Goal: Task Accomplishment & Management: Manage account settings

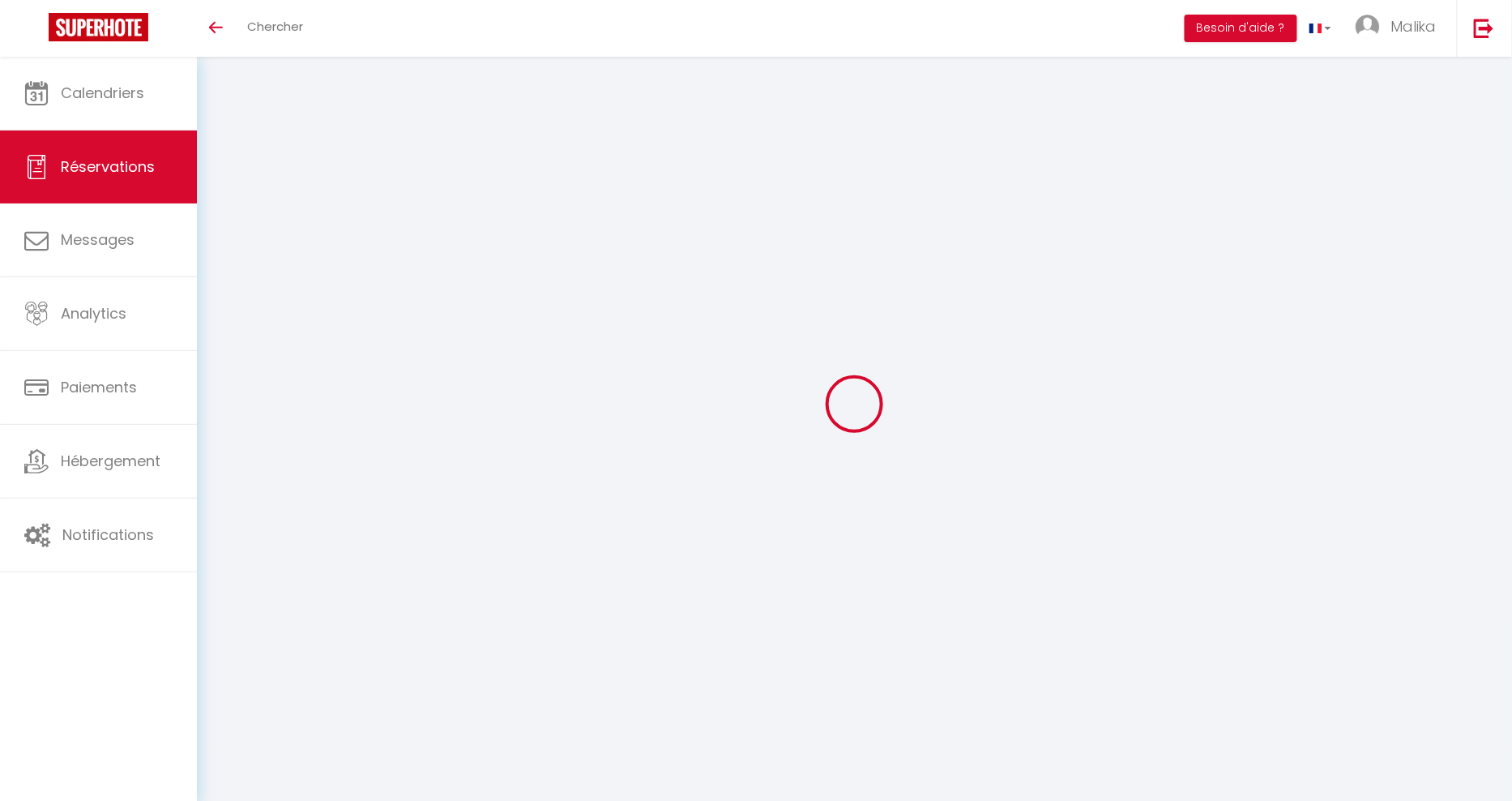
select select
checkbox input "true"
select select
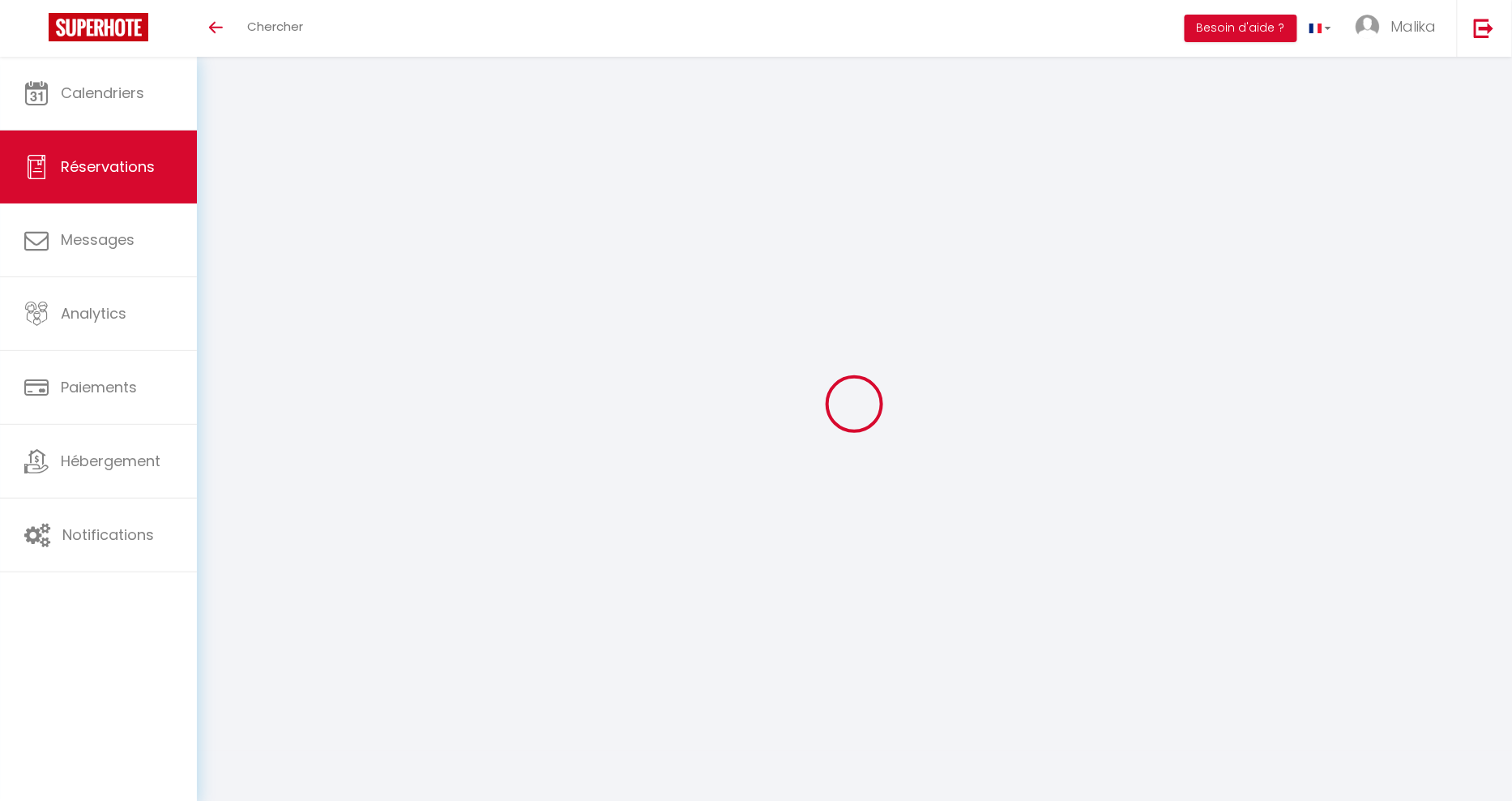
checkbox input "true"
select select
checkbox input "true"
select select
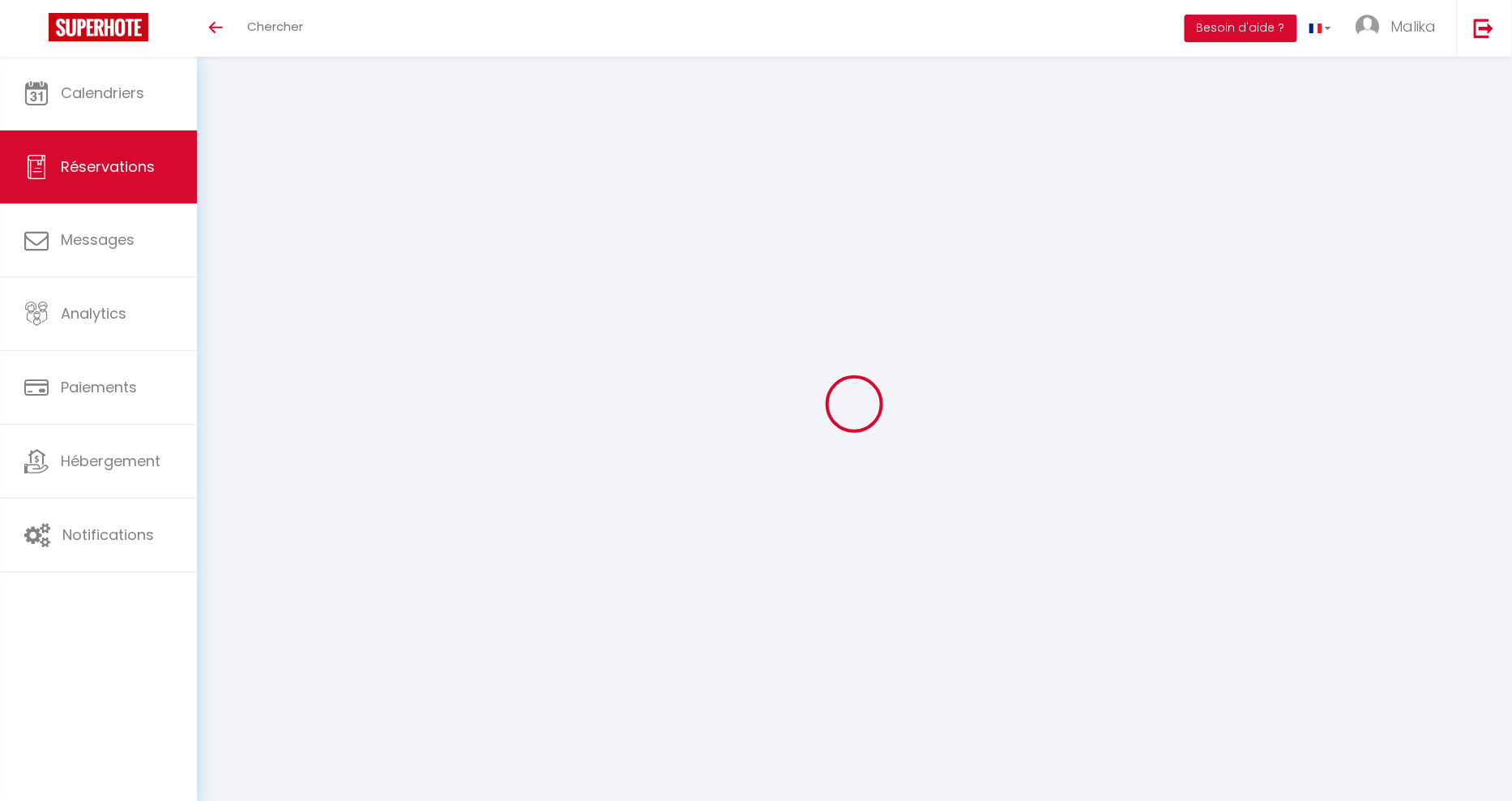
select select
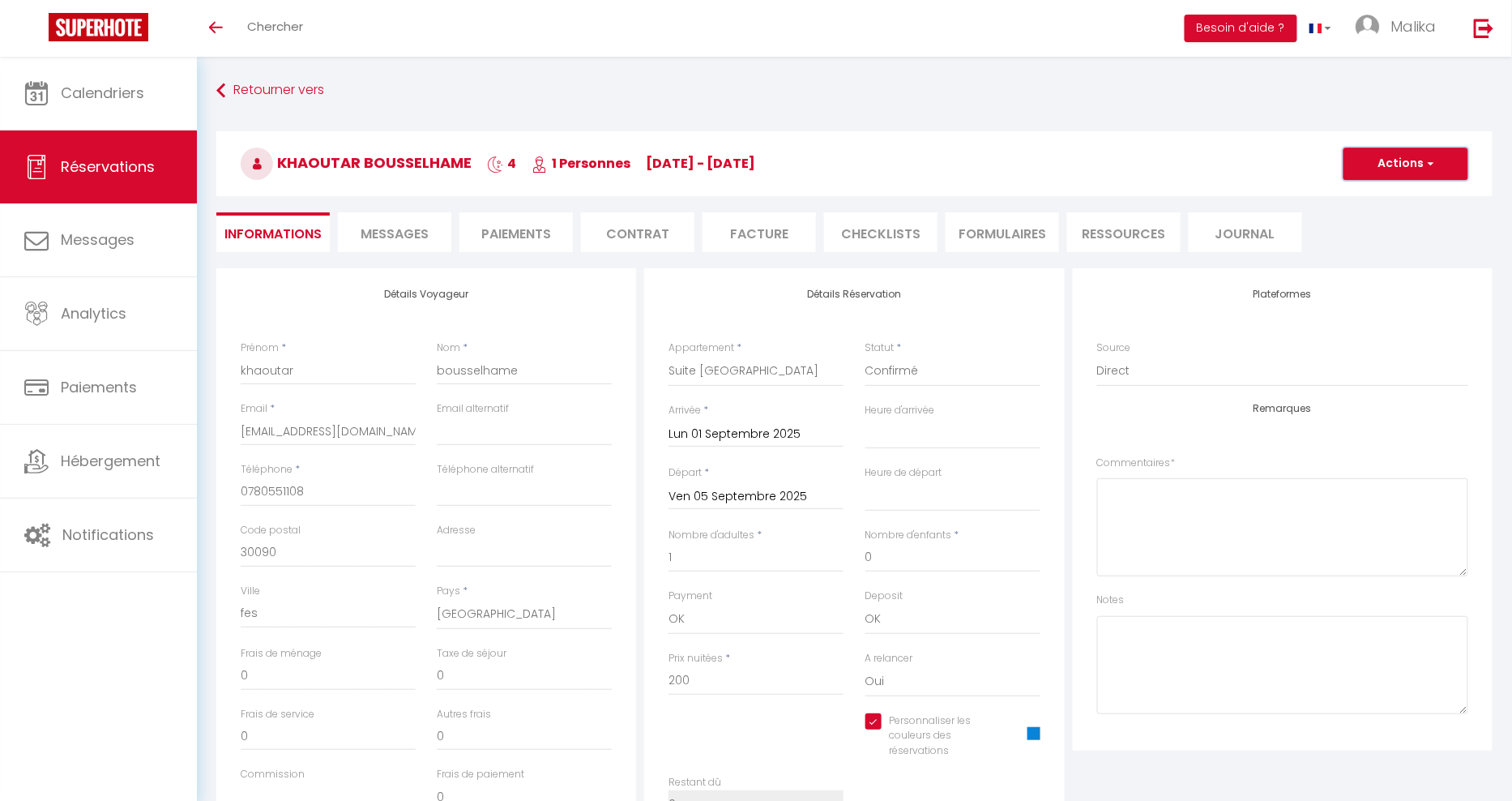
click at [1445, 156] on button "Actions" at bounding box center [1406, 163] width 125 height 32
click at [1365, 194] on link "Enregistrer" at bounding box center [1389, 199] width 128 height 21
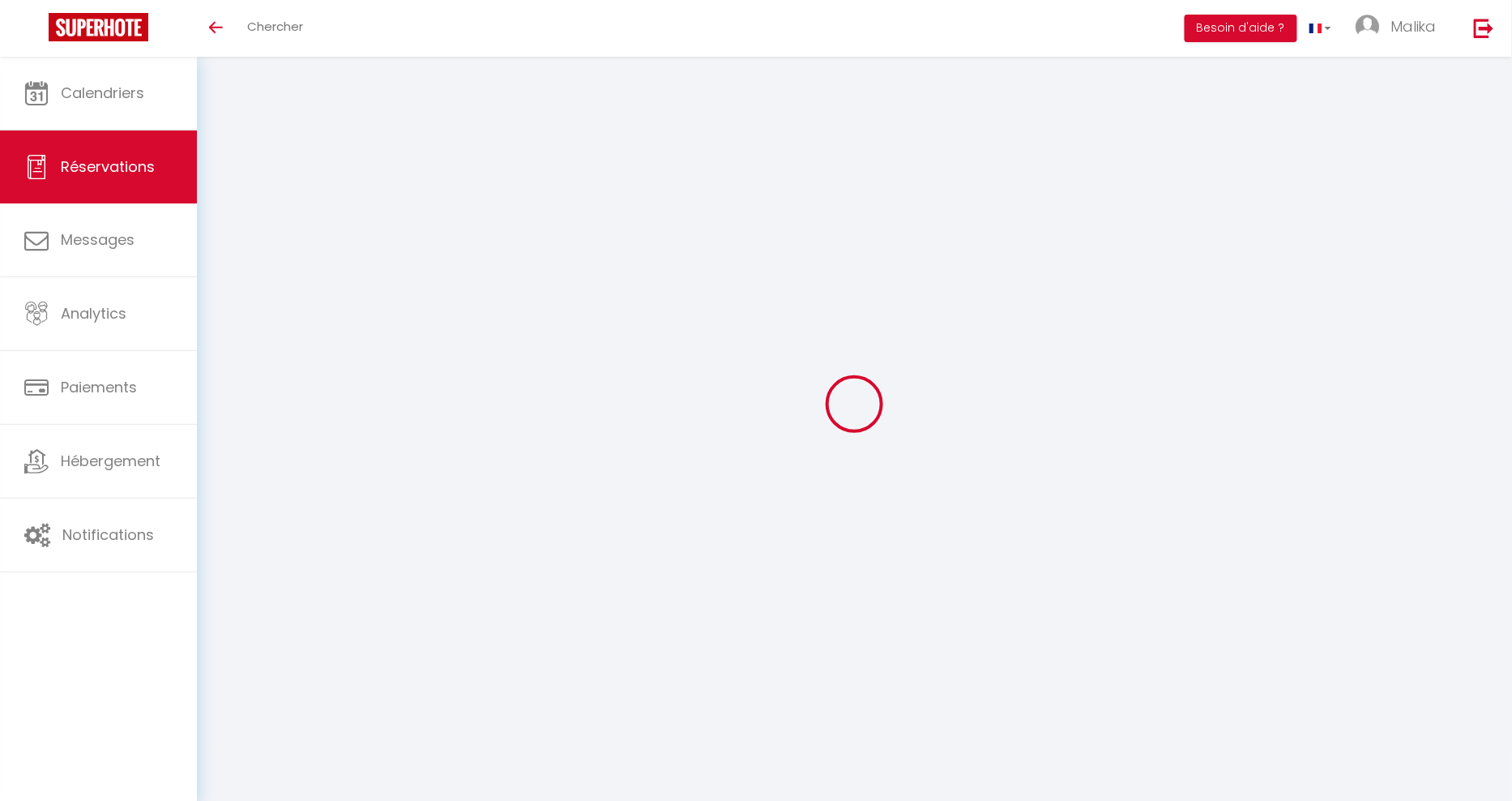
select select "not_cancelled"
select select
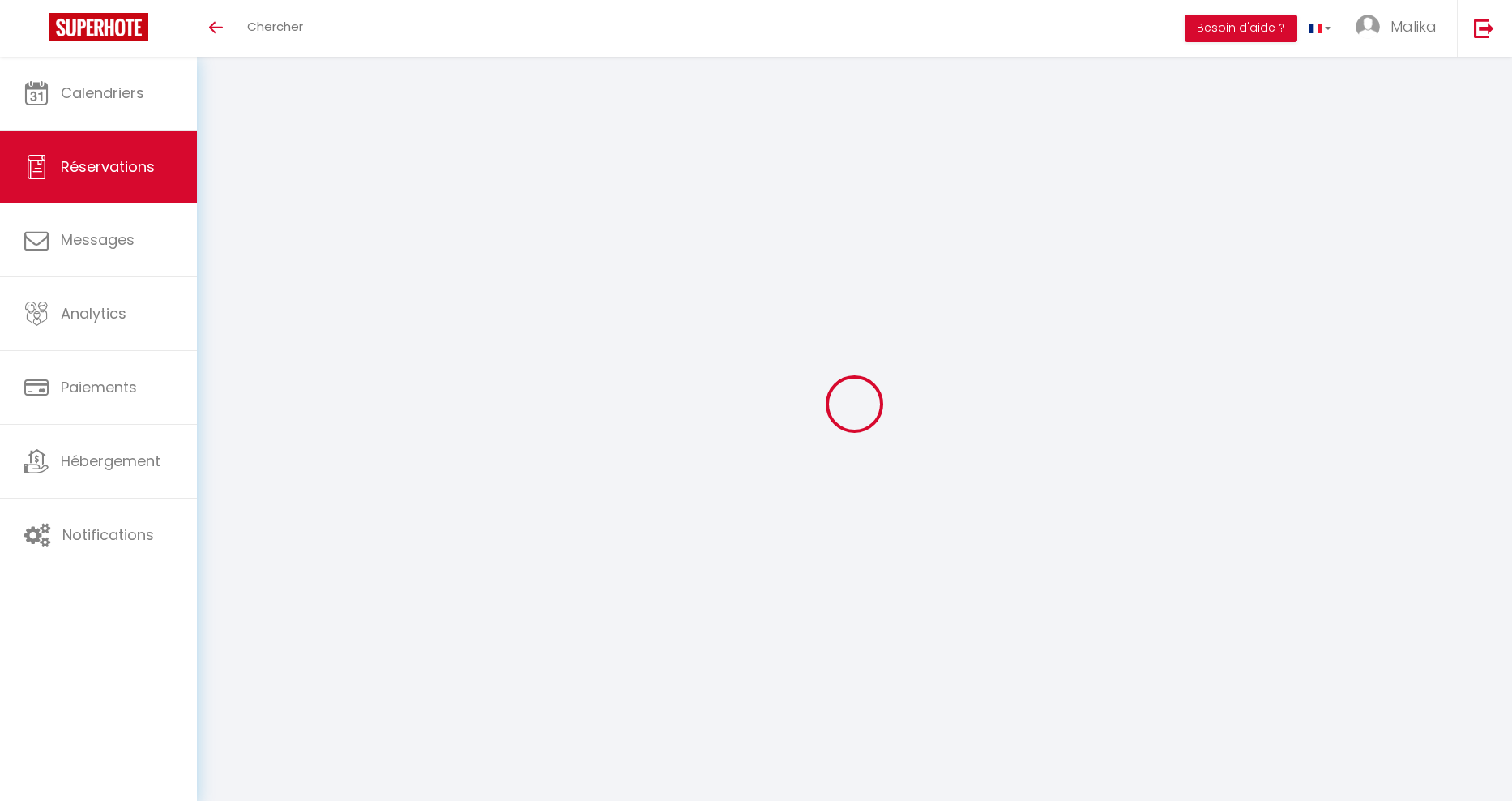
select select
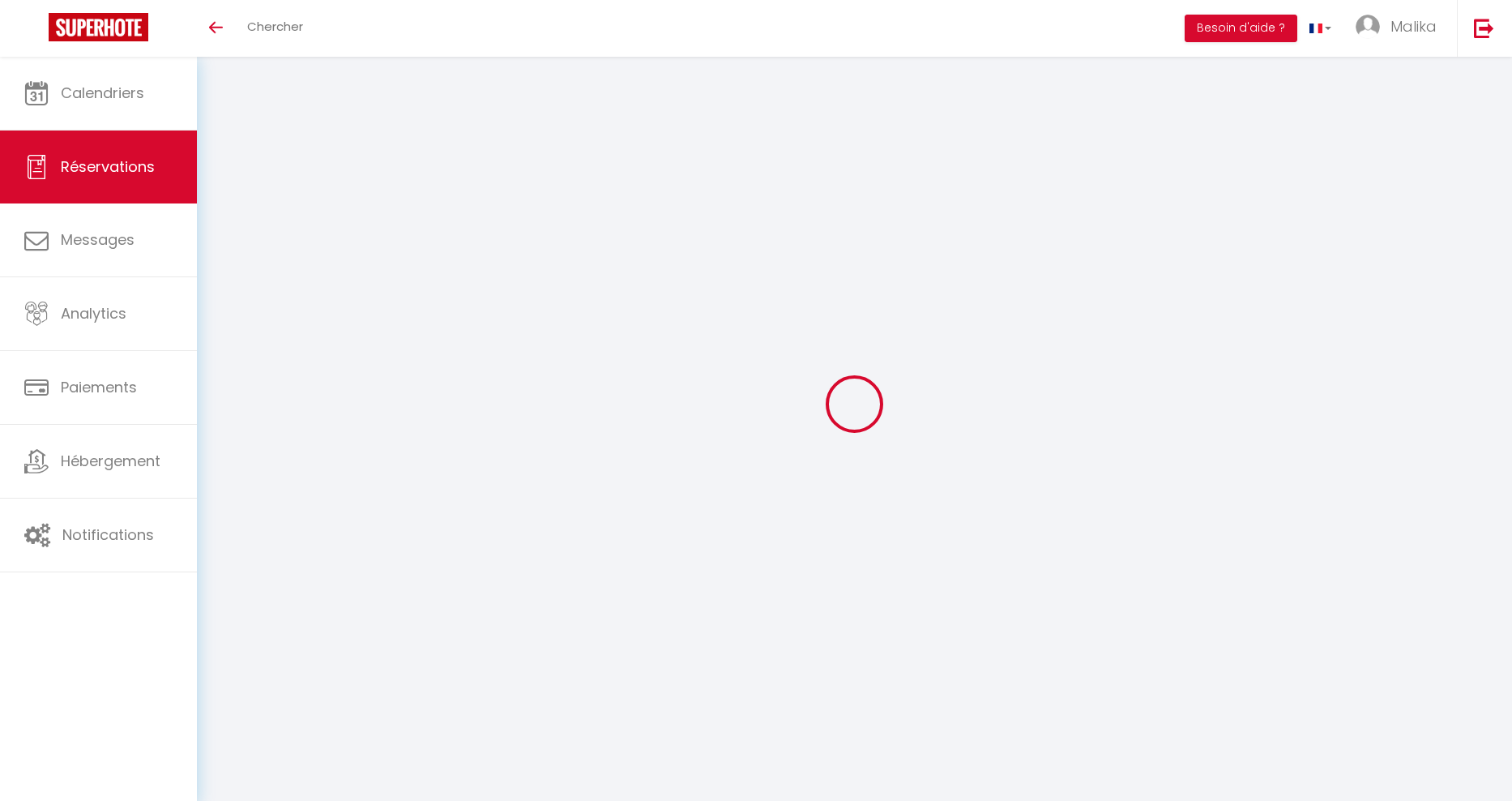
select select
checkbox input "false"
type input "IRINA"
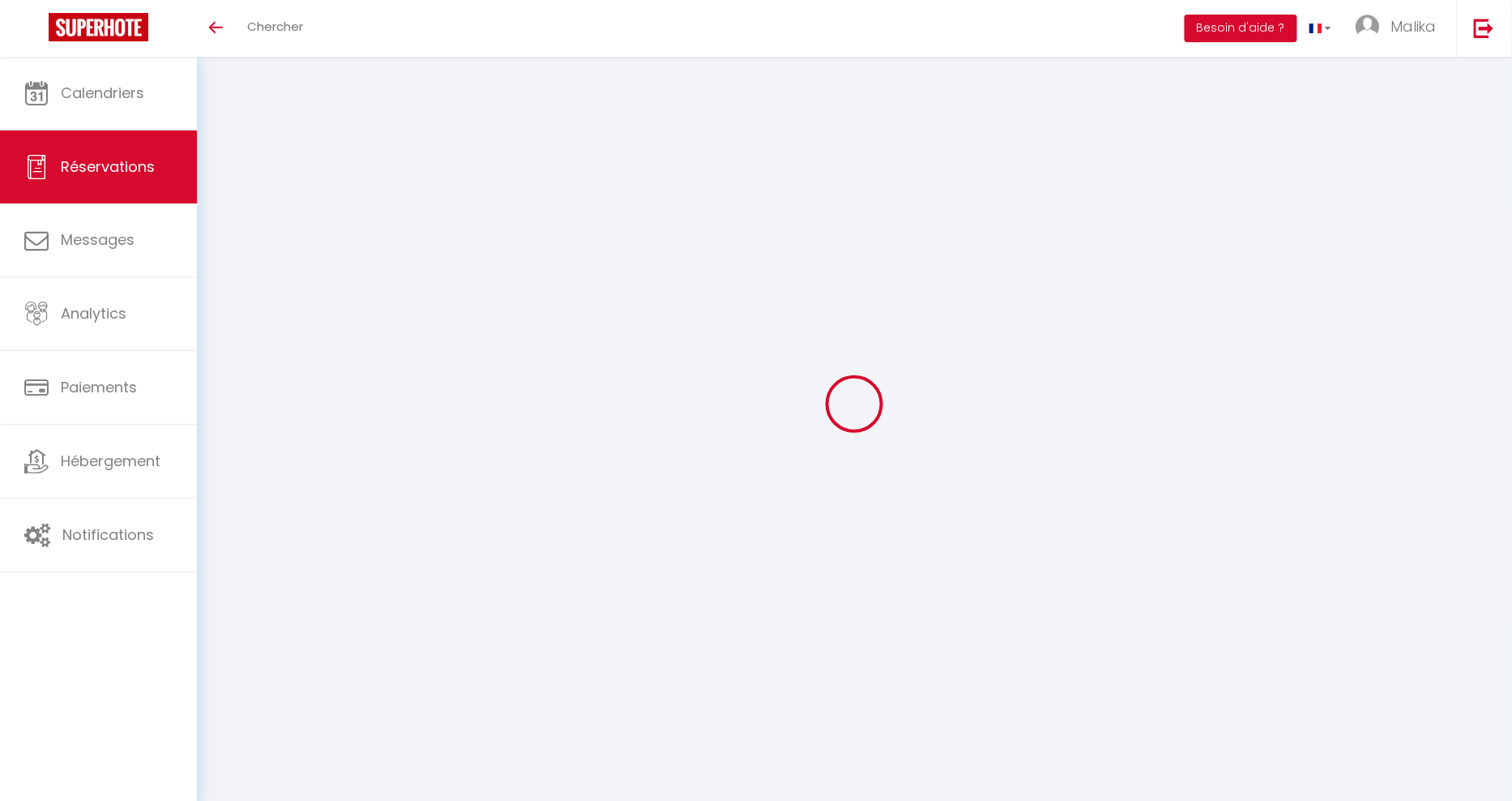
type input "SKURATOVA"
type input "irishkagoldman@gmail.com"
type input "00334603895766"
type input "46013"
type input "avenida amado granell mesado 66"
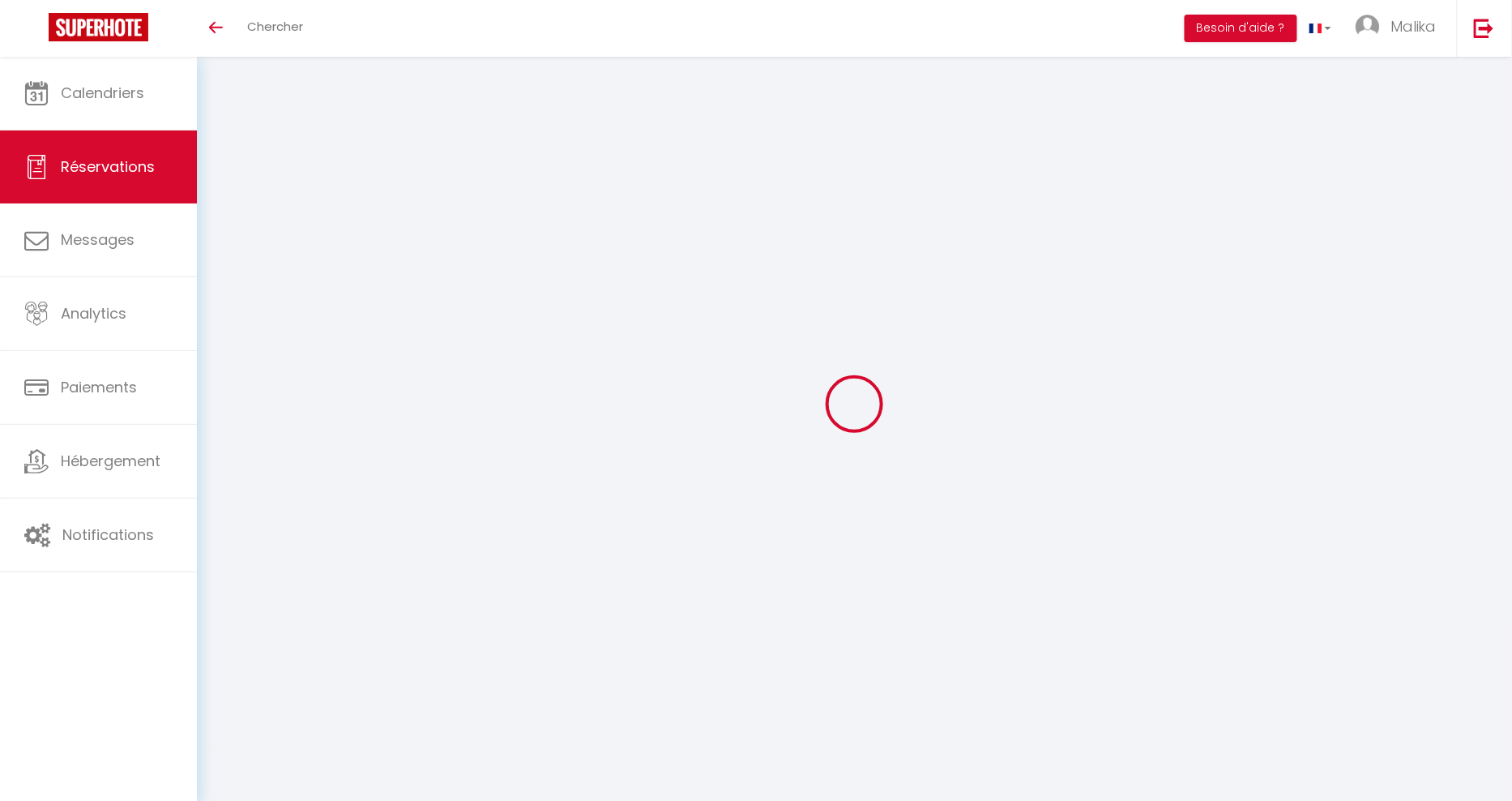
type input "valencia"
select select "ES"
select select "56242"
select select "1"
type input "Lun 01 Septembre 2025"
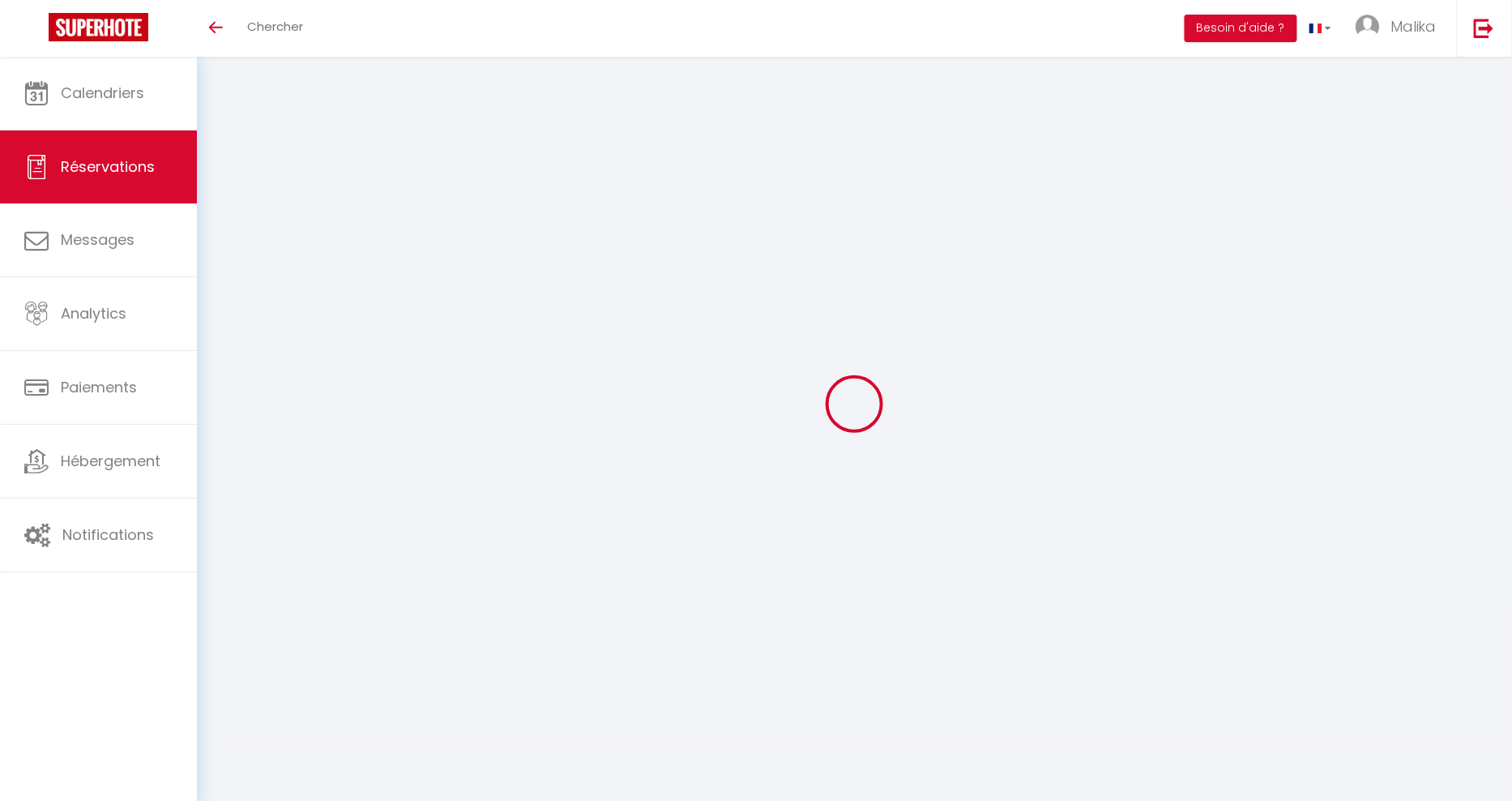
select select
type input "Mar 09 Septembre 2025"
select select
type input "1"
select select "12"
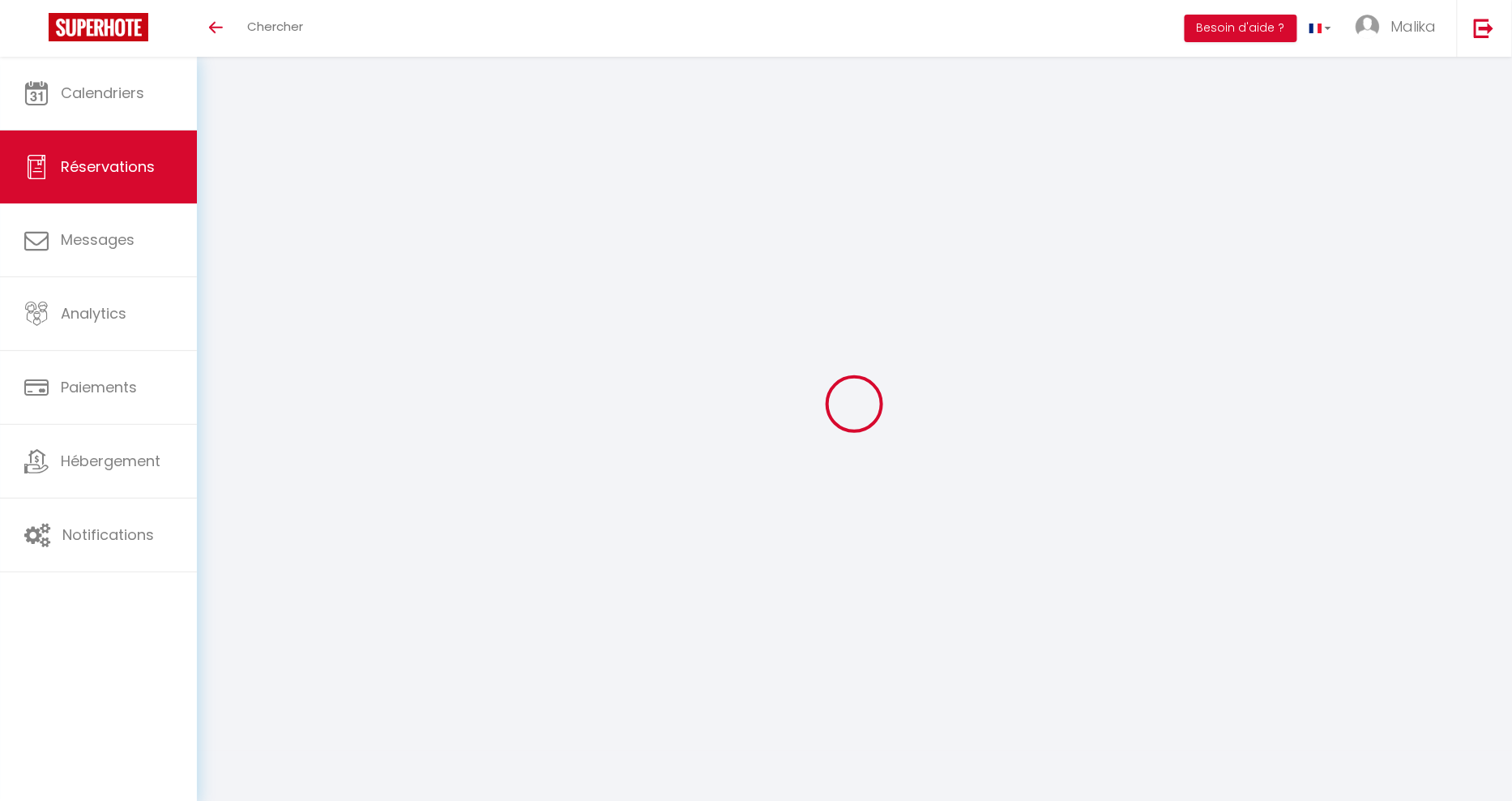
select select
checkbox input "false"
type input "0"
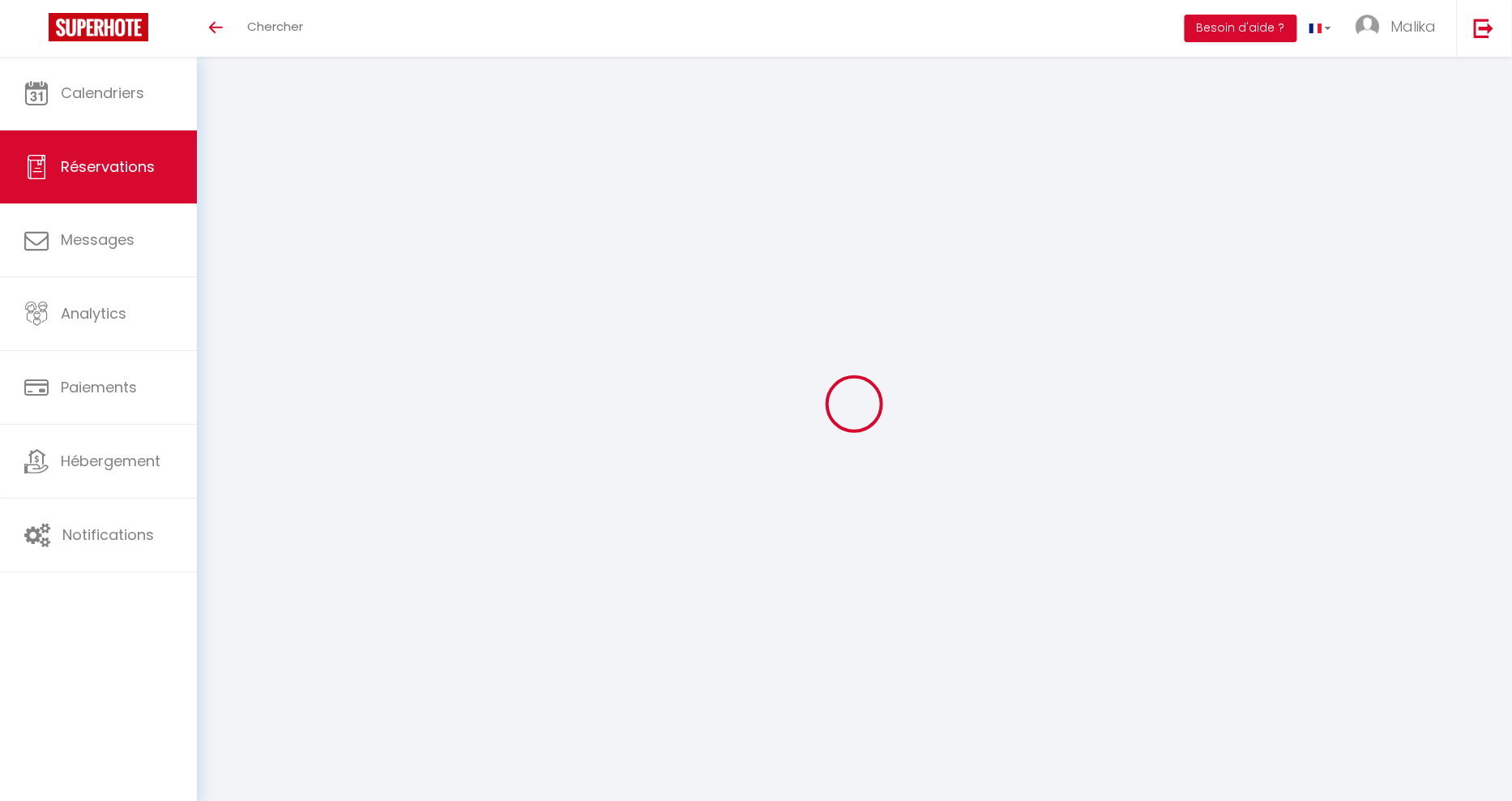
type input "0"
select select
select select "15"
checkbox input "false"
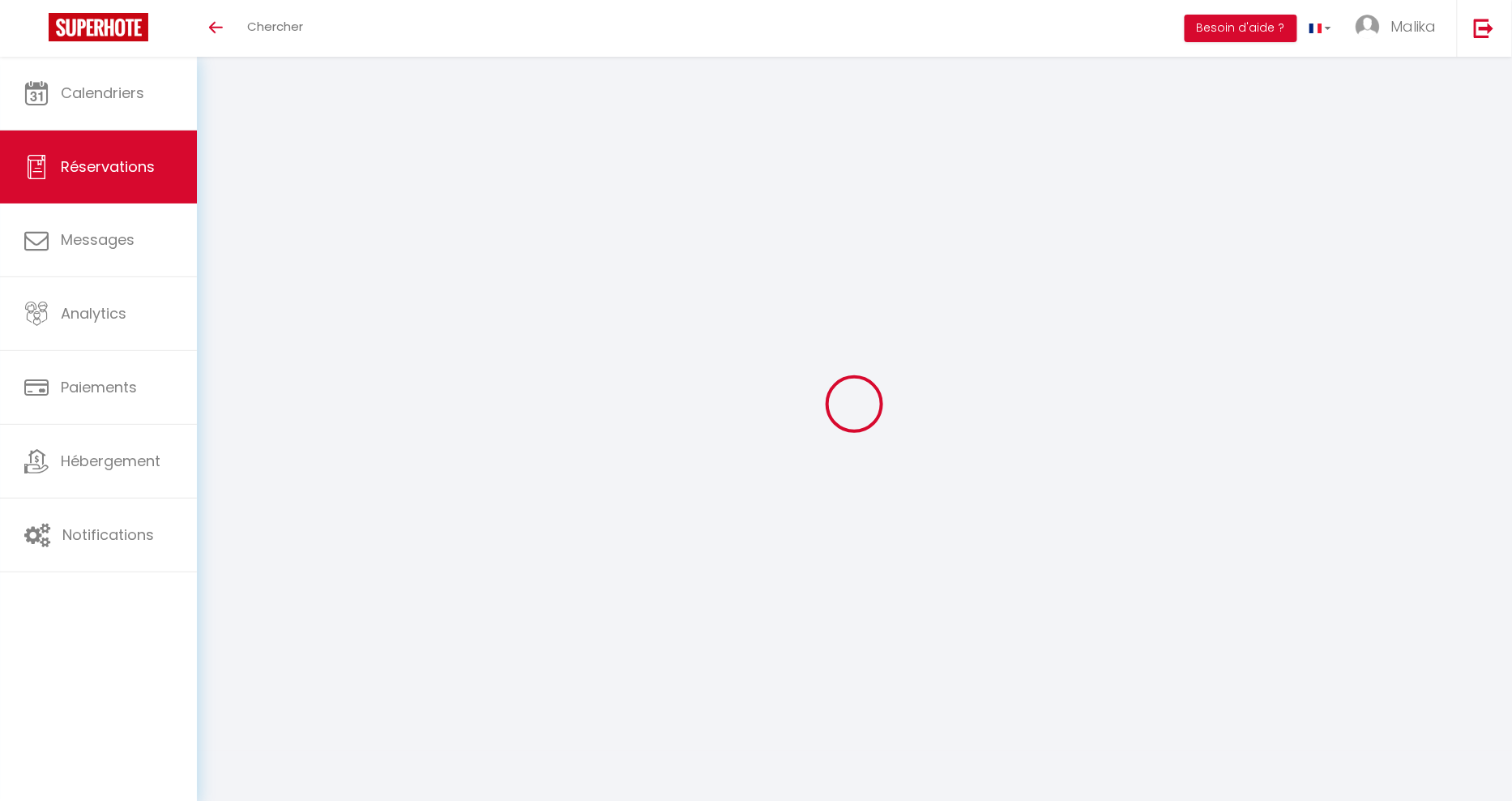
select select
checkbox input "false"
select select
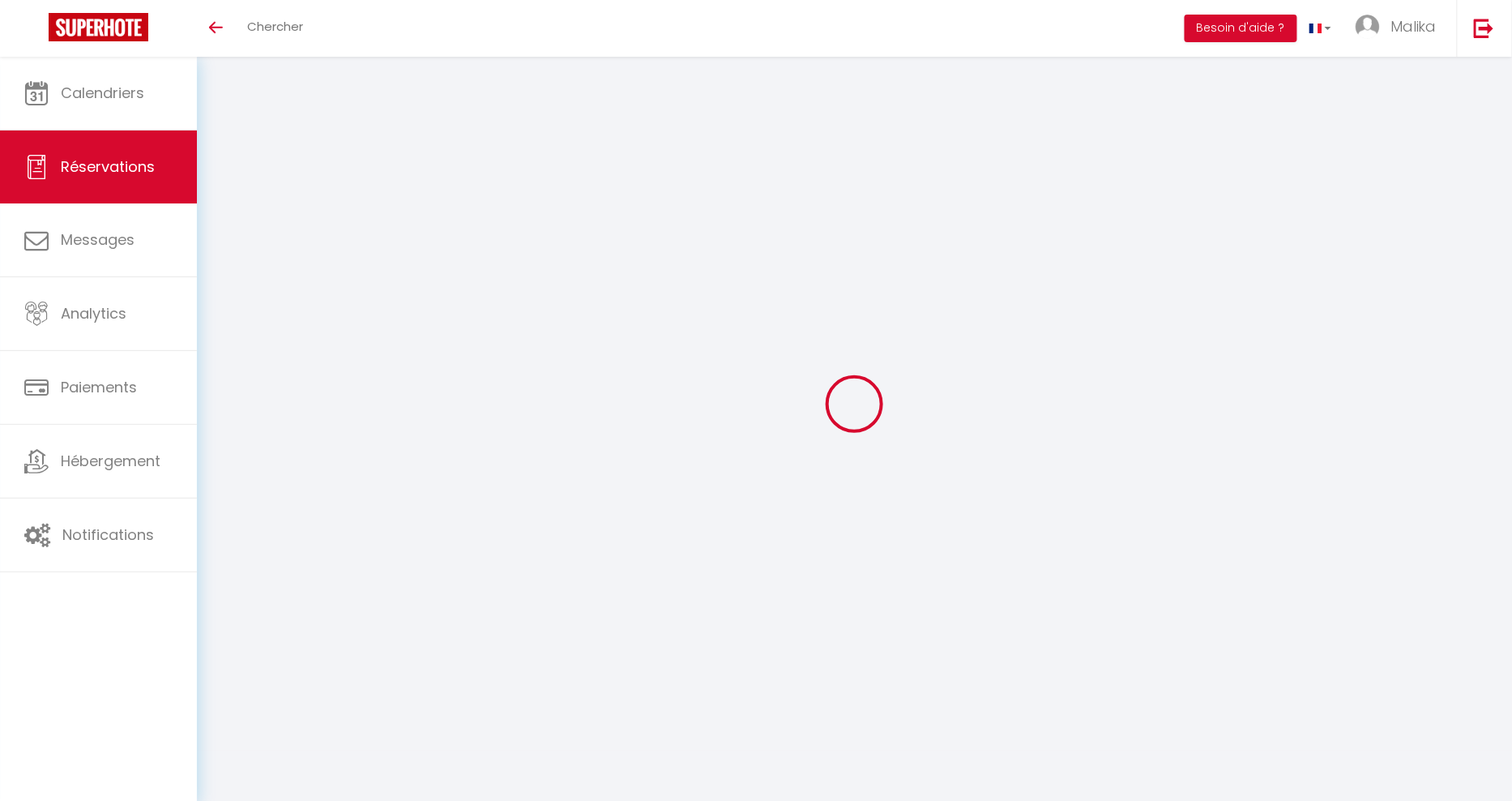
checkbox input "false"
select select
checkbox input "false"
select select
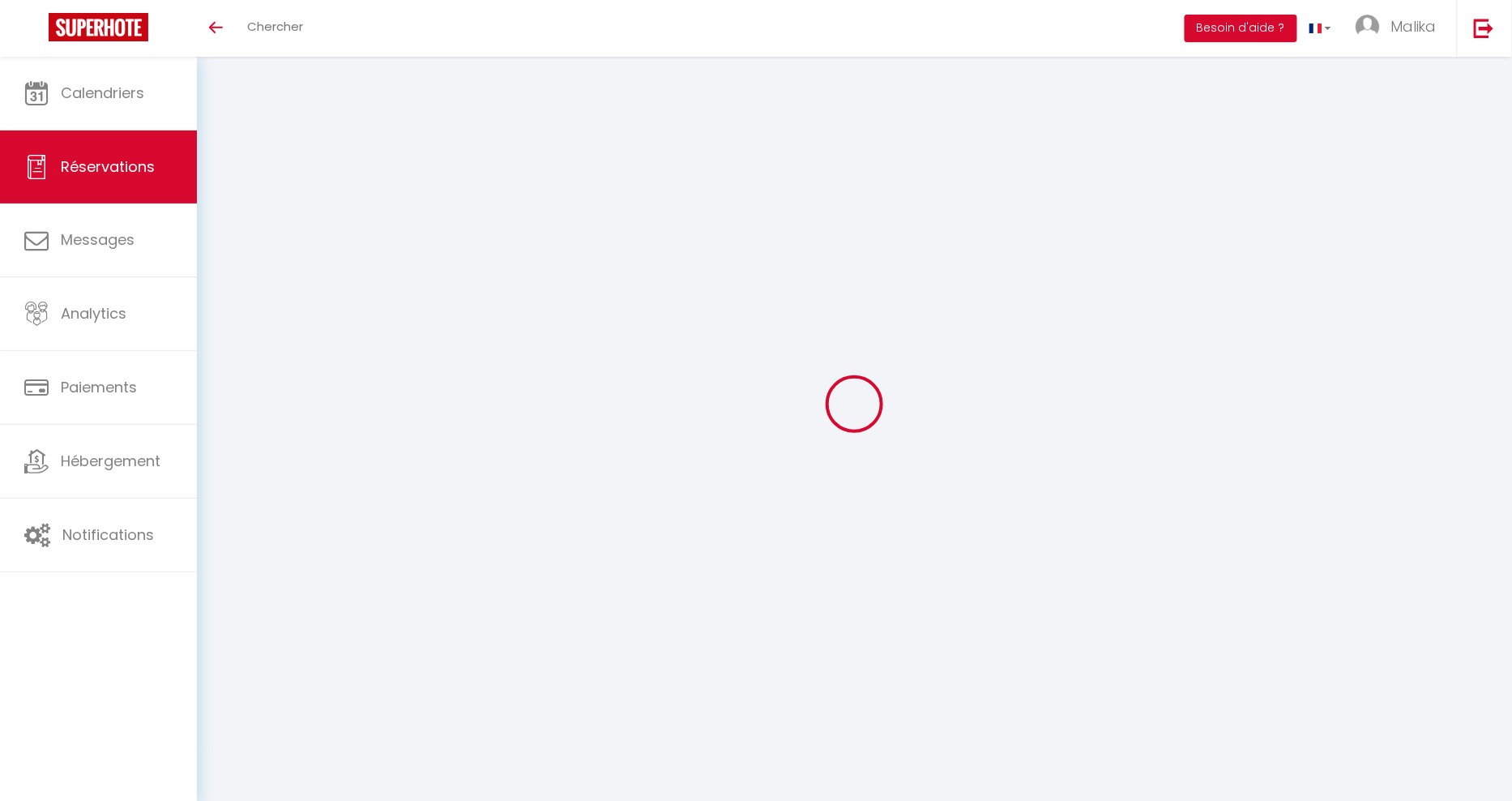
select select
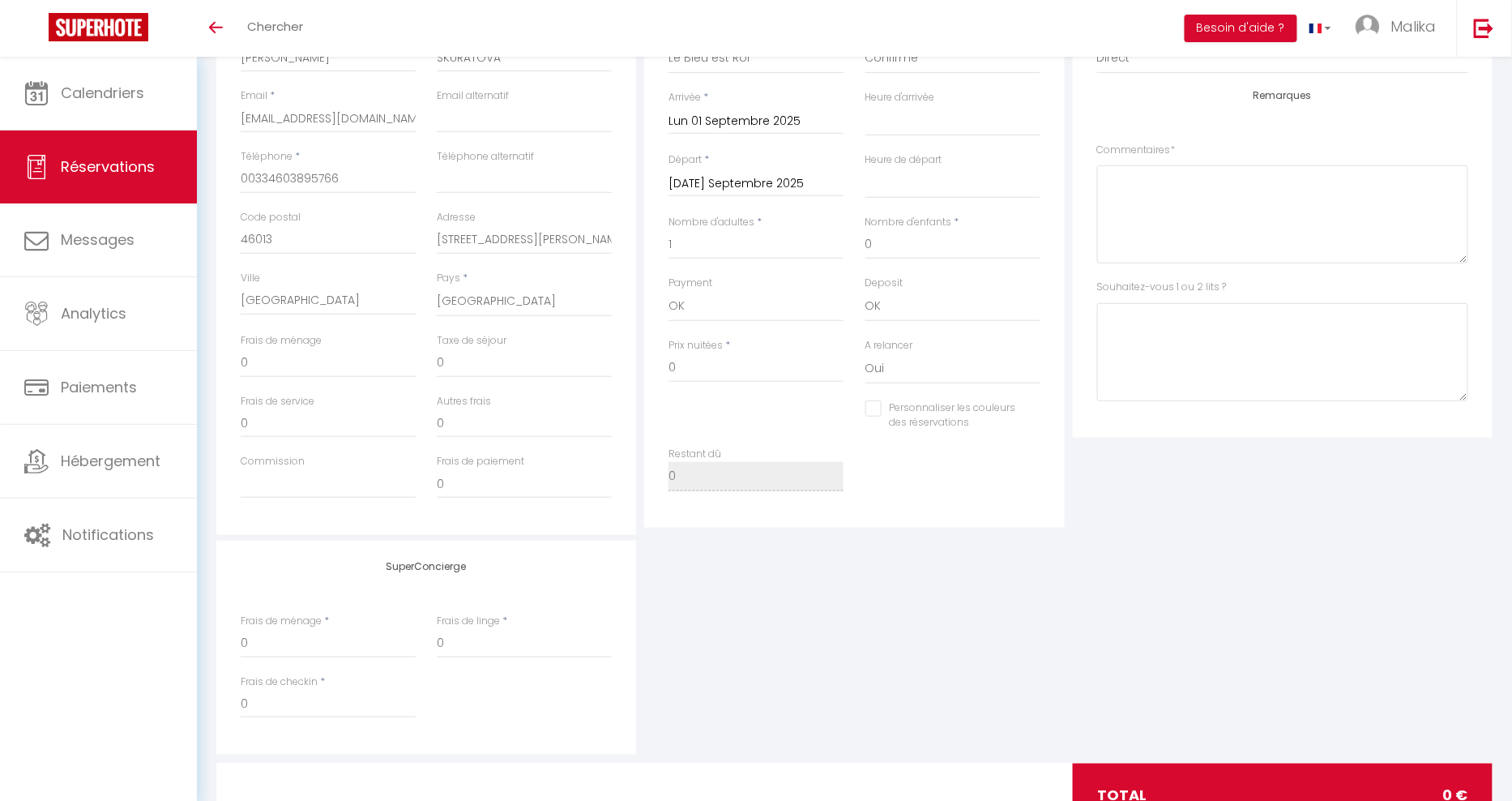
scroll to position [333, 0]
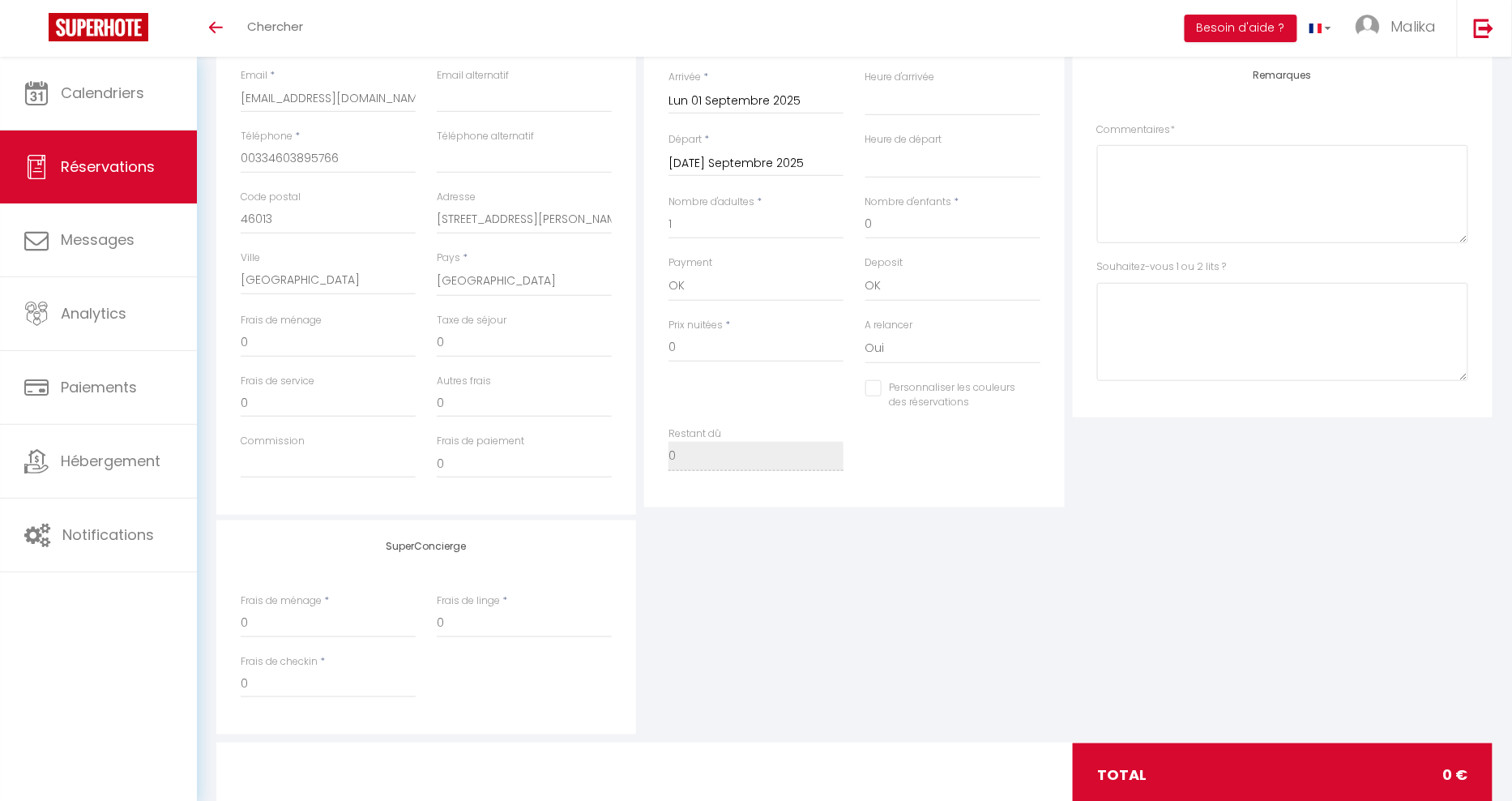
click at [876, 390] on input "Personnaliser les couleurs des réservations" at bounding box center [943, 388] width 155 height 16
checkbox input "true"
select select
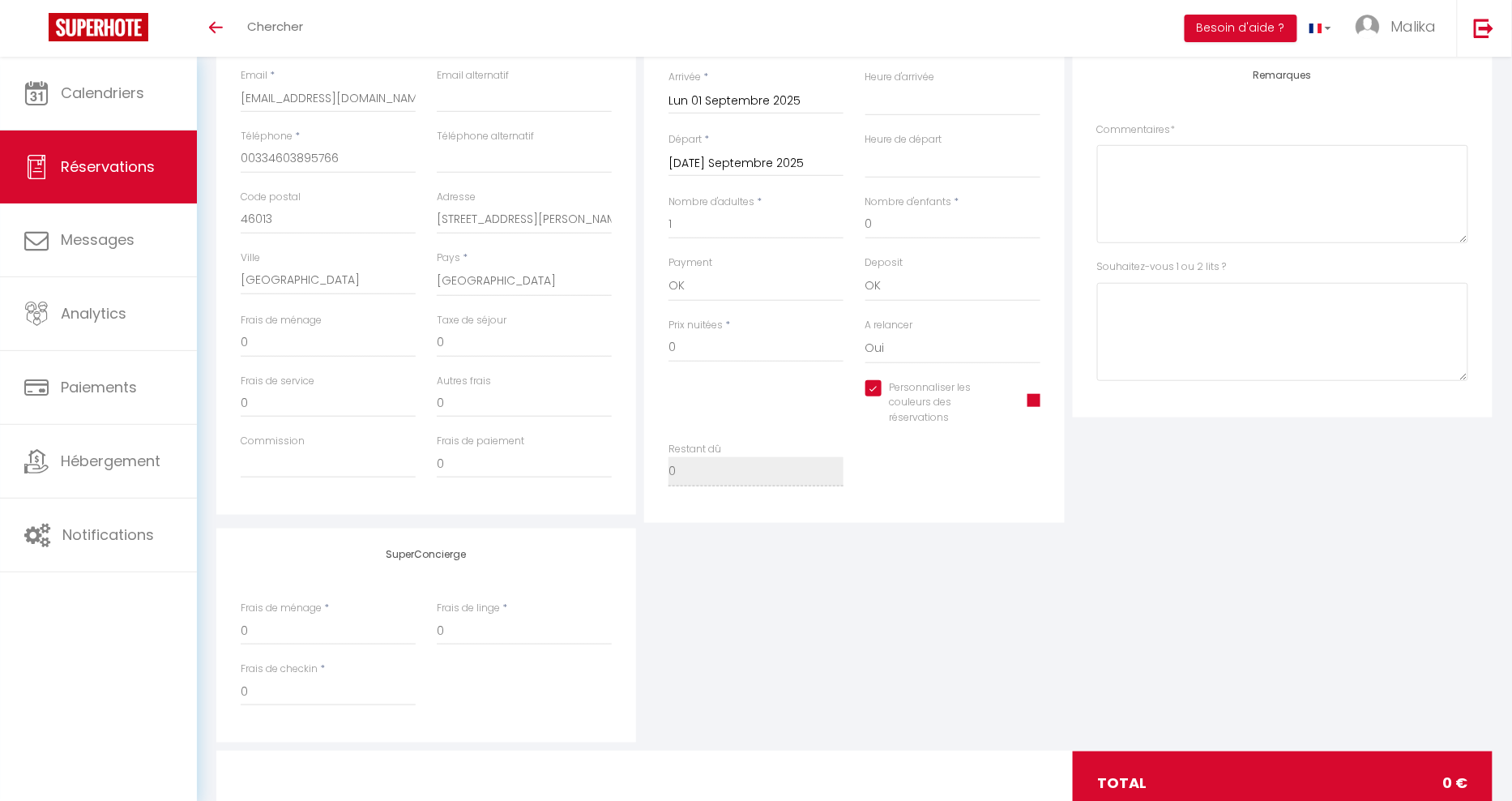
click at [1039, 403] on span at bounding box center [1034, 400] width 13 height 13
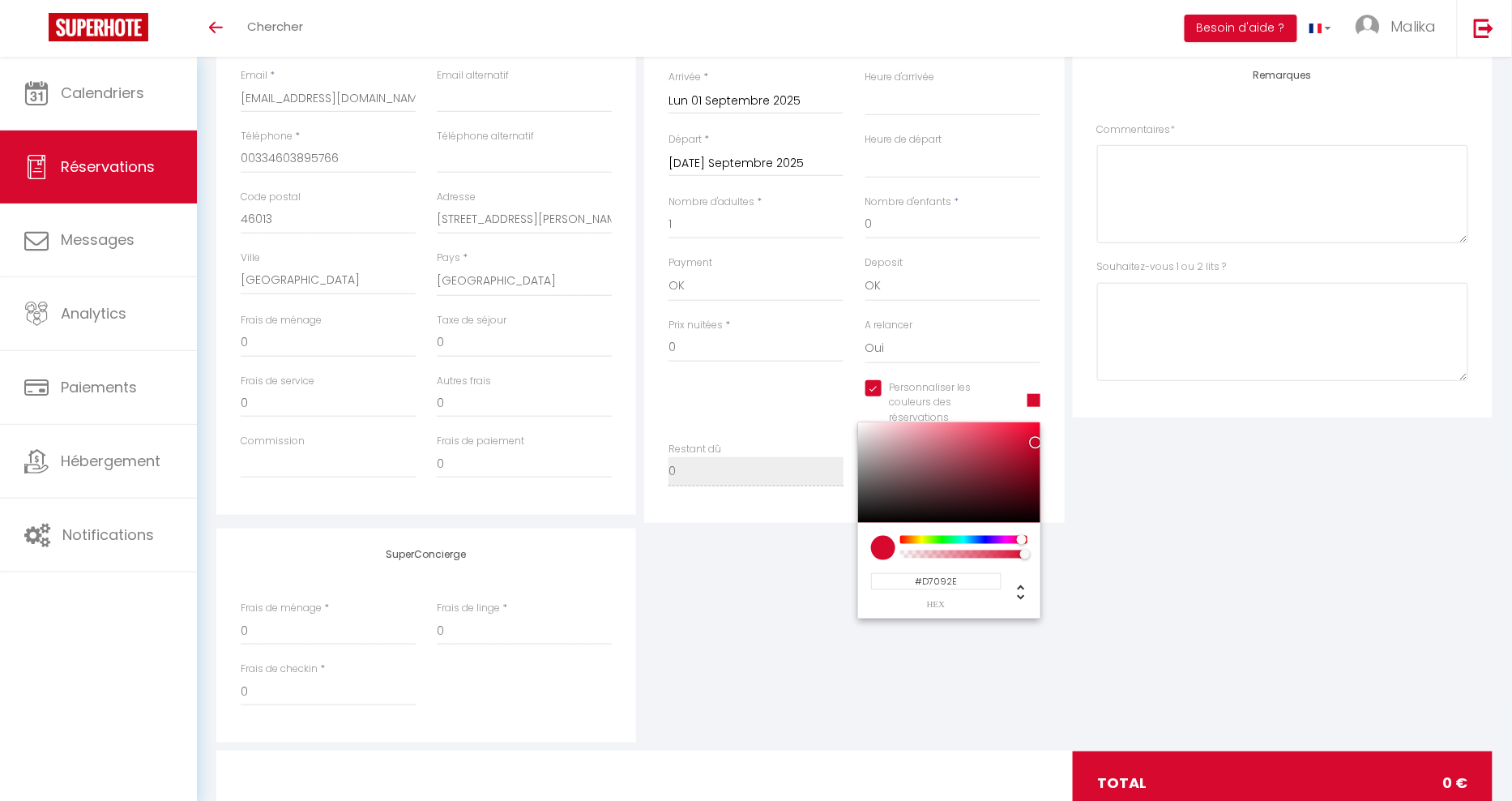
click at [944, 583] on input "#D7092E" at bounding box center [936, 581] width 130 height 17
paste input "0983D7"
type input "#0983D7"
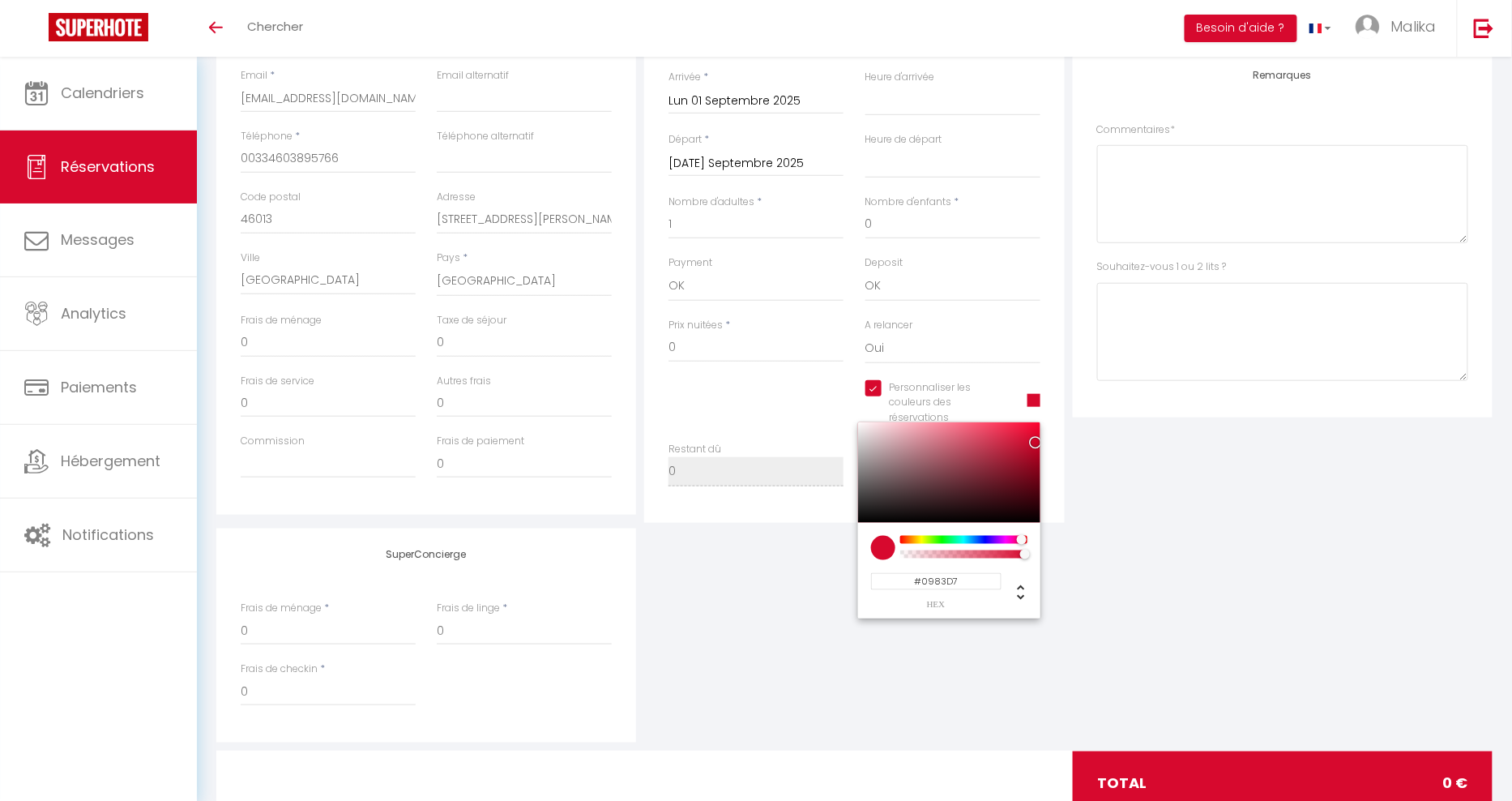
select select
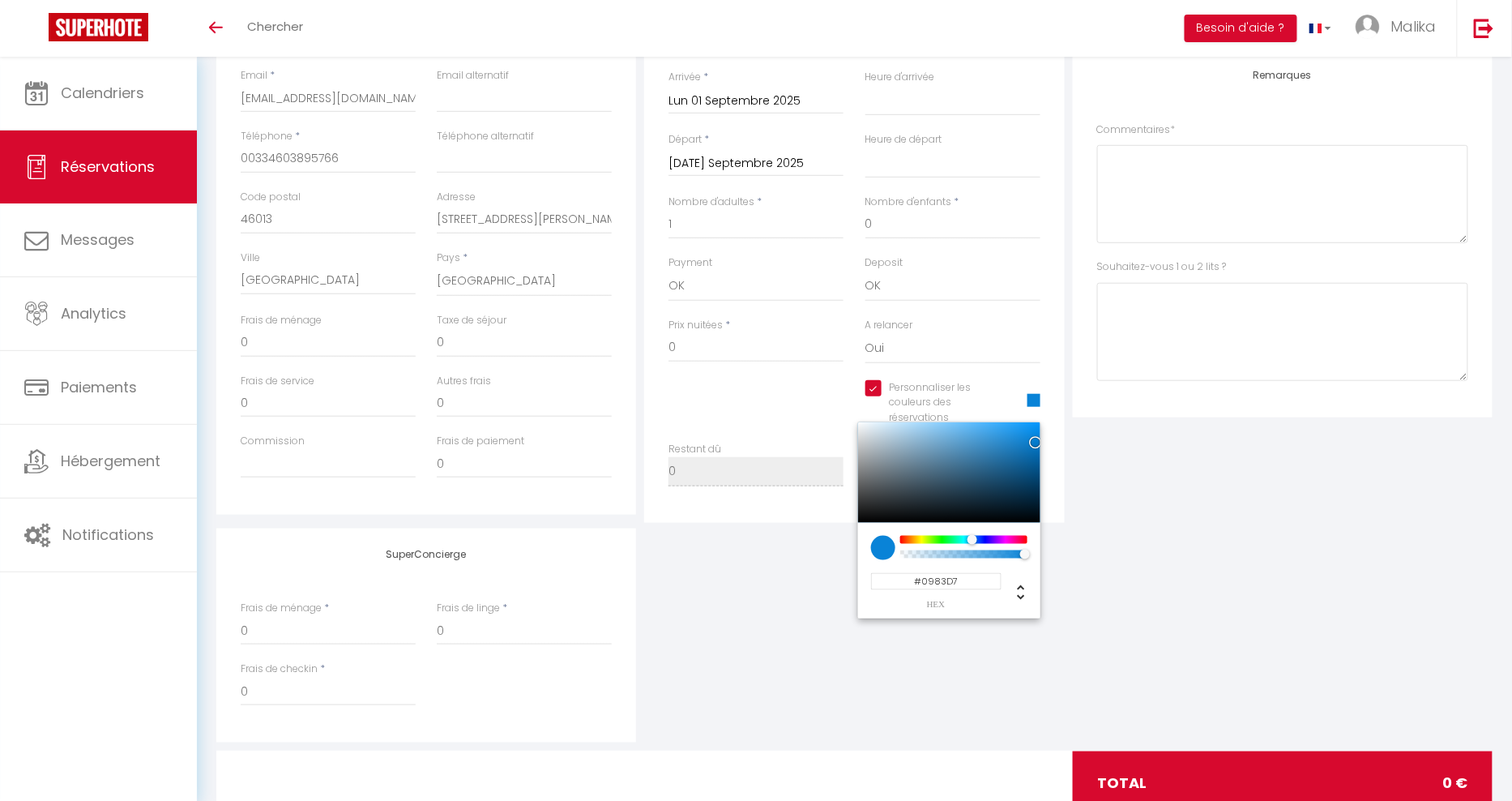
type input "#0983D7"
click at [1161, 589] on div "SuperConcierge Frais de ménage * 0 Frais de linge * 0 Frais de checkin * 0" at bounding box center [854, 635] width 1284 height 214
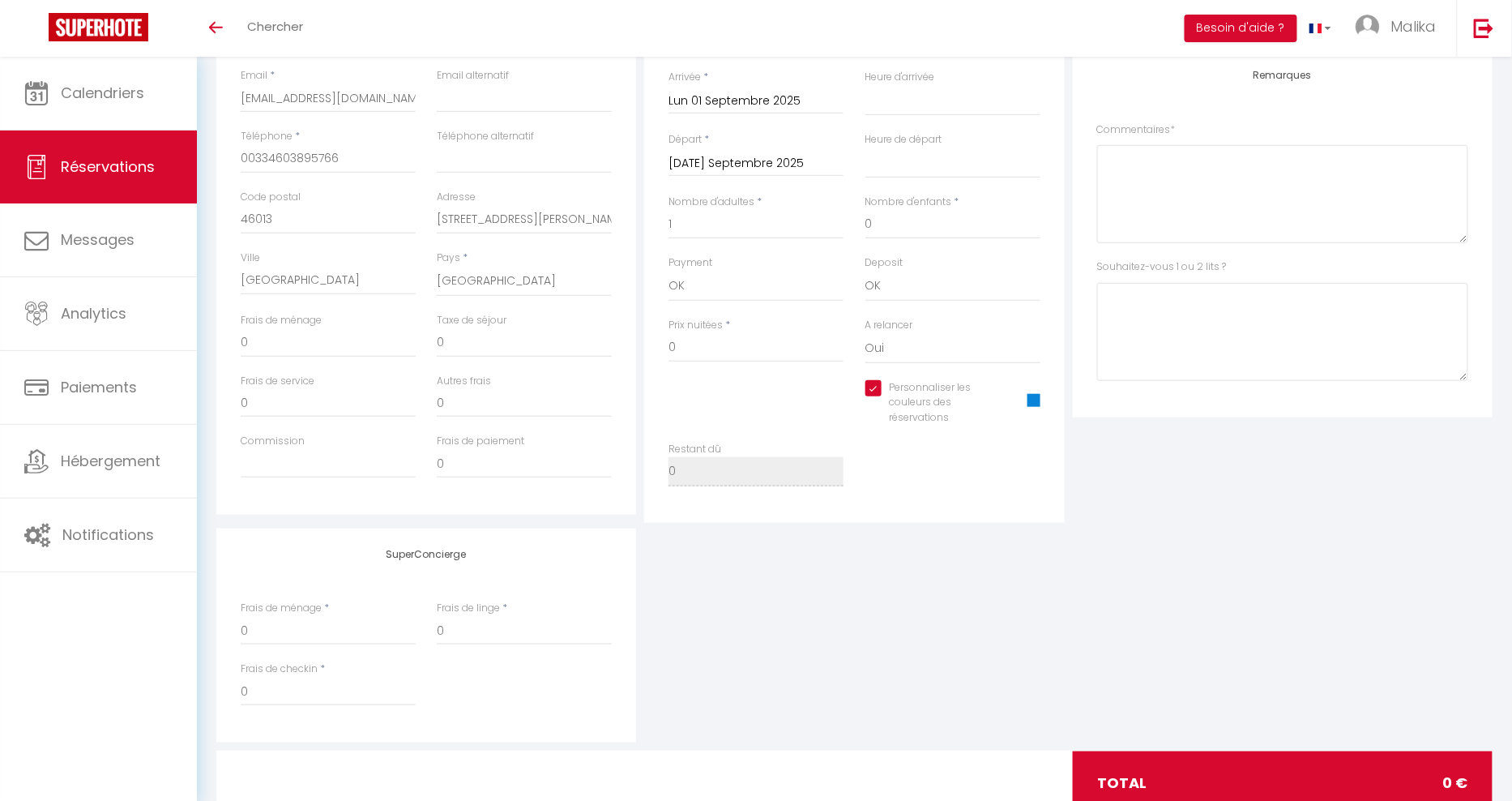
scroll to position [0, 0]
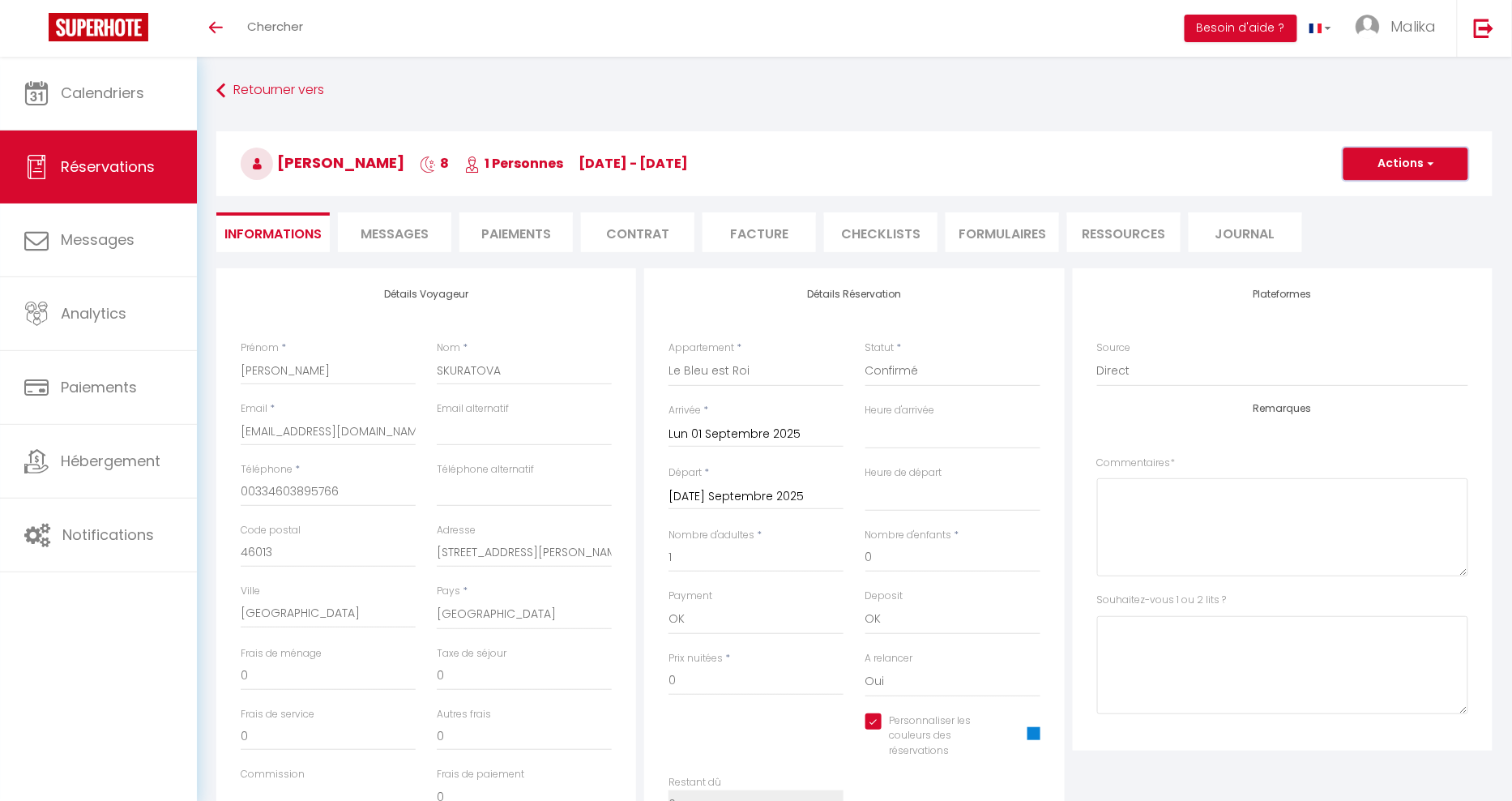
click at [1386, 159] on button "Actions" at bounding box center [1406, 163] width 125 height 32
click at [1371, 200] on link "Enregistrer" at bounding box center [1389, 199] width 128 height 21
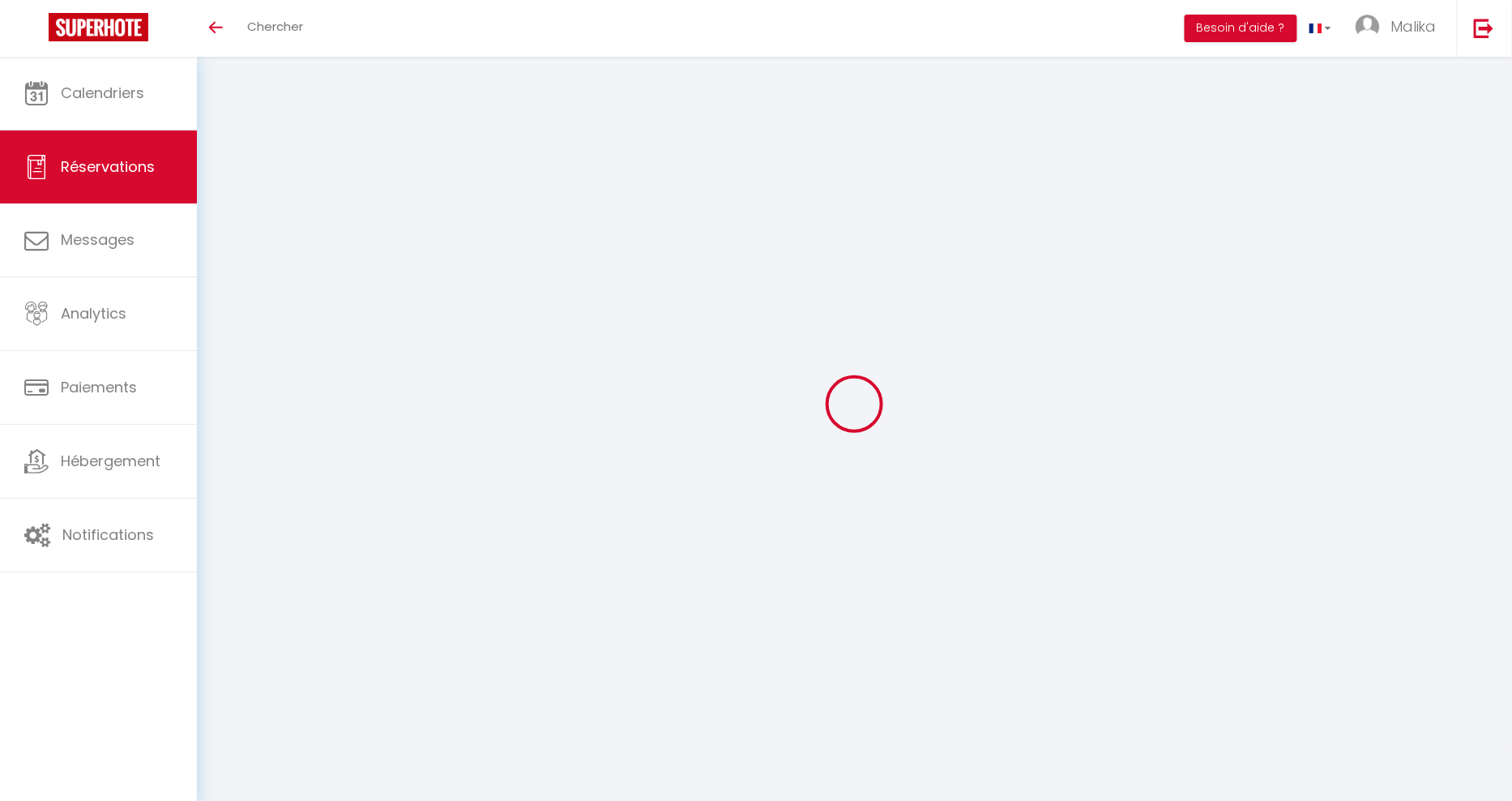
select select "not_cancelled"
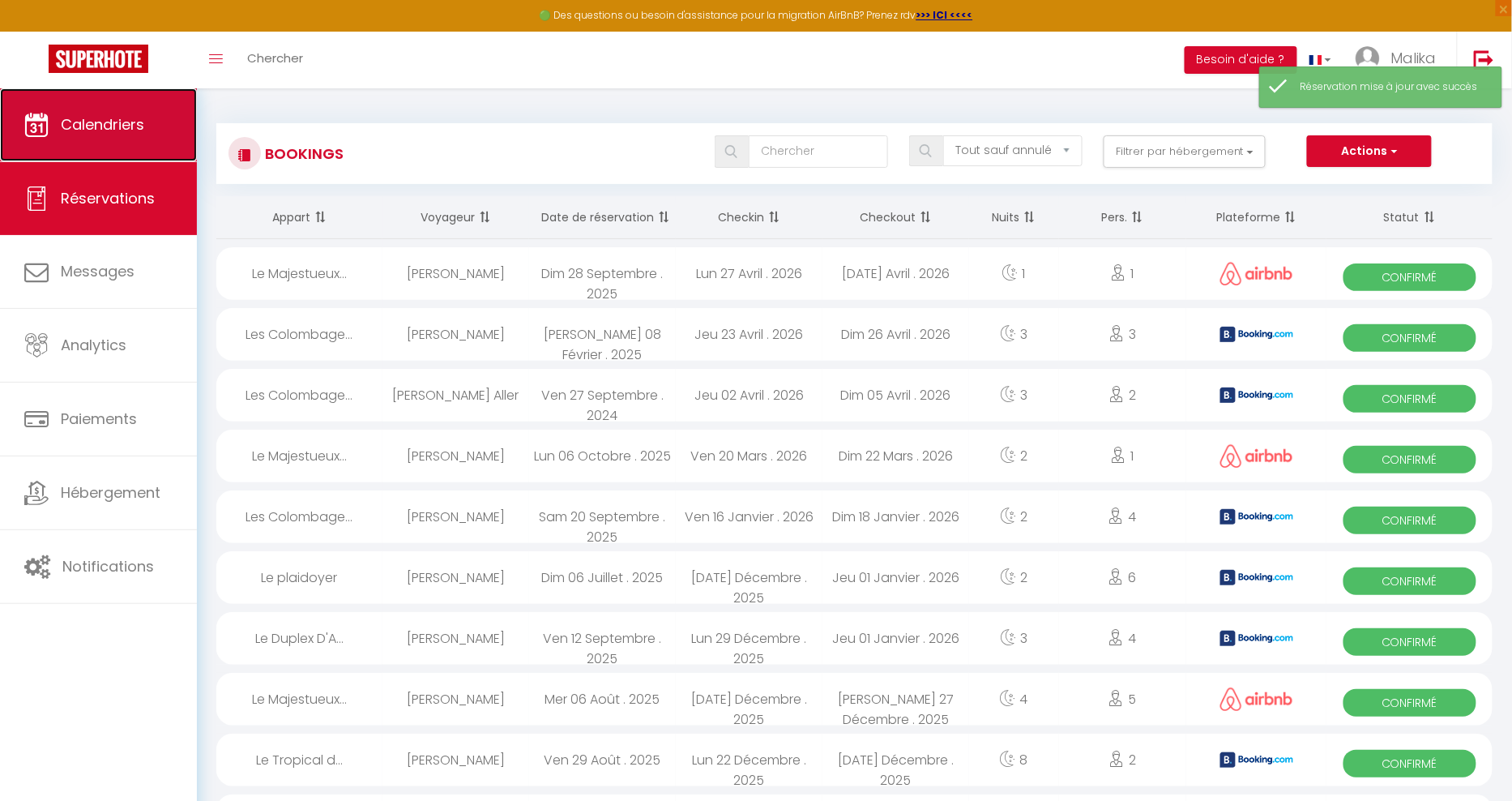
click at [89, 136] on link "Calendriers" at bounding box center [98, 125] width 197 height 73
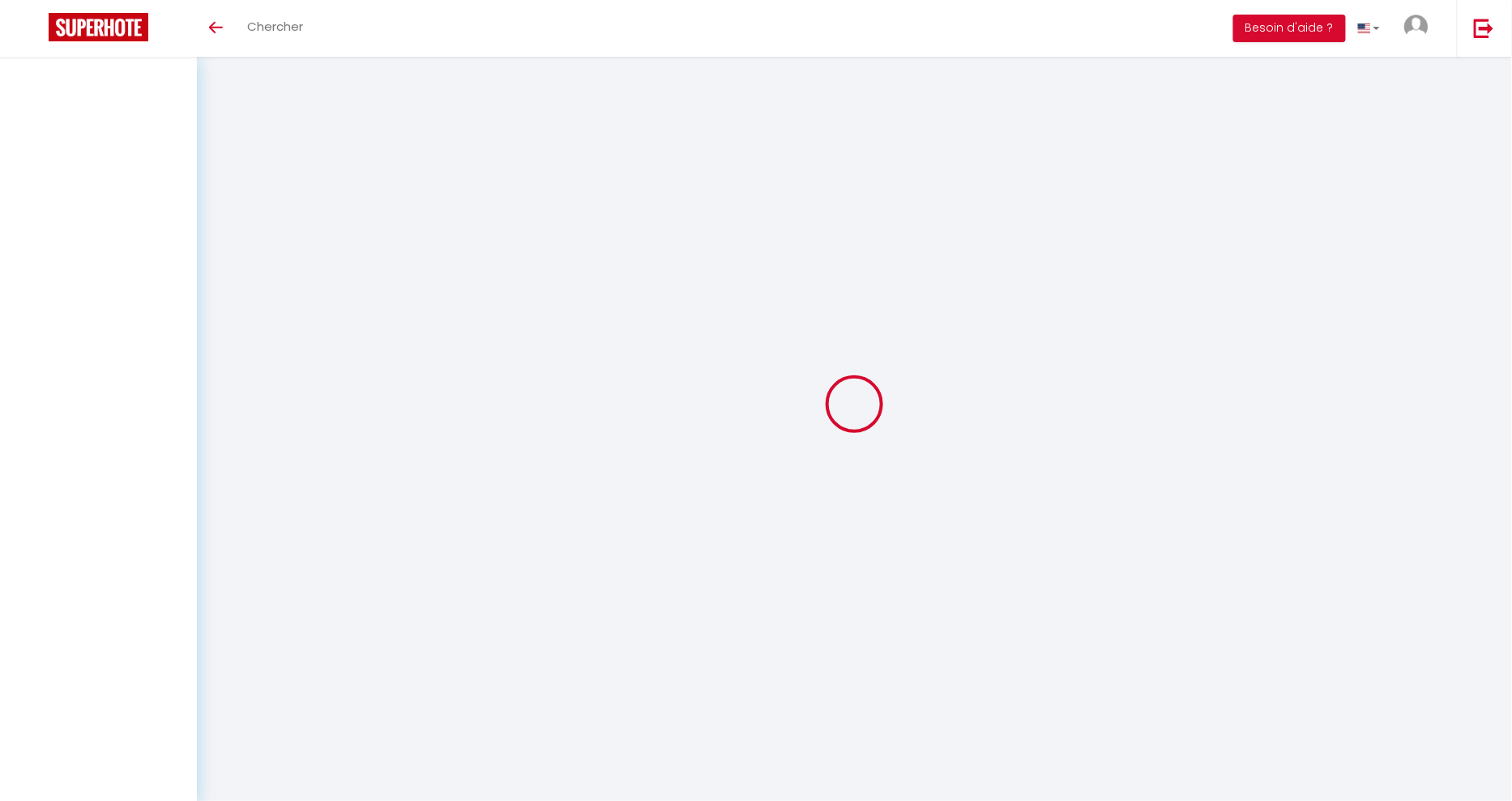
scroll to position [57, 0]
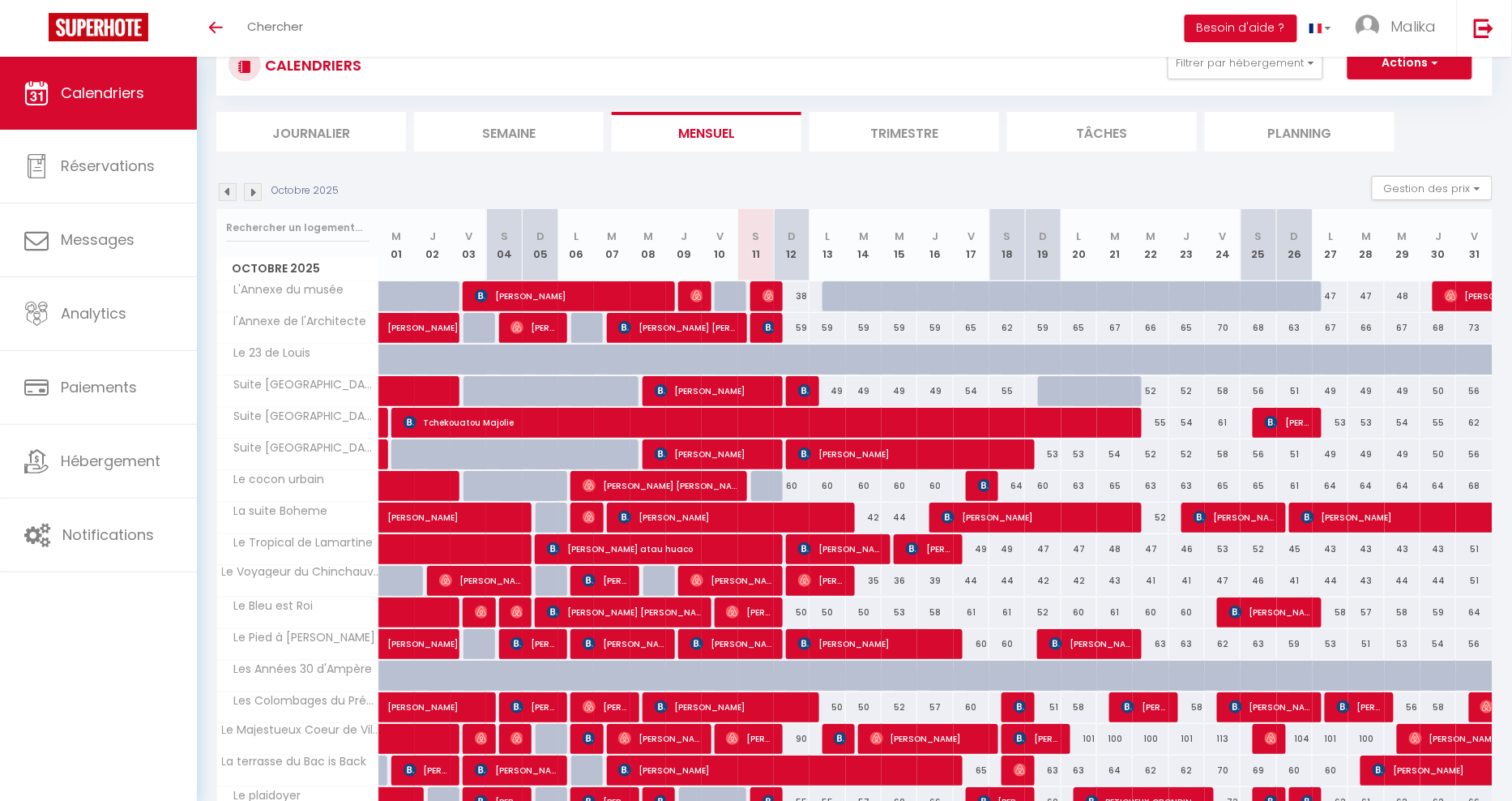
click at [225, 192] on img at bounding box center [227, 192] width 18 height 18
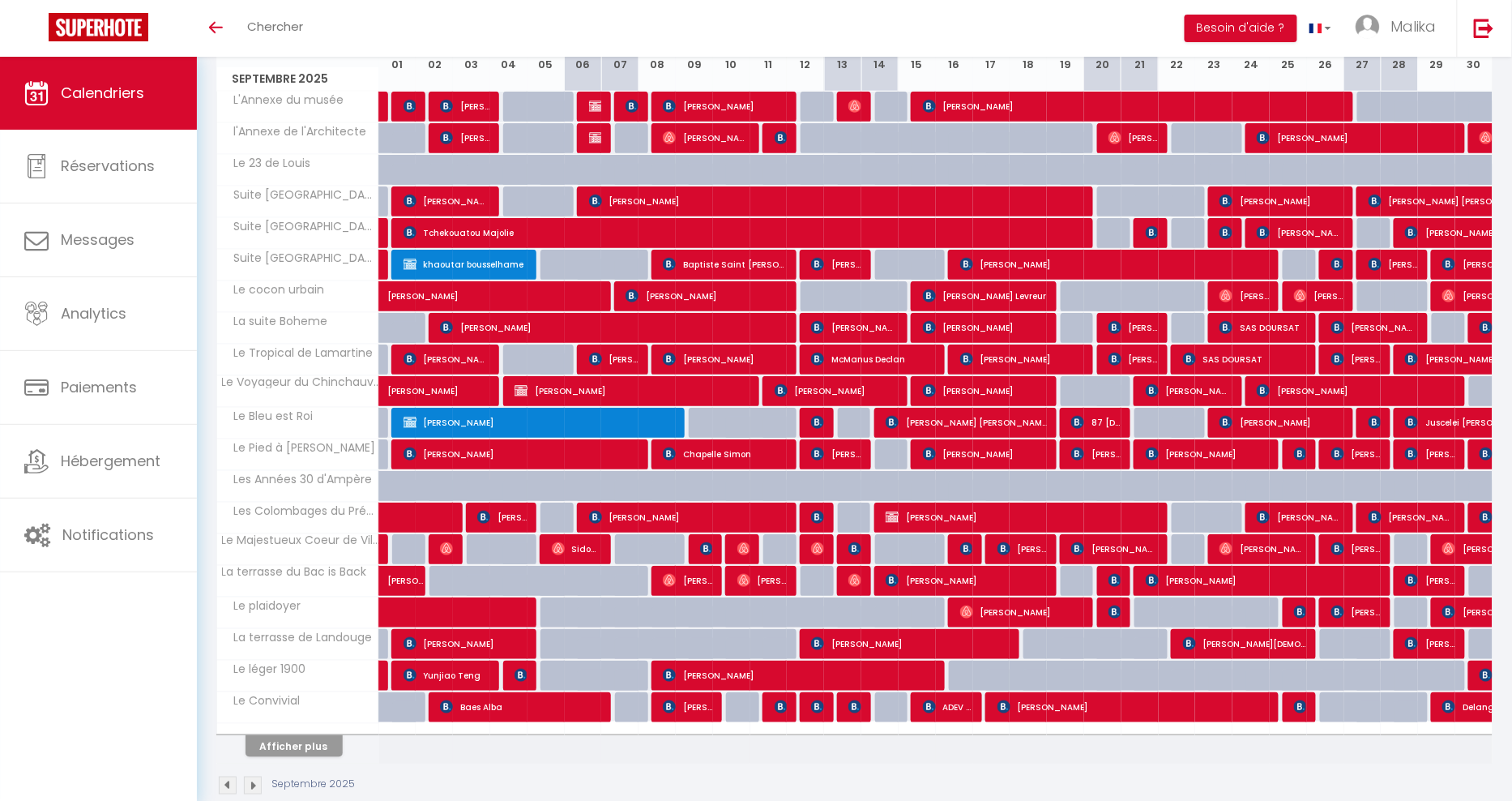
scroll to position [266, 0]
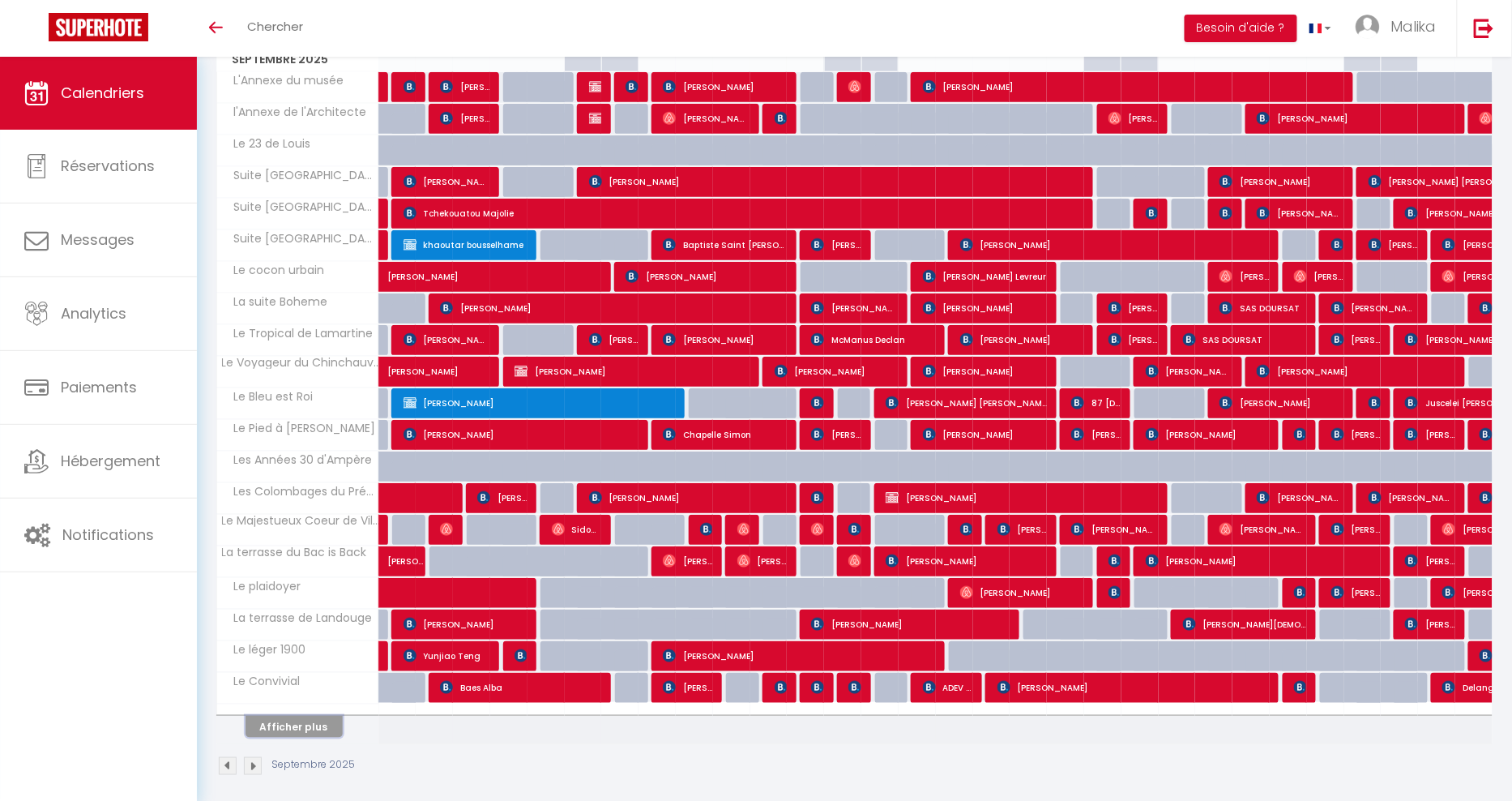
click at [290, 723] on button "Afficher plus" at bounding box center [294, 727] width 97 height 22
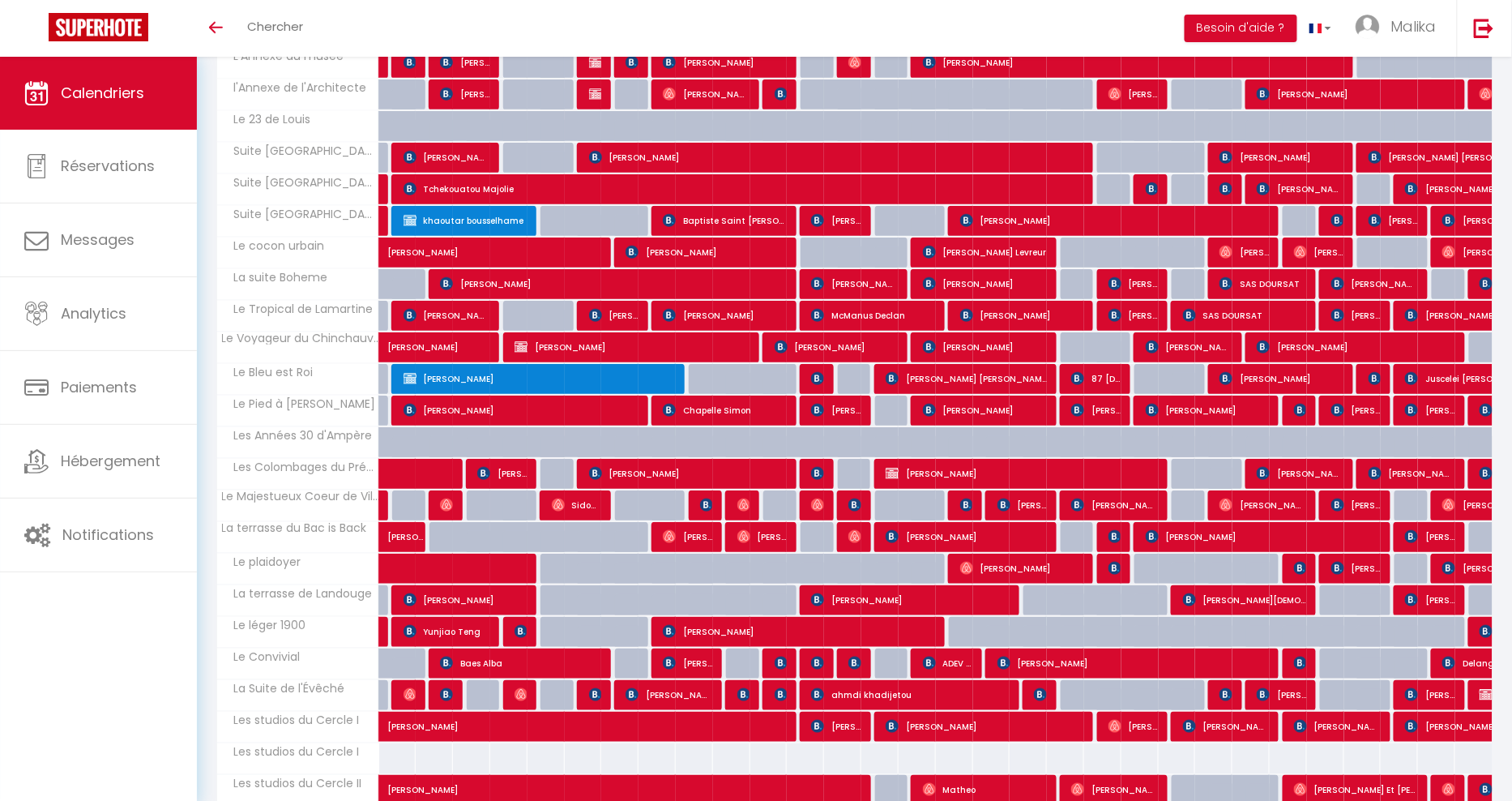
scroll to position [447, 0]
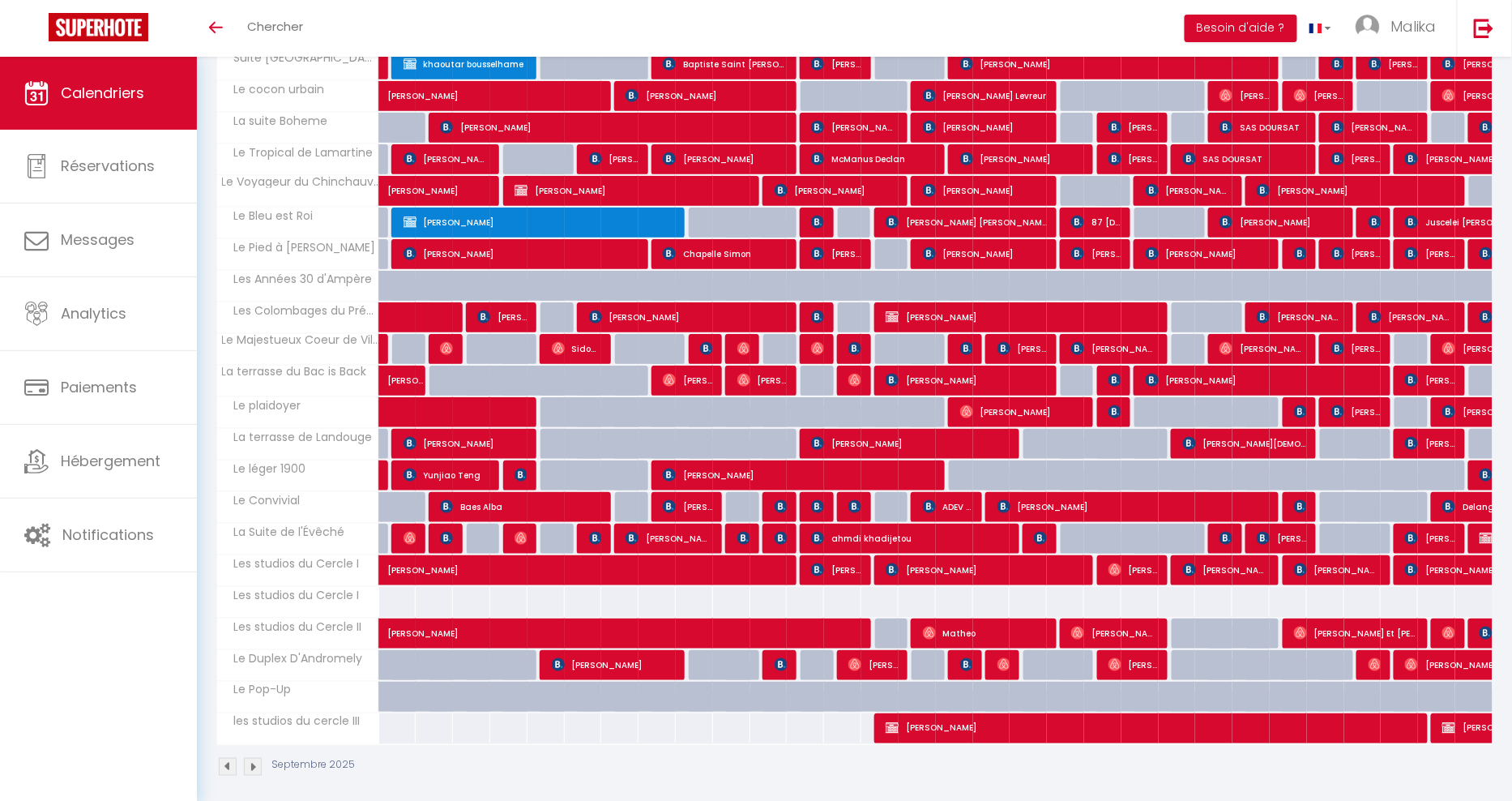
click at [222, 758] on img at bounding box center [227, 766] width 18 height 18
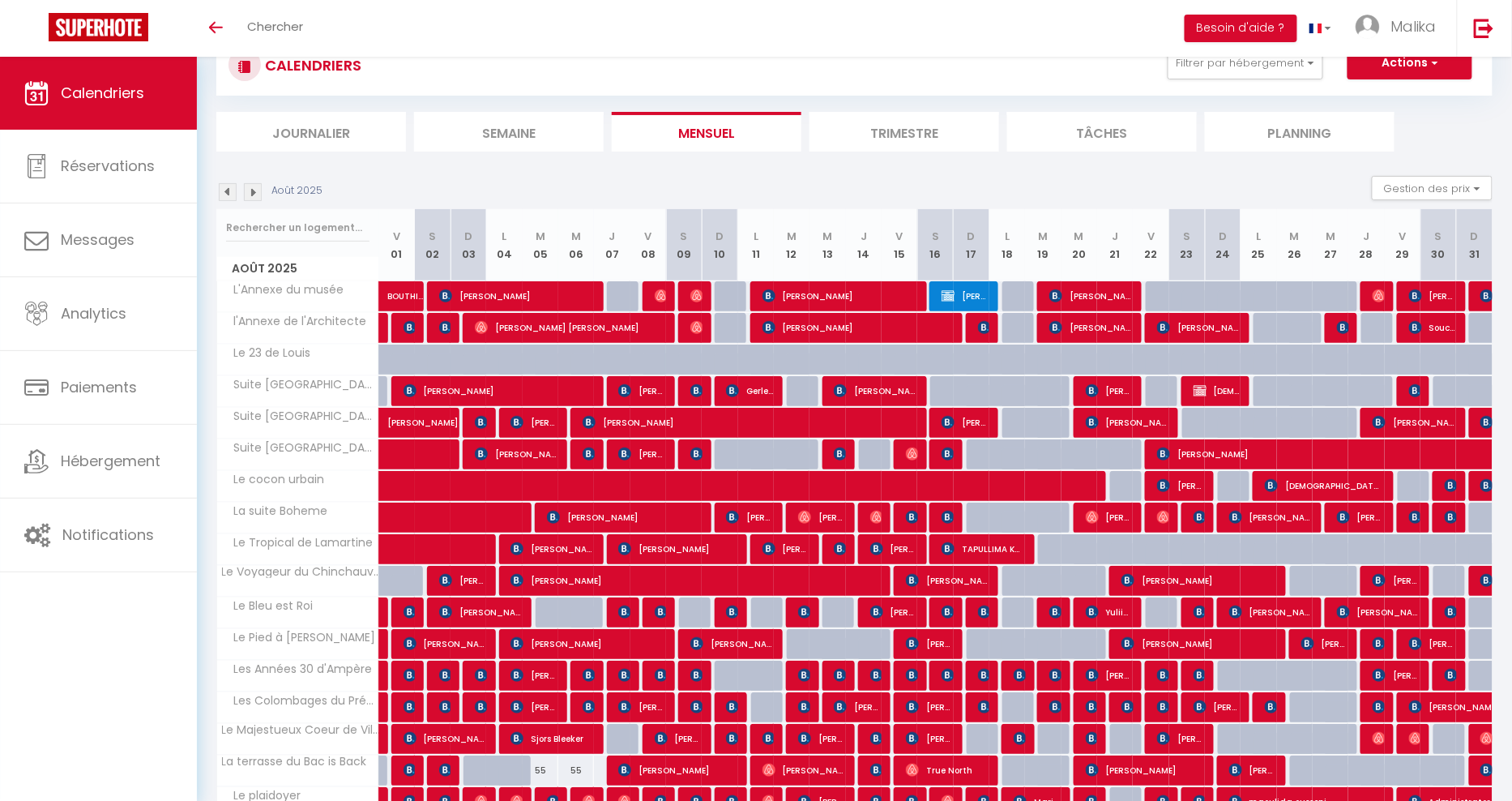
scroll to position [266, 0]
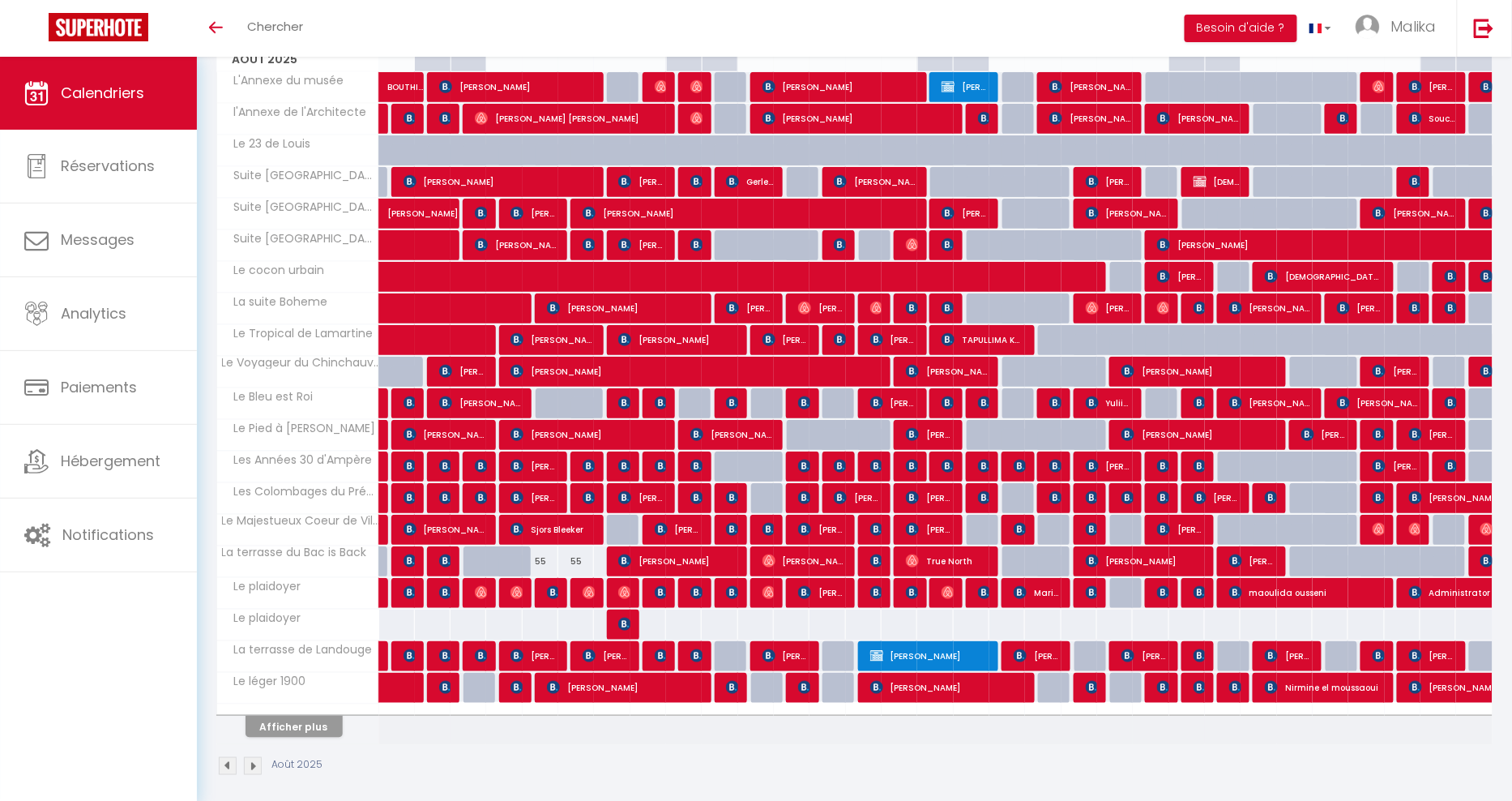
click at [249, 757] on img at bounding box center [253, 765] width 18 height 18
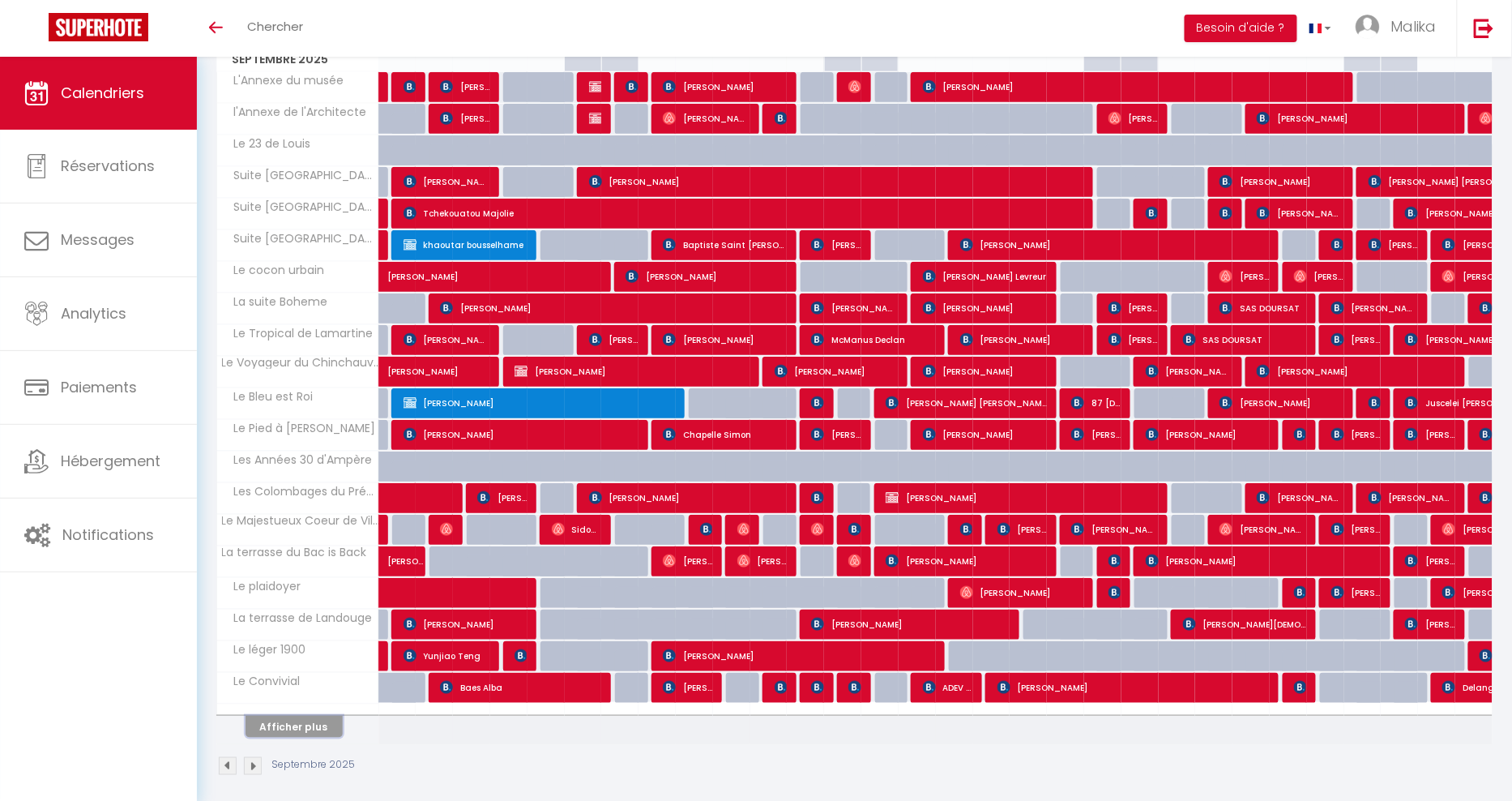
click at [265, 720] on button "Afficher plus" at bounding box center [294, 727] width 97 height 22
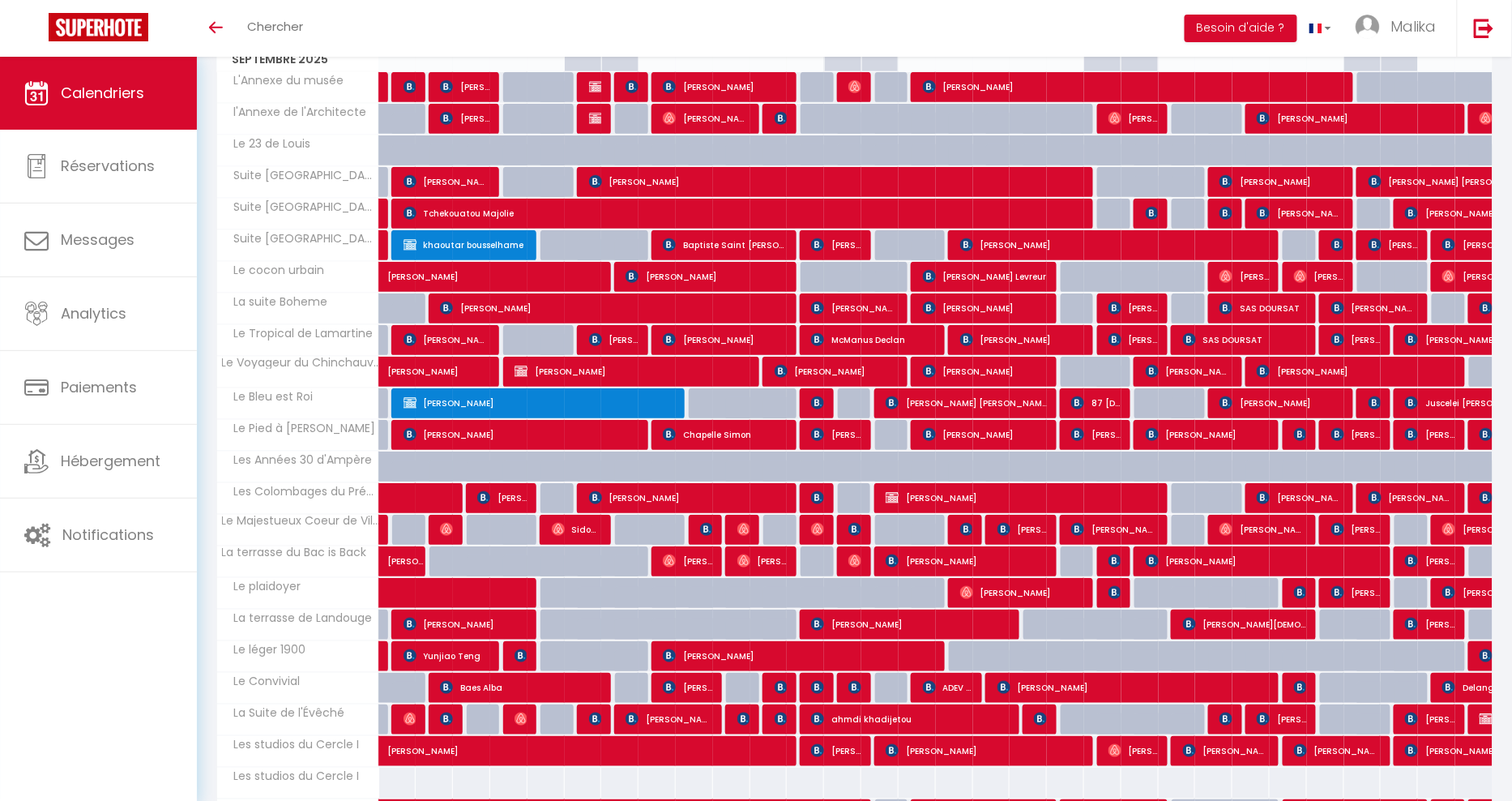
scroll to position [0, 0]
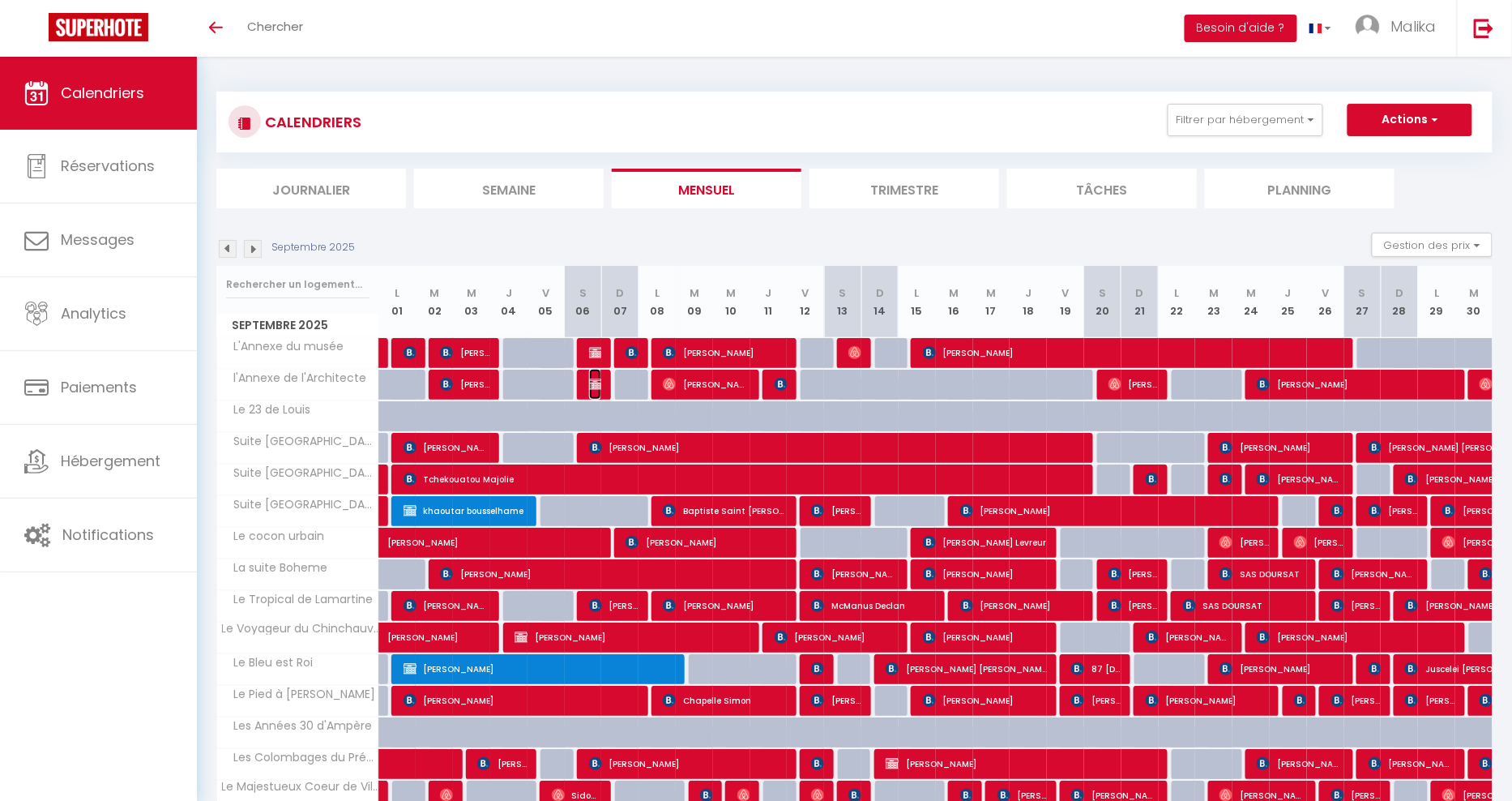
click at [597, 379] on img at bounding box center [595, 384] width 13 height 13
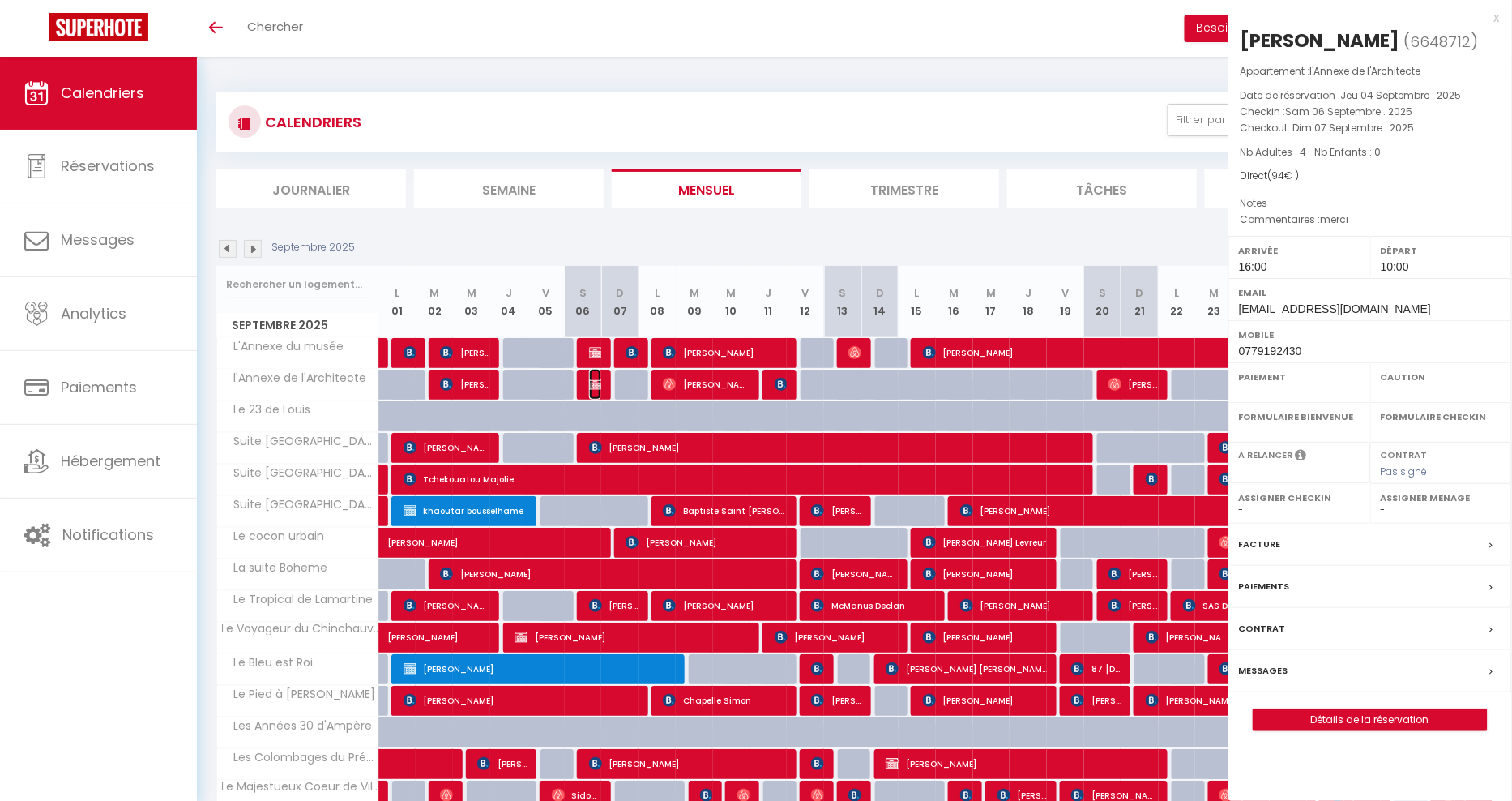
select select "OK"
select select "1"
select select "0"
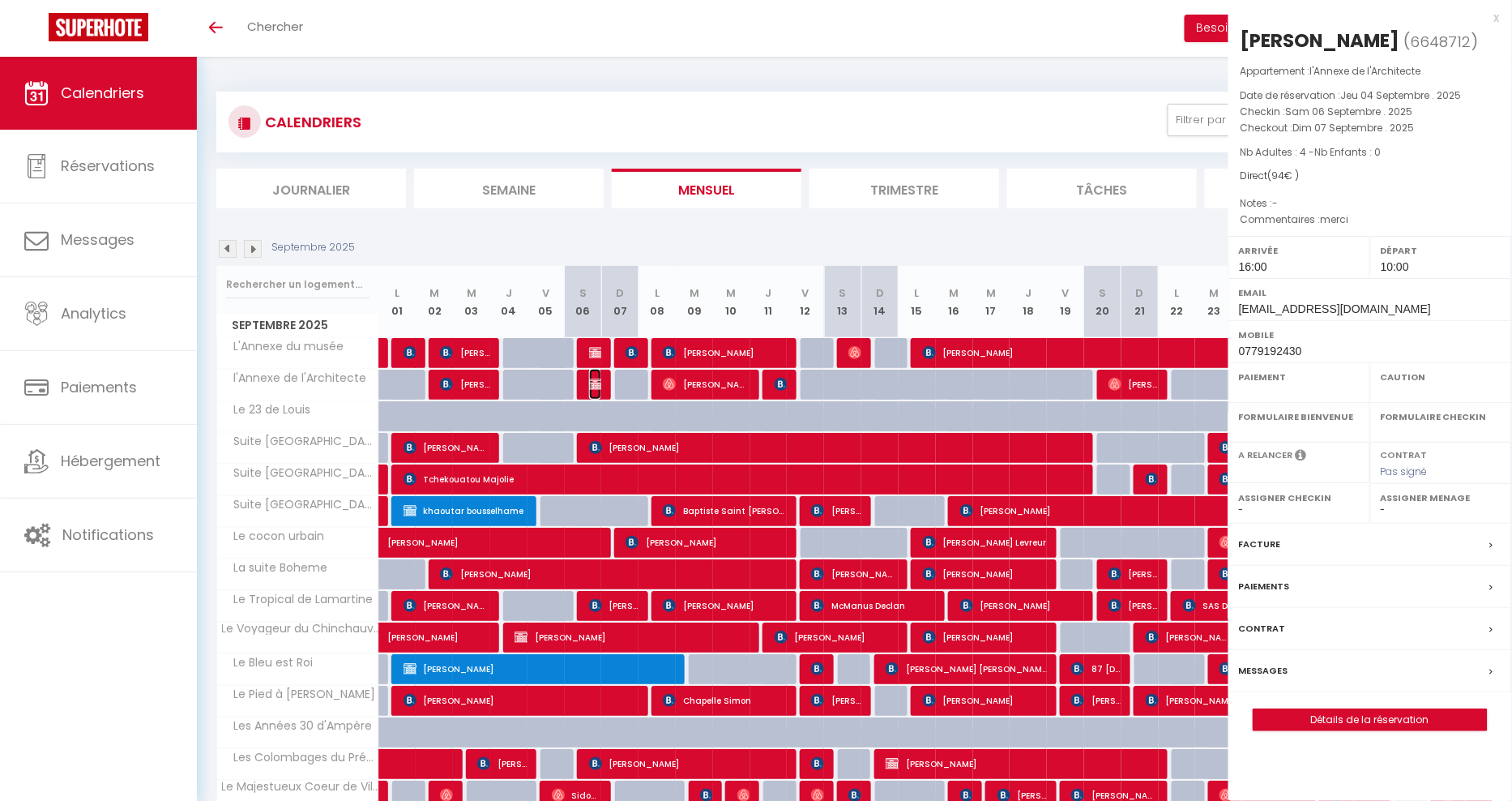
select select
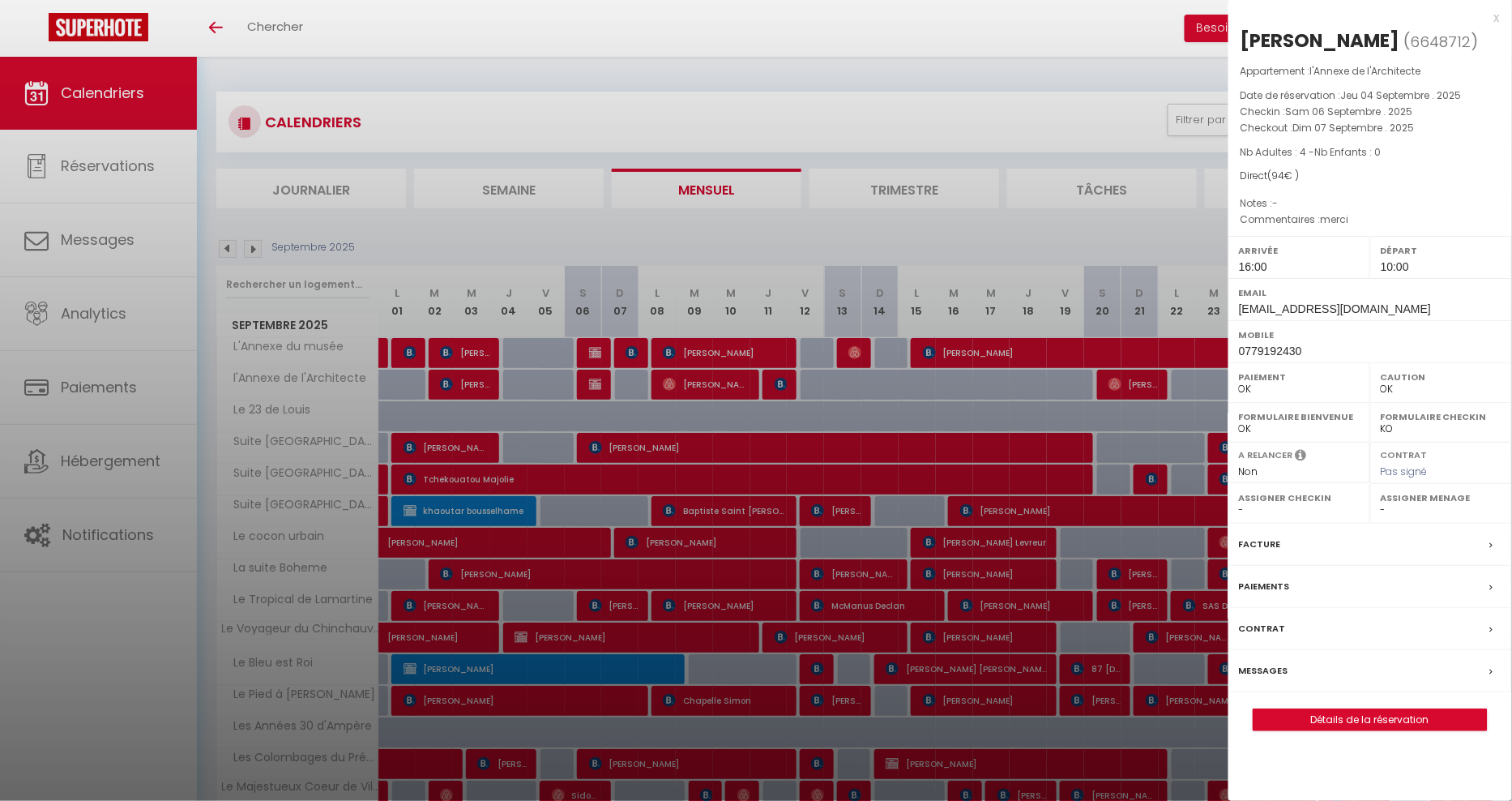
click at [1498, 20] on div "x" at bounding box center [1364, 18] width 271 height 20
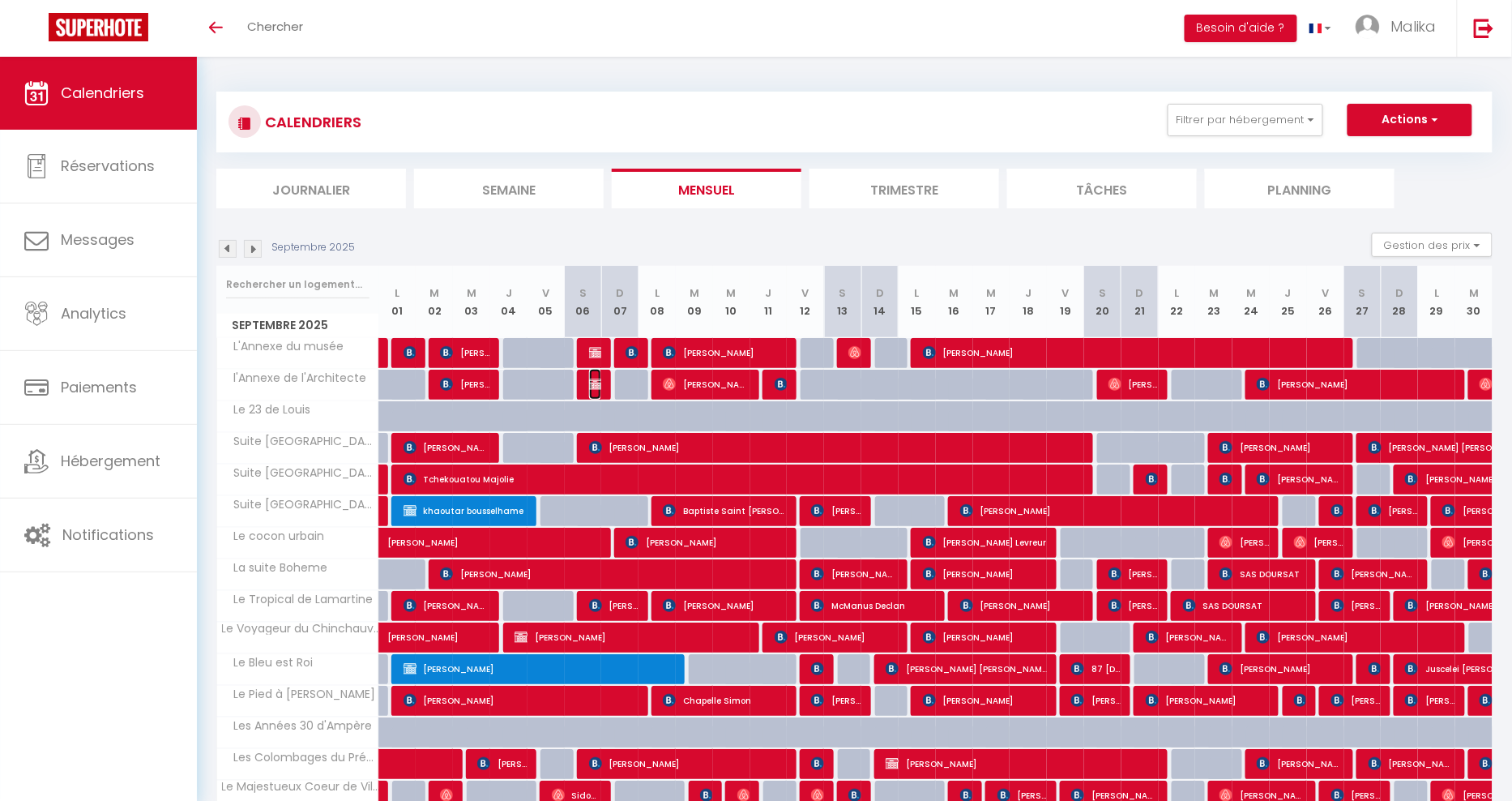
click at [590, 383] on img at bounding box center [595, 384] width 13 height 13
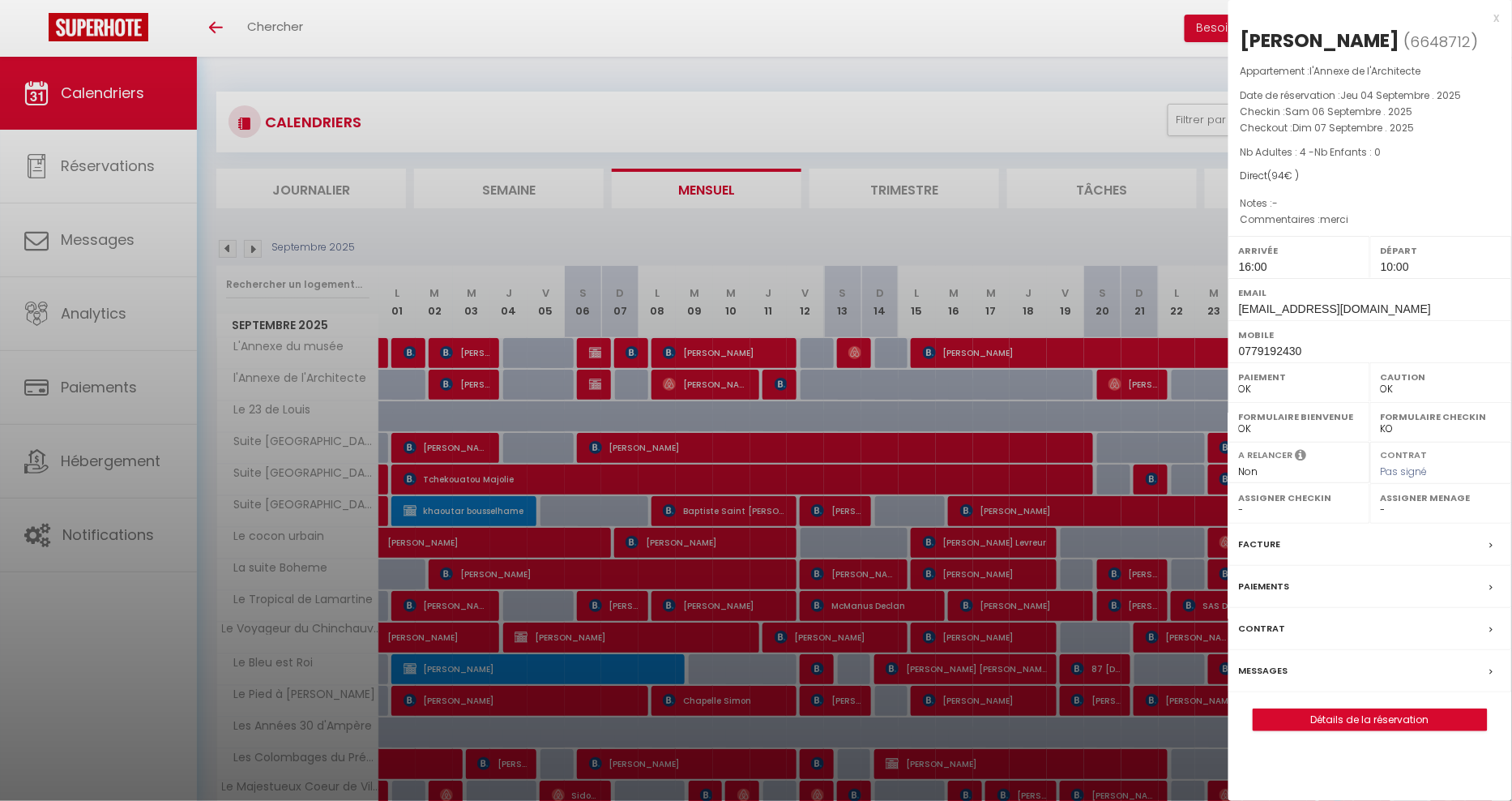
click at [910, 417] on div at bounding box center [756, 400] width 1512 height 801
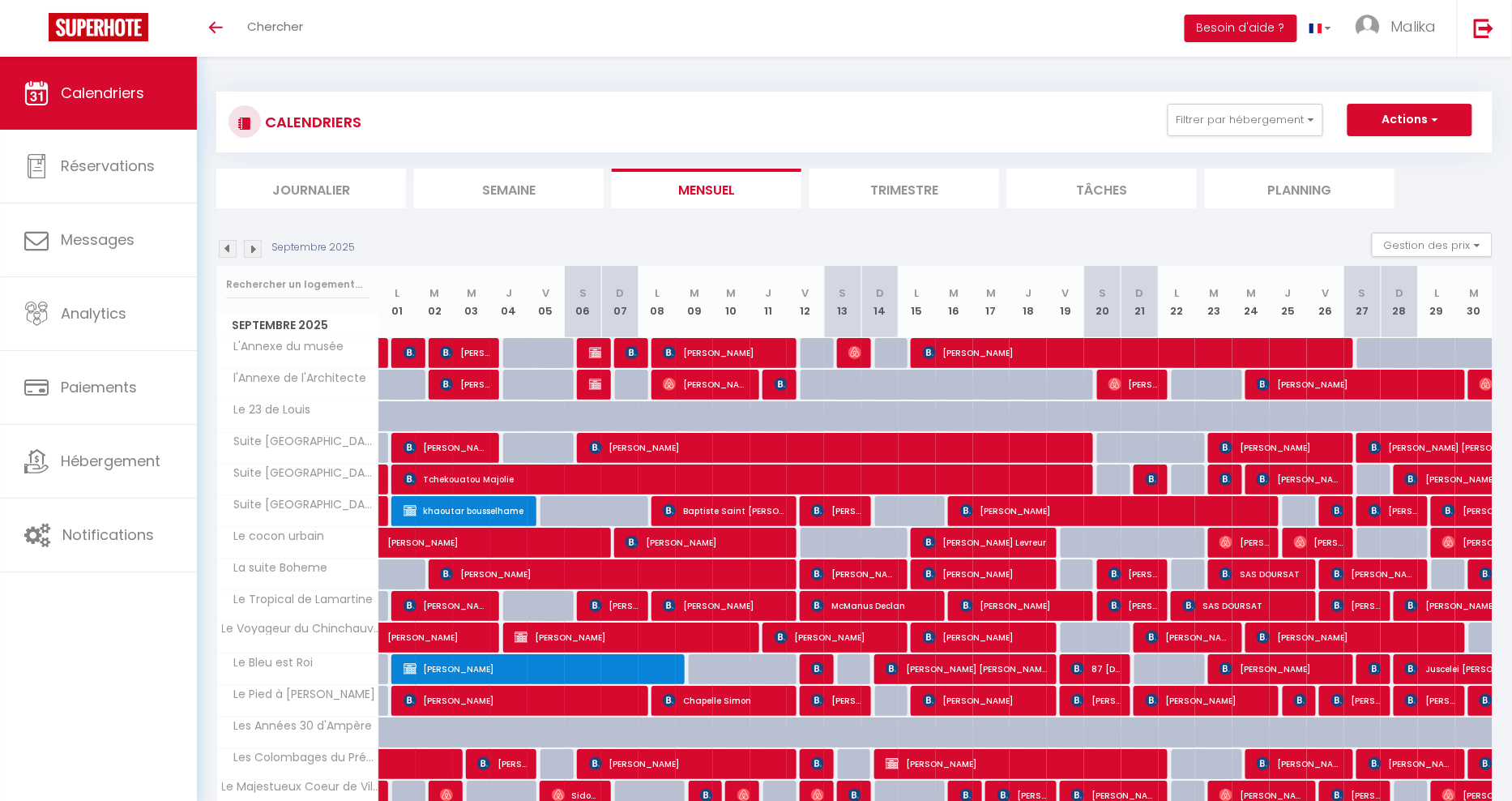
scroll to position [447, 0]
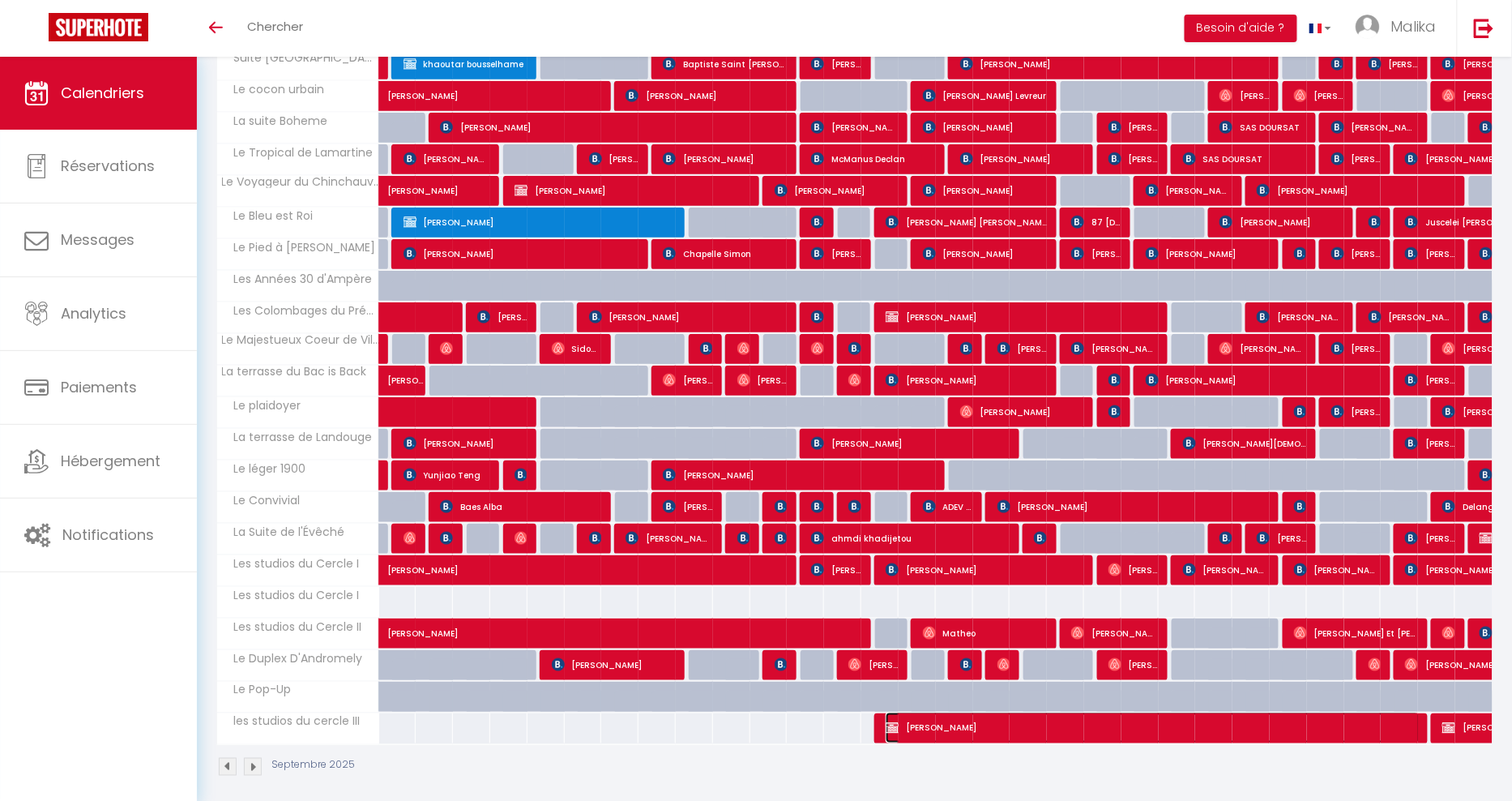
click at [1058, 719] on span "CLAIRE DELPORTE" at bounding box center [1153, 728] width 534 height 31
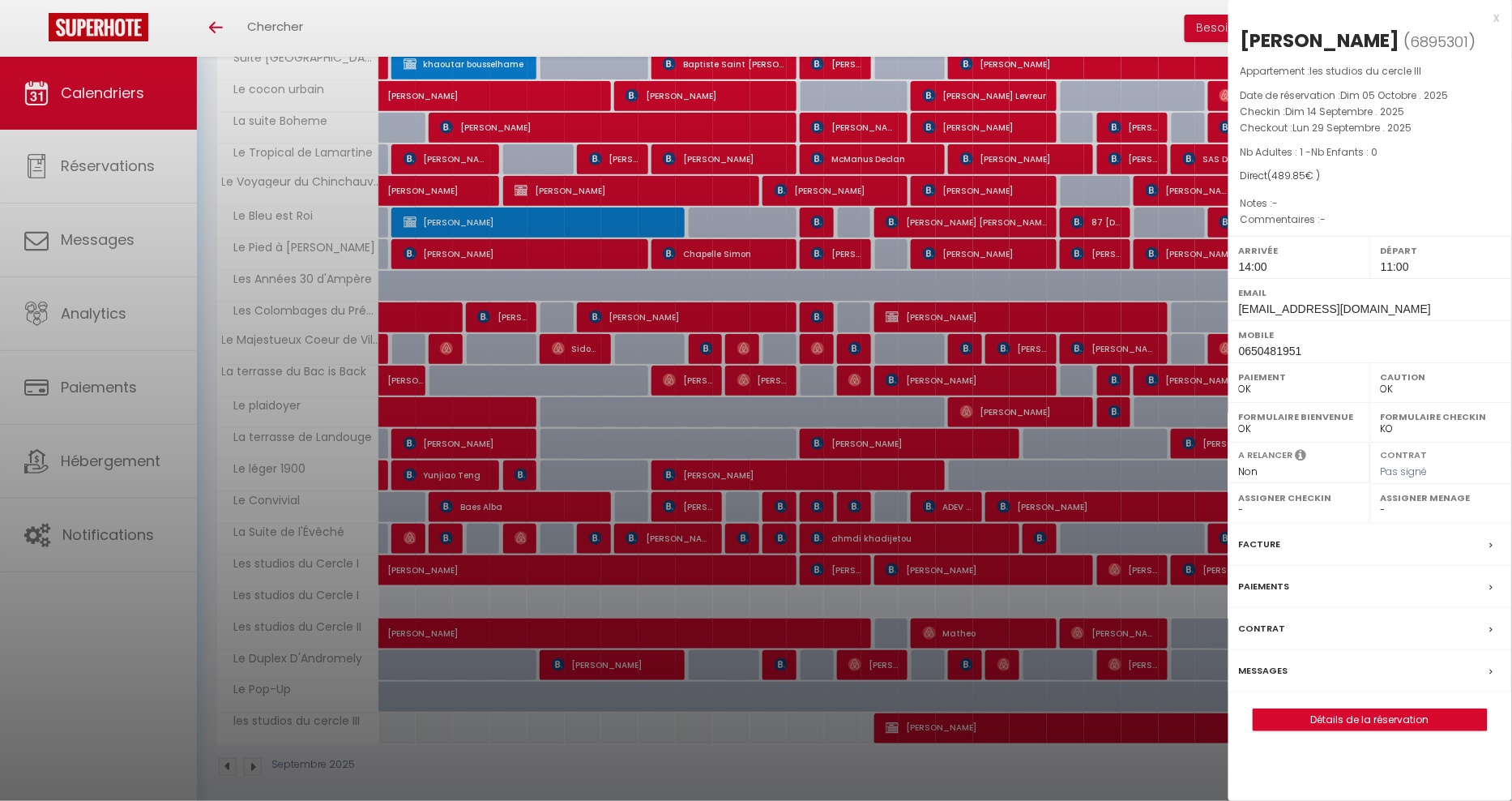
click at [1196, 684] on div at bounding box center [756, 400] width 1512 height 801
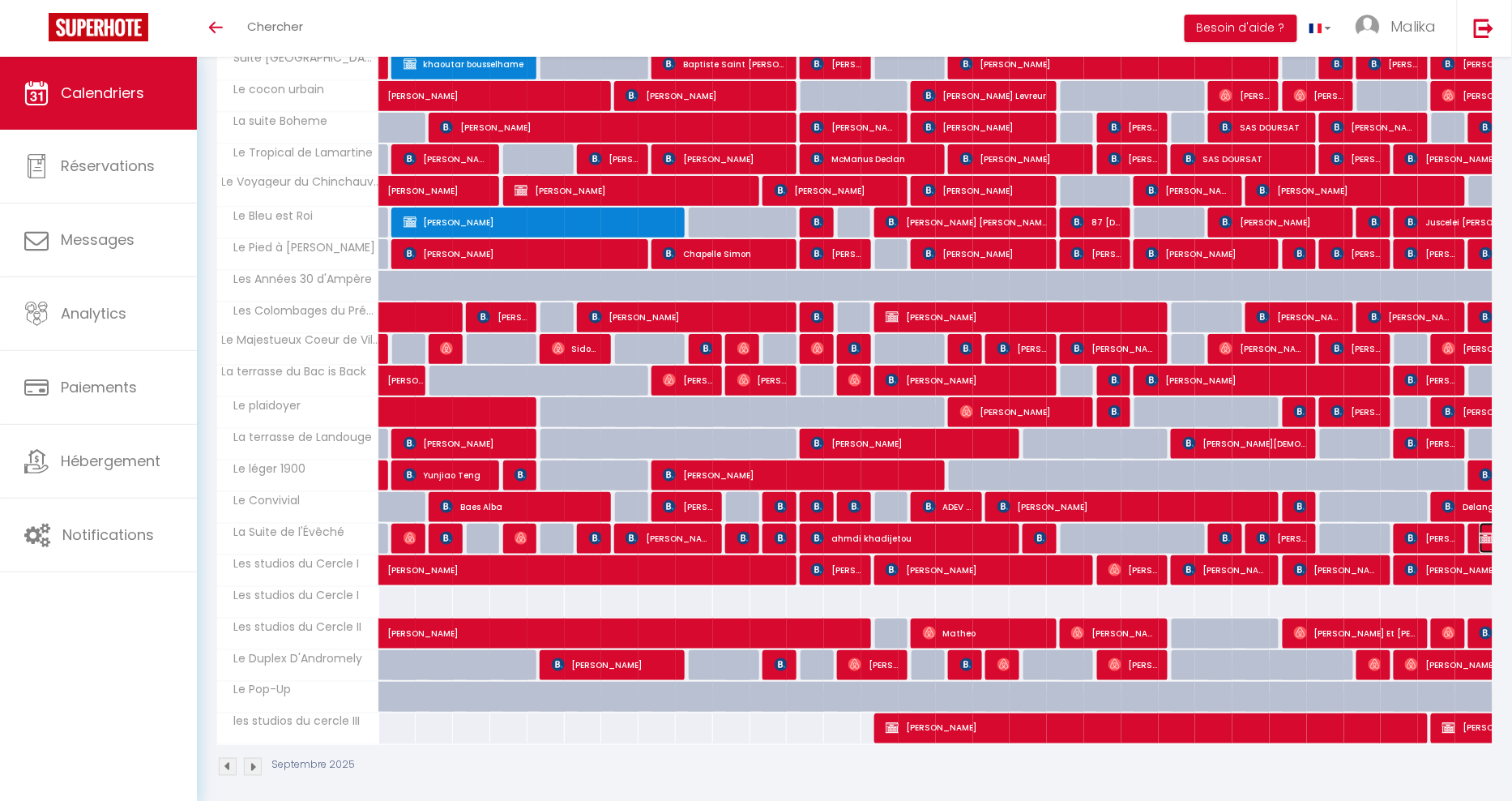
click at [1481, 532] on img at bounding box center [1486, 538] width 13 height 13
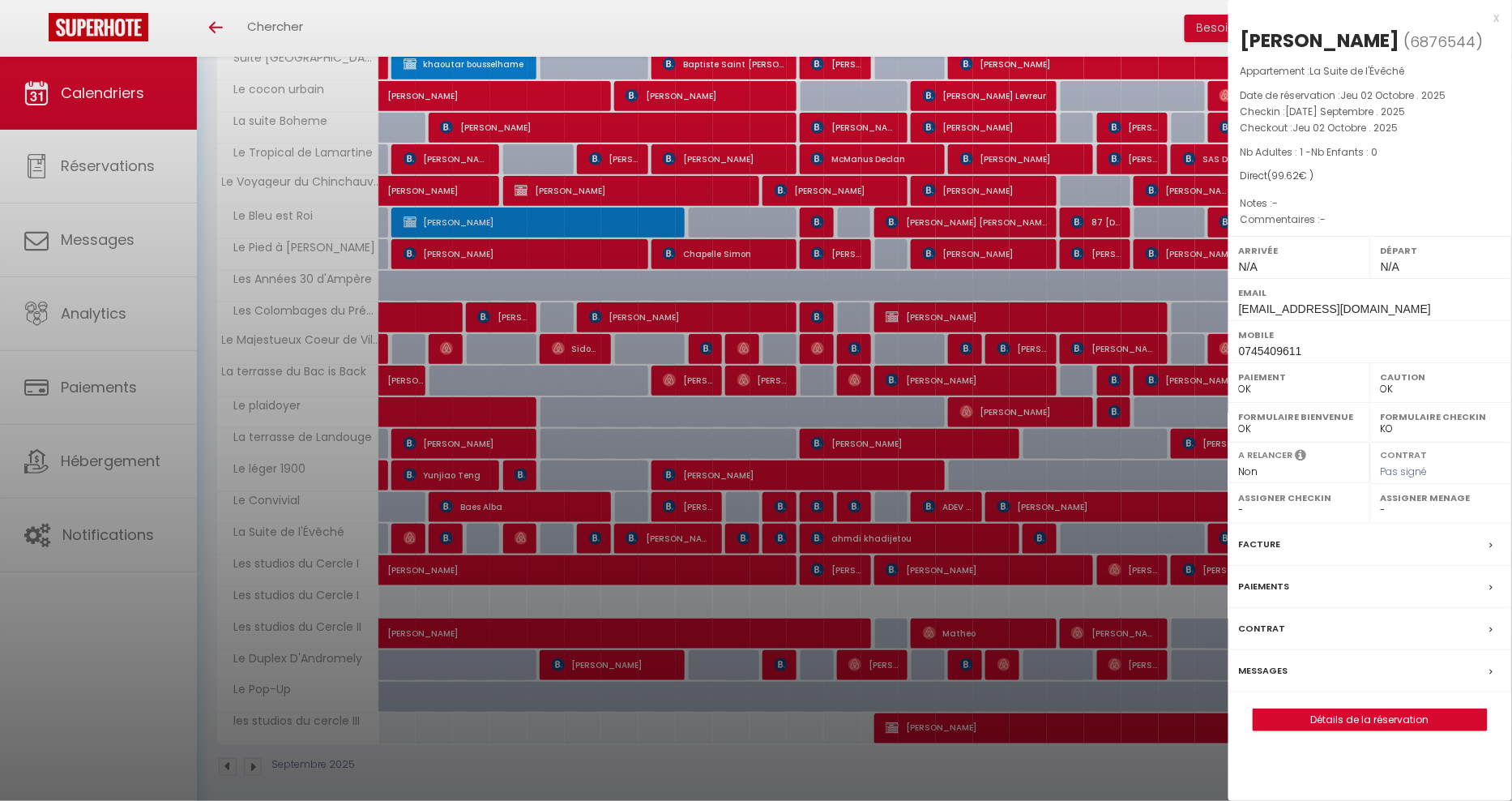
click at [1164, 478] on div at bounding box center [756, 400] width 1512 height 801
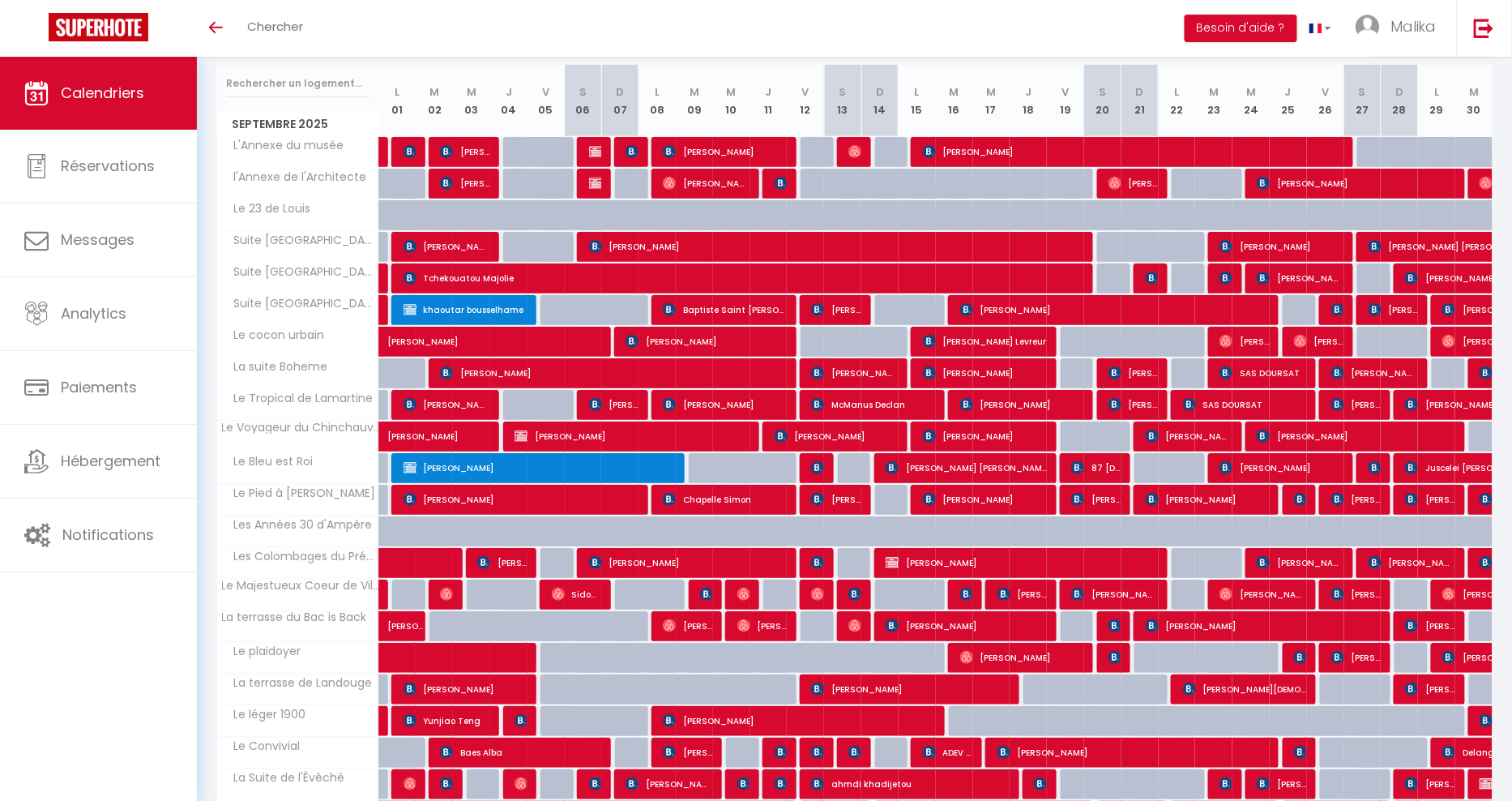
scroll to position [199, 0]
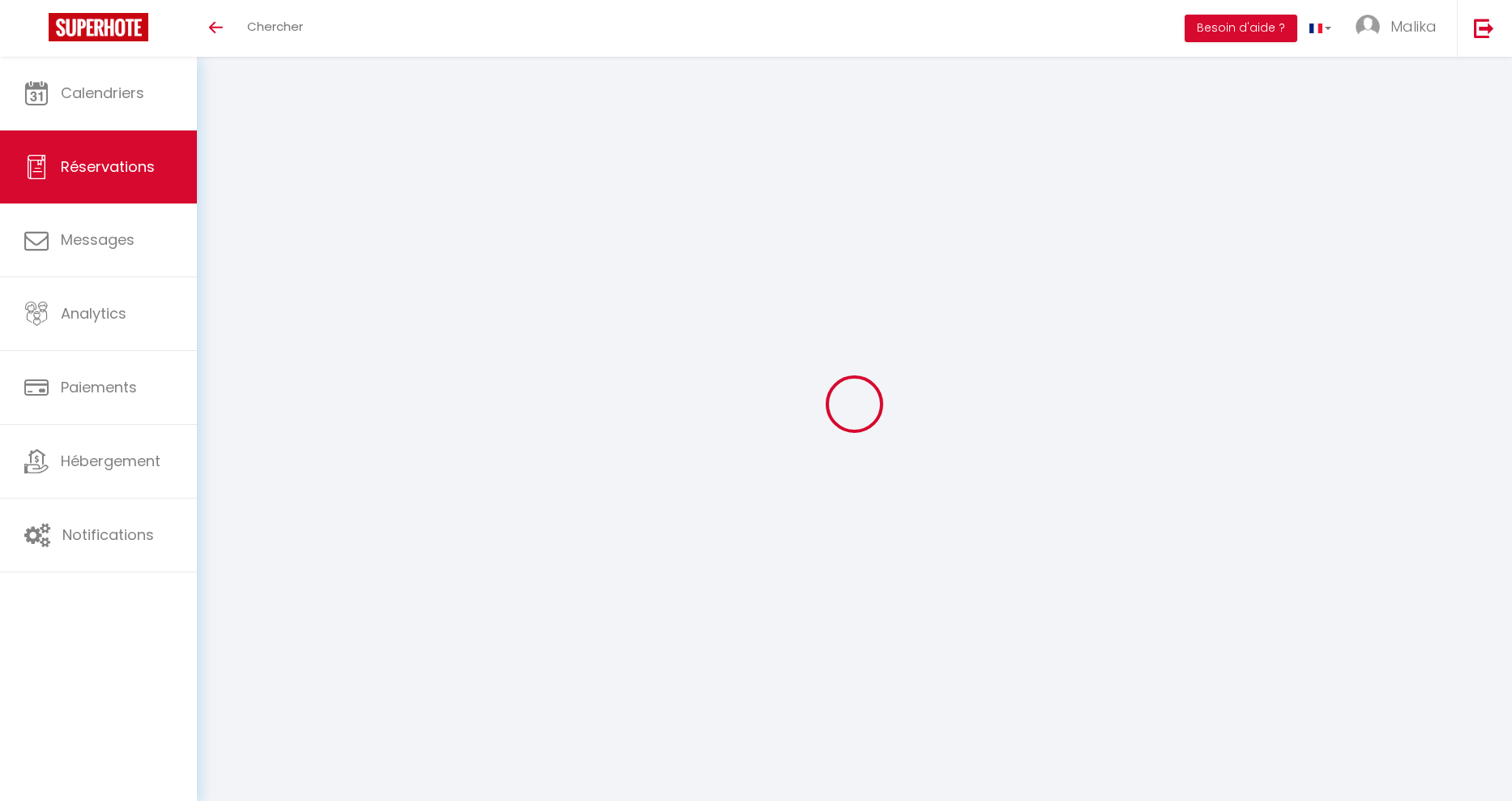
select select
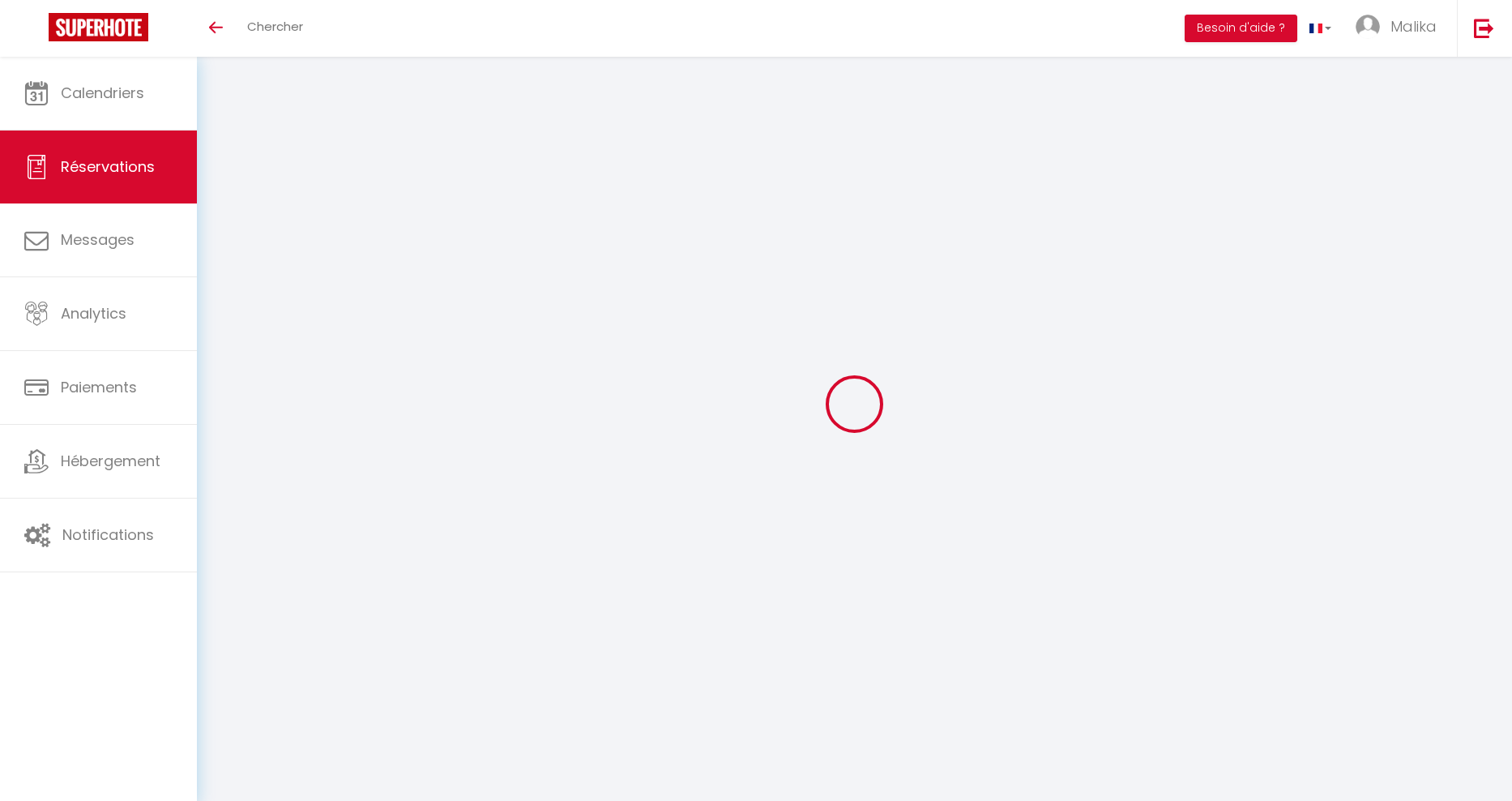
type input "Aurelie"
type input "AUDIER"
type input "lamedicale.aa@gmail.com"
type input "0779192430"
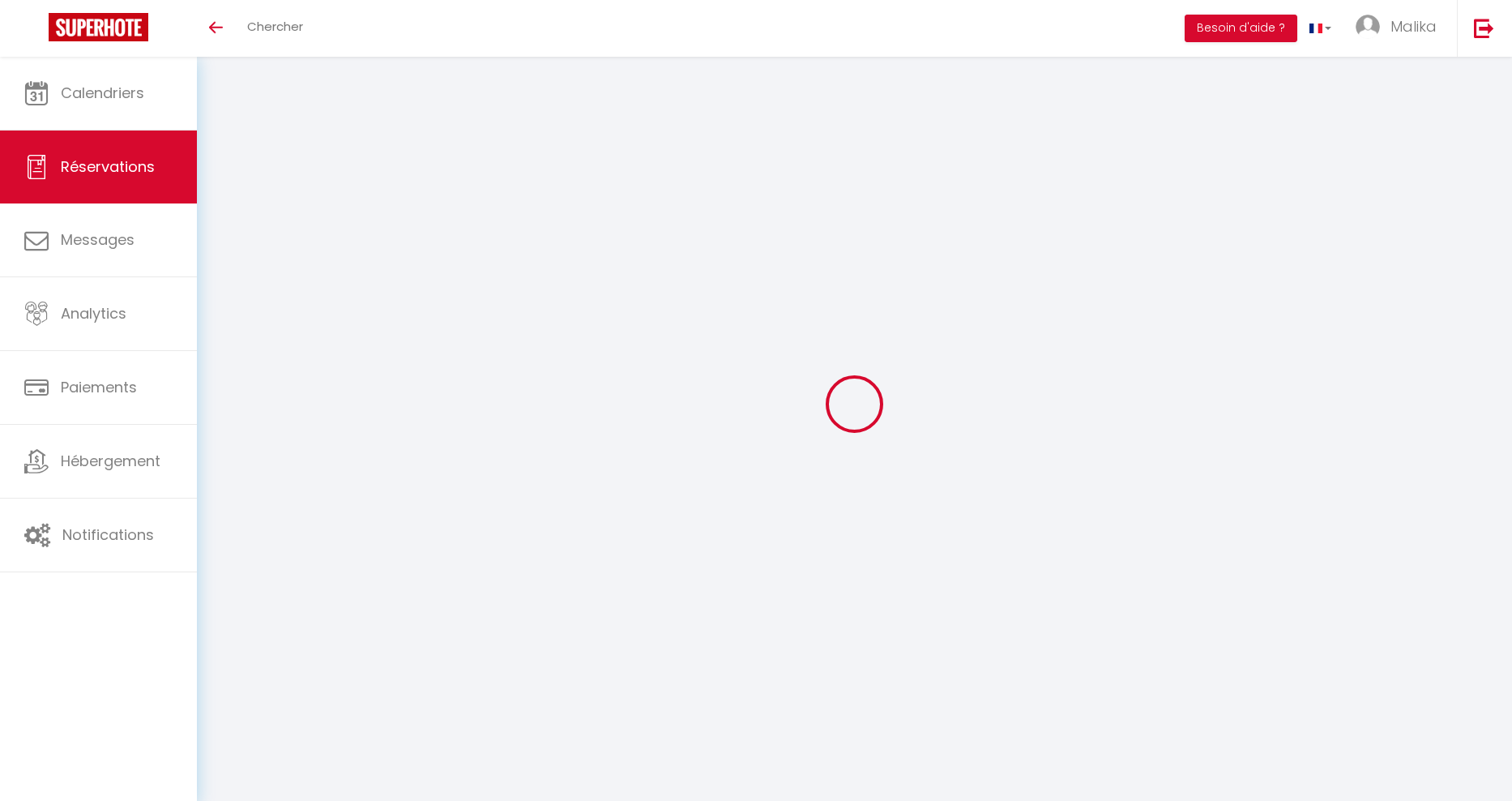
type input "0779192430"
type input "87000"
type input "Av des Benedictins"
type input "[GEOGRAPHIC_DATA]"
select select "FR"
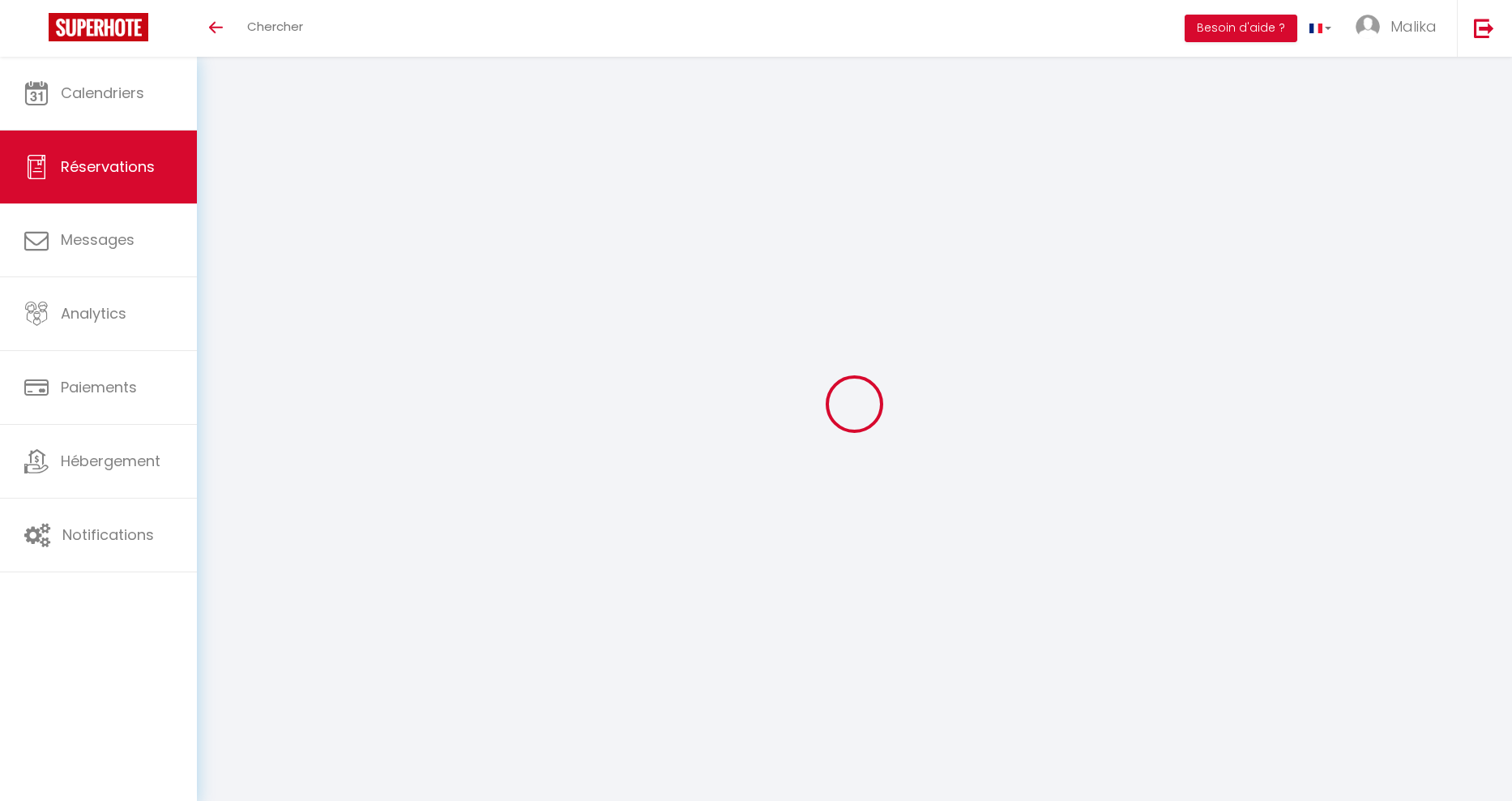
select select "56196"
select select "1"
type input "Sam 06 Septembre 2025"
select select
type input "Dim 07 Septembre 2025"
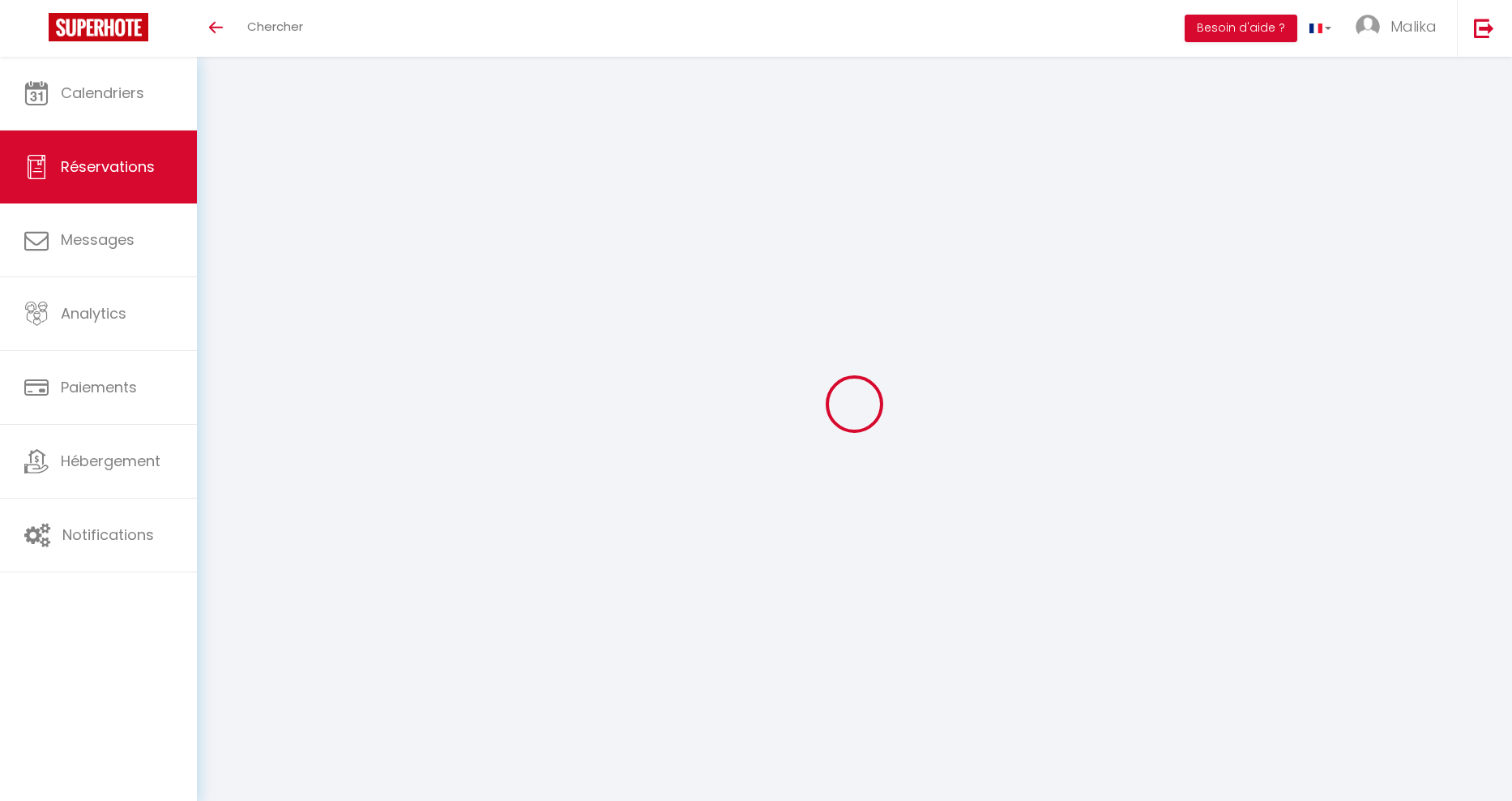
select select
type input "4"
select select "12"
select select
type input "69"
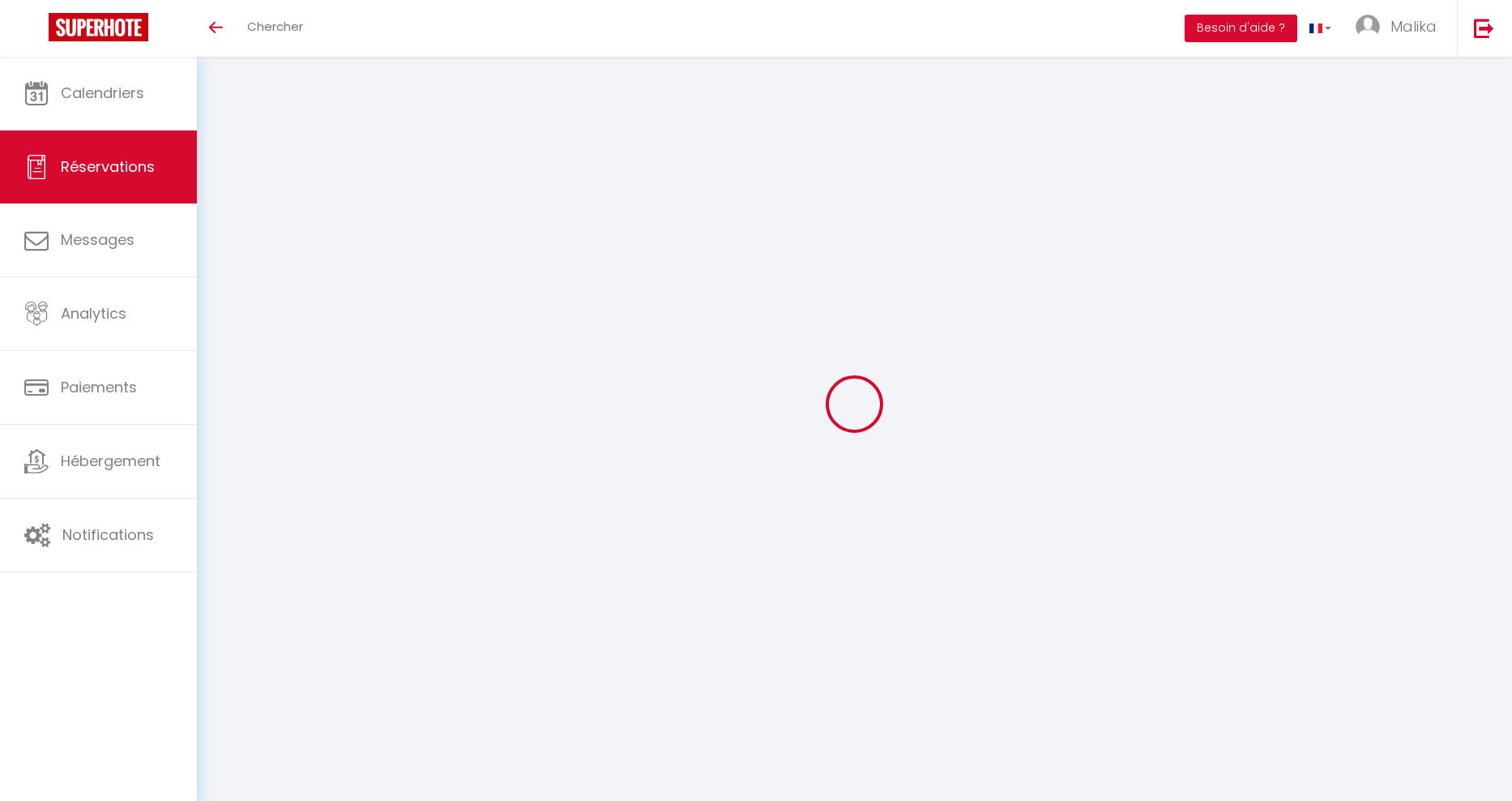
checkbox input "true"
type input "0"
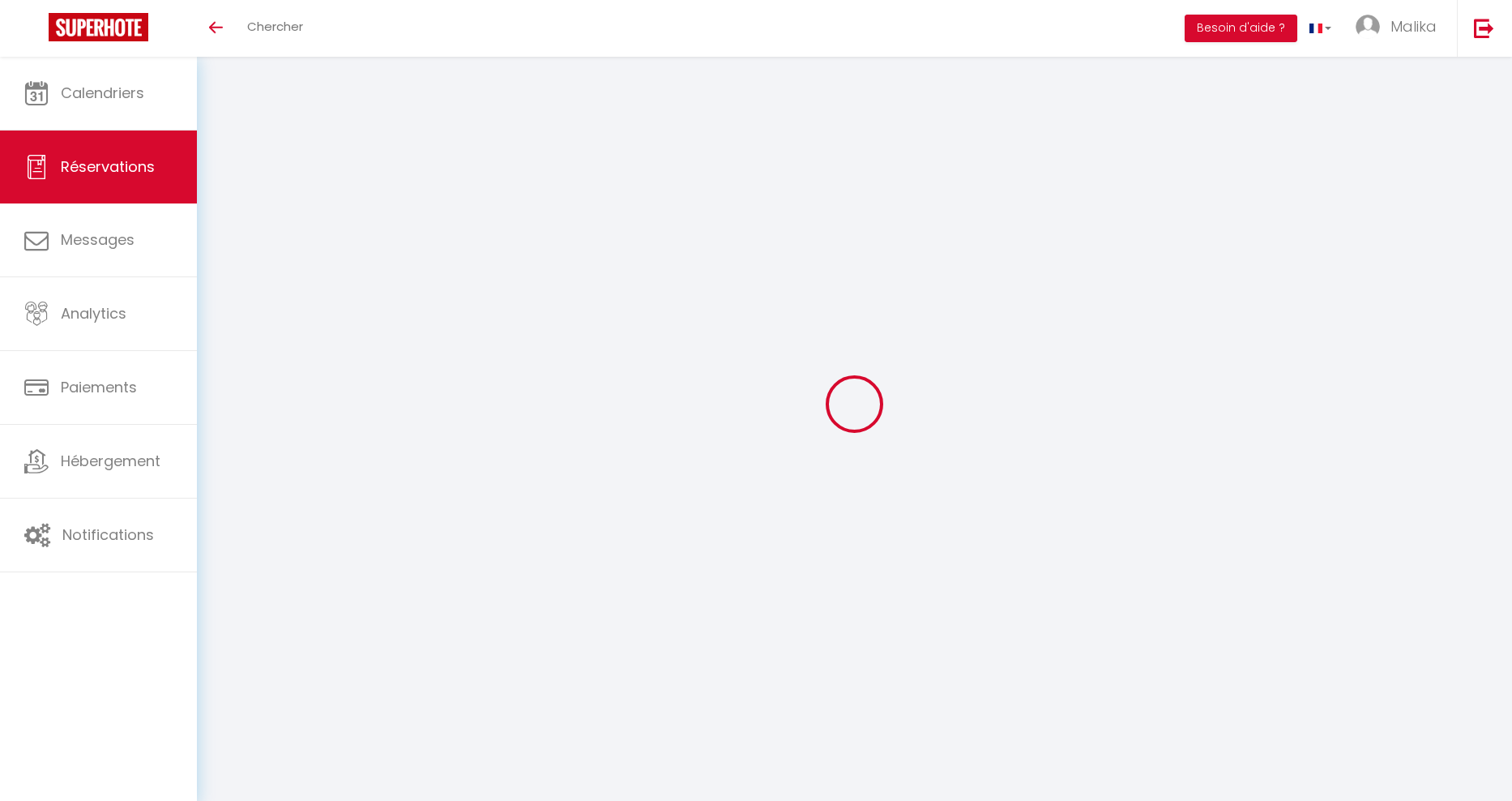
select select
select select "15"
checkbox input "true"
select select
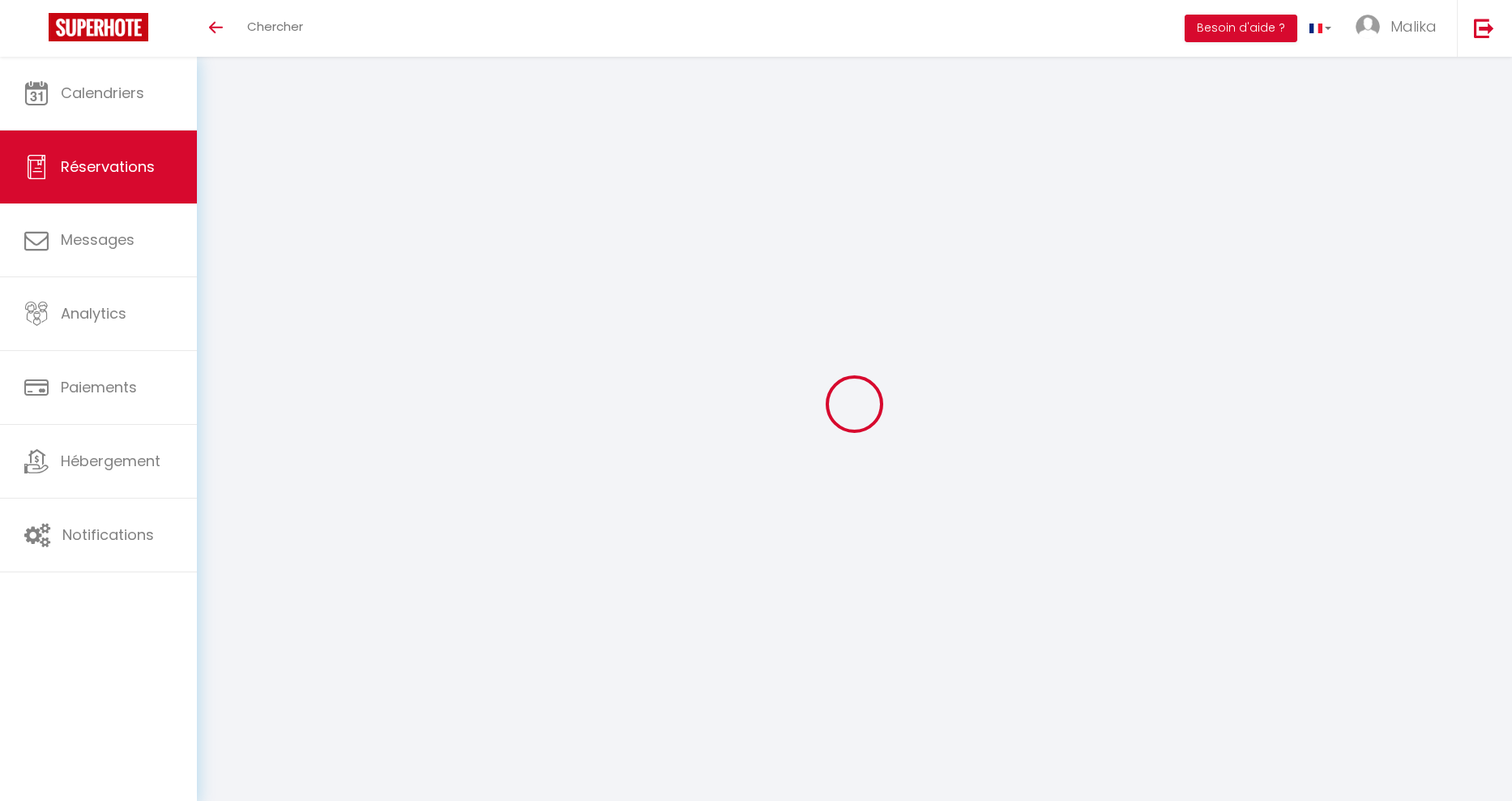
select select
checkbox input "true"
select select
checkbox input "true"
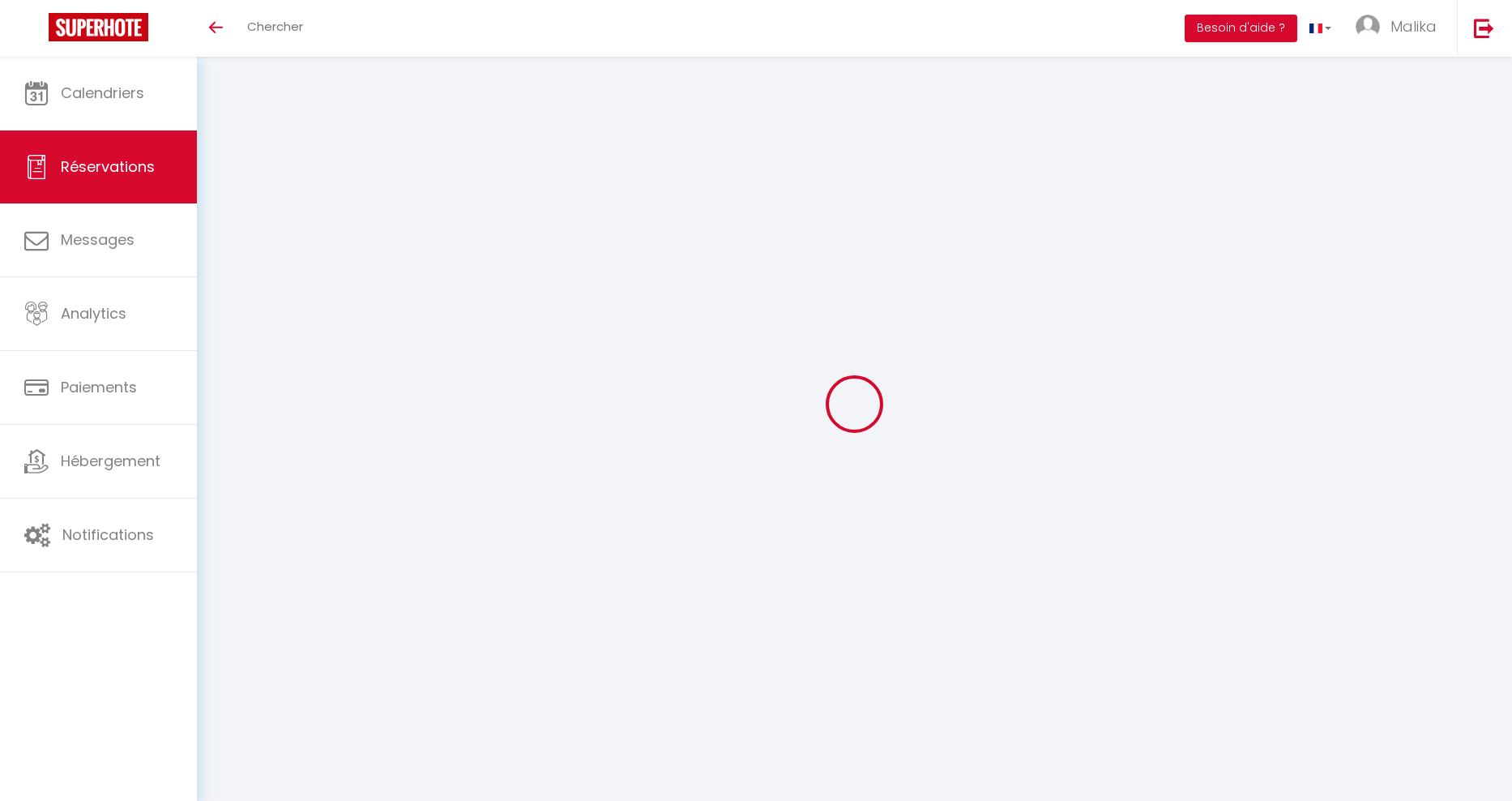
type textarea "merci"
type input "25"
select select
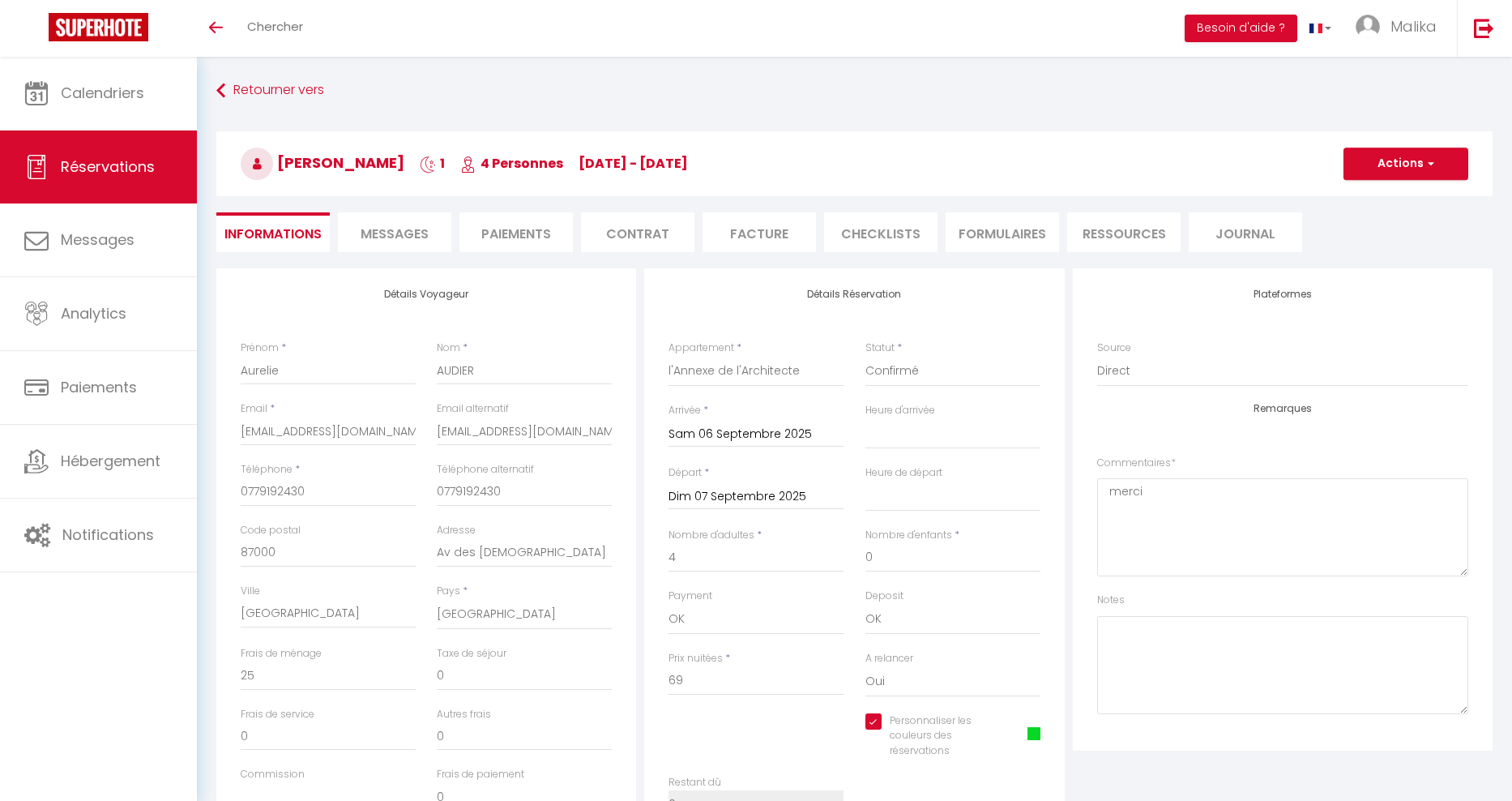
checkbox input "true"
select select "16:00"
select select "10:00"
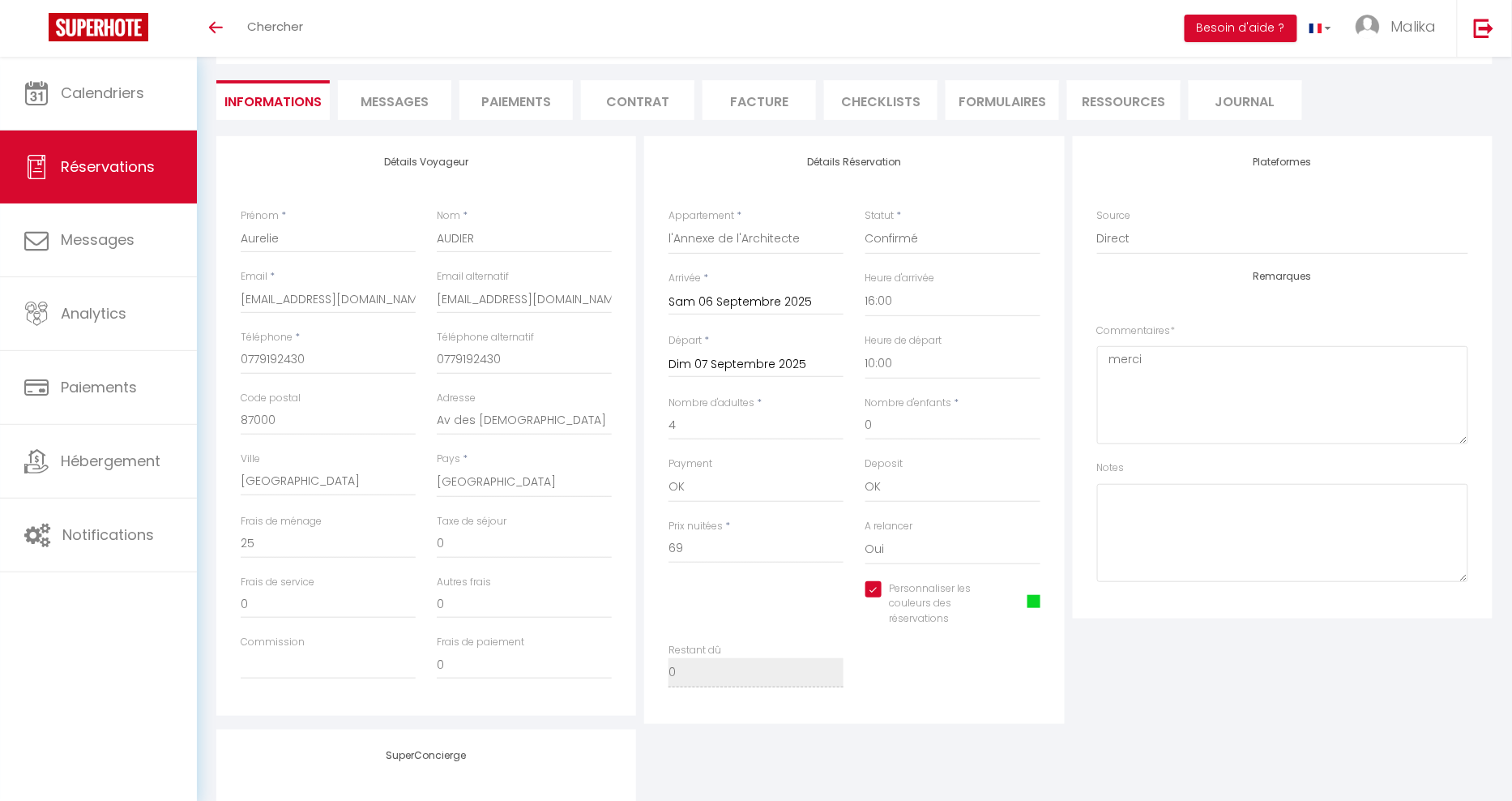
scroll to position [117, 0]
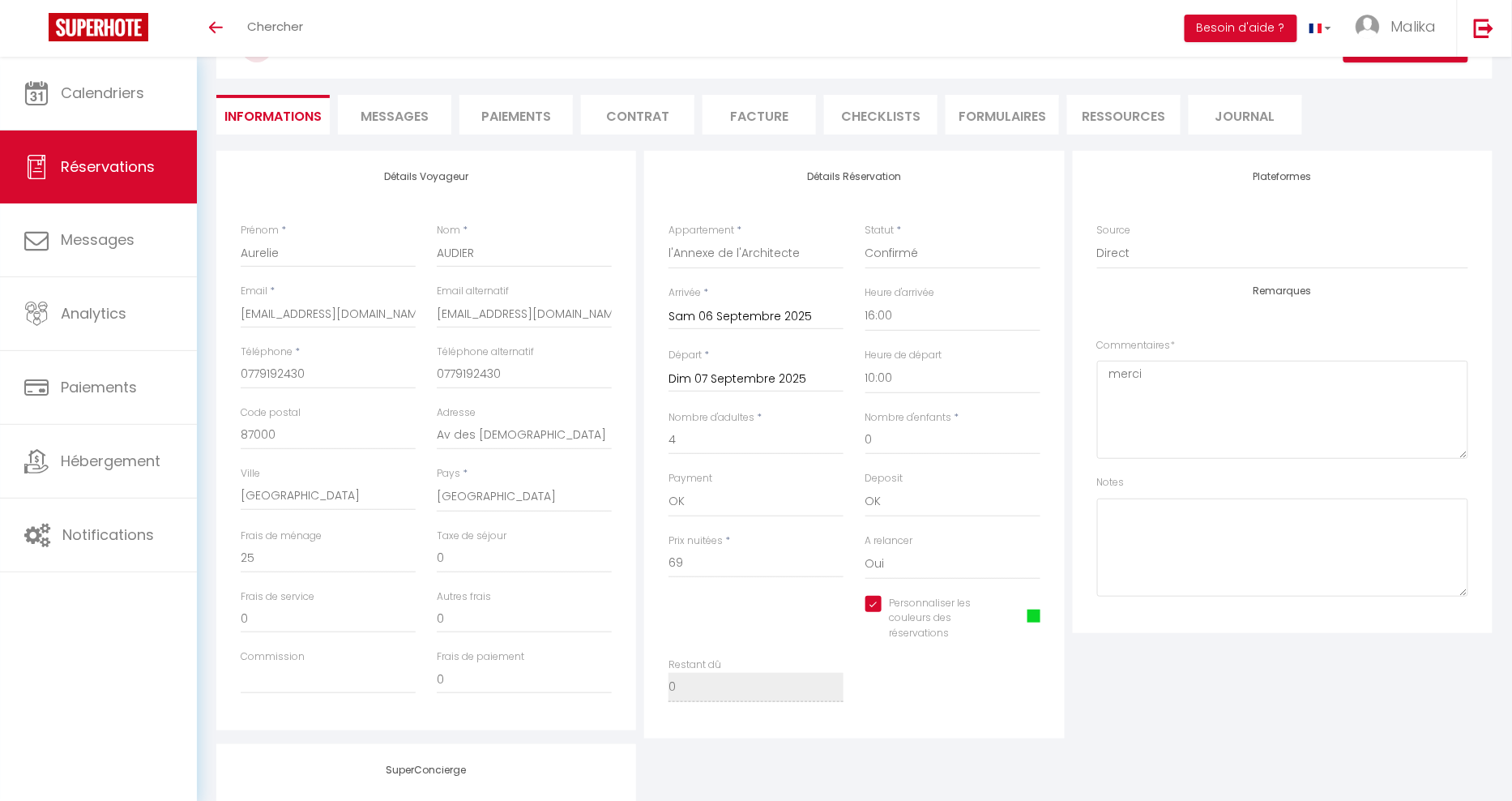
click at [1031, 612] on span at bounding box center [1034, 615] width 13 height 13
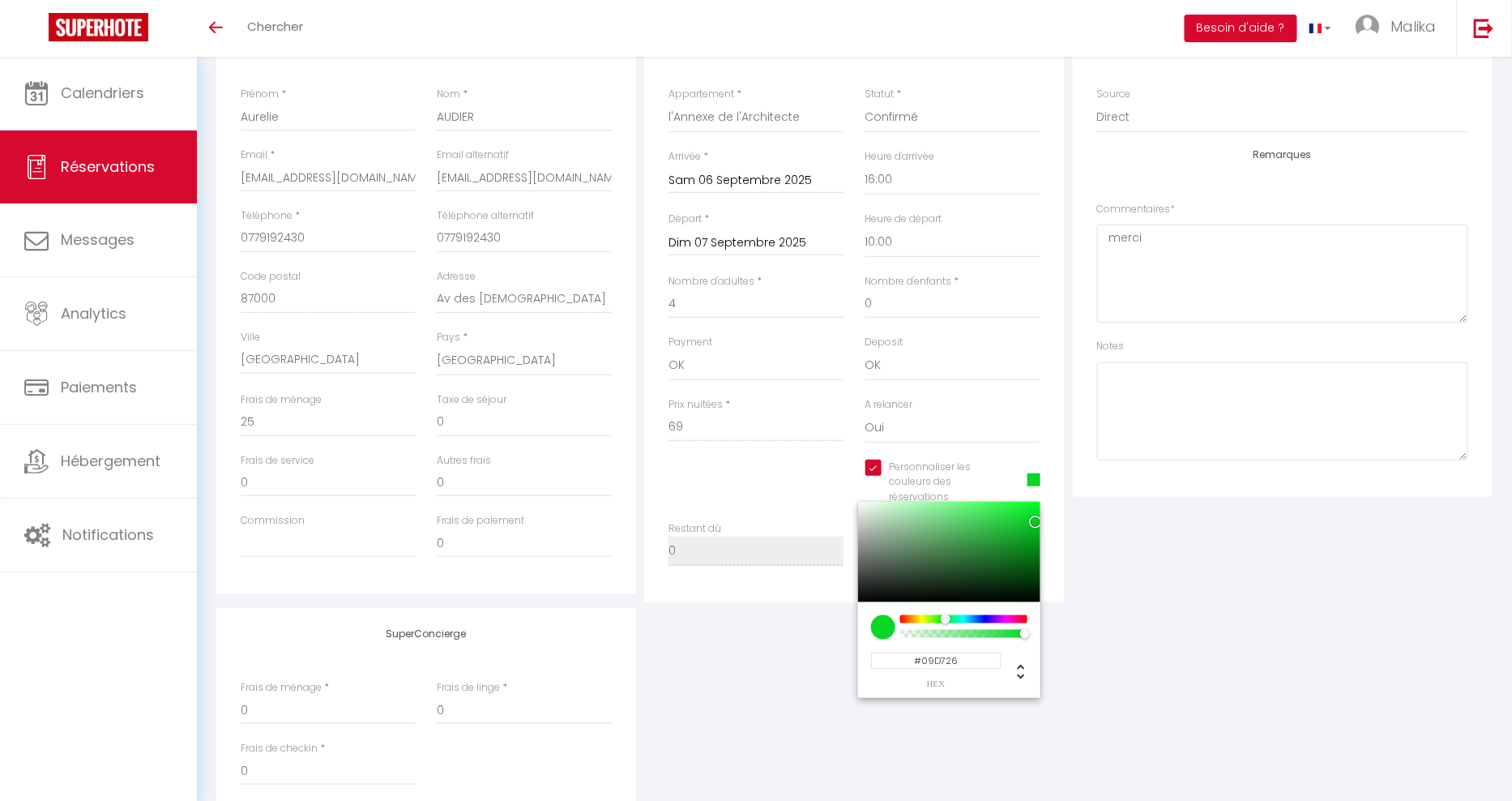
scroll to position [258, 0]
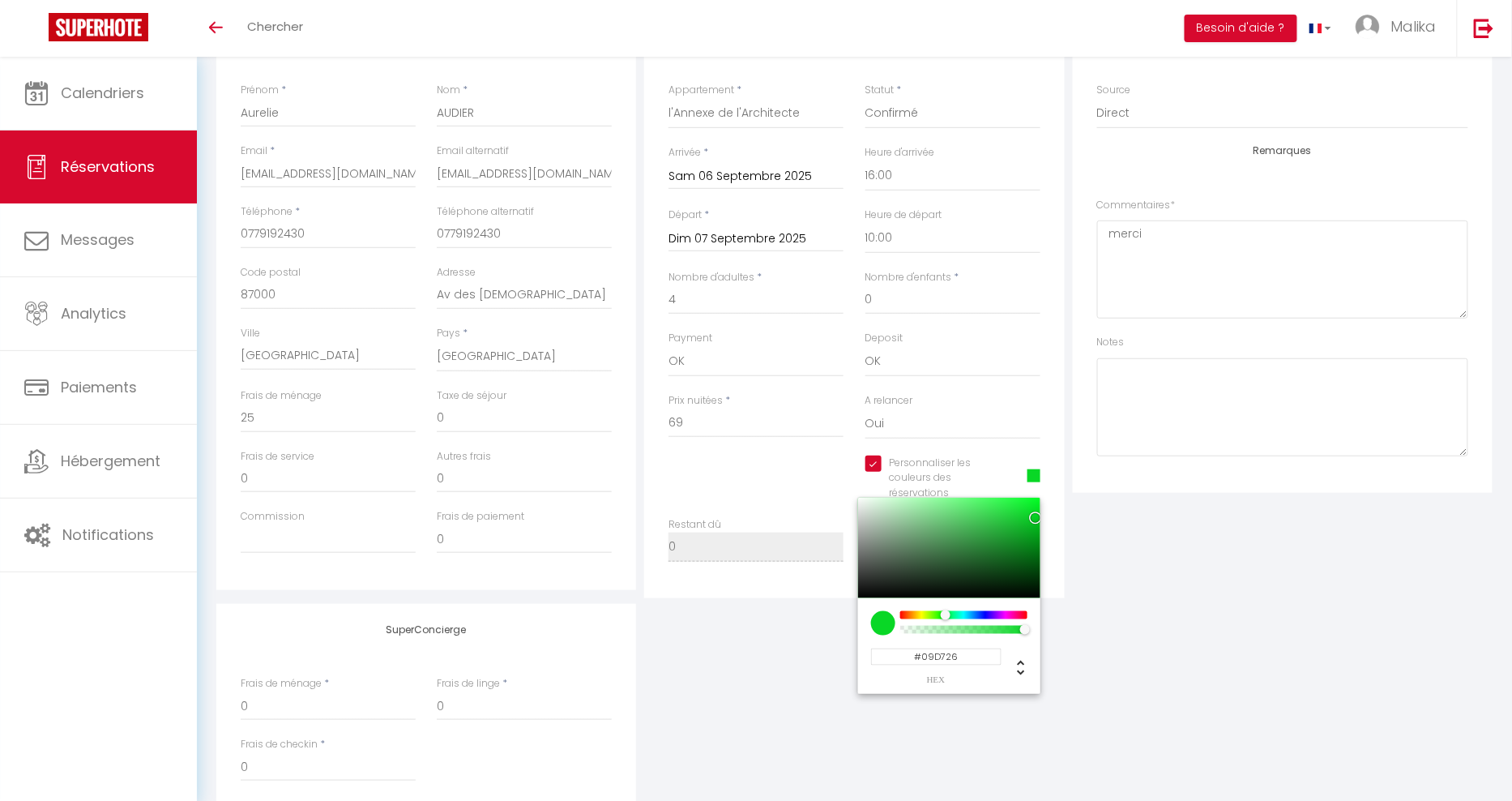
click at [941, 657] on input "#09D726" at bounding box center [936, 657] width 130 height 17
paste input "83D7"
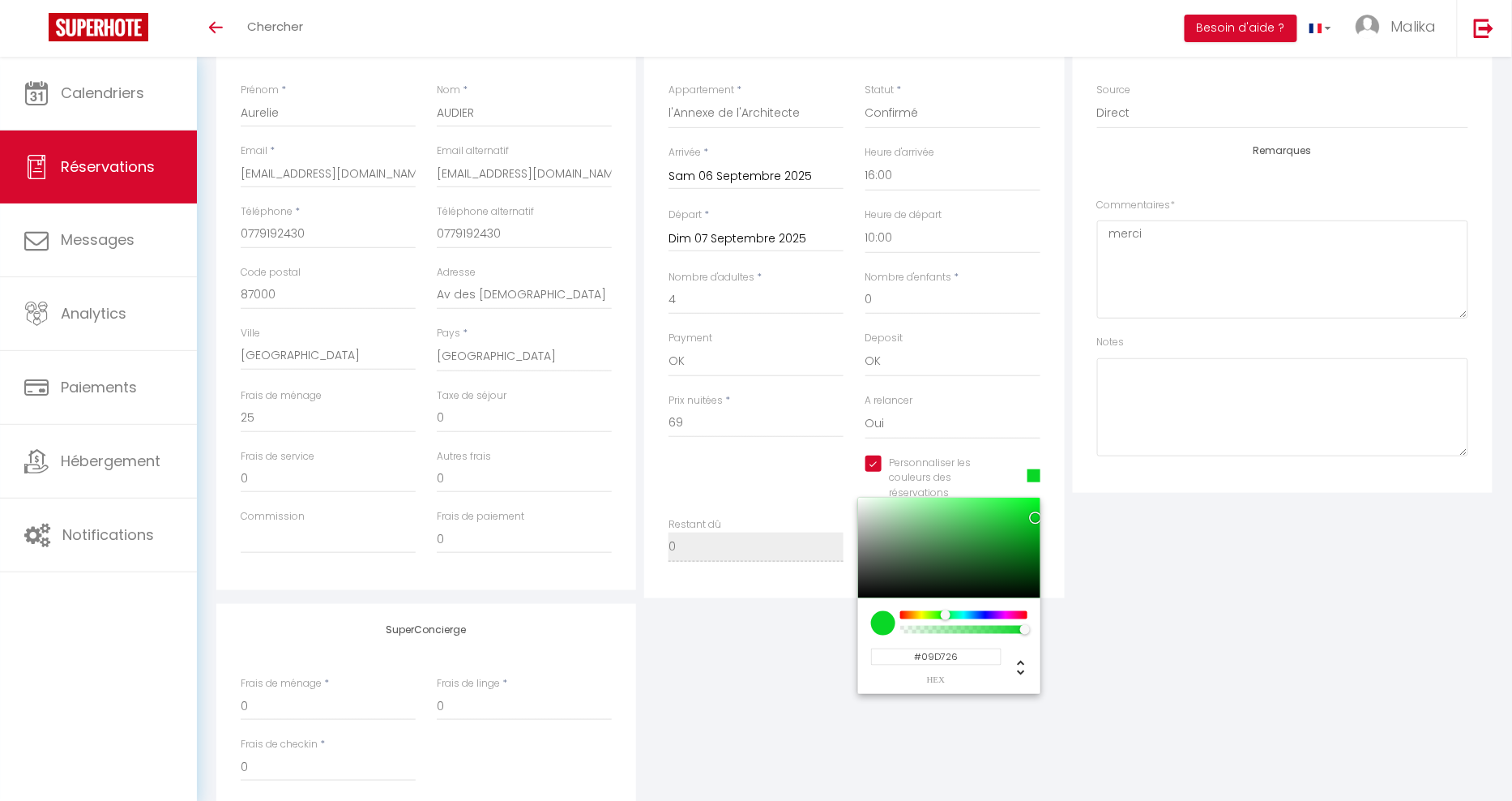
type input "#0983D7"
checkbox input "true"
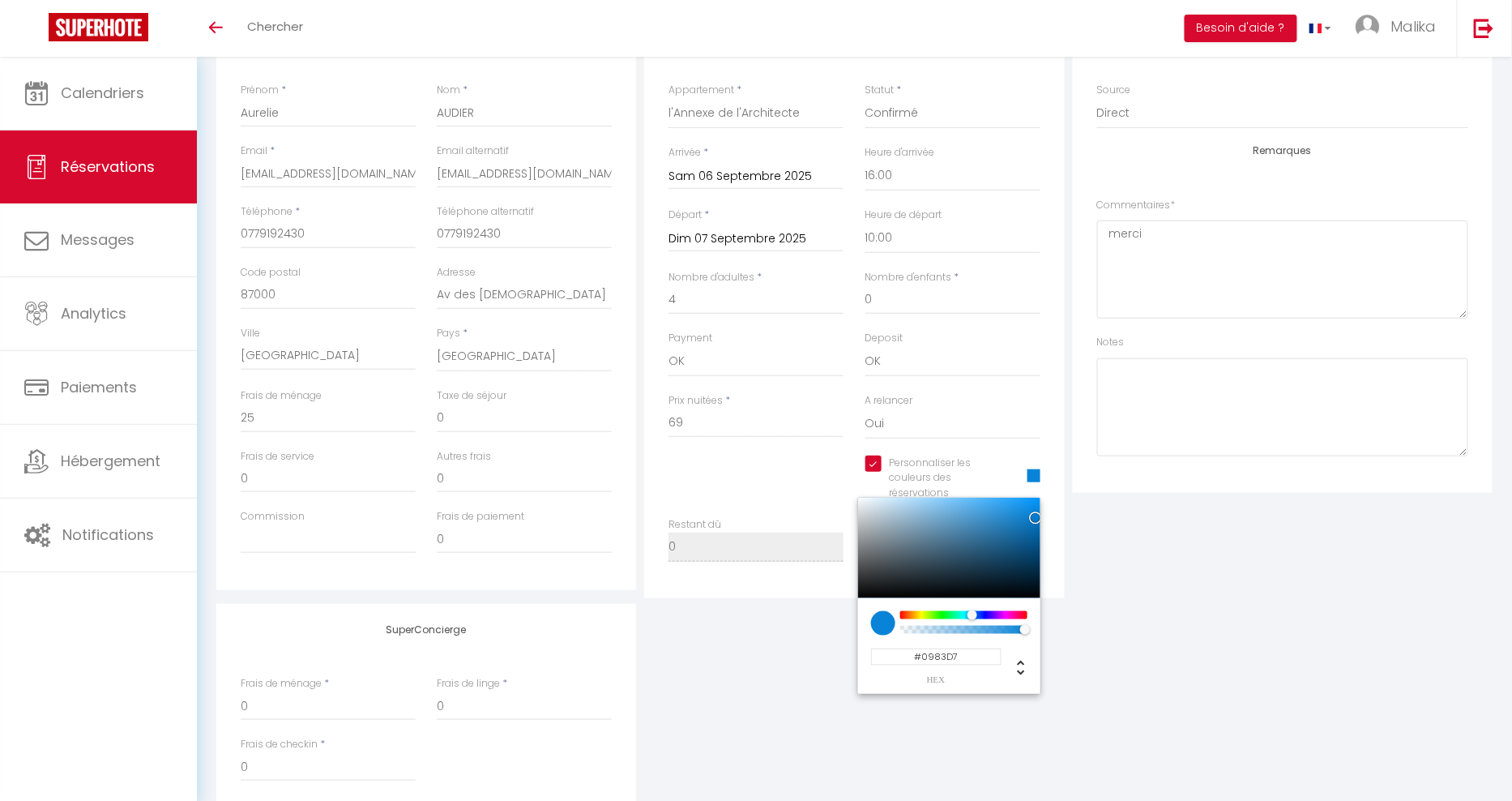
type input "#0983D7"
click at [1175, 653] on div "SuperConcierge Frais de ménage * 0 Frais de linge * 0 Frais de checkin * 0" at bounding box center [854, 710] width 1284 height 214
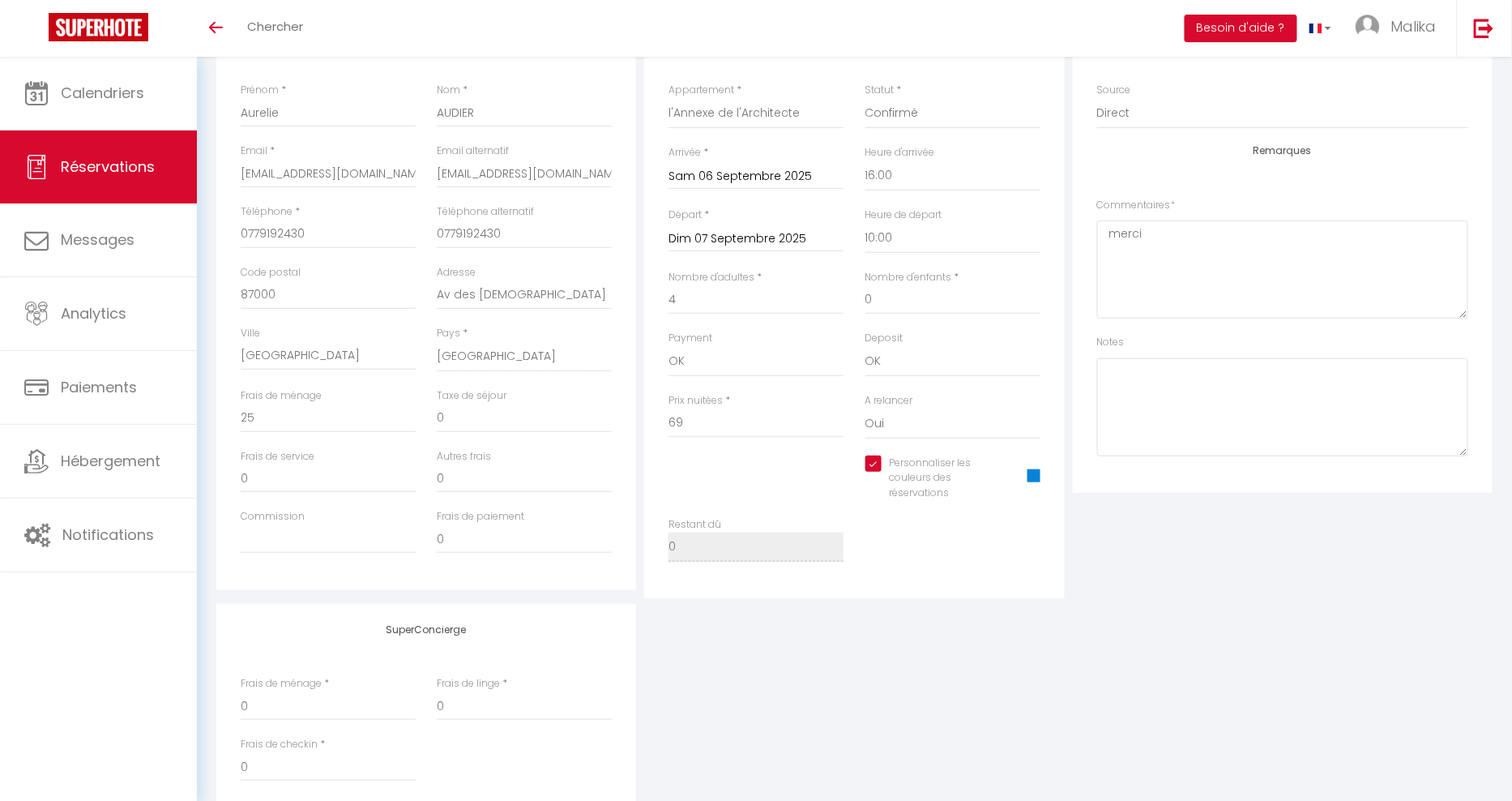
scroll to position [0, 0]
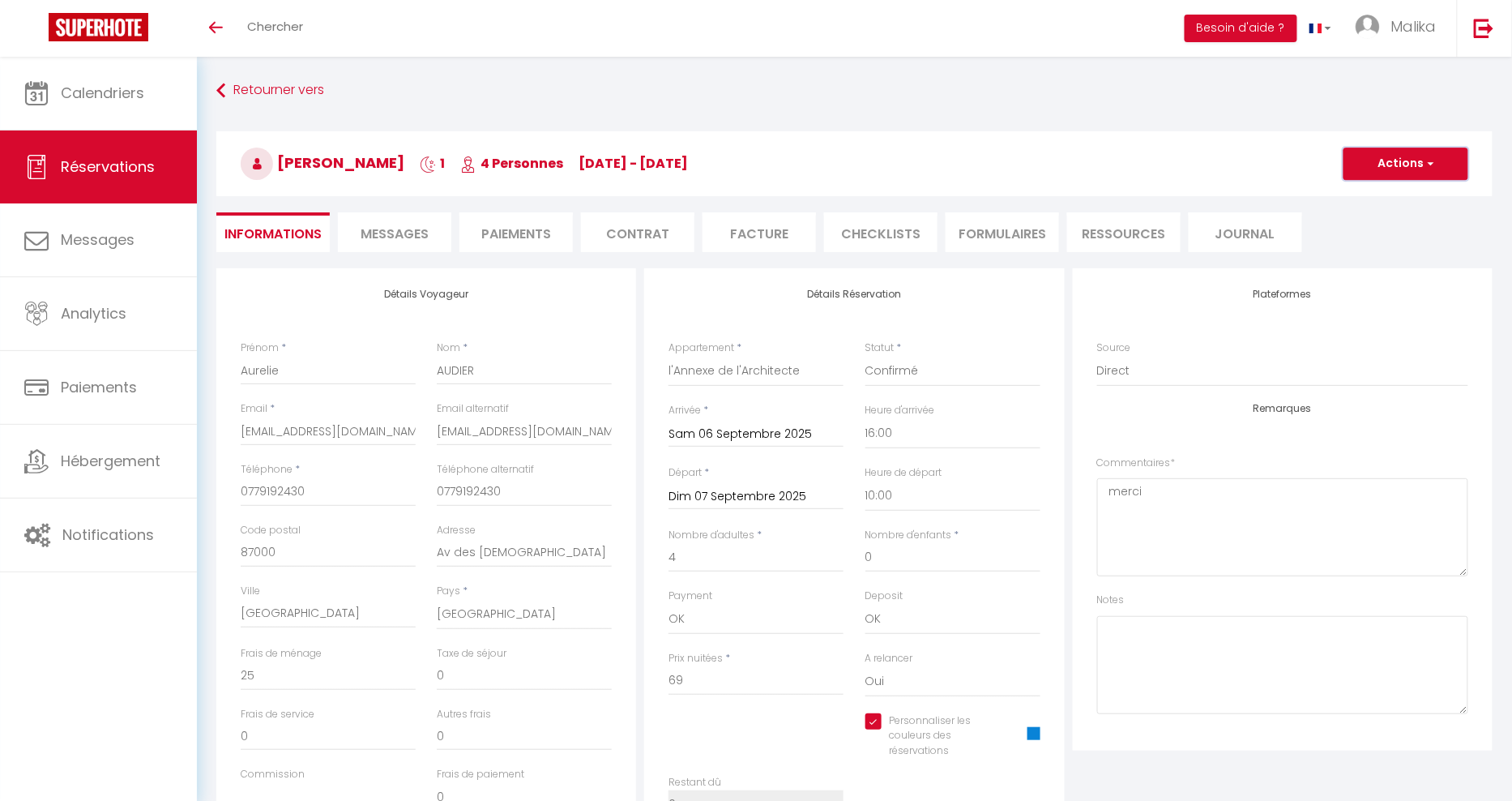
click at [1419, 166] on button "Actions" at bounding box center [1406, 163] width 125 height 32
click at [1374, 195] on link "Enregistrer" at bounding box center [1389, 199] width 128 height 21
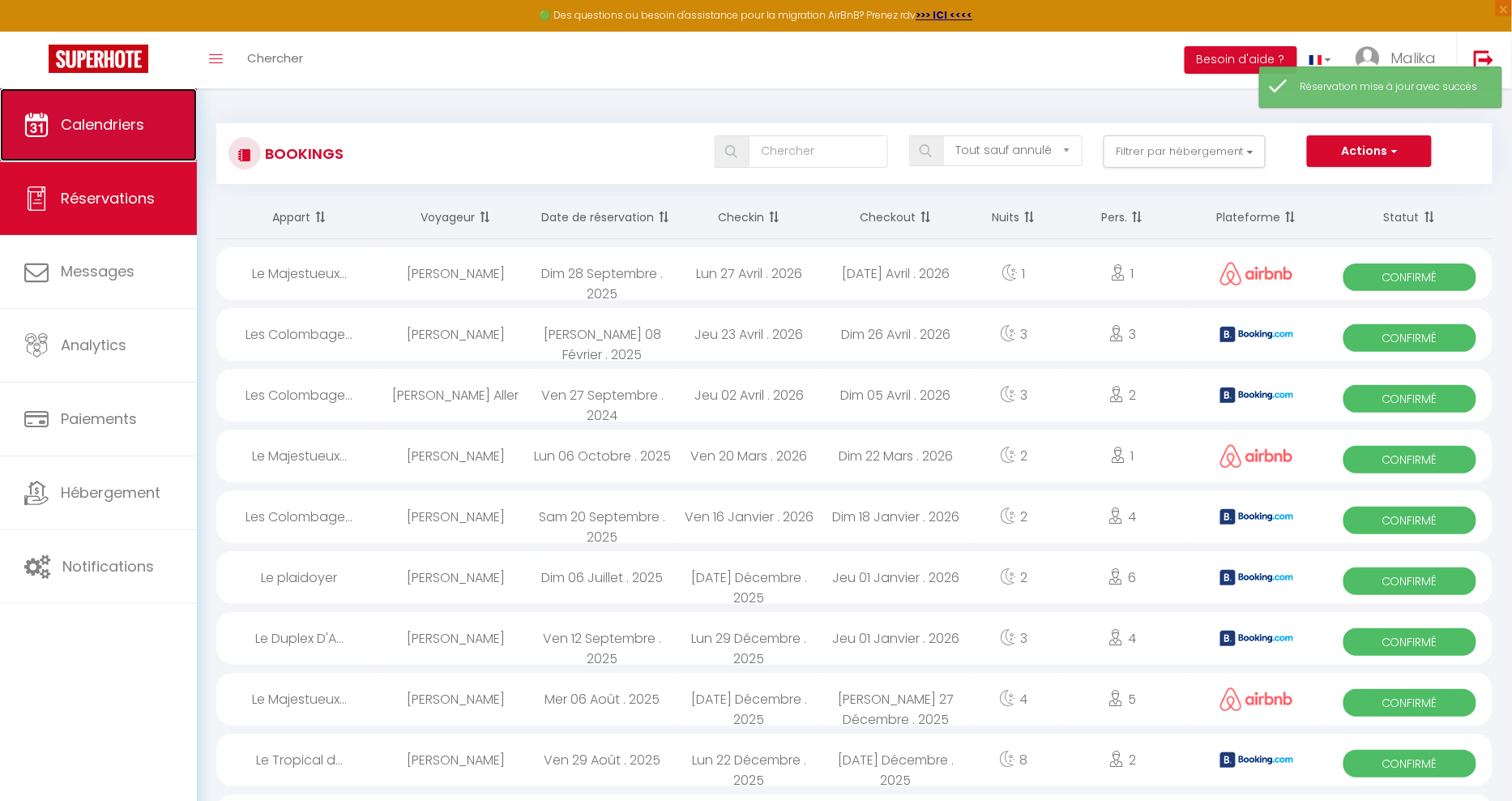
click at [117, 129] on span "Calendriers" at bounding box center [102, 124] width 83 height 20
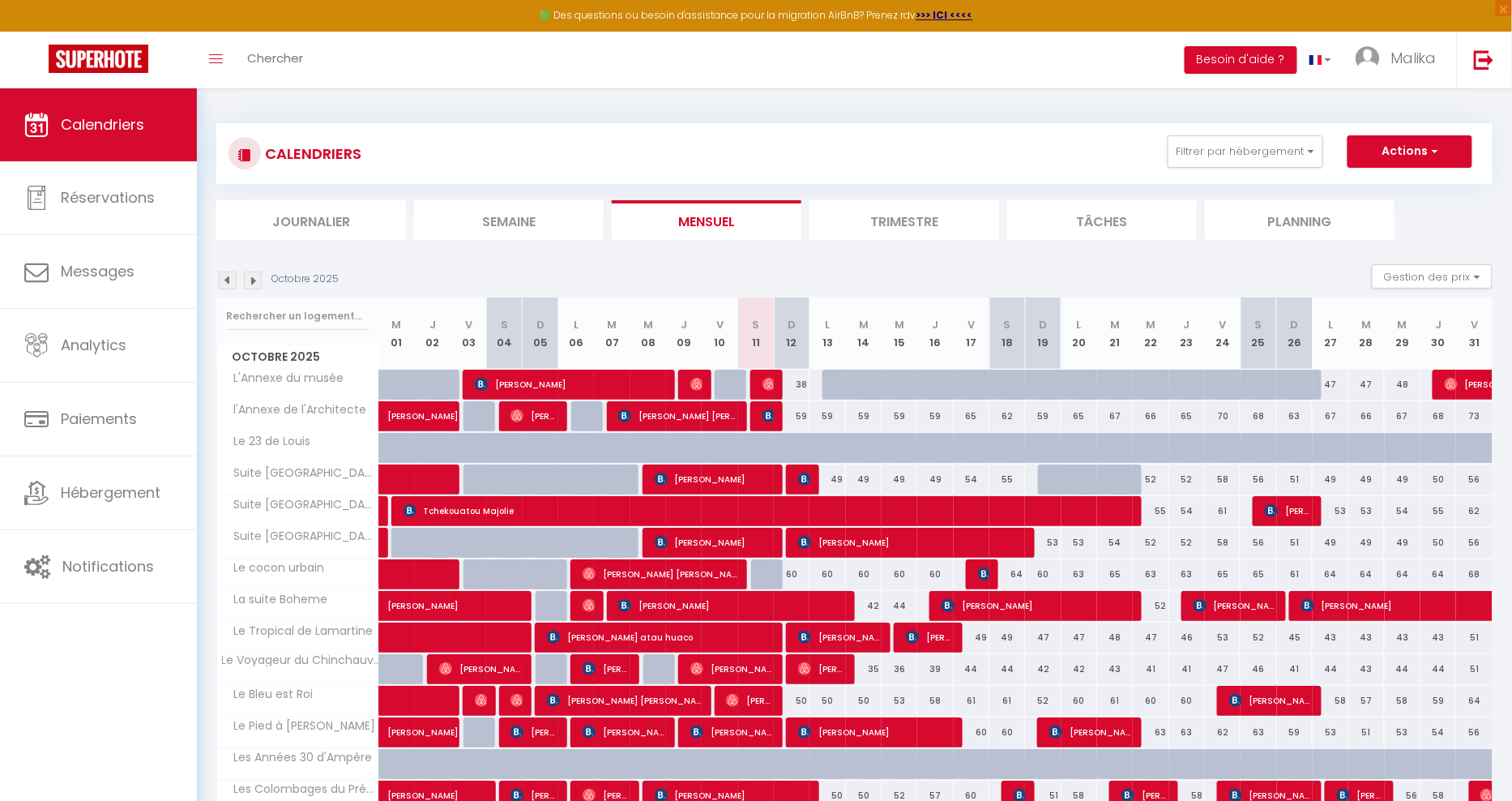
click at [224, 281] on img at bounding box center [227, 280] width 18 height 18
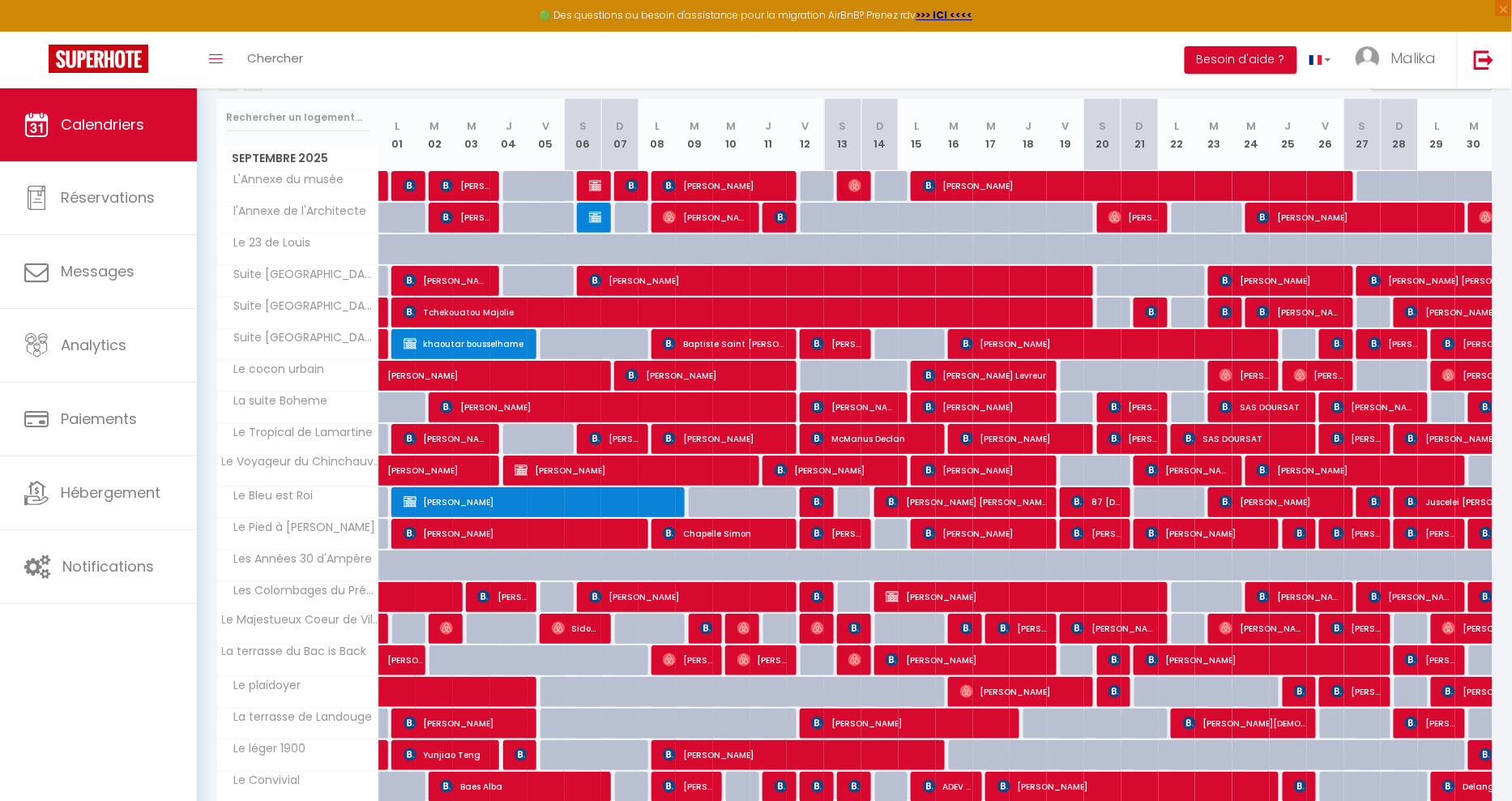
scroll to position [298, 0]
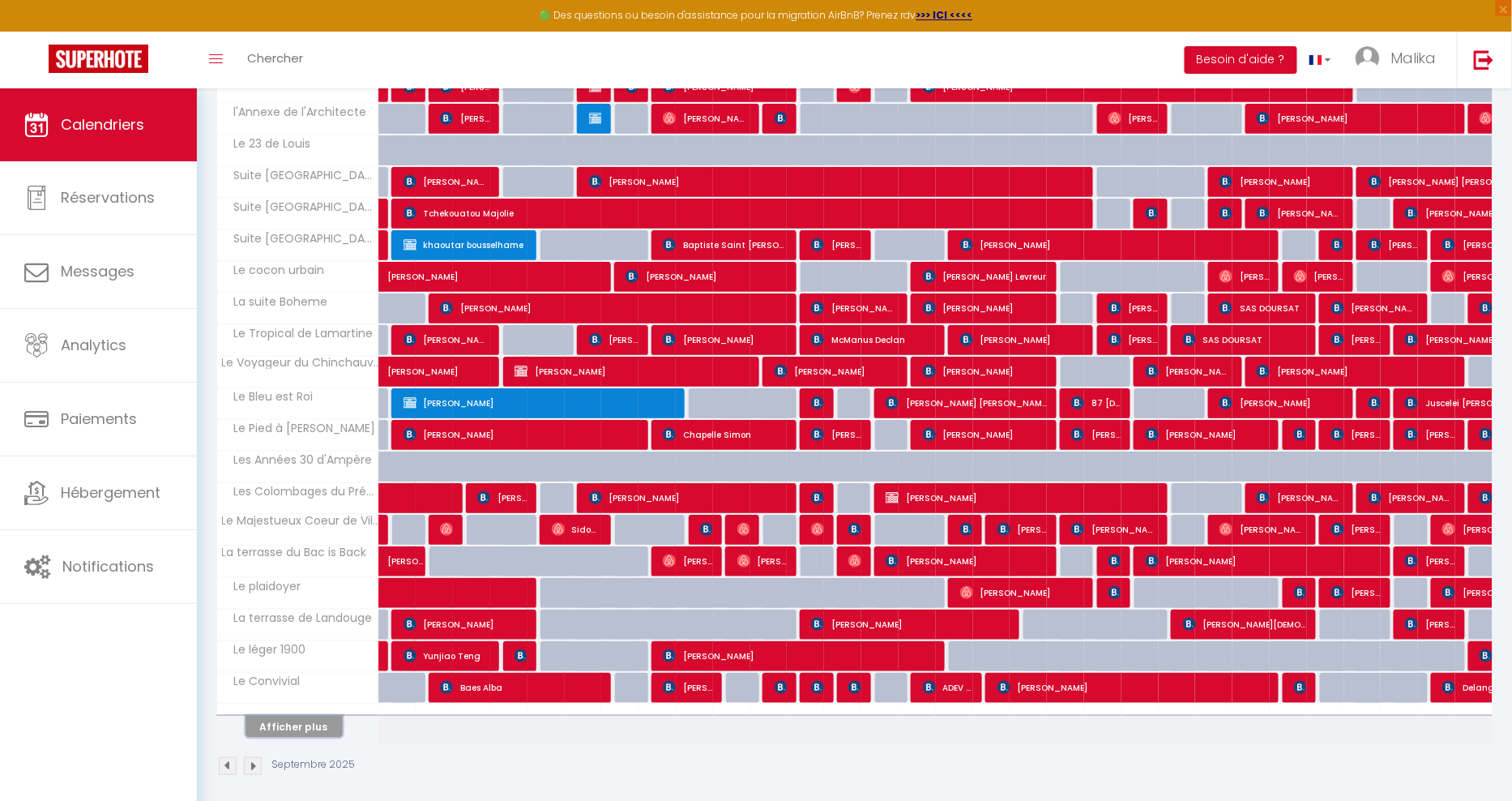
click at [313, 716] on button "Afficher plus" at bounding box center [294, 727] width 97 height 22
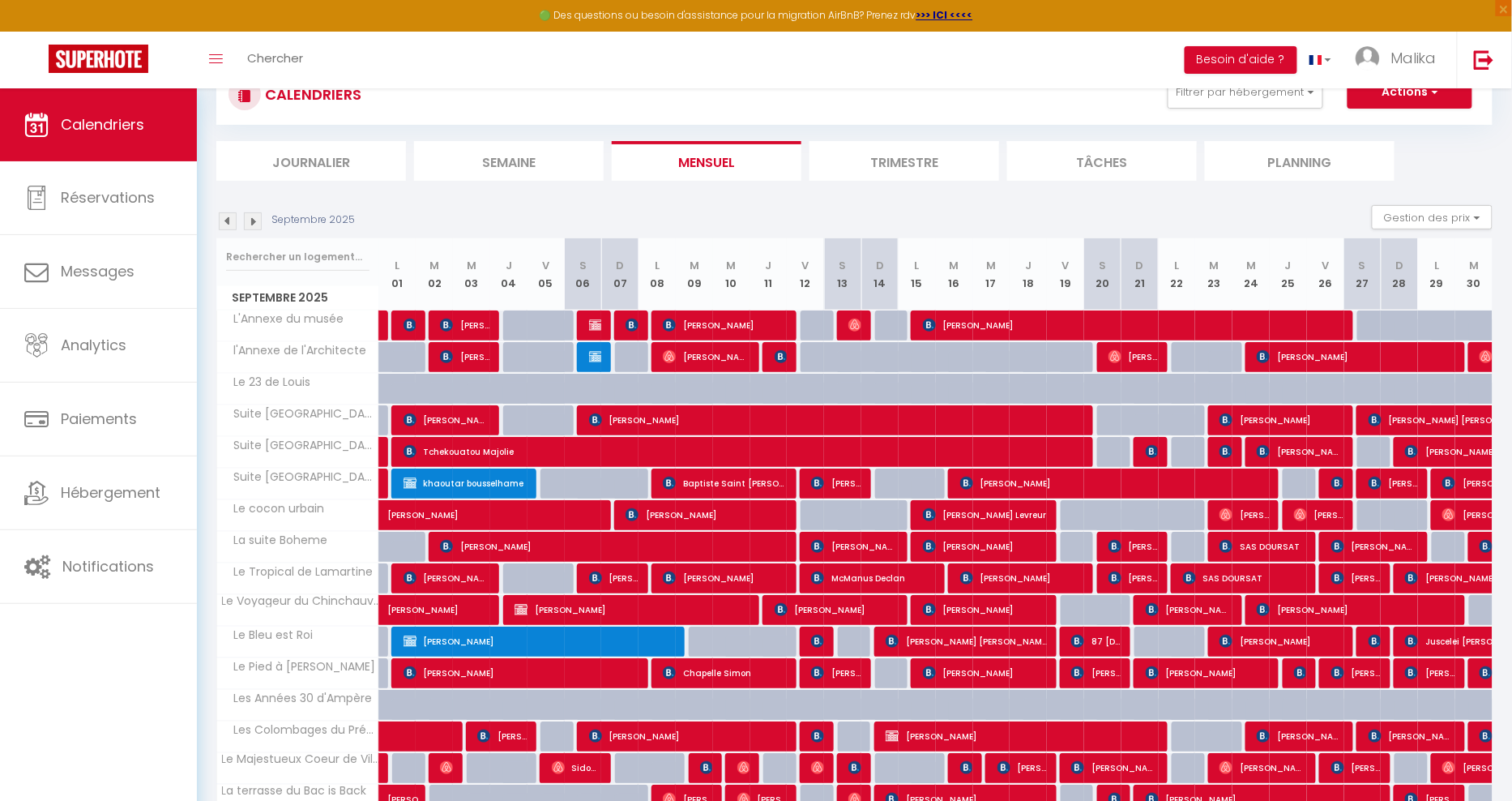
scroll to position [0, 0]
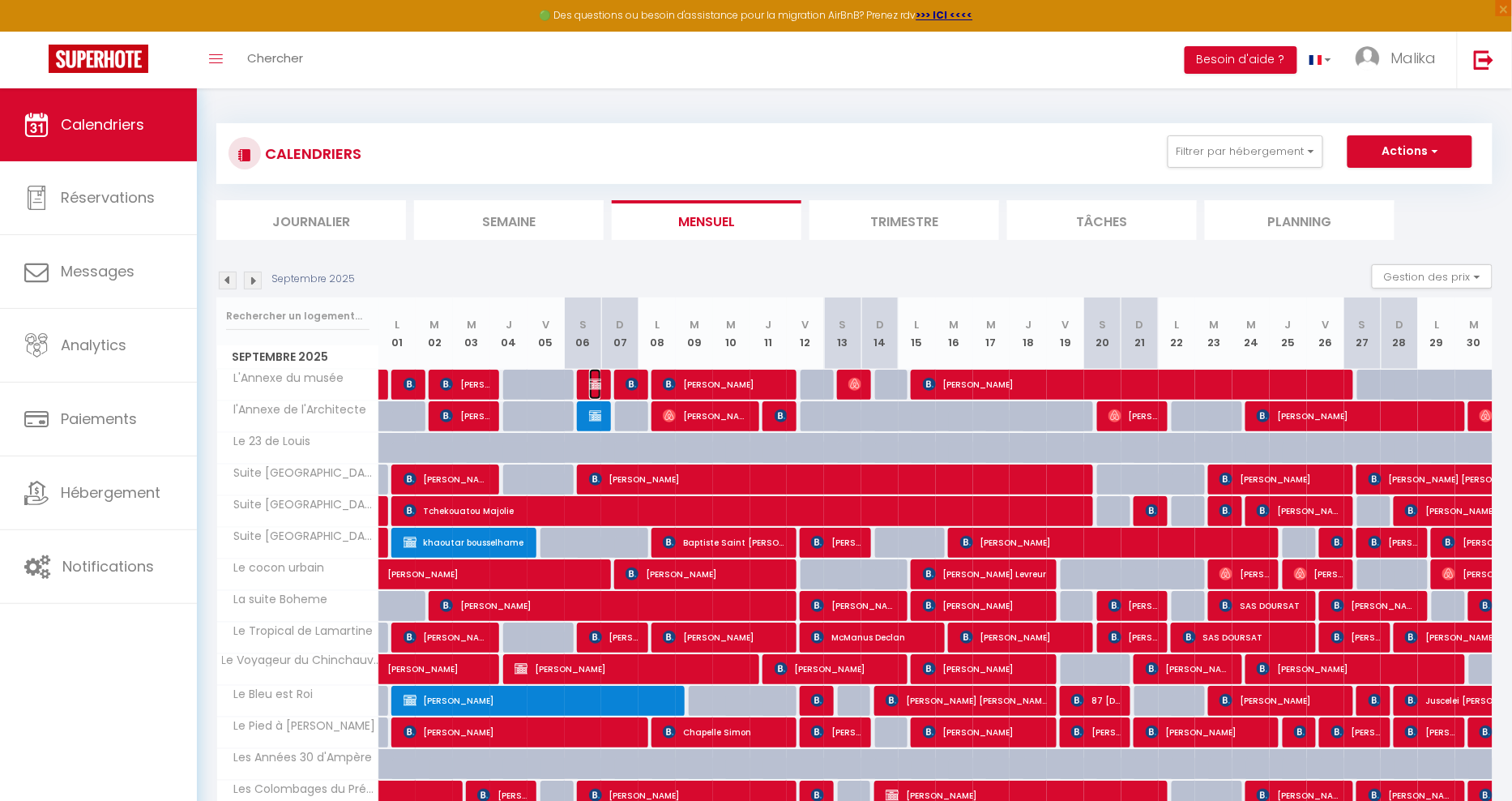
click at [591, 386] on img at bounding box center [595, 384] width 13 height 13
select select "OK"
select select "0"
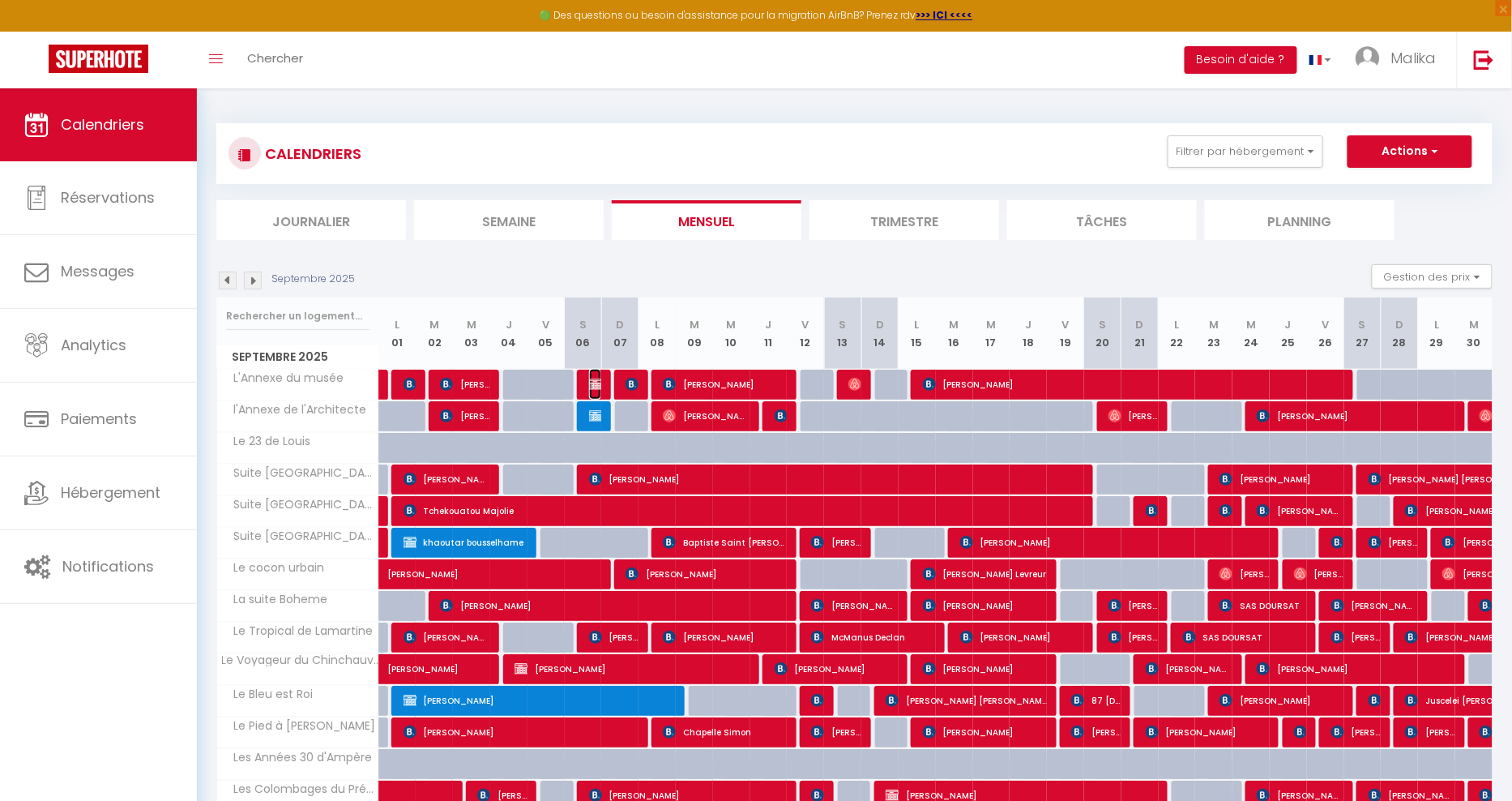
select select "0"
select select
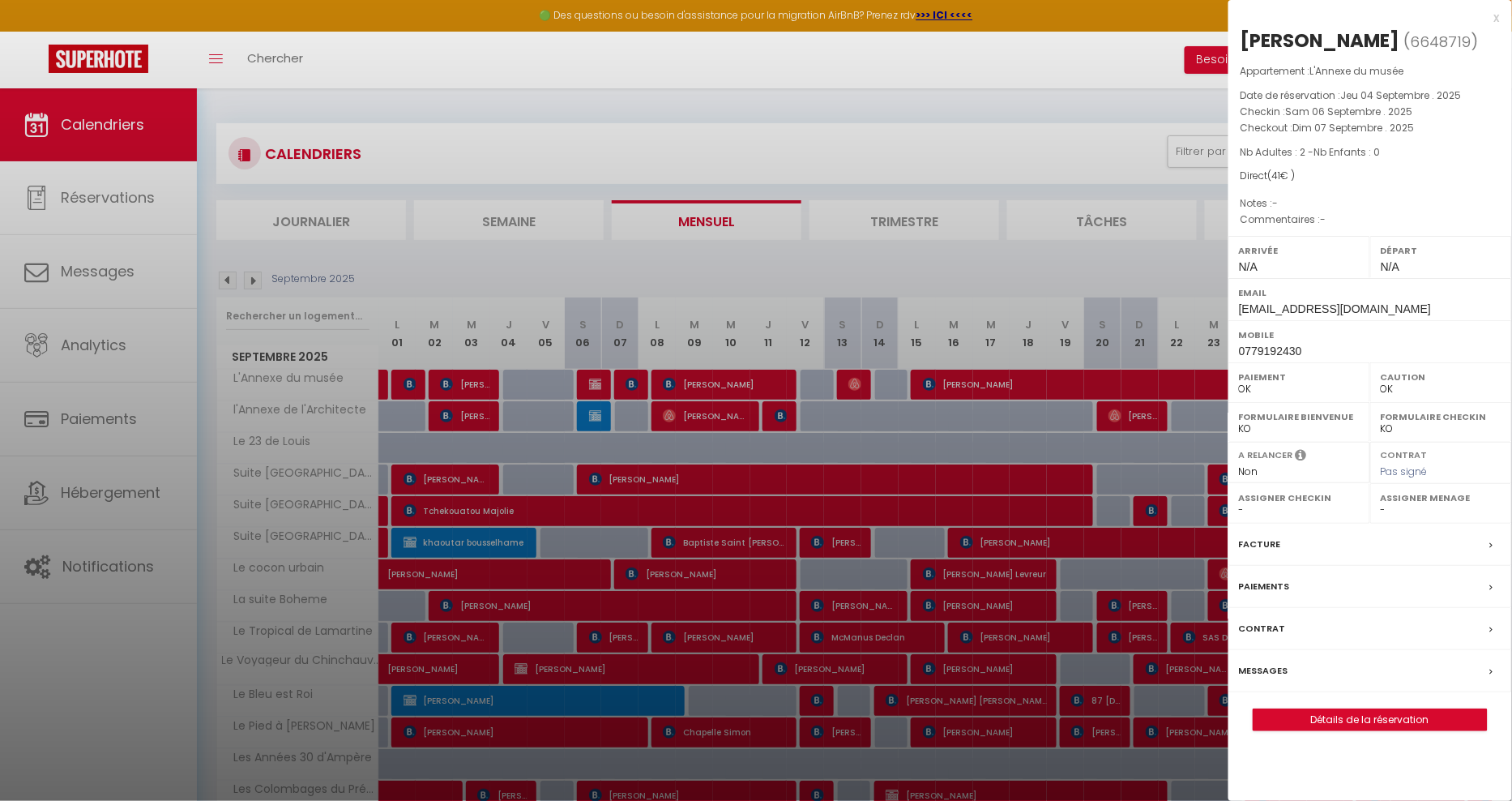
click at [1493, 20] on div "x" at bounding box center [1364, 18] width 271 height 20
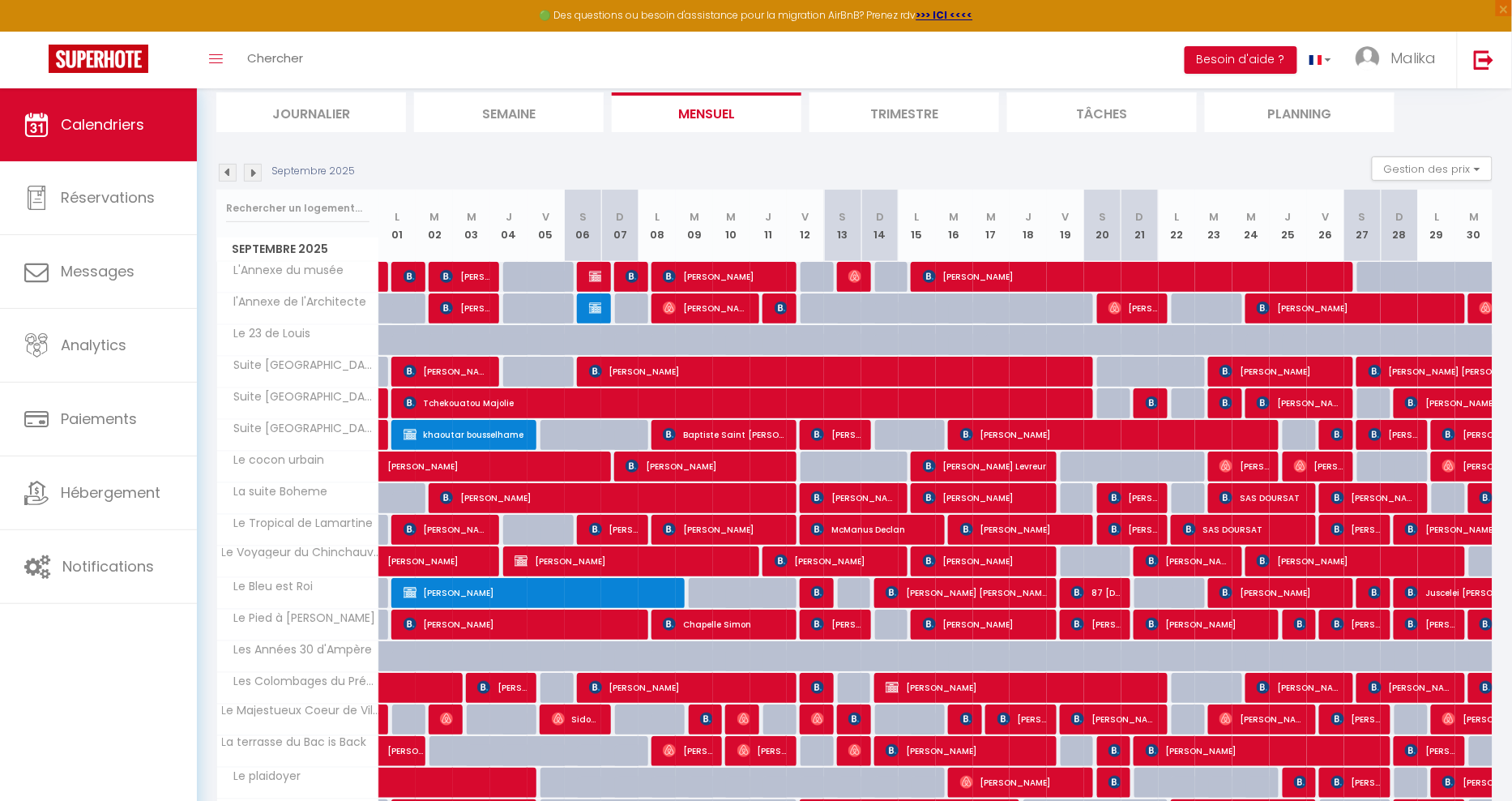
scroll to position [99, 0]
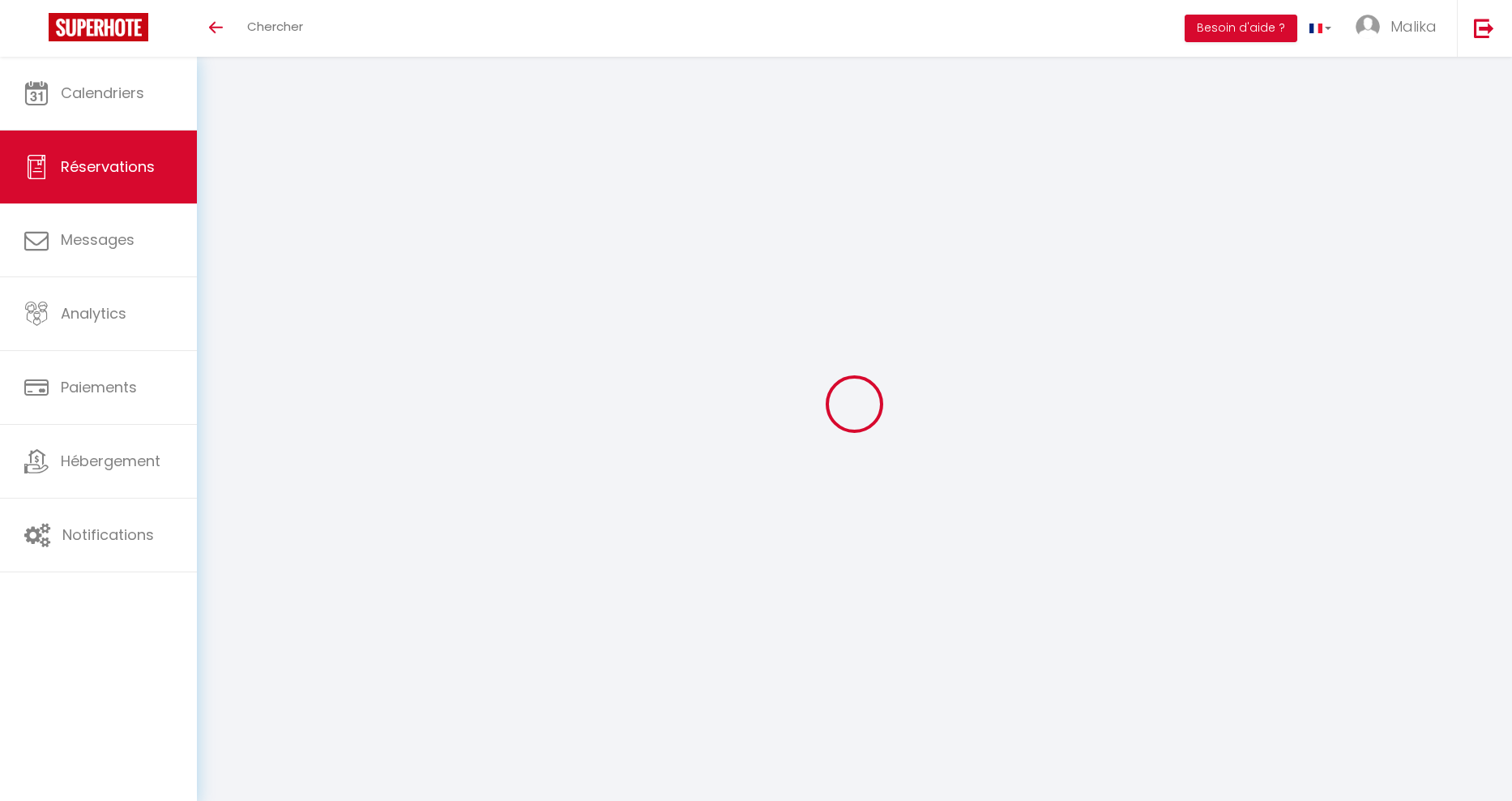
select select
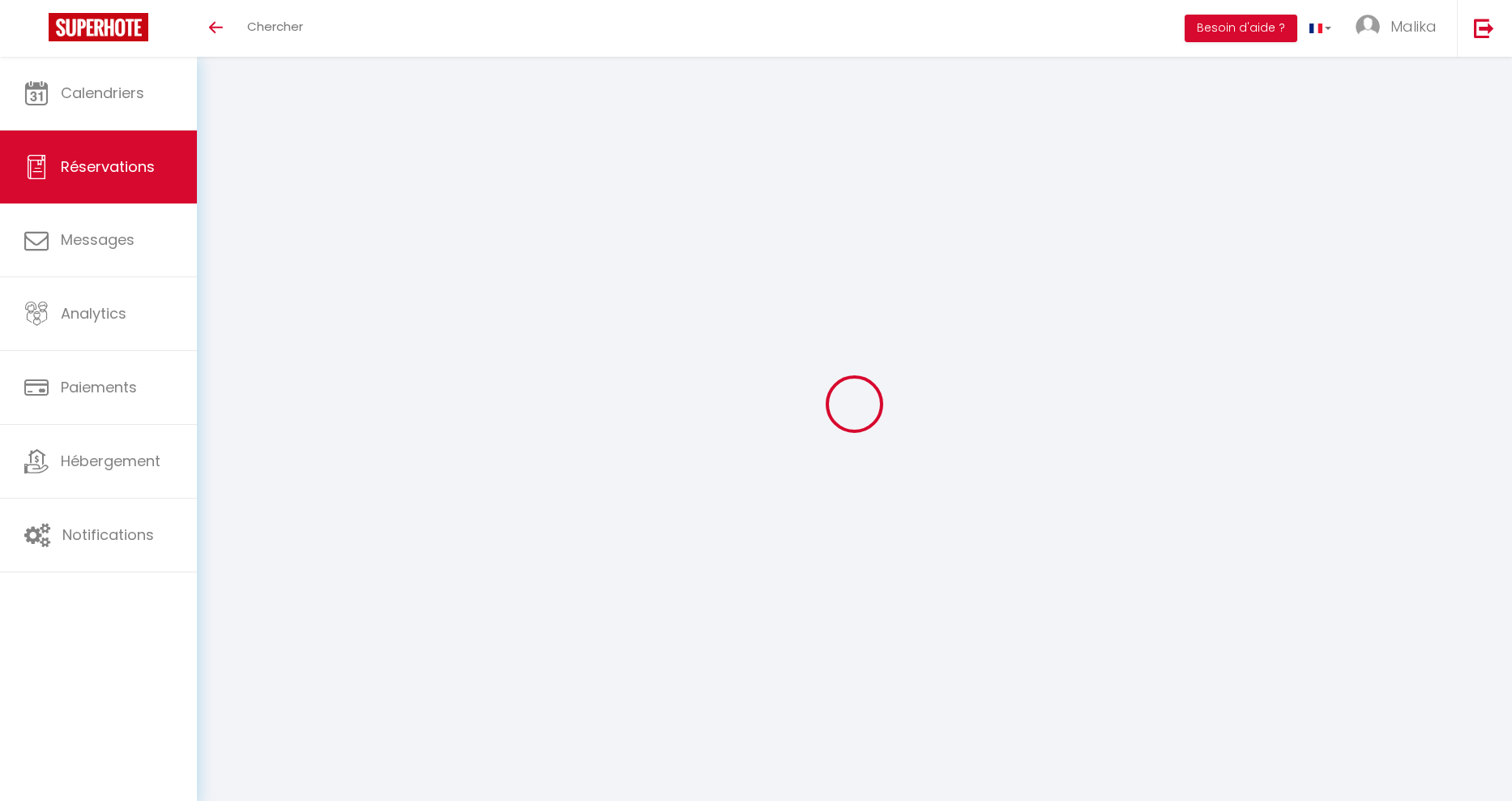
type input "Aurelie"
type input "AUDIER"
type input "[EMAIL_ADDRESS][DOMAIN_NAME]"
type input "0779192430"
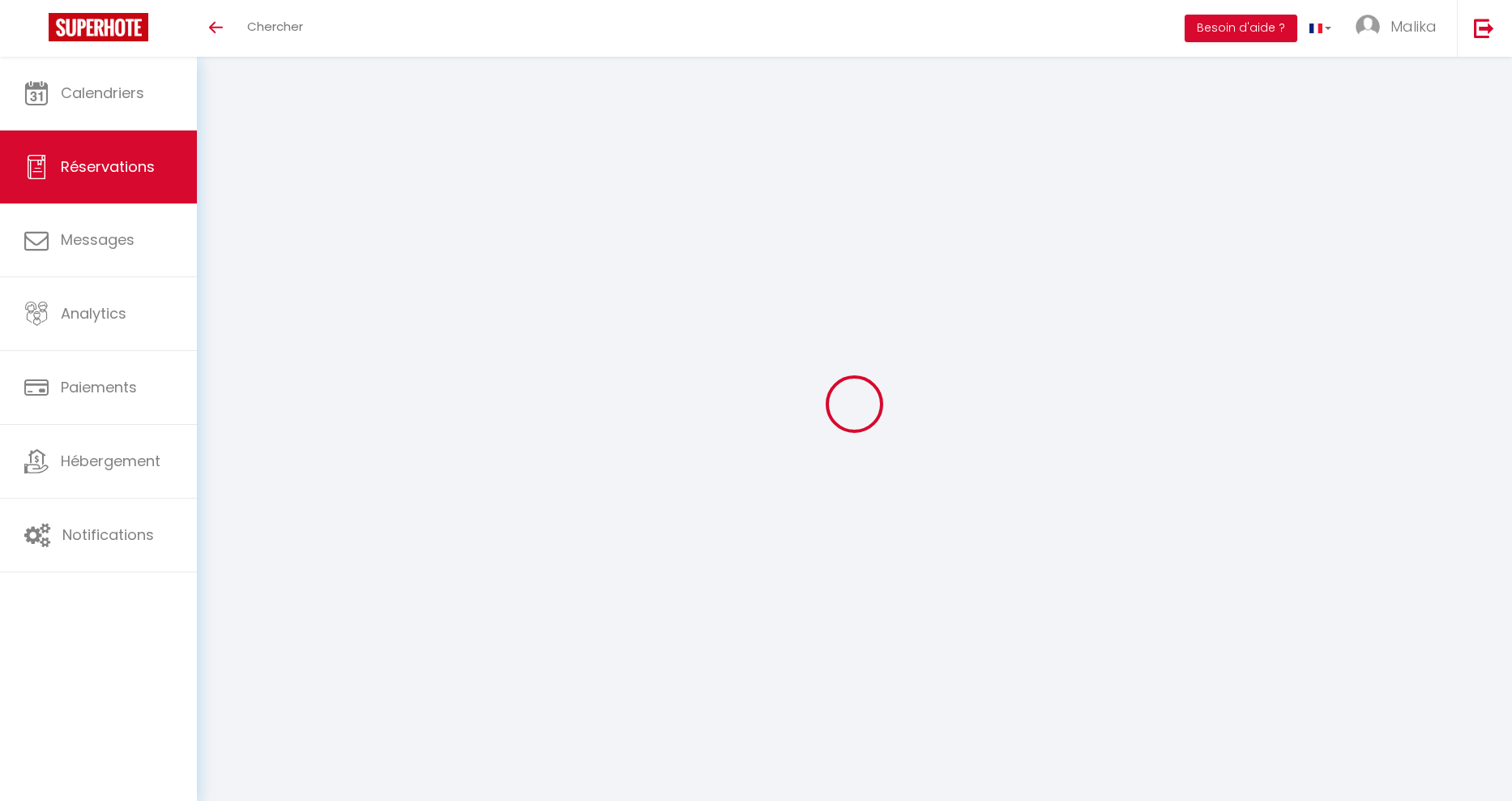
type input "0779192430"
type input "87000"
type input "Av des [DEMOGRAPHIC_DATA]"
type input "[GEOGRAPHIC_DATA]"
select select "FR"
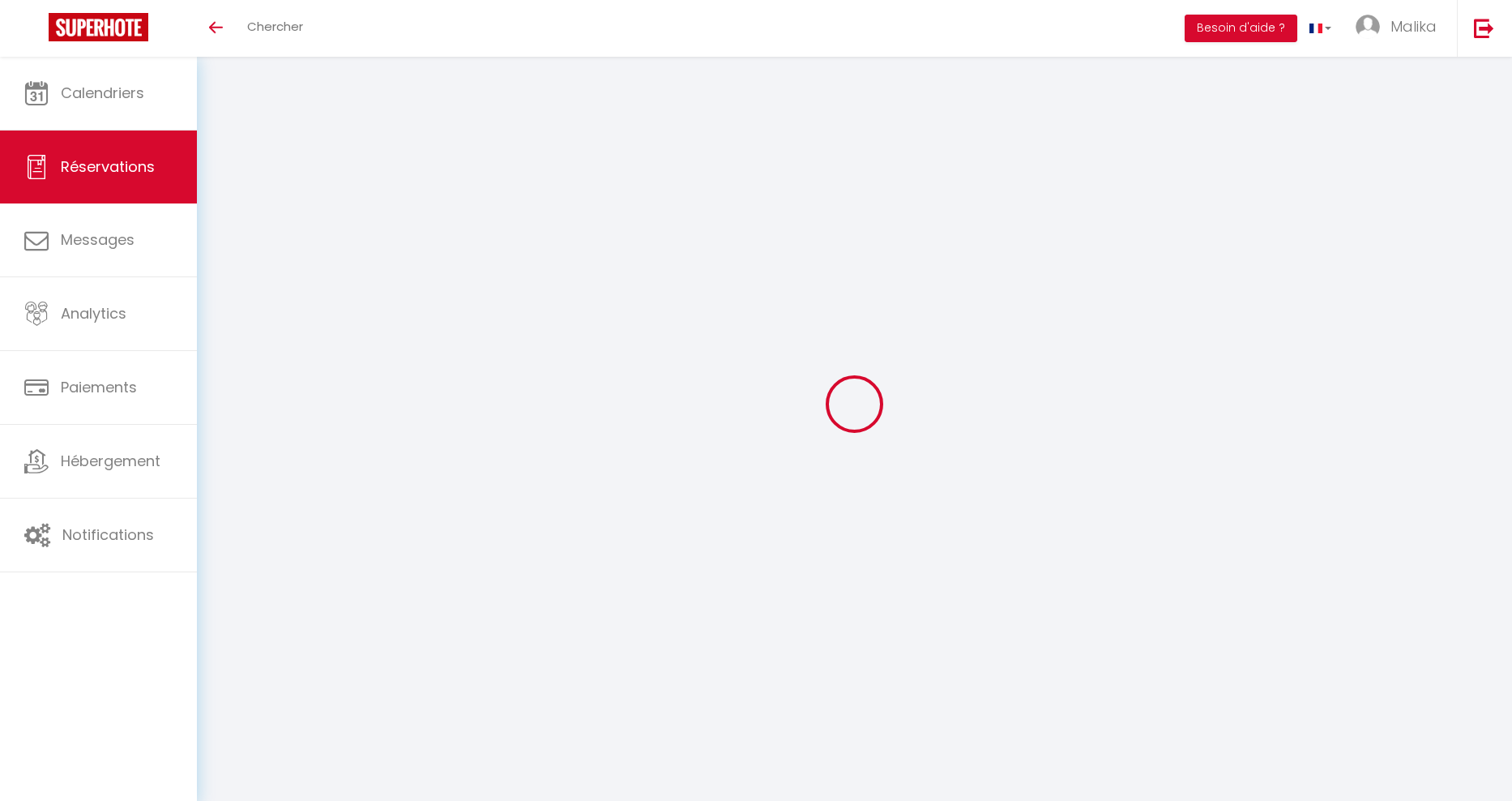
select select "56196"
select select "1"
type input "Sam 06 Septembre 2025"
select select
type input "Dim 07 Septembre 2025"
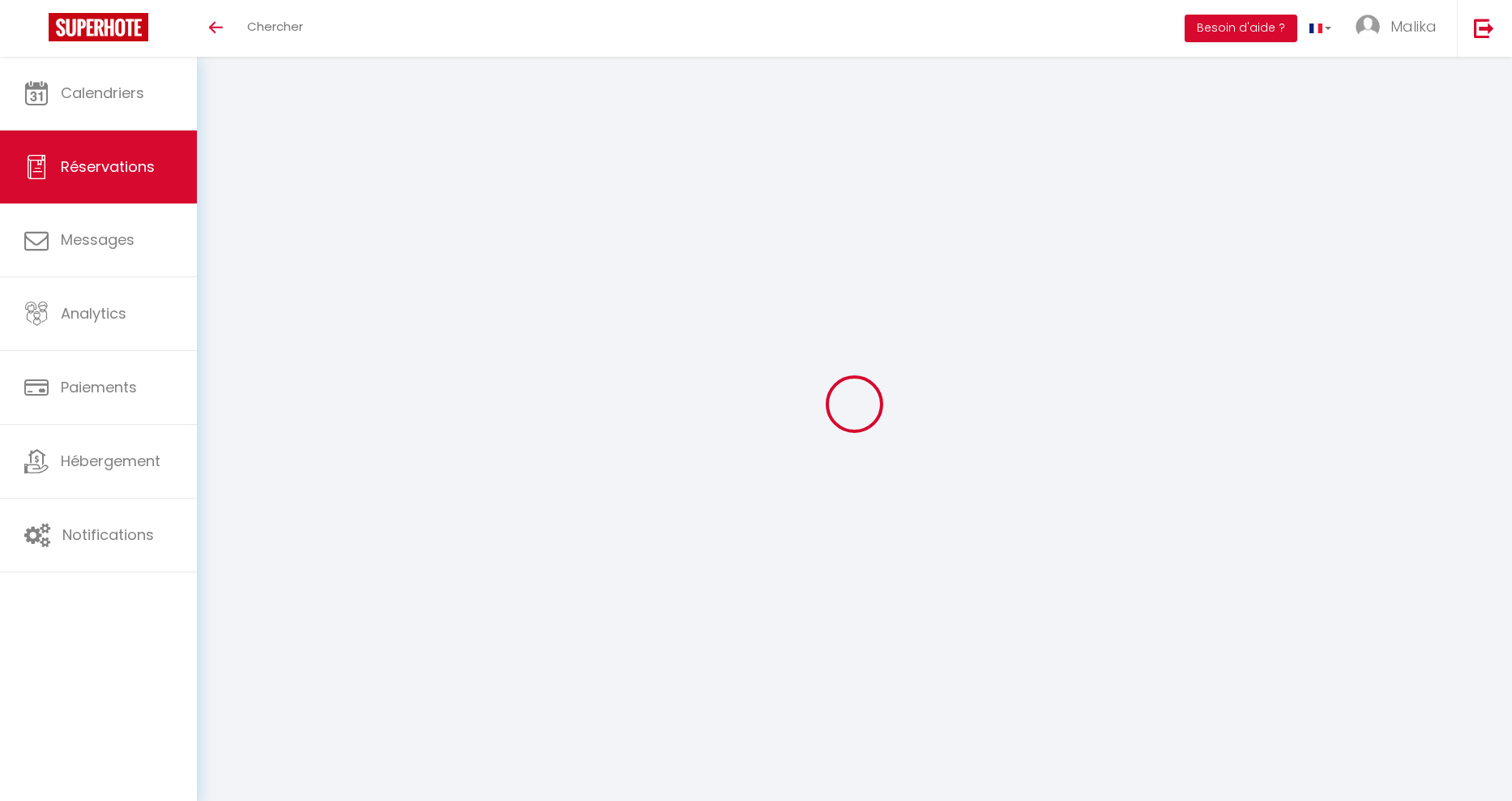
select select
type input "4"
select select "12"
select select
type input "69"
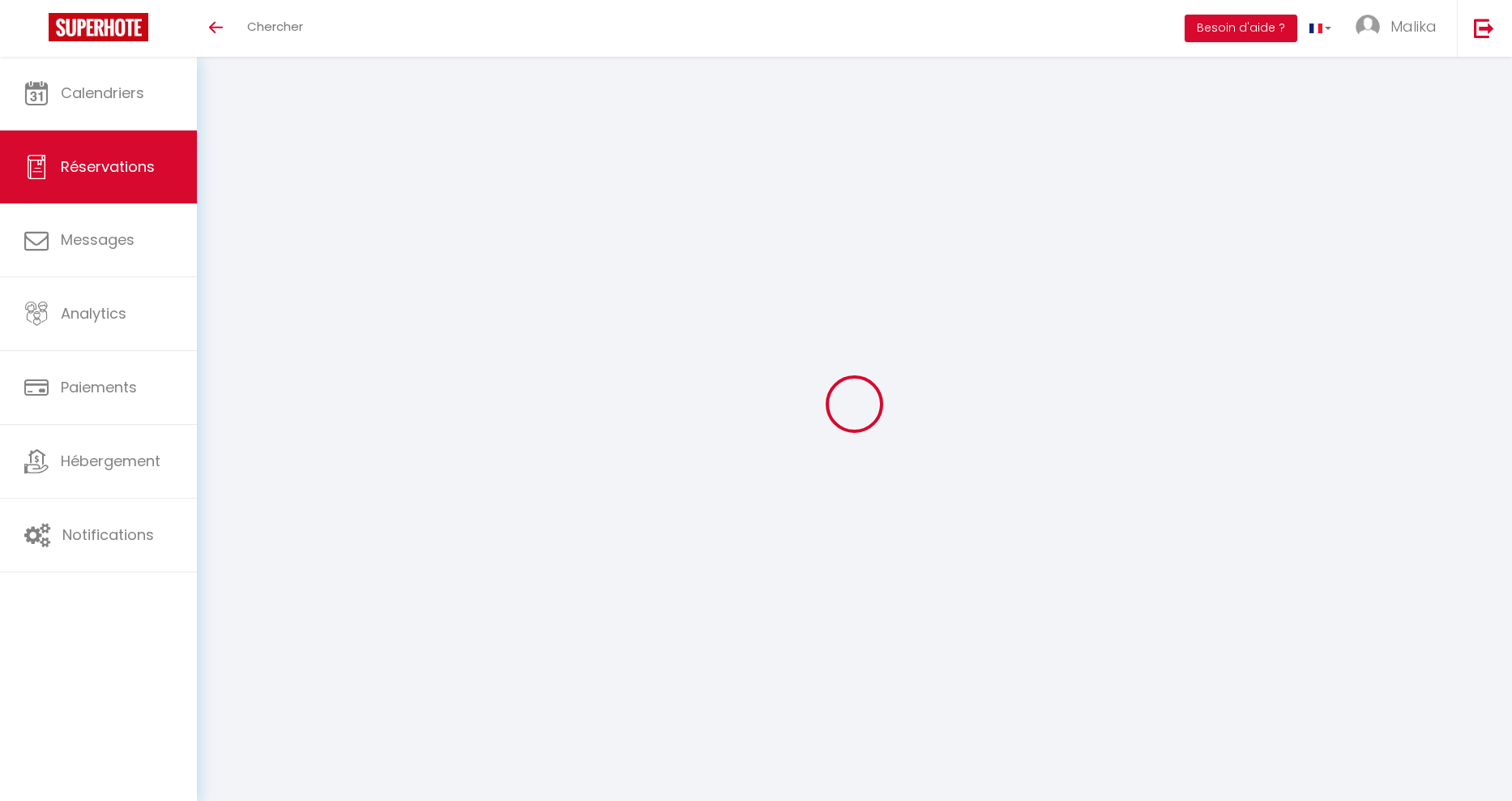
checkbox input "true"
type input "0"
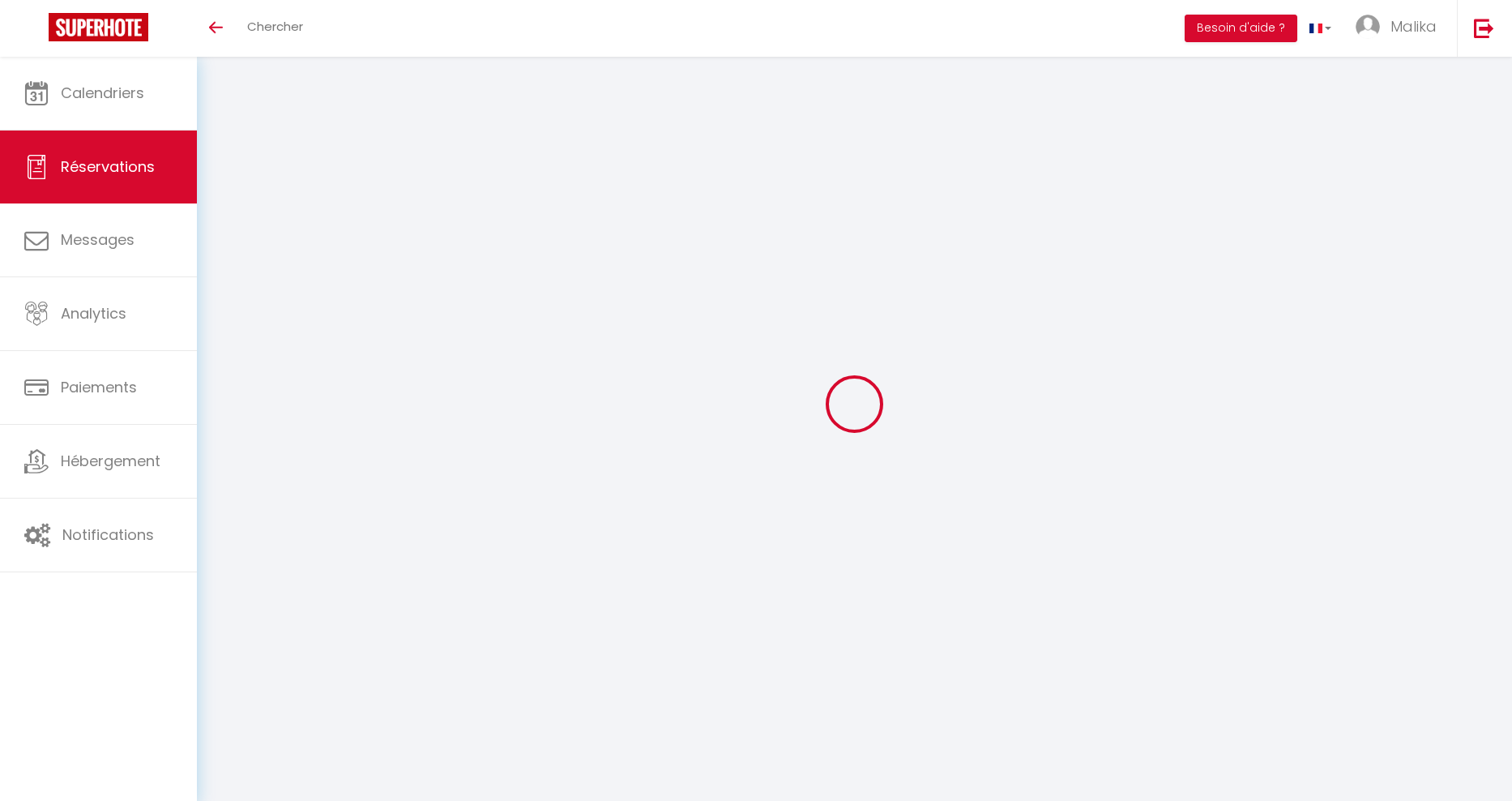
select select
select select "15"
checkbox input "true"
select select
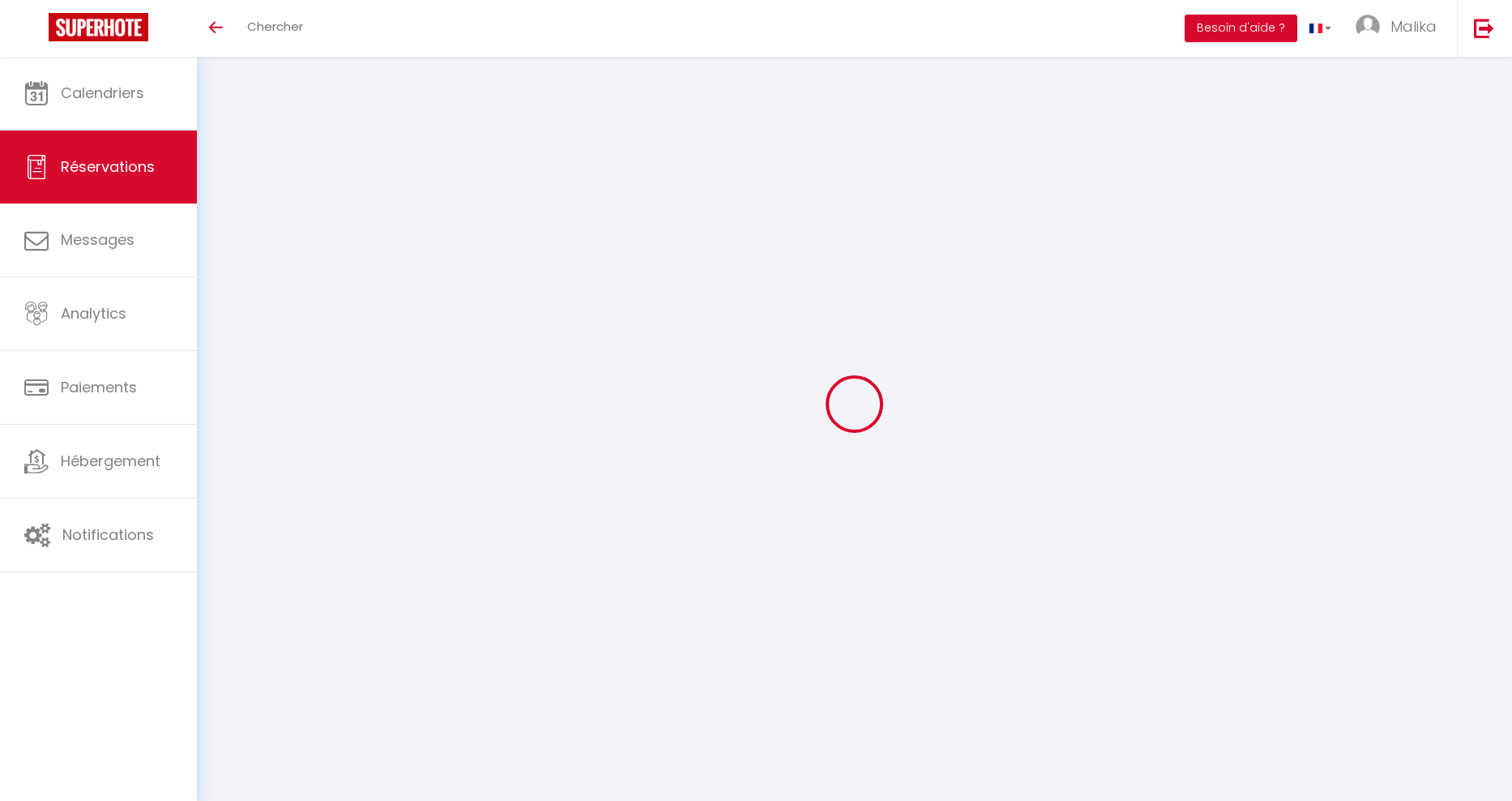
select select
checkbox input "true"
select select
checkbox input "true"
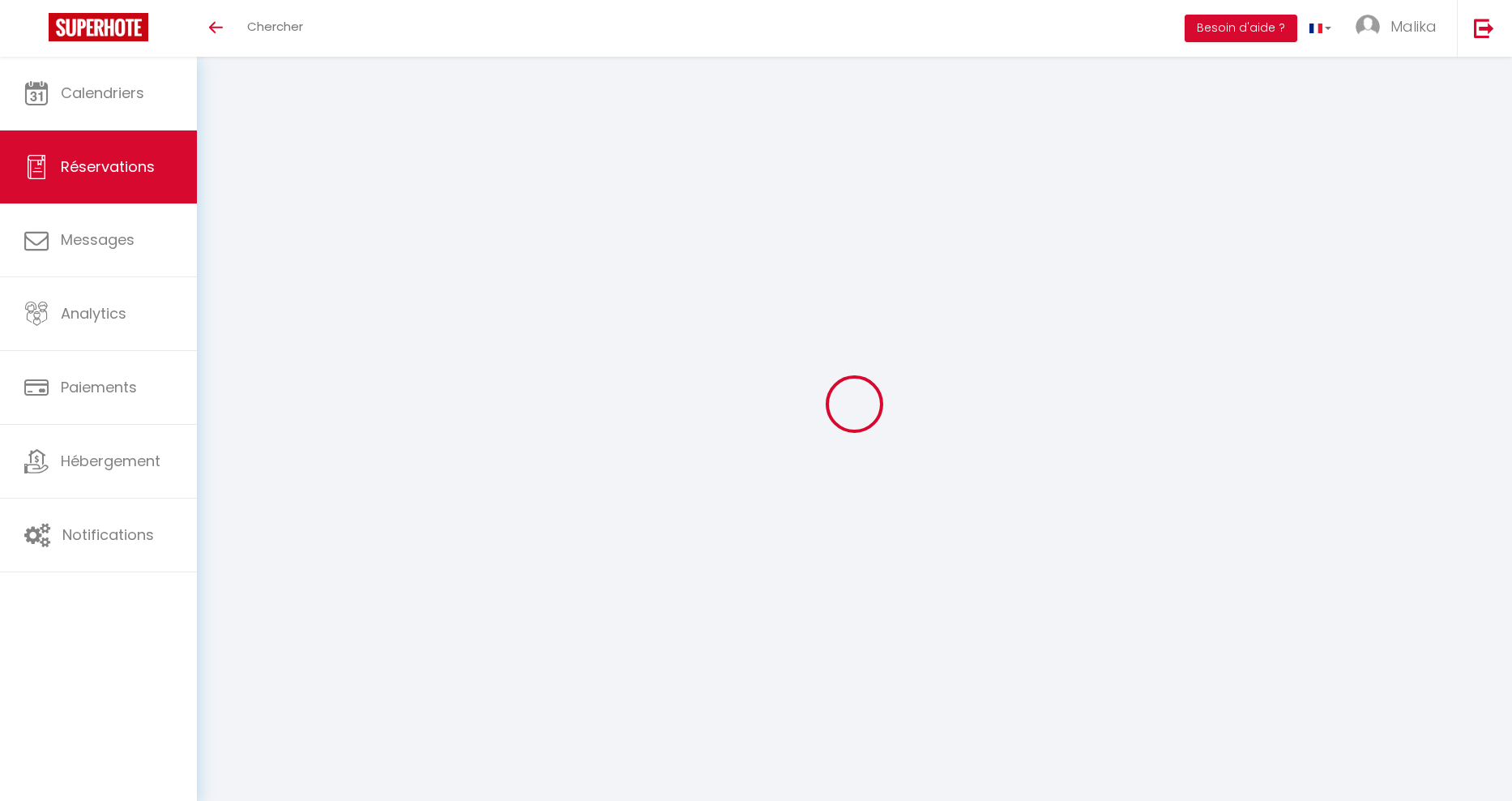
type textarea "merci"
type input "25"
select select
checkbox input "true"
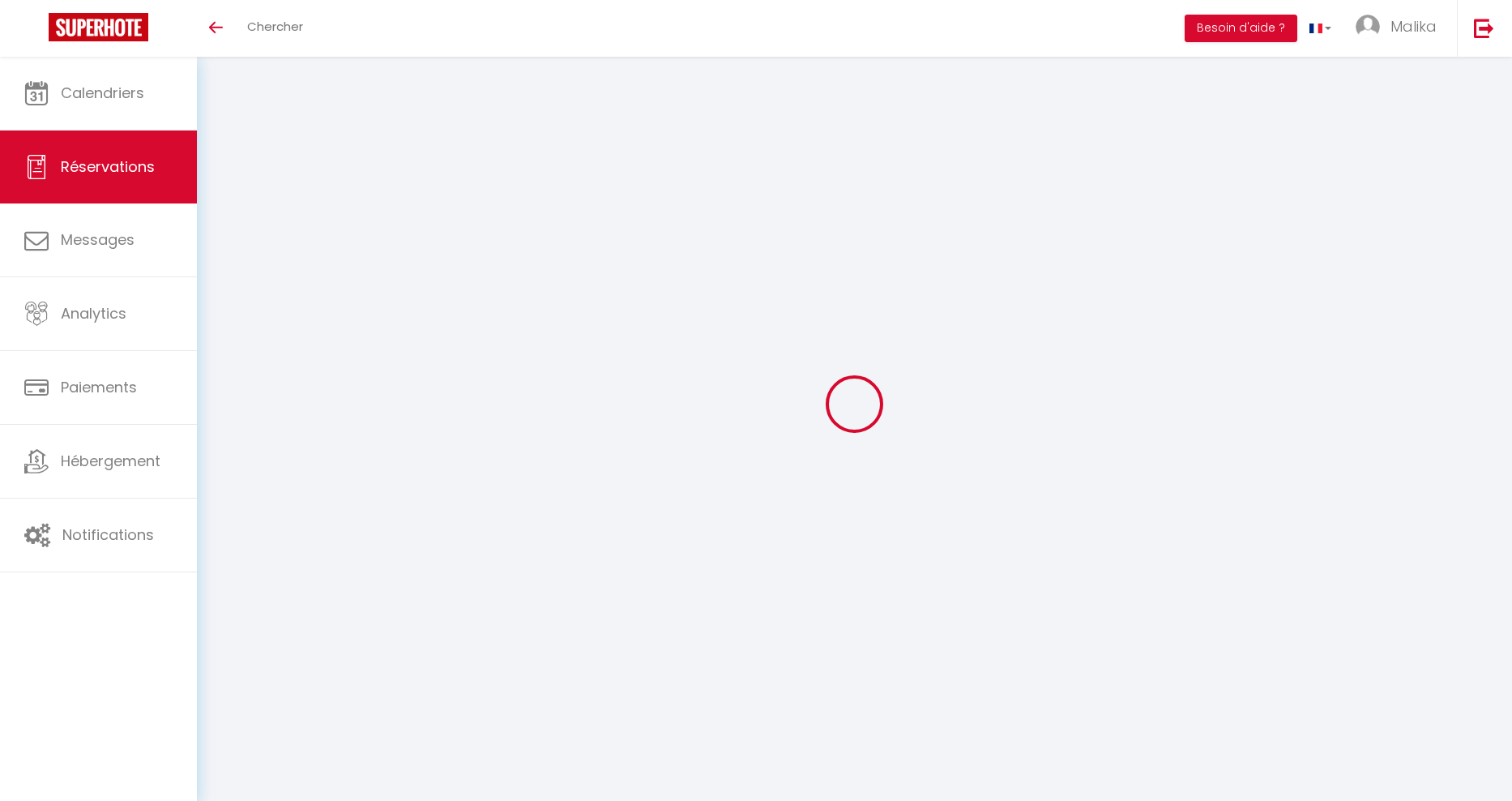
select select "16:00"
select select "10:00"
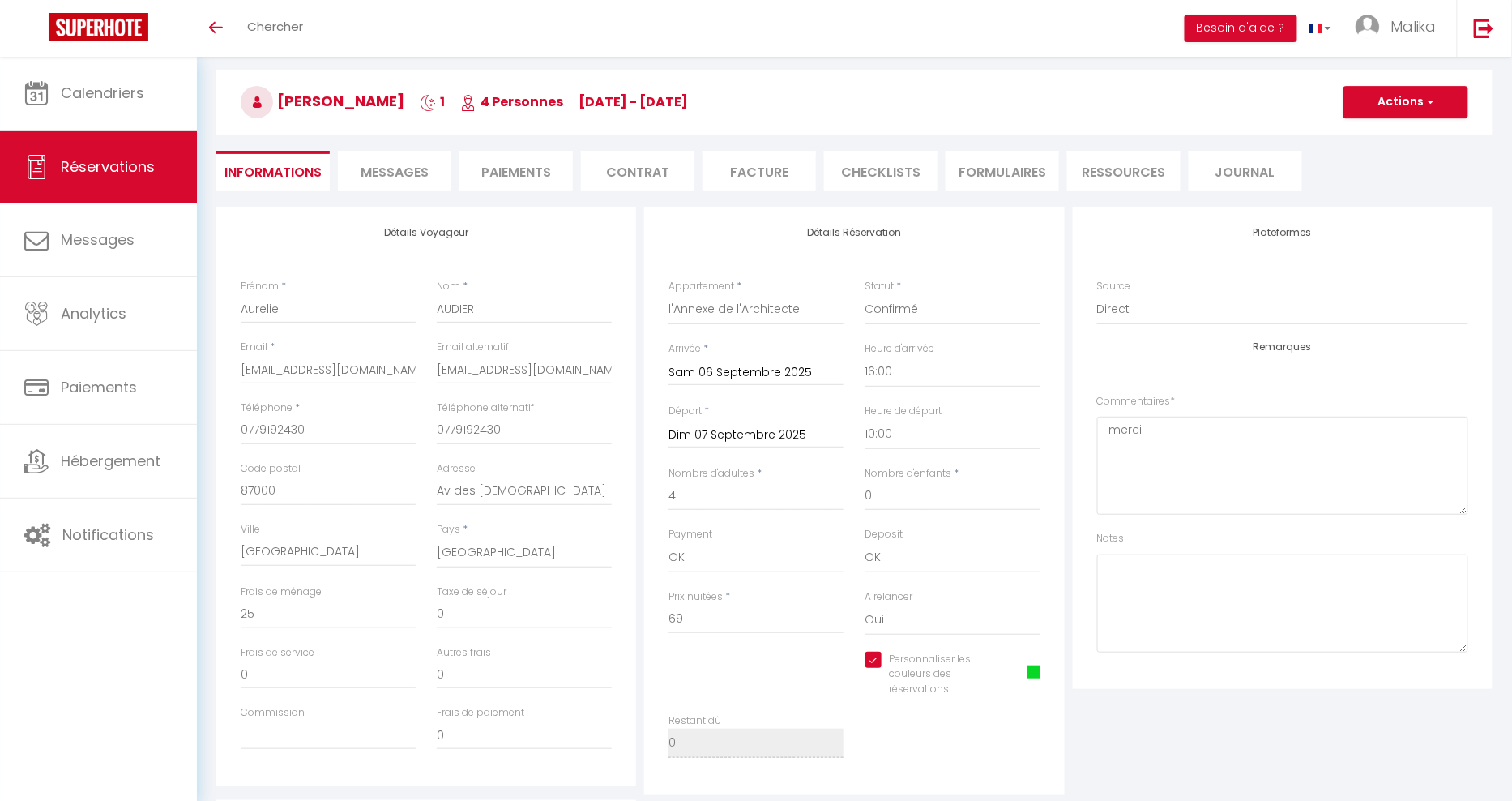
scroll to position [90, 0]
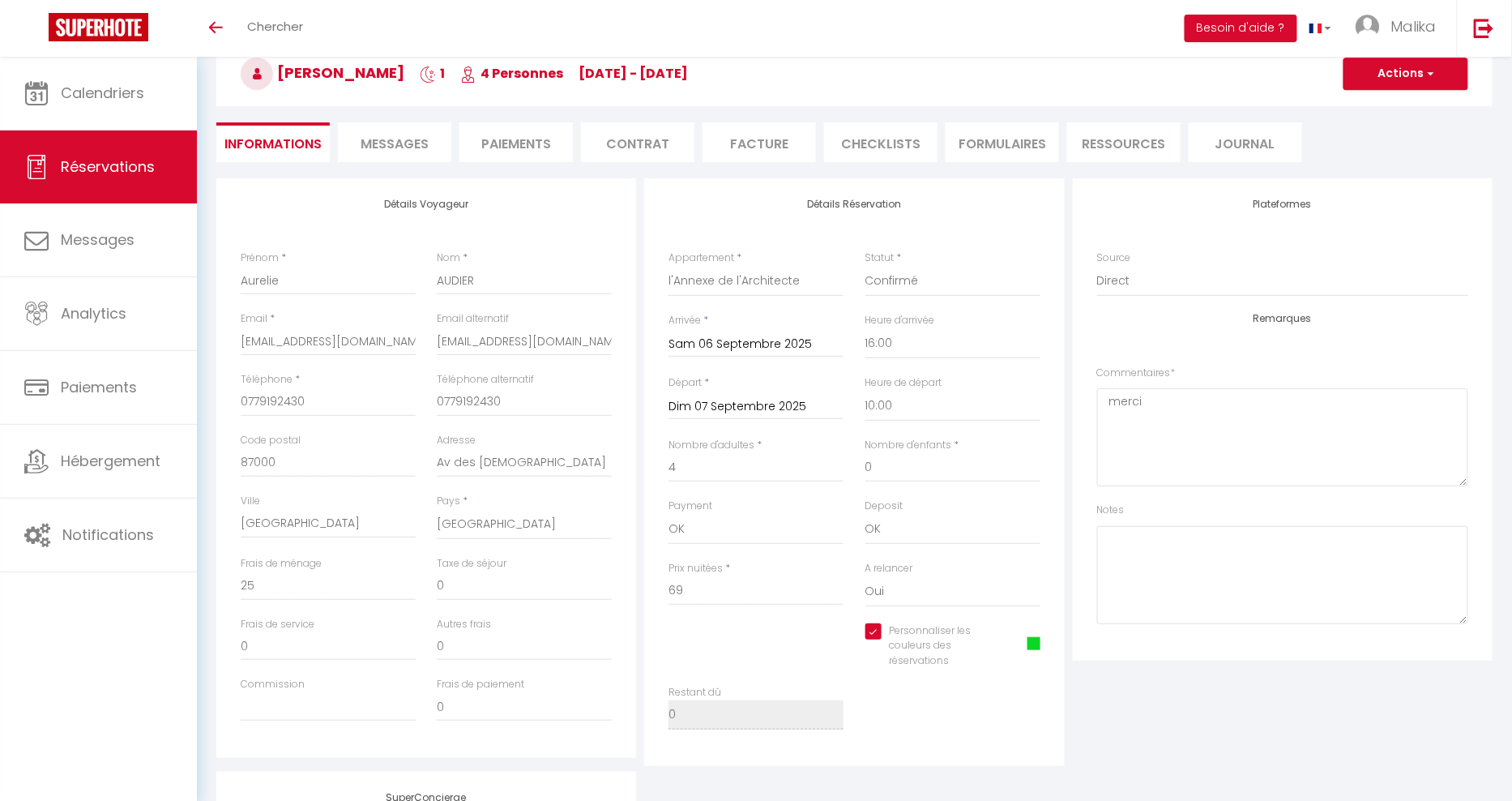
click at [1035, 647] on span at bounding box center [1034, 644] width 13 height 13
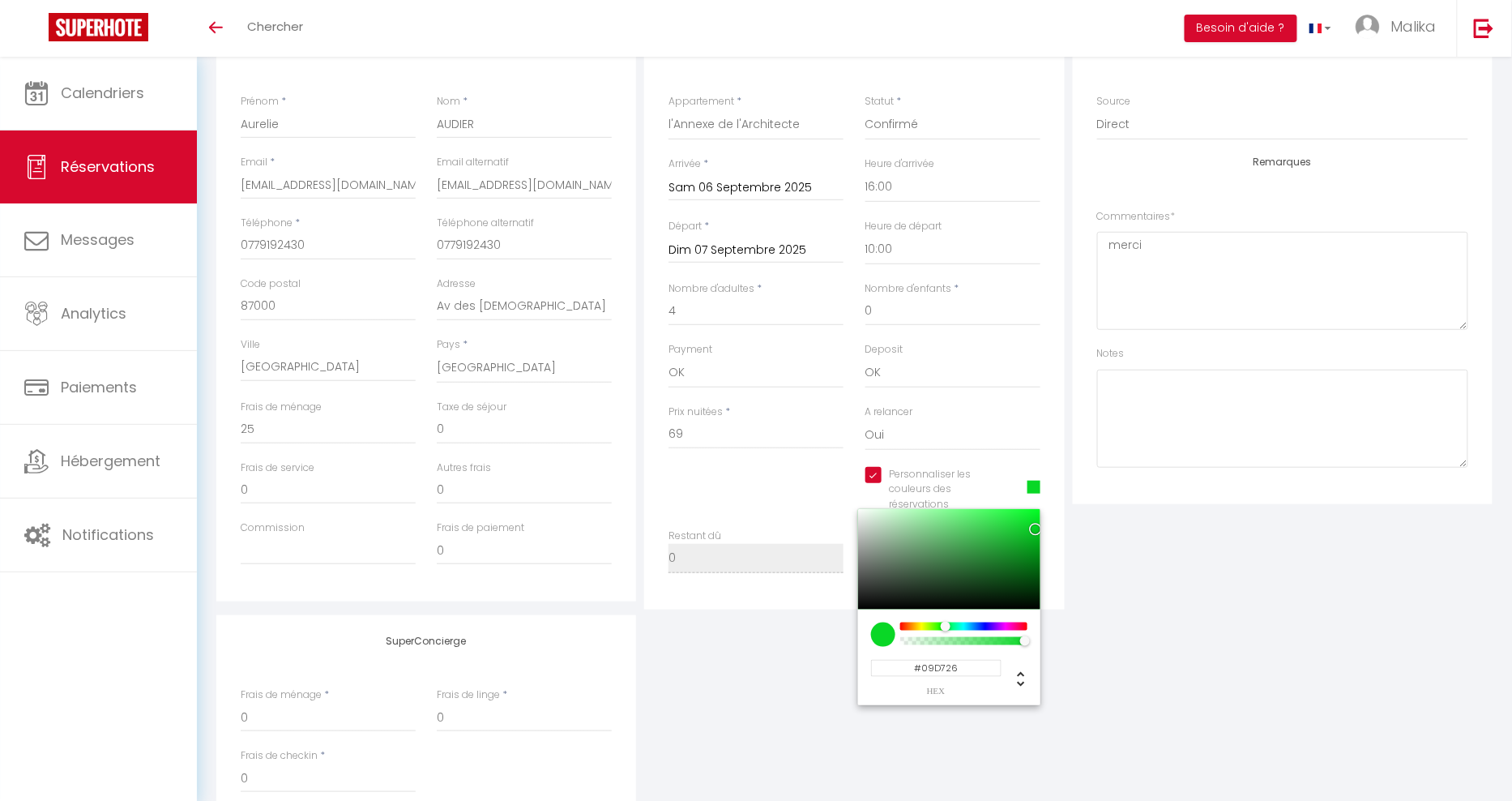
scroll to position [249, 0]
click at [951, 662] on input "#09D726" at bounding box center [936, 666] width 130 height 17
paste input "83D7"
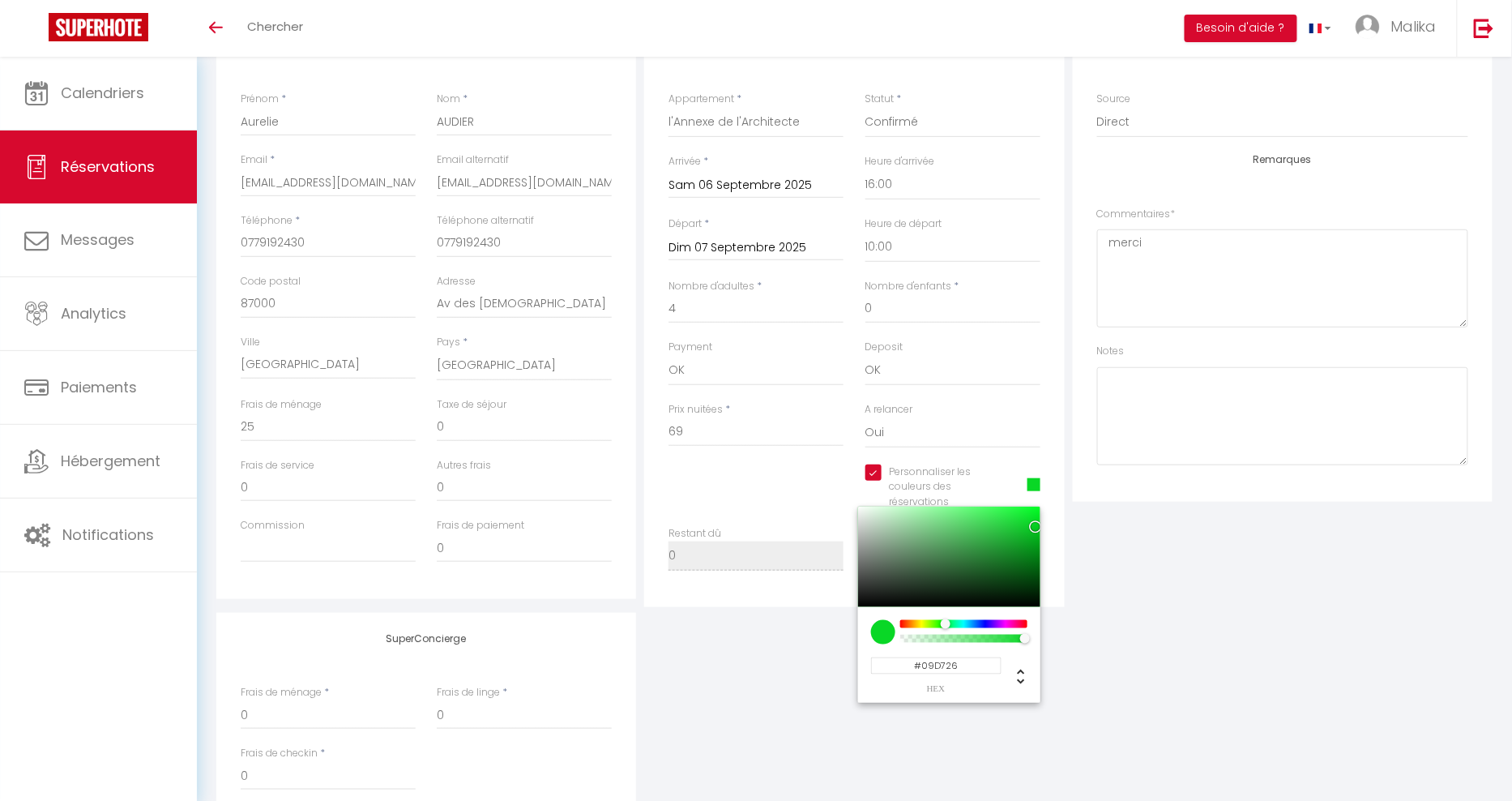
type input "#0983D7"
checkbox input "true"
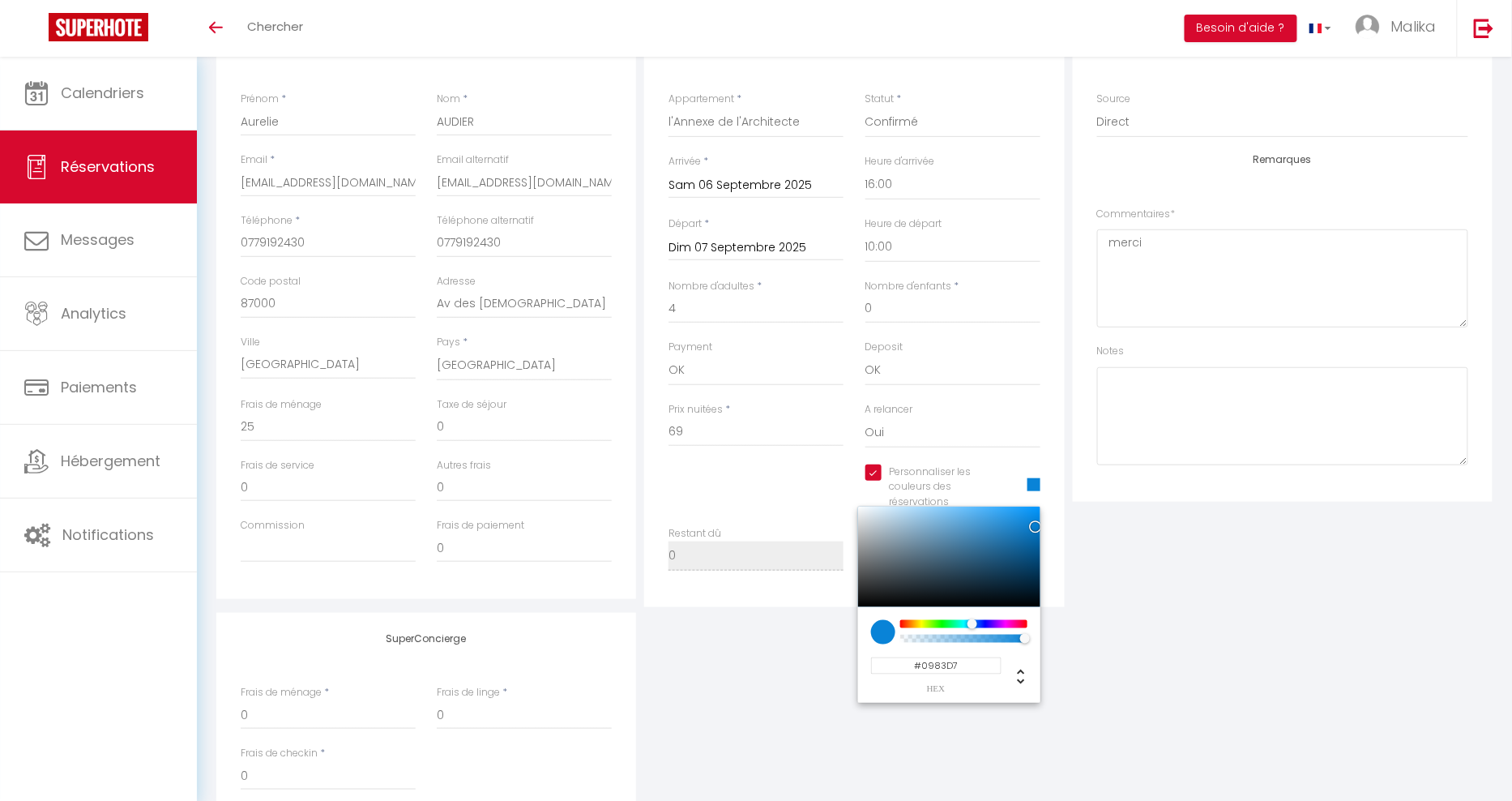
type input "#0983D7"
click at [1195, 682] on div "SuperConcierge Frais de ménage * 0 Frais de linge * 0 Frais de checkin * 0" at bounding box center [854, 719] width 1284 height 214
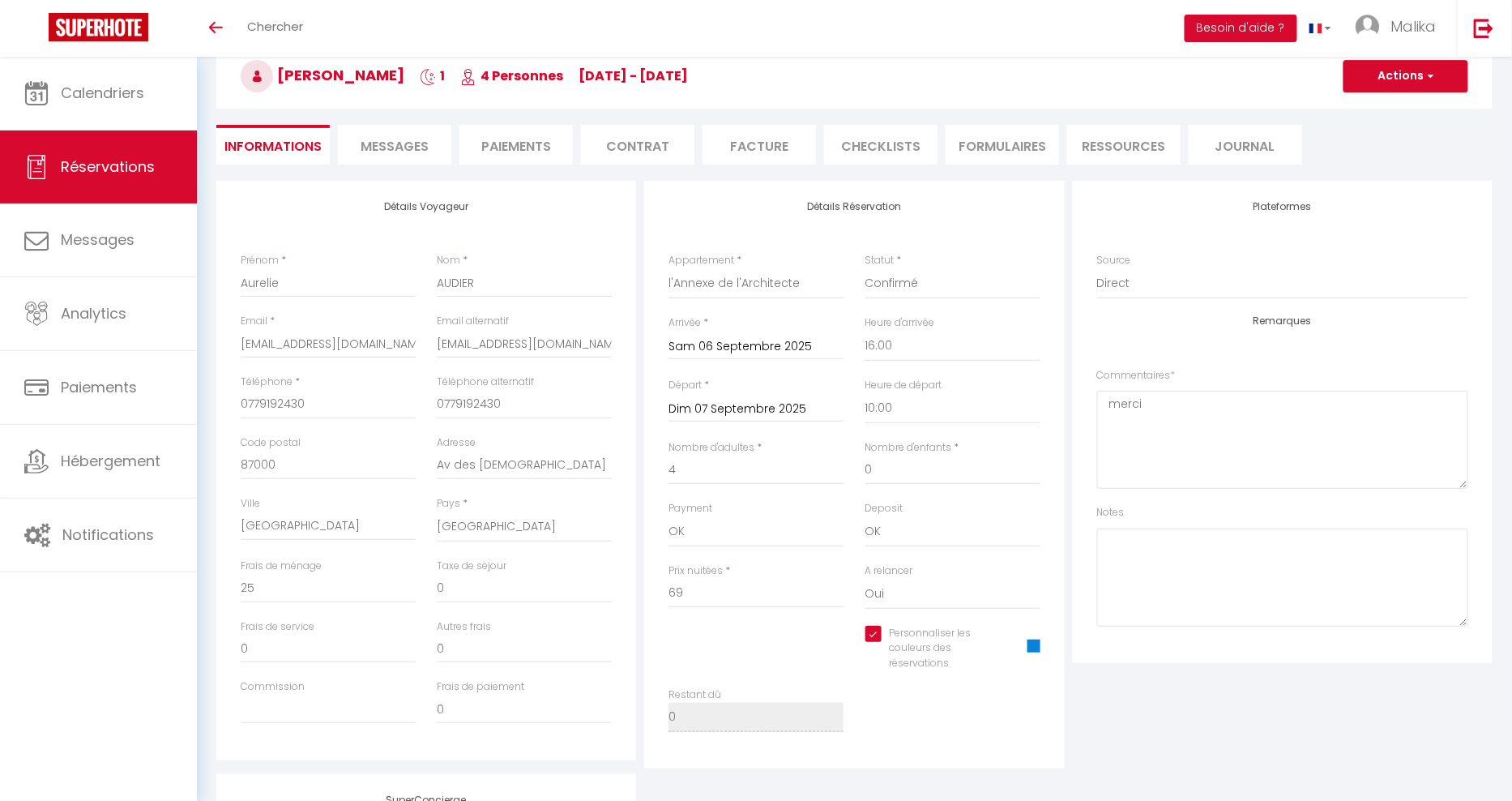
scroll to position [0, 0]
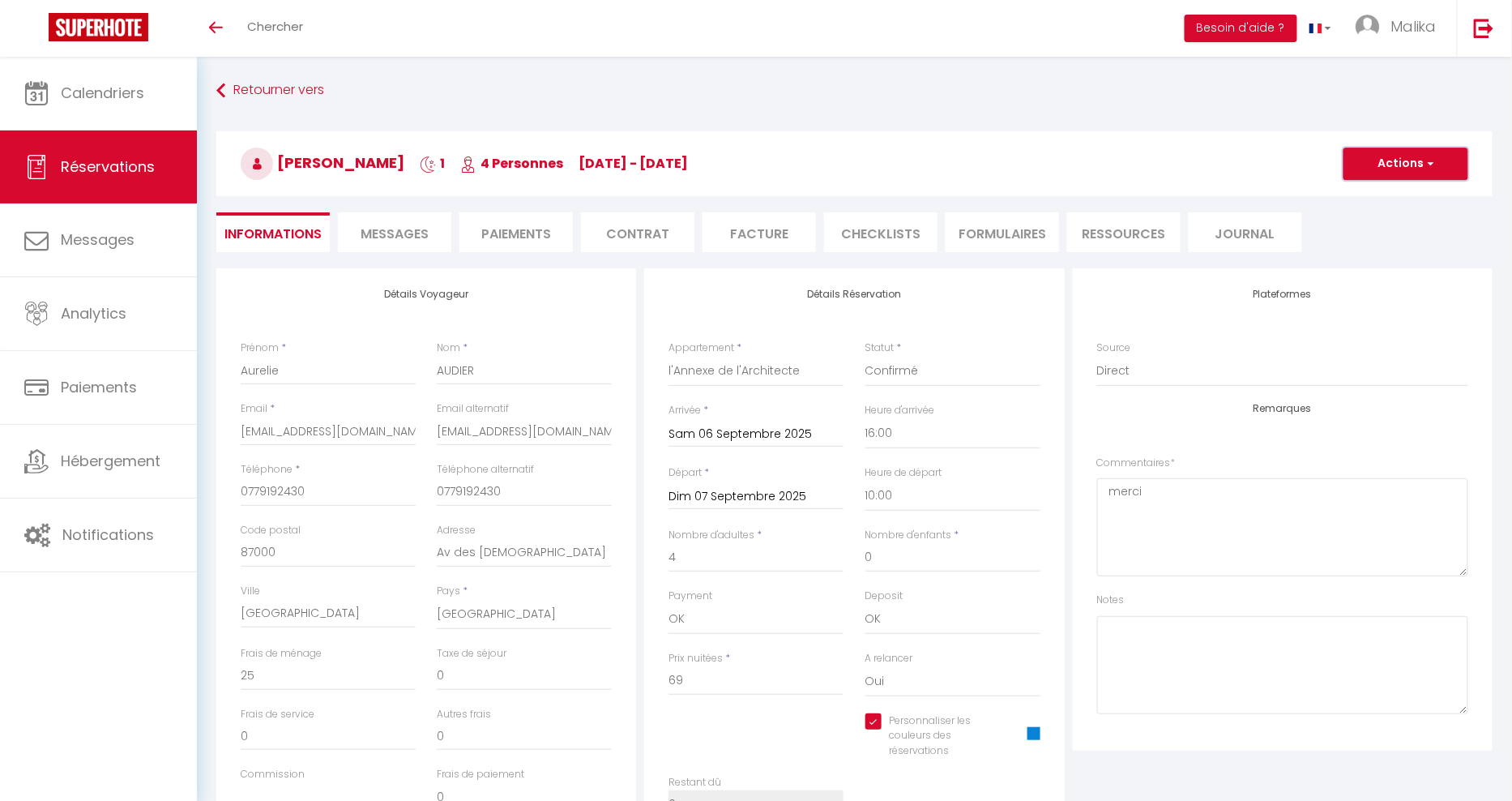
click at [1427, 174] on button "Actions" at bounding box center [1406, 163] width 125 height 32
click at [1378, 203] on link "Enregistrer" at bounding box center [1389, 199] width 128 height 21
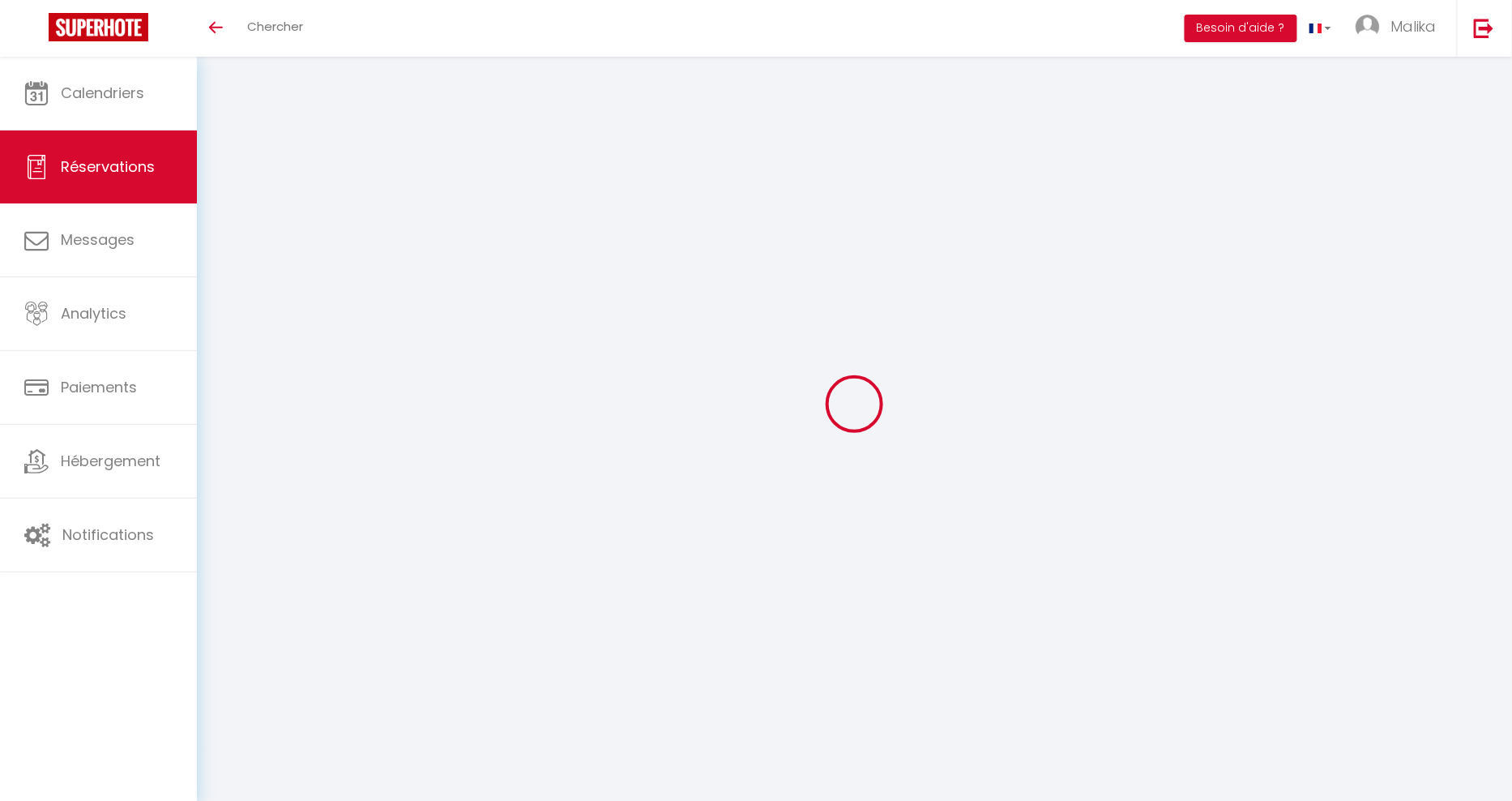
select select "not_cancelled"
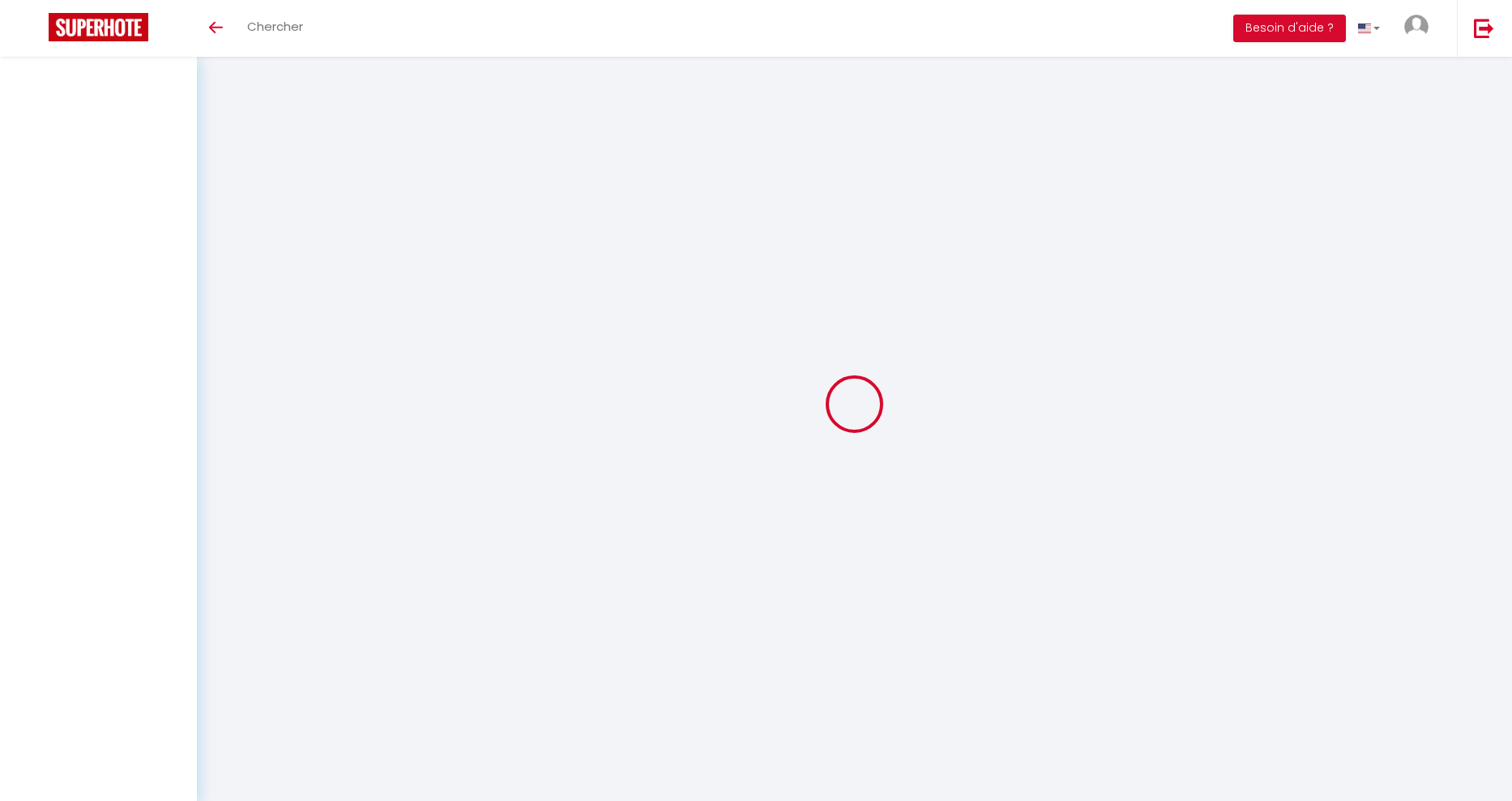
select select
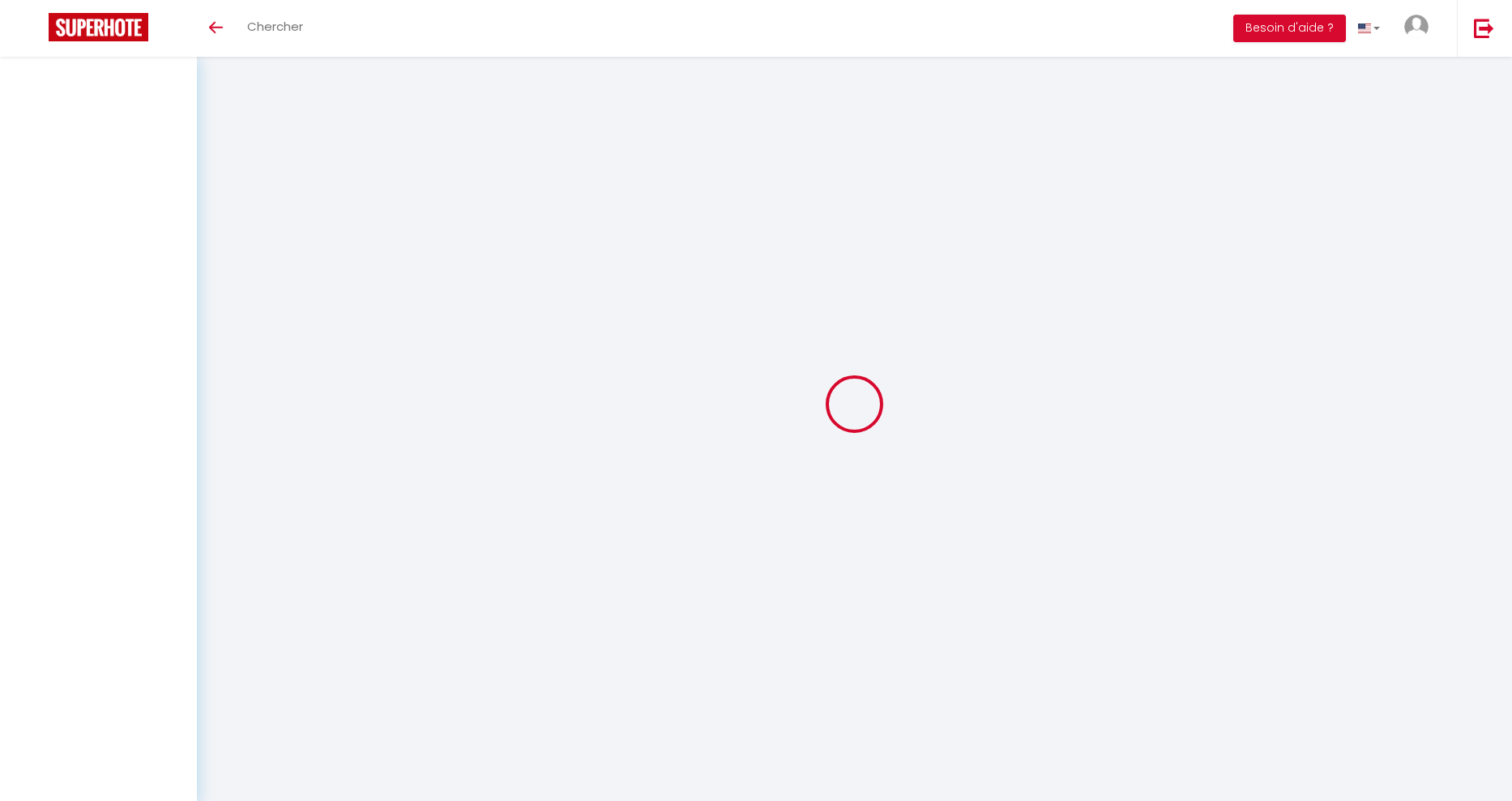
select select
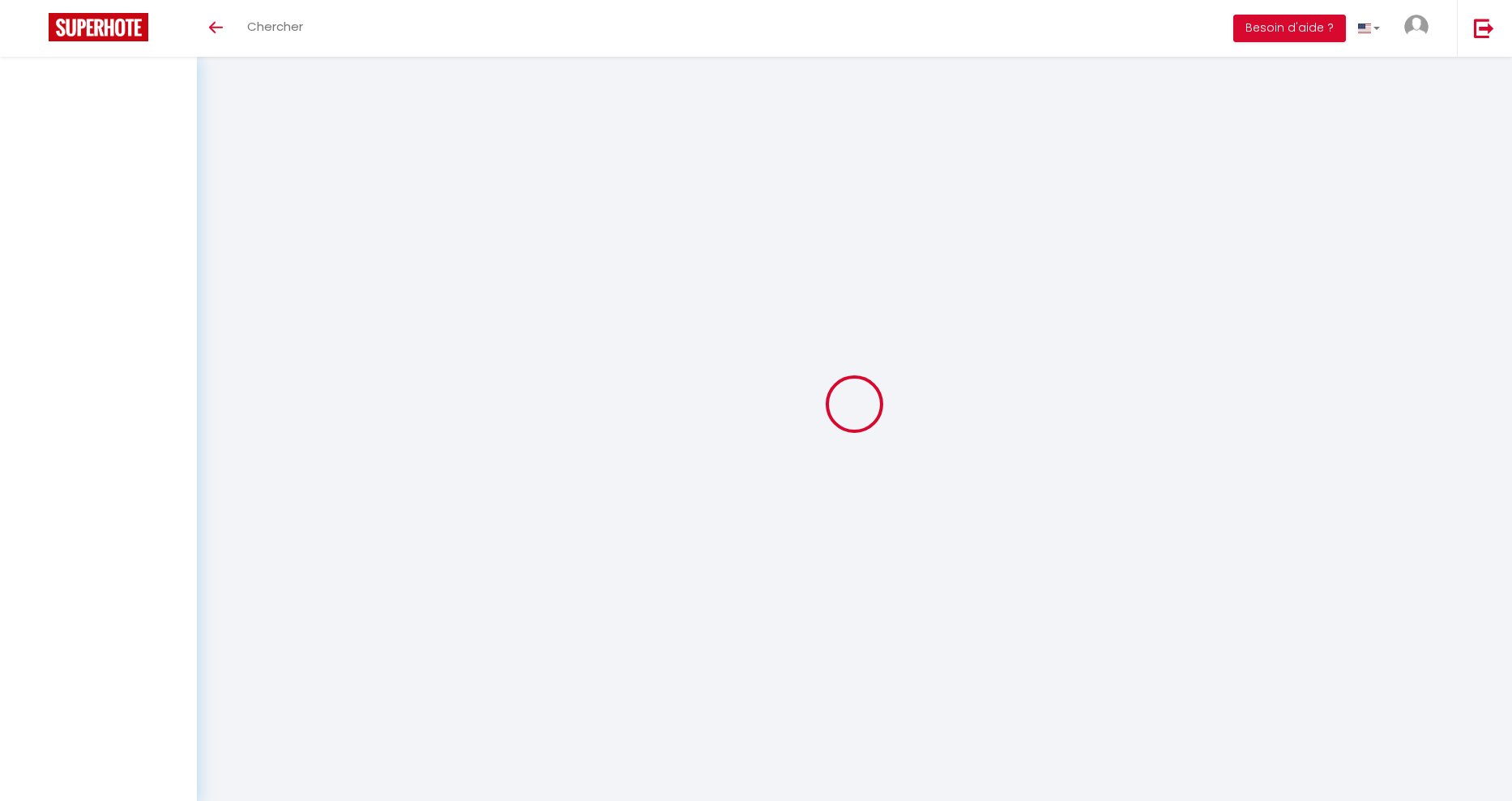
checkbox input "false"
select select
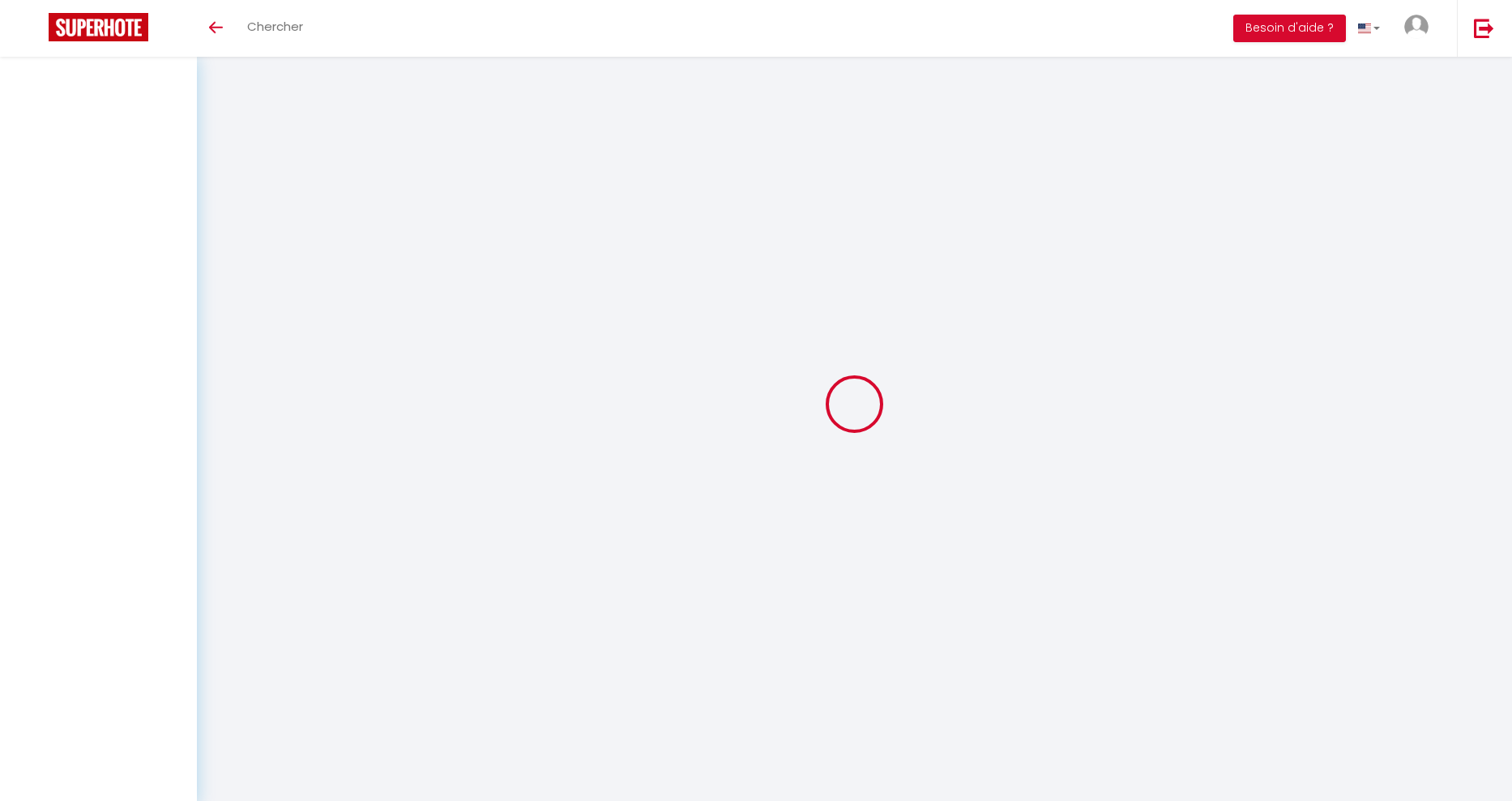
select select
checkbox input "false"
select select
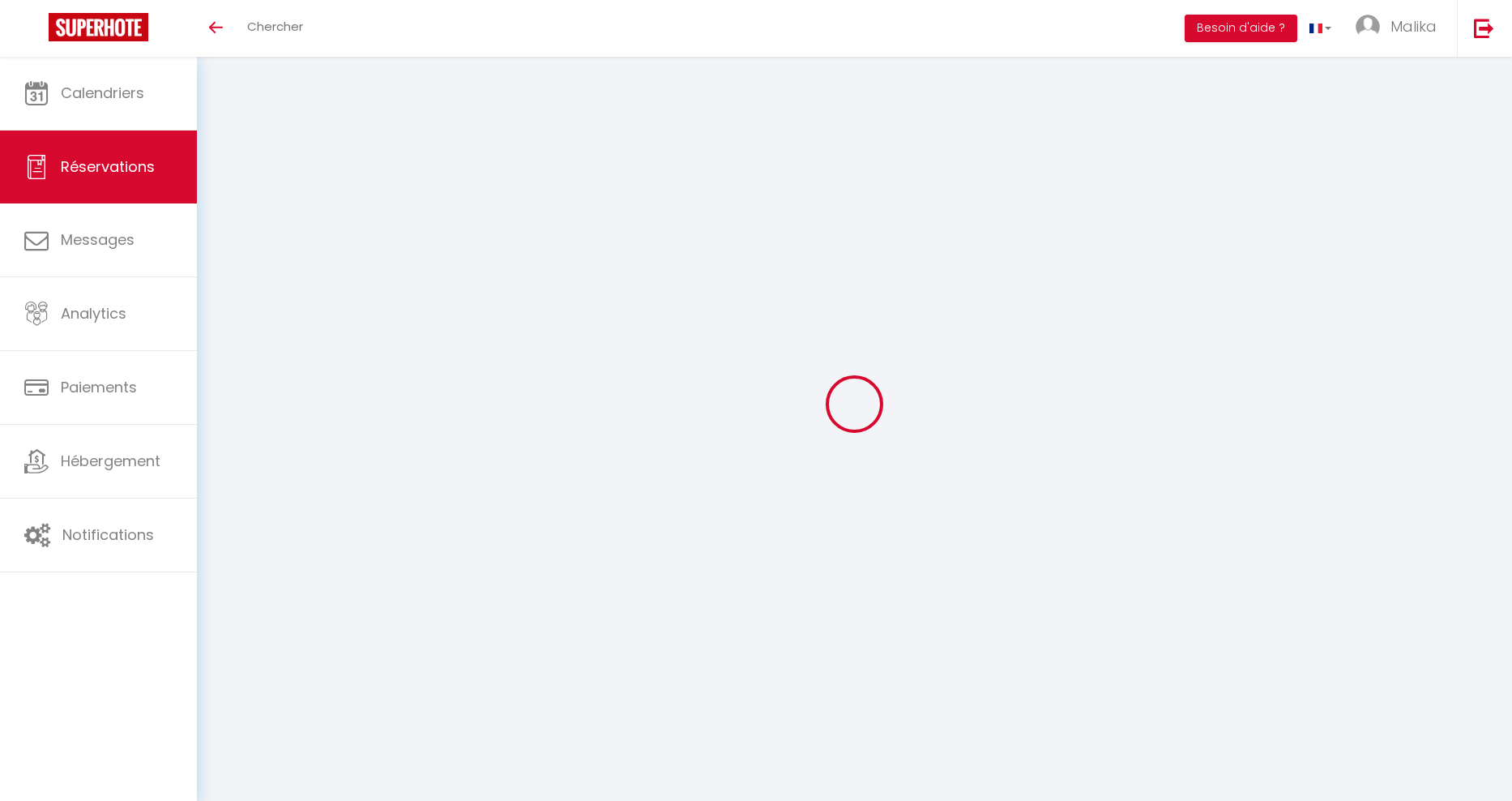
type input "CLAIRE"
type input "DELPORTE"
type input "[EMAIL_ADDRESS][DOMAIN_NAME]"
type input "0650481951"
type input "59130"
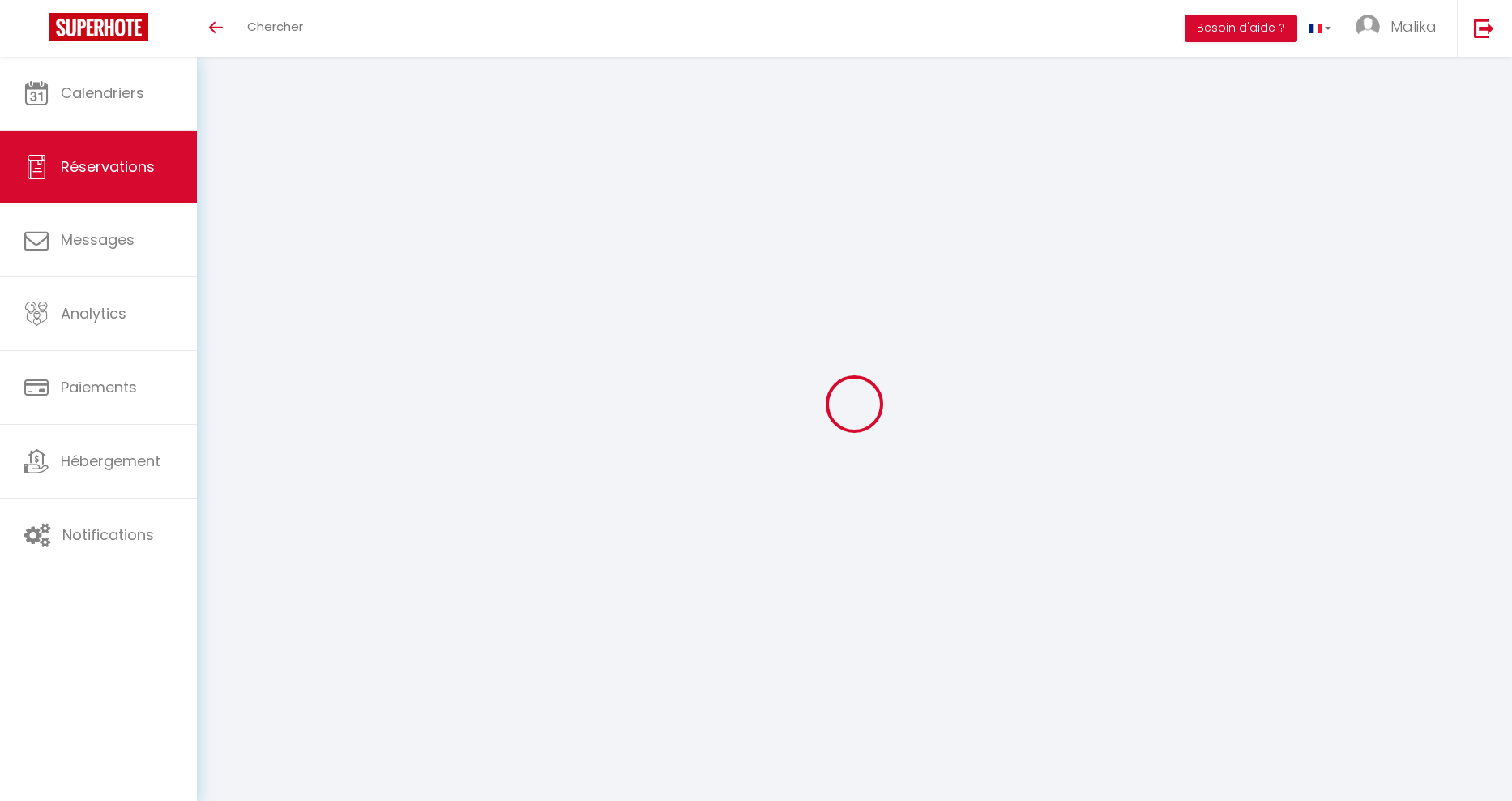
type input "Lambersat"
select select "FR"
select select "77186"
select select "1"
type input "Dim 14 Septembre 2025"
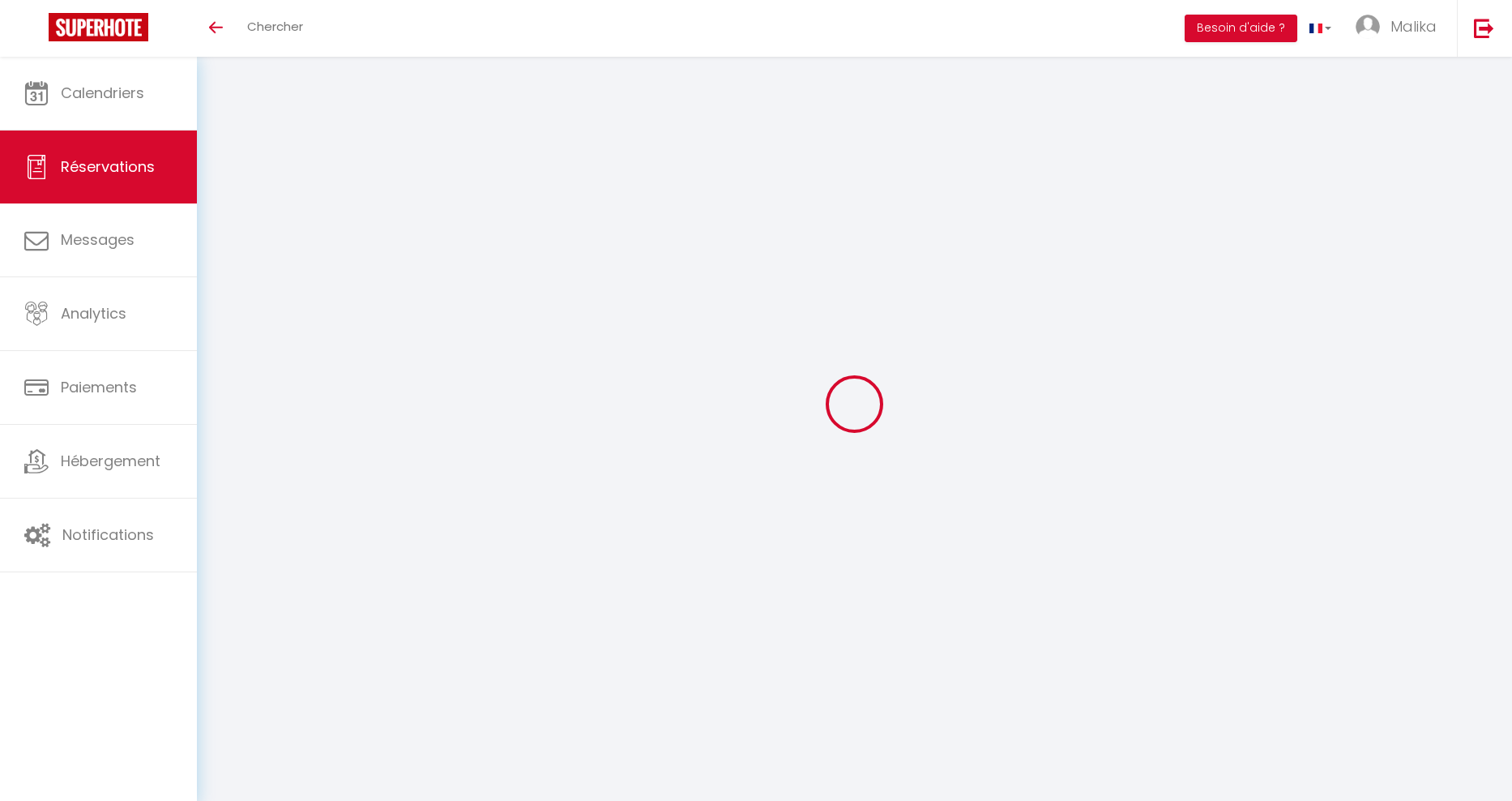
select select
type input "Lun 29 Septembre 2025"
select select
type input "1"
select select "12"
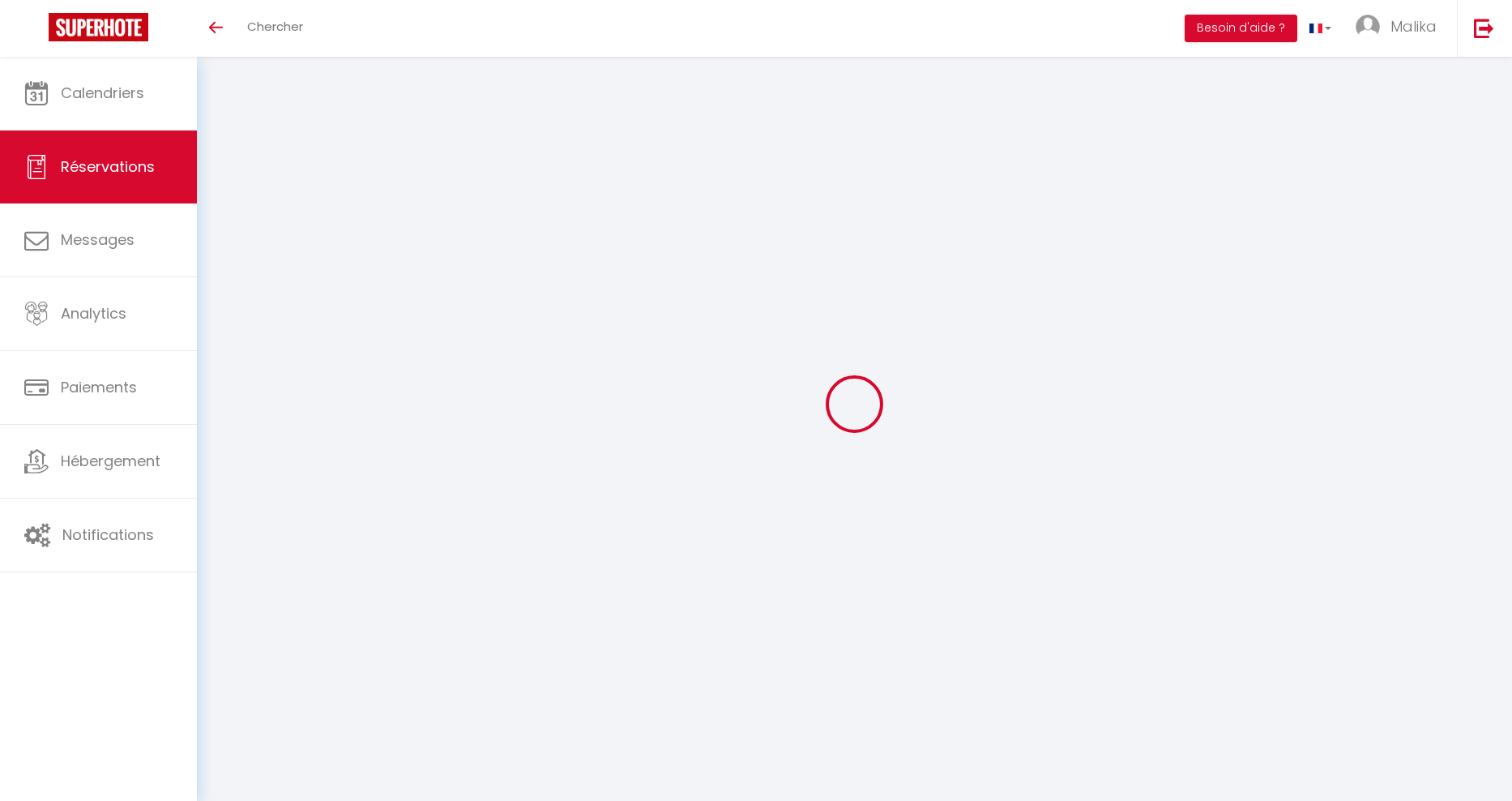
select select
type input "450"
checkbox input "false"
type input "0"
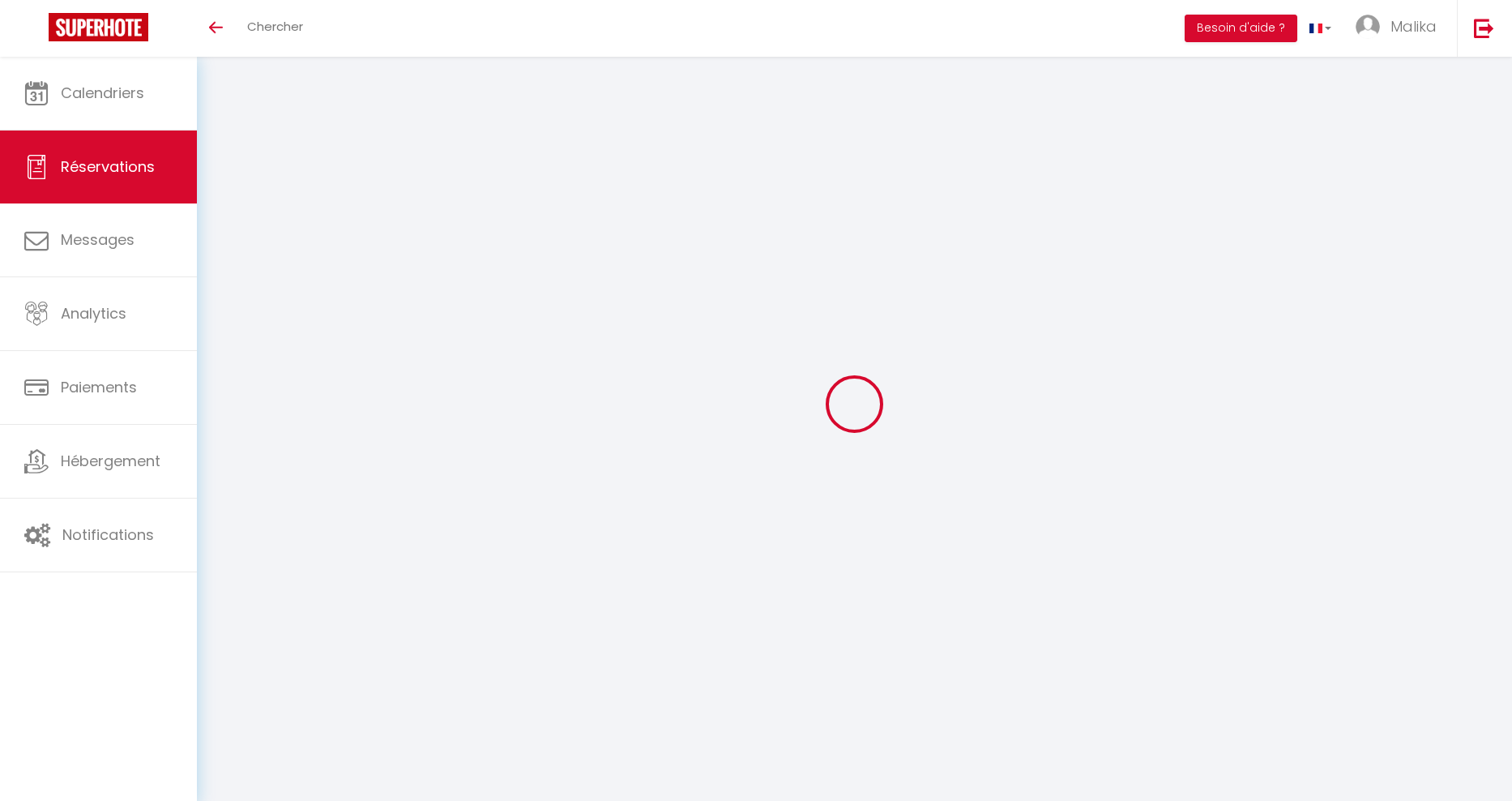
type input "0"
select select
select select "15"
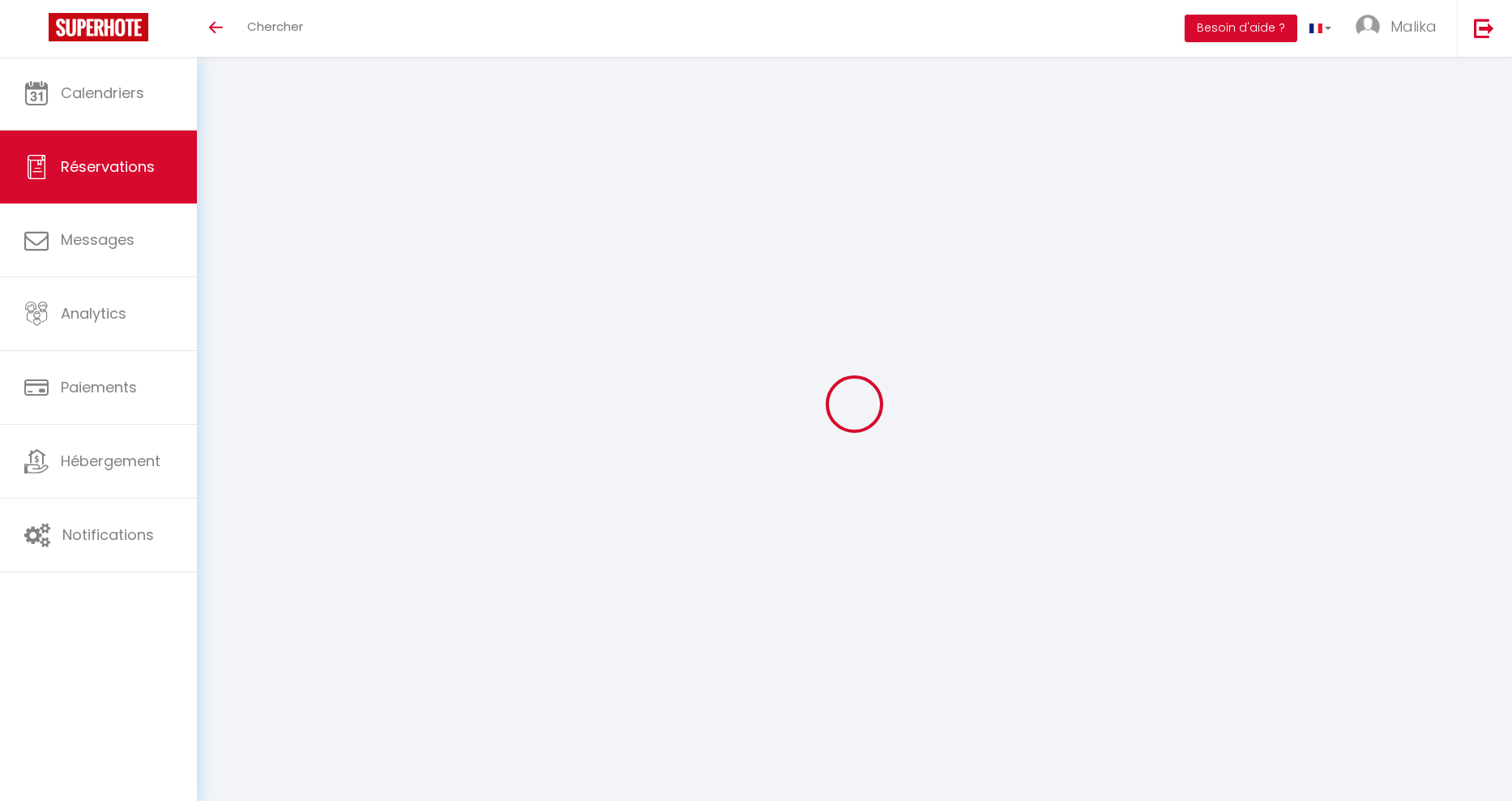
checkbox input "false"
select select
checkbox input "false"
select select
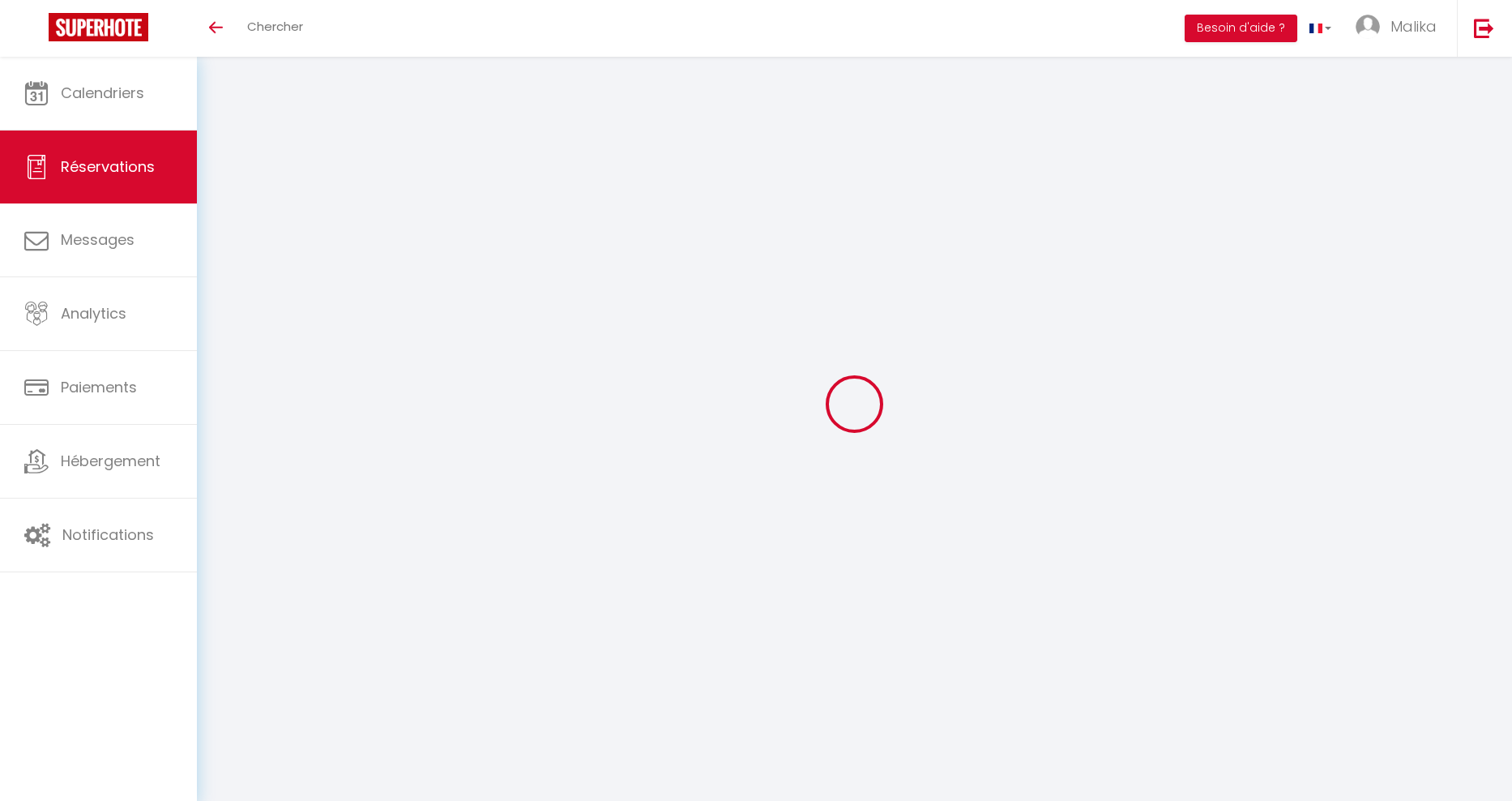
select select
checkbox input "false"
type input "25"
type input "14.85"
select select
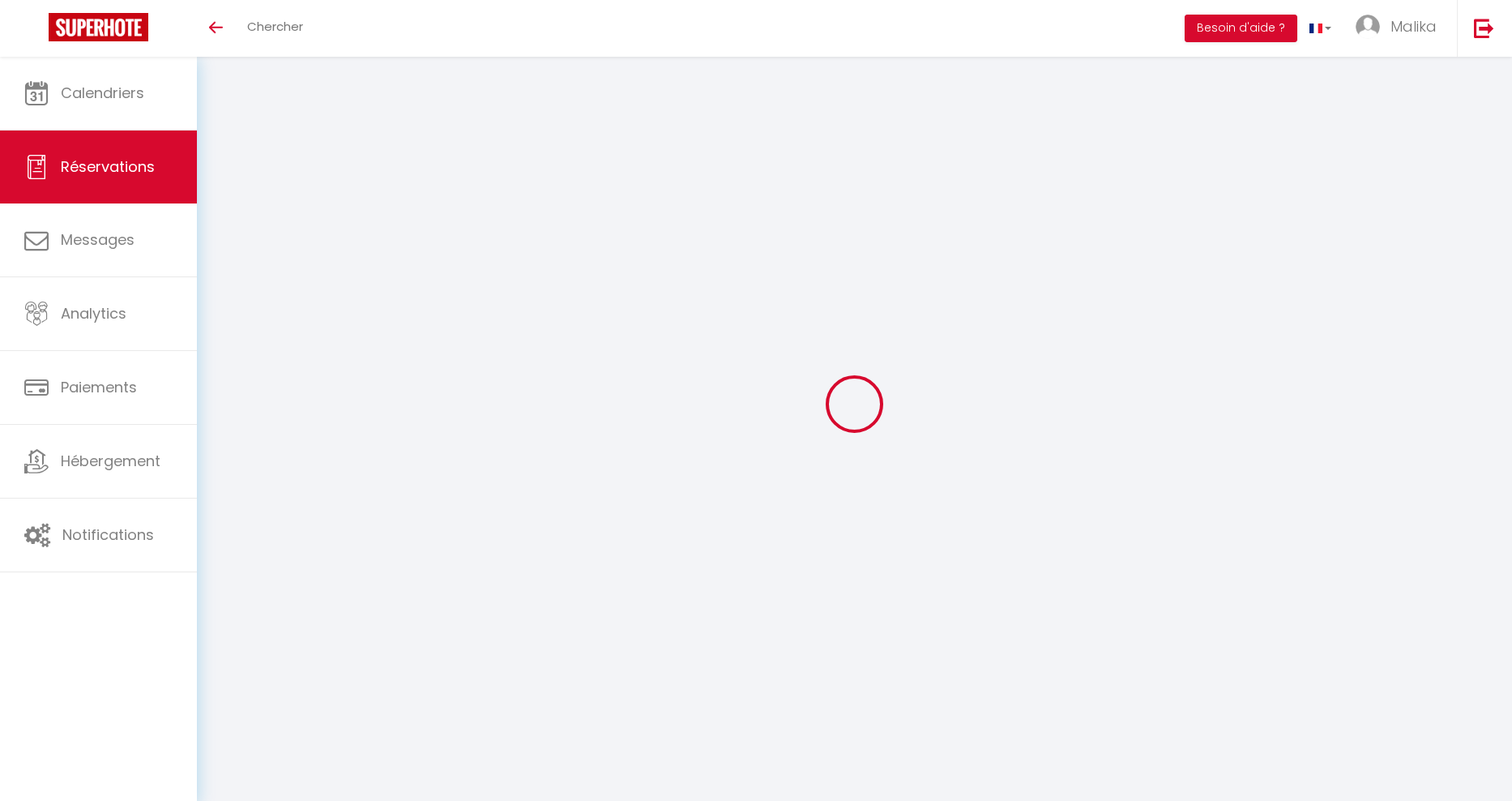
select select
checkbox input "false"
select select "14:00"
select select "11:00"
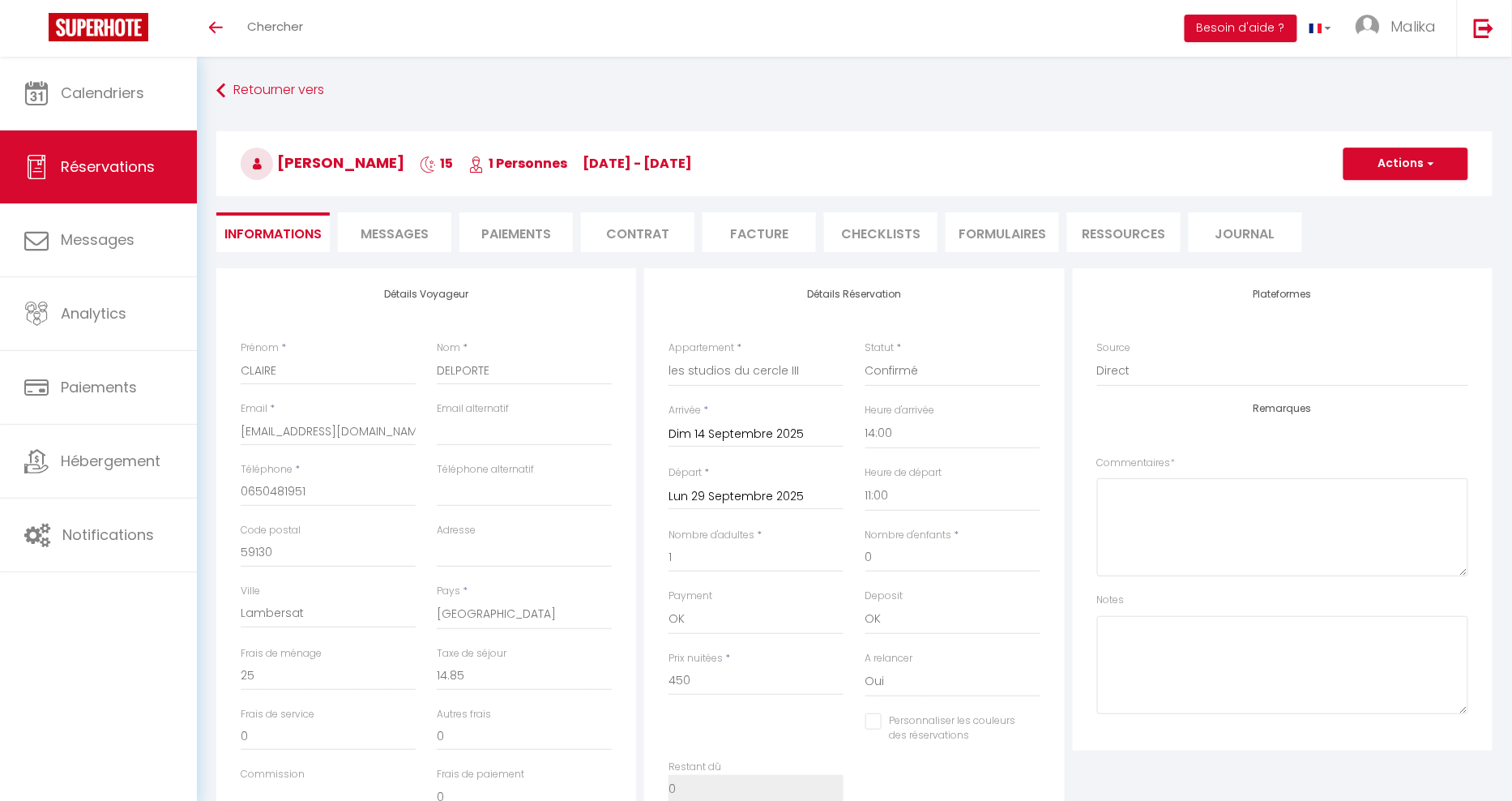
click at [764, 232] on li "Facture" at bounding box center [759, 232] width 113 height 40
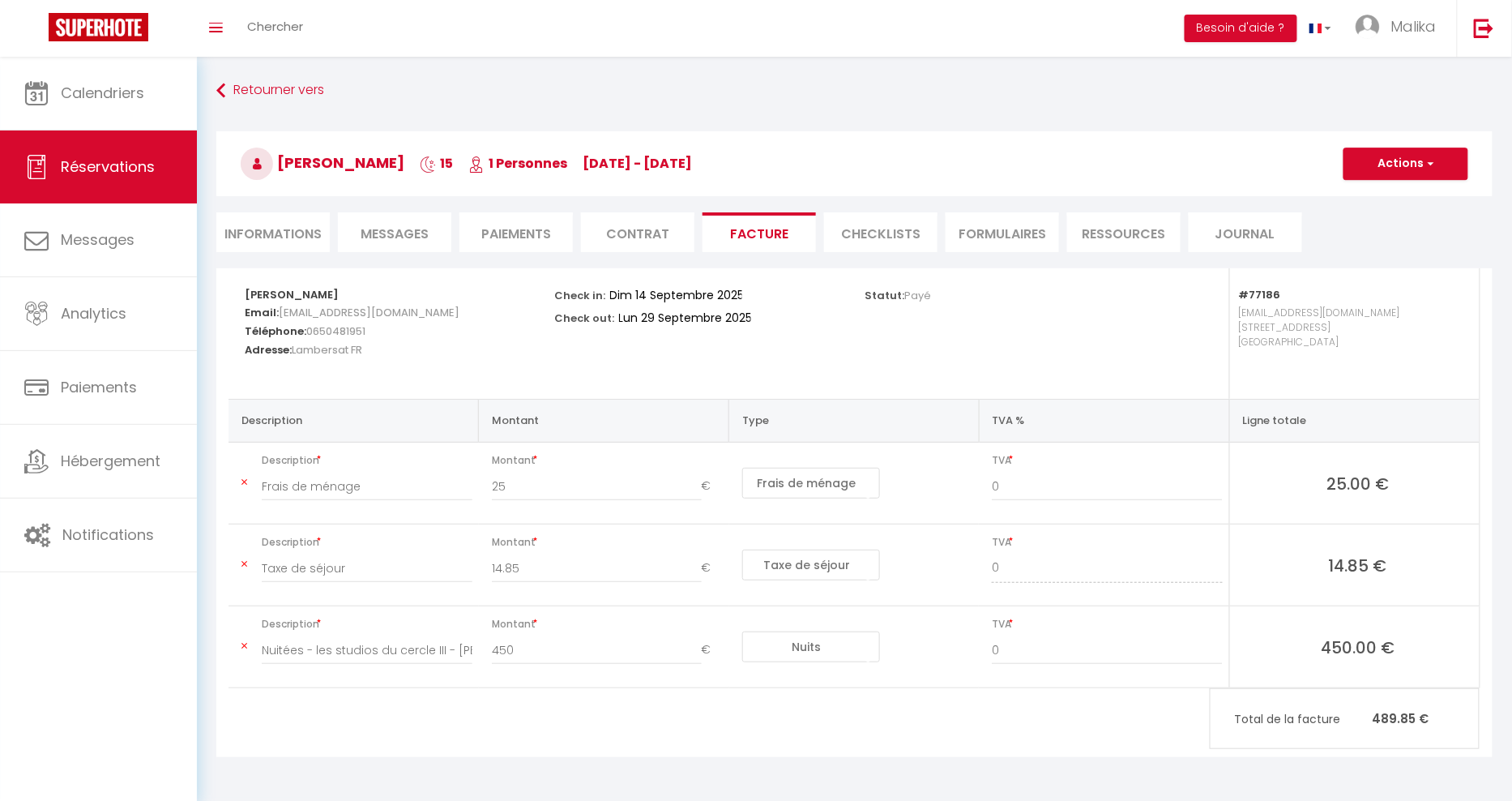
click at [300, 224] on li "Informations" at bounding box center [272, 232] width 113 height 40
select select "0"
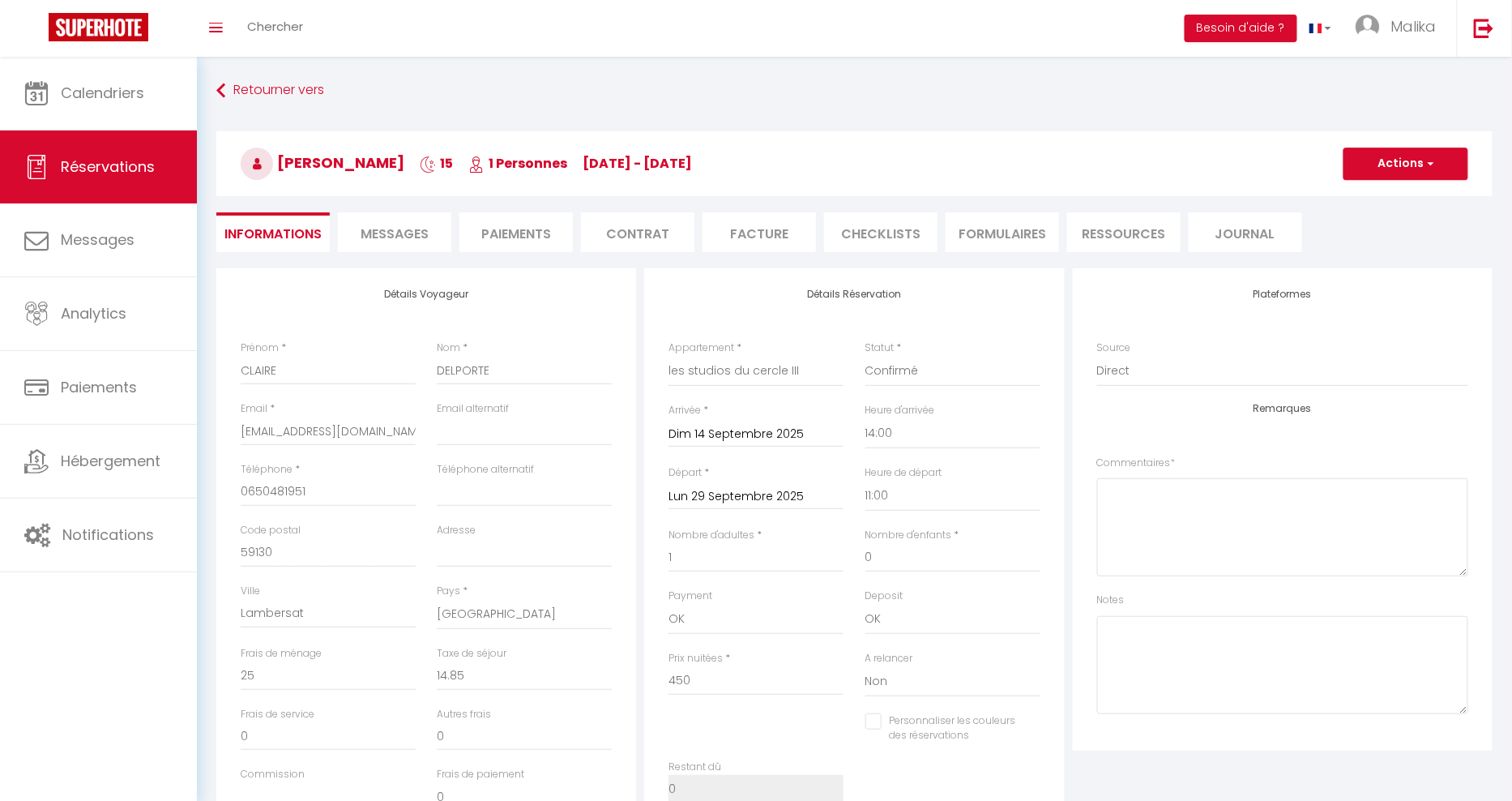
scroll to position [380, 0]
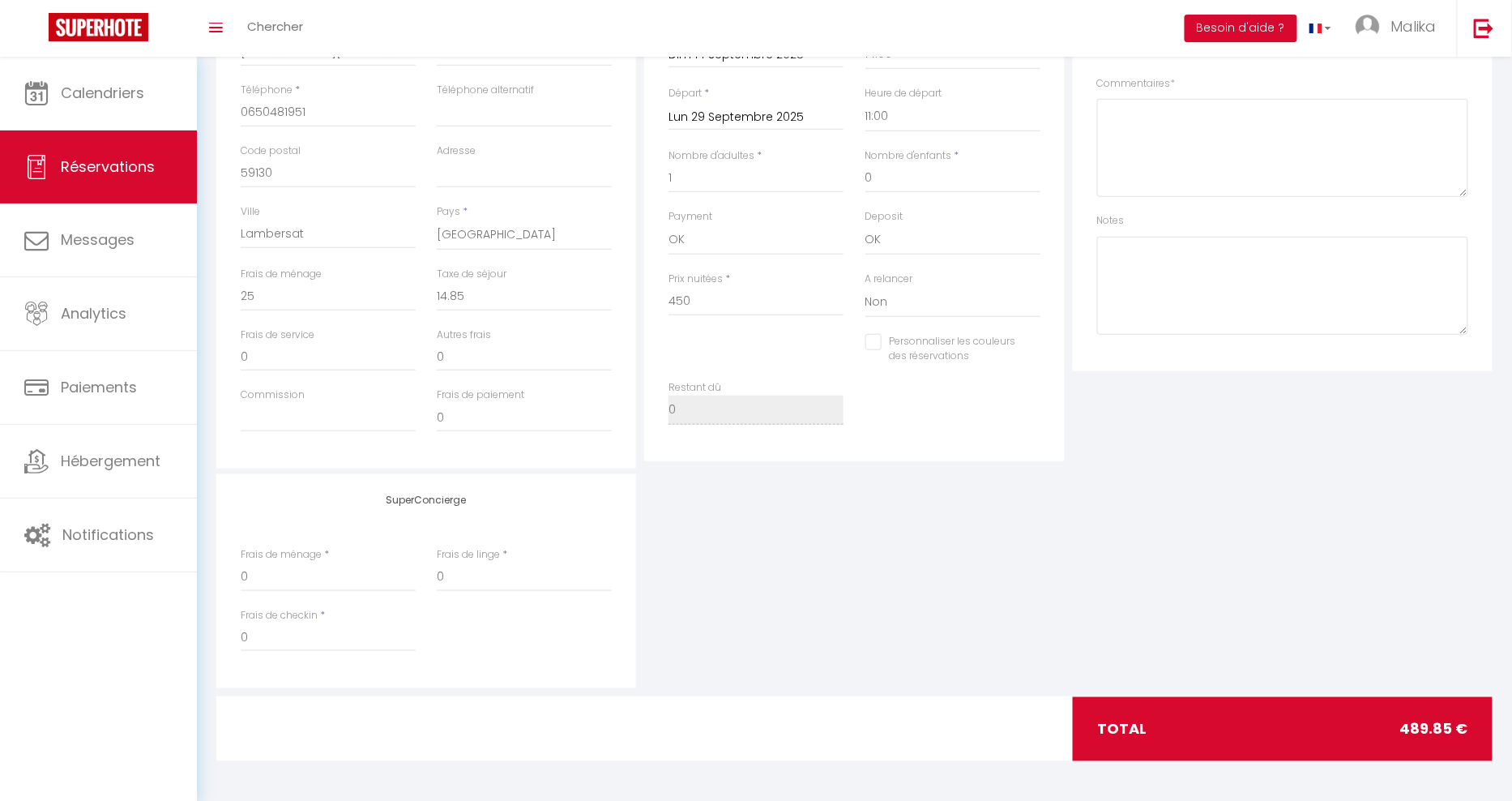
click at [876, 341] on input "Personnaliser les couleurs des réservations" at bounding box center [943, 341] width 155 height 16
checkbox input "true"
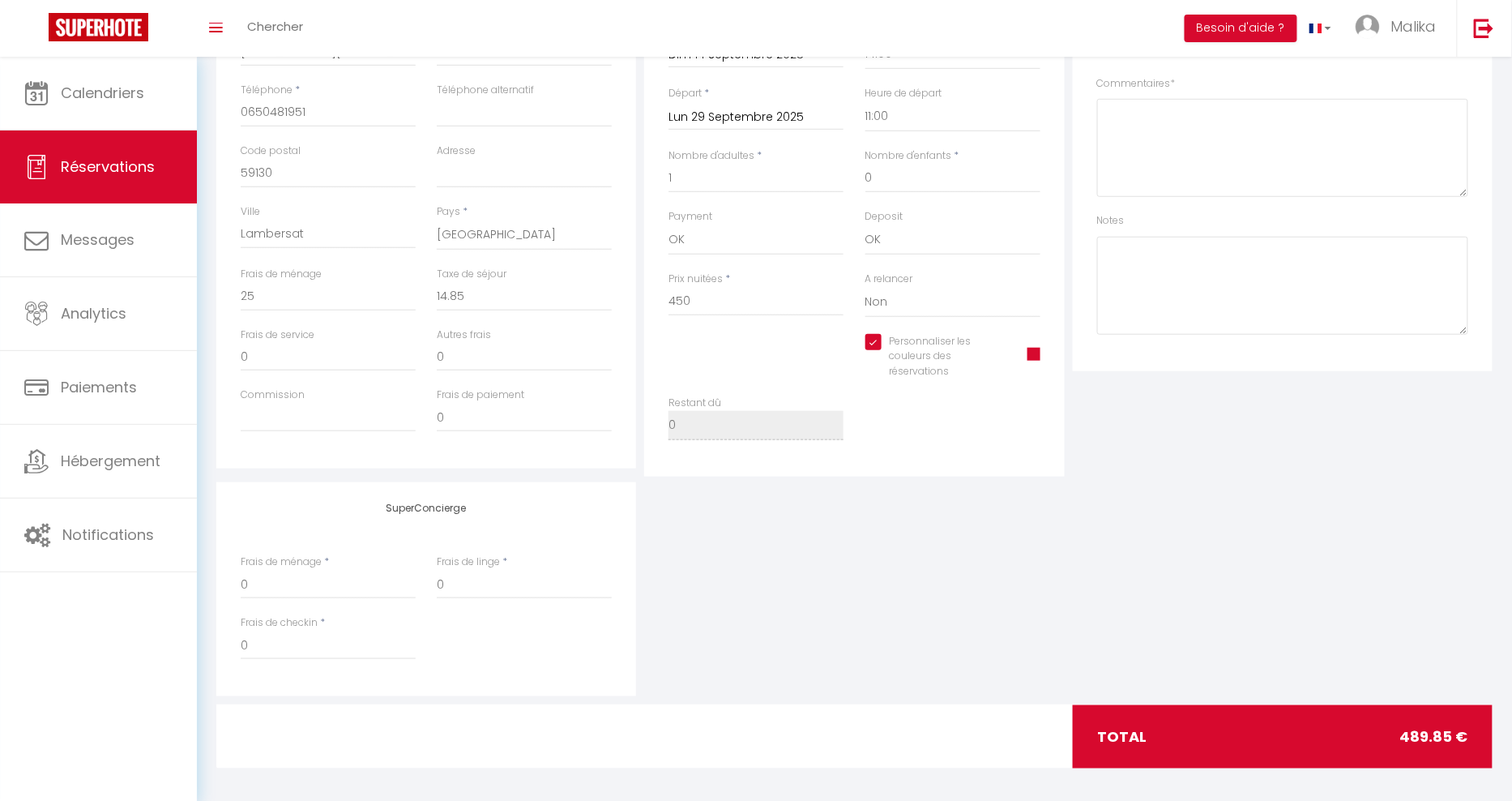
click at [1035, 355] on span at bounding box center [1034, 354] width 13 height 13
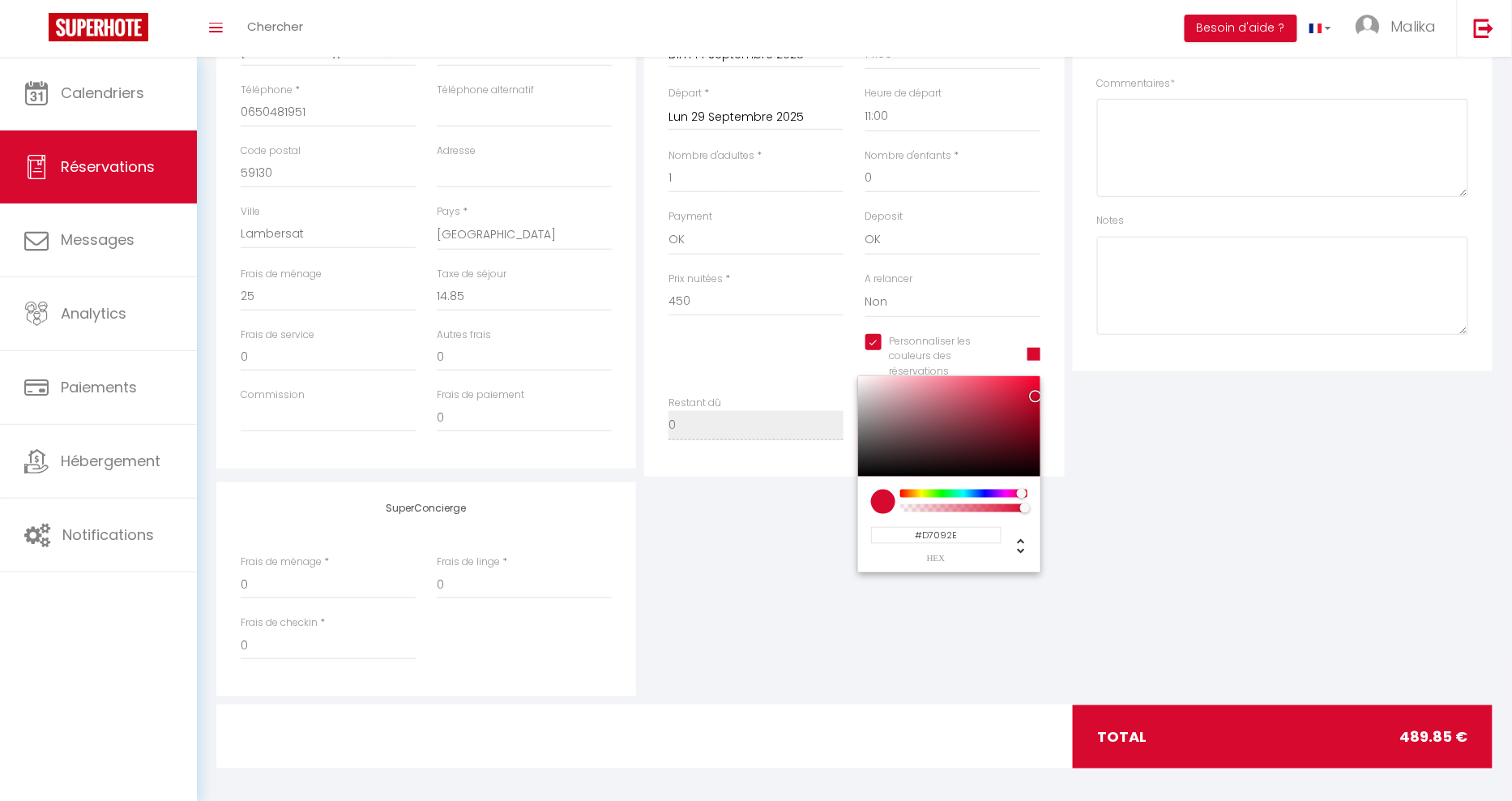
click at [940, 535] on input "#D7092E" at bounding box center [936, 535] width 130 height 17
paste input "0983D7"
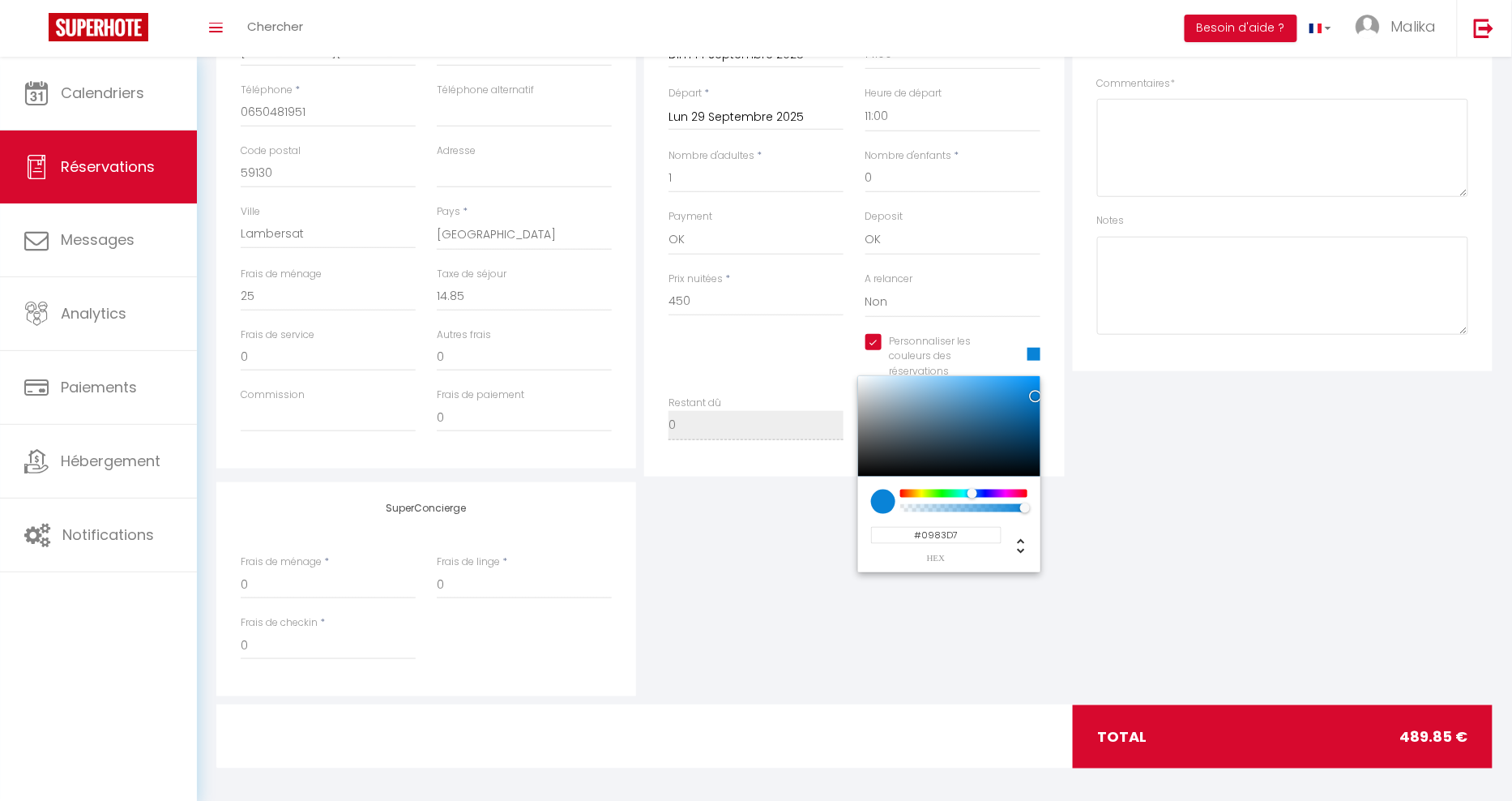
type input "#0983D7"
click at [1164, 546] on div "SuperConcierge Frais de ménage * 0 Frais de linge * 0 Frais de checkin * 0" at bounding box center [854, 589] width 1284 height 214
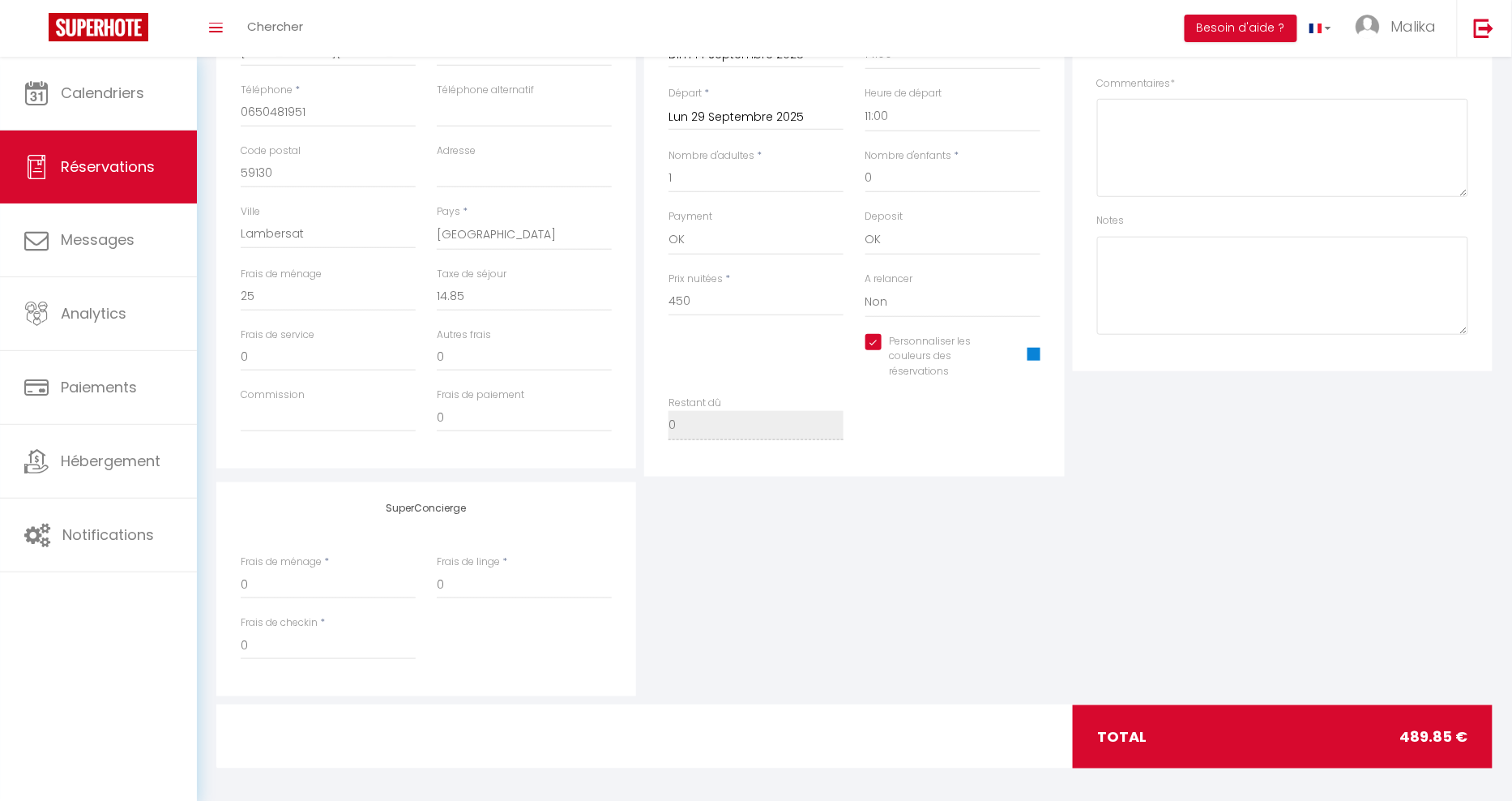
scroll to position [0, 0]
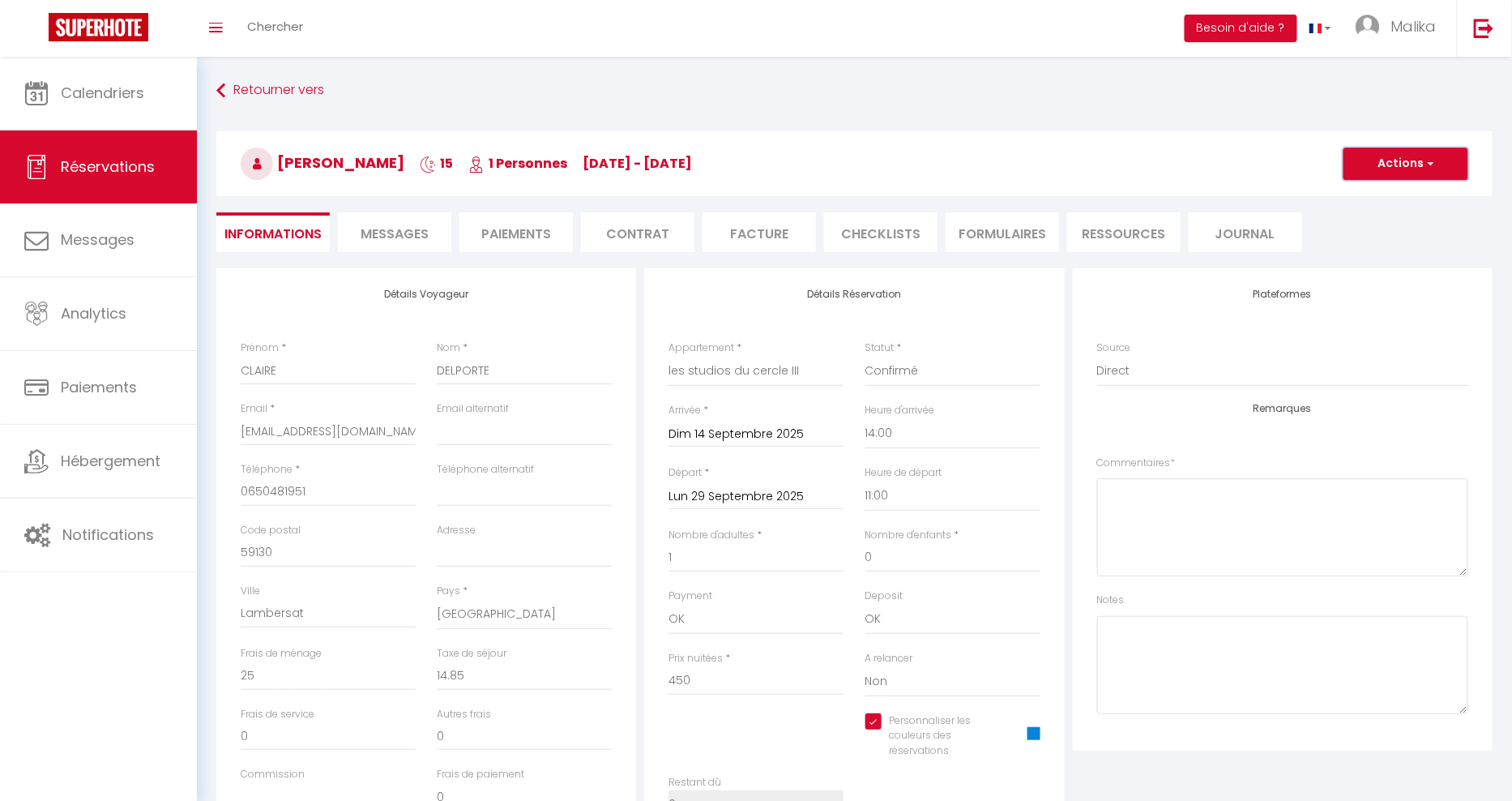
click at [1419, 173] on button "Actions" at bounding box center [1406, 163] width 125 height 32
click at [1389, 196] on link "Enregistrer" at bounding box center [1389, 199] width 128 height 21
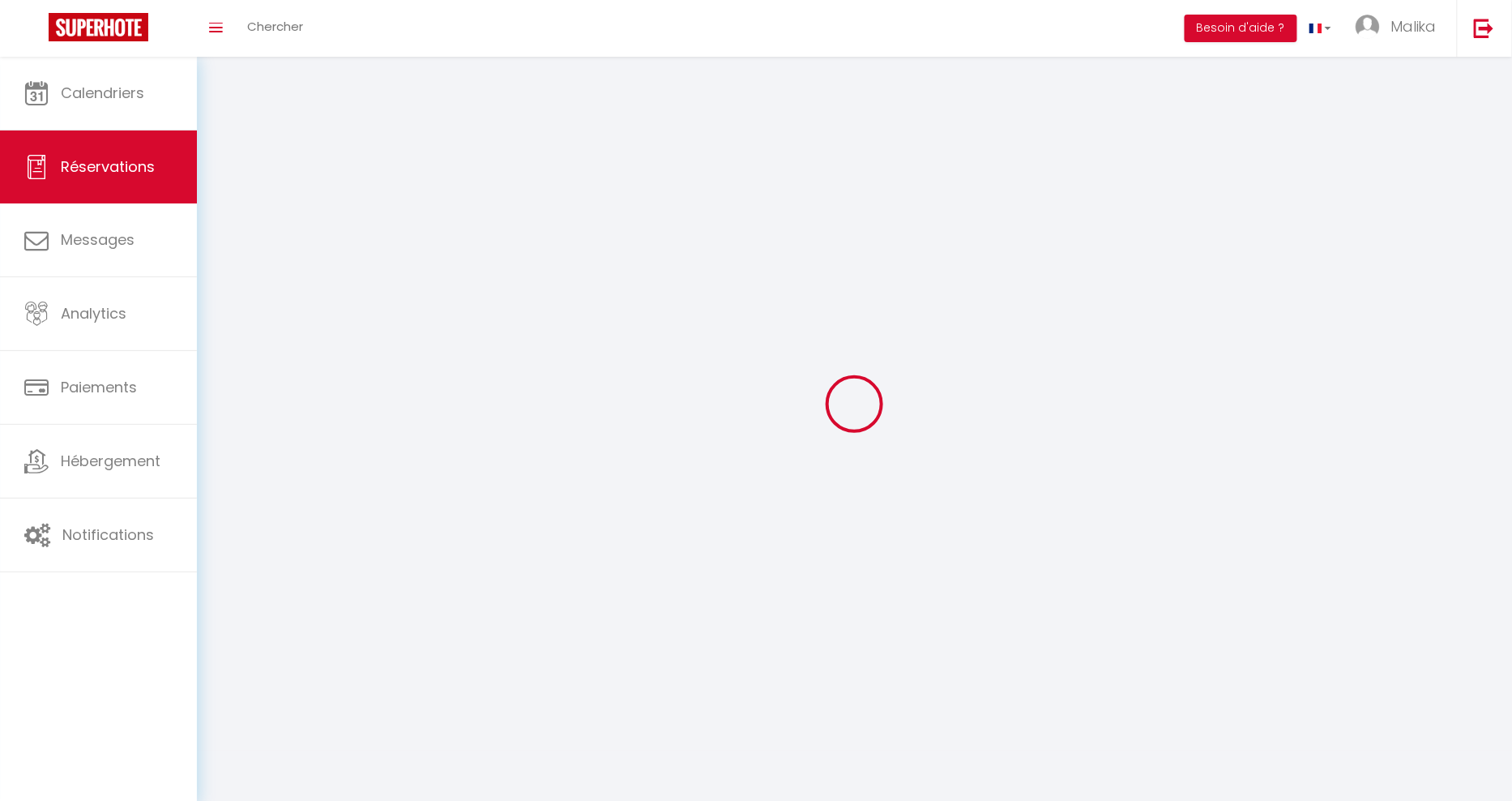
select select "not_cancelled"
select select
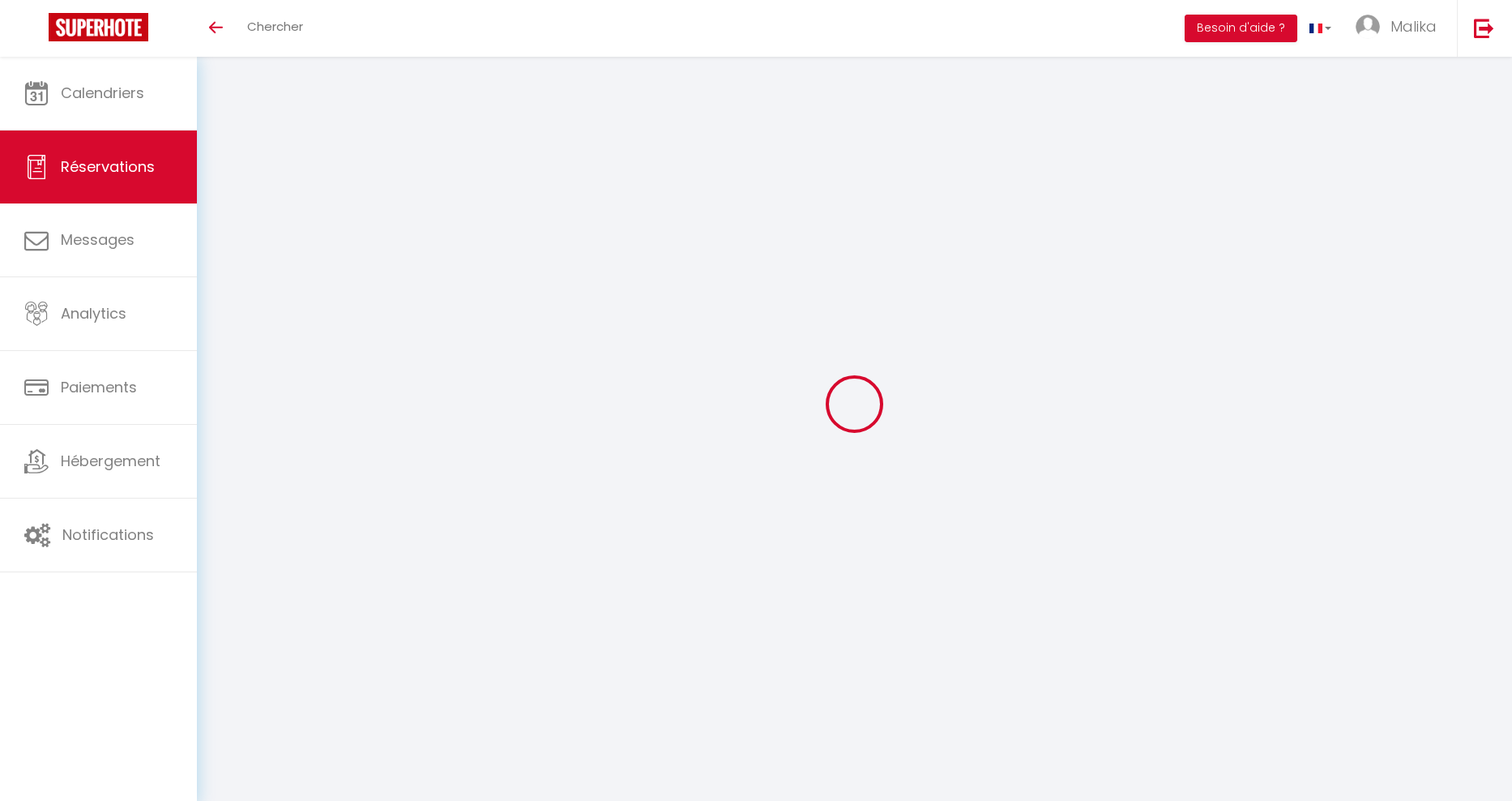
select select
type input "Lyazid"
type input "[DEMOGRAPHIC_DATA]"
type input "[EMAIL_ADDRESS][DOMAIN_NAME]"
type input "0745409611"
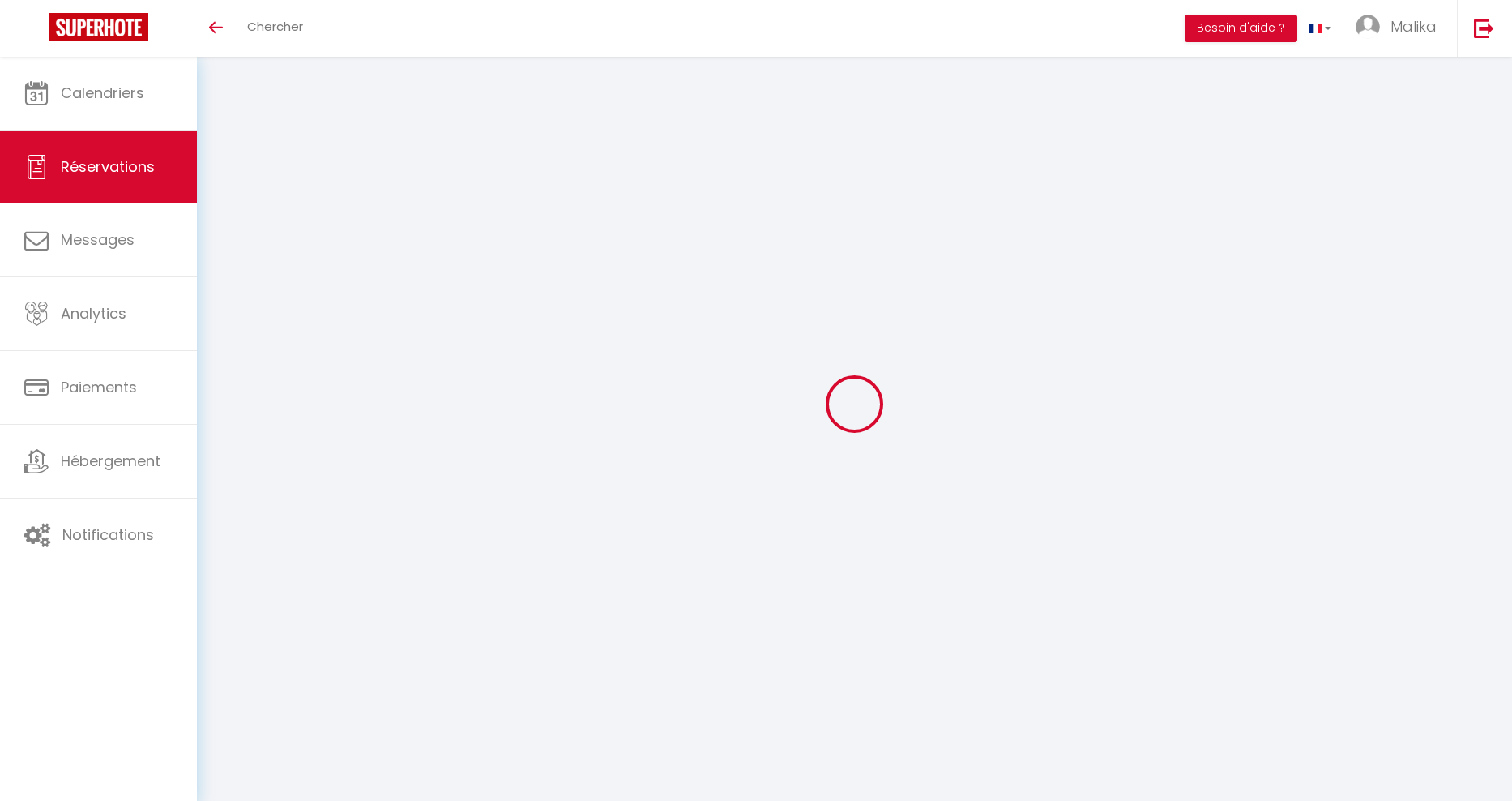
type input "87000"
type input "[STREET_ADDRESS][PERSON_NAME]"
type input "[GEOGRAPHIC_DATA]"
select select "FR"
select select "70071"
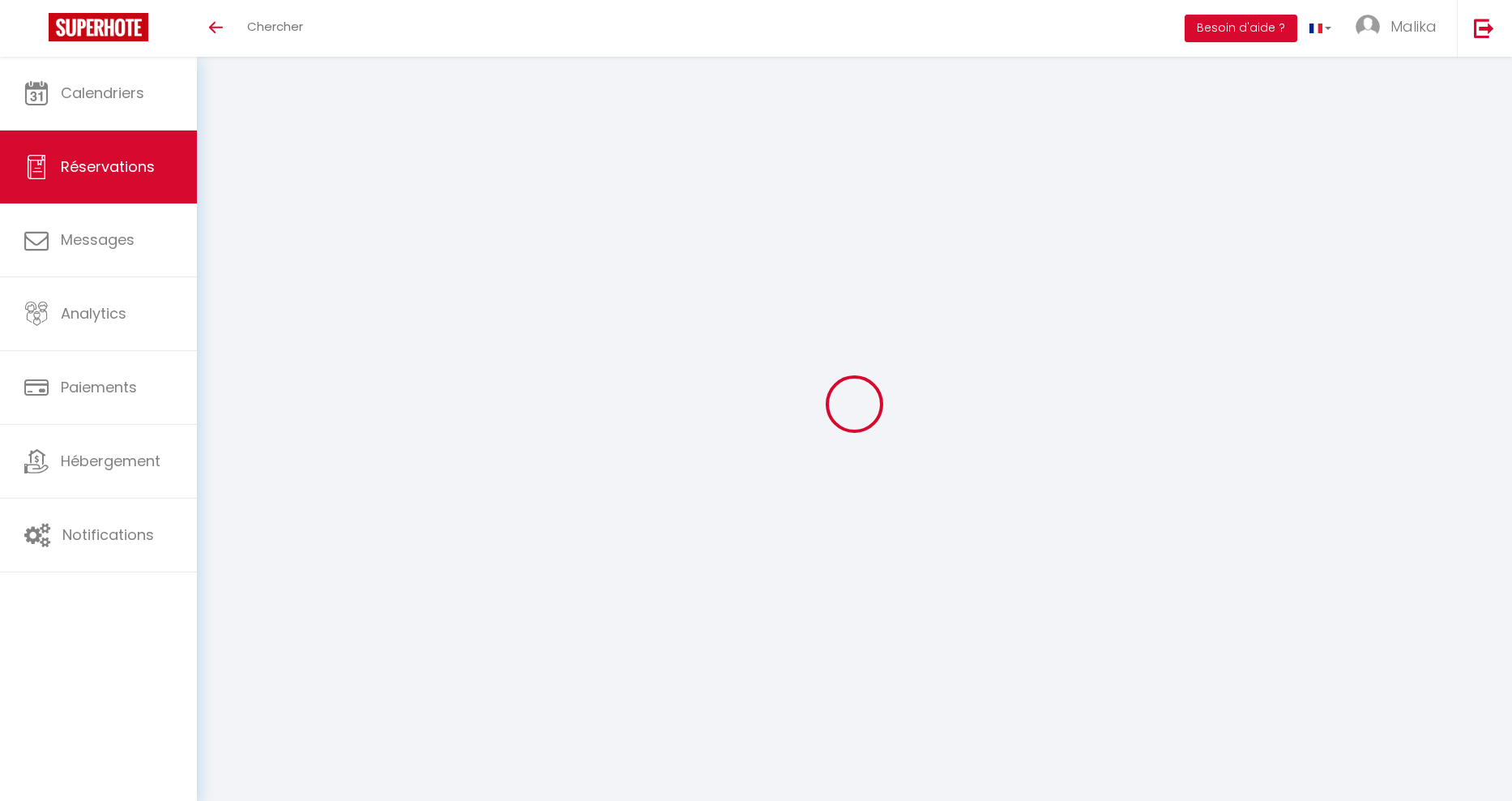
select select "1"
type input "[DATE] Septembre 2025"
select select
type input "Jeu 02 Octobre 2025"
select select
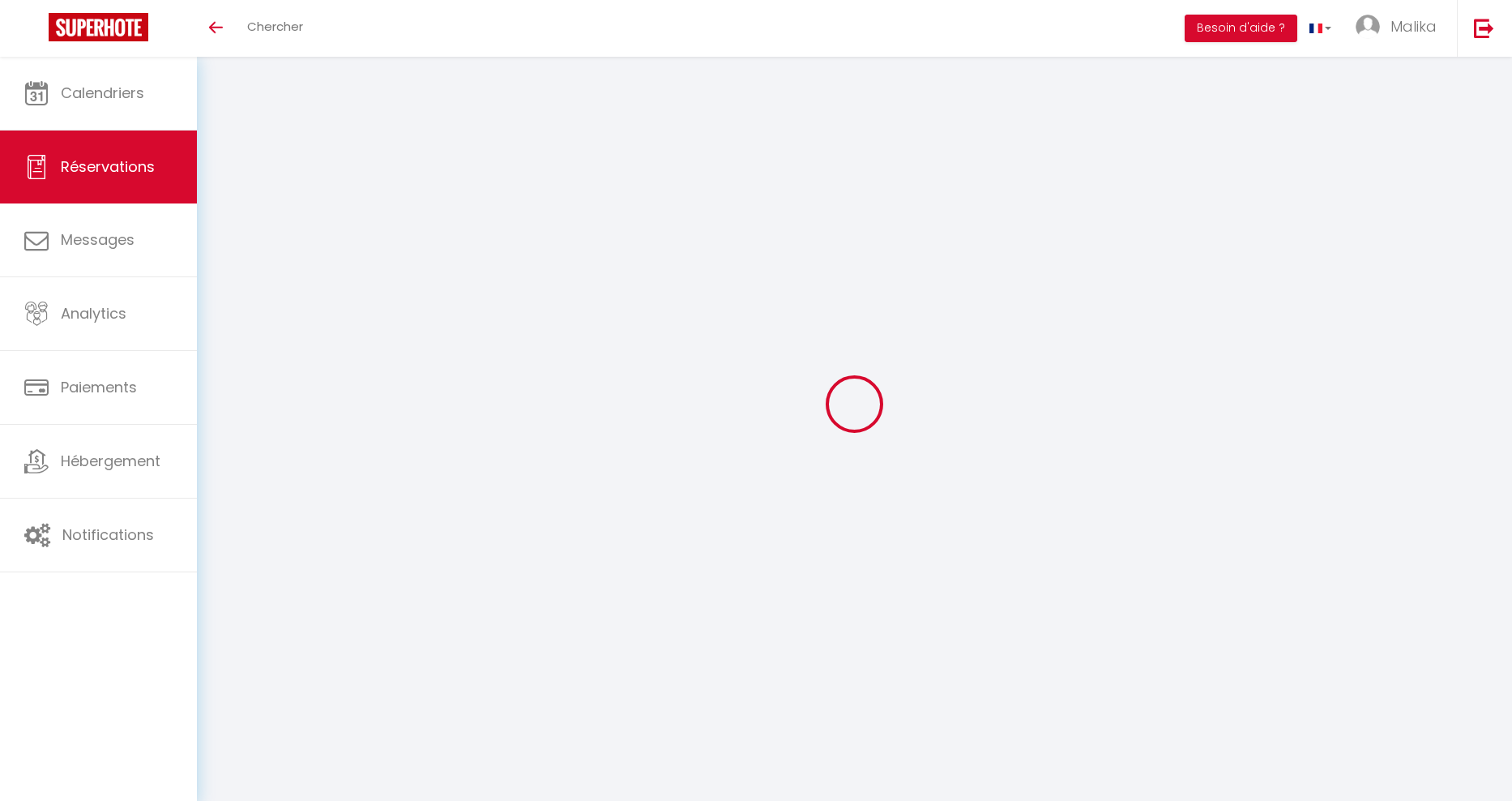
type input "1"
select select "12"
select select
type input "98"
checkbox input "false"
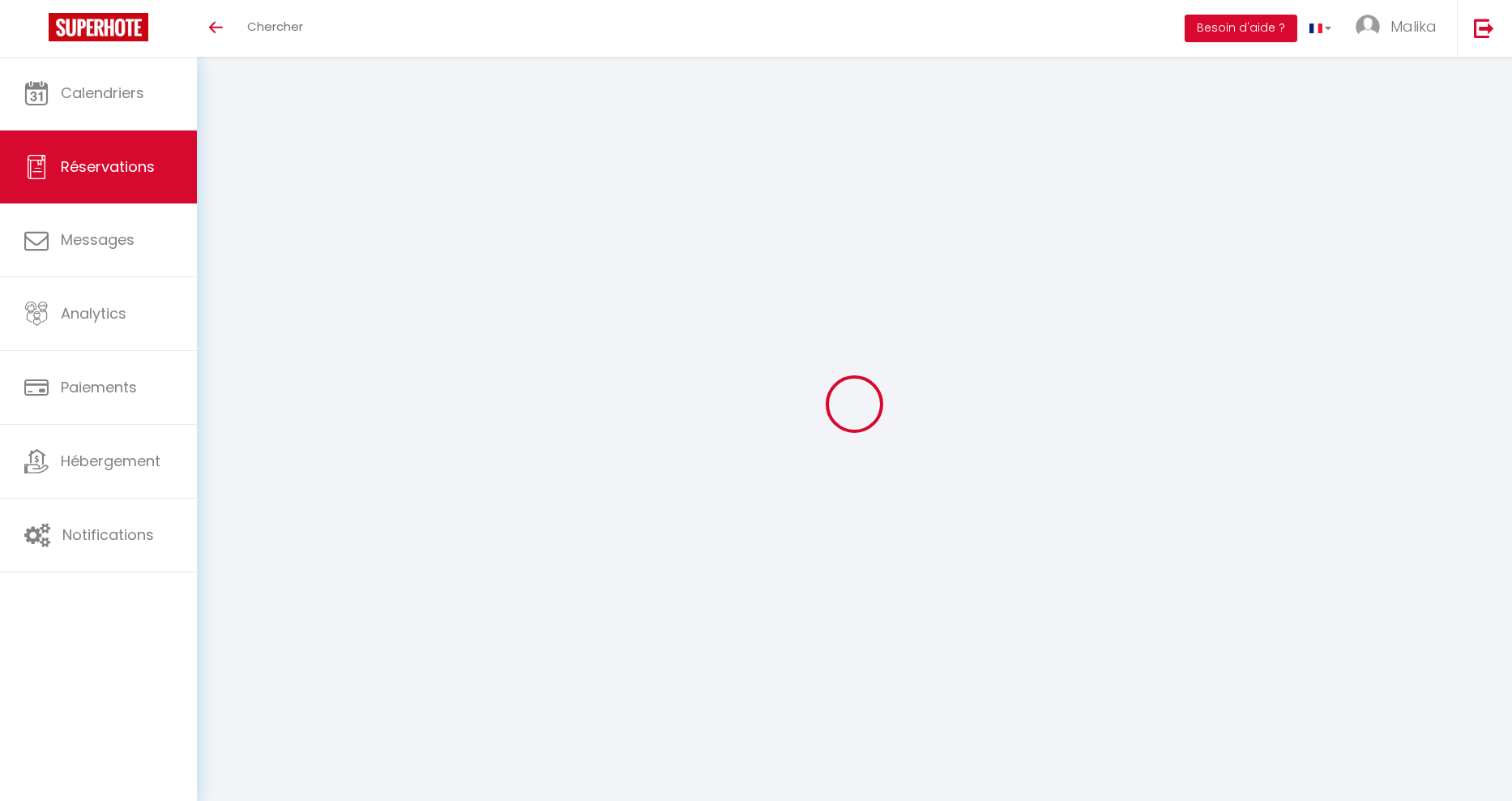
type input "0"
type input "25"
type input "0"
select select
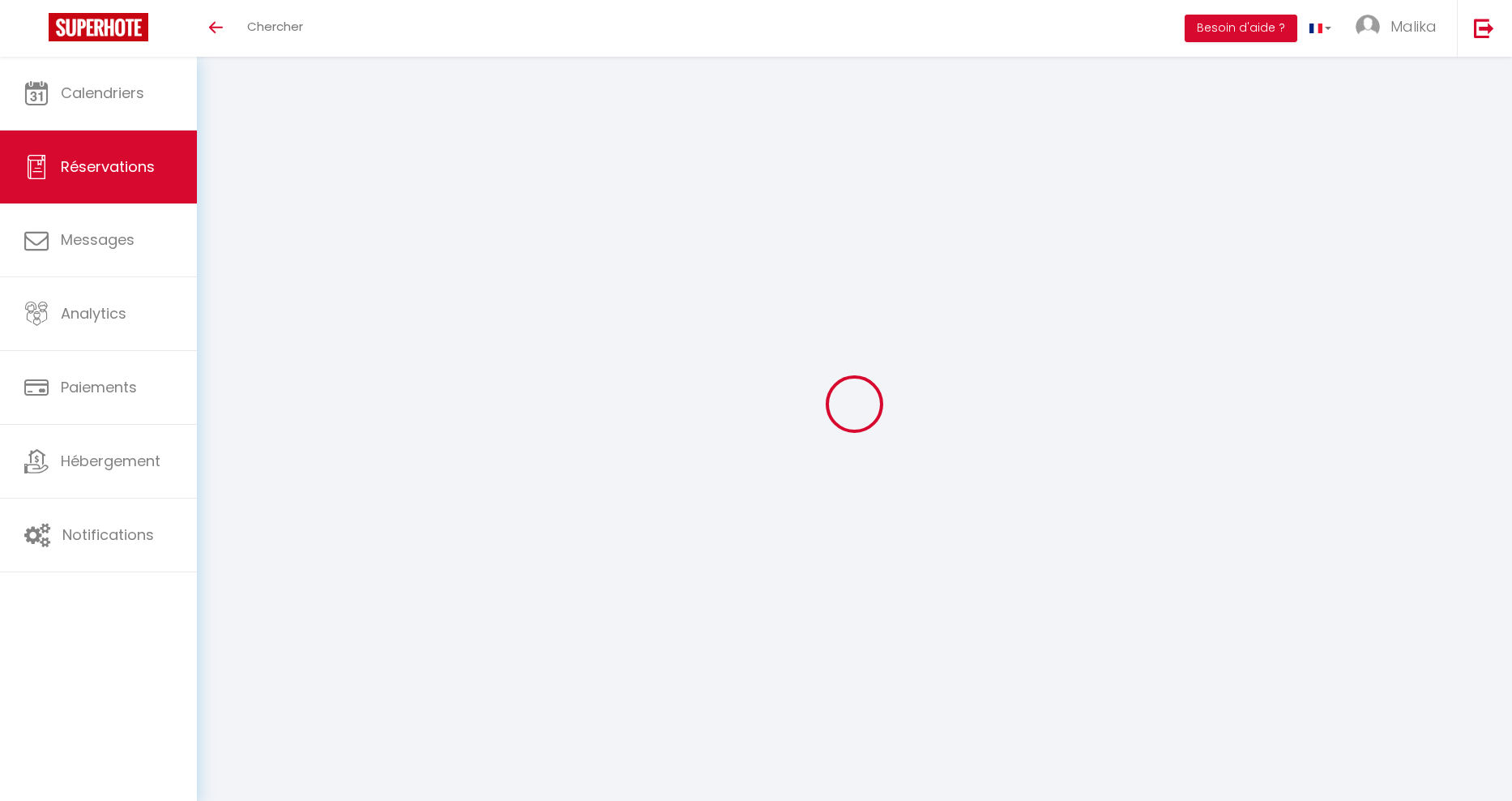
select select
select select "15"
checkbox input "false"
select select
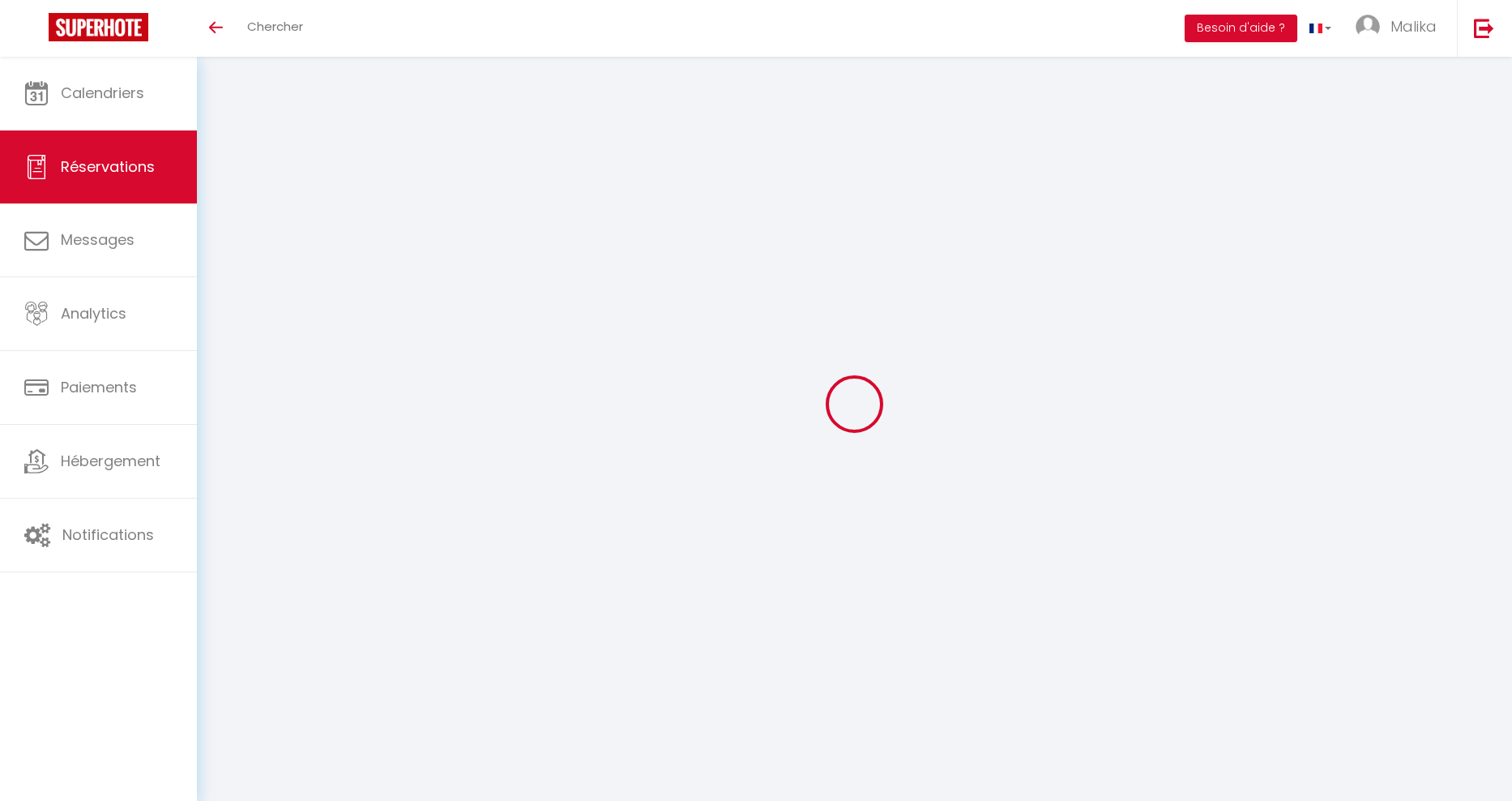
checkbox input "false"
select select
checkbox input "false"
type input "1.62"
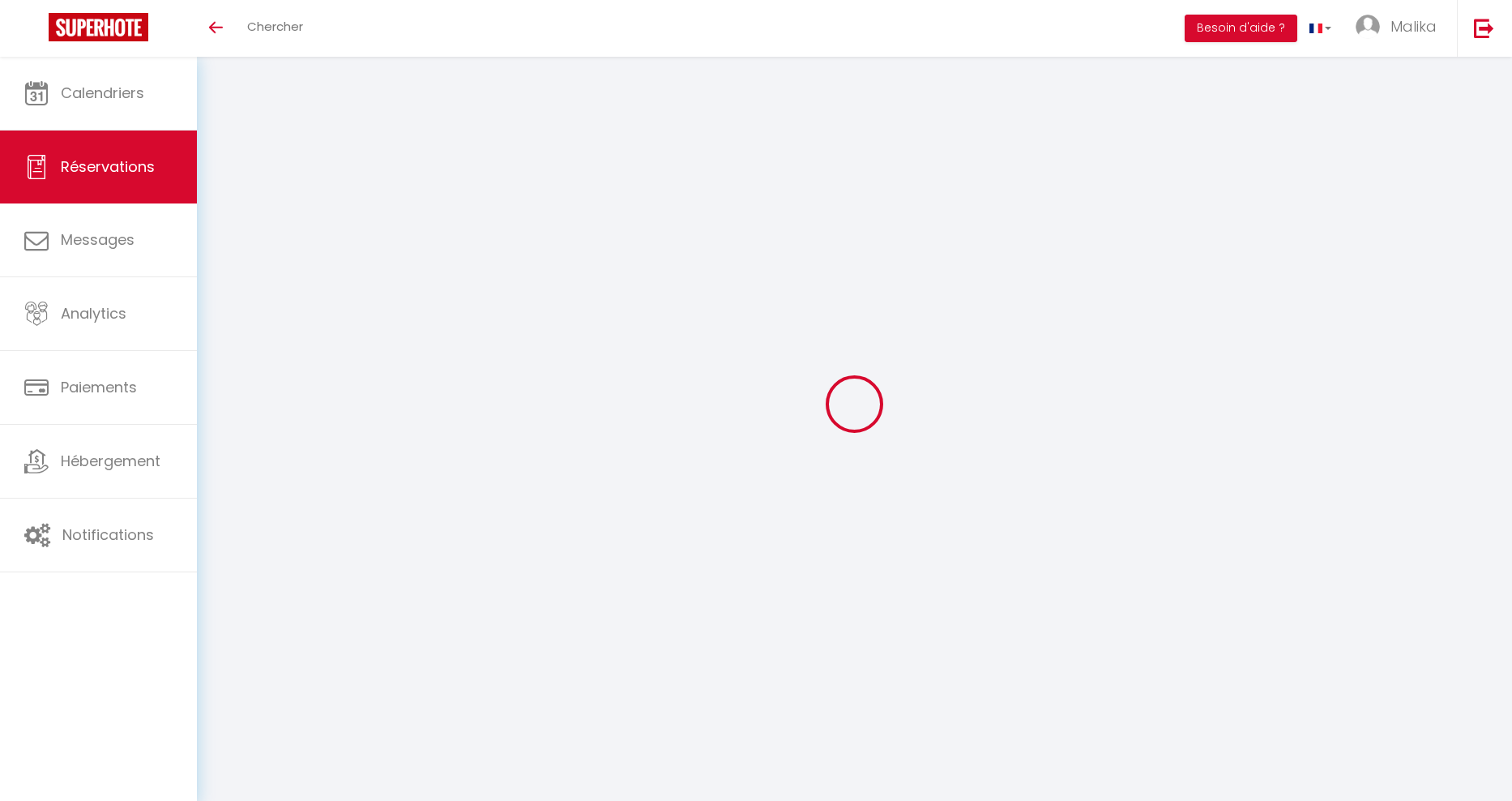
select select
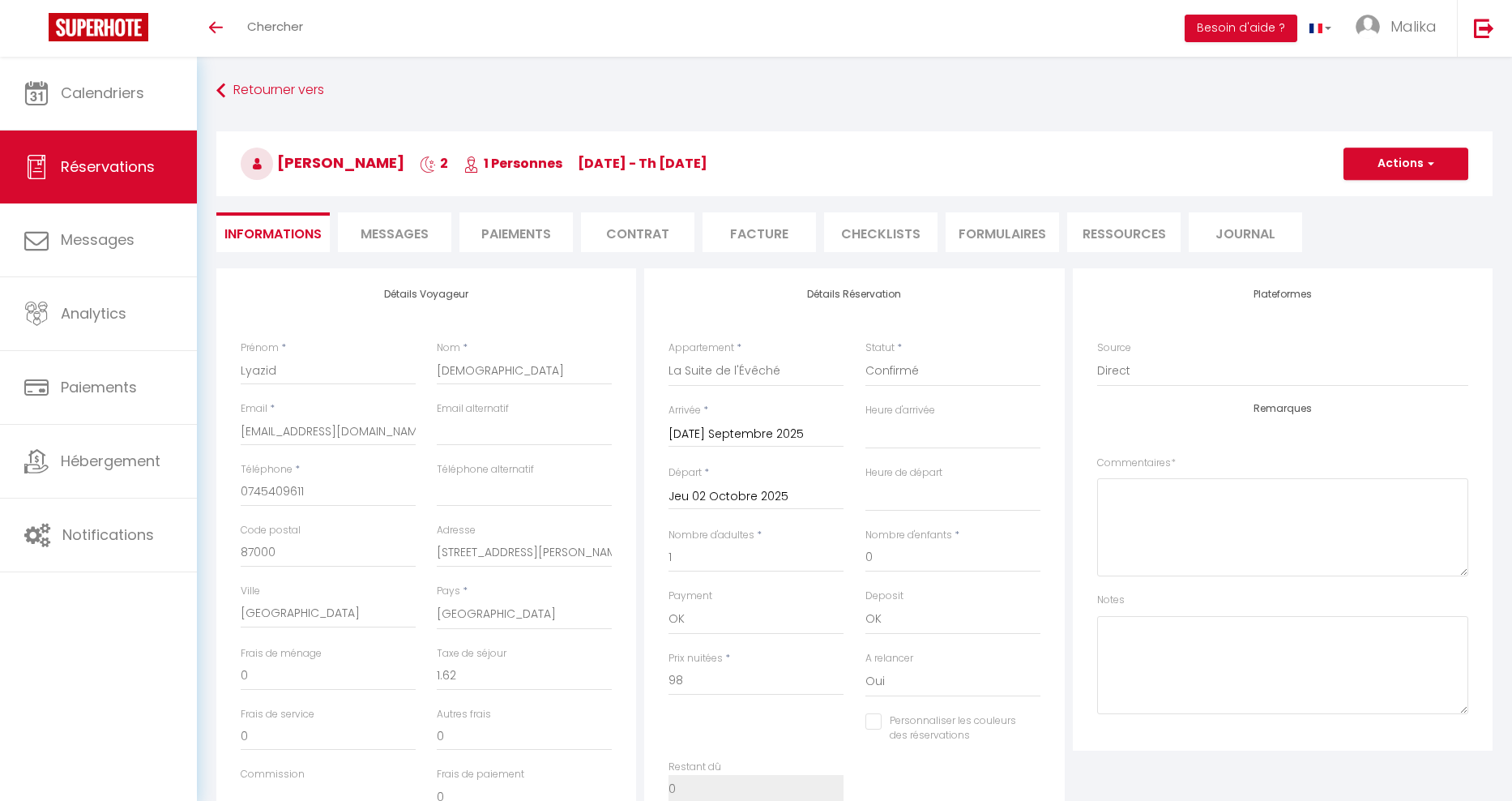
checkbox input "false"
select select
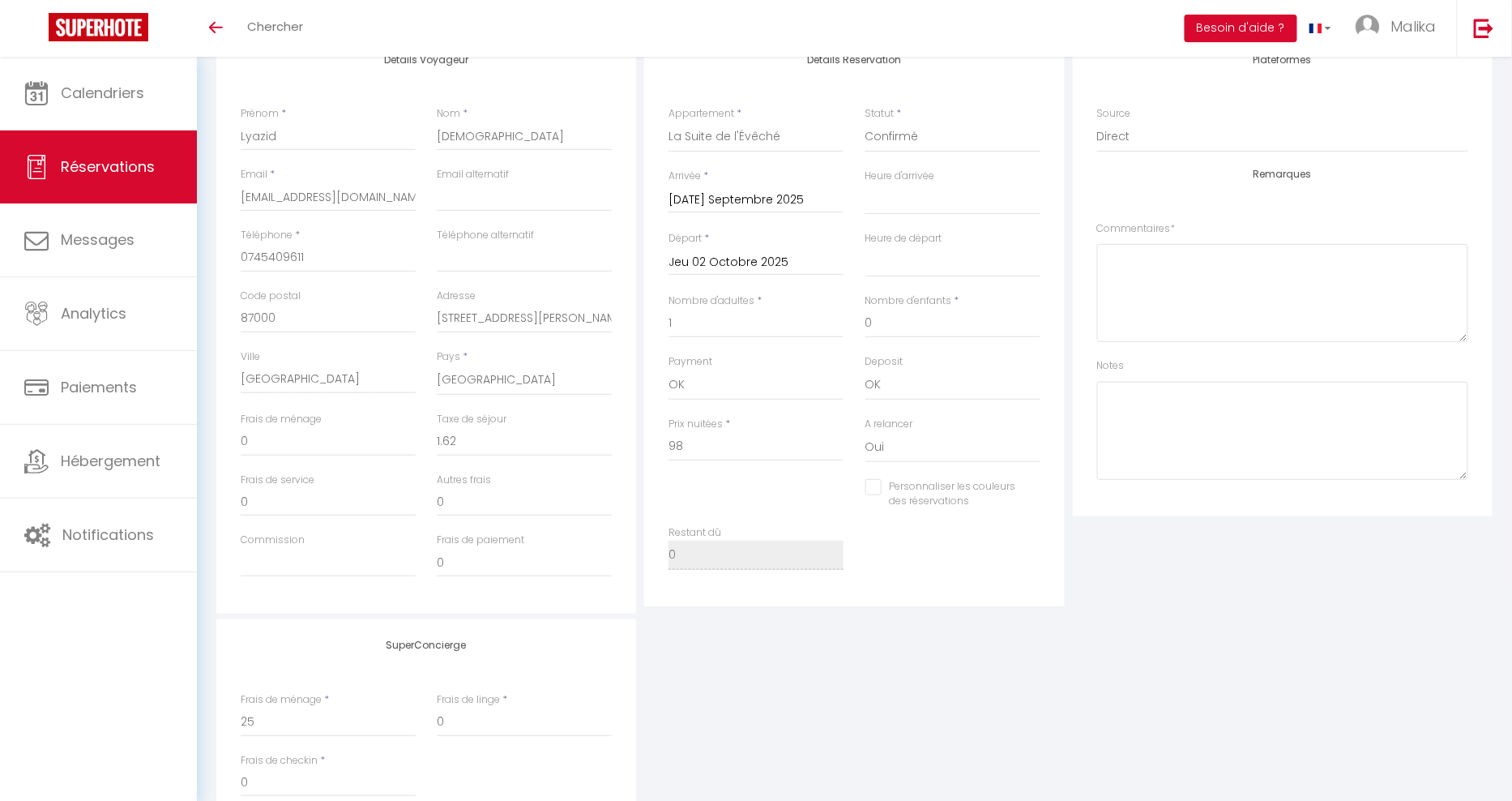
scroll to position [232, 0]
click at [871, 488] on input "Personnaliser les couleurs des réservations" at bounding box center [943, 489] width 155 height 16
checkbox input "true"
select select
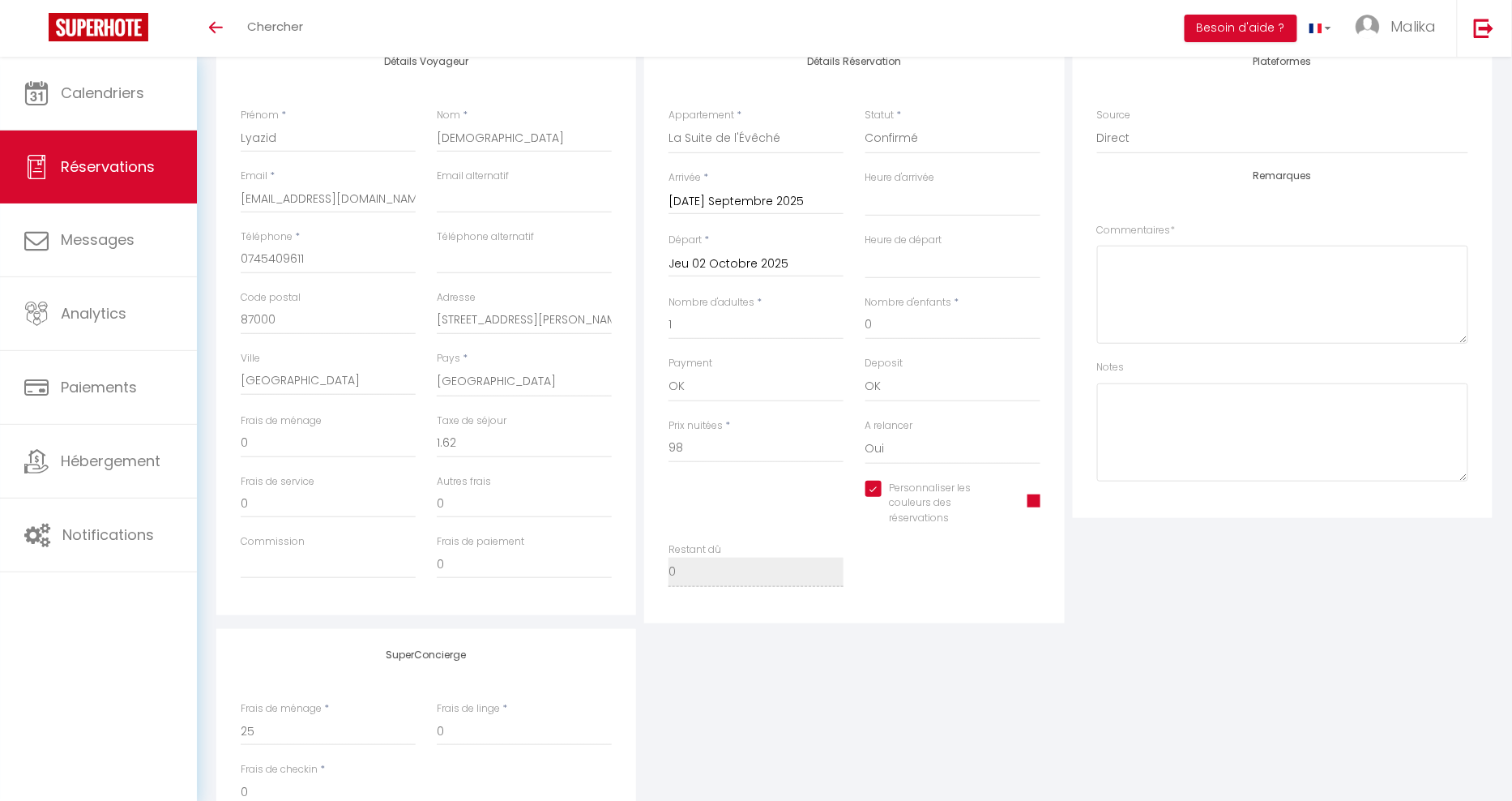
click at [1032, 503] on span at bounding box center [1034, 501] width 13 height 13
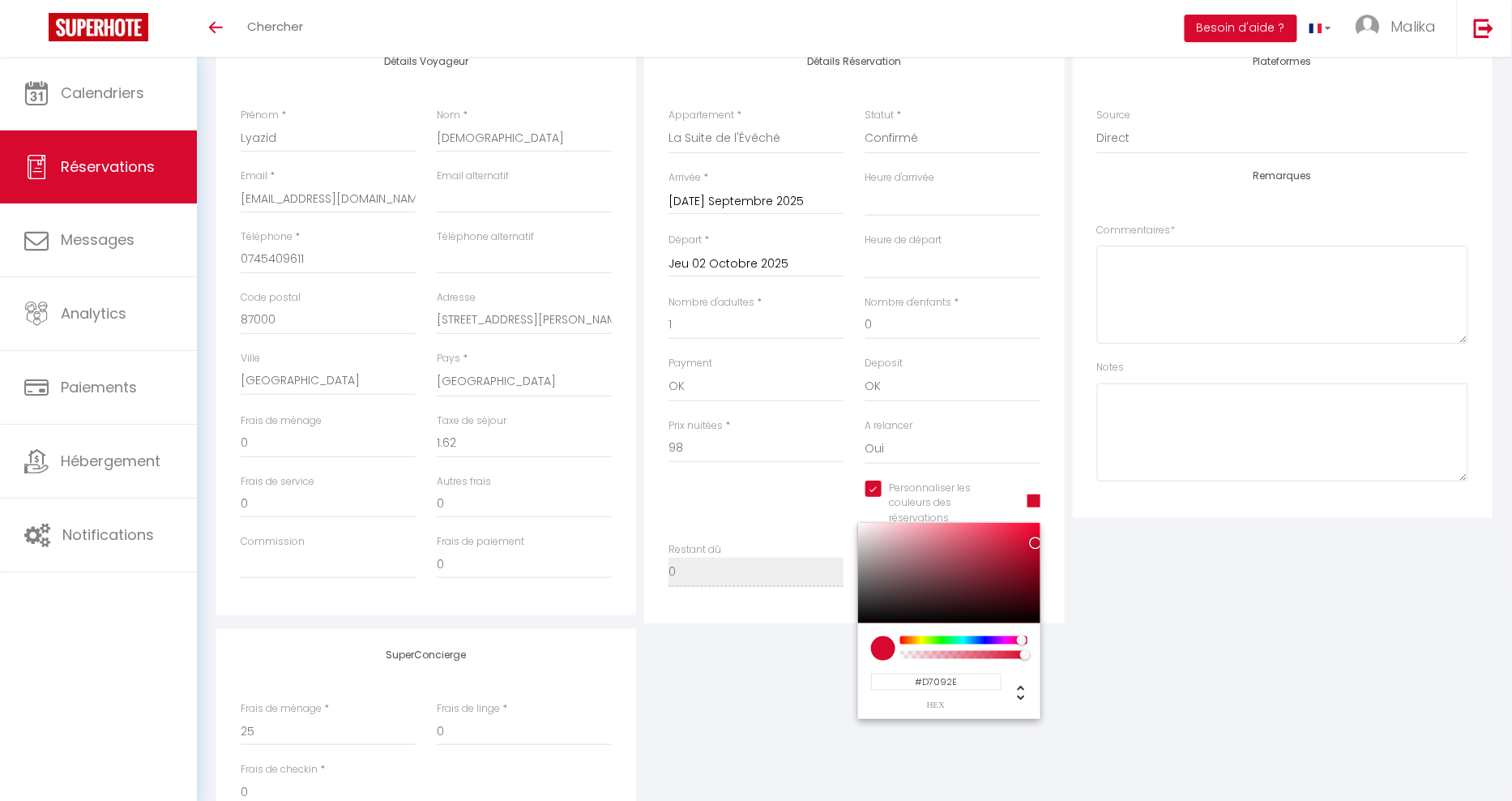
click at [940, 678] on input "#D7092E" at bounding box center [936, 682] width 130 height 17
paste input "0983D7"
type input "#0983D7"
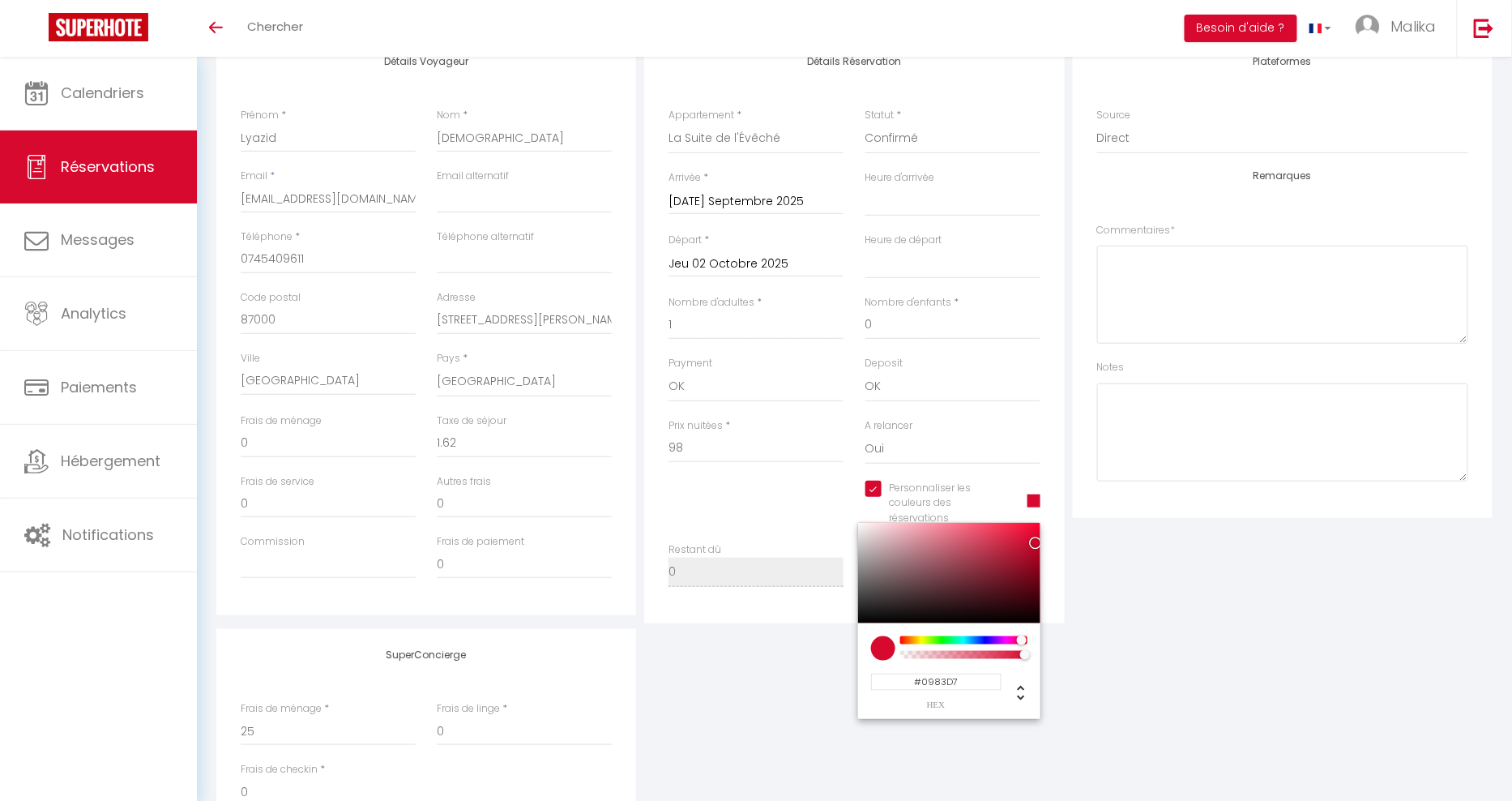
select select
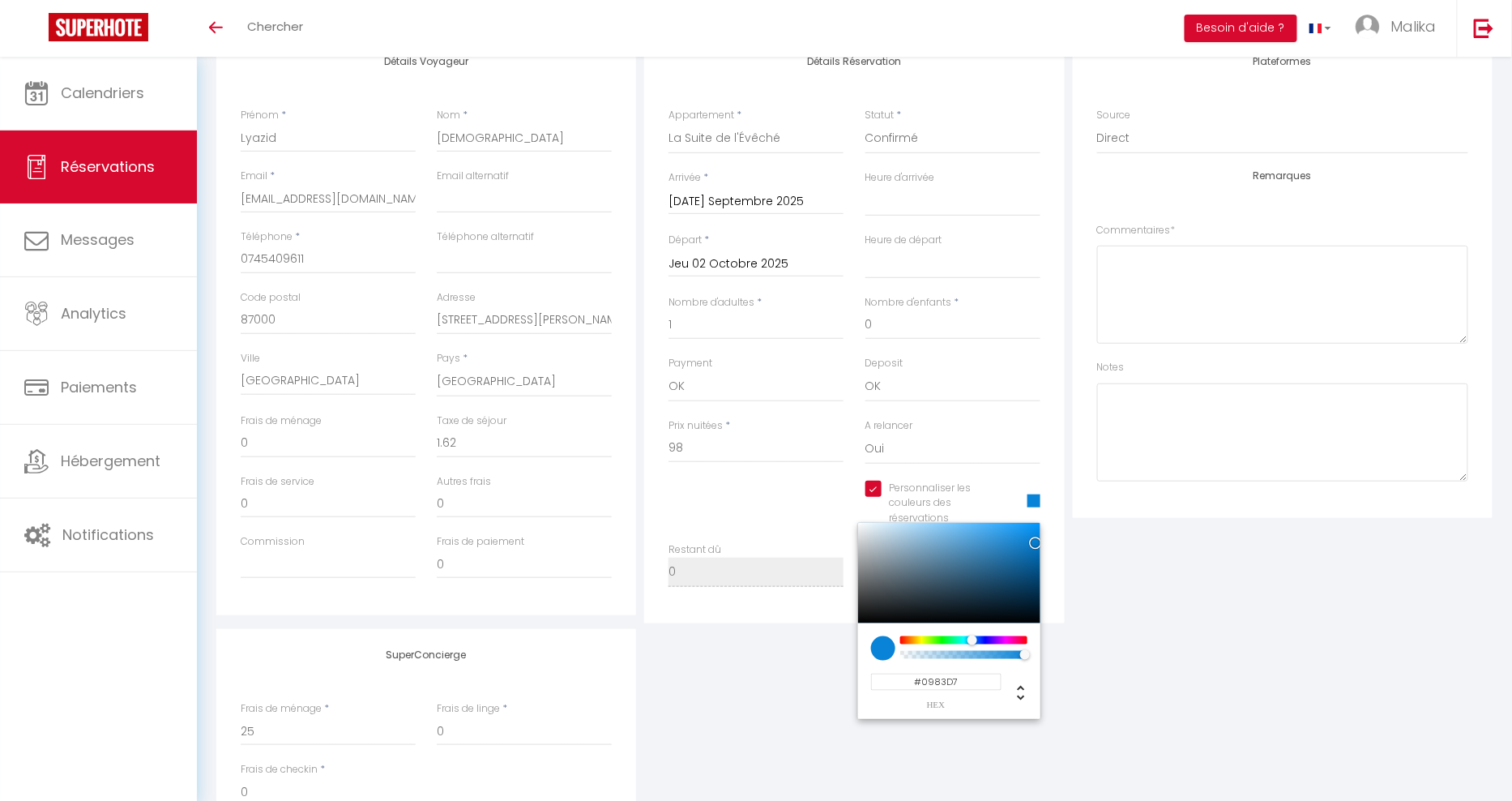
type input "#0983D7"
click at [1184, 653] on div "SuperConcierge Frais de ménage * 25 Frais de linge * 0 Frais de checkin * 0" at bounding box center [854, 735] width 1284 height 214
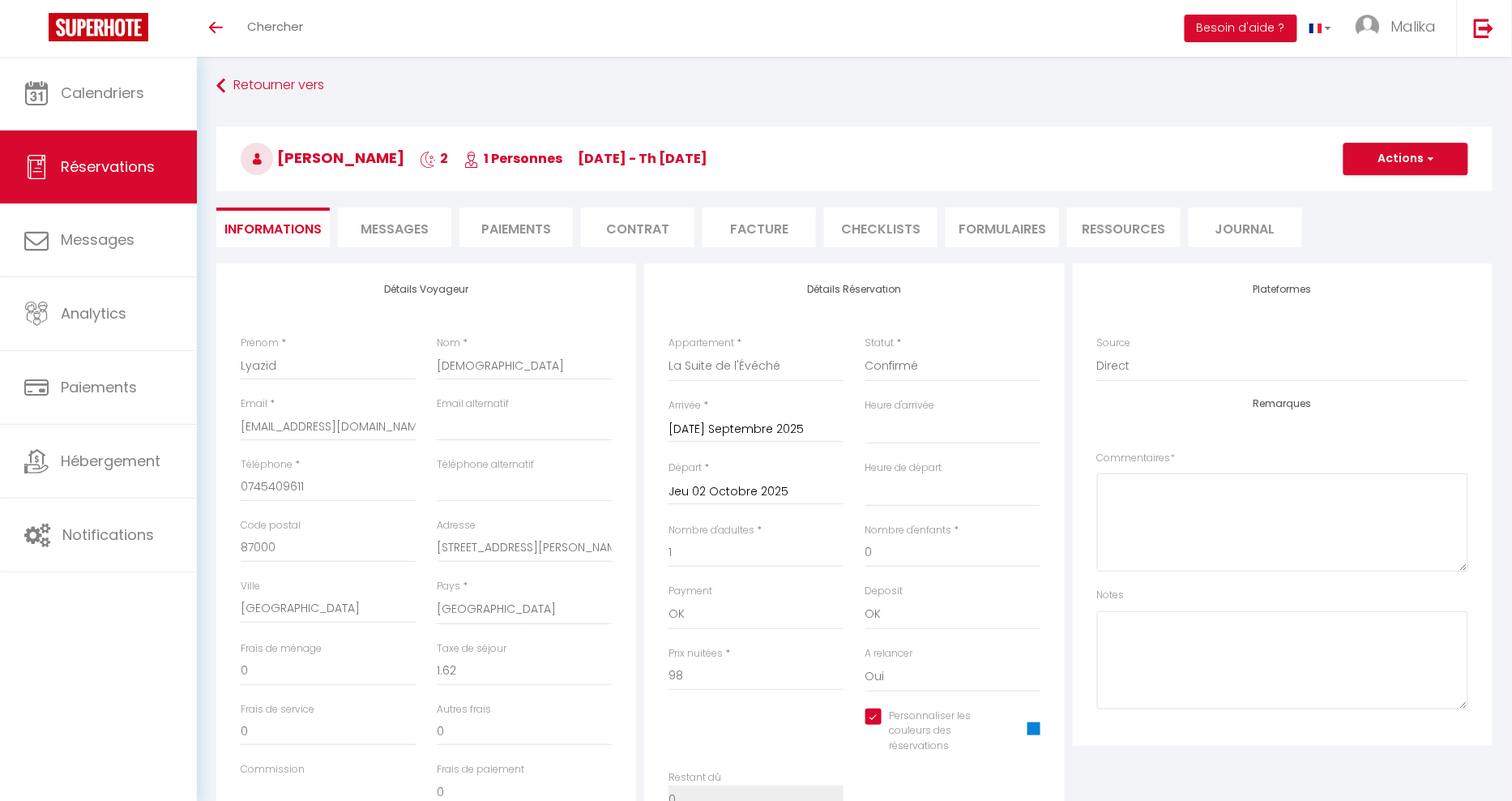
scroll to position [0, 0]
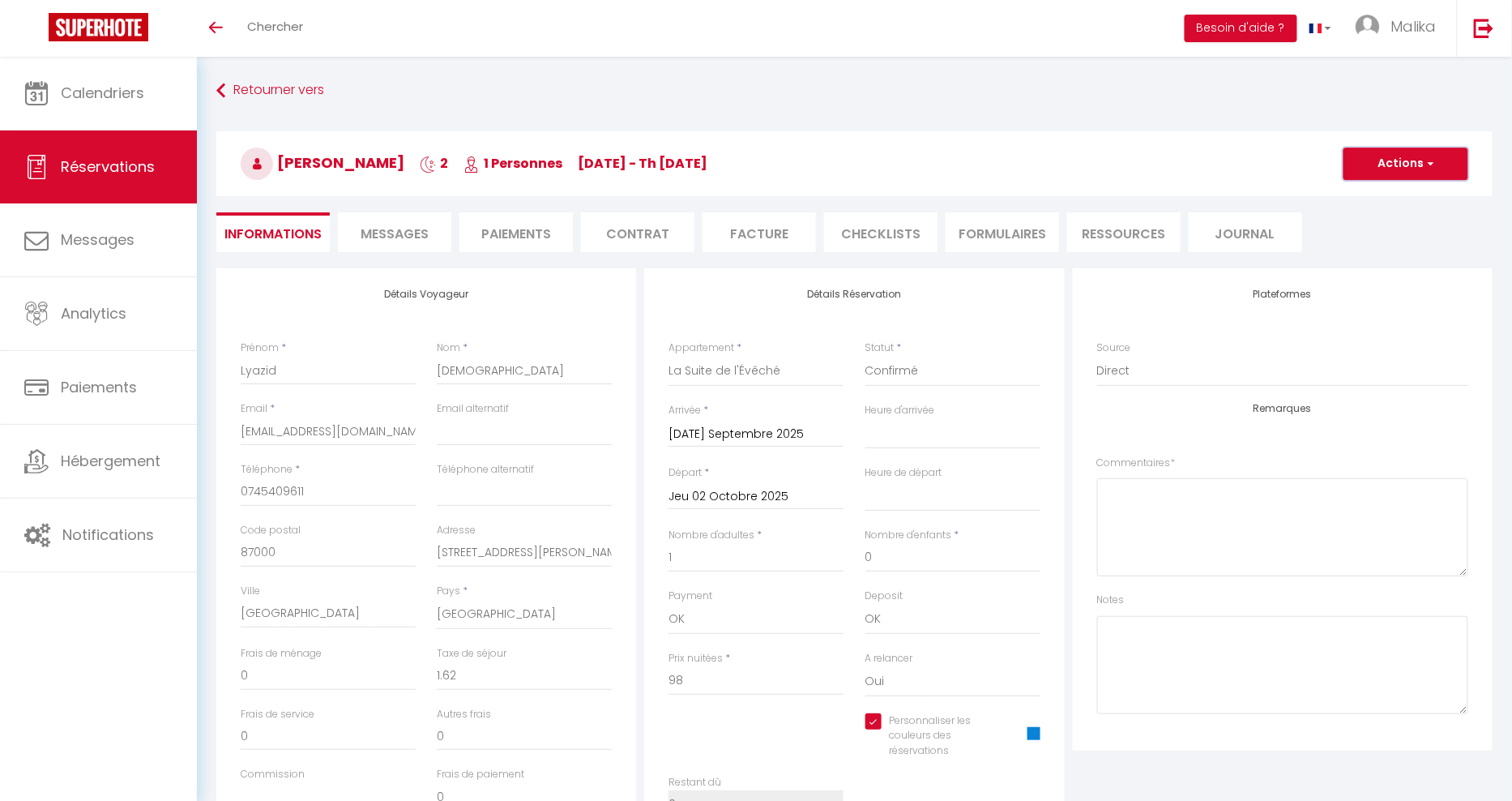
click at [1424, 165] on span "button" at bounding box center [1428, 163] width 9 height 14
click at [1370, 202] on link "Enregistrer" at bounding box center [1389, 199] width 128 height 21
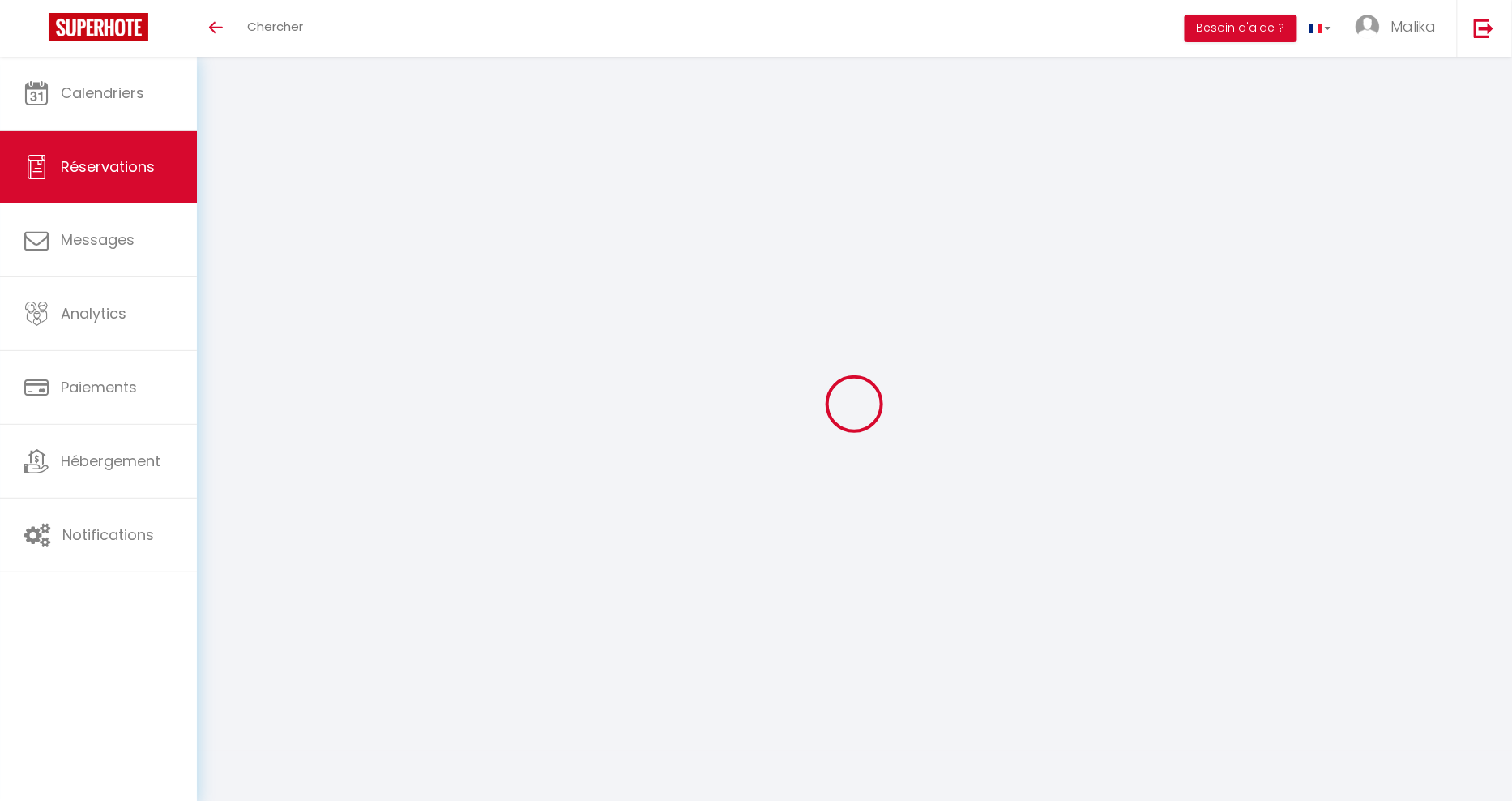
select select "not_cancelled"
type input "Aurelie"
type input "AUDIER"
type input "[EMAIL_ADDRESS][DOMAIN_NAME]"
type input "0779192430"
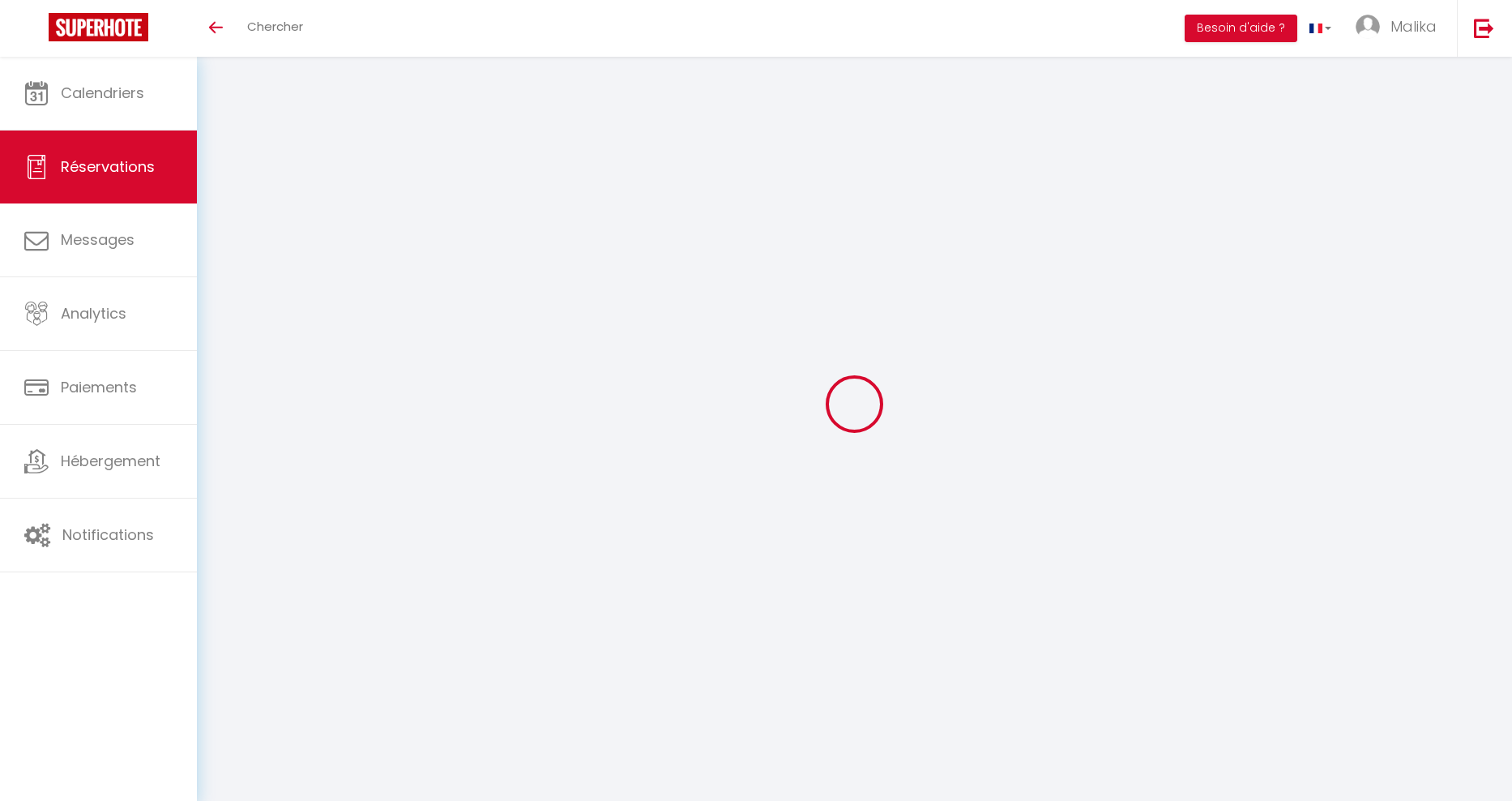
type input "87000"
type input "Av des [DEMOGRAPHIC_DATA]"
type input "[GEOGRAPHIC_DATA]"
select select "FR"
select select "56195"
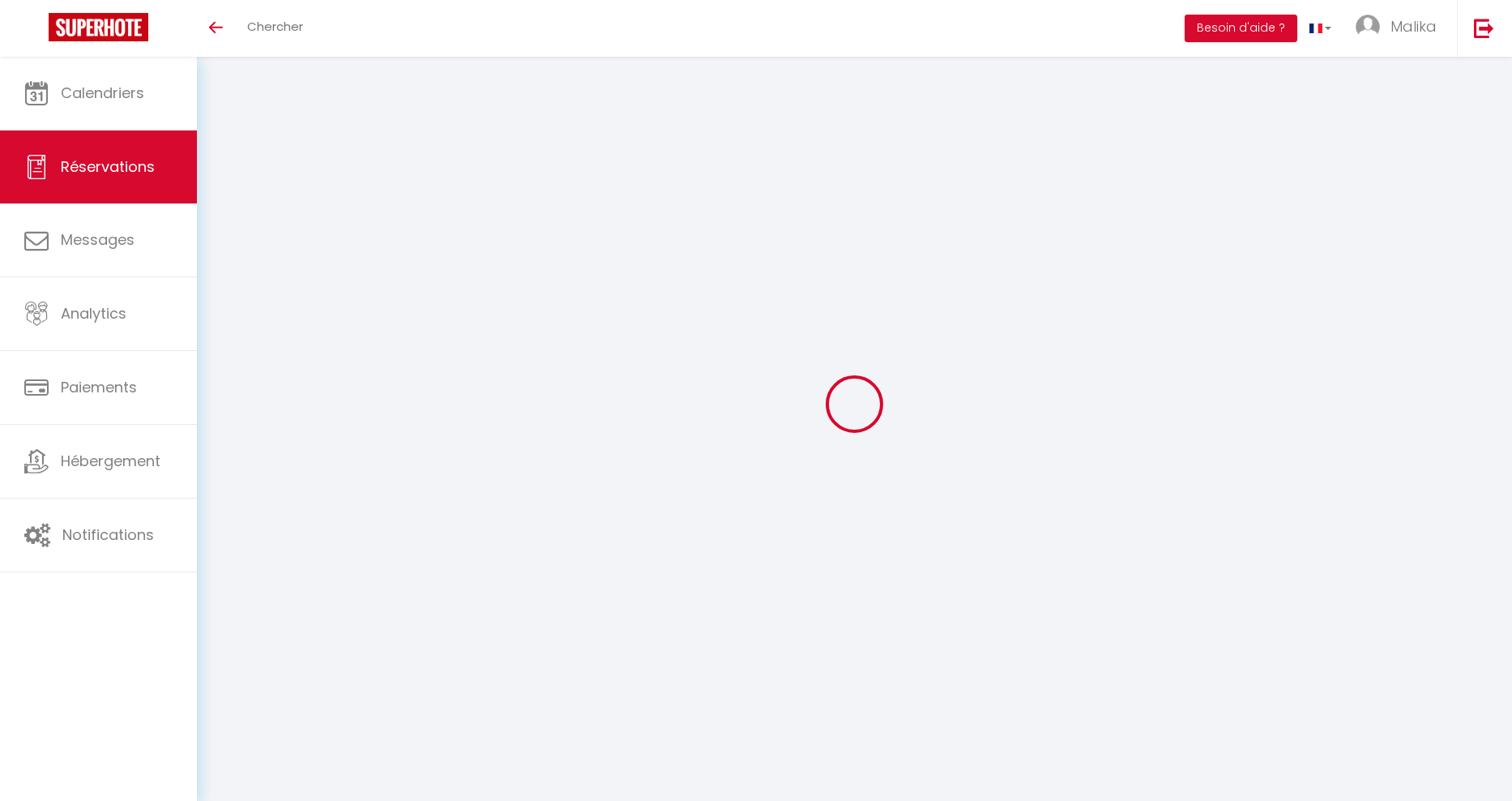
select select "1"
type input "Sam 06 Septembre 2025"
select select
type input "Dim 07 Septembre 2025"
select select
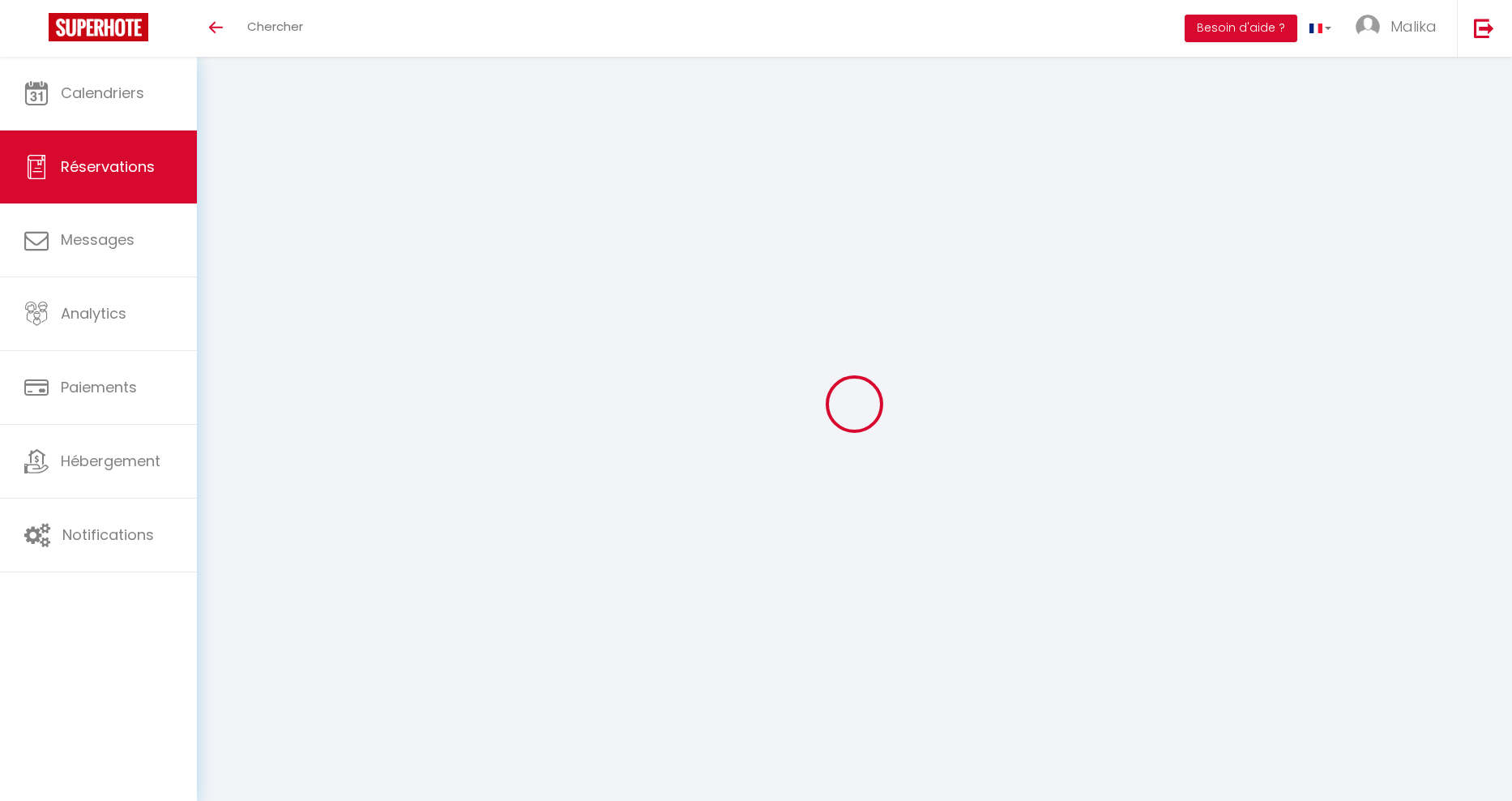
type input "2"
select select "12"
select select
type input "41"
checkbox input "true"
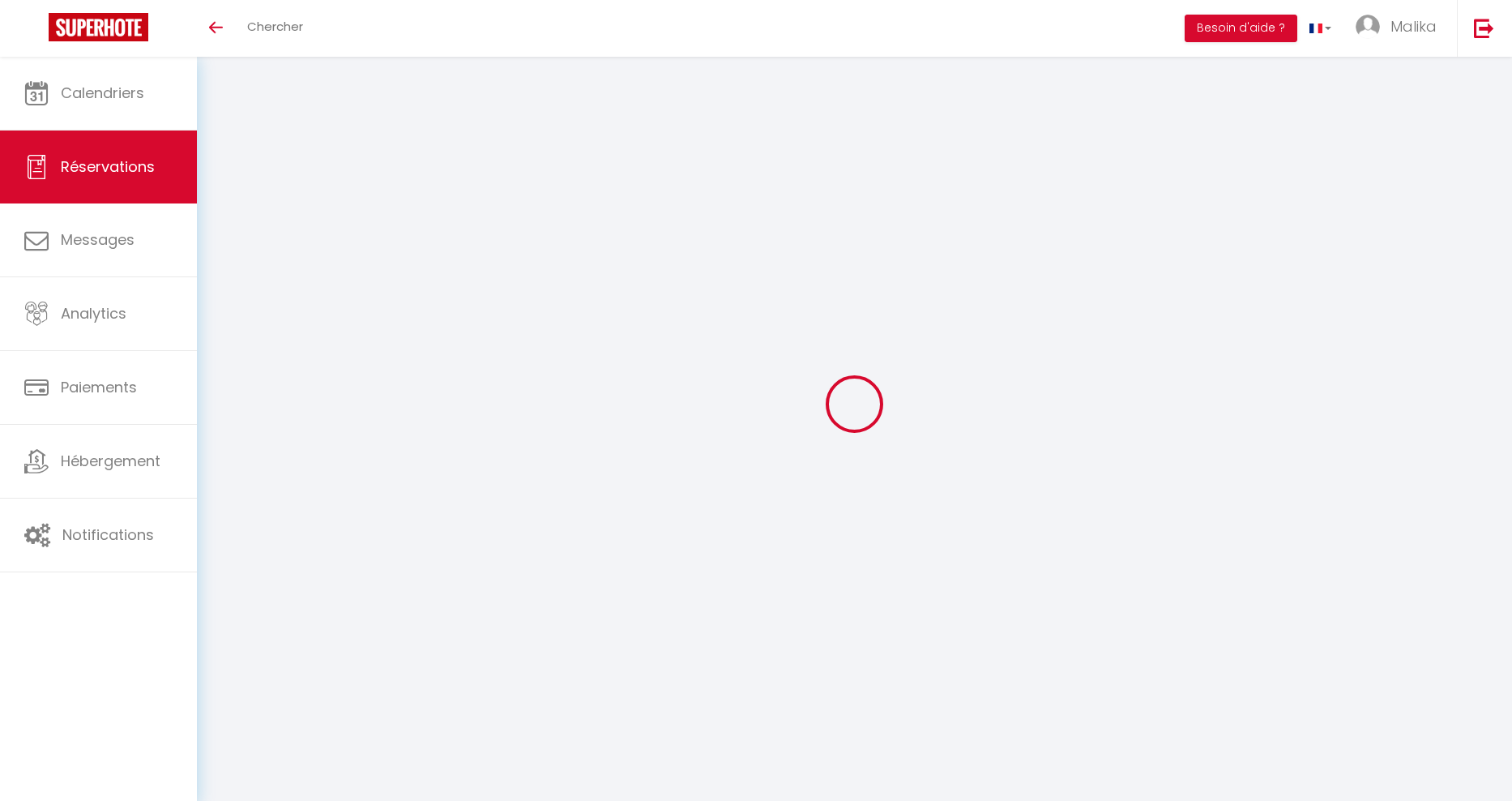
type input "0"
select select
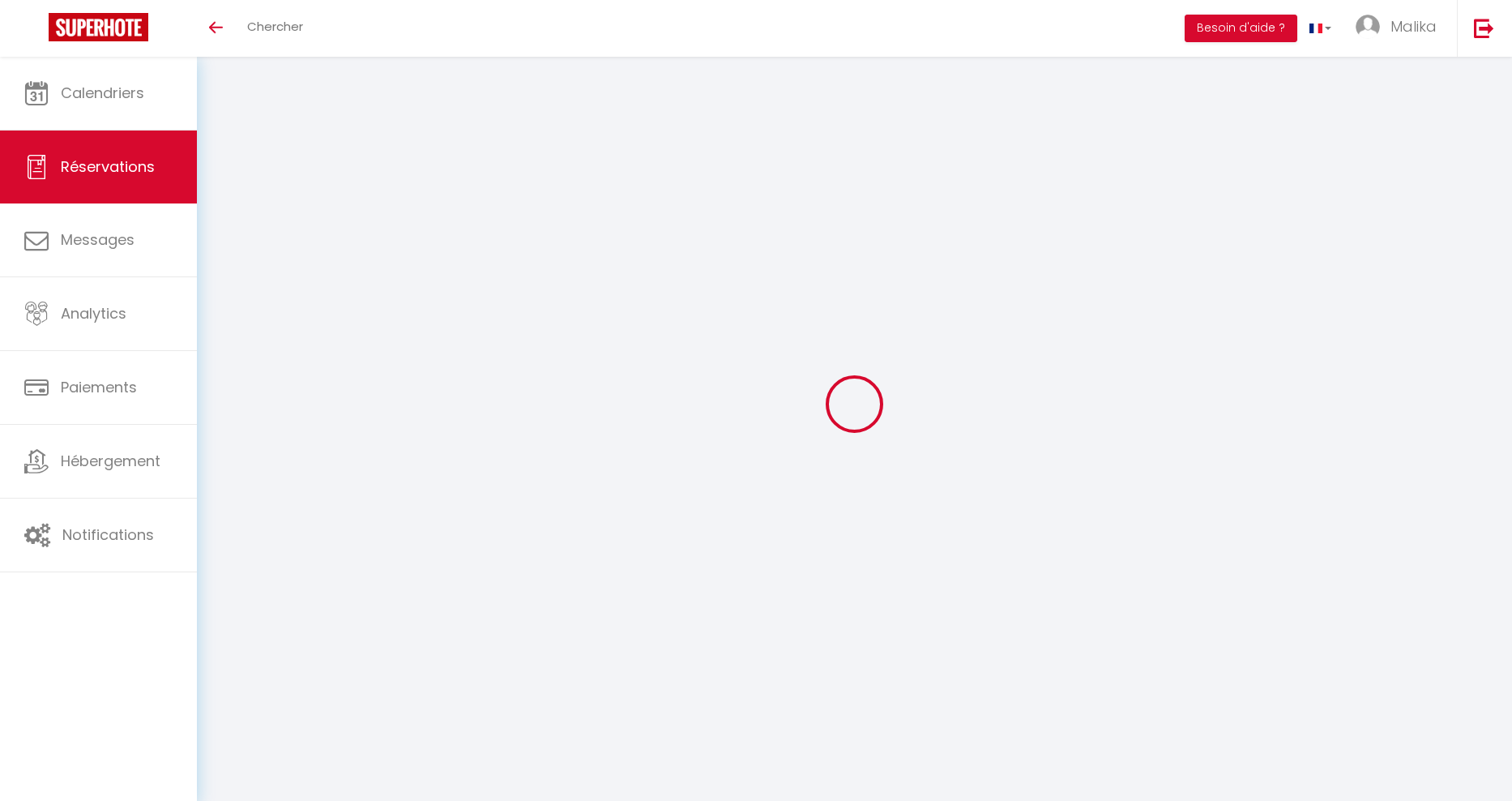
select select
select select "15"
checkbox input "true"
select select
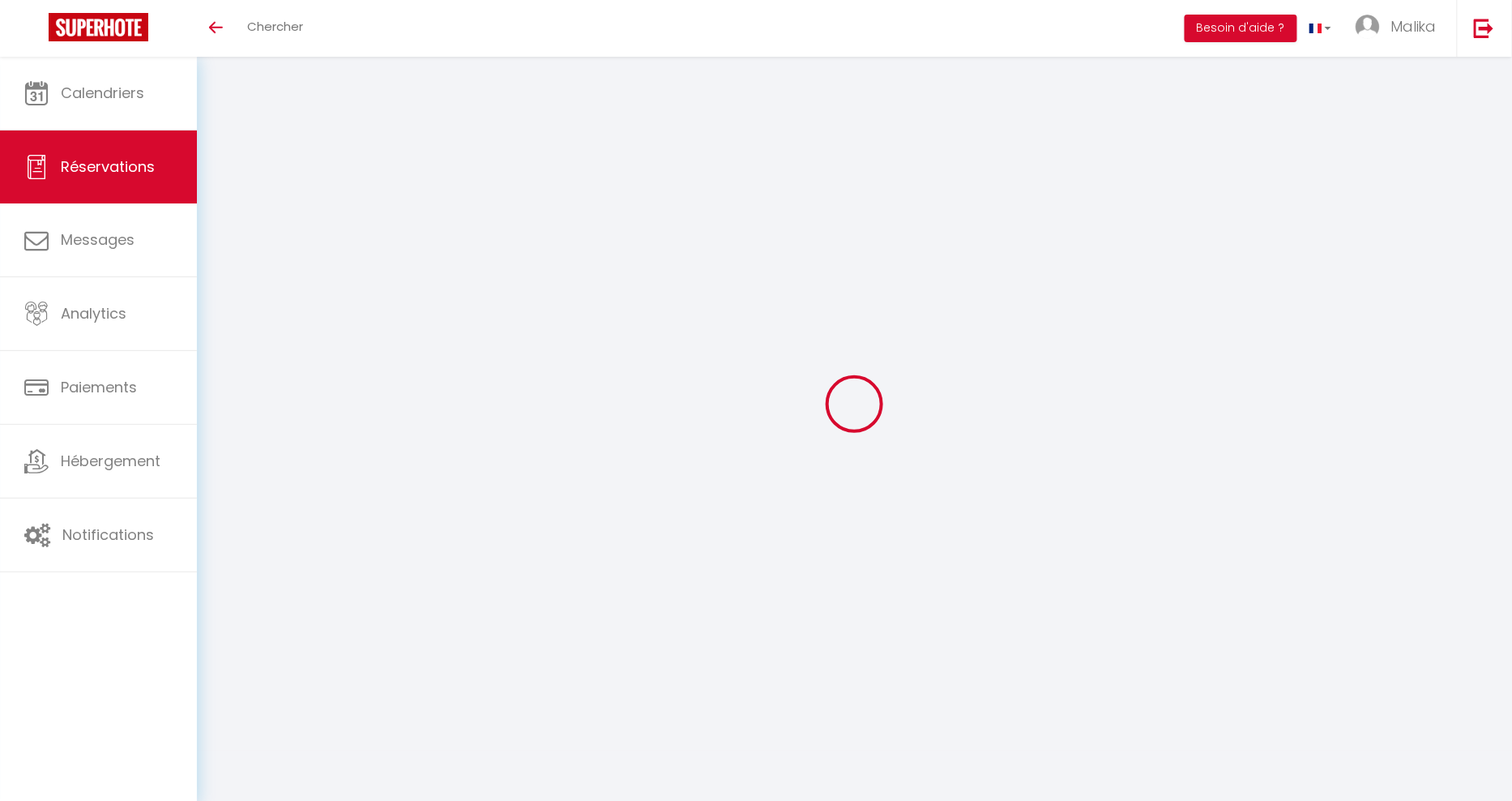
checkbox input "true"
select select
checkbox input "true"
select select
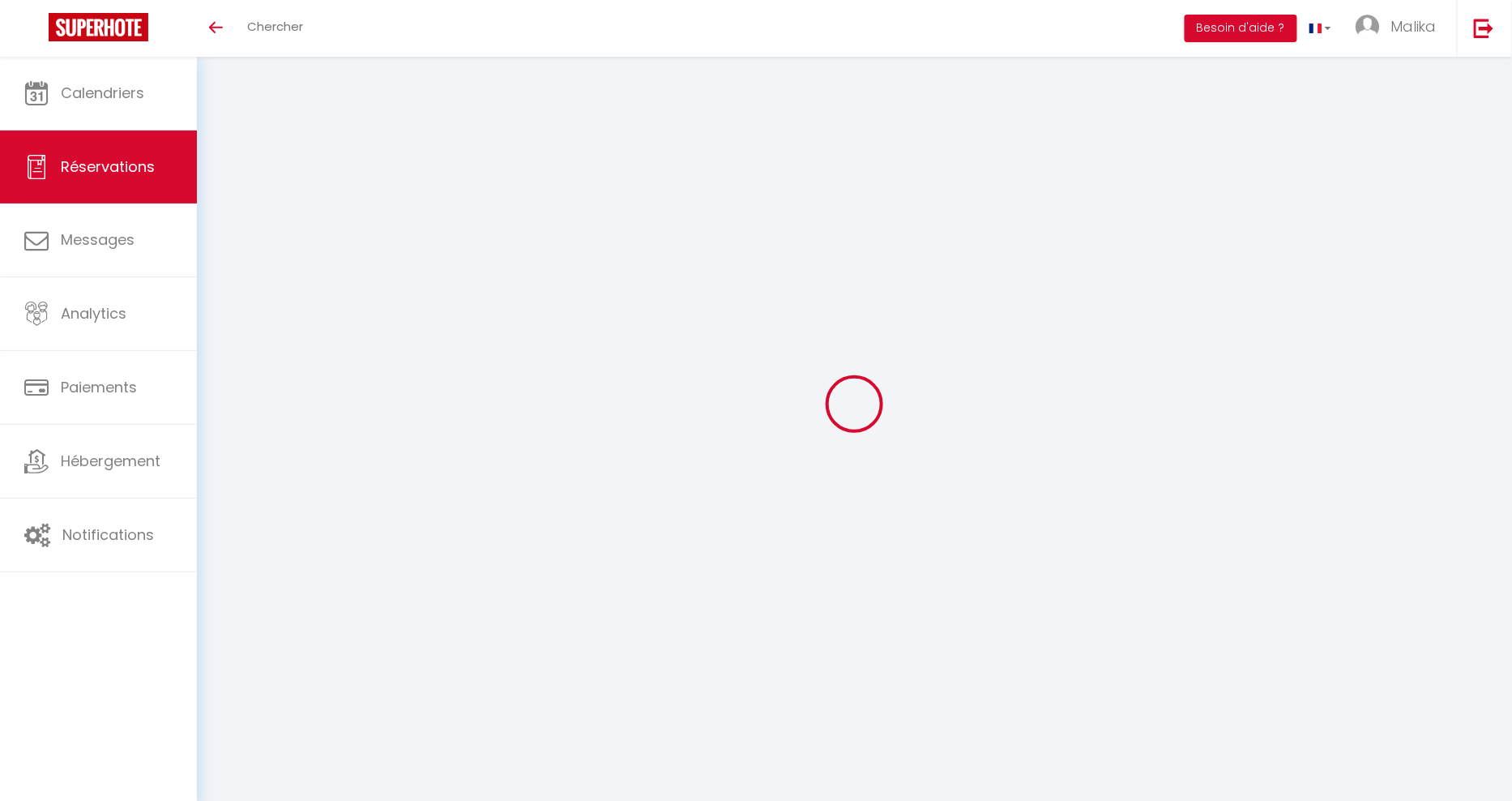
select select
checkbox input "true"
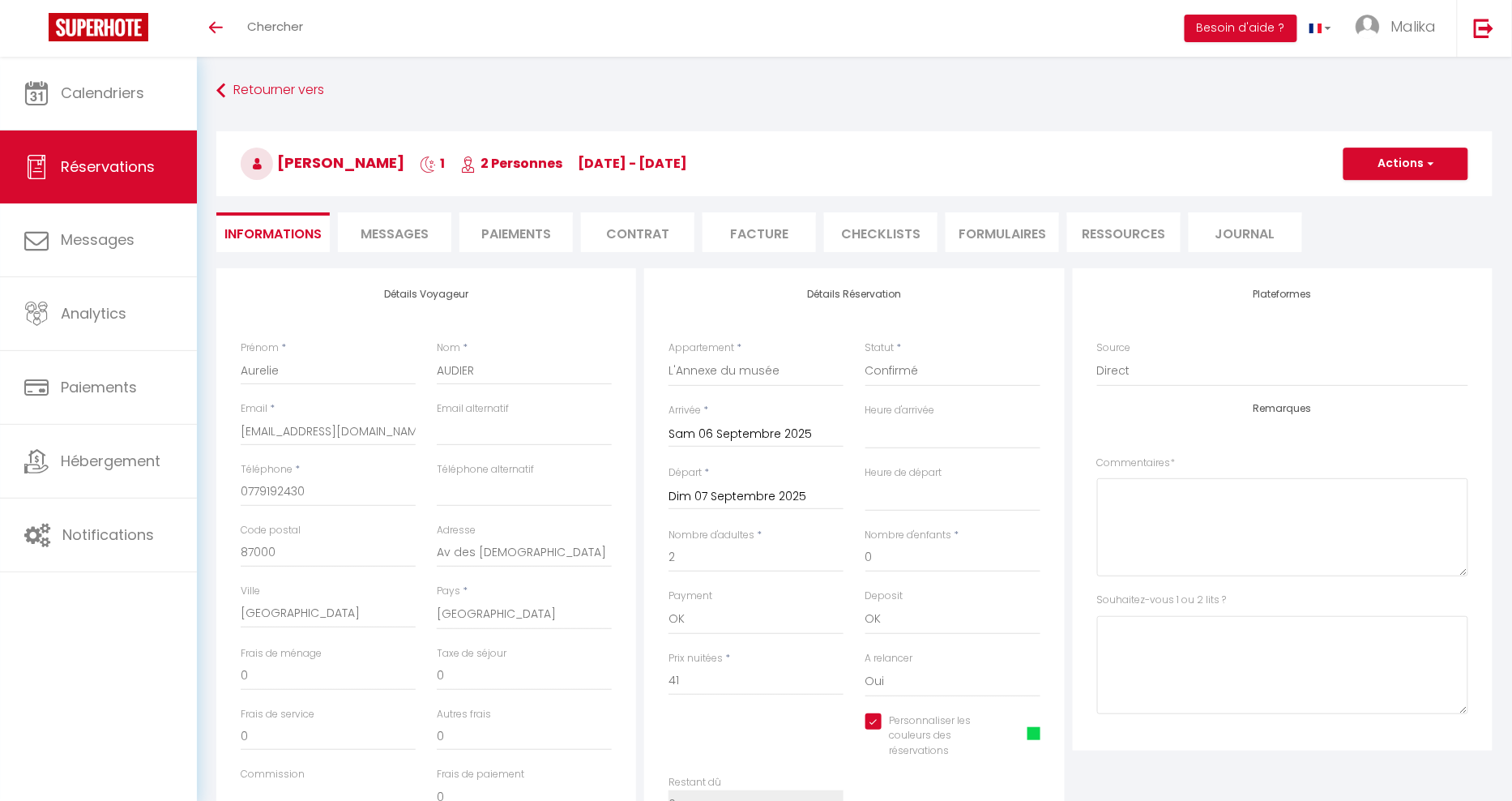
select select
checkbox input "true"
select select
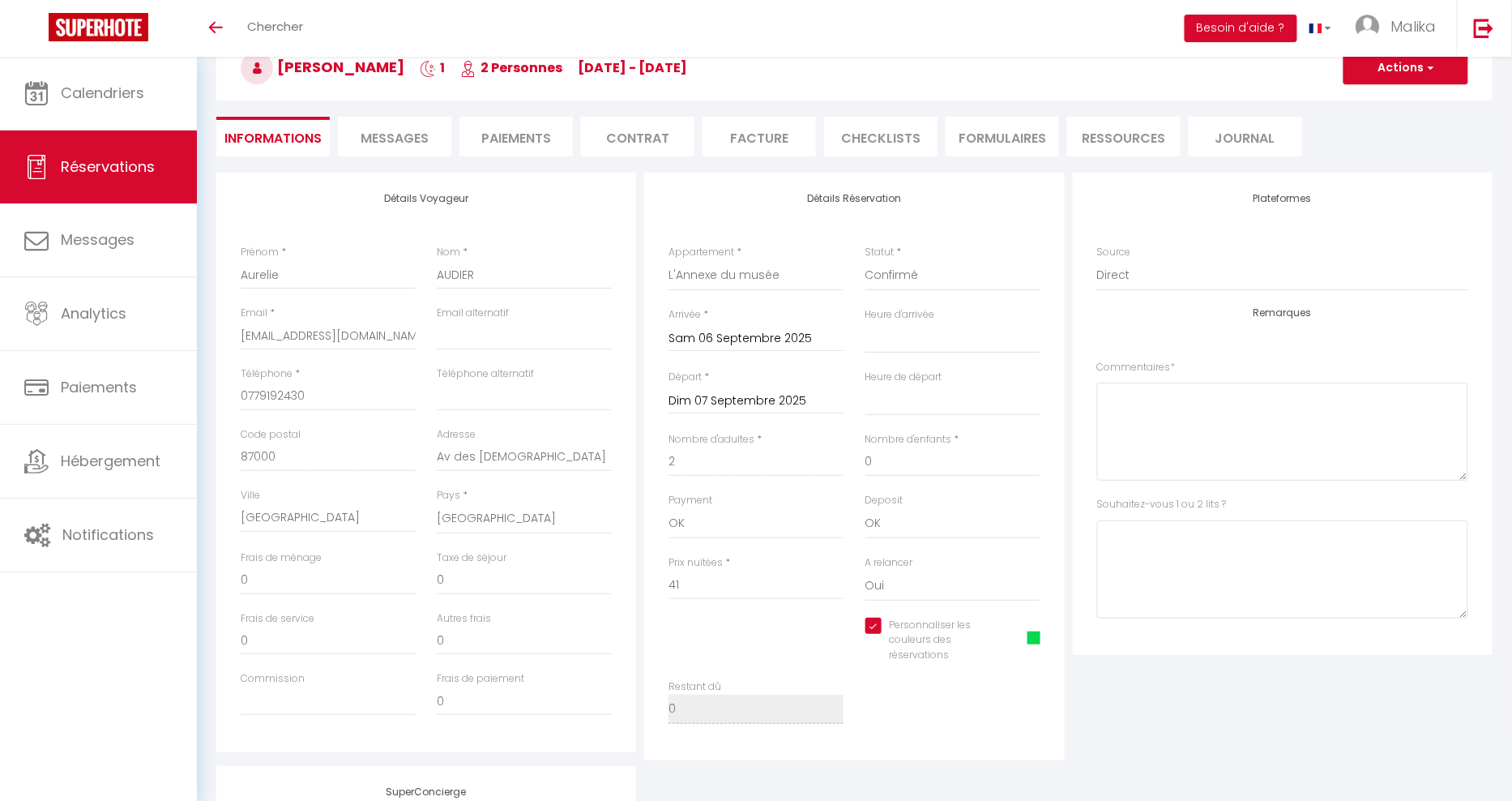
scroll to position [108, 0]
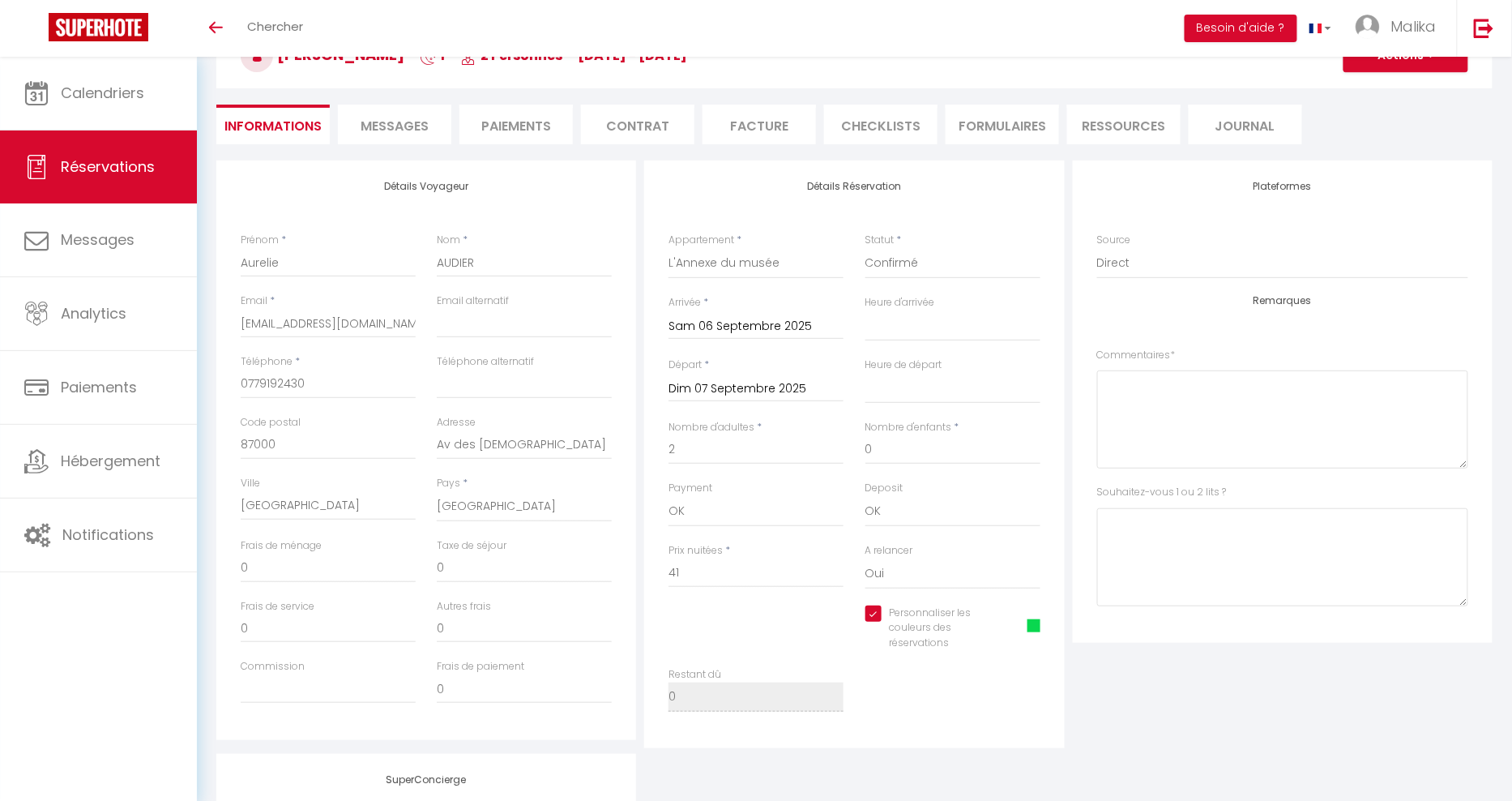
click at [1032, 629] on span at bounding box center [1034, 626] width 13 height 13
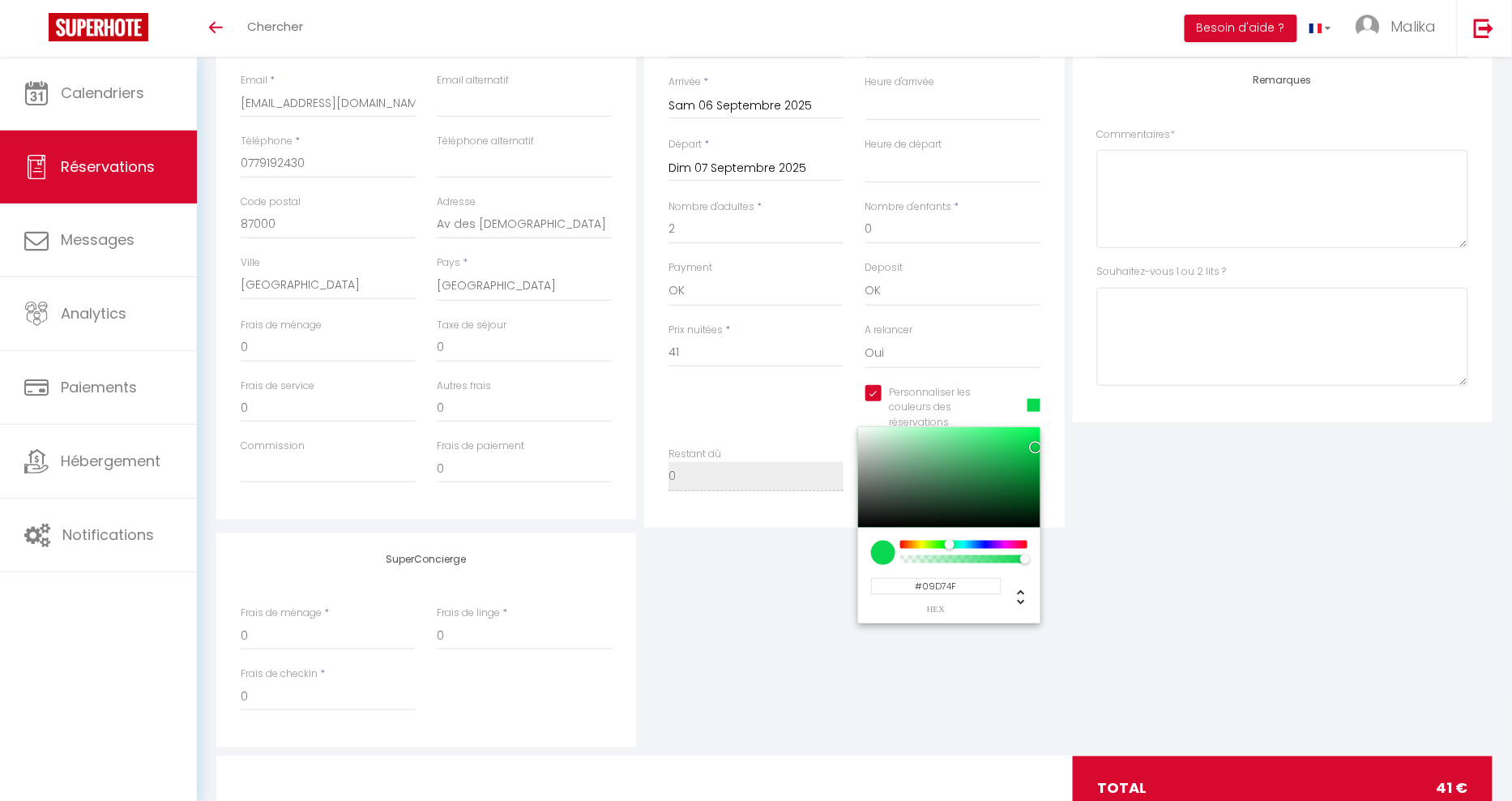
scroll to position [387, 0]
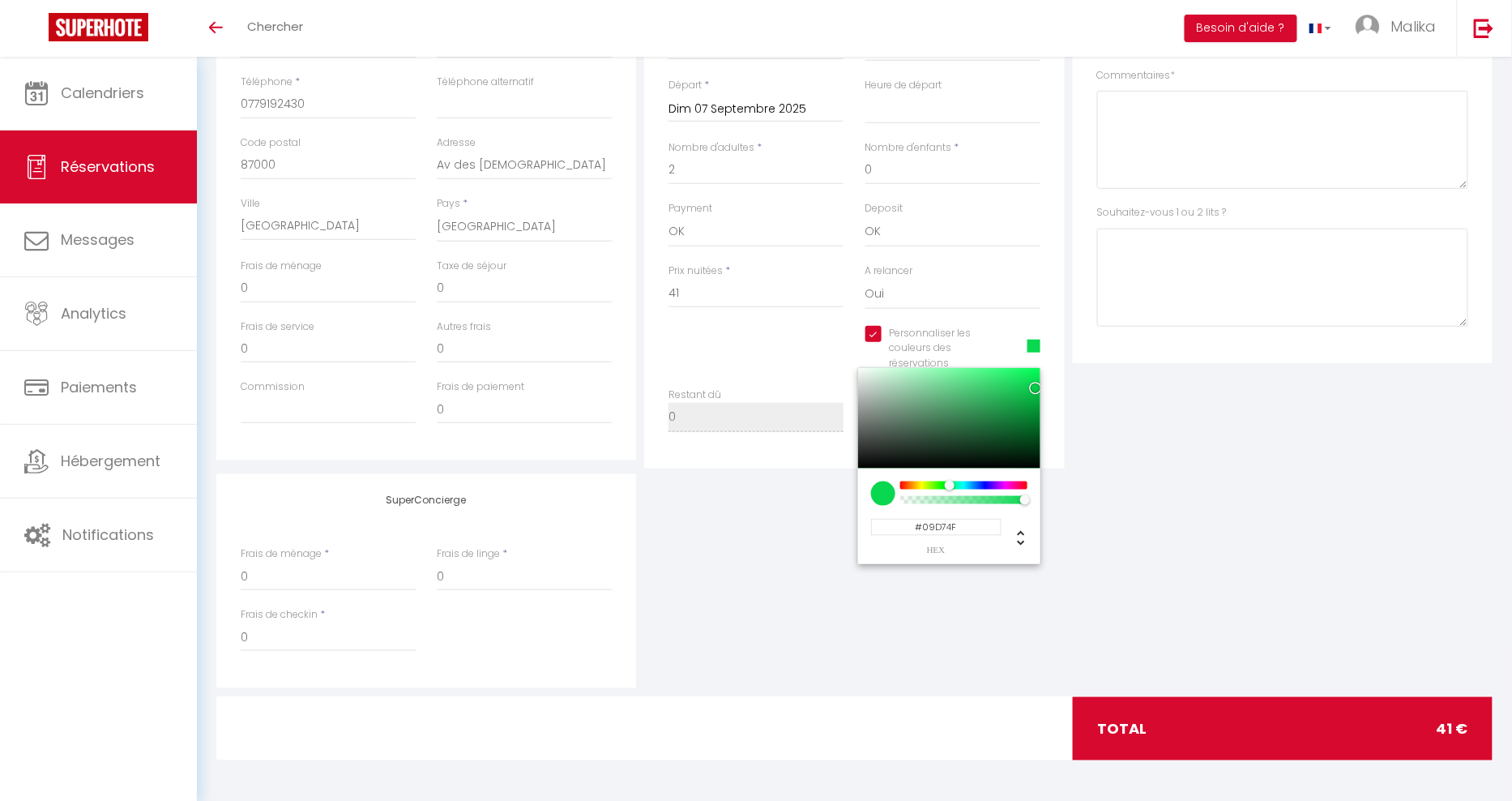
click at [944, 524] on input "#09D74F" at bounding box center [936, 527] width 130 height 17
paste input "83D7"
type input "#0983D7"
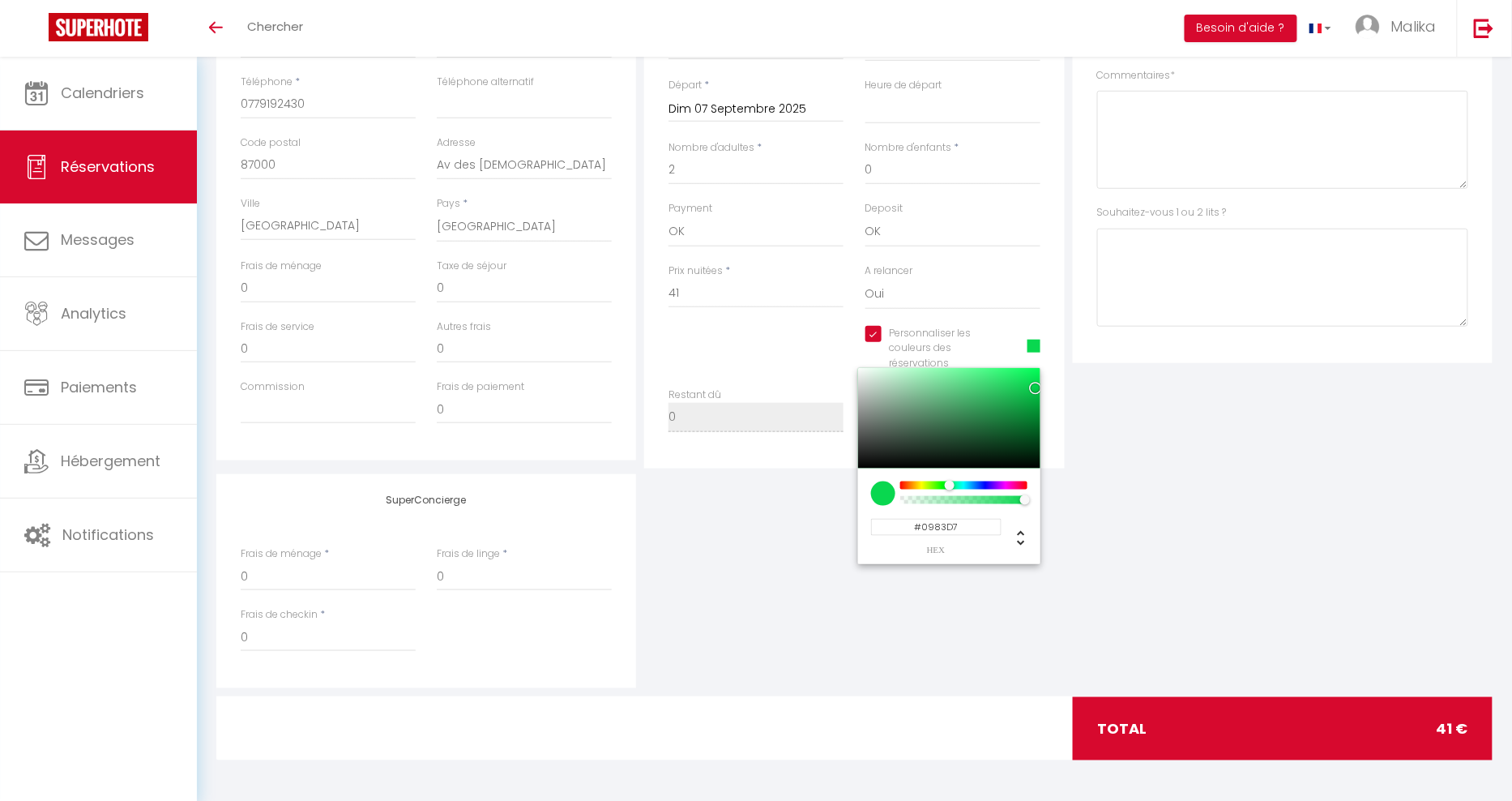
select select
checkbox input "true"
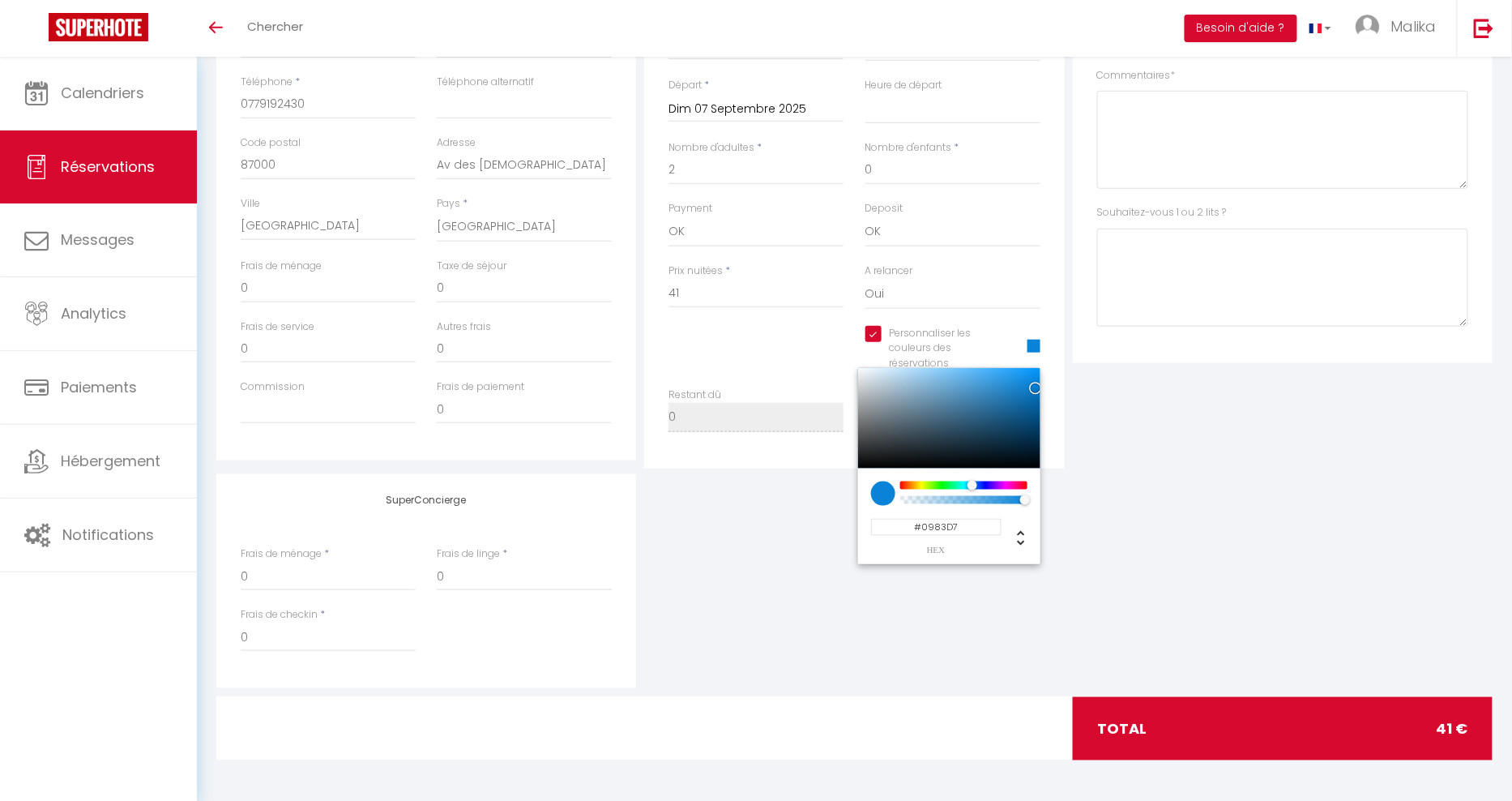
type input "#0983D7"
click at [1229, 611] on div "SuperConcierge Frais de ménage * 0 Frais de linge * 0 Frais de checkin * 0" at bounding box center [854, 581] width 1284 height 214
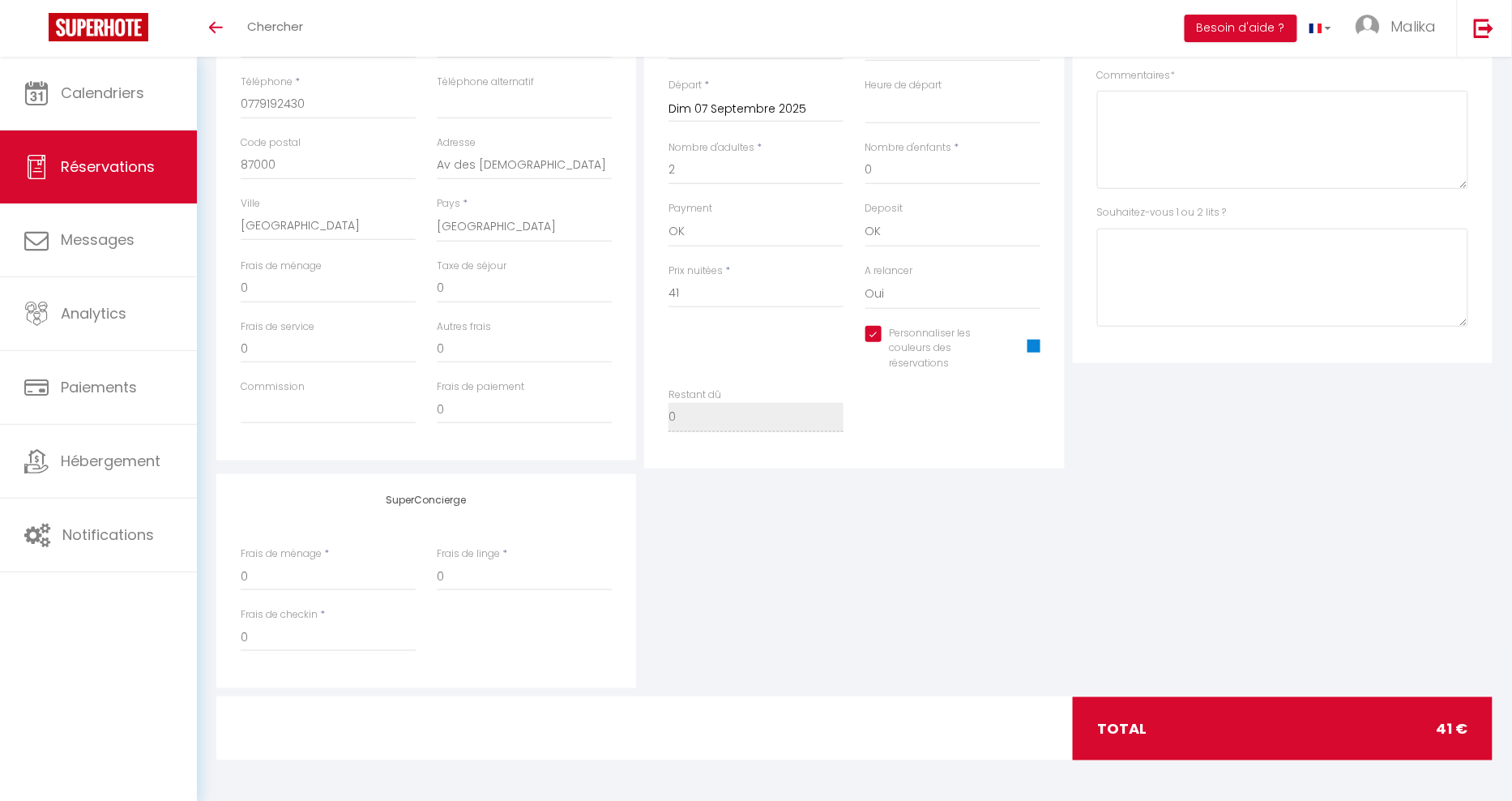
scroll to position [0, 0]
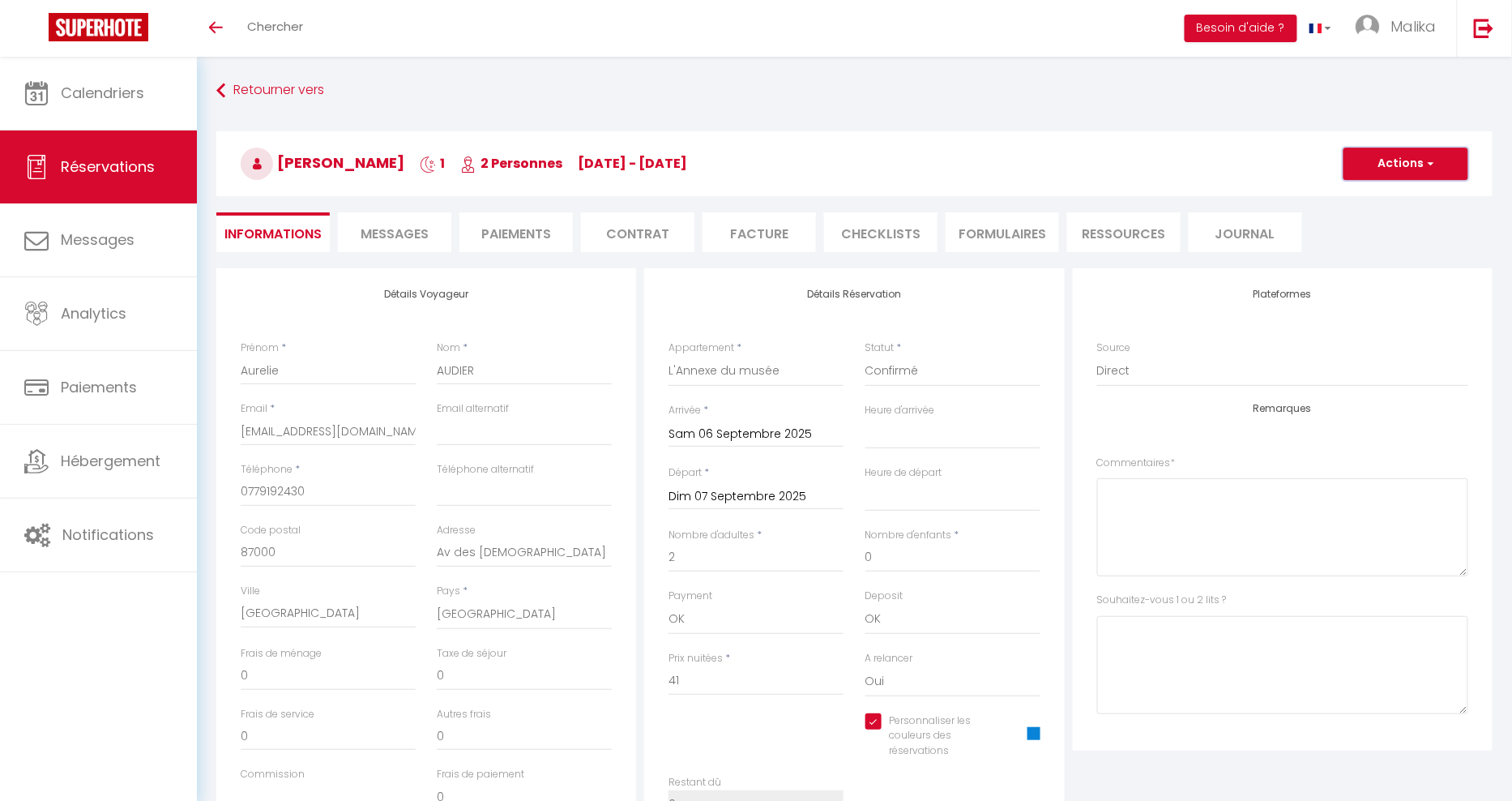
click at [1410, 162] on button "Actions" at bounding box center [1406, 163] width 125 height 32
click at [1387, 197] on link "Enregistrer" at bounding box center [1389, 199] width 128 height 21
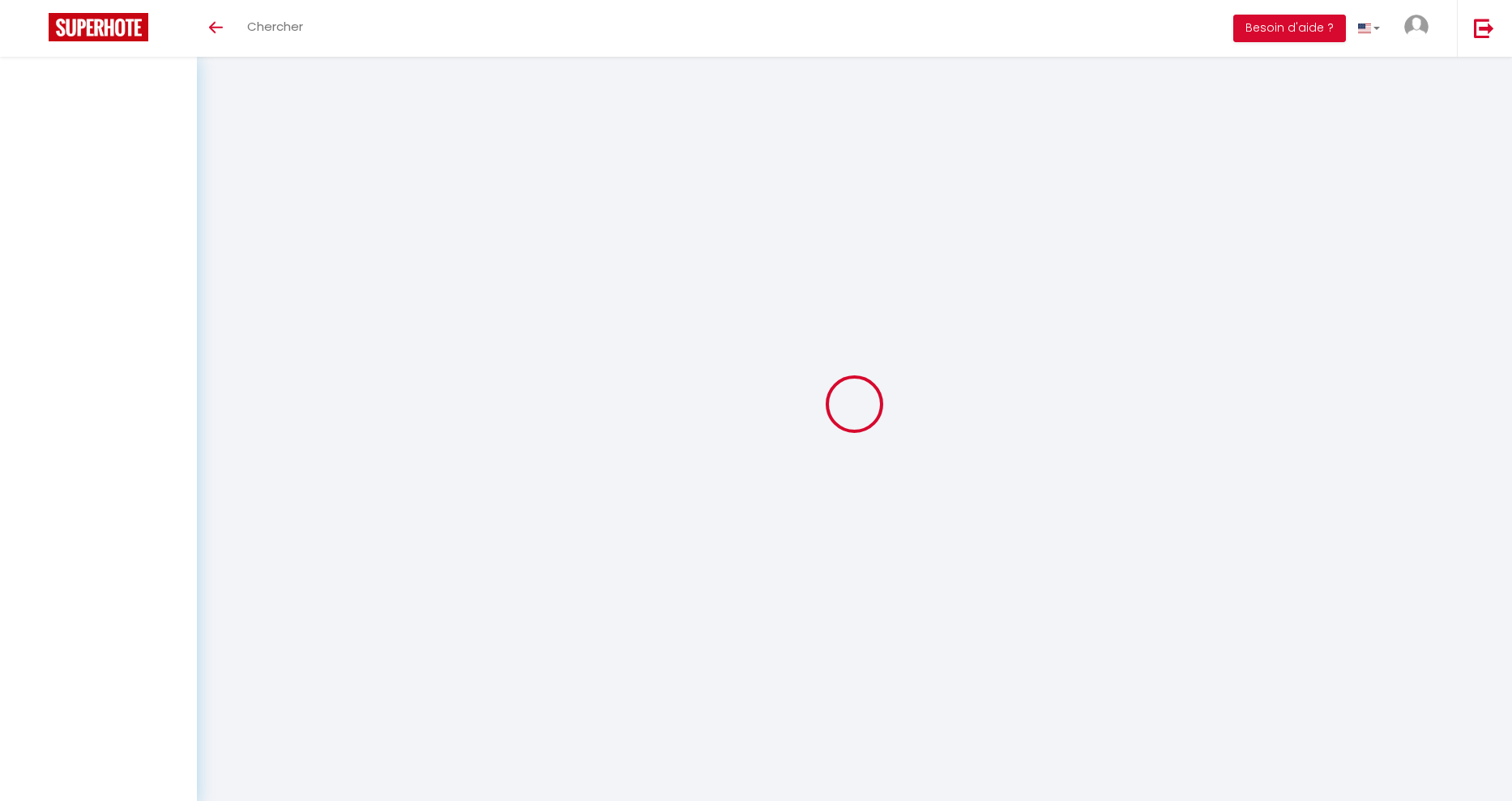
scroll to position [57, 0]
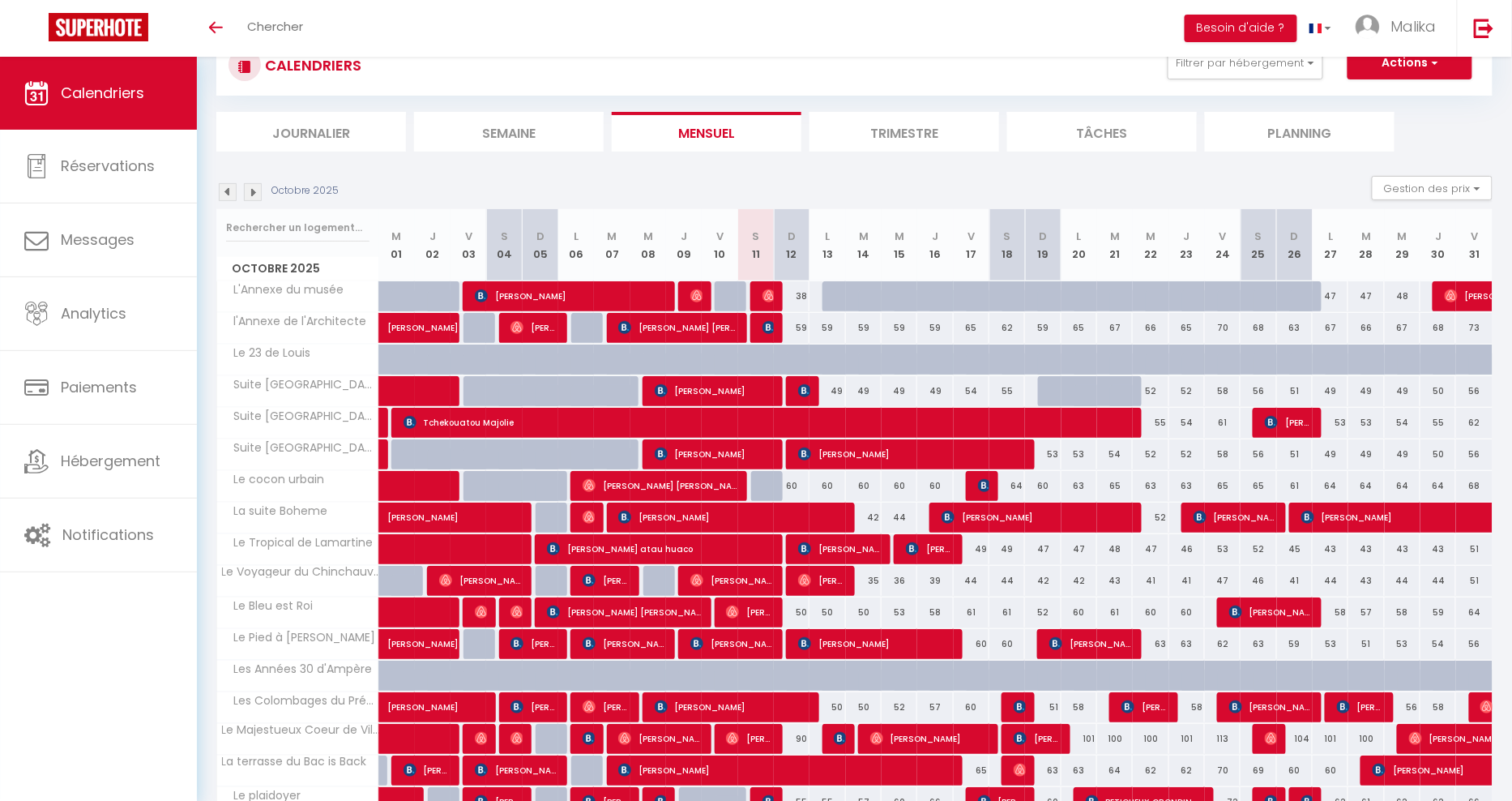
click at [225, 189] on img at bounding box center [227, 192] width 18 height 18
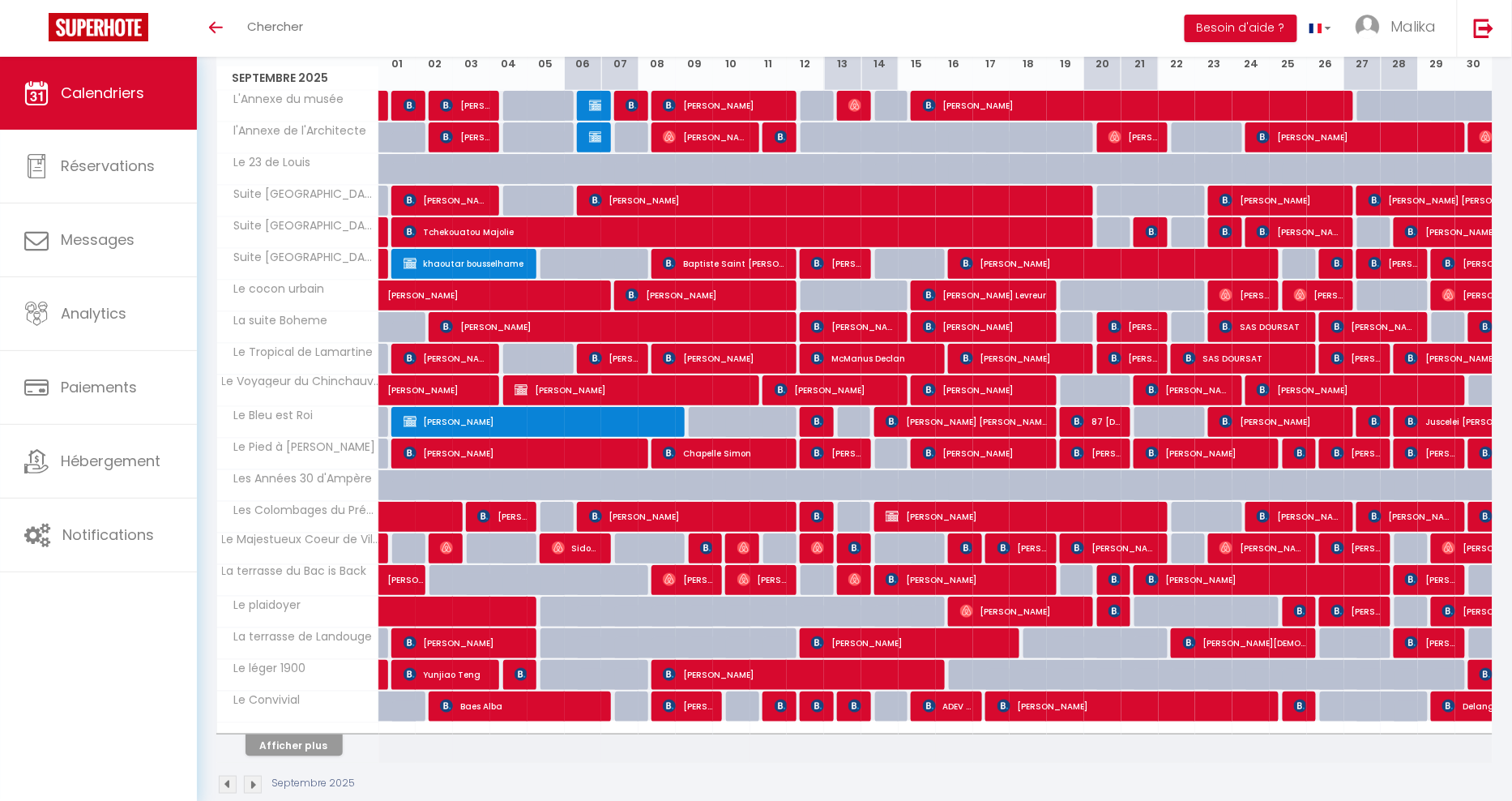
scroll to position [266, 0]
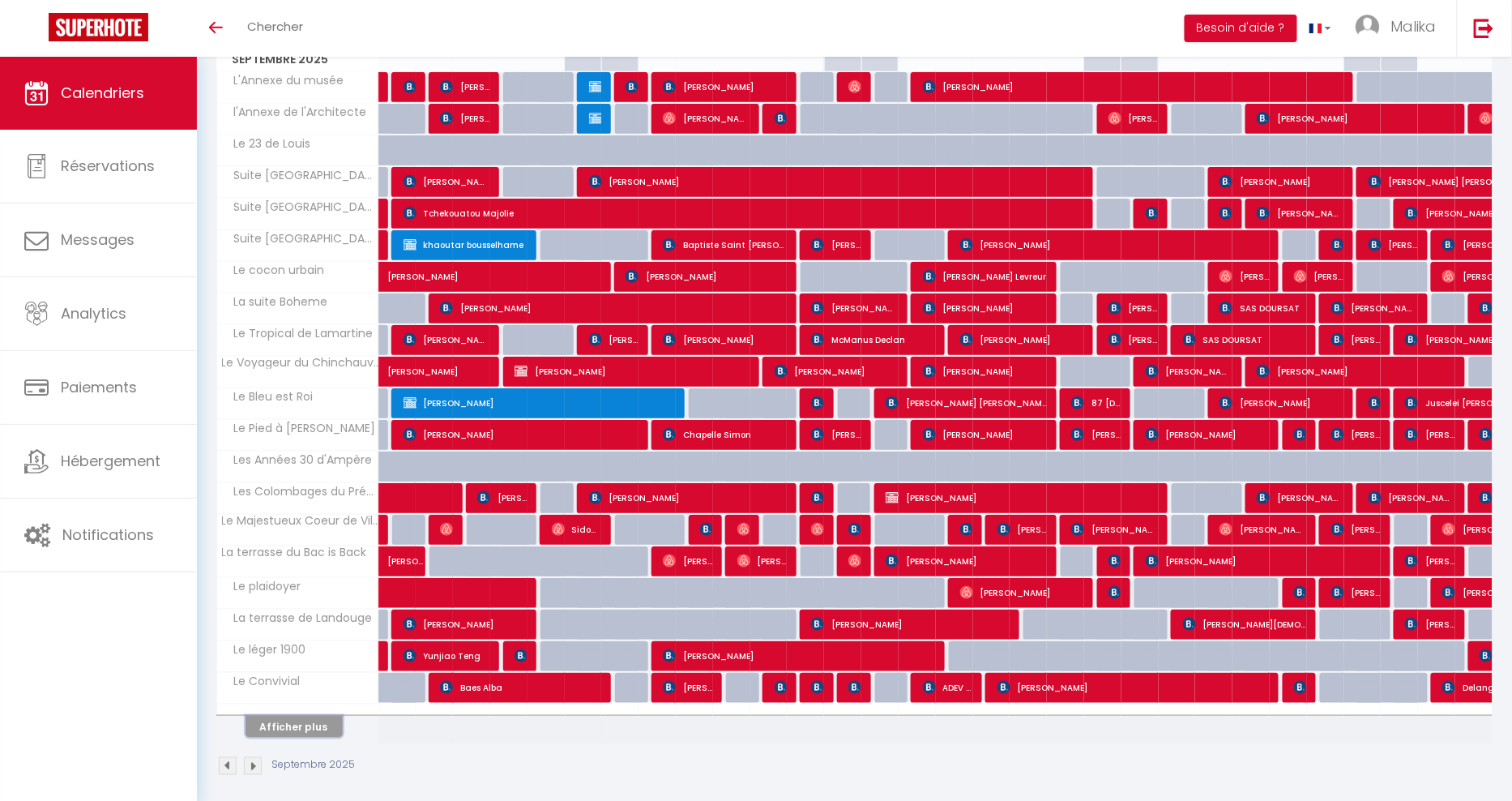
click at [288, 716] on button "Afficher plus" at bounding box center [294, 727] width 97 height 22
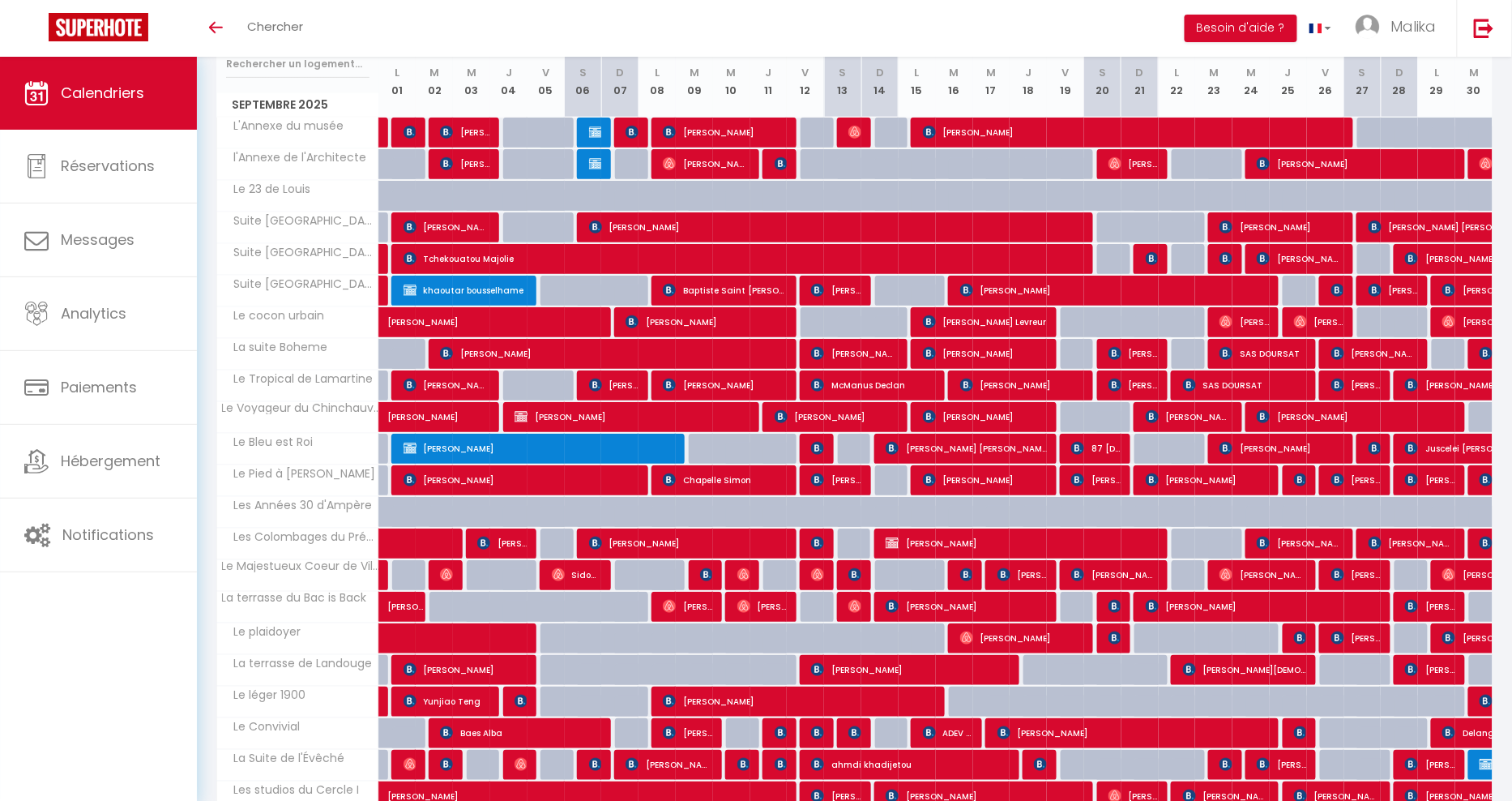
scroll to position [447, 0]
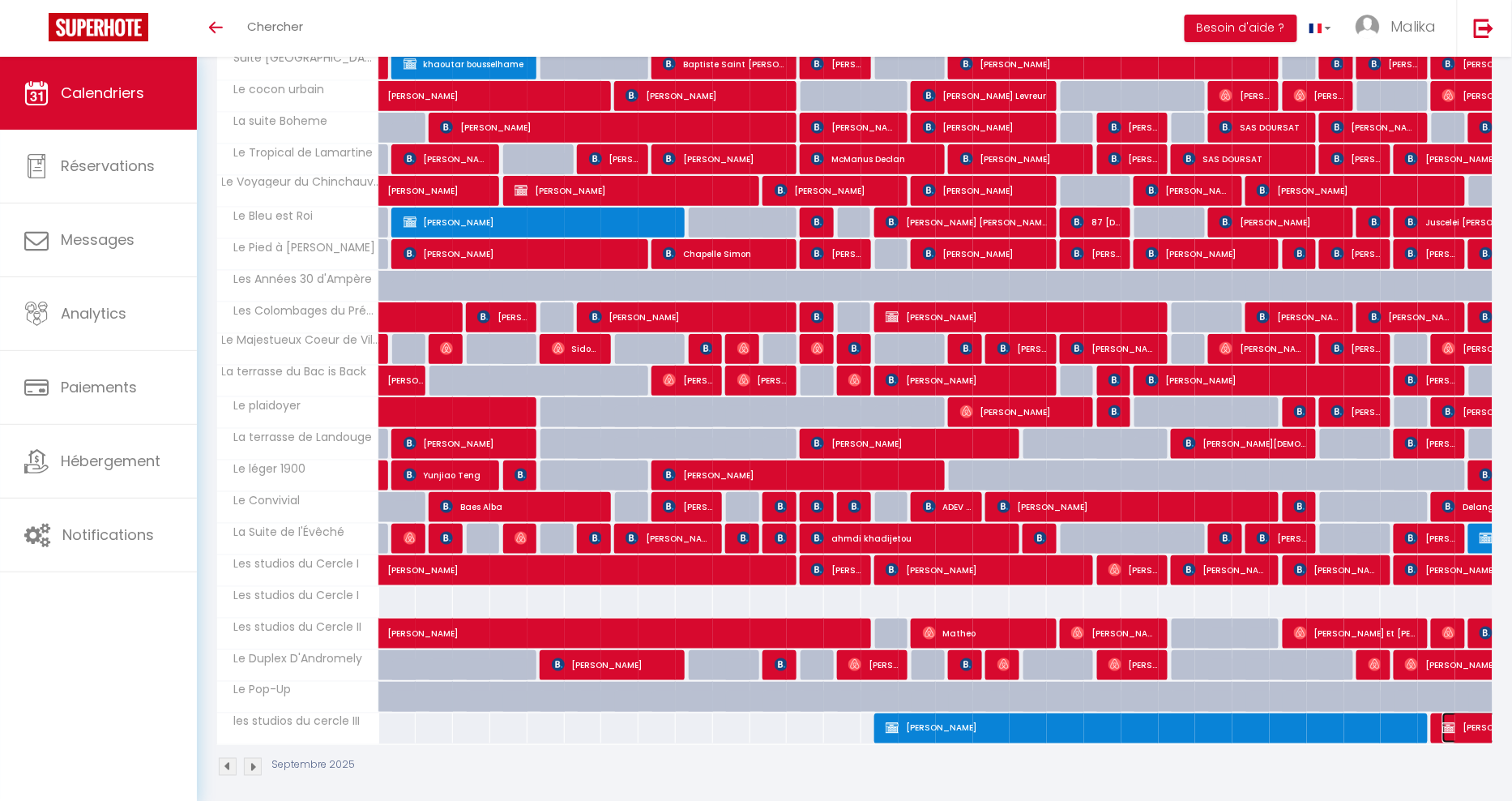
select select "OK"
select select "KO"
select select "0"
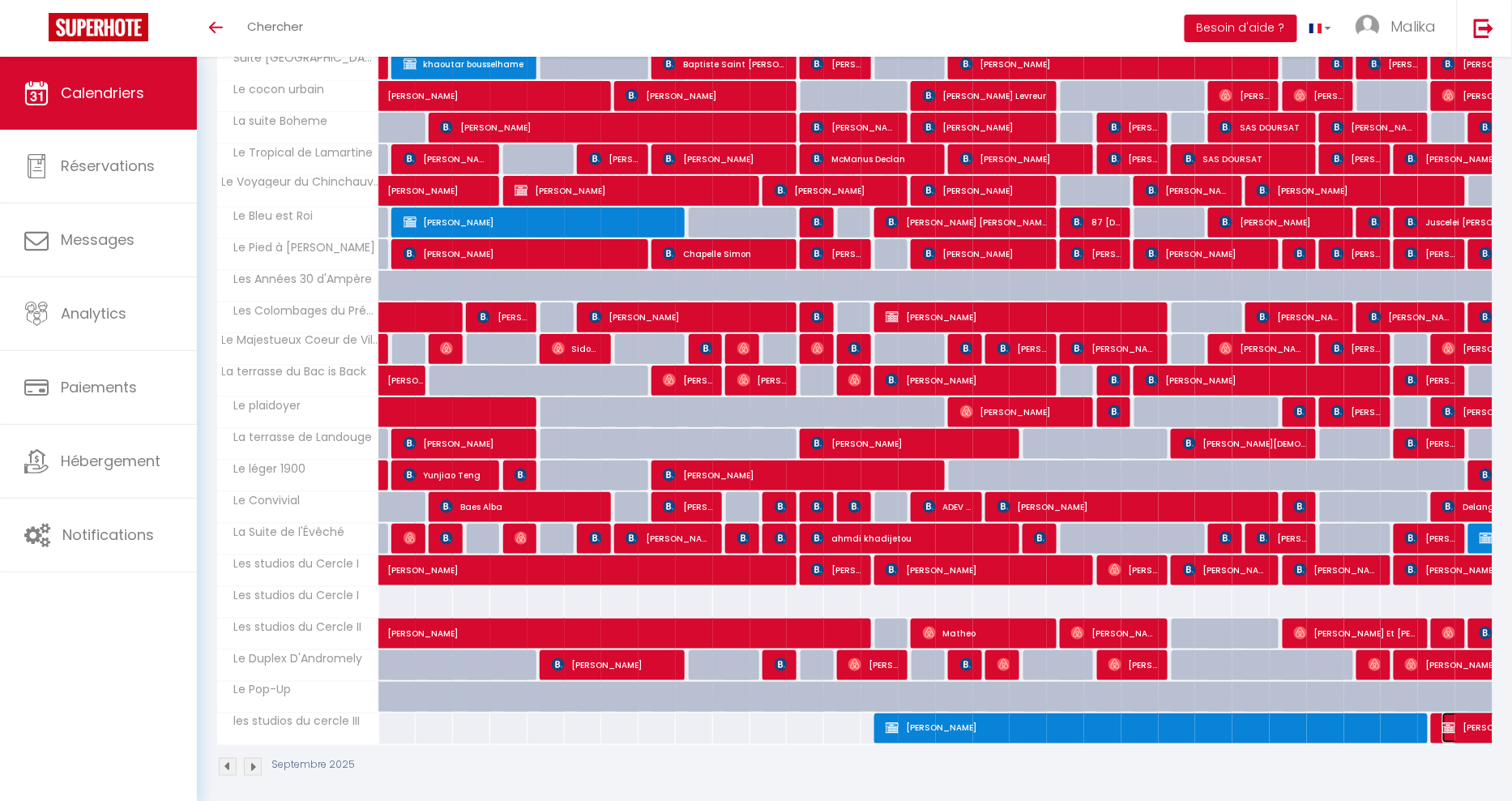
select select "0"
select select
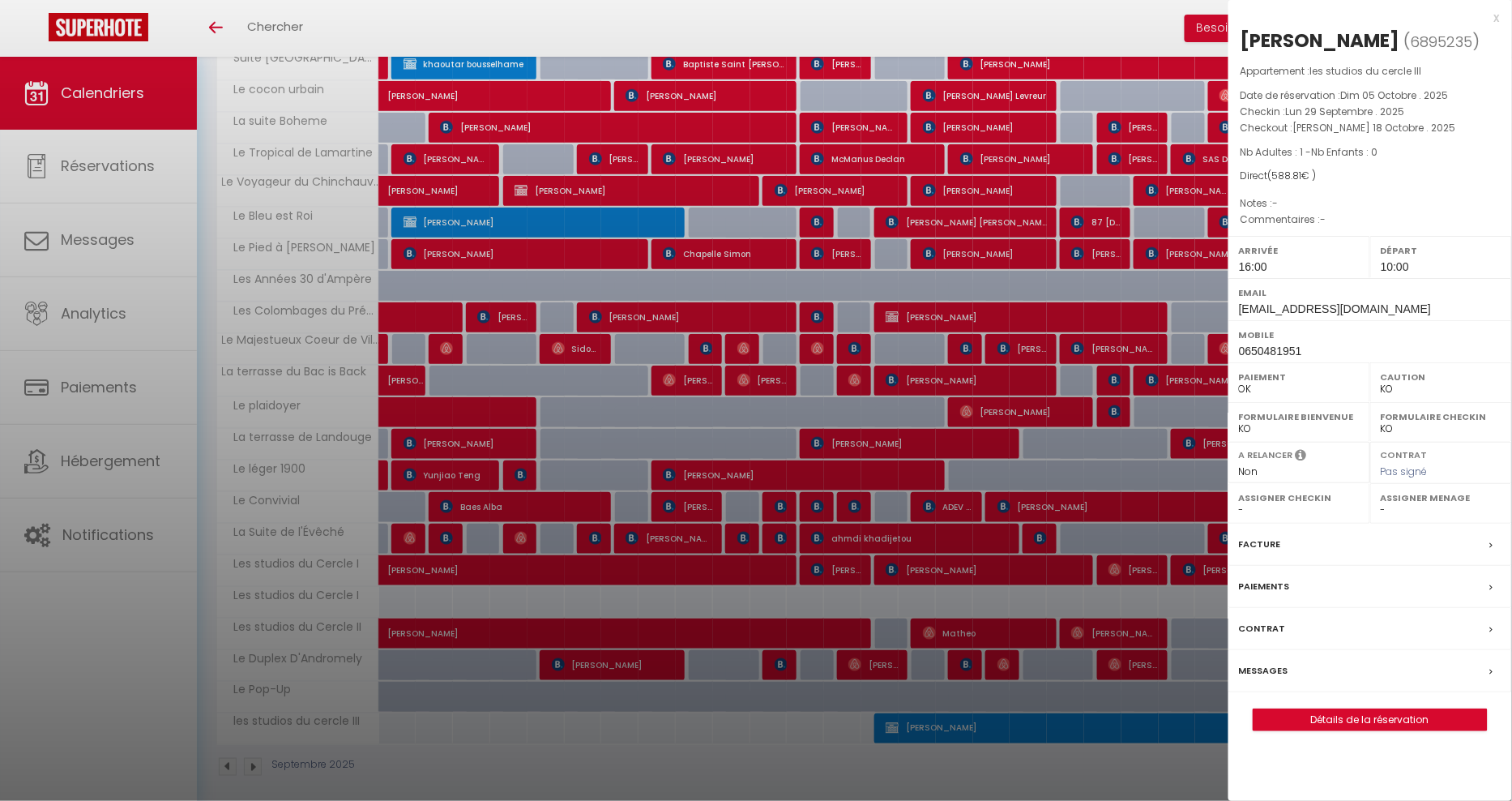
click at [1497, 20] on div "x" at bounding box center [1364, 18] width 271 height 20
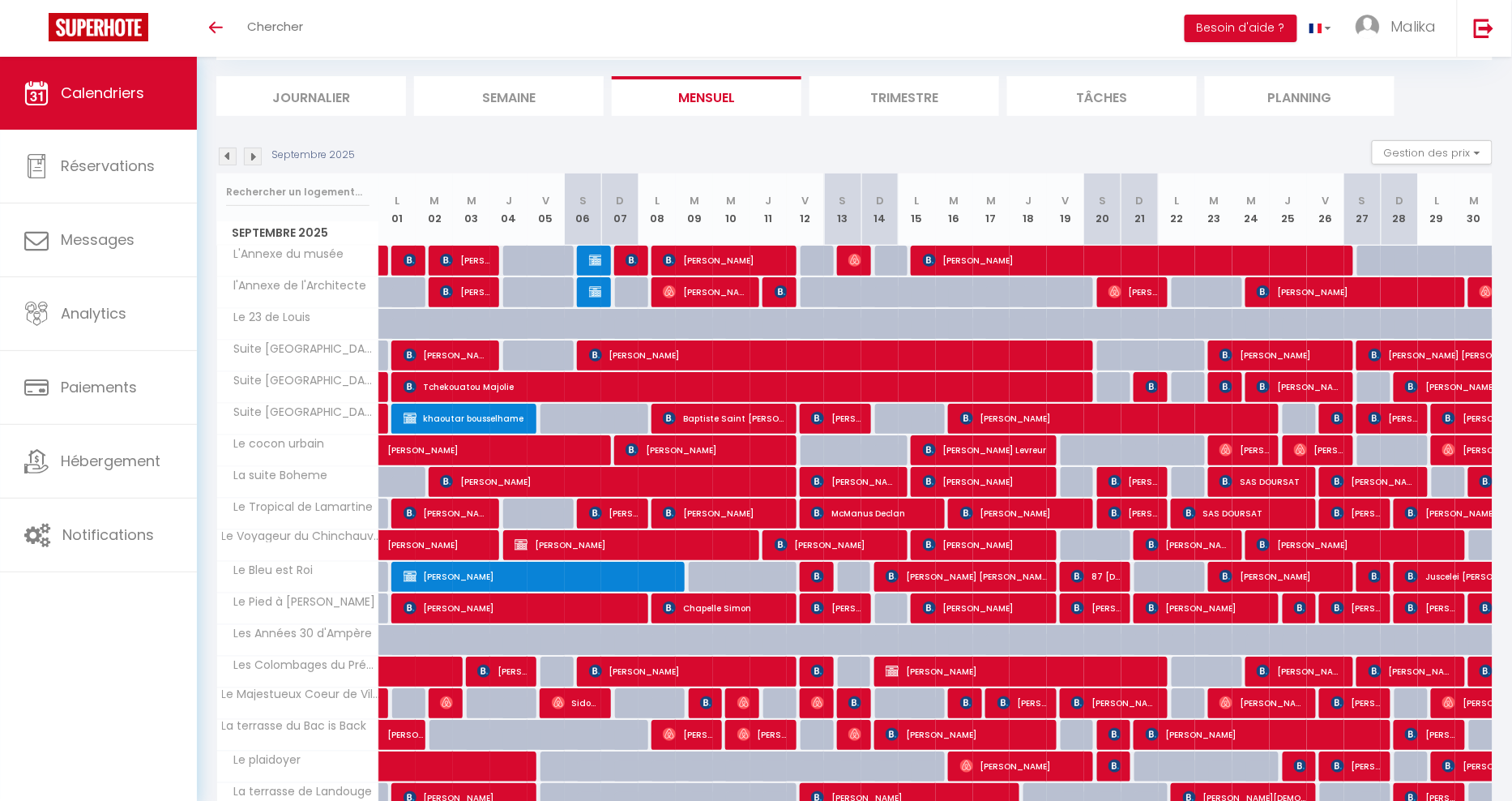
scroll to position [0, 0]
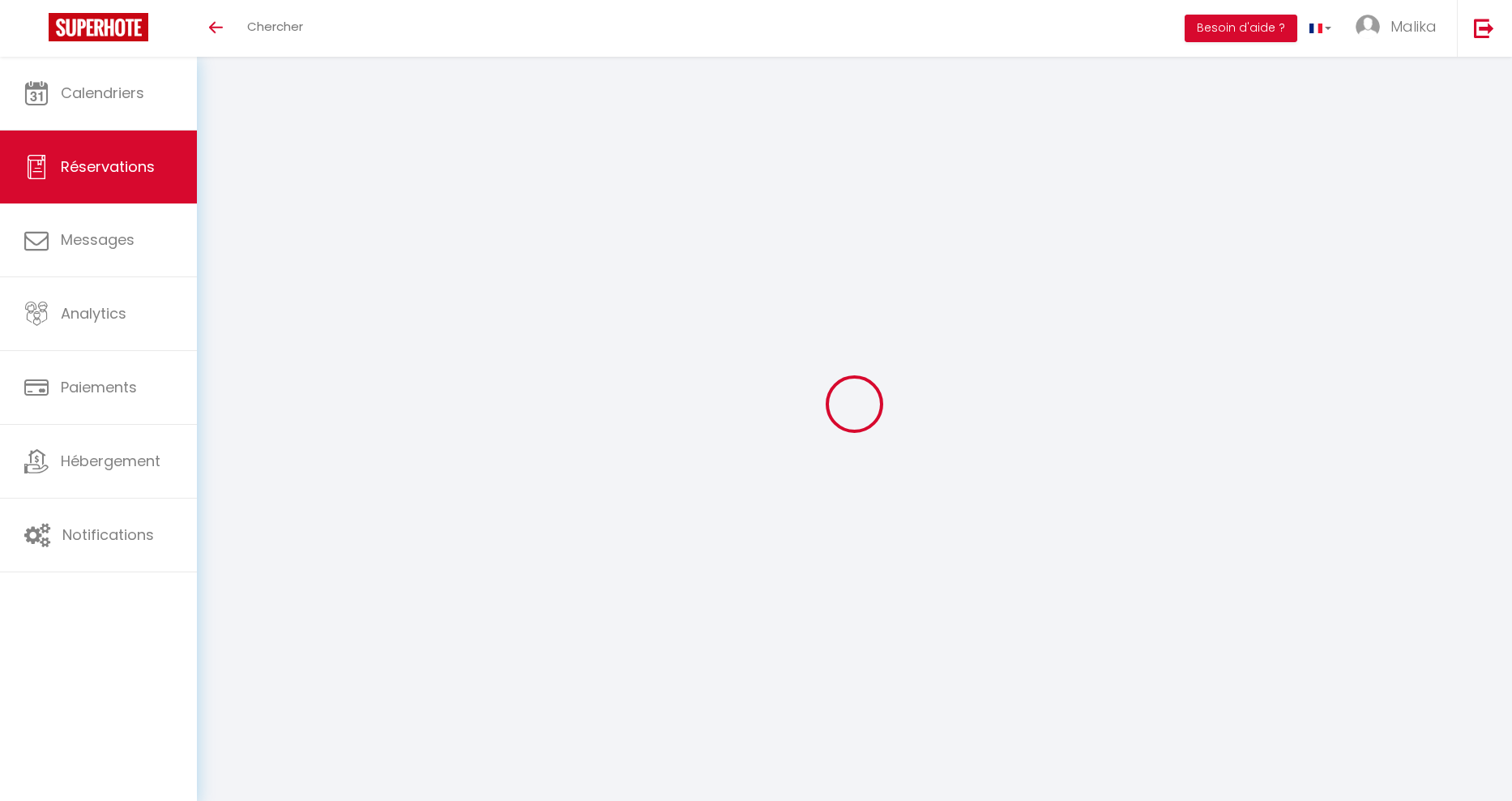
select select
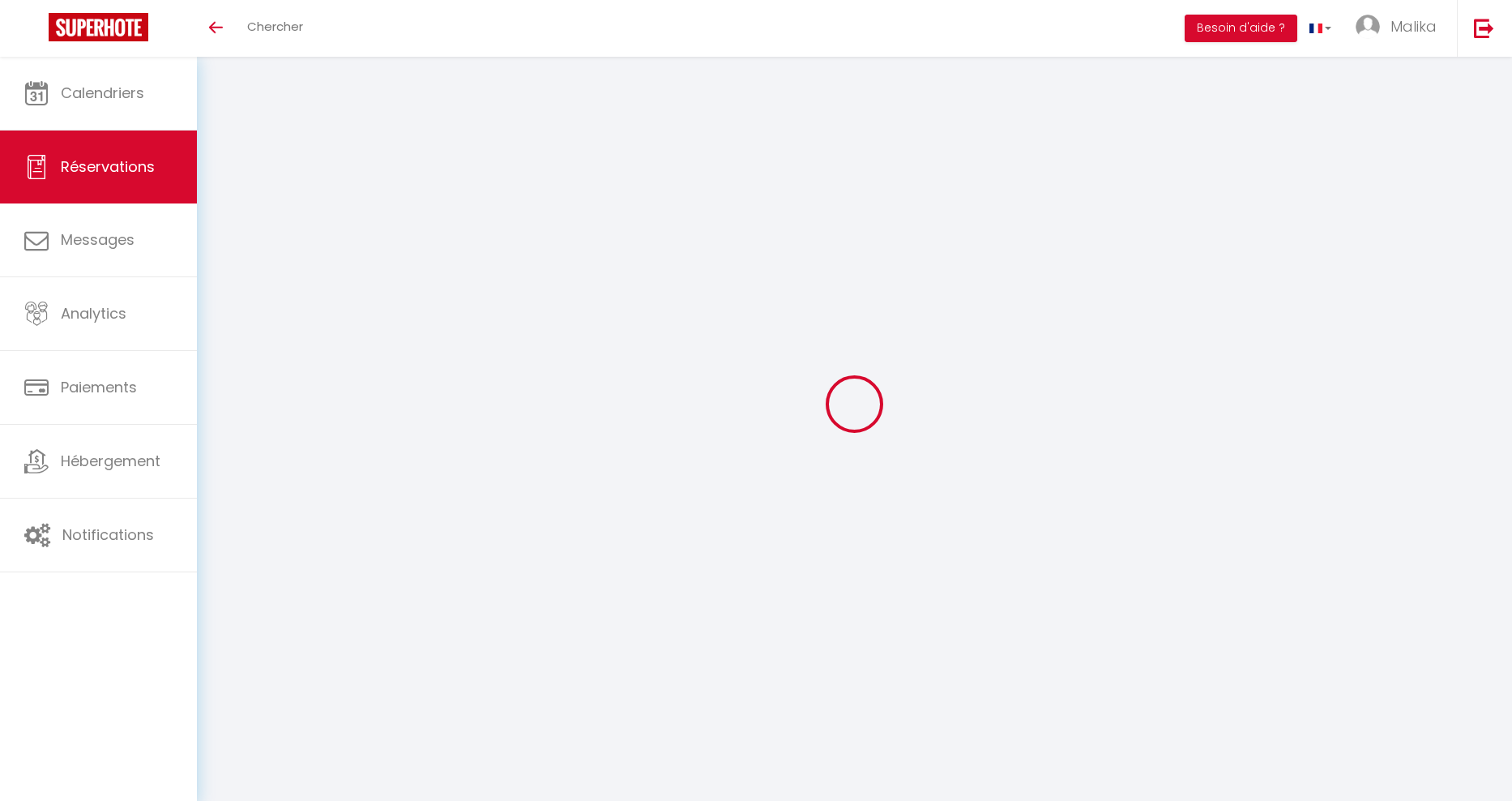
select select
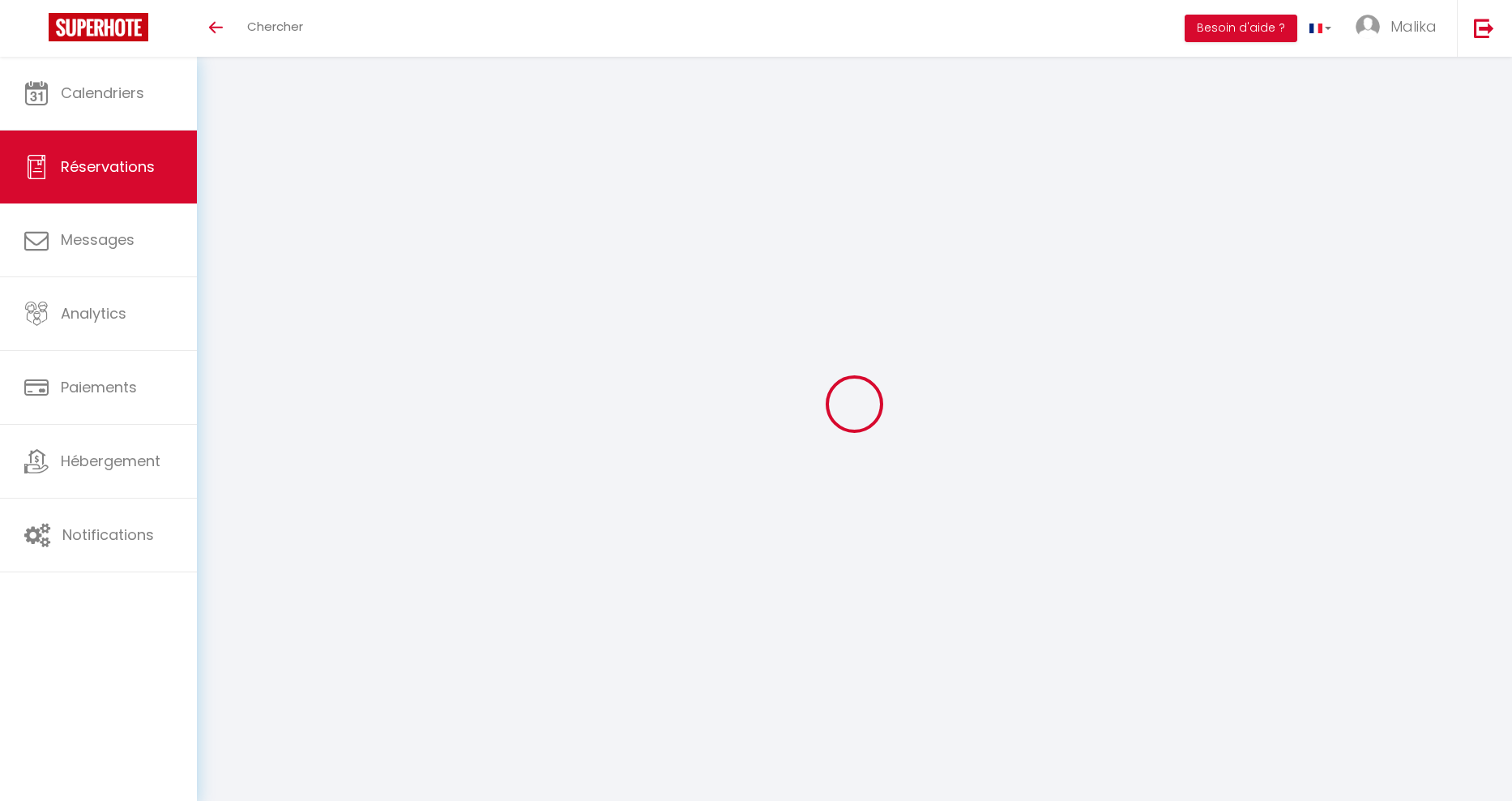
select select
checkbox input "false"
type input "[PERSON_NAME]"
type input "delporte"
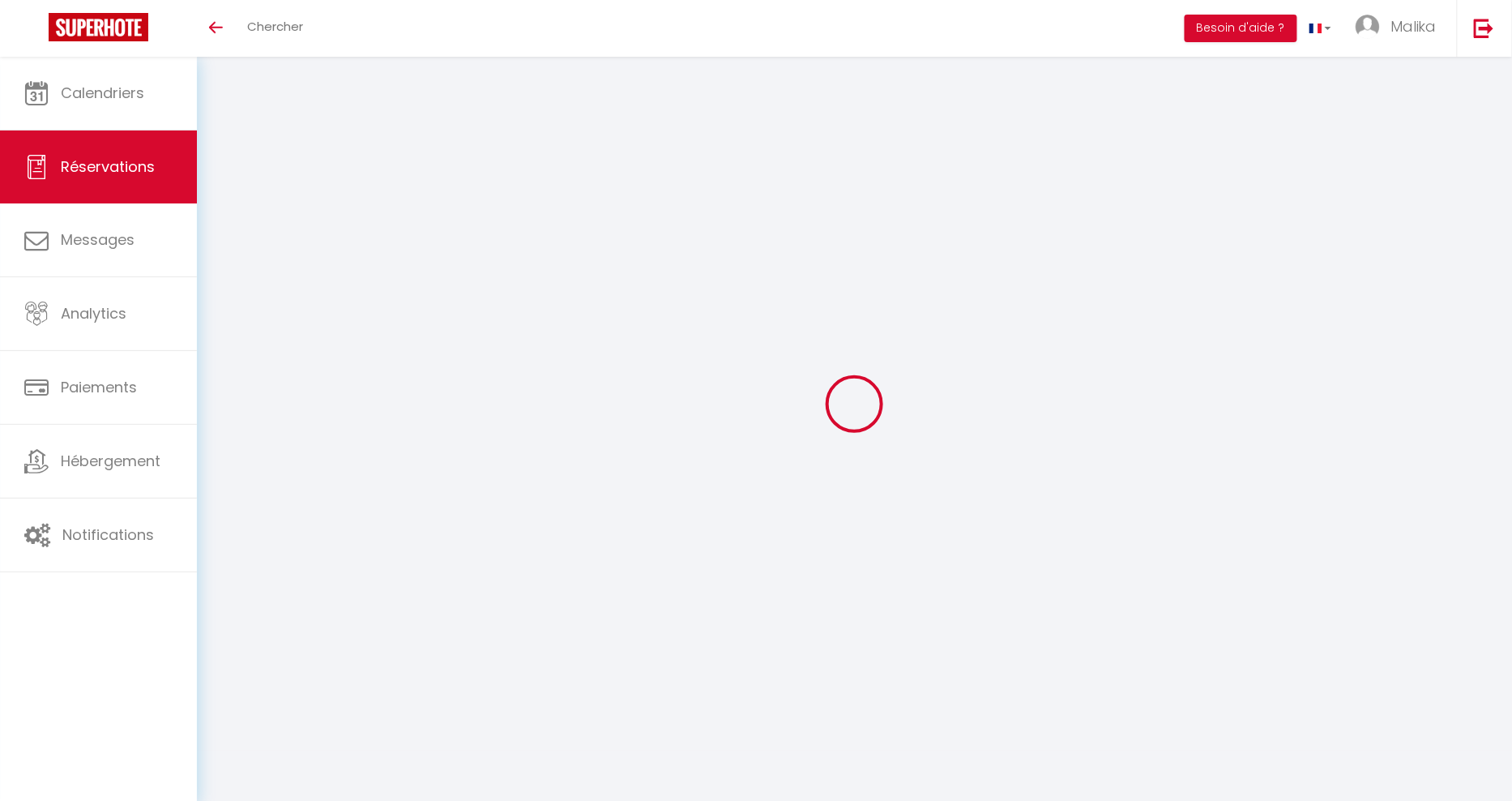
type input "[EMAIL_ADDRESS][DOMAIN_NAME]"
type input "0650481951"
type input "59130"
type input "[STREET_ADDRESS][PERSON_NAME]"
type input "Lambersat"
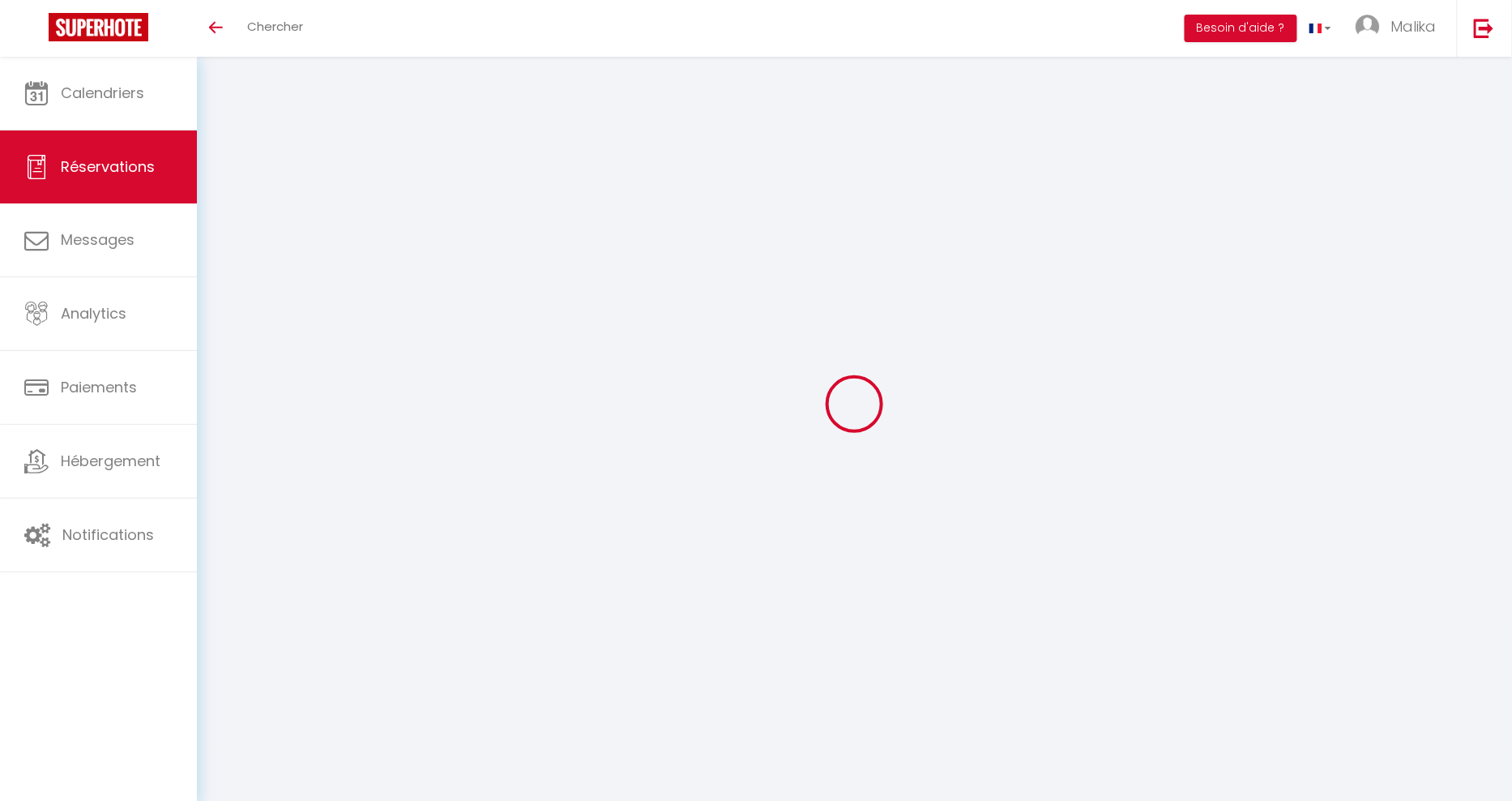
select select "FR"
select select "77186"
select select "1"
type input "Lun 29 Septembre 2025"
select select
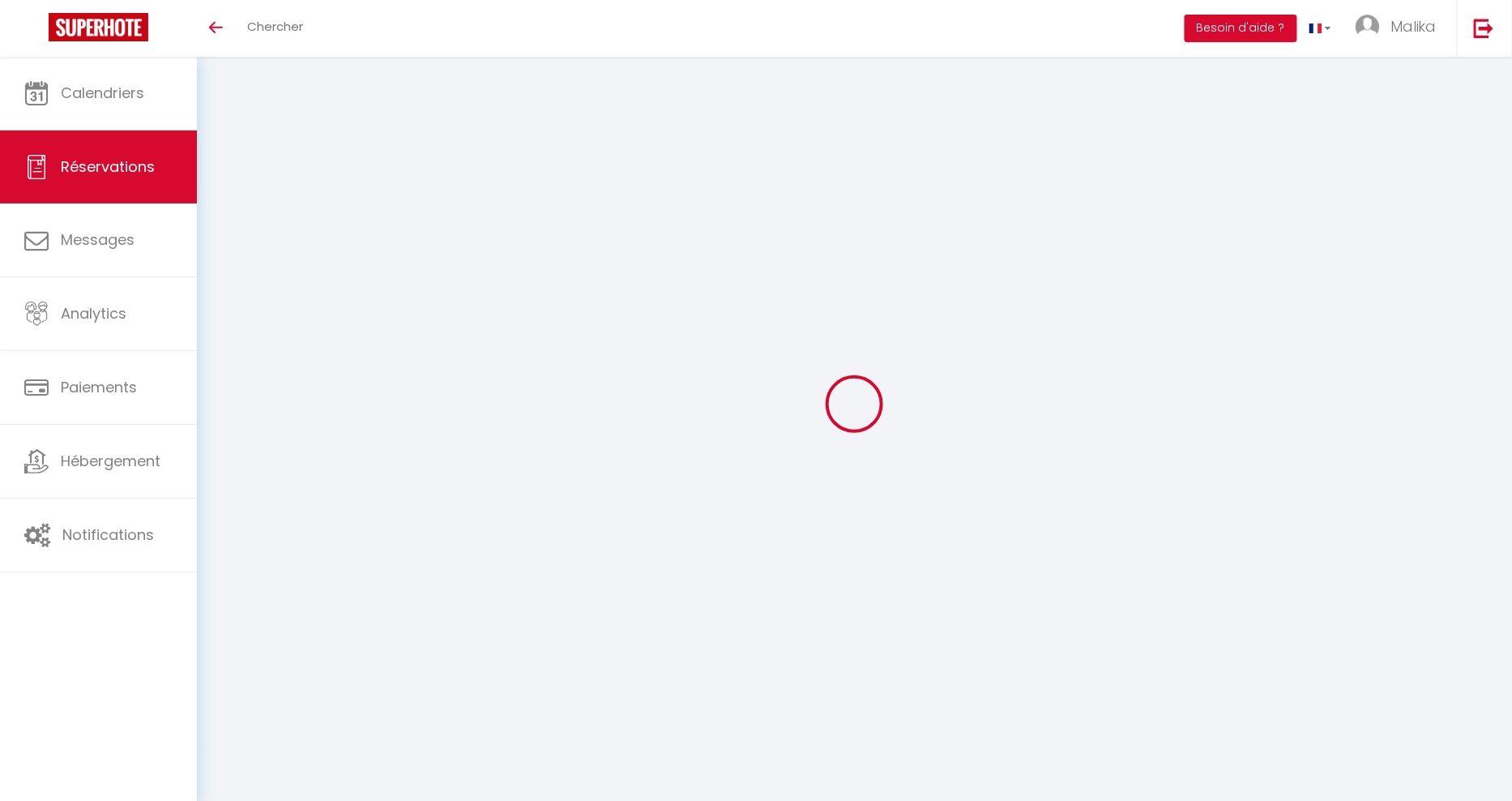
type input "Sam 18 Octobre 2025"
select select
type input "1"
select select "12"
select select
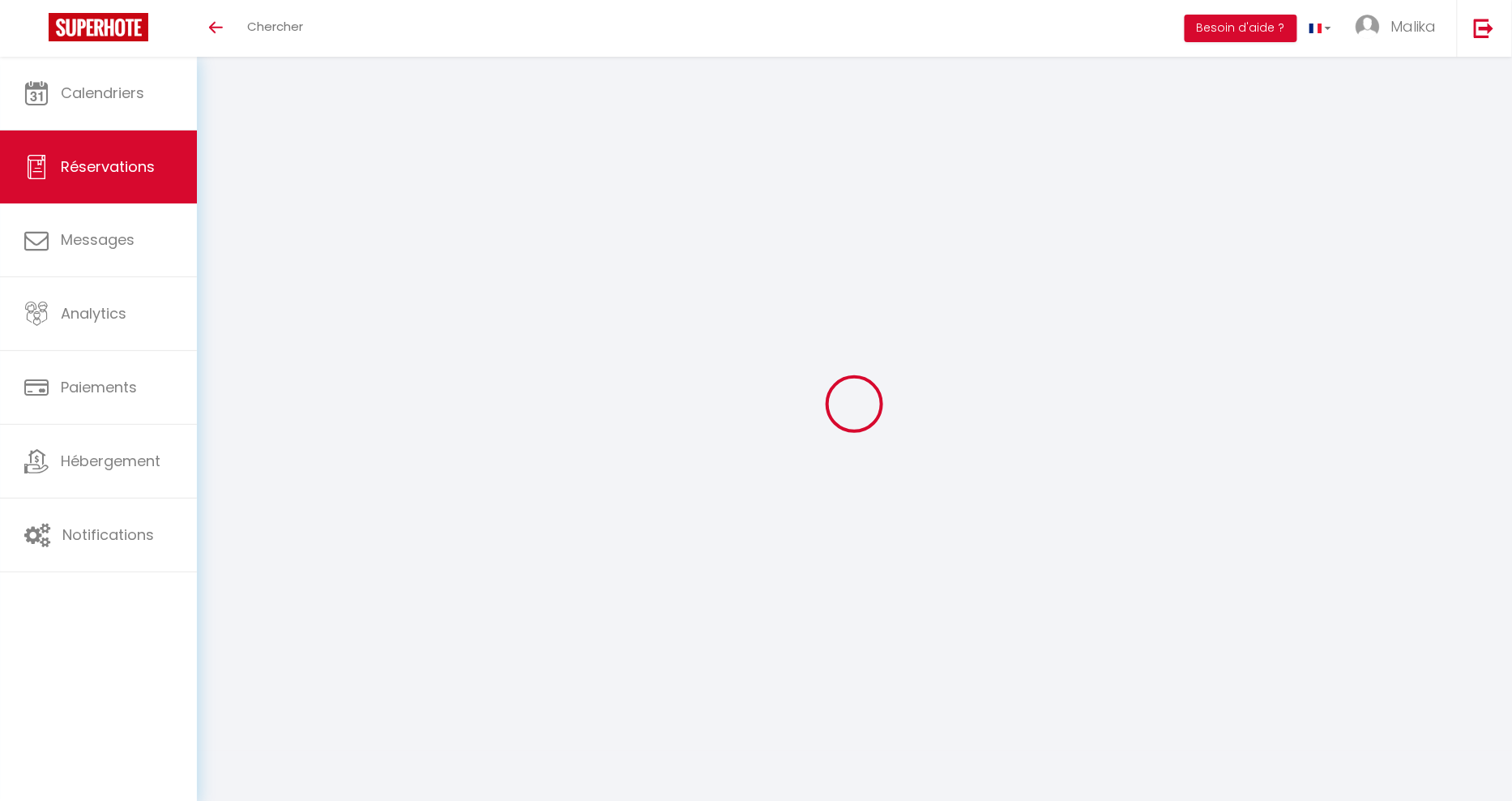
type input "570"
checkbox input "false"
type input "18.81"
type input "0"
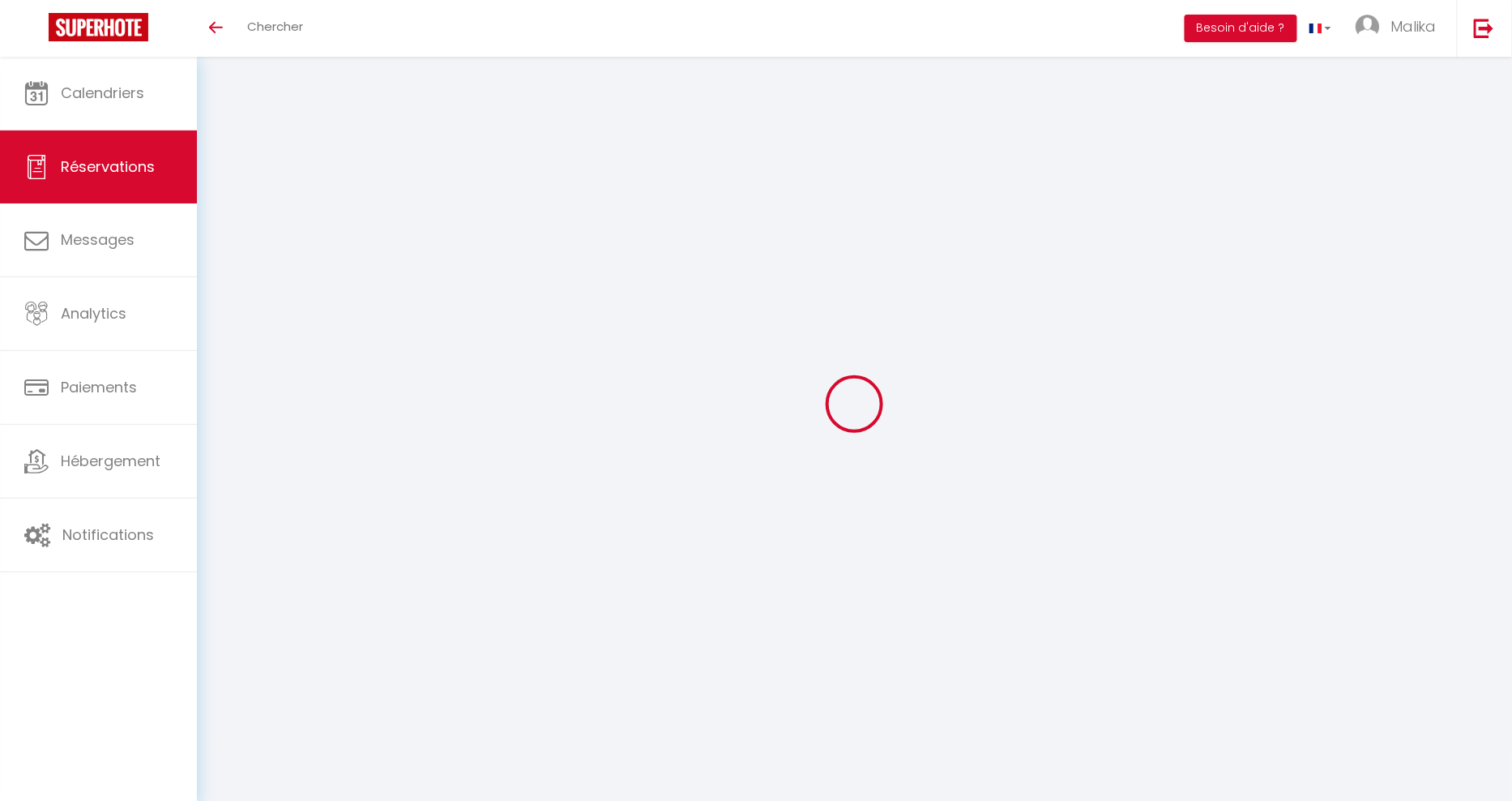
type input "0"
select select
select select "14"
checkbox input "false"
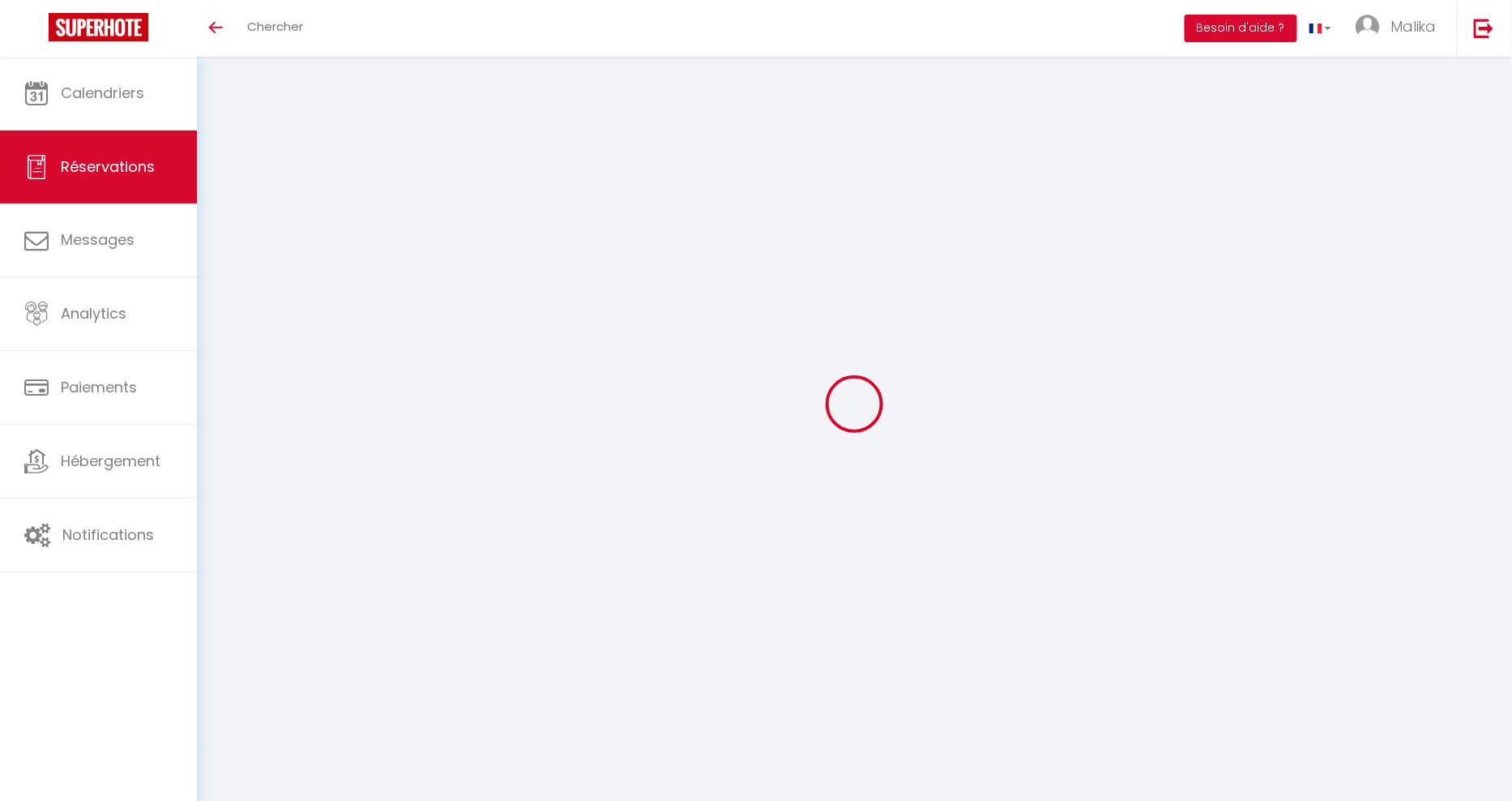
select select
checkbox input "false"
select select
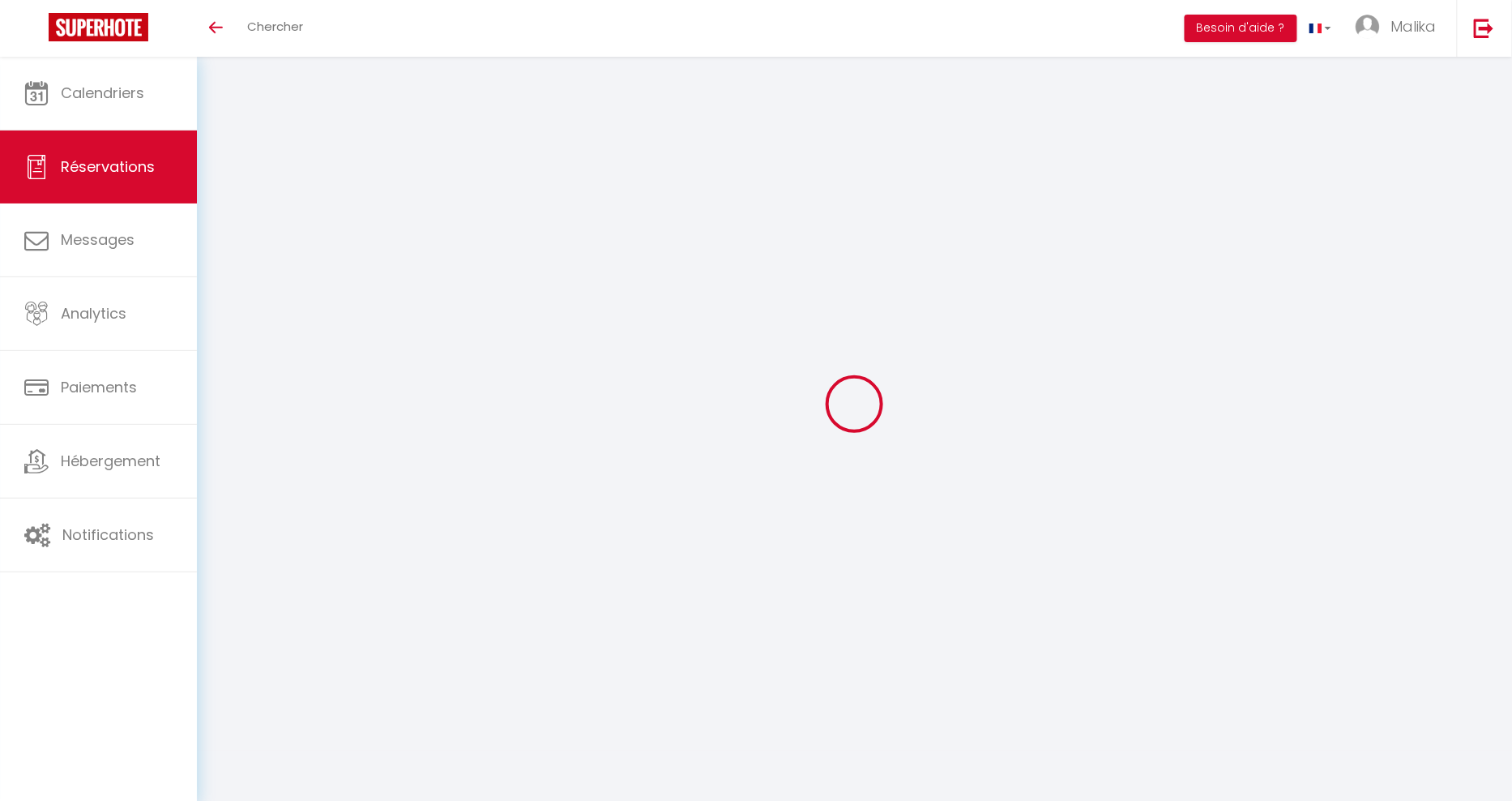
checkbox input "false"
type input "18.81"
select select
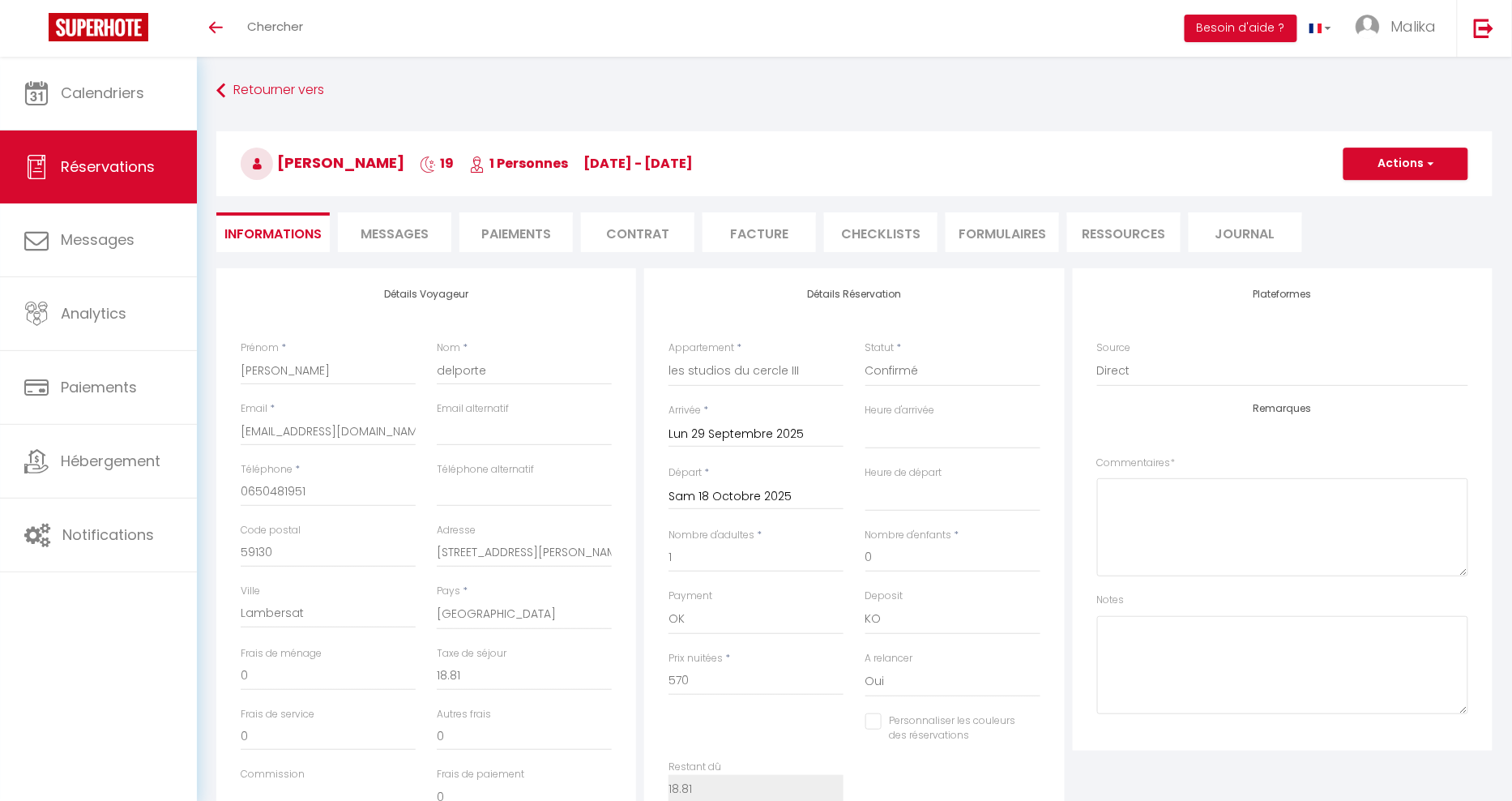
checkbox input "false"
select select "16:00"
select select "10:00"
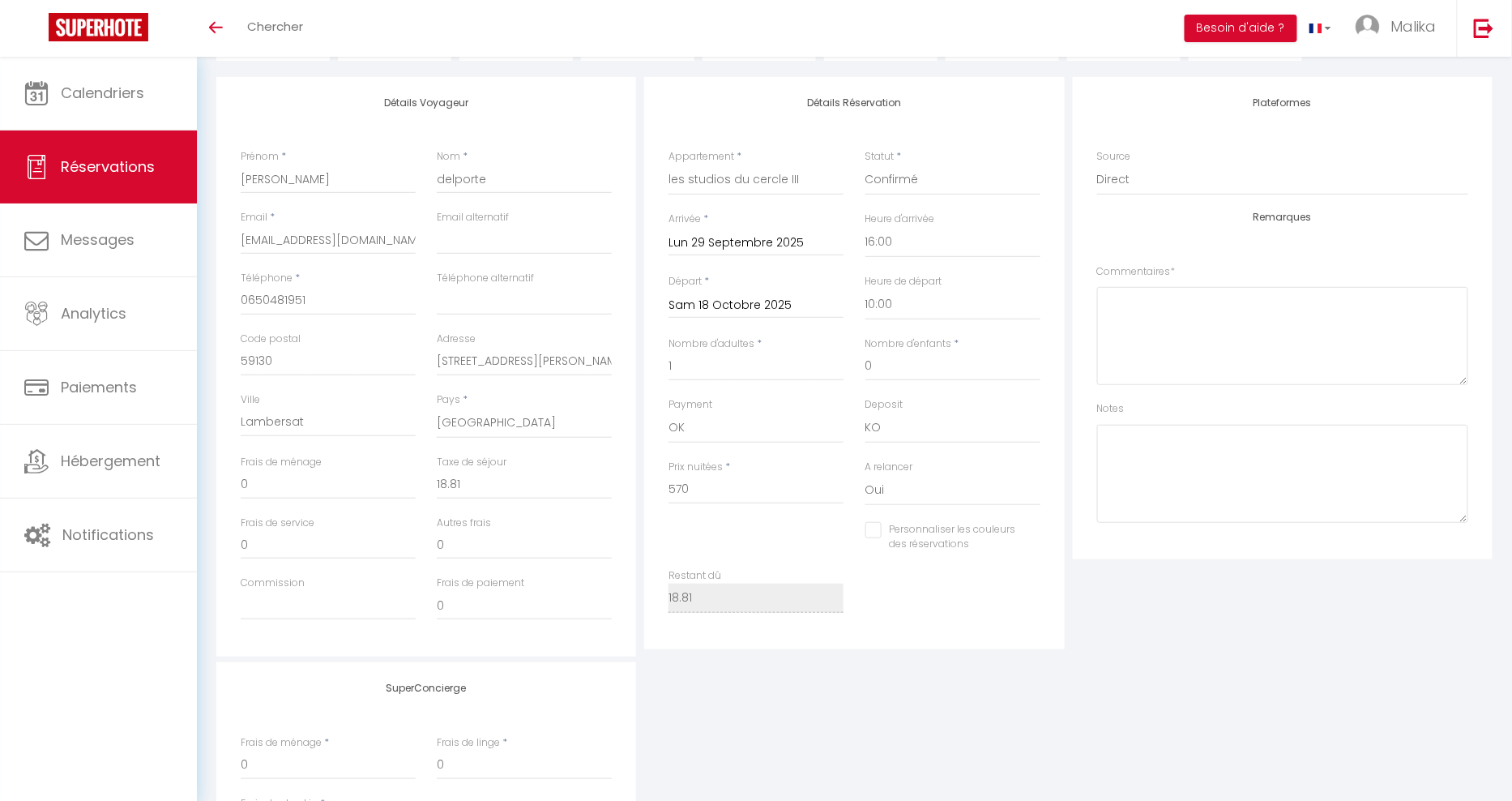
scroll to position [205, 0]
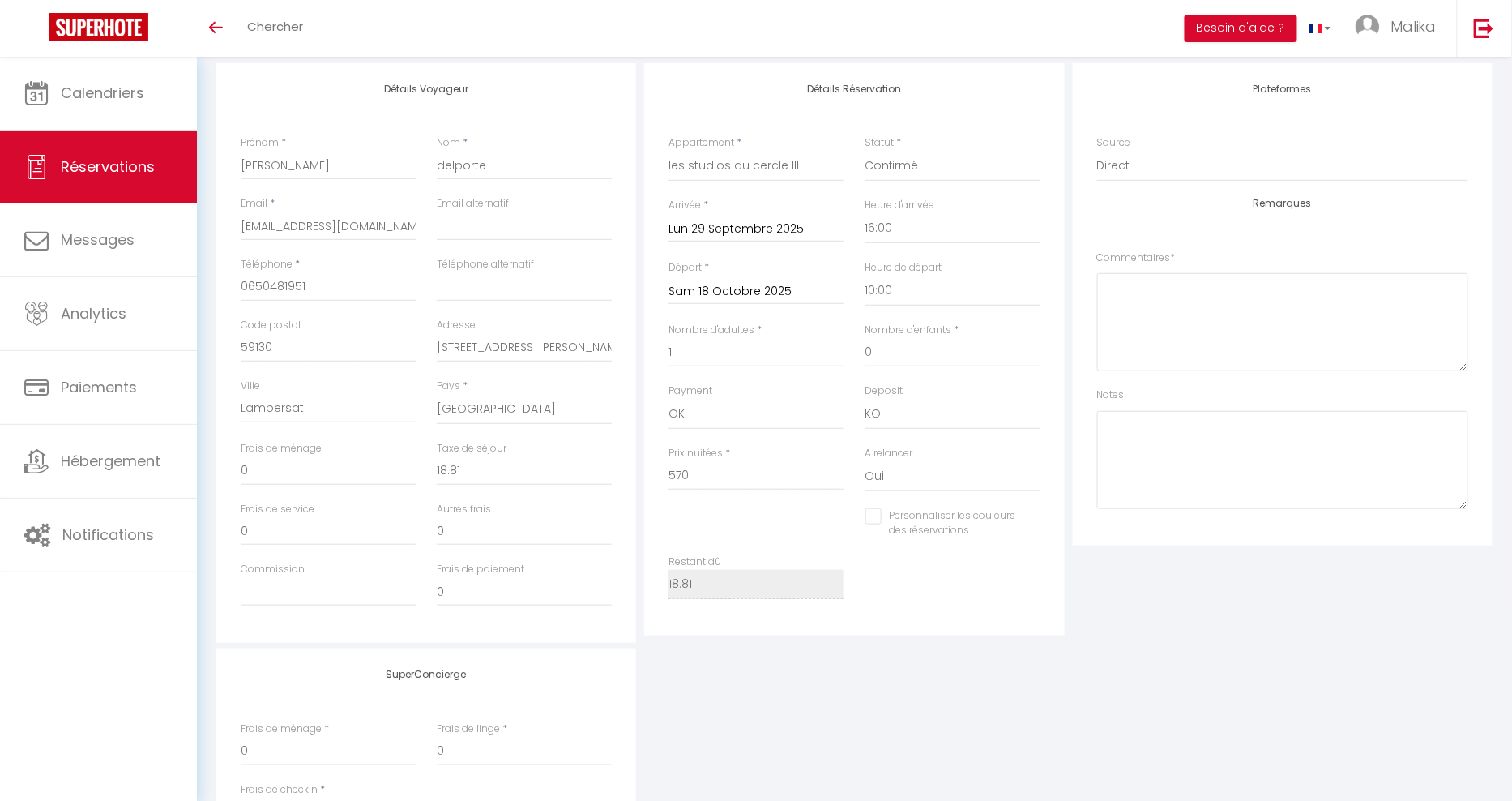
click at [876, 508] on input "Personnaliser les couleurs des réservations" at bounding box center [943, 516] width 155 height 16
checkbox input "true"
click at [1036, 534] on span at bounding box center [1034, 528] width 13 height 13
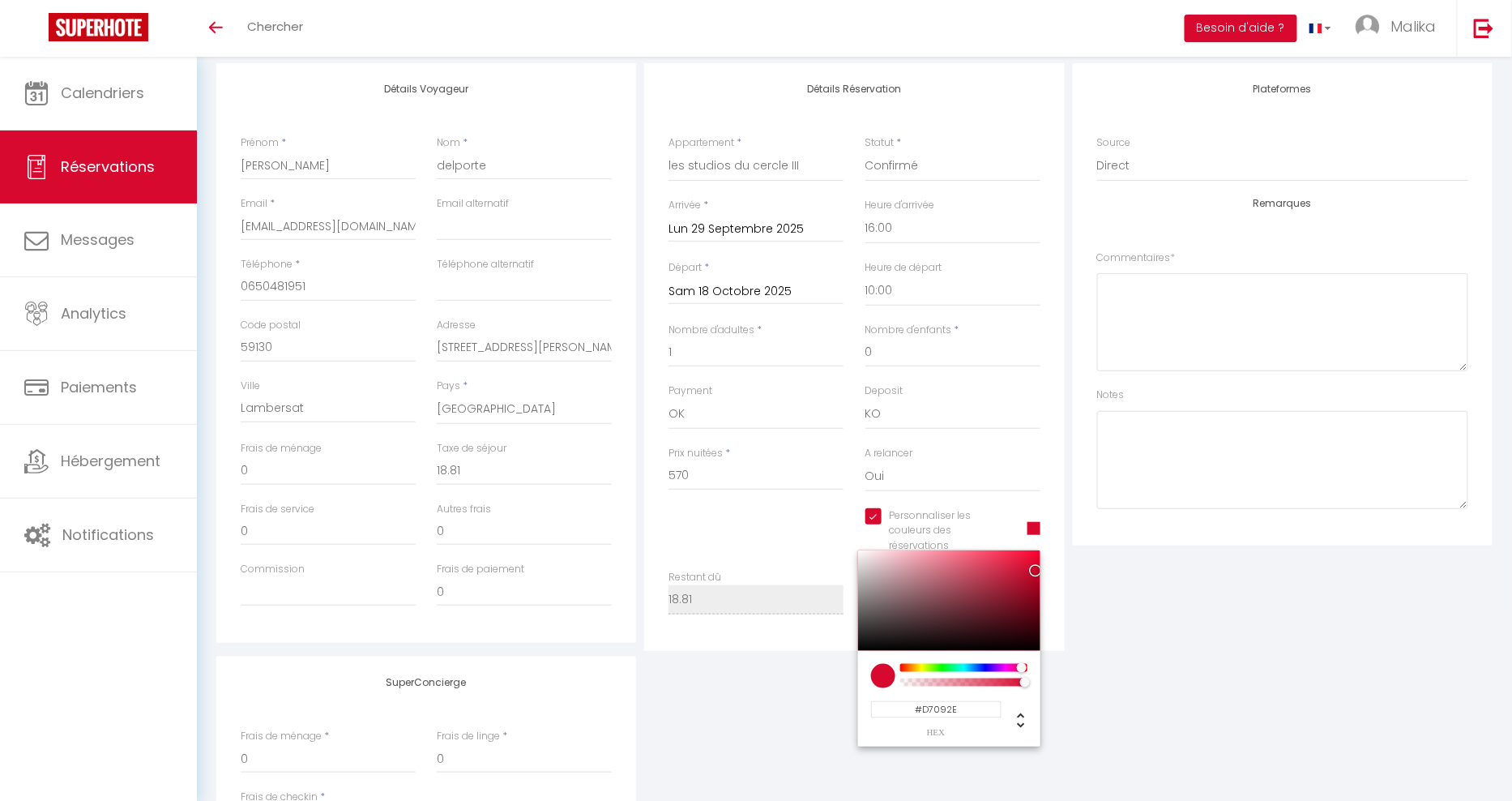
click at [937, 712] on input "#D7092E" at bounding box center [936, 710] width 130 height 17
paste input "0983D7"
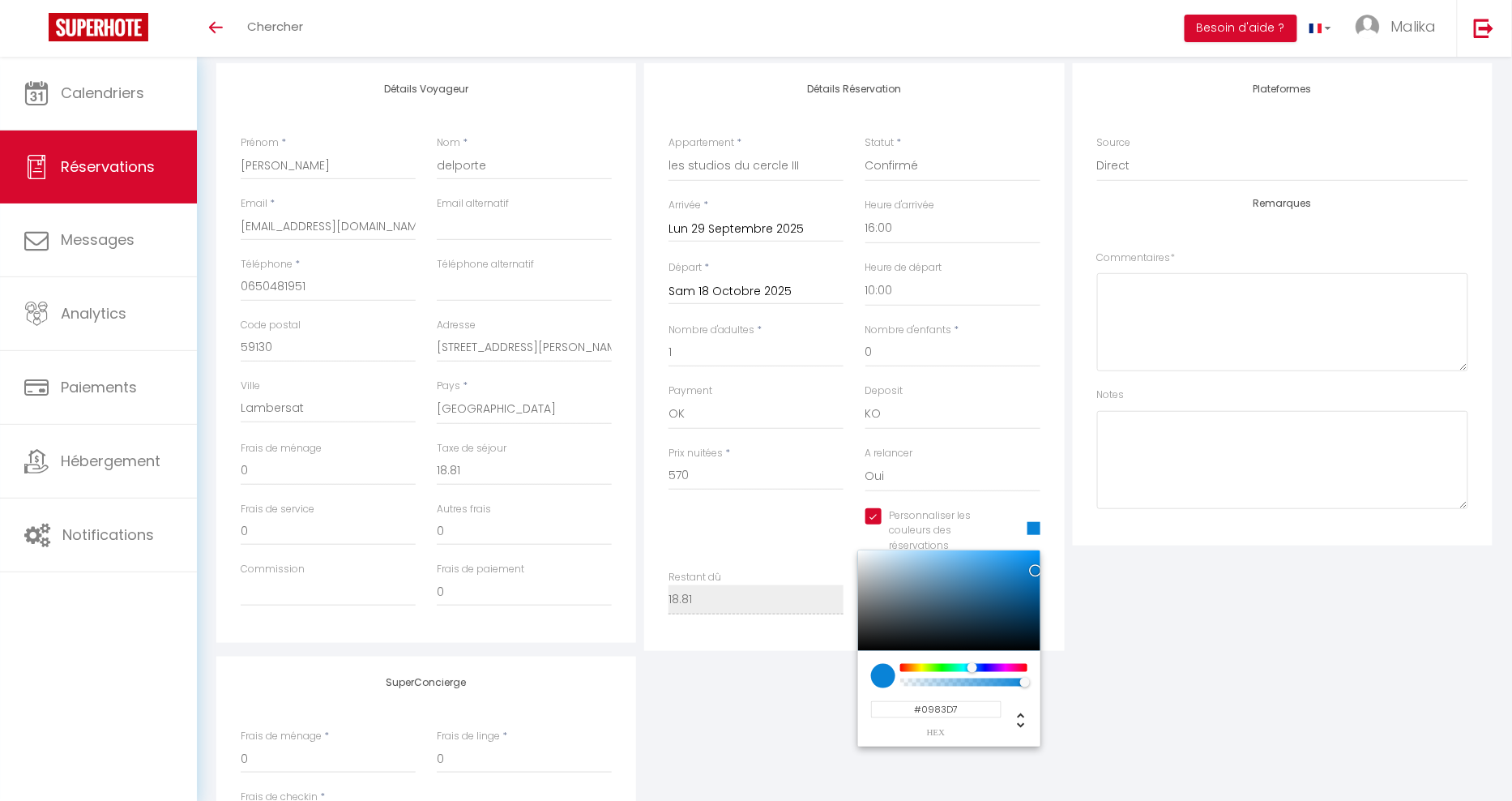
type input "#0983D7"
click at [1136, 689] on div "SuperConcierge Frais de ménage * 0 Frais de linge * 0 Frais de checkin * 0" at bounding box center [854, 763] width 1284 height 214
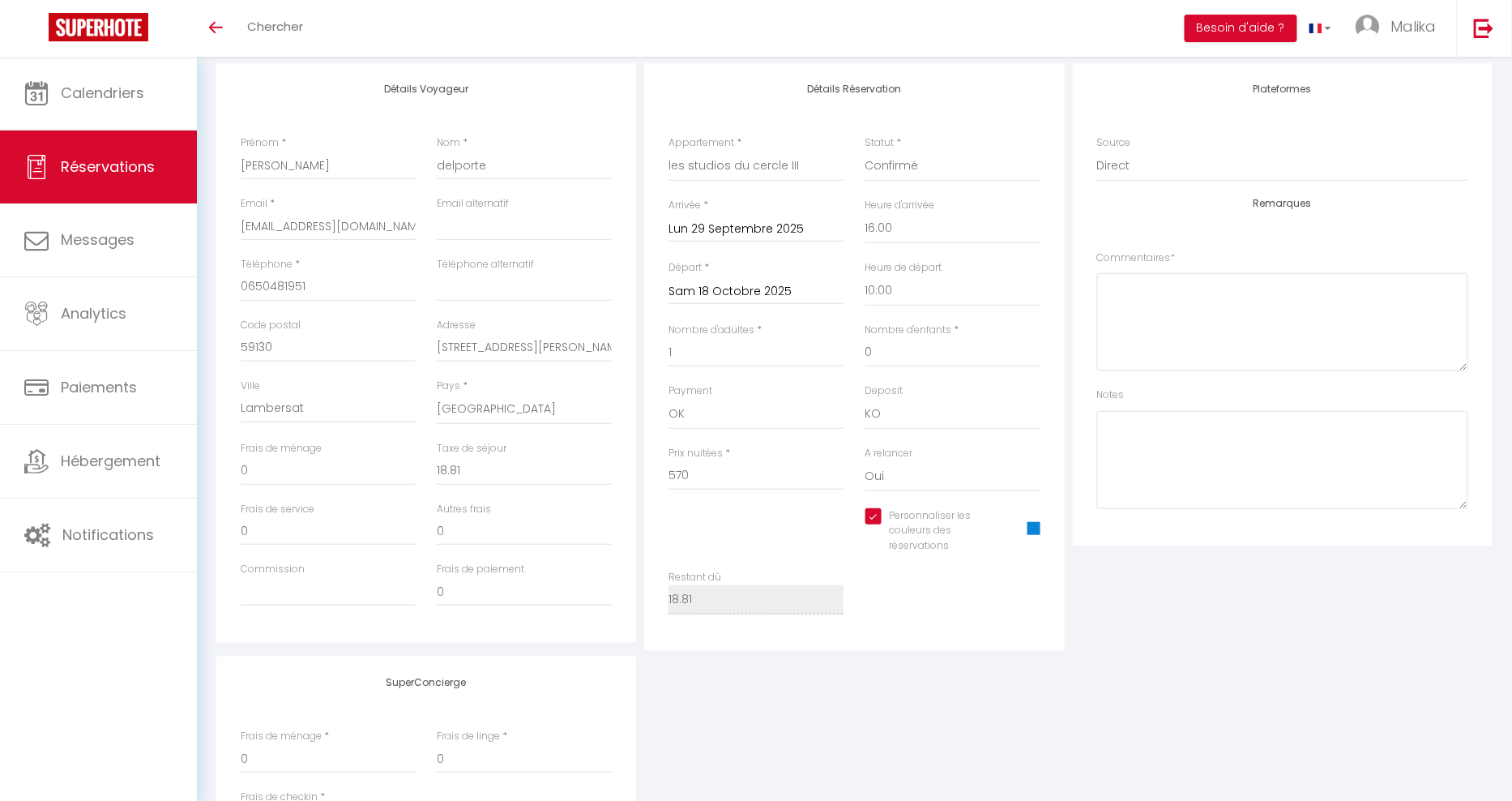
scroll to position [0, 0]
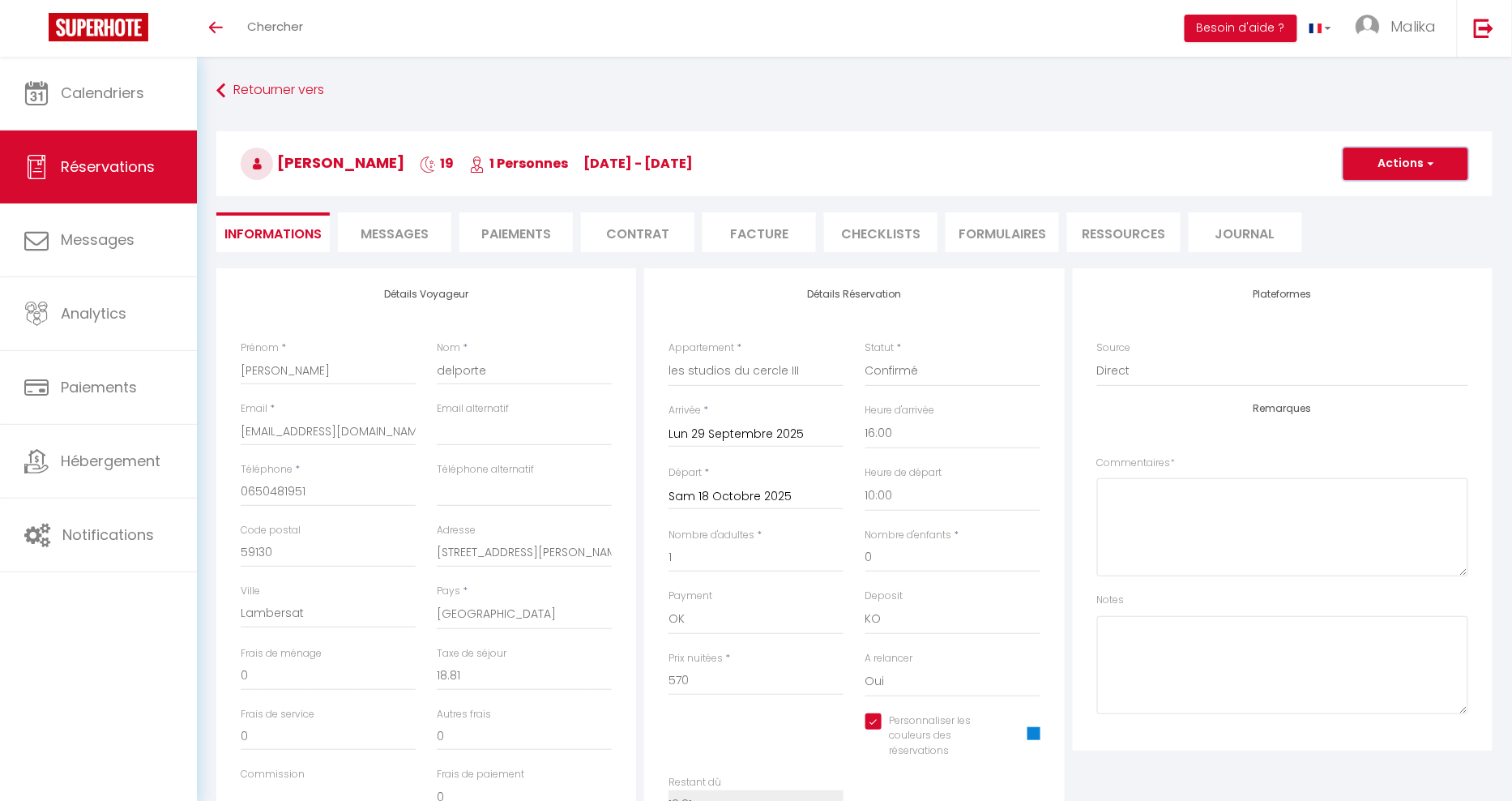
click at [1428, 160] on span "button" at bounding box center [1428, 163] width 9 height 14
click at [1377, 186] on ul "Enregistrer Dupliquer Supprimer" at bounding box center [1389, 220] width 129 height 73
click at [1396, 161] on button "Actions" at bounding box center [1406, 163] width 125 height 32
click at [1384, 197] on link "Enregistrer" at bounding box center [1389, 199] width 128 height 21
select select "not_cancelled"
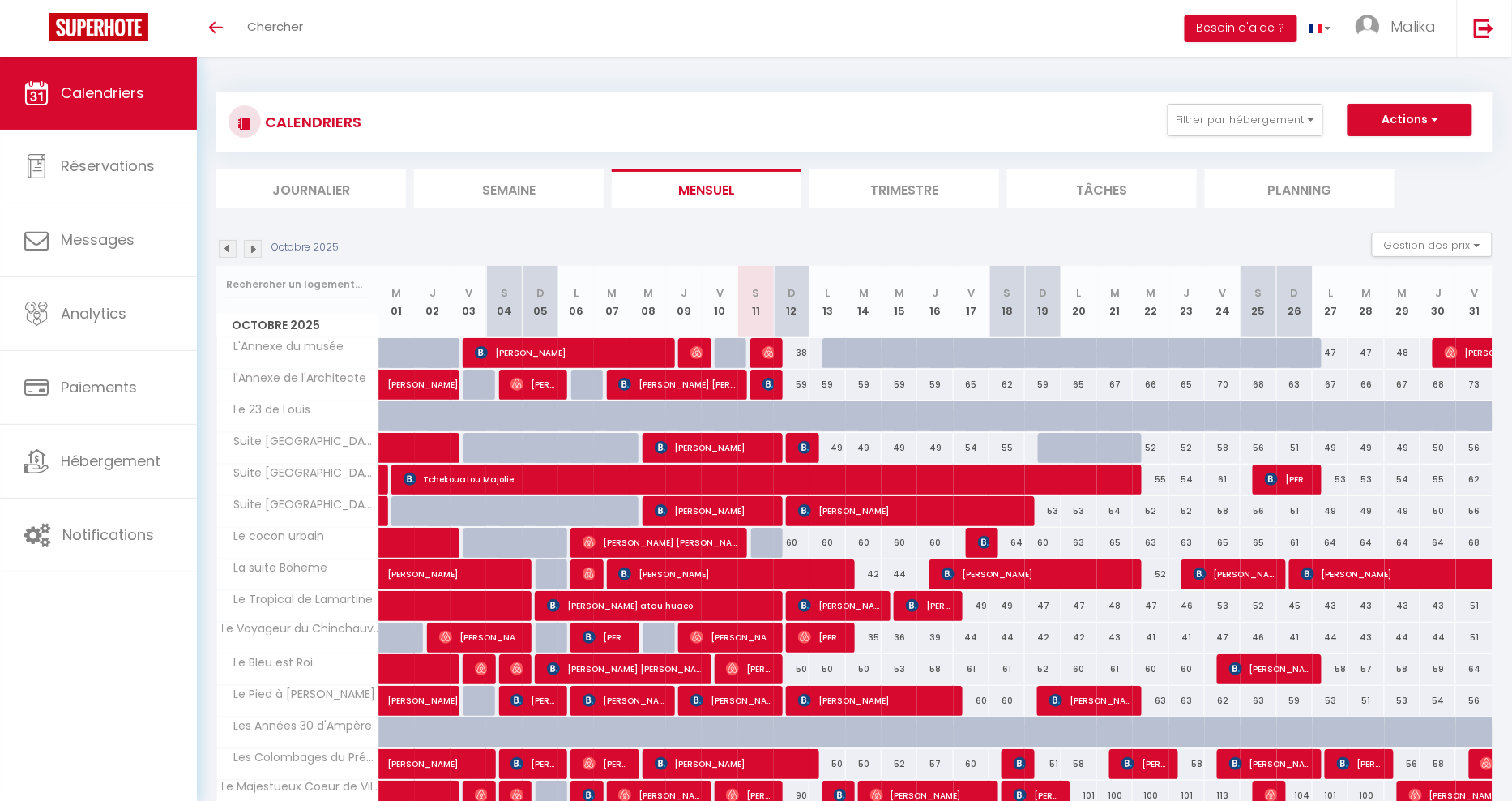
click at [224, 252] on img at bounding box center [227, 249] width 18 height 18
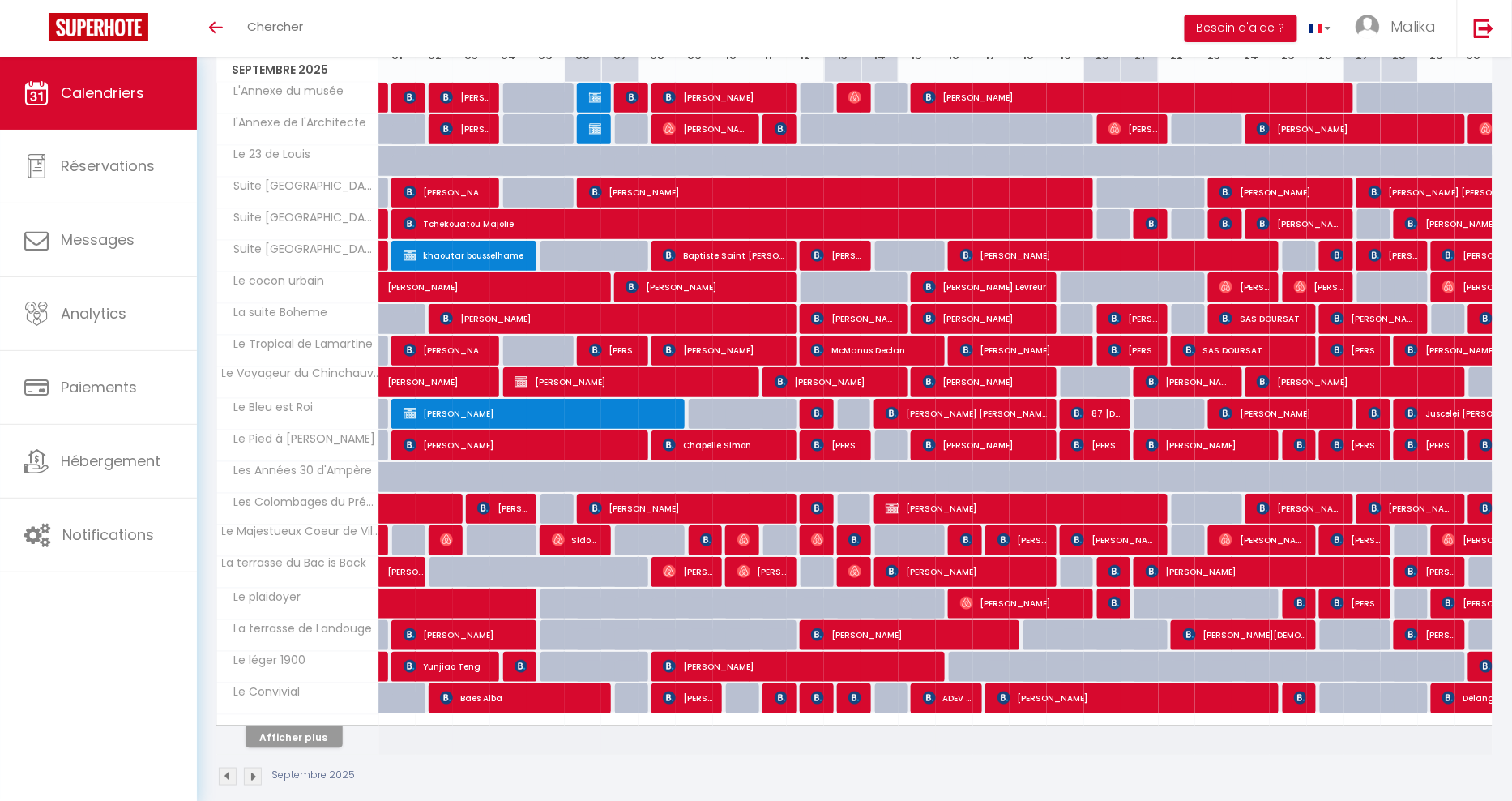
scroll to position [266, 0]
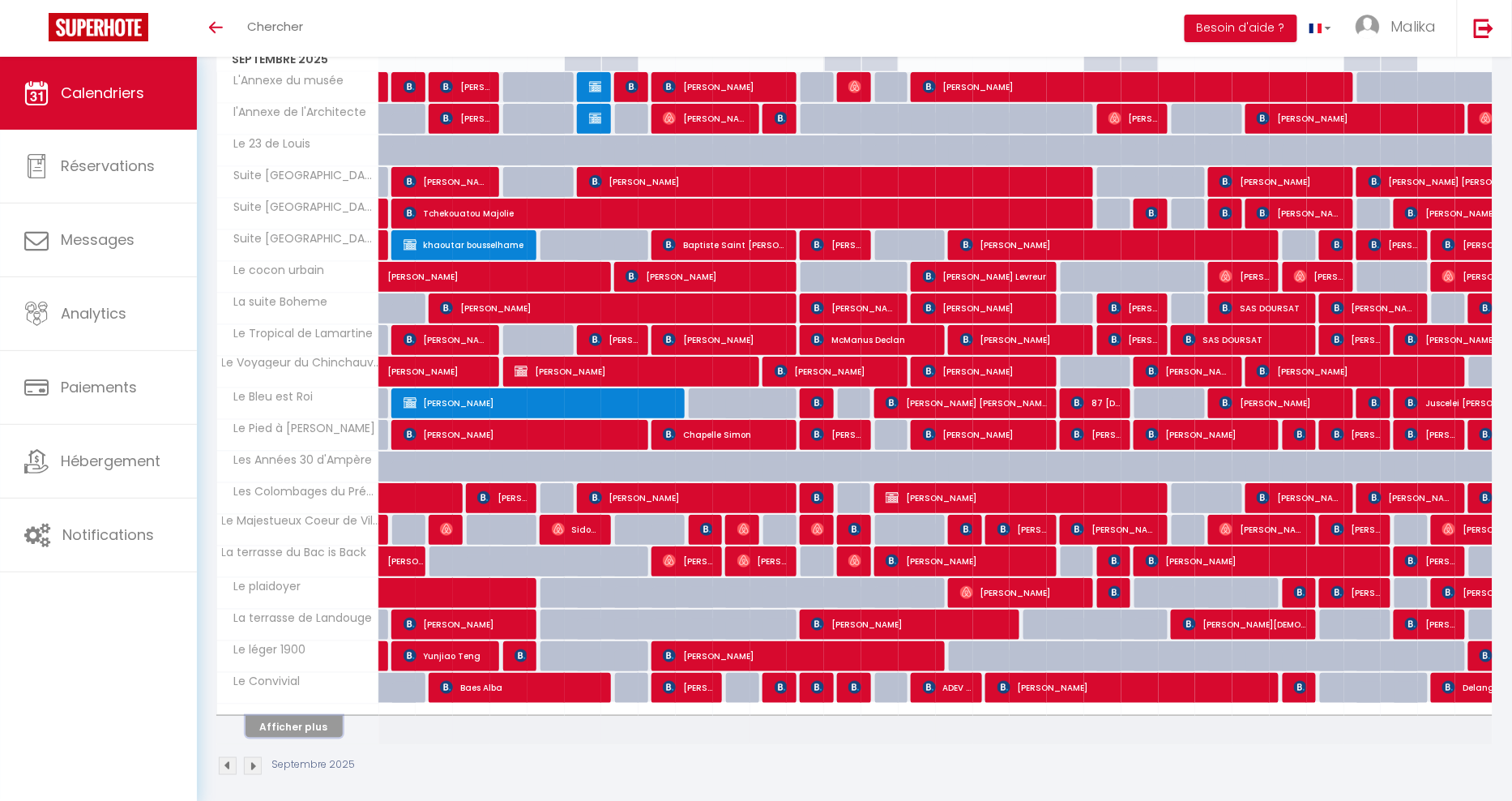
click at [306, 716] on button "Afficher plus" at bounding box center [294, 727] width 97 height 22
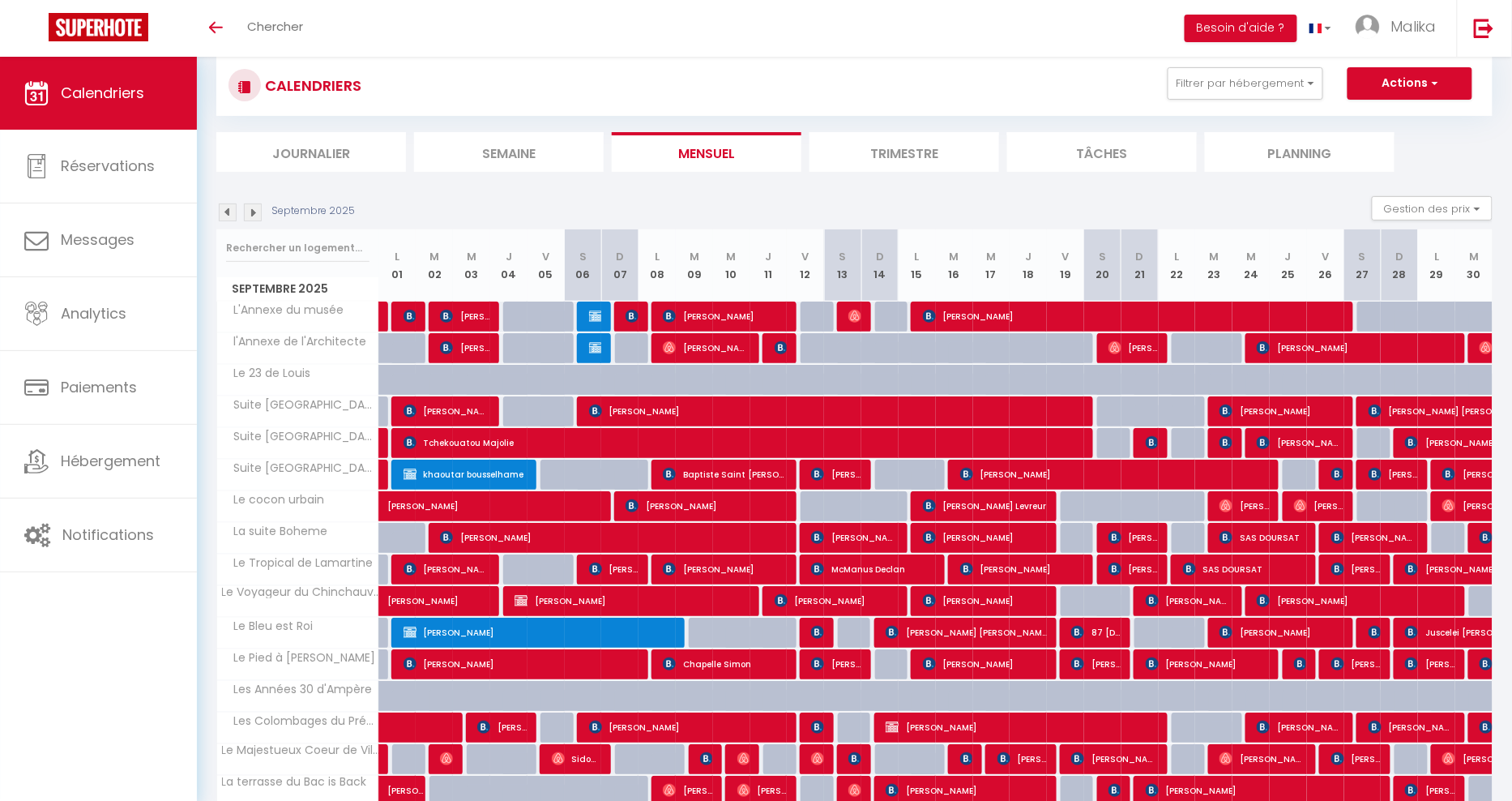
scroll to position [0, 0]
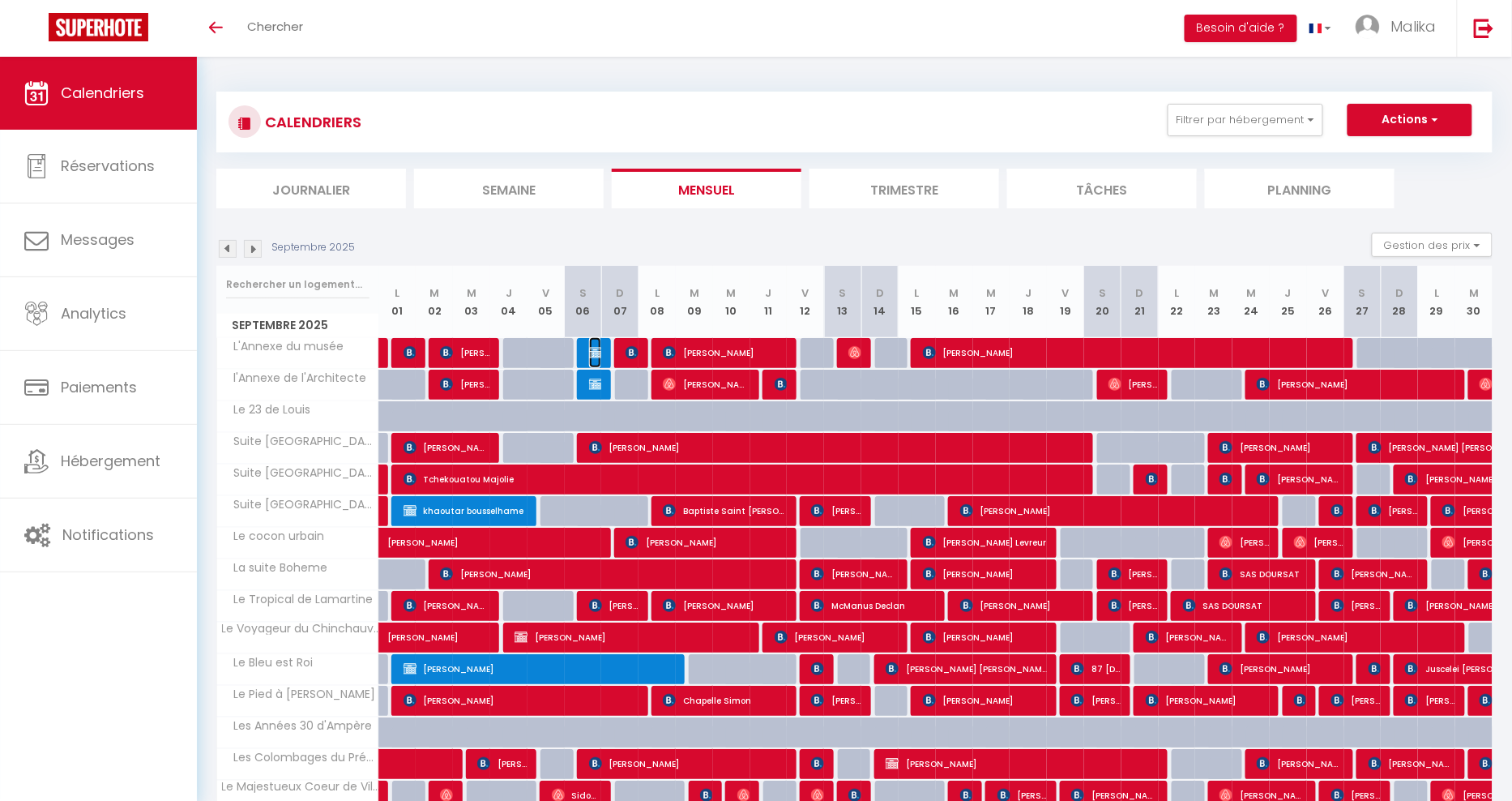
click at [596, 350] on img at bounding box center [595, 352] width 13 height 13
select select "OK"
select select "0"
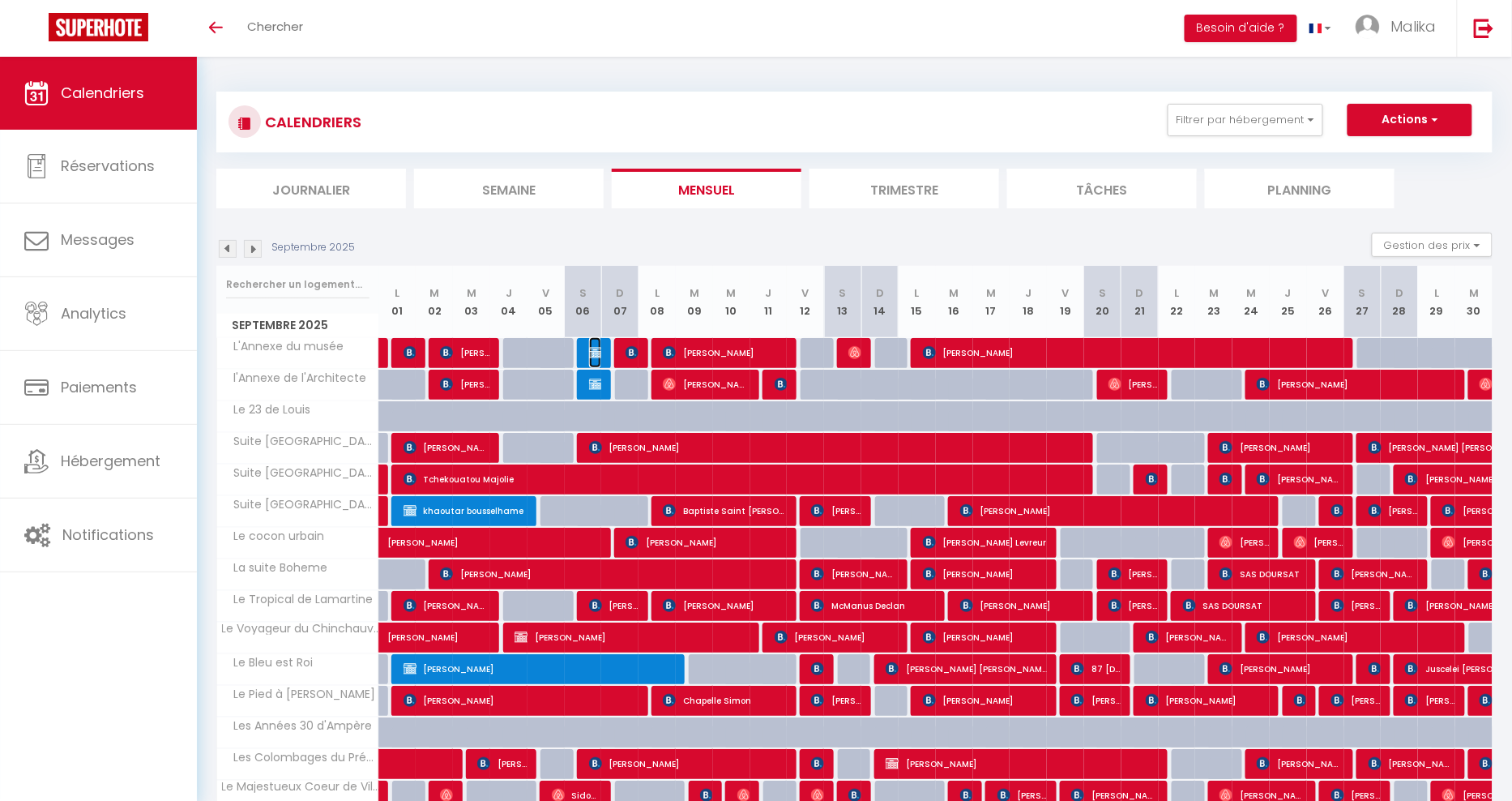
select select "0"
select select
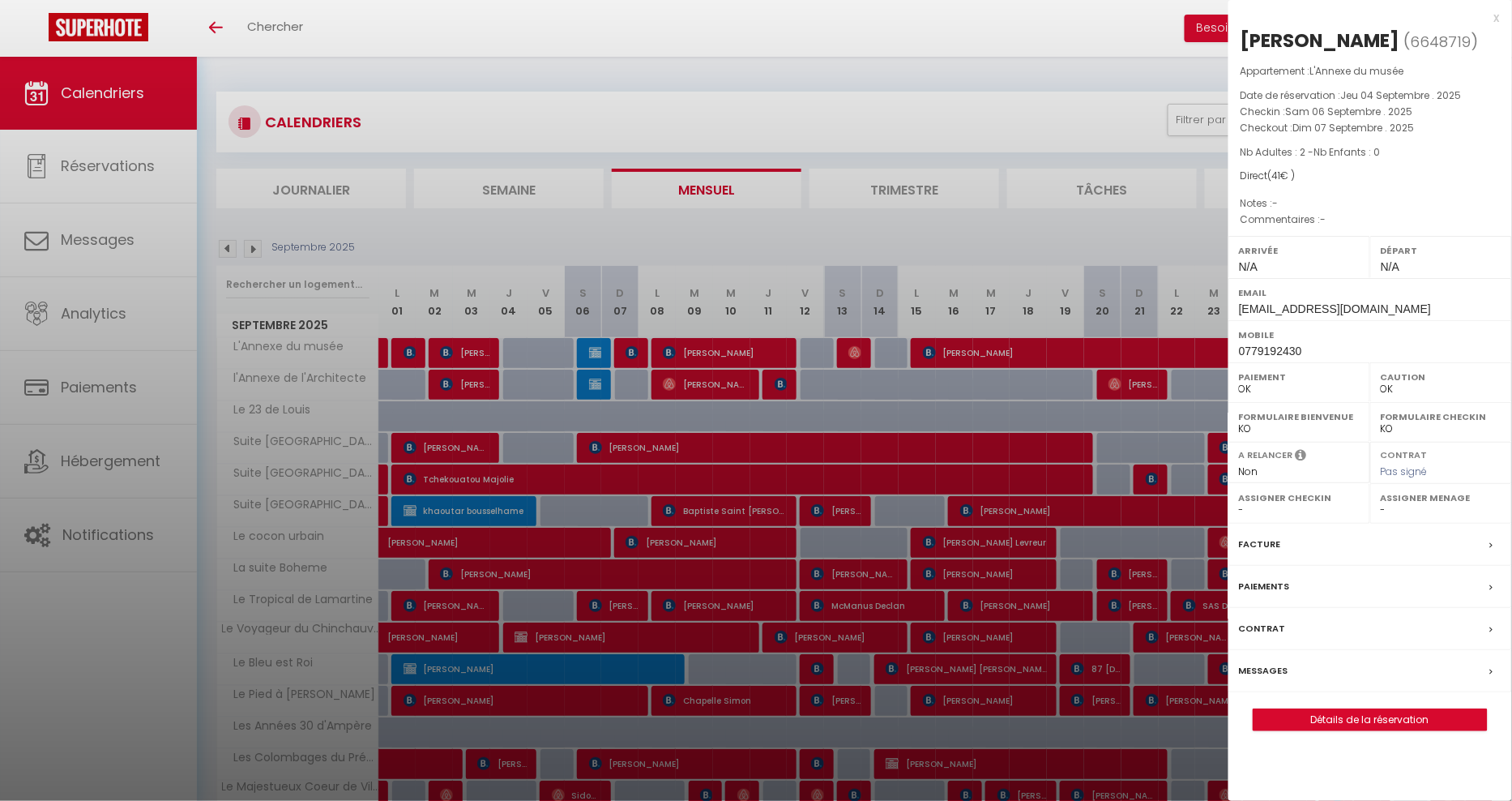
click at [596, 350] on div at bounding box center [756, 400] width 1512 height 801
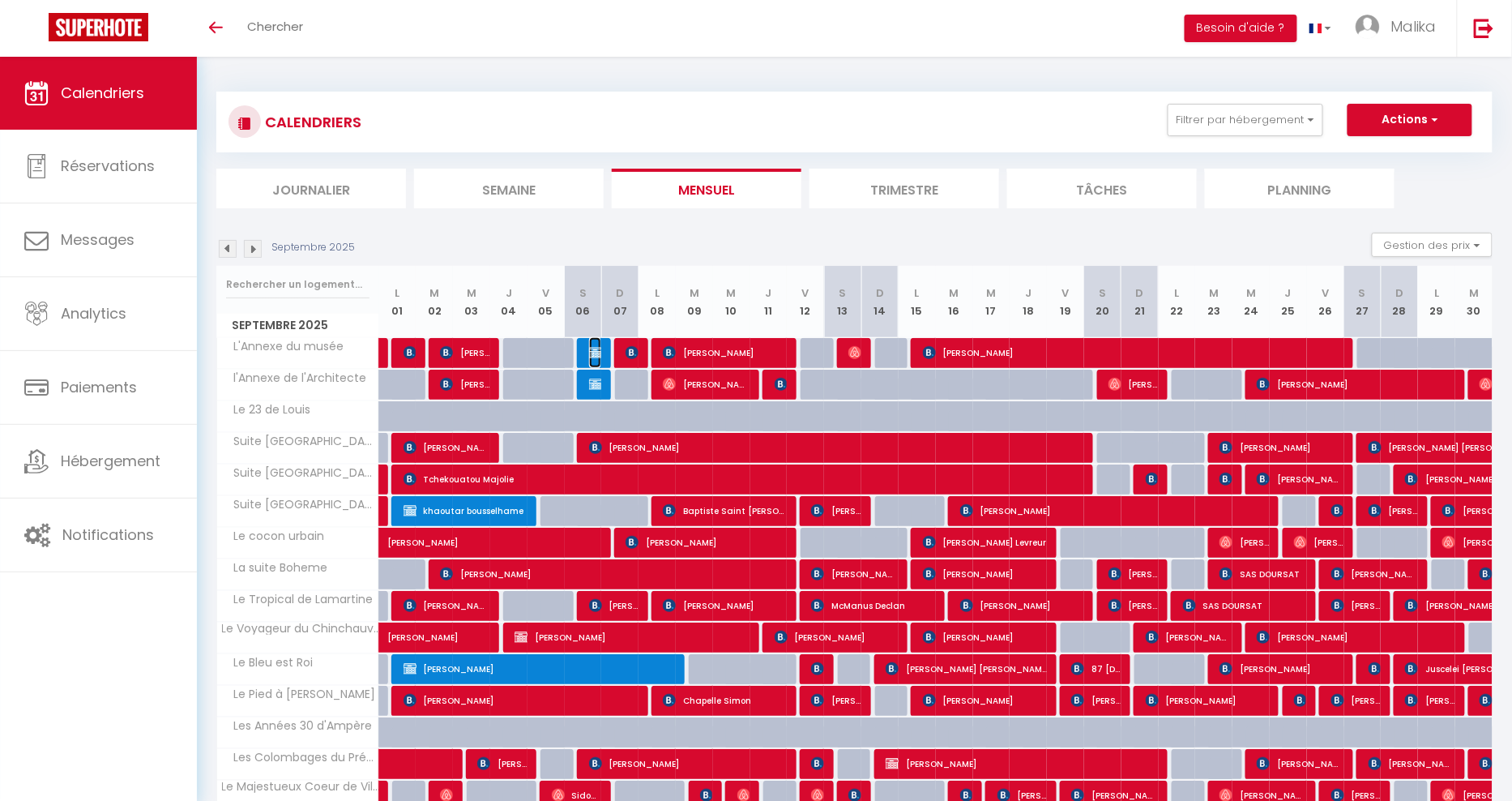
click at [596, 350] on img at bounding box center [595, 352] width 13 height 13
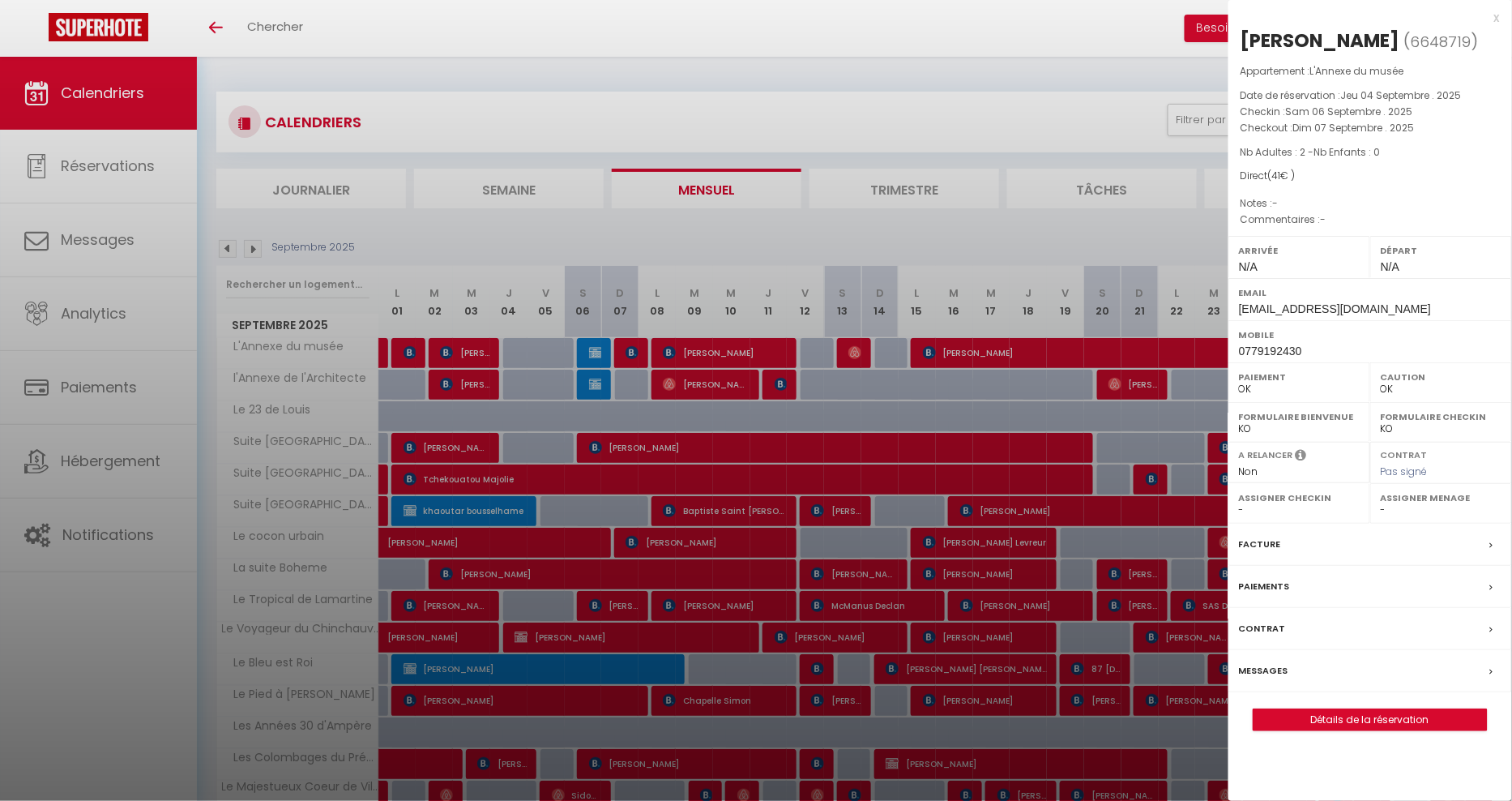
click at [1058, 243] on div at bounding box center [756, 400] width 1512 height 801
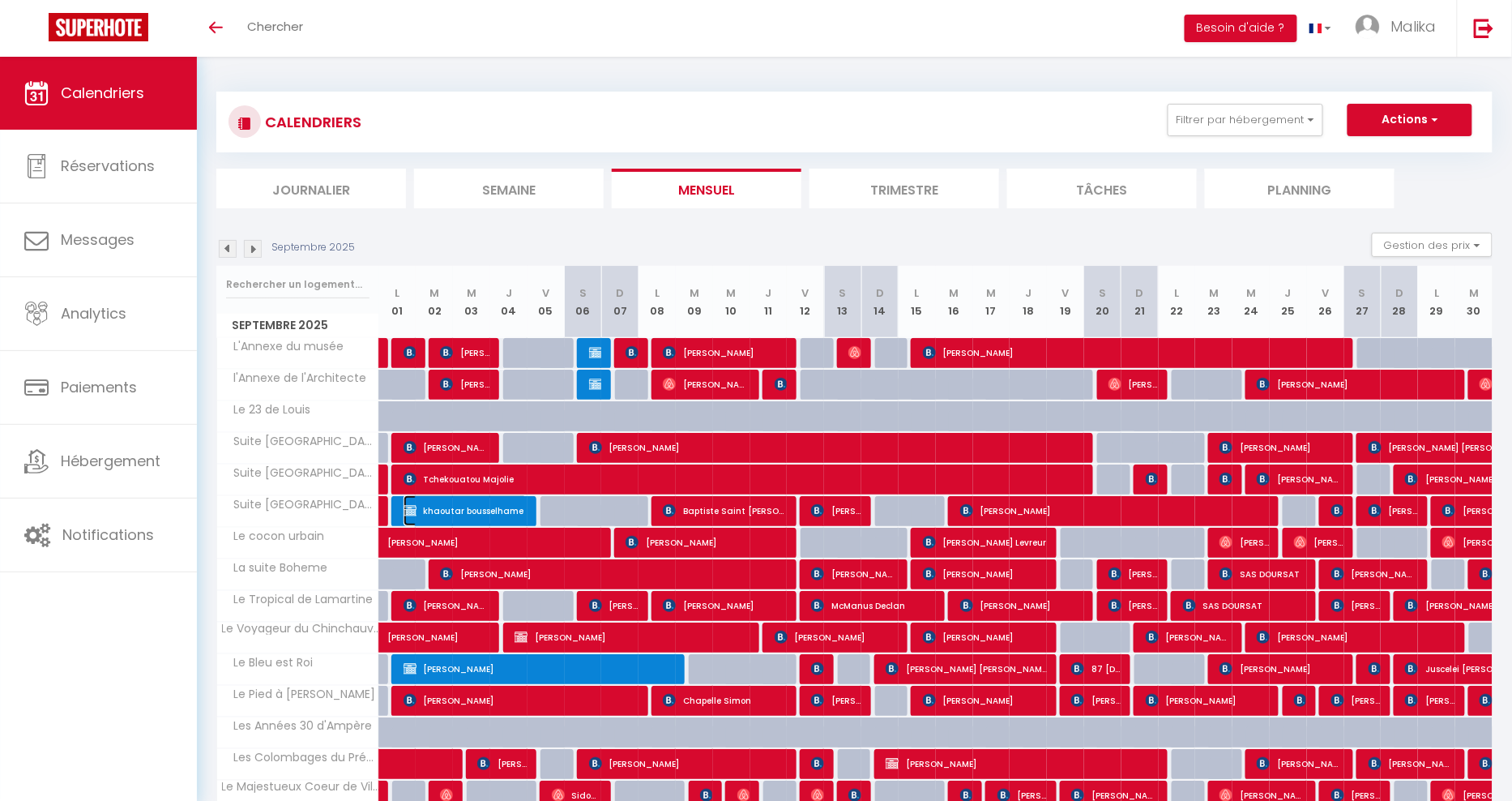
click at [459, 506] on span "khaoutar bousselhame" at bounding box center [465, 511] width 124 height 31
click at [0, 0] on div at bounding box center [0, 0] width 0 height 0
click at [470, 512] on span "khaoutar bousselhame" at bounding box center [465, 511] width 124 height 31
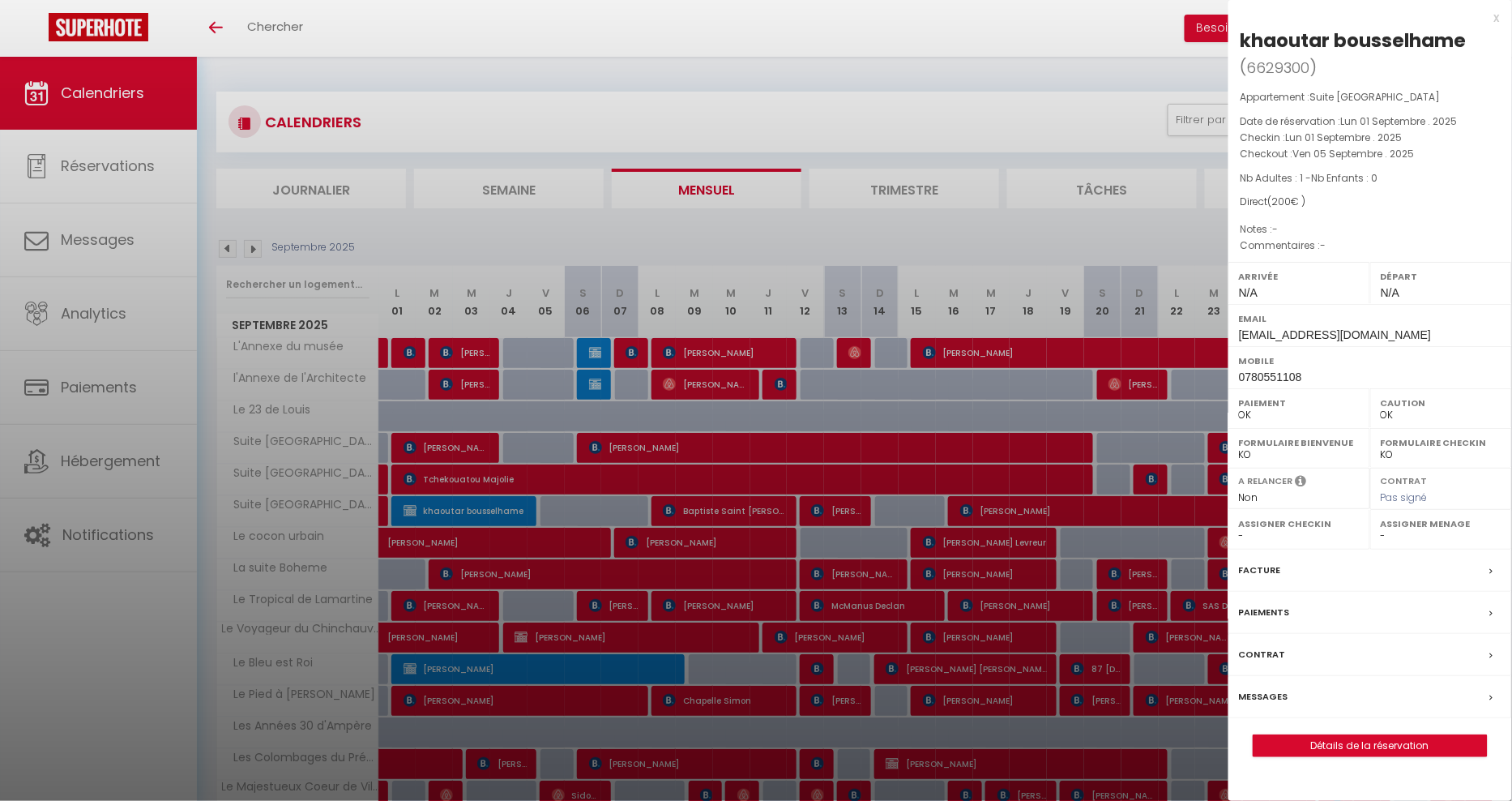
click at [545, 246] on div at bounding box center [756, 400] width 1512 height 801
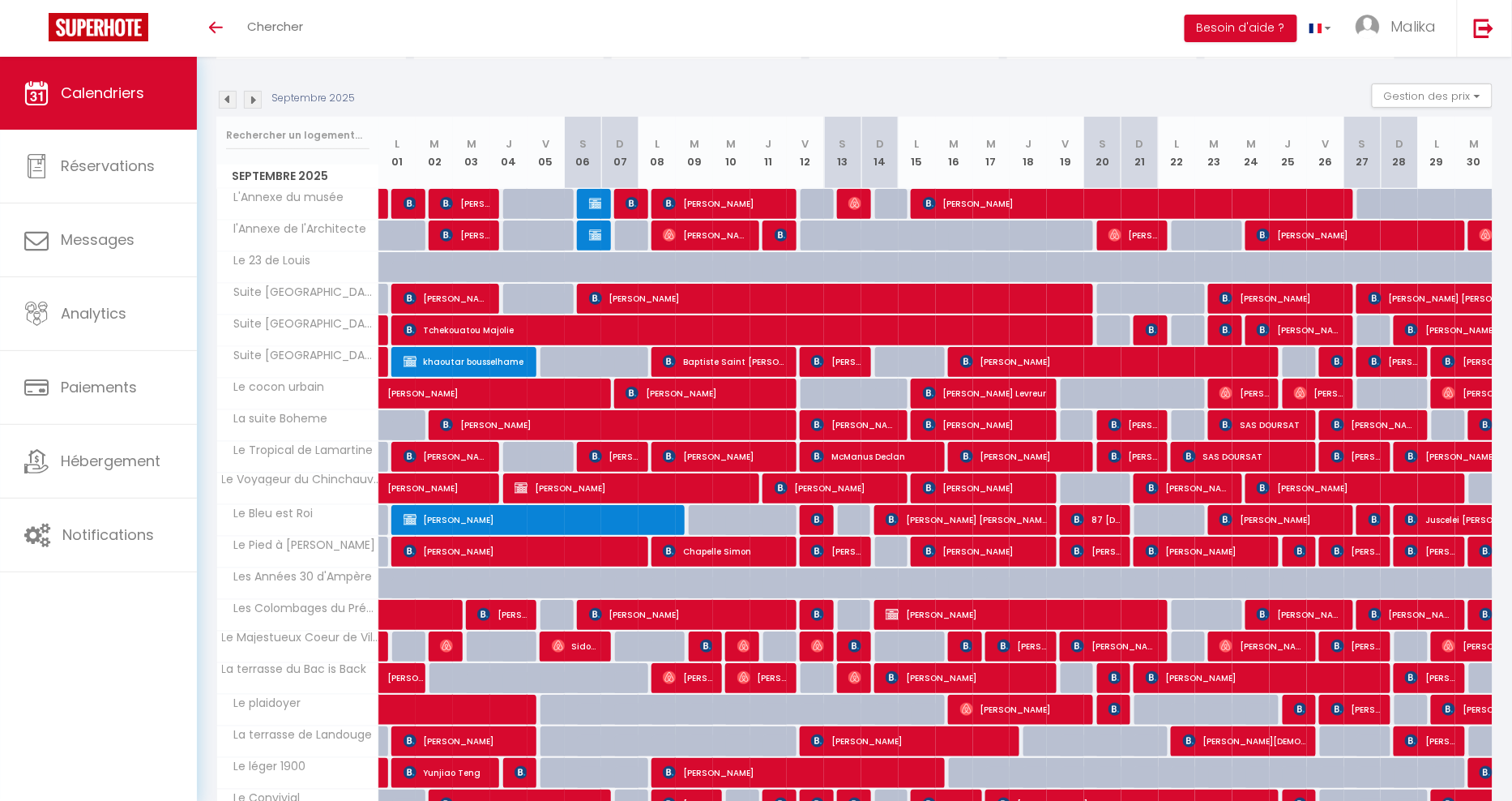
scroll to position [150, 0]
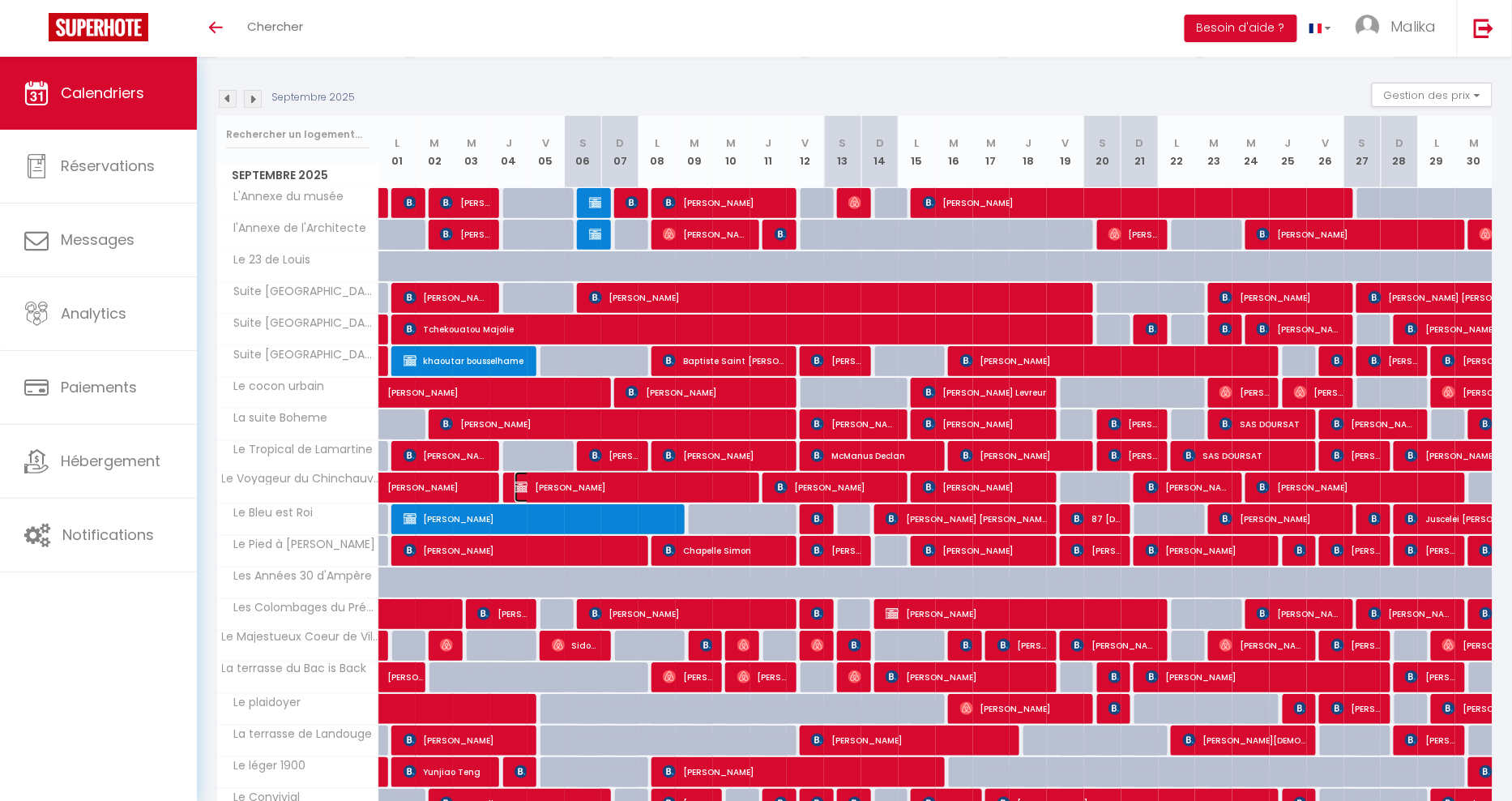
click at [598, 483] on span "STEPHANE LALEUF" at bounding box center [632, 487] width 236 height 31
select select "KO"
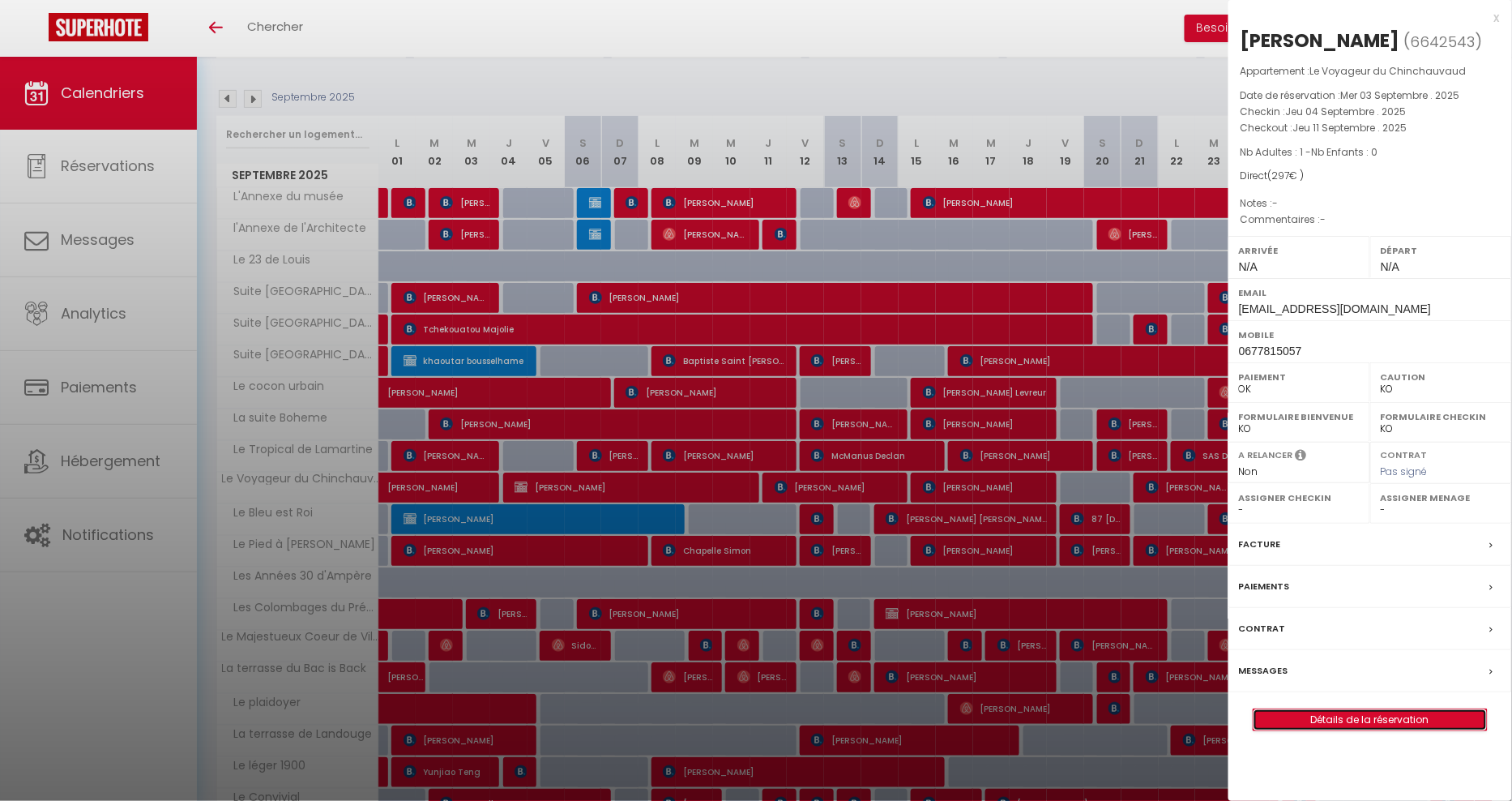
click at [1389, 714] on link "Détails de la réservation" at bounding box center [1370, 719] width 233 height 21
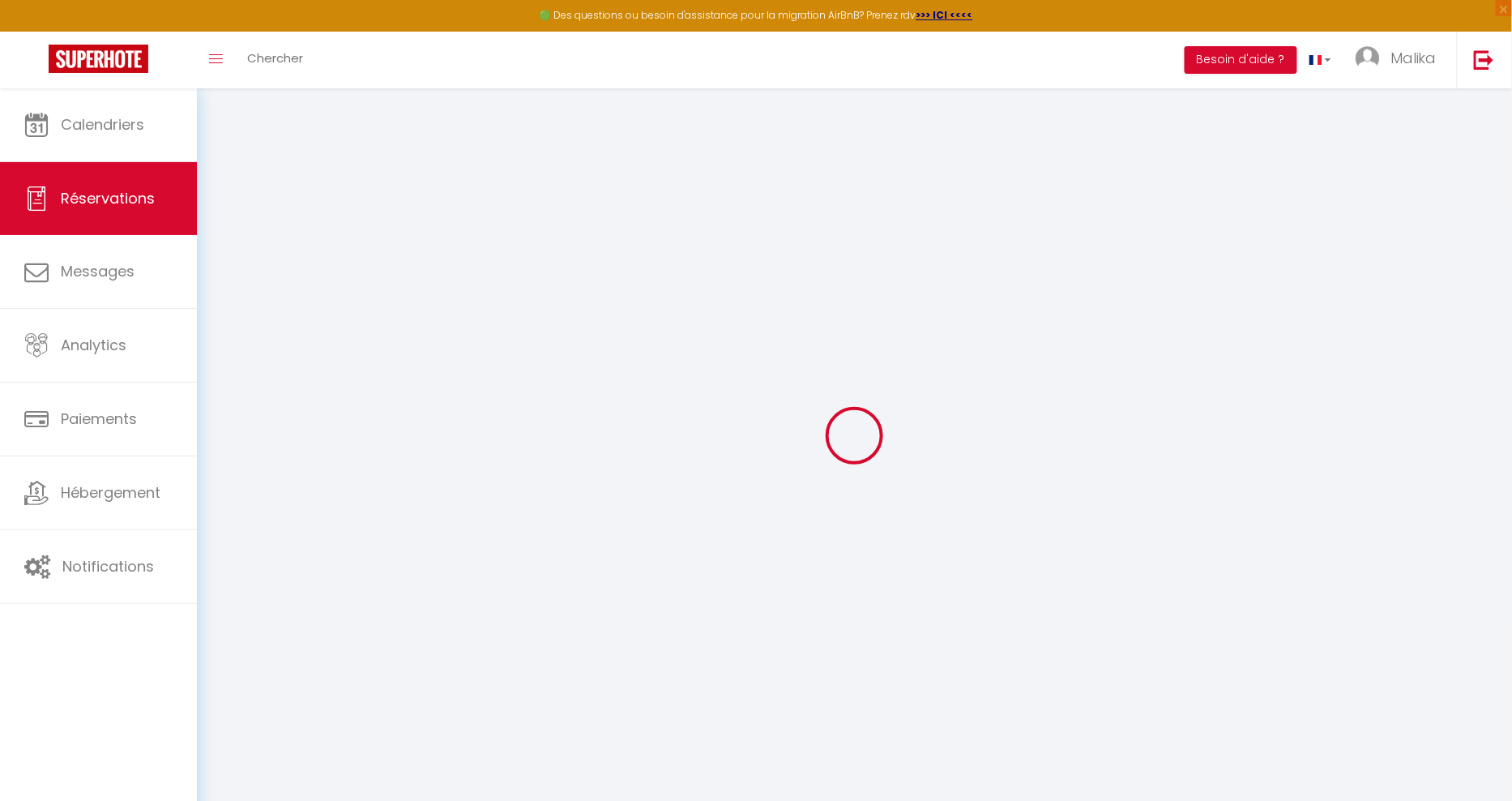
select select
checkbox input "false"
select select
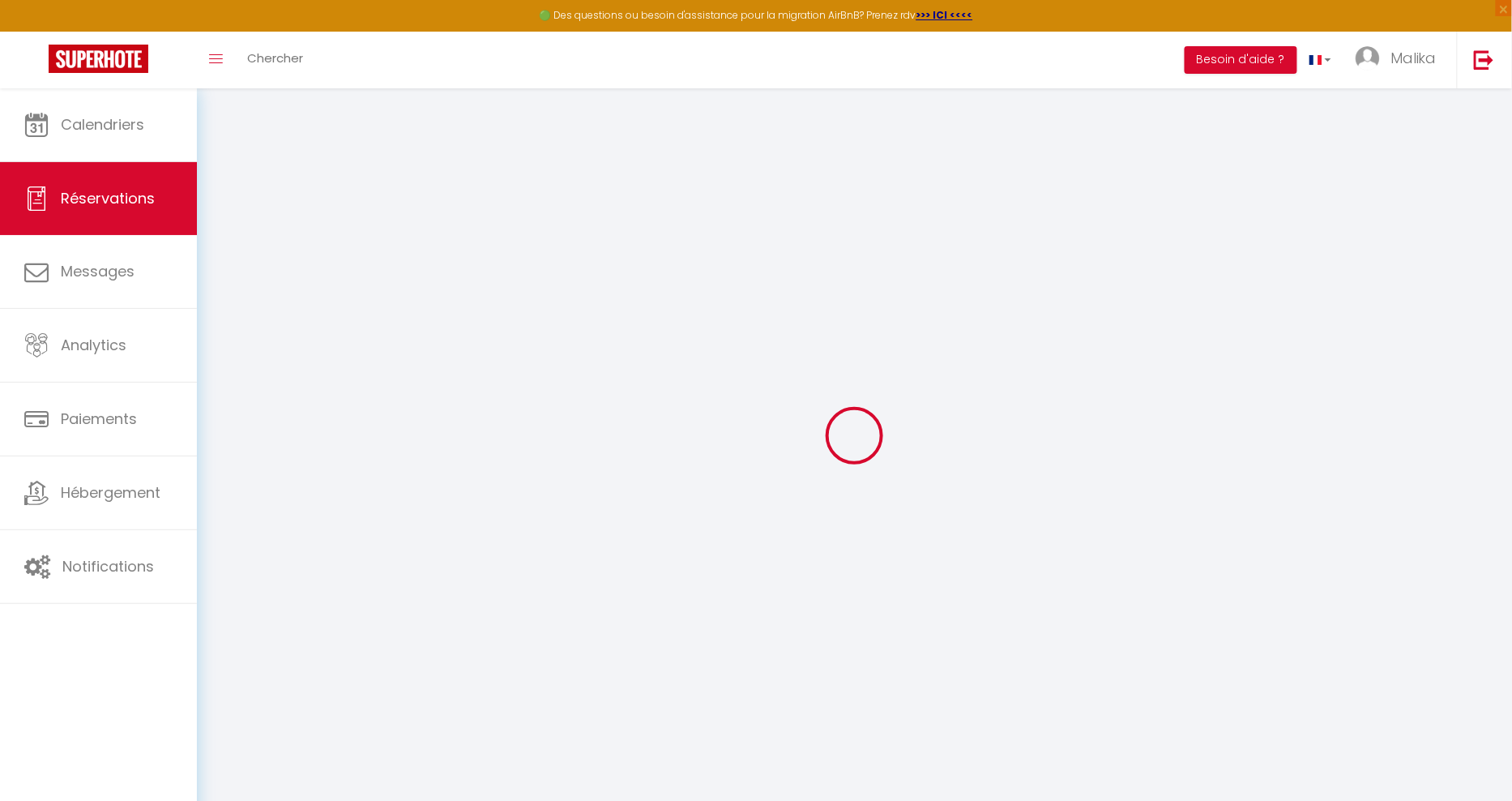
checkbox input "false"
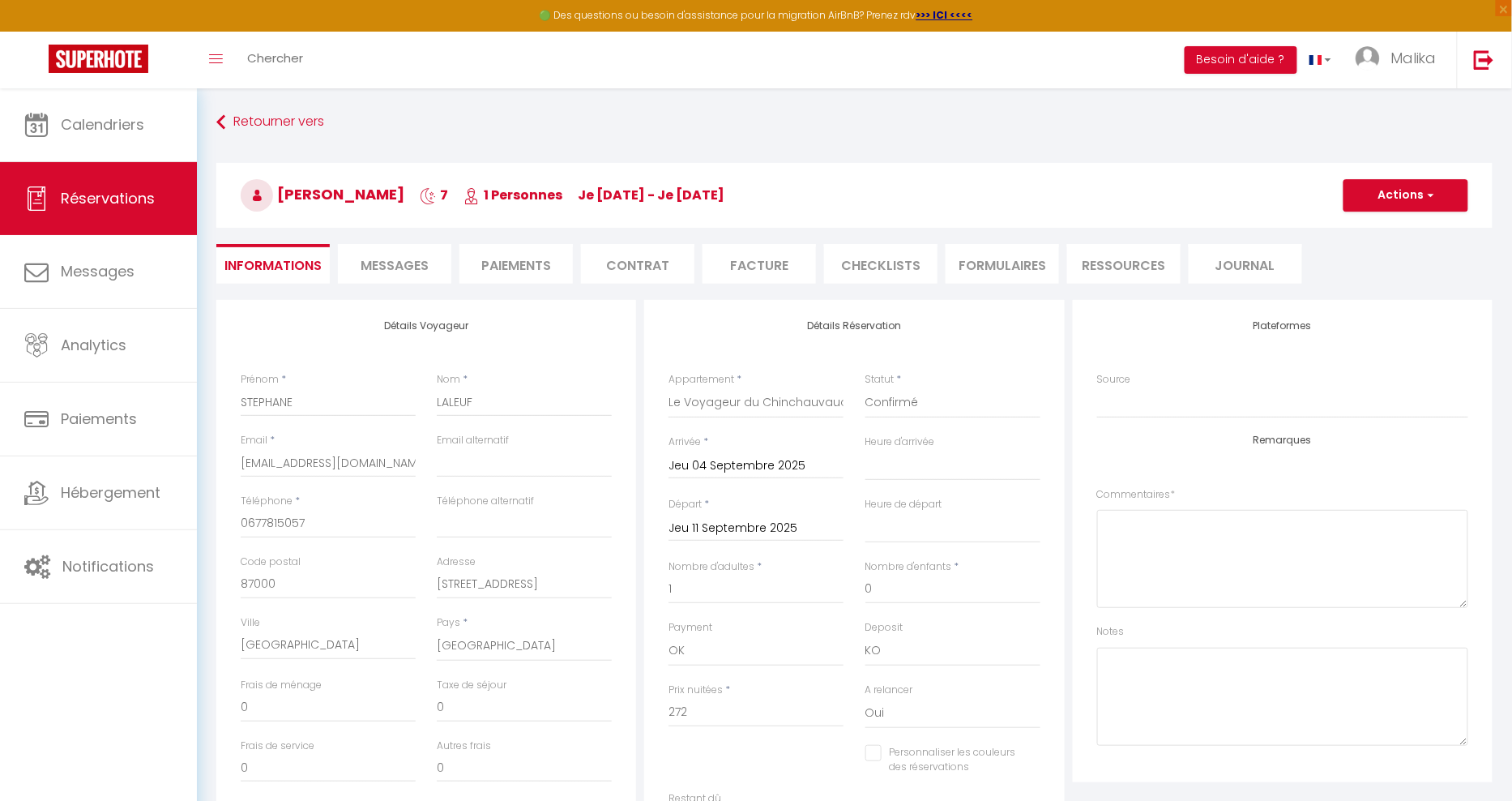
select select
checkbox input "false"
type input "25"
select select
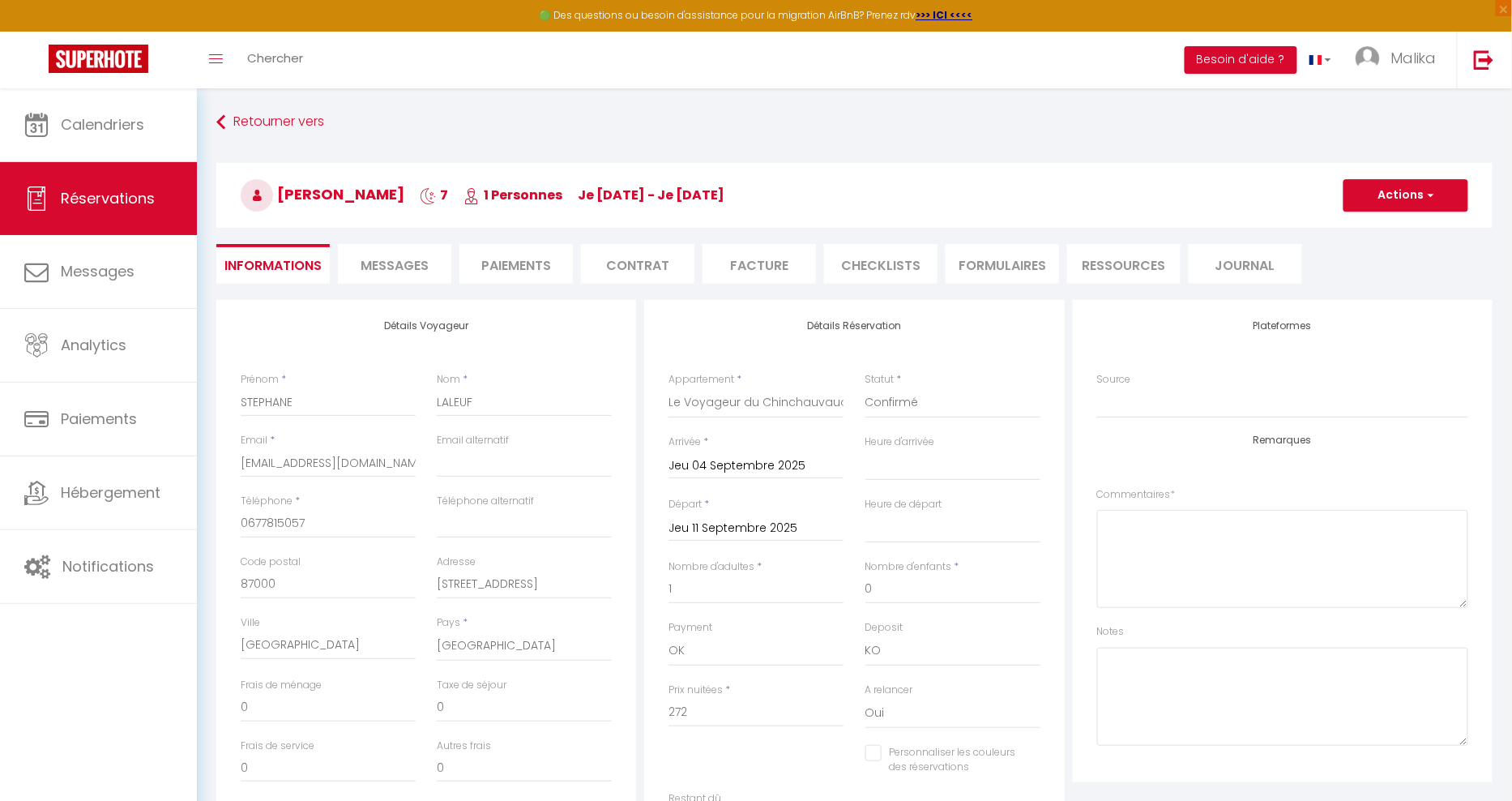
select select
checkbox input "false"
select select
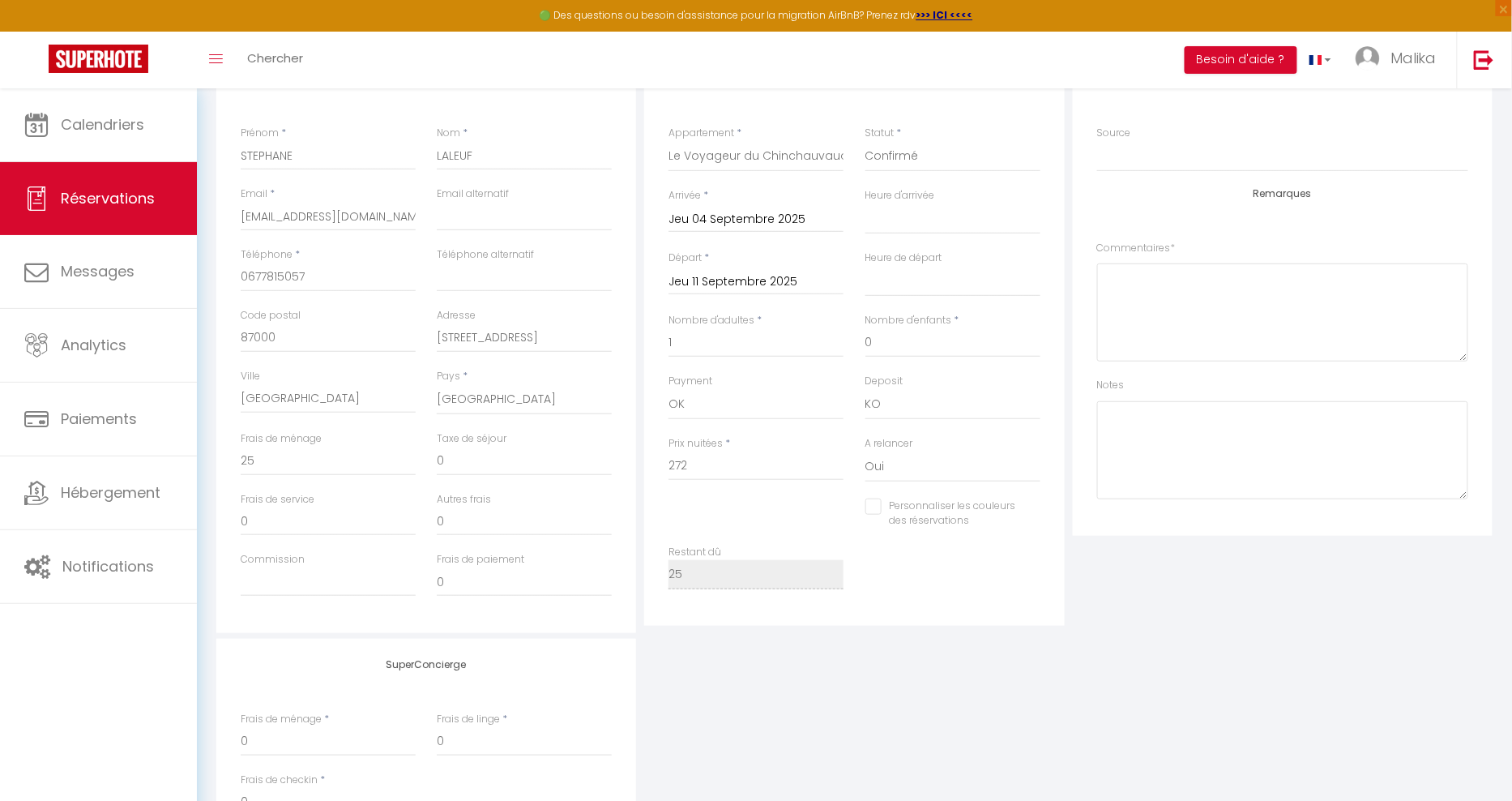
scroll to position [246, 0]
click at [876, 509] on input "Personnaliser les couleurs des réservations" at bounding box center [943, 507] width 155 height 16
checkbox input "true"
select select
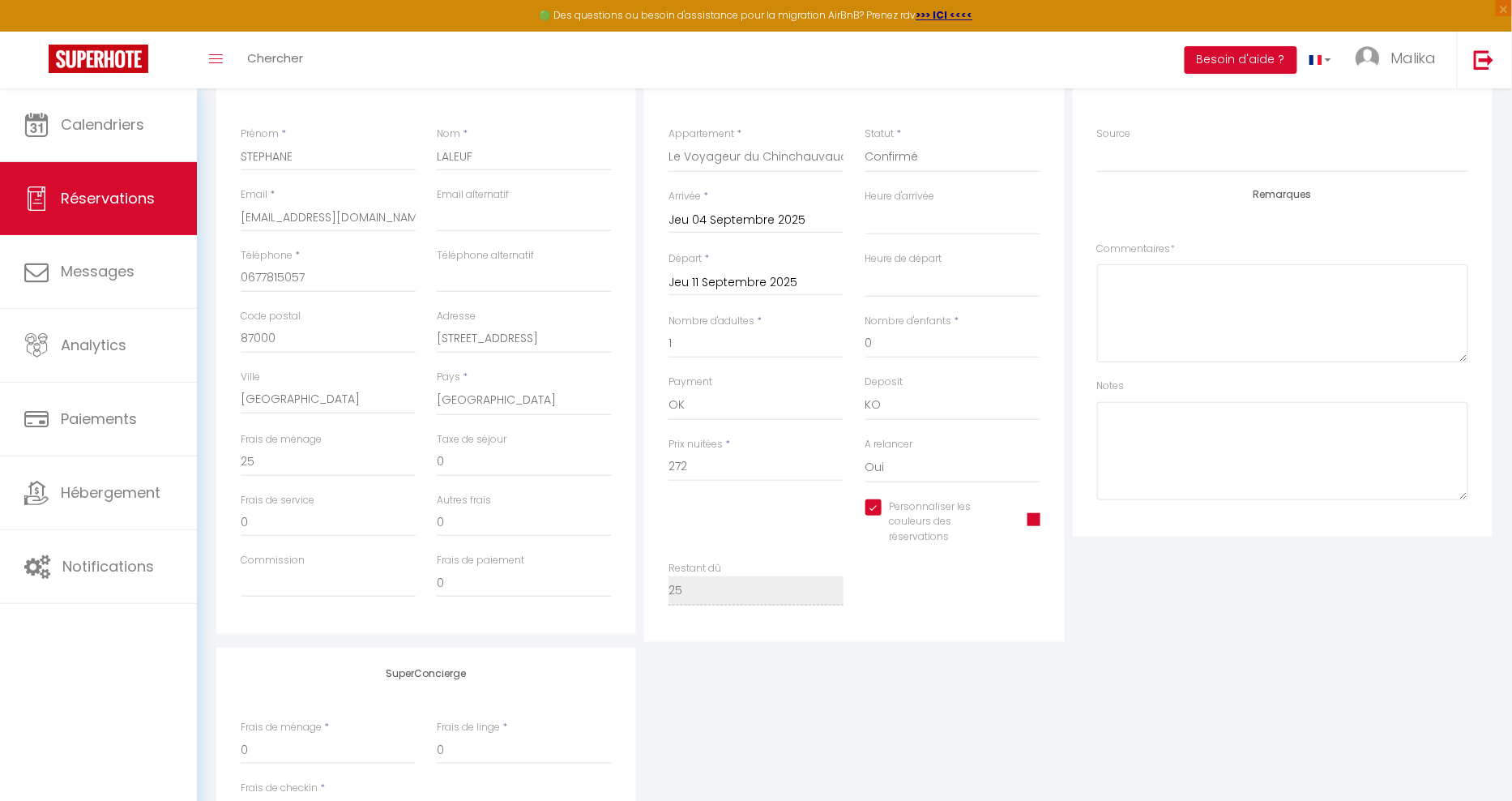
click at [1032, 524] on span at bounding box center [1034, 519] width 13 height 13
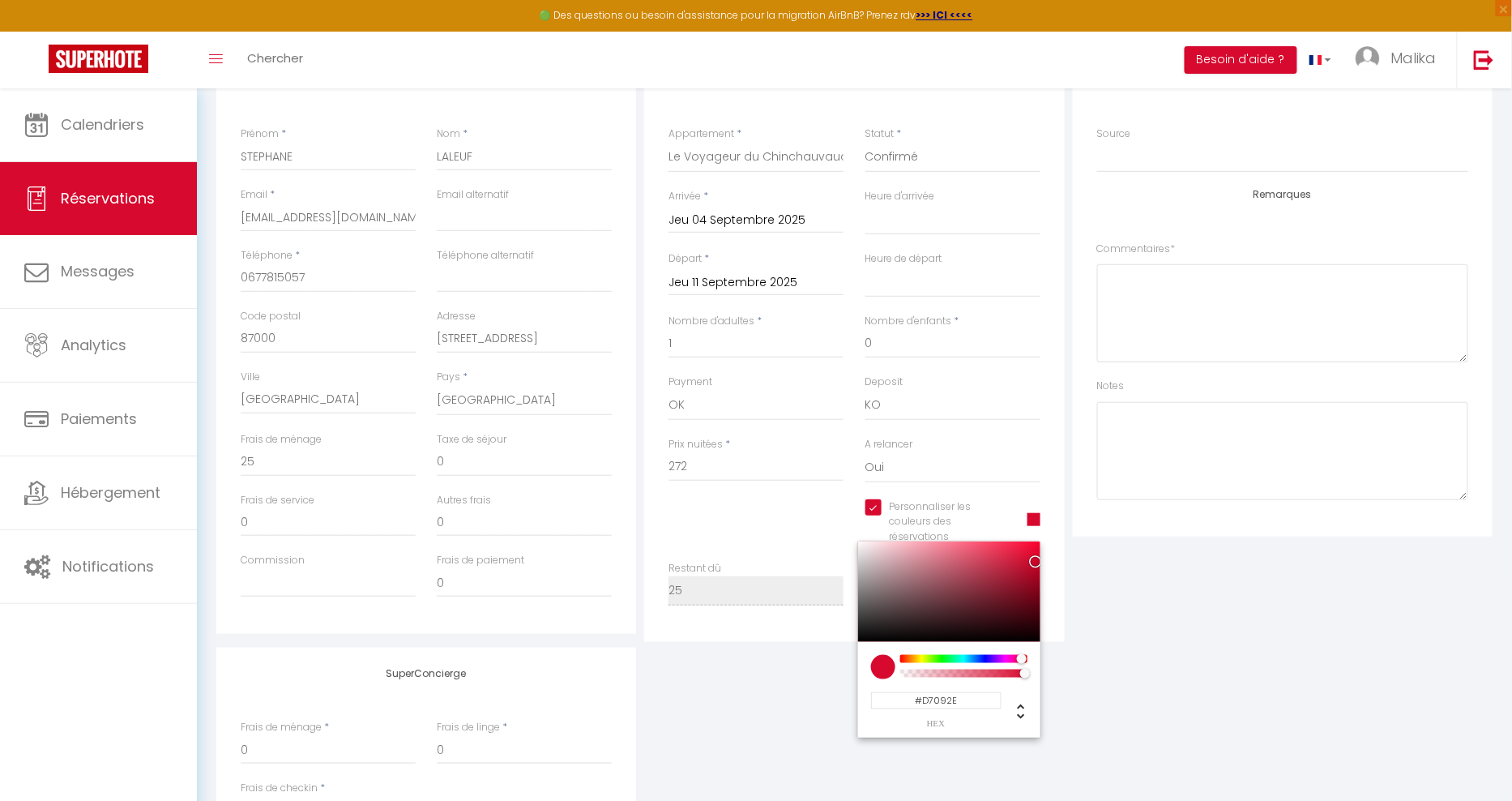
click at [959, 695] on input "#D7092E" at bounding box center [936, 701] width 130 height 17
type input "#"
paste input "#0983D7"
type input "#0983D7"
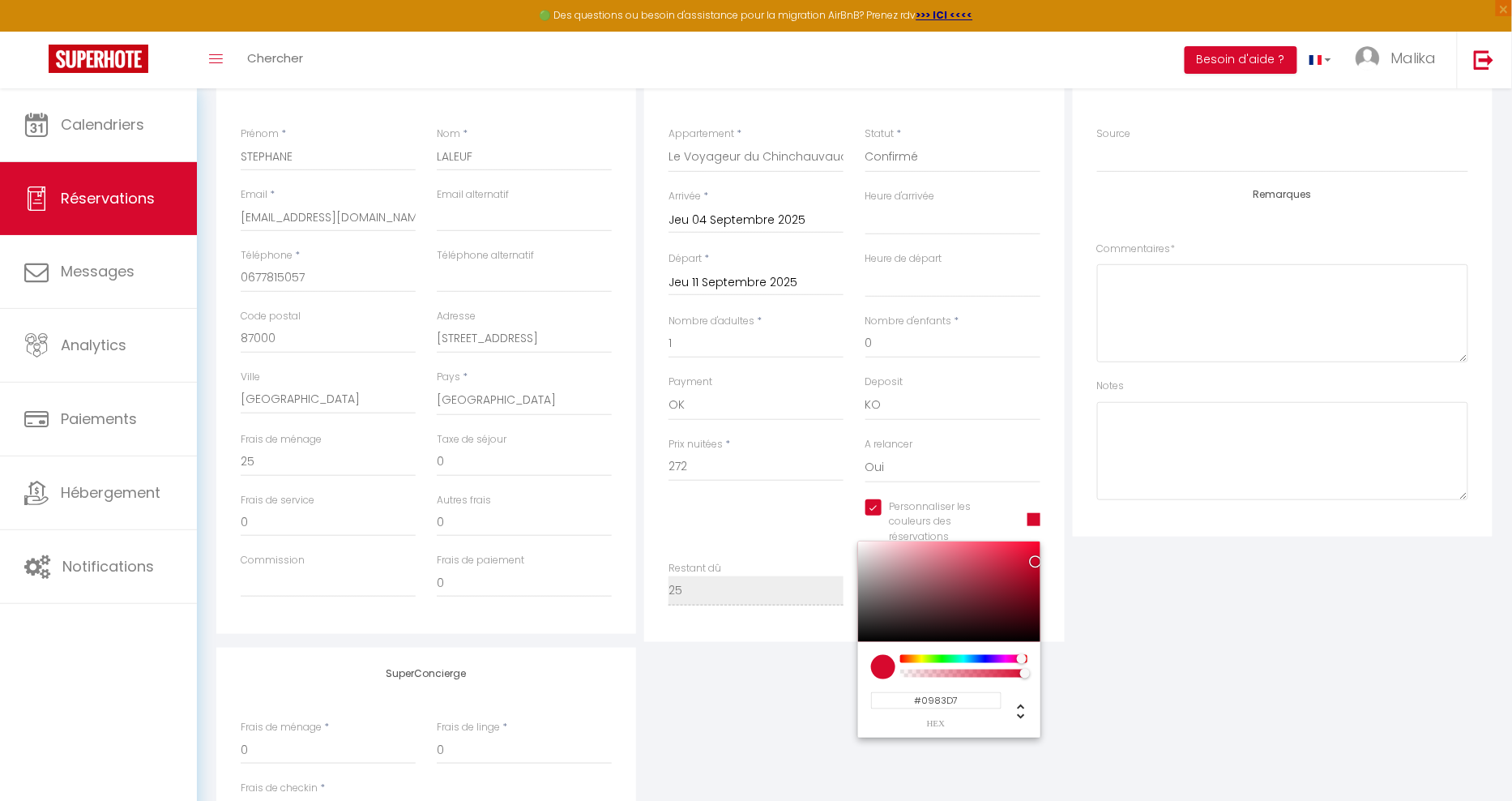
select select
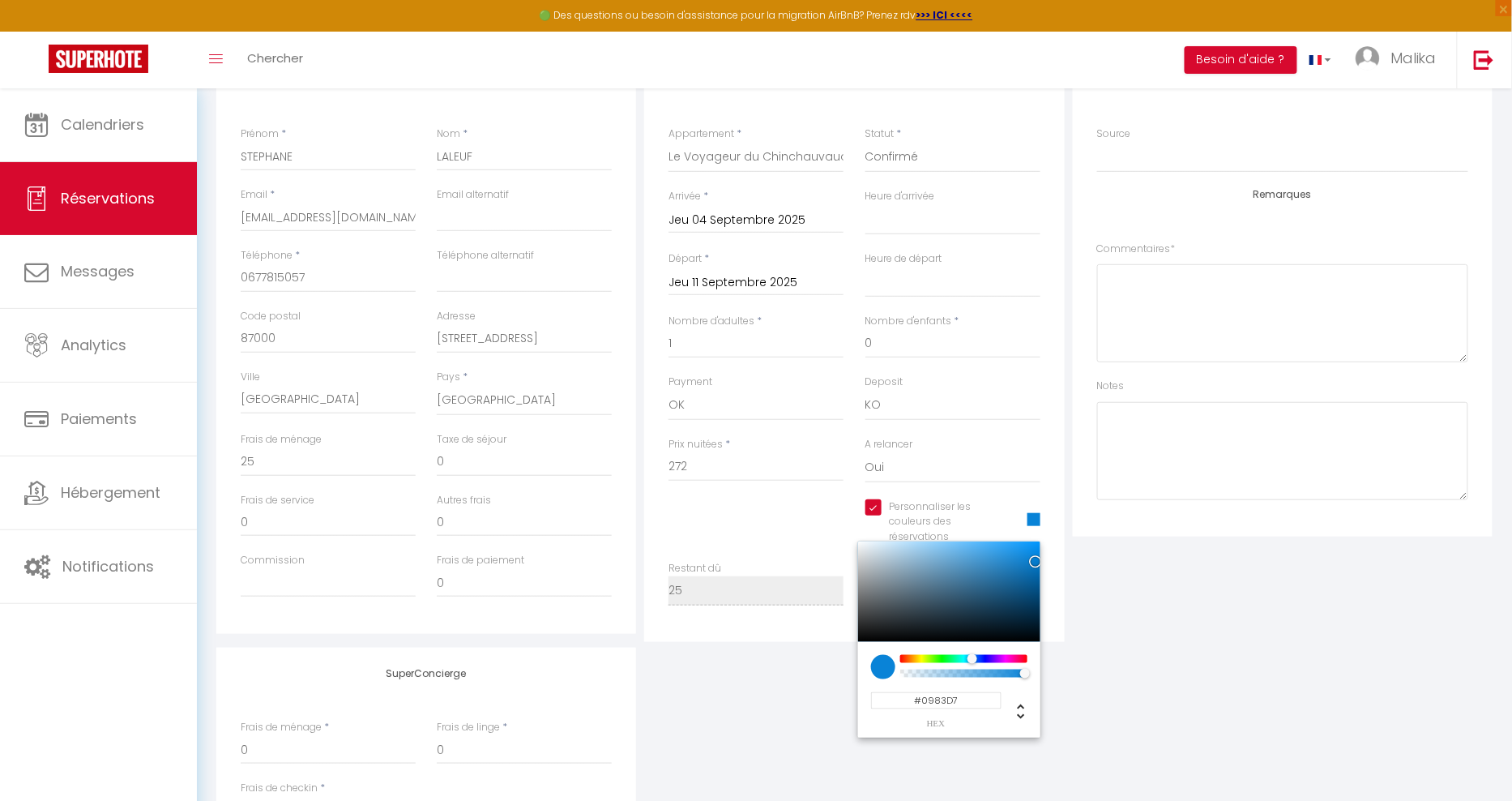
type input "#0983D7"
click at [1080, 672] on div "SuperConcierge Frais de ménage * 0 Frais de linge * 0 Frais de checkin * 0" at bounding box center [854, 754] width 1284 height 214
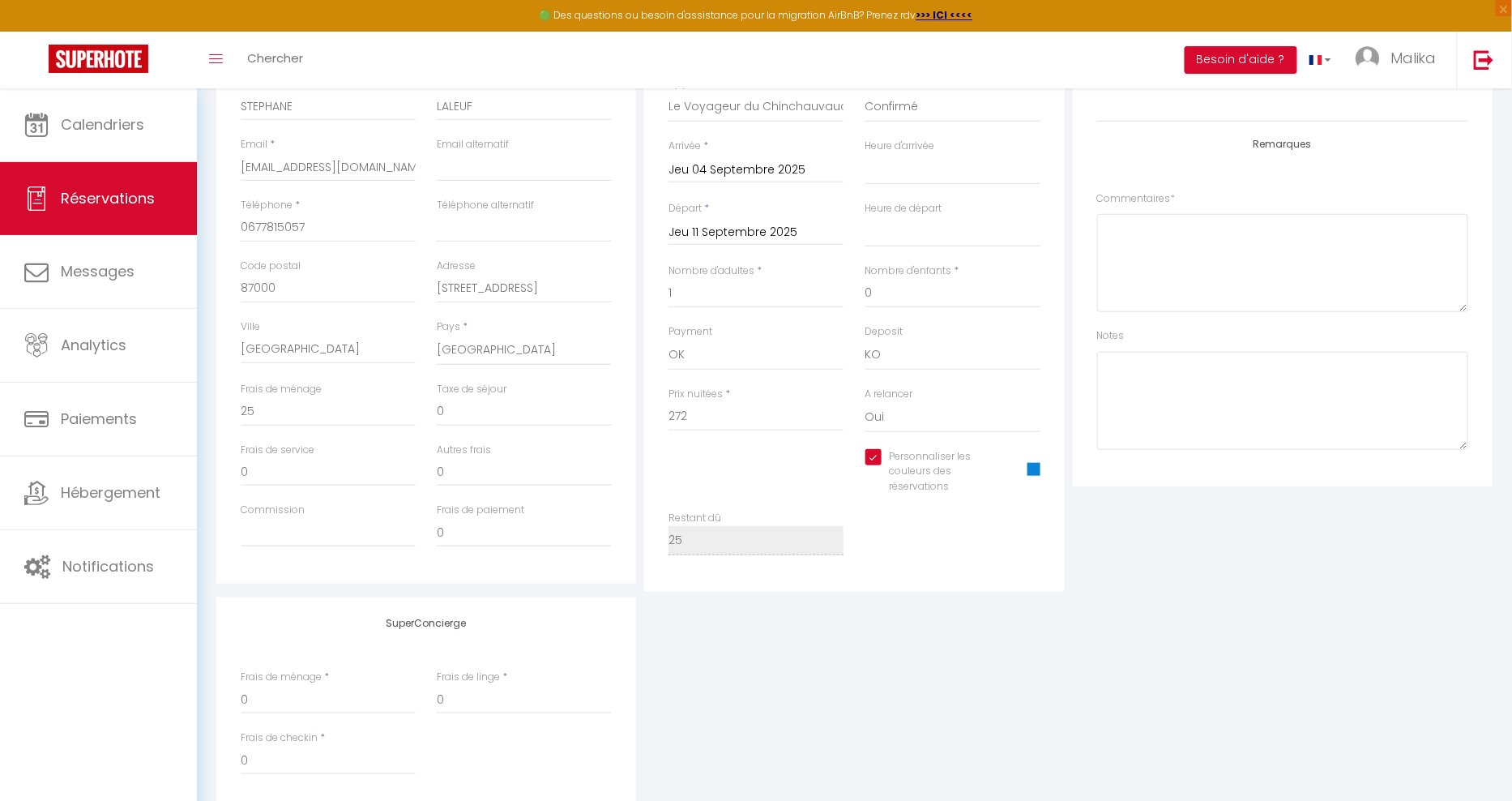
scroll to position [295, 0]
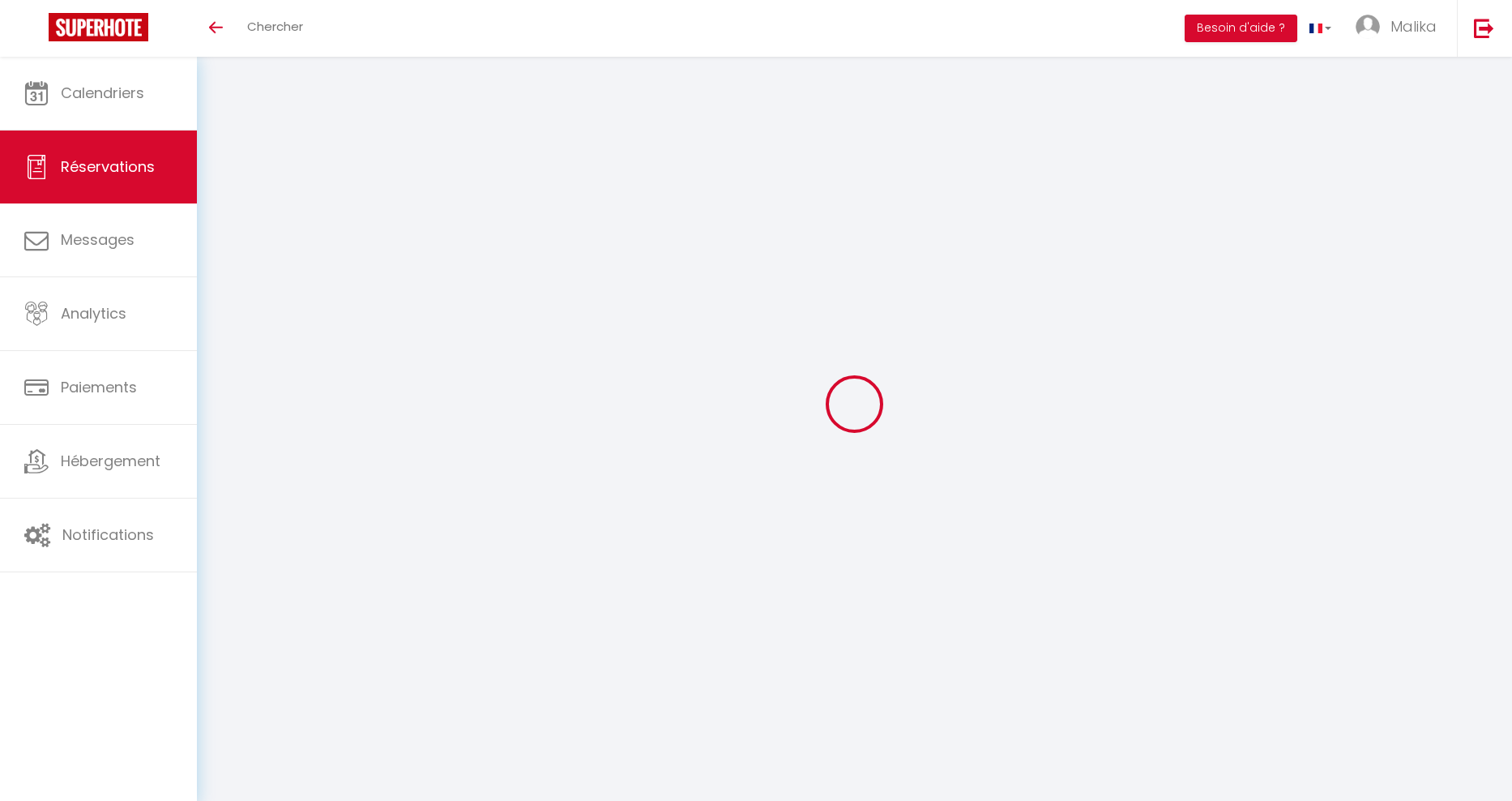
select select
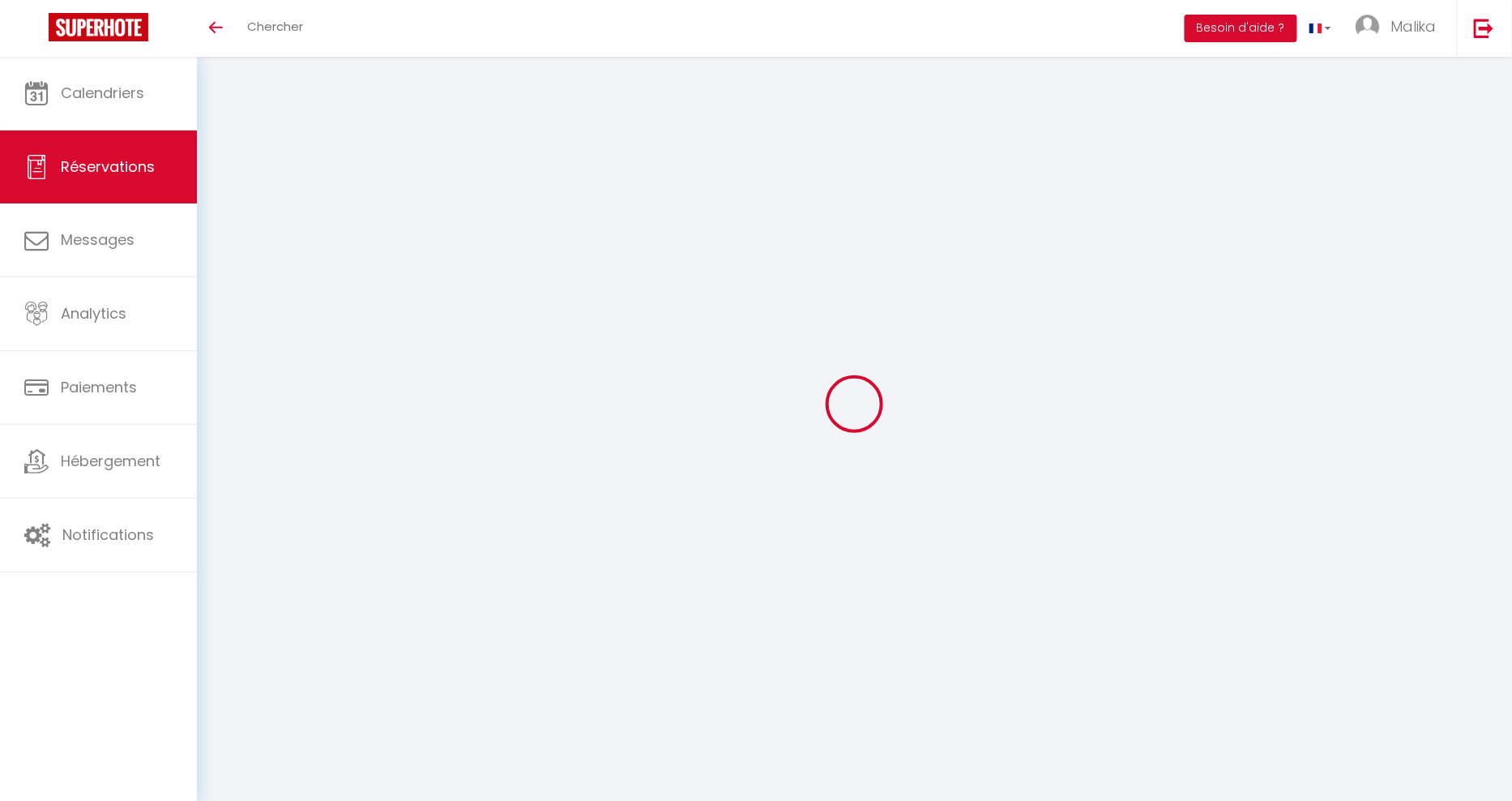
type input "Aurelie"
type input "AUDIER"
type input "[EMAIL_ADDRESS][DOMAIN_NAME]"
type input "0779192430"
type input "87000"
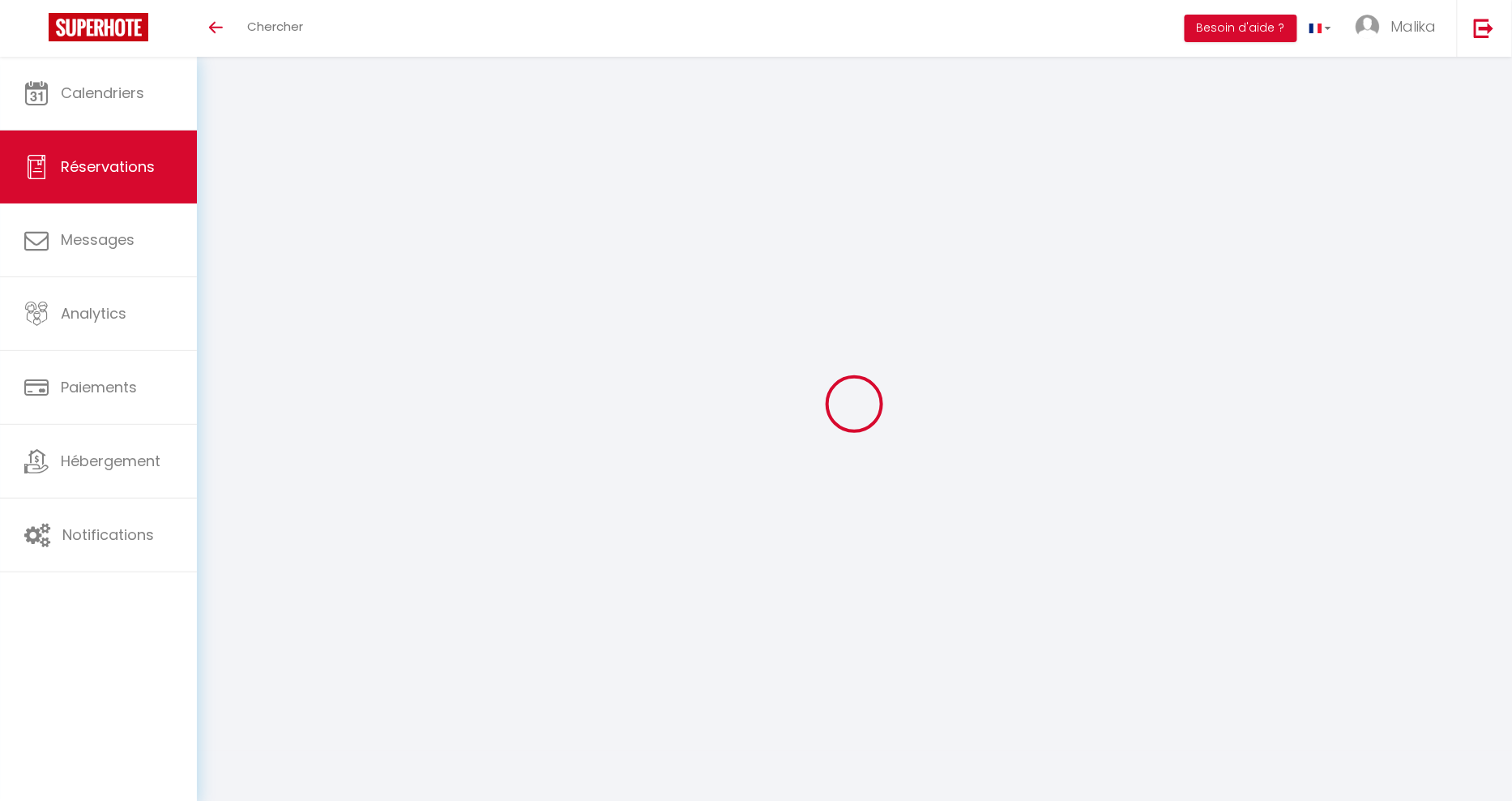
type input "Av des [DEMOGRAPHIC_DATA]"
type input "[GEOGRAPHIC_DATA]"
select select "FR"
select select "56195"
select select "1"
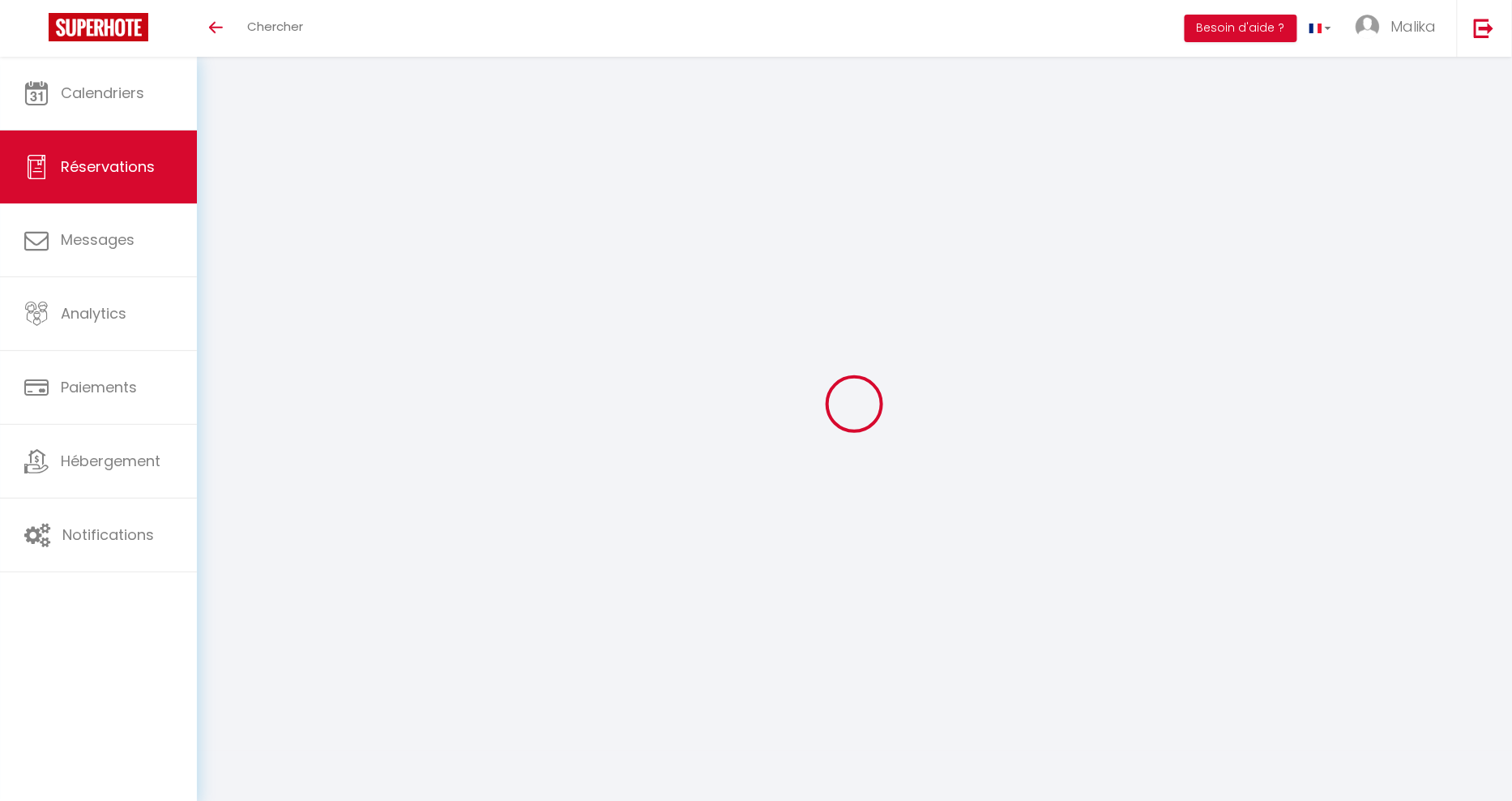
type input "Sam 06 Septembre 2025"
select select
type input "Dim 07 Septembre 2025"
select select
type input "2"
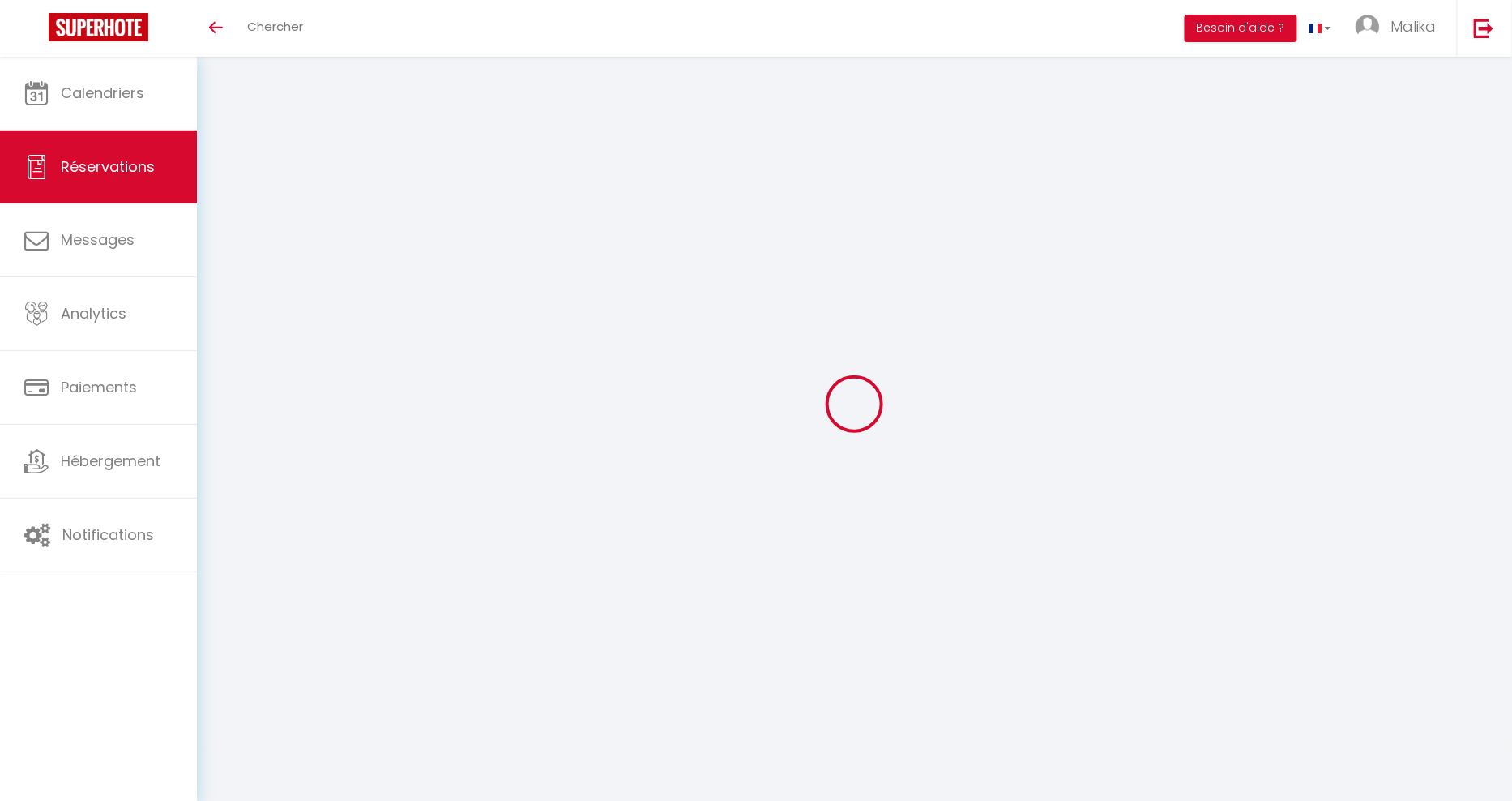
select select "12"
select select
type input "41"
checkbox input "true"
type input "0"
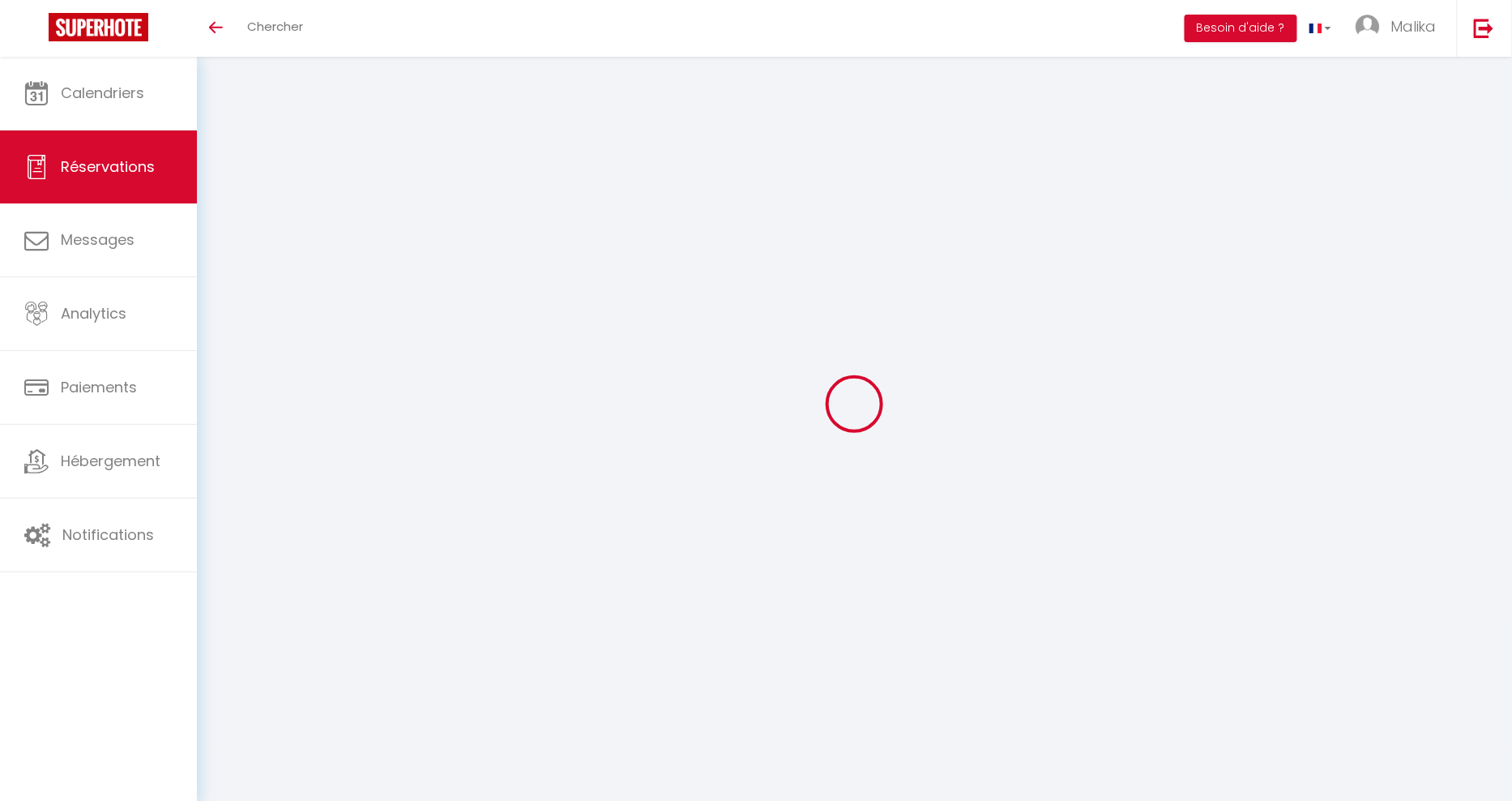
type input "0"
select select
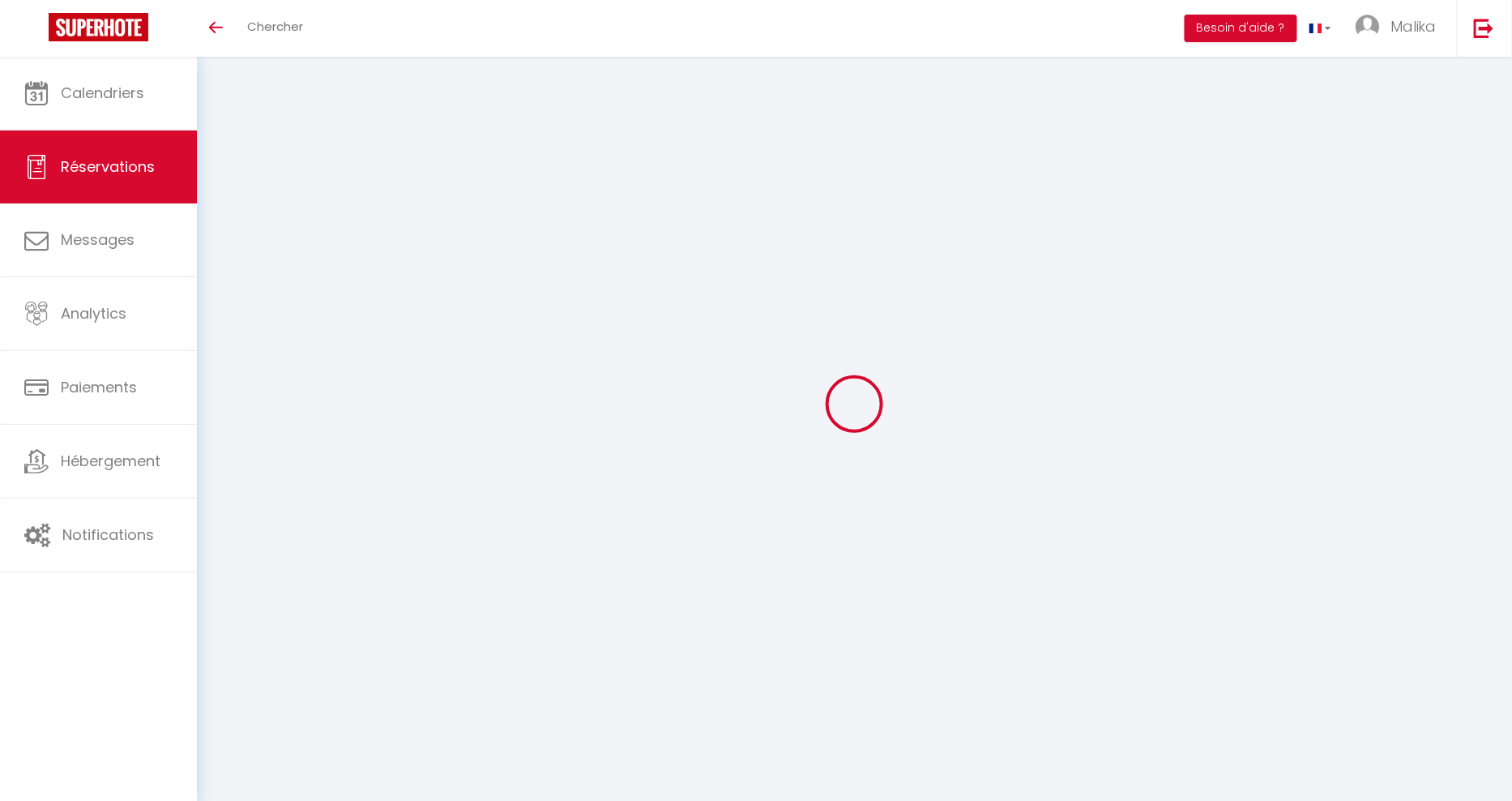
select select "15"
checkbox input "true"
select select
checkbox input "true"
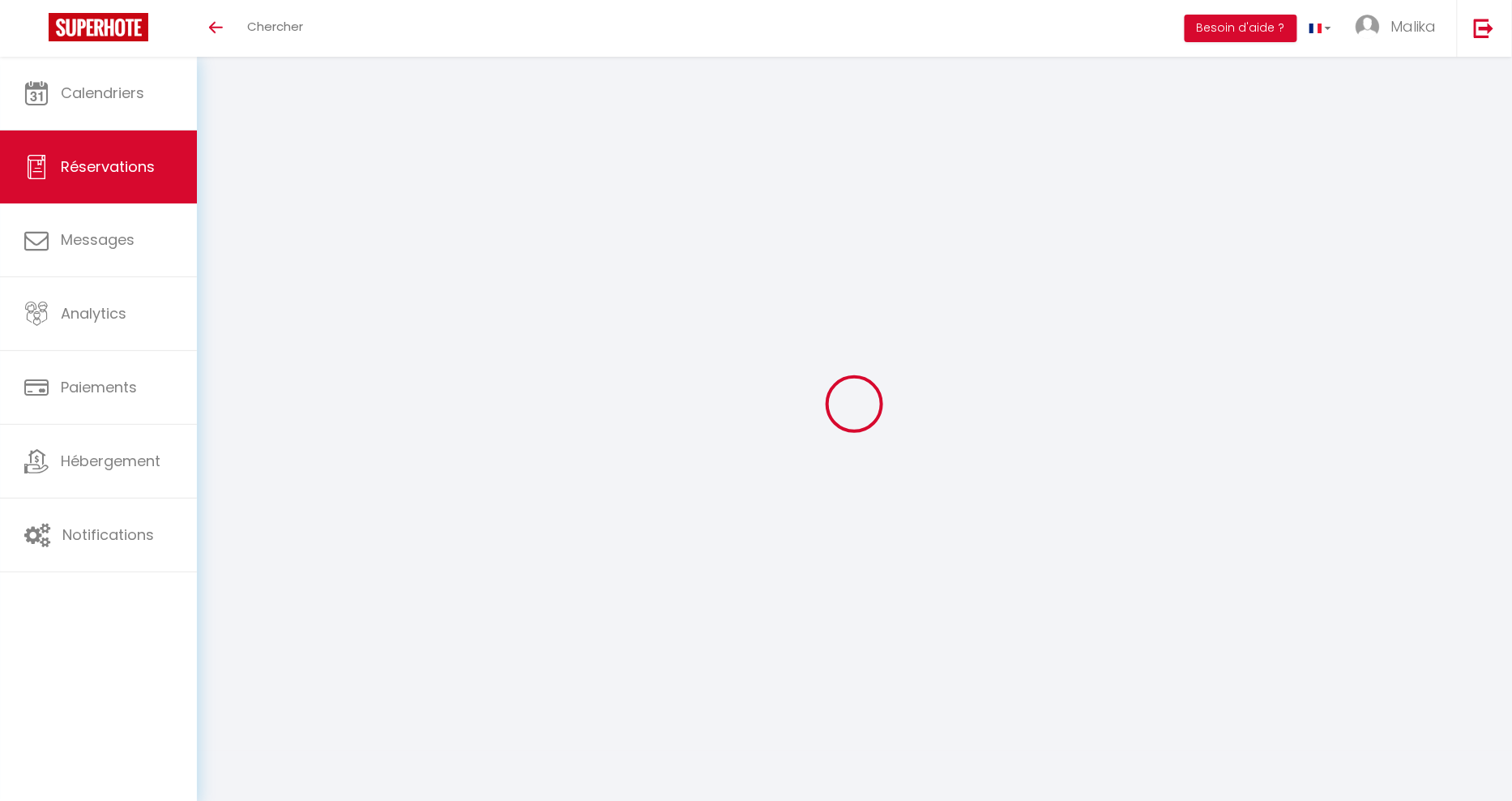
select select
checkbox input "true"
select select
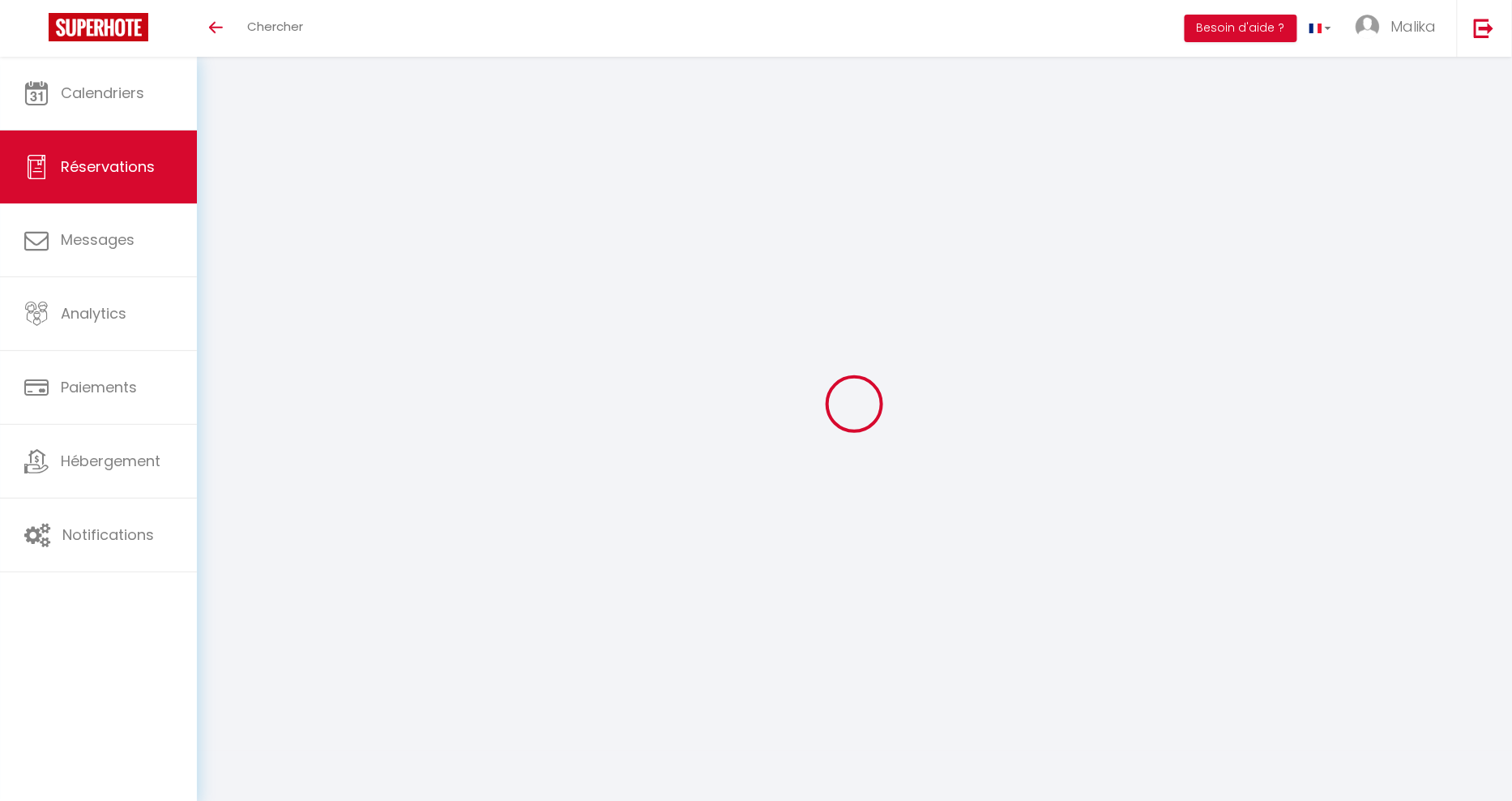
checkbox input "true"
select select
checkbox input "true"
select select
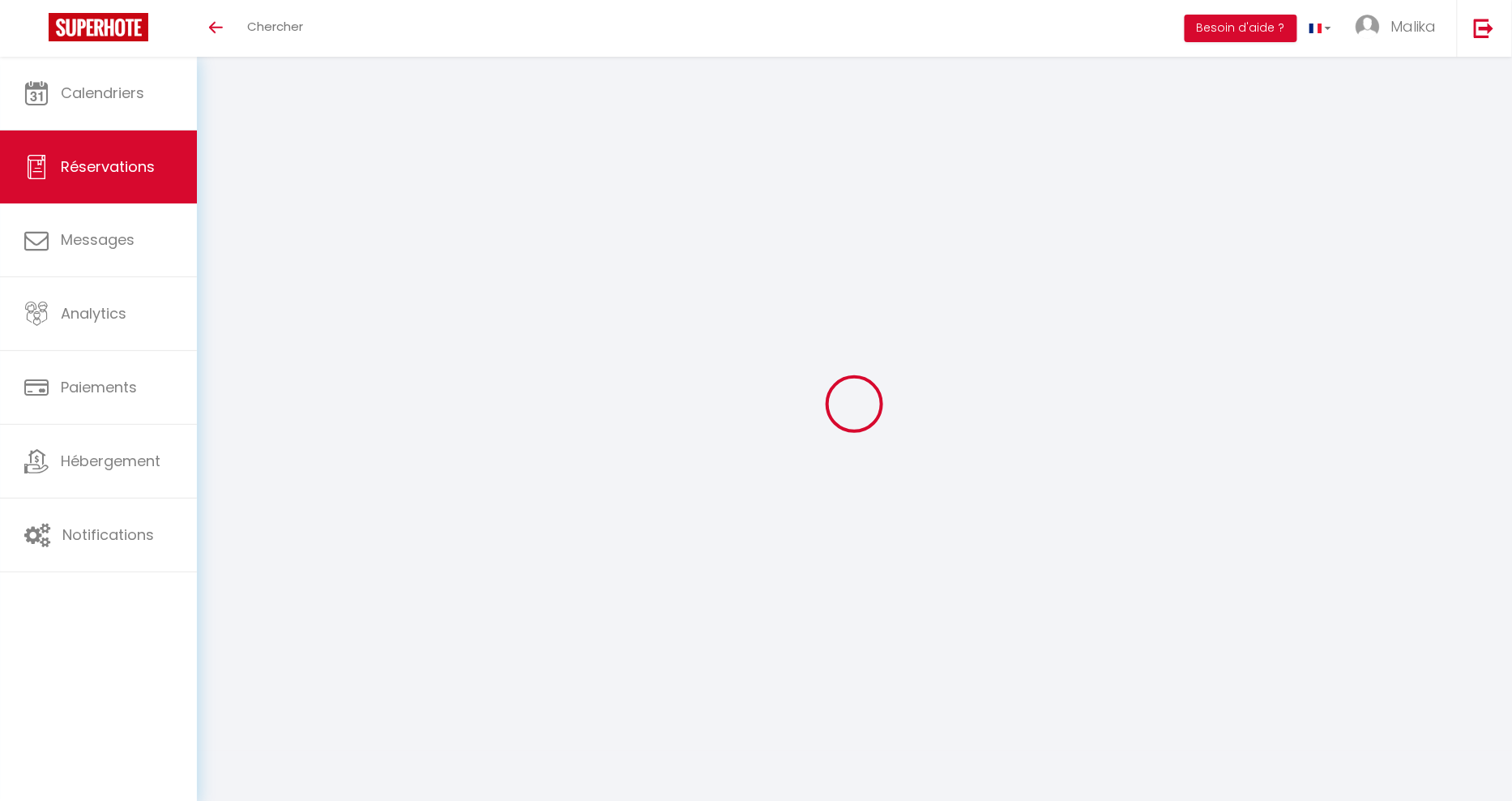
select select
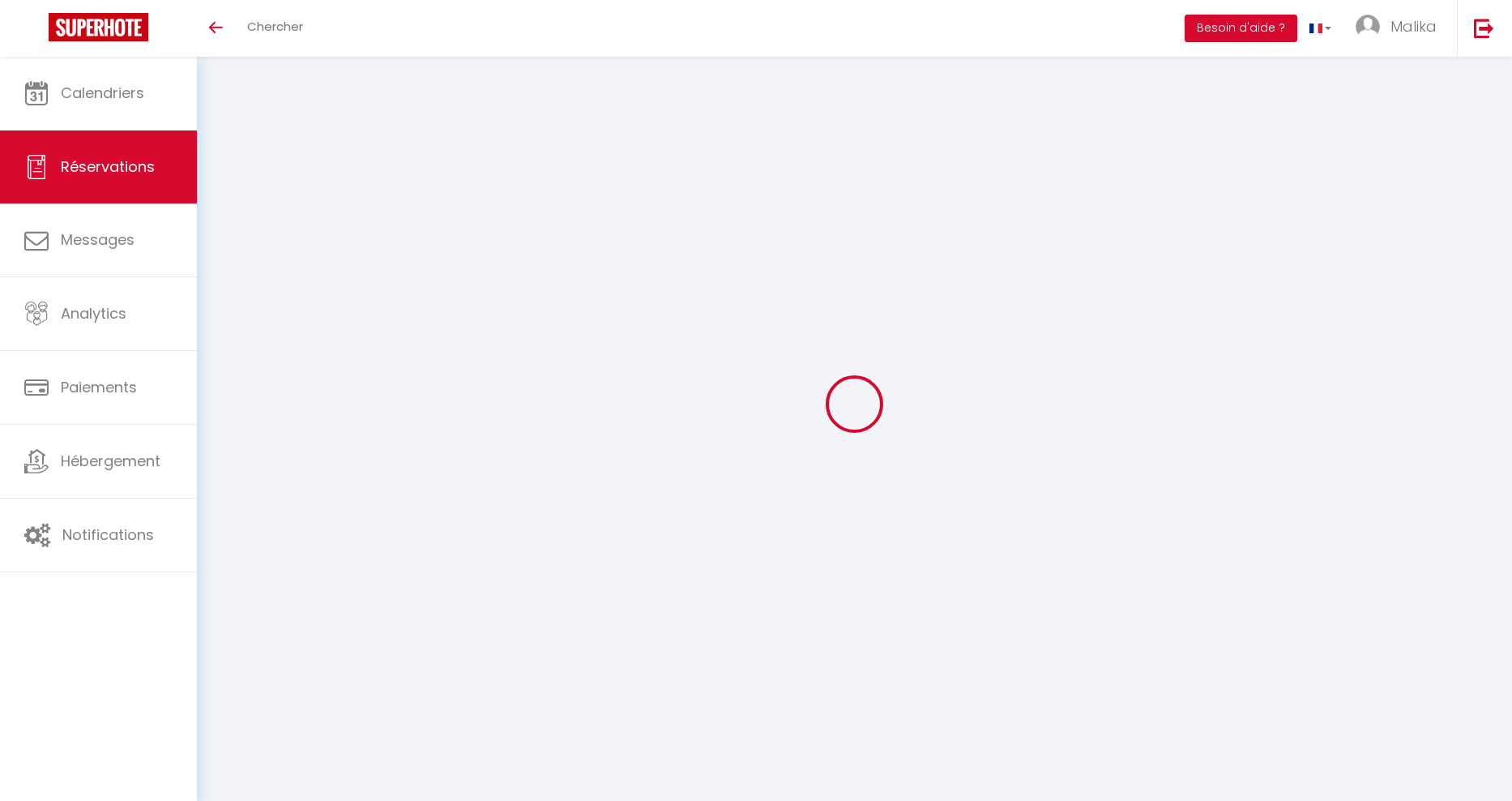
select select
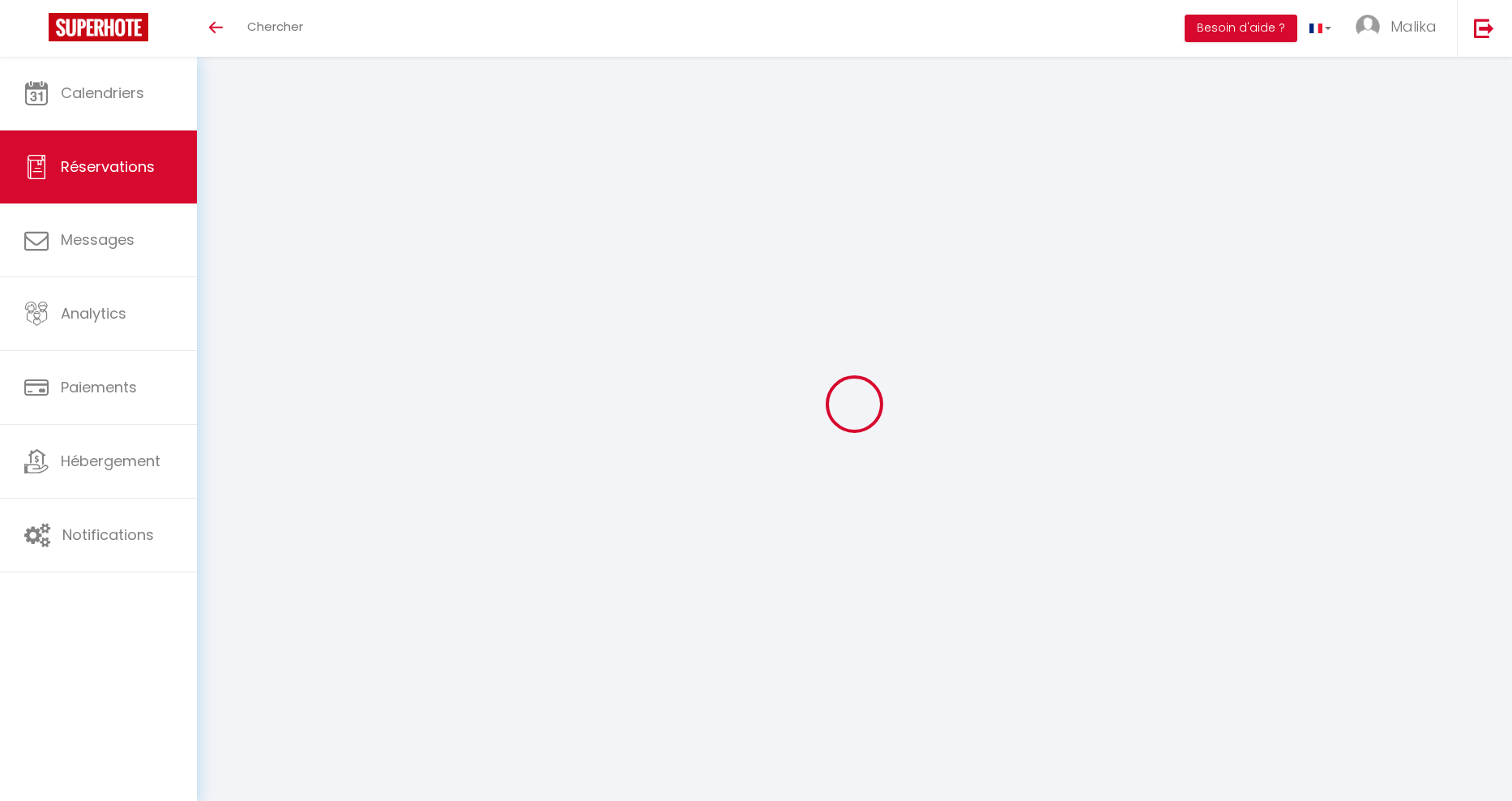
select select
checkbox input "false"
type input "khaoutar"
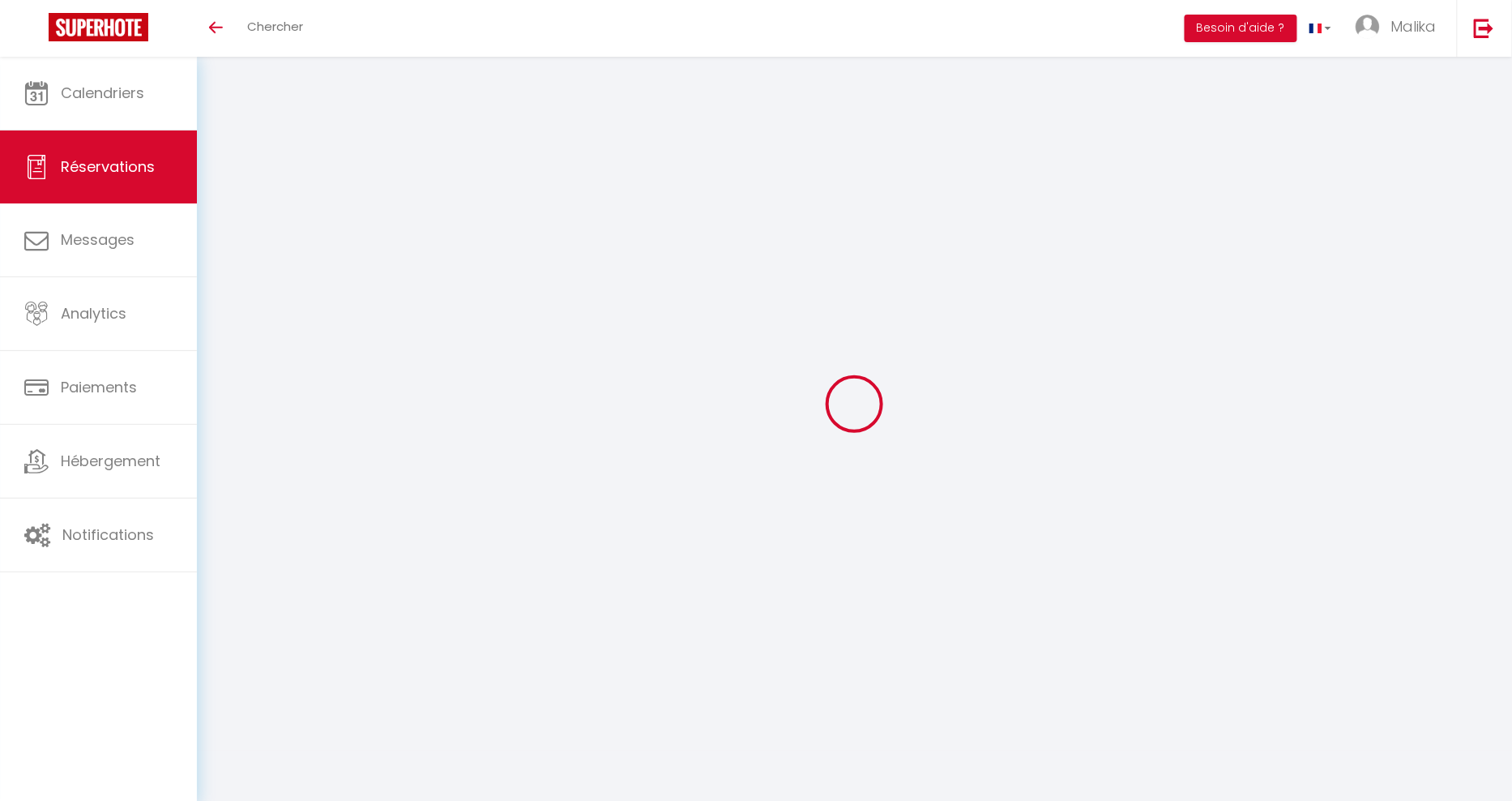
type input "bousselhame"
type input "[EMAIL_ADDRESS][DOMAIN_NAME]"
type input "0780551108"
type input "30090"
type input "fes"
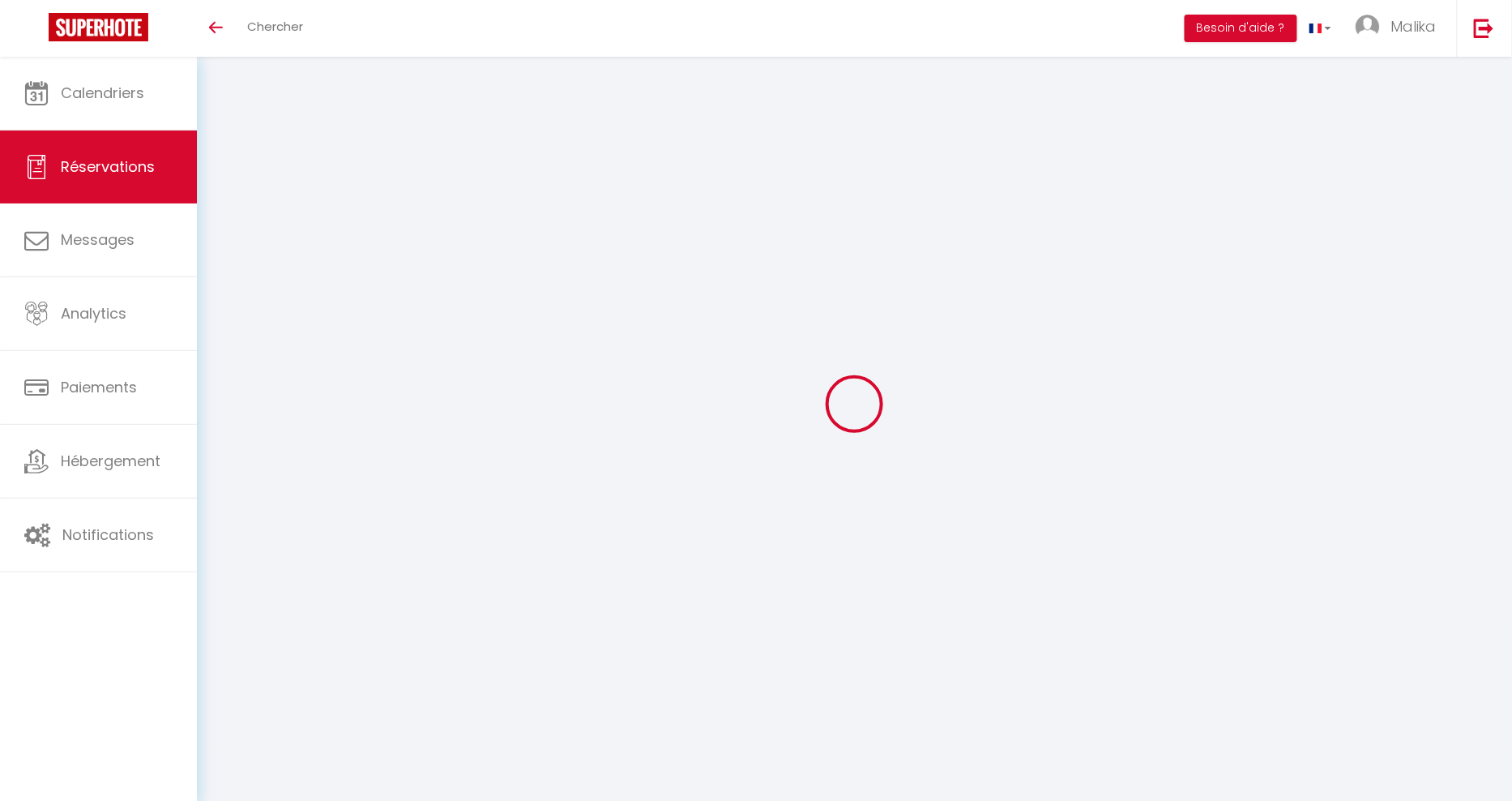
select select "MA"
select select "56235"
select select "1"
type input "Lun 01 Septembre 2025"
select select
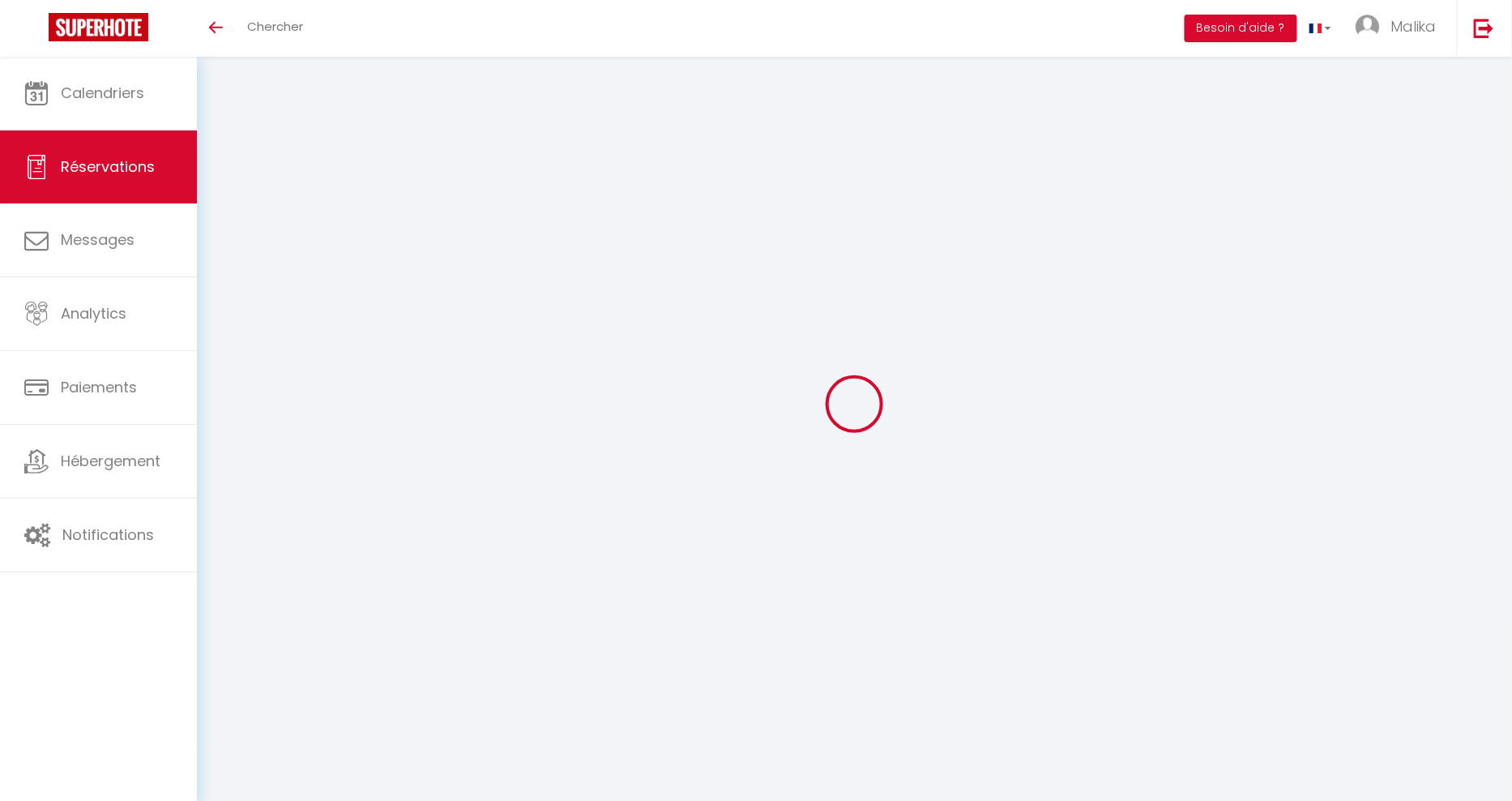
type input "Ven 05 Septembre 2025"
select select
type input "1"
select select "12"
select select
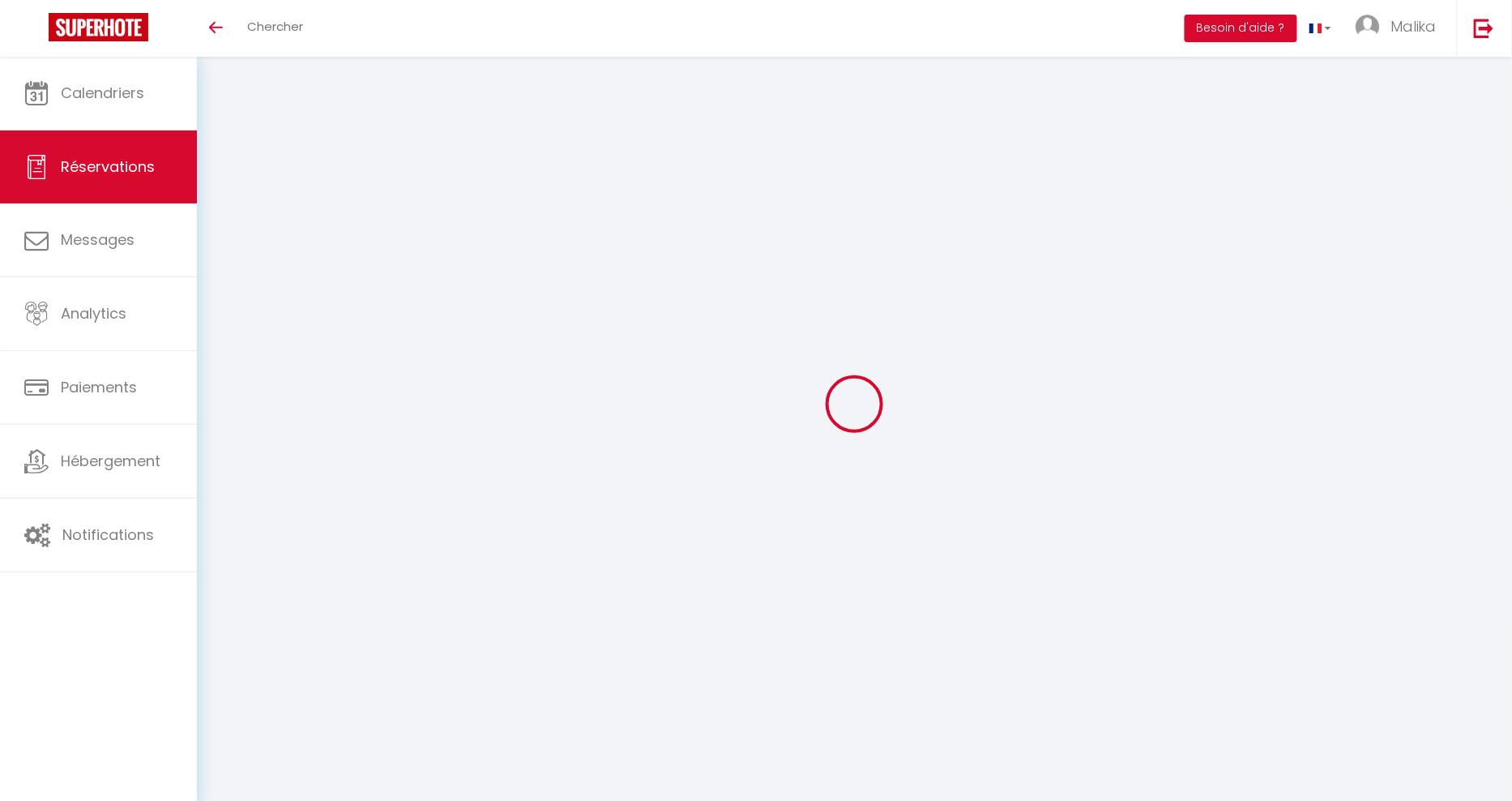
type input "200"
checkbox input "true"
type input "0"
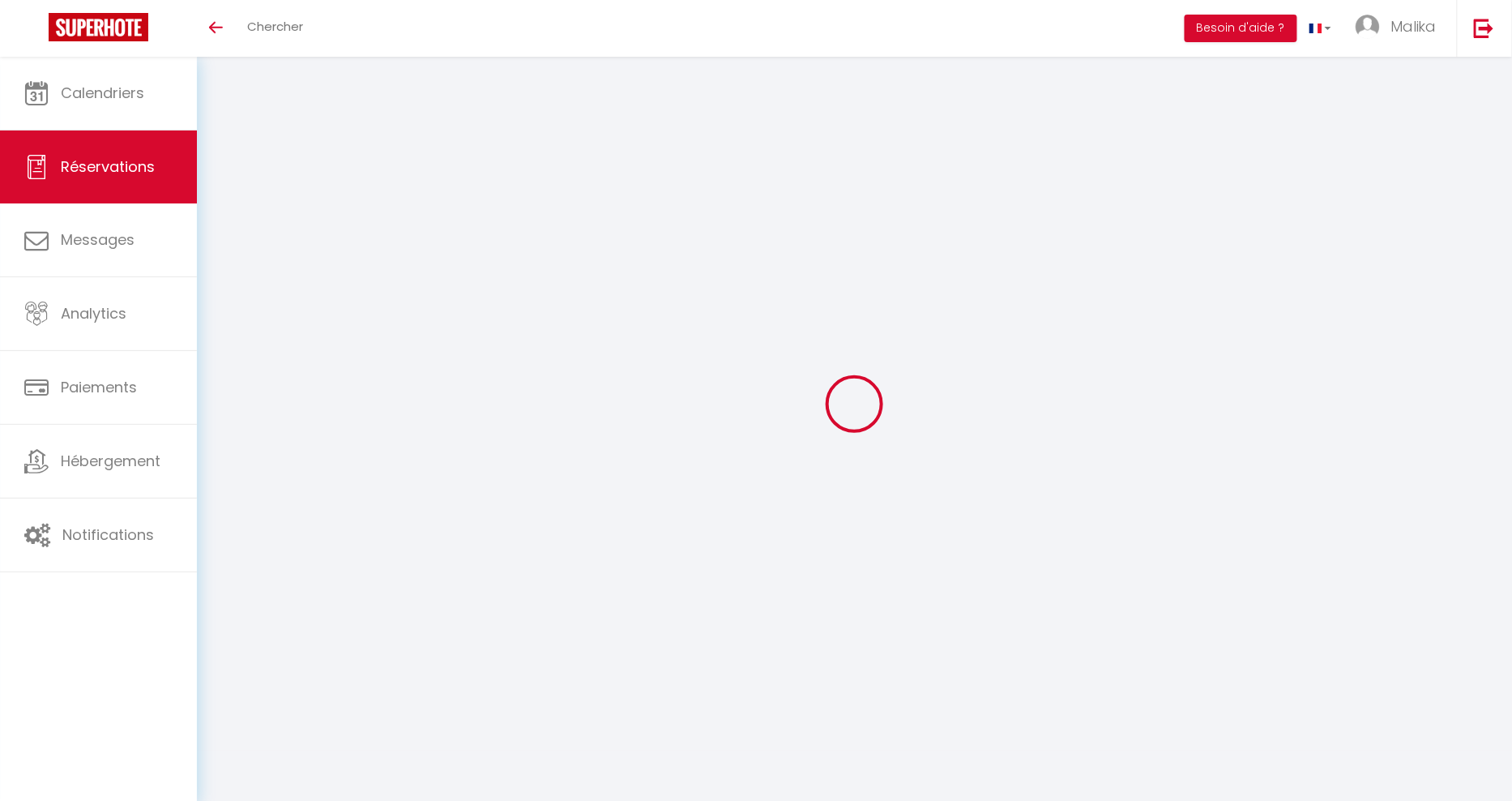
type input "0"
select select
select select "15"
checkbox input "true"
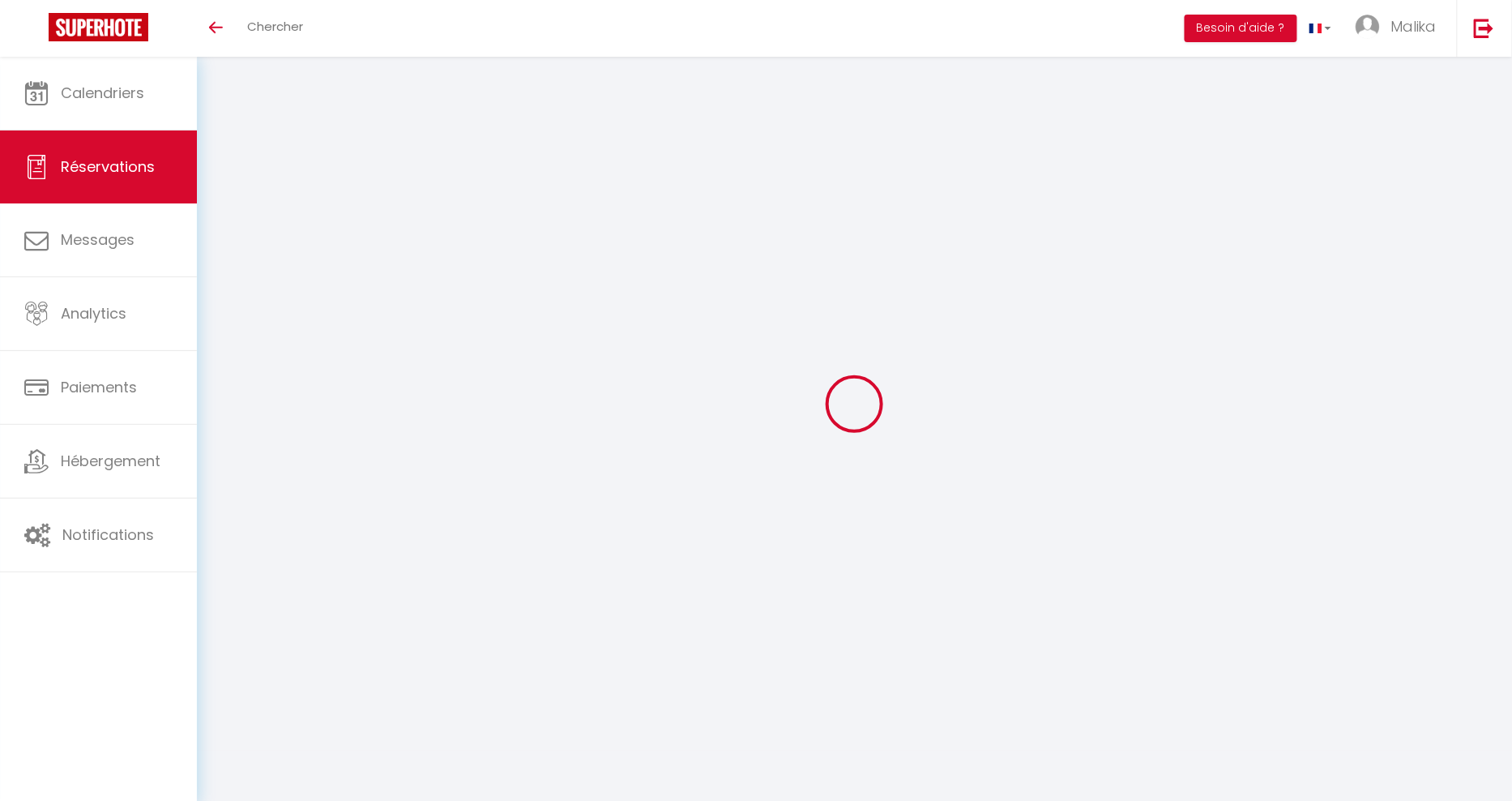
select select
checkbox input "true"
select select
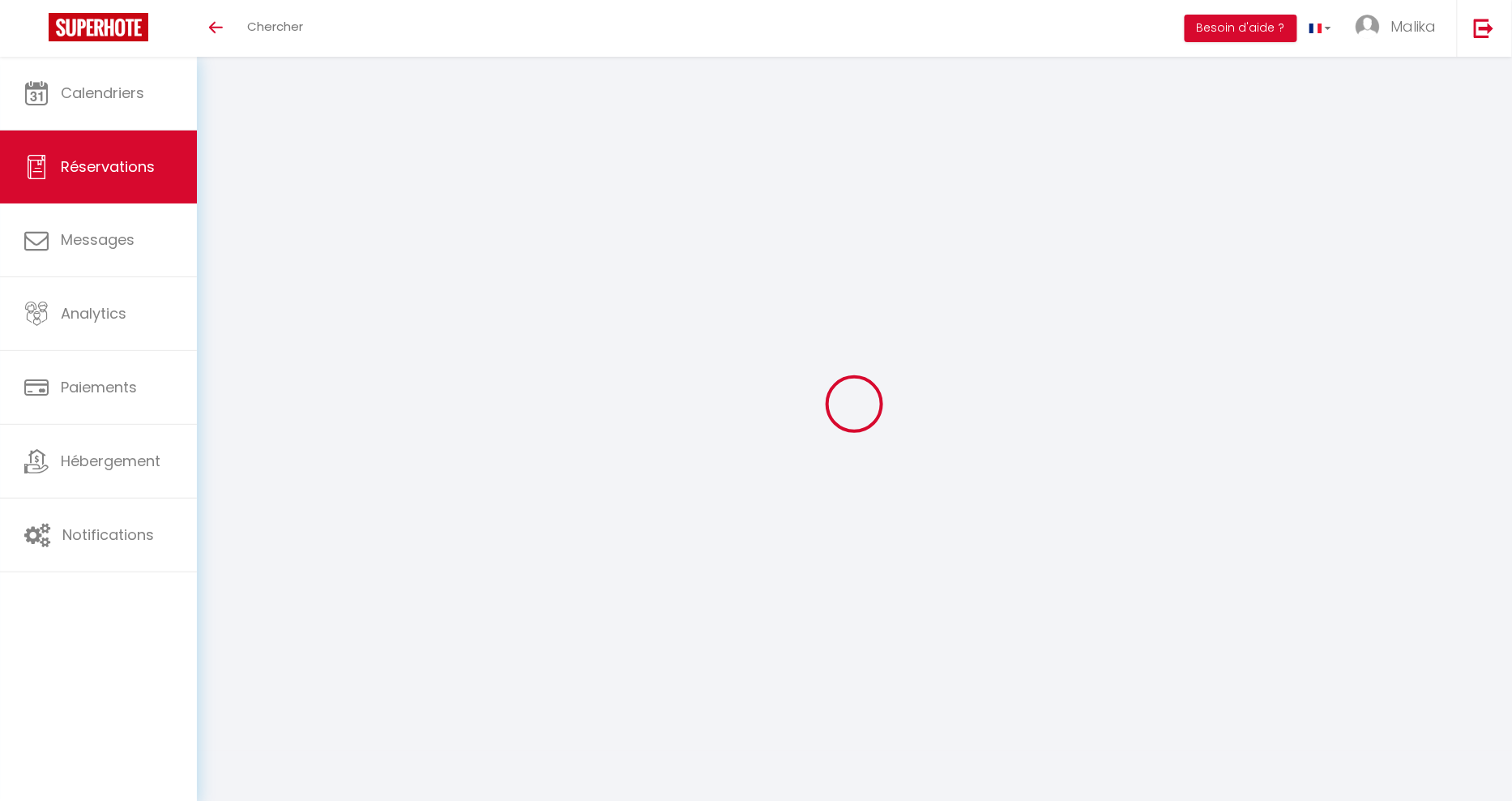
checkbox input "true"
select select
checkbox input "true"
select select
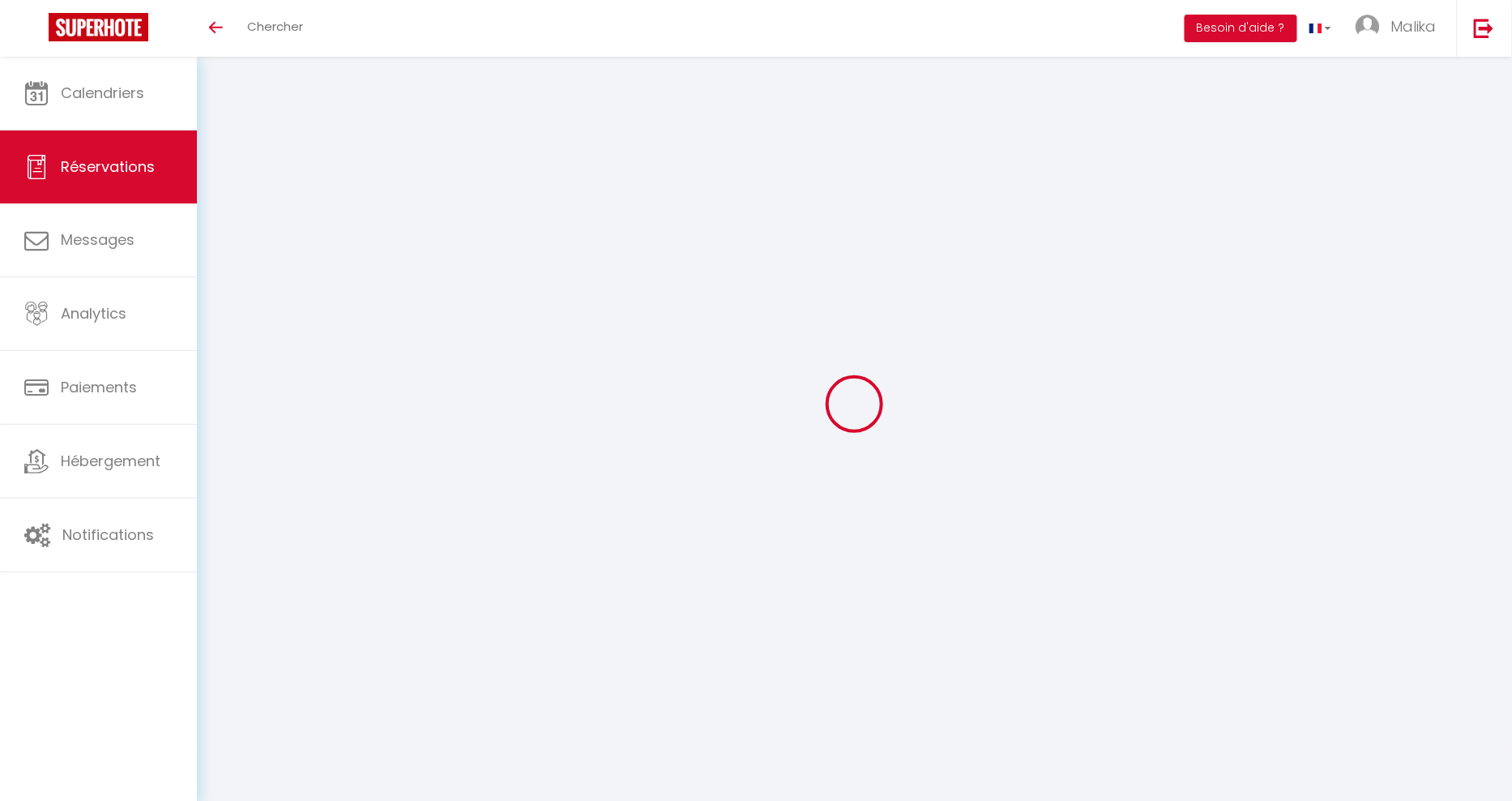
select select
checkbox input "true"
select select
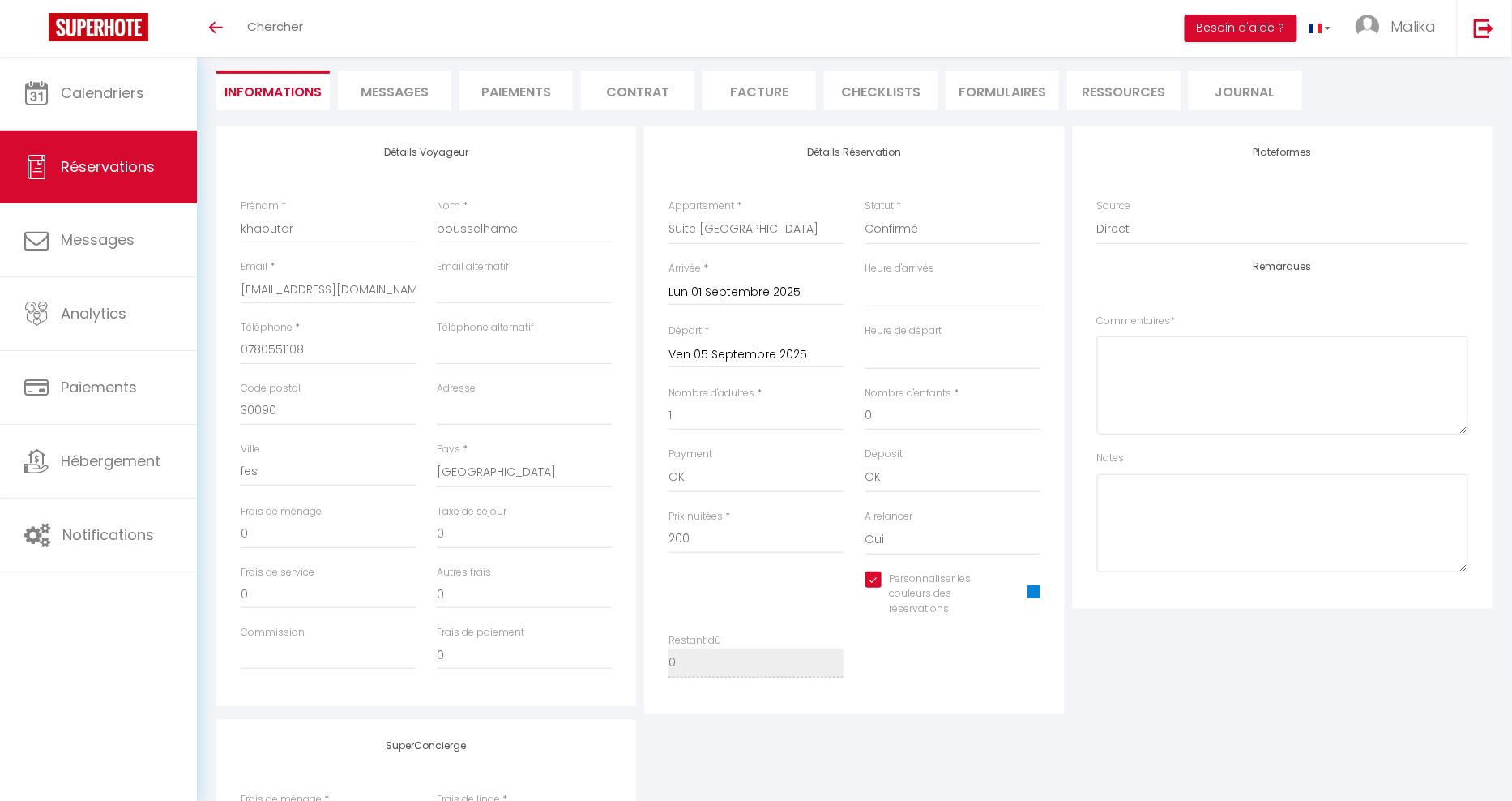
scroll to position [134, 0]
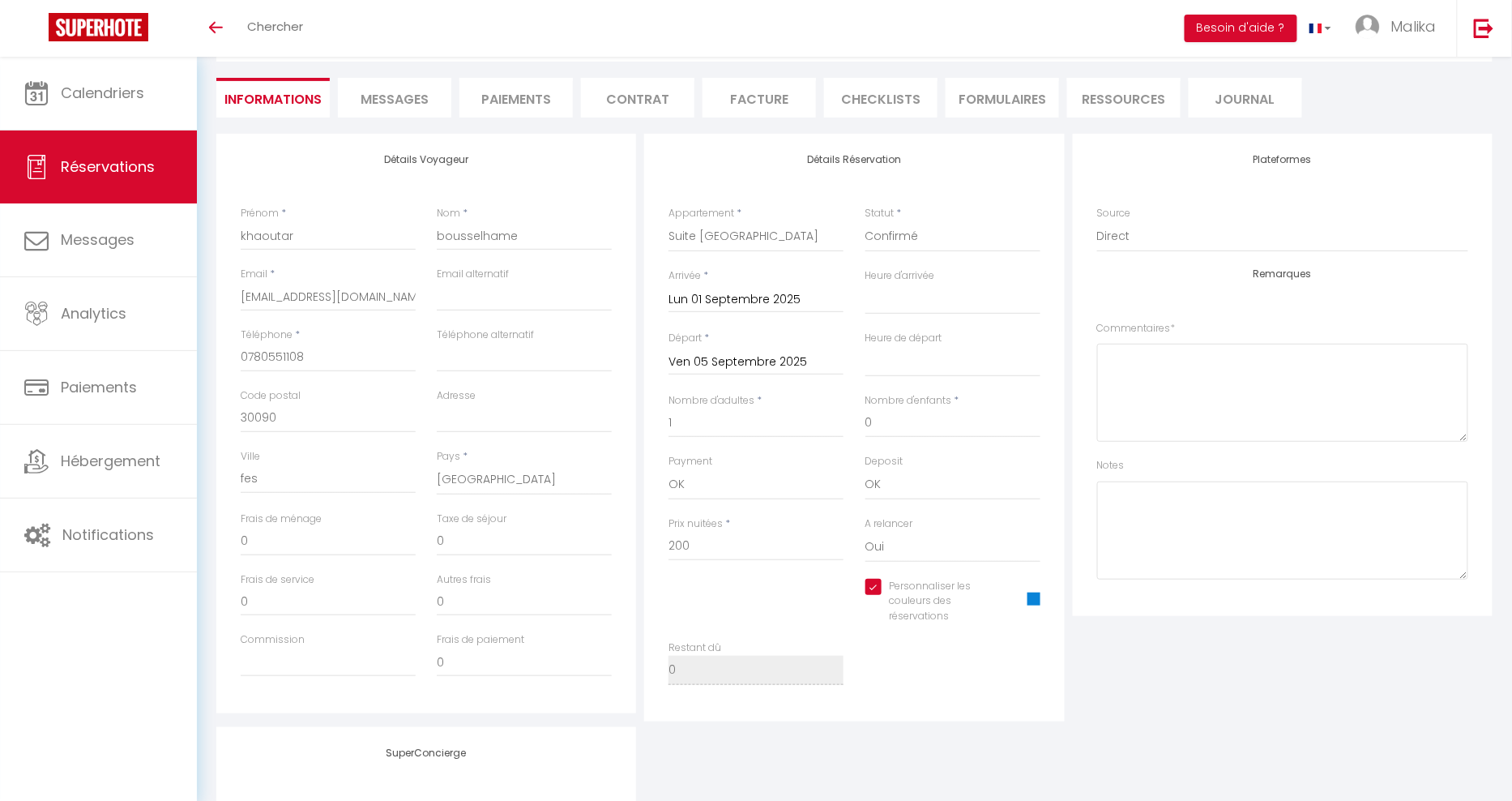
click at [642, 526] on div "Détails Réservation Appartement * La terrasse de Landouge Le léger 1900 Le Dupl…" at bounding box center [853, 427] width 428 height 587
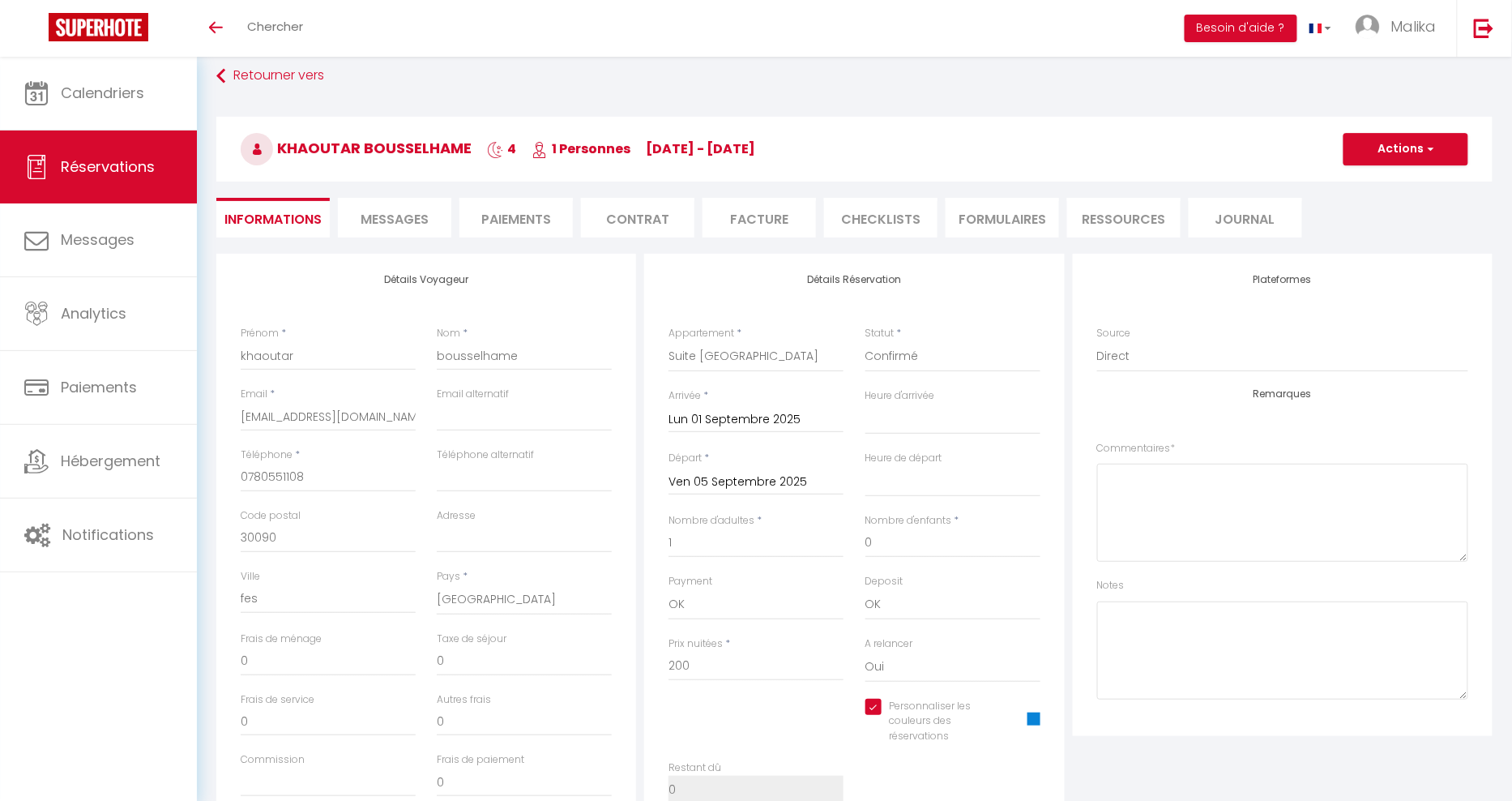
scroll to position [12, 0]
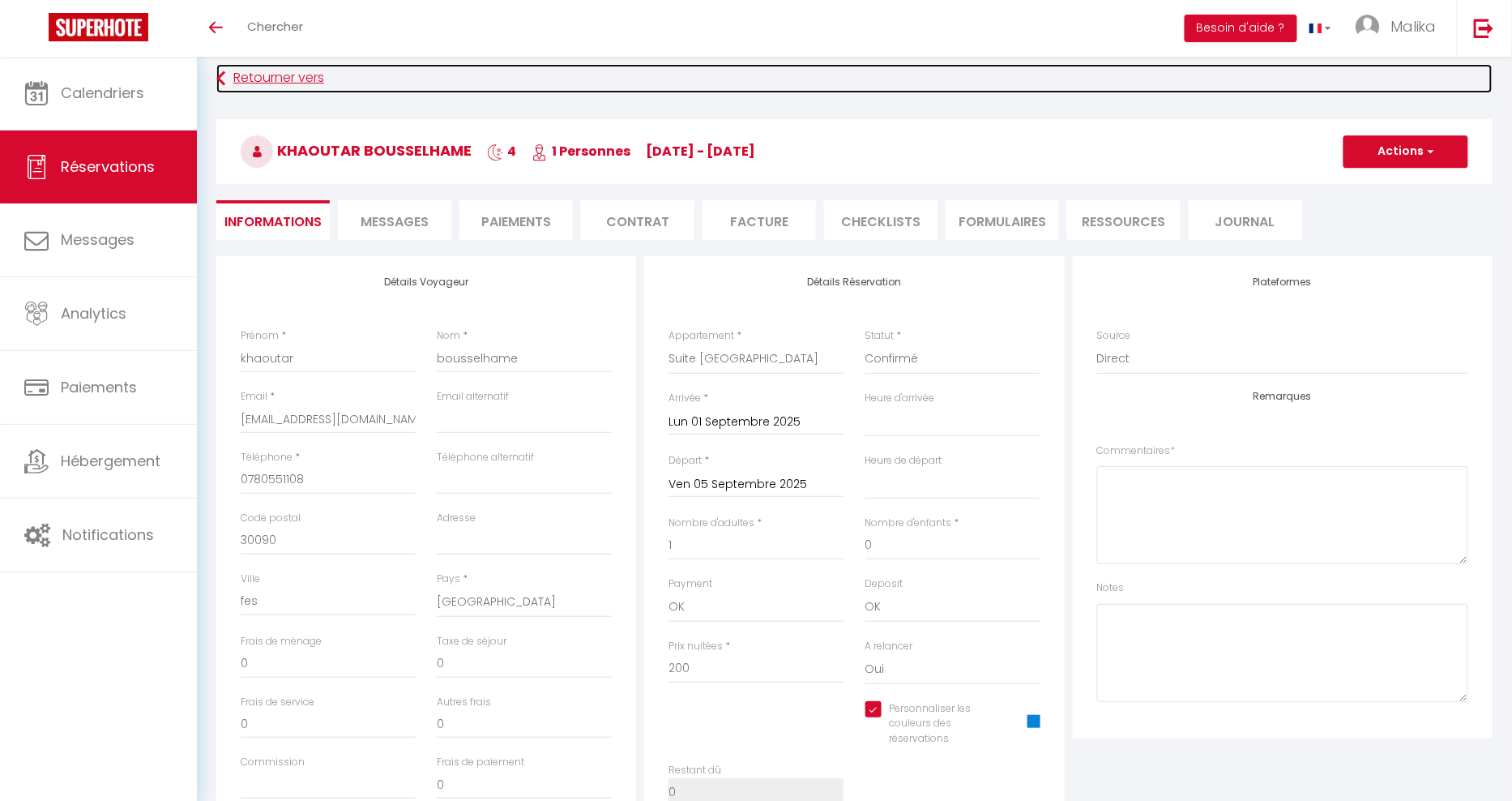
click at [281, 78] on link "Retourner vers" at bounding box center [854, 78] width 1276 height 29
click at [275, 80] on link "Retourner vers" at bounding box center [854, 78] width 1276 height 29
click at [280, 78] on link "Retourner vers" at bounding box center [854, 78] width 1276 height 29
click at [220, 72] on icon at bounding box center [220, 78] width 9 height 29
click at [231, 78] on link "Retourner vers" at bounding box center [854, 78] width 1276 height 29
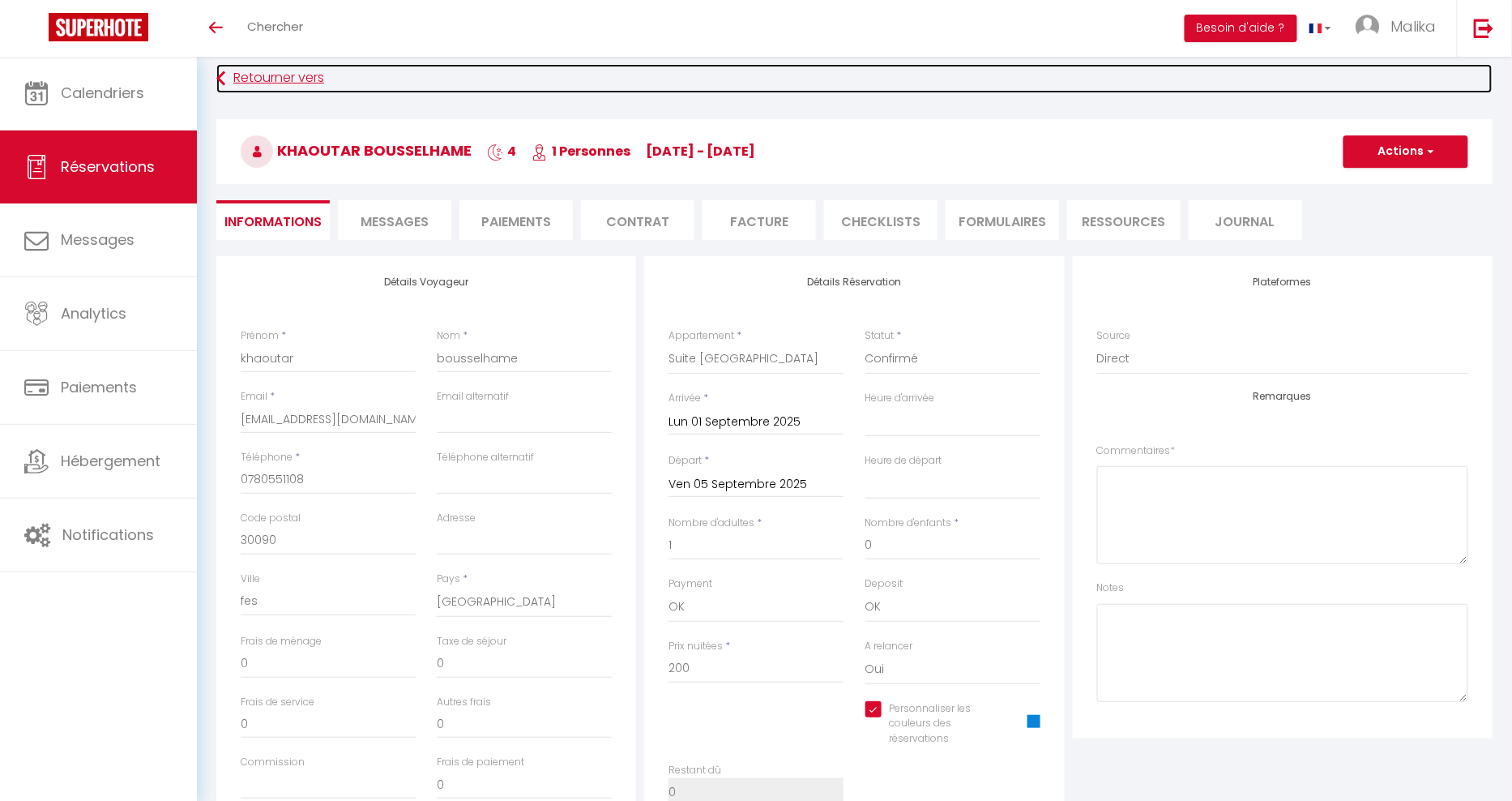
click at [226, 77] on link "Retourner vers" at bounding box center [854, 78] width 1276 height 29
click at [294, 83] on link "Retourner vers" at bounding box center [854, 78] width 1276 height 29
click at [286, 78] on link "Retourner vers" at bounding box center [854, 78] width 1276 height 29
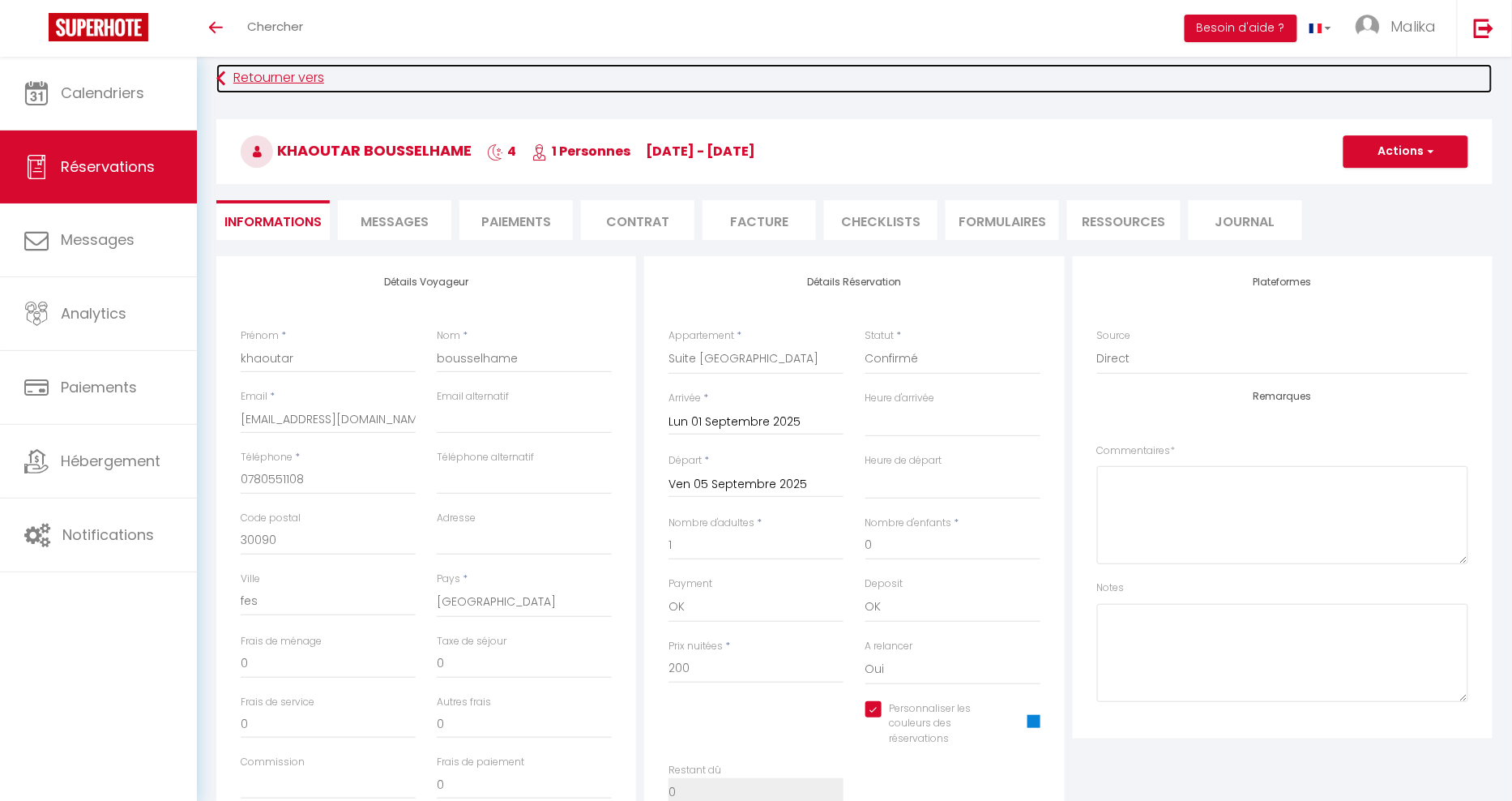
click at [221, 74] on icon at bounding box center [220, 78] width 9 height 29
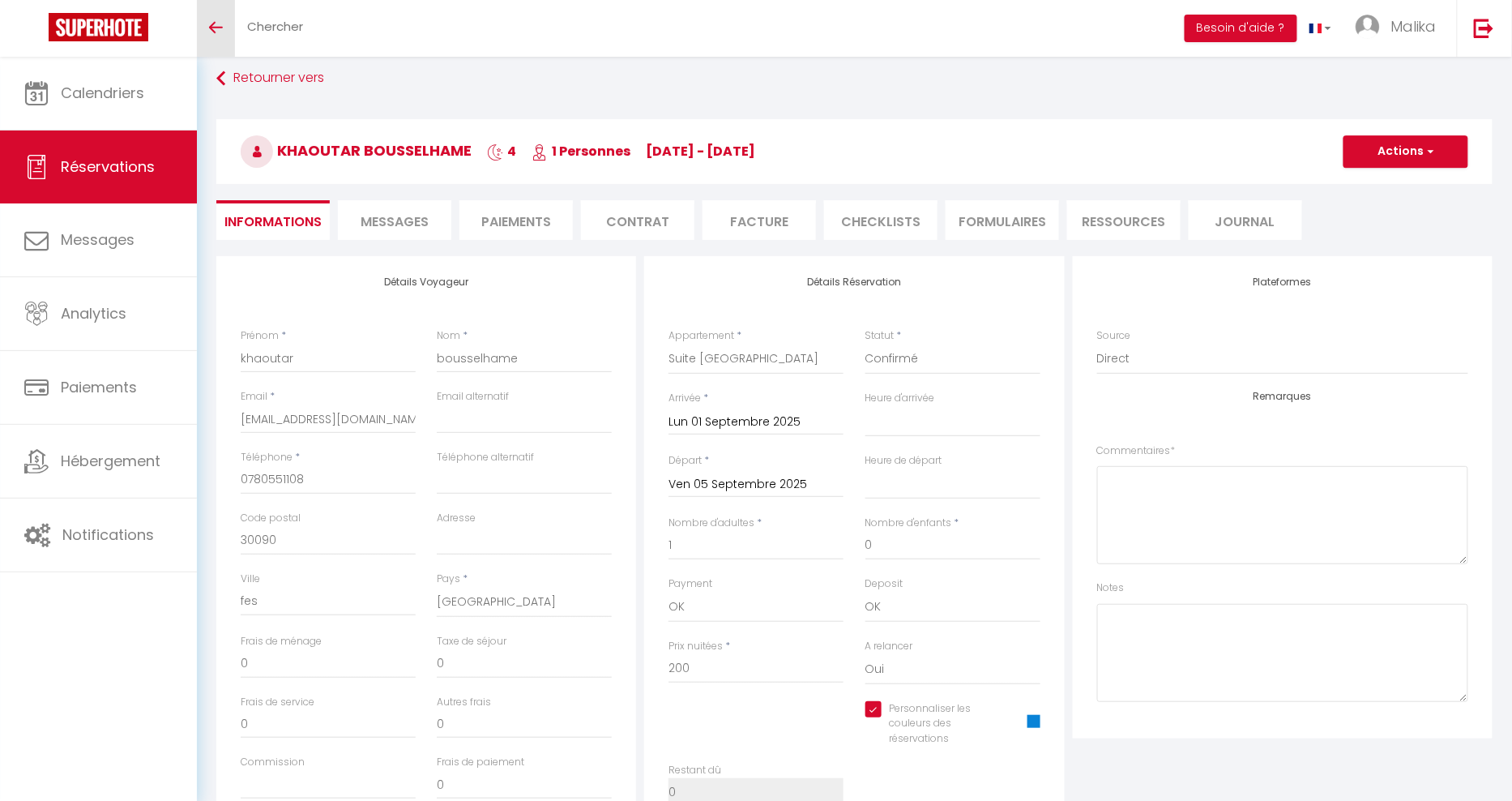
click at [212, 23] on icon "Toggle menubar" at bounding box center [216, 27] width 14 height 9
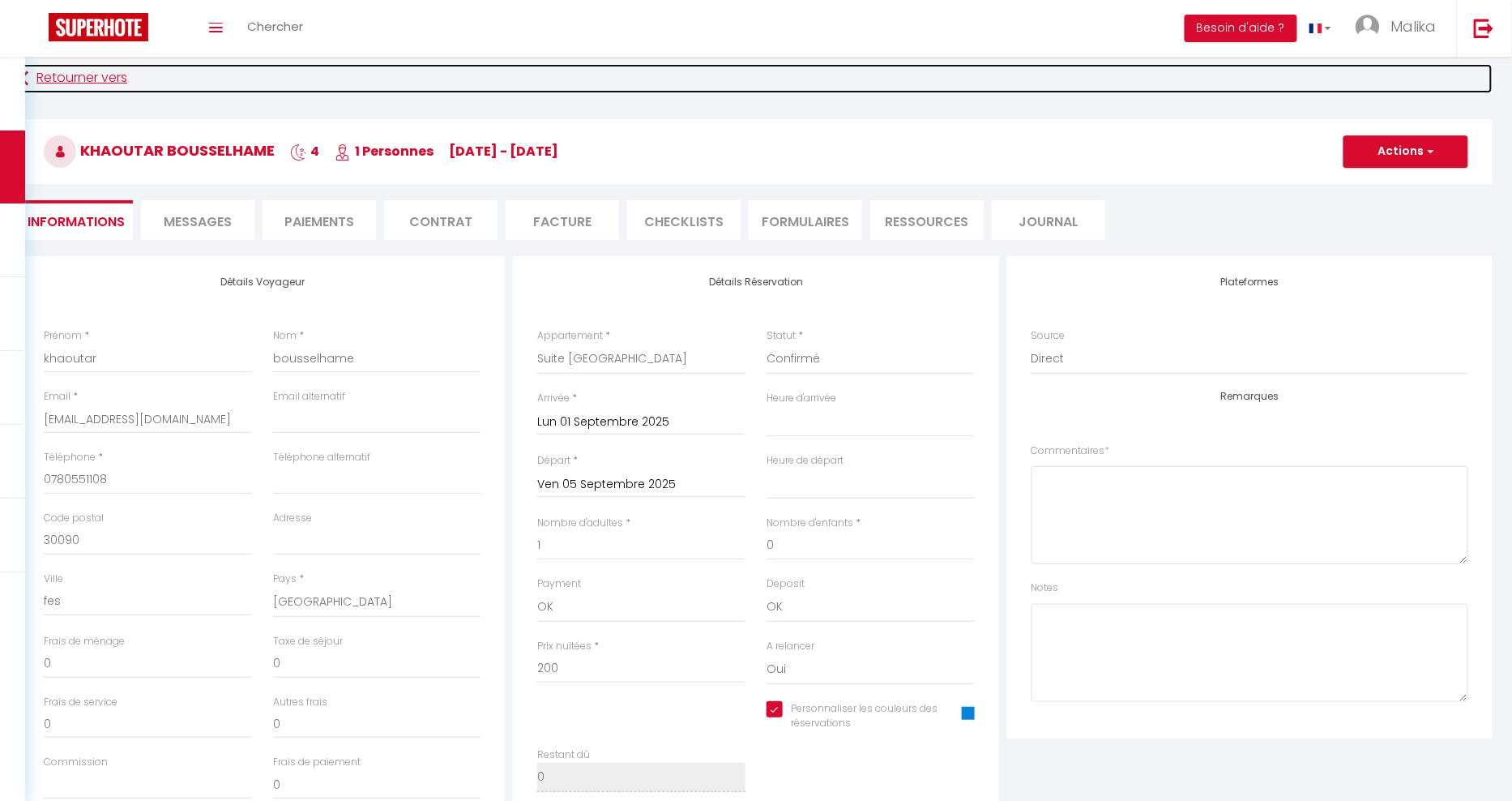
click at [104, 77] on link "Retourner vers" at bounding box center [756, 78] width 1473 height 29
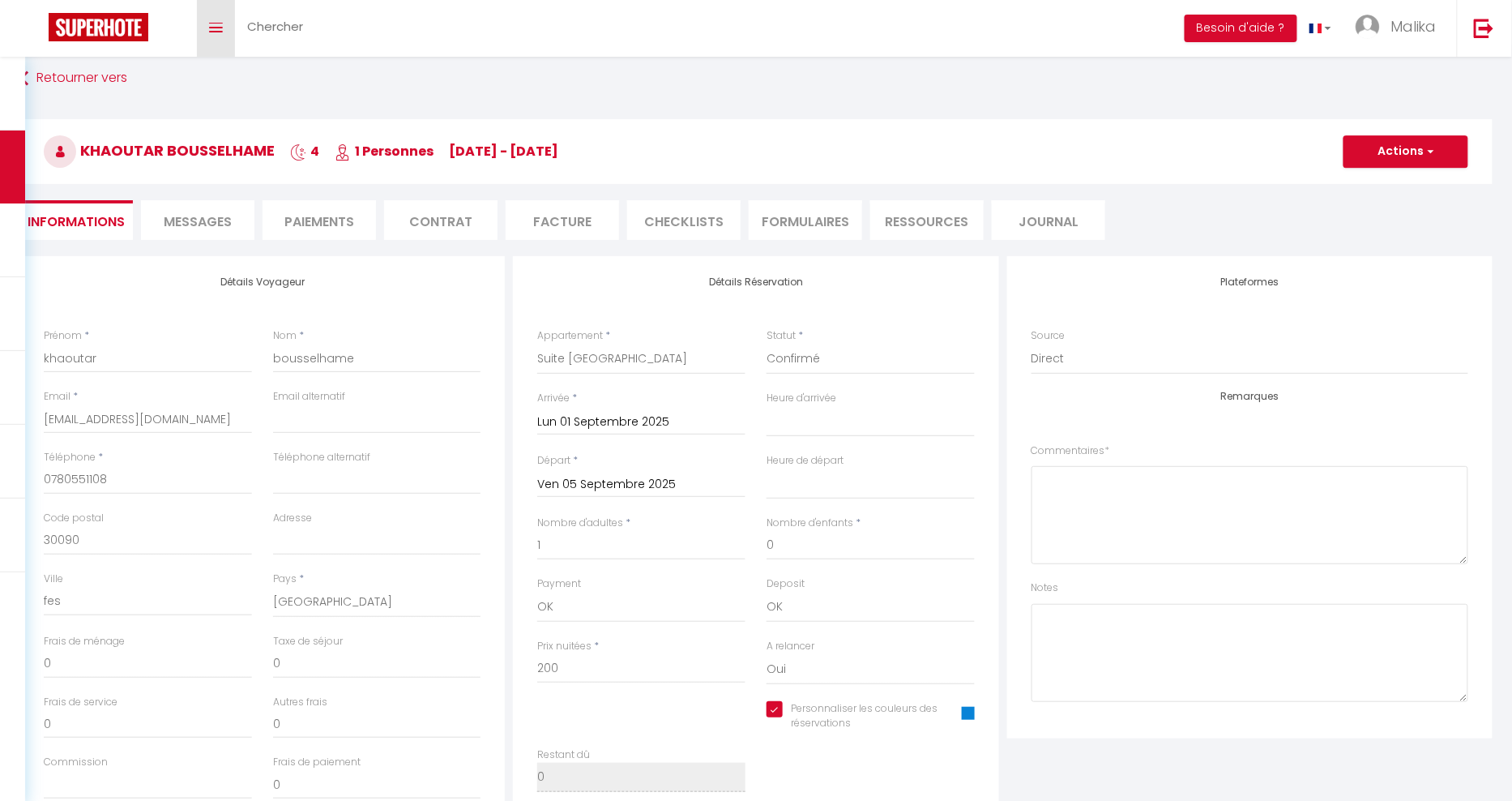
click at [207, 31] on link "Toggle menubar" at bounding box center [215, 28] width 38 height 57
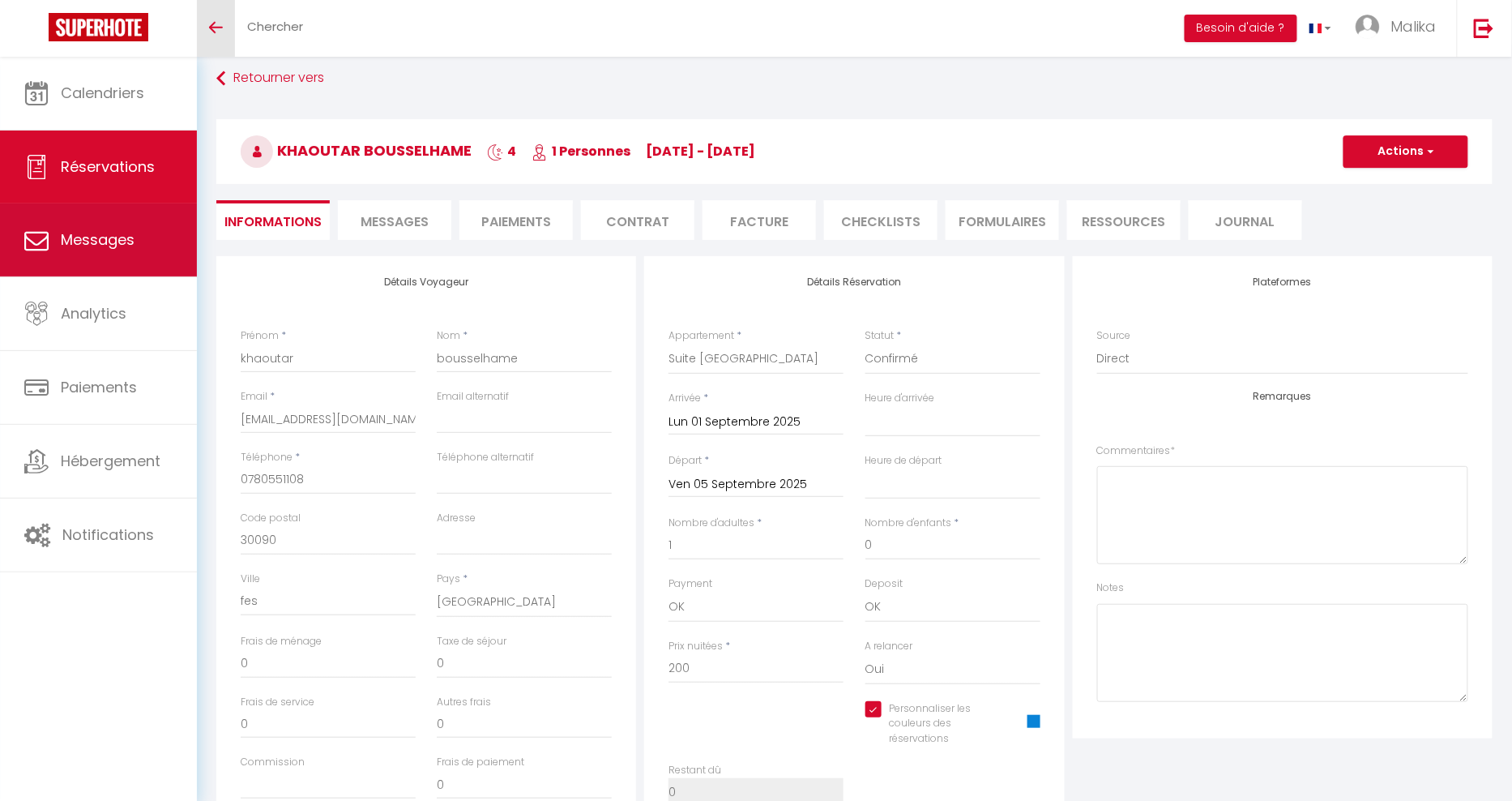
click at [129, 250] on link "Messages" at bounding box center [98, 240] width 197 height 73
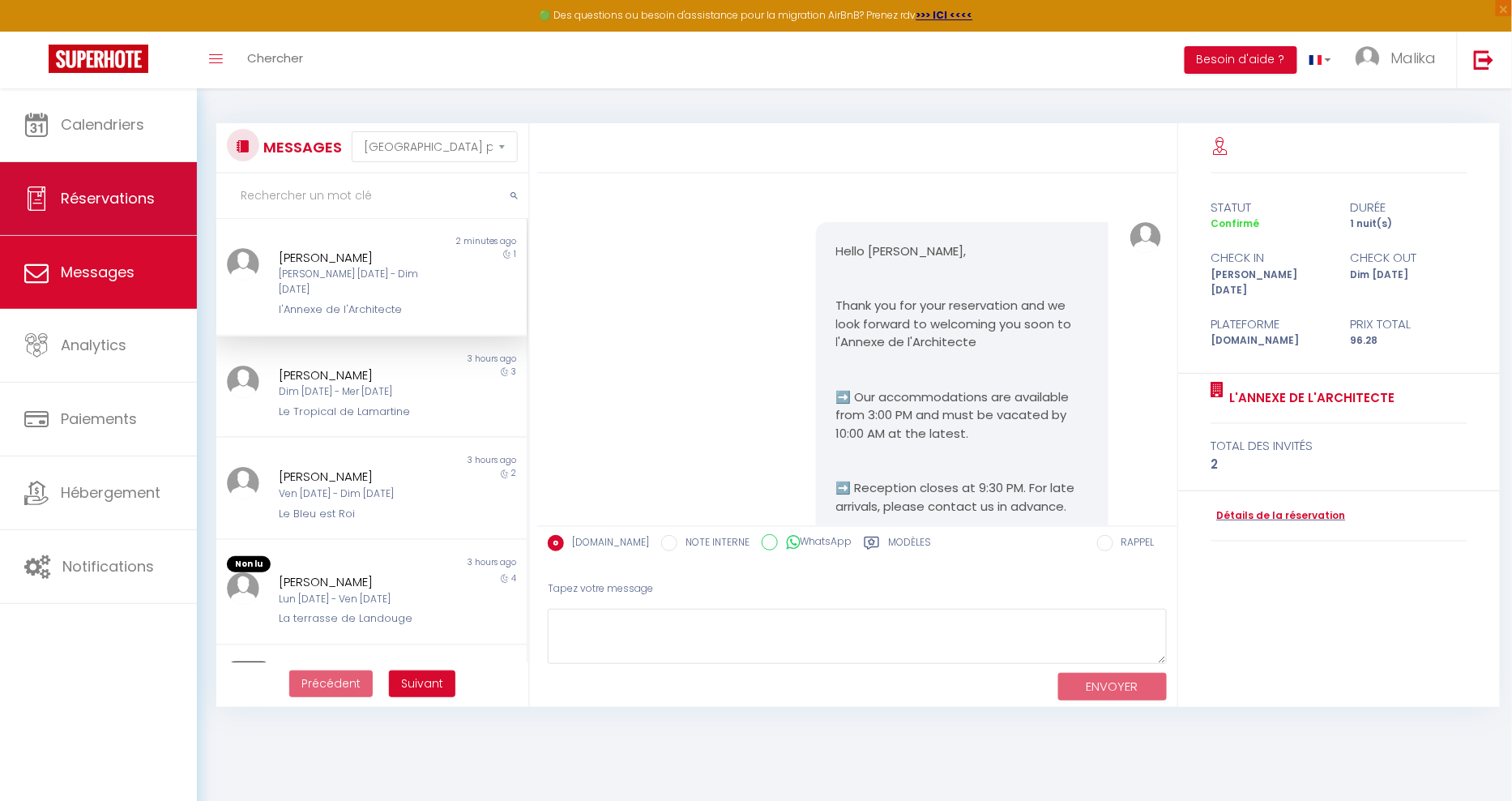
scroll to position [1027, 0]
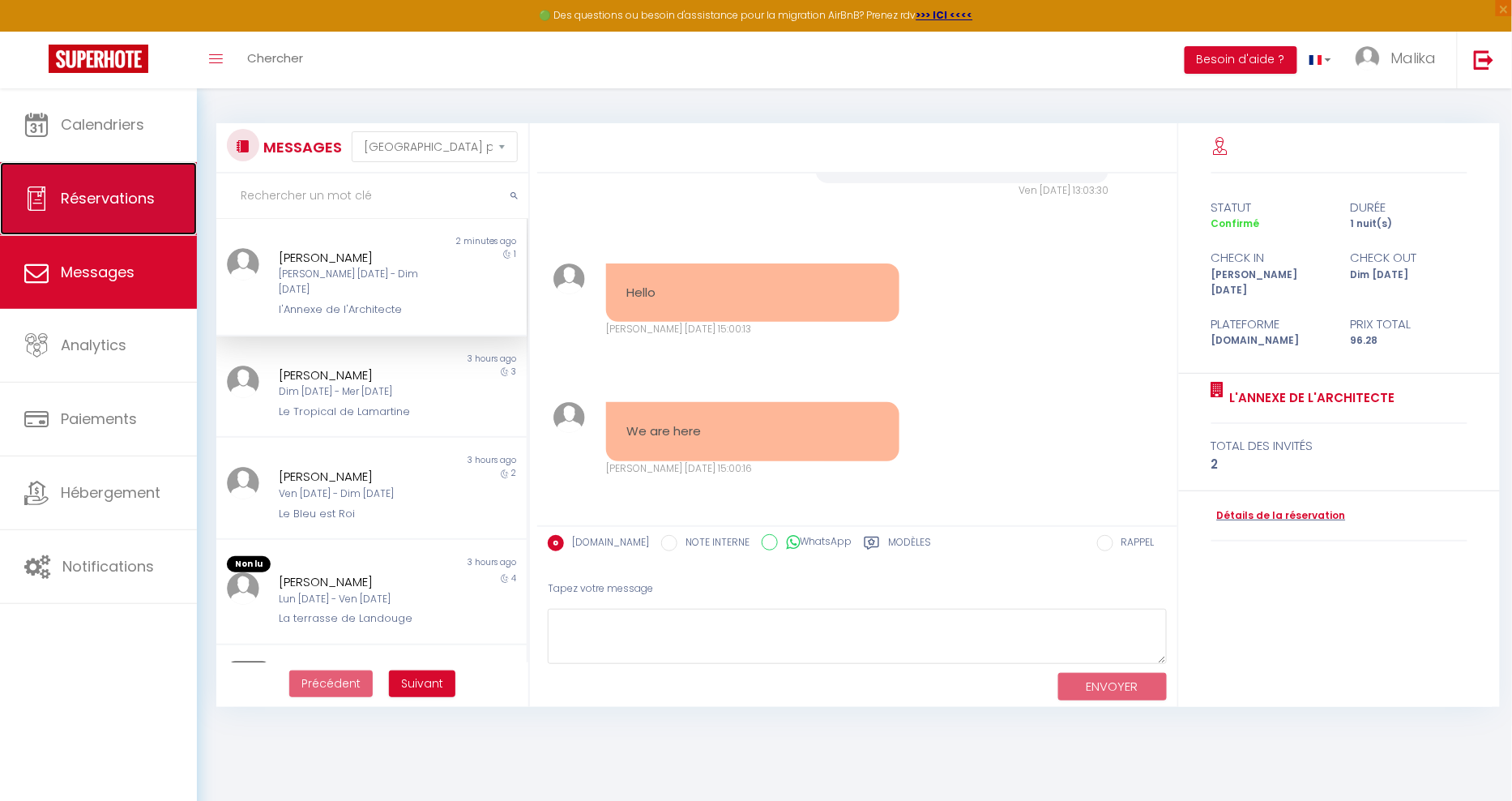
click at [112, 206] on span "Réservations" at bounding box center [107, 198] width 94 height 20
select select "not_cancelled"
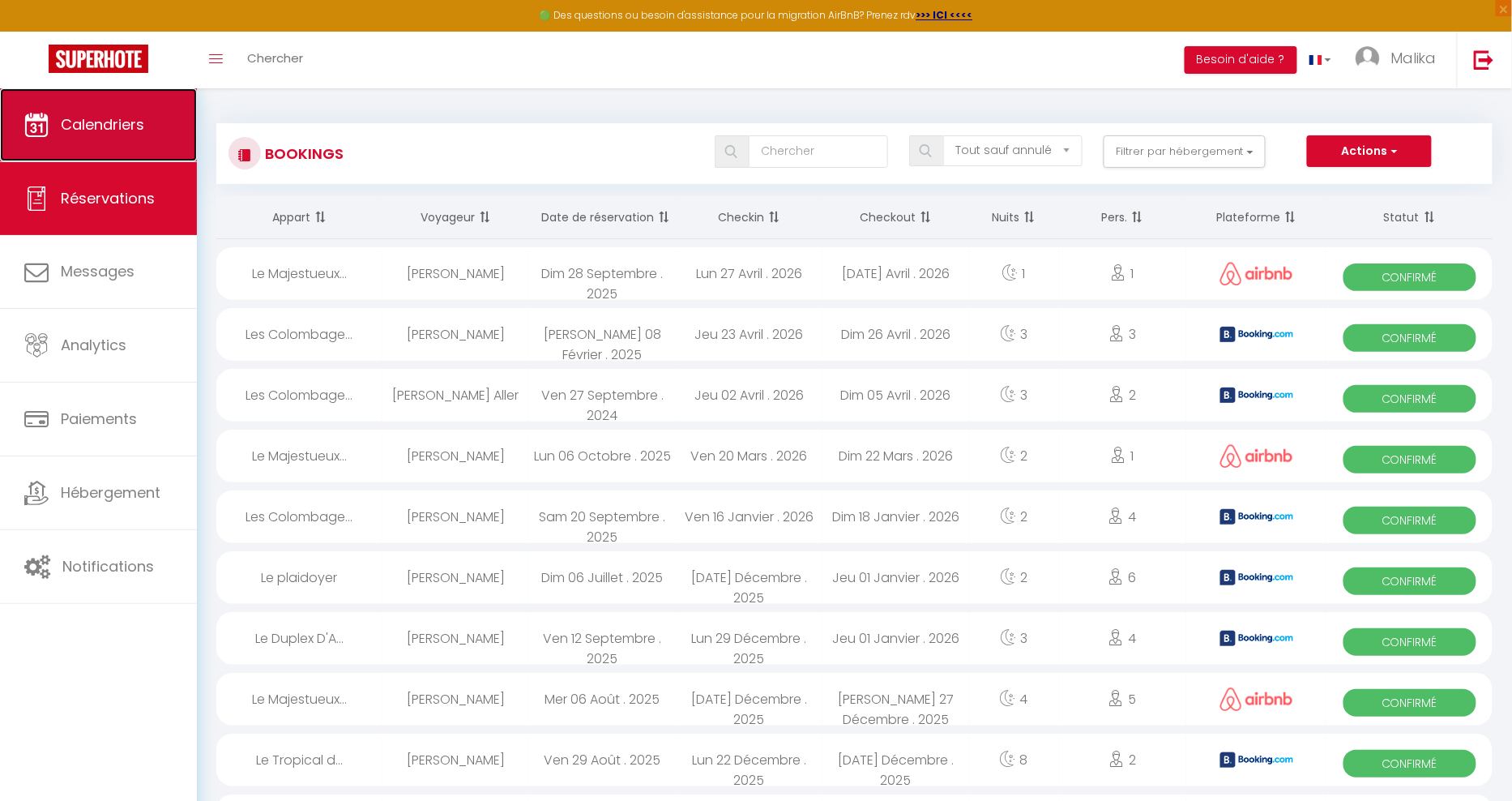
click at [111, 115] on span "Calendriers" at bounding box center [102, 124] width 83 height 20
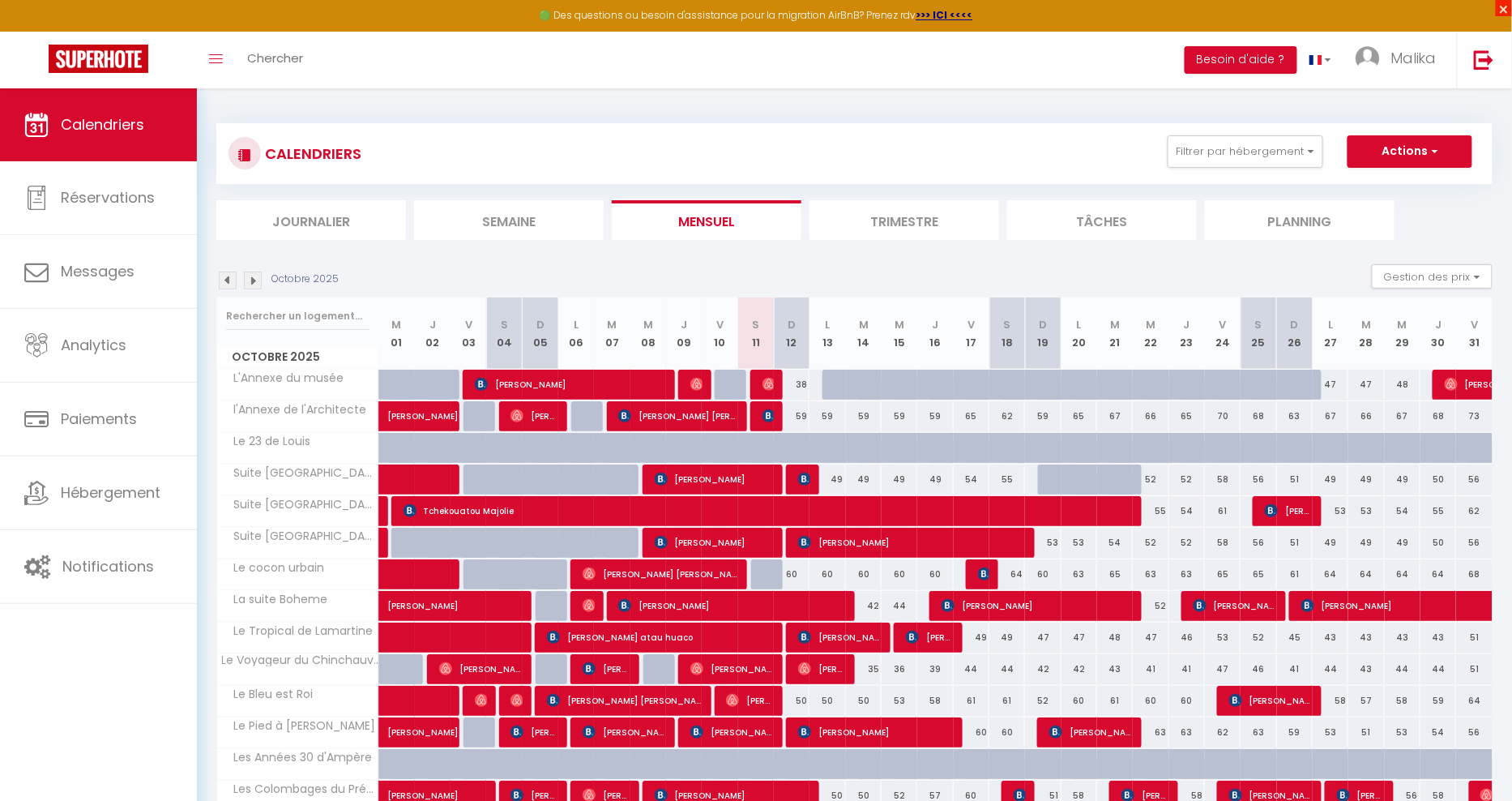
click at [1504, 9] on span "×" at bounding box center [1503, 8] width 16 height 16
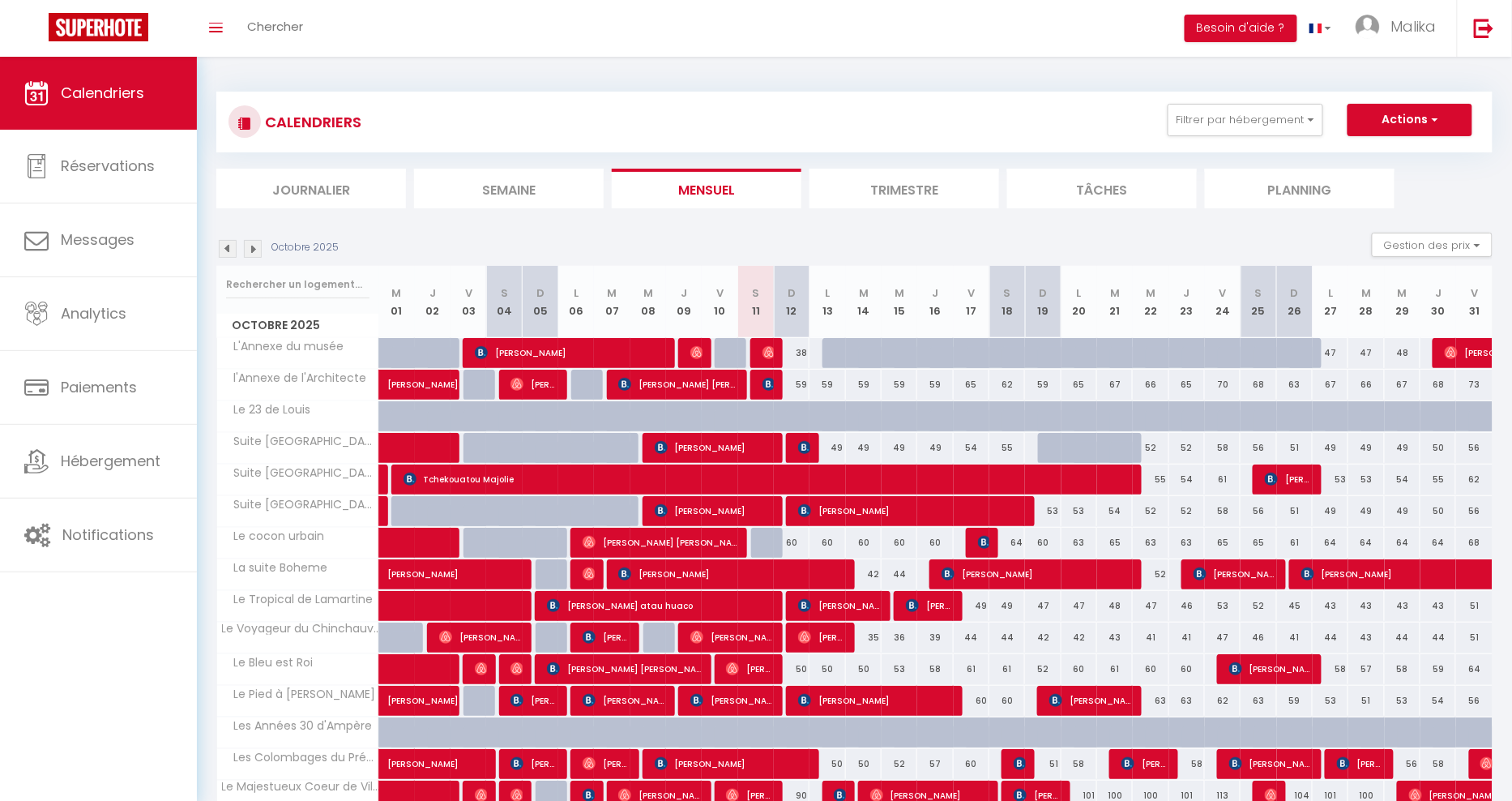
click at [225, 256] on img at bounding box center [227, 249] width 18 height 18
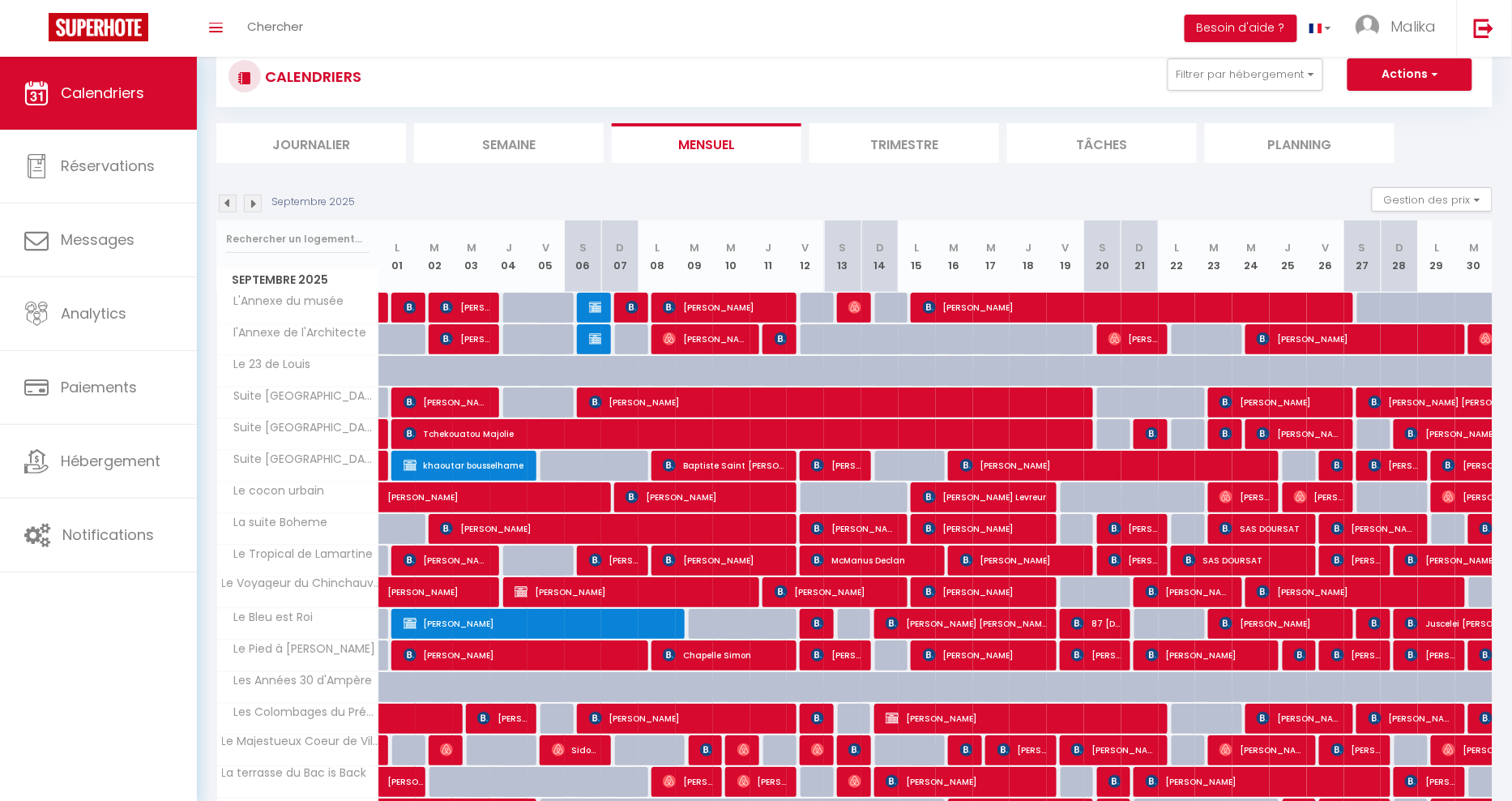
scroll to position [60, 0]
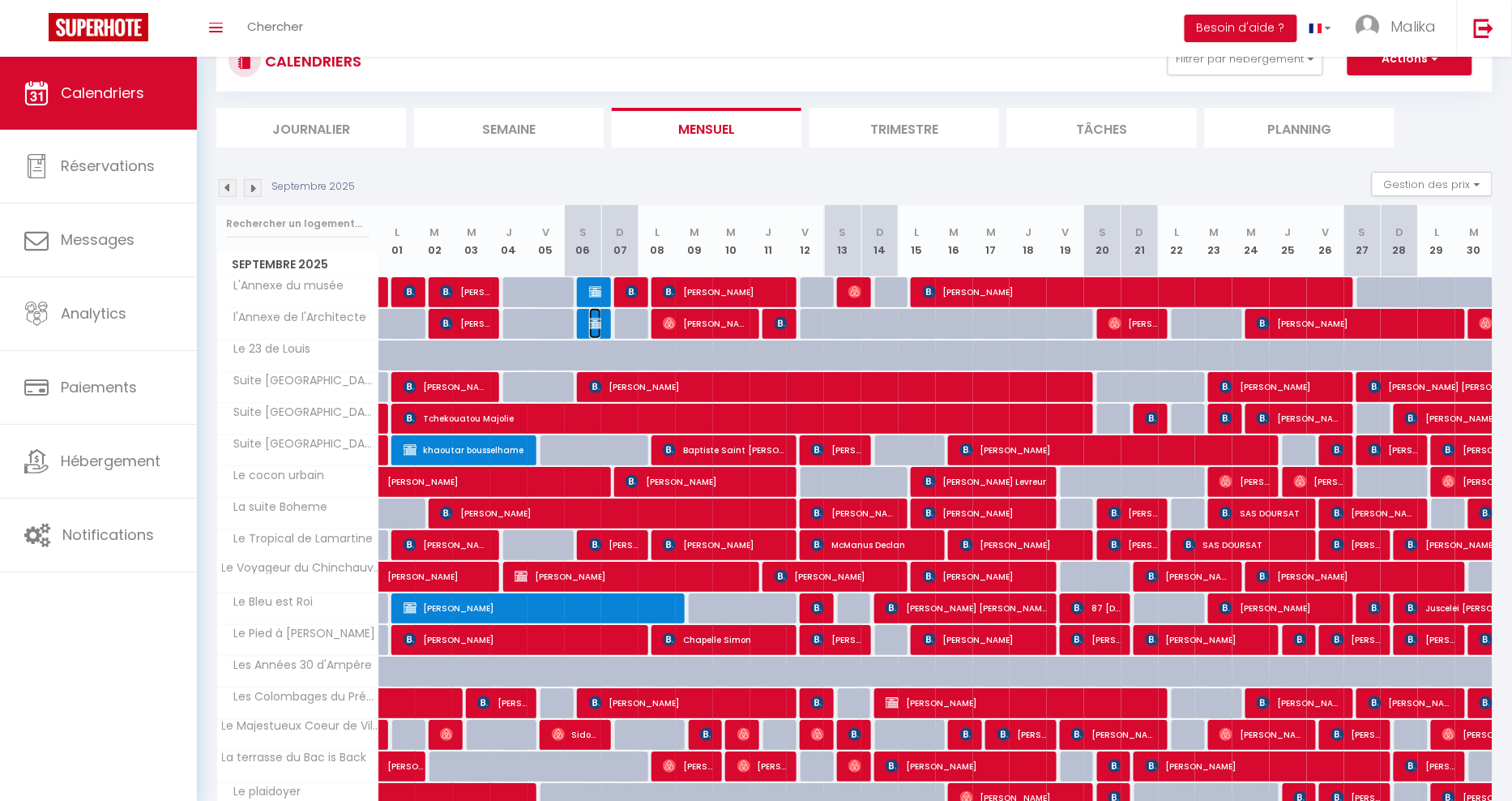
click at [593, 320] on img at bounding box center [595, 323] width 13 height 13
select select "OK"
select select "1"
select select "0"
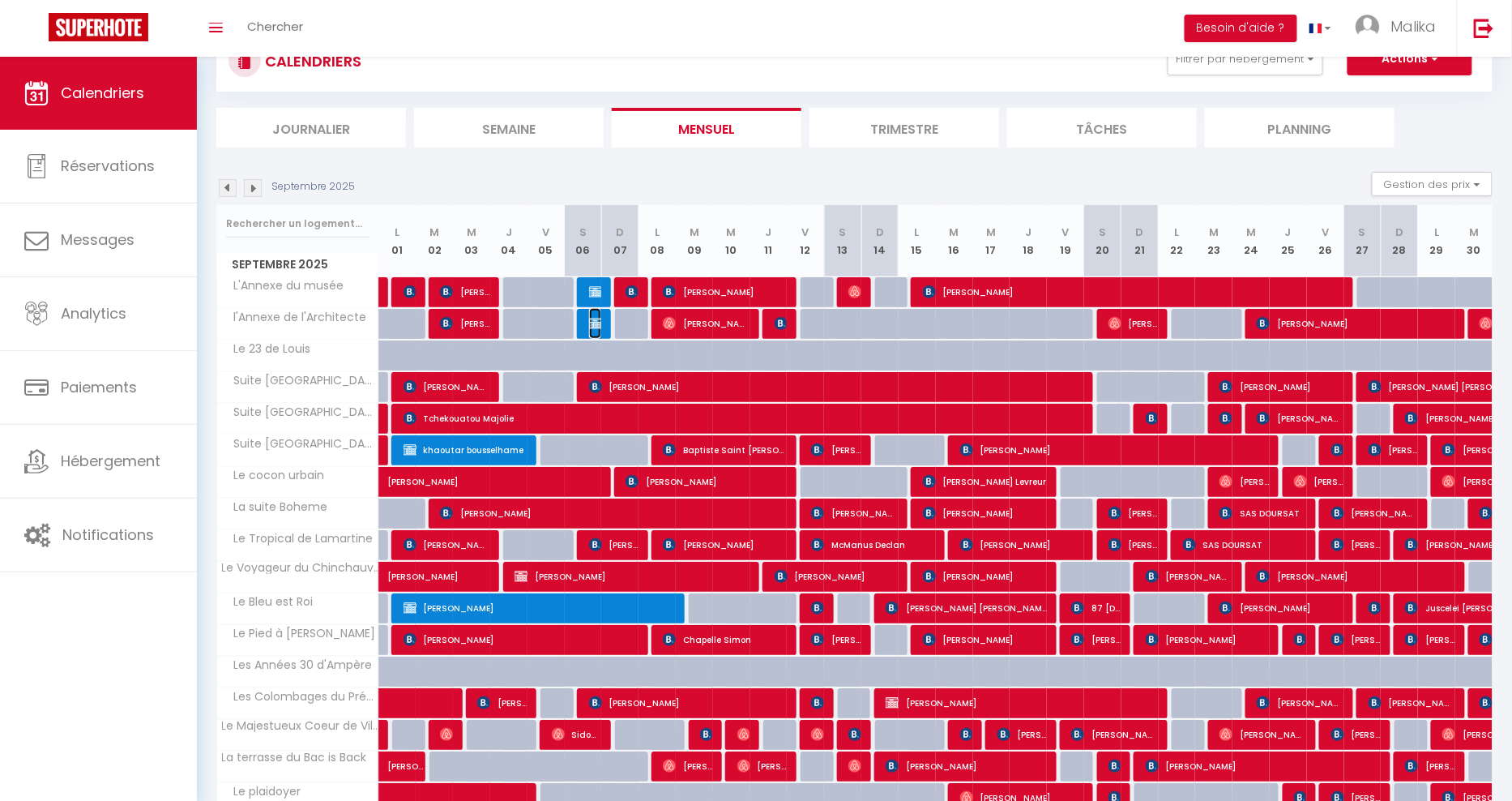
select select "0"
select select
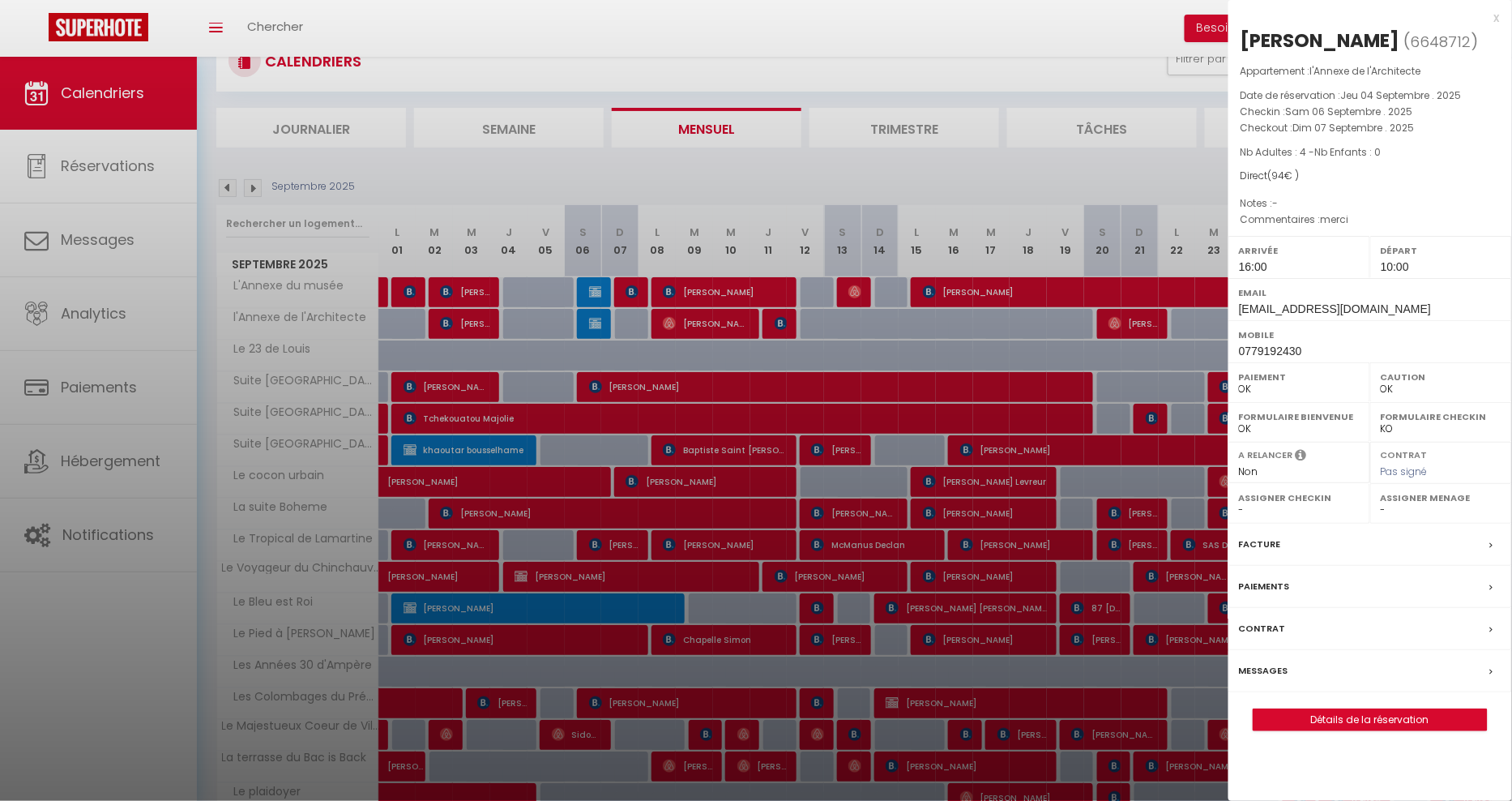
click at [1497, 21] on div "x" at bounding box center [1364, 18] width 271 height 20
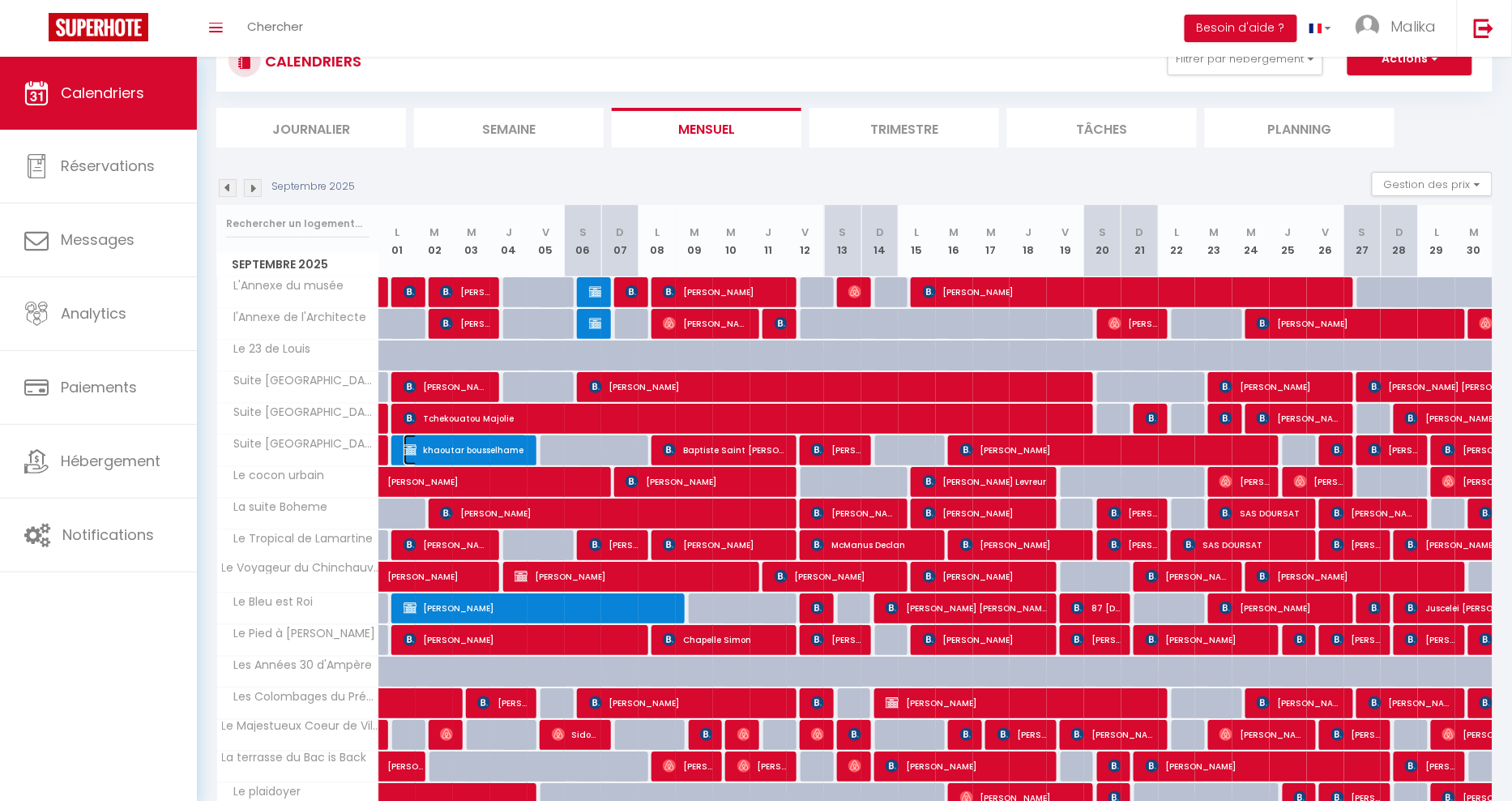
click at [480, 446] on span "khaoutar bousselhame" at bounding box center [465, 449] width 124 height 31
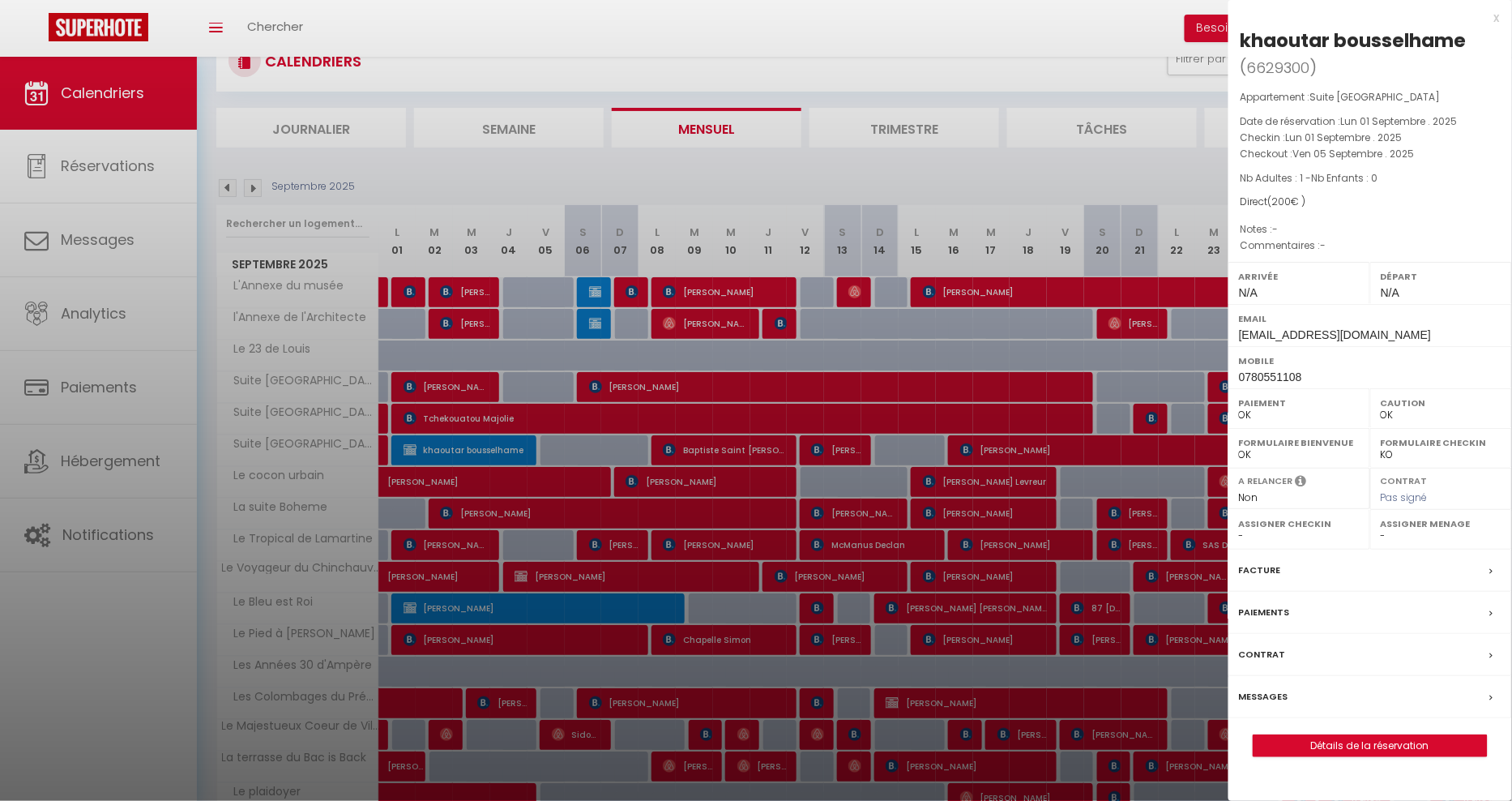
click at [1498, 20] on div "x" at bounding box center [1364, 18] width 271 height 20
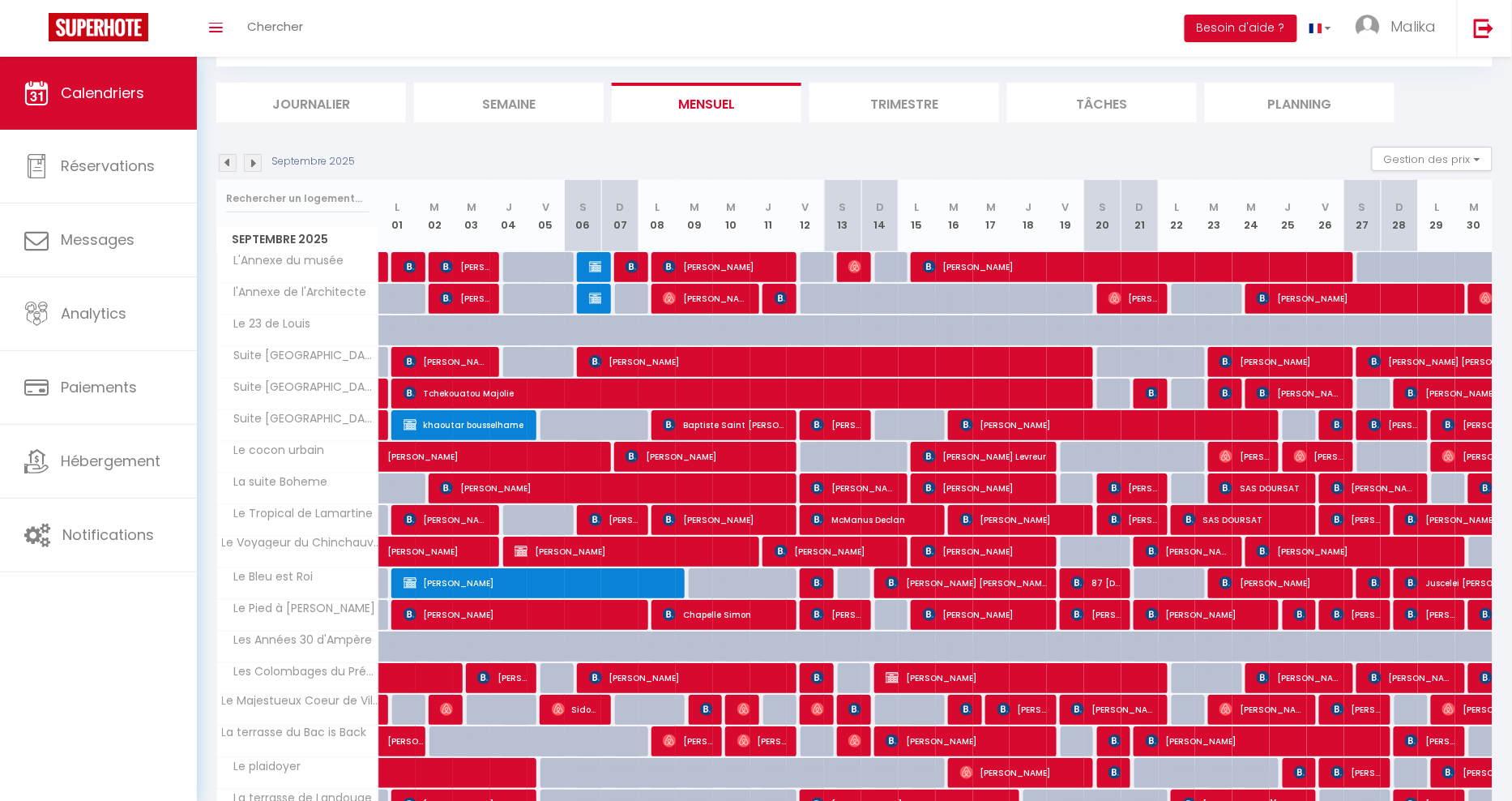
scroll to position [87, 0]
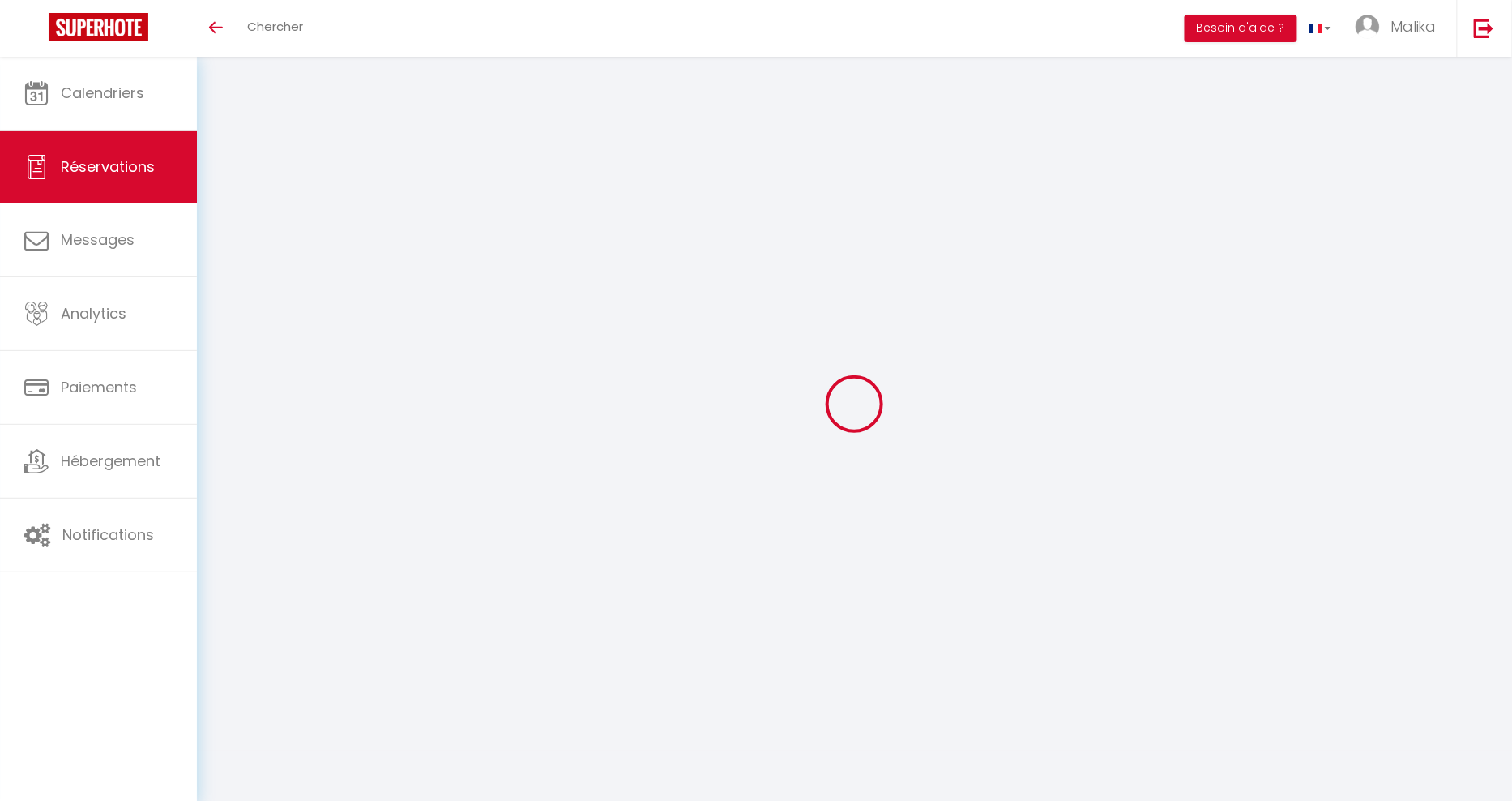
scroll to position [57, 0]
select select
checkbox input "false"
select select
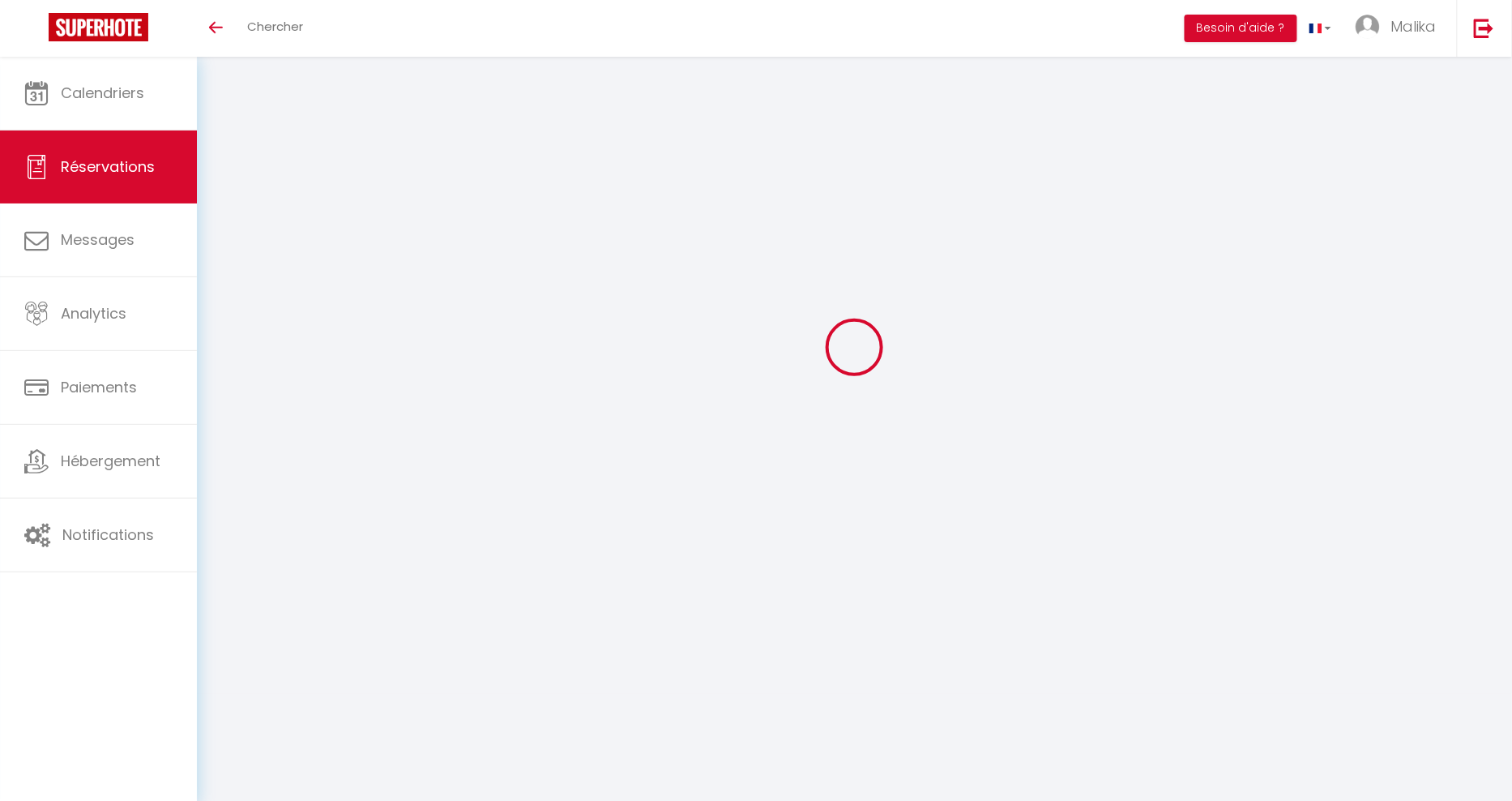
select select
checkbox input "false"
select select
checkbox input "false"
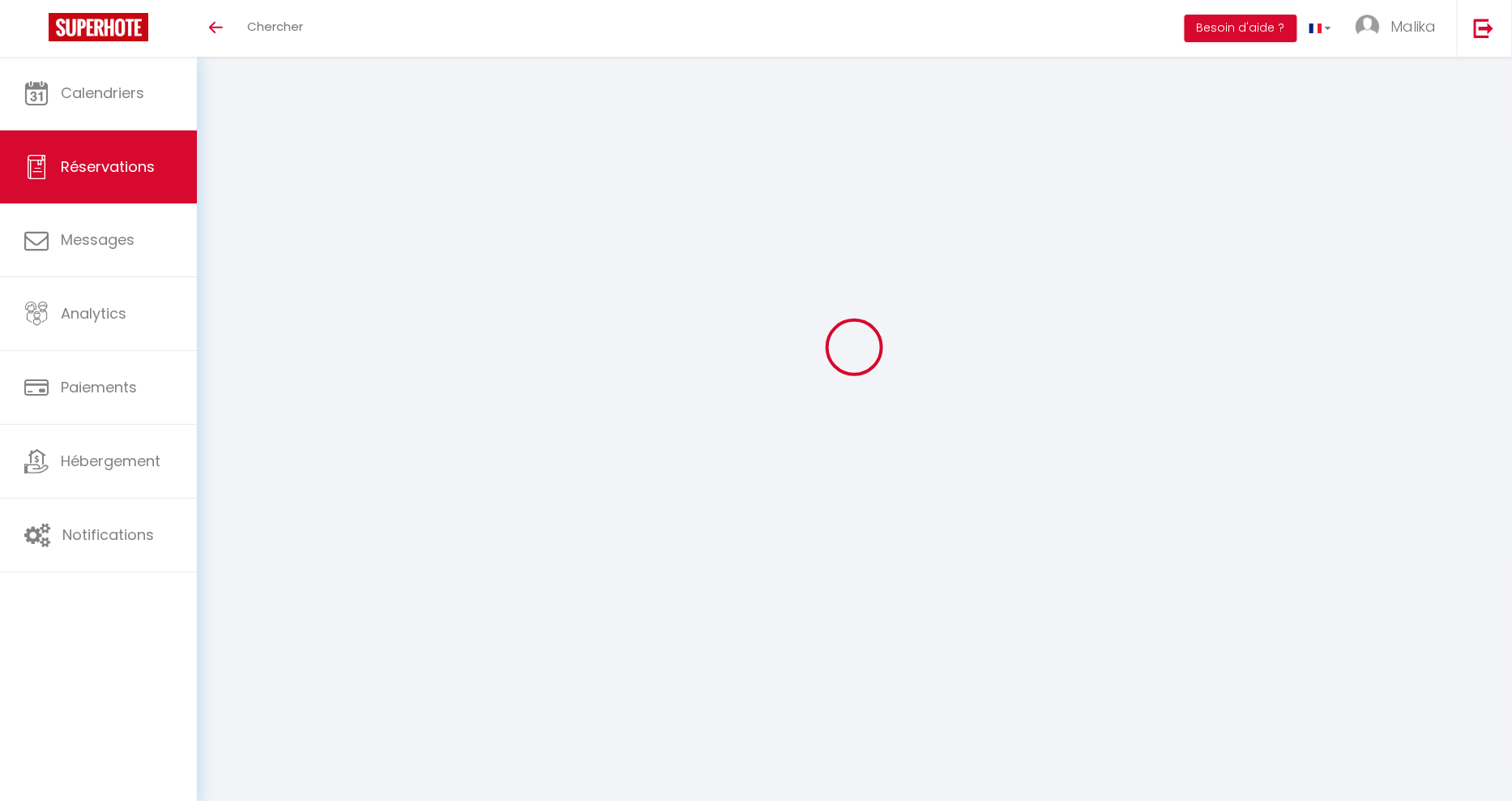
select select
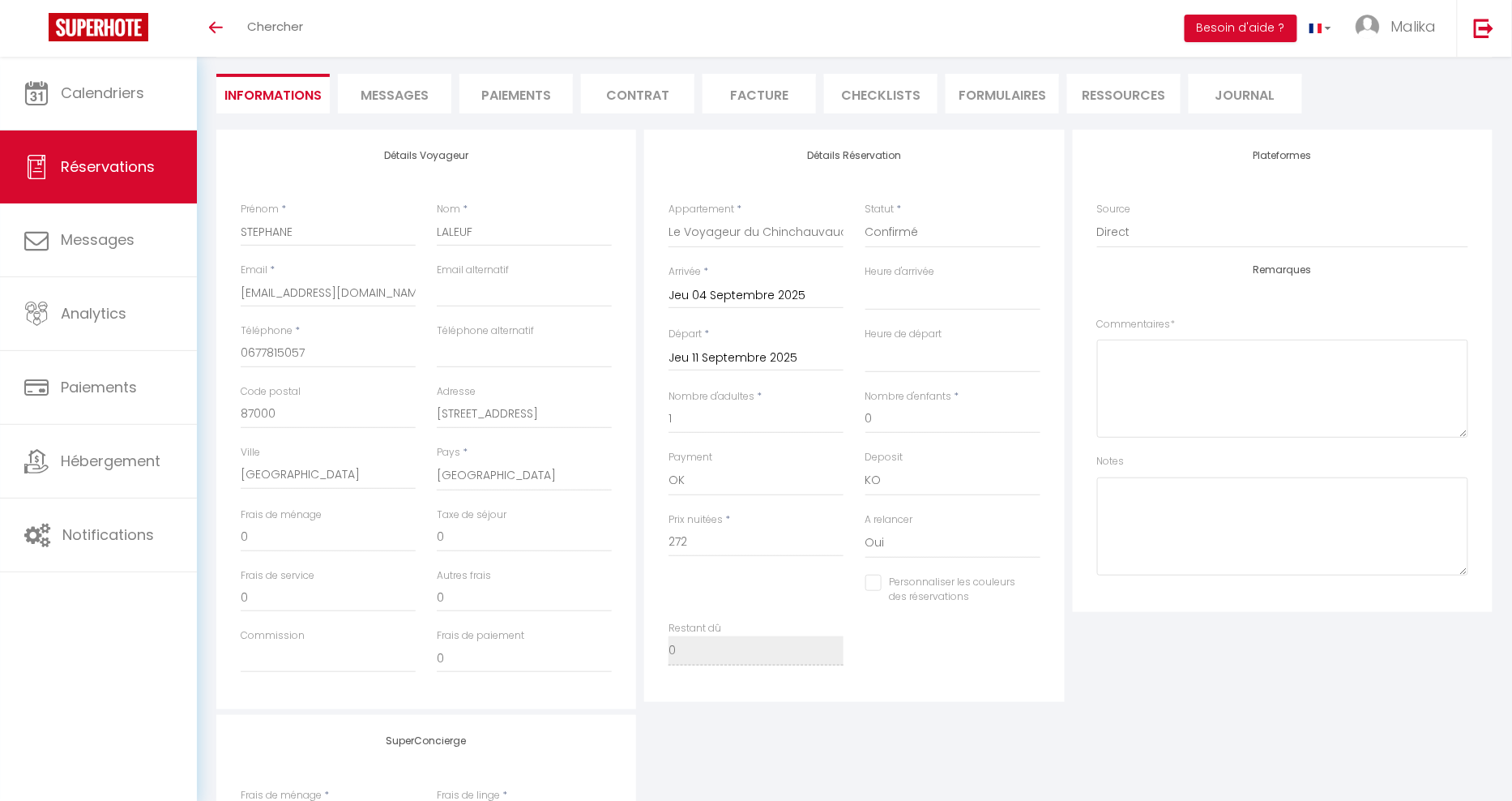
scroll to position [140, 0]
click at [221, 33] on link "Toggle menubar" at bounding box center [215, 28] width 38 height 57
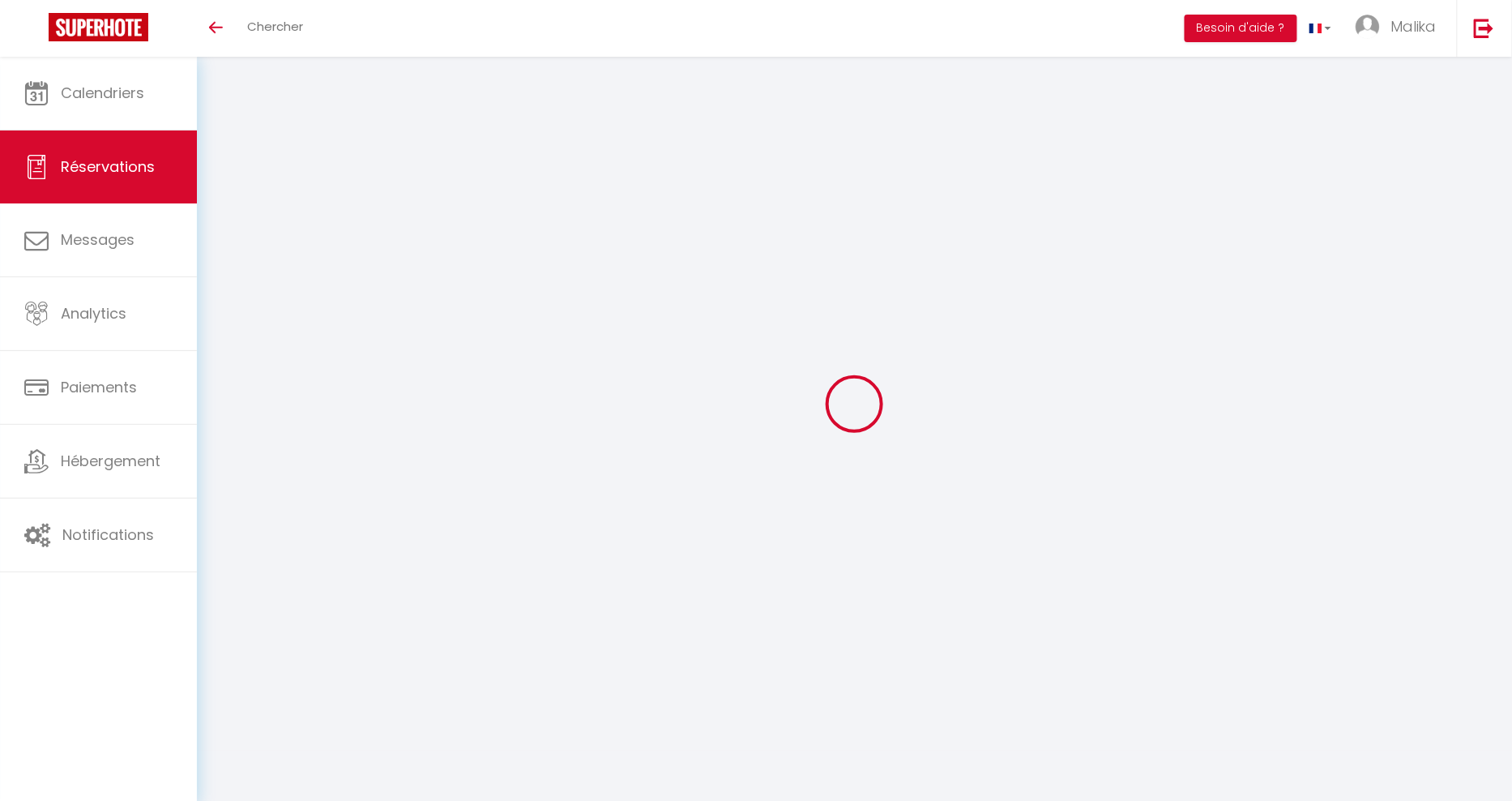
type input "0"
select select
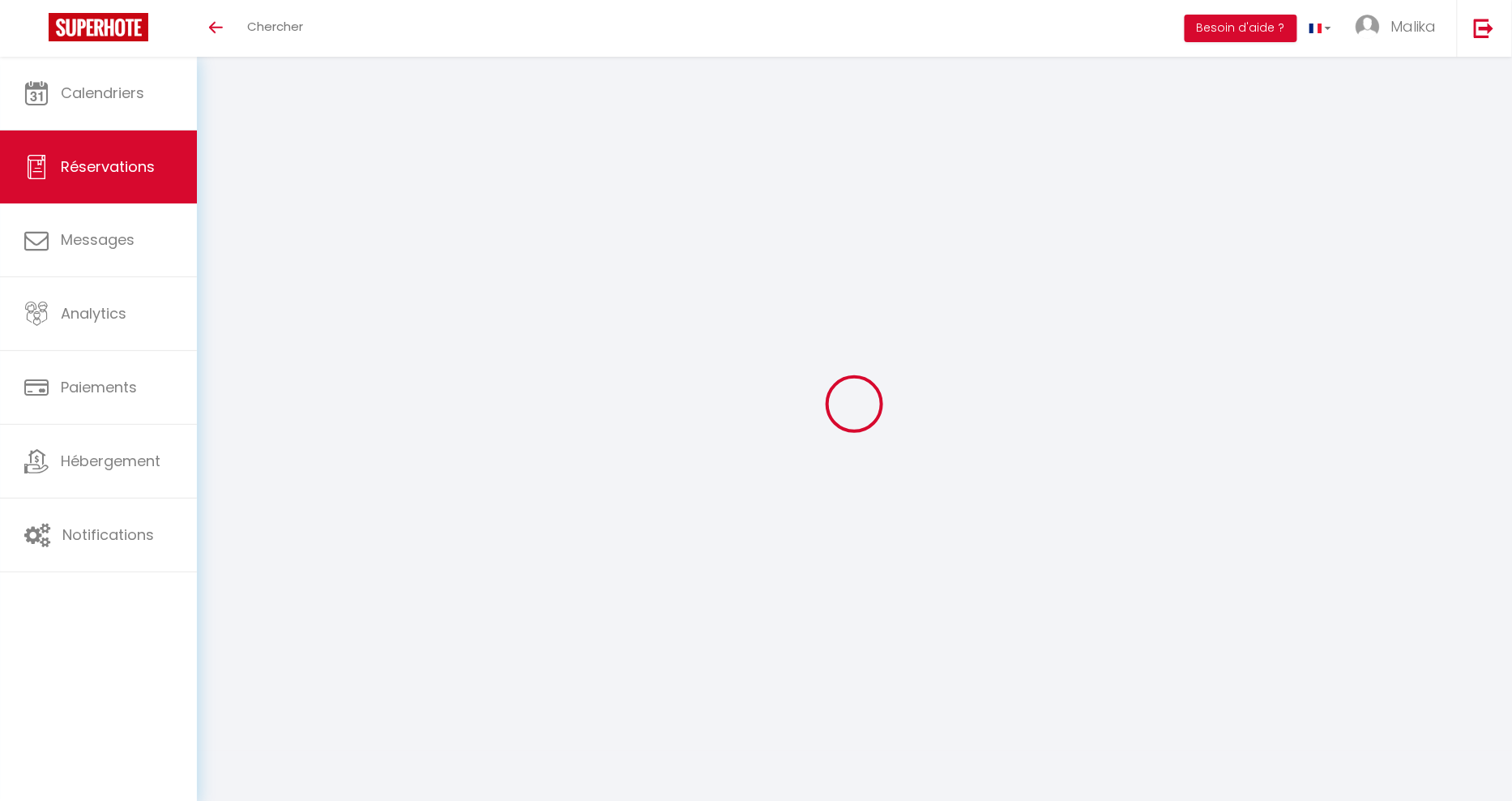
select select "15"
checkbox input "true"
select select
checkbox input "true"
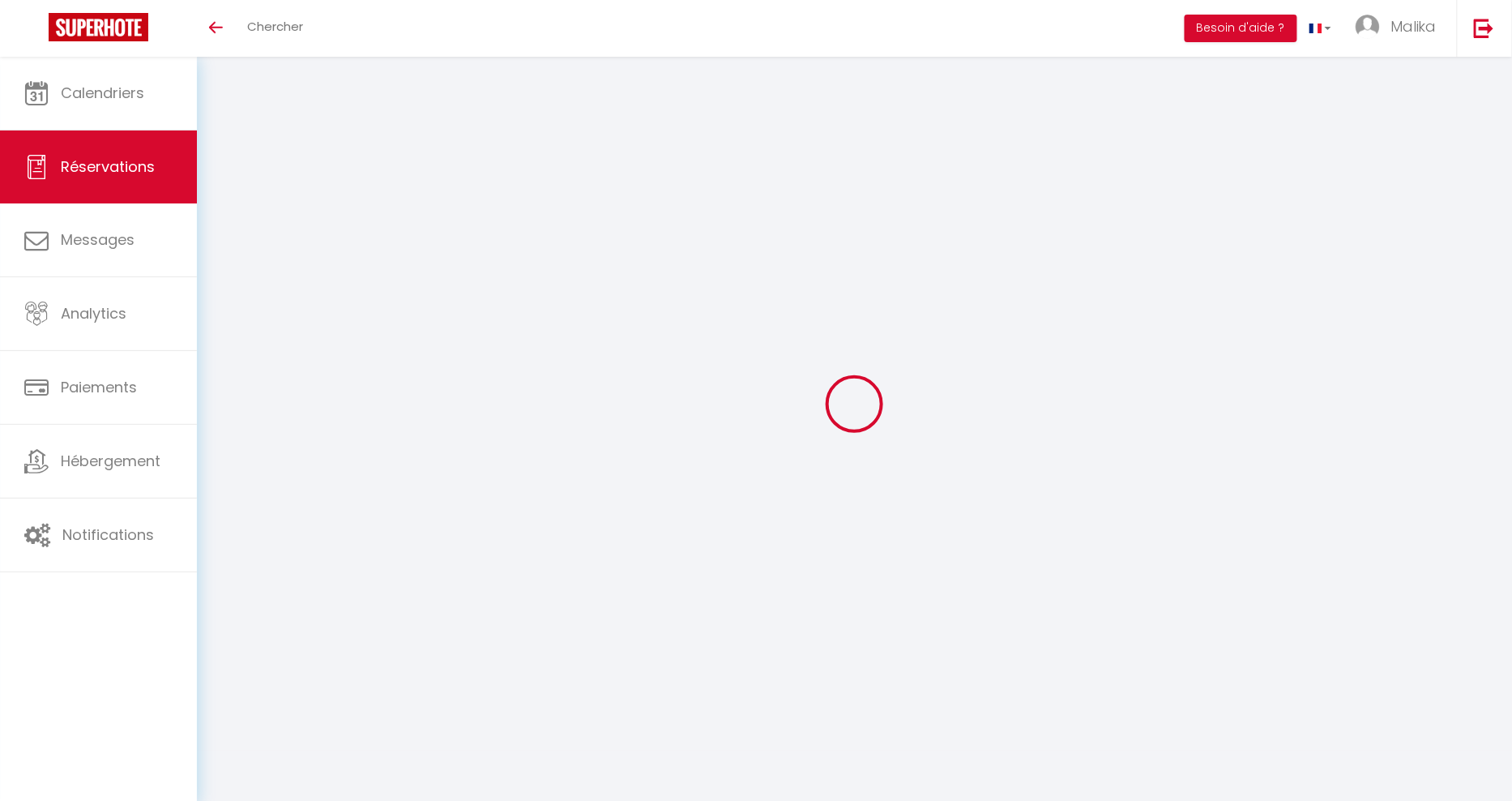
select select
checkbox input "true"
select select
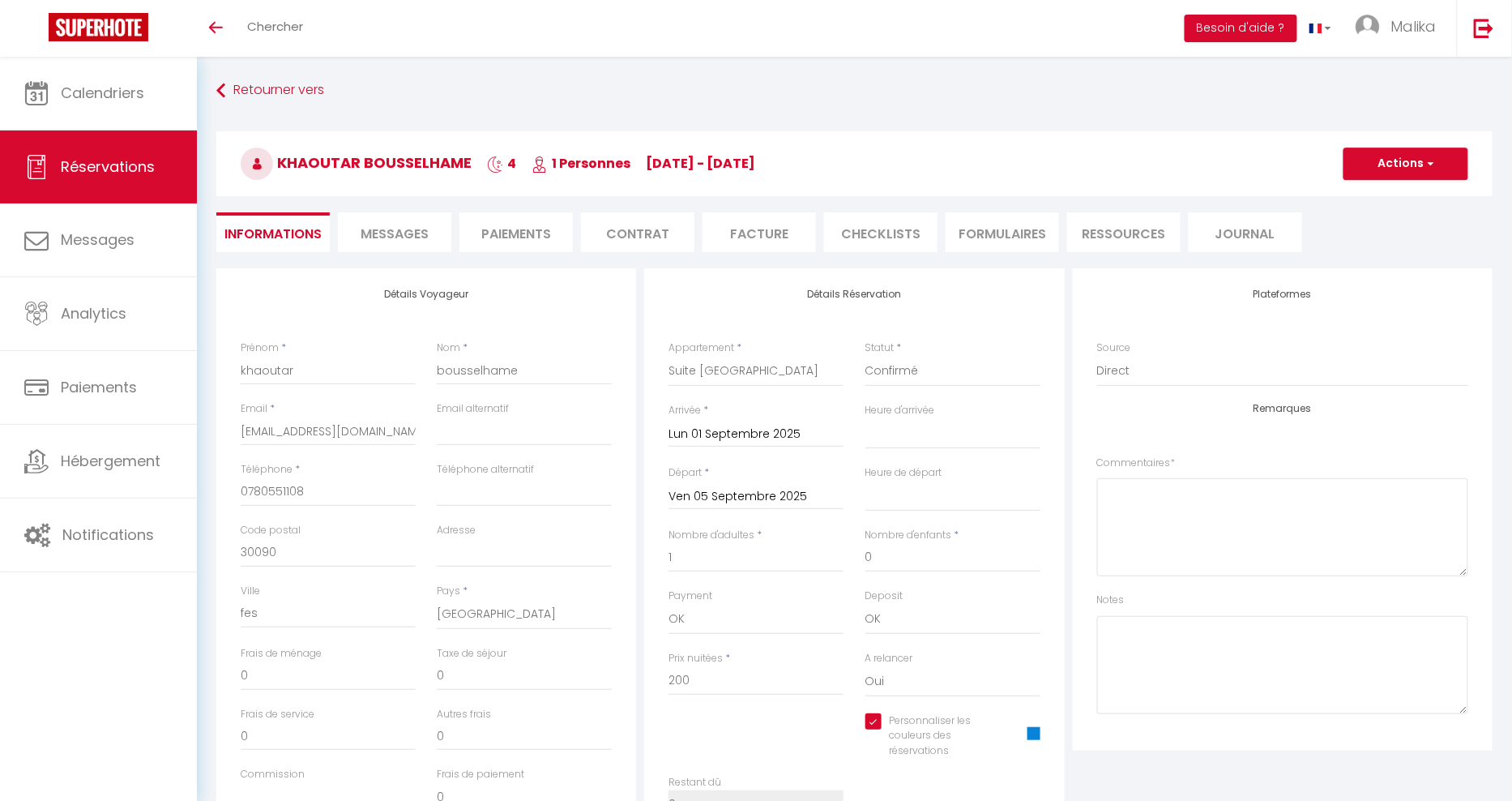
checkbox input "true"
select select
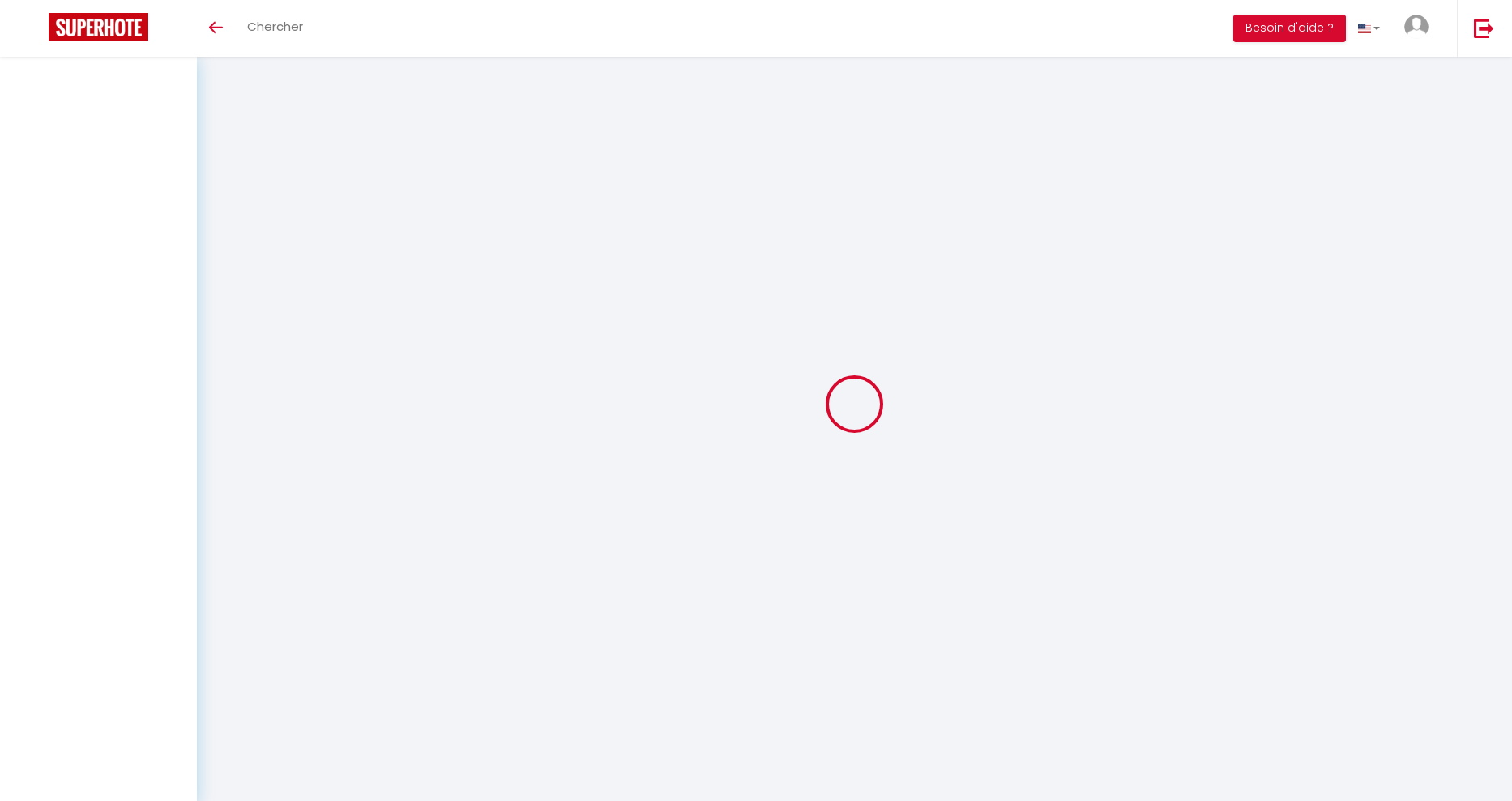
scroll to position [57, 0]
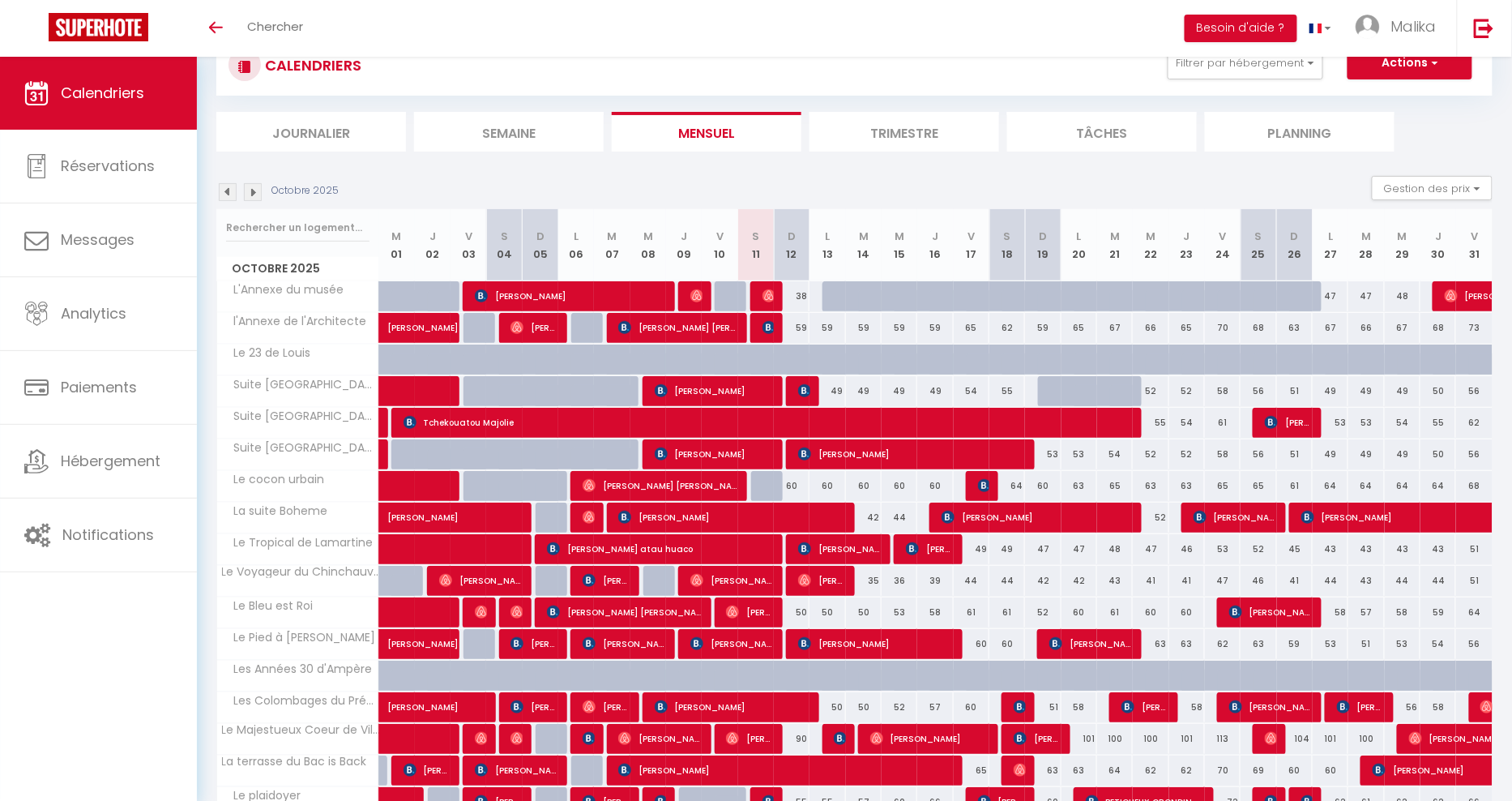
click at [227, 191] on img at bounding box center [227, 192] width 18 height 18
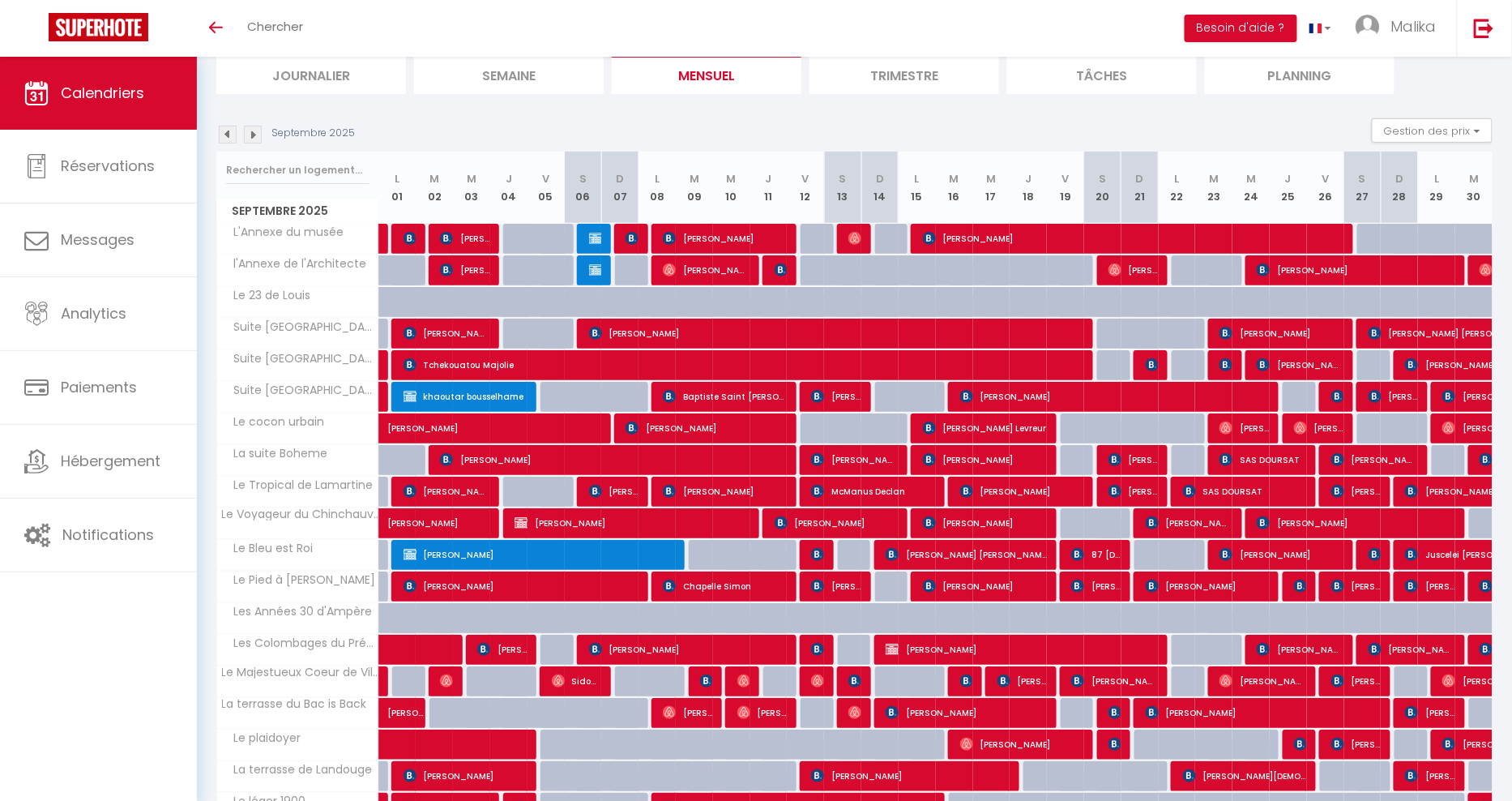
scroll to position [115, 0]
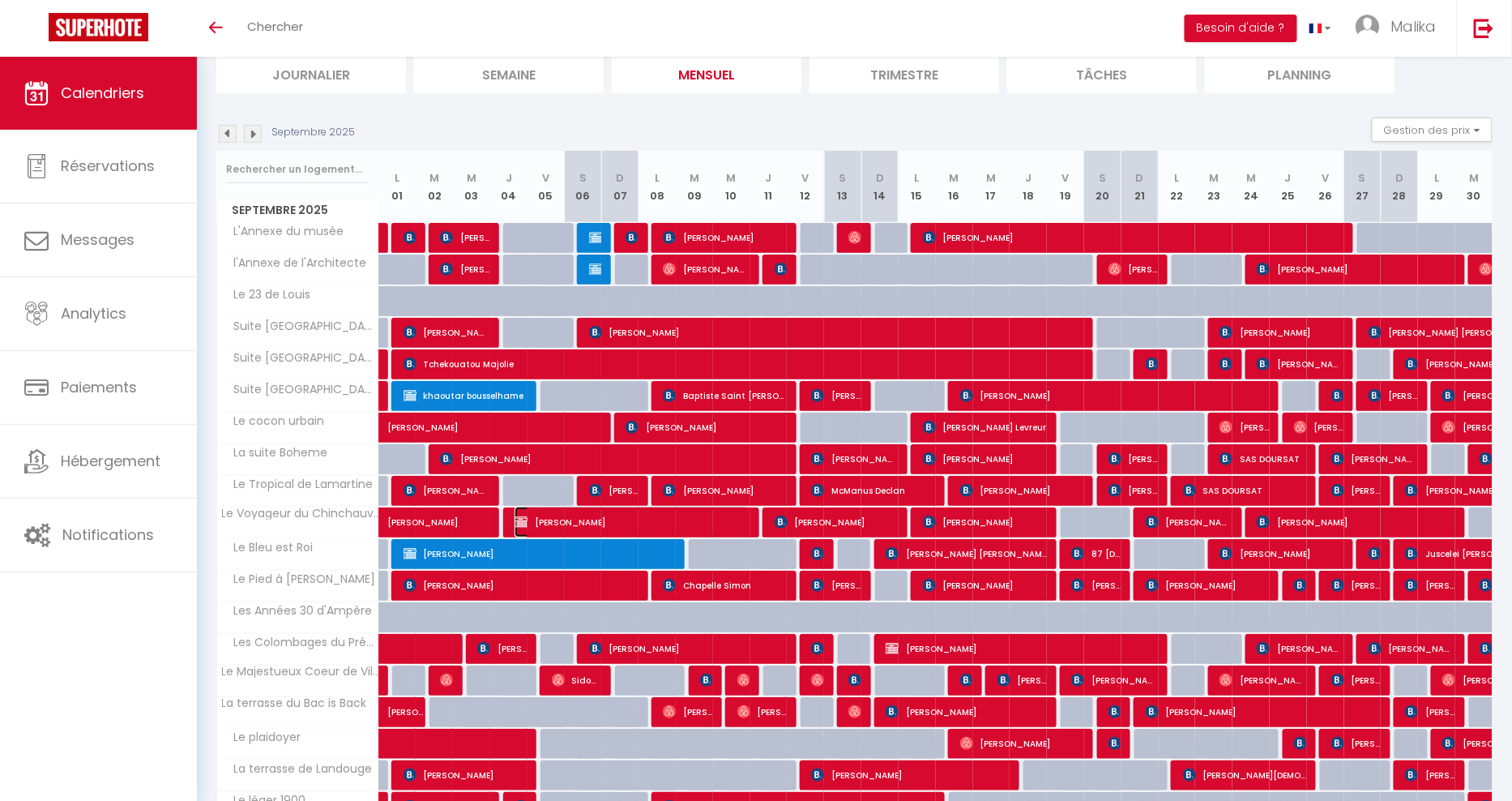
click at [566, 522] on span "[PERSON_NAME]" at bounding box center [632, 522] width 236 height 31
select select "OK"
select select "KO"
select select "0"
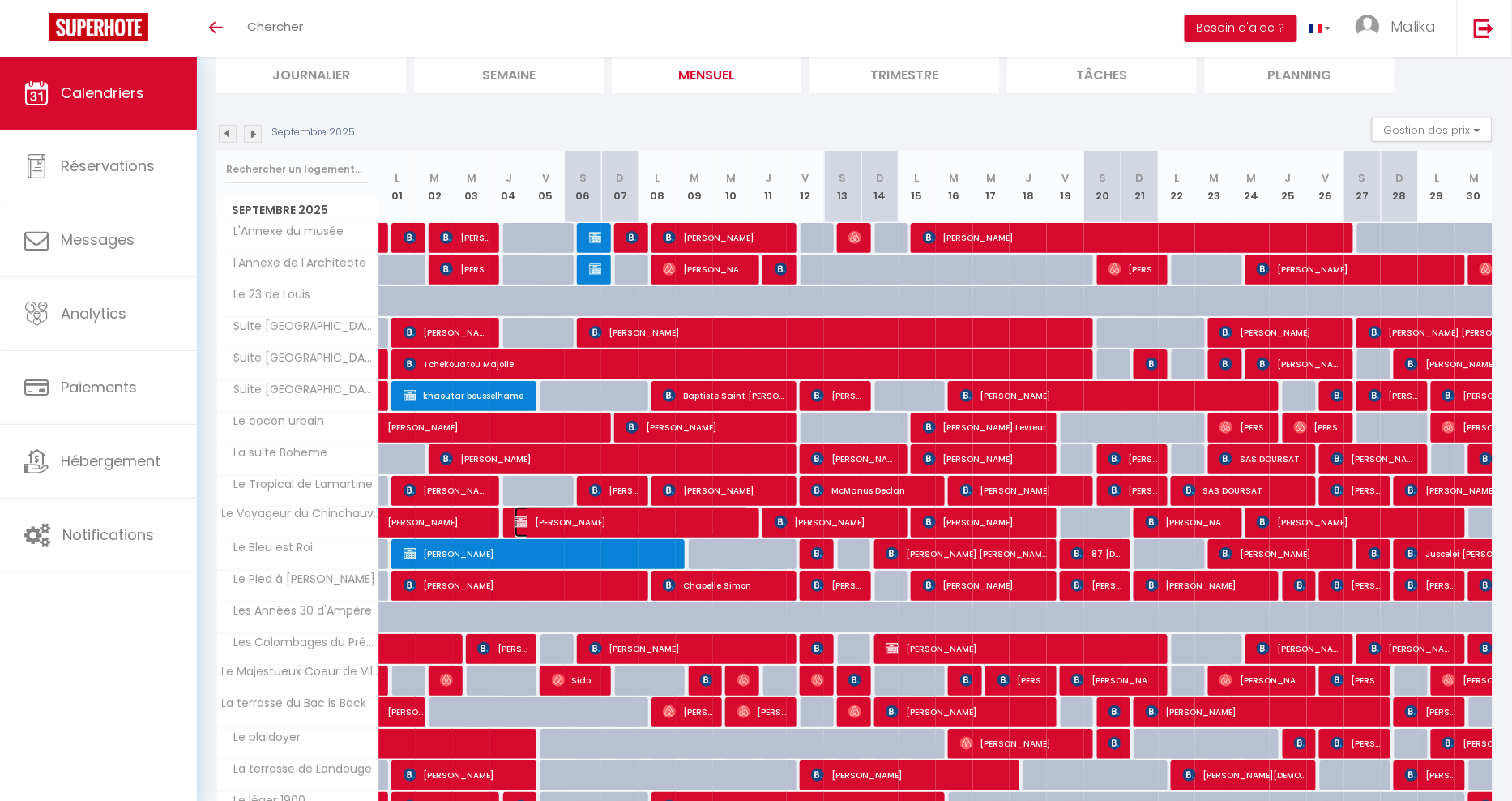
select select "1"
select select
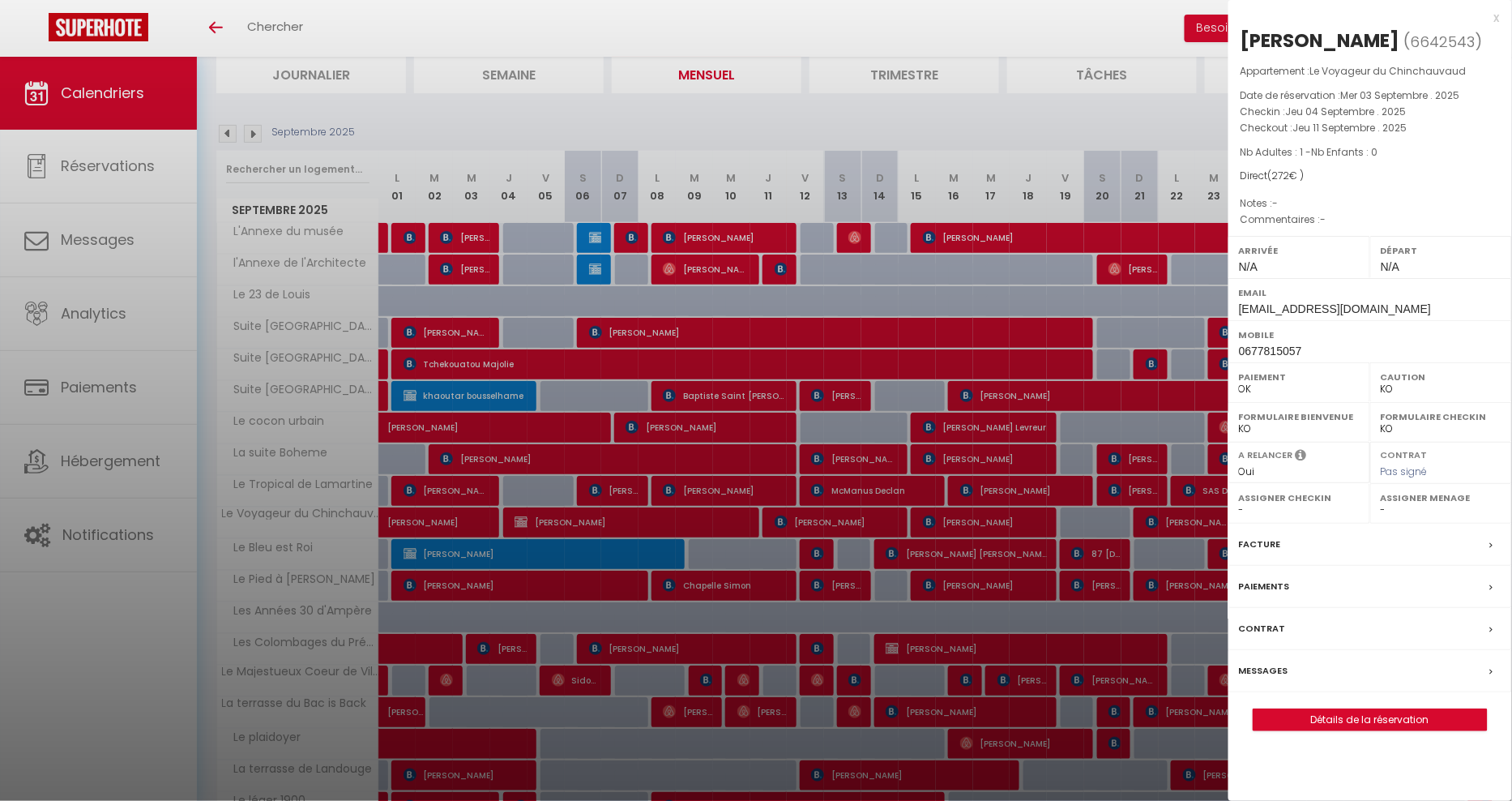
click at [1492, 20] on div "x" at bounding box center [1364, 18] width 271 height 20
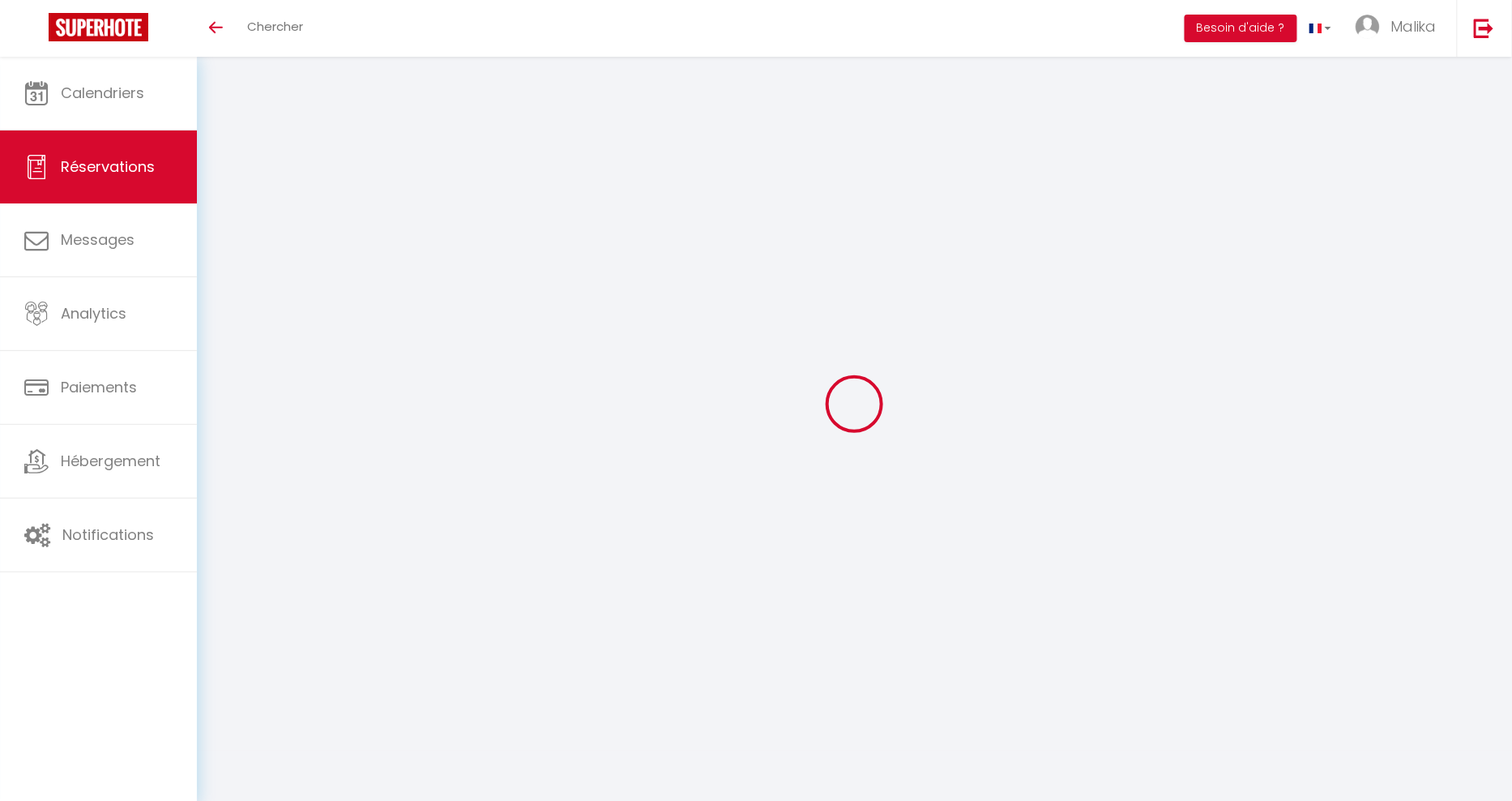
type input "STEPHANE"
type input "LALEUF"
type input "[EMAIL_ADDRESS][DOMAIN_NAME]"
type input "0677815057"
type input "87000"
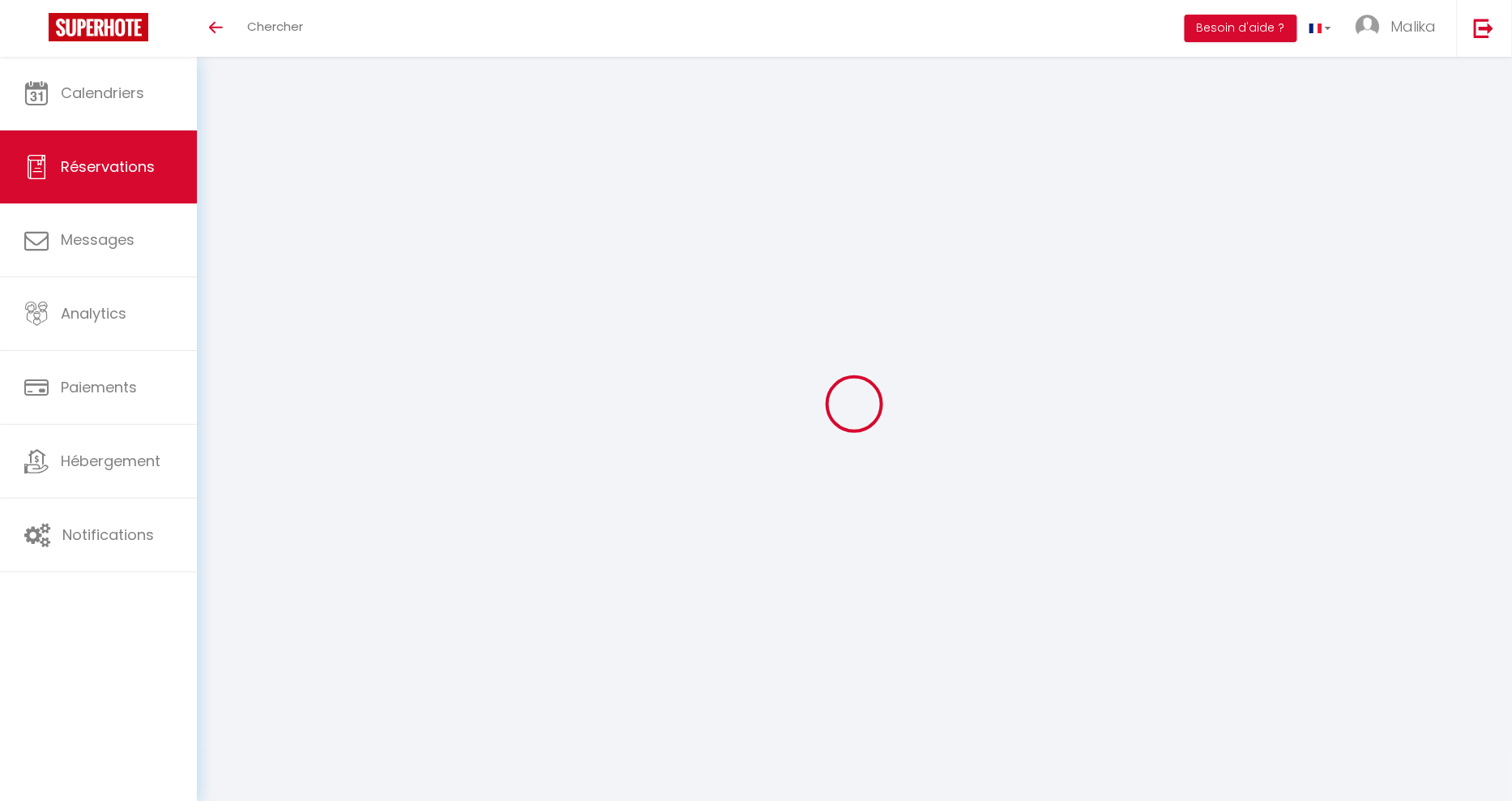
type input "[STREET_ADDRESS]"
type input "[GEOGRAPHIC_DATA]"
select select "FR"
select select "56241"
select select "1"
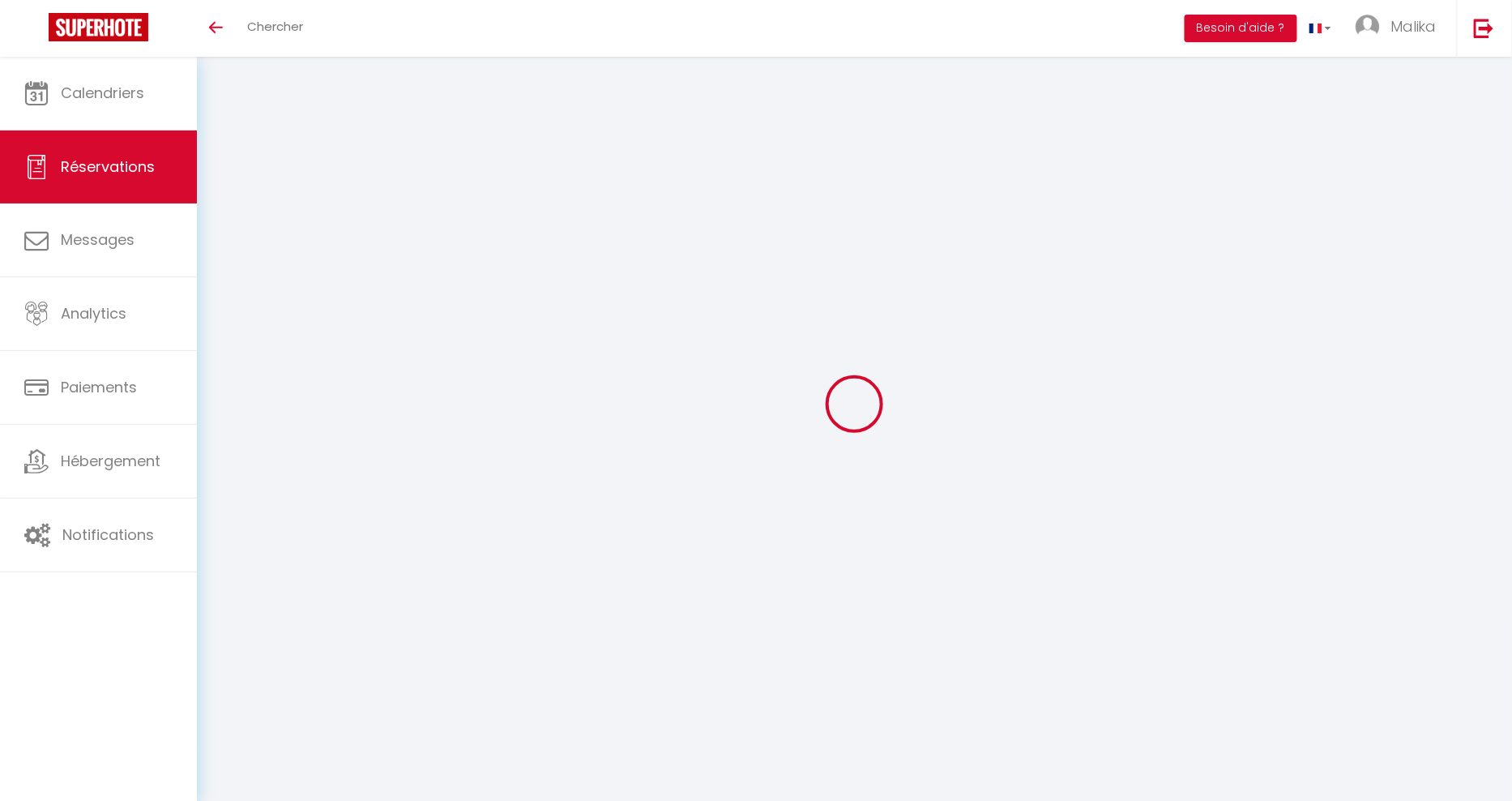
type input "Jeu 04 Septembre 2025"
select select
type input "Jeu 11 Septembre 2025"
select select
type input "1"
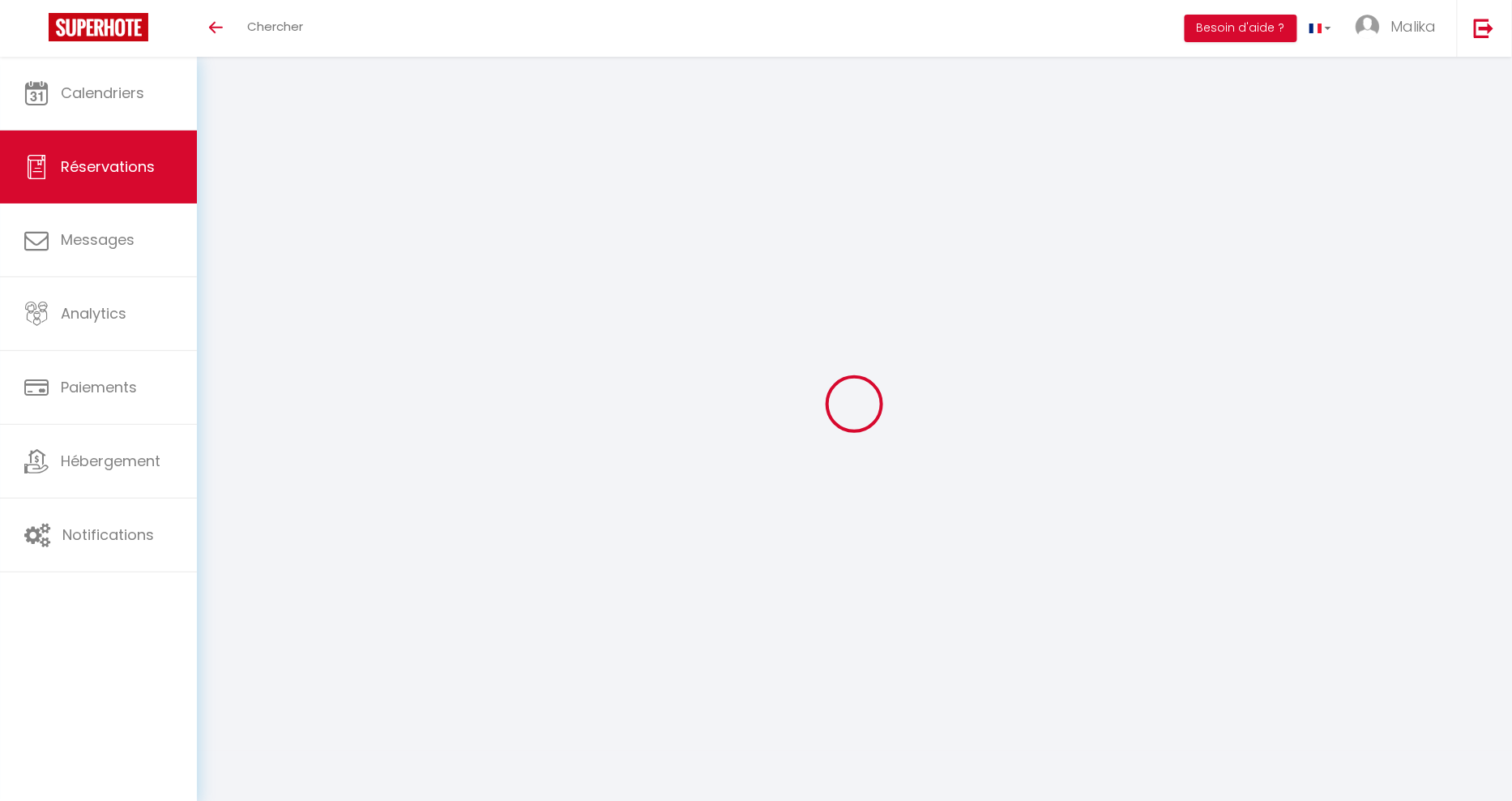
select select "12"
select select
type input "272"
checkbox input "false"
type input "0"
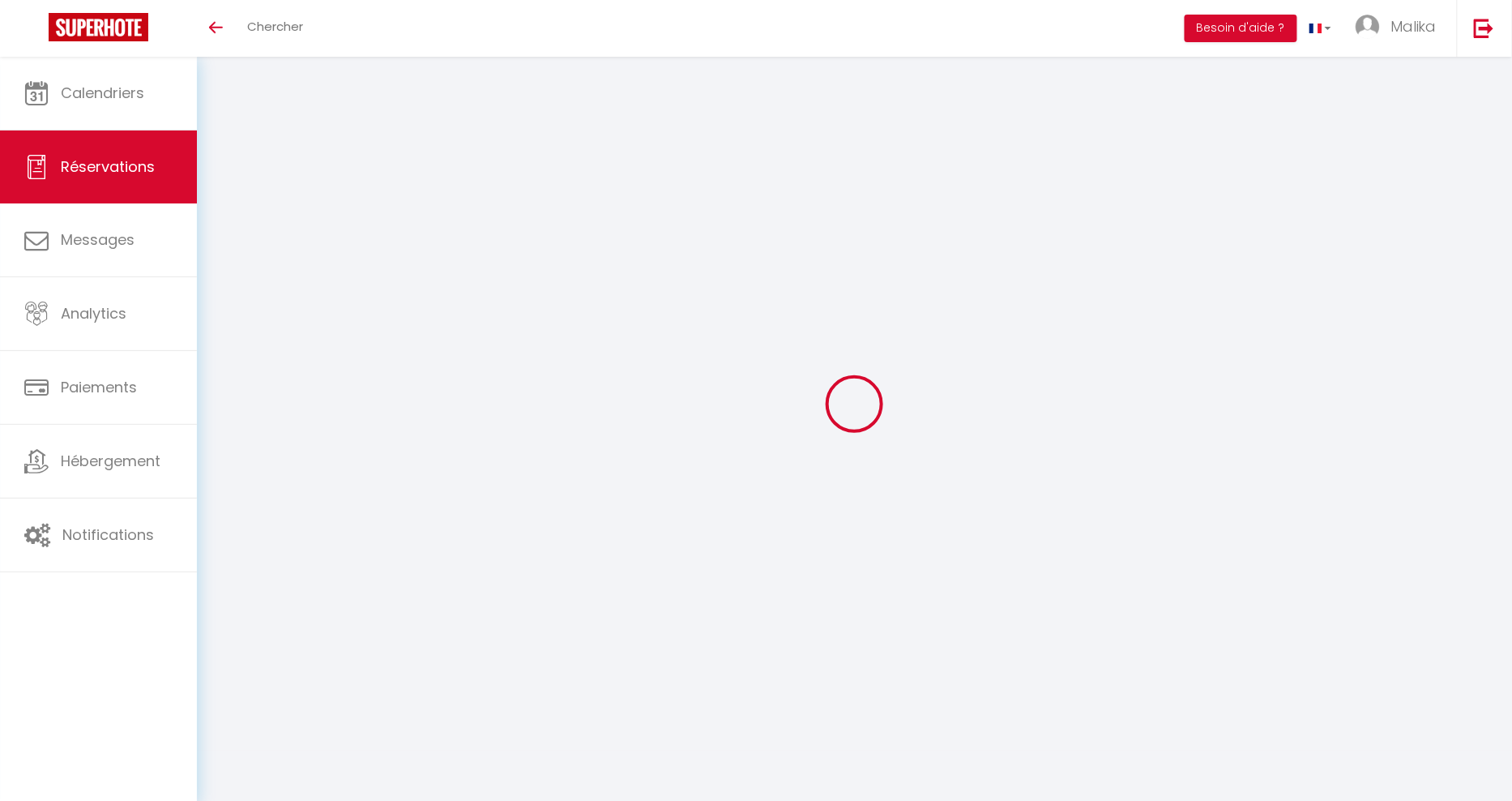
type input "0"
select select
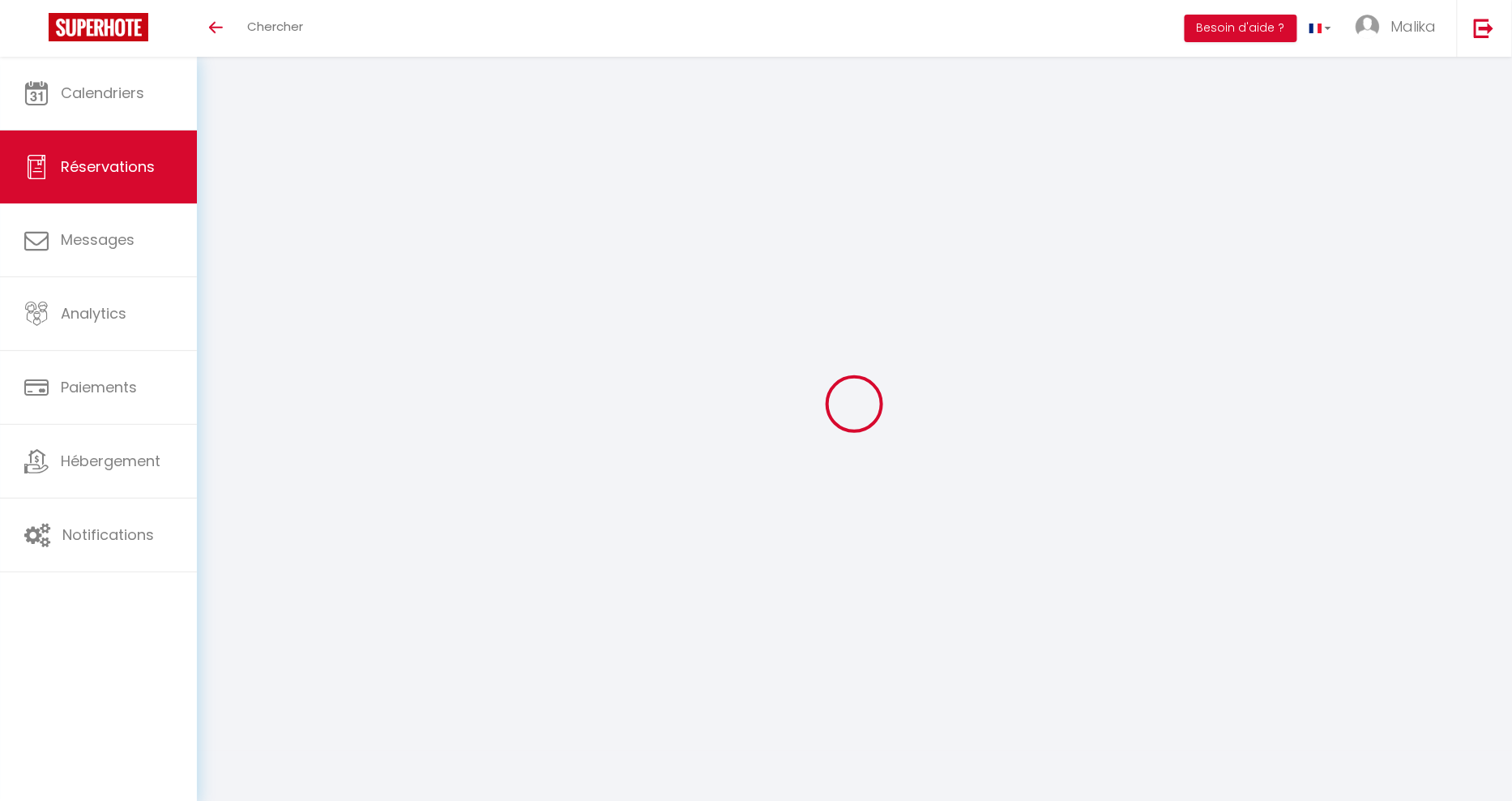
select select "14"
checkbox input "false"
select select
checkbox input "false"
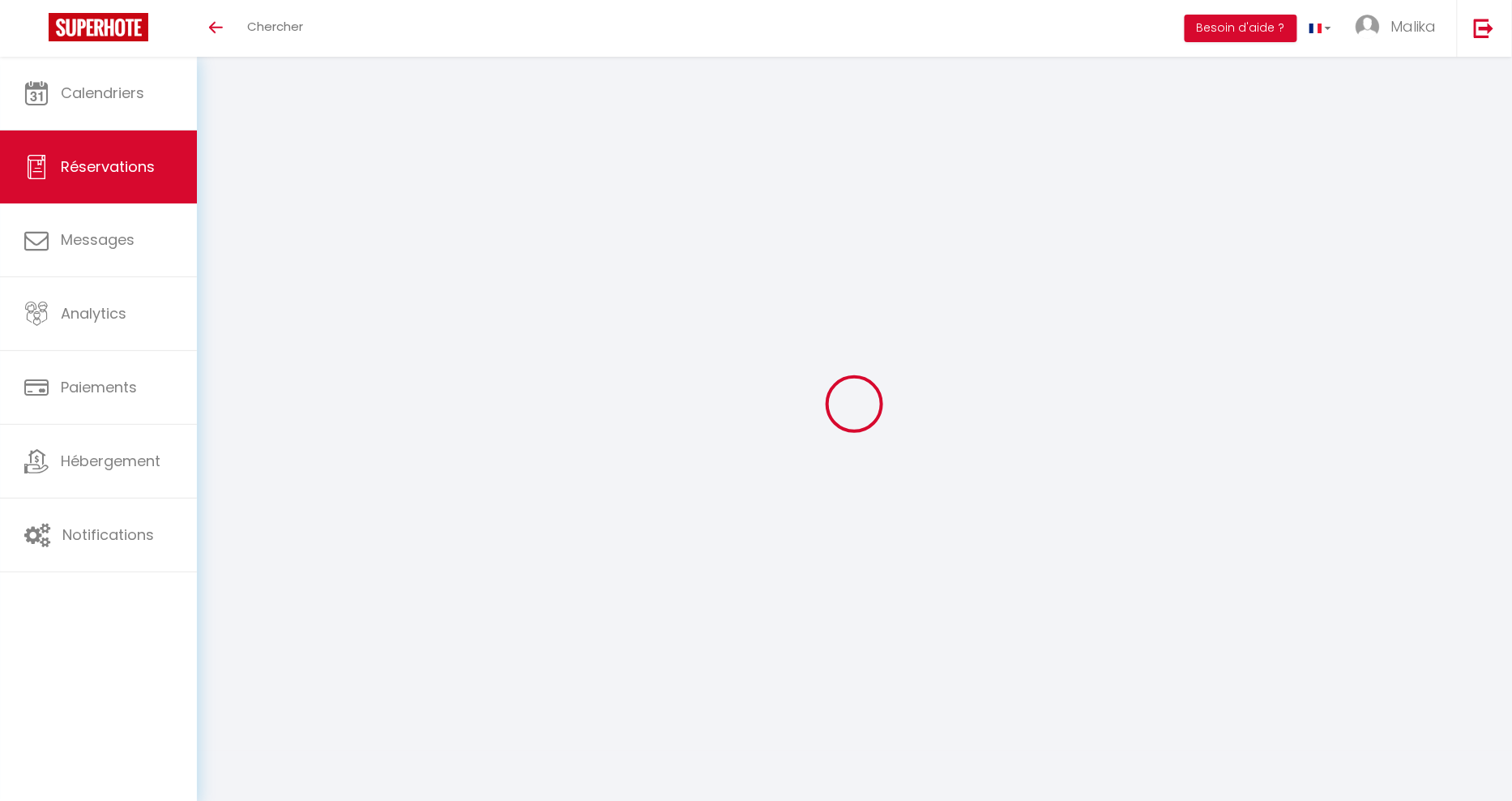
select select
checkbox input "false"
select select
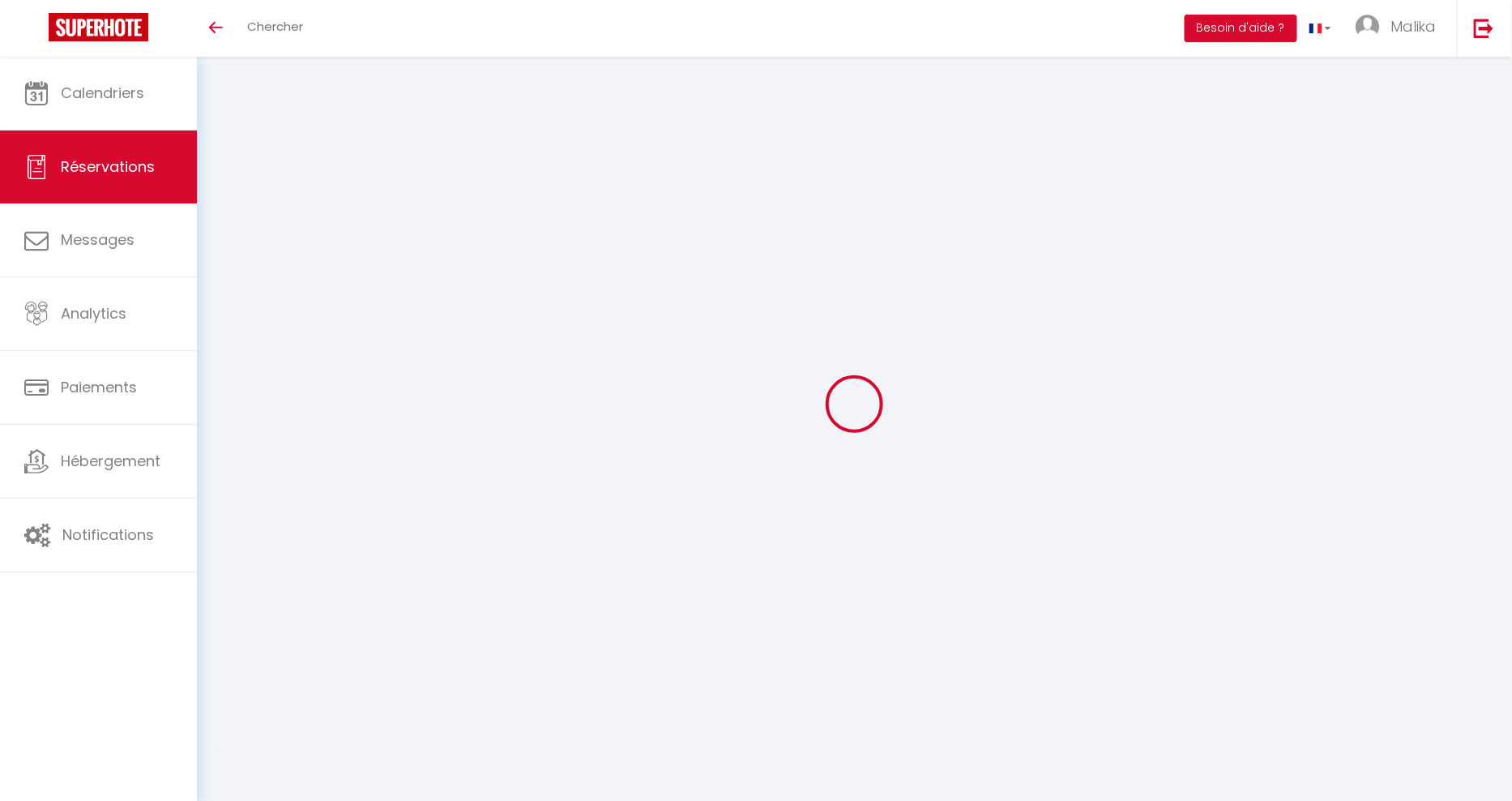
checkbox input "false"
select select
checkbox input "false"
select select
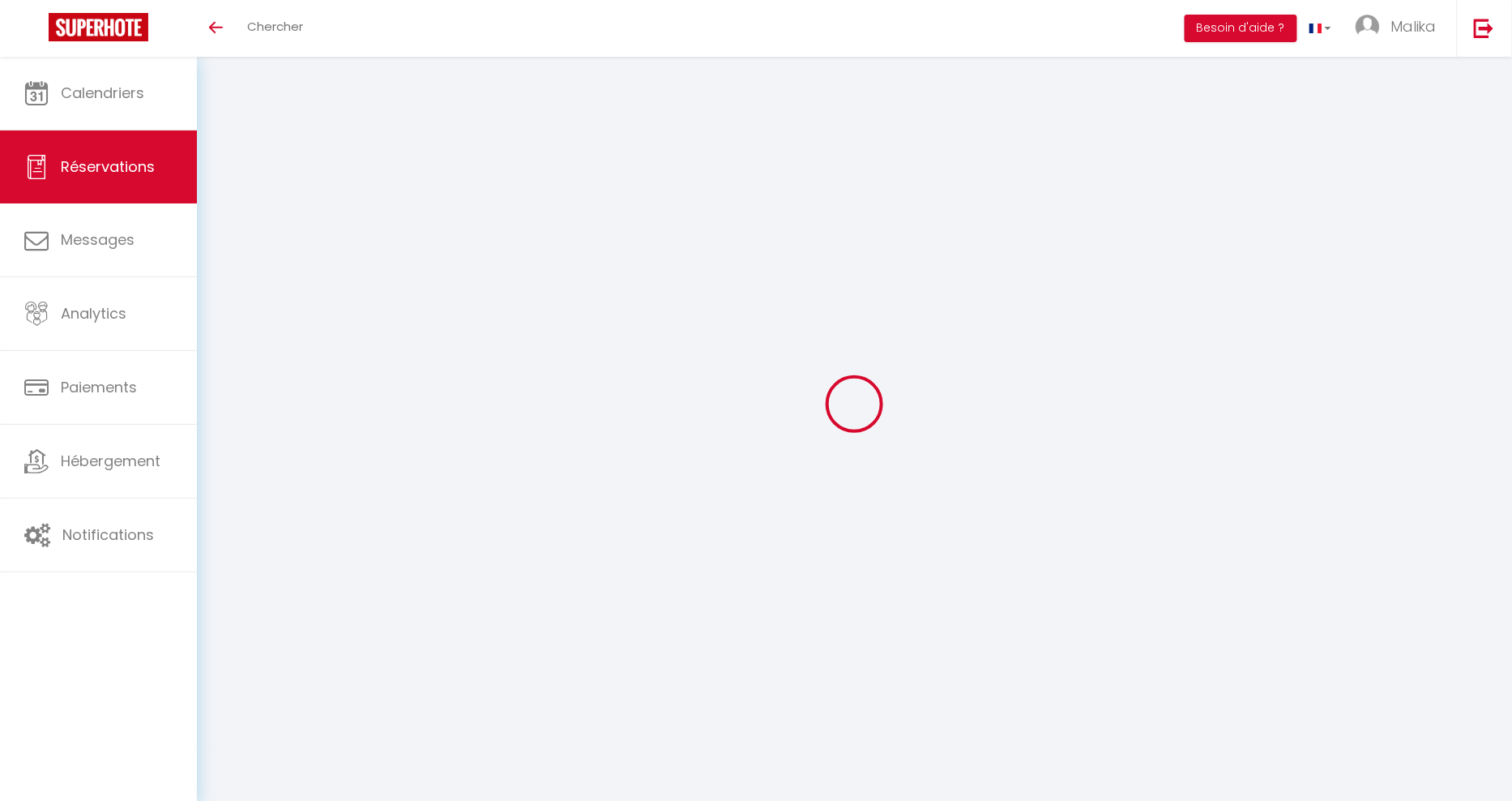
select select
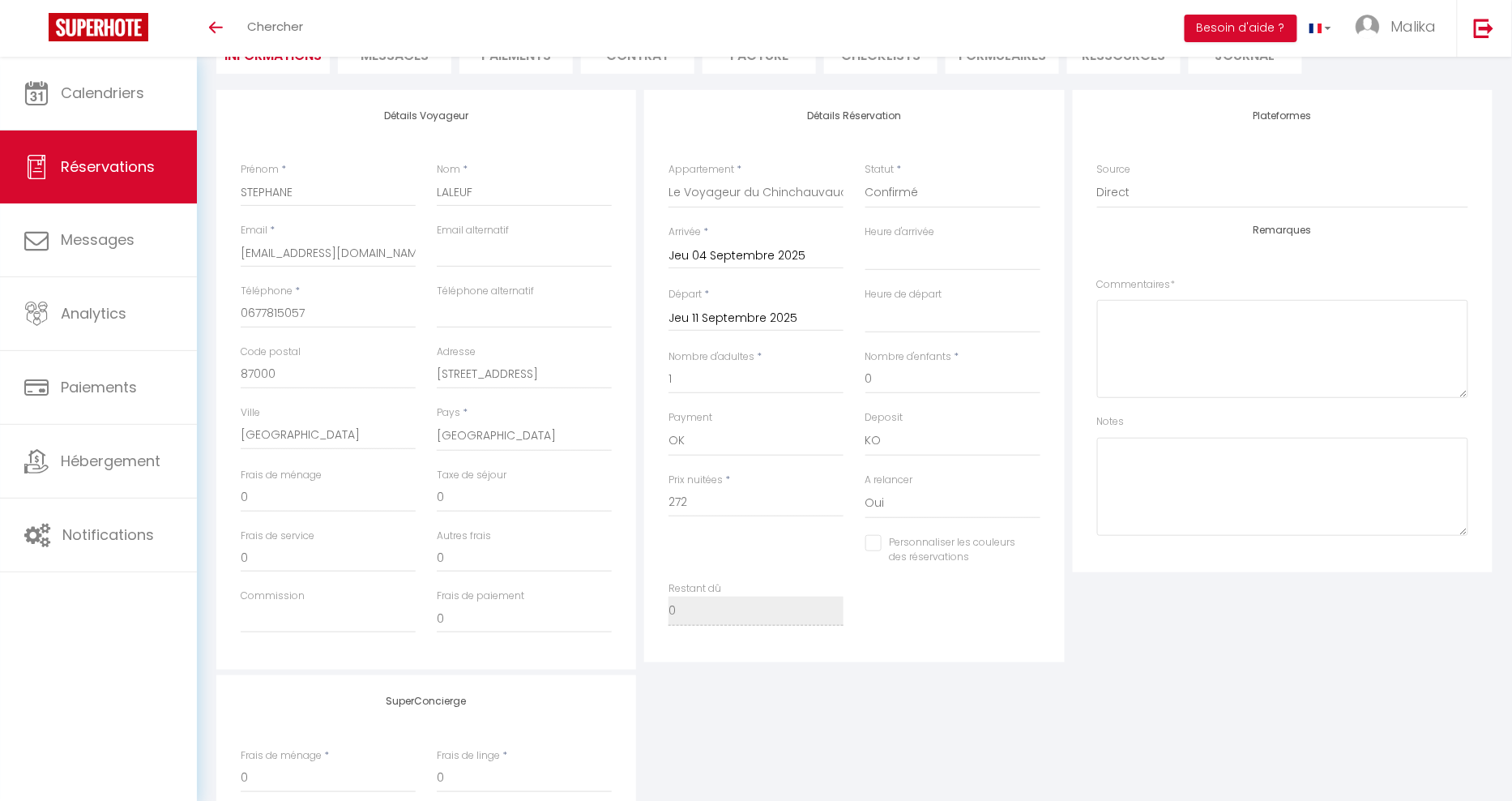
scroll to position [180, 0]
click at [877, 537] on input "Personnaliser les couleurs des réservations" at bounding box center [943, 541] width 155 height 16
checkbox input "true"
select select
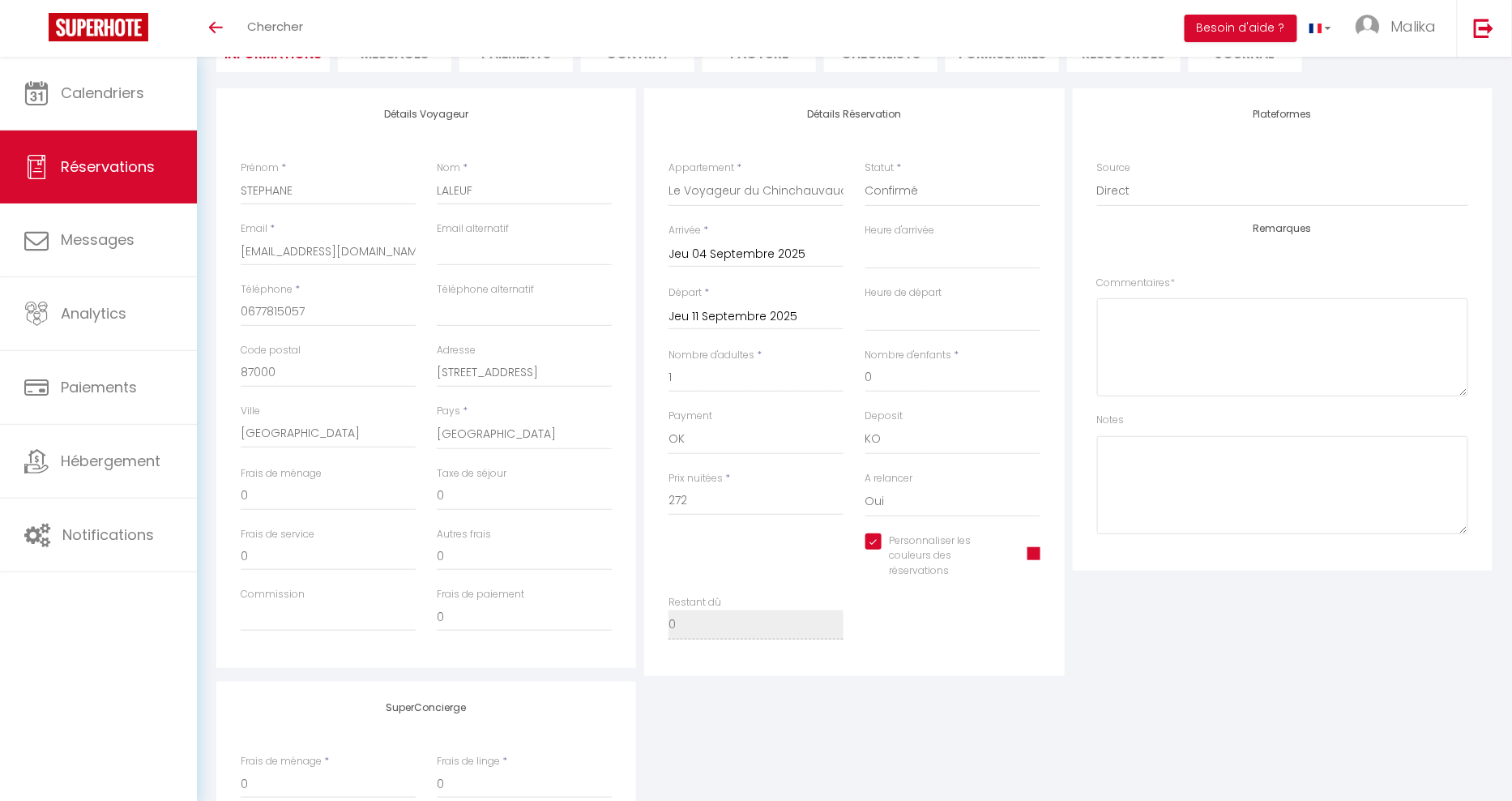
click at [1036, 558] on span at bounding box center [1034, 553] width 13 height 13
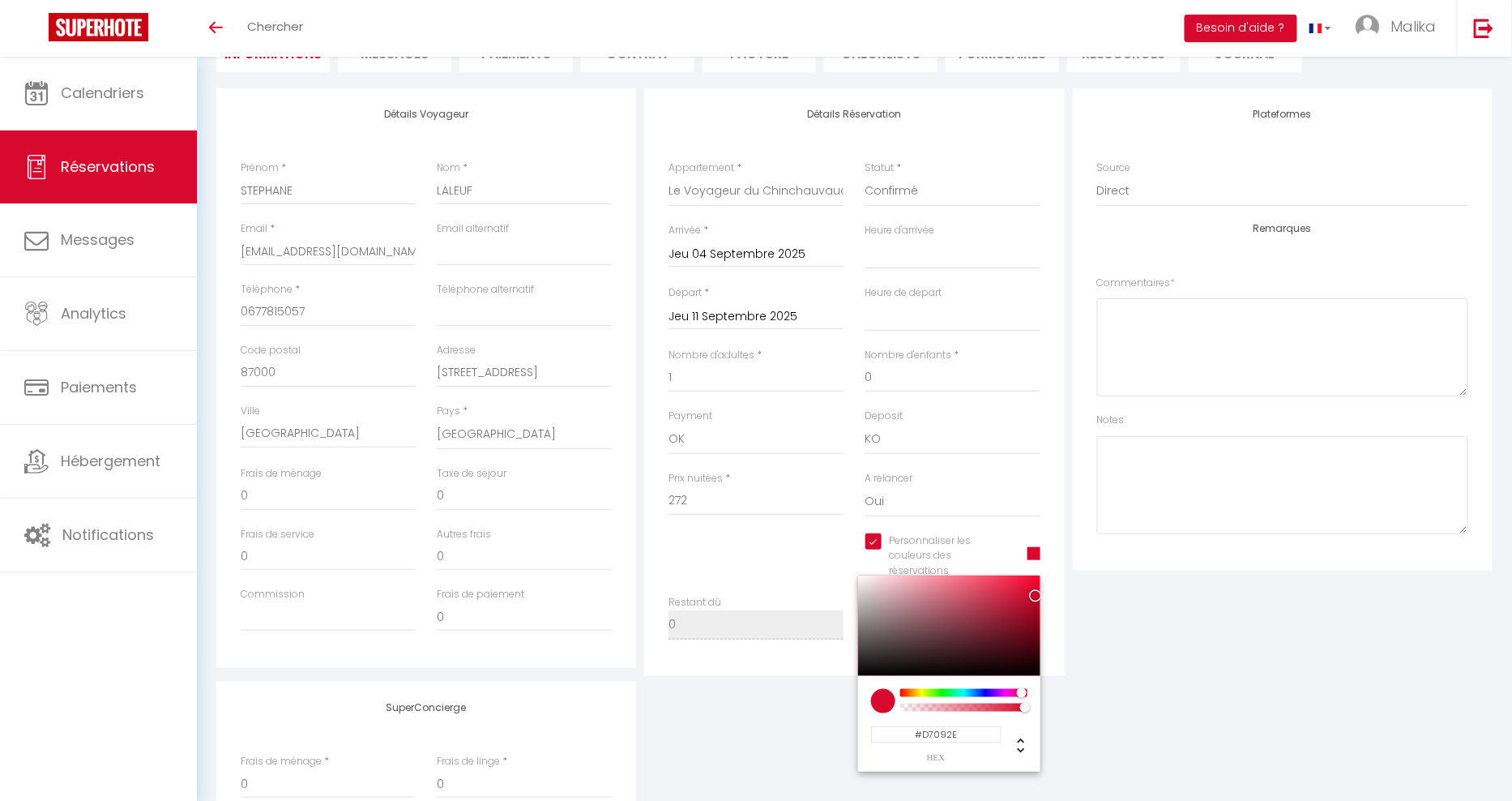
click at [942, 736] on input "#D7092E" at bounding box center [936, 735] width 130 height 17
paste input "0983D7"
type input "#0983D7"
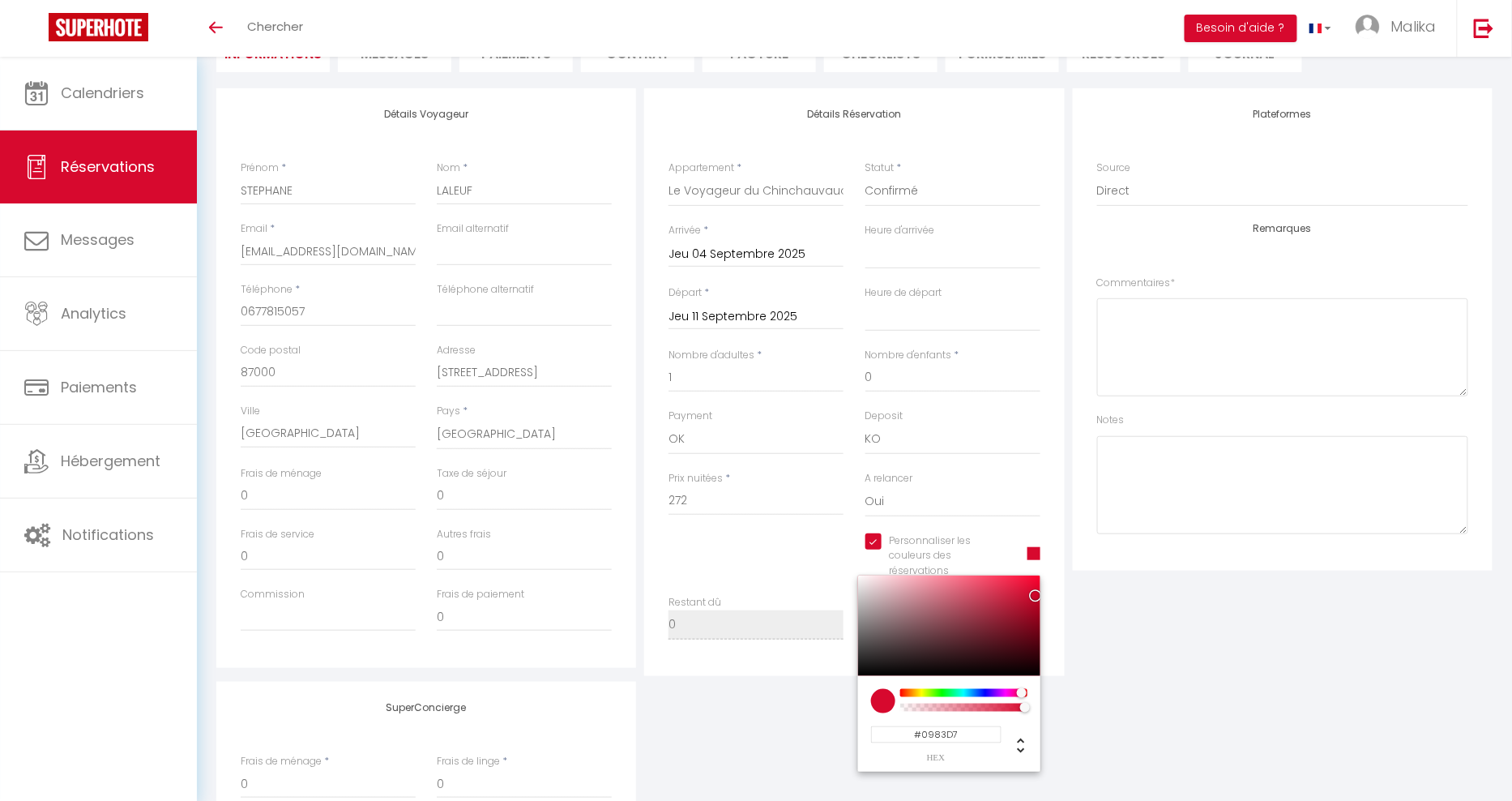
select select
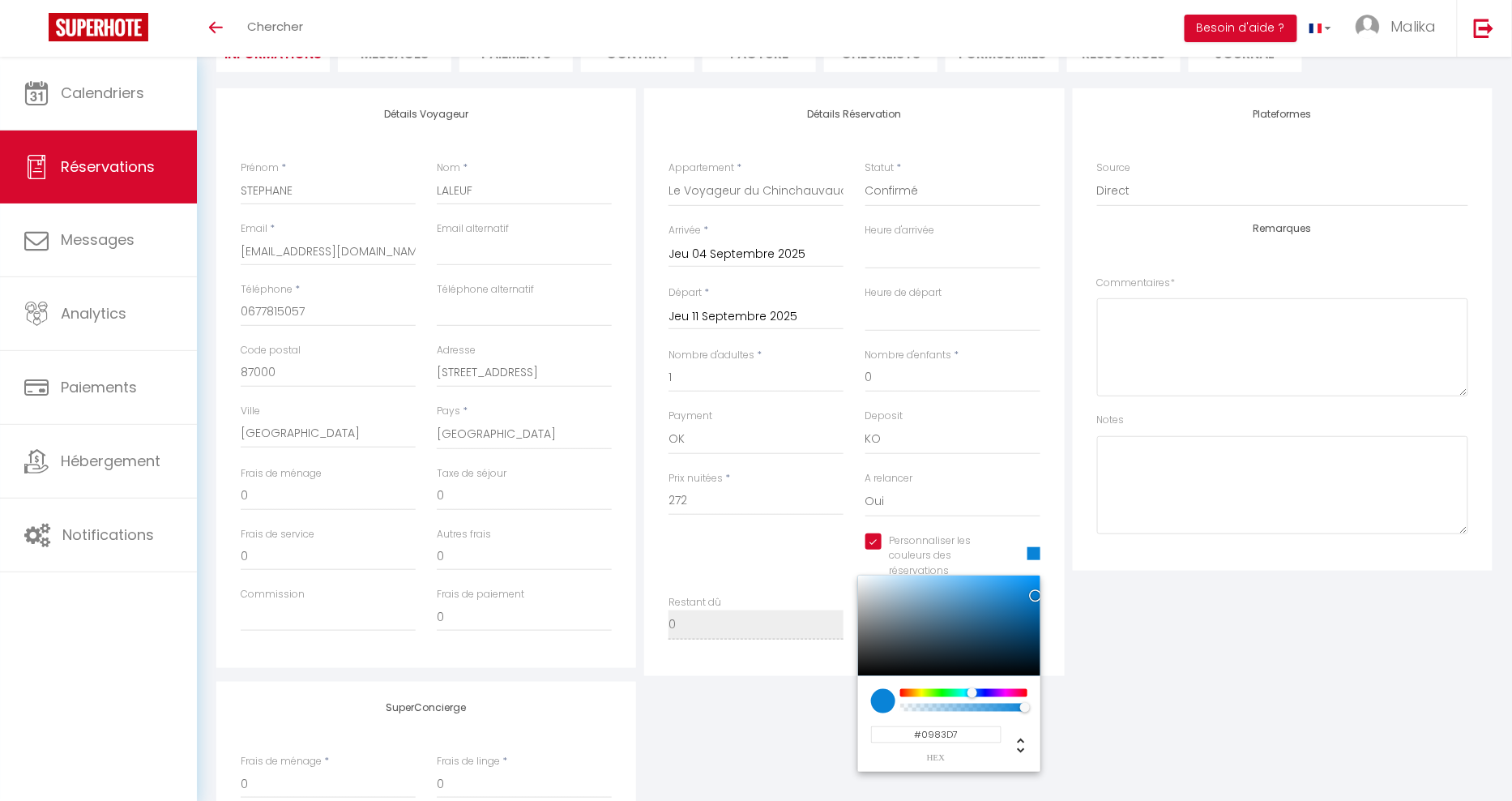
type input "#0983D7"
click at [790, 716] on div "SuperConcierge Frais de ménage * 0 Frais de linge * 0 Frais de checkin * 0" at bounding box center [854, 788] width 1284 height 214
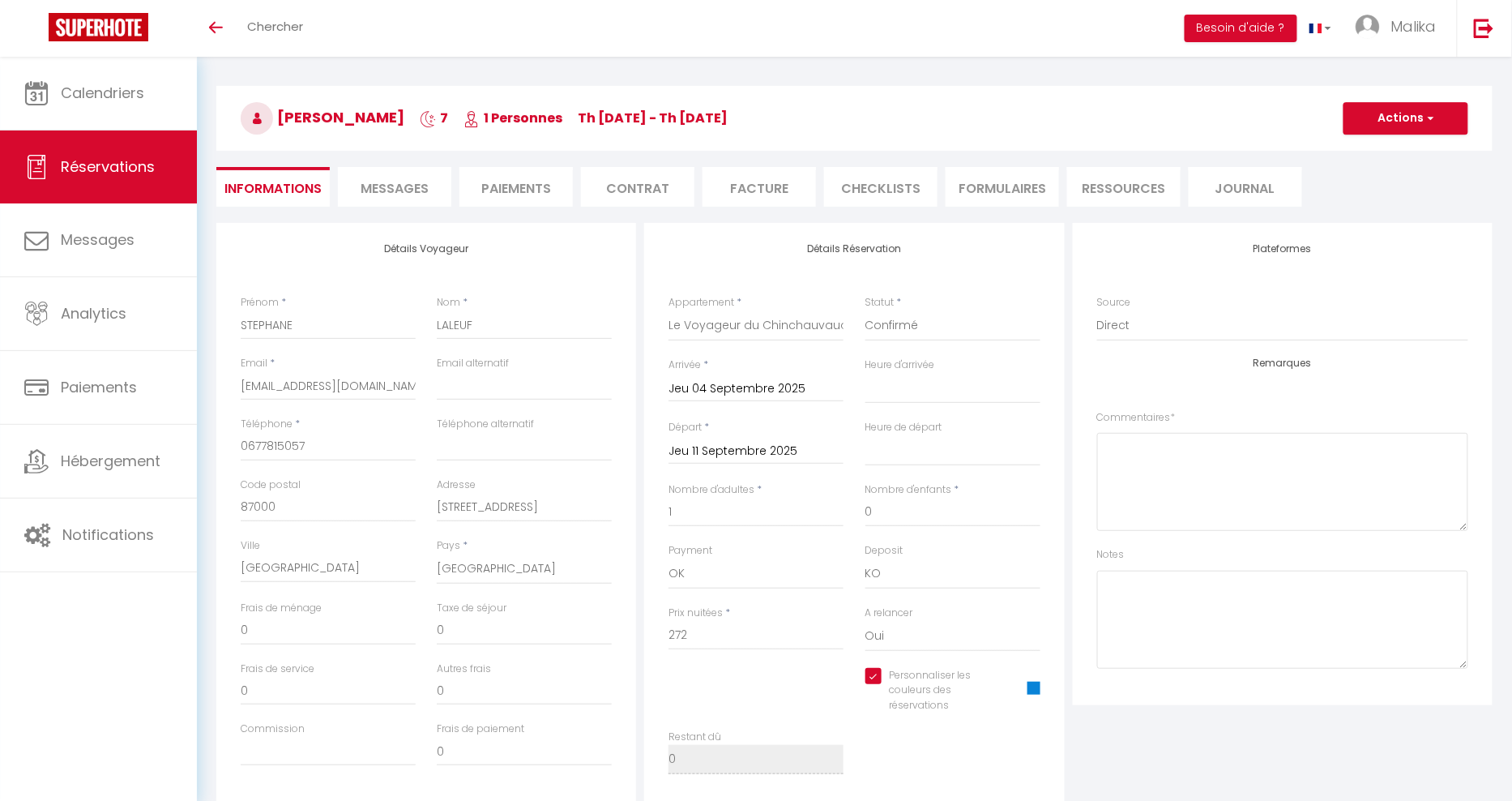
scroll to position [0, 0]
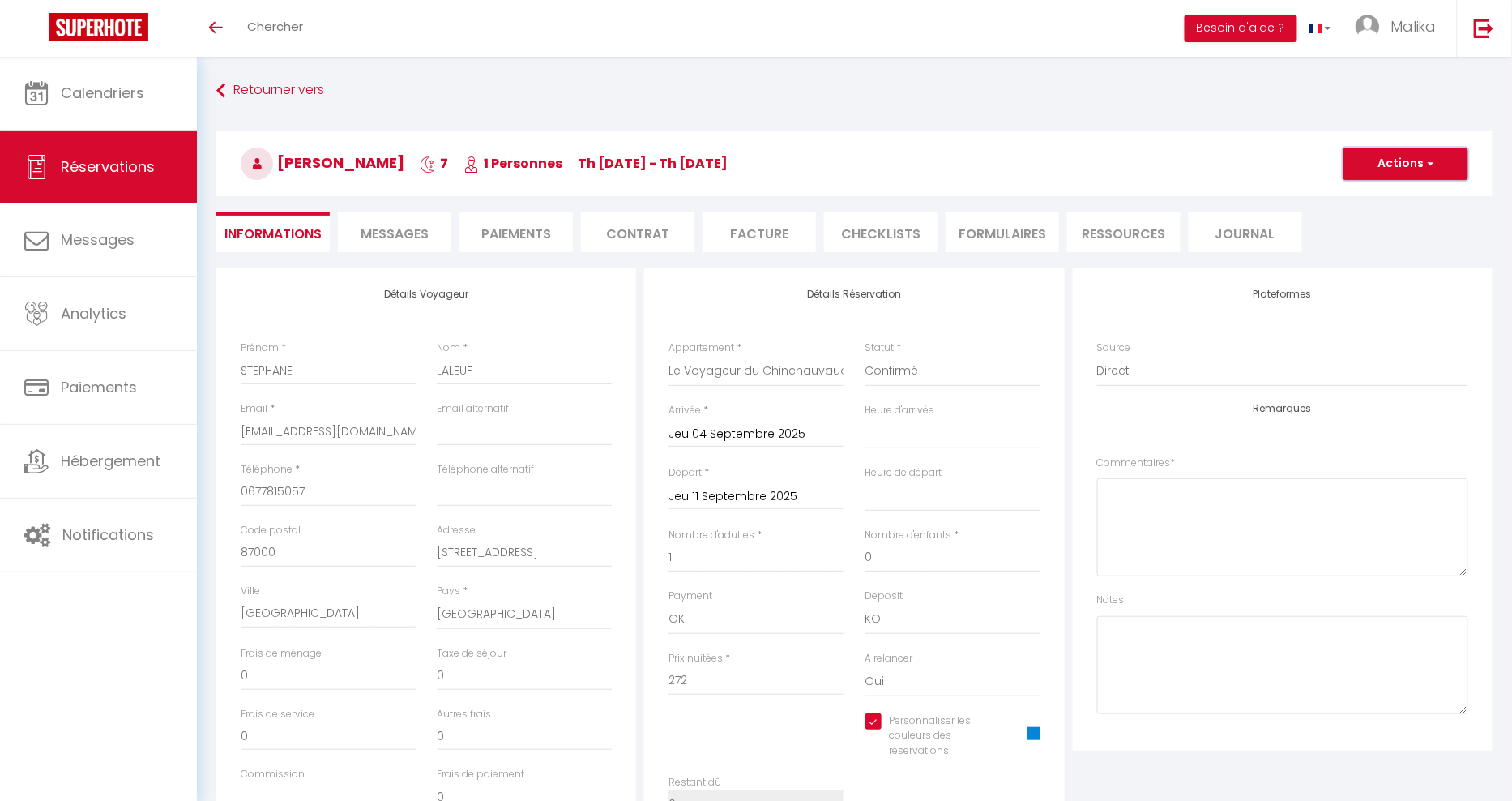
click at [1406, 175] on button "Actions" at bounding box center [1406, 163] width 125 height 32
click at [1121, 746] on div "Plateformes Source Direct [DOMAIN_NAME] [DOMAIN_NAME] Chalet montagne Expedia G…" at bounding box center [1282, 509] width 419 height 483
click at [1419, 157] on button "Actions" at bounding box center [1406, 163] width 125 height 32
click at [1362, 201] on link "Enregistrer" at bounding box center [1389, 199] width 128 height 21
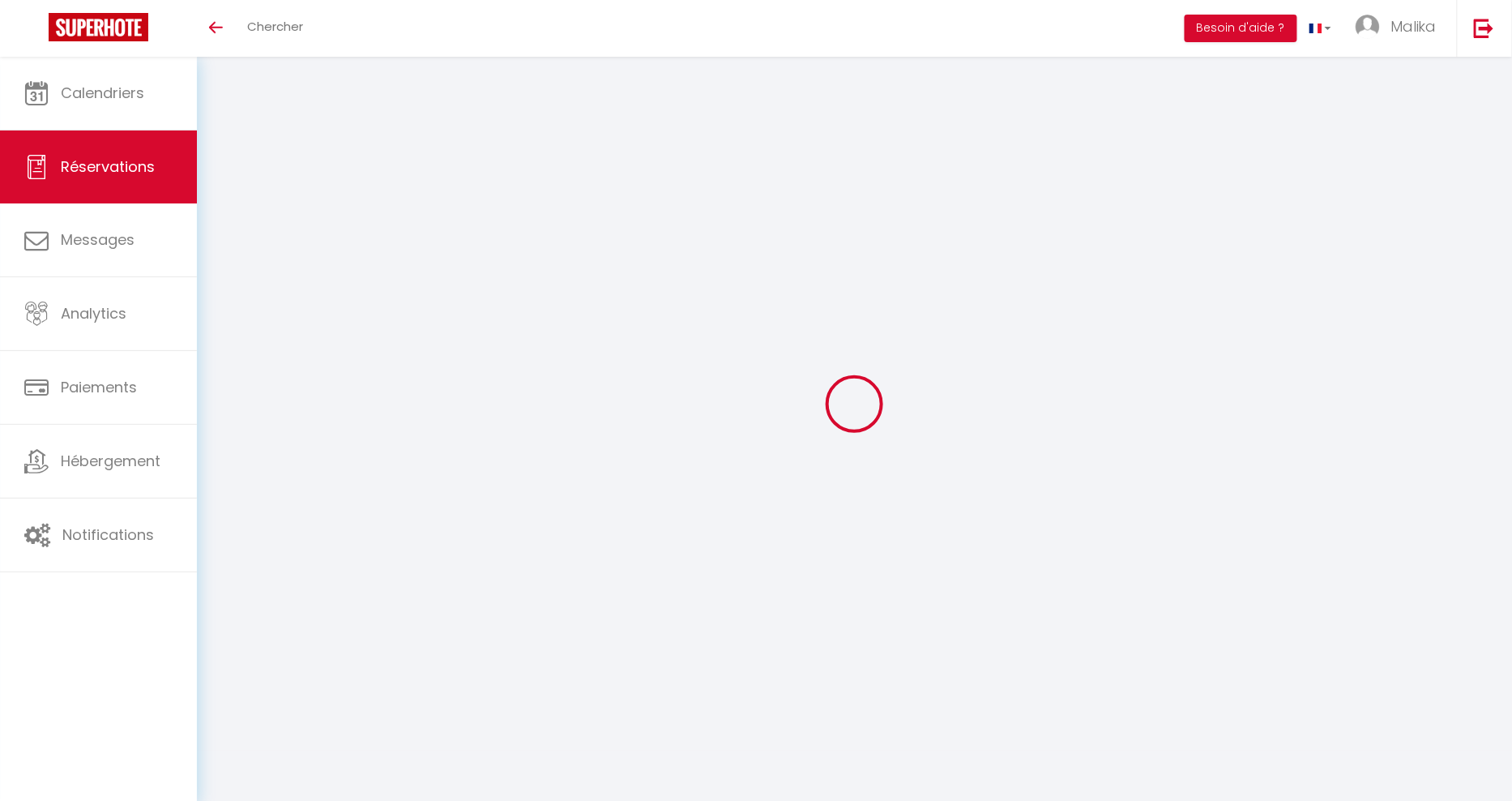
select select "not_cancelled"
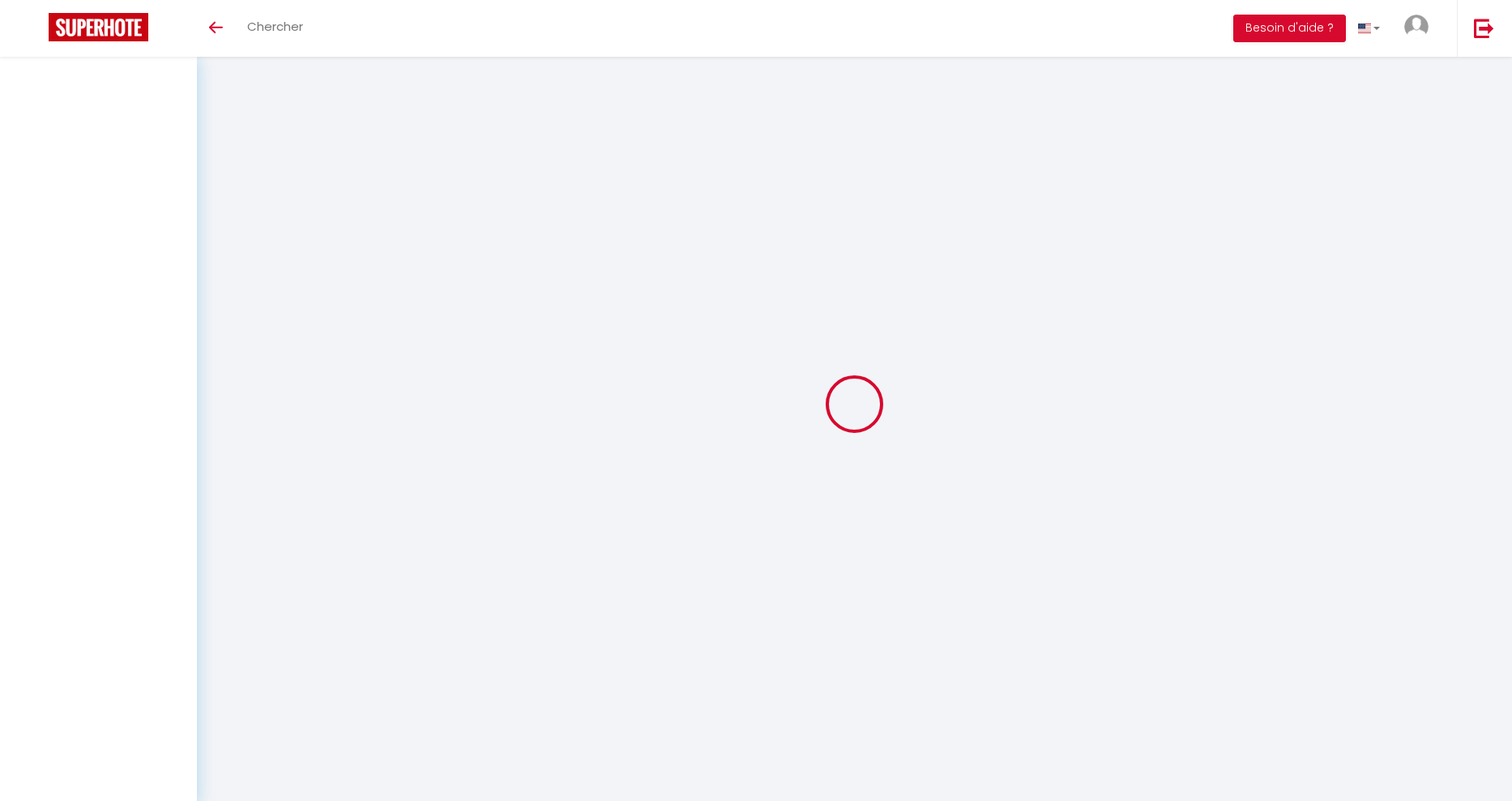
scroll to position [57, 0]
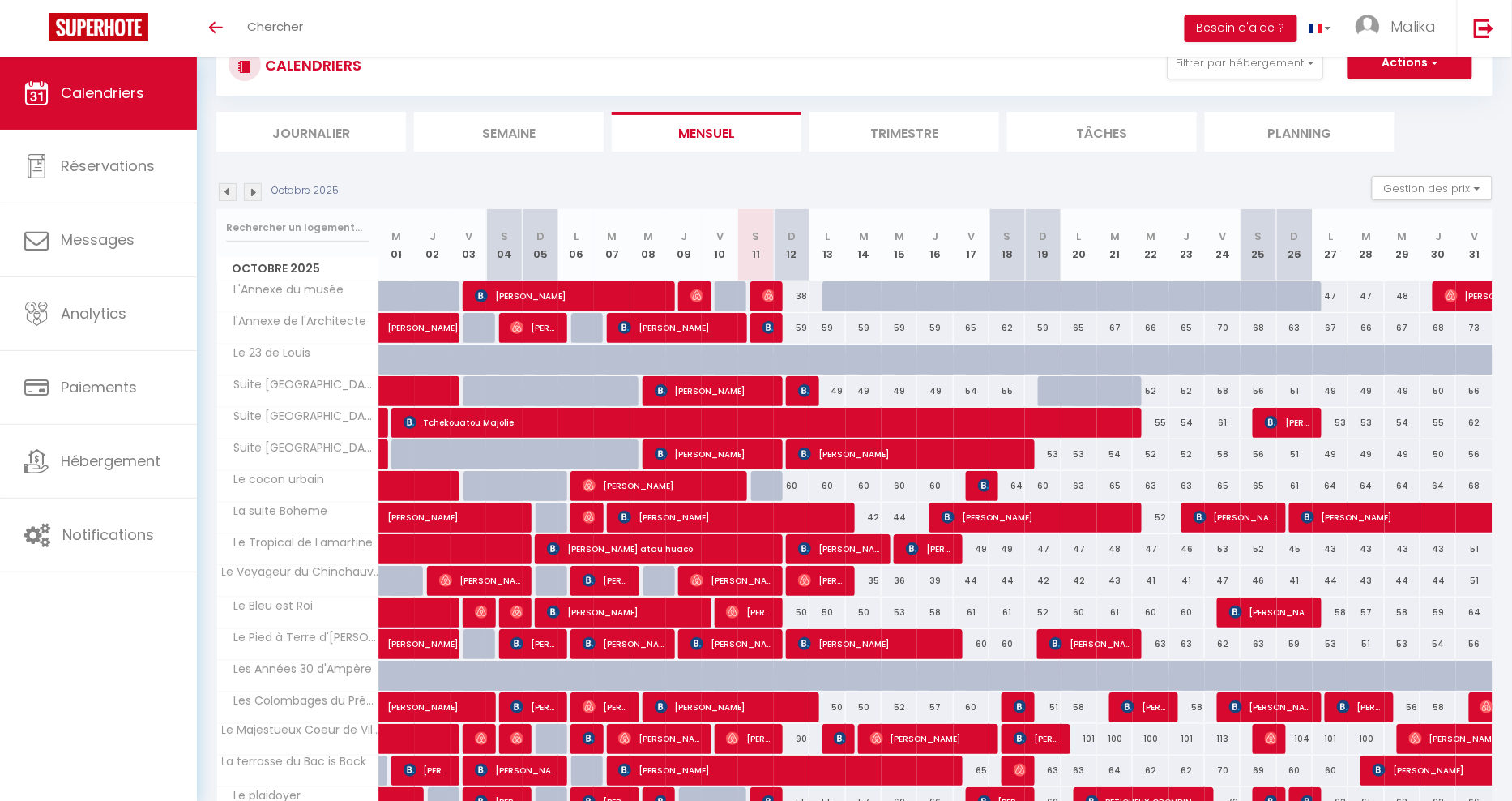
click at [225, 192] on img at bounding box center [227, 192] width 18 height 18
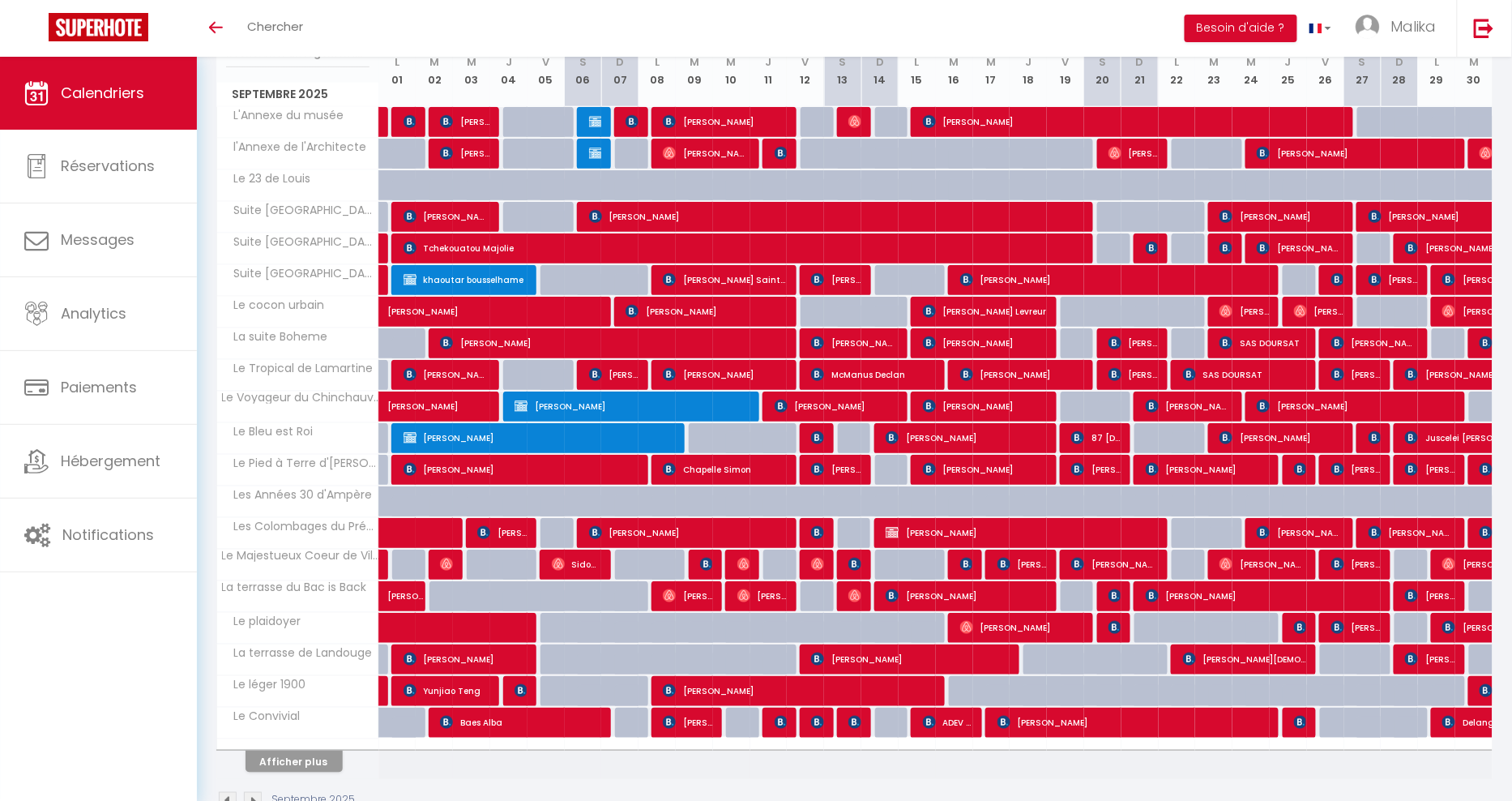
scroll to position [232, 0]
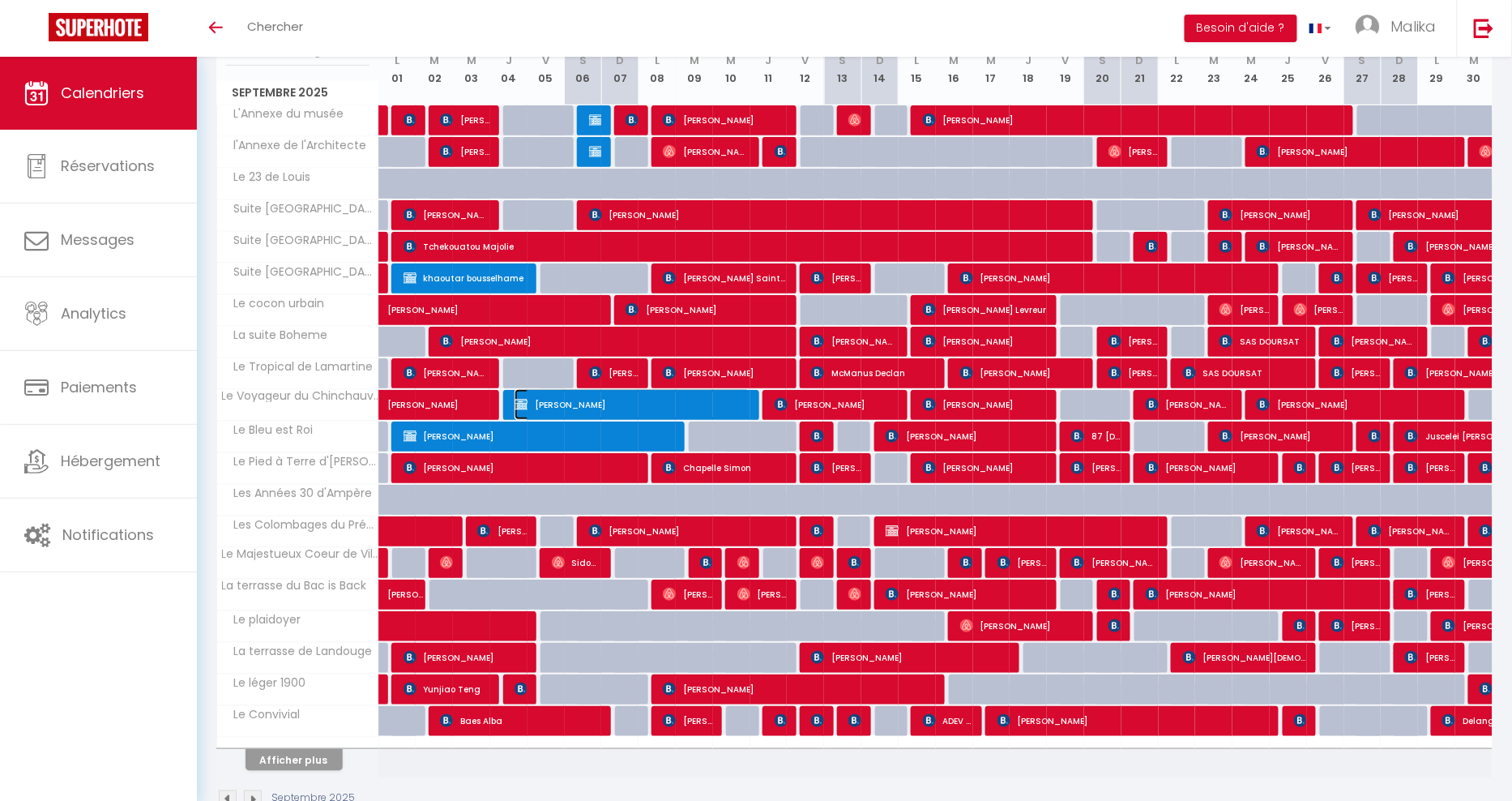
click at [600, 397] on span "STEPHANE LALEUF" at bounding box center [632, 404] width 236 height 31
select select "OK"
select select "KO"
select select "0"
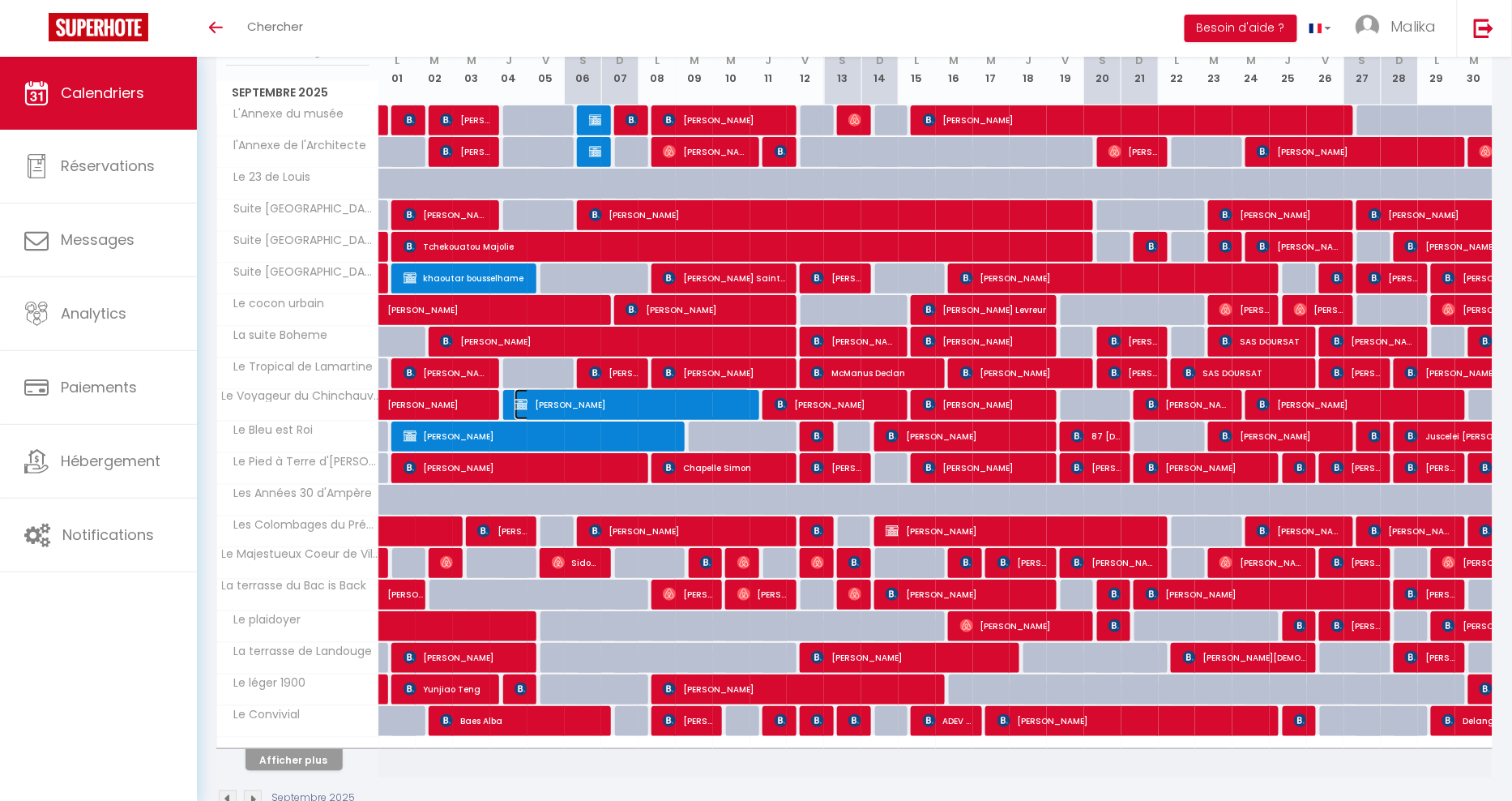
select select "1"
select select
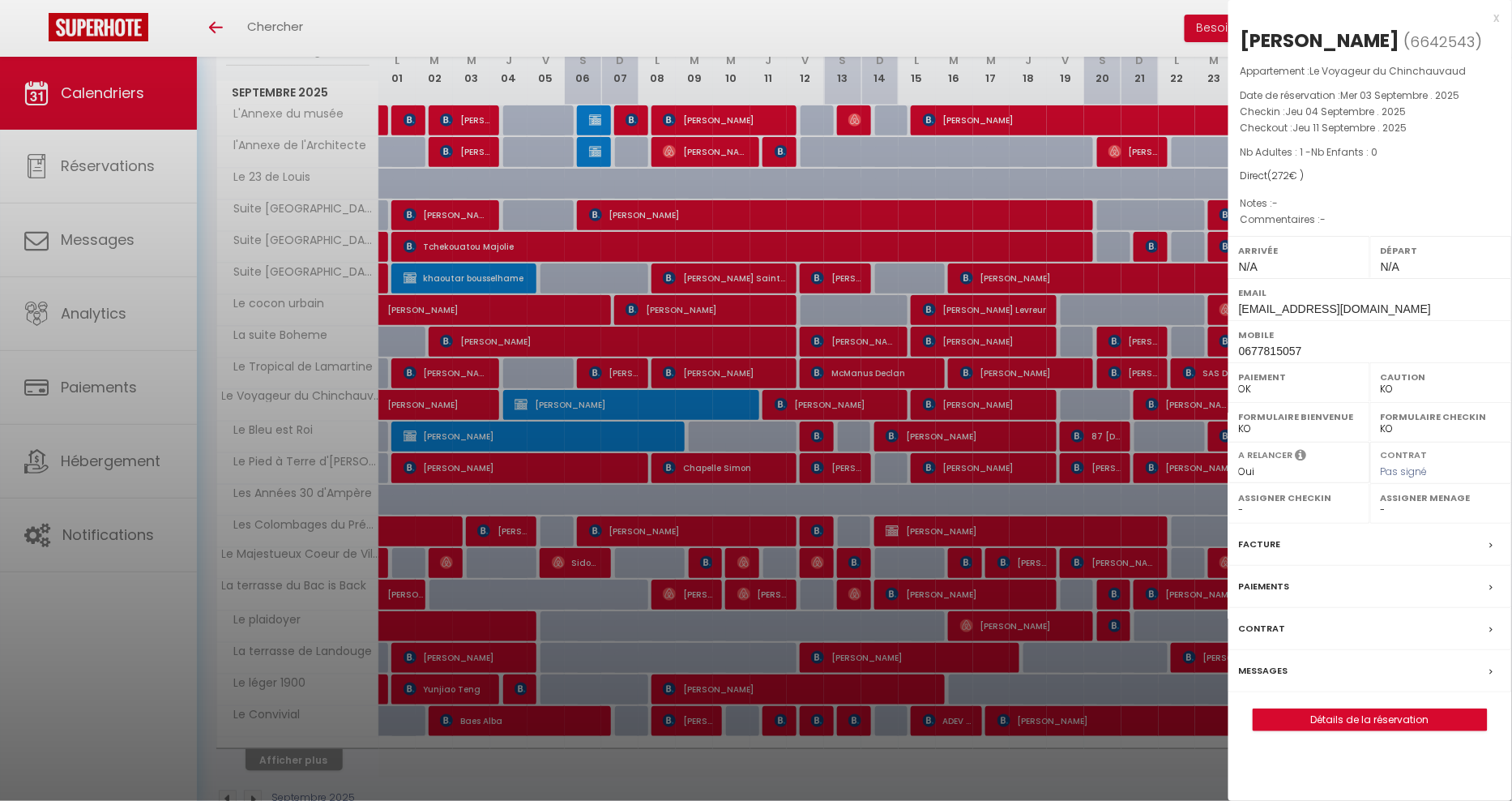
click at [461, 400] on div at bounding box center [756, 400] width 1512 height 801
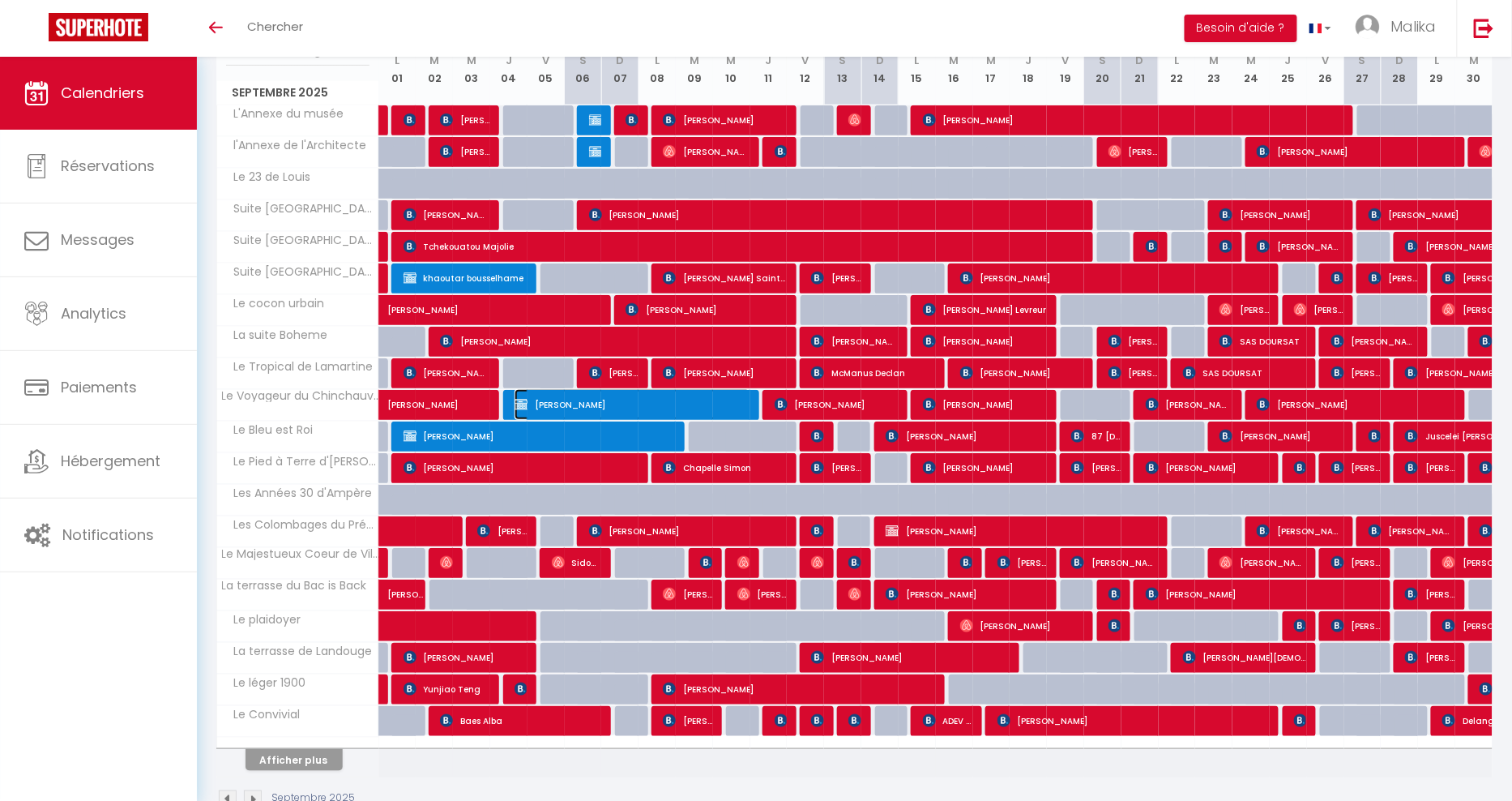
click at [585, 396] on span "STEPHANE LALEUF" at bounding box center [632, 404] width 236 height 31
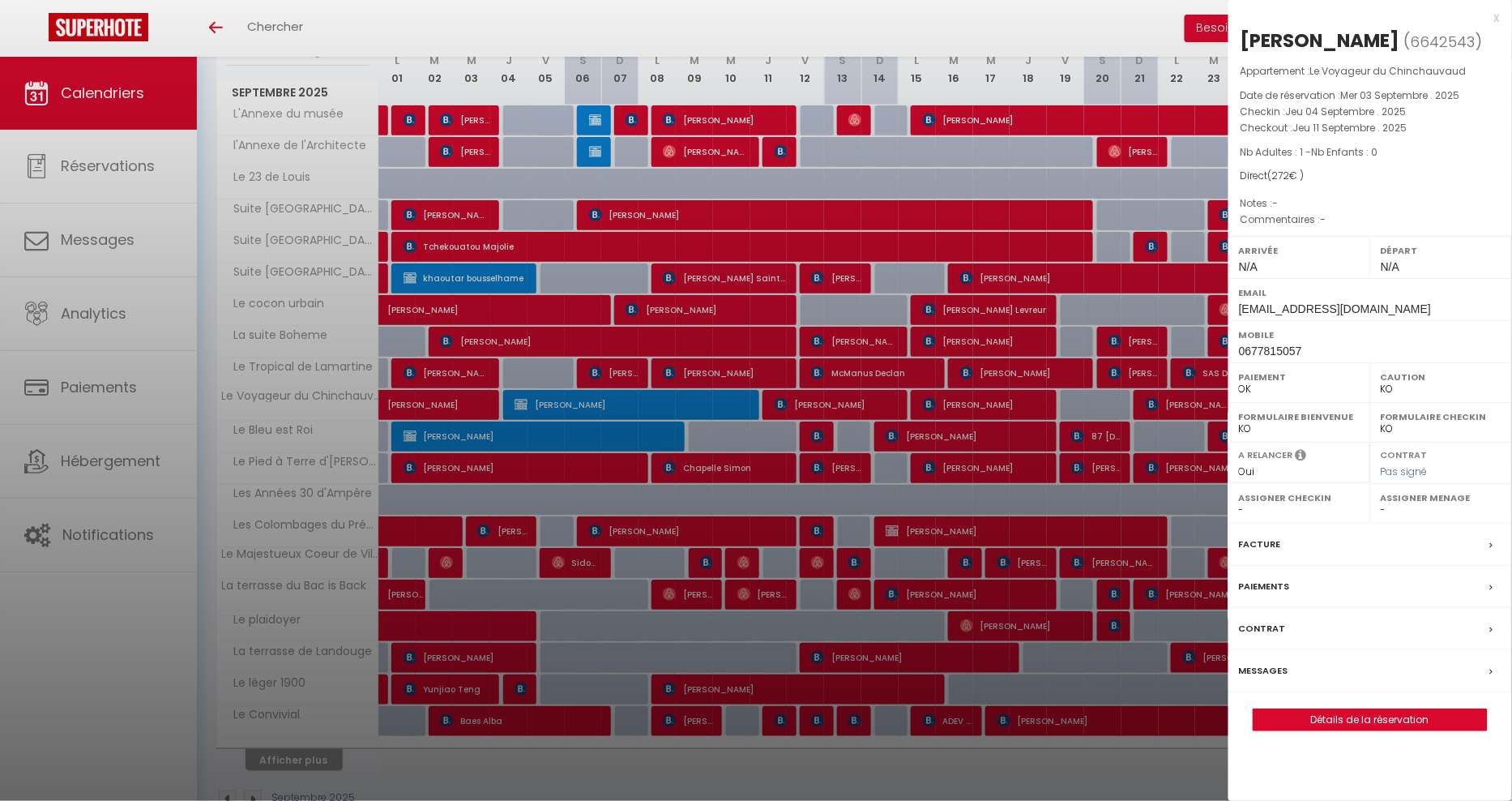
click at [733, 432] on div at bounding box center [756, 400] width 1512 height 801
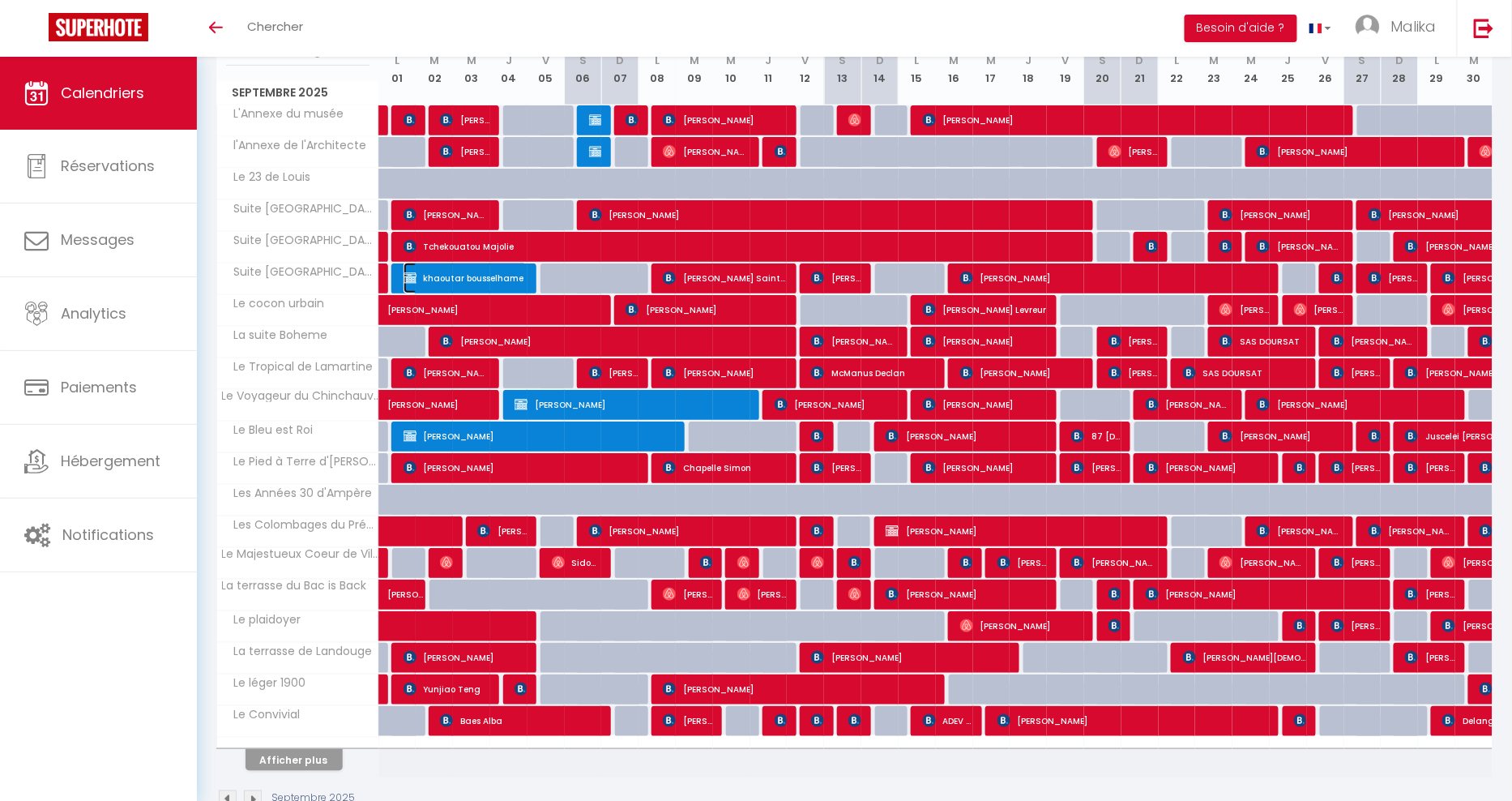
click at [485, 271] on span "khaoutar bousselhame" at bounding box center [465, 278] width 124 height 31
select select "OK"
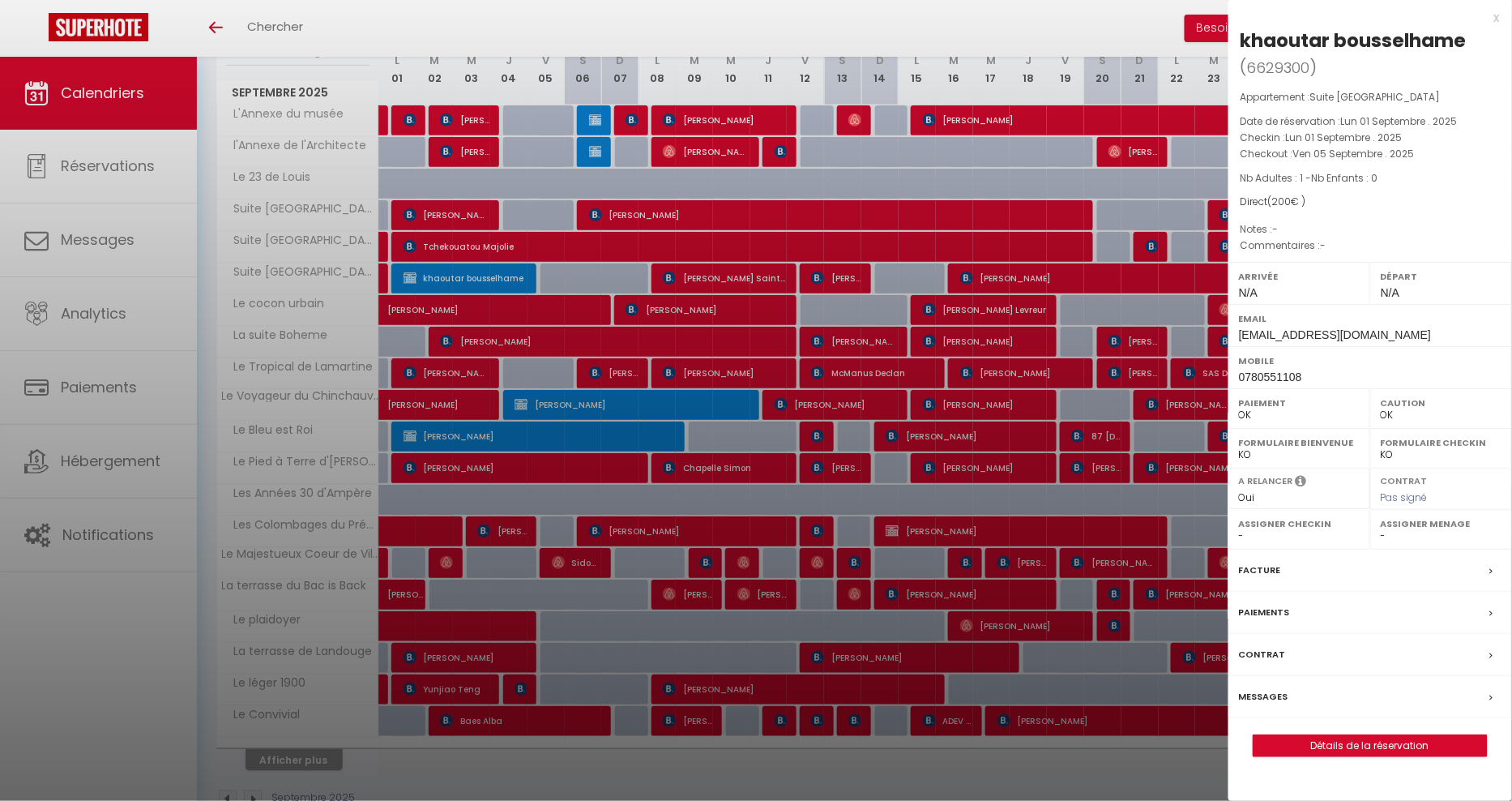
click at [1498, 24] on div "x" at bounding box center [1364, 18] width 271 height 20
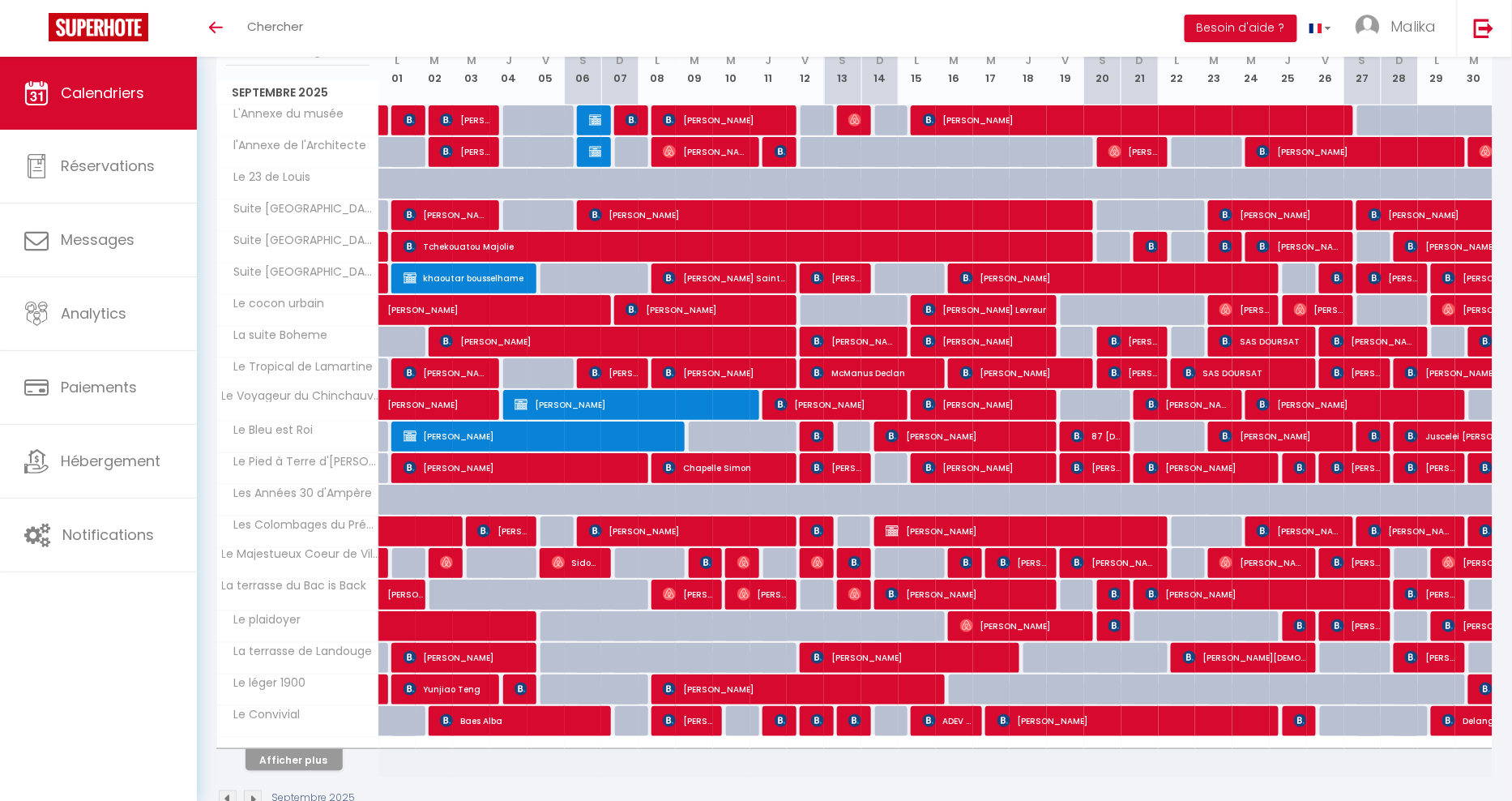
click at [223, 791] on img at bounding box center [227, 799] width 18 height 18
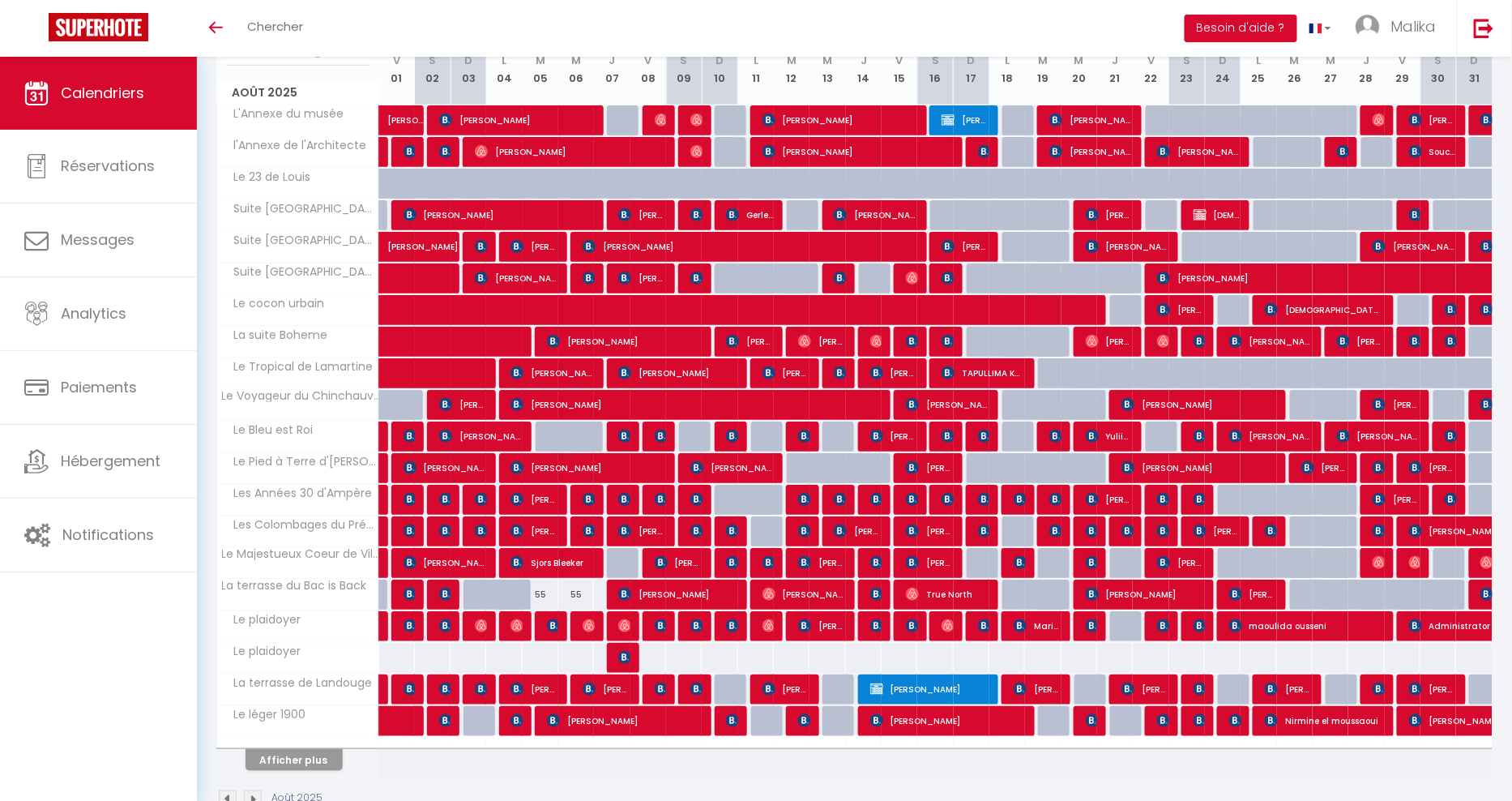
click at [254, 791] on img at bounding box center [253, 799] width 18 height 18
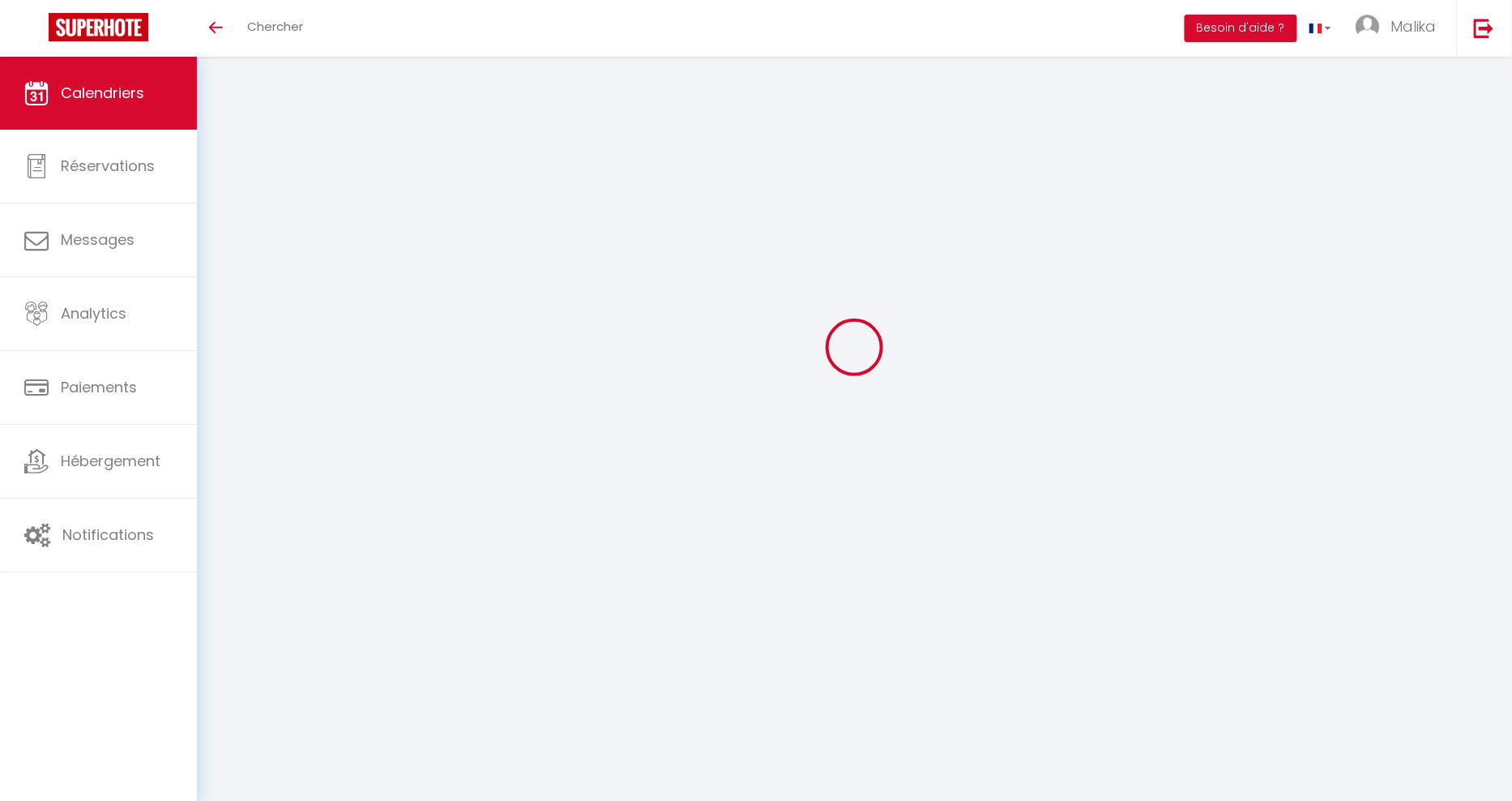
select select "0"
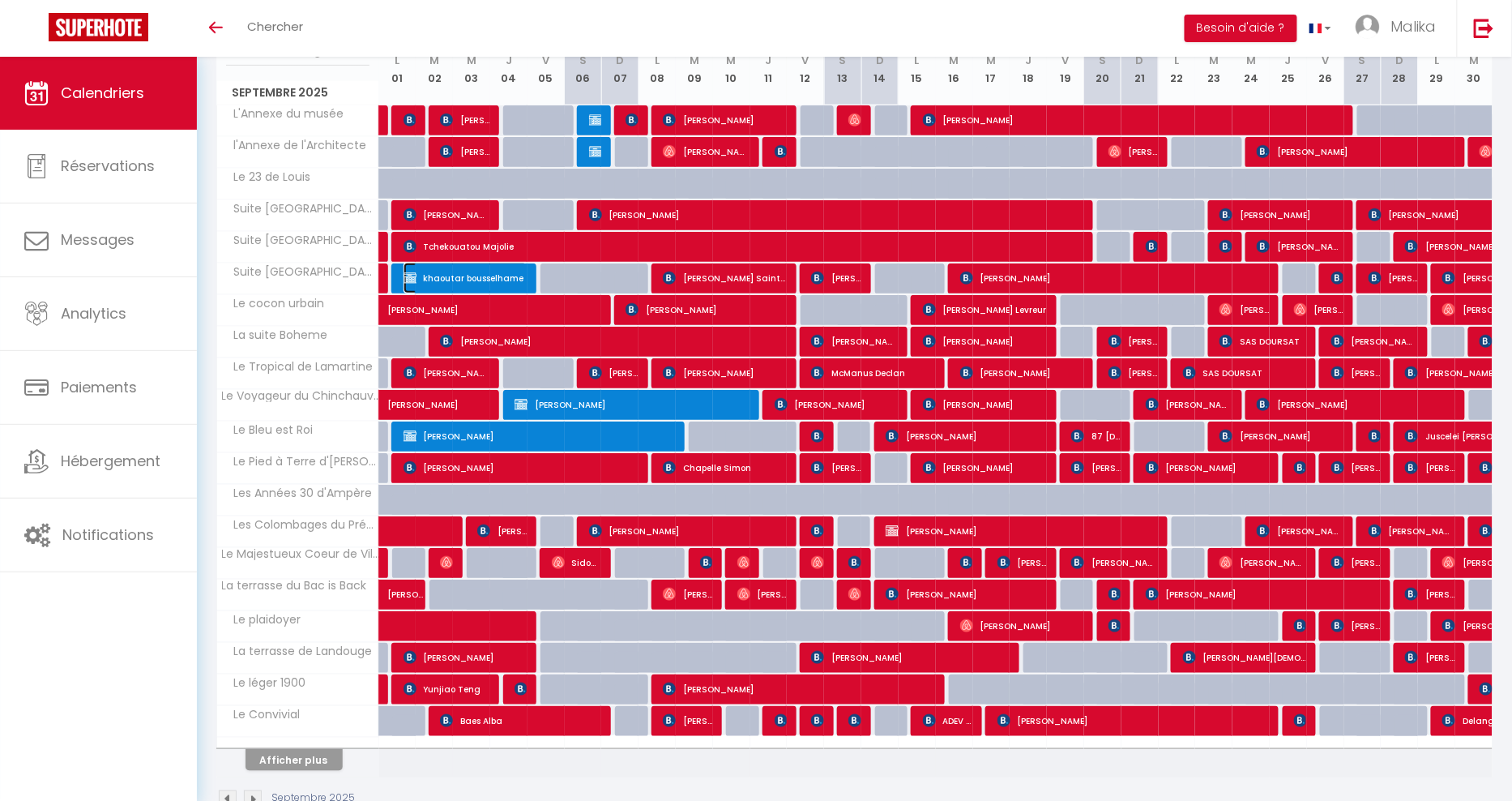
click at [443, 272] on span "khaoutar bousselhame" at bounding box center [465, 278] width 124 height 31
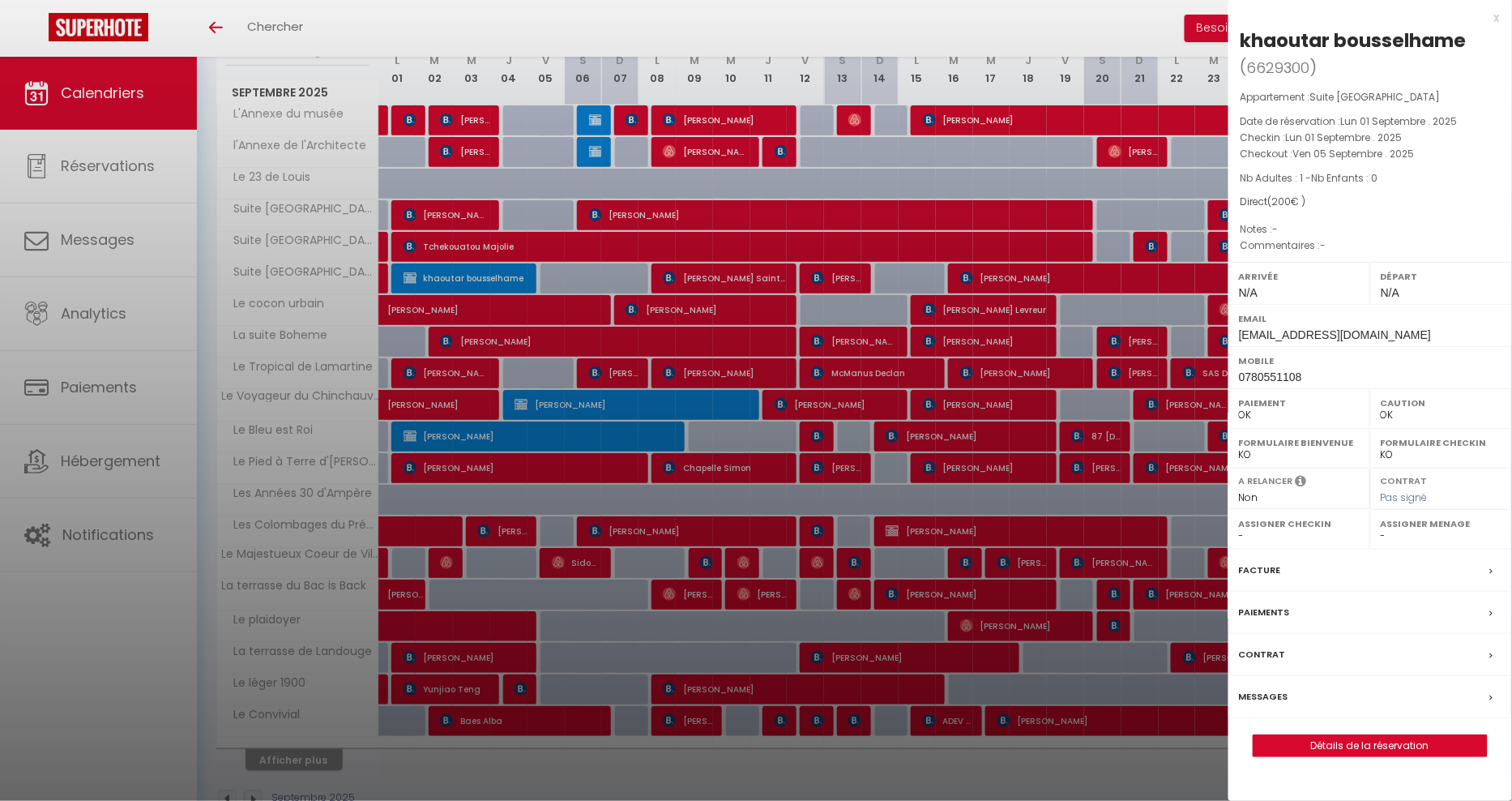
click at [1501, 17] on div "x khaoutar bousselhame ( 6629300 ) Appartement : Suite Manhattan Date de réserv…" at bounding box center [1370, 391] width 283 height 781
click at [1499, 17] on div "x" at bounding box center [1364, 18] width 271 height 20
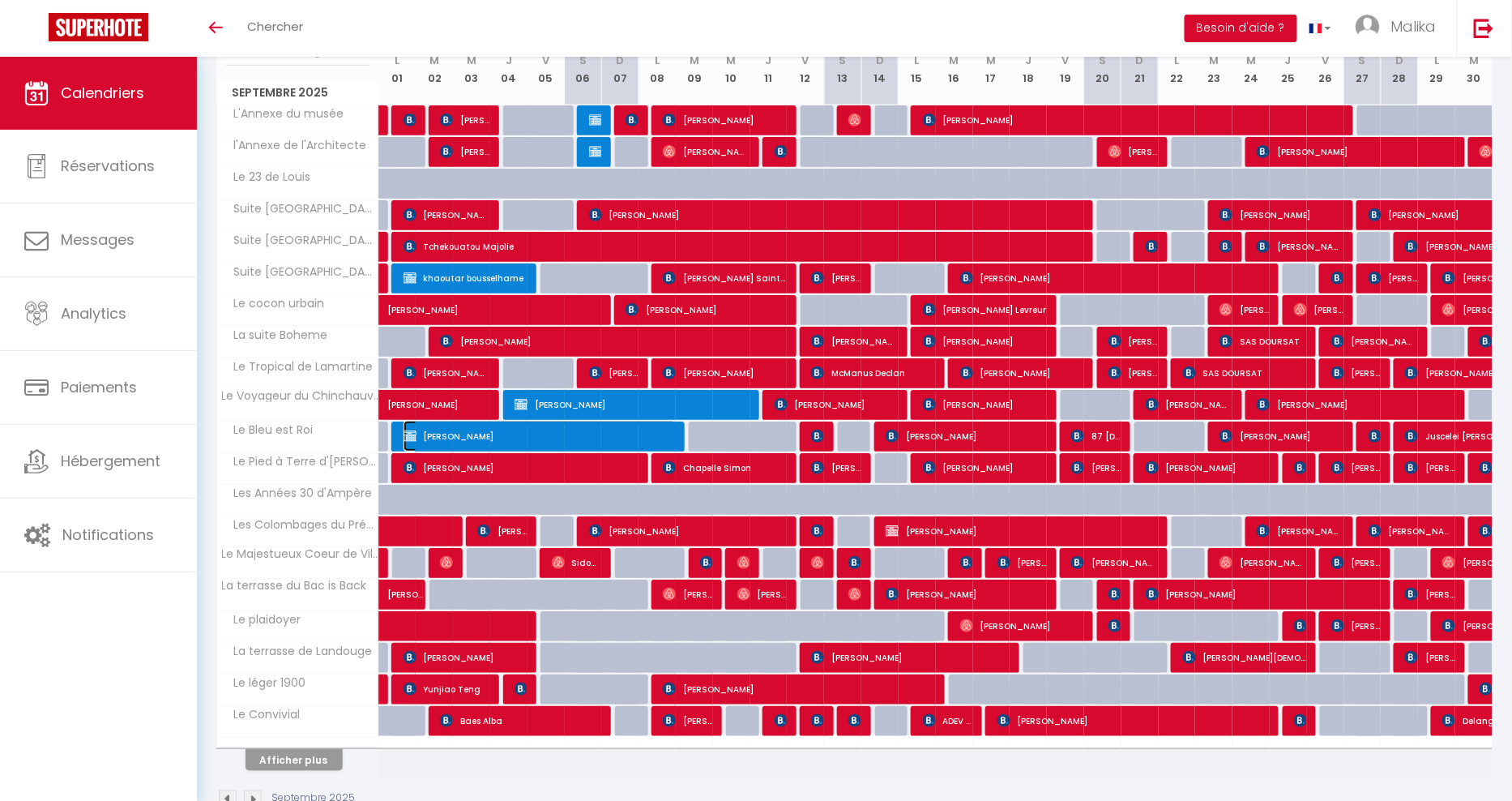
click at [500, 431] on span "IRINA SKURATOVA" at bounding box center [539, 436] width 273 height 31
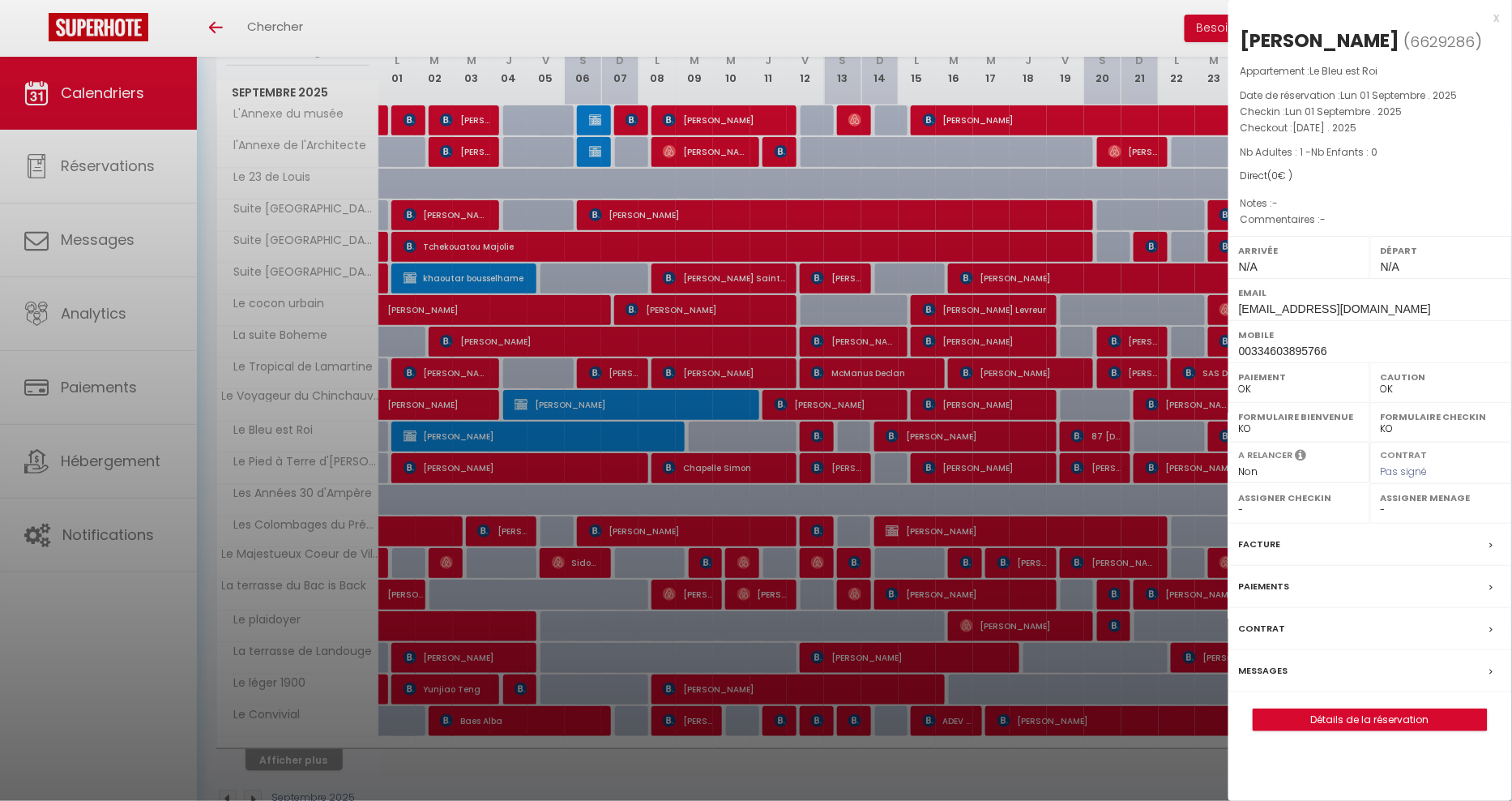
click at [520, 489] on div at bounding box center [756, 400] width 1512 height 801
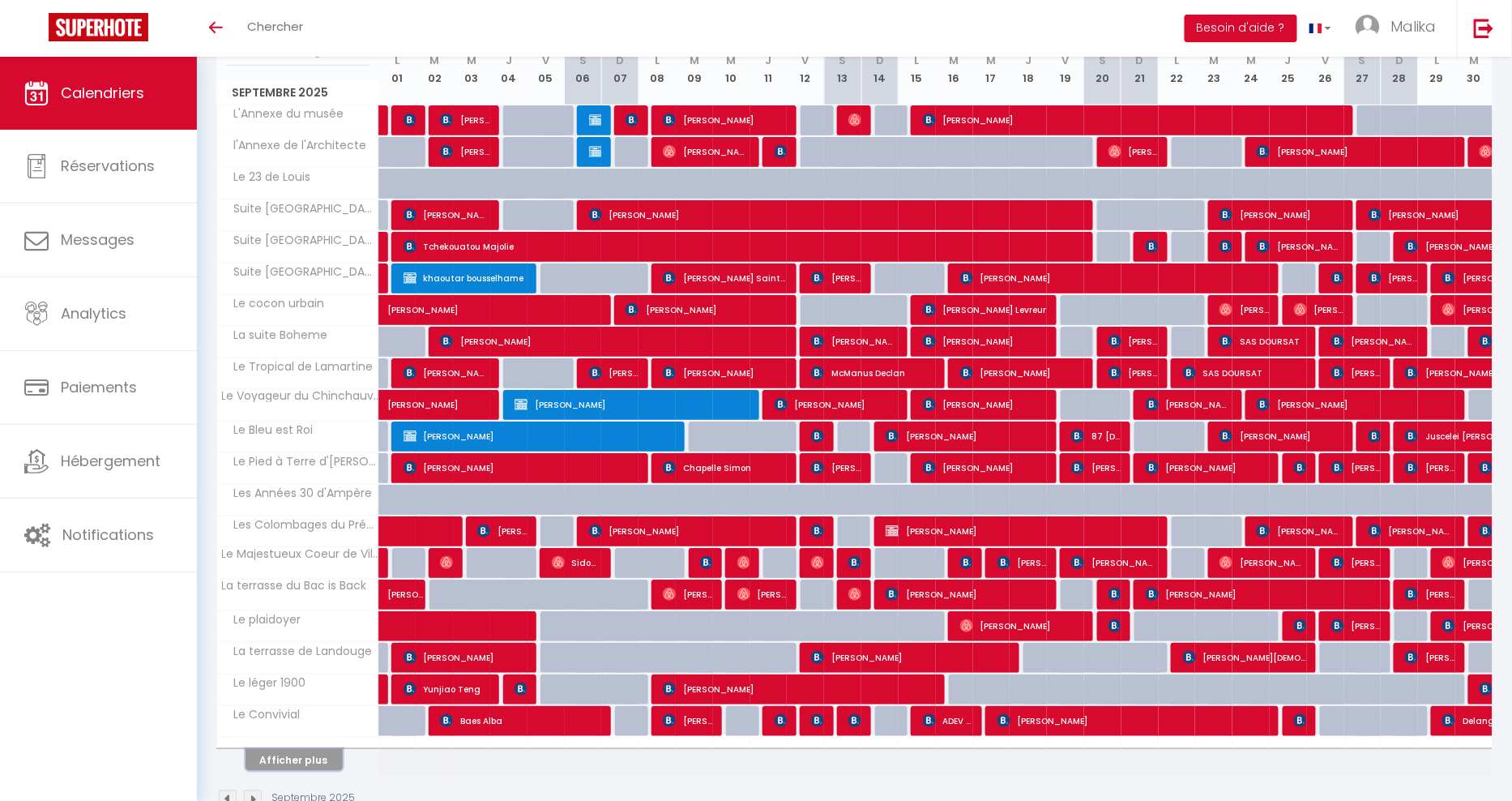
click at [290, 749] on button "Afficher plus" at bounding box center [294, 760] width 97 height 22
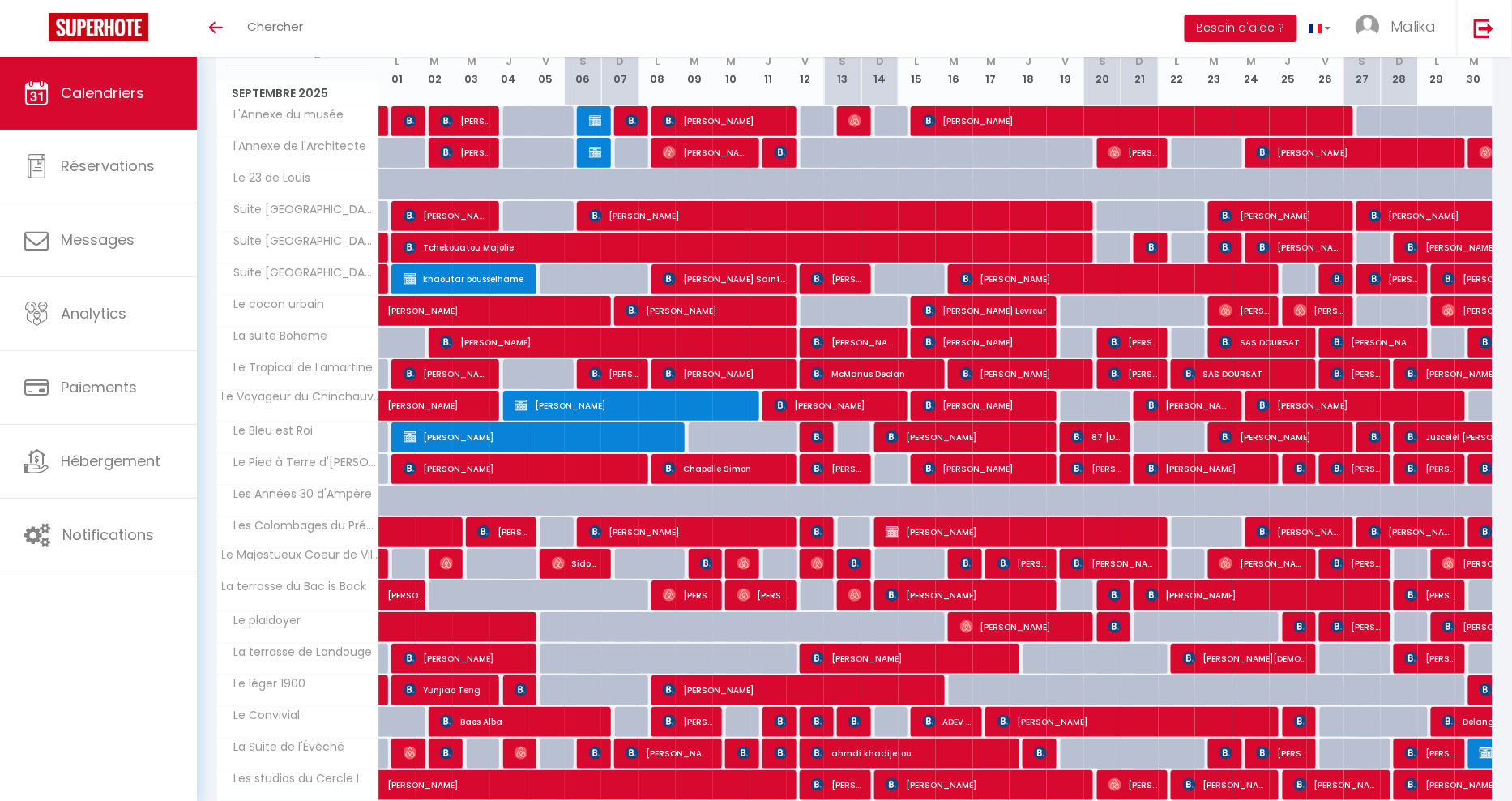
scroll to position [0, 0]
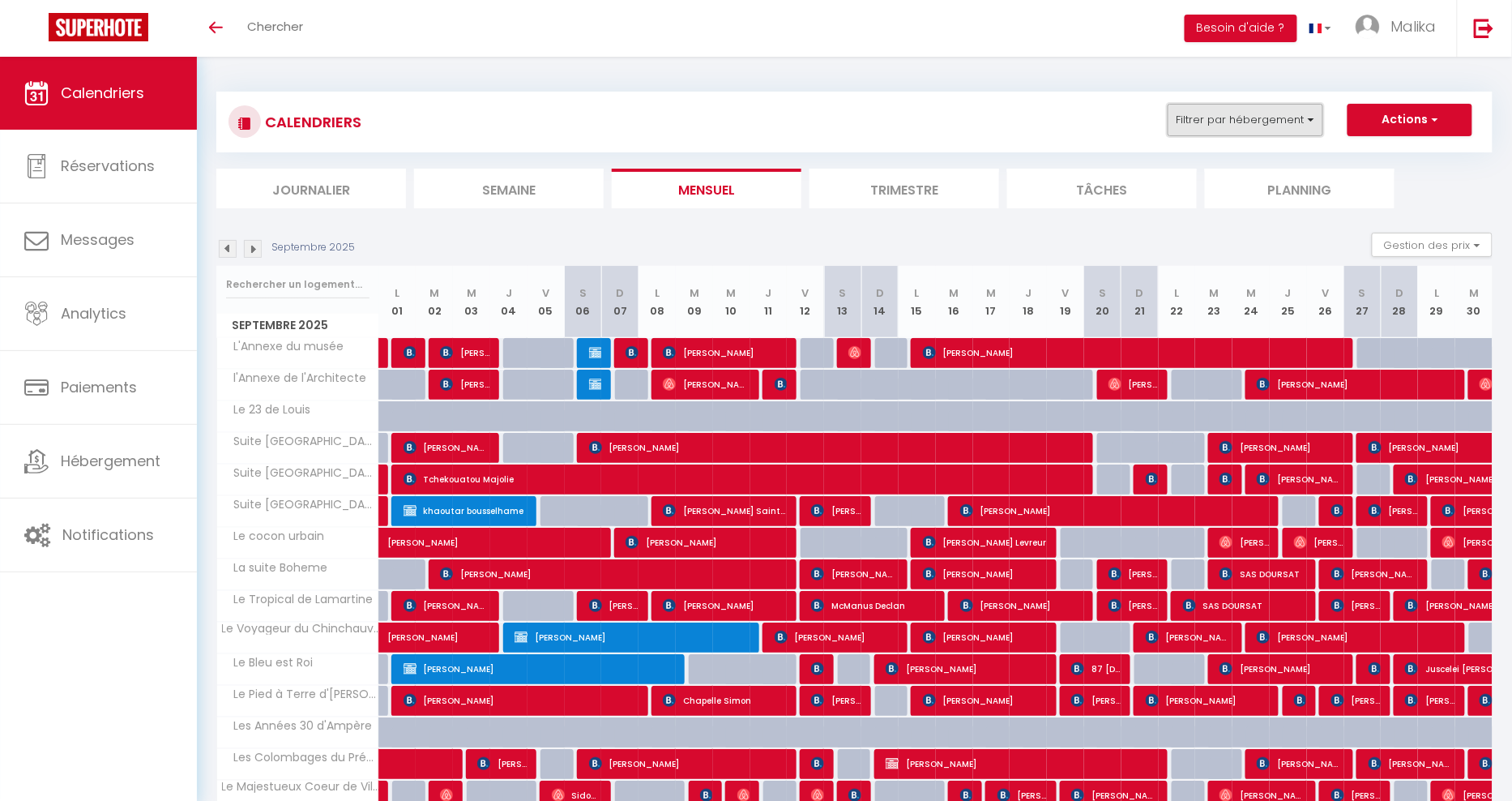
click at [1297, 113] on button "Filtrer par hébergement" at bounding box center [1245, 120] width 156 height 32
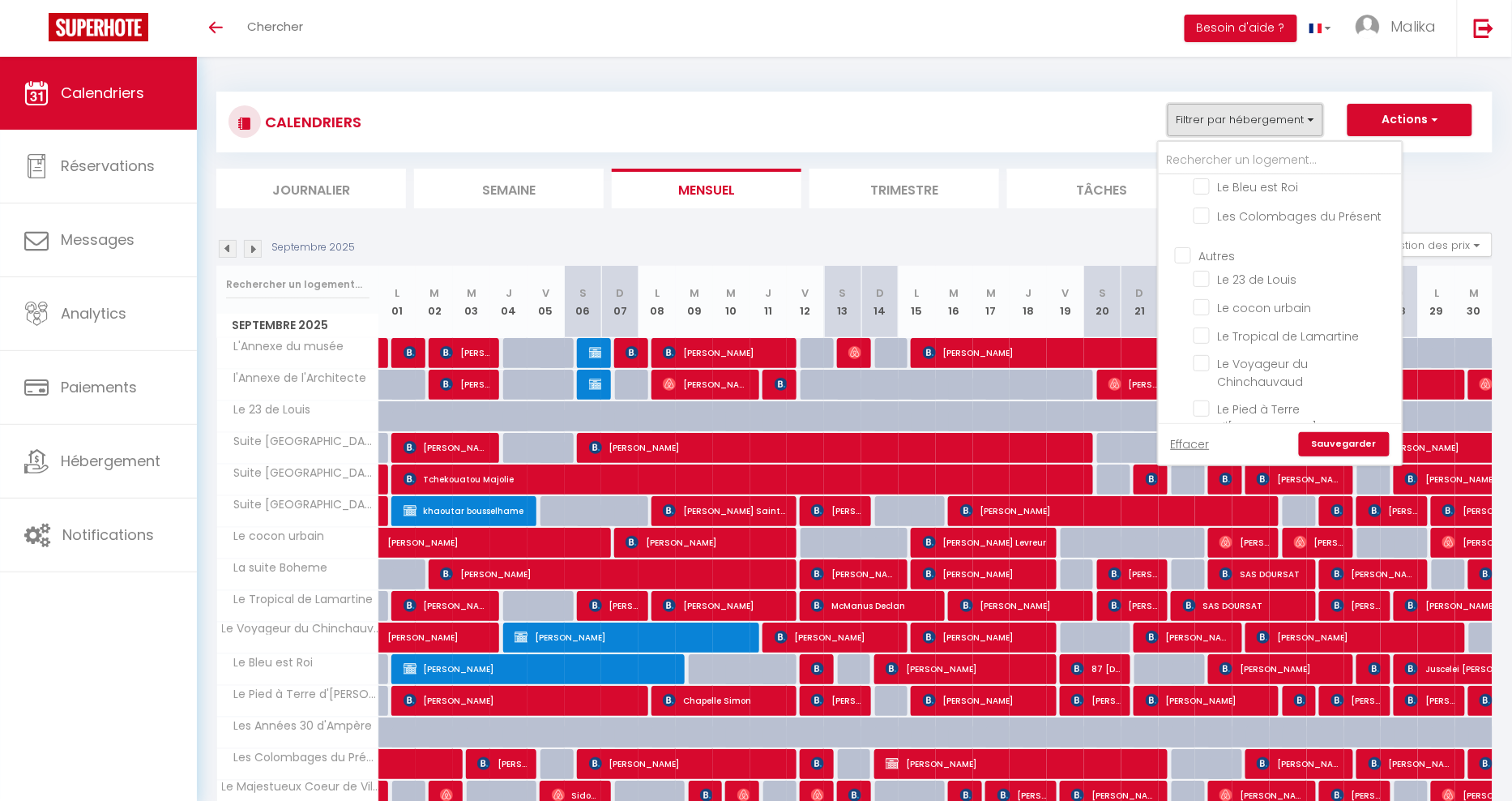
scroll to position [707, 0]
click at [1306, 381] on input "La Suite de l'Évêché" at bounding box center [1295, 389] width 203 height 16
checkbox input "true"
checkbox input "false"
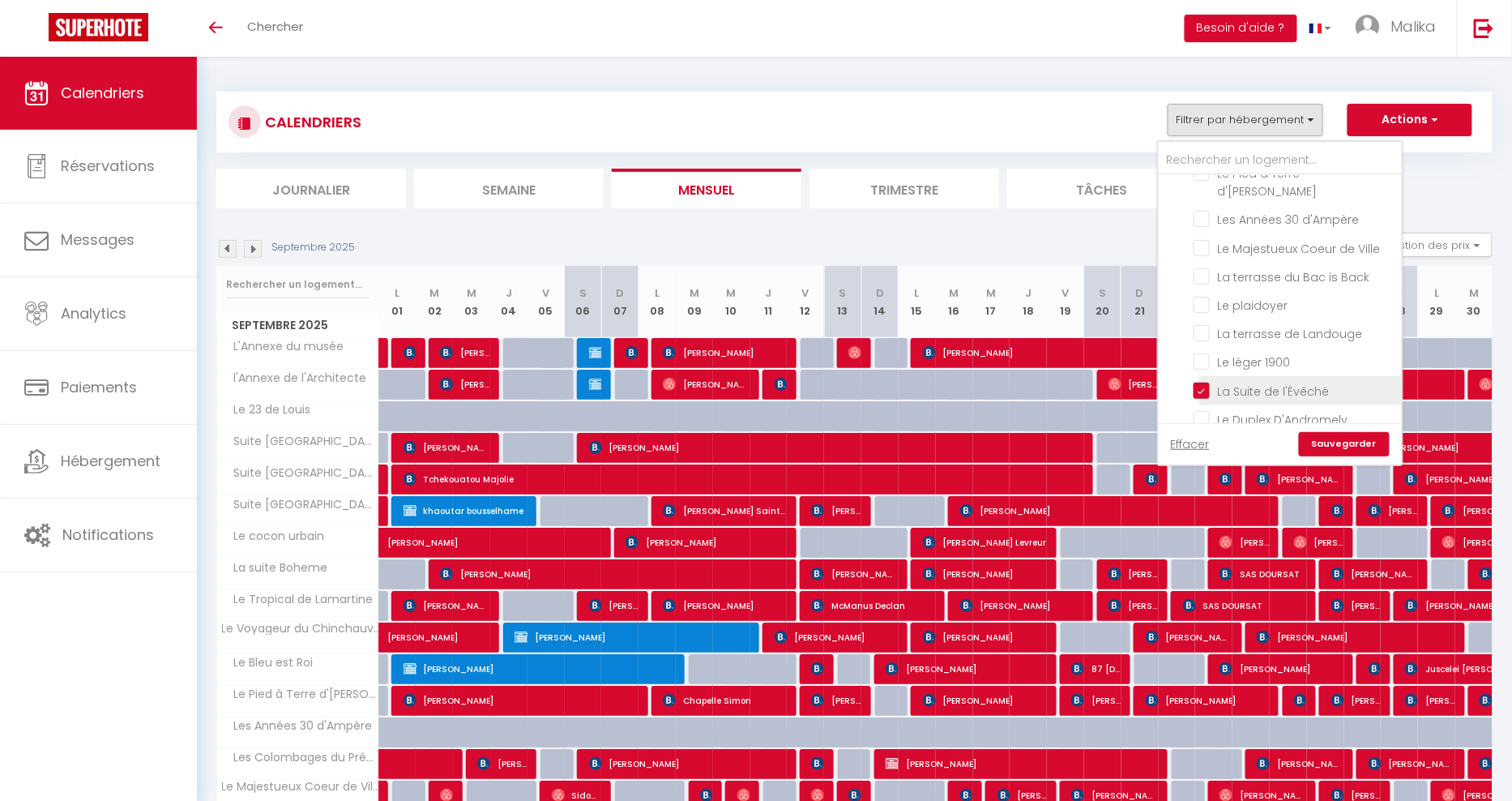
checkbox input "false"
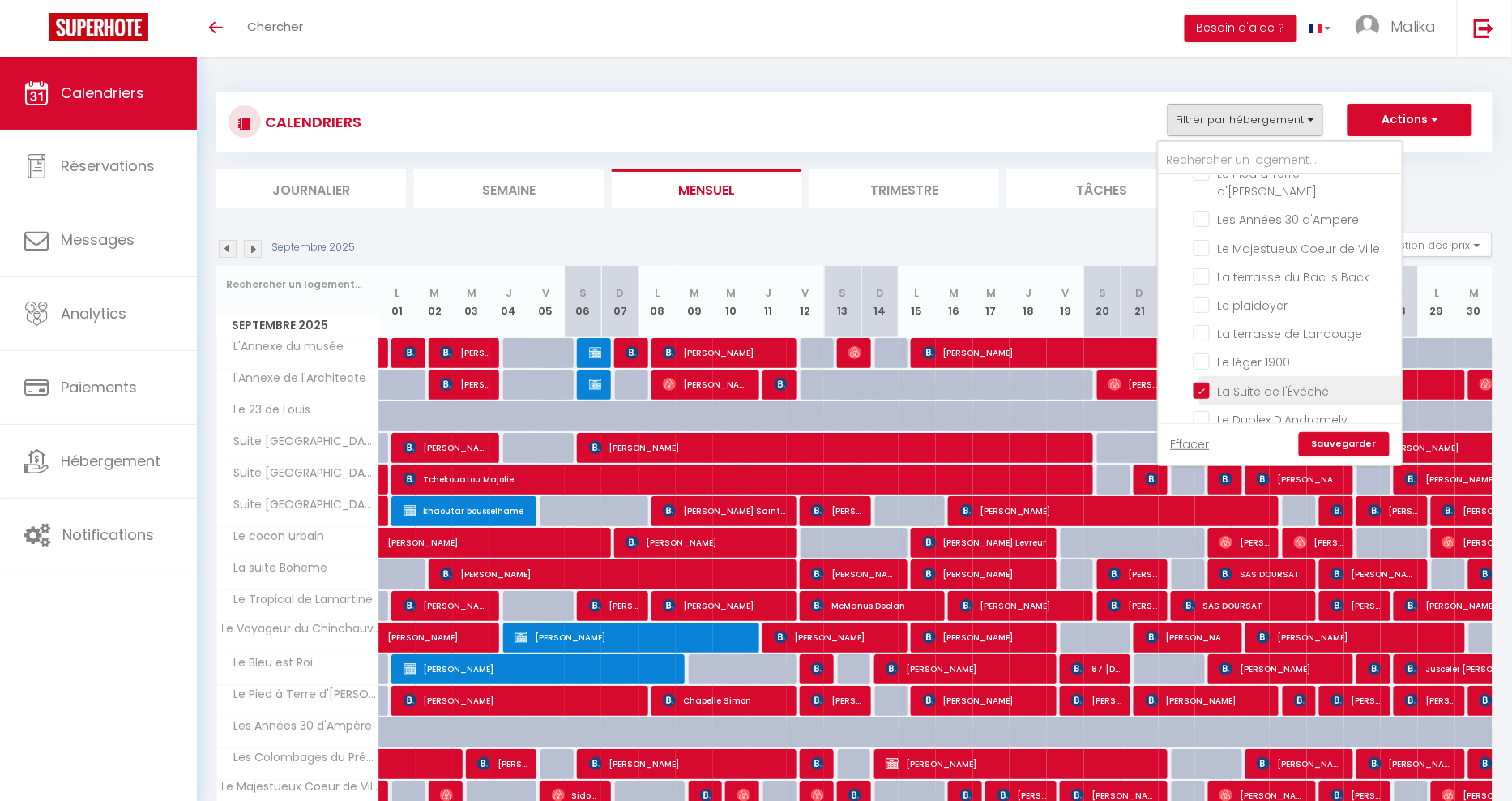
checkbox input "false"
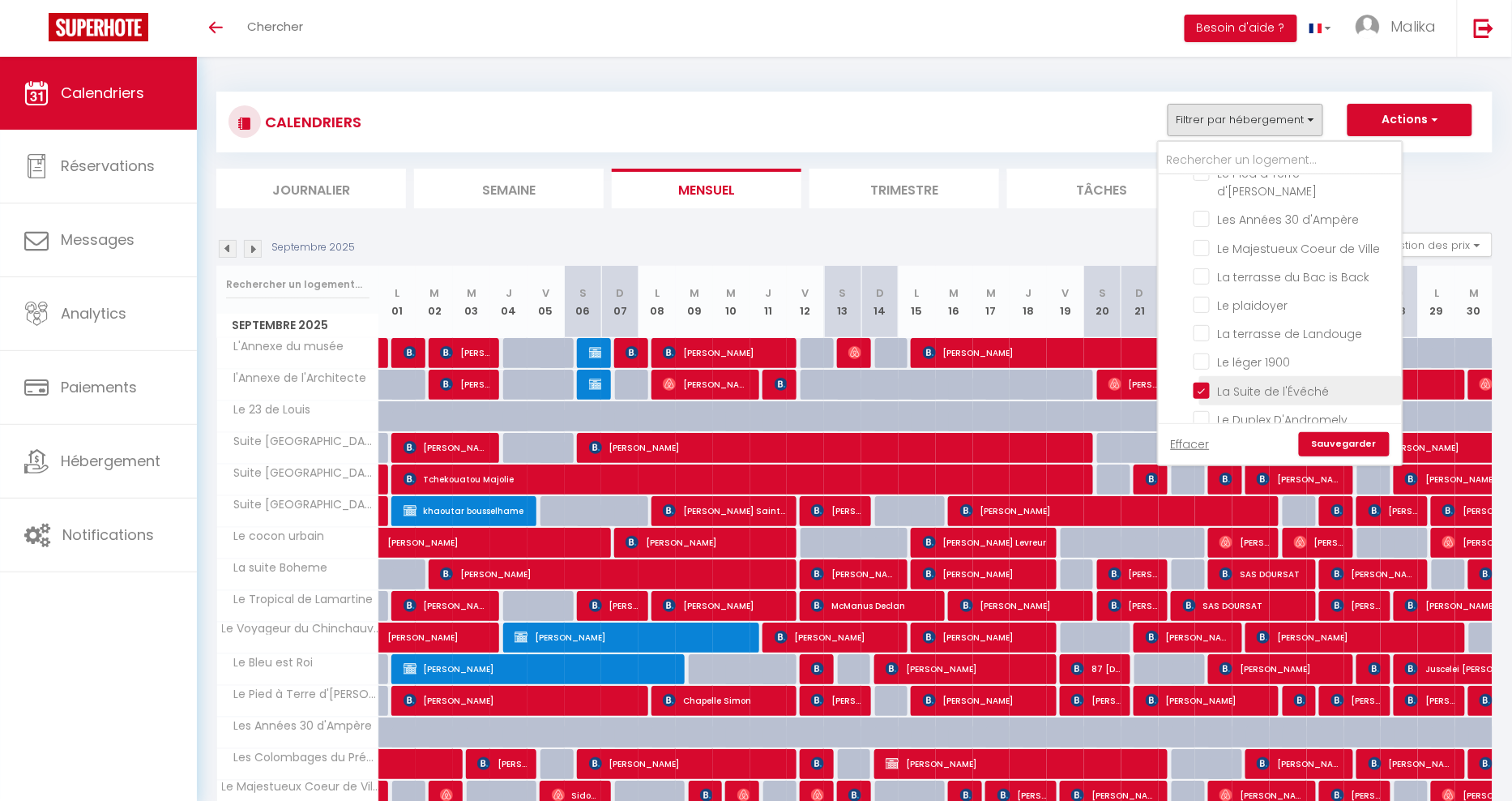
checkbox input "false"
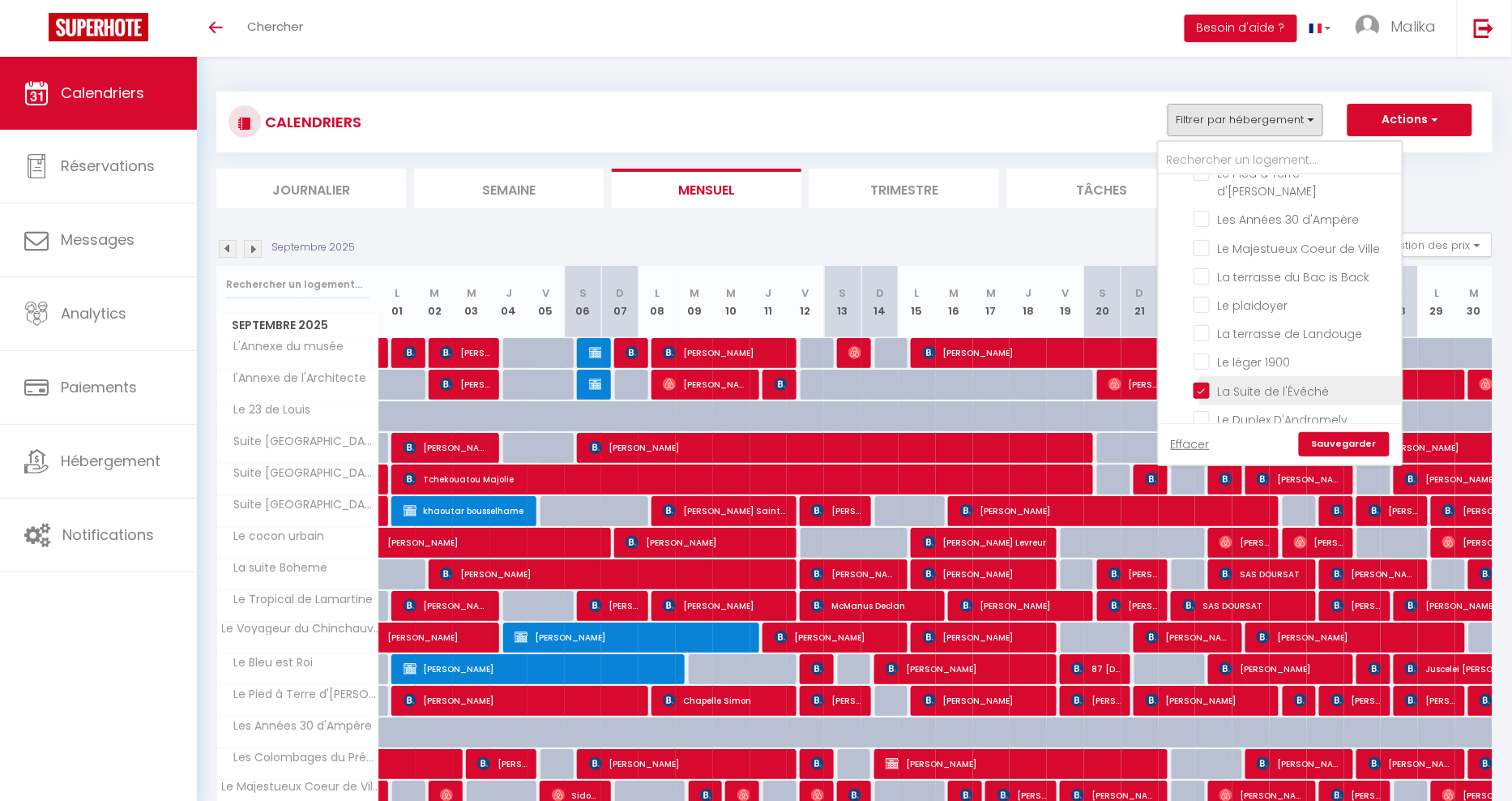
checkbox input "false"
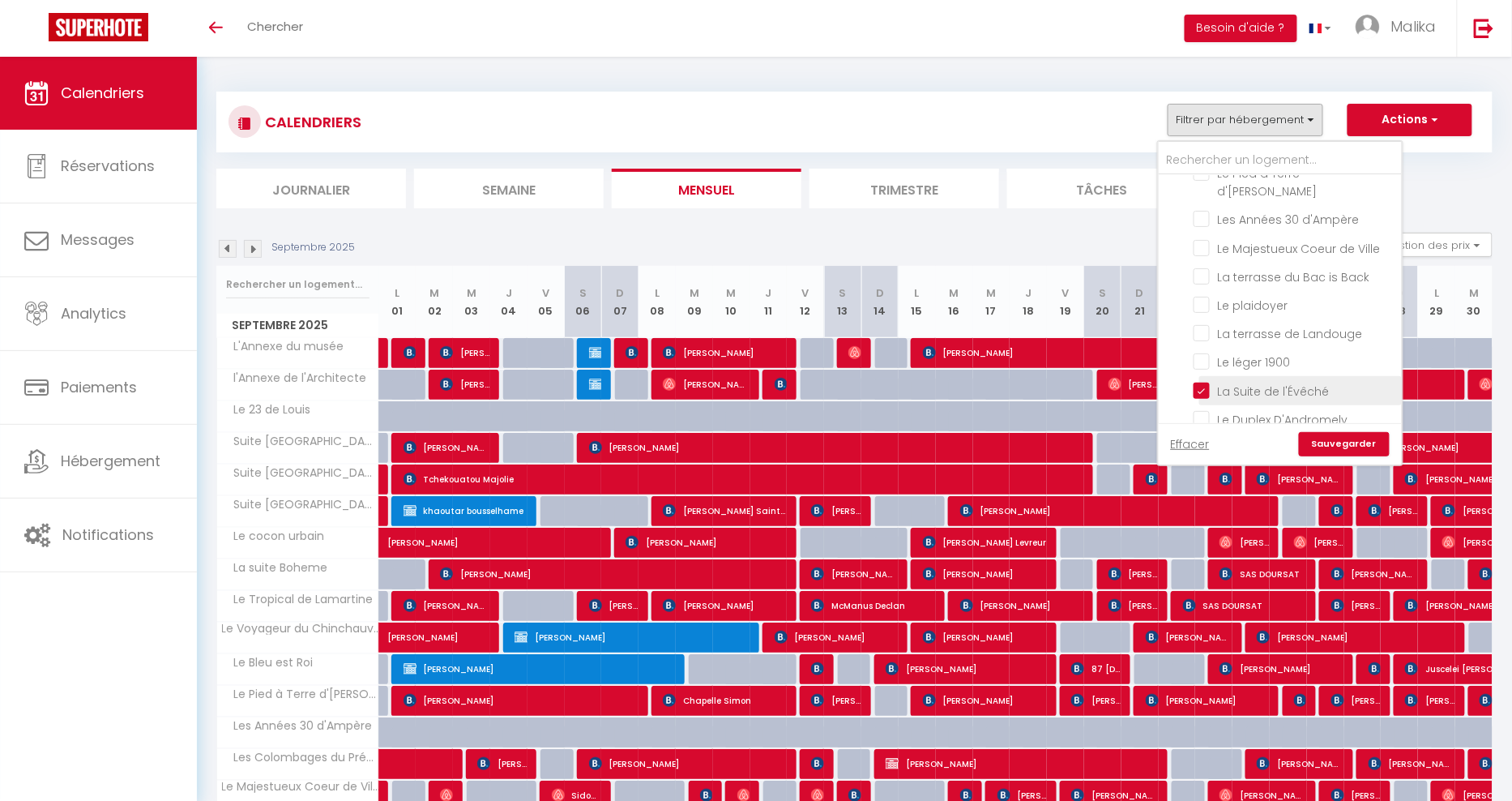
checkbox input "false"
click at [1359, 443] on link "Sauvegarder" at bounding box center [1344, 444] width 91 height 25
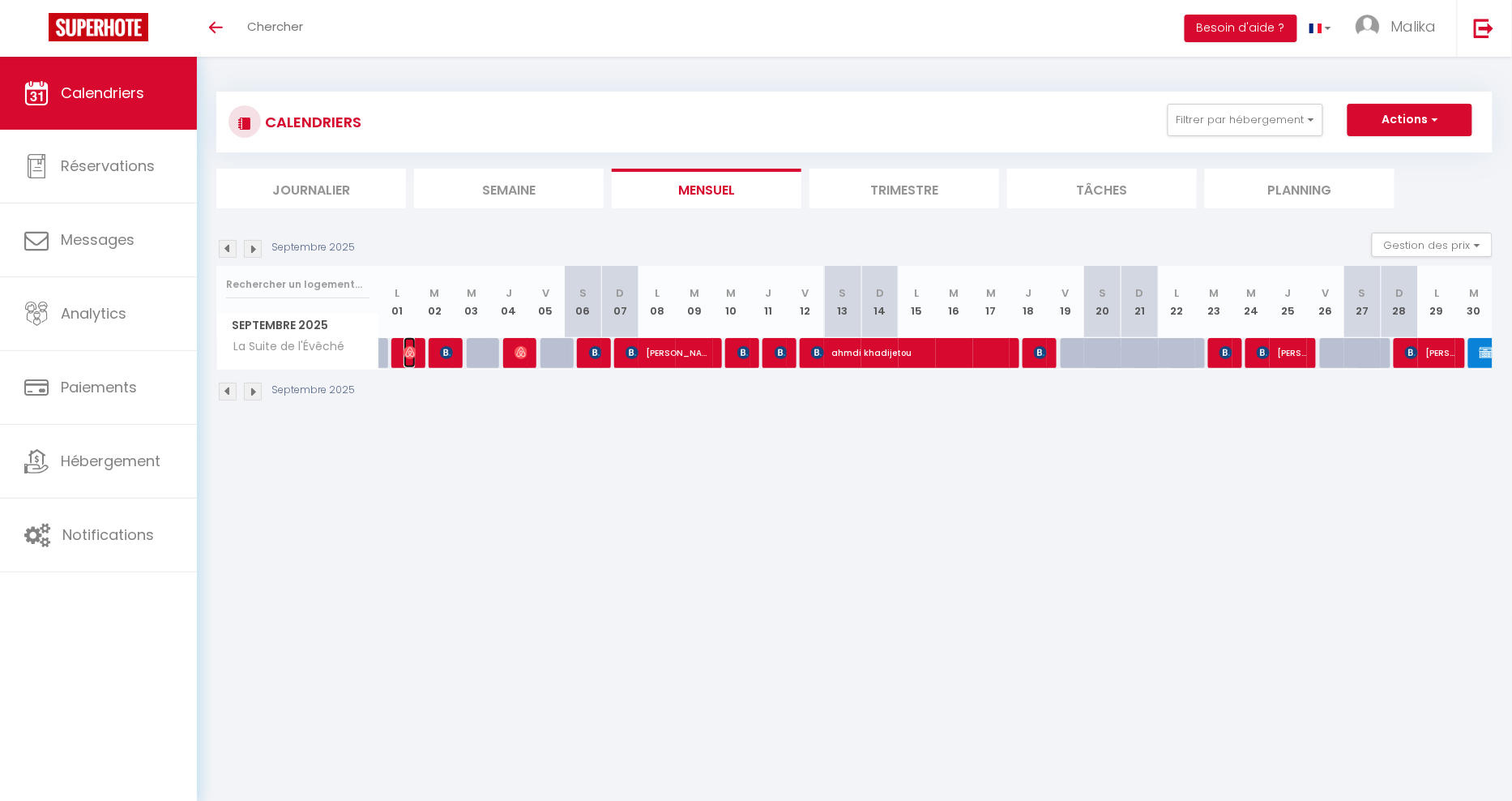
click at [403, 358] on img at bounding box center [409, 352] width 13 height 13
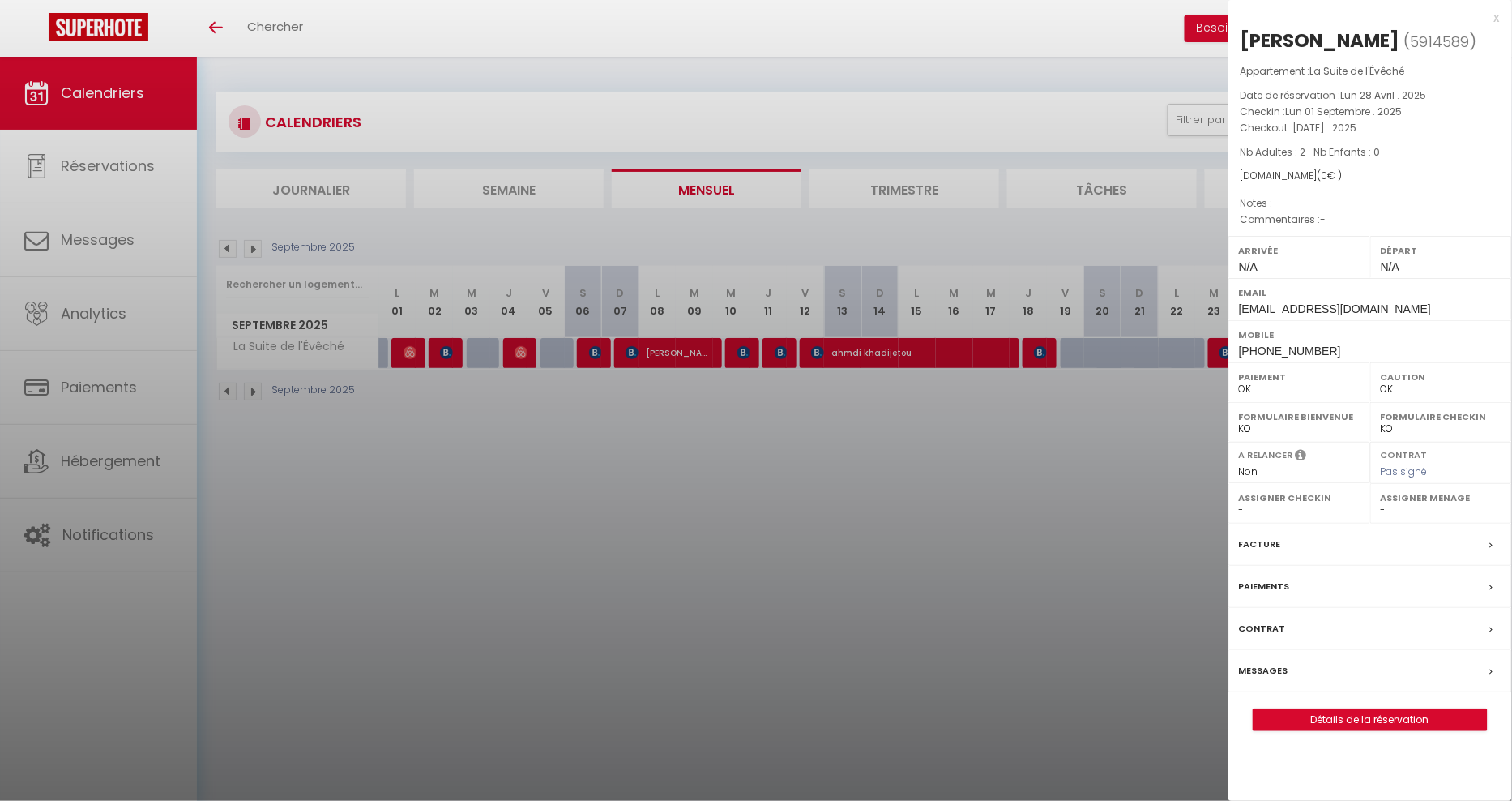
click at [454, 352] on div at bounding box center [756, 400] width 1512 height 801
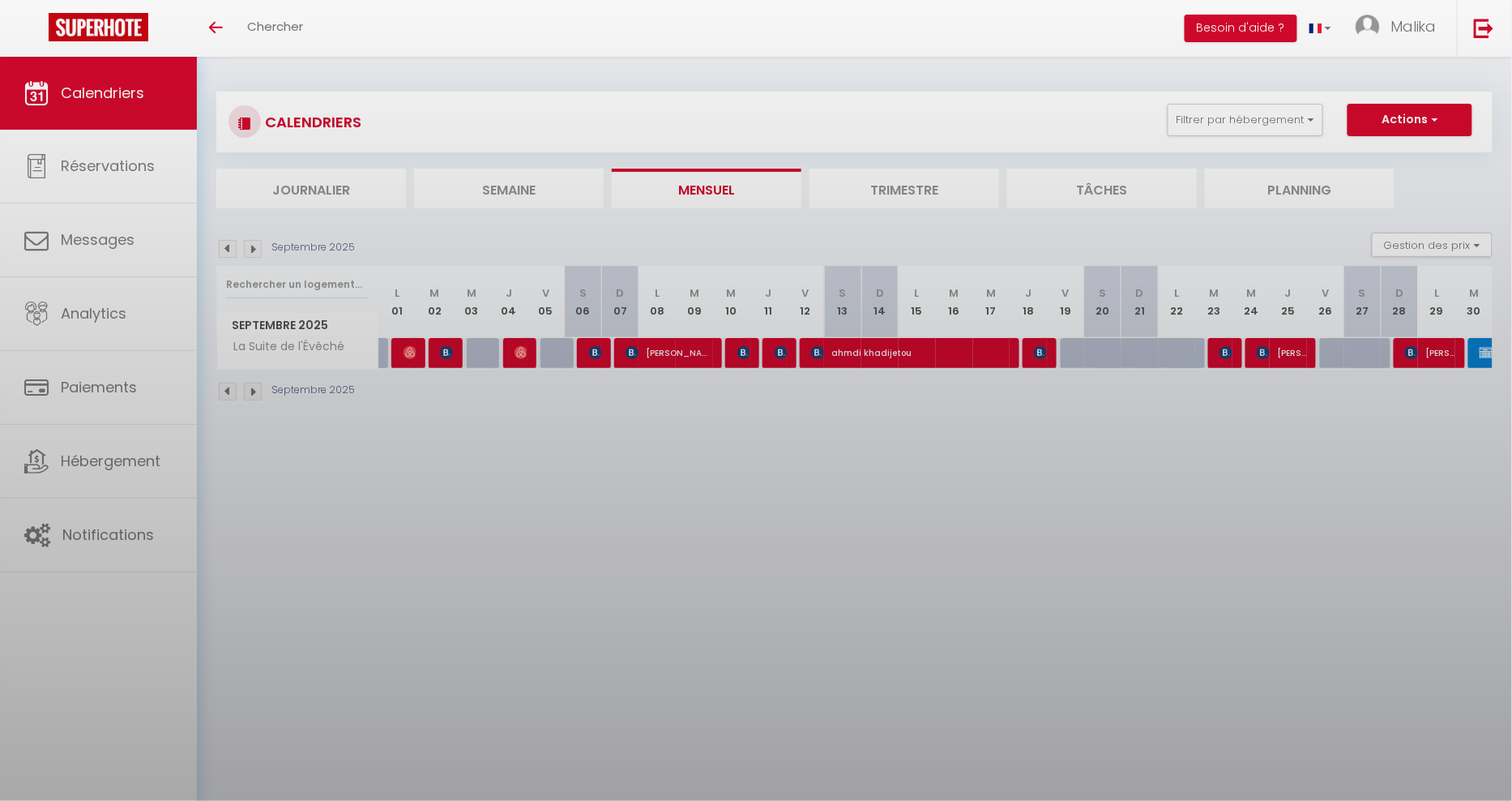
click at [454, 352] on div at bounding box center [756, 400] width 1512 height 801
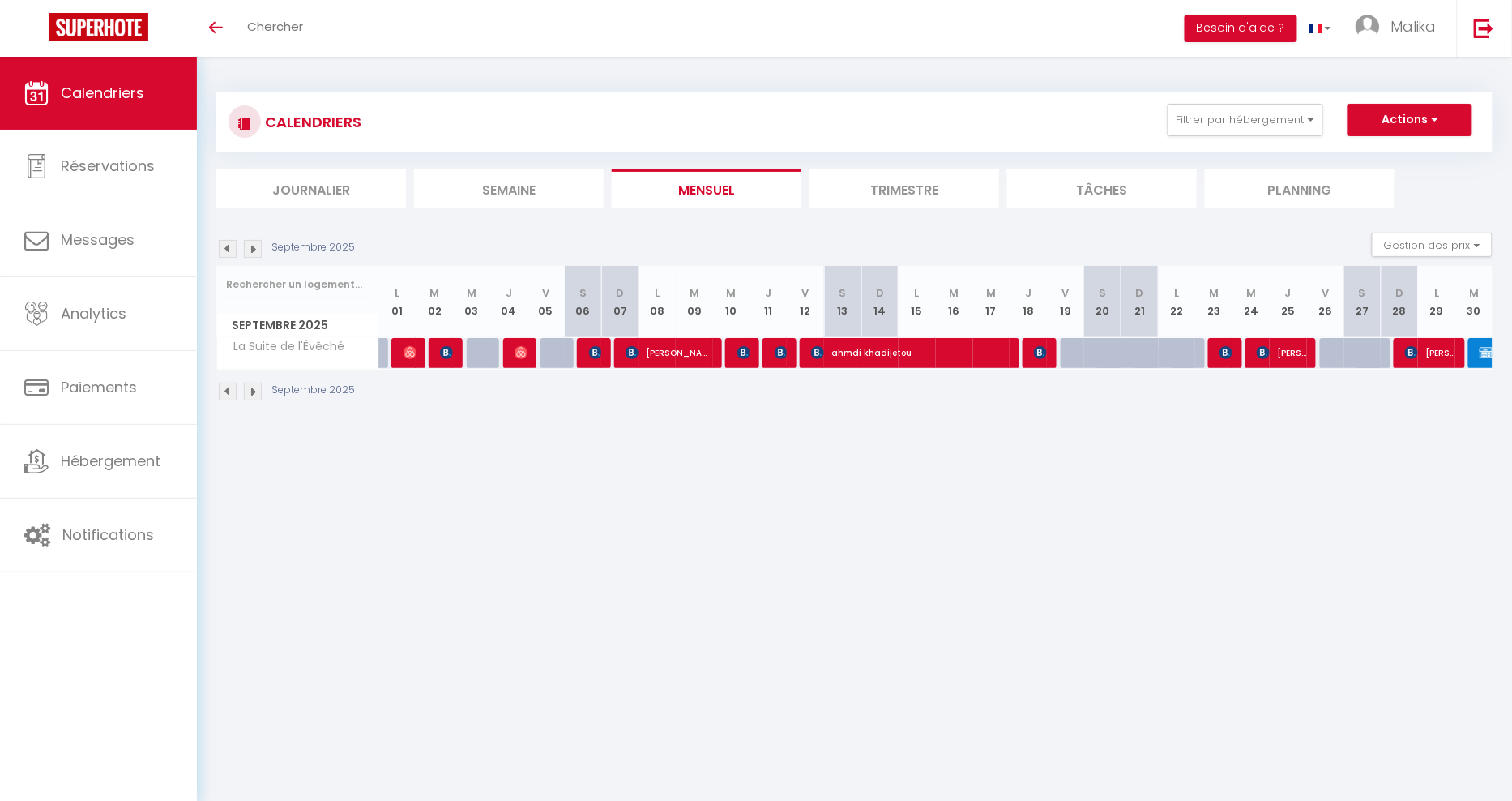
click at [454, 352] on div at bounding box center [444, 353] width 37 height 31
type input "55"
type input "Mer 03 Septembre 2025"
type input "Jeu 04 Septembre 2025"
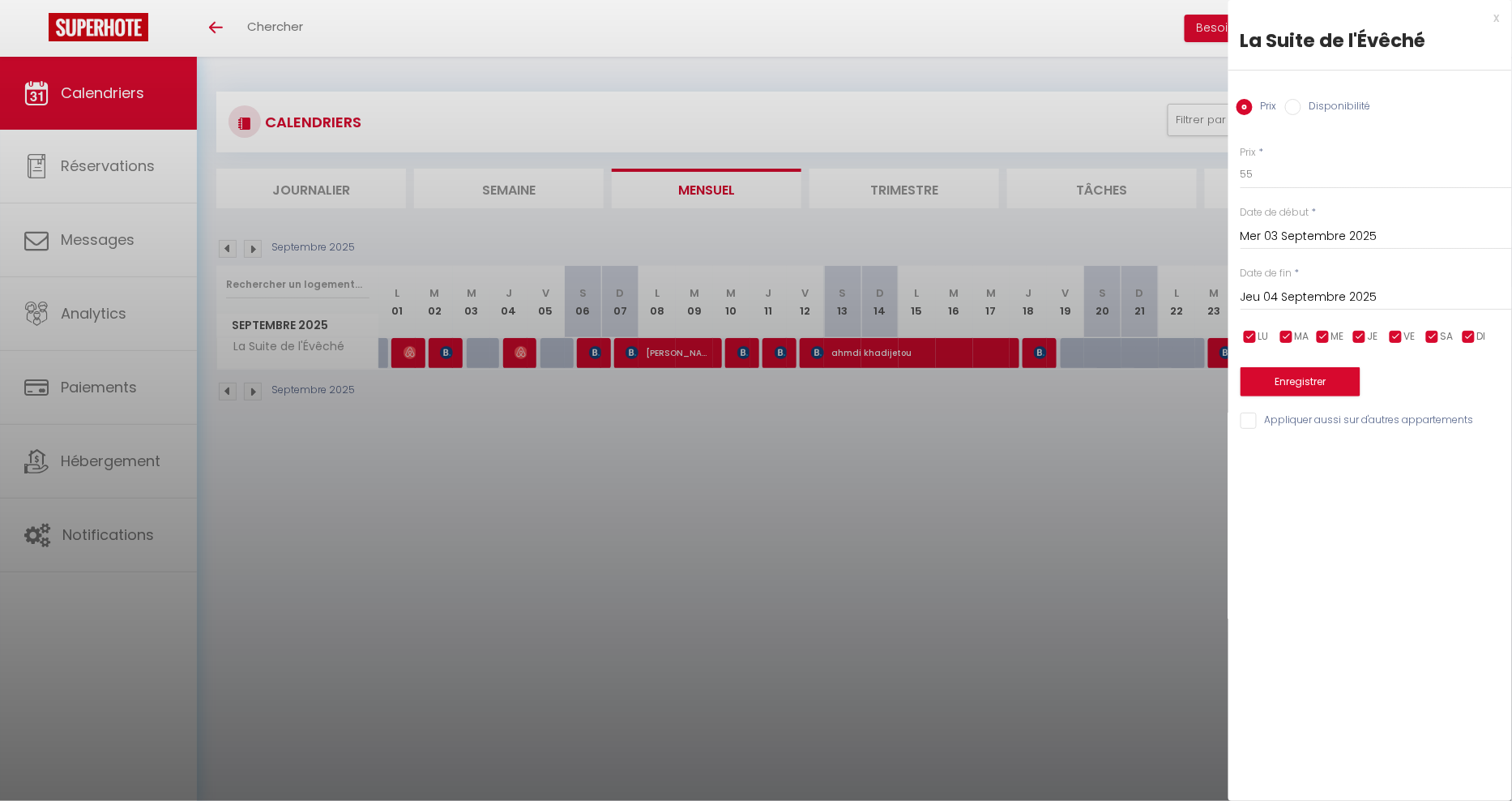
click at [520, 358] on div at bounding box center [756, 400] width 1512 height 801
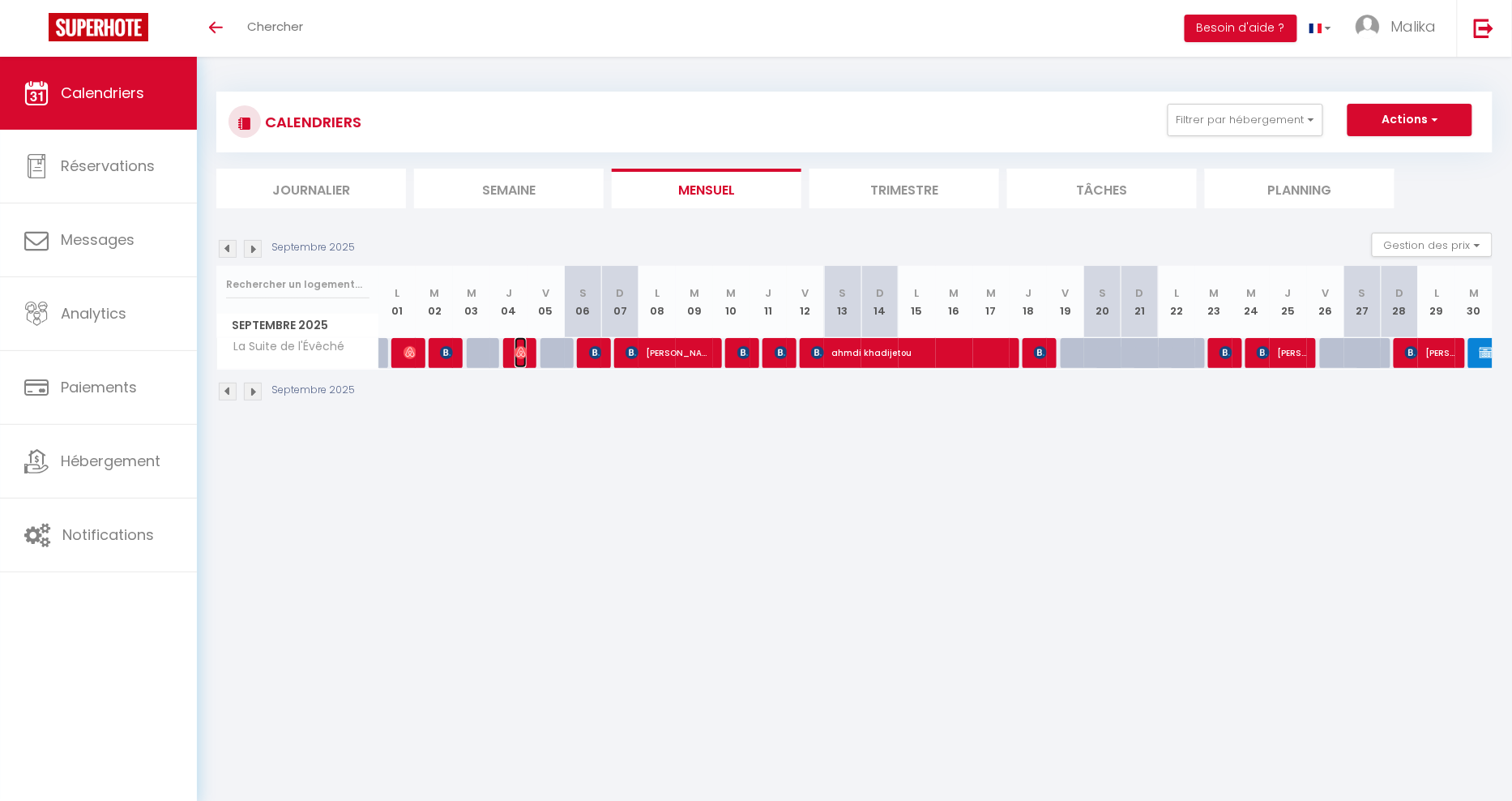
click at [520, 358] on span "Florian Morisse" at bounding box center [521, 352] width 12 height 31
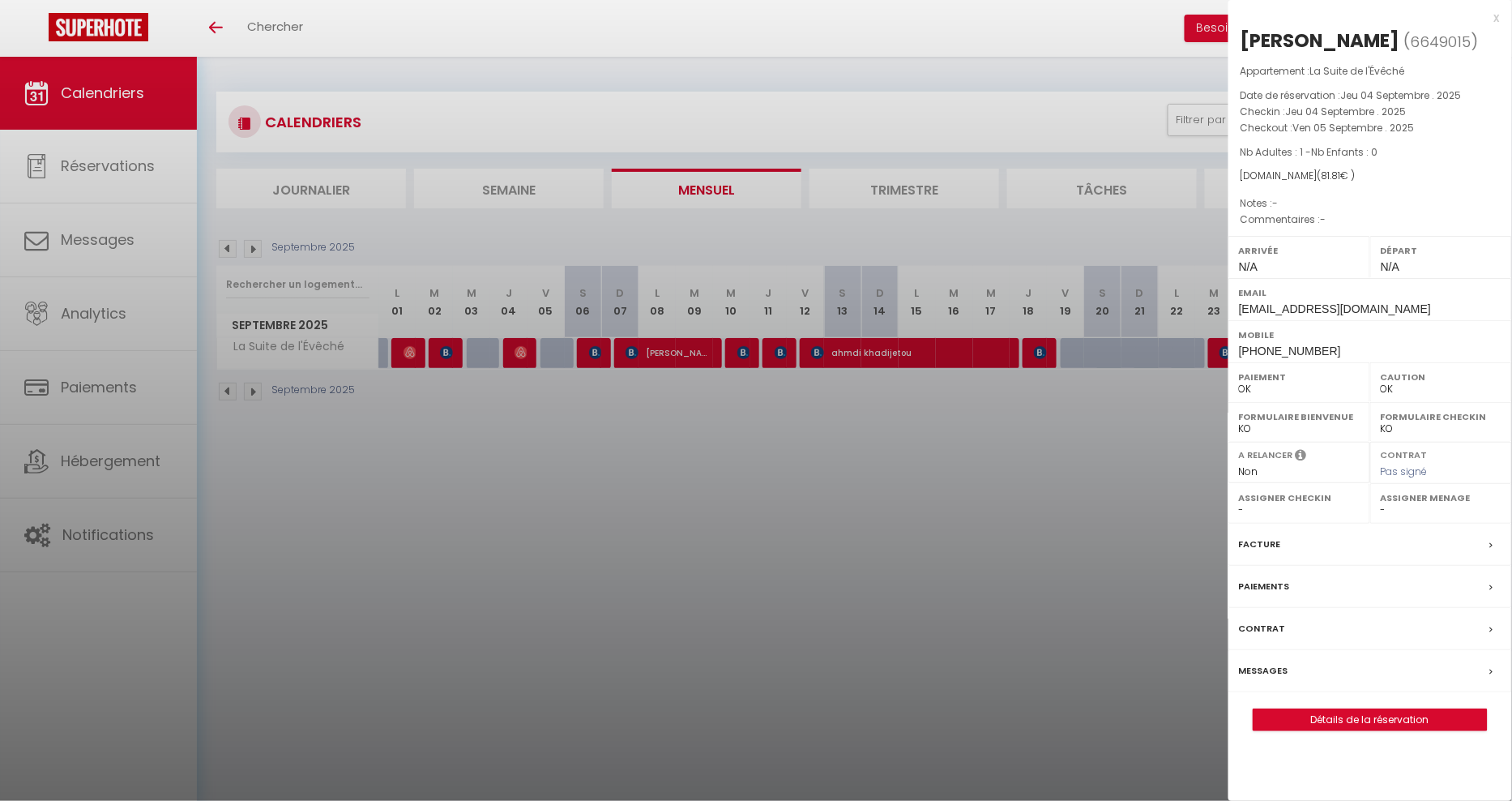
click at [591, 355] on div at bounding box center [756, 400] width 1512 height 801
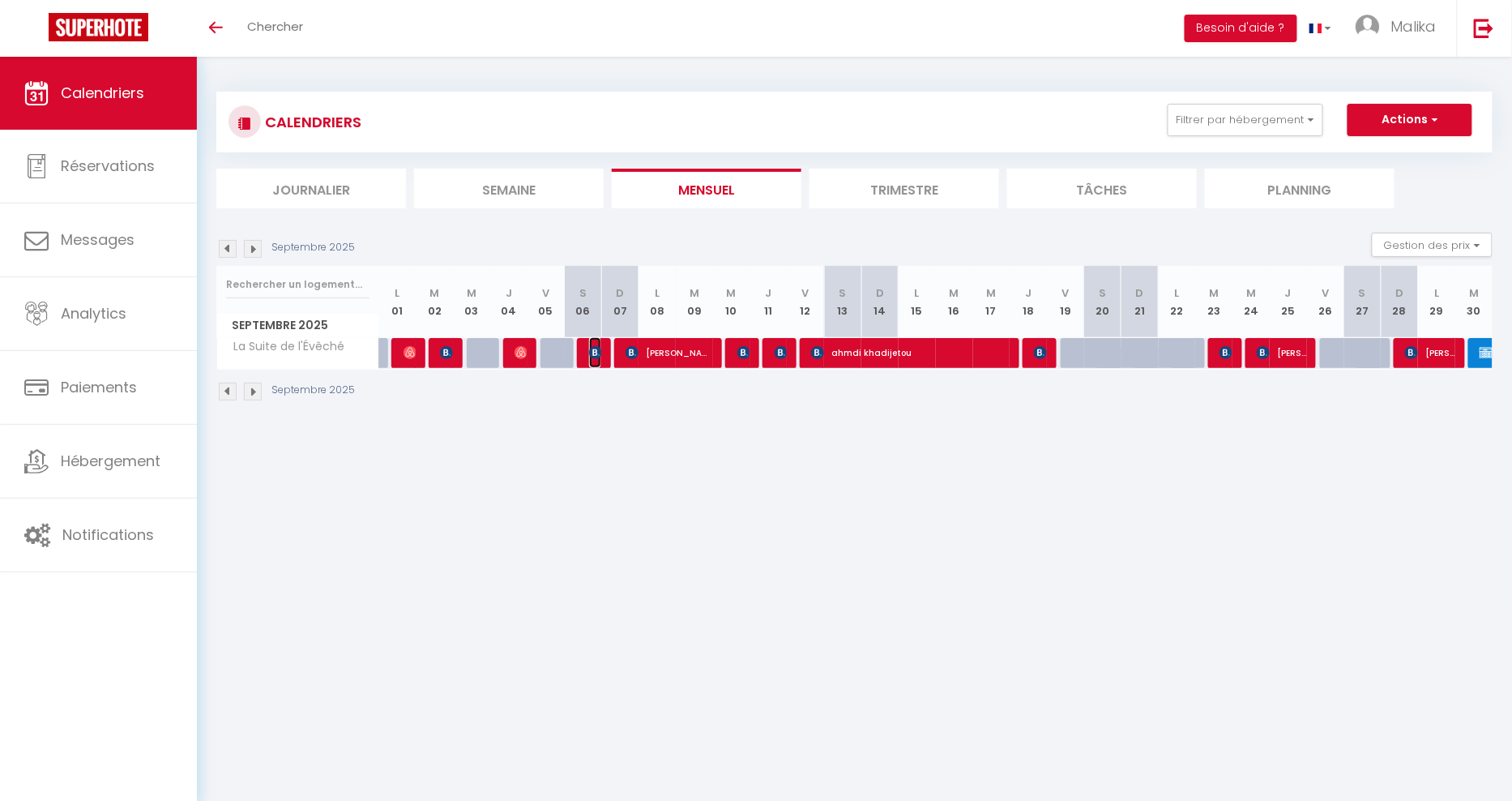
click at [591, 355] on img at bounding box center [595, 352] width 13 height 13
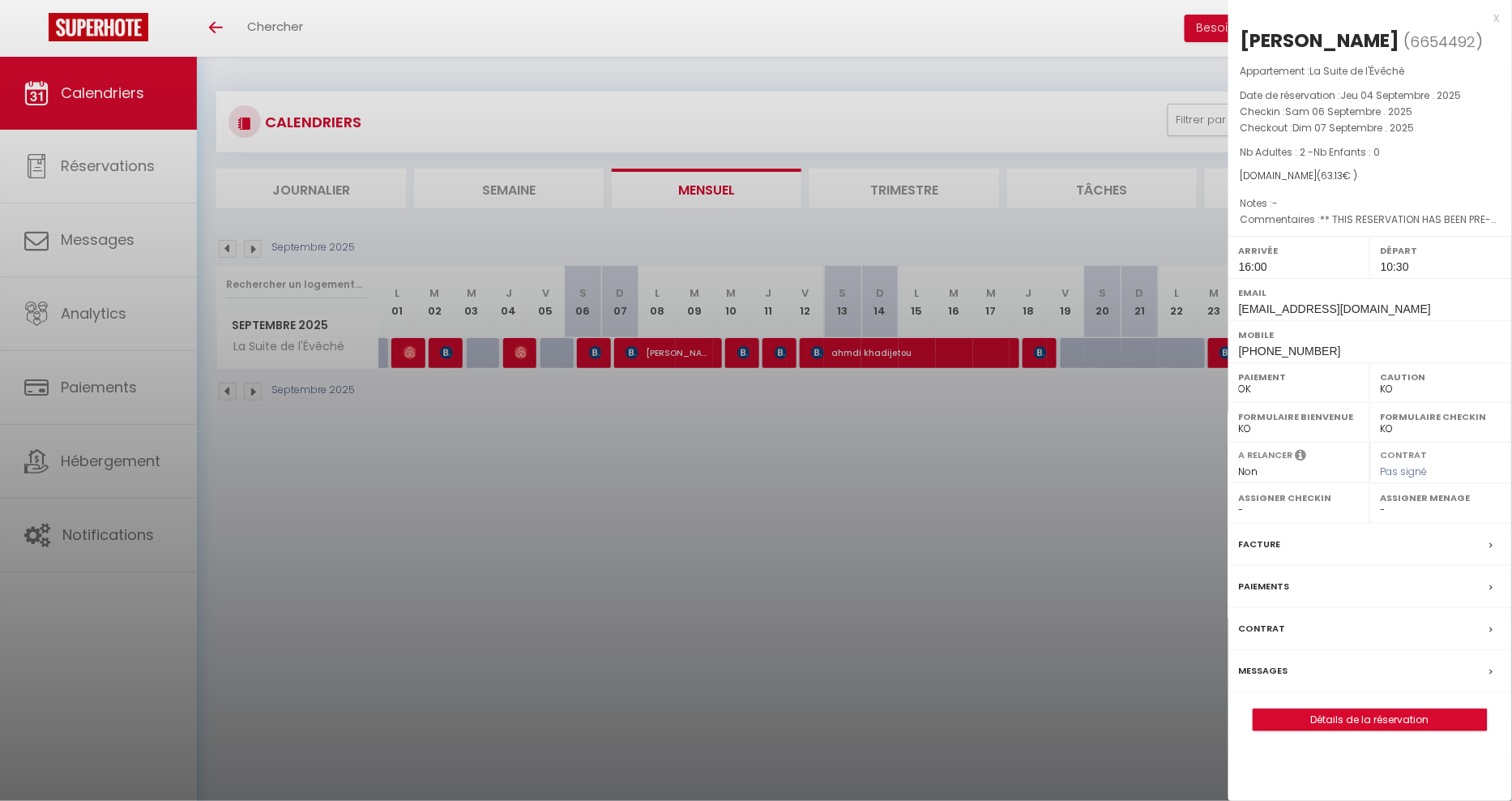
click at [677, 353] on div at bounding box center [756, 400] width 1512 height 801
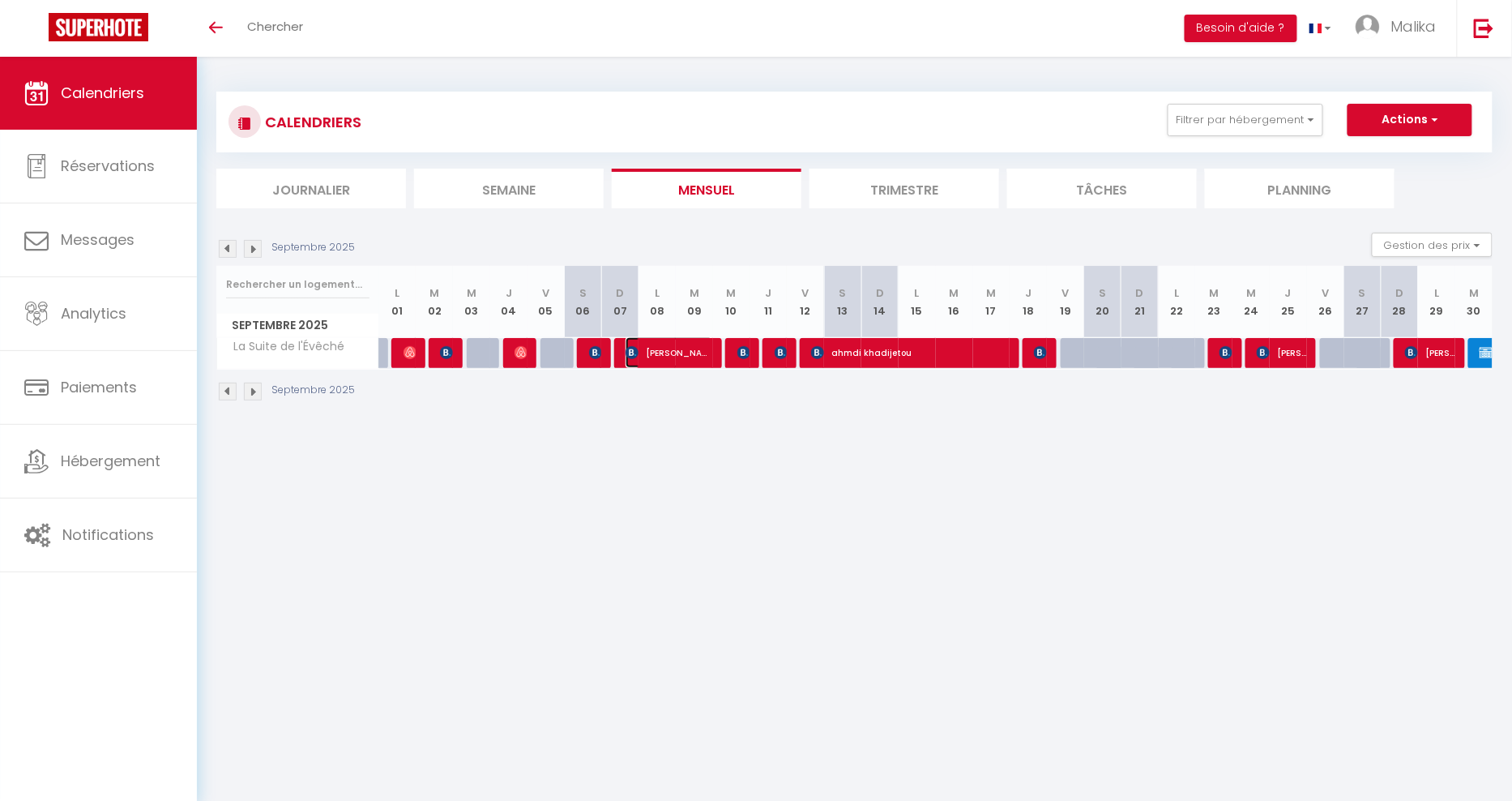
click at [677, 353] on span "Marius Berlande" at bounding box center [669, 352] width 87 height 31
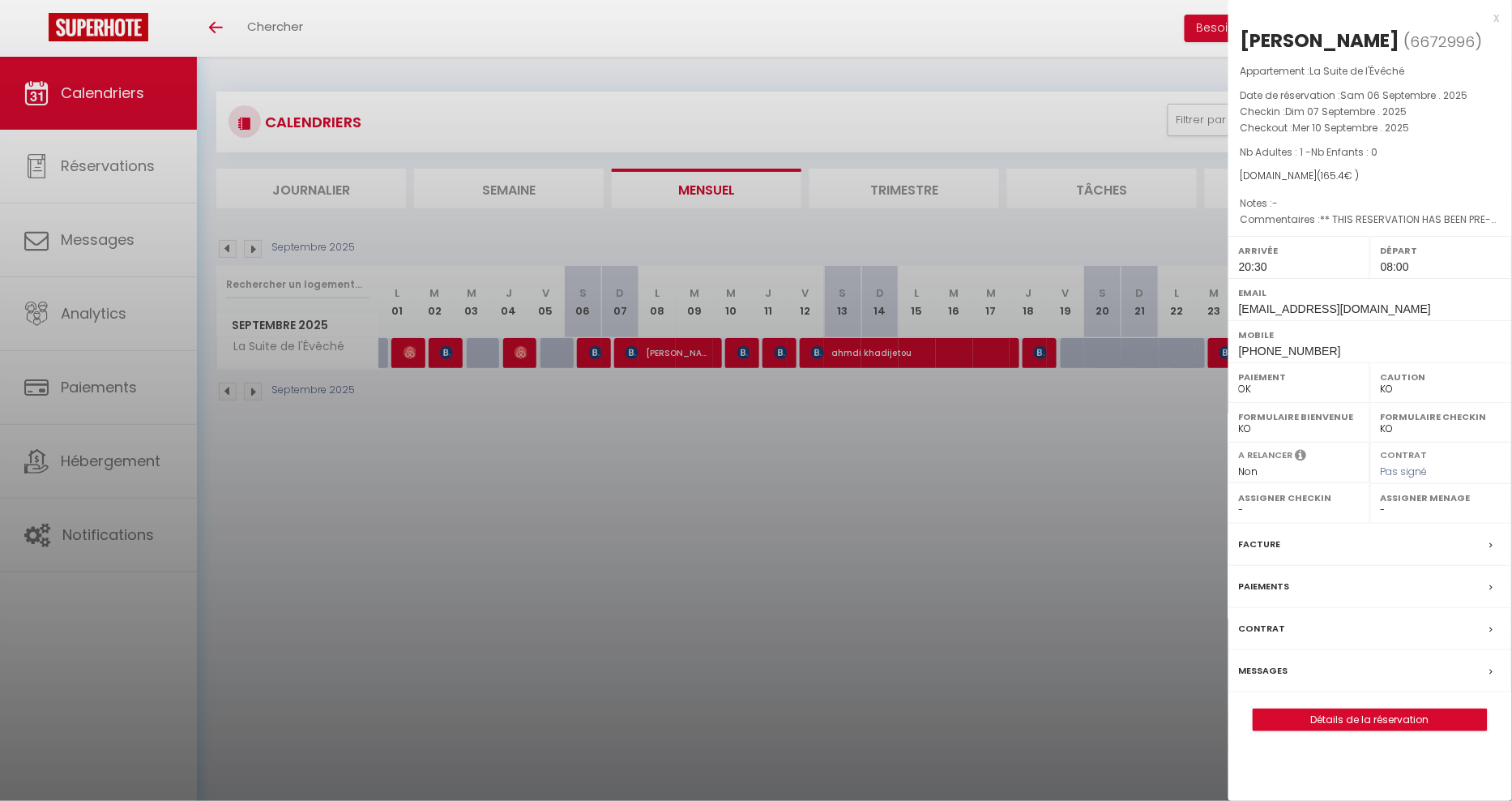
click at [925, 433] on div at bounding box center [756, 400] width 1512 height 801
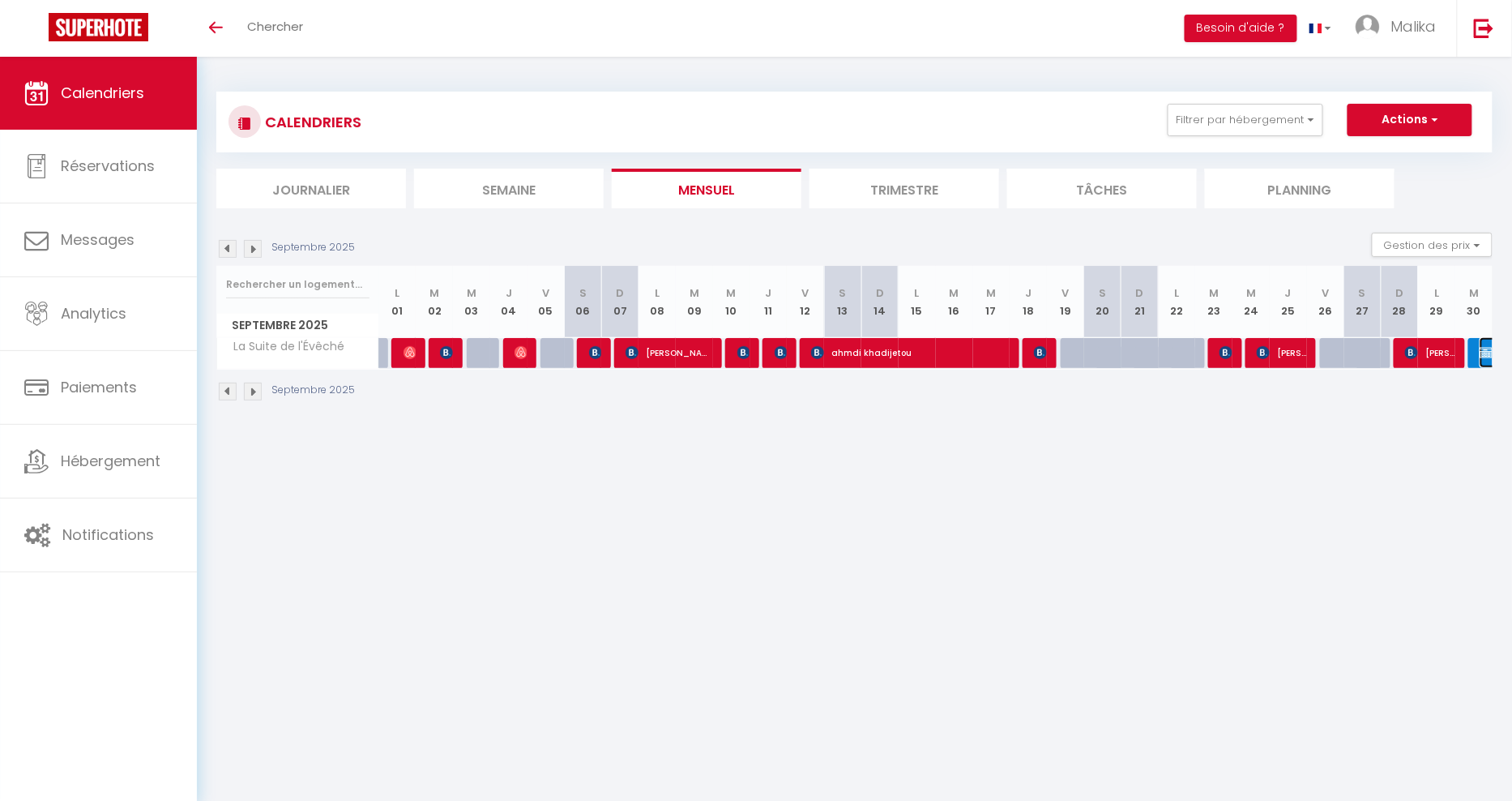
click at [1483, 353] on img at bounding box center [1486, 352] width 13 height 13
select select "OK"
select select "0"
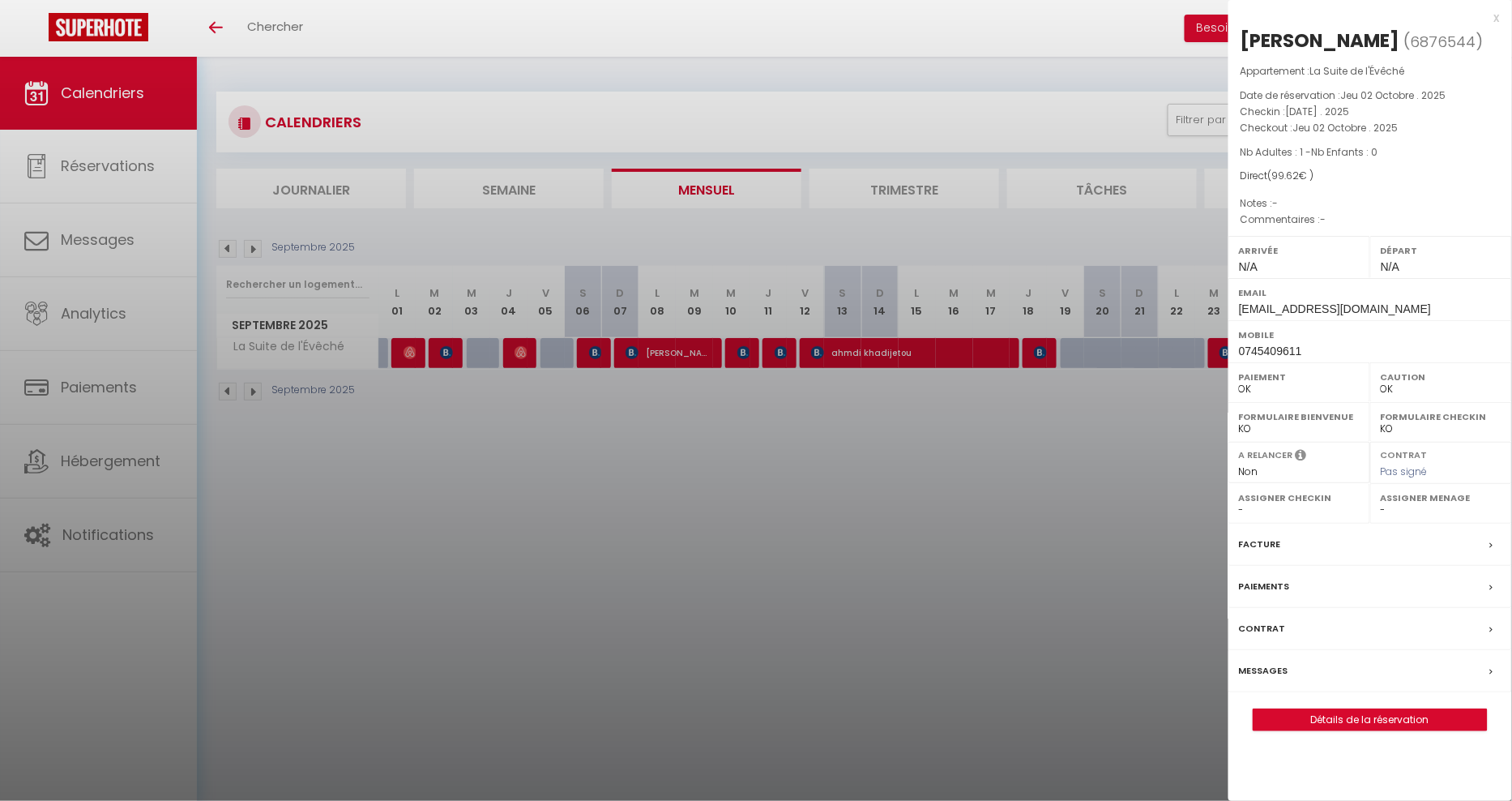
click at [1134, 611] on div at bounding box center [756, 400] width 1512 height 801
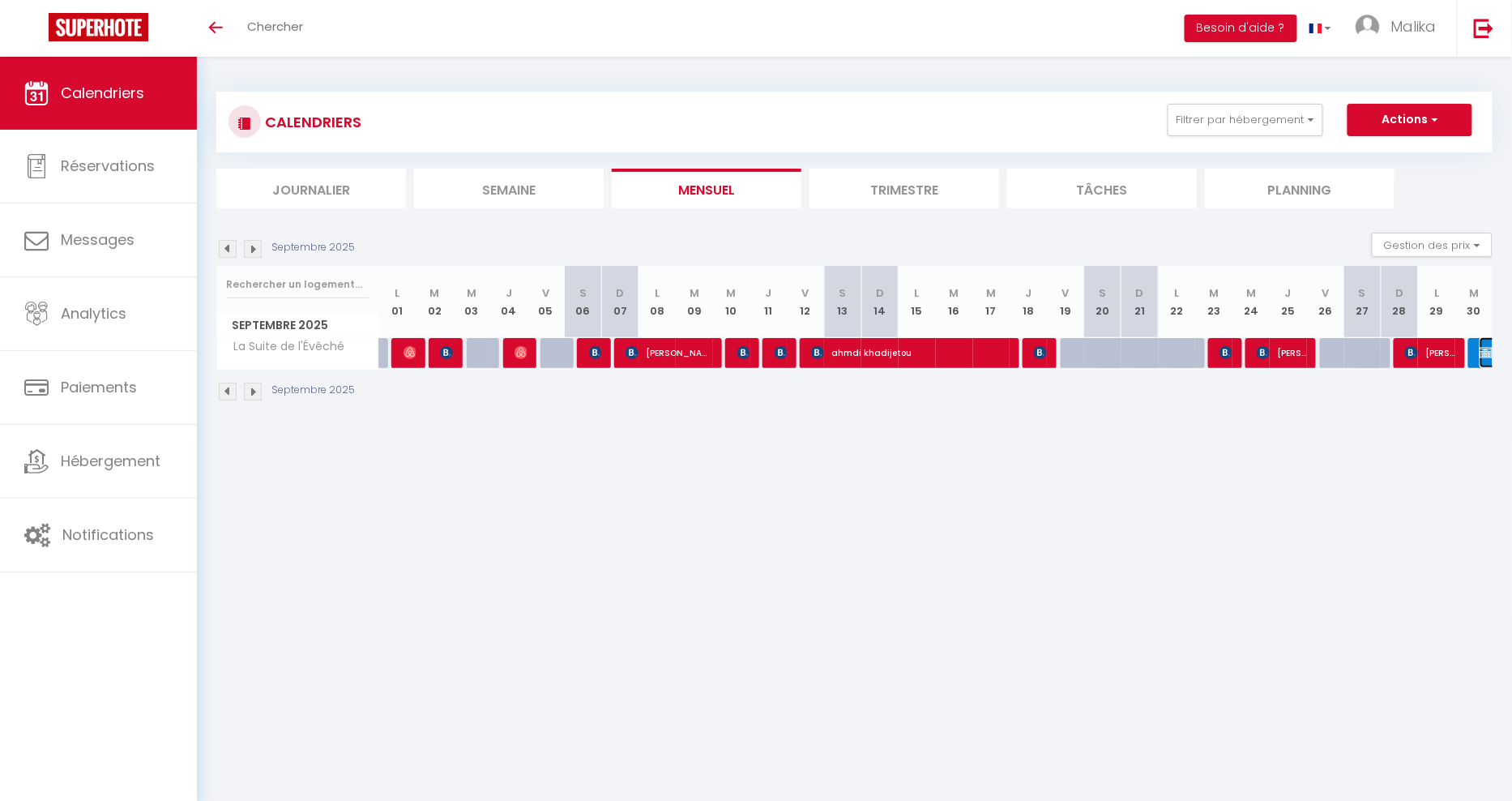
click at [1481, 351] on img at bounding box center [1486, 352] width 13 height 13
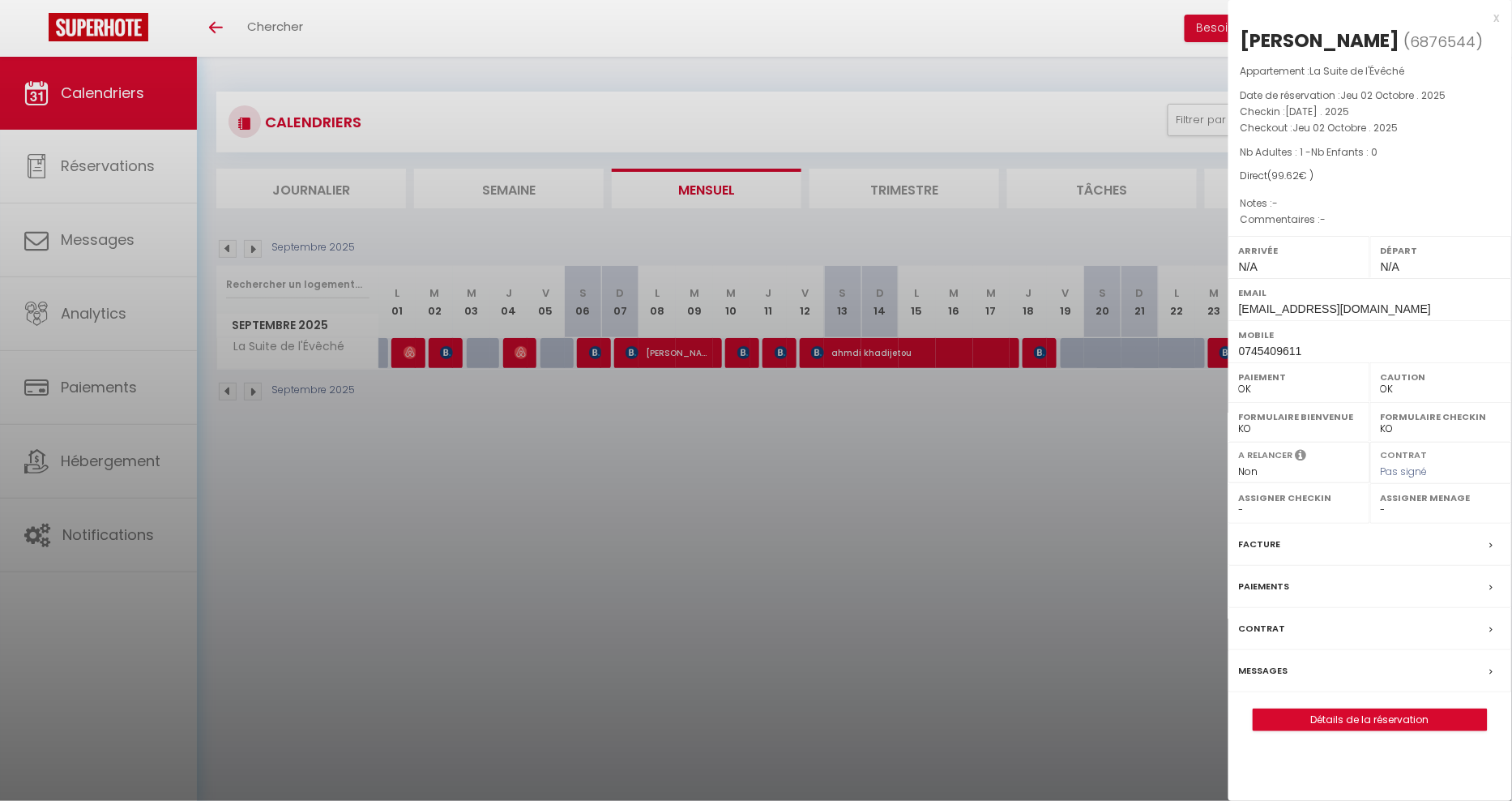
click at [1178, 518] on div at bounding box center [756, 400] width 1512 height 801
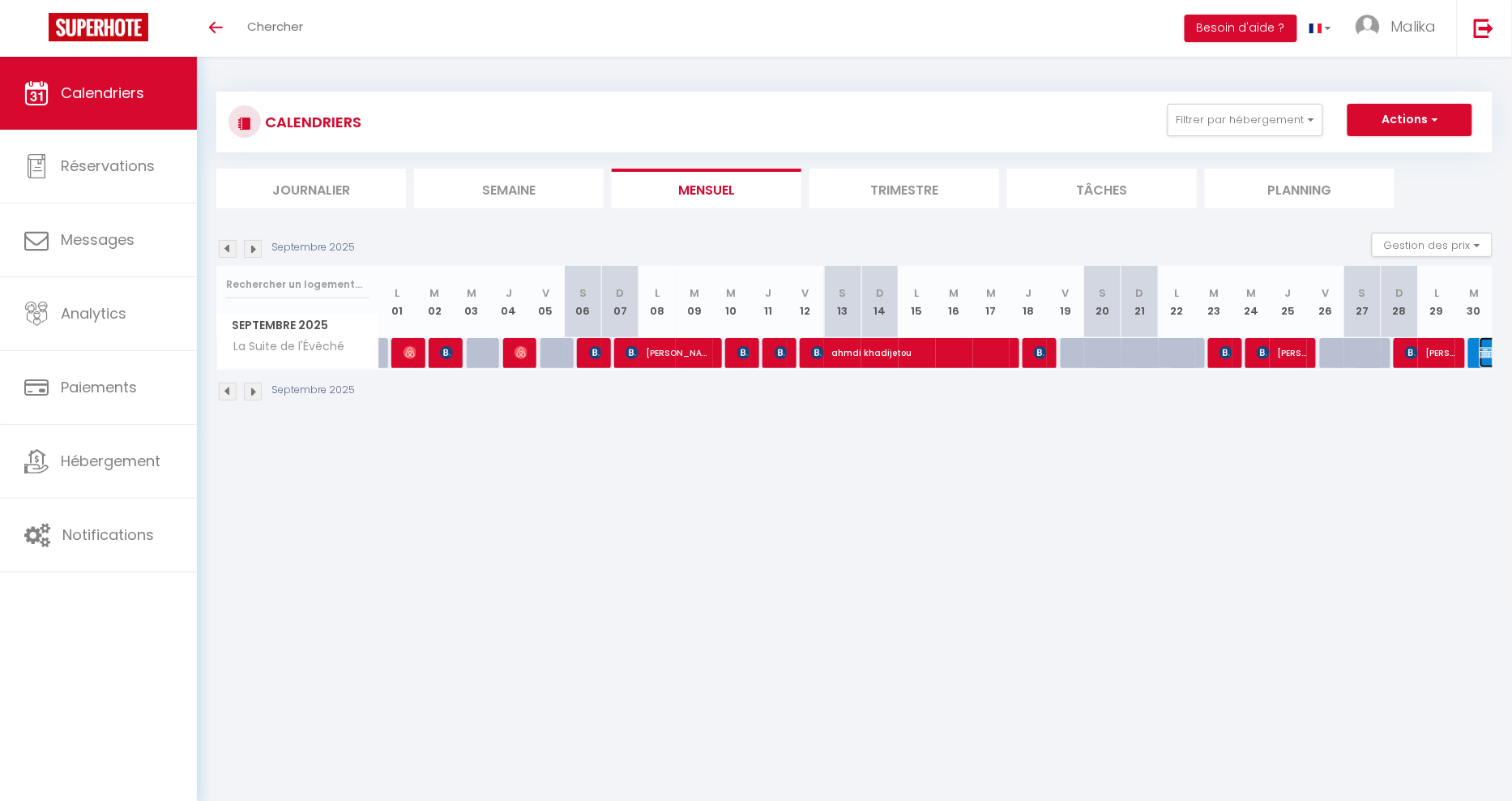
click at [1484, 357] on img at bounding box center [1486, 352] width 13 height 13
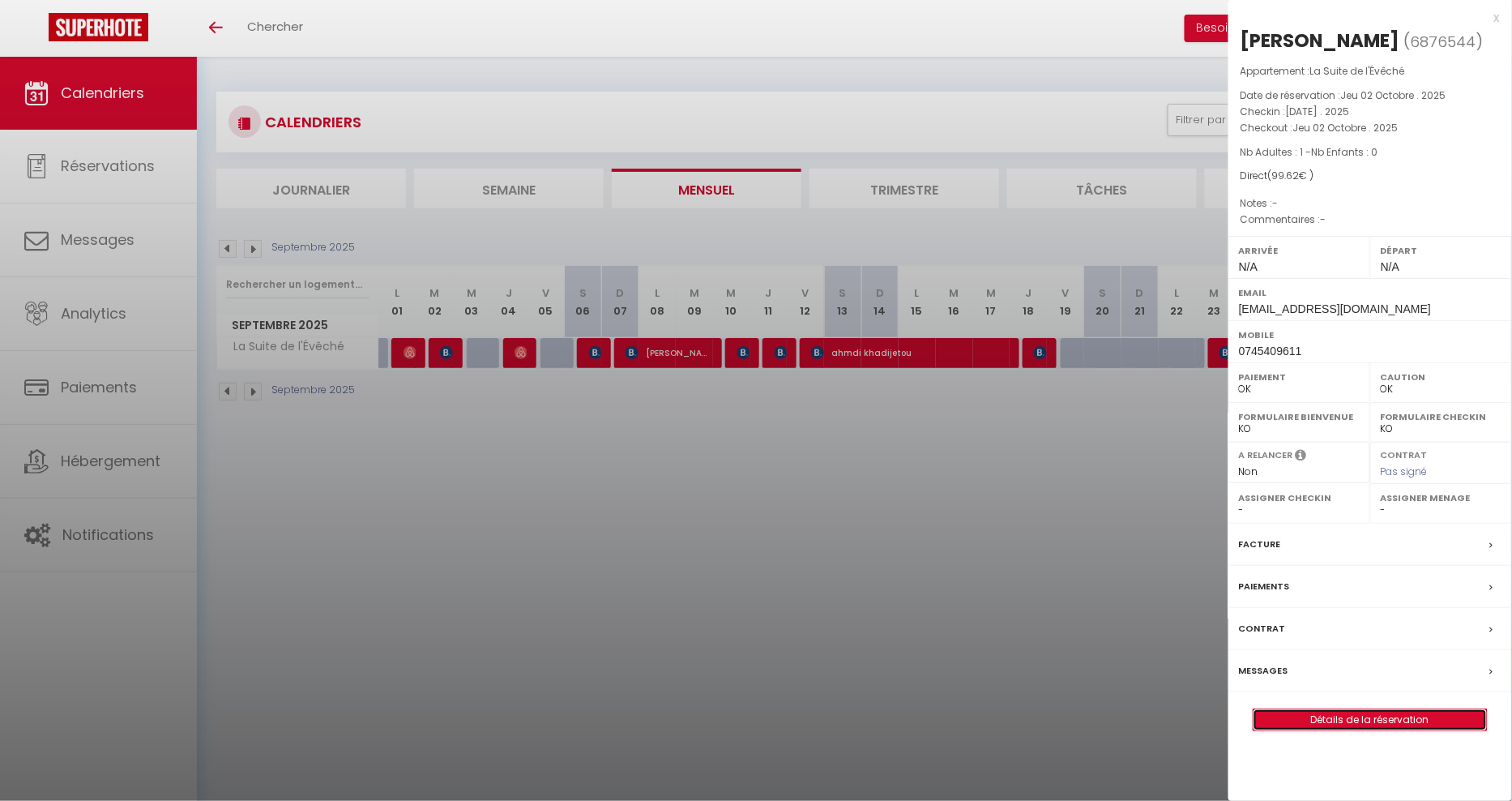
click at [1359, 730] on link "Détails de la réservation" at bounding box center [1370, 719] width 233 height 21
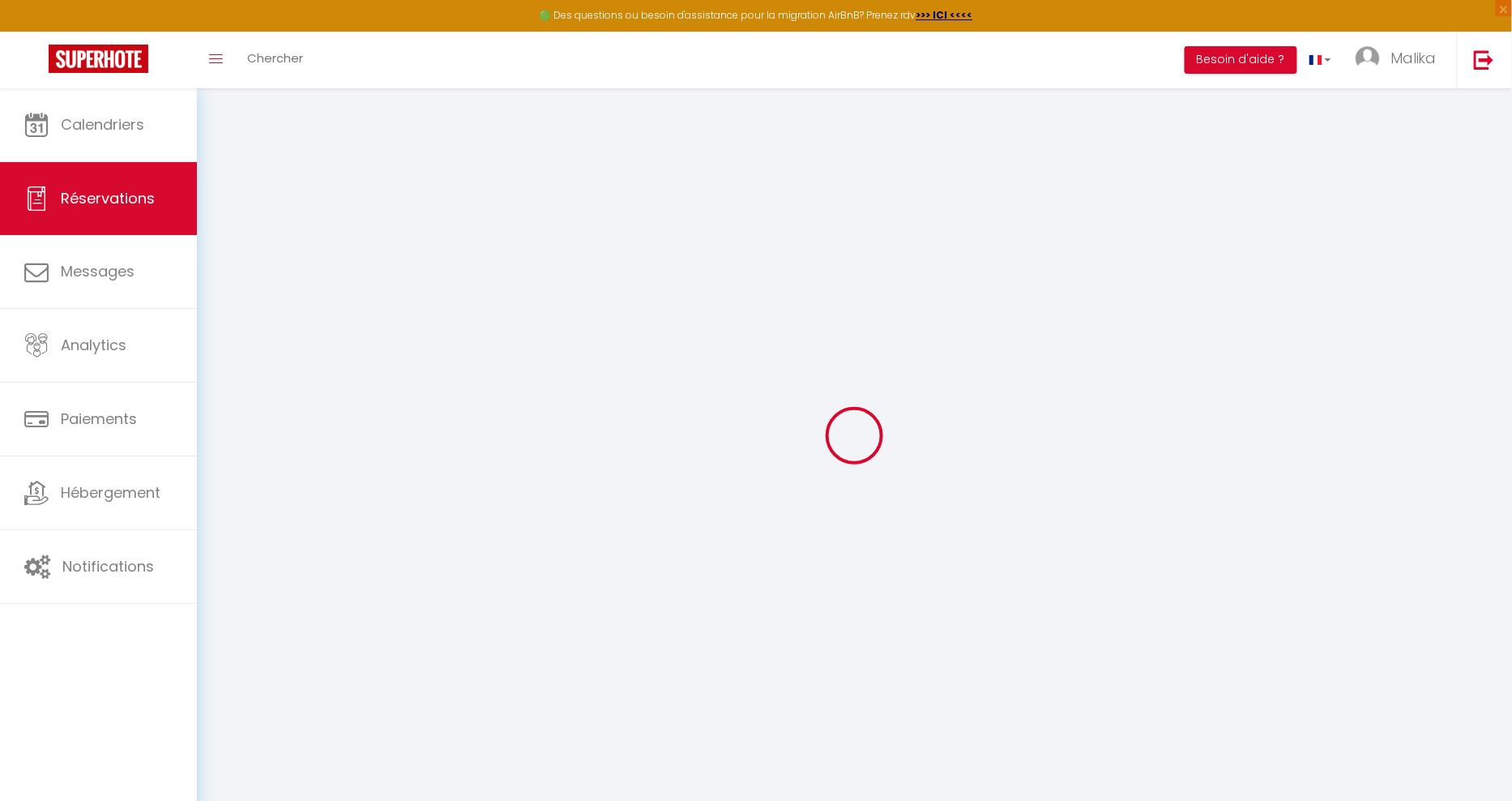
type input "Lyazid"
type input "mohammedi"
type input "mohammedi.lyazid1990@gmail.com"
type input "0745409611"
type input "87000"
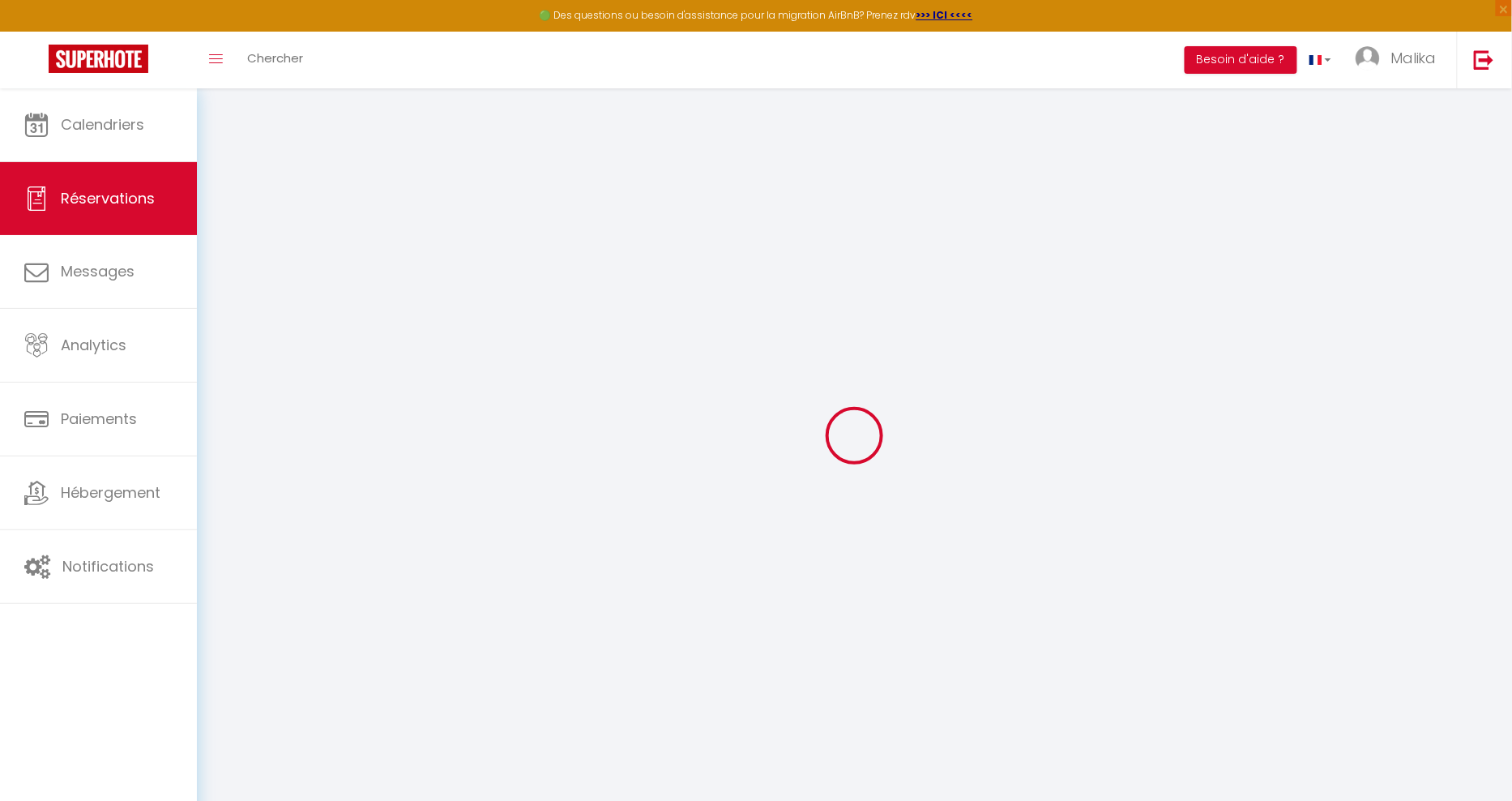
type input "23 rue Dominique Larrey"
type input "Limoges"
select select "FR"
select select "70071"
select select "1"
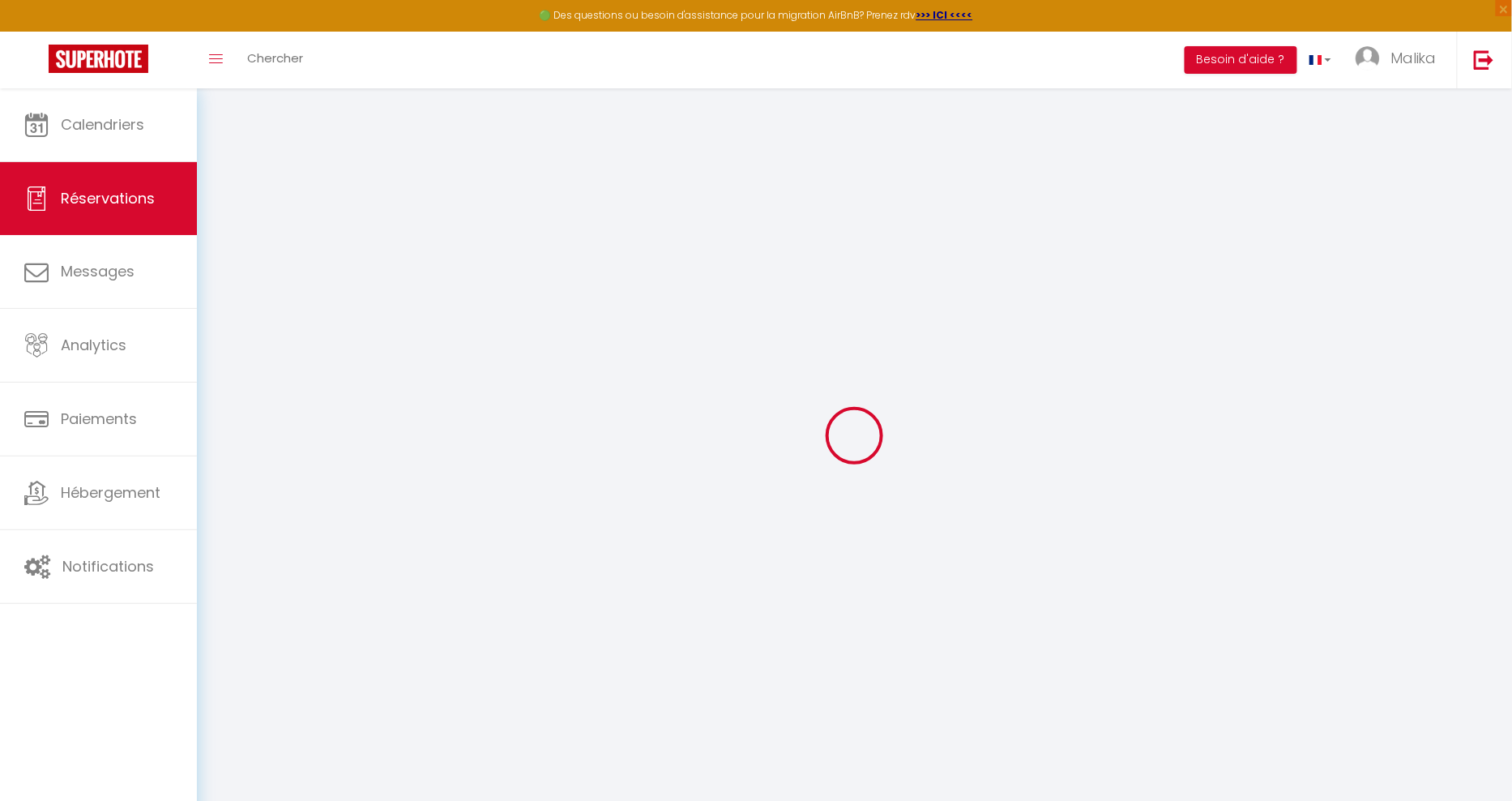
type input "Mar 30 Septembre 2025"
select select
type input "Jeu 02 Octobre 2025"
select select
type input "1"
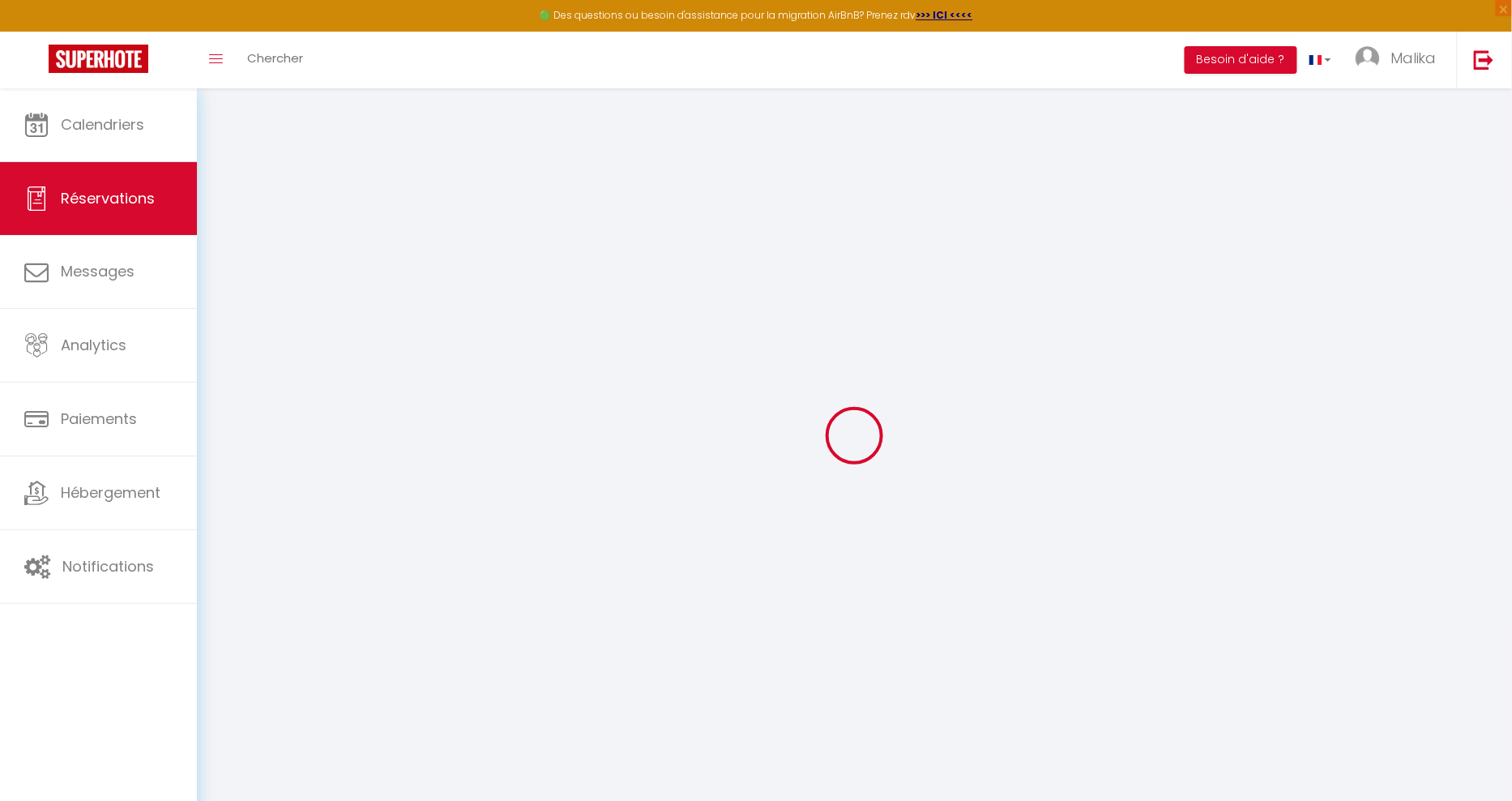
select select "12"
select select
type input "98"
checkbox input "true"
type input "0"
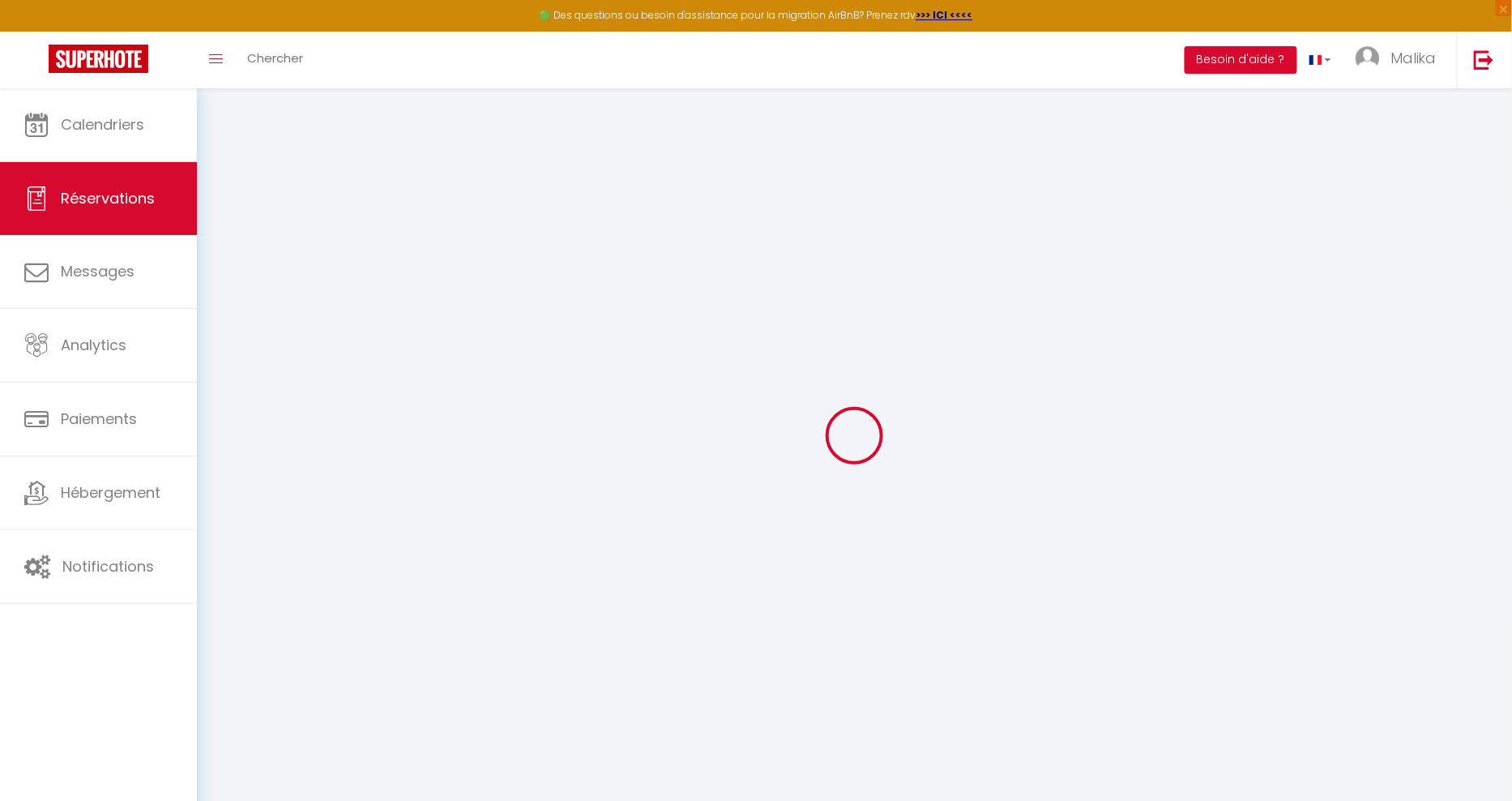
type input "25"
type input "0"
select select
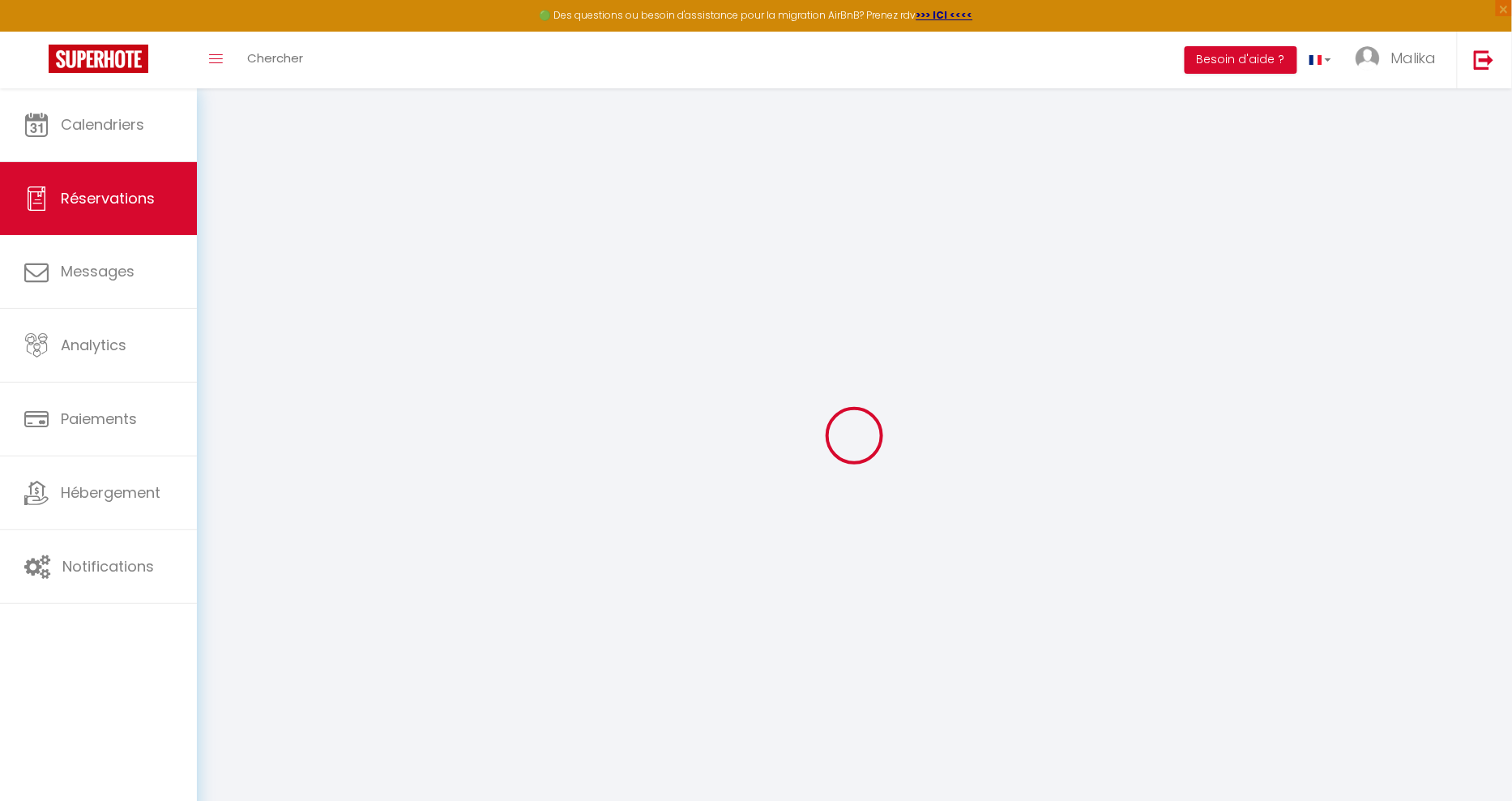
select select "15"
checkbox input "true"
select select
checkbox input "true"
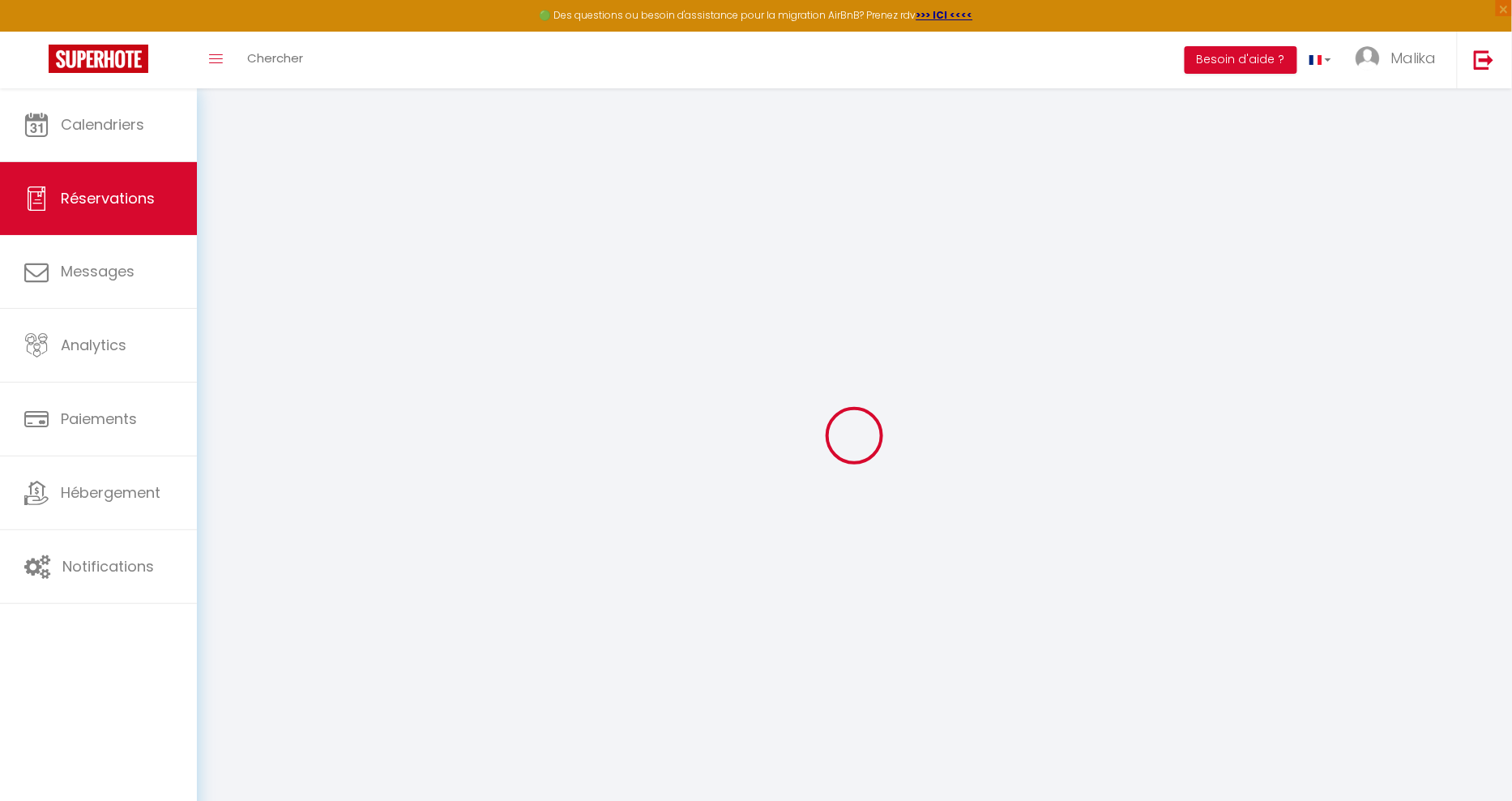
select select
checkbox input "true"
type input "1.62"
select select
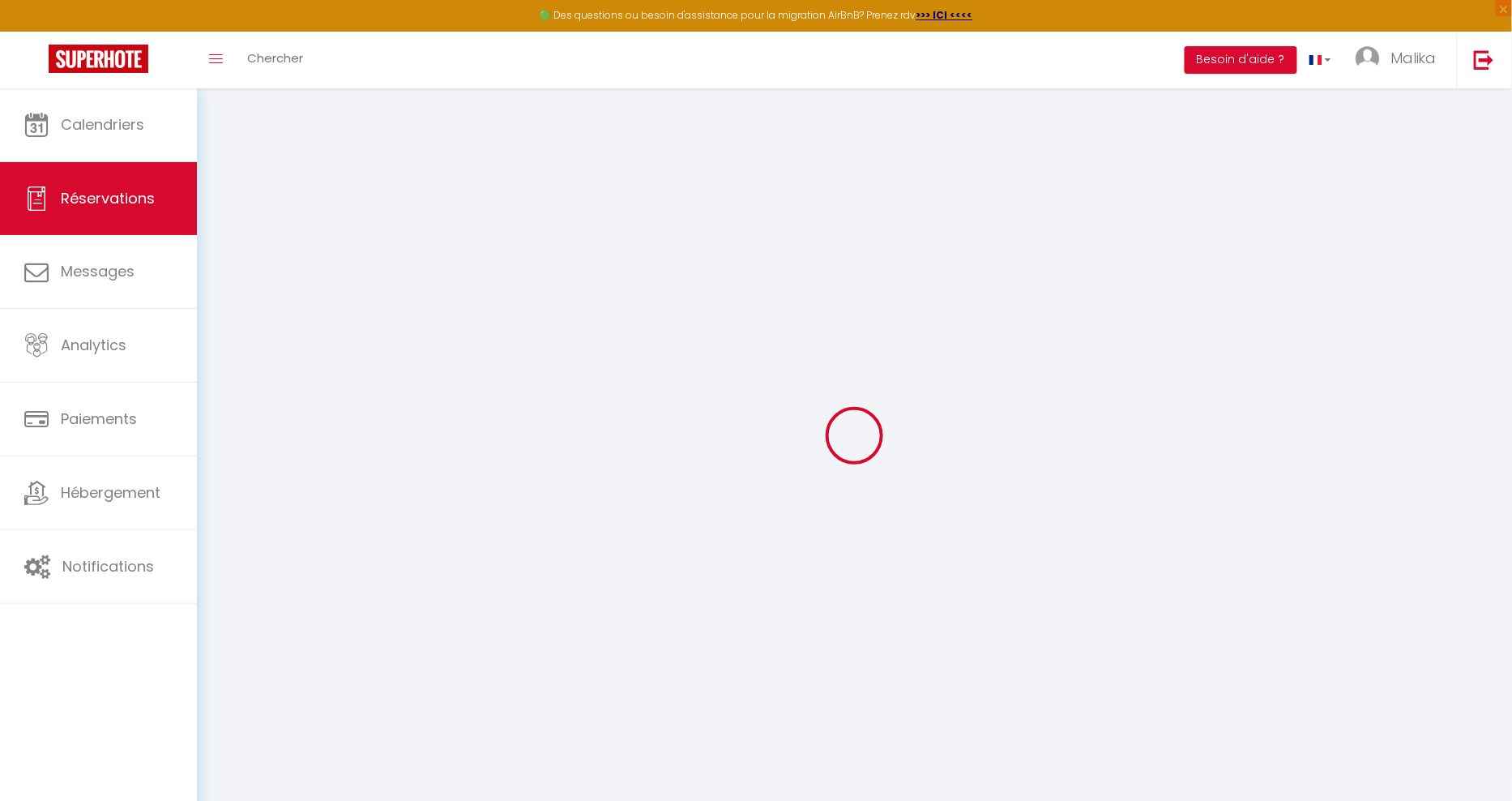
select select
checkbox input "true"
select select
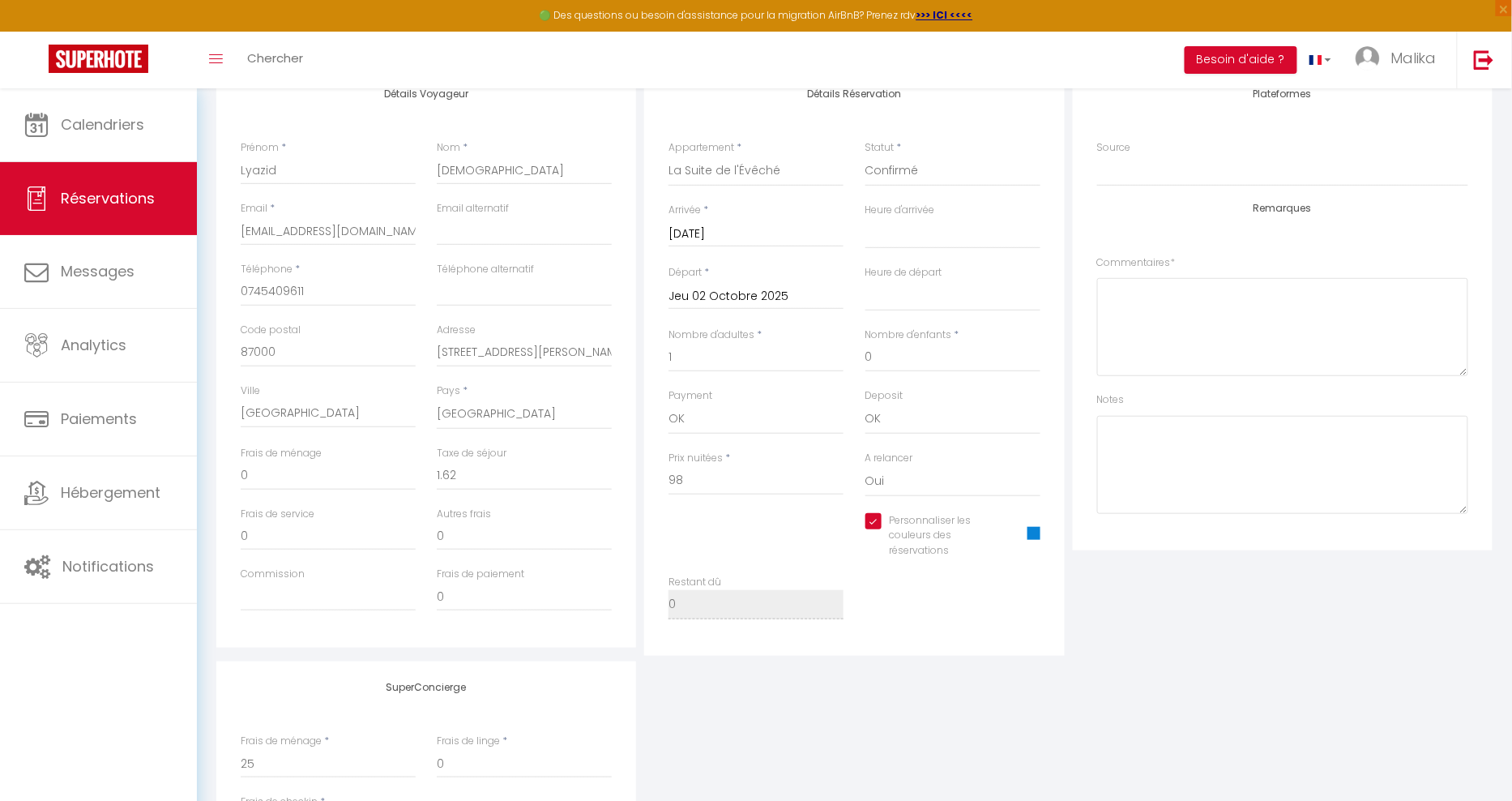
scroll to position [256, 0]
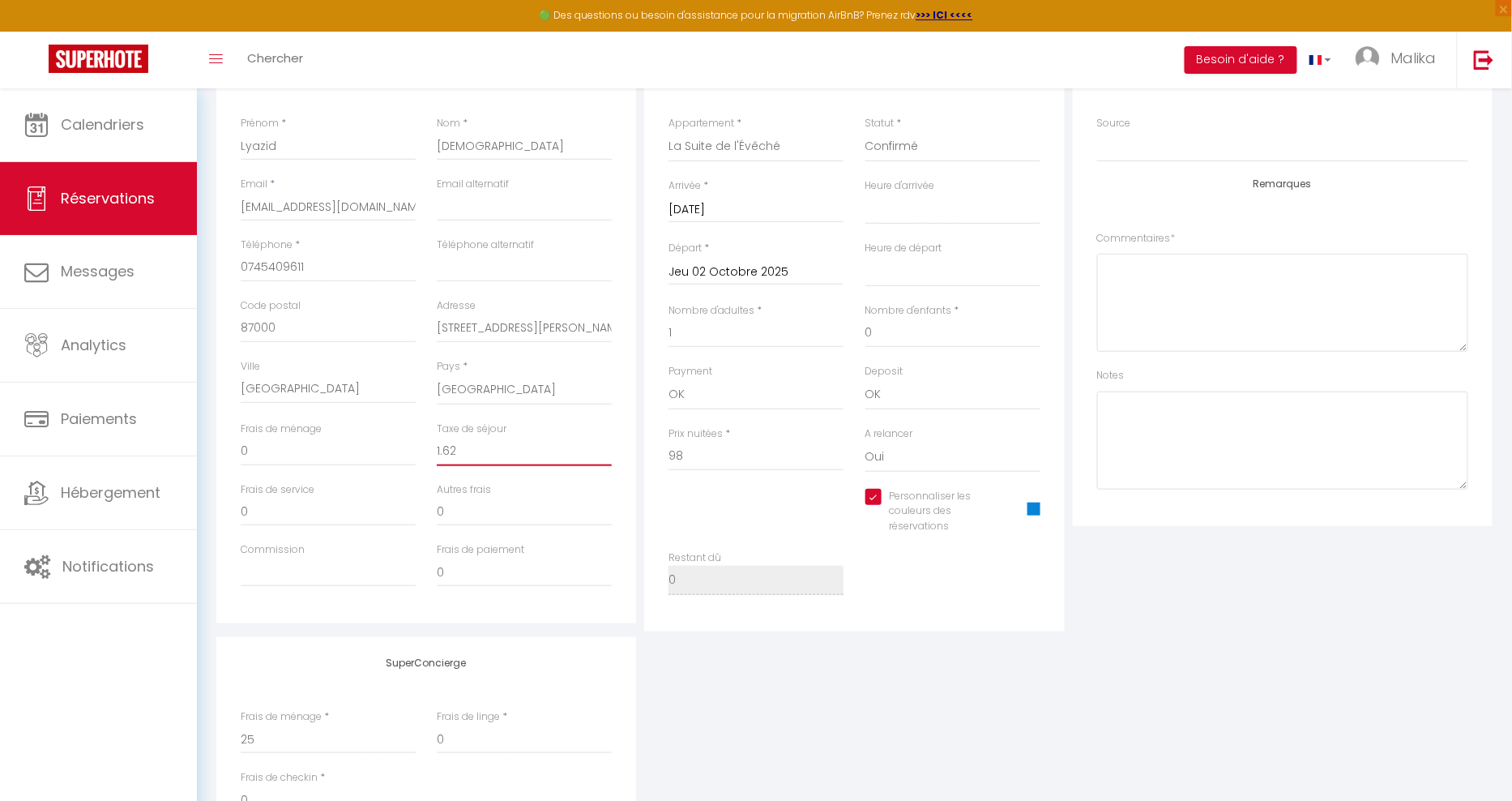
click at [503, 450] on input "1.62" at bounding box center [524, 451] width 175 height 29
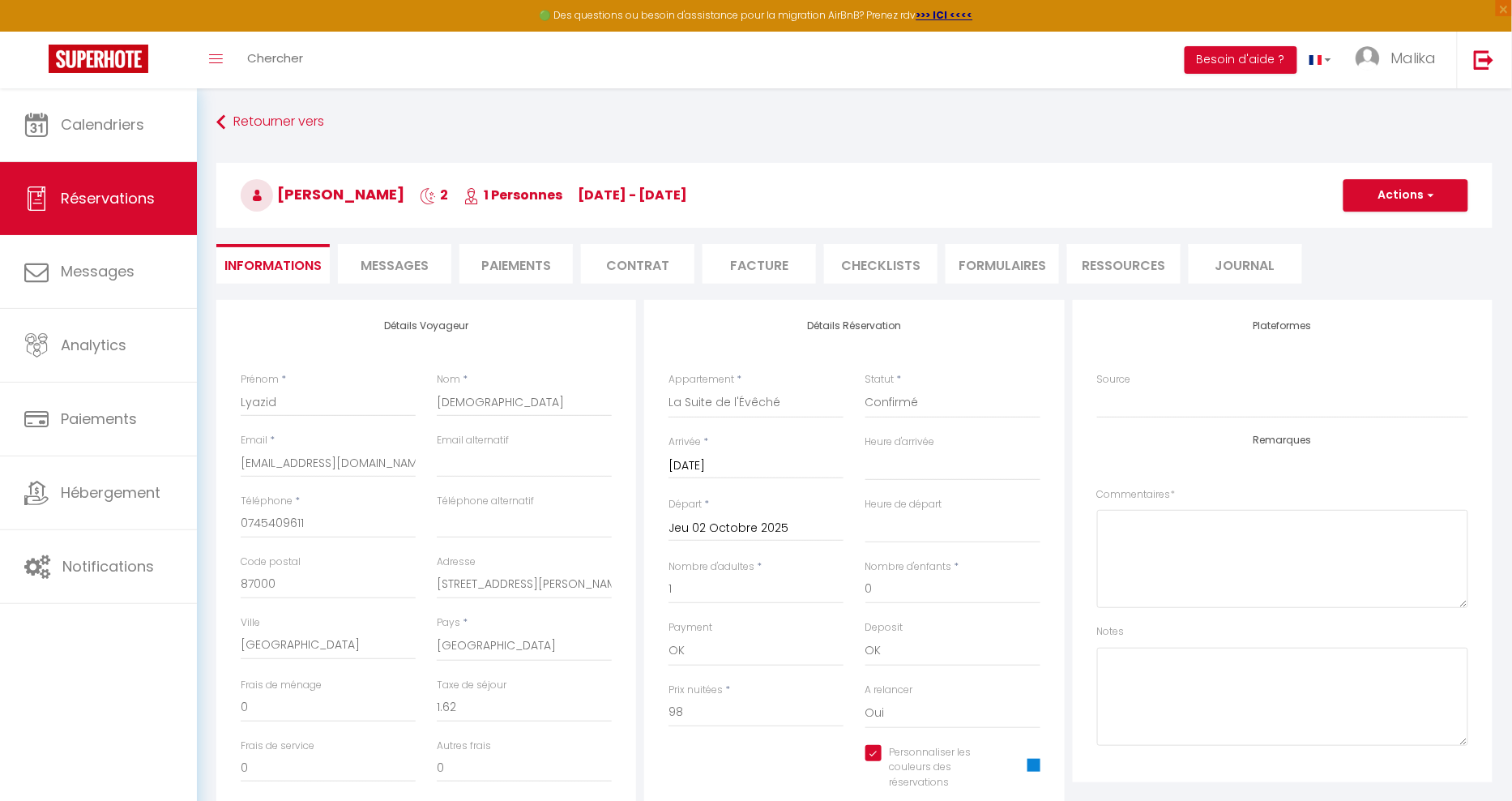
click at [641, 266] on li "Contrat" at bounding box center [637, 264] width 113 height 40
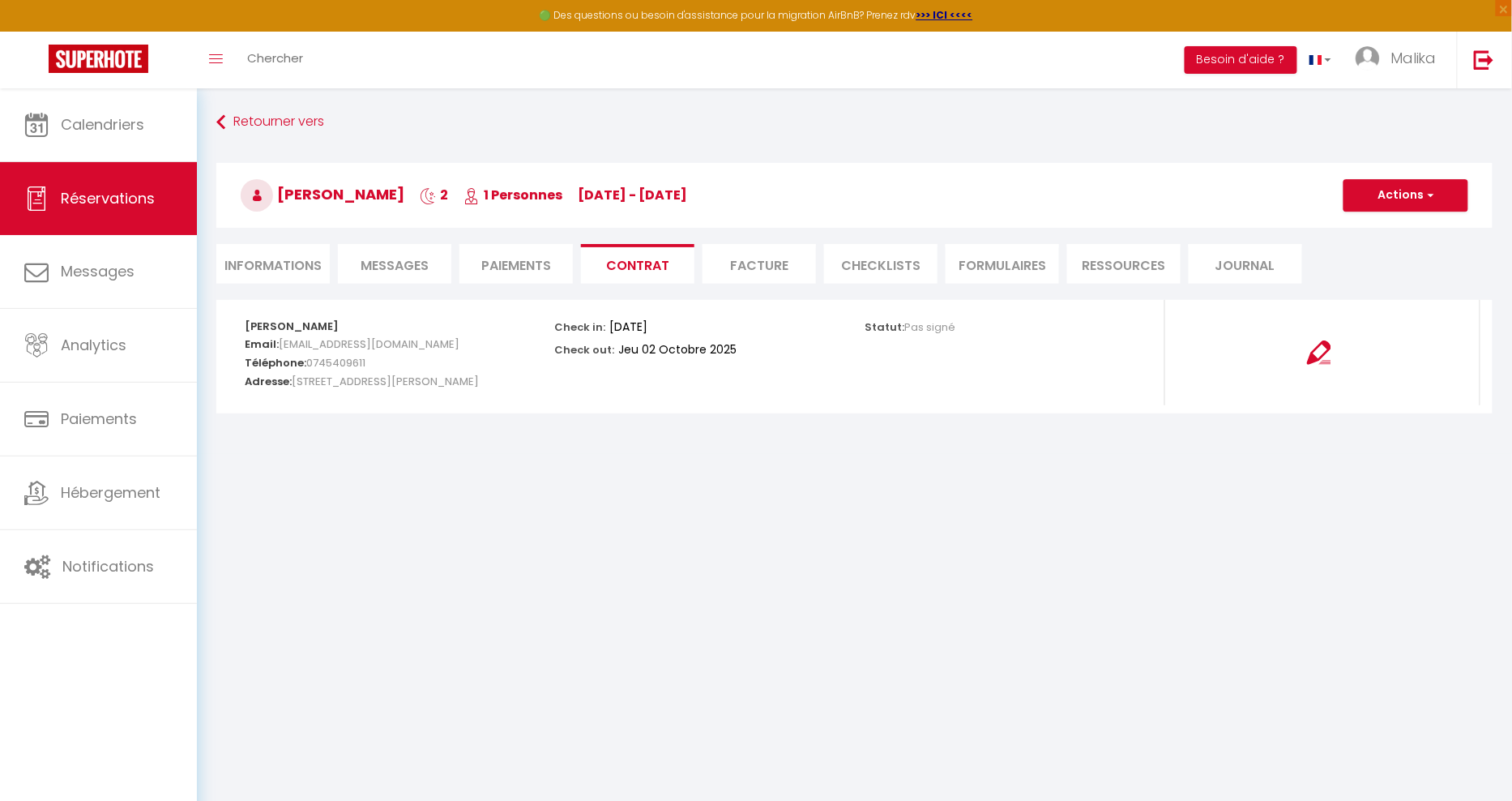
click at [517, 263] on li "Paiements" at bounding box center [516, 264] width 113 height 40
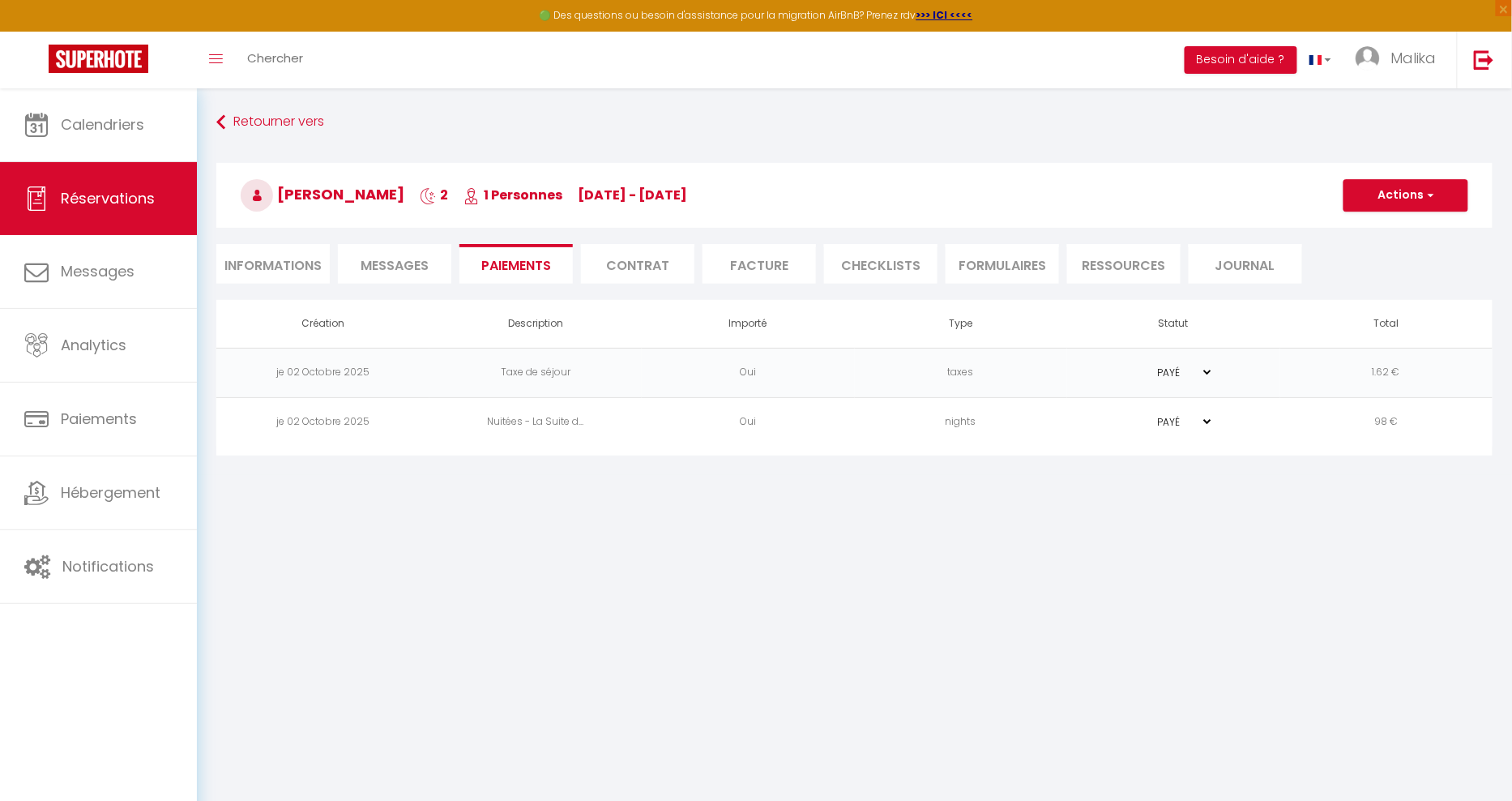
click at [283, 260] on li "Informations" at bounding box center [272, 264] width 113 height 40
select select
select select "0"
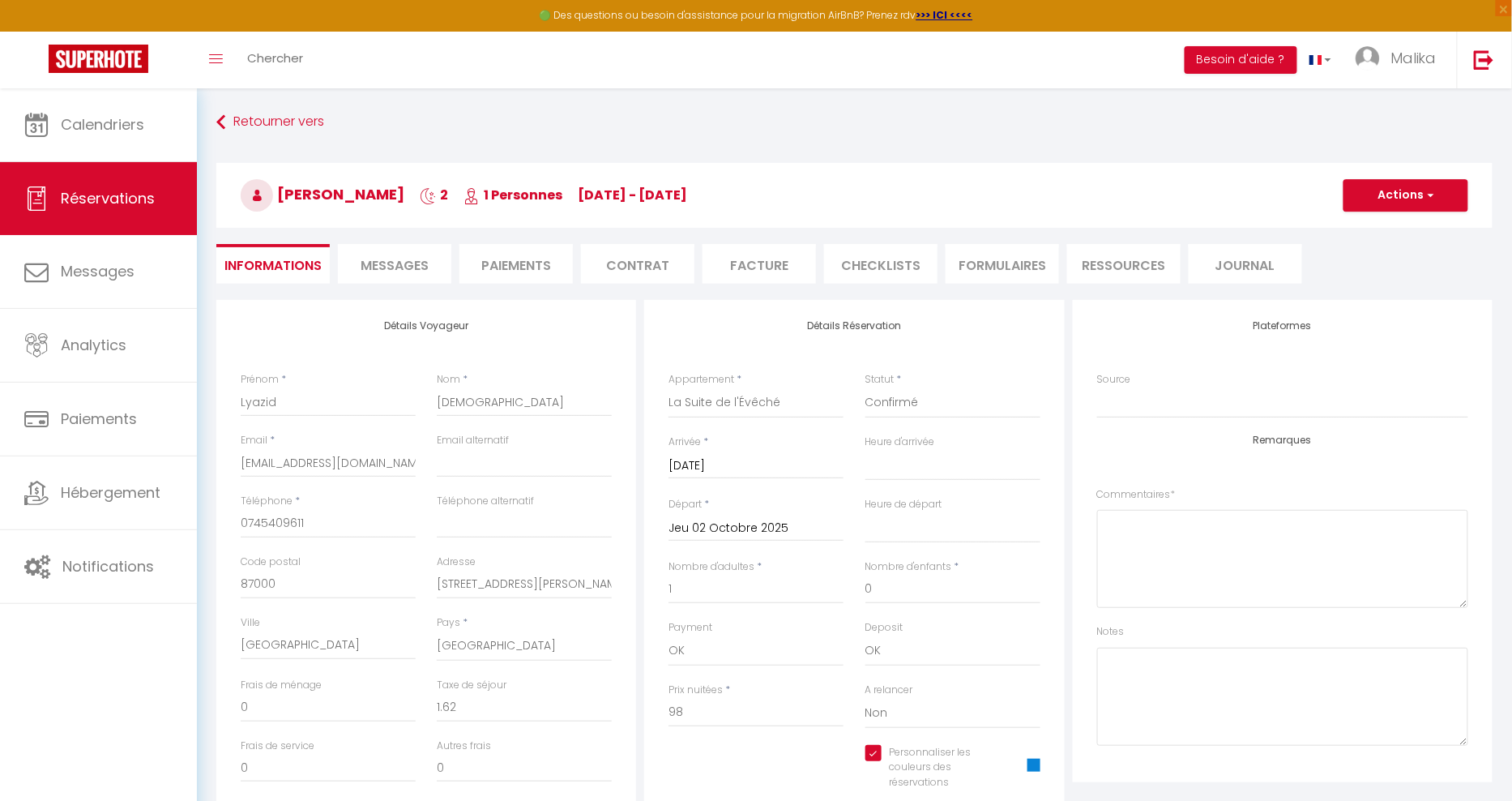
click at [749, 269] on li "Facture" at bounding box center [759, 264] width 113 height 40
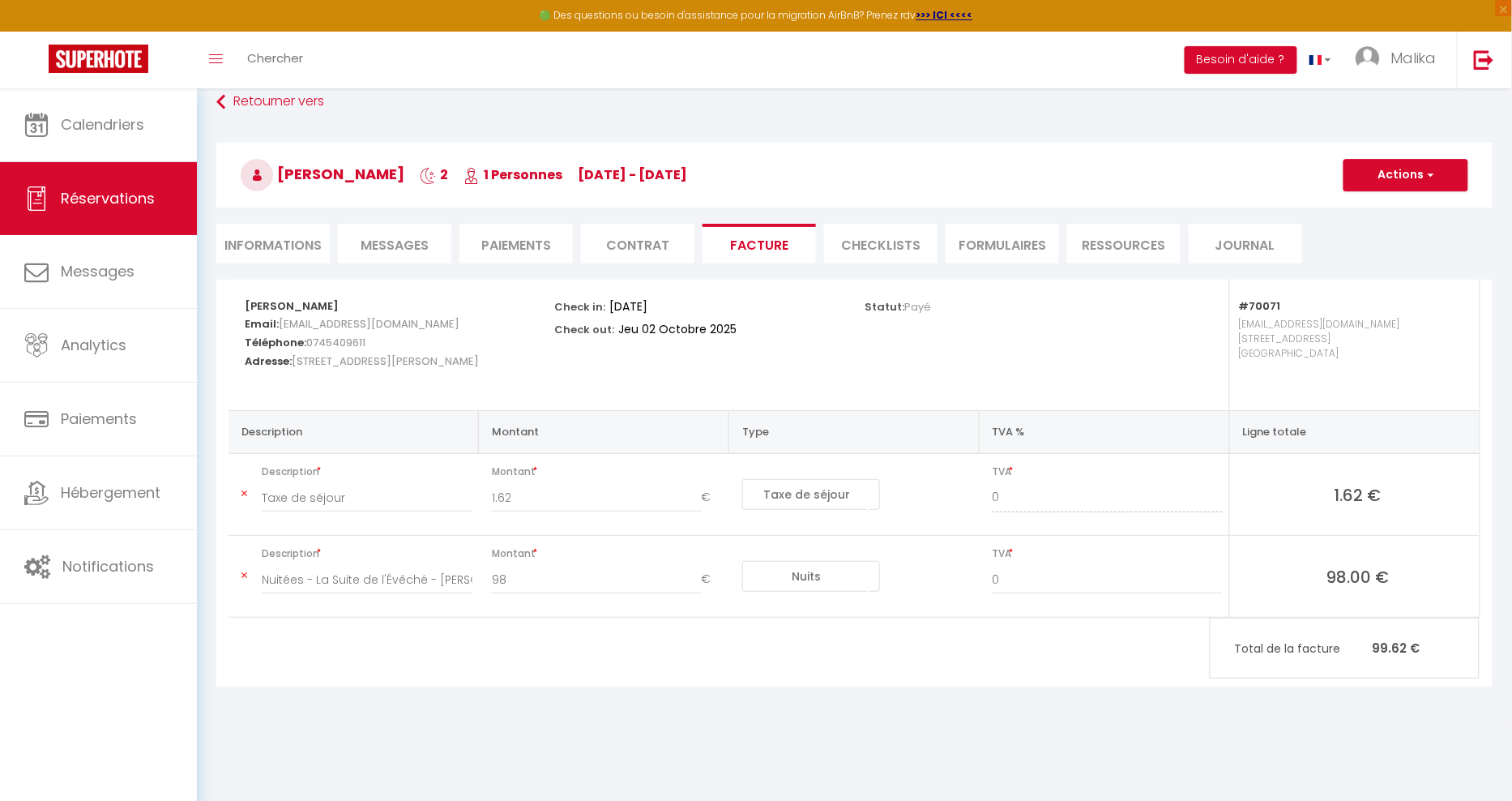
scroll to position [21, 0]
click at [1433, 170] on span "button" at bounding box center [1428, 174] width 9 height 14
click at [1399, 226] on link "Aperçu et éditer" at bounding box center [1394, 231] width 136 height 21
click at [243, 247] on li "Informations" at bounding box center [272, 243] width 113 height 40
select select
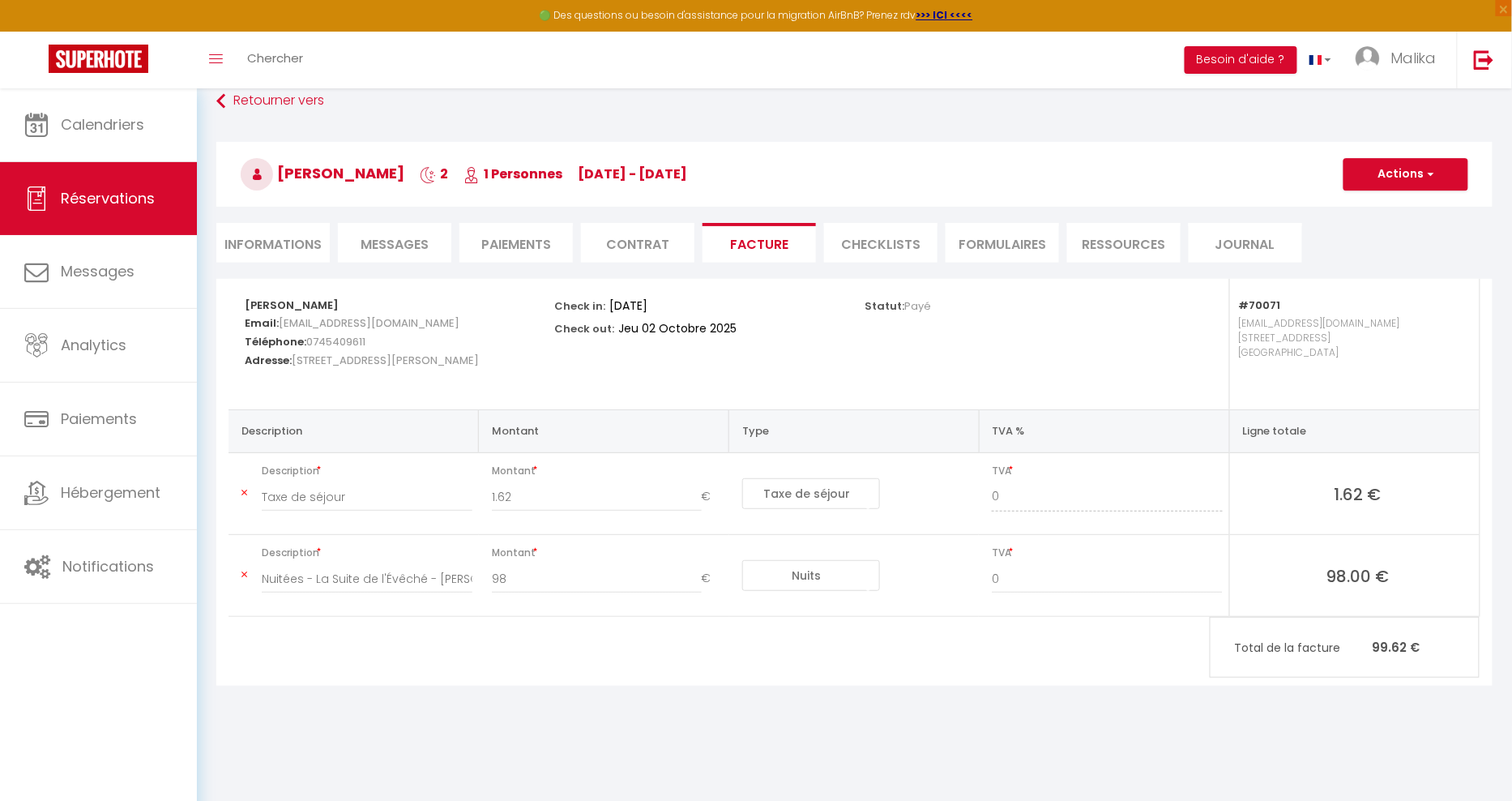
select select
select select "0"
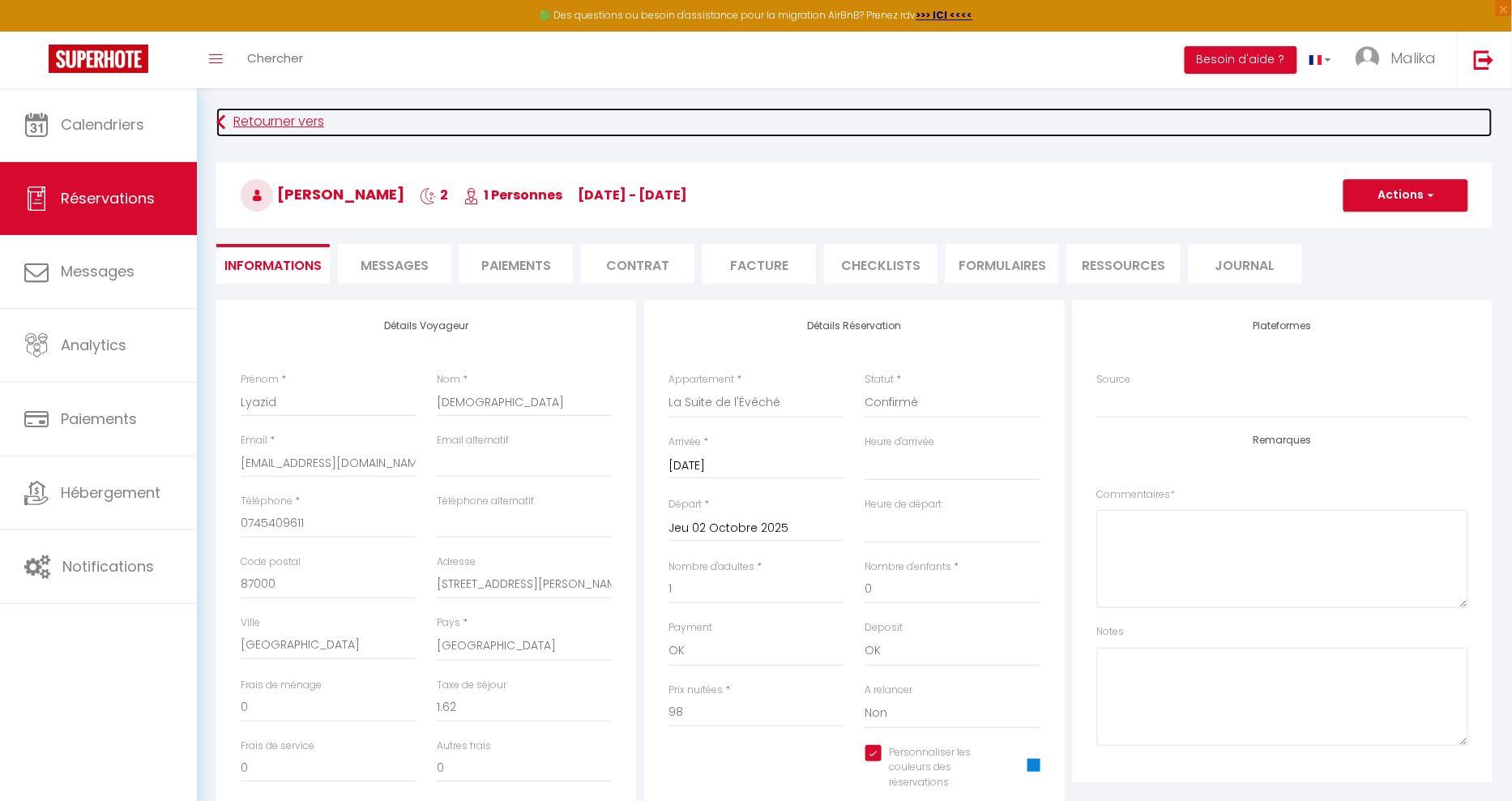
click at [248, 126] on link "Retourner vers" at bounding box center [854, 123] width 1276 height 29
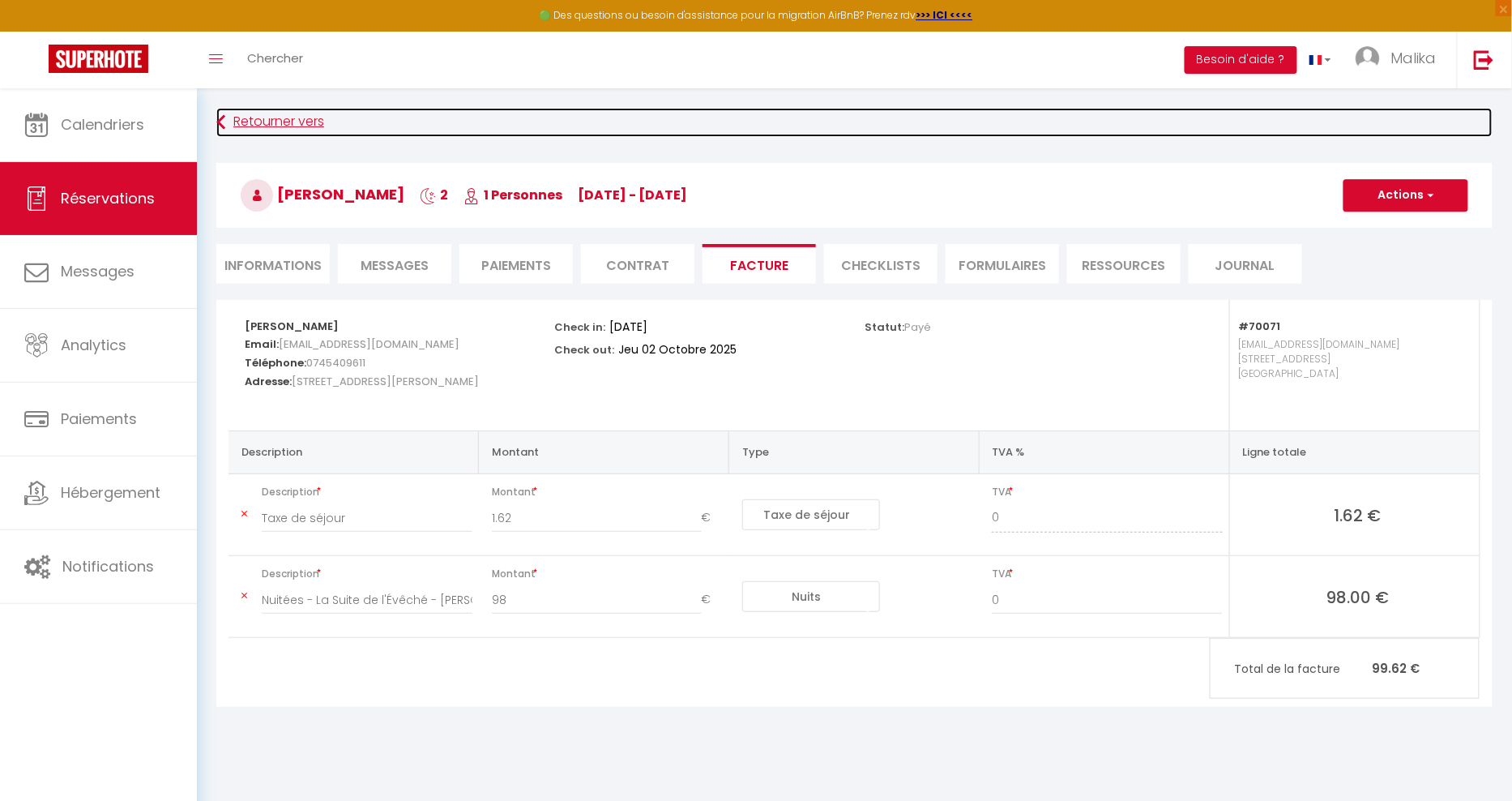
scroll to position [21, 0]
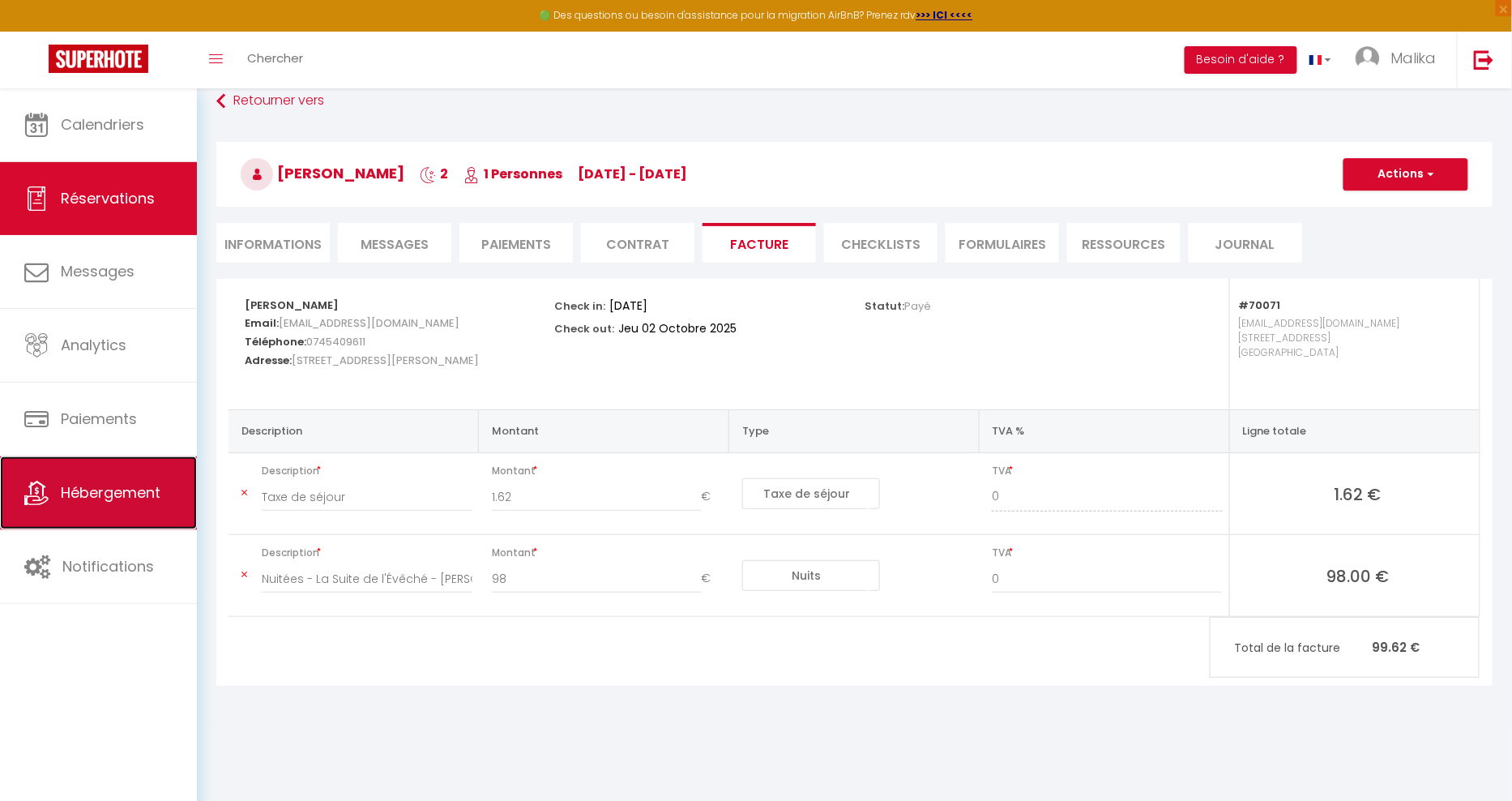
click at [127, 492] on span "Hébergement" at bounding box center [110, 493] width 100 height 20
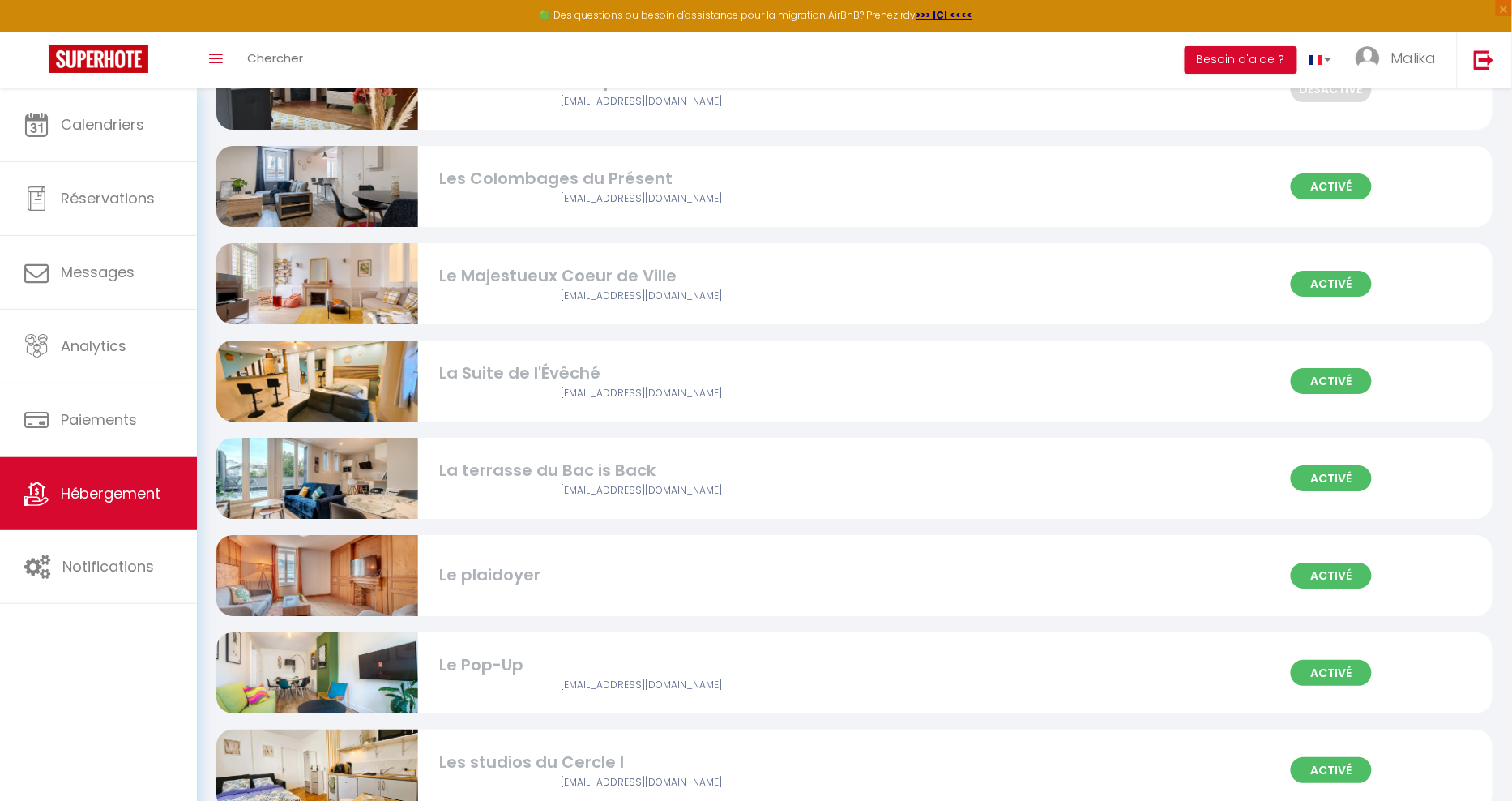
scroll to position [1908, 0]
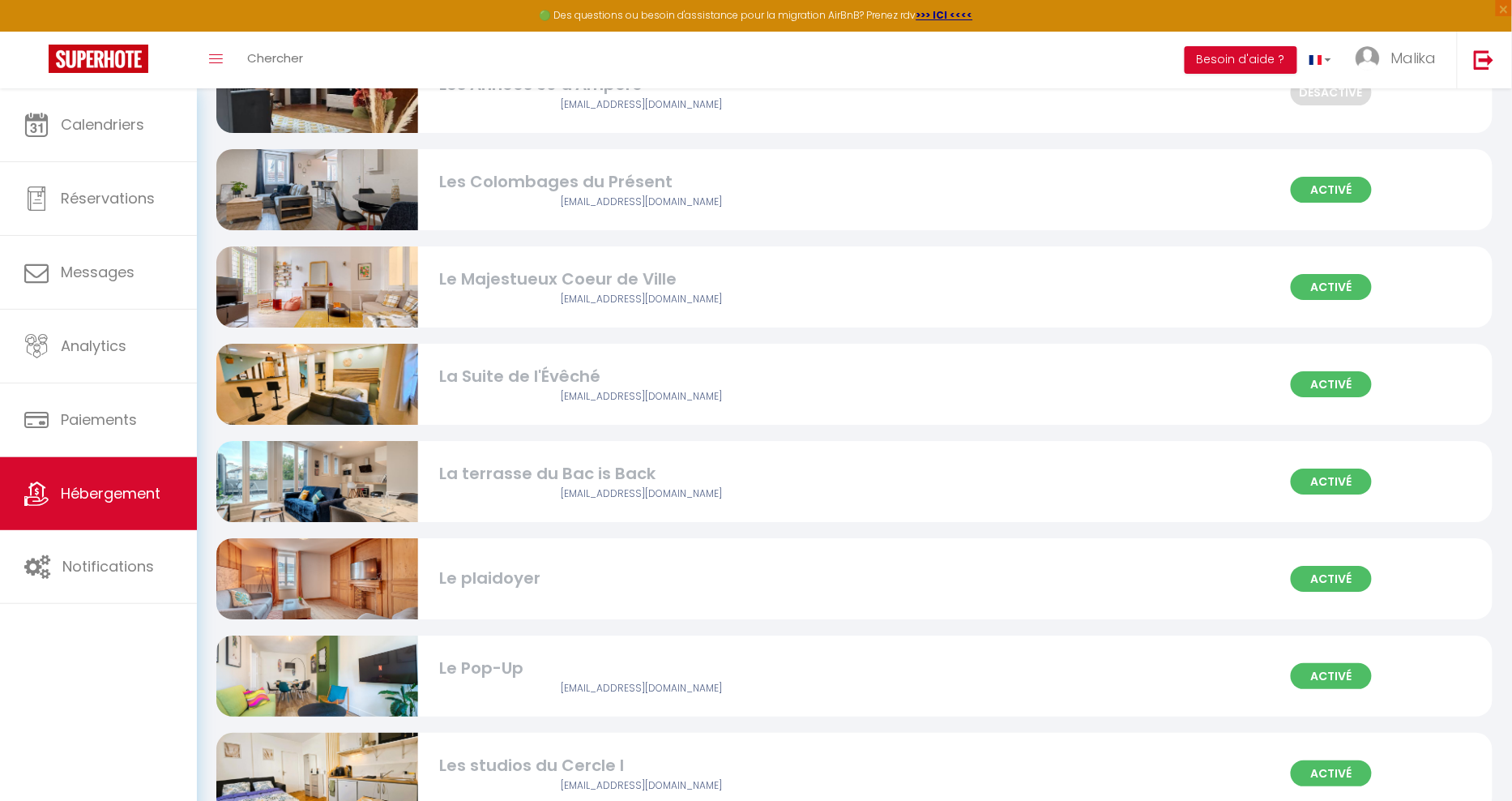
click at [317, 380] on img at bounding box center [317, 385] width 202 height 114
select select "3"
select select "2"
select select "1"
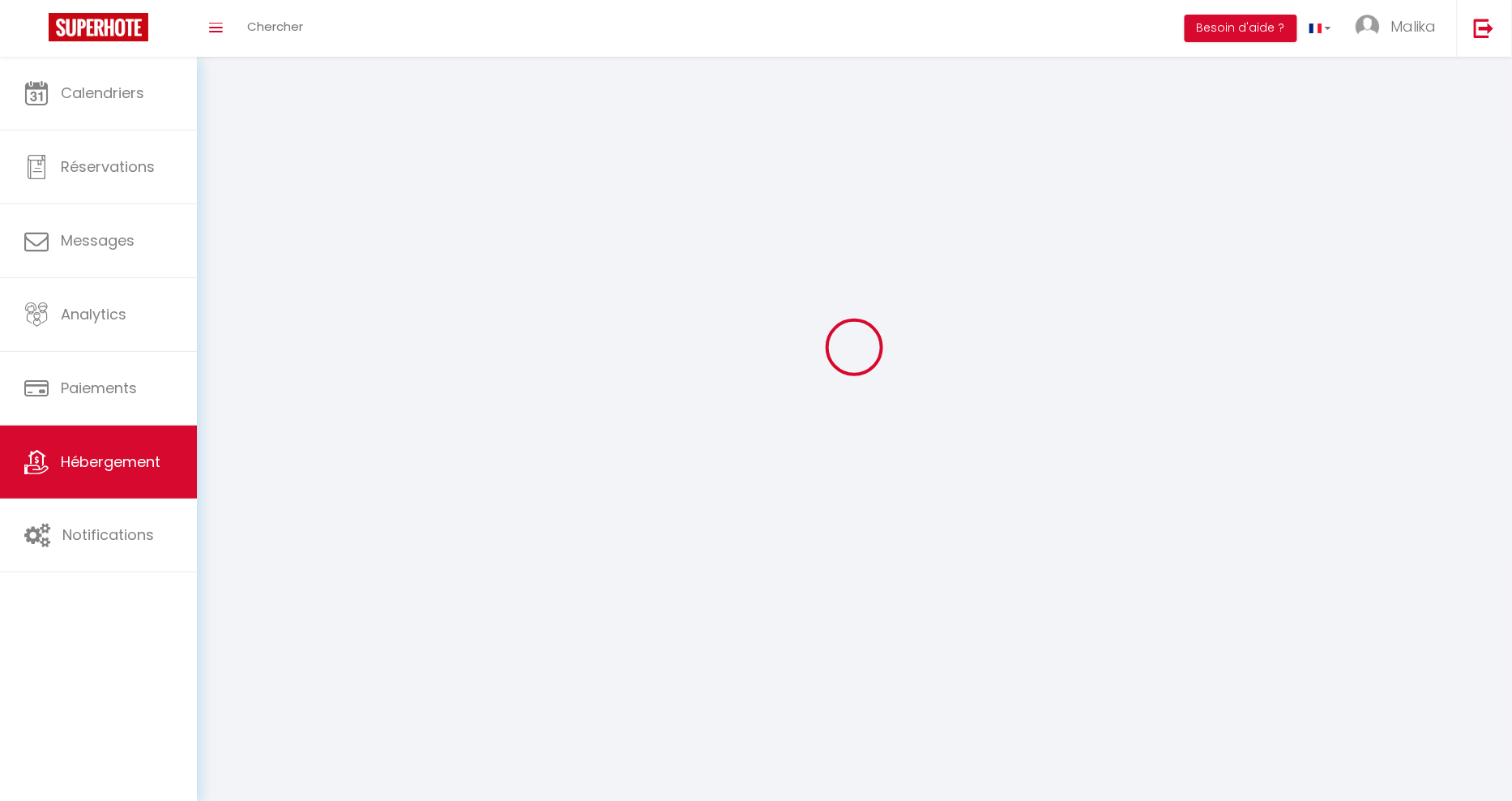
select select
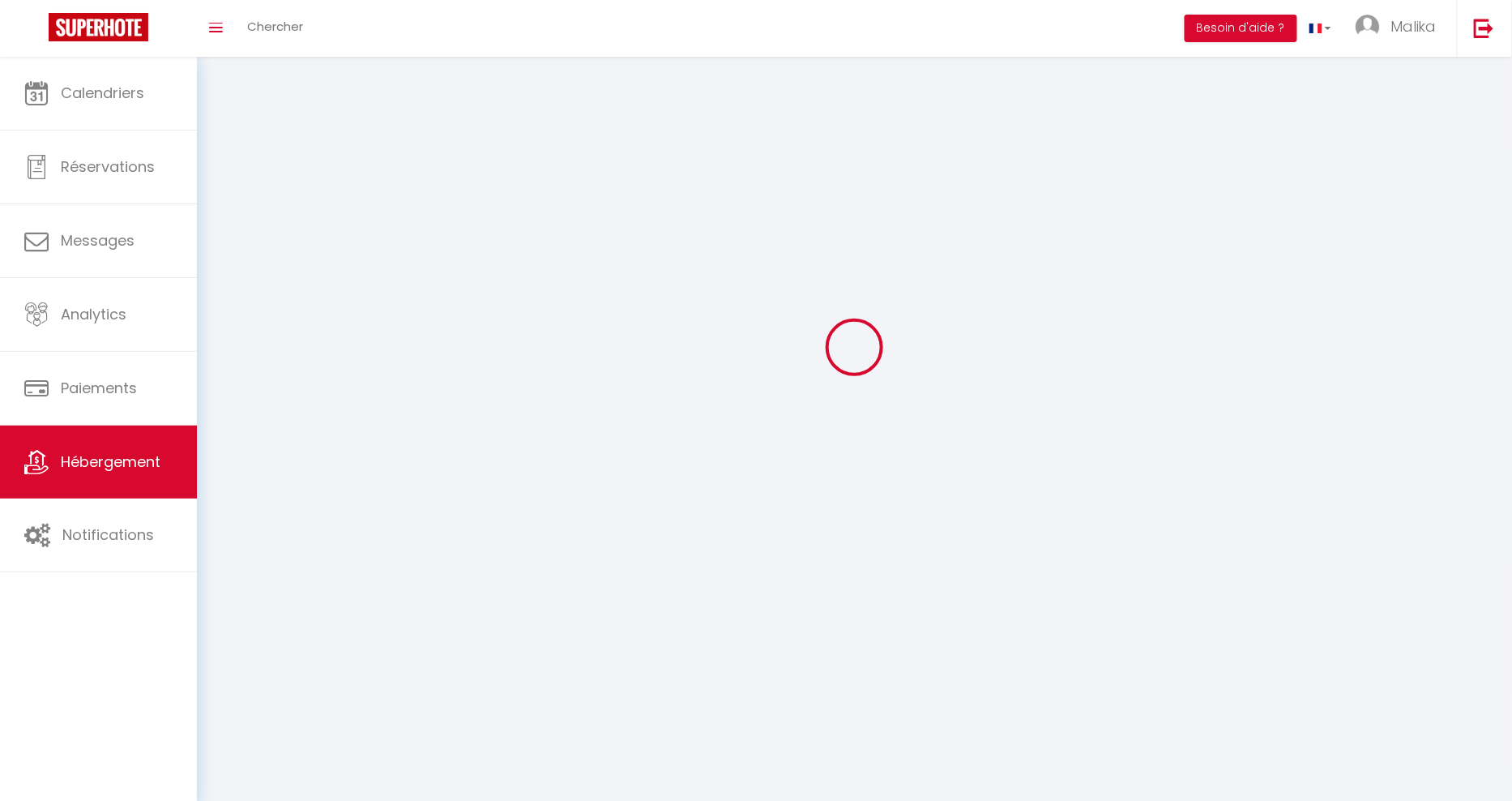
select select
checkbox input "false"
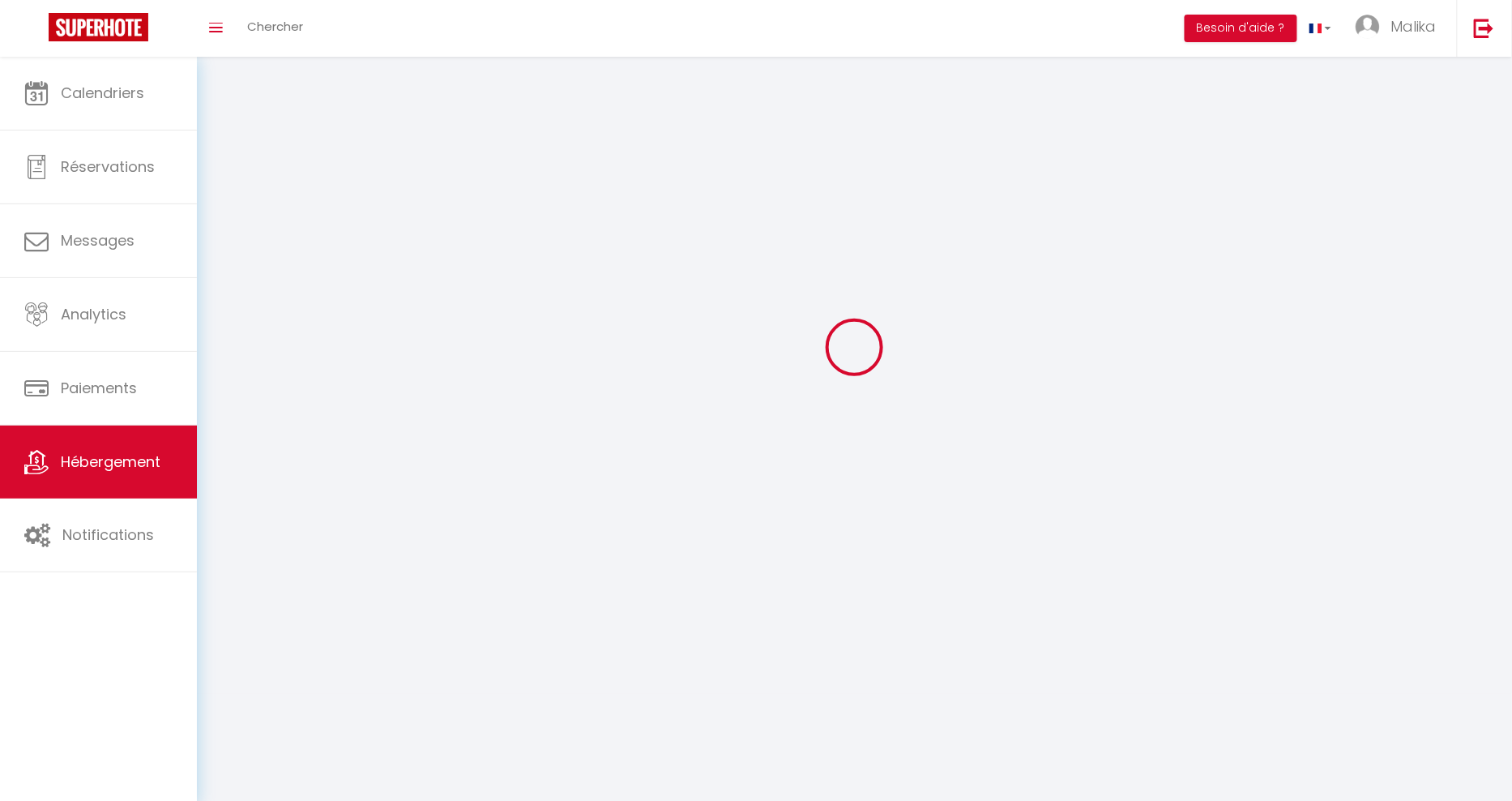
select select
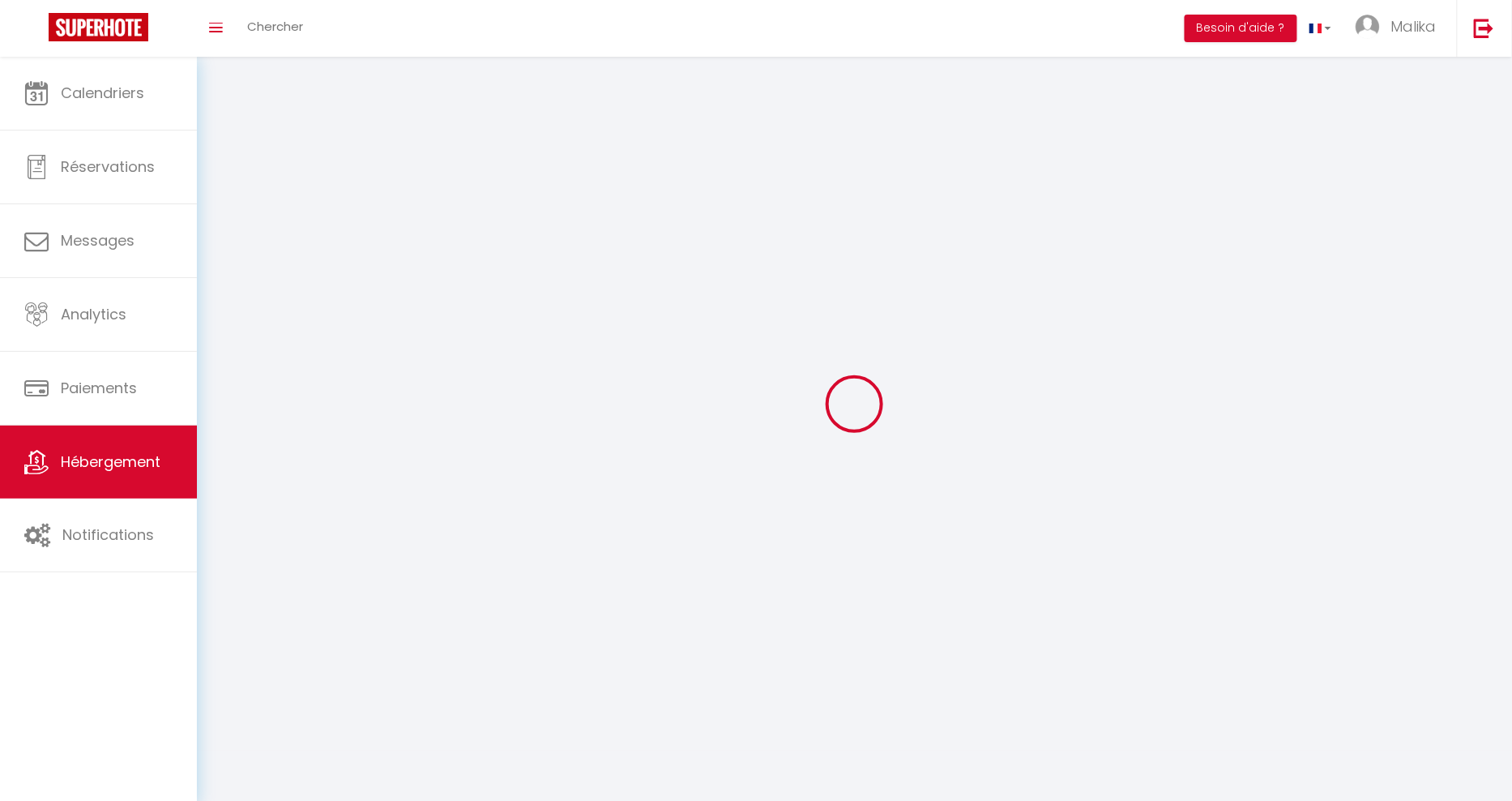
select select
checkbox input "false"
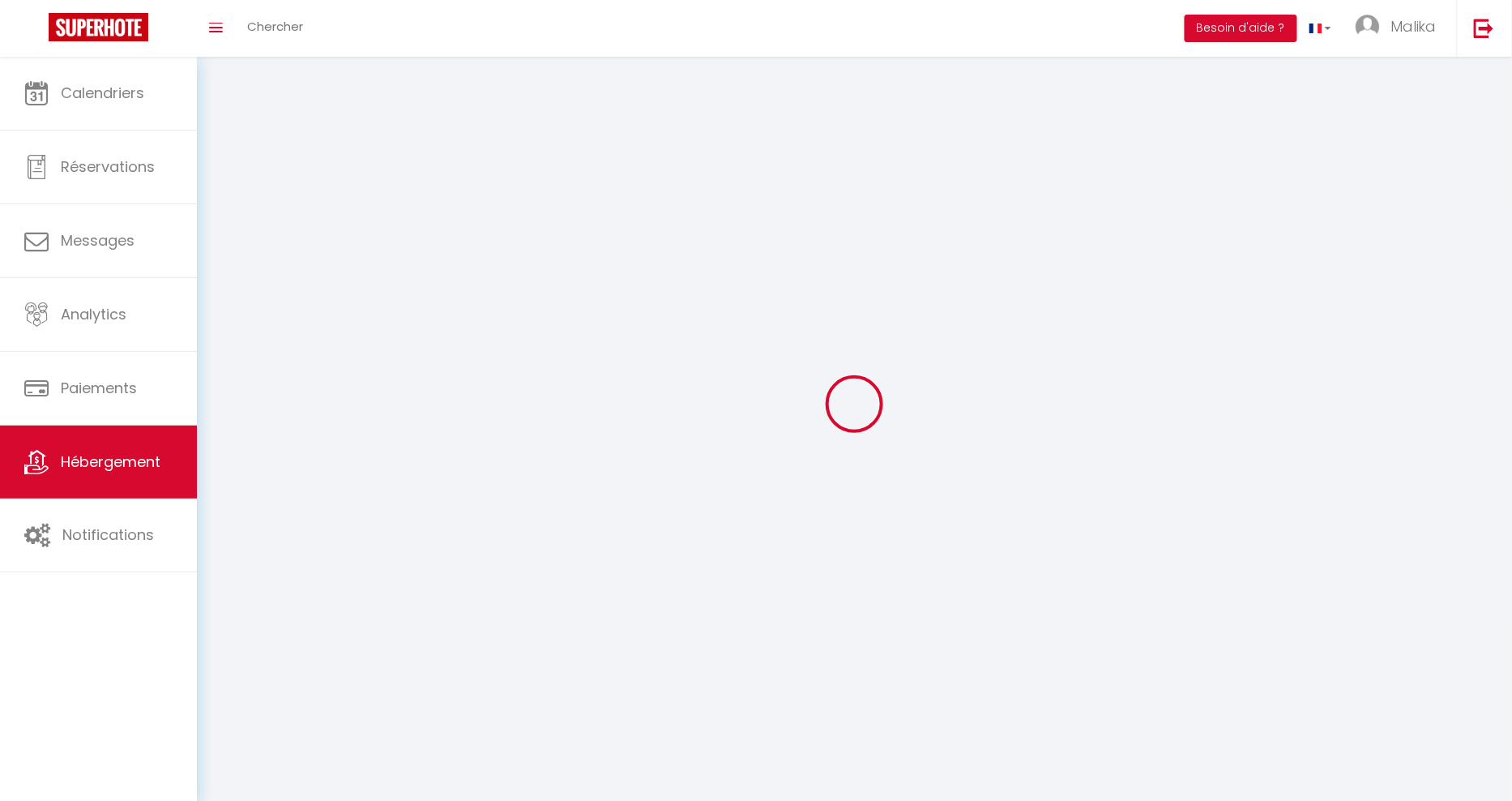
checkbox input "false"
select select
select select "1"
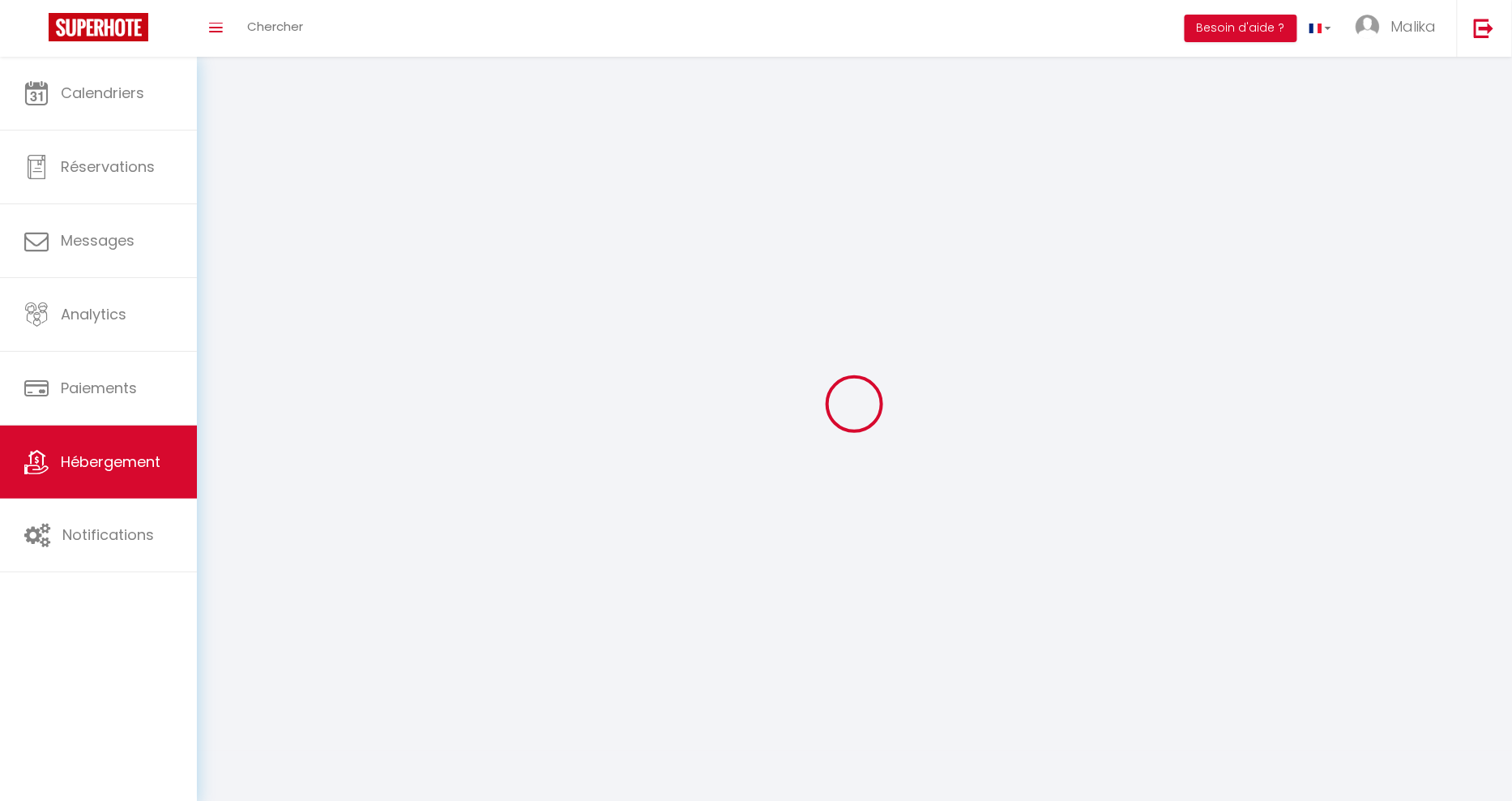
select select "28"
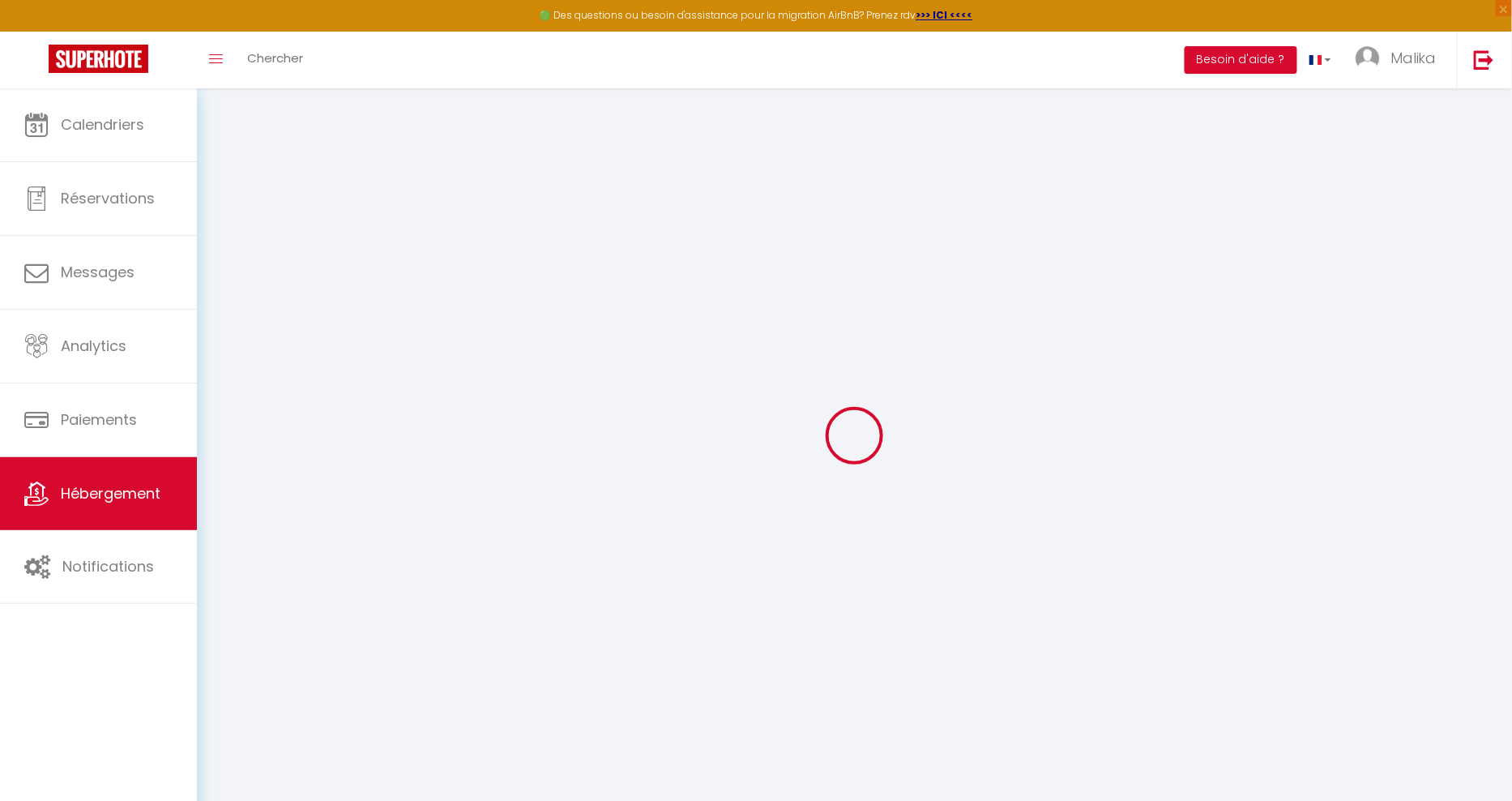
select select
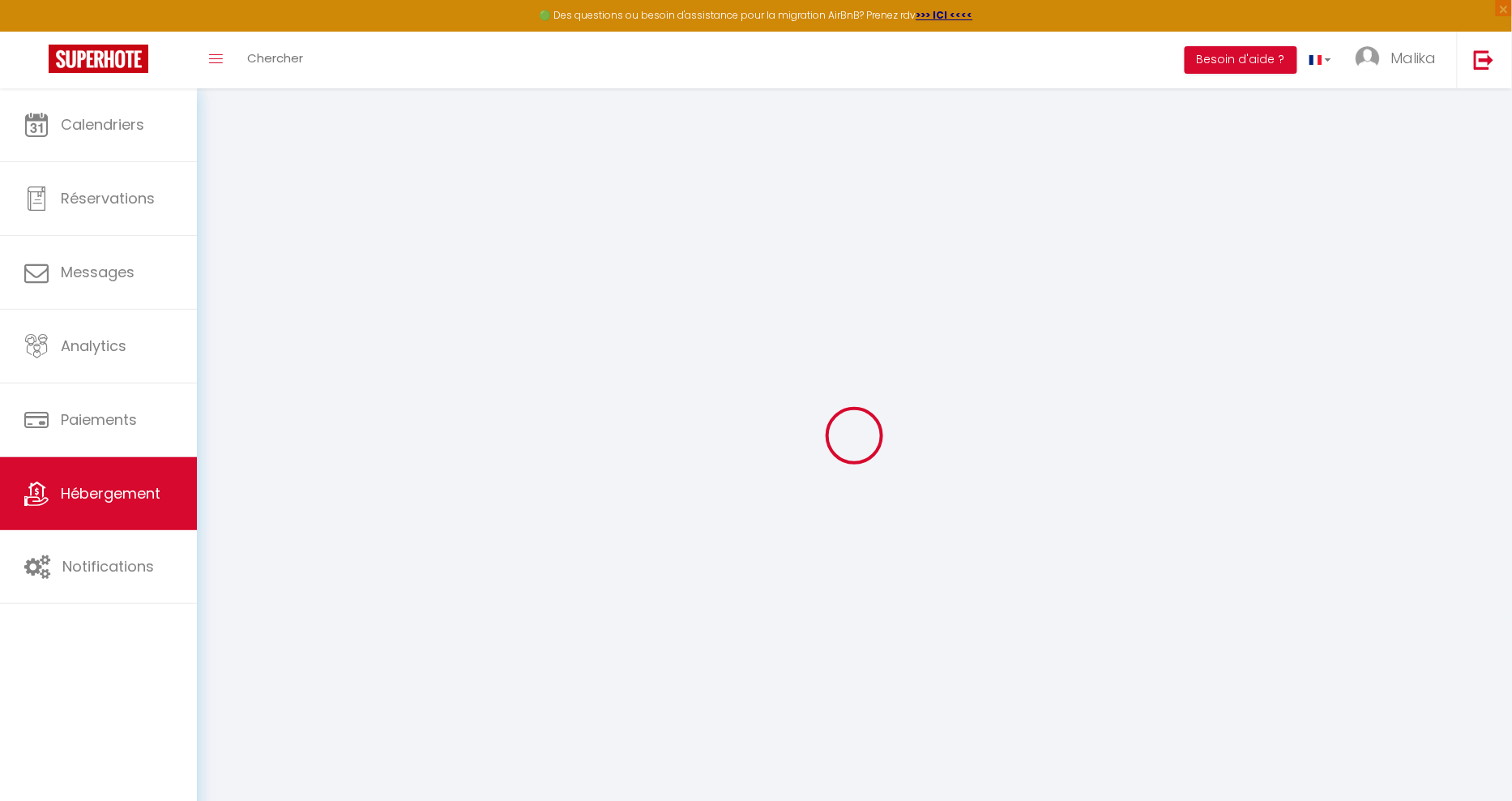
select select
checkbox input "false"
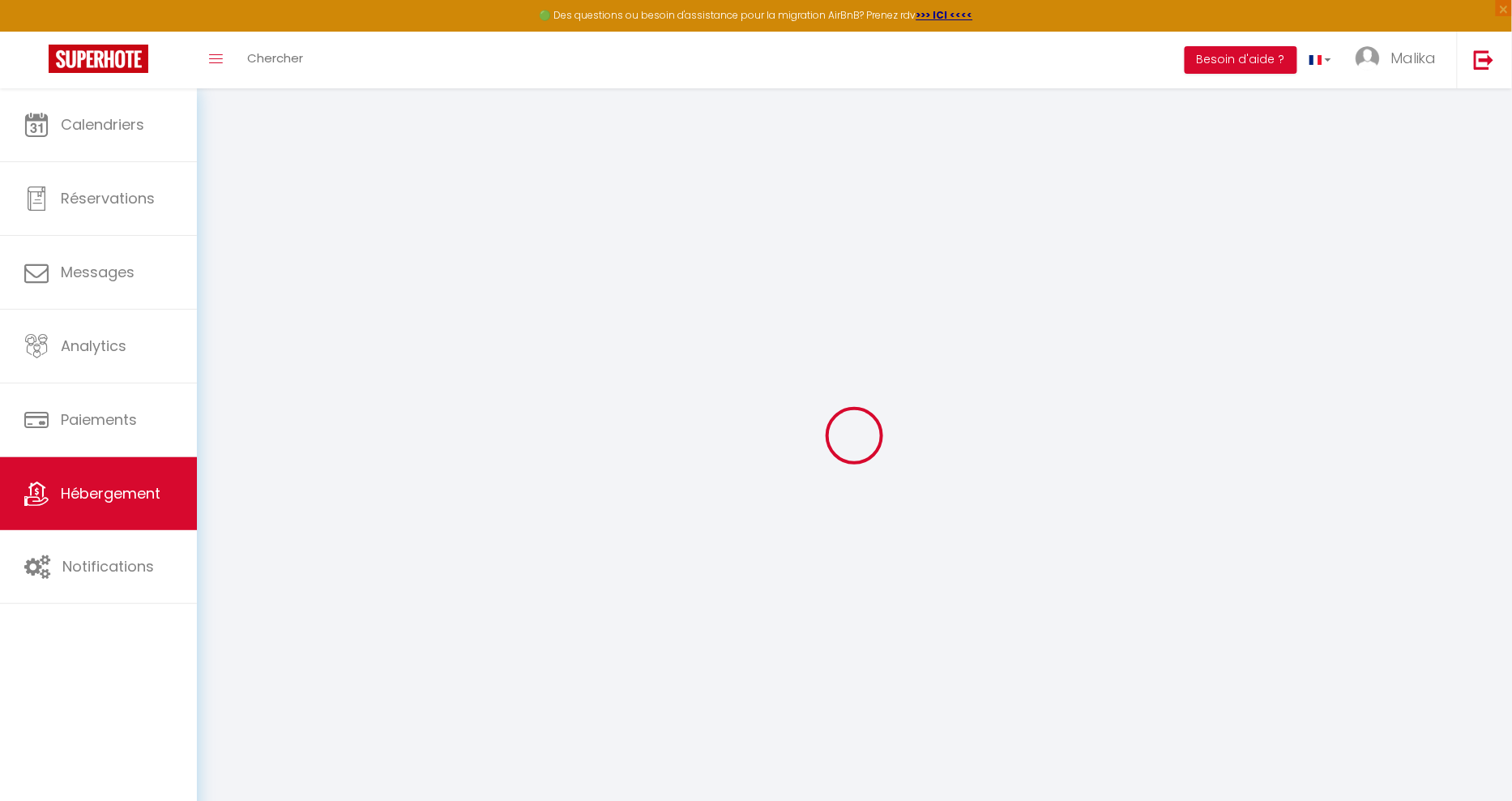
select select
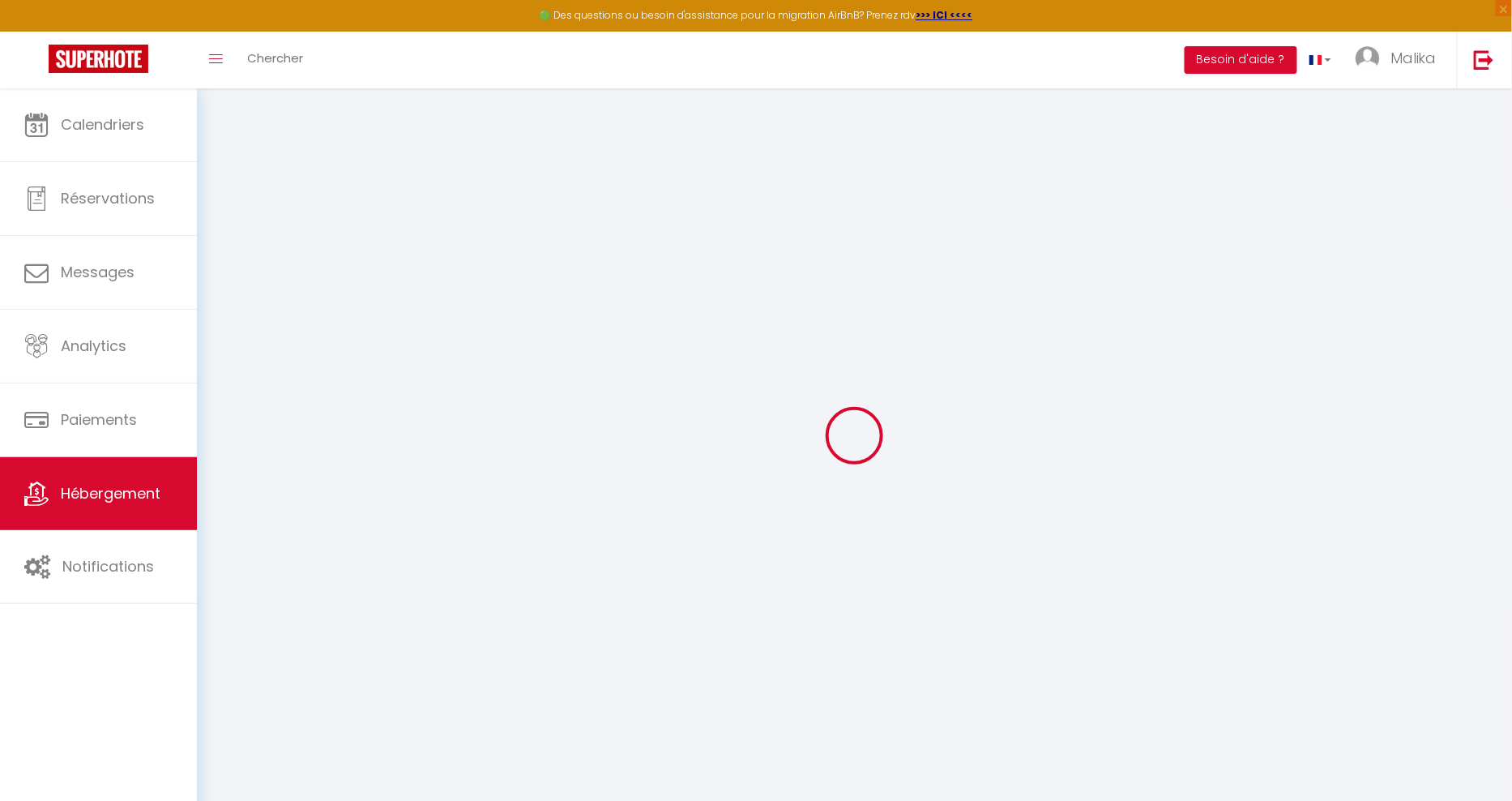
select select
checkbox input "false"
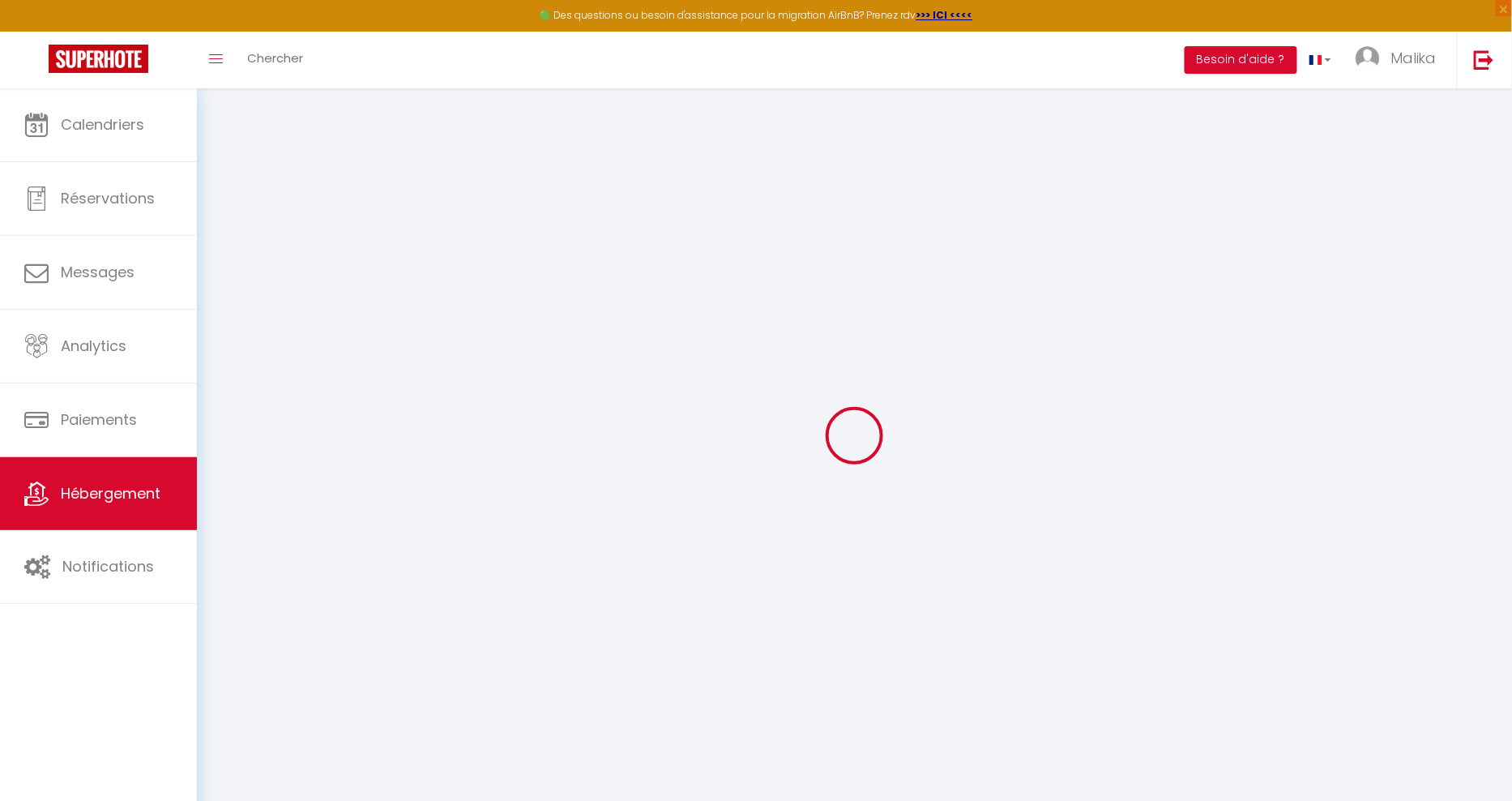
checkbox input "false"
select select
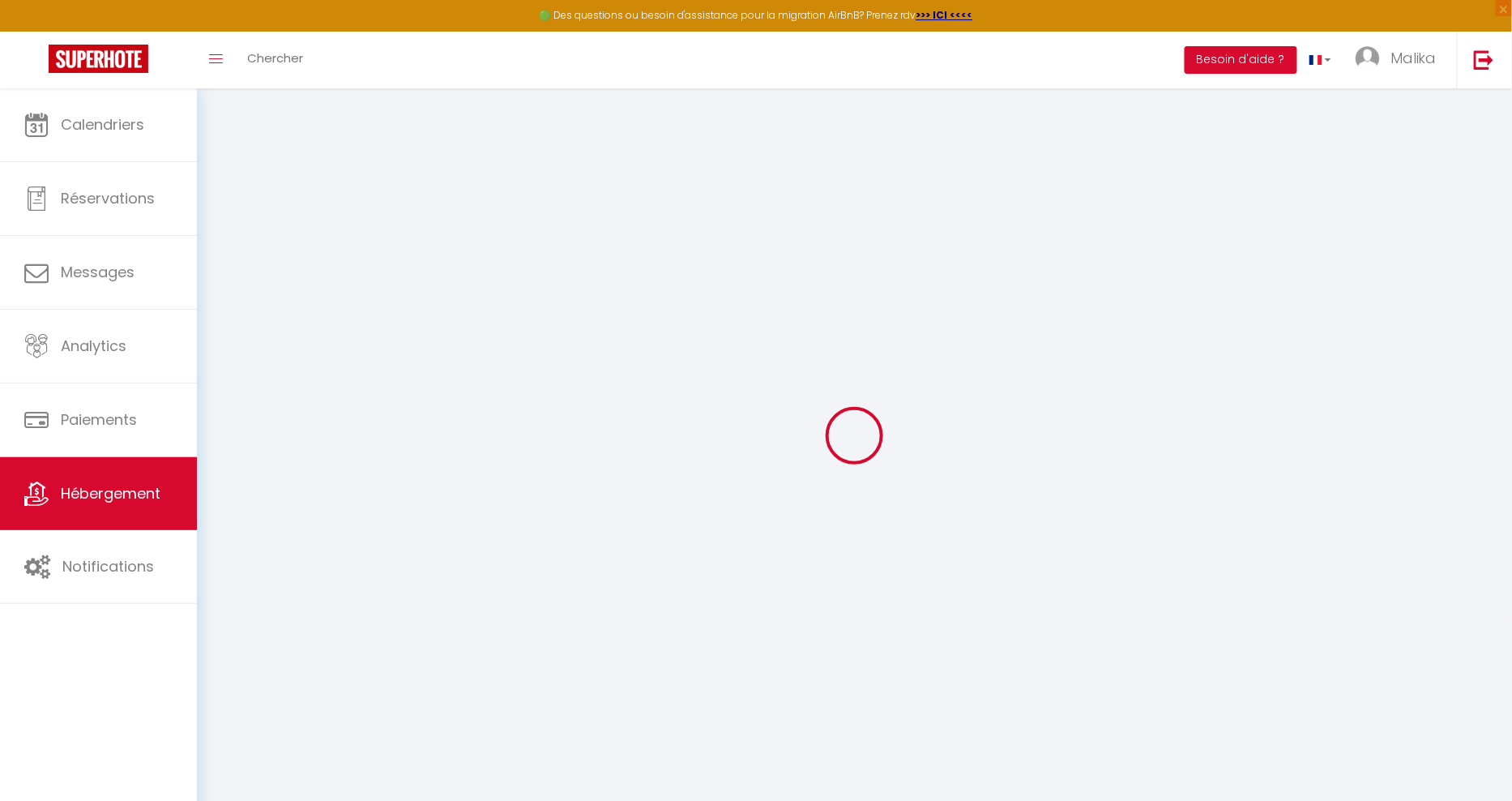
select select
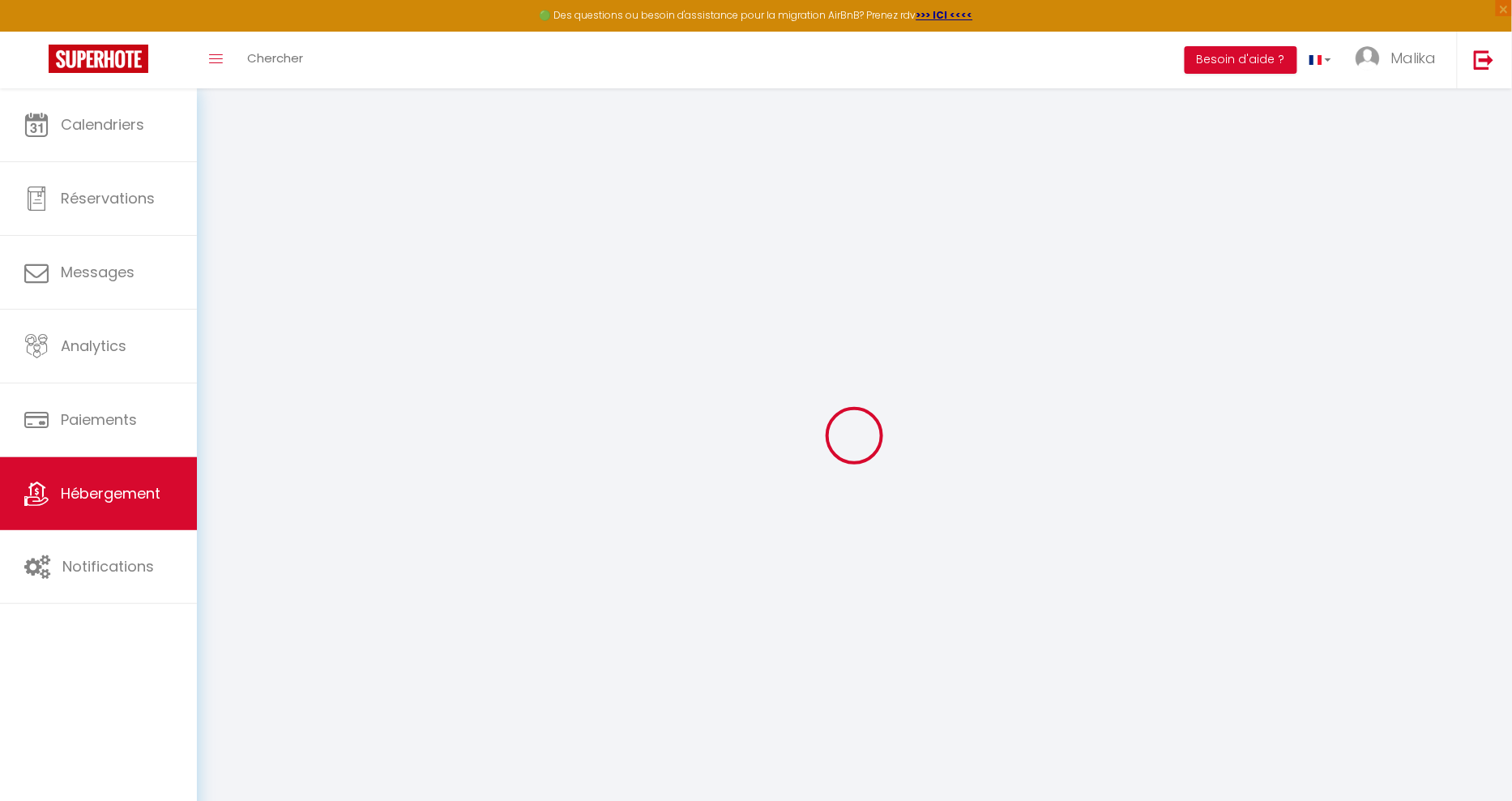
checkbox input "false"
select select
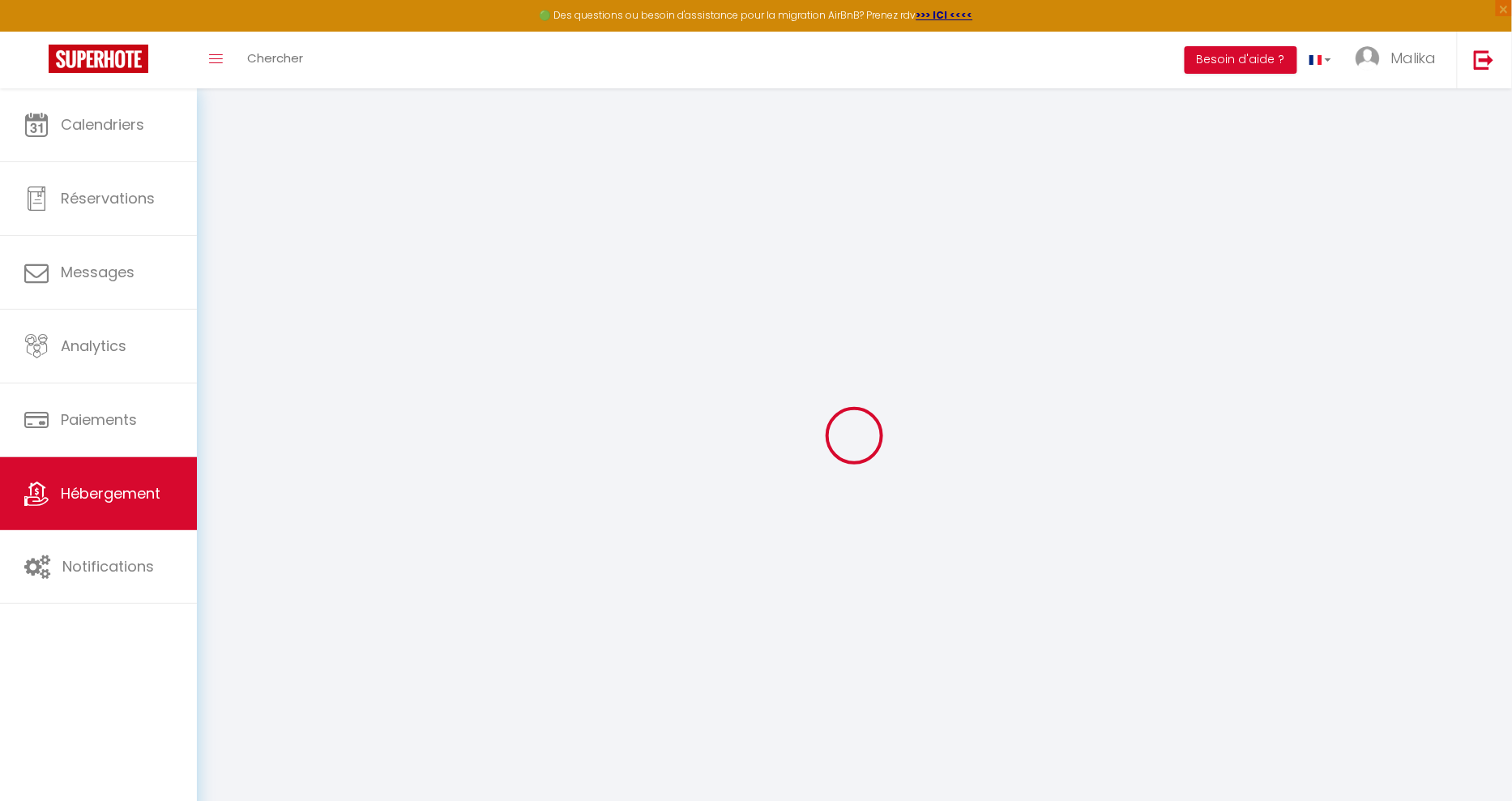
select select
type input "La Suite de l'Évêché"
type input "4 impasse Edith Piaf"
type input "87220"
type input "Feytiat"
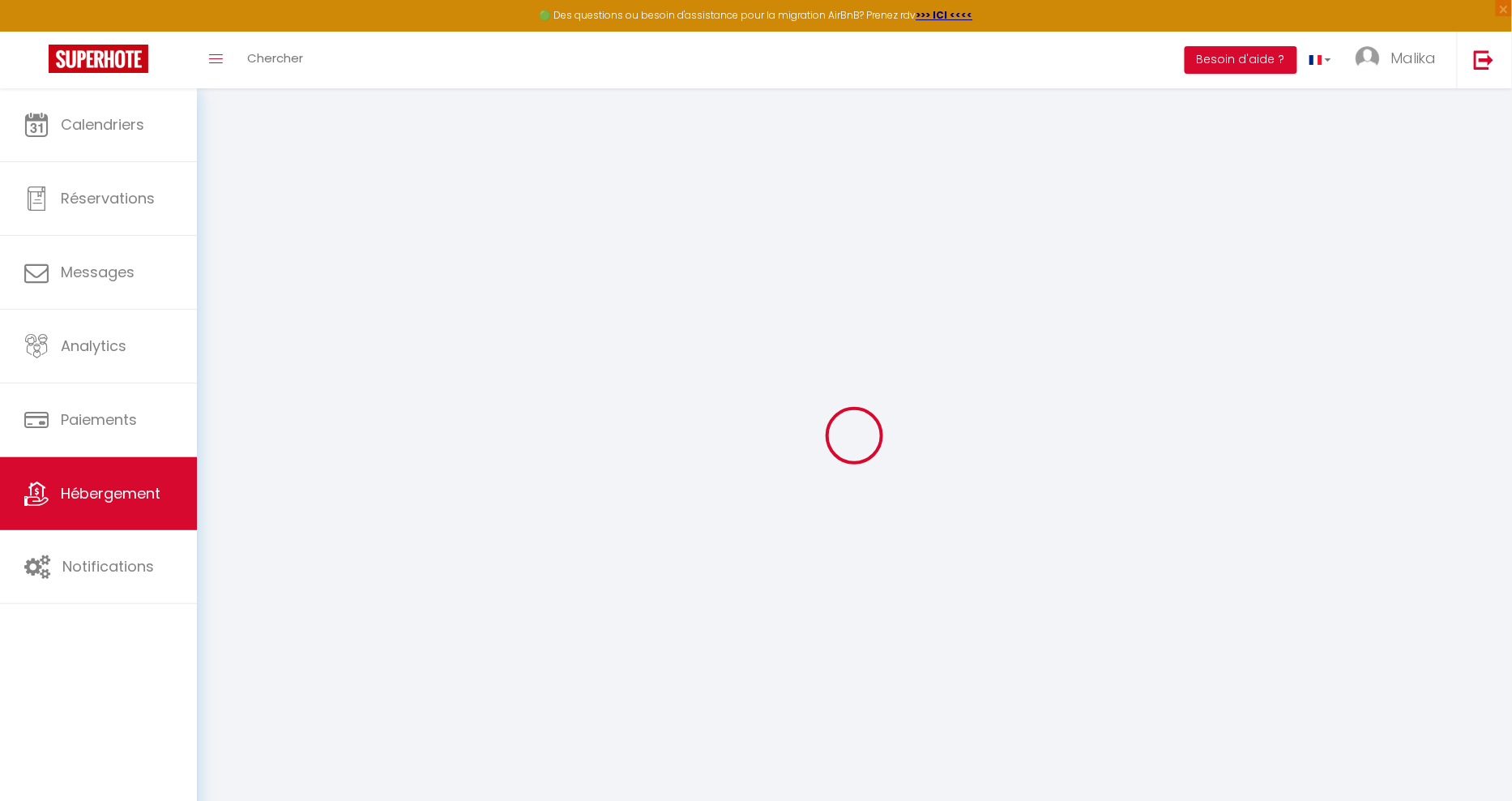
type input "60"
type input "25"
select select
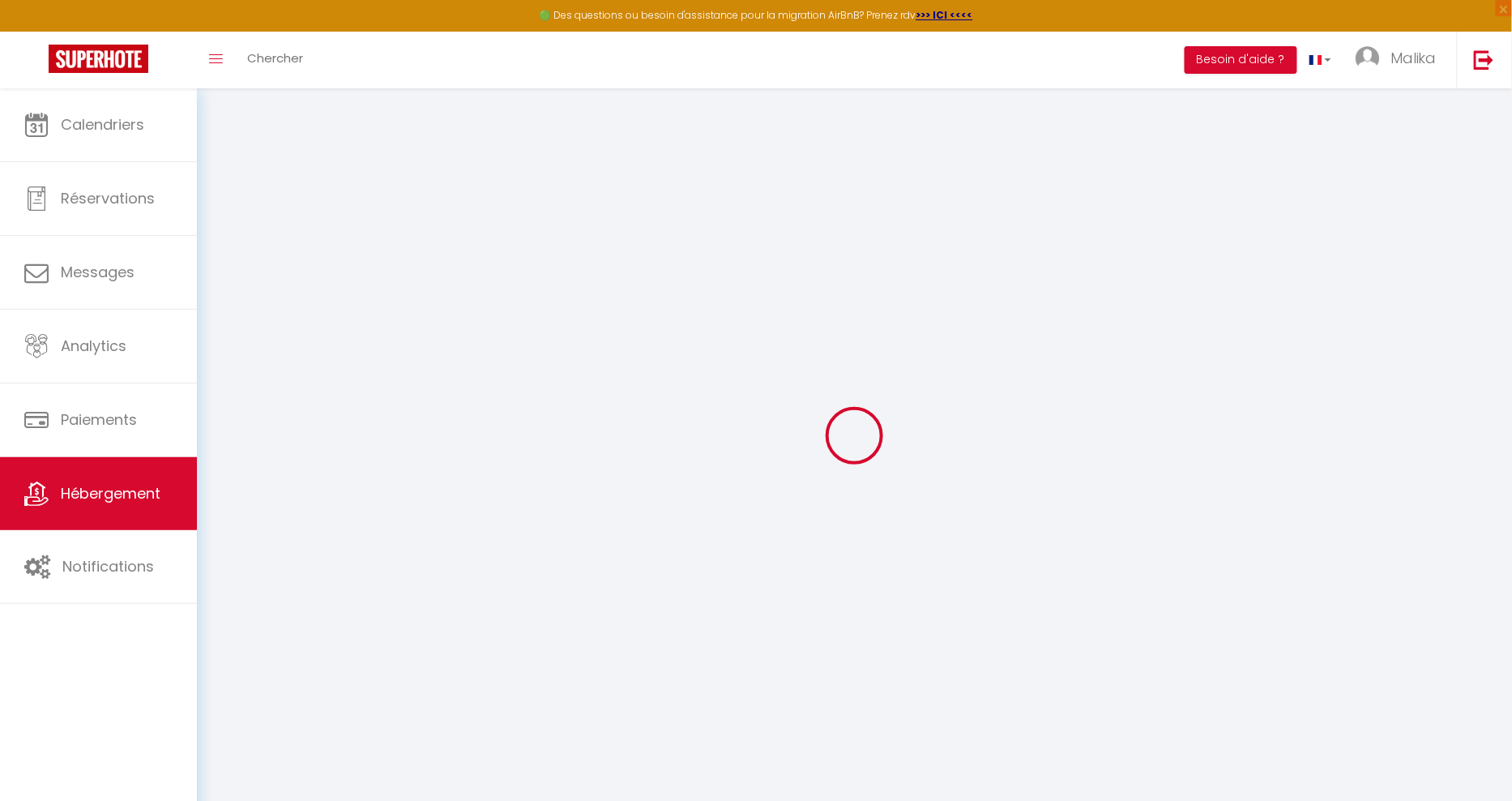
select select
type input "11 rue Haute-cité"
type input "87000"
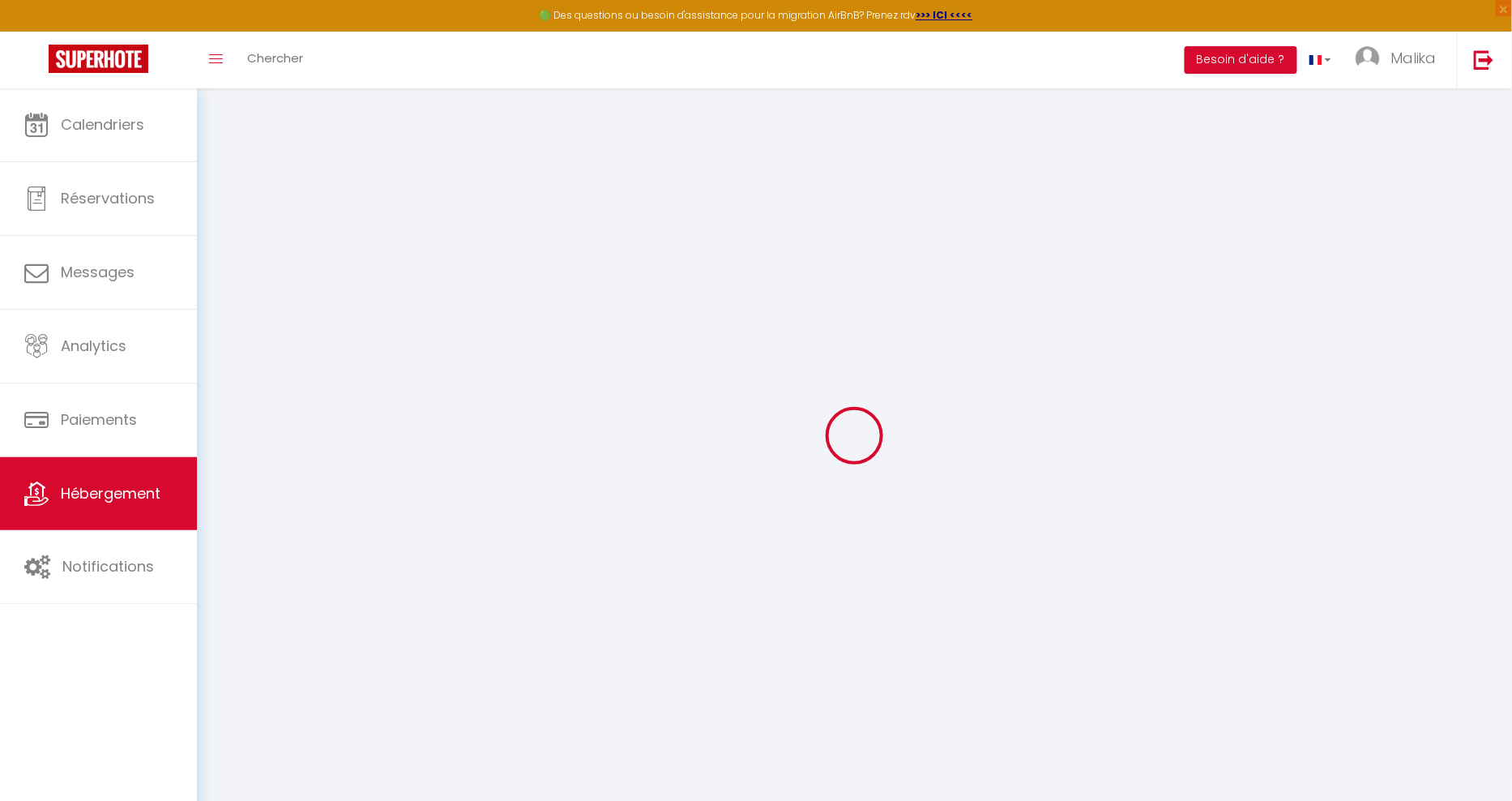
type input "Limoges"
type input "[EMAIL_ADDRESS][DOMAIN_NAME]"
select select
checkbox input "false"
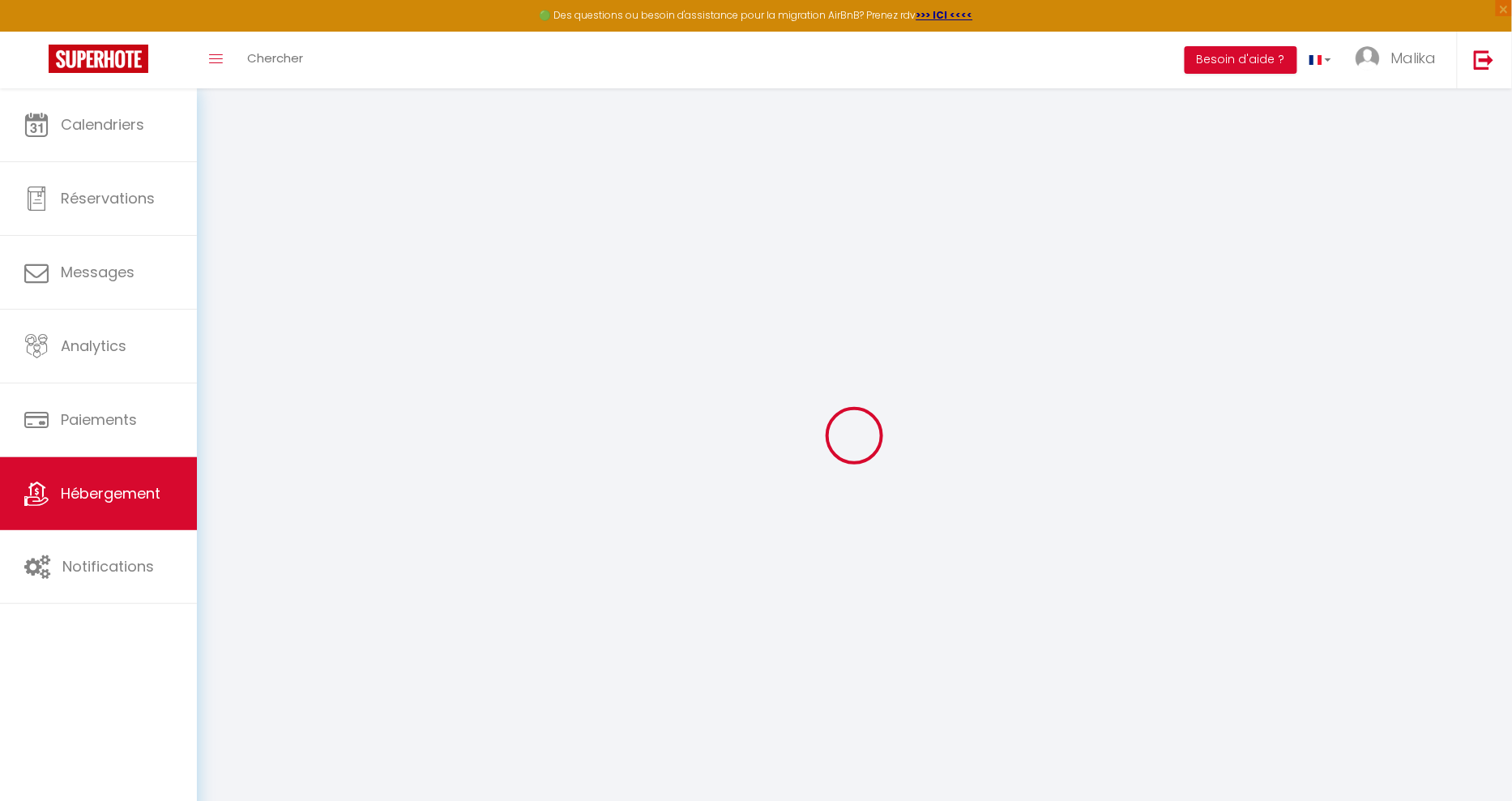
checkbox input "false"
type input "25"
type input "0"
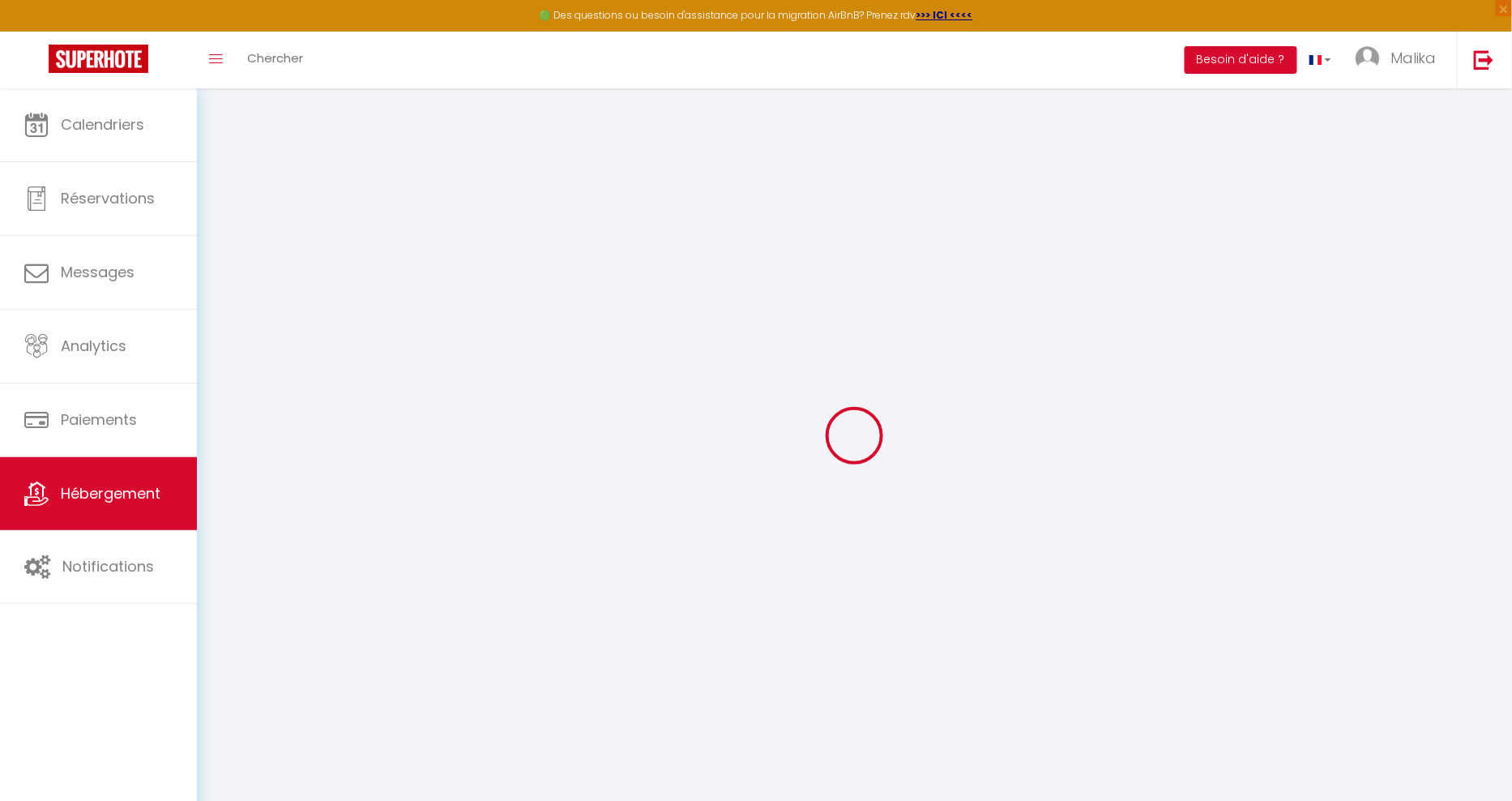
select select
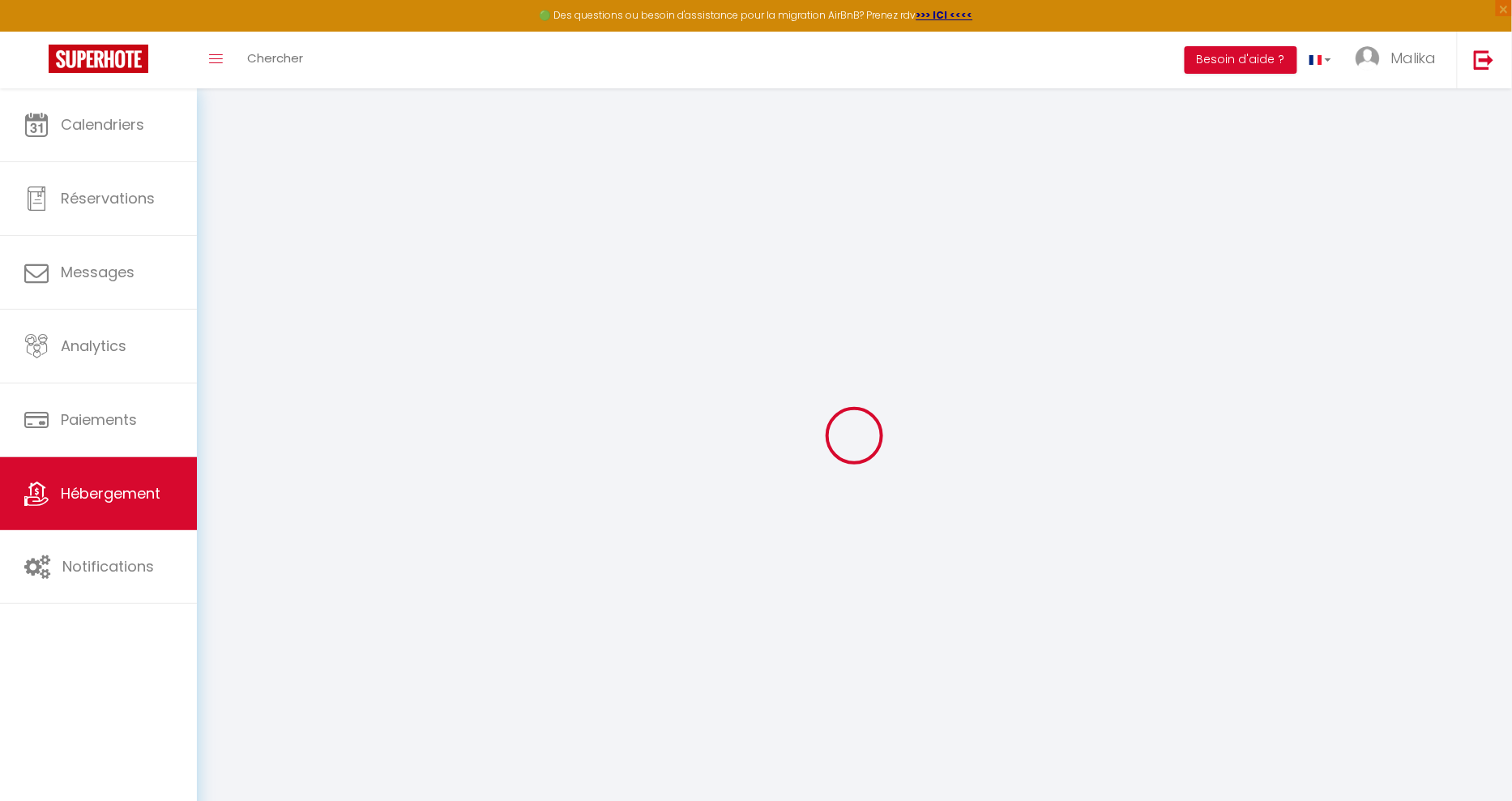
select select
checkbox input "false"
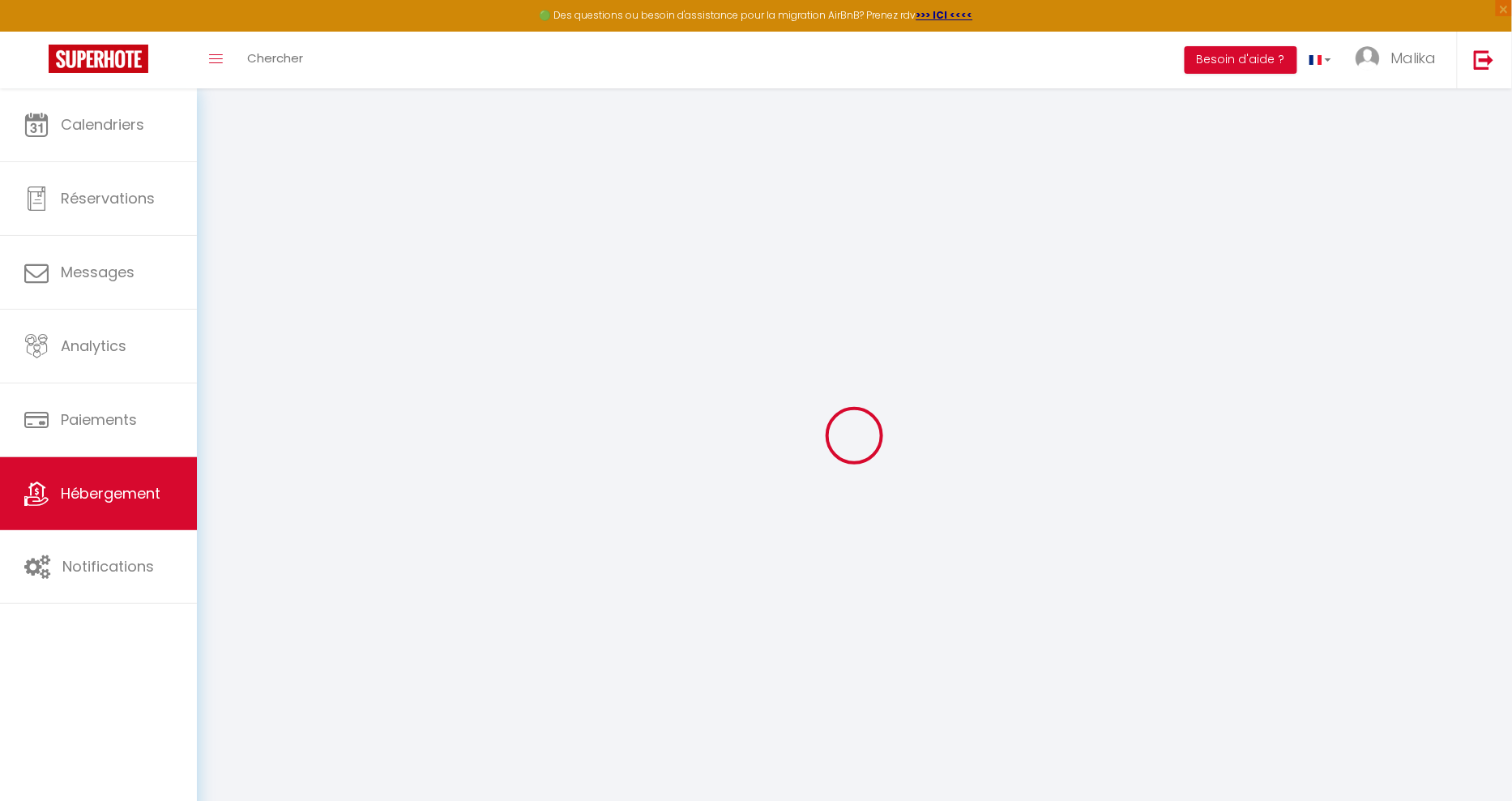
checkbox input "false"
select select
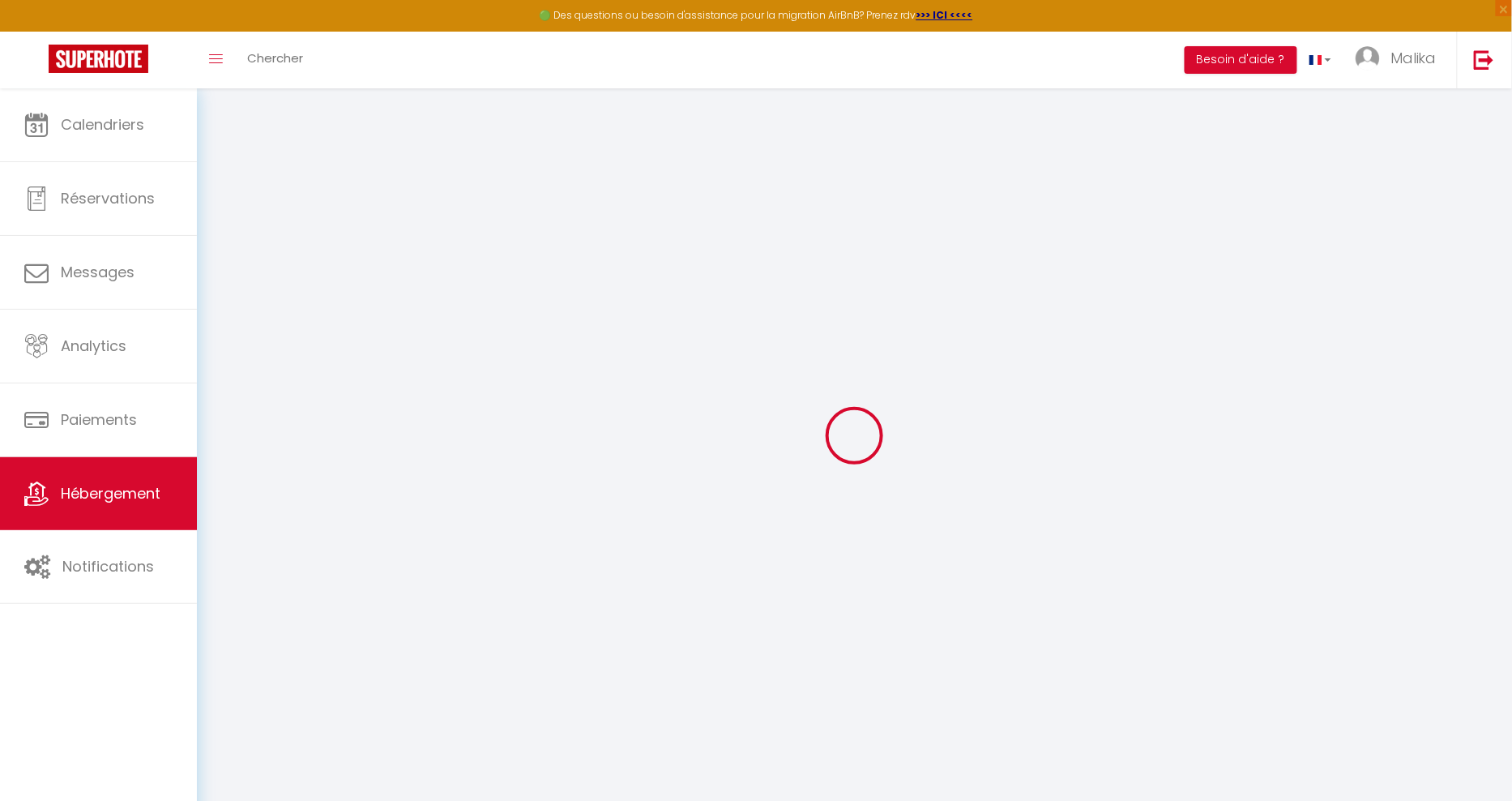
select select
checkbox input "false"
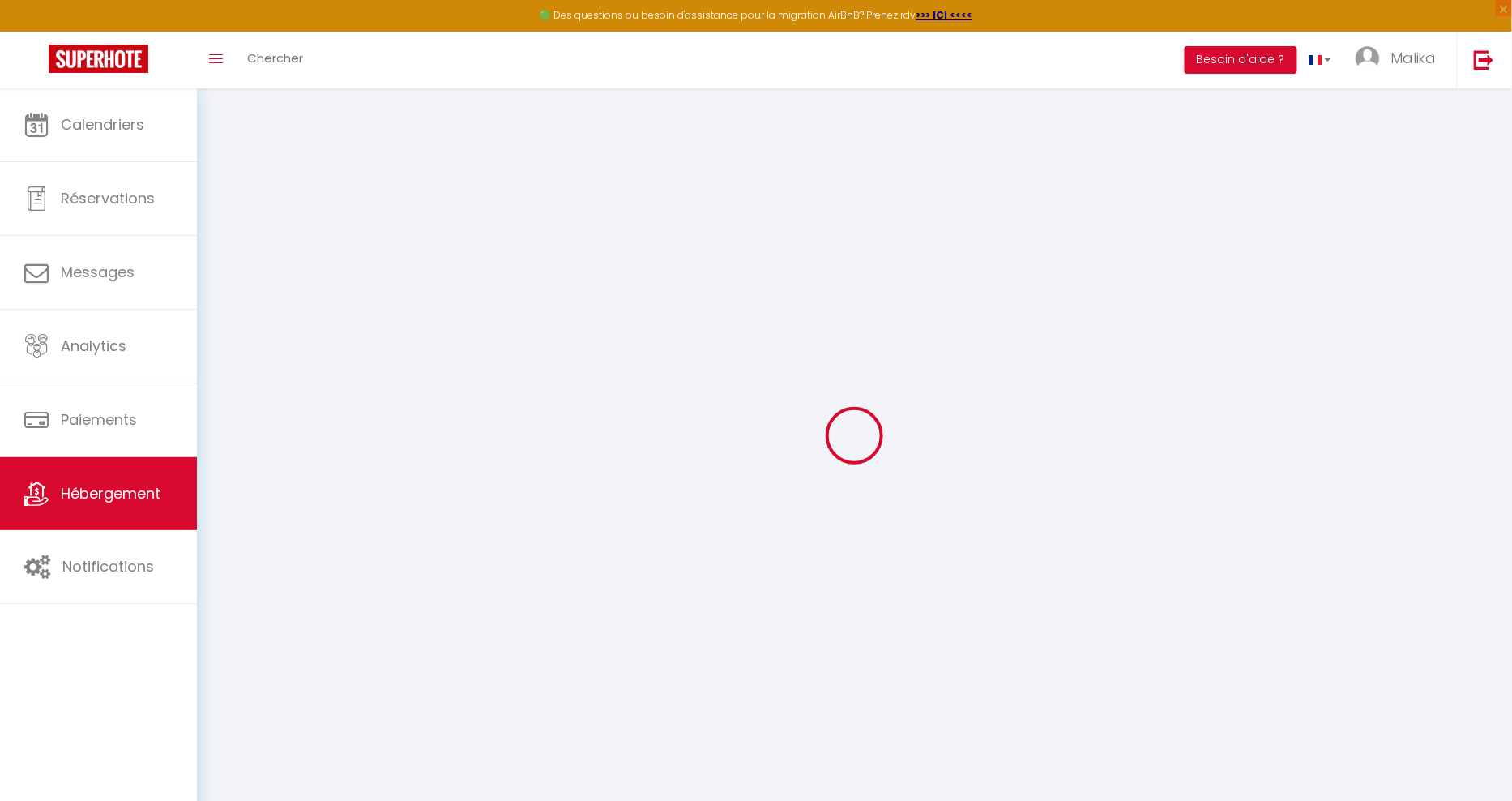
checkbox input "false"
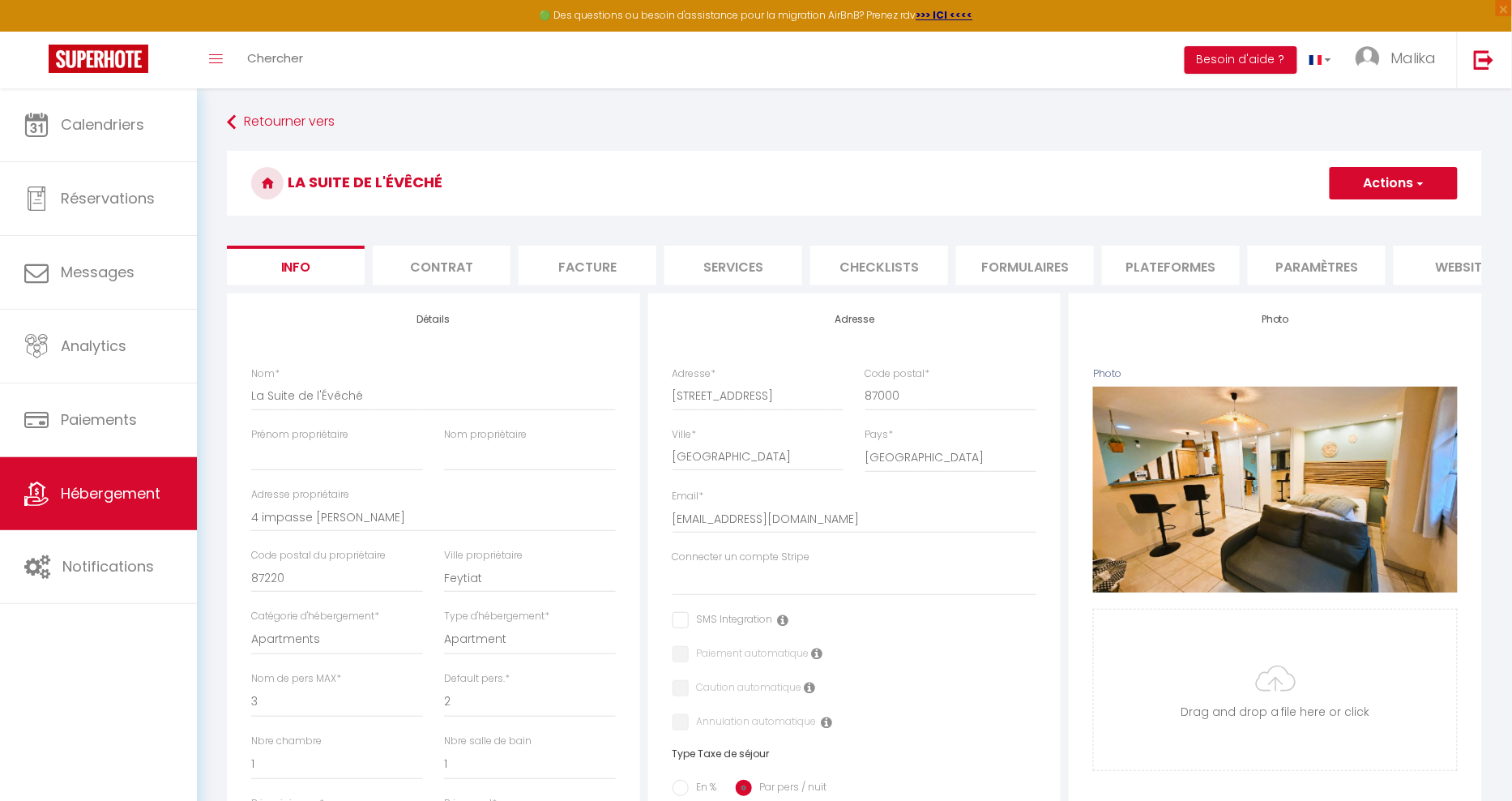
scroll to position [26, 0]
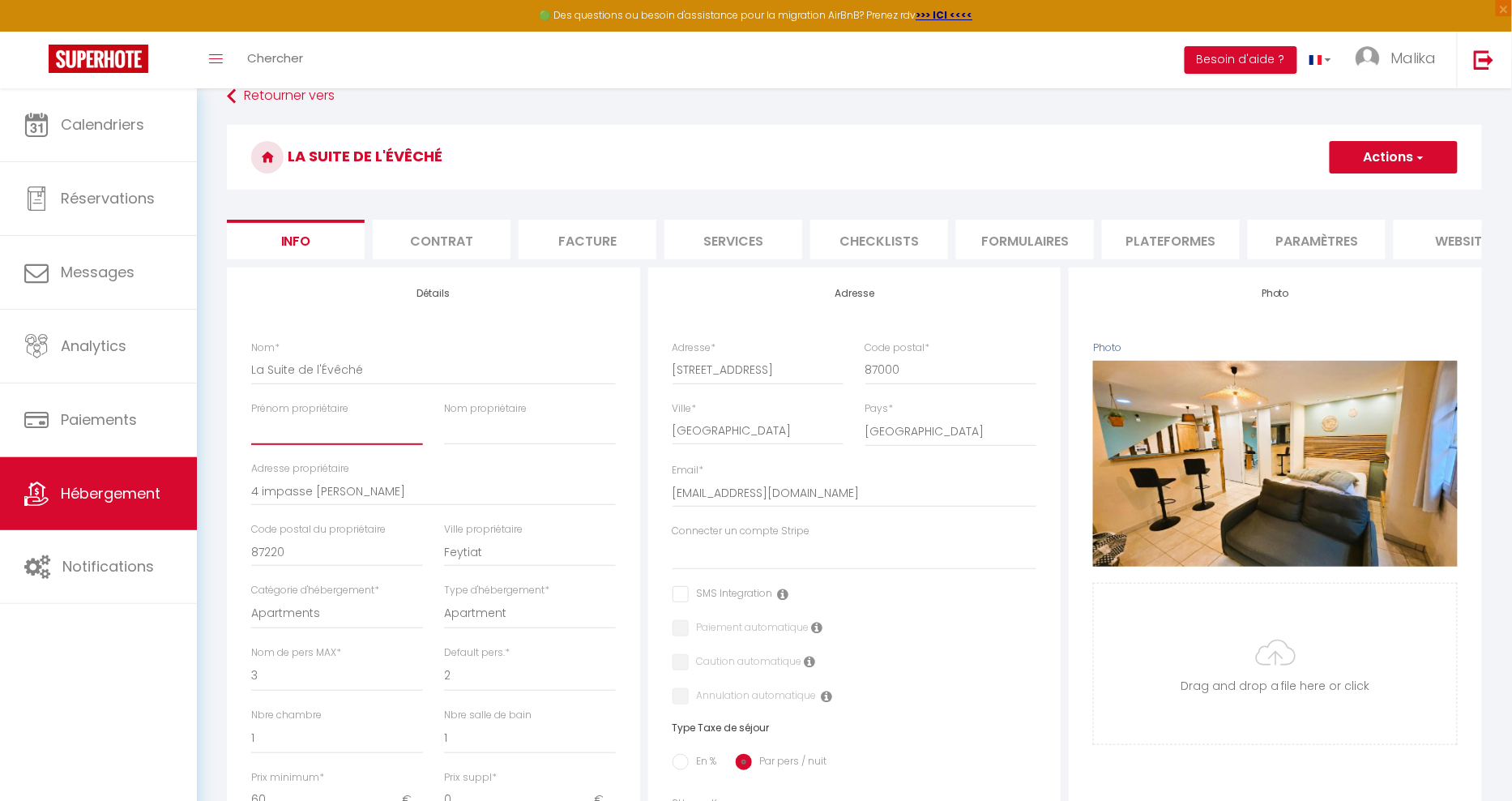
click at [330, 432] on input "Prénom propriétaire" at bounding box center [337, 431] width 172 height 29
click at [488, 430] on input "Nom propriétaire" at bounding box center [530, 431] width 172 height 29
click at [494, 469] on div "Adresse propriétaire 4 impasse Edith Piaf" at bounding box center [433, 483] width 365 height 44
click at [1422, 157] on span "button" at bounding box center [1419, 157] width 10 height 16
click at [1335, 192] on input "Enregistrer" at bounding box center [1330, 192] width 60 height 16
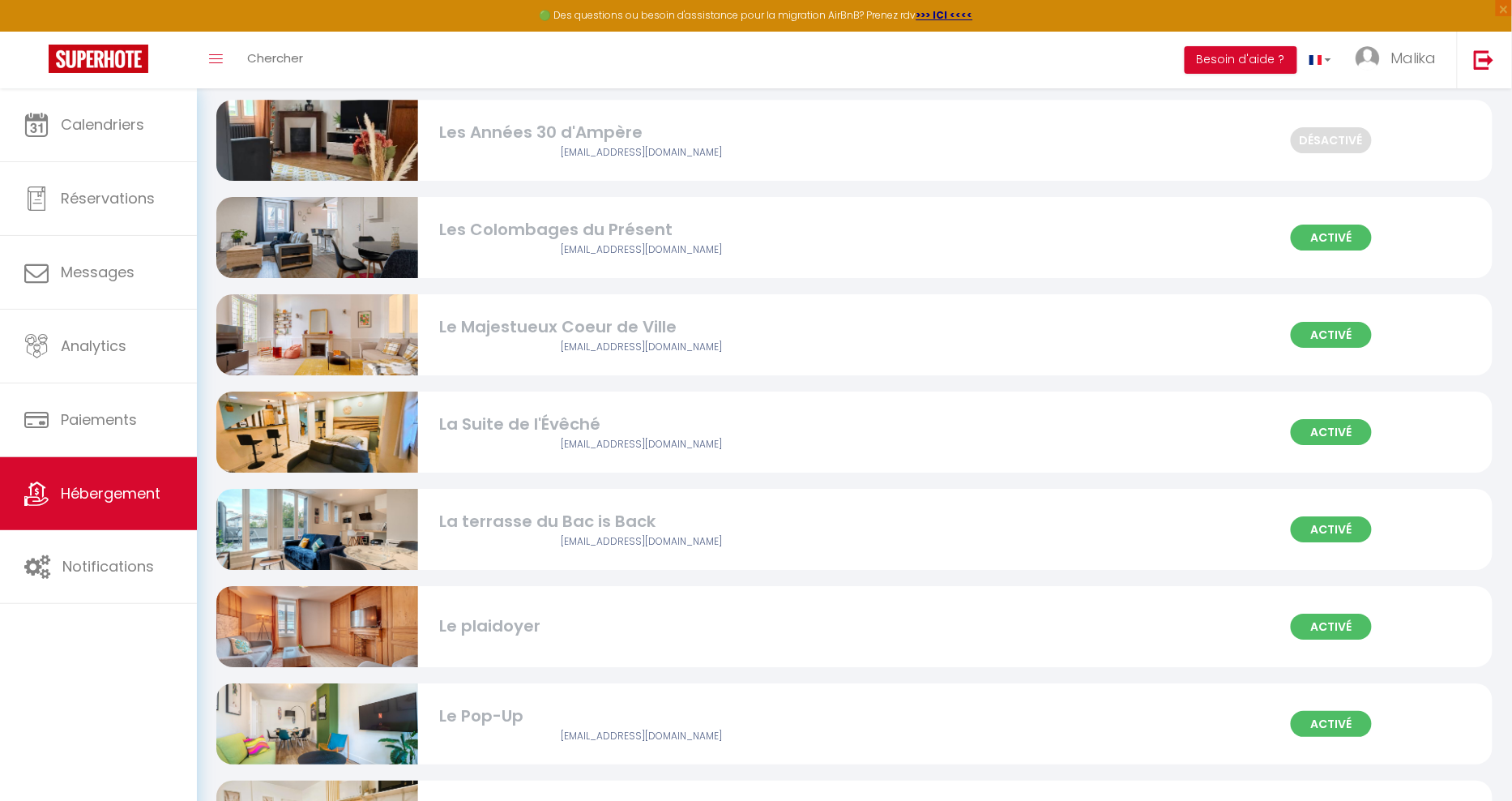
scroll to position [1864, 0]
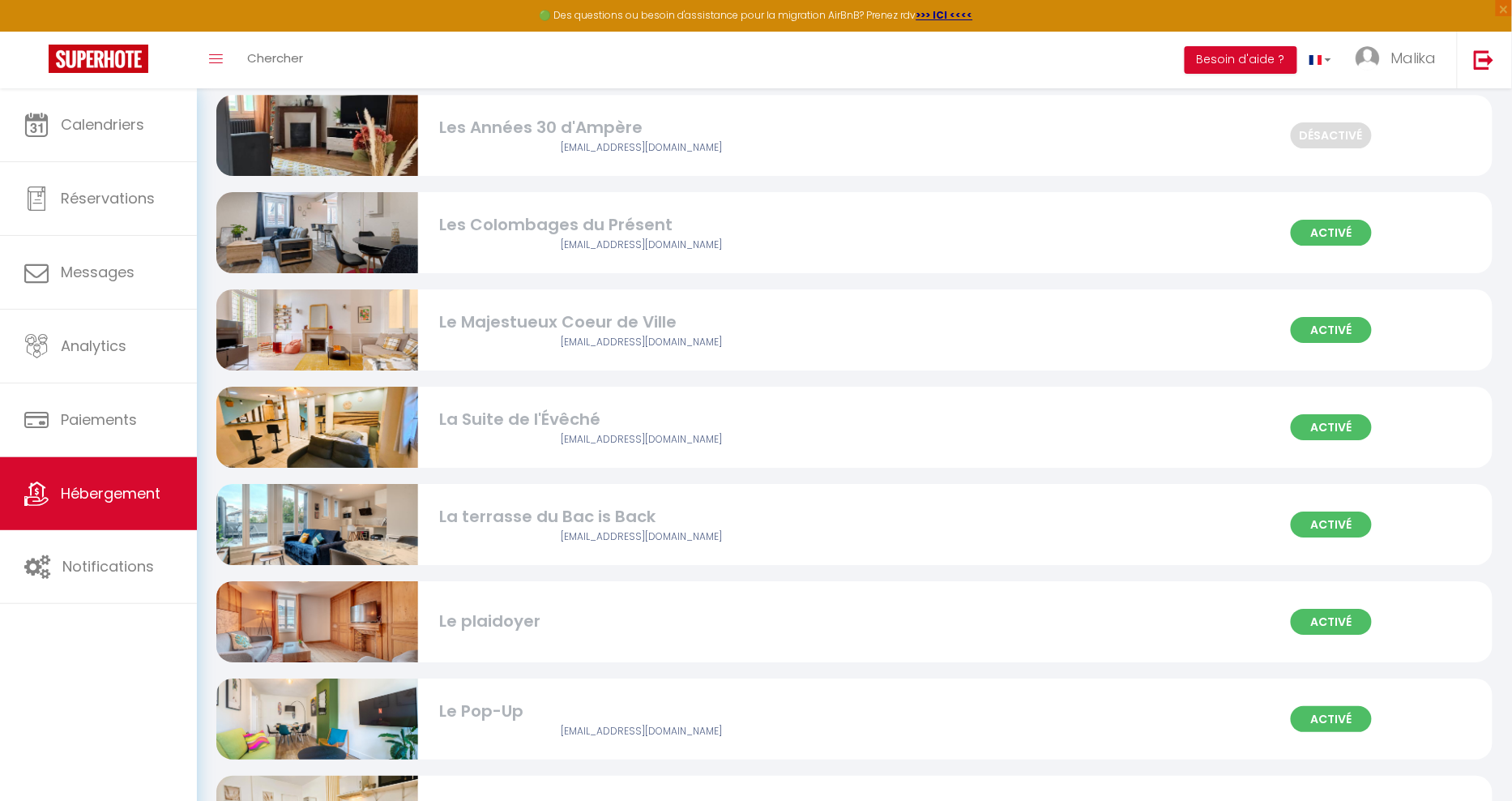
click at [336, 429] on img at bounding box center [317, 427] width 202 height 114
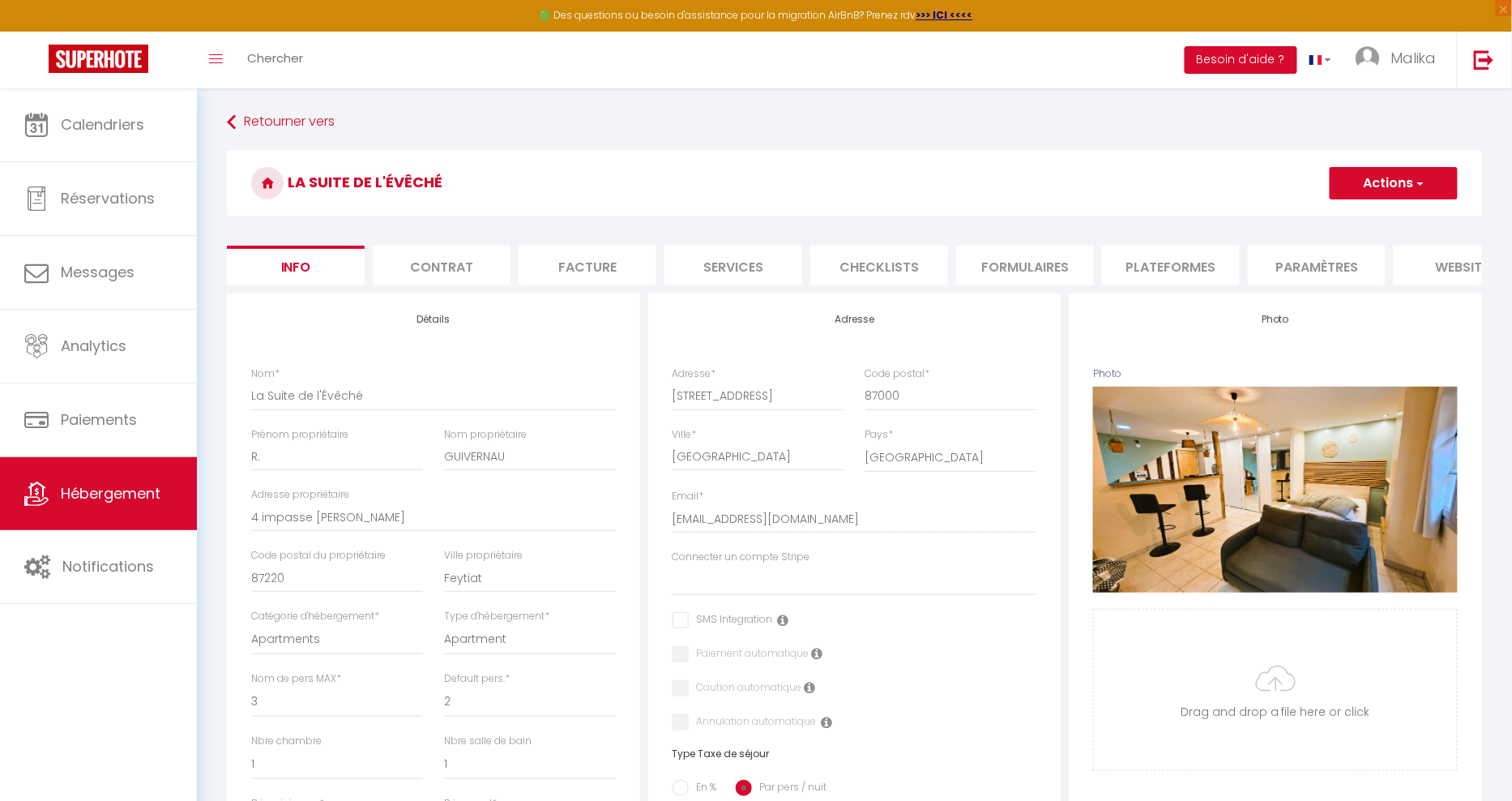
click at [577, 268] on li "Facture" at bounding box center [587, 266] width 138 height 40
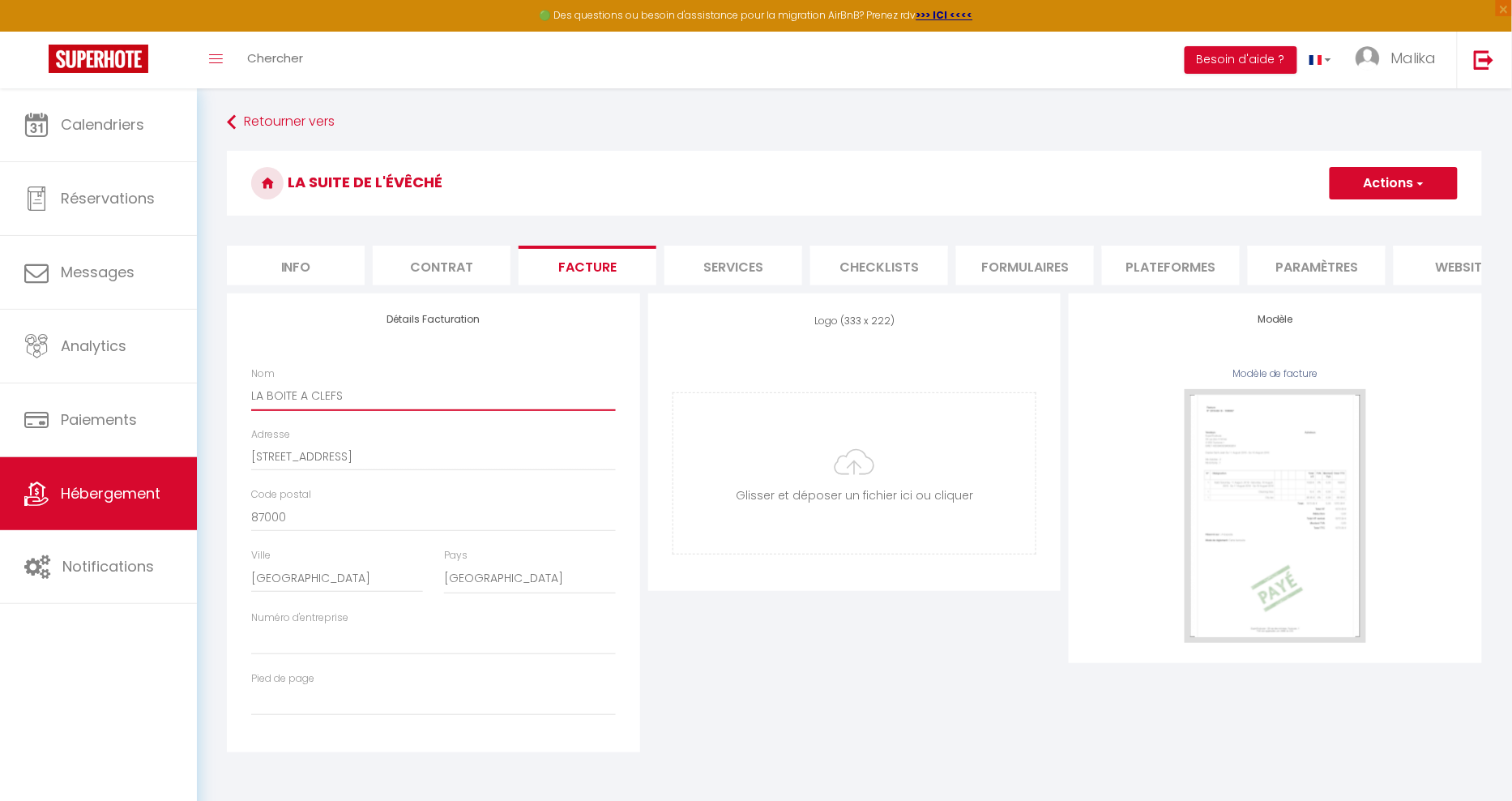
click at [322, 391] on input "LA BOITE A CLEFS" at bounding box center [433, 396] width 365 height 29
drag, startPoint x: 372, startPoint y: 398, endPoint x: 220, endPoint y: 396, distance: 152.0
click at [220, 396] on div "Retourner vers La Suite de l'Évêché Actions Enregistrer Info Contrat Facture Se…" at bounding box center [854, 430] width 1276 height 644
click at [328, 359] on div "Détails Facturation Nom R. GUIVERNAU Adresse 11 rue Haute-Cité Code postal 8700…" at bounding box center [434, 523] width 414 height 459
click at [1417, 179] on span "button" at bounding box center [1419, 183] width 10 height 16
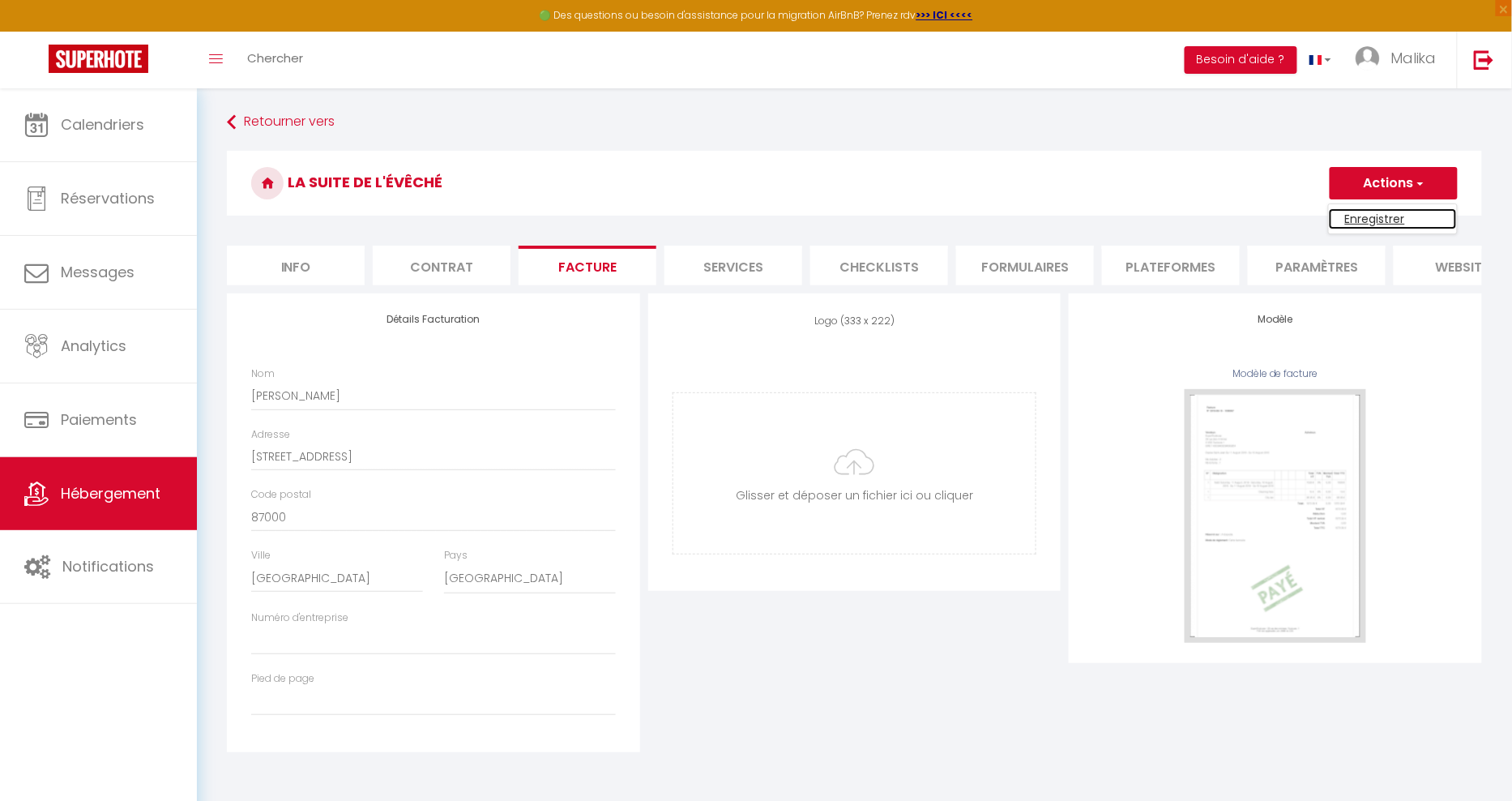
click at [1382, 219] on link "Enregistrer" at bounding box center [1393, 219] width 128 height 21
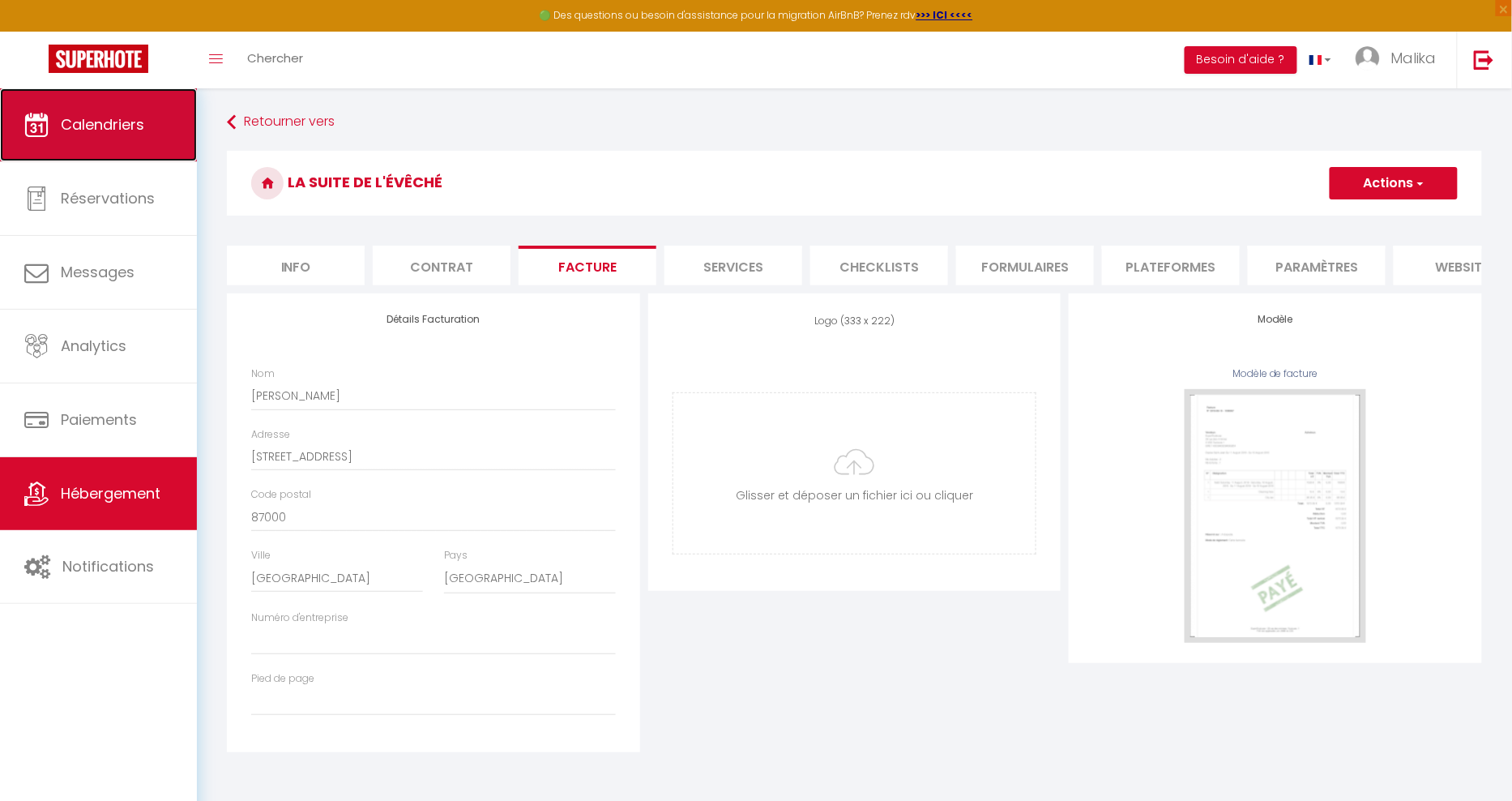
click at [118, 117] on span "Calendriers" at bounding box center [102, 124] width 83 height 20
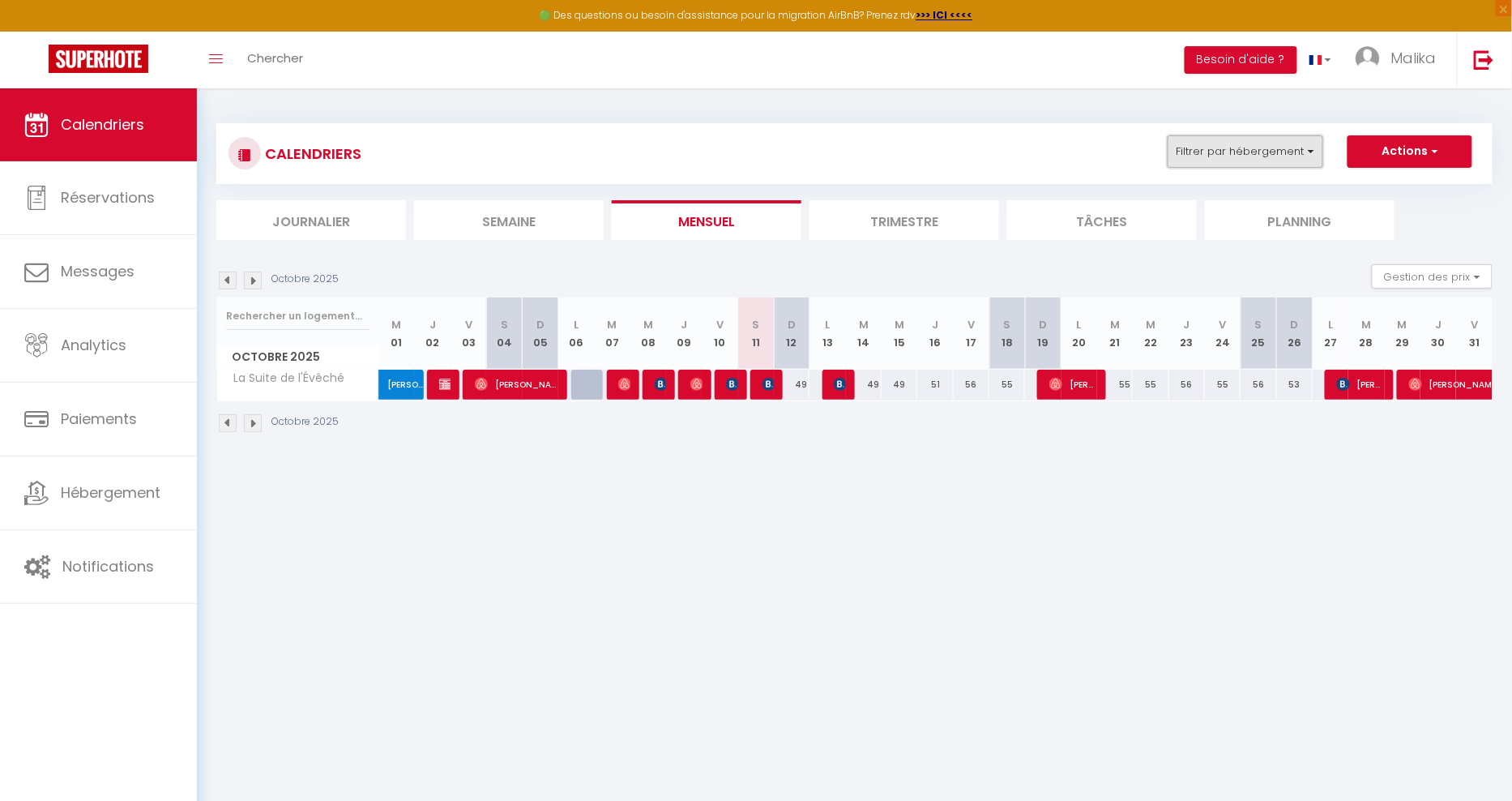
click at [1305, 152] on button "Filtrer par hébergement" at bounding box center [1245, 152] width 156 height 32
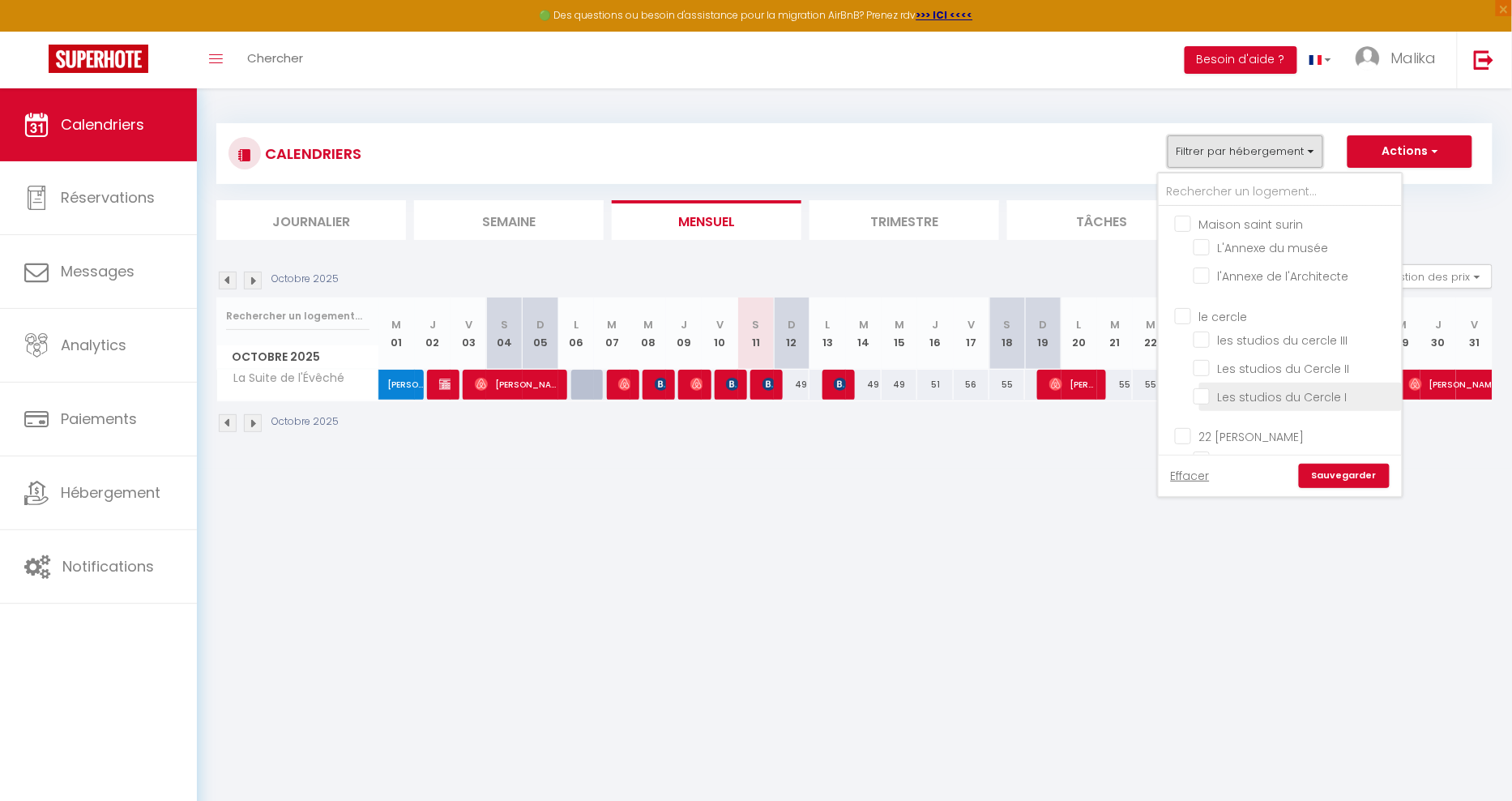
scroll to position [707, 0]
click at [1202, 384] on input "La Suite de l'Évêché" at bounding box center [1295, 392] width 203 height 16
click at [1345, 475] on link "Sauvegarder" at bounding box center [1344, 476] width 91 height 25
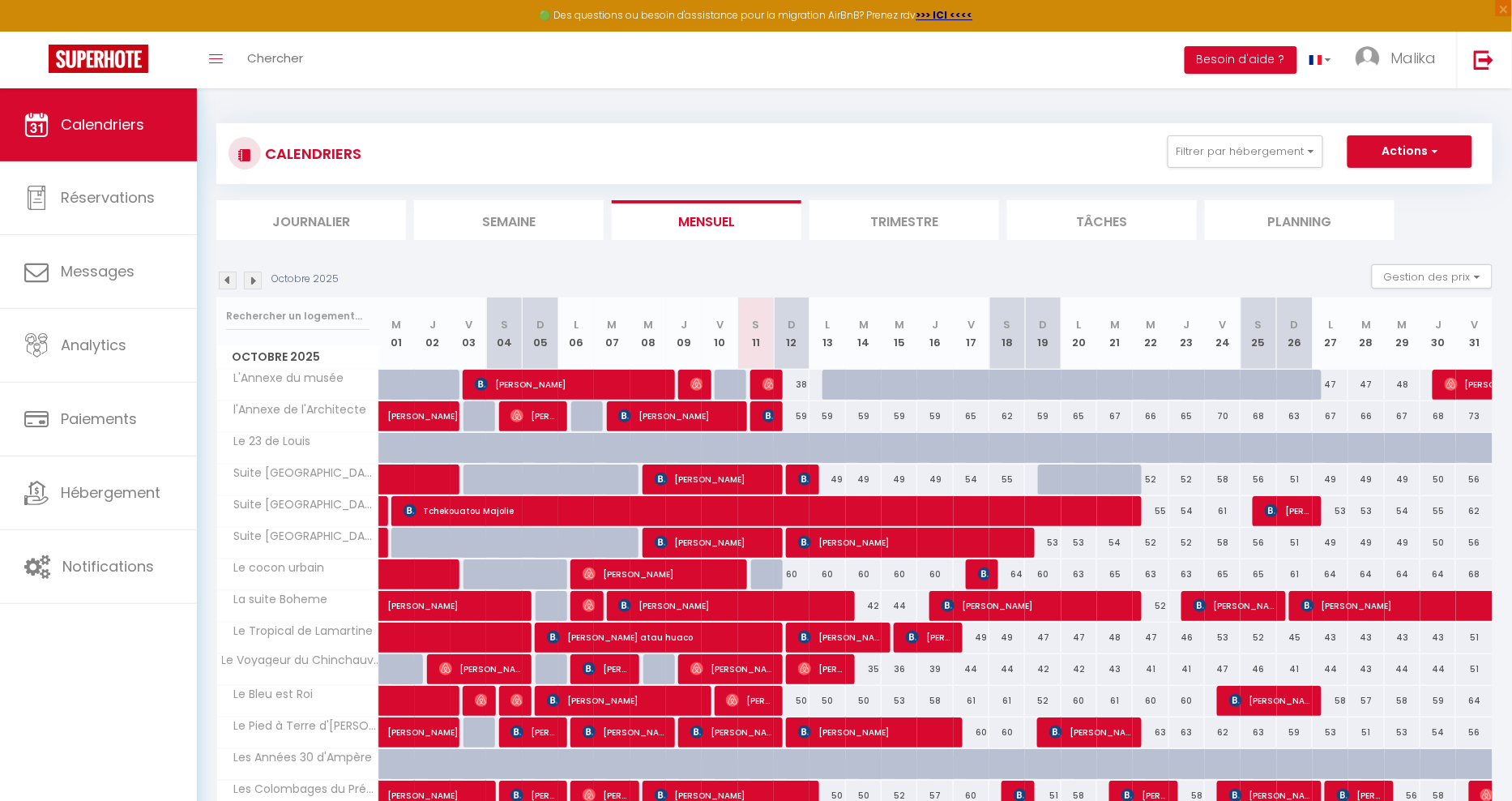
click at [229, 283] on img at bounding box center [227, 280] width 18 height 18
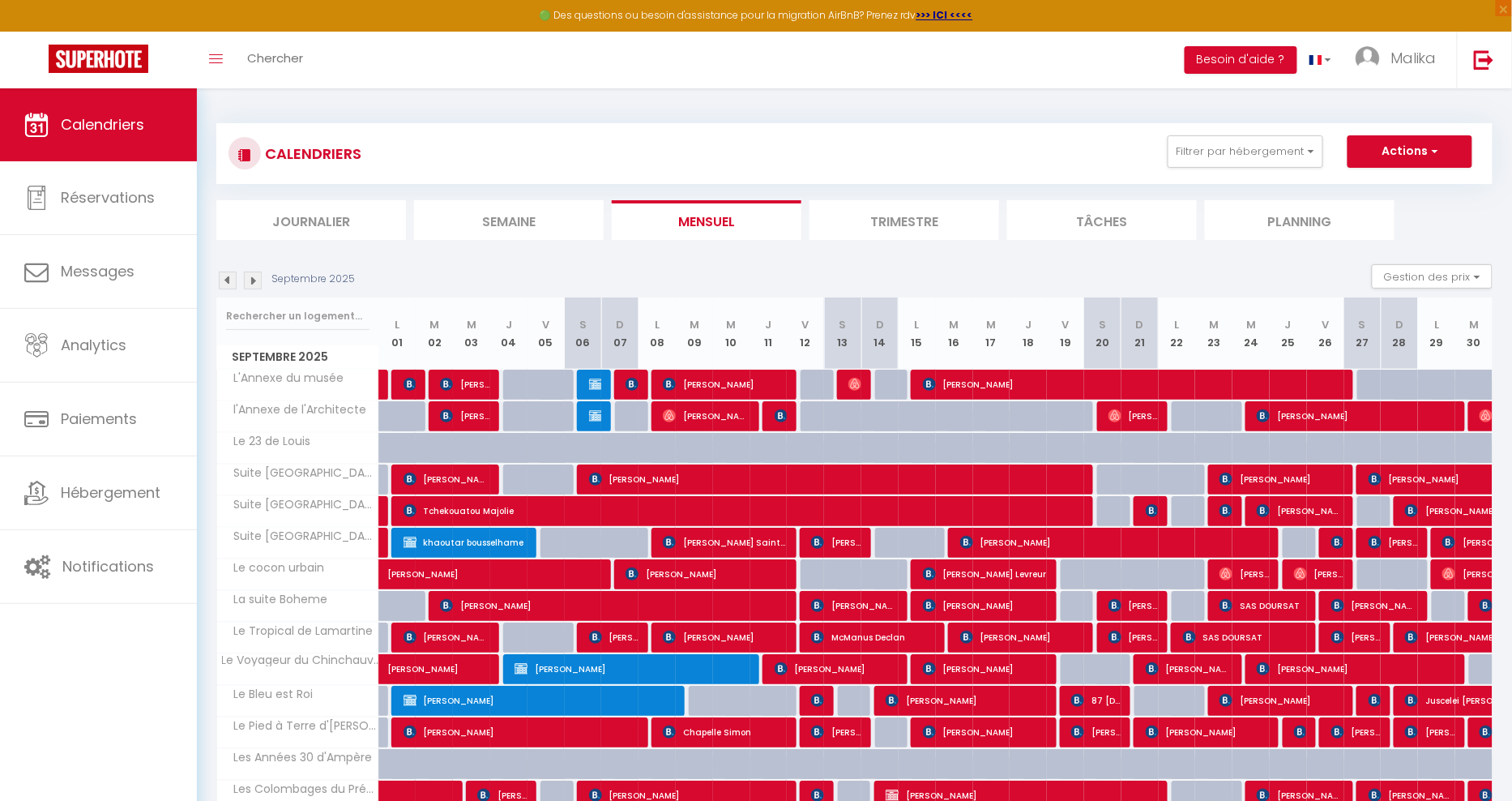
scroll to position [298, 0]
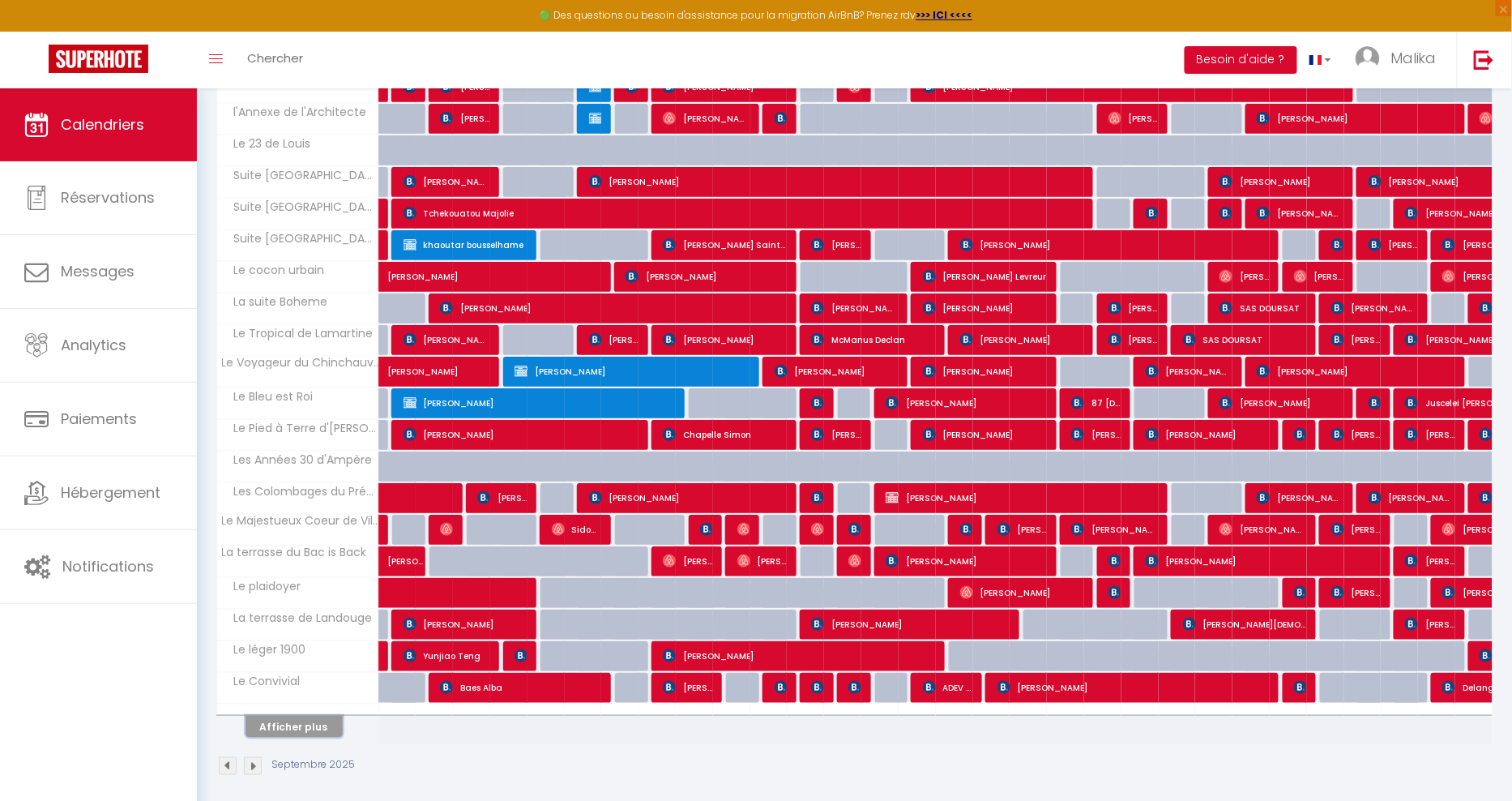
click at [317, 721] on button "Afficher plus" at bounding box center [294, 727] width 97 height 22
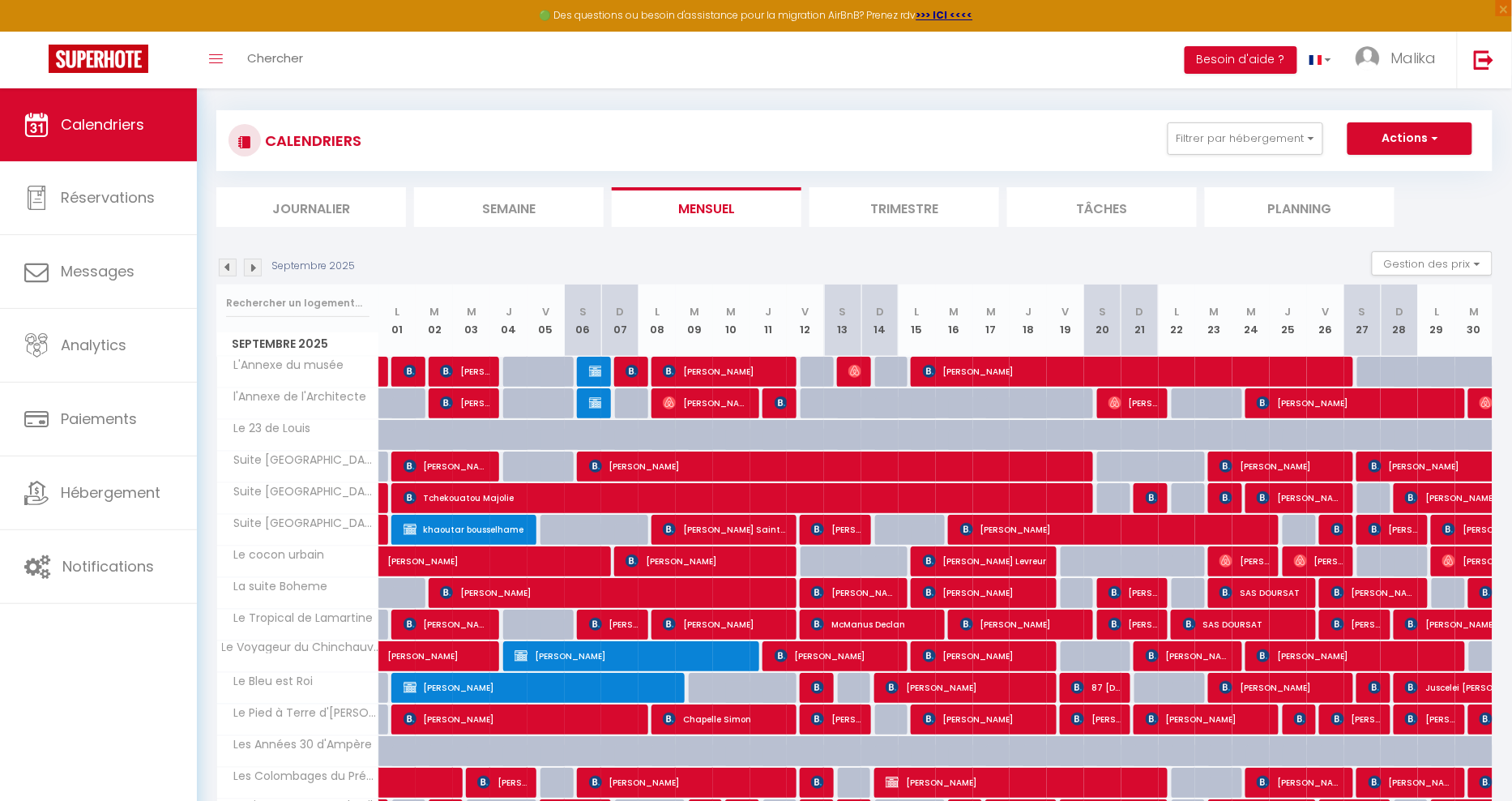
scroll to position [0, 0]
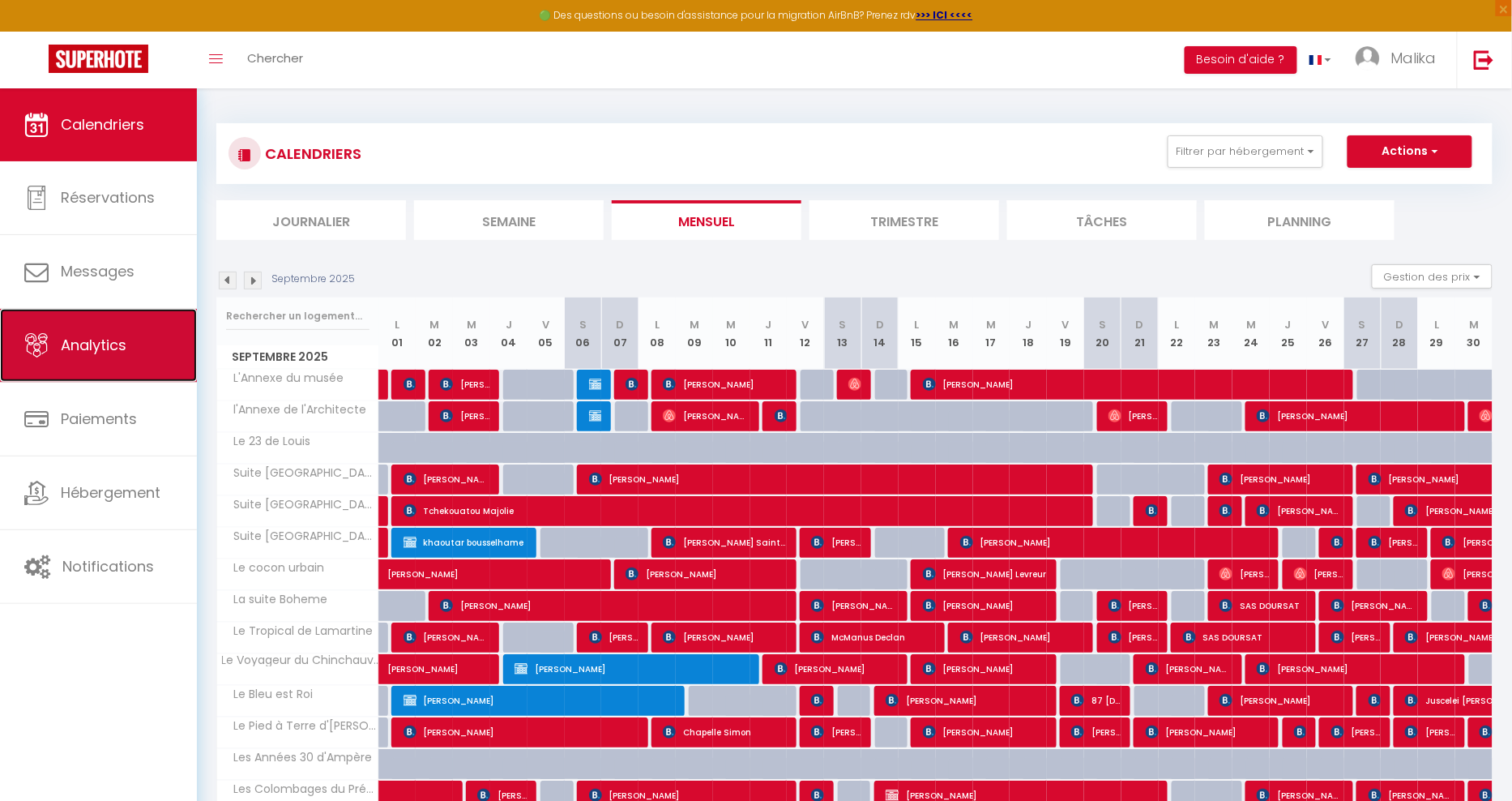
click at [60, 337] on link "Analytics" at bounding box center [98, 346] width 197 height 73
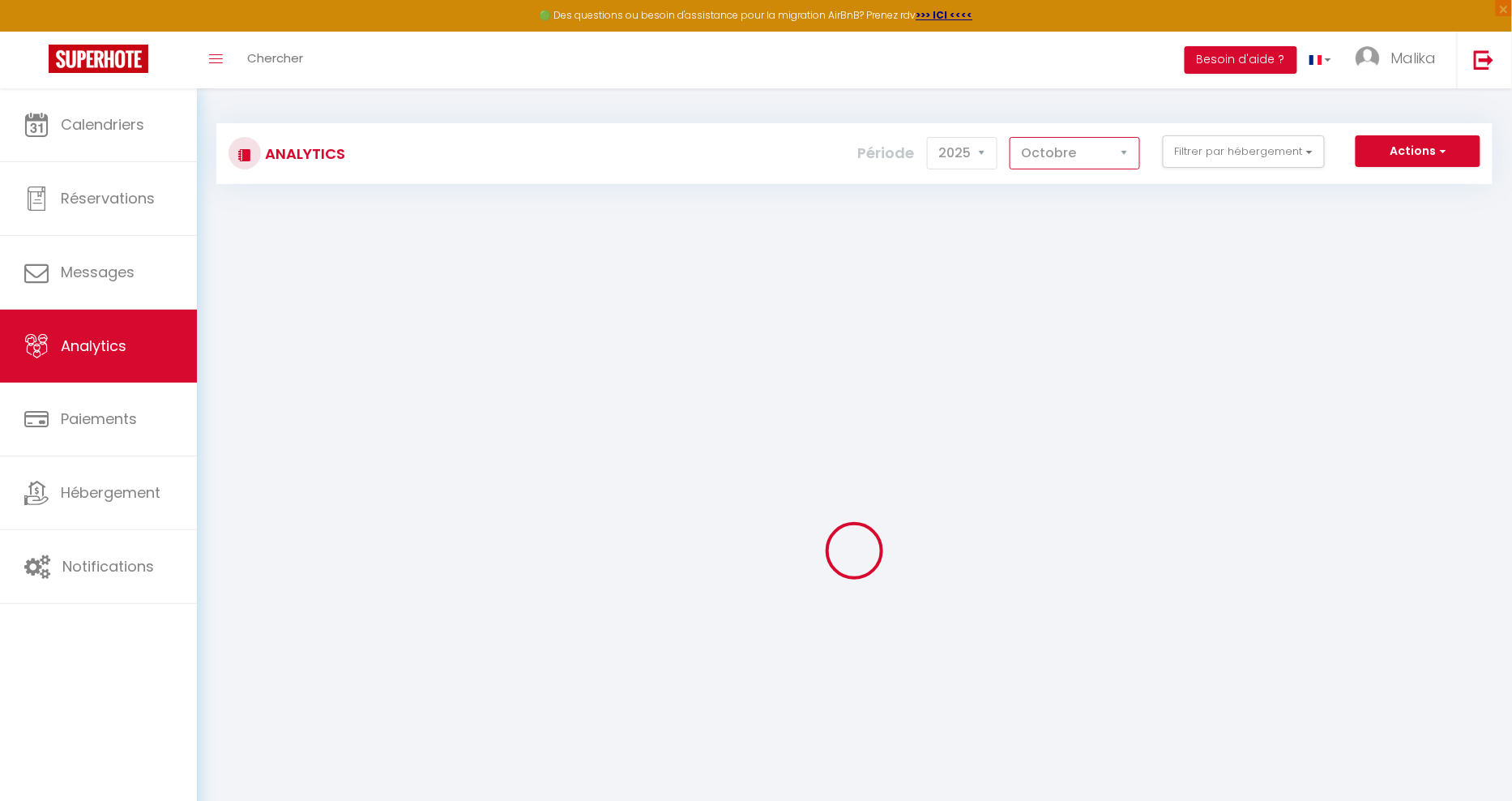
click at [1076, 152] on select "[PERSON_NAME] Mars Avril Mai Juin Juillet Août Septembre Octobre Novembre Décem…" at bounding box center [1075, 153] width 130 height 32
click at [1013, 137] on select "[PERSON_NAME] Mars Avril Mai Juin Juillet Août Septembre Octobre Novembre Décem…" at bounding box center [1075, 153] width 130 height 32
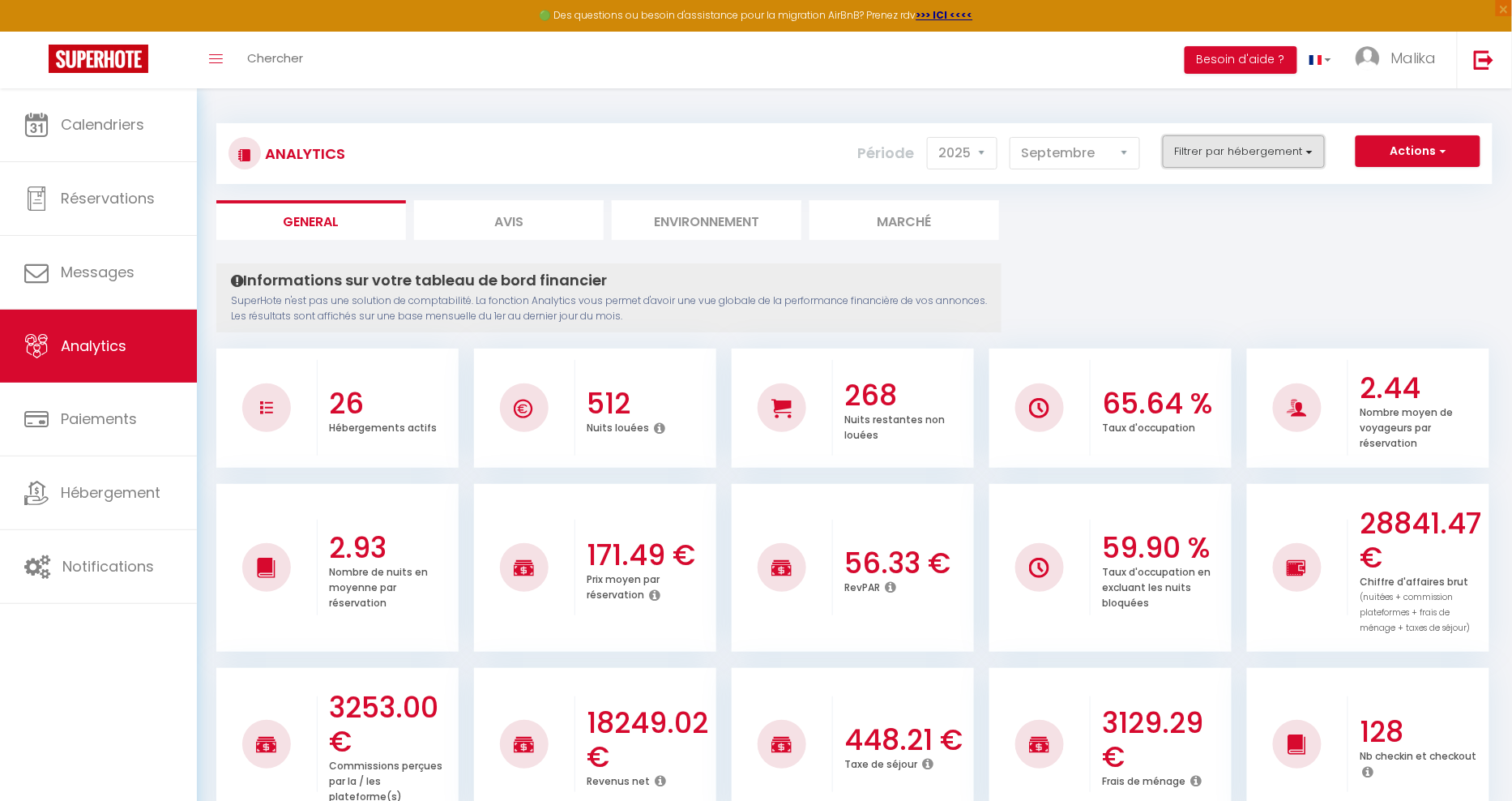
click at [1226, 151] on button "Filtrer par hébergement" at bounding box center [1244, 152] width 162 height 32
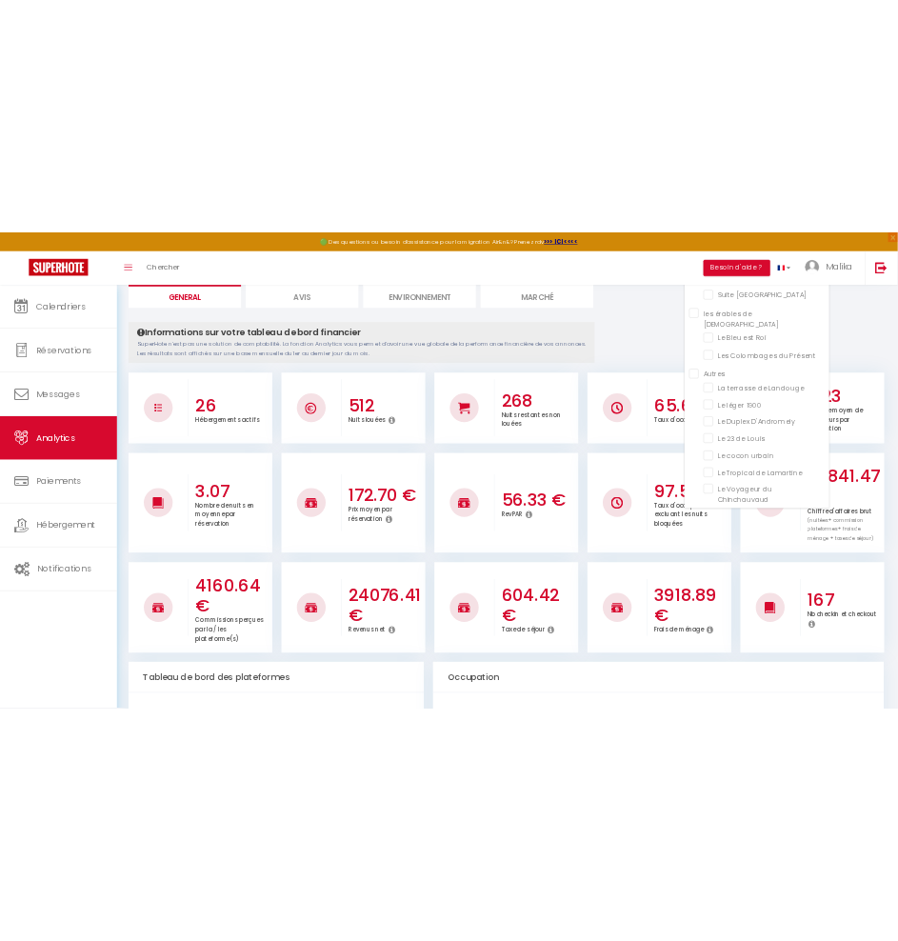
scroll to position [396, 0]
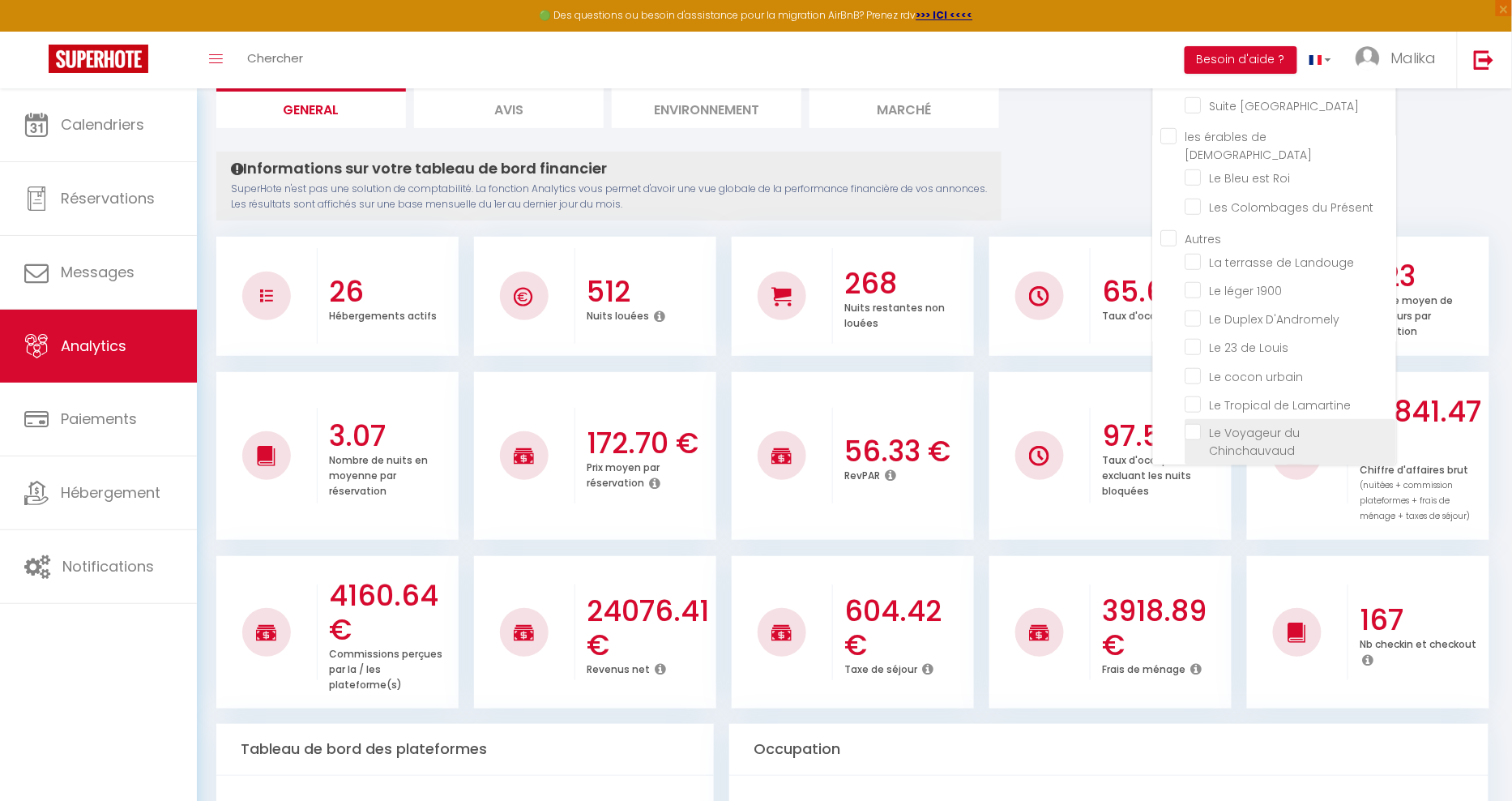
click at [1193, 424] on Chinchauvaud "checkbox" at bounding box center [1291, 432] width 211 height 16
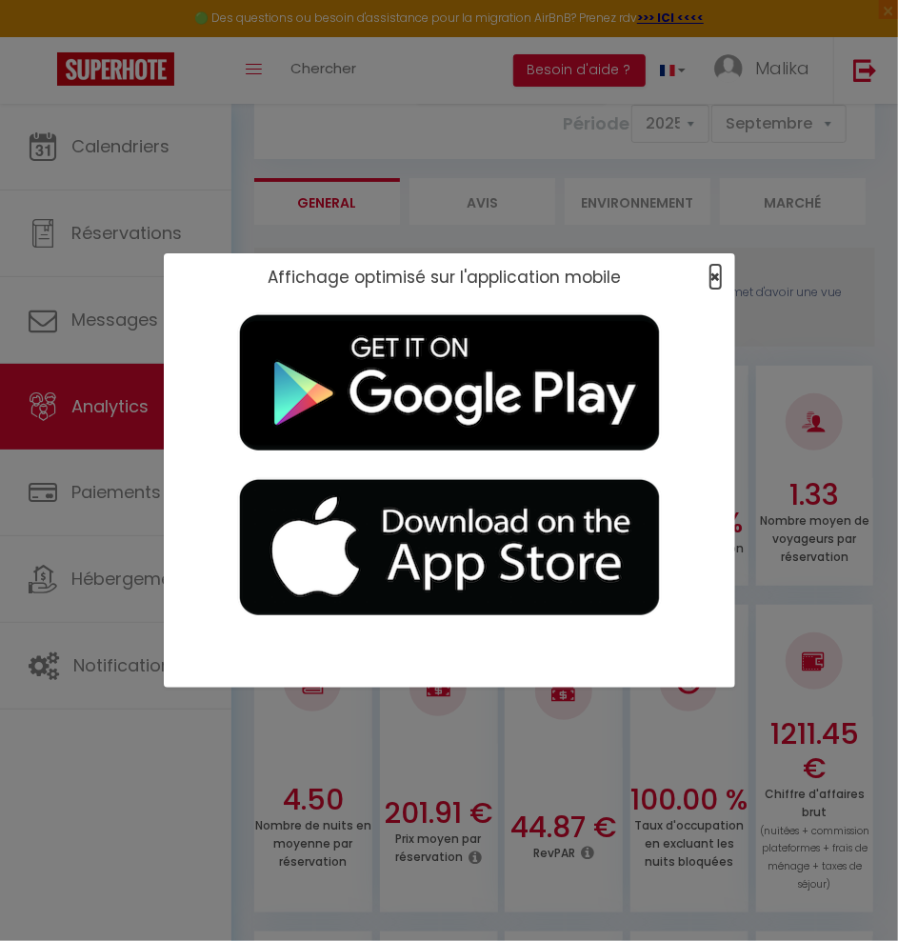
click at [715, 273] on span "×" at bounding box center [715, 277] width 10 height 24
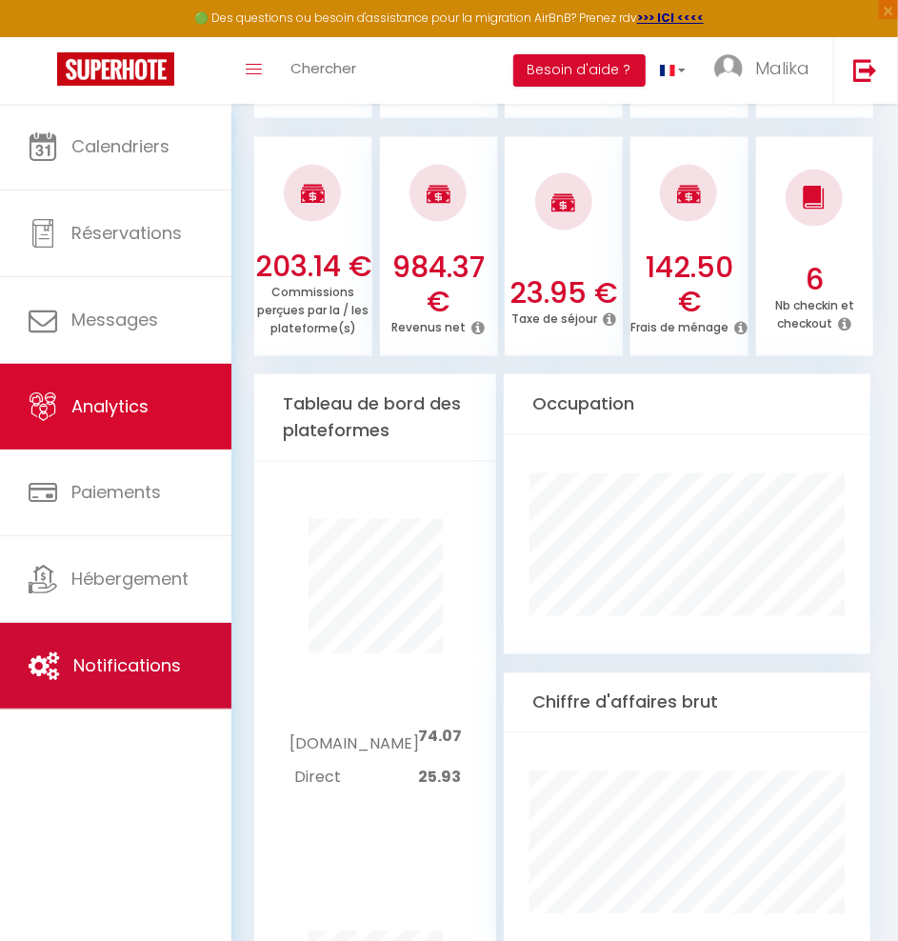
scroll to position [925, 0]
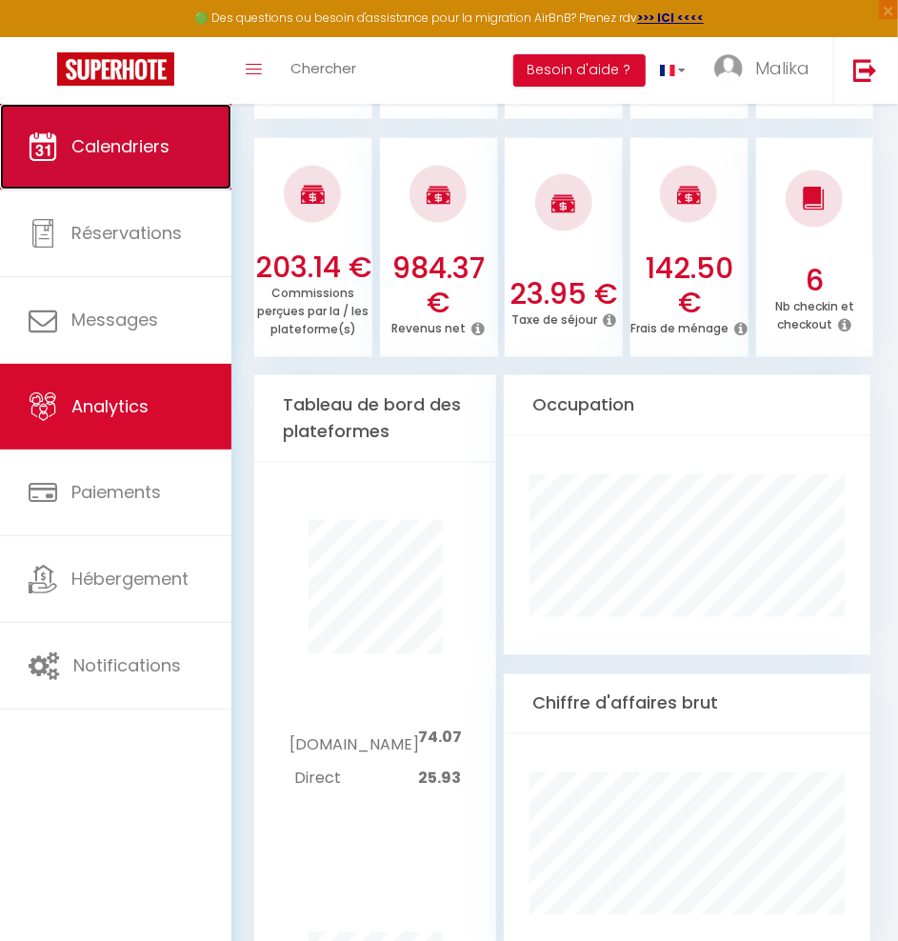
click at [128, 151] on span "Calendriers" at bounding box center [120, 146] width 98 height 24
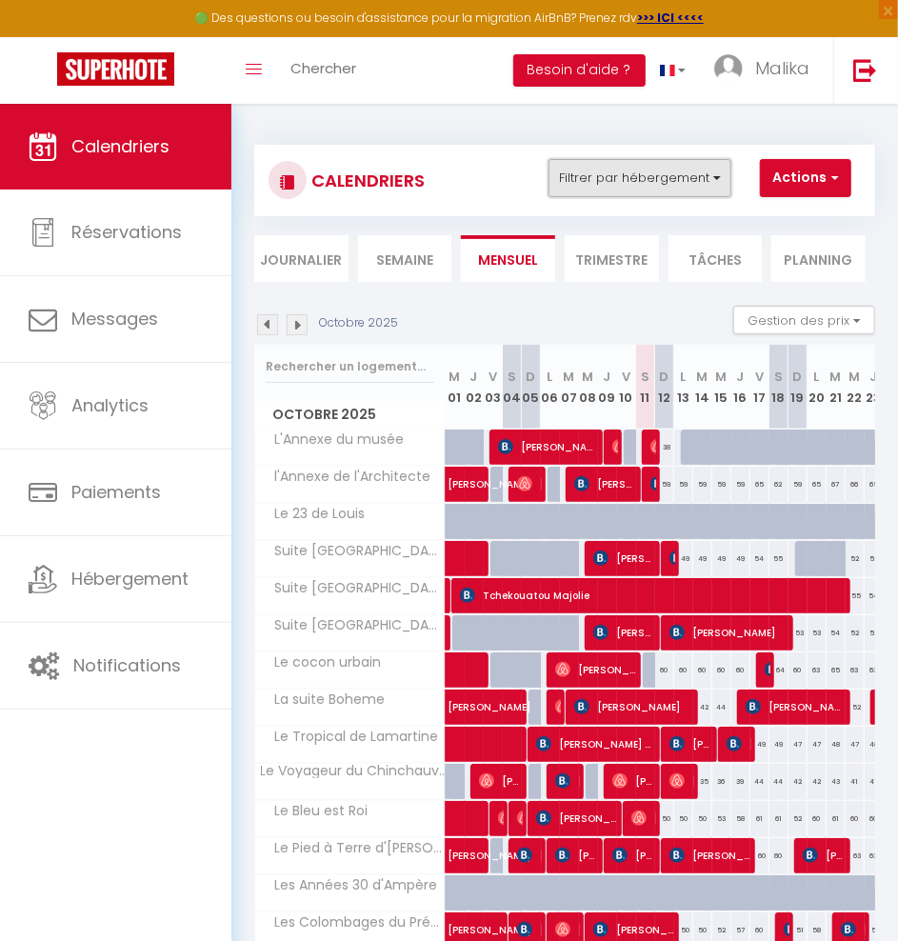
click at [691, 177] on button "Filtrer par hébergement" at bounding box center [640, 178] width 183 height 38
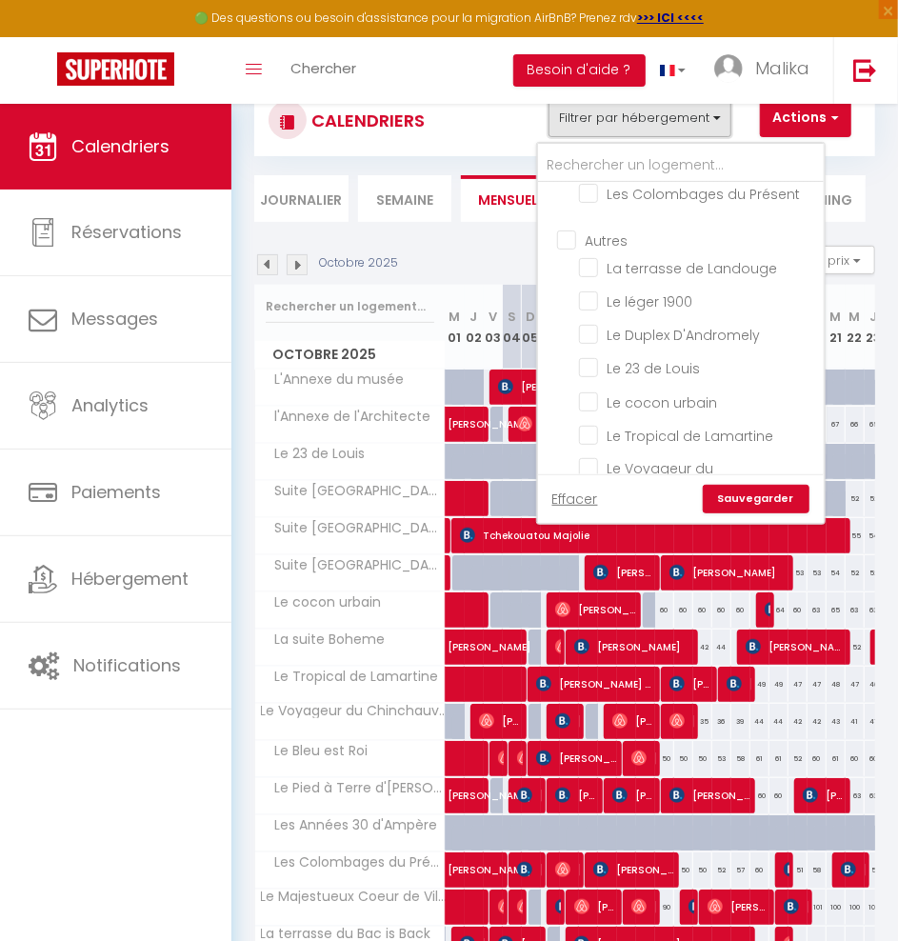
scroll to position [638, 0]
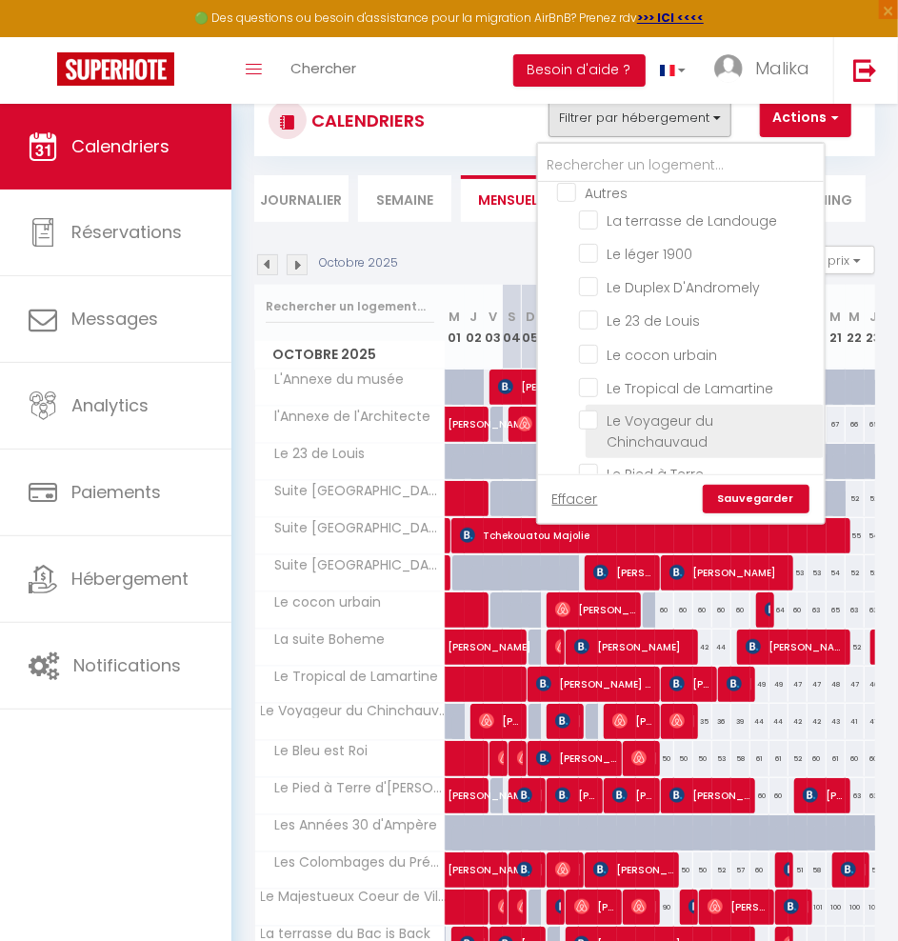
click at [593, 410] on input "Le Voyageur du Chinchauvaud" at bounding box center [698, 419] width 238 height 19
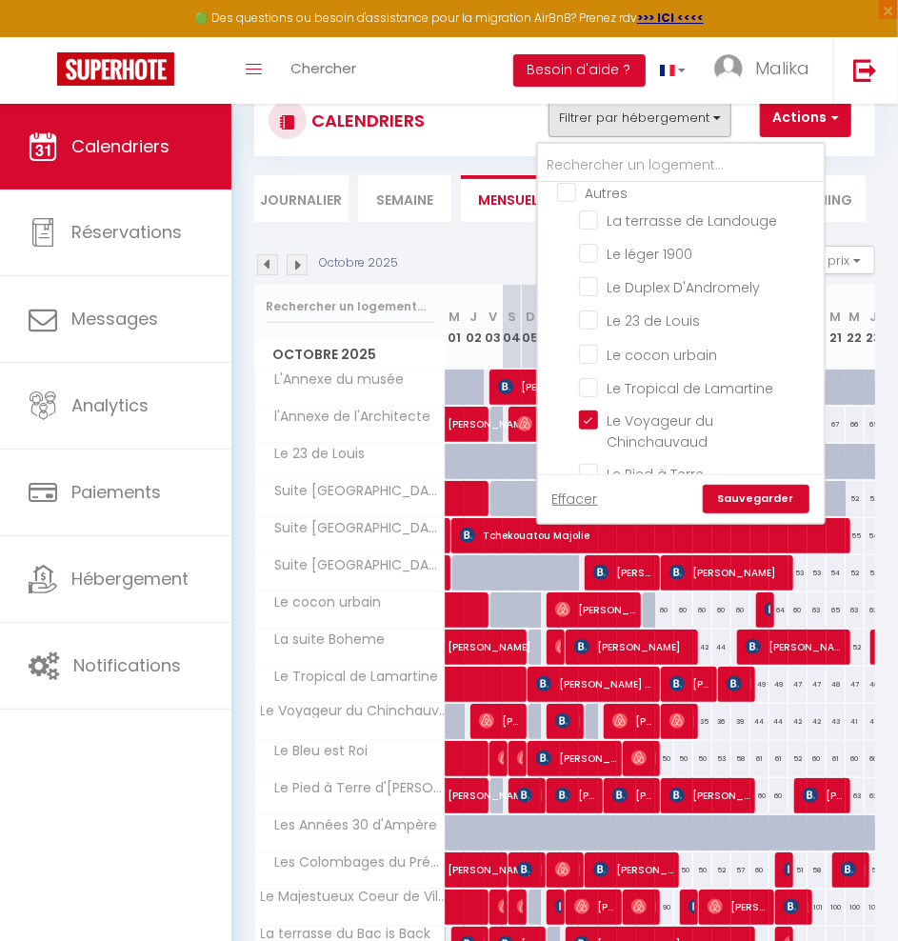
click at [738, 501] on link "Sauvegarder" at bounding box center [756, 499] width 107 height 29
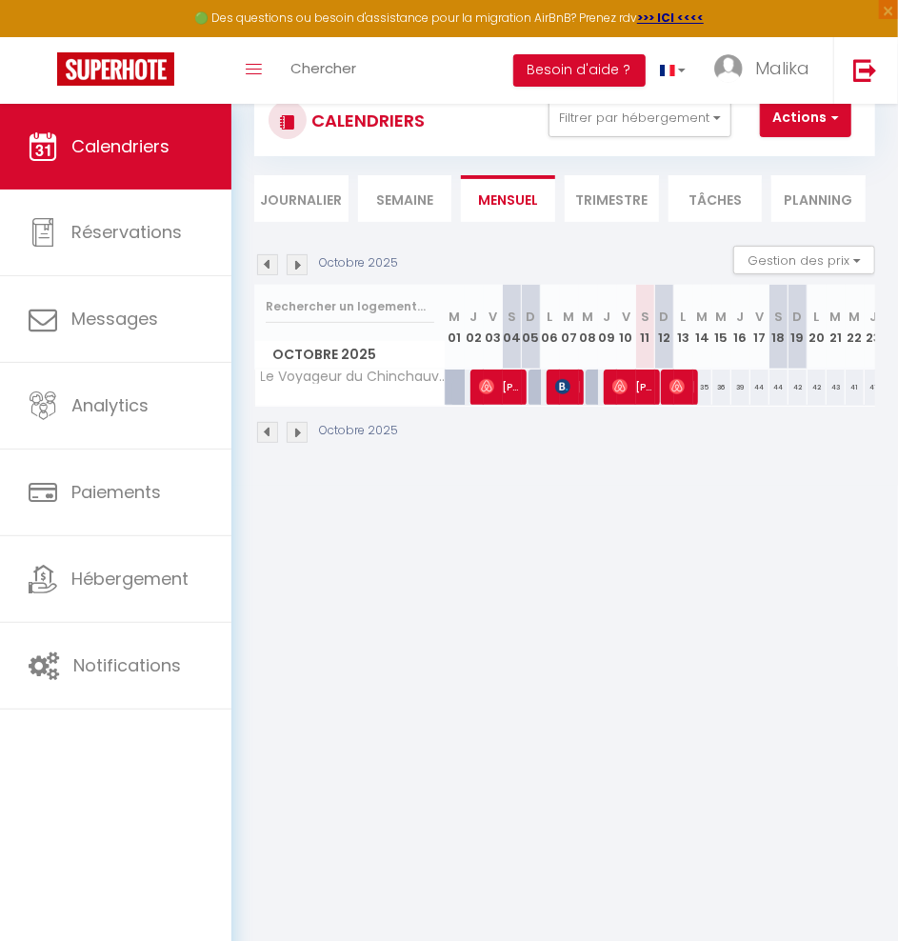
click at [268, 431] on img at bounding box center [267, 432] width 21 height 21
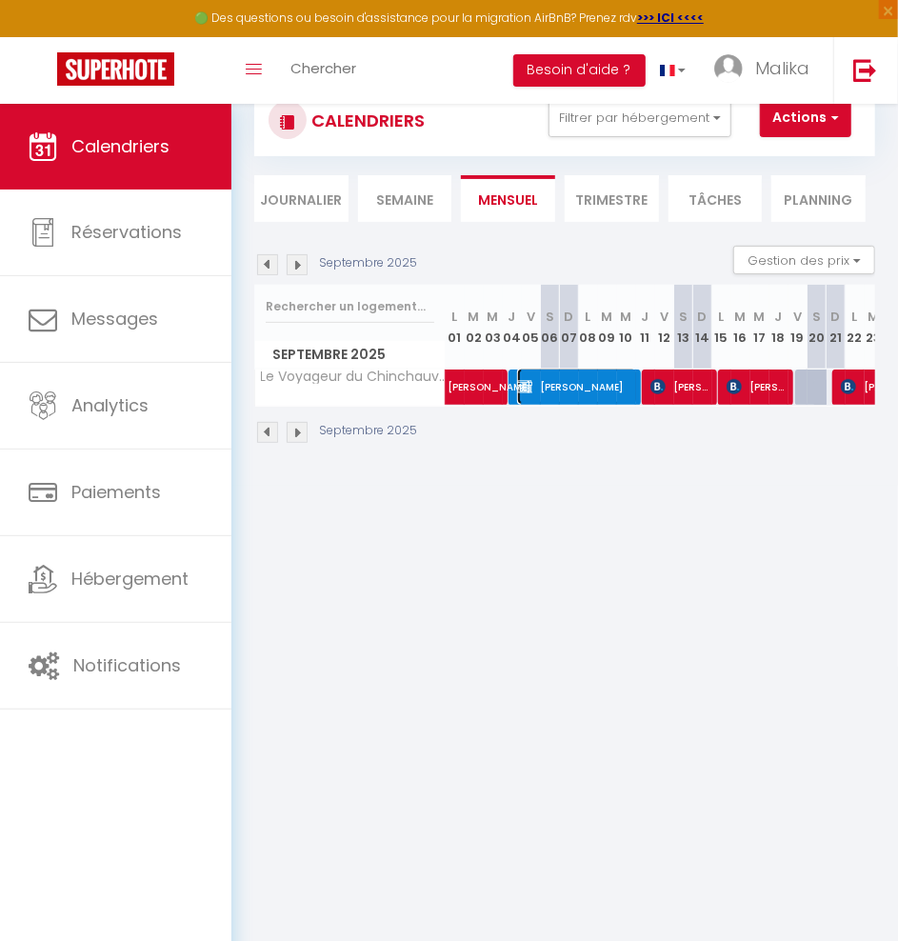
click at [589, 389] on span "STEPHANE LALEUF" at bounding box center [577, 387] width 121 height 36
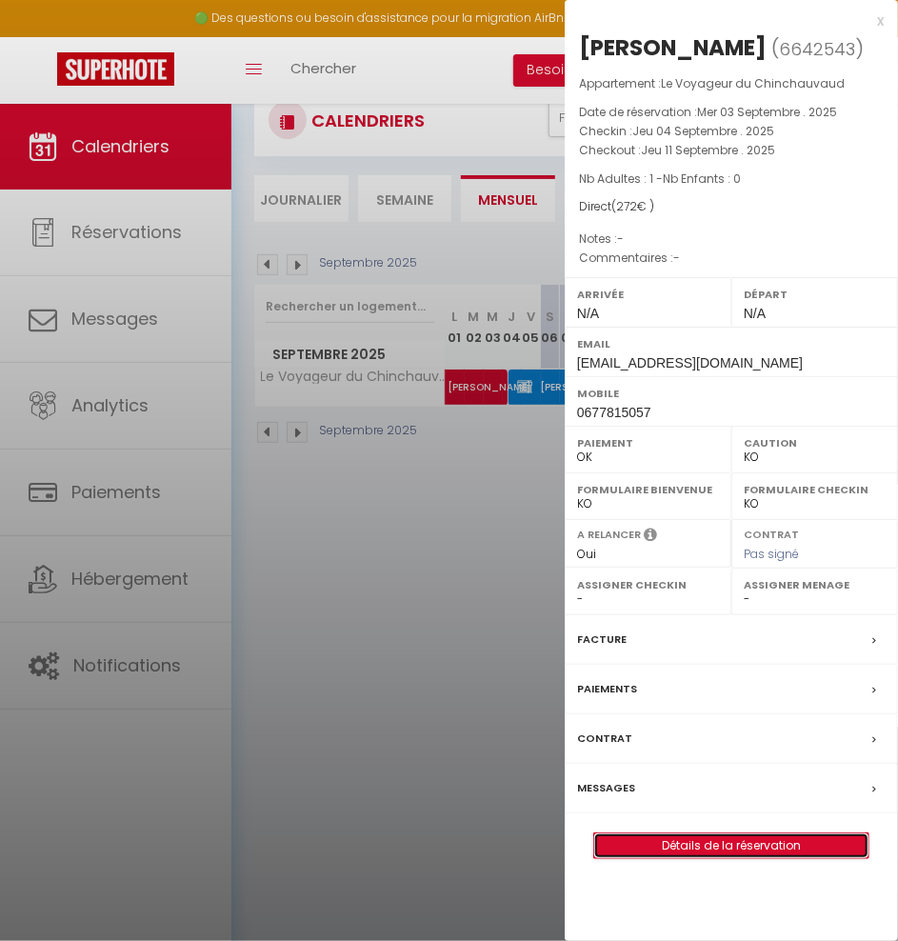
click at [735, 840] on link "Détails de la réservation" at bounding box center [731, 845] width 274 height 25
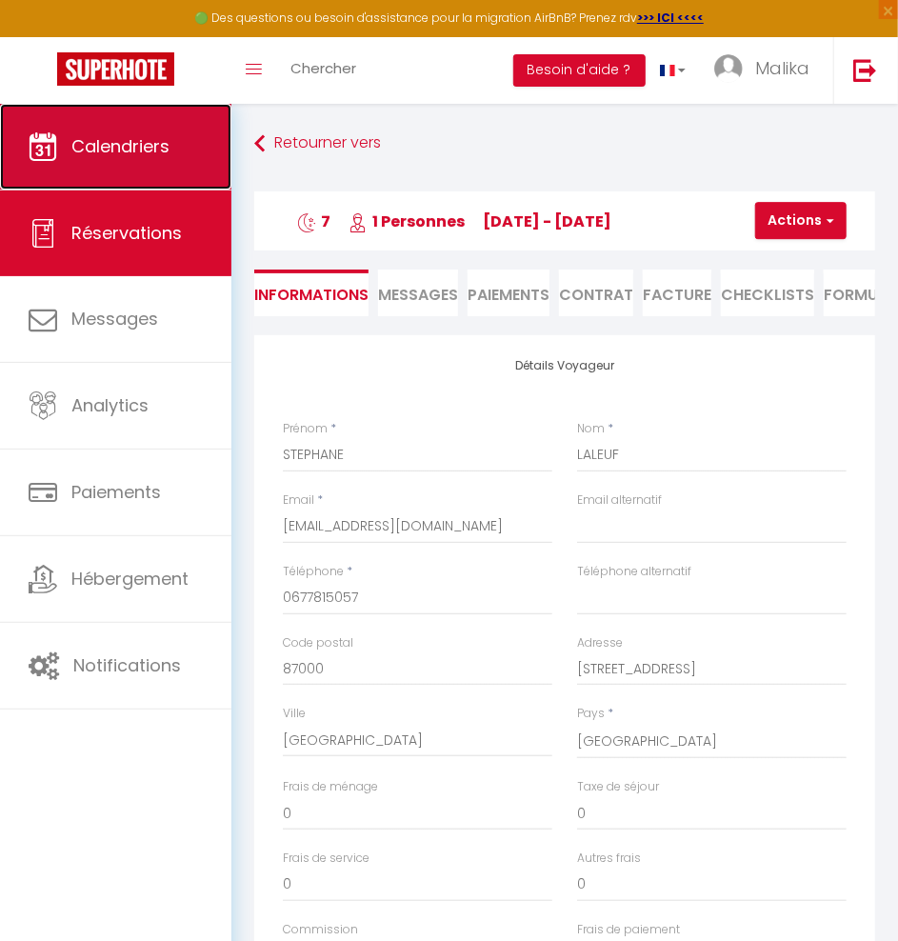
click at [106, 149] on span "Calendriers" at bounding box center [120, 146] width 98 height 24
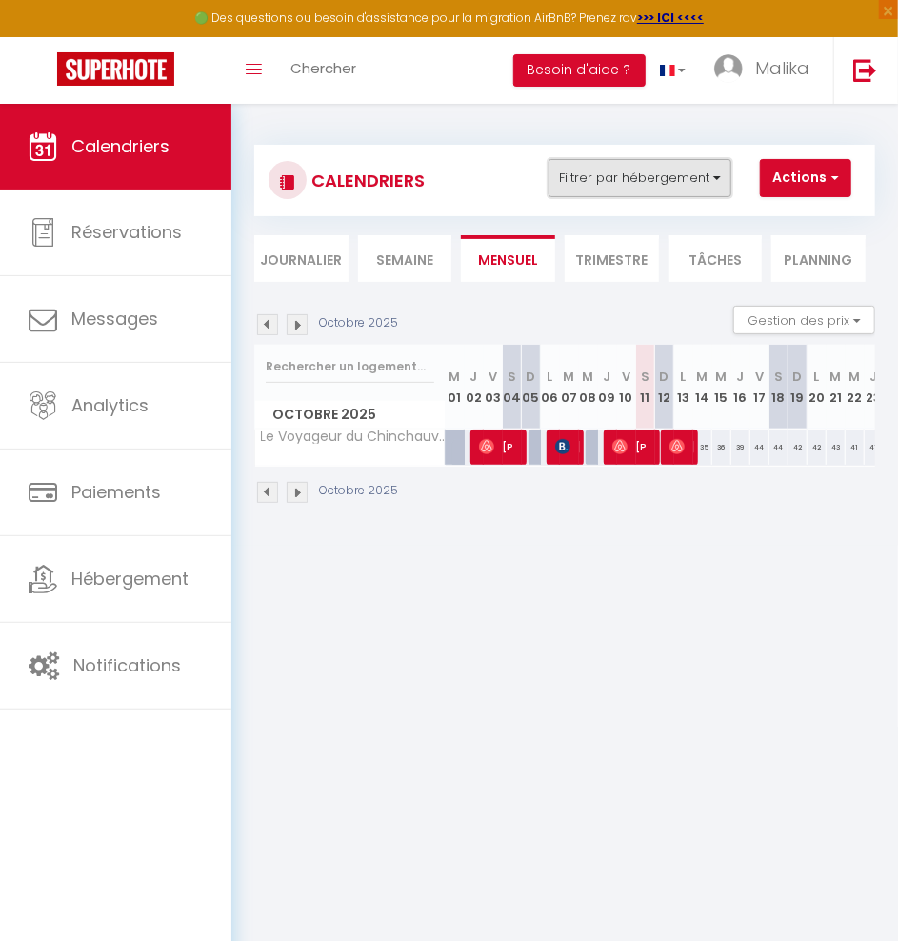
click at [708, 180] on button "Filtrer par hébergement" at bounding box center [640, 178] width 183 height 38
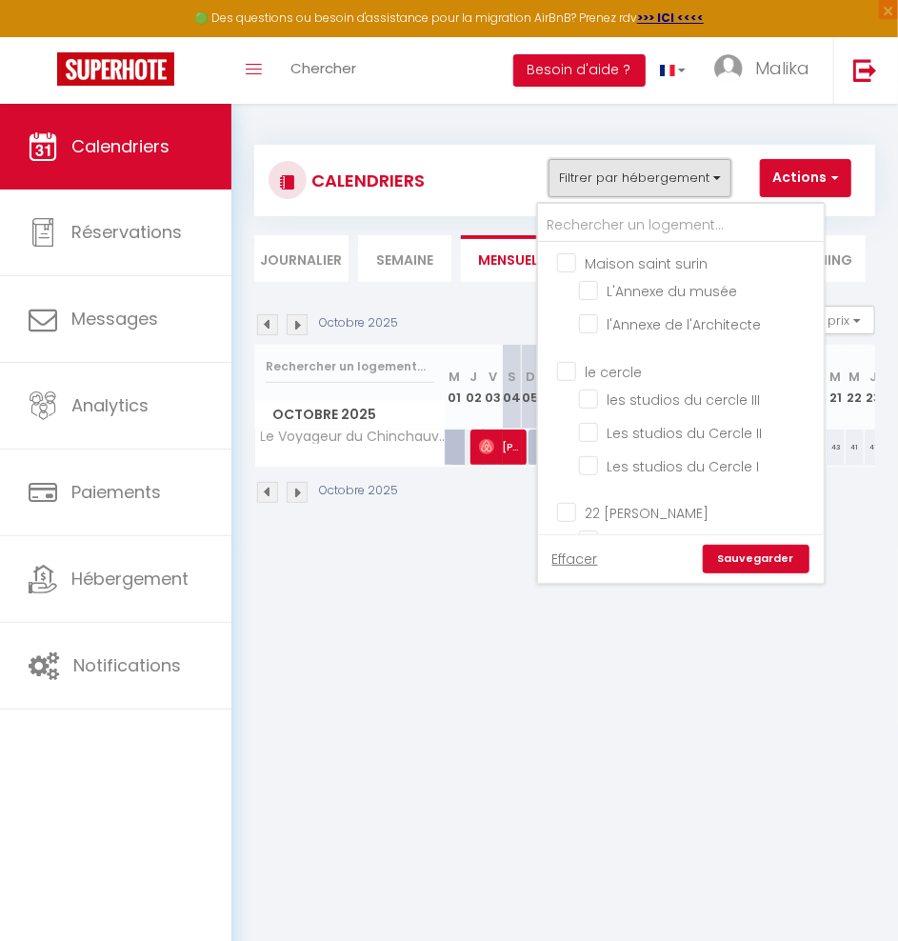
click at [708, 180] on button "Filtrer par hébergement" at bounding box center [640, 178] width 183 height 38
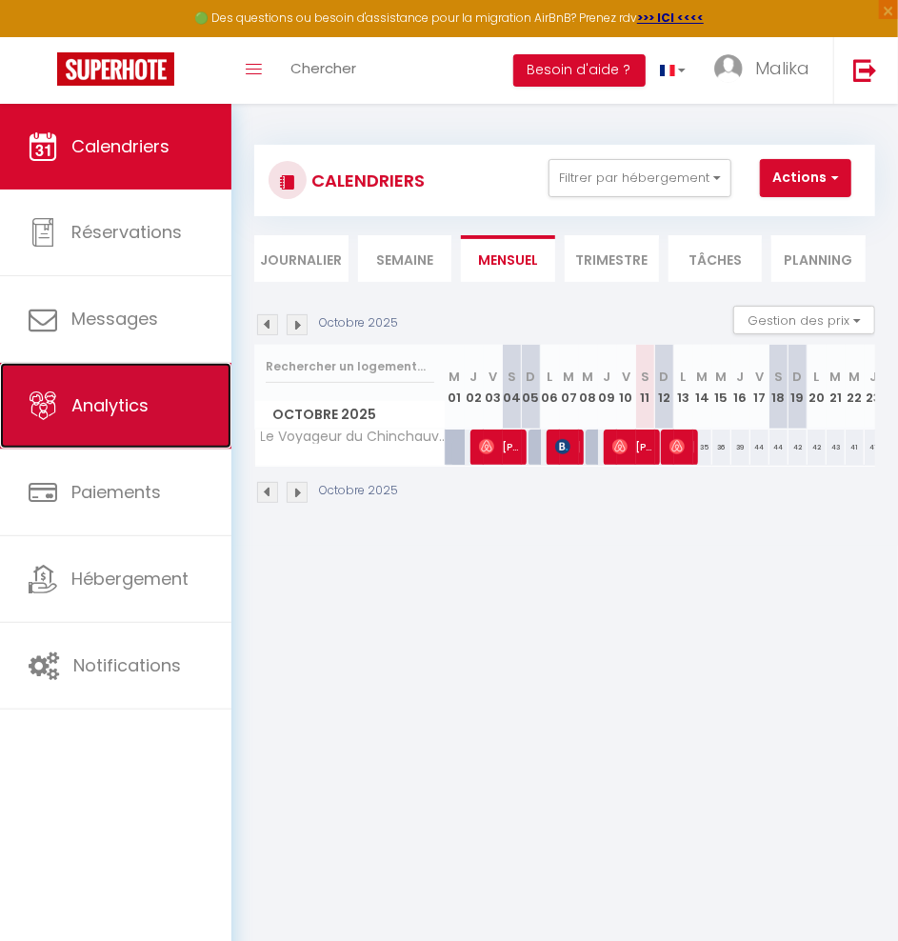
click at [165, 429] on link "Analytics" at bounding box center [115, 406] width 231 height 86
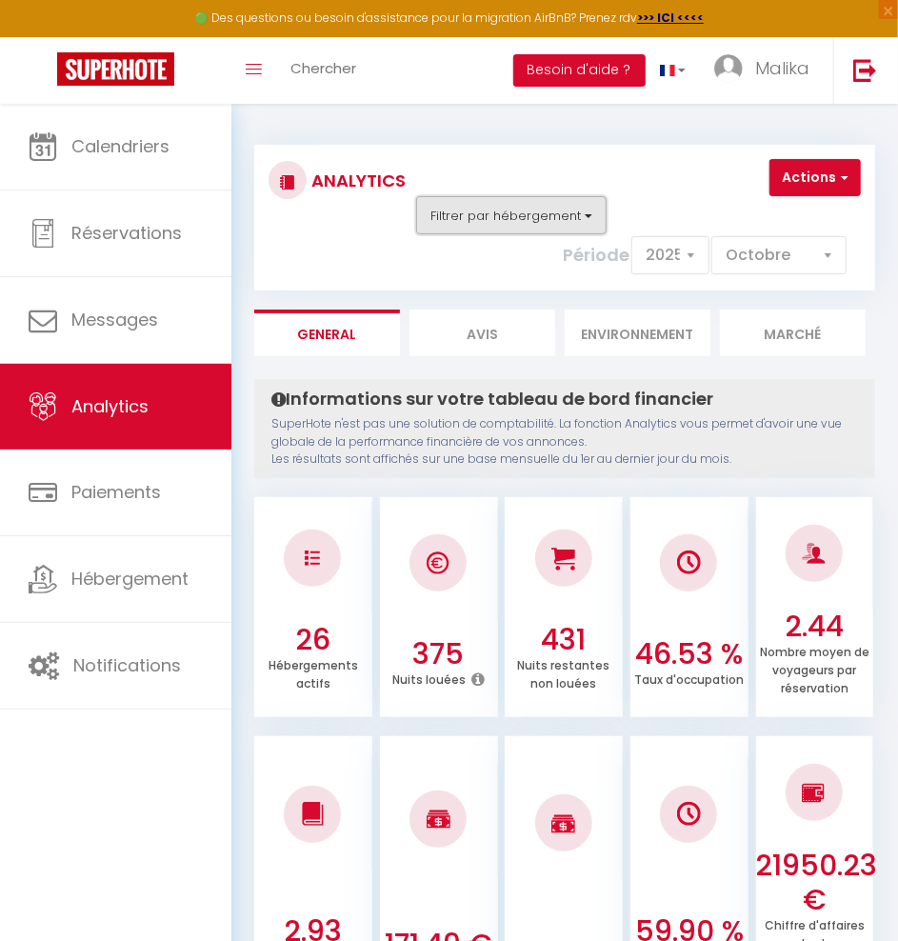
click at [426, 215] on button "Filtrer par hébergement" at bounding box center [511, 215] width 190 height 38
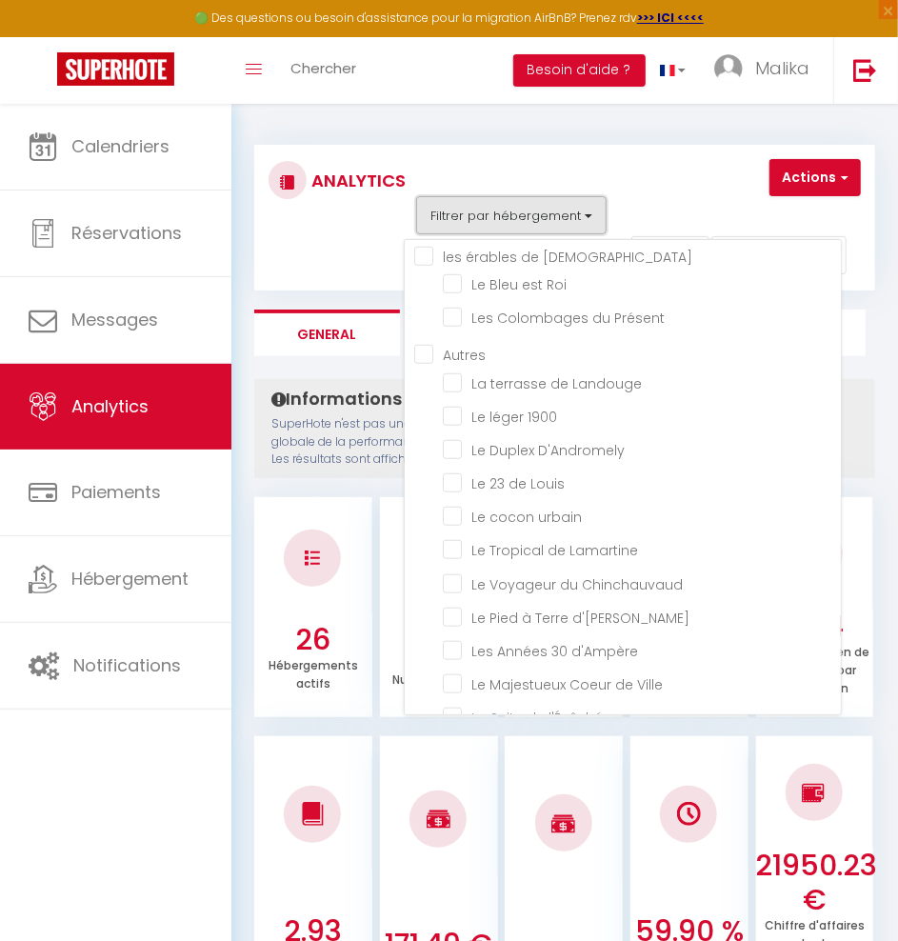
scroll to position [476, 0]
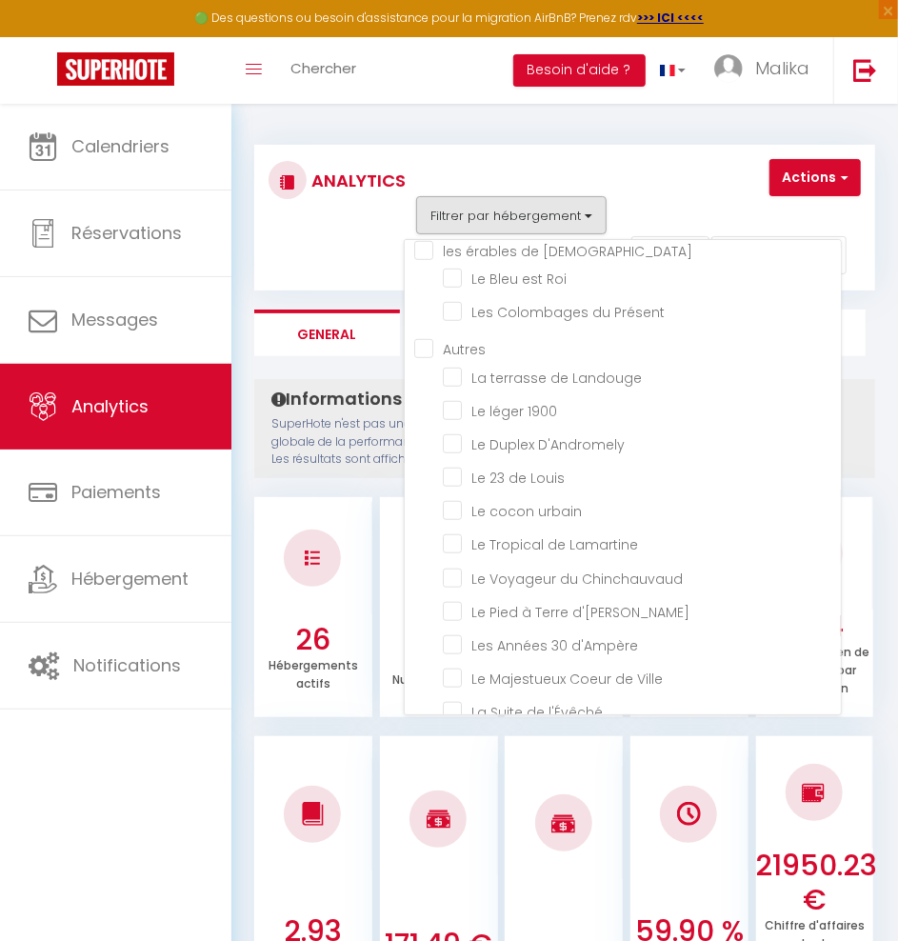
click at [546, 533] on Lamartine "checkbox" at bounding box center [642, 542] width 398 height 19
click at [330, 408] on h4 "Informations sur votre tableau de bord financier" at bounding box center [564, 399] width 587 height 21
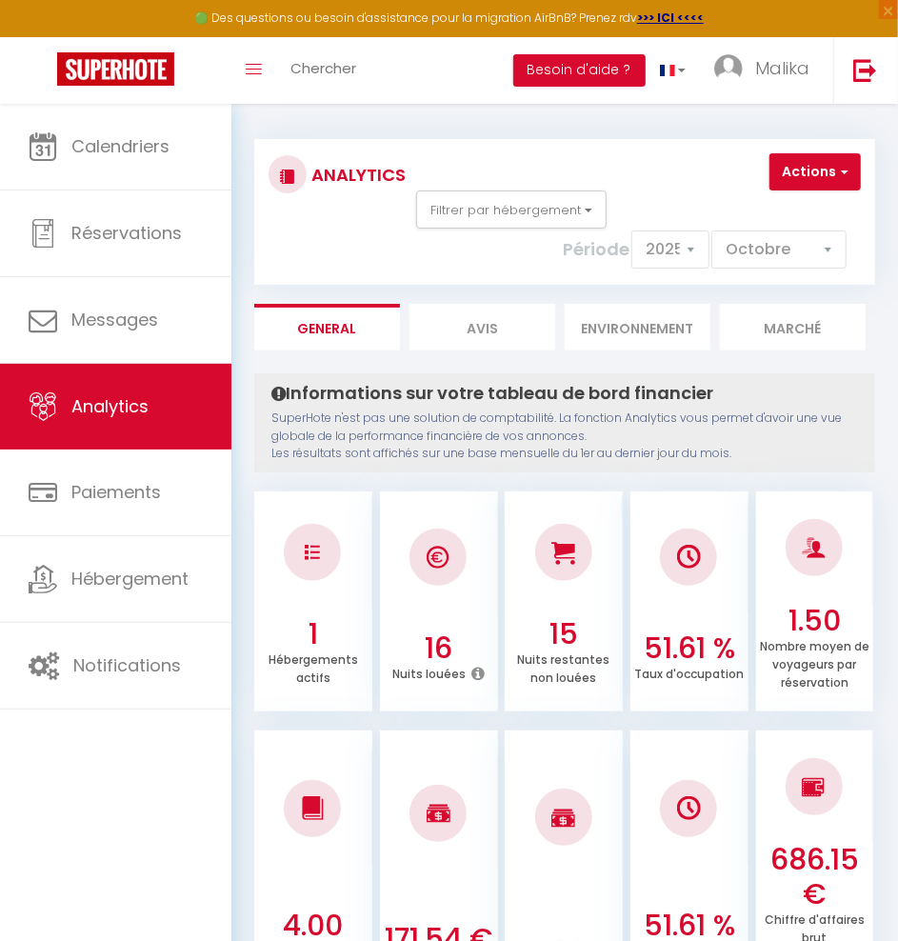
scroll to position [0, 0]
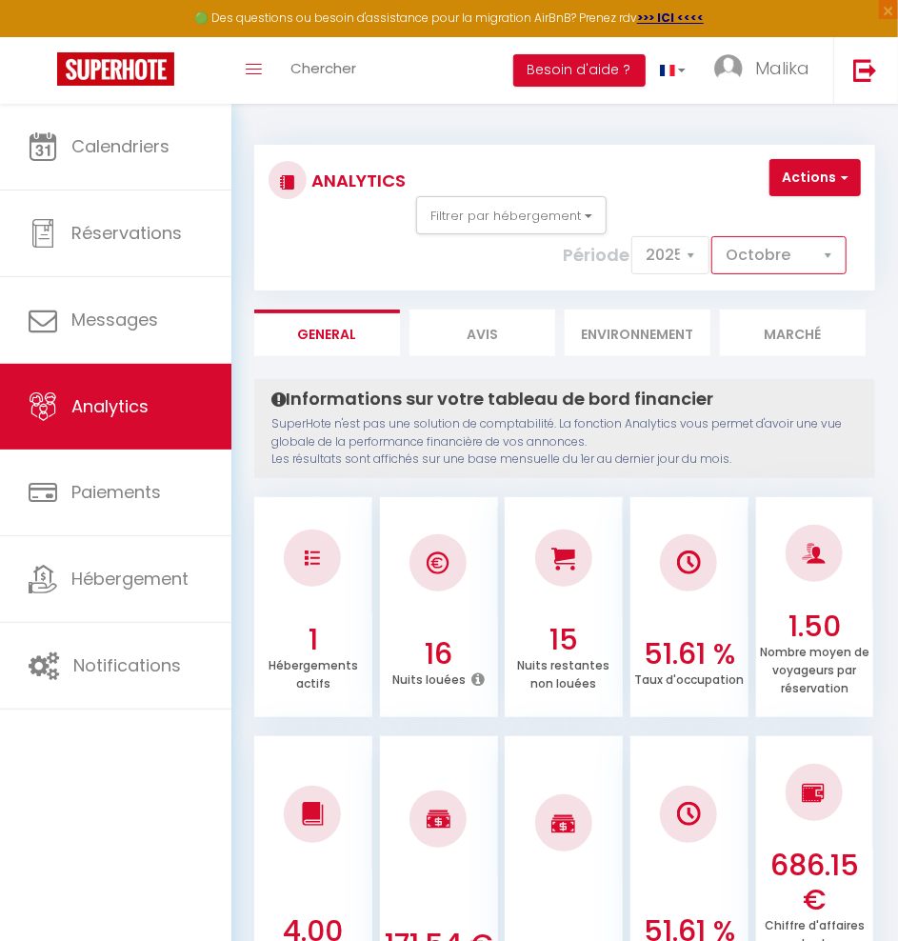
click at [744, 245] on select "[PERSON_NAME] Mars Avril Mai Juin Juillet Août Septembre Octobre Novembre Décem…" at bounding box center [778, 255] width 135 height 38
click at [714, 236] on select "[PERSON_NAME] Mars Avril Mai Juin Juillet Août Septembre Octobre Novembre Décem…" at bounding box center [778, 255] width 135 height 38
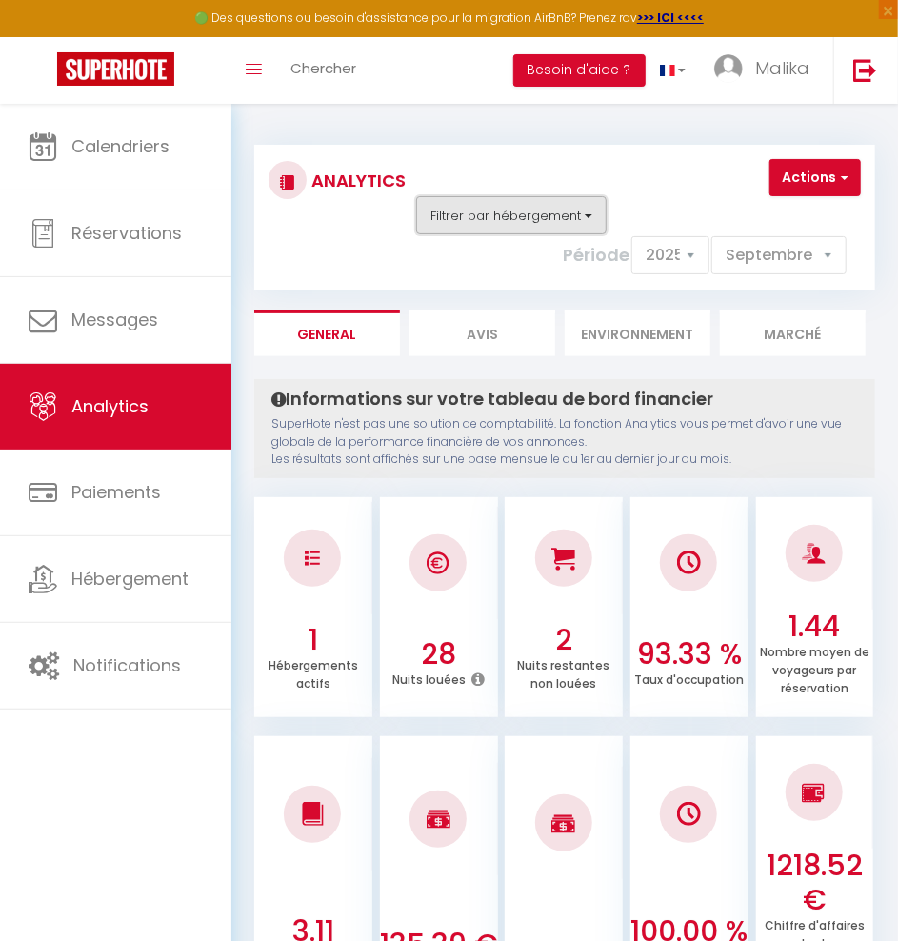
click at [468, 209] on button "Filtrer par hébergement" at bounding box center [511, 215] width 190 height 38
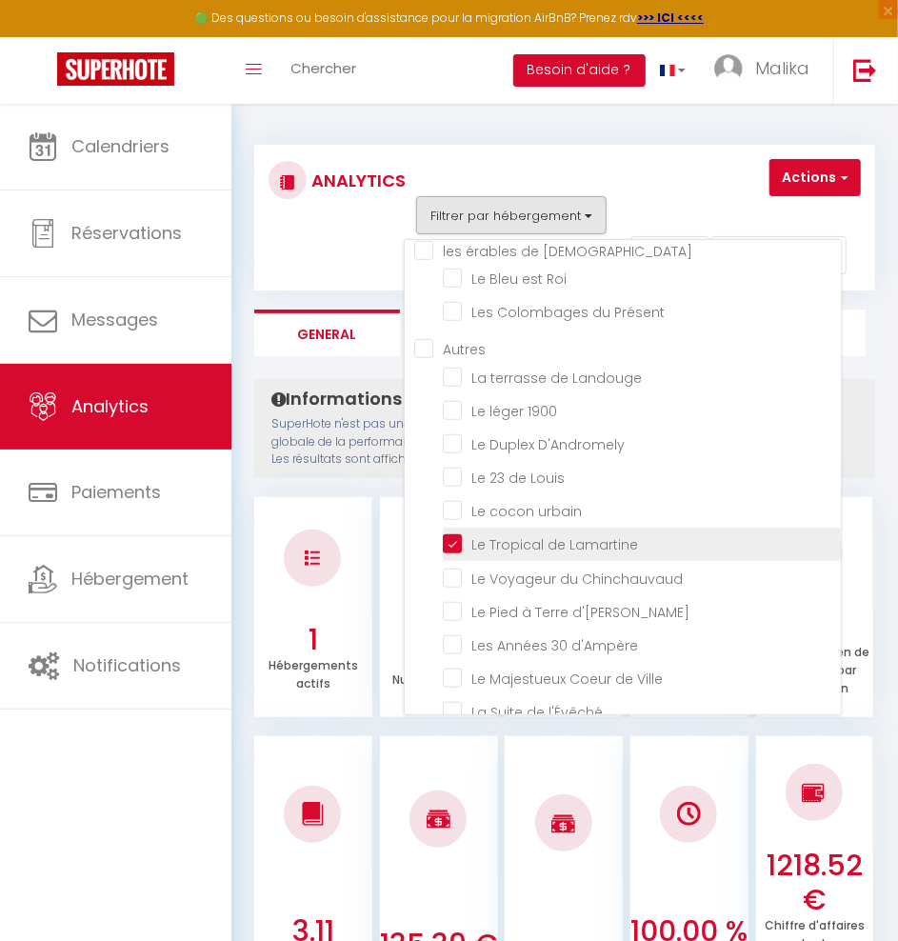
click at [452, 533] on Lamartine "checkbox" at bounding box center [642, 542] width 398 height 19
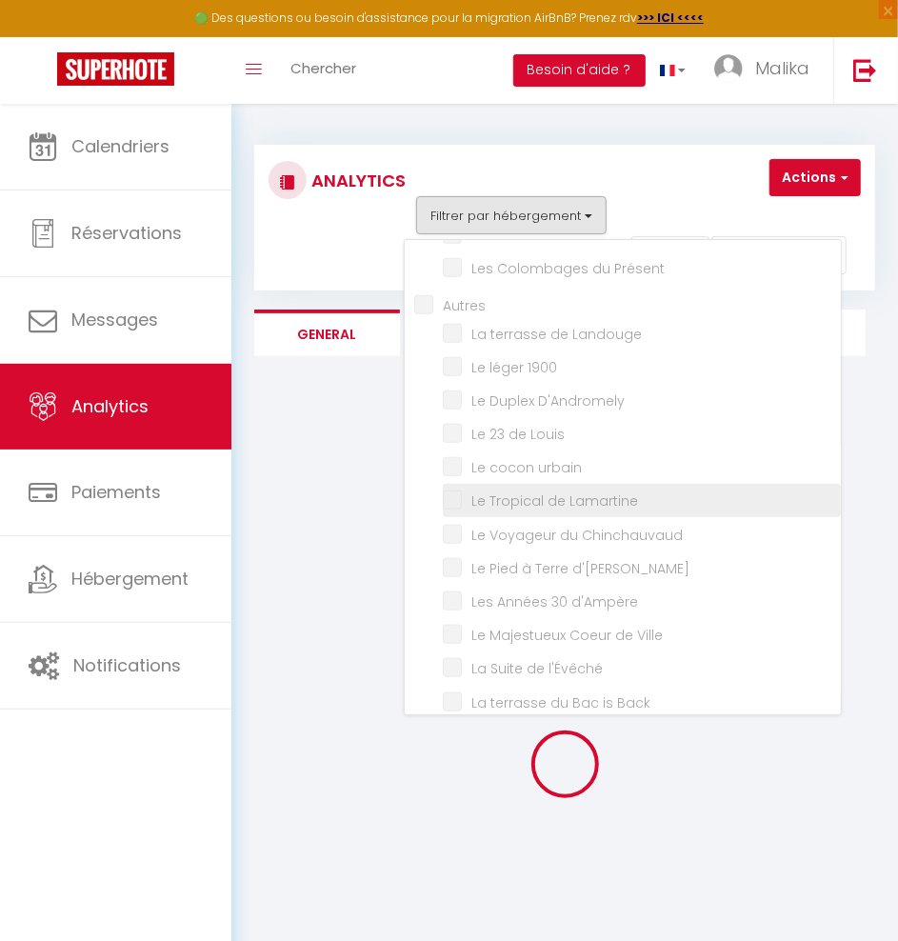
scroll to position [524, 0]
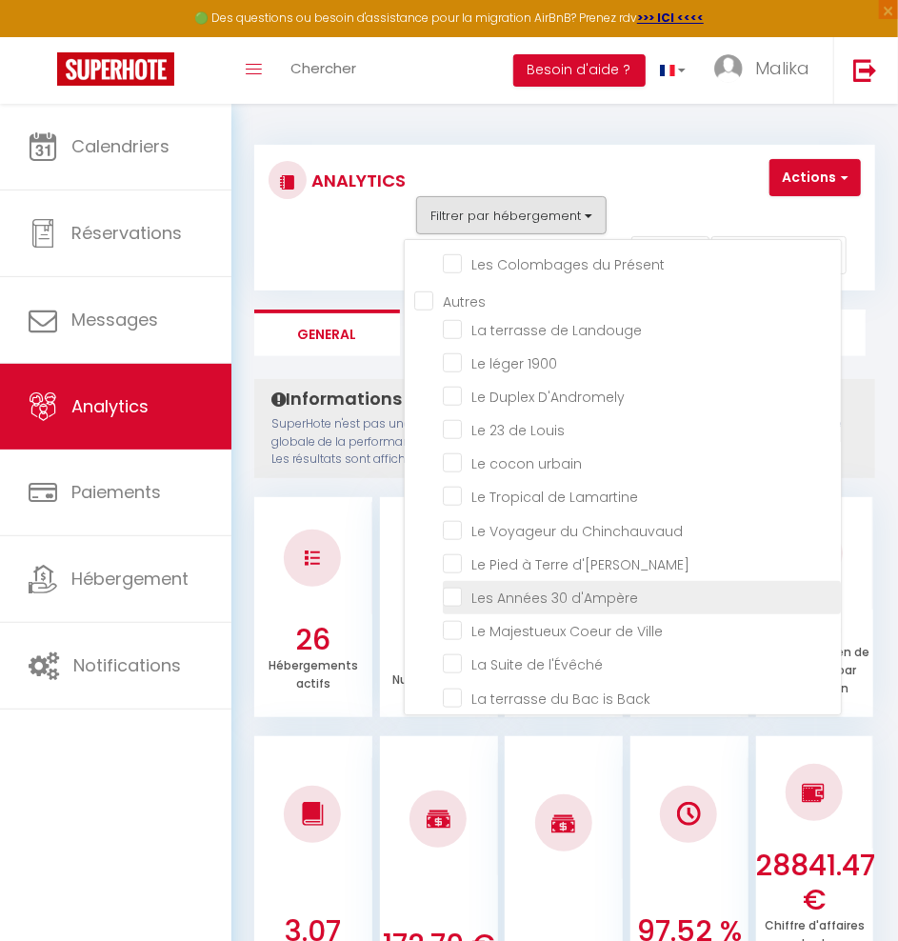
click at [453, 589] on d\'Ampère "checkbox" at bounding box center [642, 596] width 398 height 19
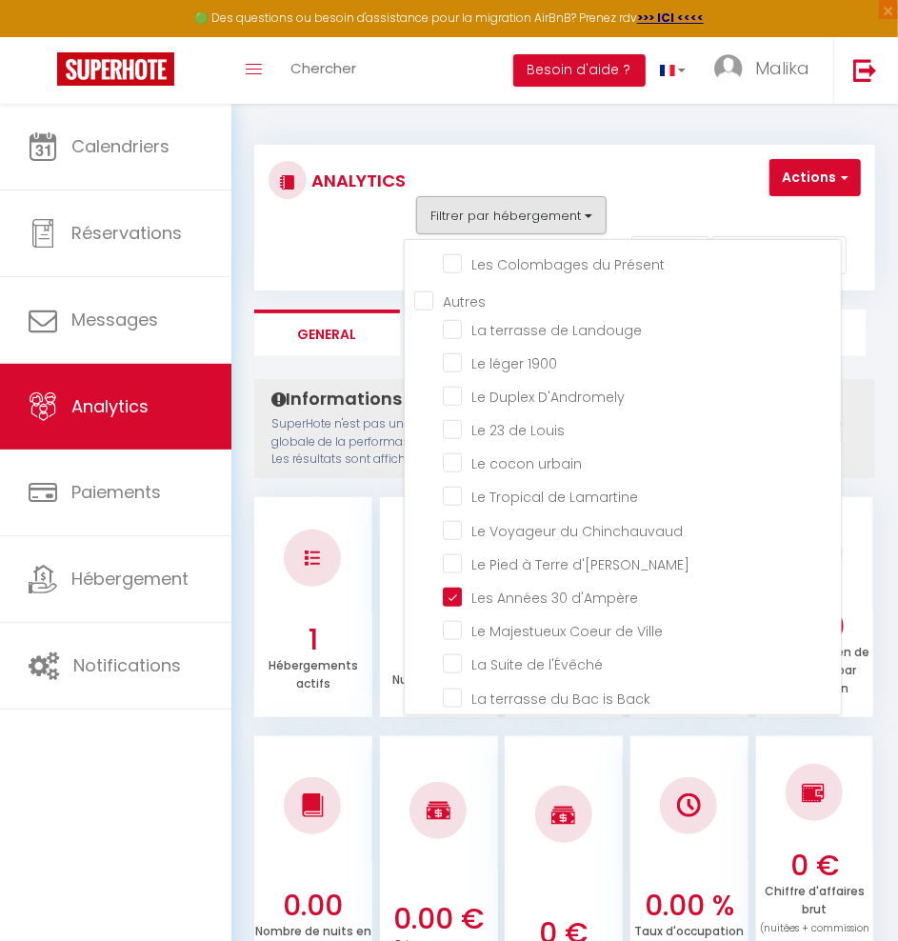
click at [333, 258] on div "Analytics" at bounding box center [333, 218] width 154 height 118
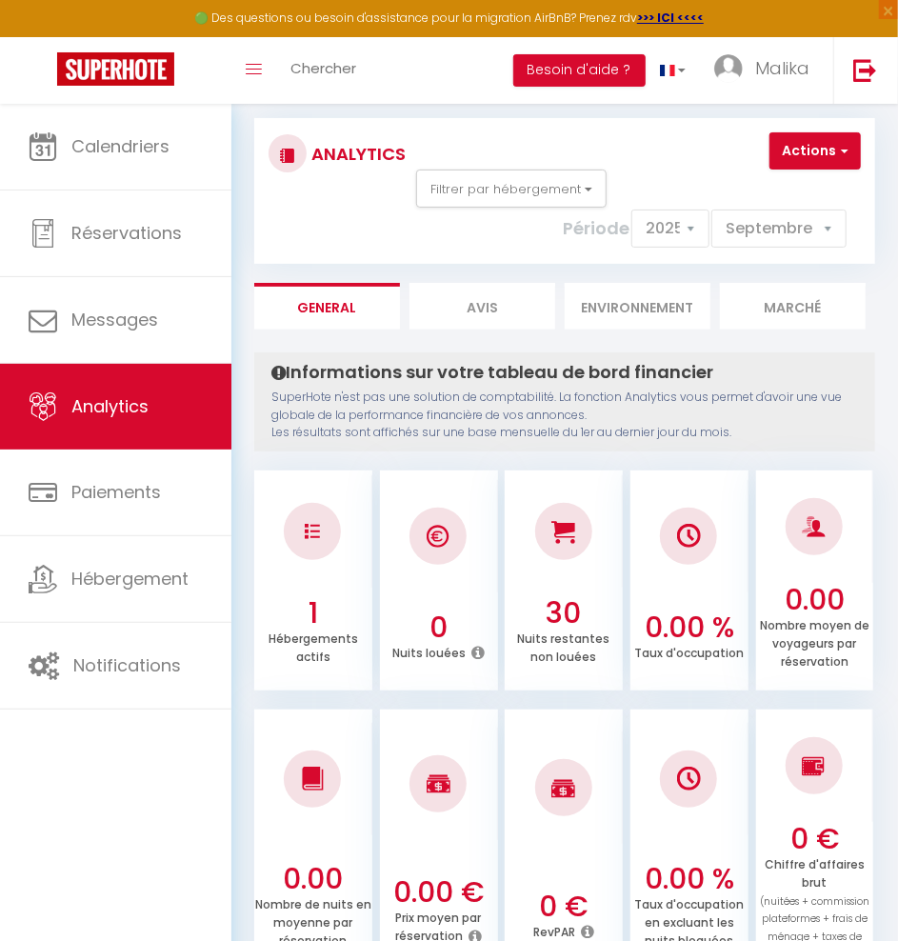
scroll to position [0, 0]
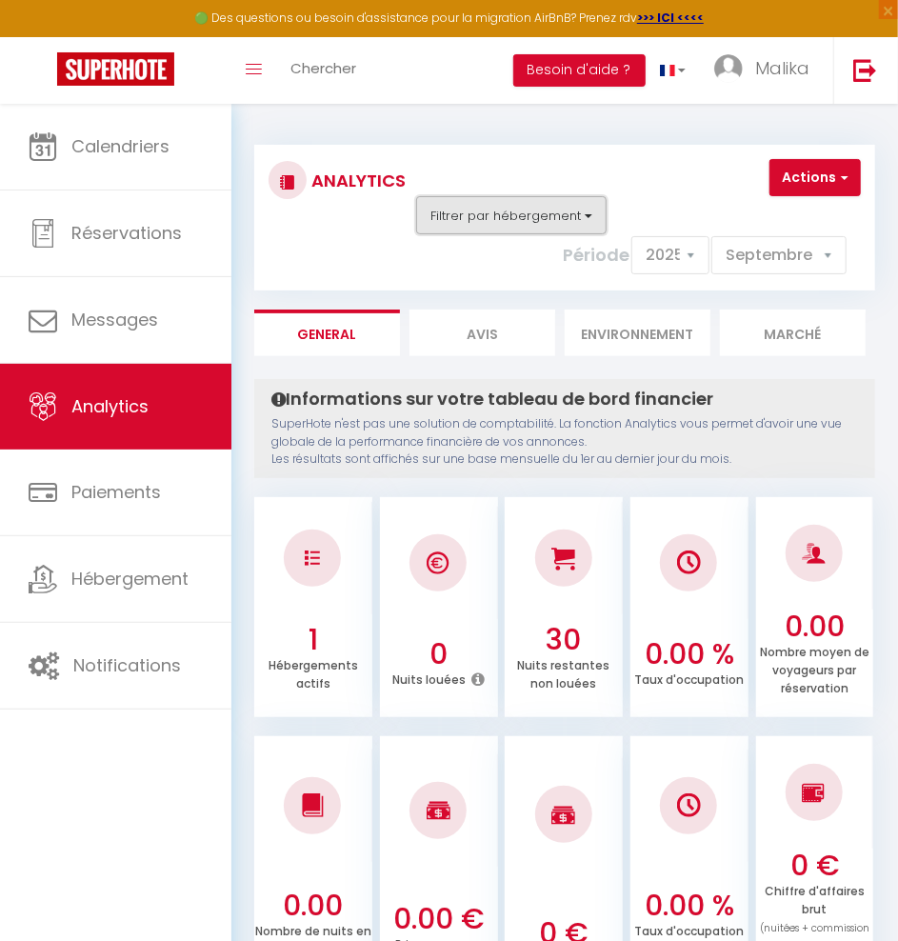
click at [464, 202] on button "Filtrer par hébergement" at bounding box center [511, 215] width 190 height 38
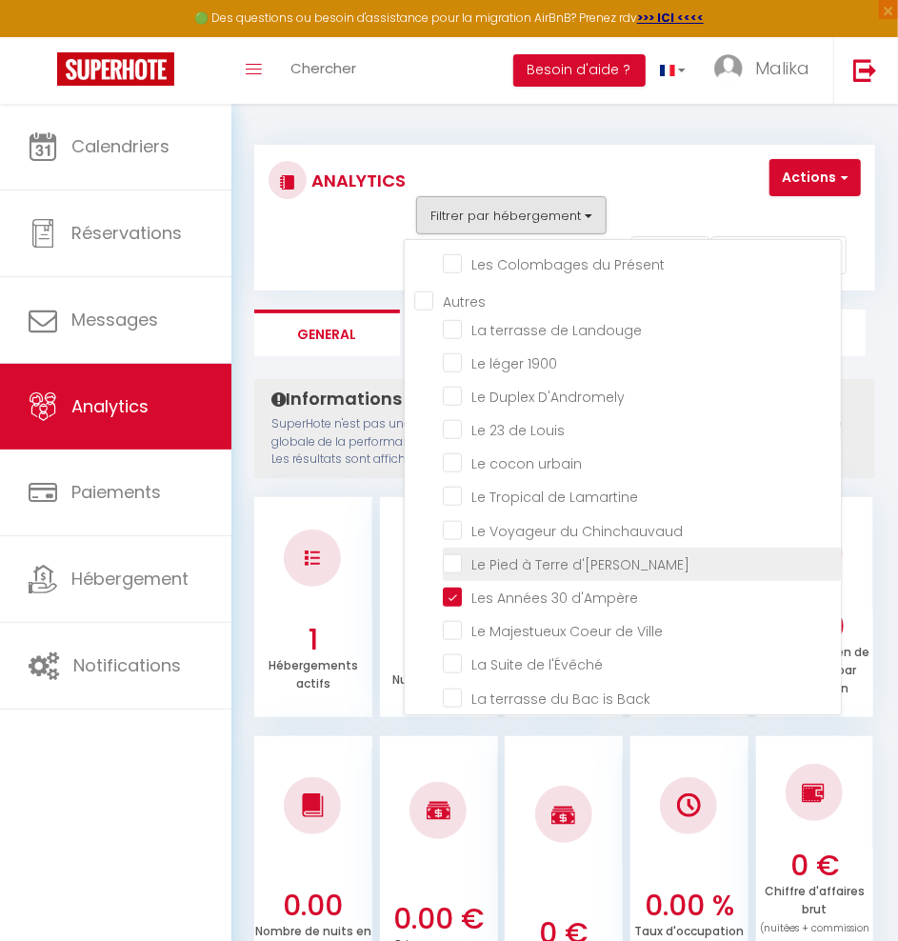
click at [461, 554] on d\'Ernest "checkbox" at bounding box center [642, 562] width 398 height 19
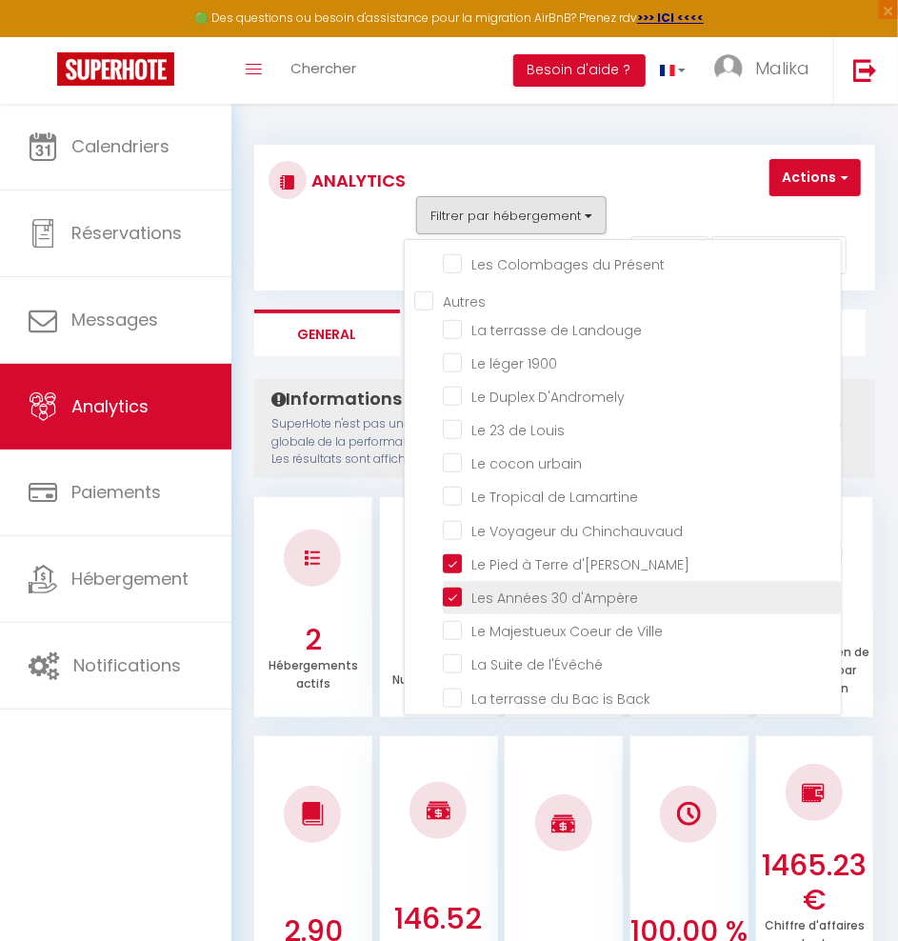
click at [455, 587] on d\'Ampère "checkbox" at bounding box center [642, 596] width 398 height 19
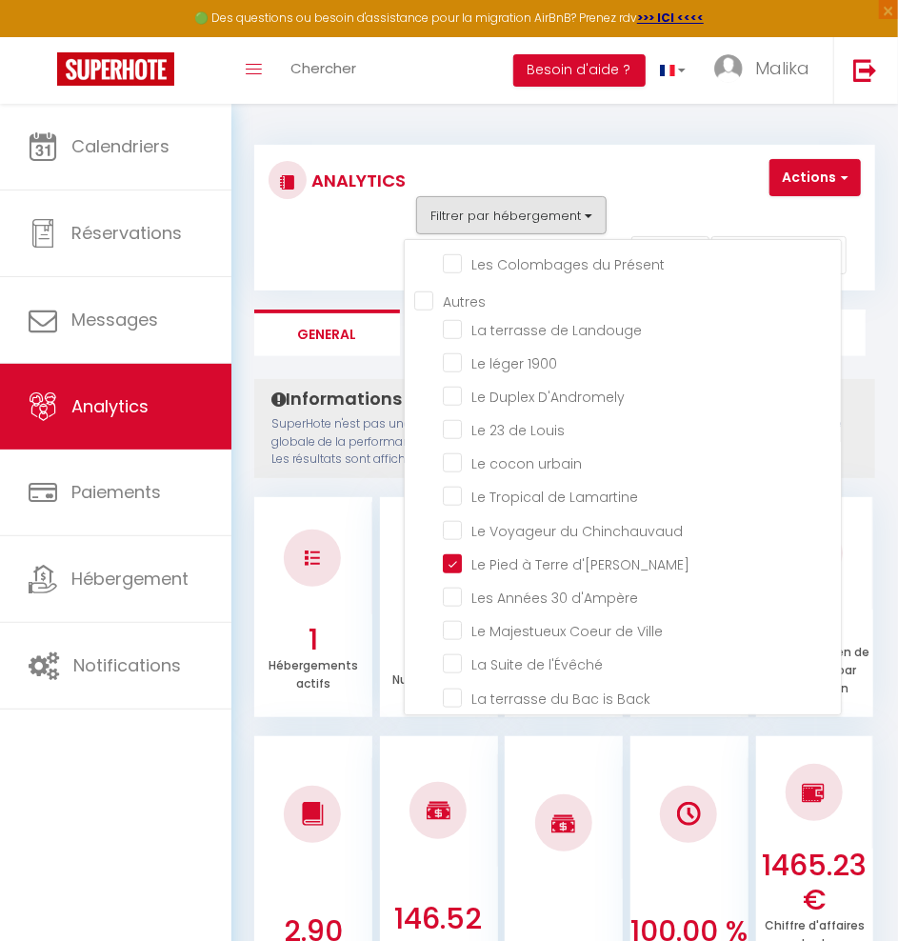
click at [341, 249] on div "Analytics" at bounding box center [333, 218] width 154 height 118
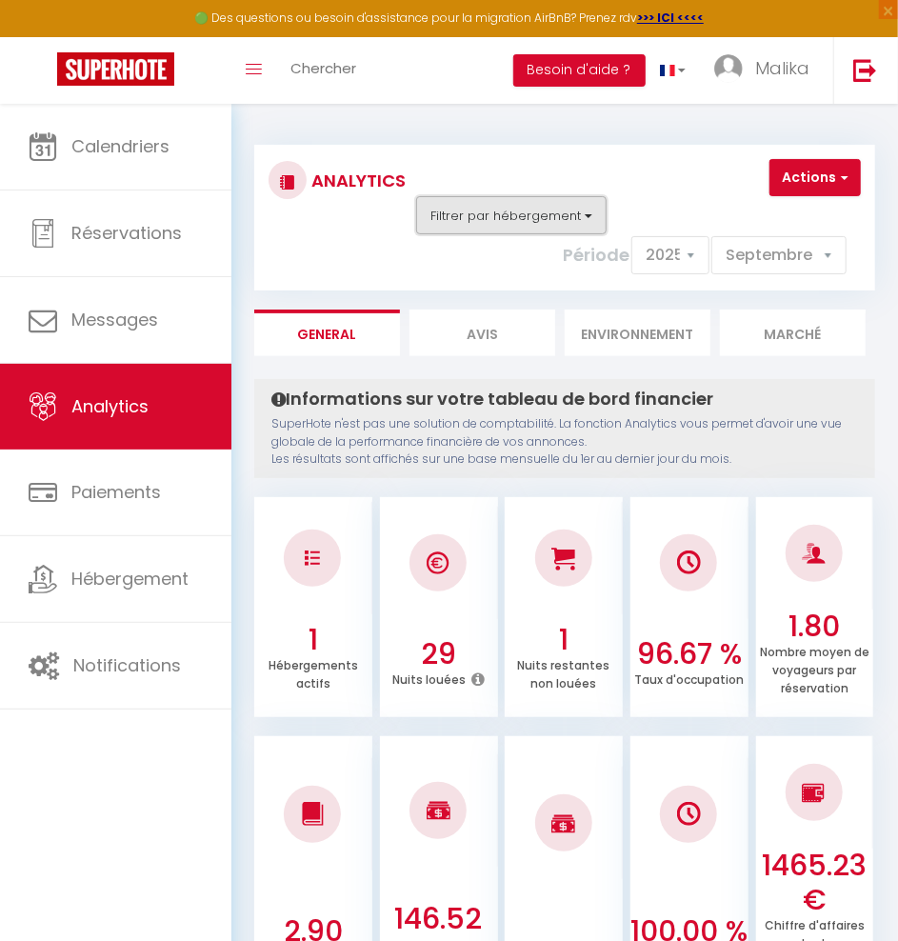
click at [533, 221] on button "Filtrer par hébergement" at bounding box center [511, 215] width 190 height 38
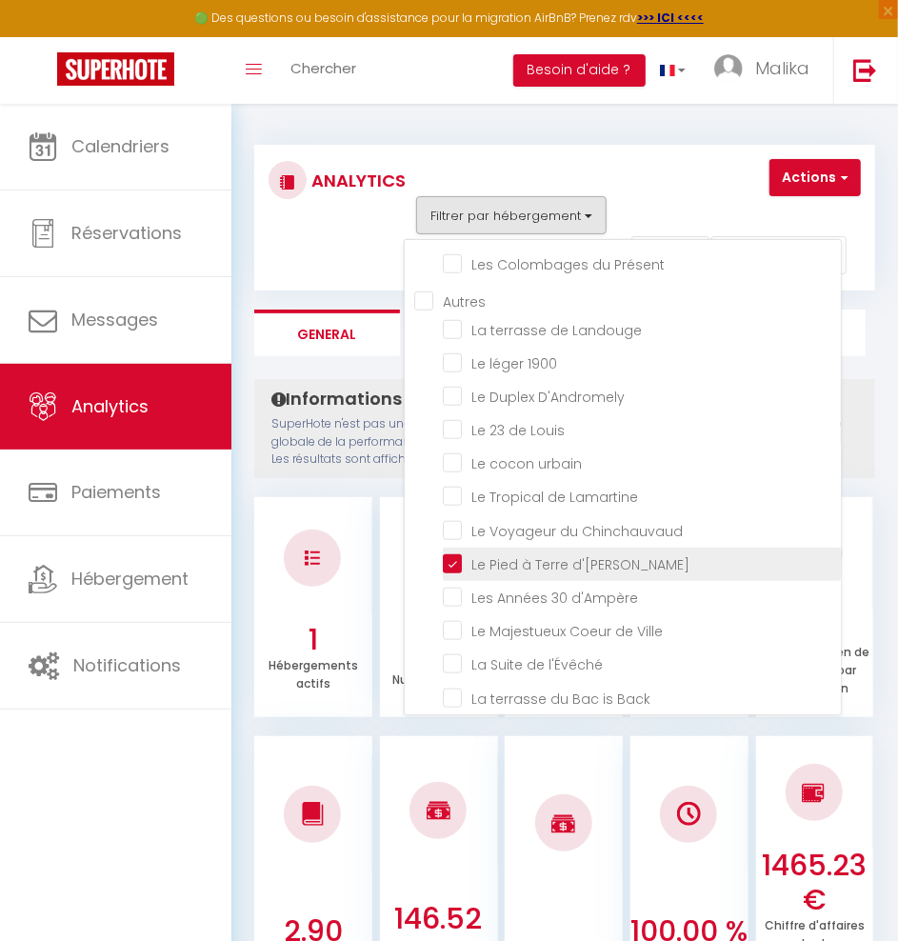
click at [456, 554] on d\'Ernest "checkbox" at bounding box center [642, 562] width 398 height 19
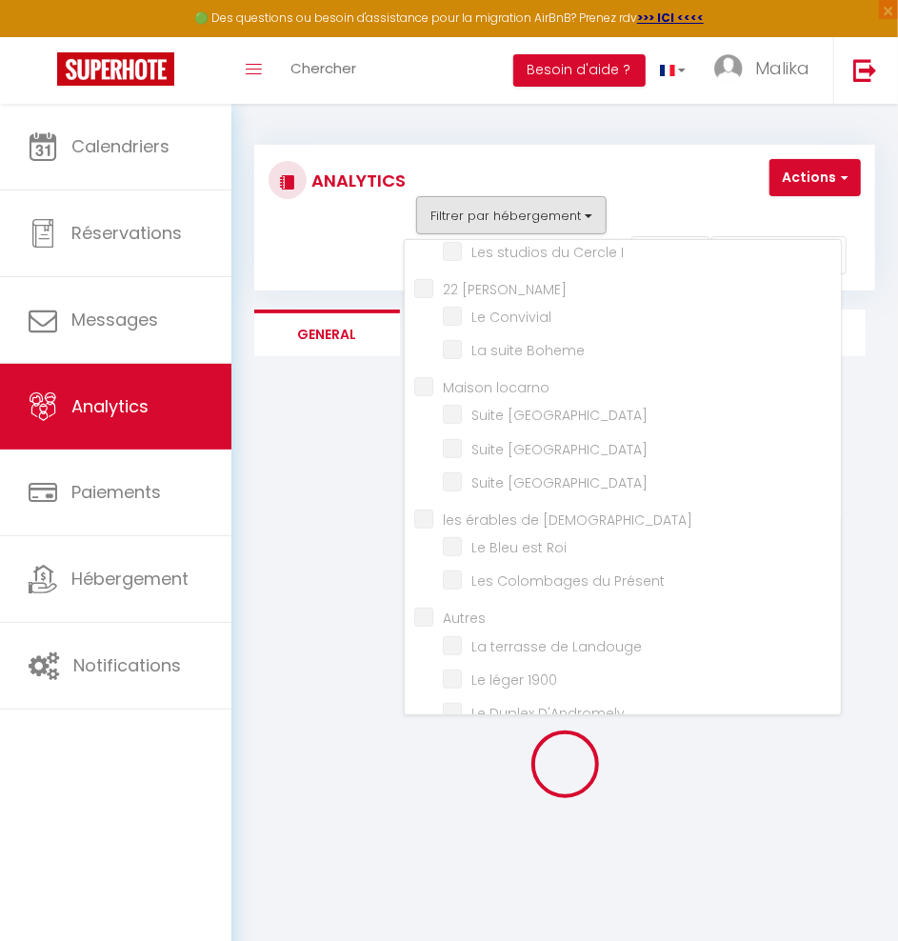
scroll to position [198, 0]
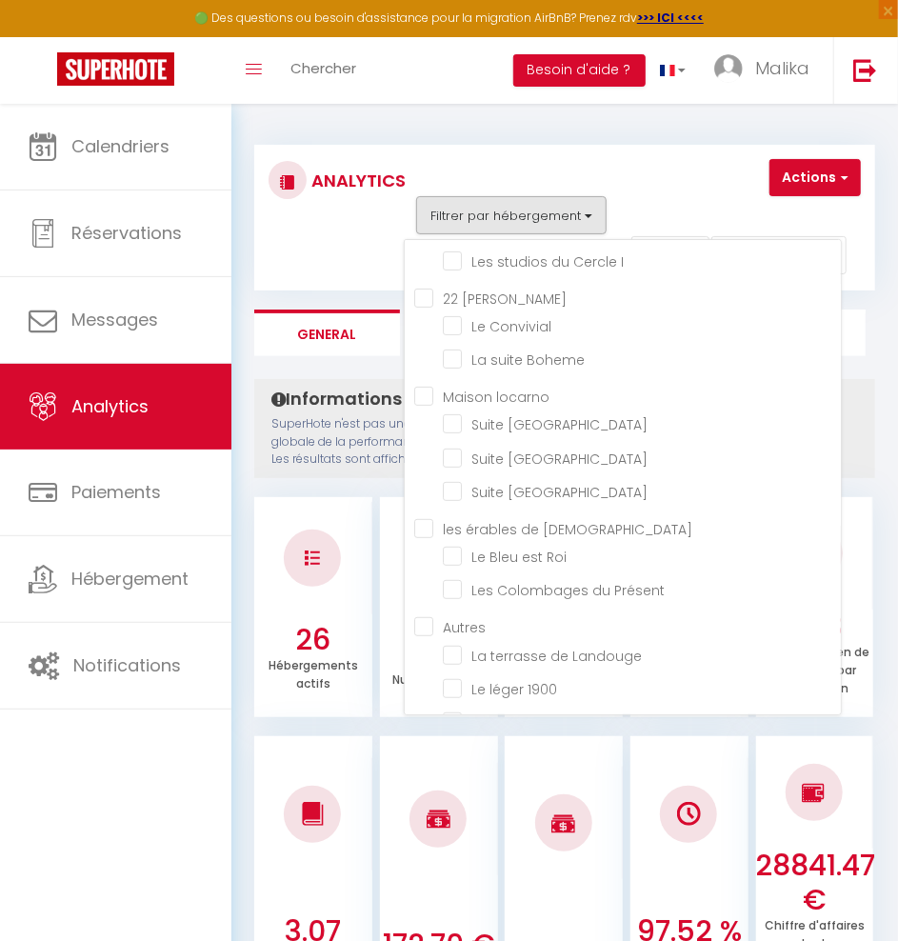
click at [424, 522] on benedictin "les érables de [DEMOGRAPHIC_DATA]" at bounding box center [627, 527] width 427 height 19
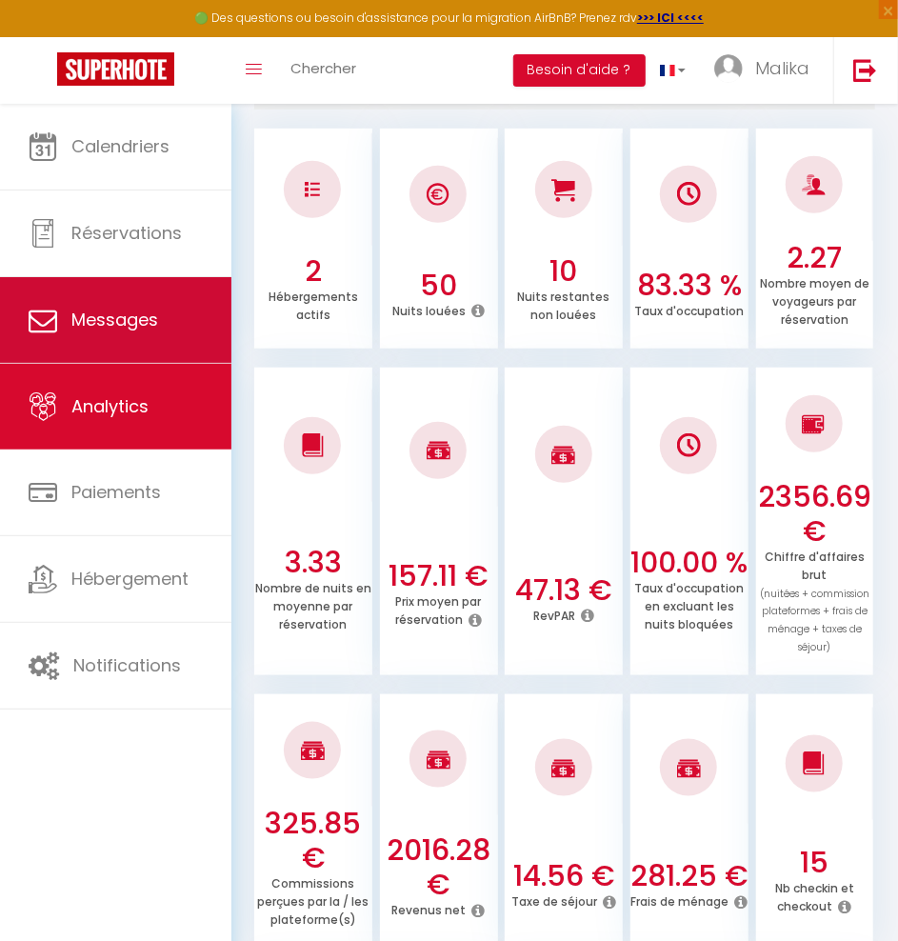
scroll to position [388, 0]
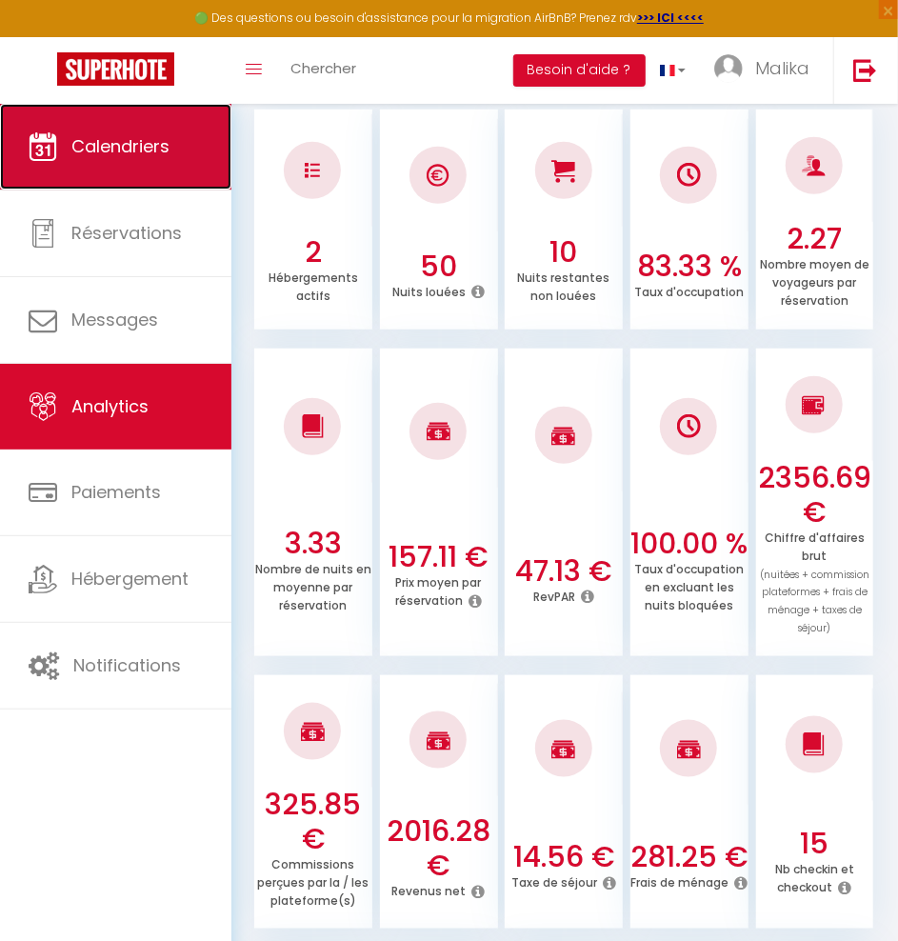
click at [163, 160] on link "Calendriers" at bounding box center [115, 147] width 231 height 86
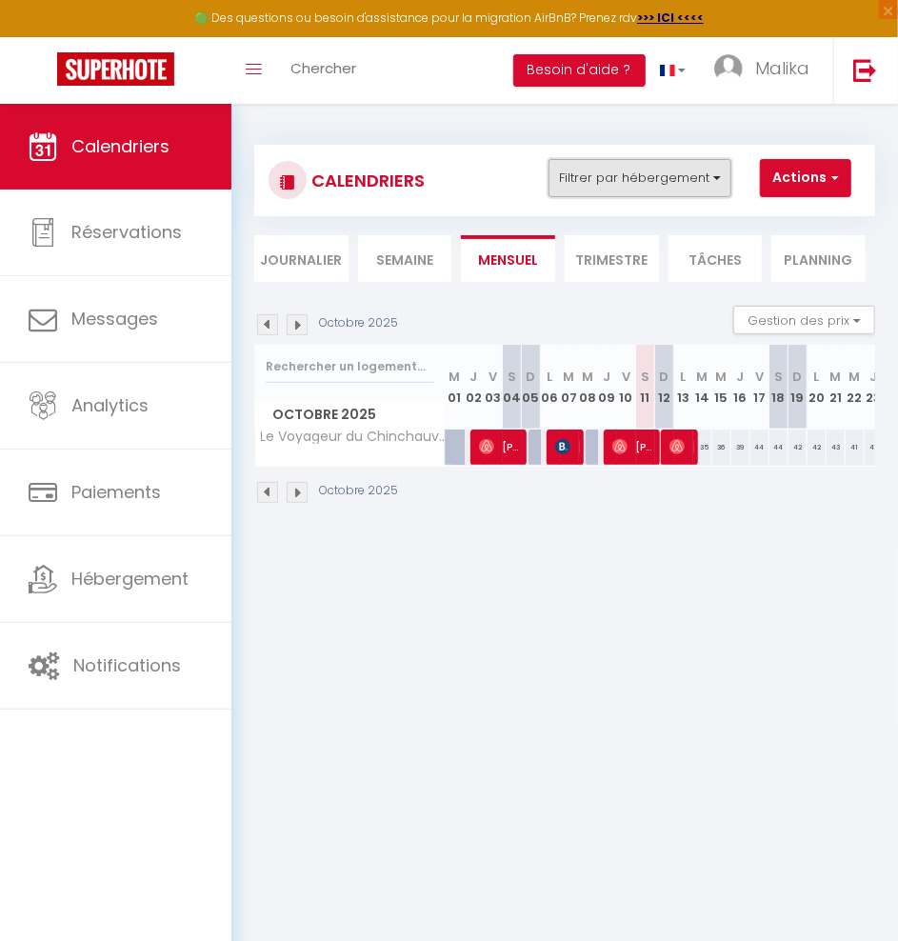
click at [627, 182] on button "Filtrer par hébergement" at bounding box center [640, 178] width 183 height 38
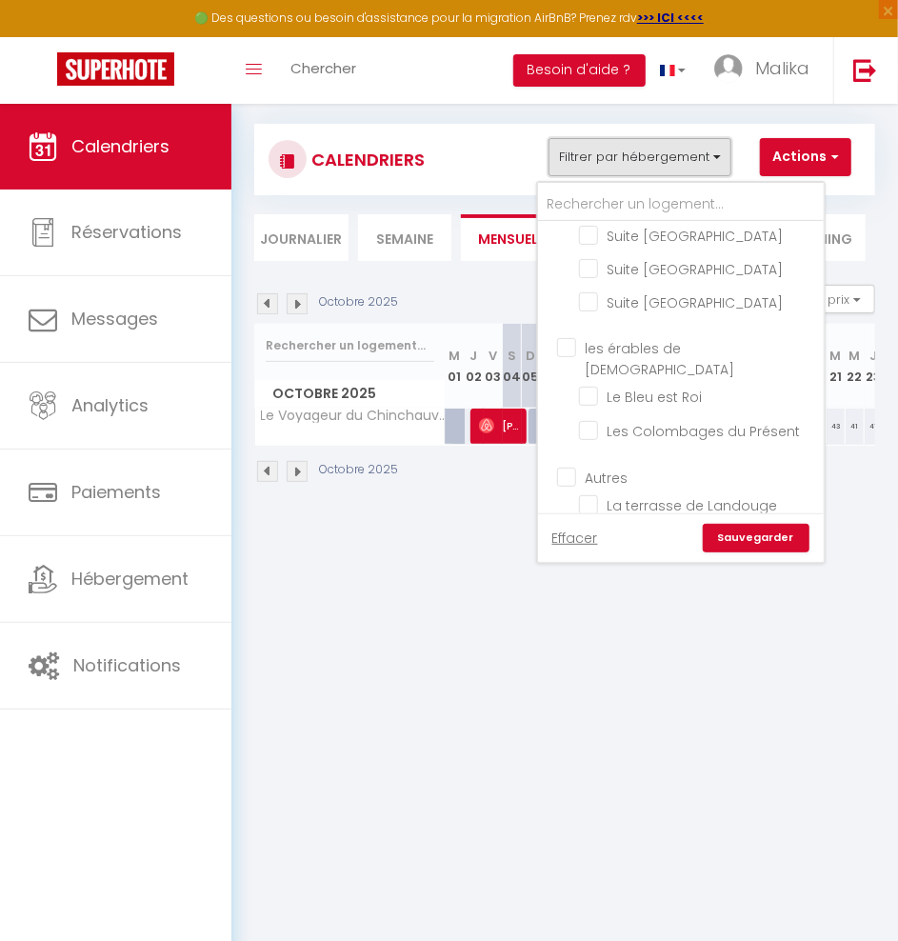
scroll to position [431, 0]
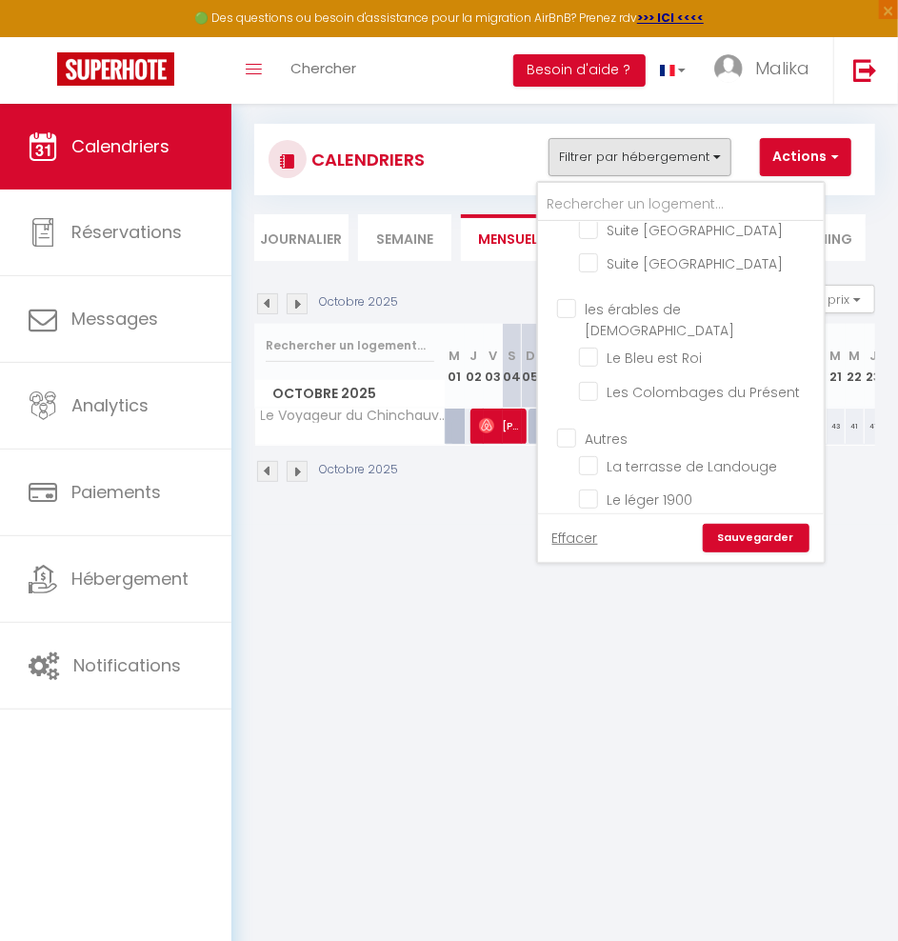
click at [567, 302] on input "les érables de [DEMOGRAPHIC_DATA]" at bounding box center [700, 308] width 286 height 19
click at [776, 541] on link "Sauvegarder" at bounding box center [756, 538] width 107 height 29
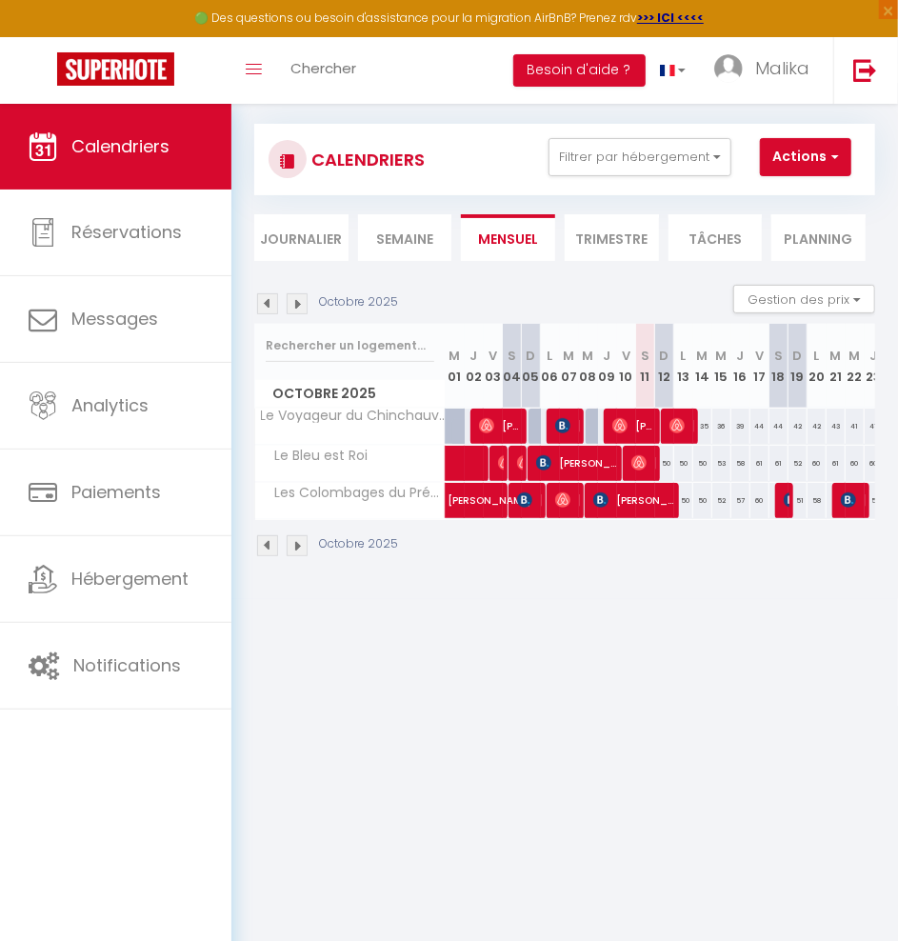
click at [268, 302] on img at bounding box center [267, 303] width 21 height 21
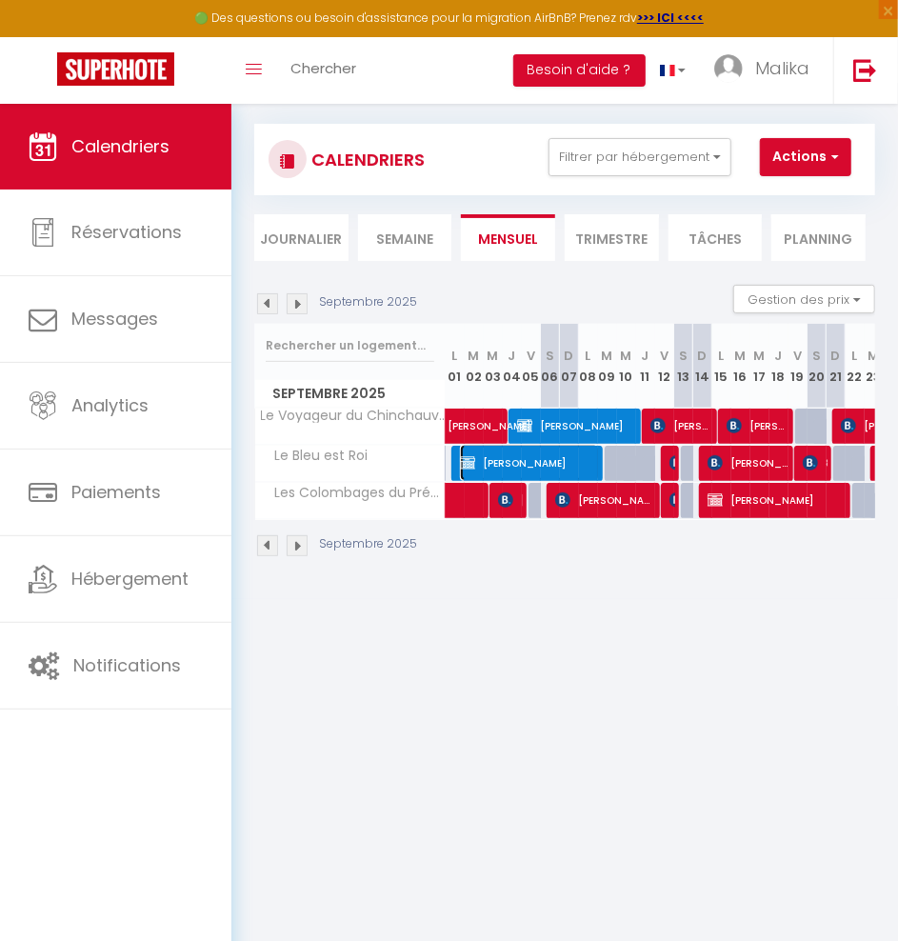
click at [564, 467] on span "IRINA SKURATOVA" at bounding box center [530, 463] width 140 height 36
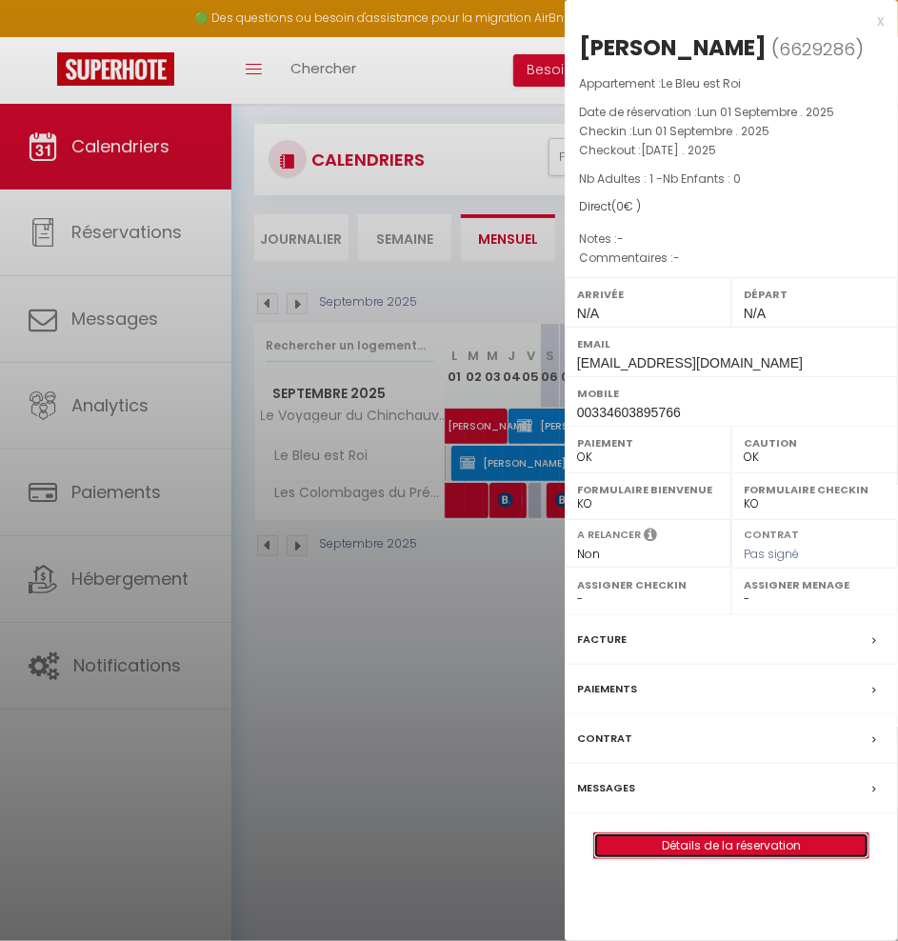
click at [697, 843] on link "Détails de la réservation" at bounding box center [731, 845] width 274 height 25
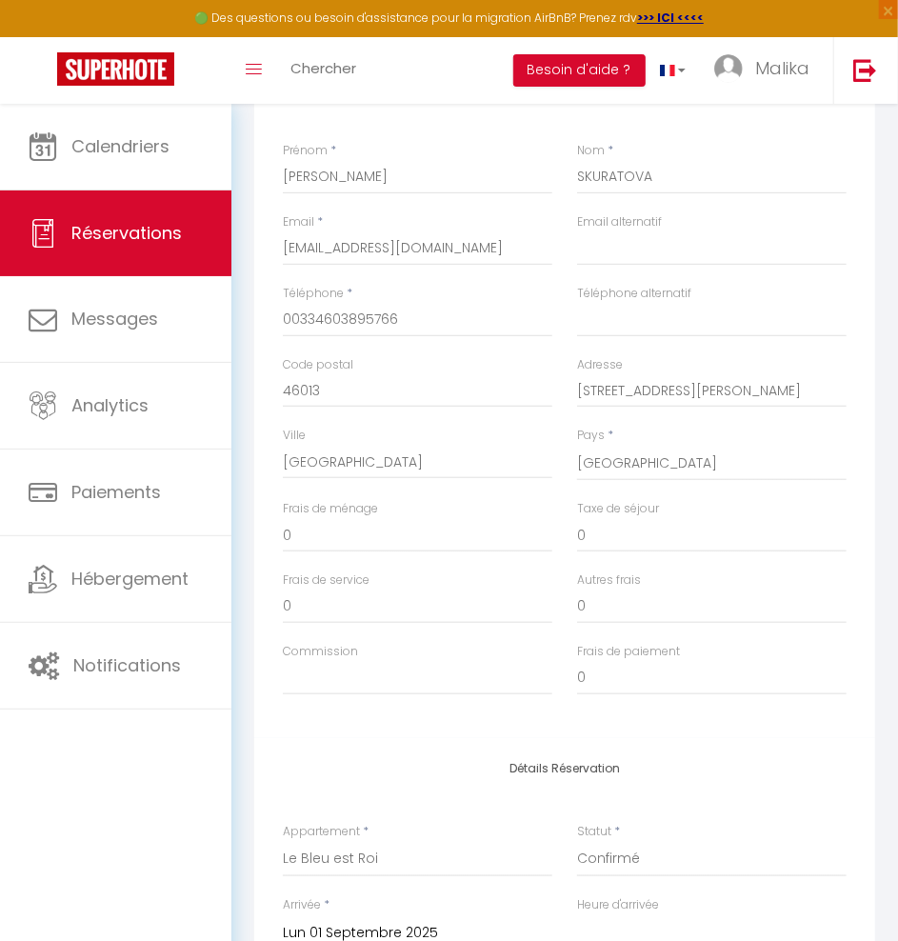
scroll to position [280, 0]
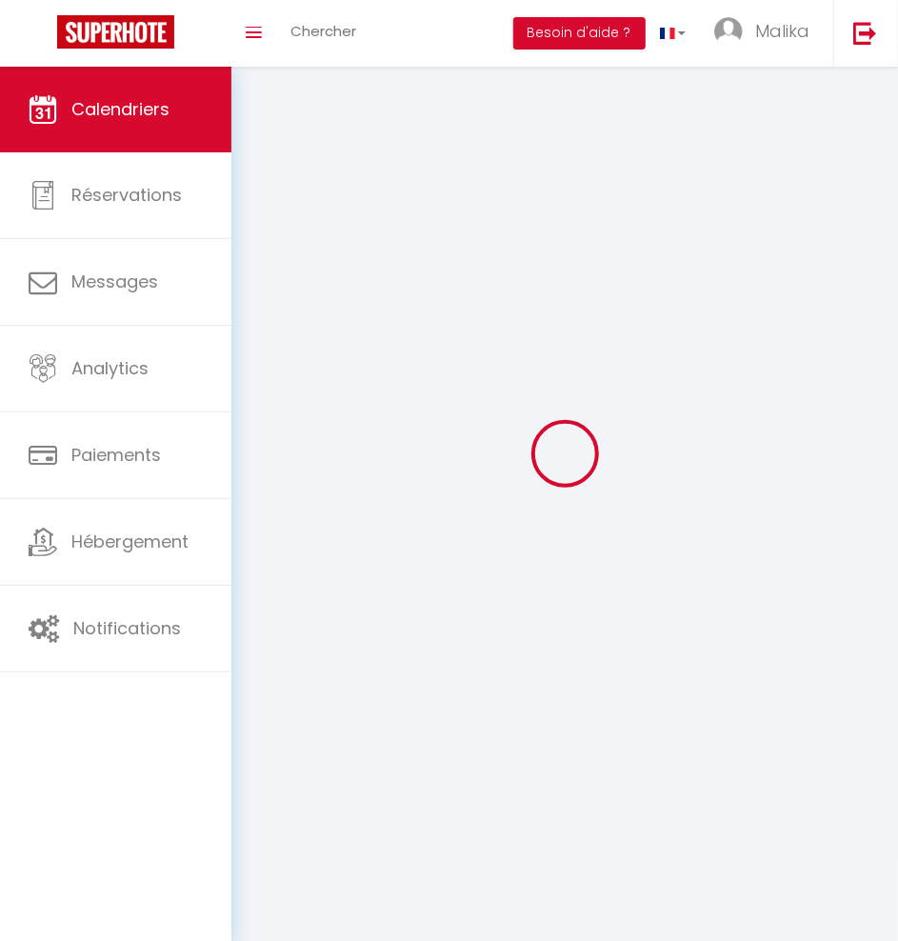
scroll to position [58, 0]
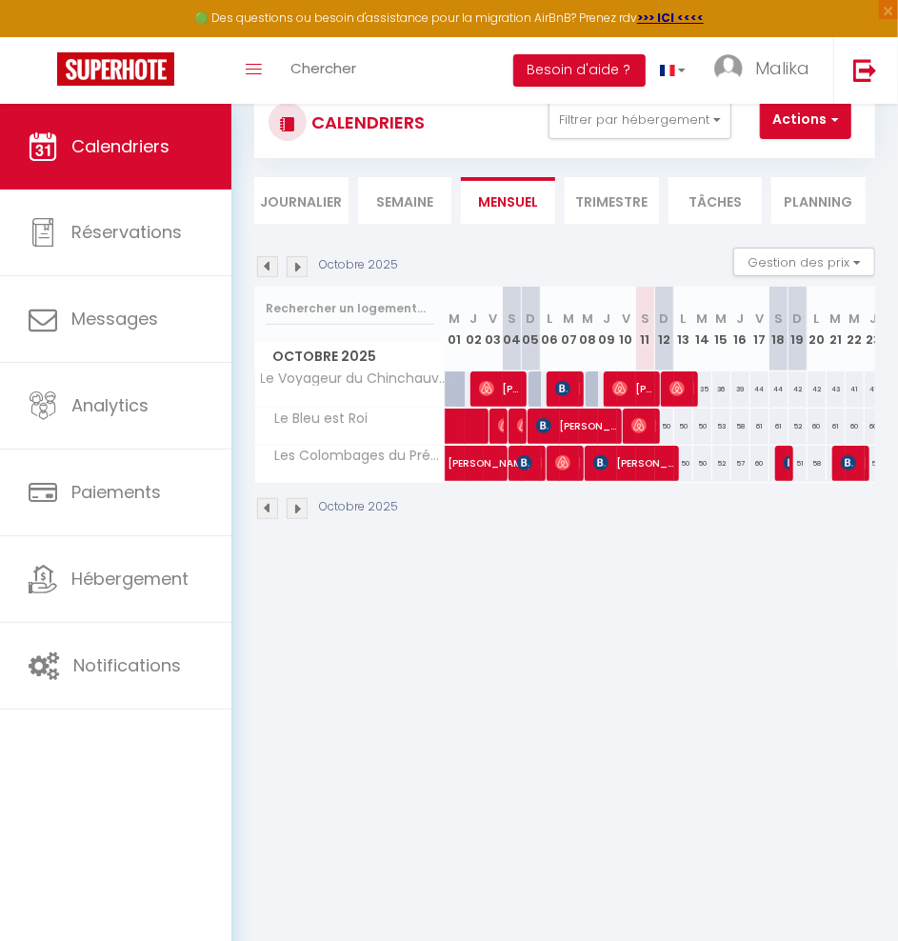
click at [266, 504] on img at bounding box center [267, 508] width 21 height 21
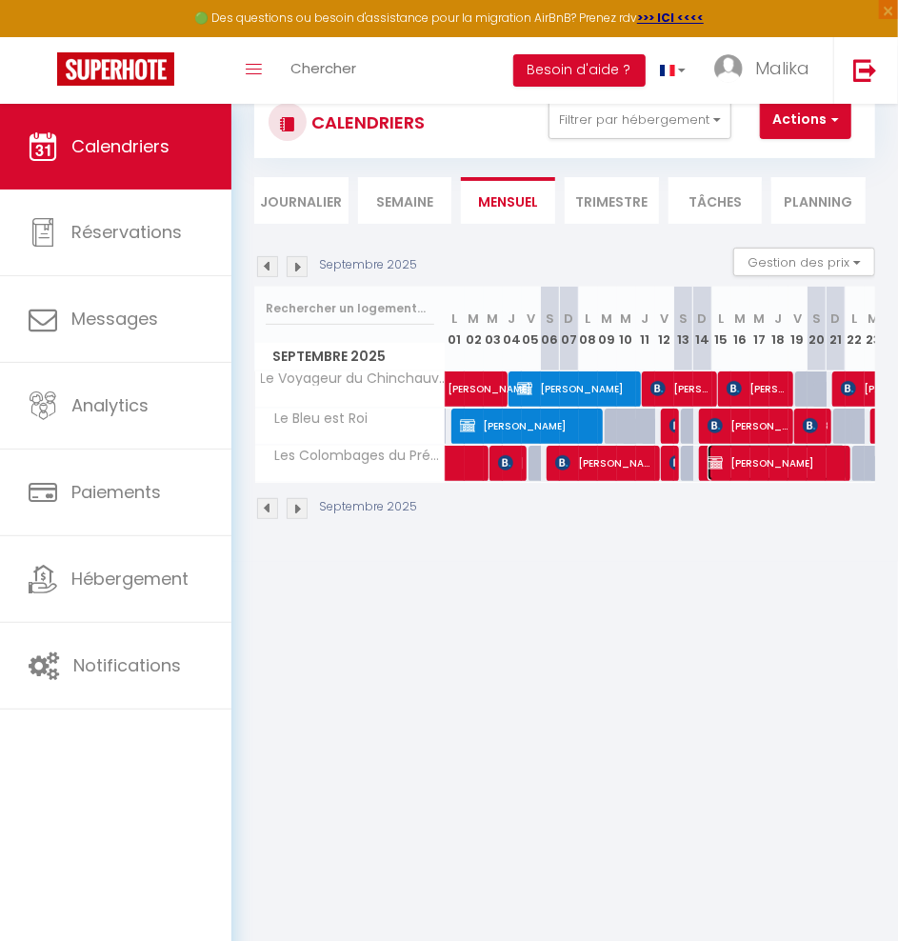
click at [793, 467] on span "IRINA SKURATOVA" at bounding box center [778, 463] width 140 height 36
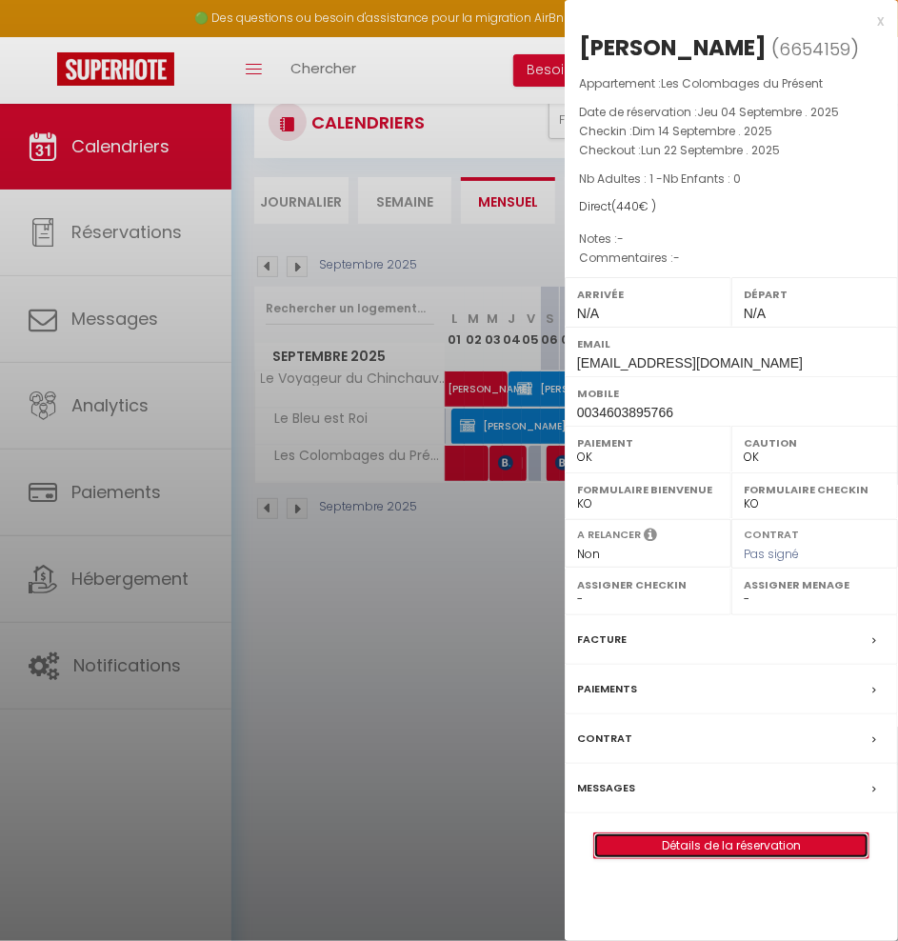
click at [742, 833] on link "Détails de la réservation" at bounding box center [731, 845] width 274 height 25
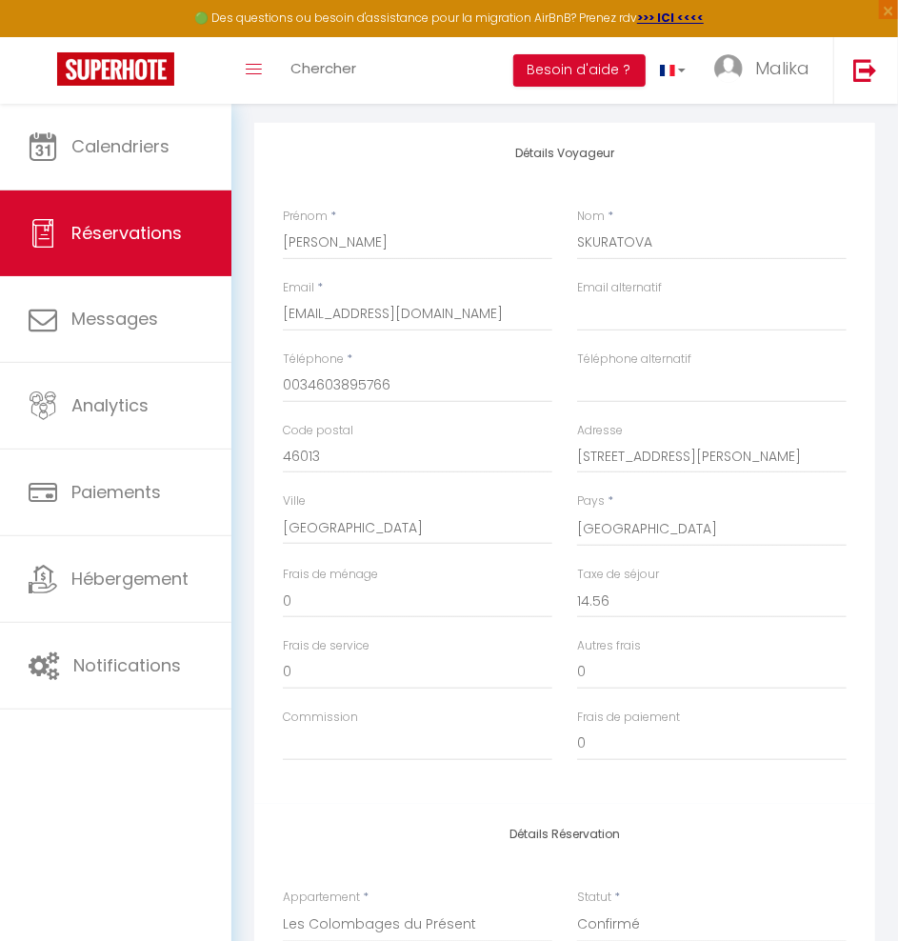
scroll to position [214, 0]
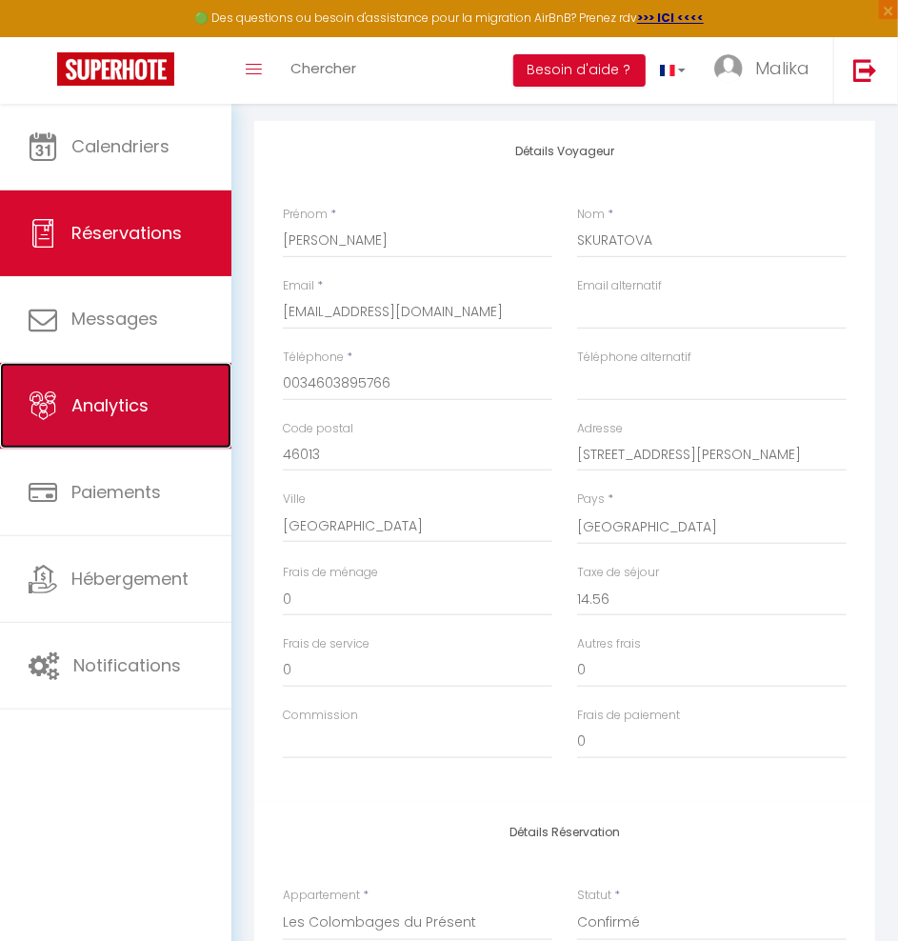
click at [115, 422] on link "Analytics" at bounding box center [115, 406] width 231 height 86
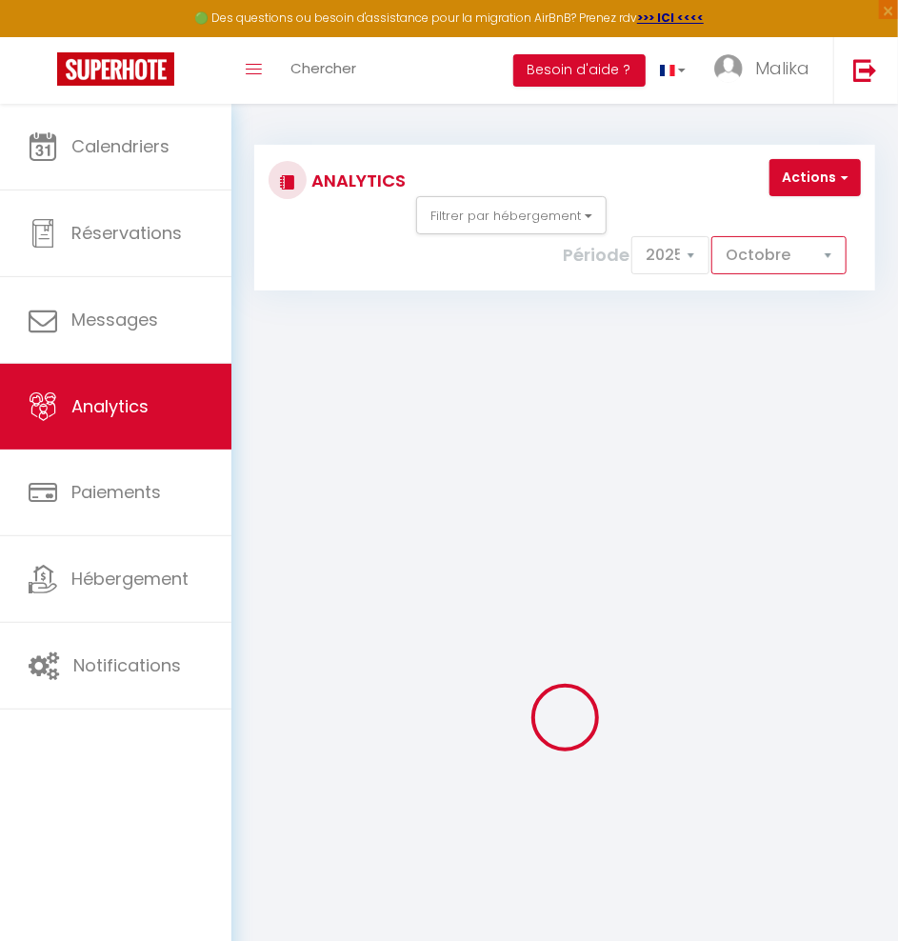
click at [789, 243] on select "[PERSON_NAME] Mars Avril Mai Juin Juillet Août Septembre Octobre Novembre Décem…" at bounding box center [778, 255] width 135 height 38
click at [714, 236] on select "[PERSON_NAME] Mars Avril Mai Juin Juillet Août Septembre Octobre Novembre Décem…" at bounding box center [778, 255] width 135 height 38
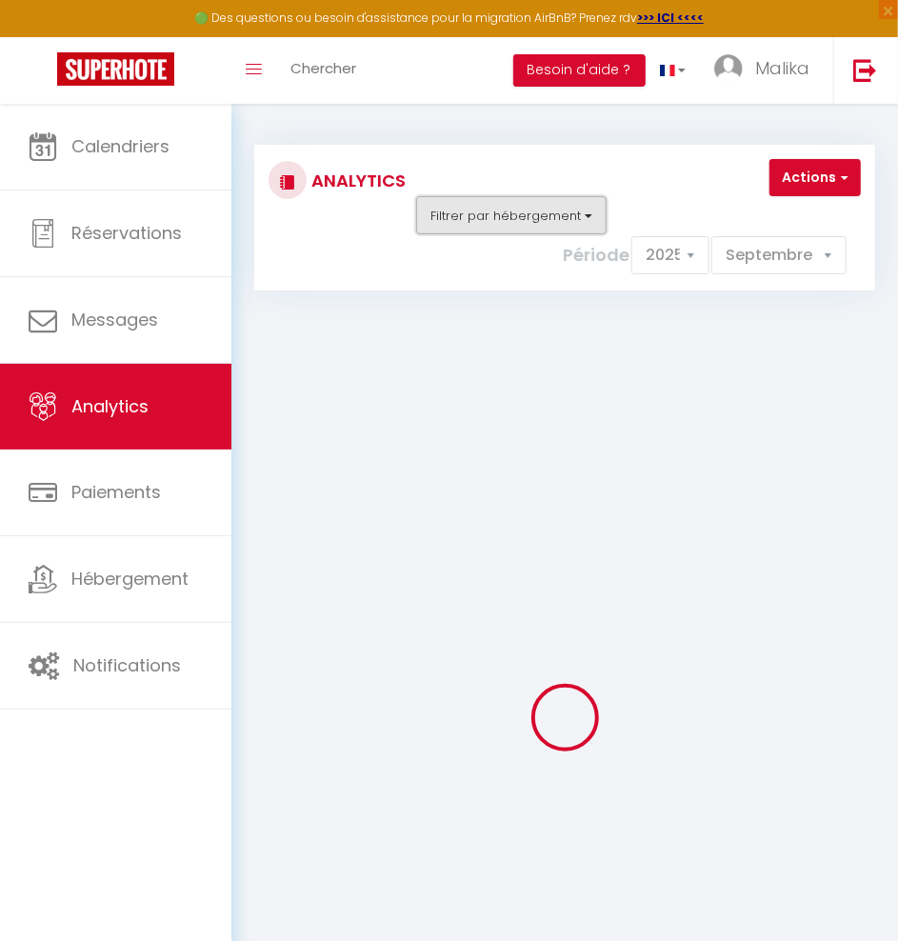
click at [511, 228] on button "Filtrer par hébergement" at bounding box center [511, 215] width 190 height 38
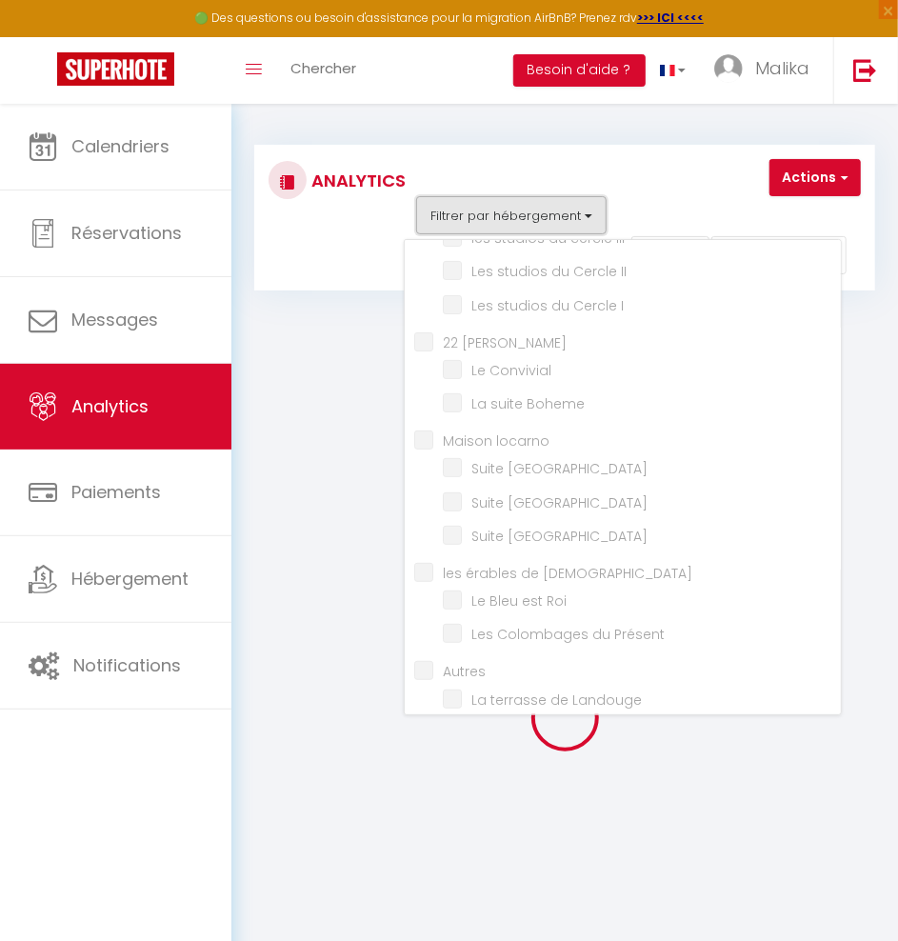
scroll to position [201, 0]
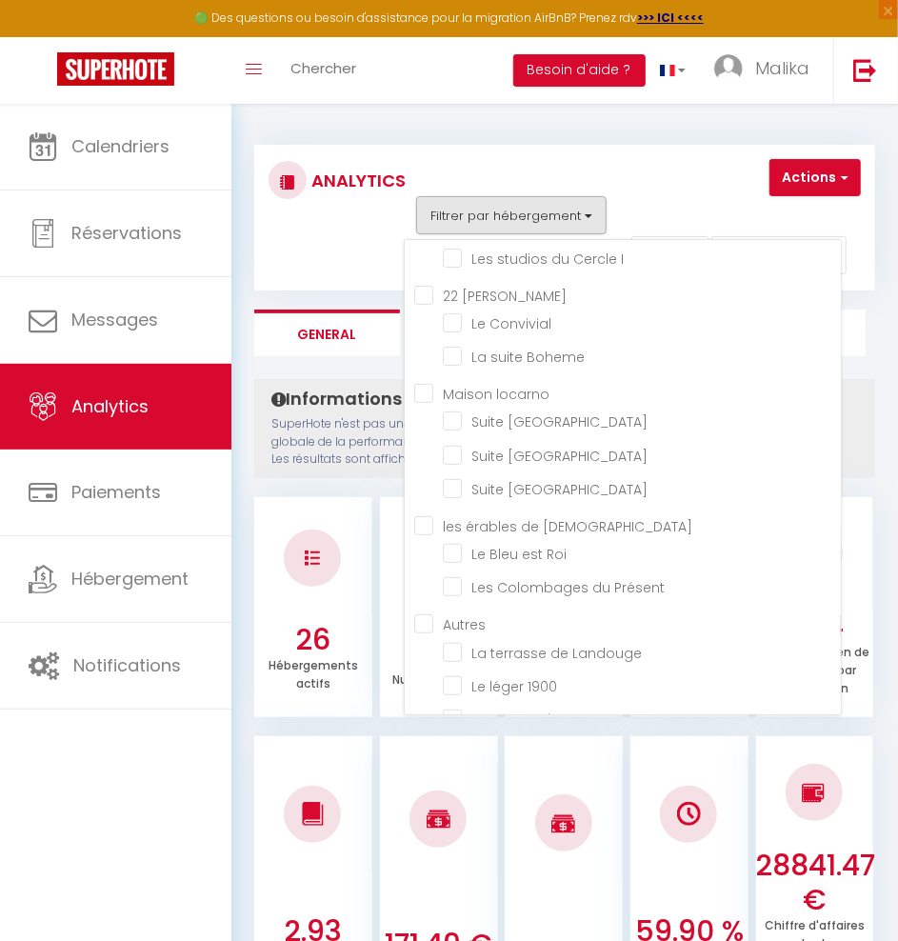
click at [423, 518] on benedictin "les érables de [DEMOGRAPHIC_DATA]" at bounding box center [627, 524] width 427 height 19
click at [707, 164] on div "Actions Génération SuperConciergerie Génération SuperAnalyzer Génération SuperE…" at bounding box center [641, 218] width 463 height 118
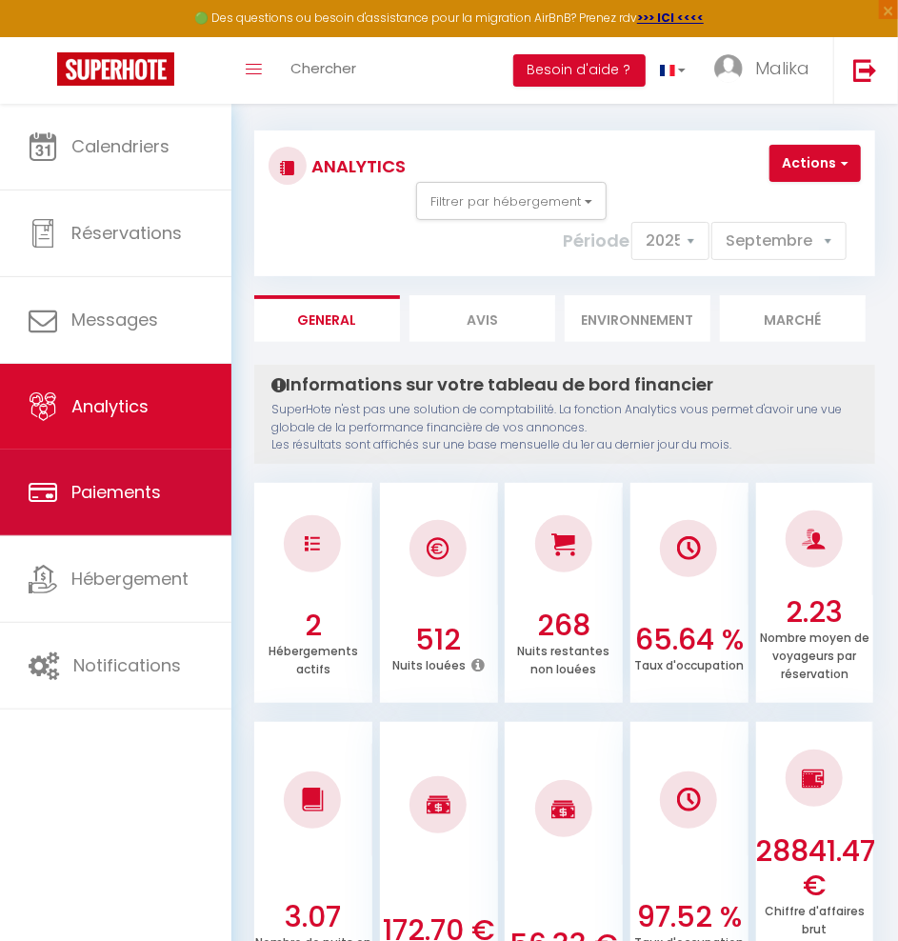
scroll to position [0, 0]
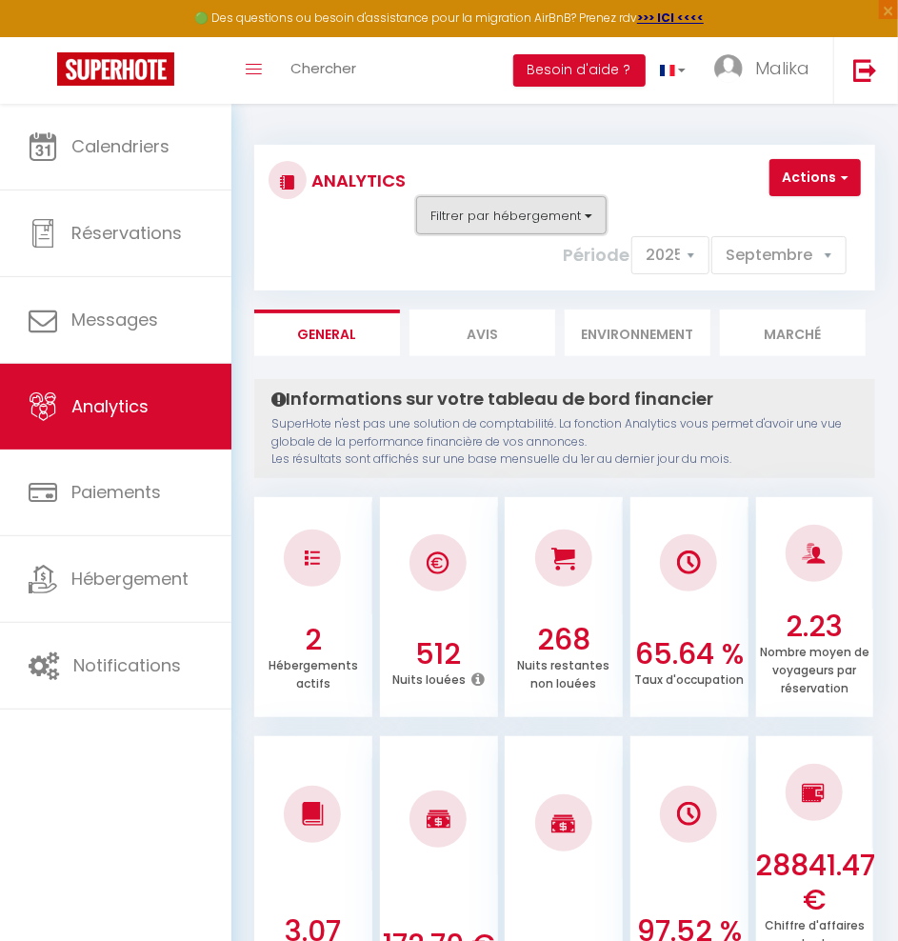
click at [501, 222] on button "Filtrer par hébergement" at bounding box center [511, 215] width 190 height 38
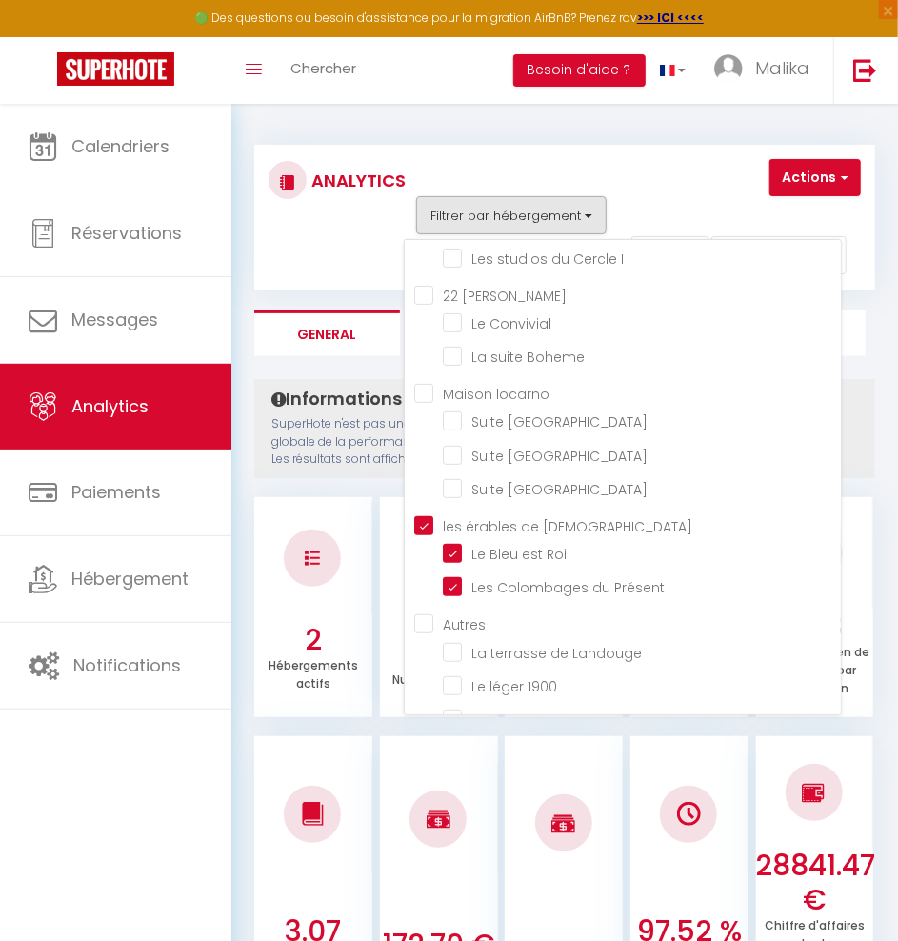
click at [597, 169] on div "Actions Génération SuperConciergerie Génération SuperAnalyzer Génération SuperE…" at bounding box center [641, 218] width 463 height 118
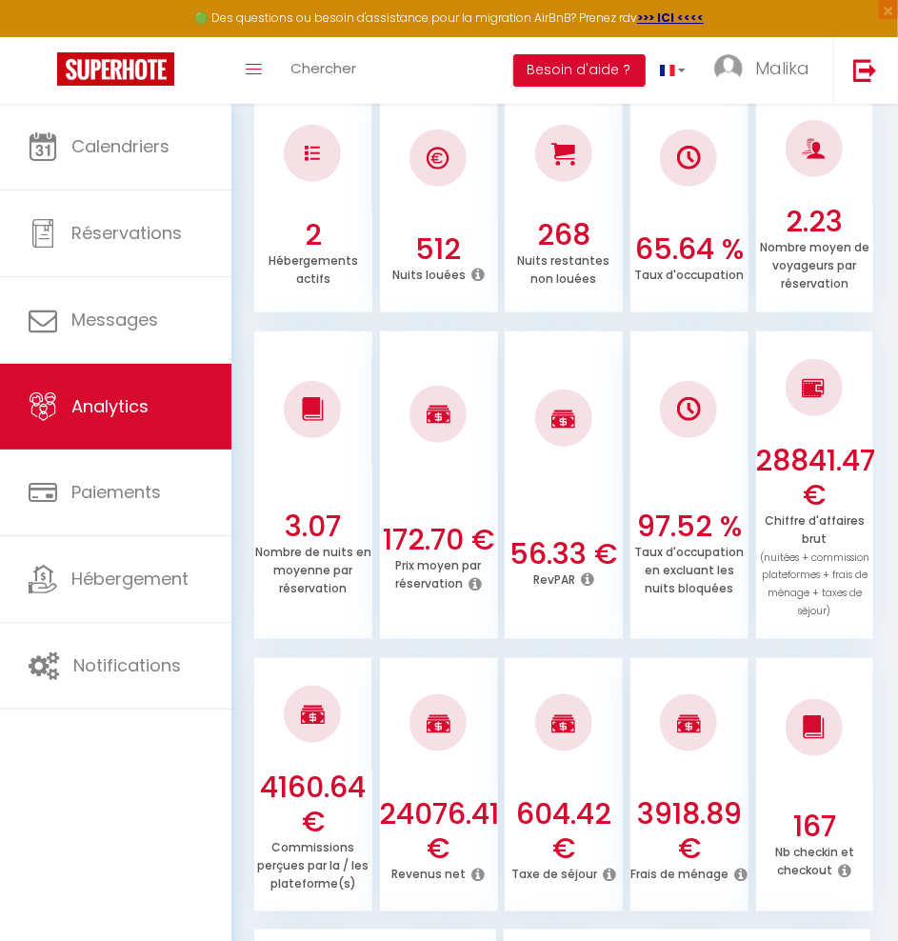
scroll to position [402, 0]
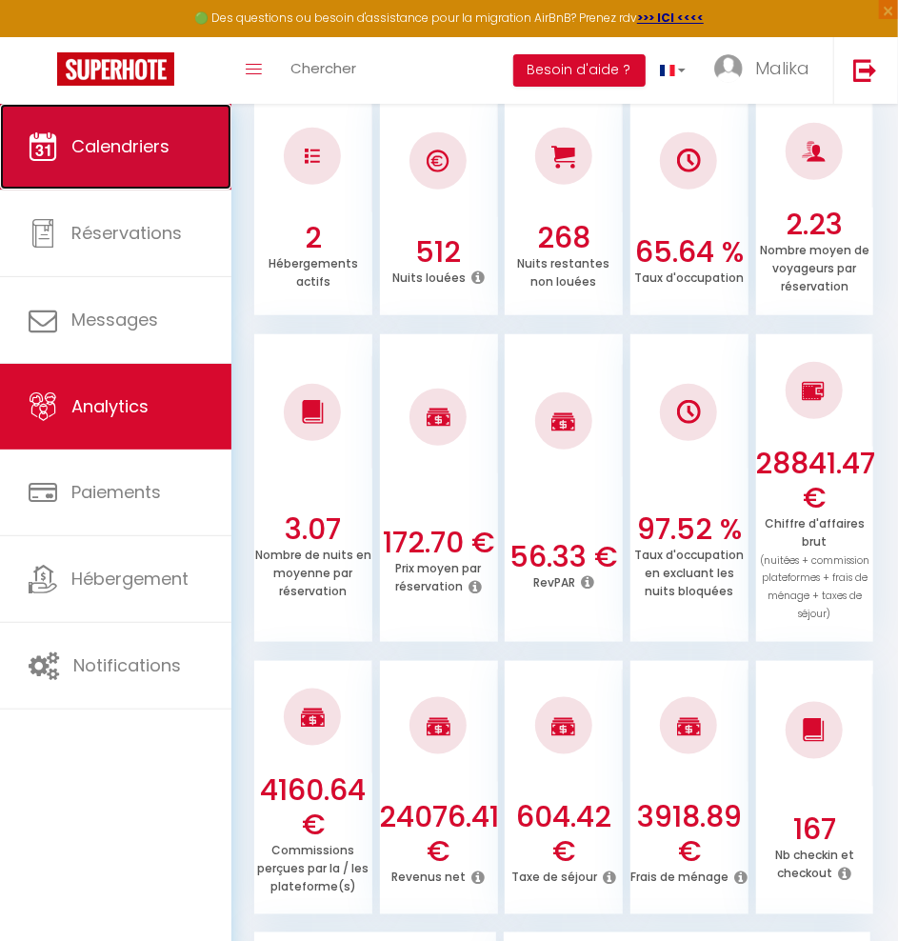
click at [131, 135] on span "Calendriers" at bounding box center [120, 146] width 98 height 24
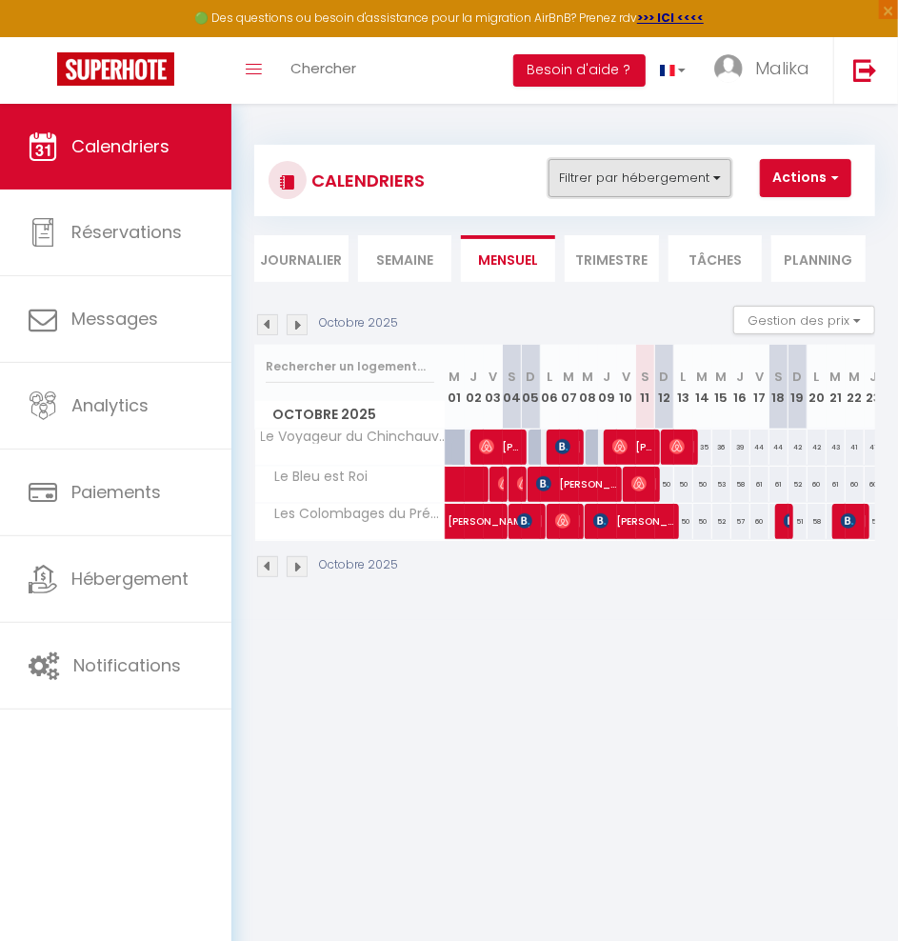
click at [687, 176] on button "Filtrer par hébergement" at bounding box center [640, 178] width 183 height 38
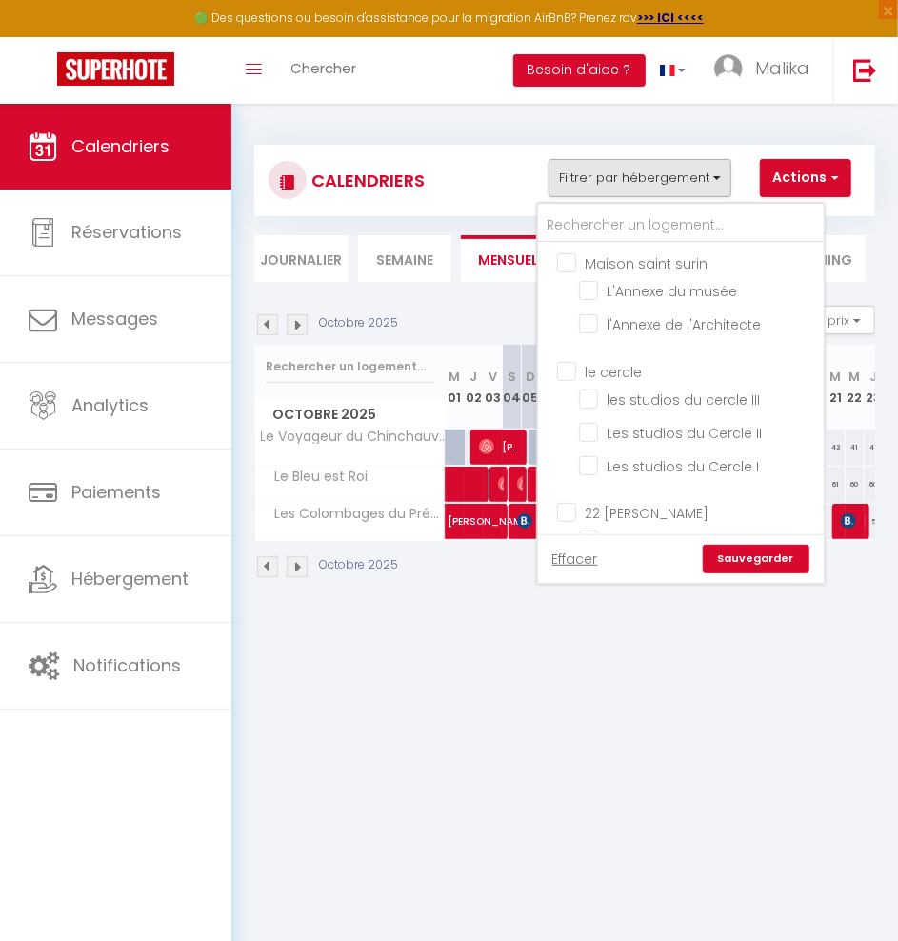
click at [573, 253] on input "Maison saint surin" at bounding box center [700, 261] width 286 height 19
click at [569, 369] on input "le cercle" at bounding box center [700, 369] width 286 height 19
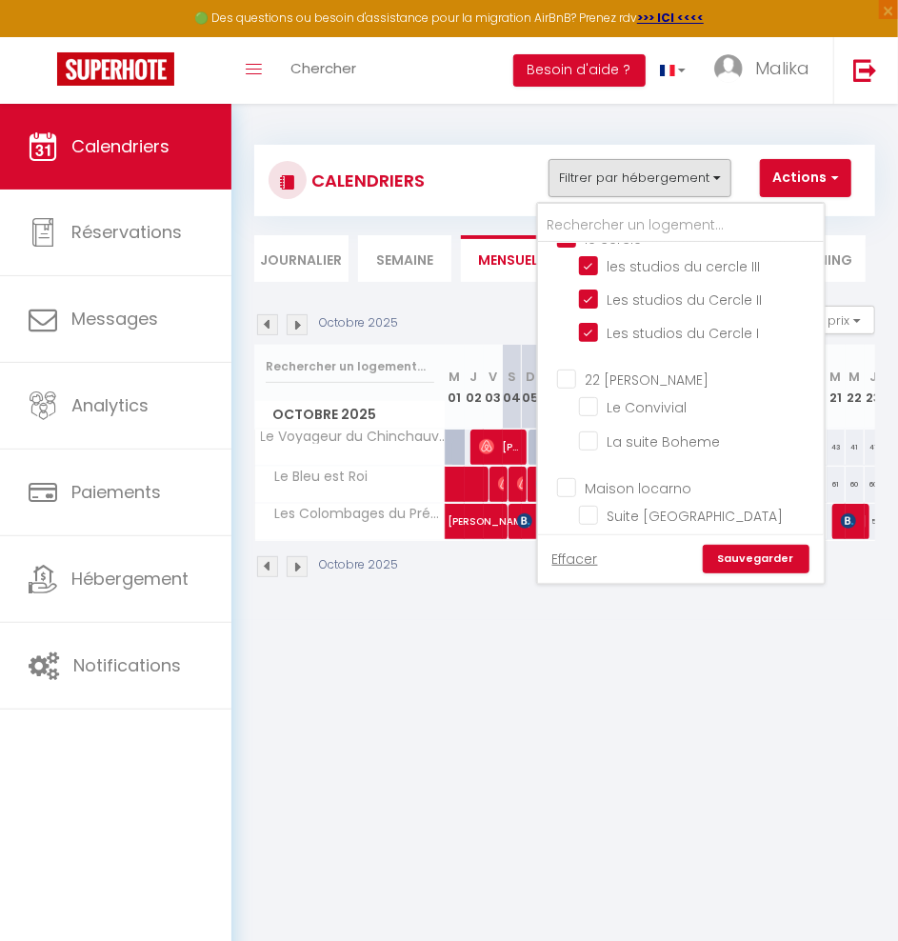
scroll to position [136, 0]
click at [569, 369] on input "22 [PERSON_NAME]" at bounding box center [700, 375] width 286 height 19
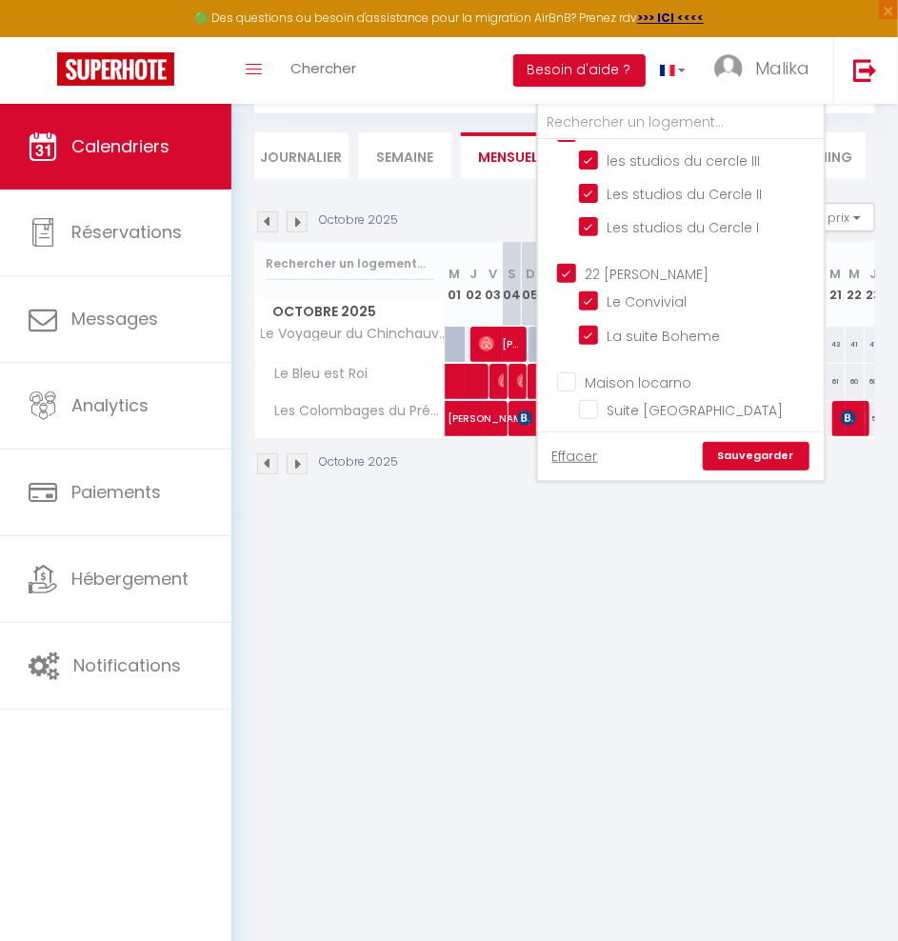
click at [574, 371] on input "Maison locarno" at bounding box center [700, 380] width 286 height 19
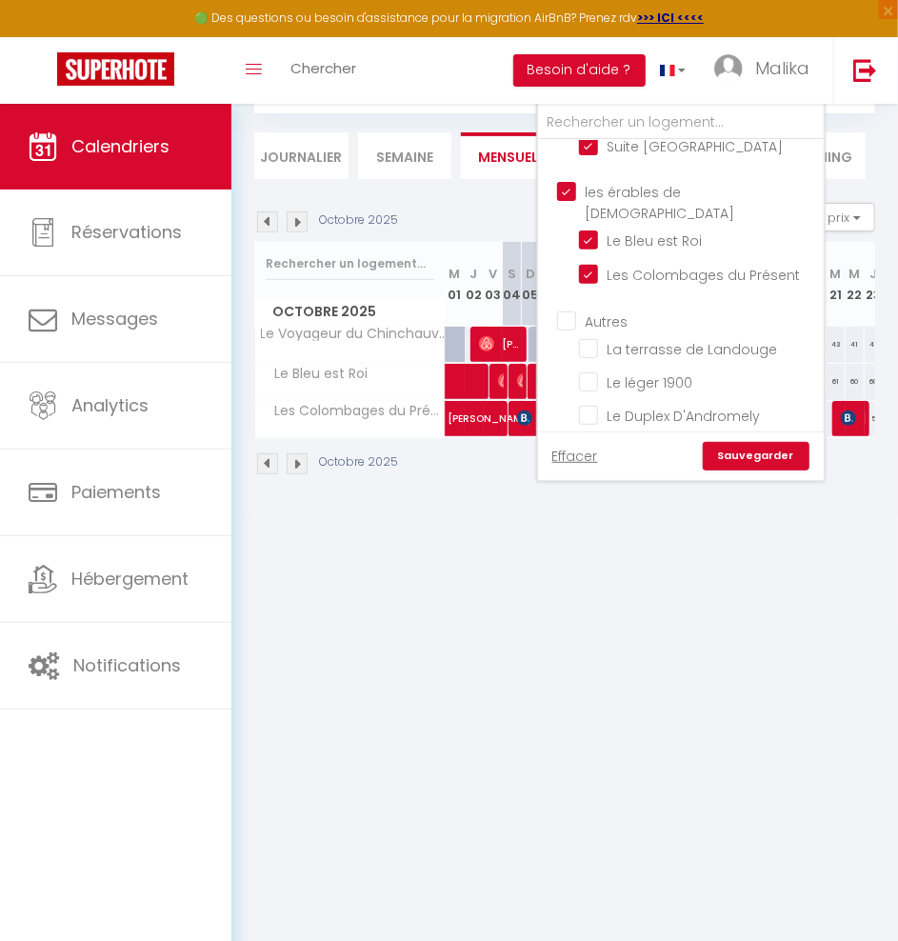
scroll to position [464, 0]
click at [564, 313] on input "Autres" at bounding box center [700, 322] width 286 height 19
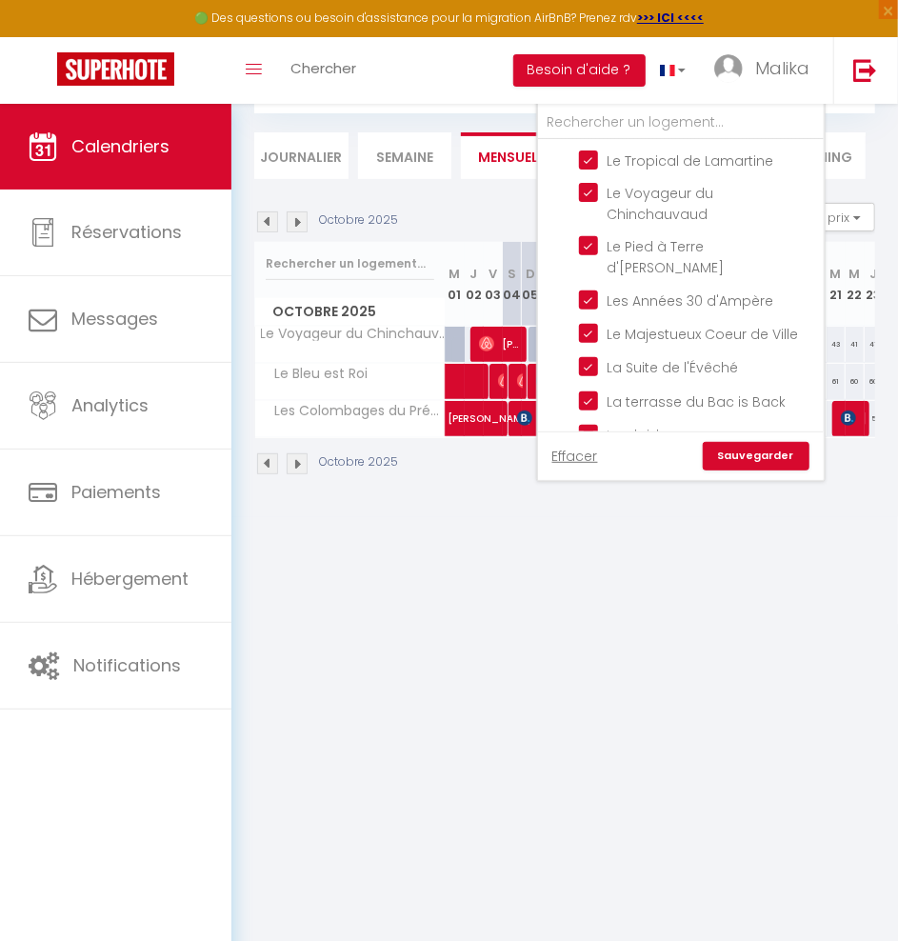
scroll to position [830, 0]
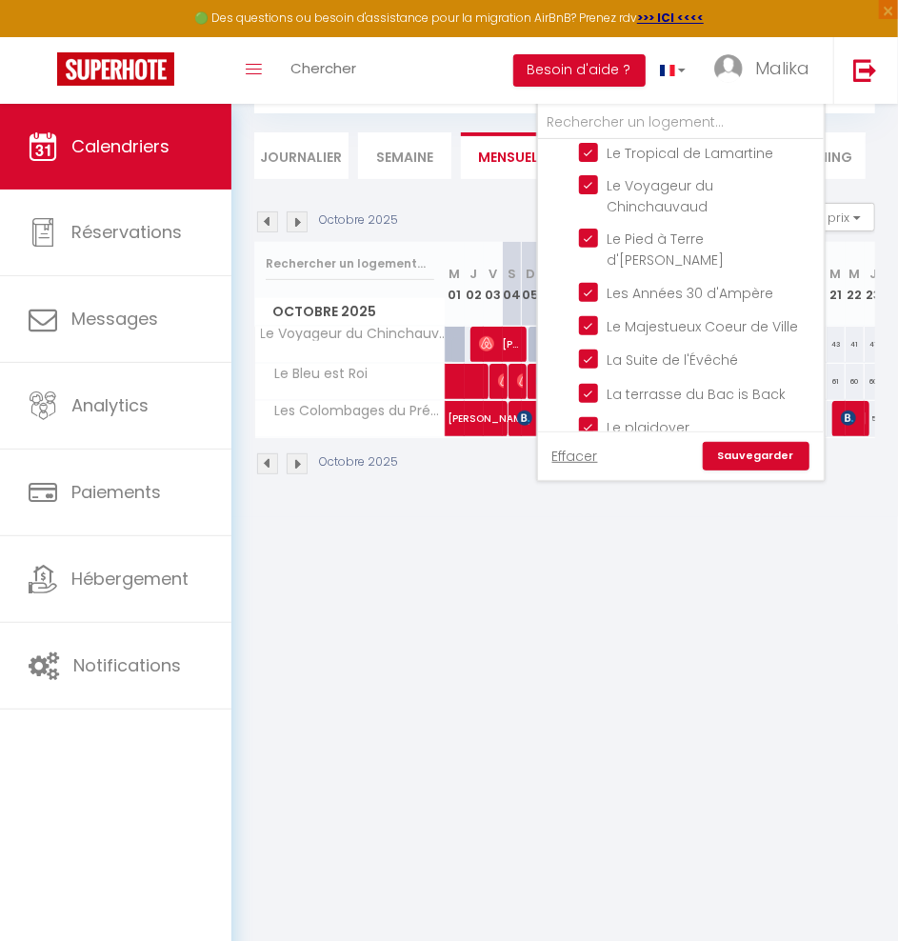
click at [735, 461] on link "Sauvegarder" at bounding box center [756, 456] width 107 height 29
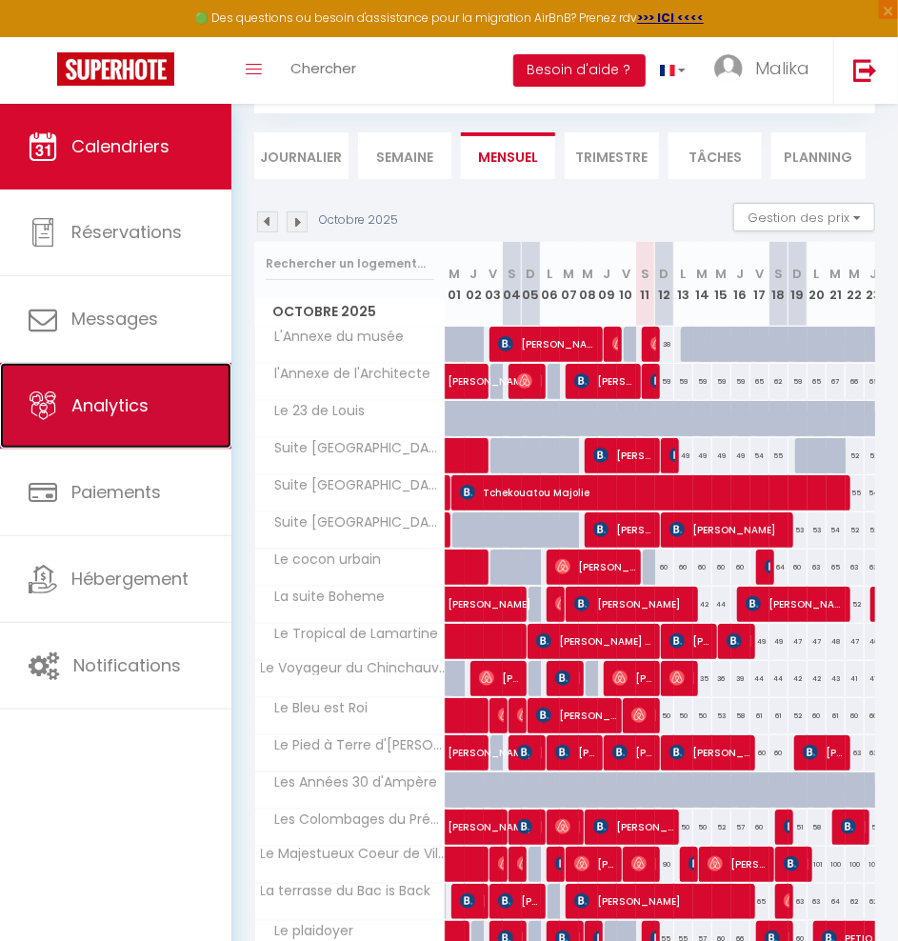
click at [109, 403] on span "Analytics" at bounding box center [109, 405] width 77 height 24
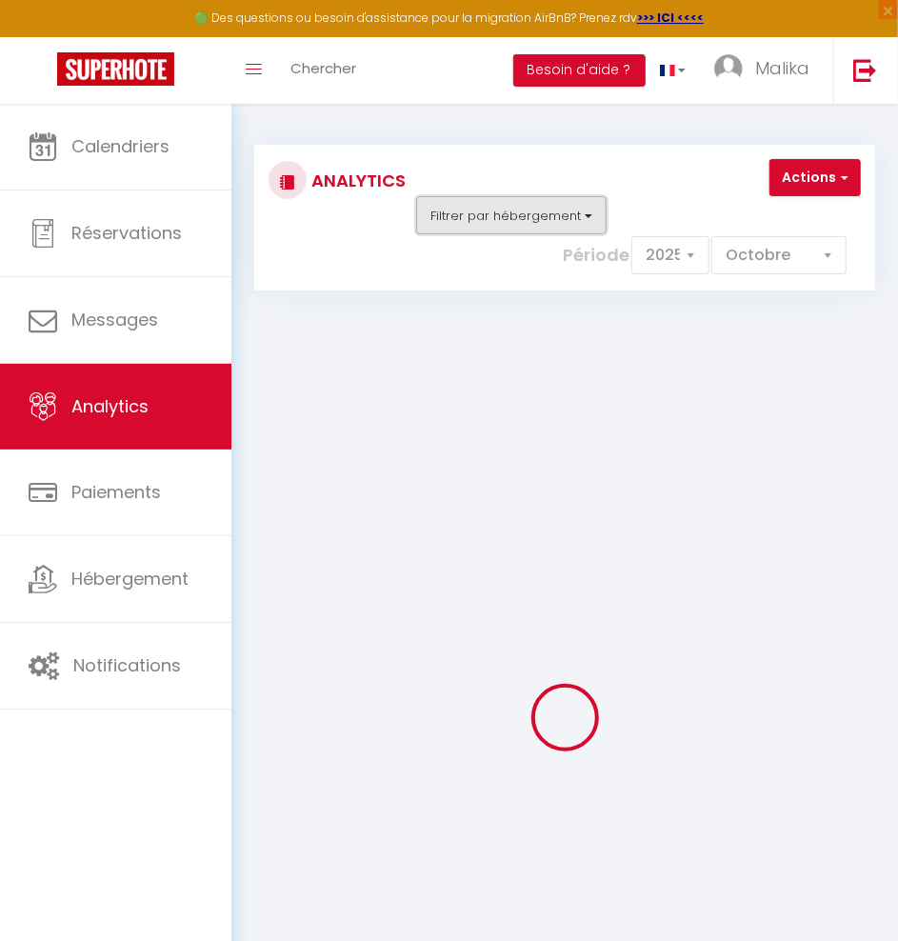
click at [589, 205] on button "Filtrer par hébergement" at bounding box center [511, 215] width 190 height 38
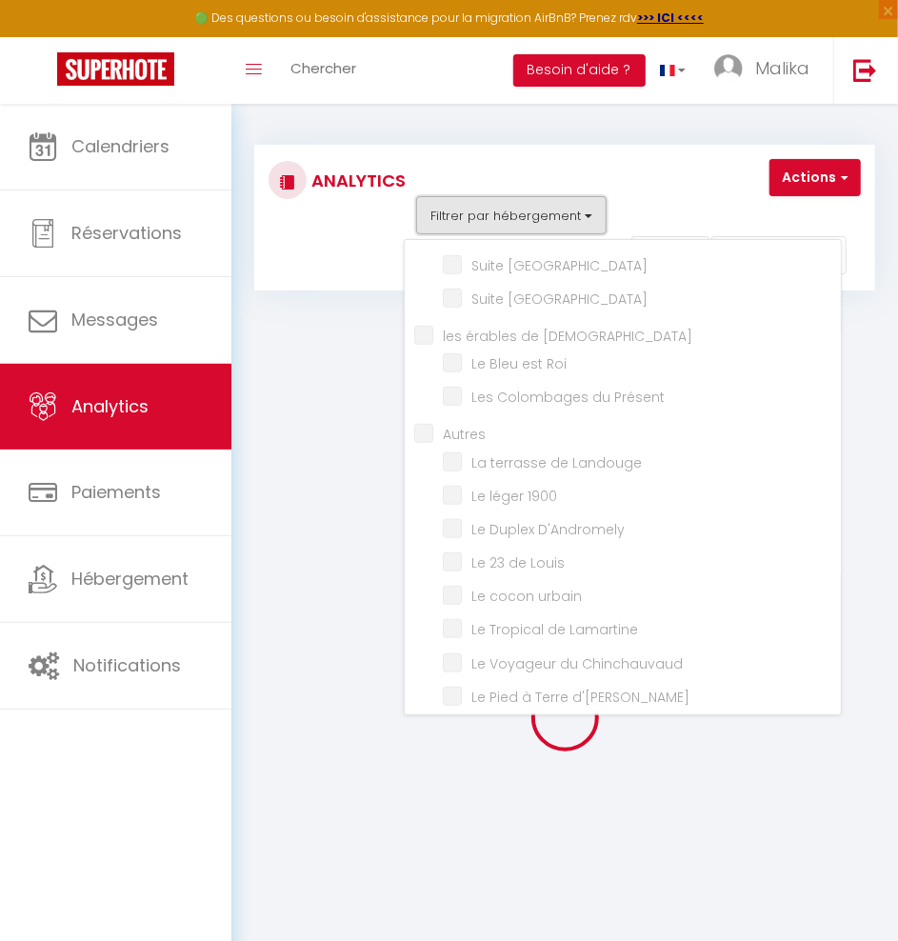
scroll to position [389, 0]
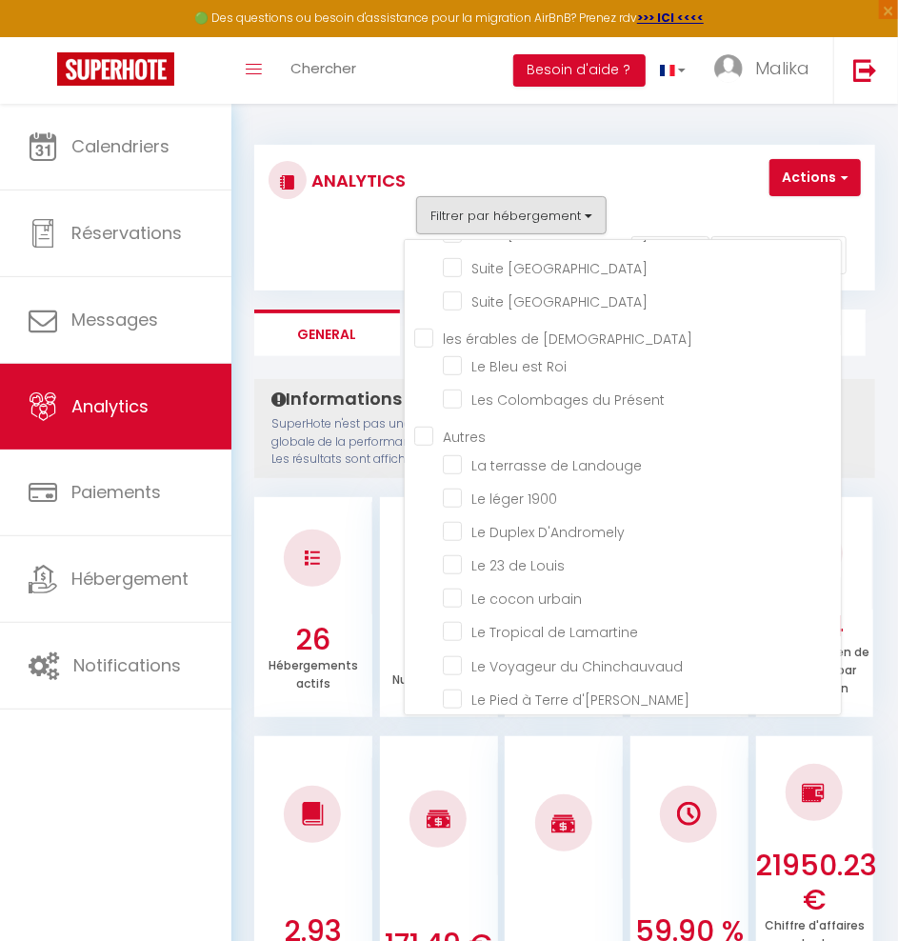
click at [428, 331] on benedictin "les érables de [DEMOGRAPHIC_DATA]" at bounding box center [627, 337] width 427 height 19
click at [696, 191] on div "Actions Génération SuperConciergerie Génération SuperAnalyzer Génération SuperE…" at bounding box center [641, 218] width 463 height 118
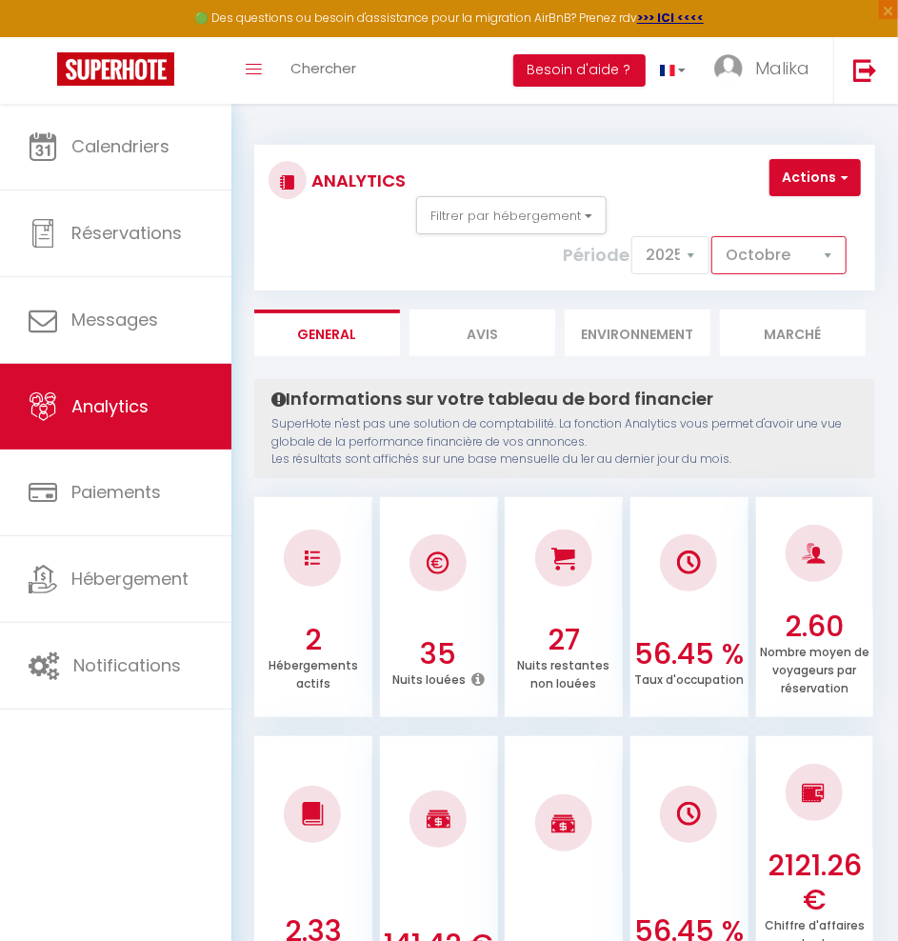
click at [778, 244] on select "[PERSON_NAME] Mars Avril Mai Juin Juillet Août Septembre Octobre Novembre Décem…" at bounding box center [778, 255] width 135 height 38
click at [714, 236] on select "[PERSON_NAME] Mars Avril Mai Juin Juillet Août Septembre Octobre Novembre Décem…" at bounding box center [778, 255] width 135 height 38
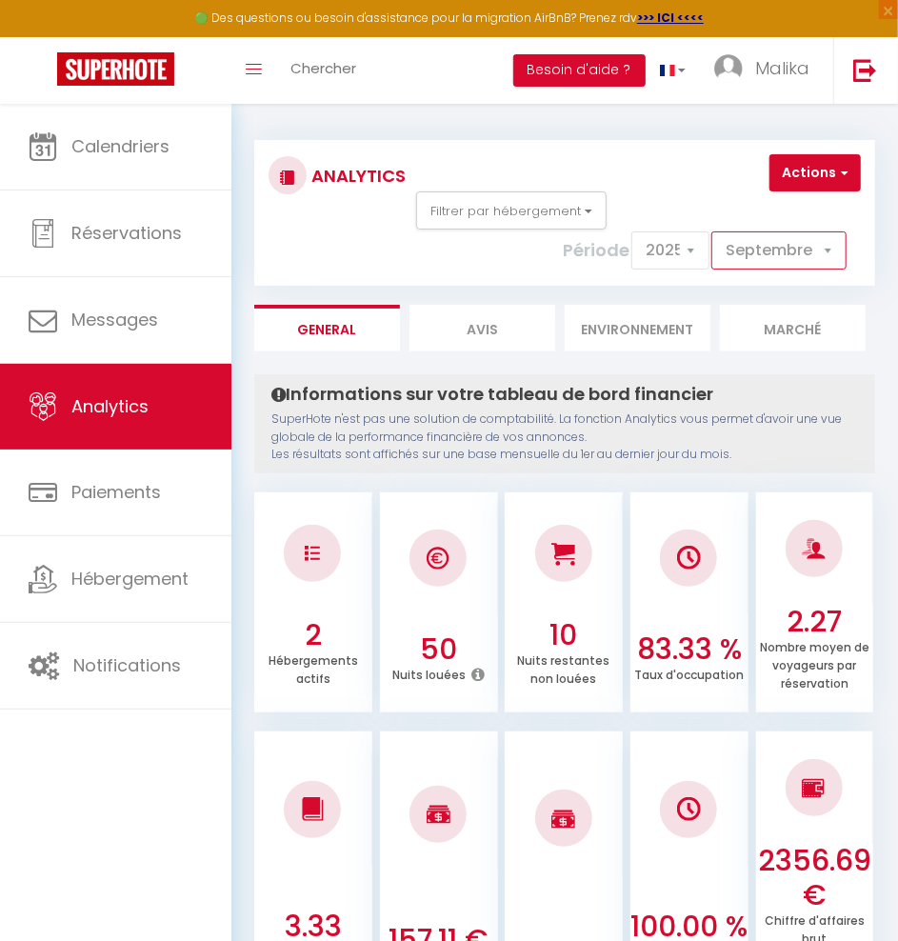
scroll to position [0, 0]
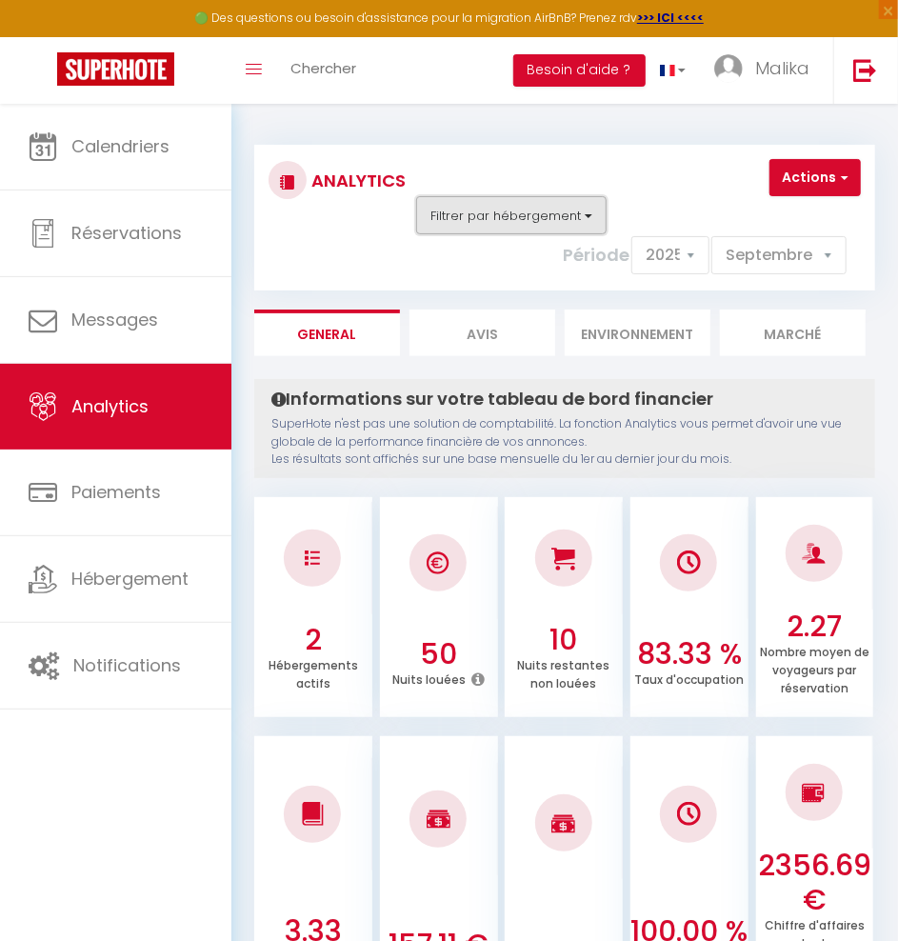
click at [528, 217] on button "Filtrer par hébergement" at bounding box center [511, 215] width 190 height 38
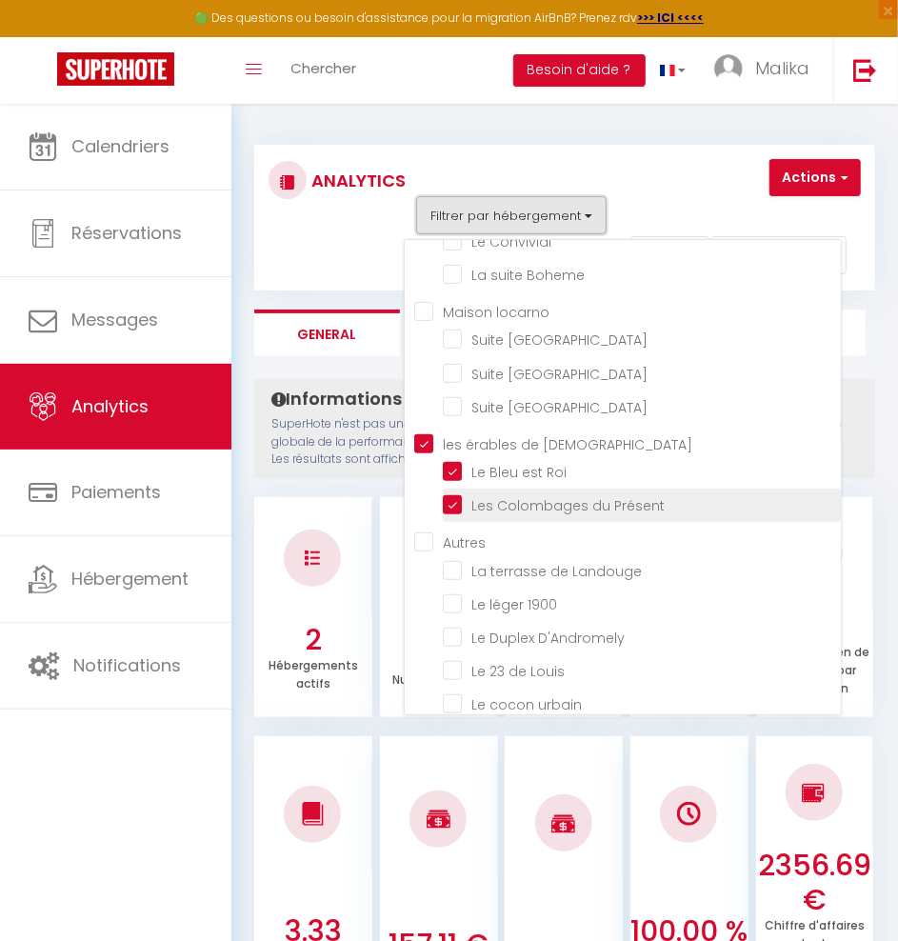
scroll to position [282, 0]
click at [425, 310] on locarno "Maison locarno" at bounding box center [627, 311] width 427 height 19
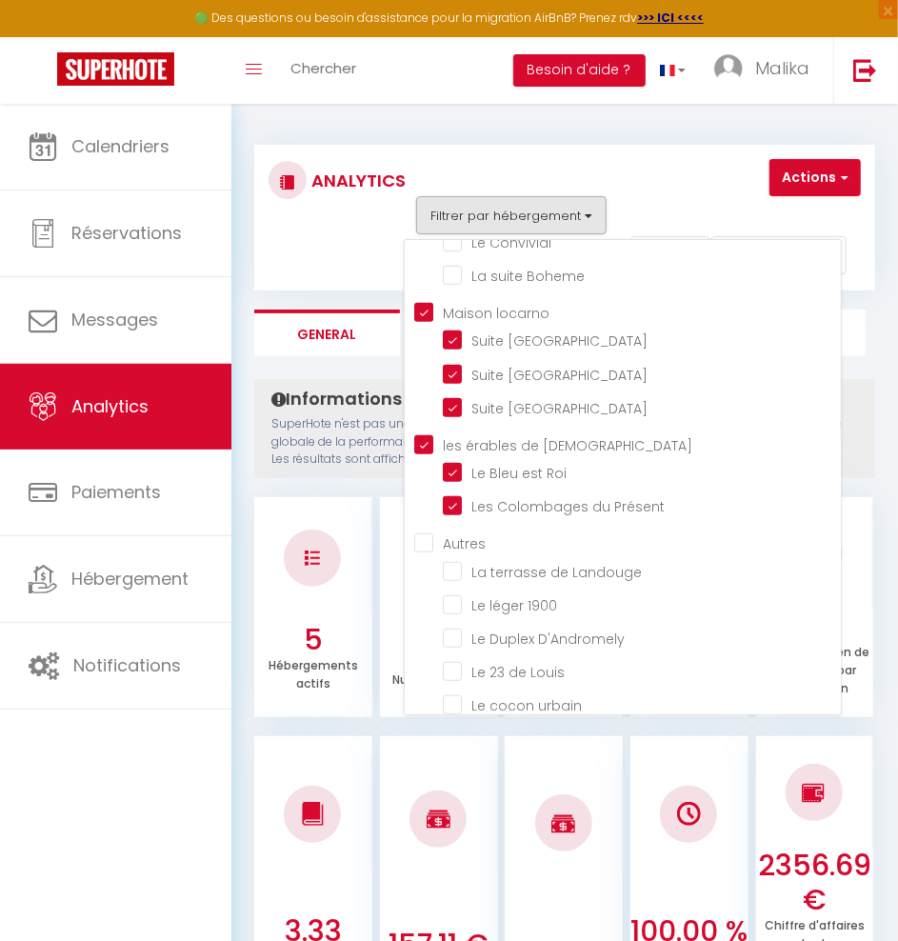
click at [425, 440] on benedictin "les érables de [DEMOGRAPHIC_DATA]" at bounding box center [627, 443] width 427 height 19
click at [578, 180] on div "Actions Génération SuperConciergerie Génération SuperAnalyzer Génération SuperE…" at bounding box center [641, 218] width 463 height 118
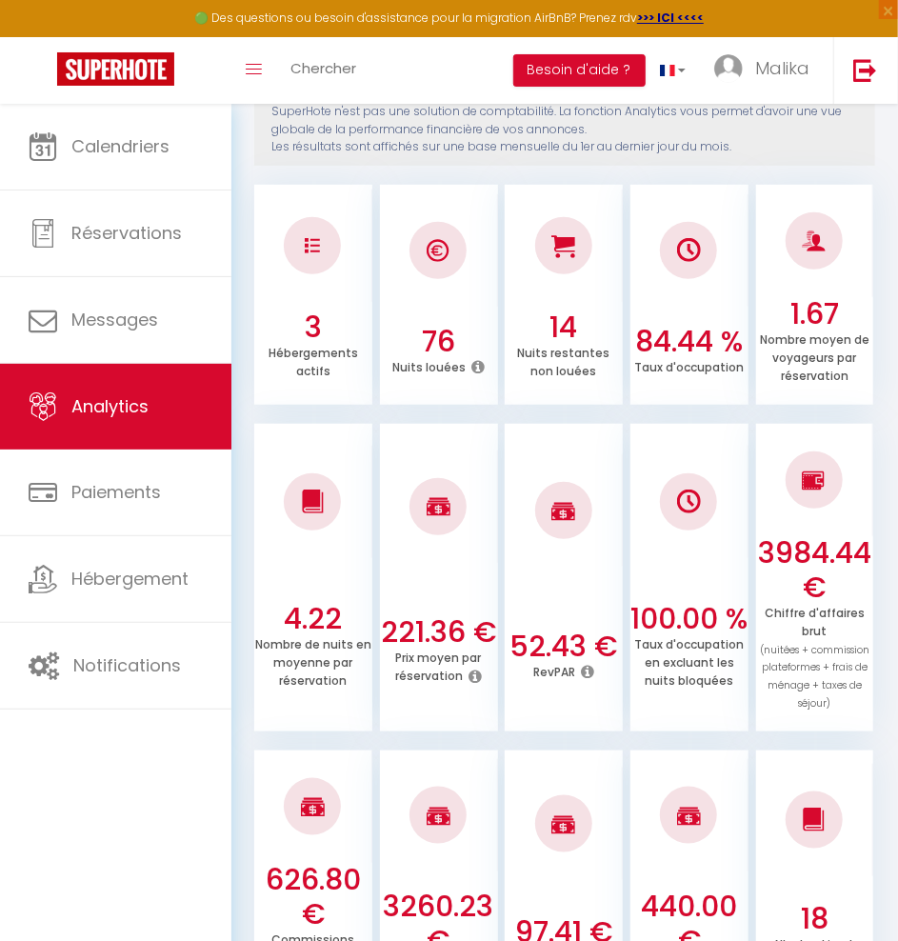
scroll to position [0, 0]
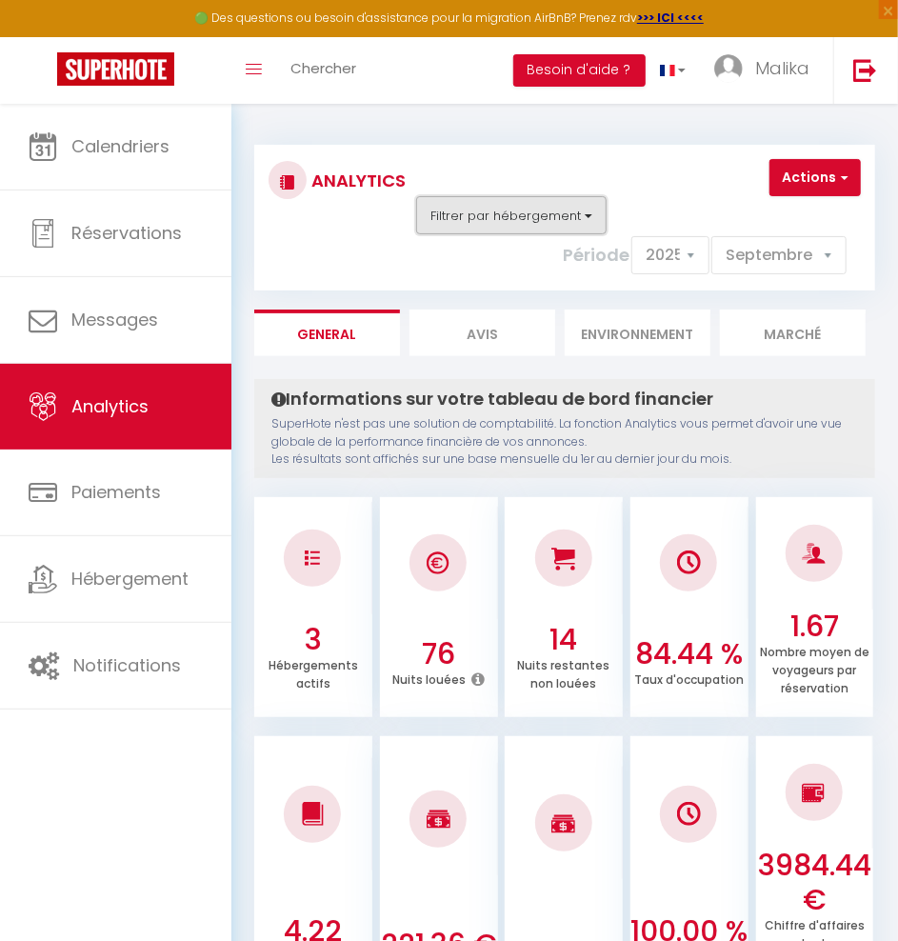
click at [547, 213] on button "Filtrer par hébergement" at bounding box center [511, 215] width 190 height 38
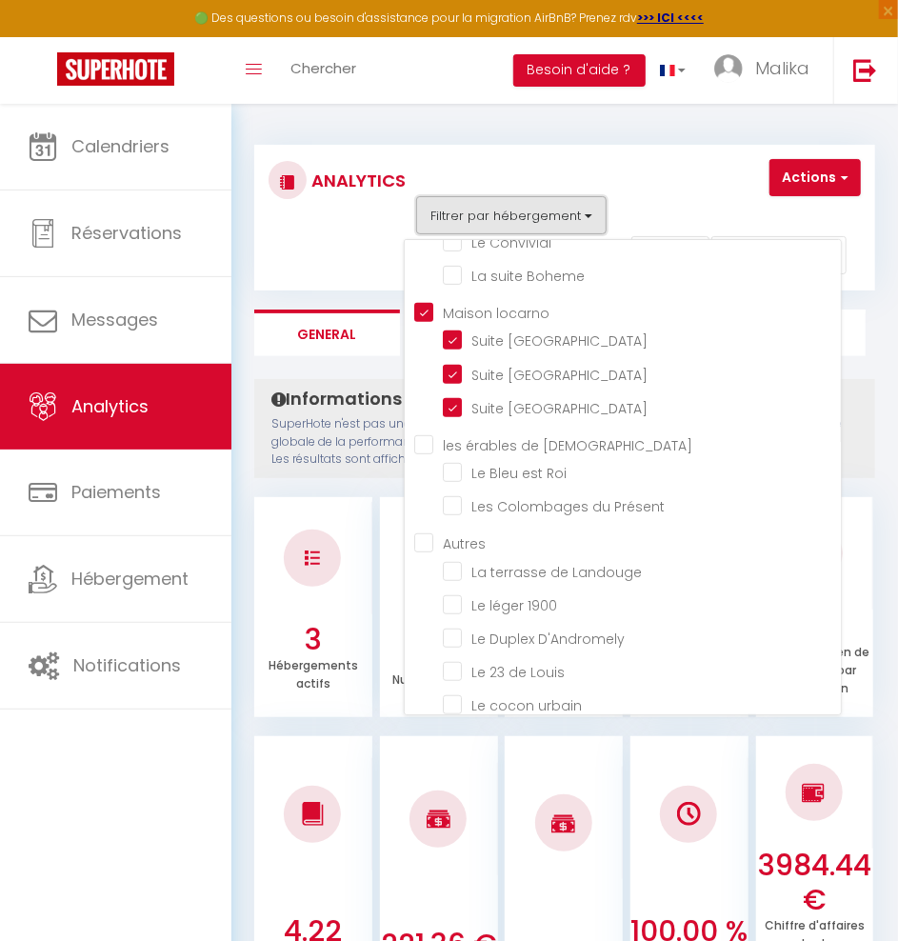
click at [547, 213] on button "Filtrer par hébergement" at bounding box center [511, 215] width 190 height 38
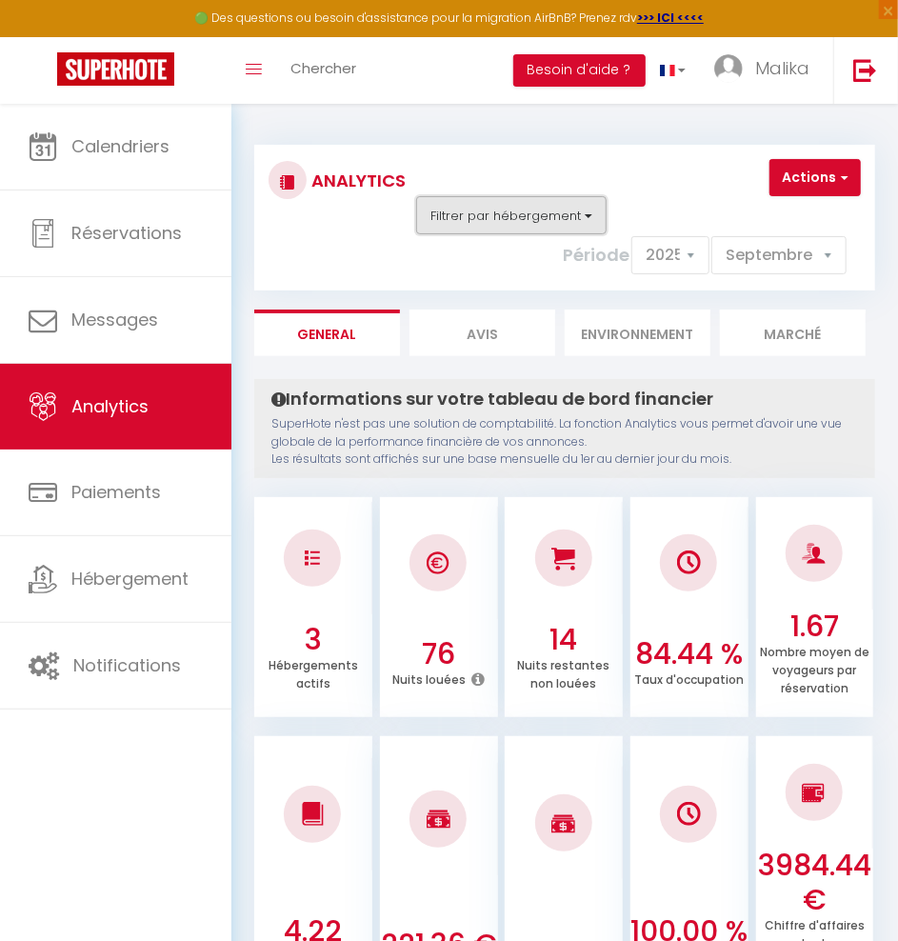
click at [495, 213] on button "Filtrer par hébergement" at bounding box center [511, 215] width 190 height 38
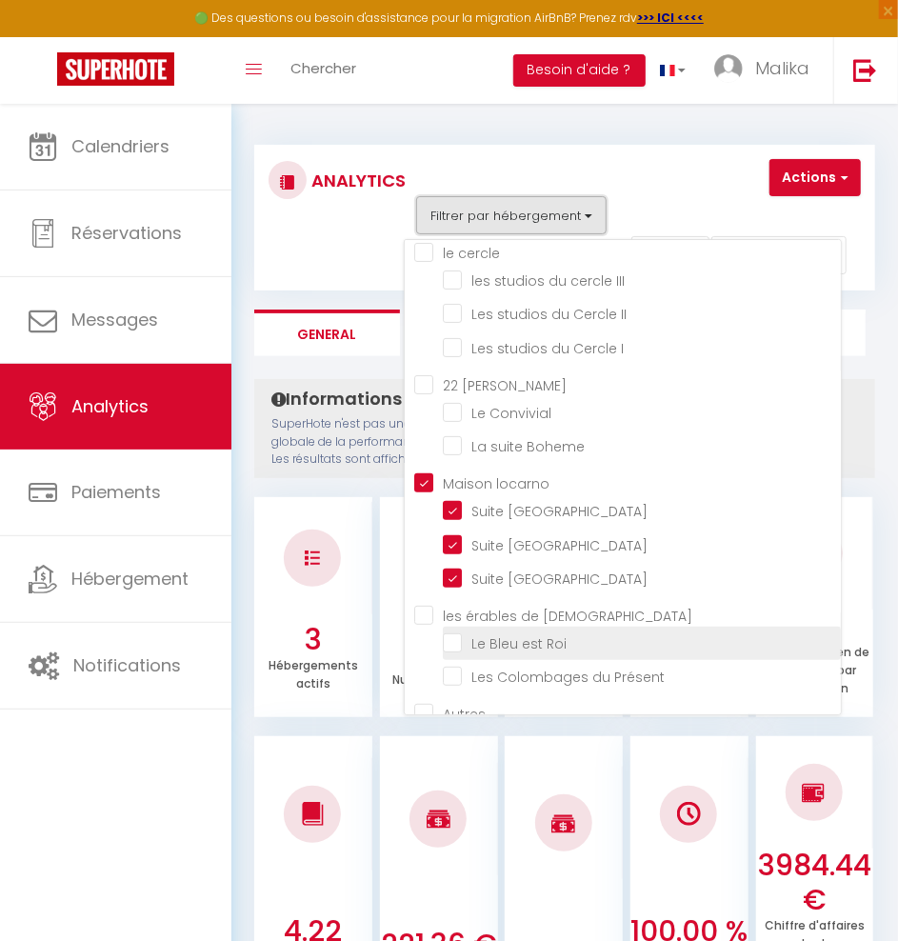
scroll to position [120, 0]
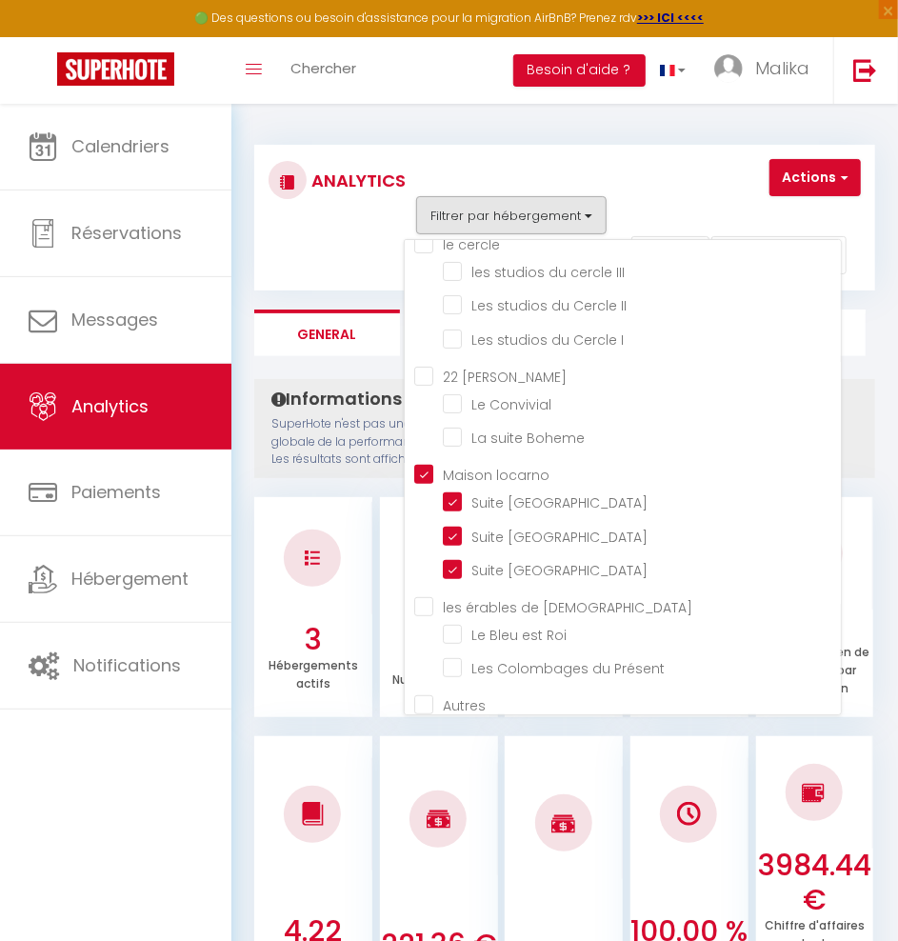
click at [428, 375] on blanc "22 [PERSON_NAME]" at bounding box center [627, 375] width 427 height 19
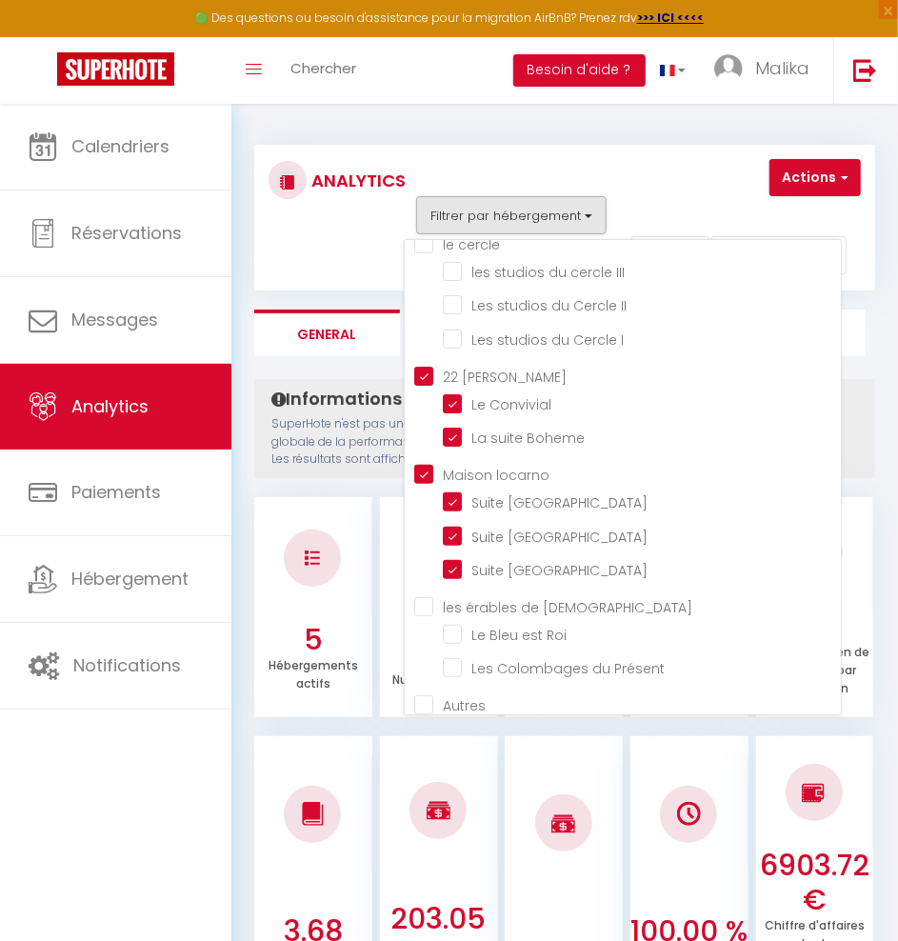
click at [428, 470] on locarno "Maison locarno" at bounding box center [627, 473] width 427 height 19
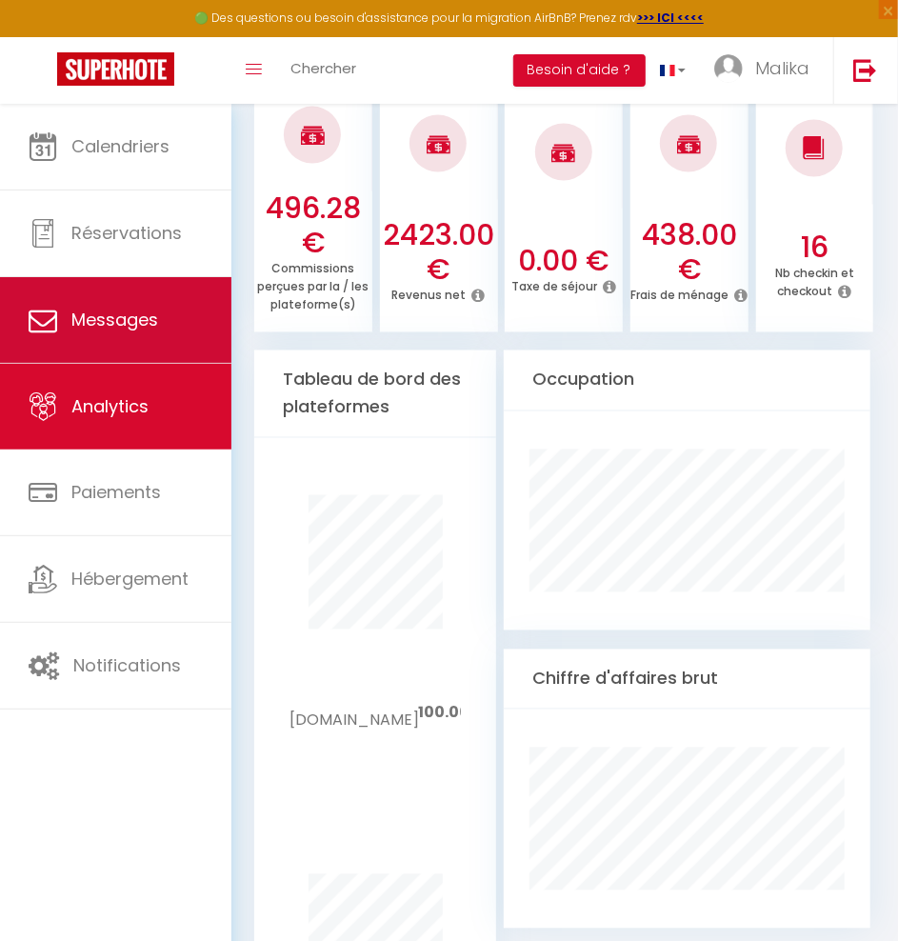
scroll to position [1002, 0]
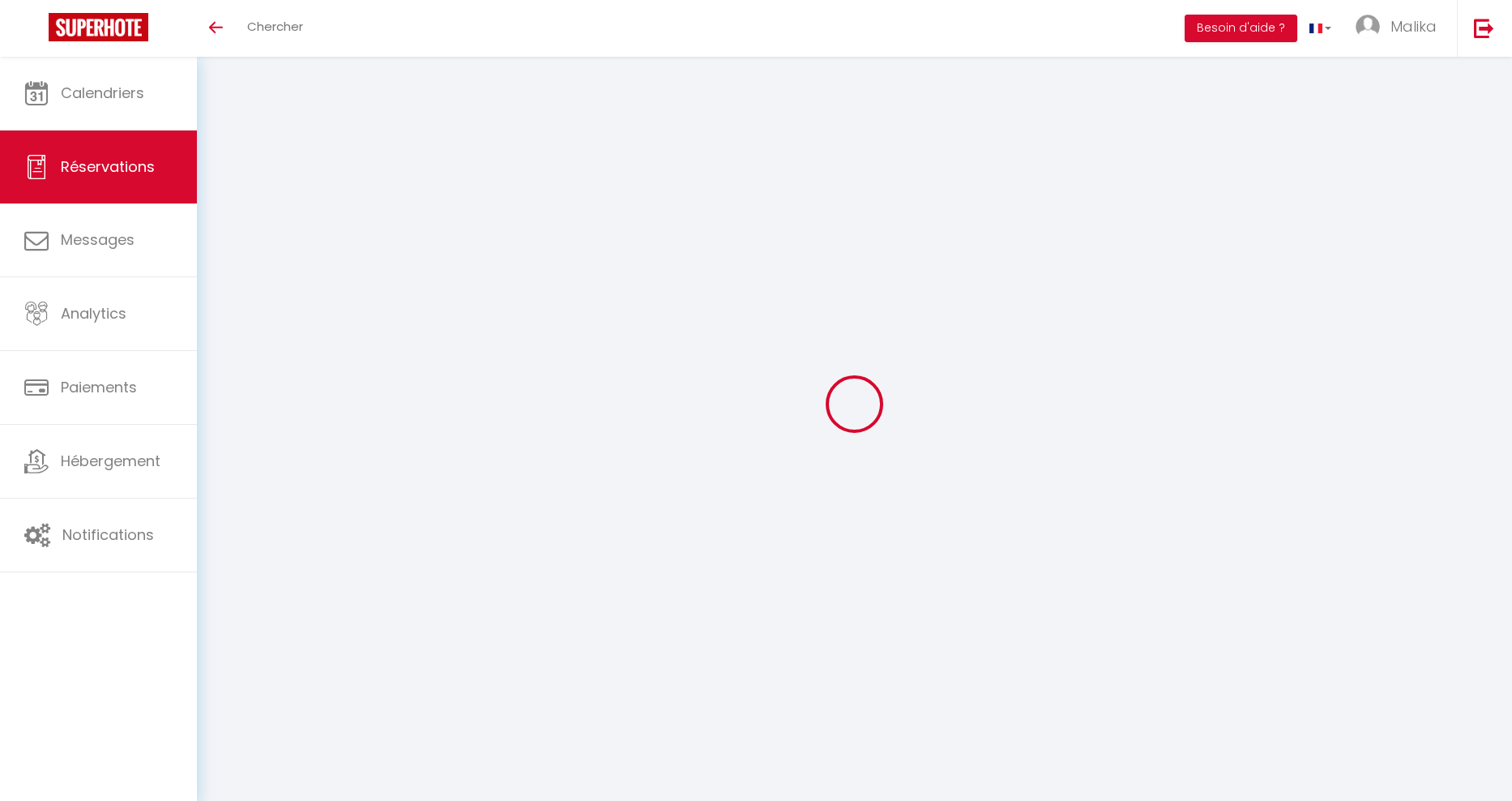
select select
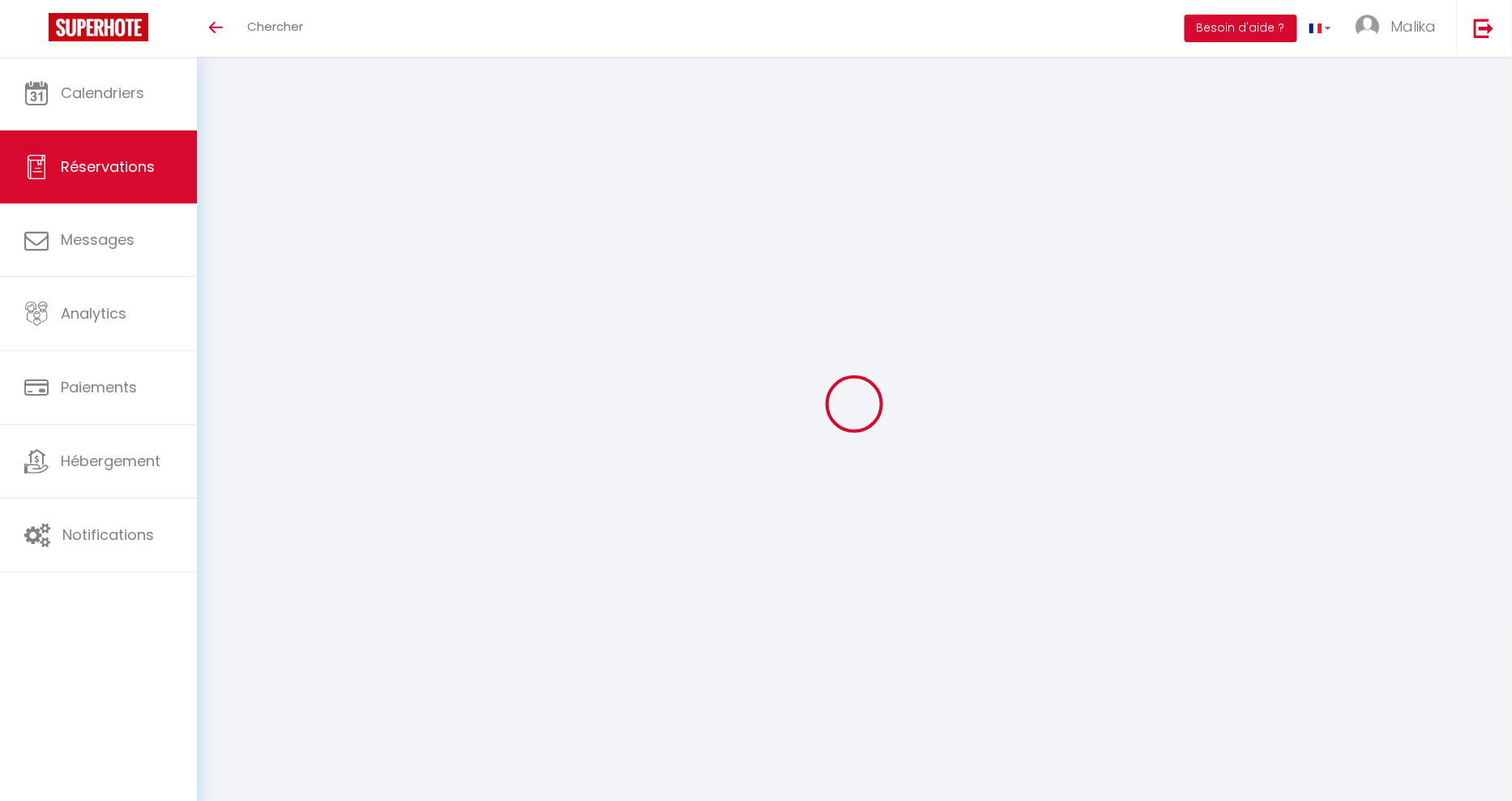
type input "[PERSON_NAME]"
type input "SKURATOVA"
type input "[EMAIL_ADDRESS][DOMAIN_NAME]"
type input "00334603895766"
type input "46013"
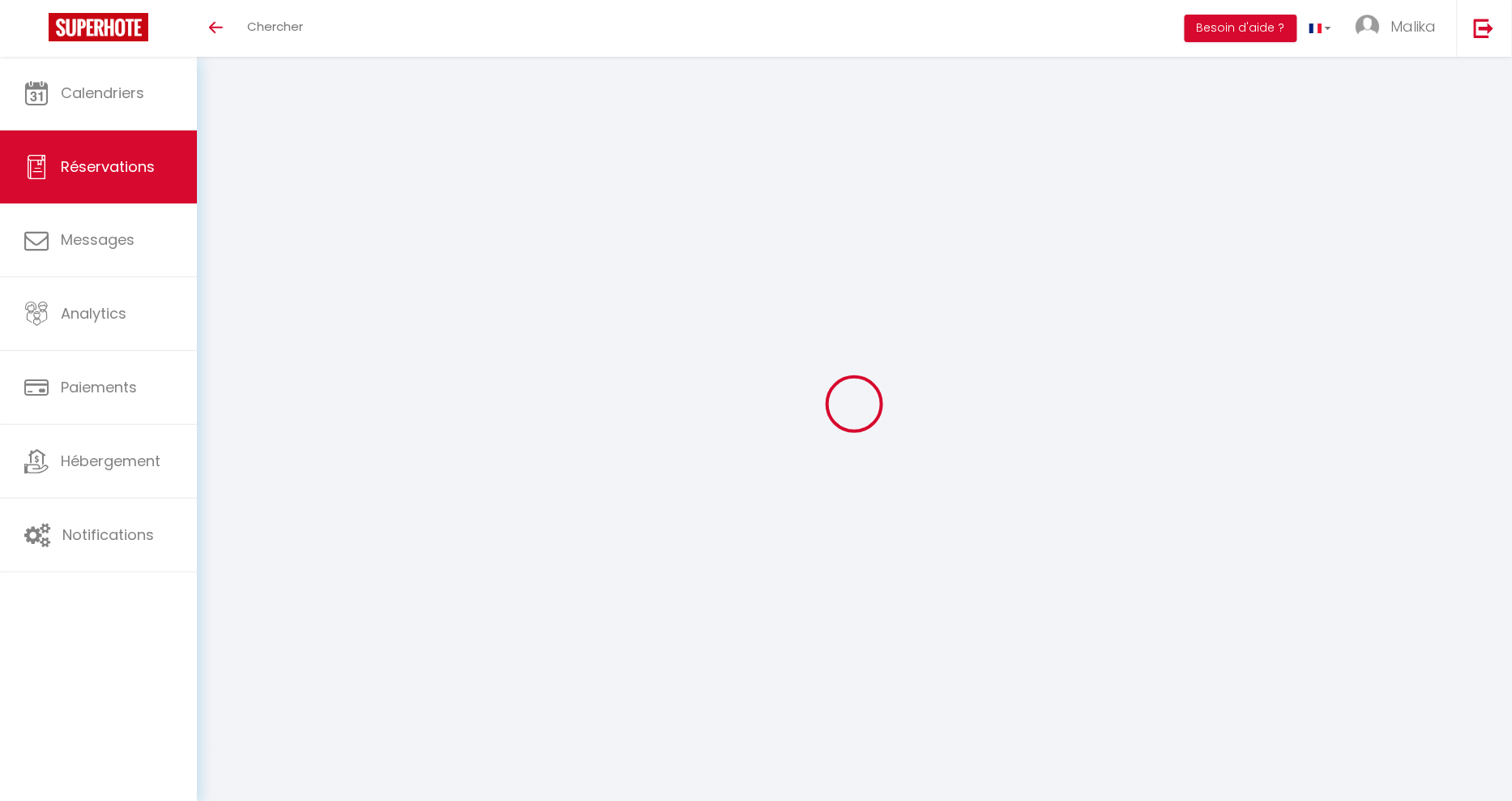
type input "[STREET_ADDRESS][PERSON_NAME]"
type input "[GEOGRAPHIC_DATA]"
select select "ES"
select select "56242"
select select "1"
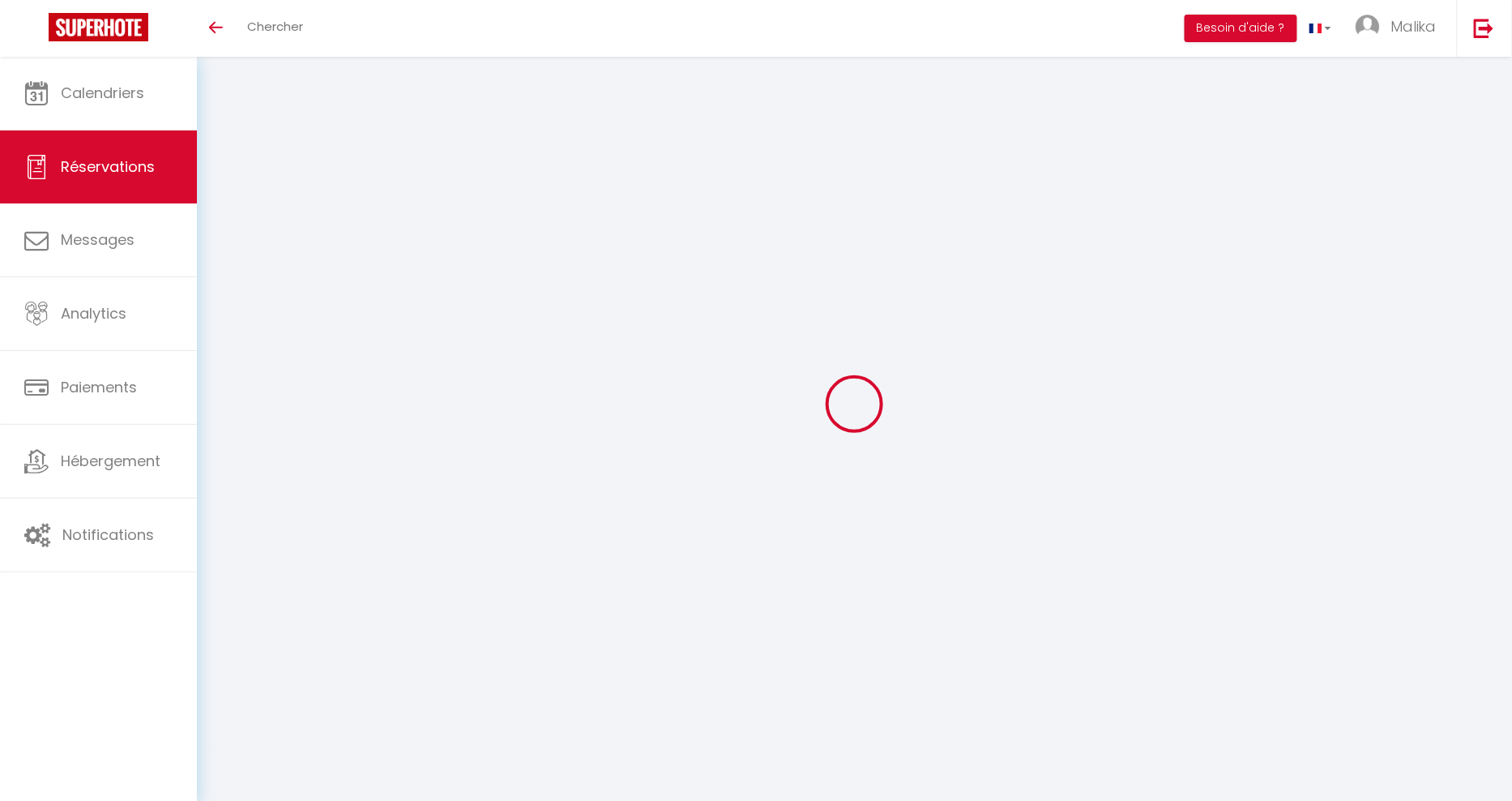
type input "Lun 01 Septembre 2025"
select select
type input "[DATE] Septembre 2025"
select select
type input "1"
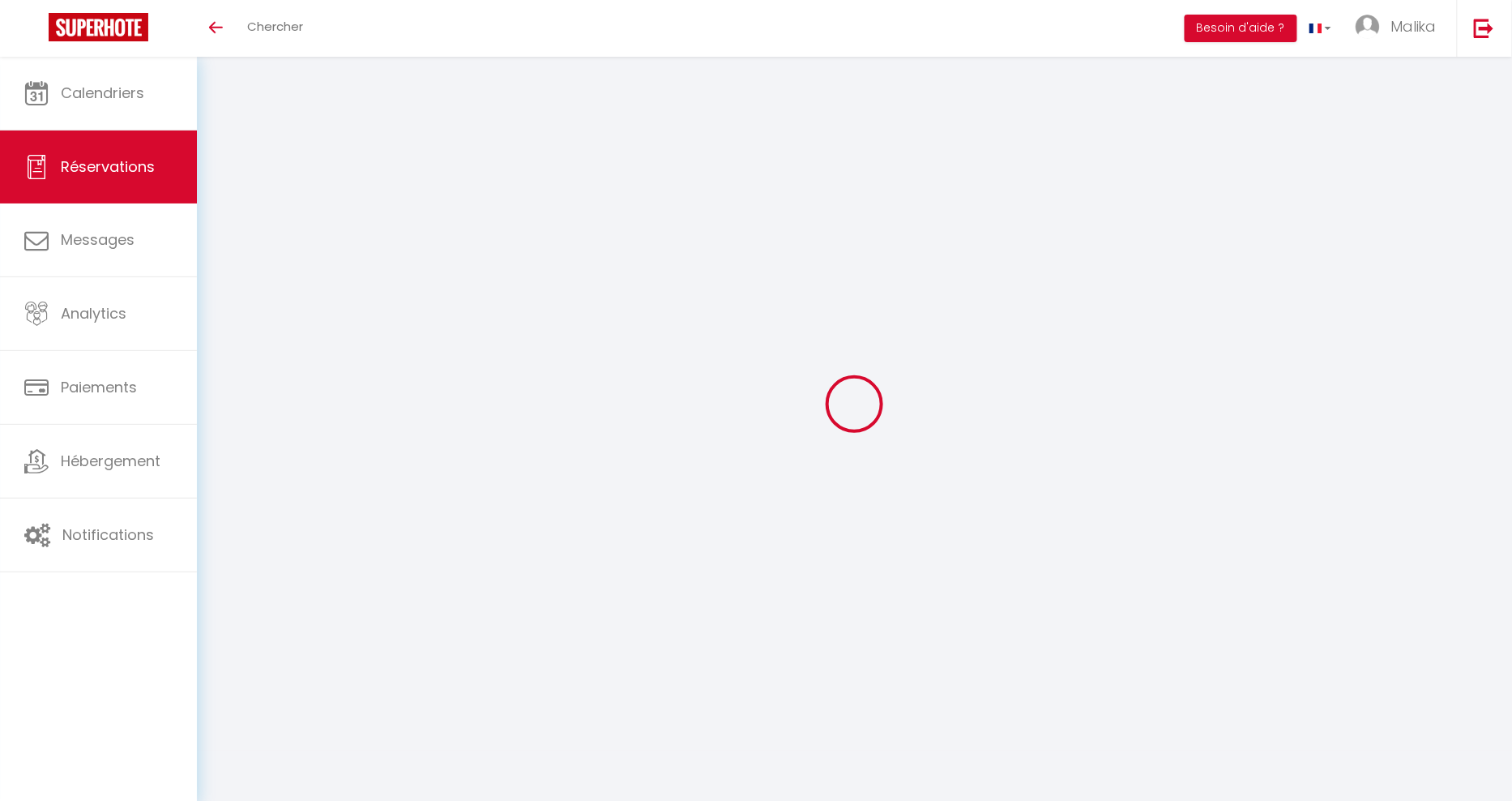
select select "12"
select select
checkbox input "true"
type input "0"
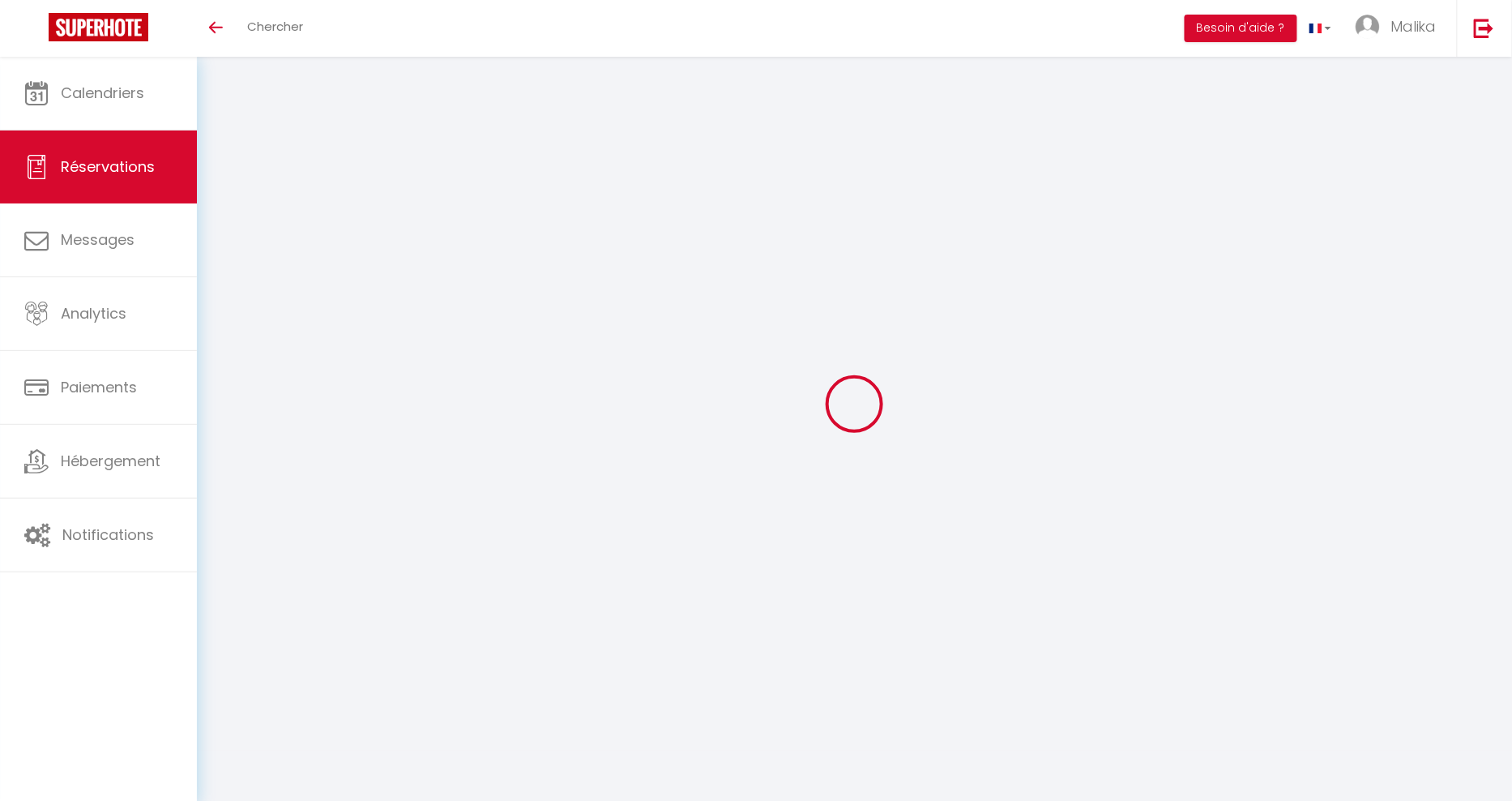
type input "0"
select select
select select "15"
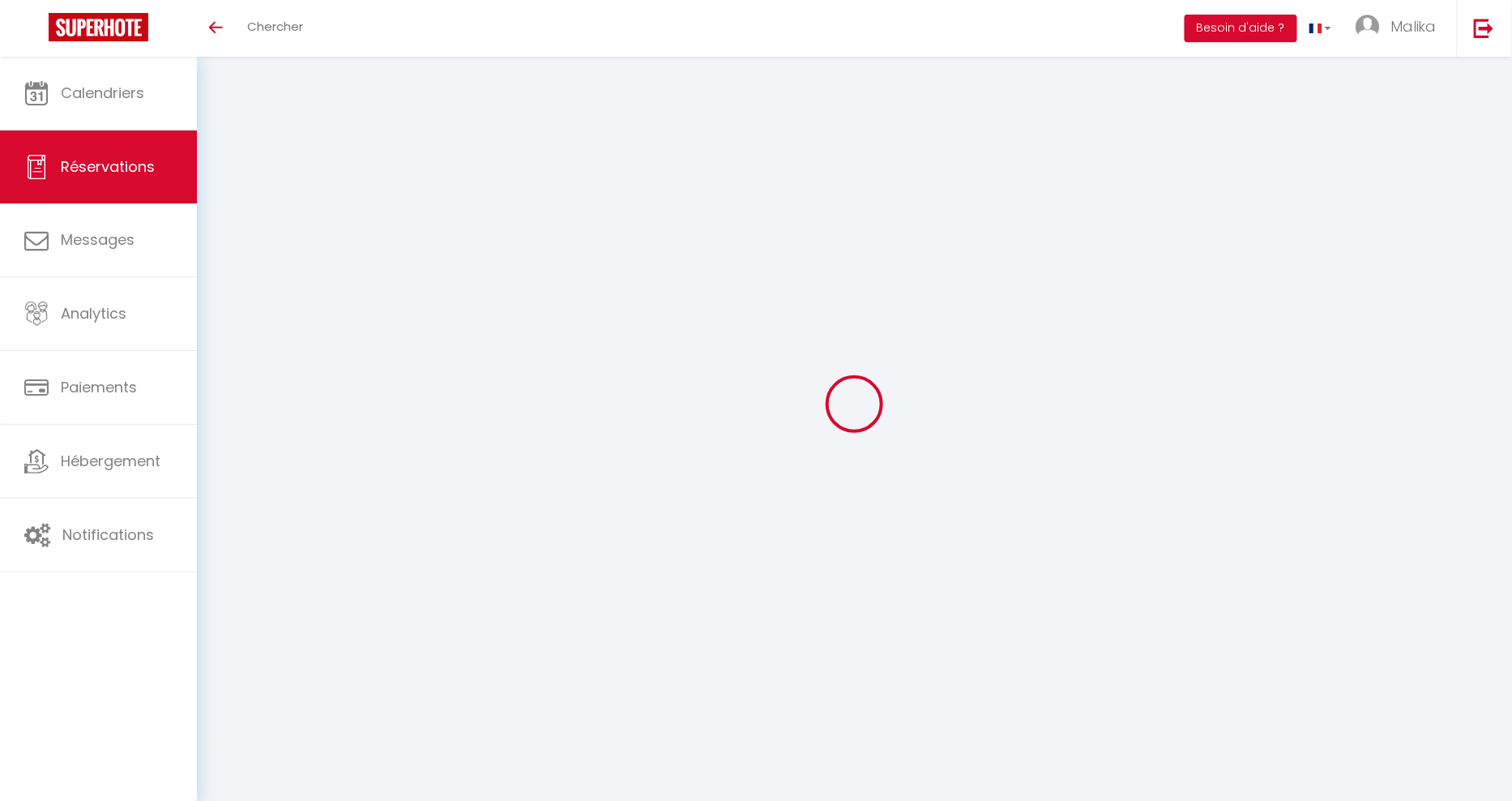
checkbox input "true"
select select
checkbox input "true"
select select
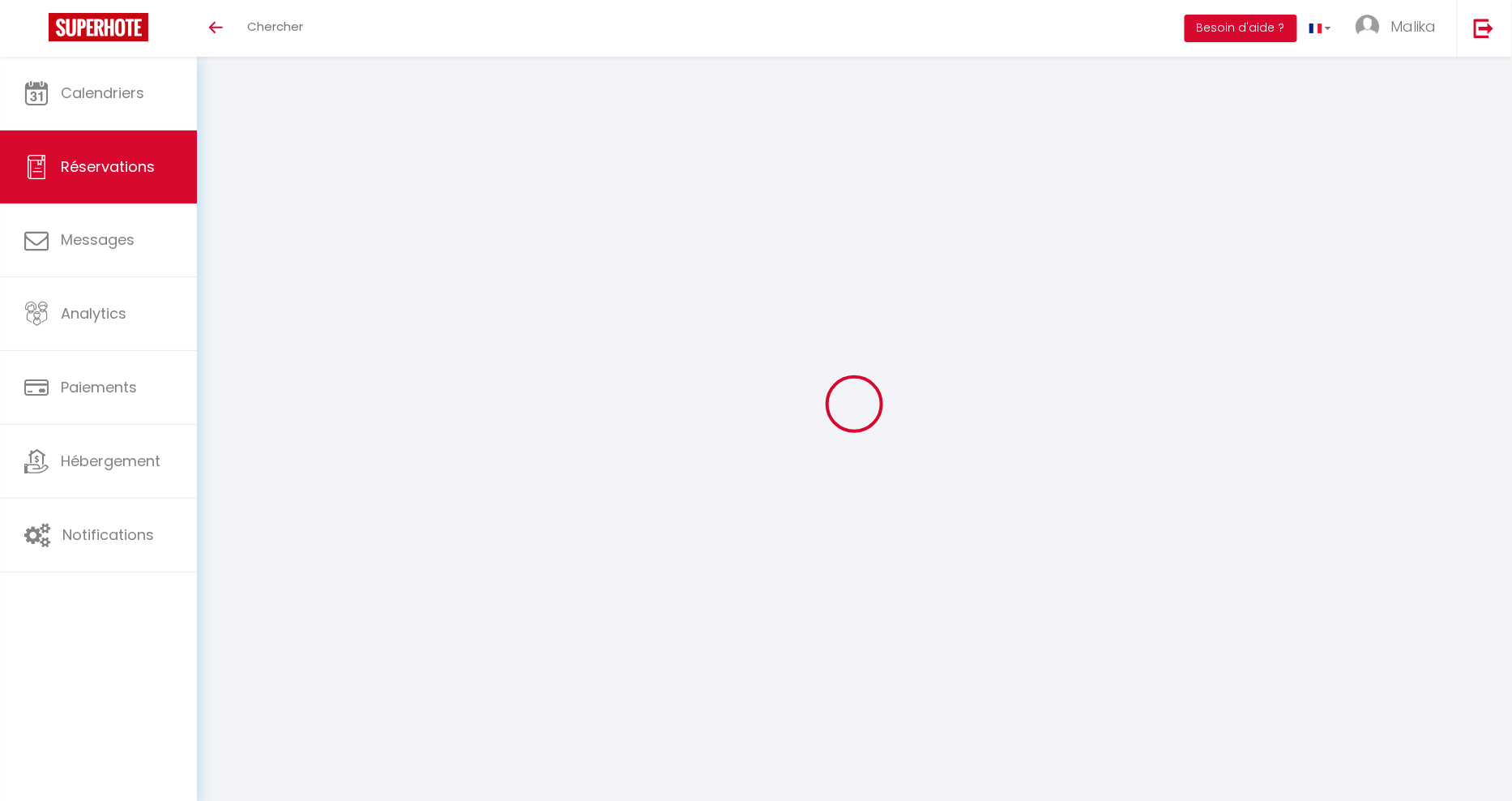
select select
checkbox input "true"
select select
checkbox input "true"
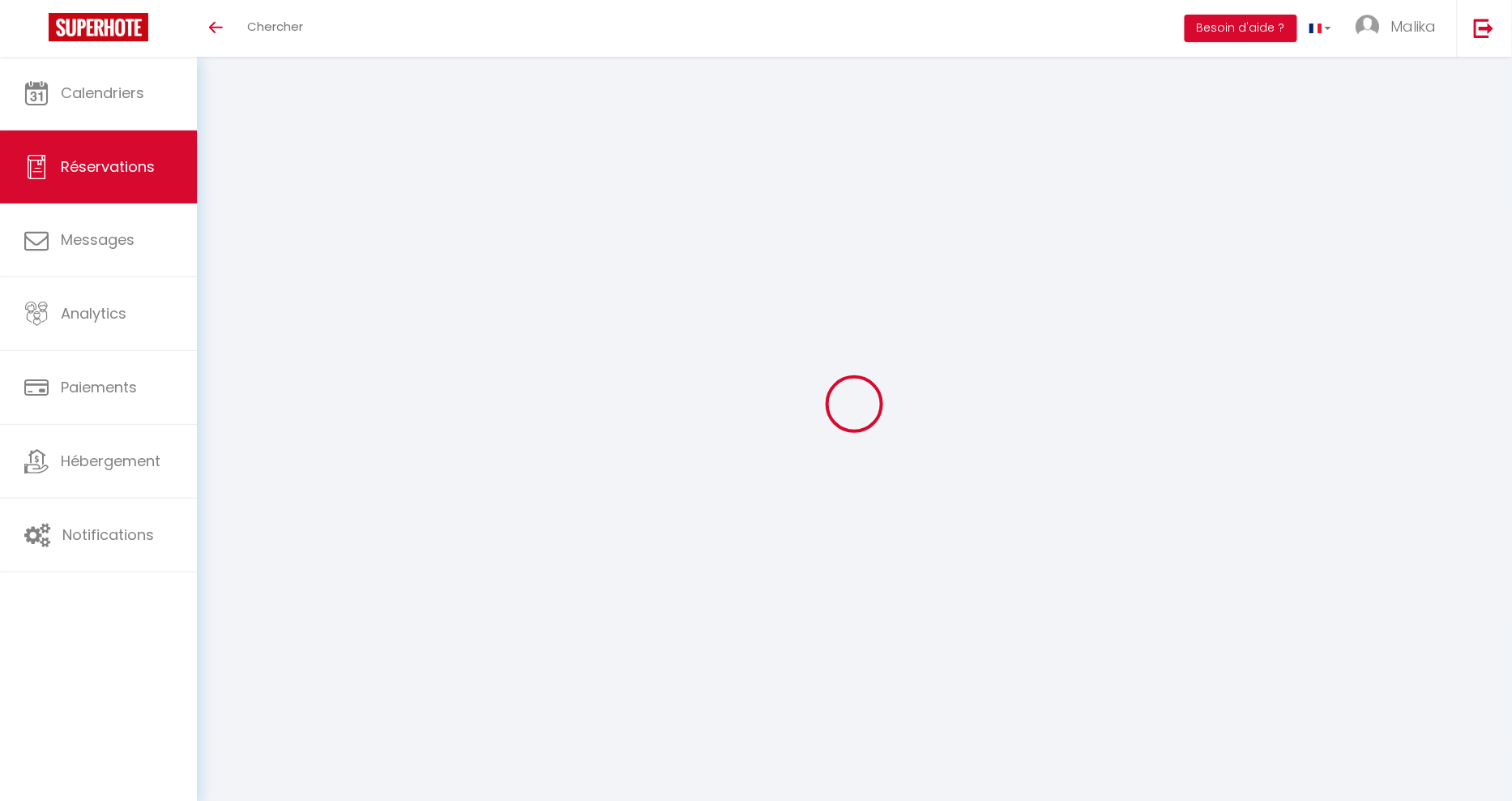
select select
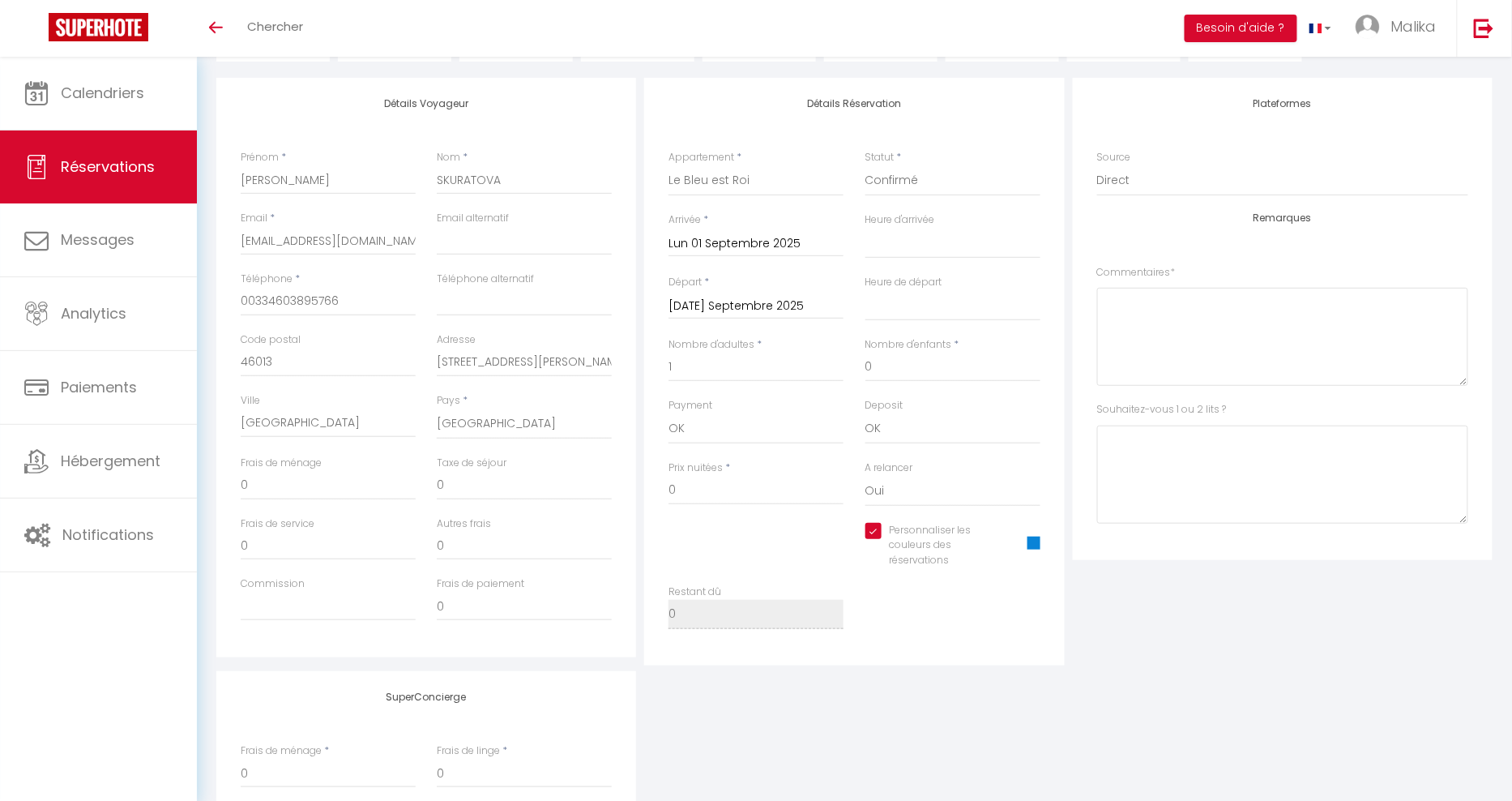
scroll to position [195, 0]
click at [212, 26] on icon "Toggle menubar" at bounding box center [216, 27] width 14 height 9
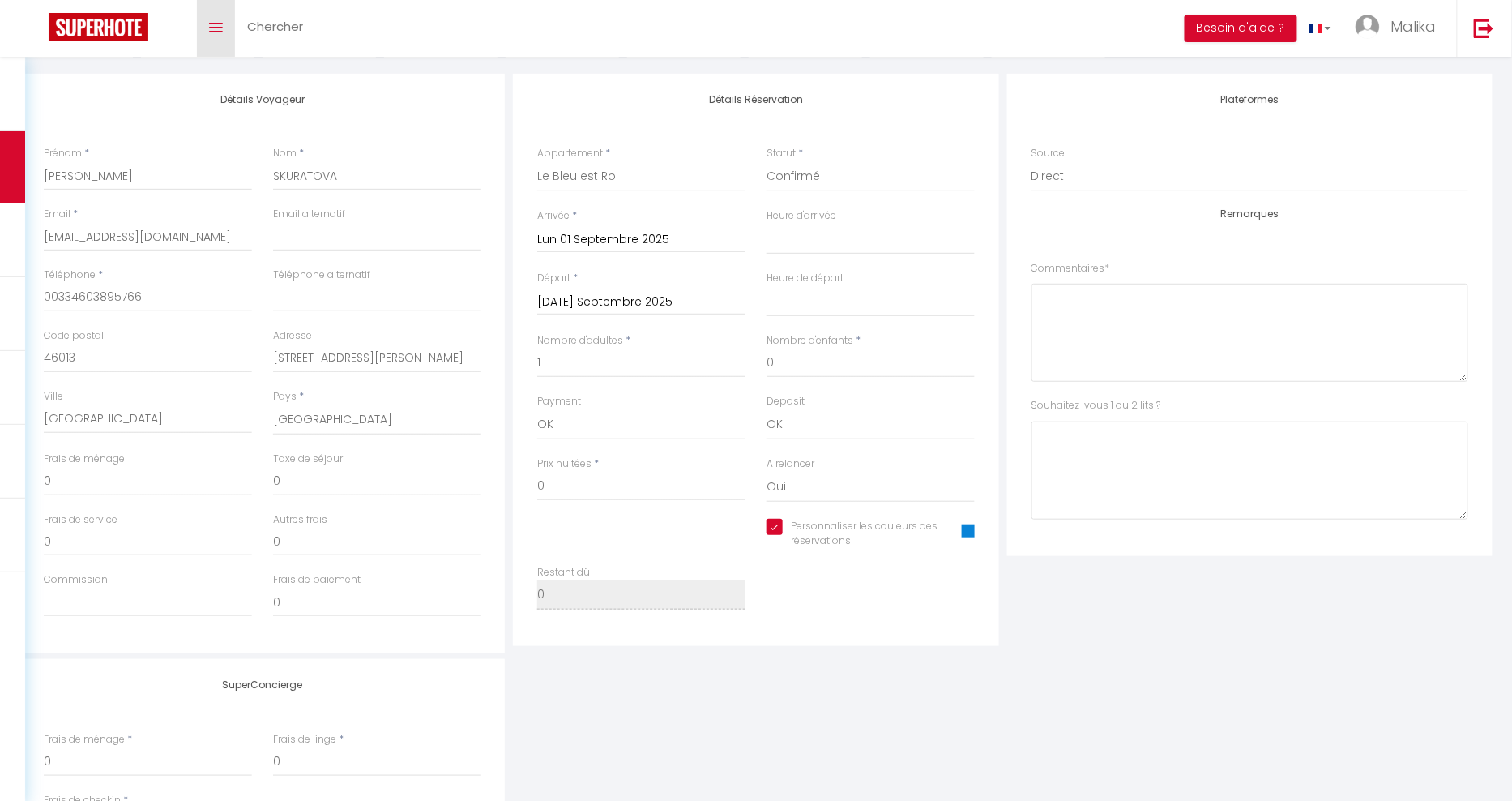
scroll to position [0, 0]
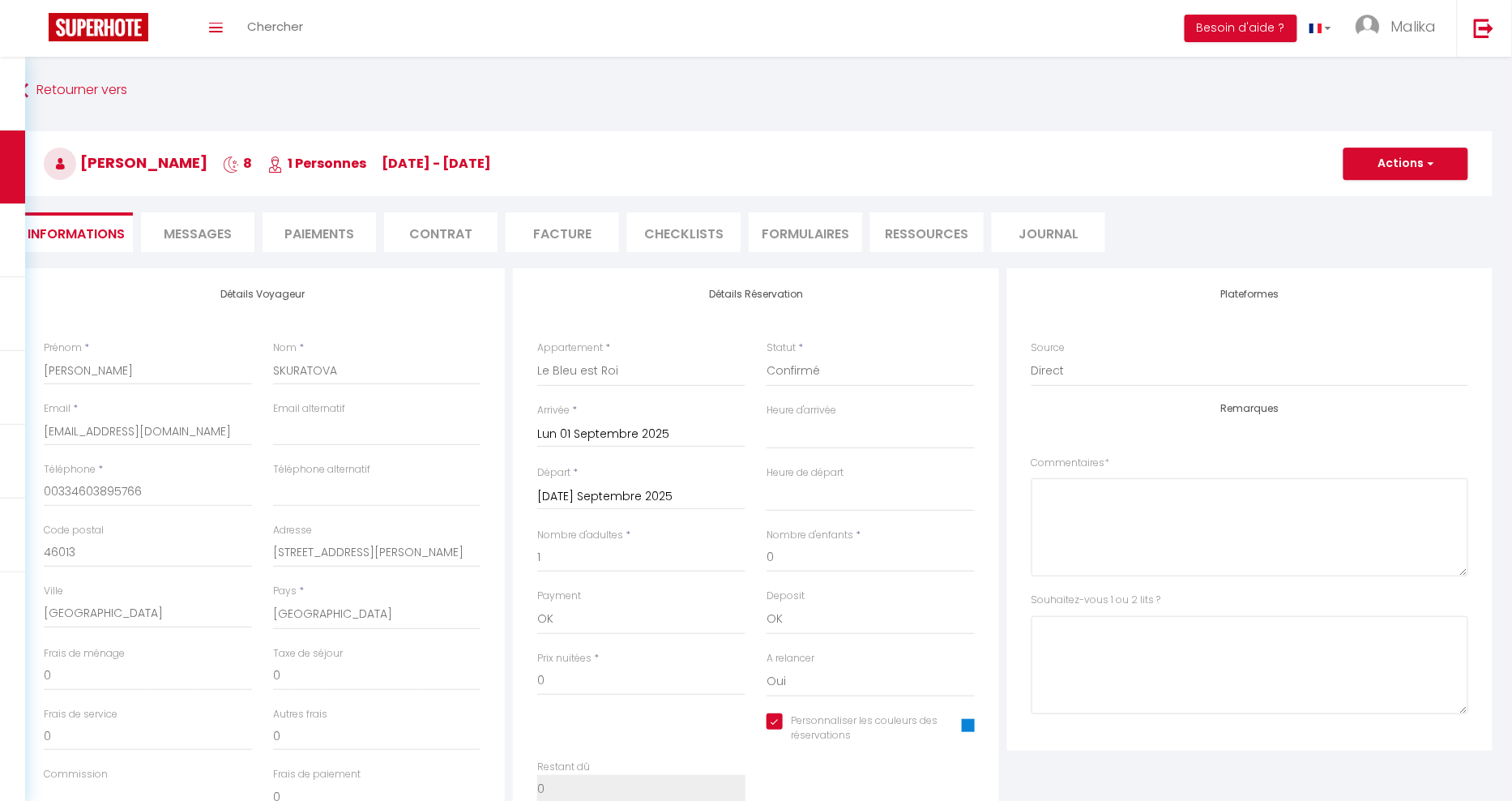
click at [581, 232] on li "Facture" at bounding box center [562, 232] width 113 height 40
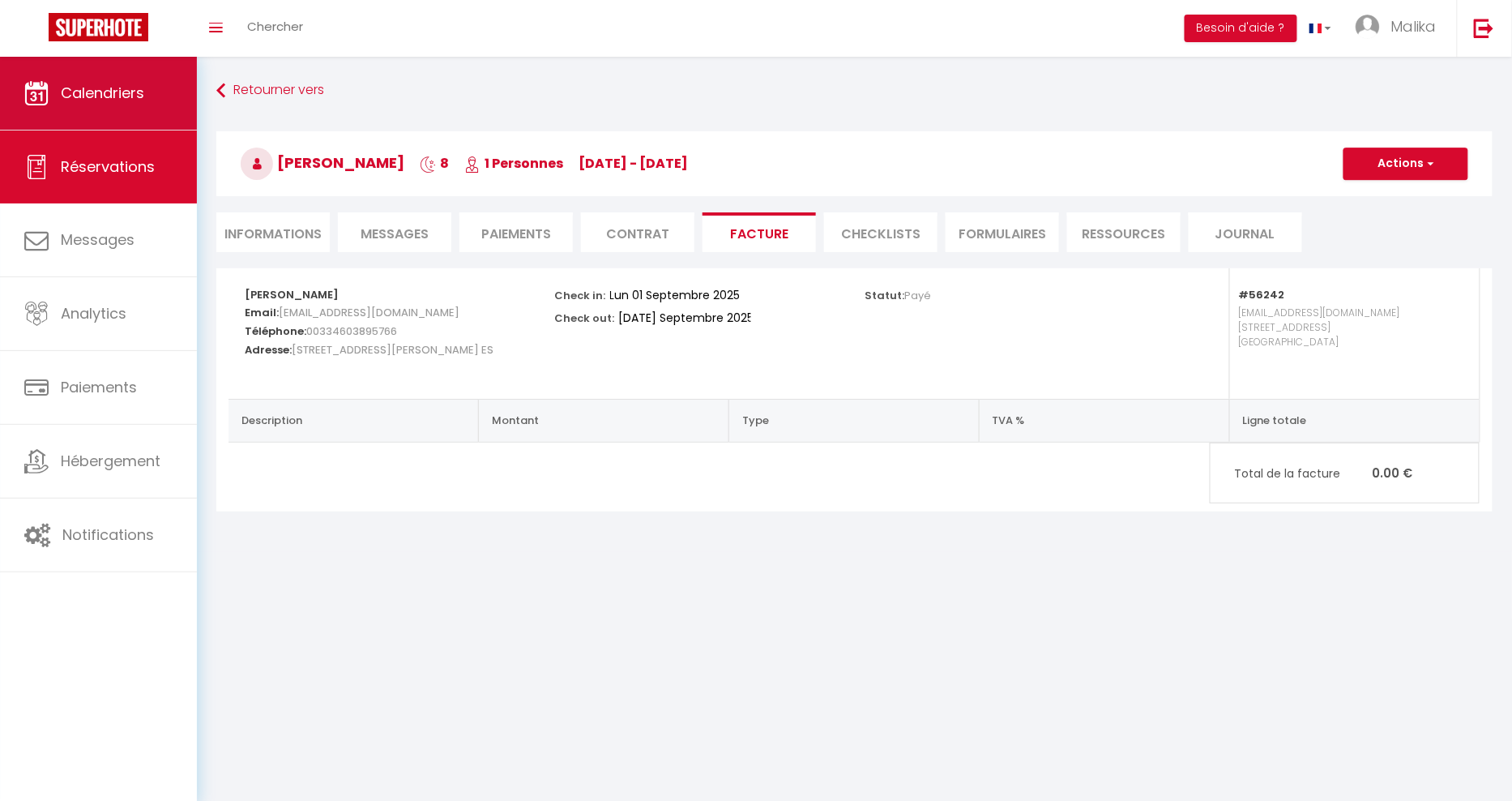
click at [104, 86] on span "Calendriers" at bounding box center [102, 93] width 83 height 20
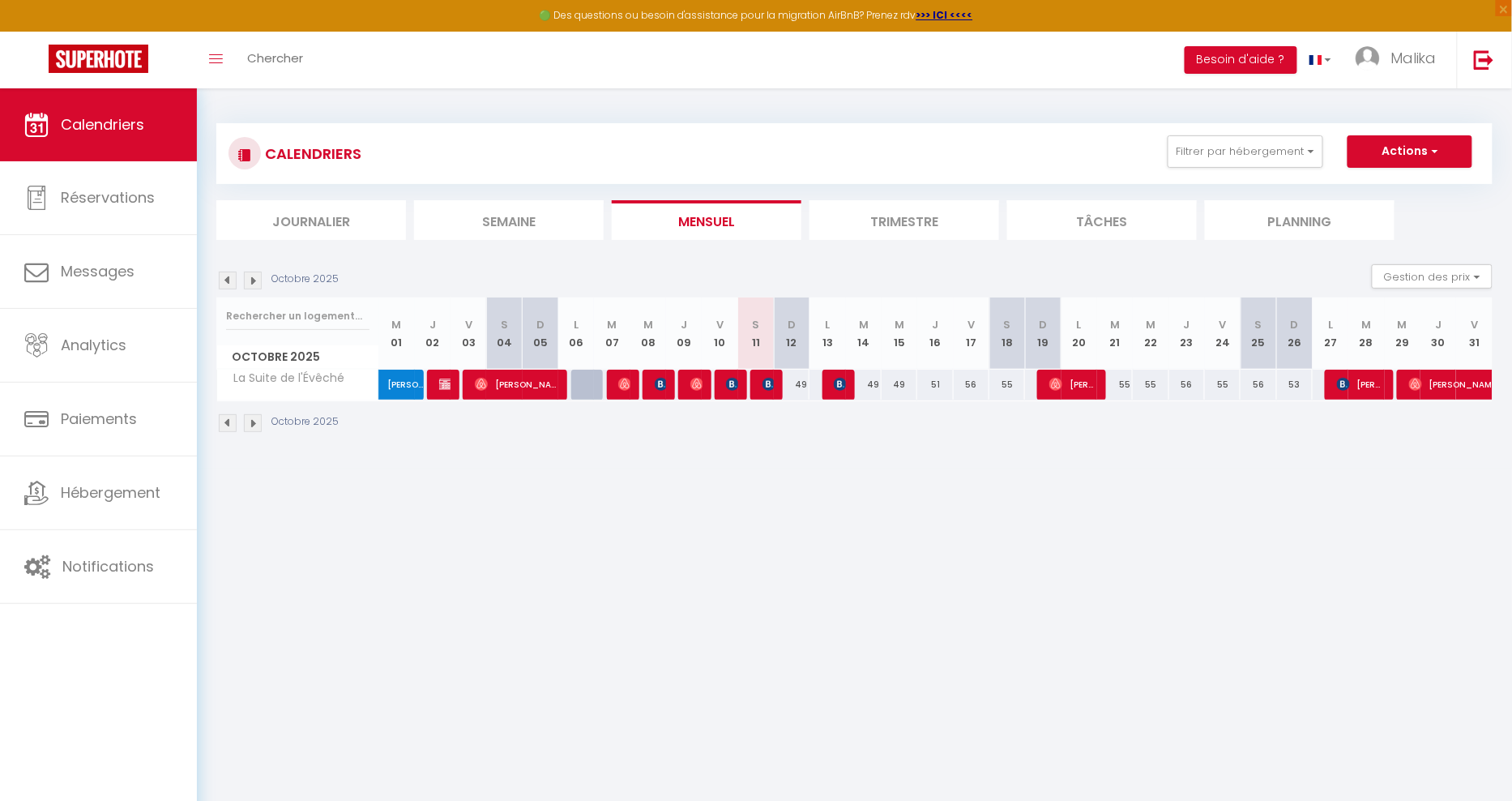
click at [225, 428] on img at bounding box center [227, 423] width 18 height 18
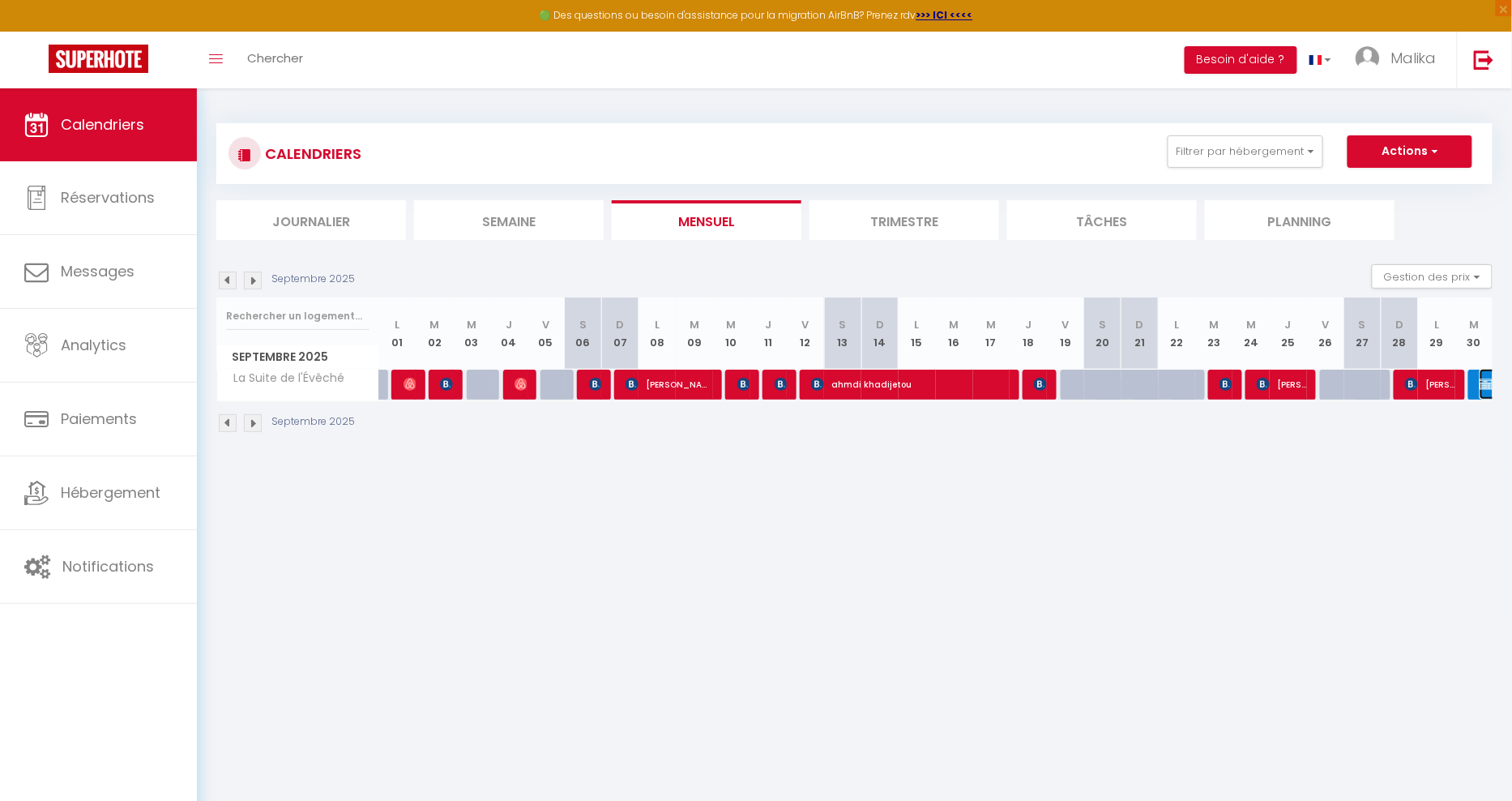
click at [1487, 386] on img at bounding box center [1486, 384] width 13 height 13
select select "OK"
select select "0"
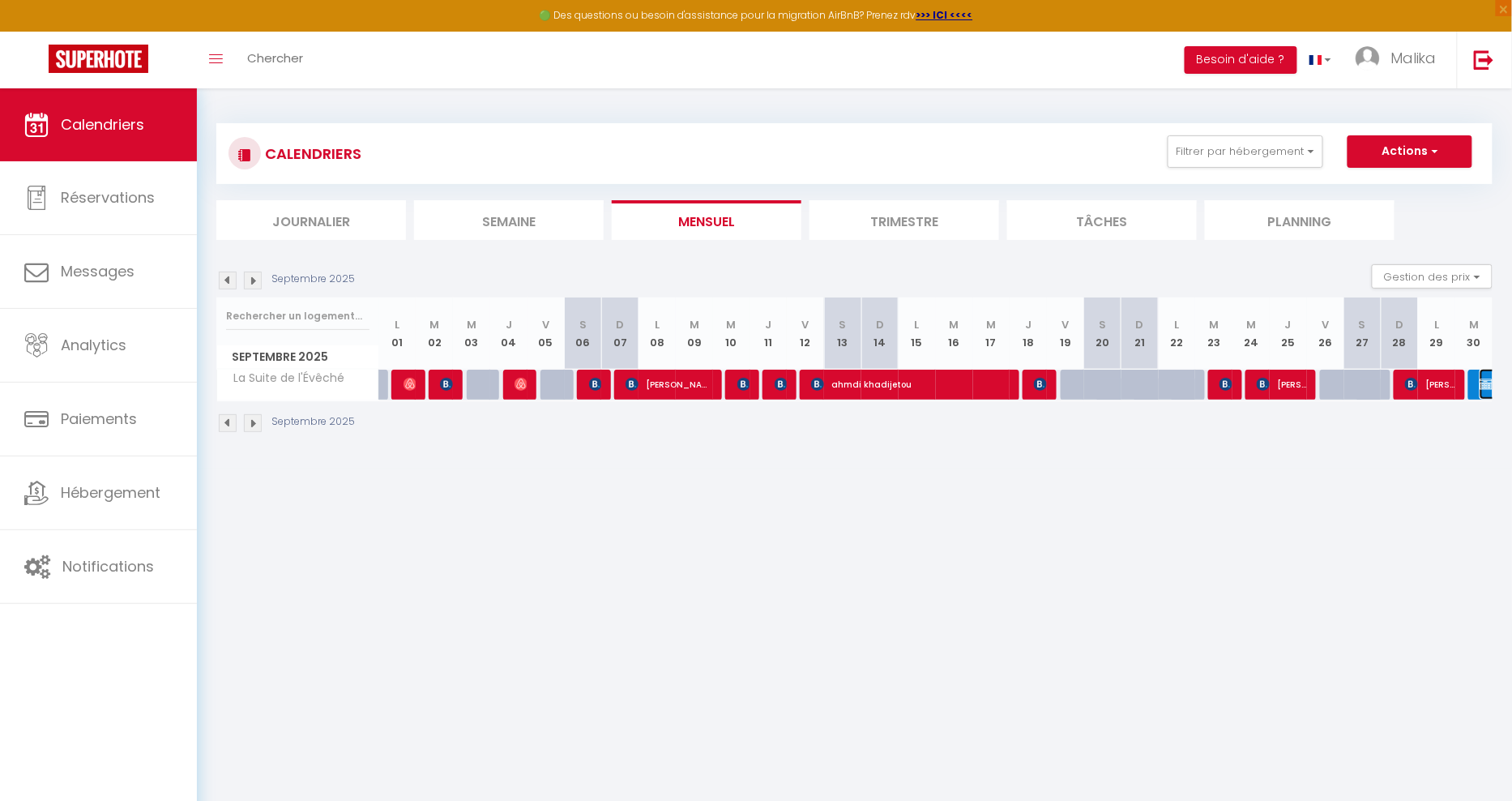
select select "0"
select select
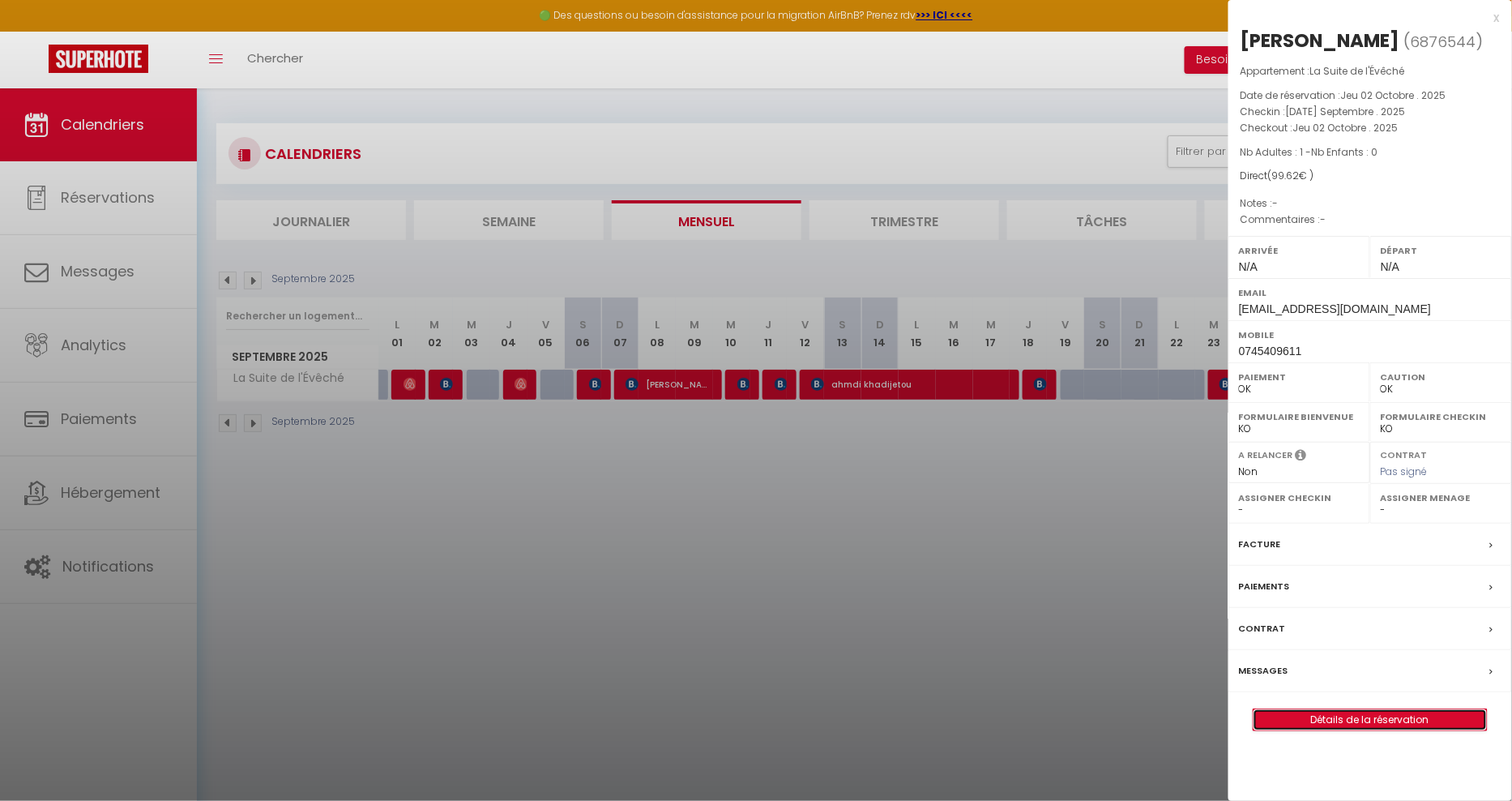
click at [1396, 730] on link "Détails de la réservation" at bounding box center [1370, 719] width 233 height 21
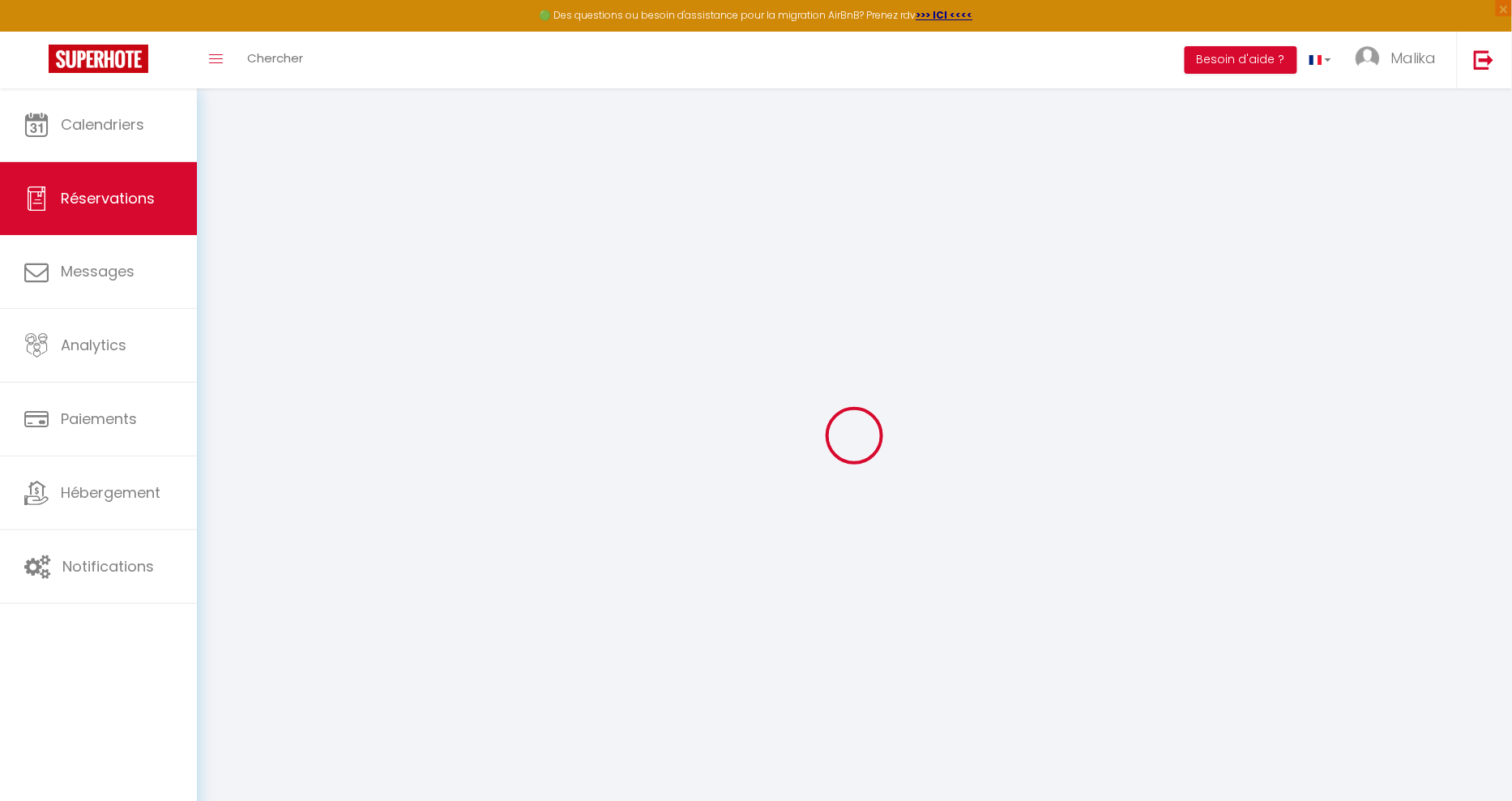
select select
checkbox input "true"
select select
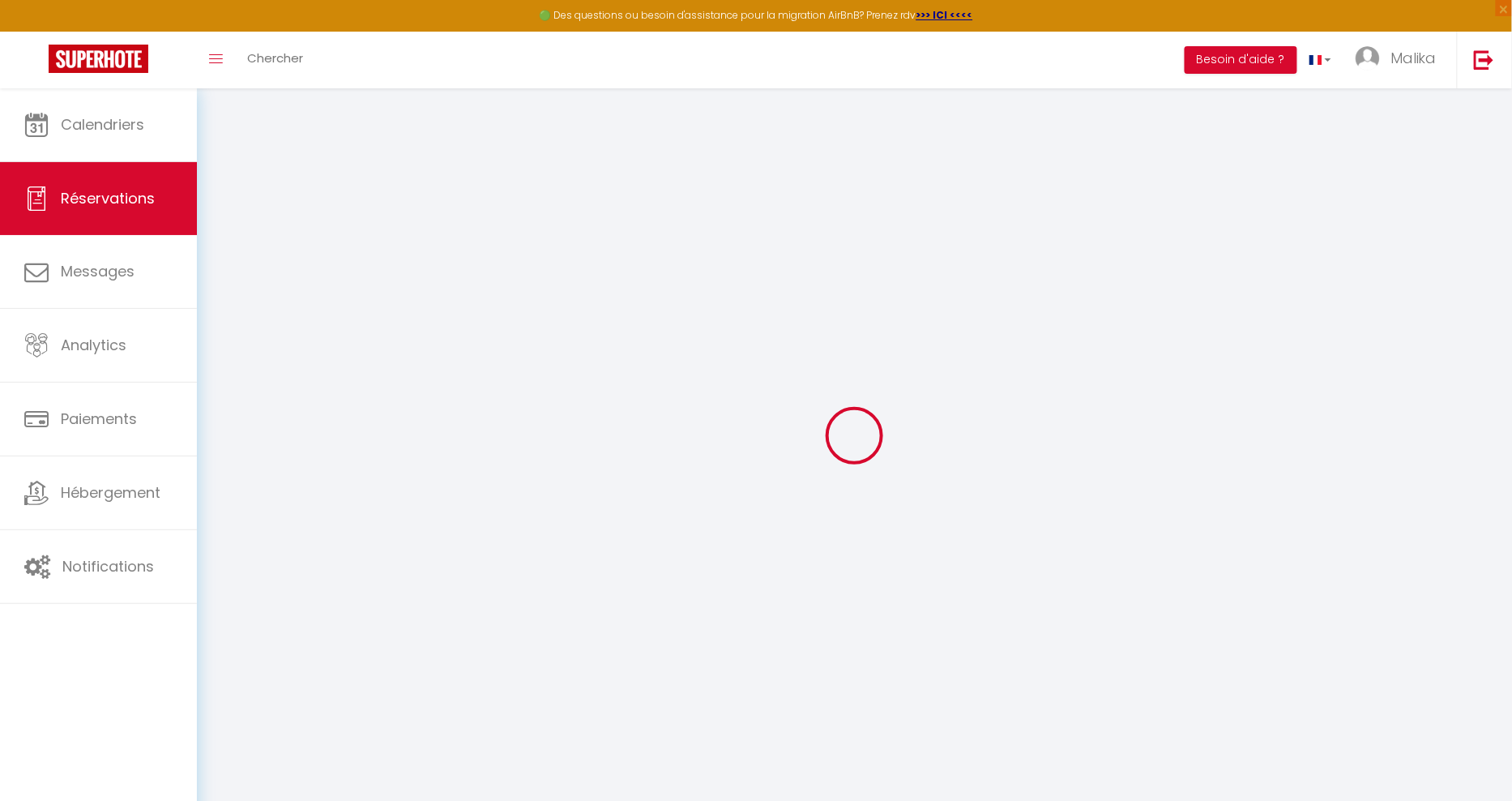
checkbox input "true"
type input "1.62"
select select
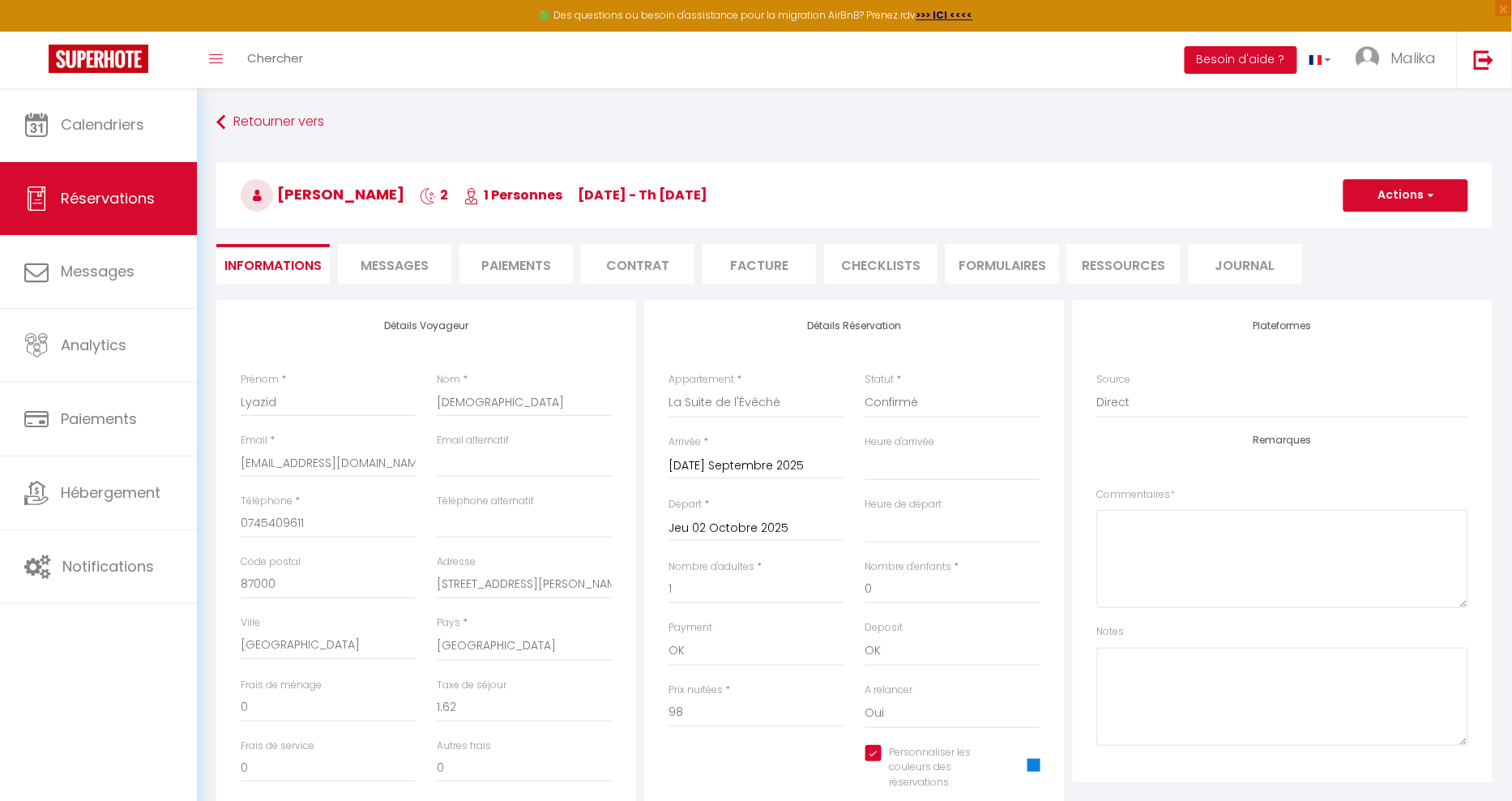
checkbox input "true"
select select
click at [761, 260] on li "Facture" at bounding box center [759, 264] width 113 height 40
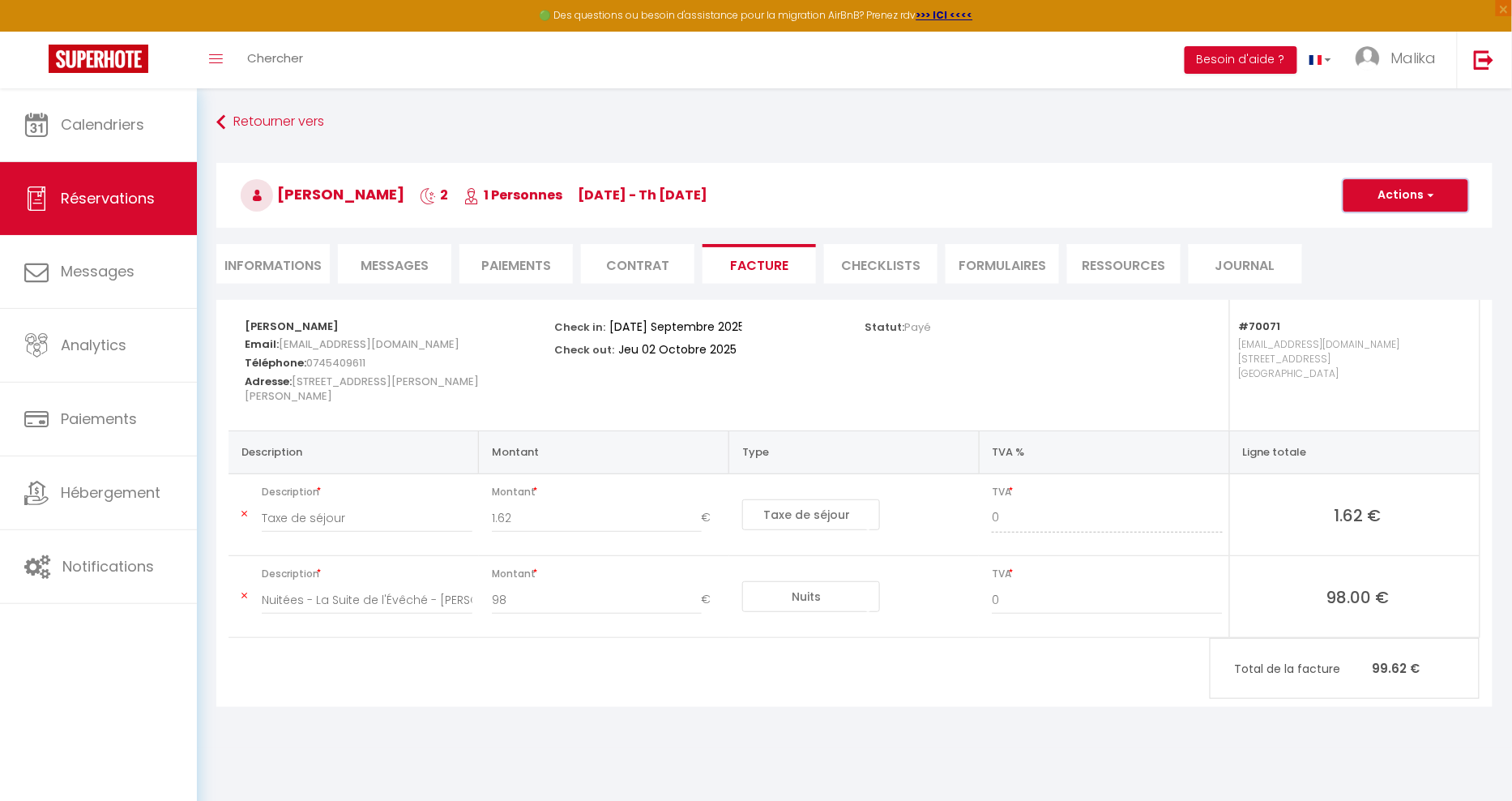
click at [1412, 205] on button "Actions" at bounding box center [1406, 195] width 125 height 32
click at [1379, 245] on link "Aperçu et éditer" at bounding box center [1394, 252] width 136 height 21
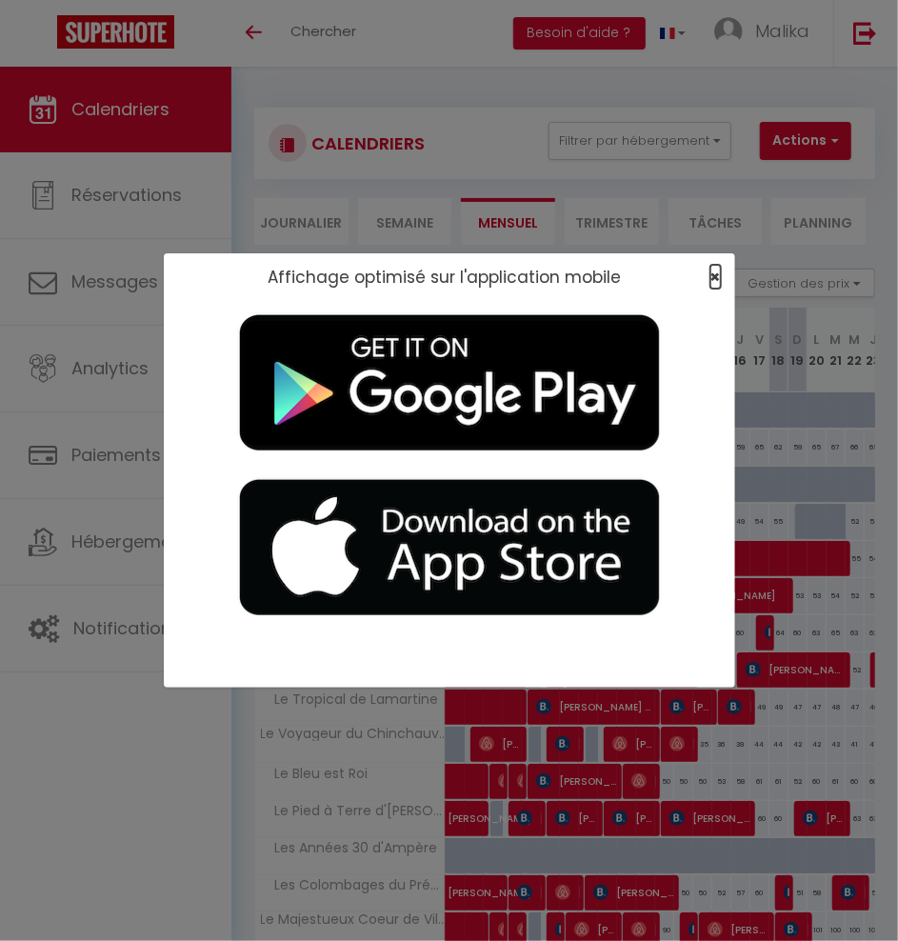
click at [716, 277] on span "×" at bounding box center [715, 277] width 10 height 24
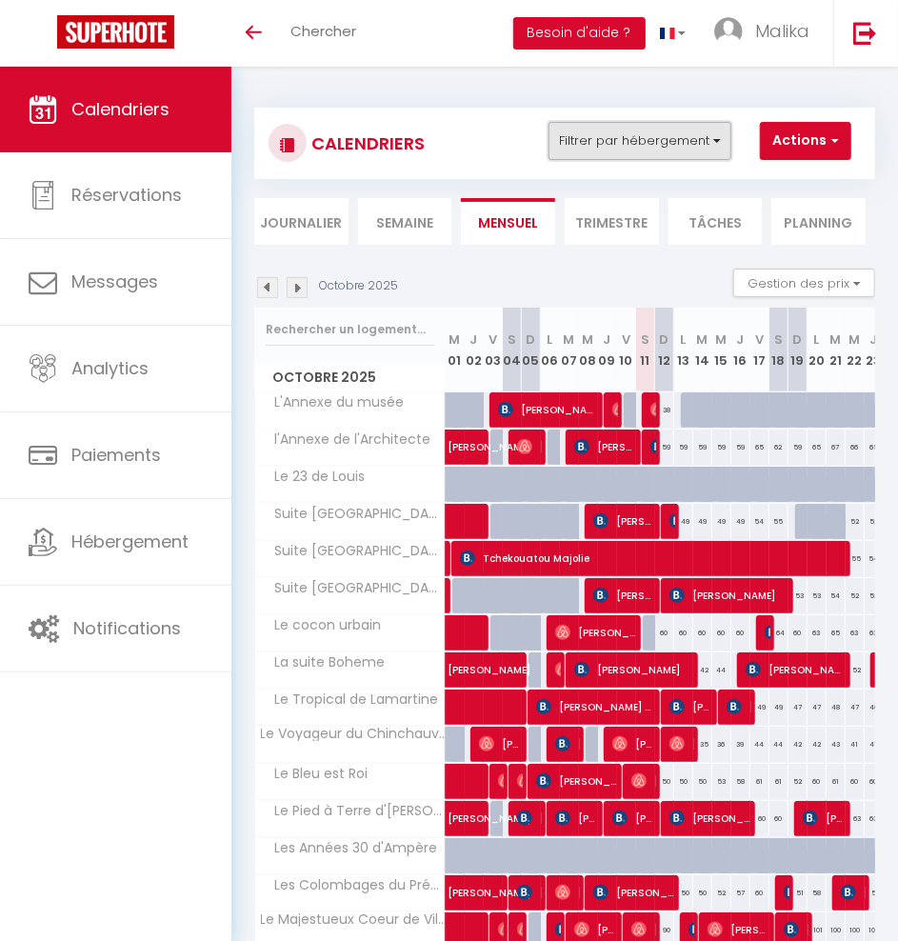
click at [657, 137] on button "Filtrer par hébergement" at bounding box center [640, 141] width 183 height 38
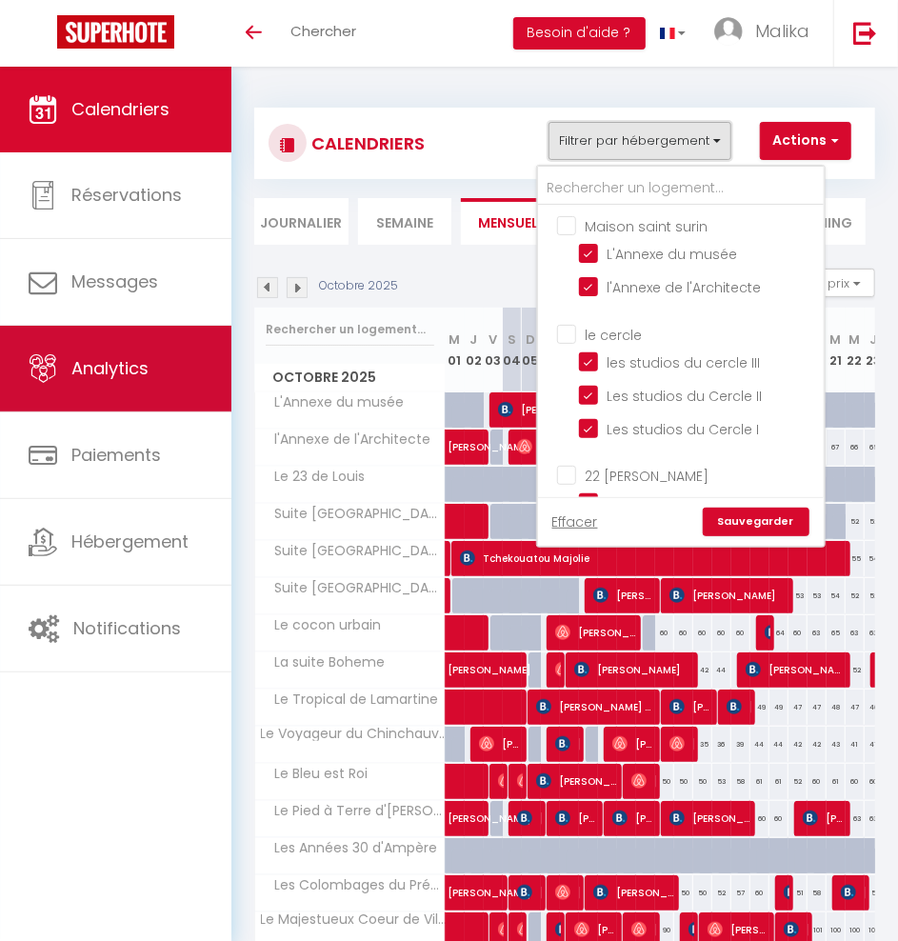
click at [128, 388] on link "Analytics" at bounding box center [115, 369] width 231 height 86
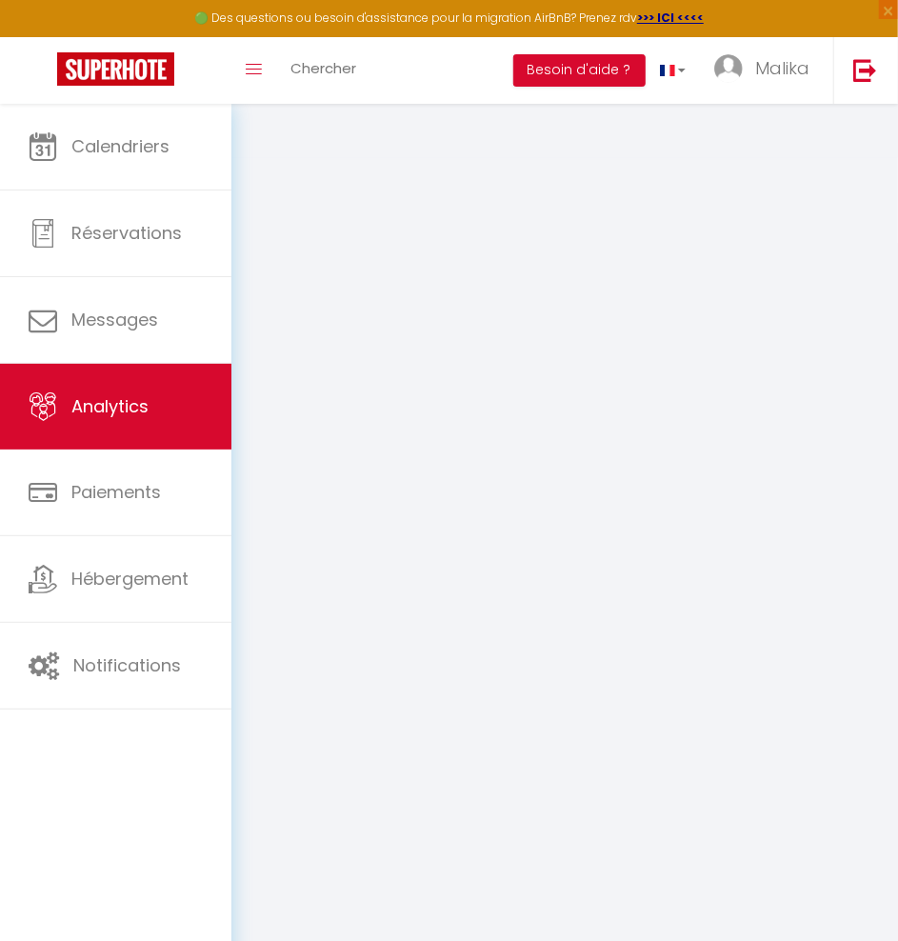
select select "2025"
select select "10"
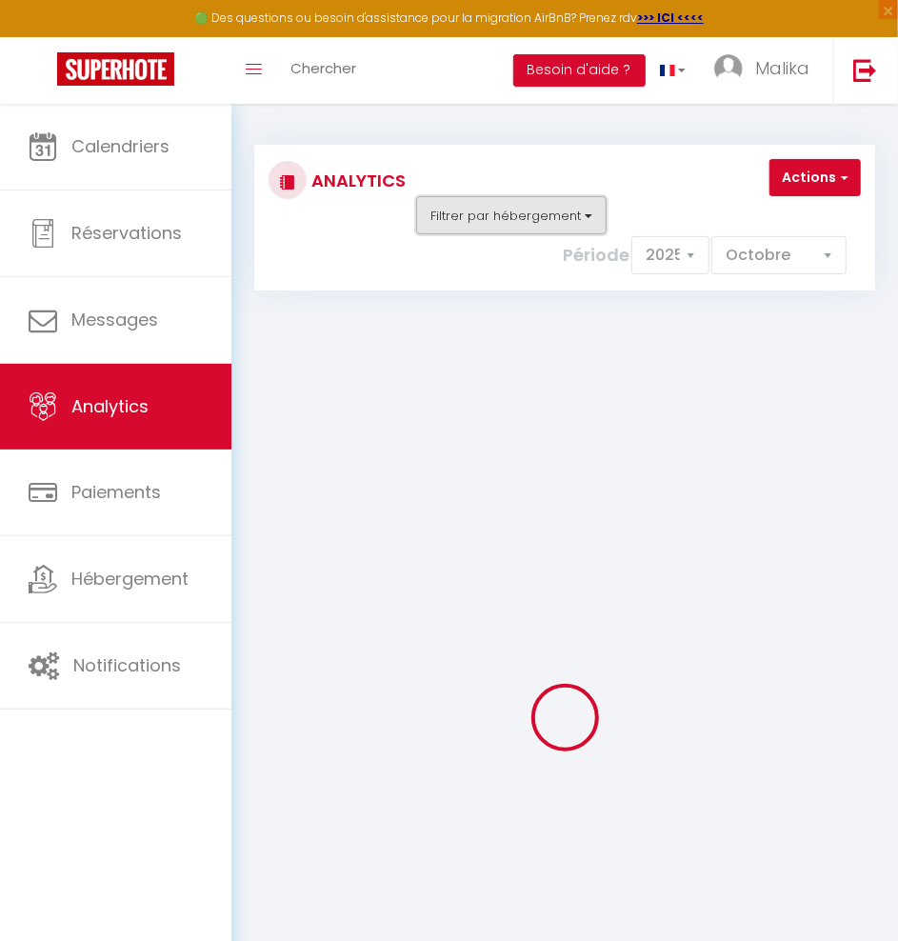
click at [561, 220] on button "Filtrer par hébergement" at bounding box center [511, 215] width 190 height 38
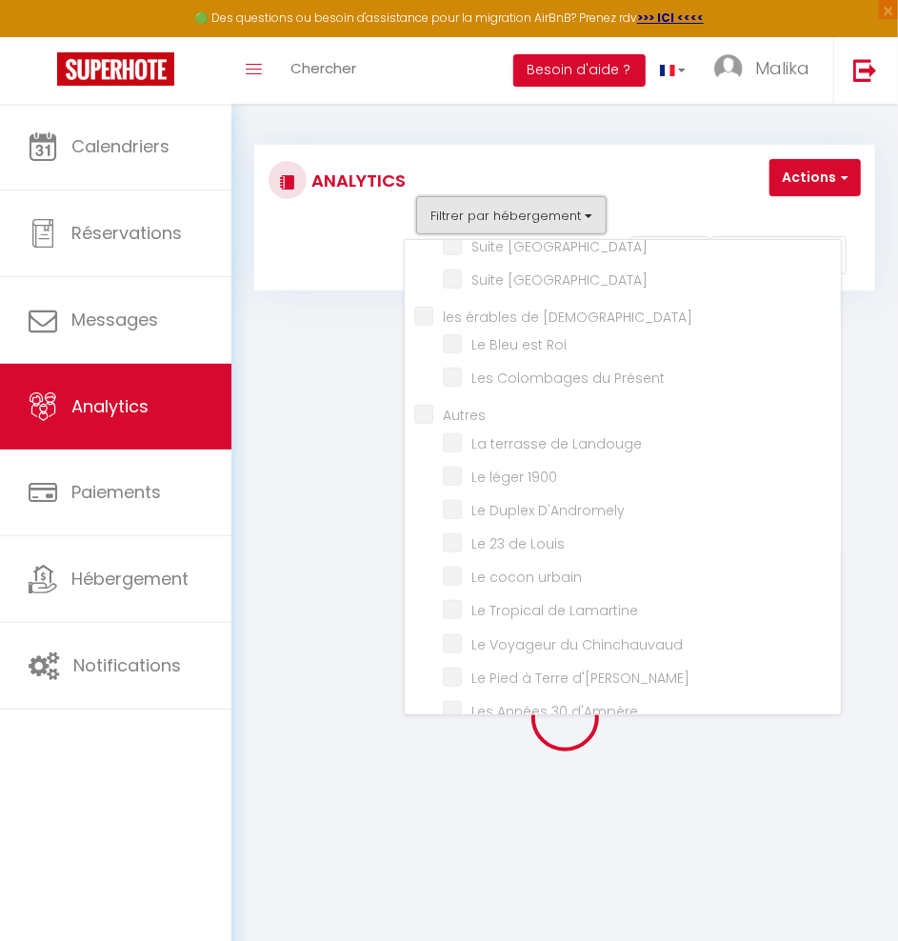
scroll to position [459, 0]
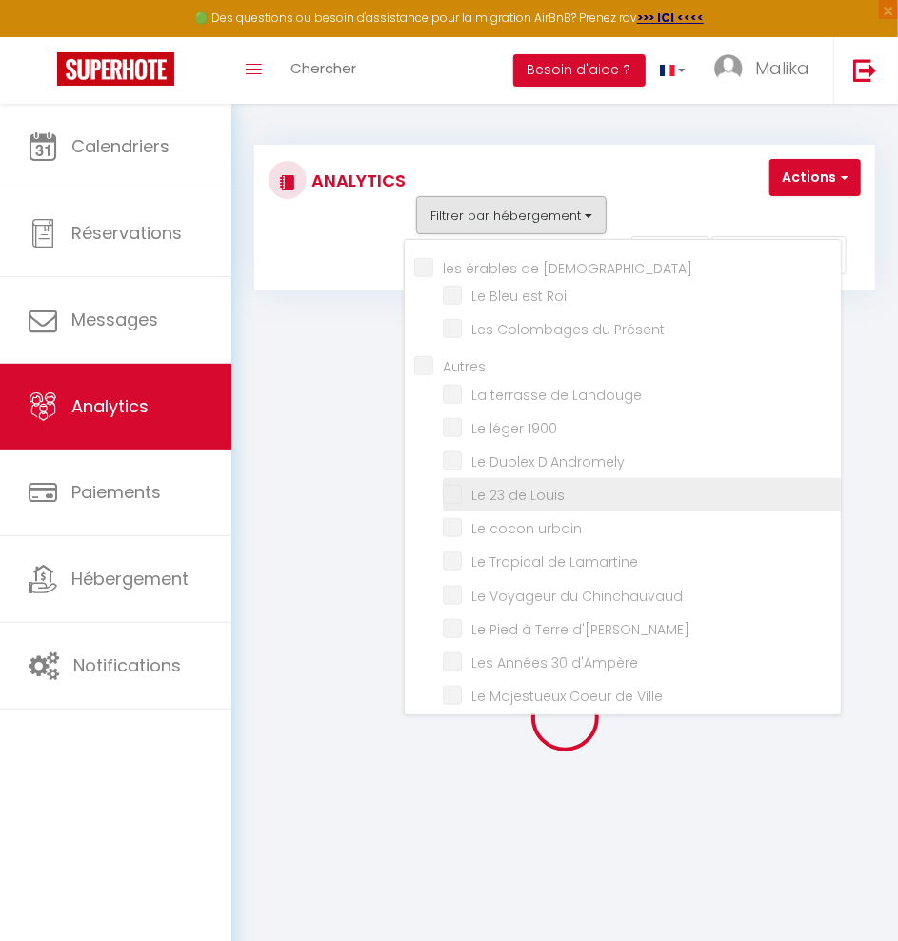
checkbox surin "false"
checkbox musée "false"
checkbox l\'Architecte "false"
checkbox cercle "false"
checkbox III "false"
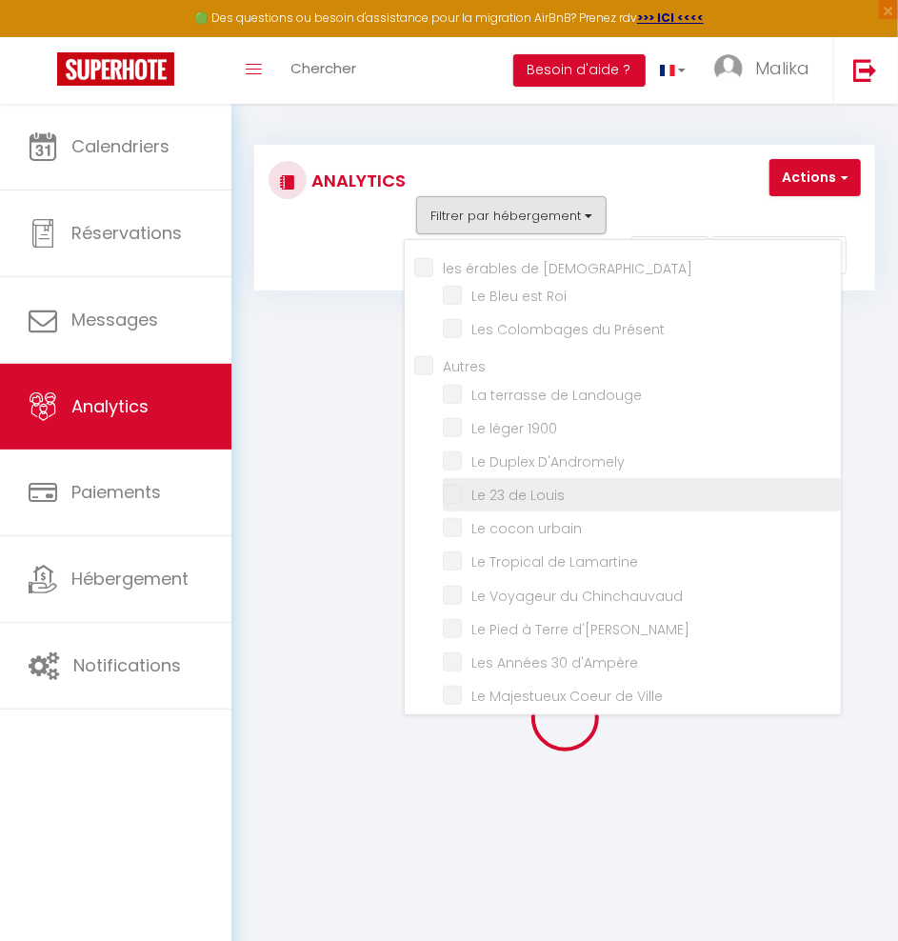
checkbox II "false"
checkbox I "false"
checkbox blanc "false"
checkbox Convivial "false"
checkbox Boheme "false"
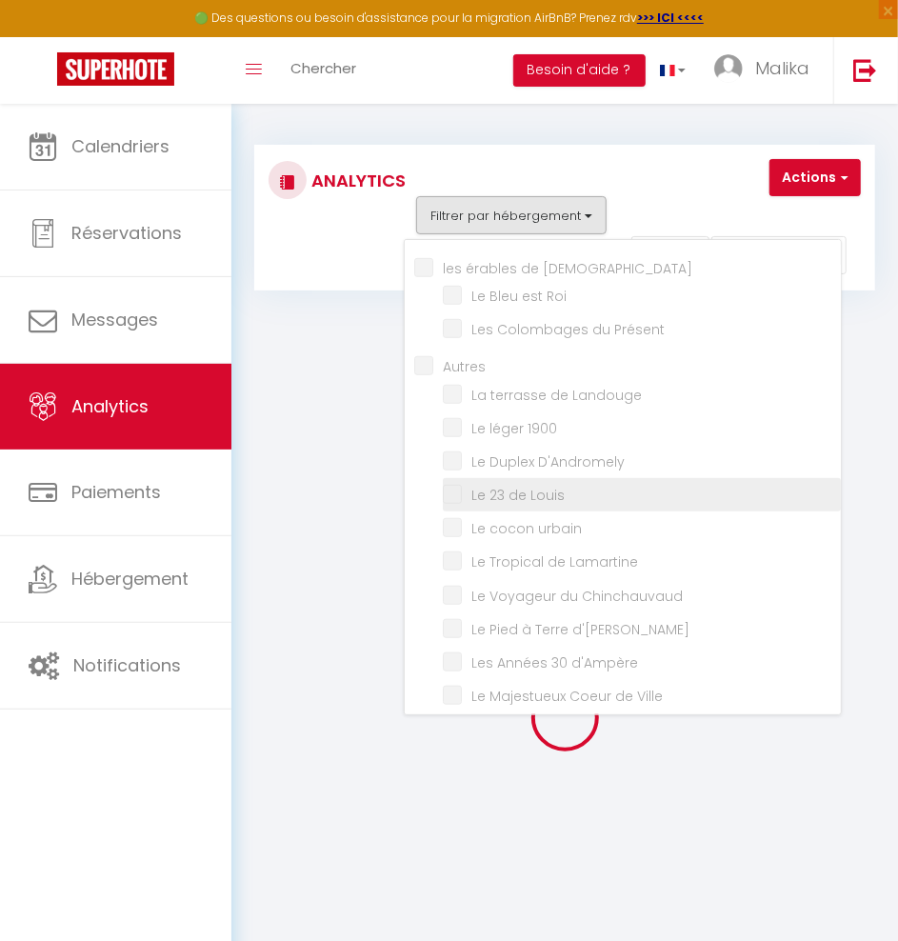
checkbox locarno "false"
checkbox Boston "false"
checkbox Montréal "false"
checkbox Manhattan "false"
checkbox benedictin "false"
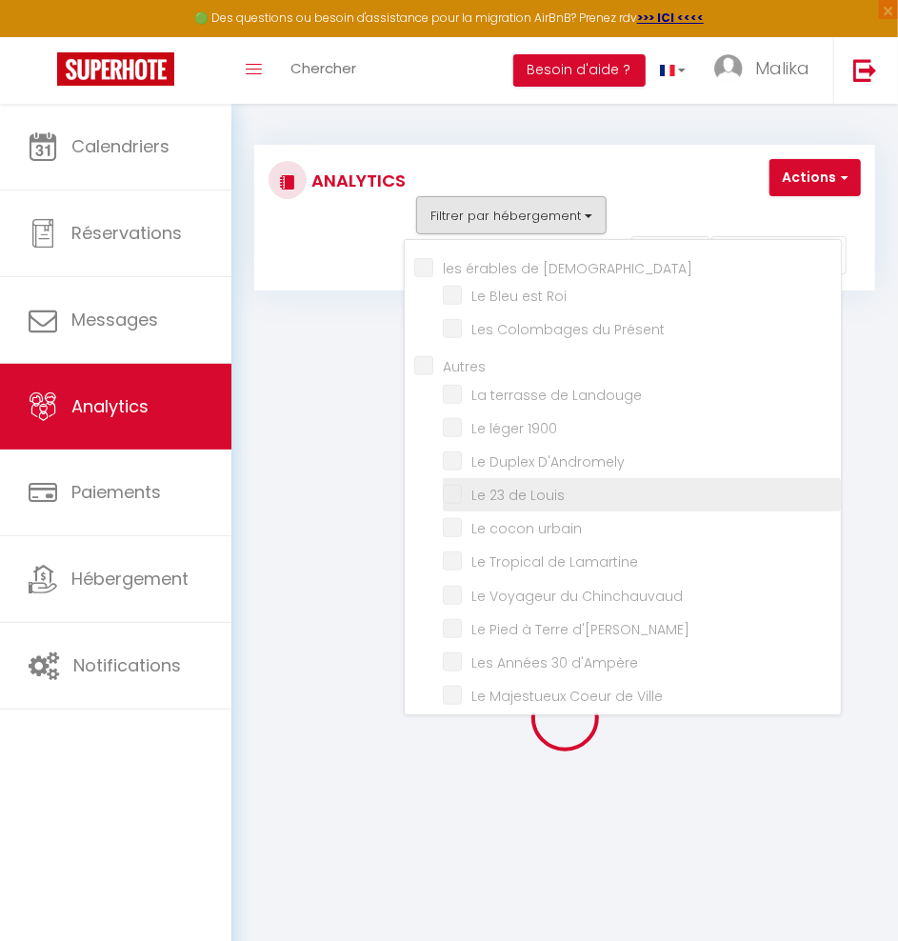
checkbox Roi "false"
checkbox Présent "false"
checkbox input "false"
checkbox Landouge "false"
checkbox 1900 "false"
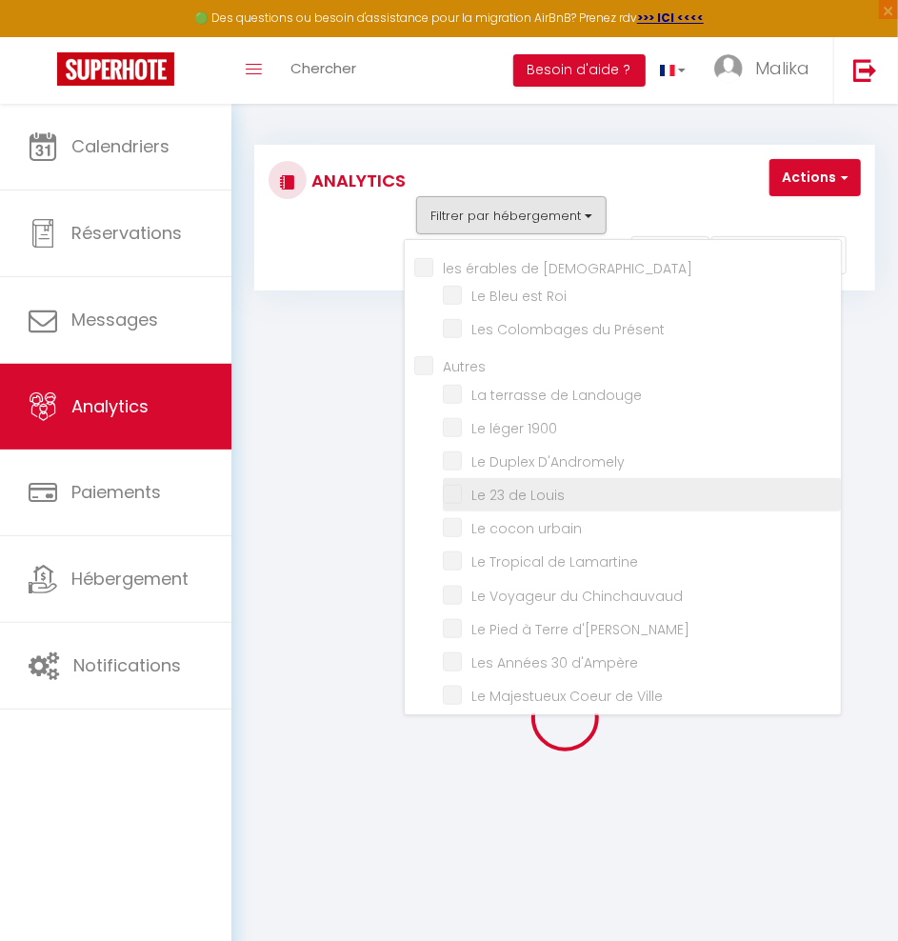
checkbox D\'Andromely "false"
checkbox Louis "false"
checkbox urbain "false"
checkbox Lamartine "false"
checkbox Chinchauvaud "false"
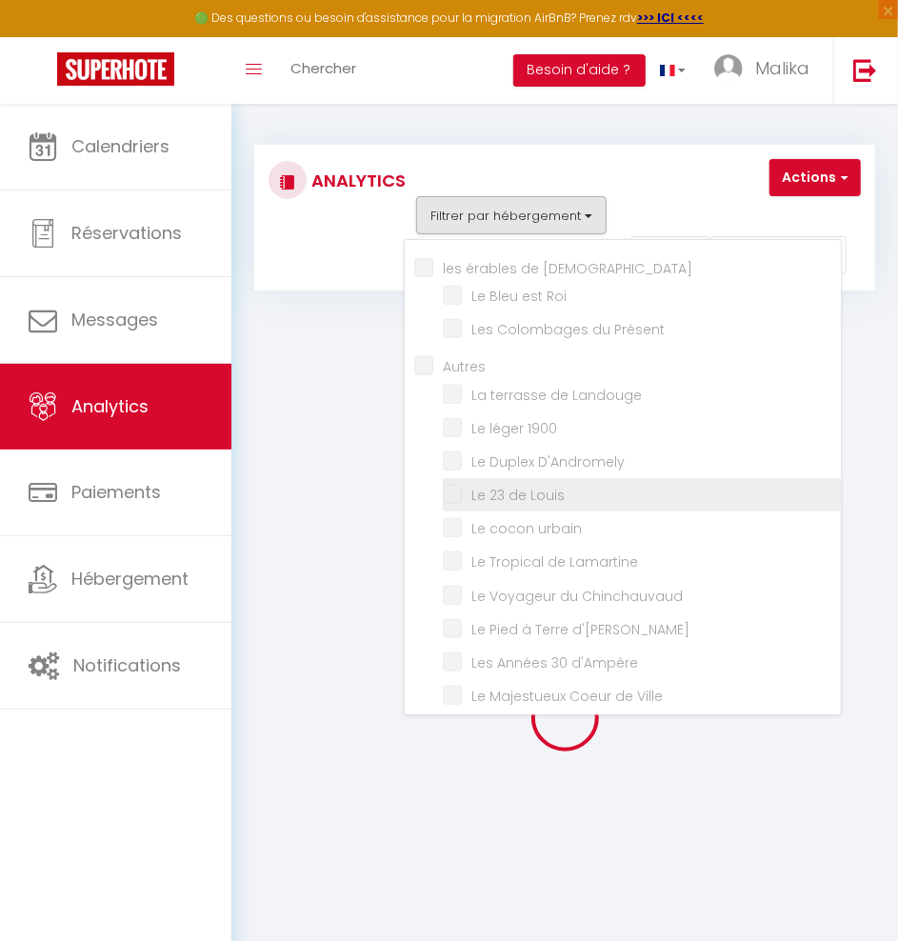
checkbox d\'Ernest "false"
checkbox d\'Ampère "false"
checkbox Ville "false"
checkbox l\'Évêché "false"
checkbox Back "false"
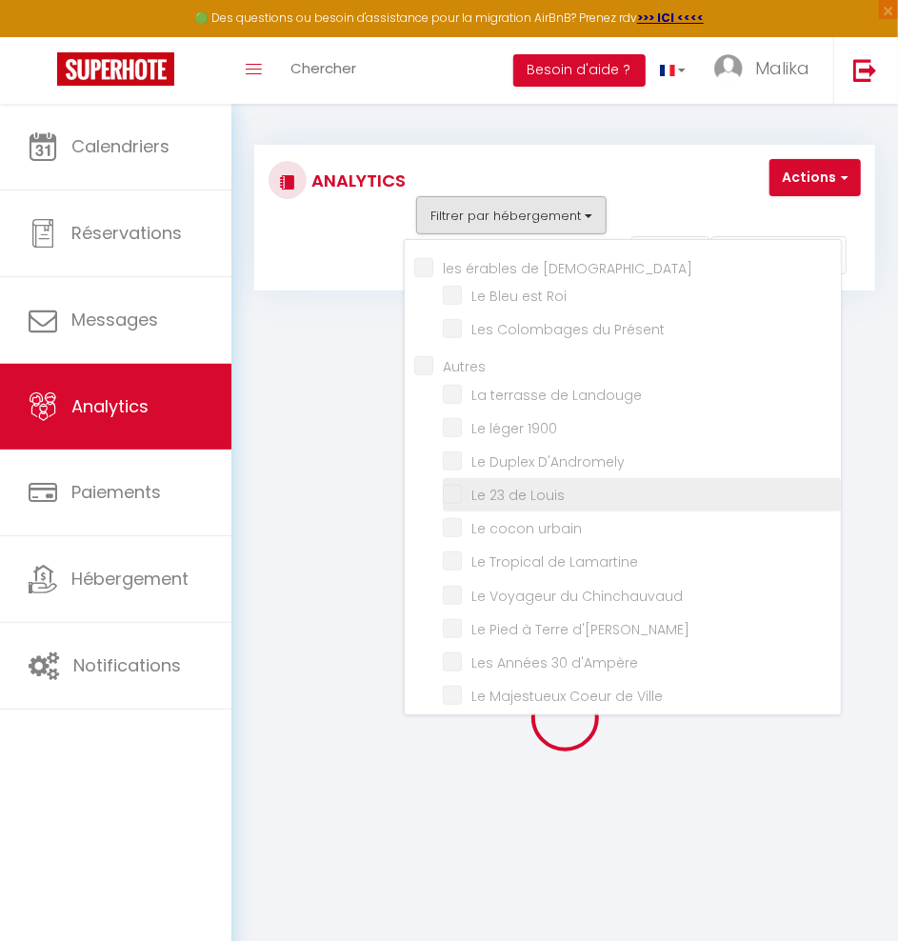
checkbox plaidoyer "false"
checkbox Pop-Up "false"
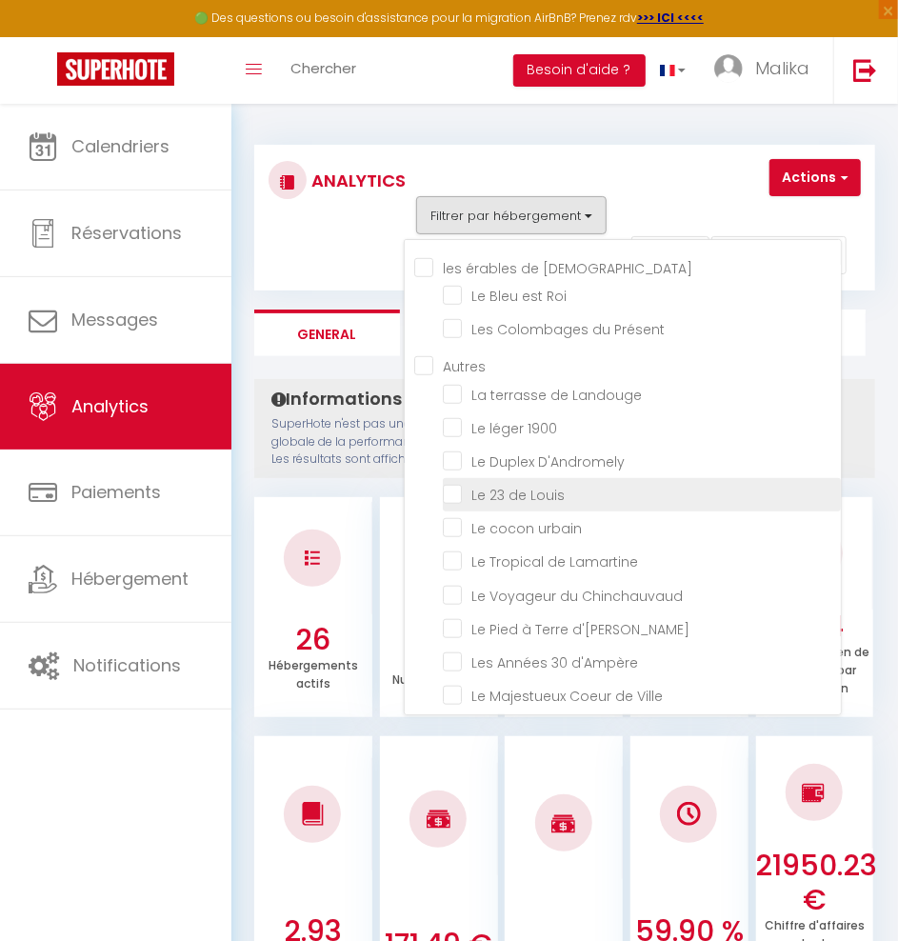
click at [456, 486] on Louis "checkbox" at bounding box center [642, 493] width 398 height 19
checkbox Louis "true"
checkbox musée "false"
checkbox l\'Architecte "false"
checkbox III "false"
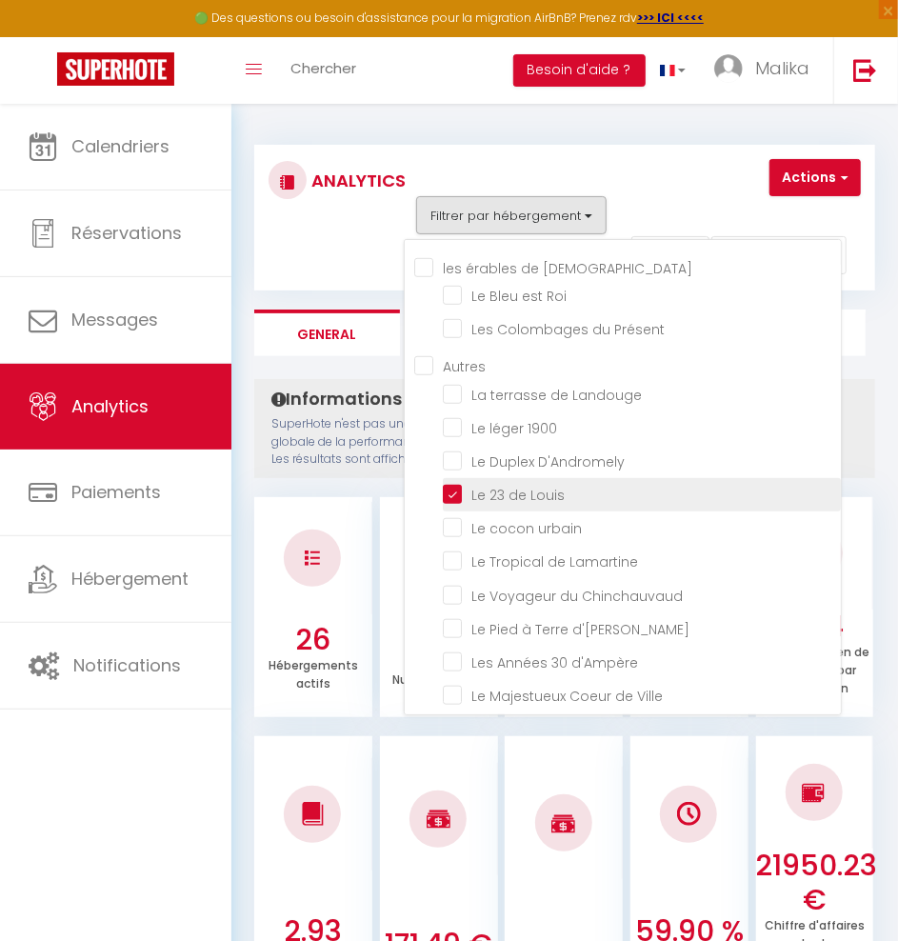
checkbox II "false"
checkbox I "false"
checkbox Convivial "false"
checkbox Boheme "false"
checkbox Boston "false"
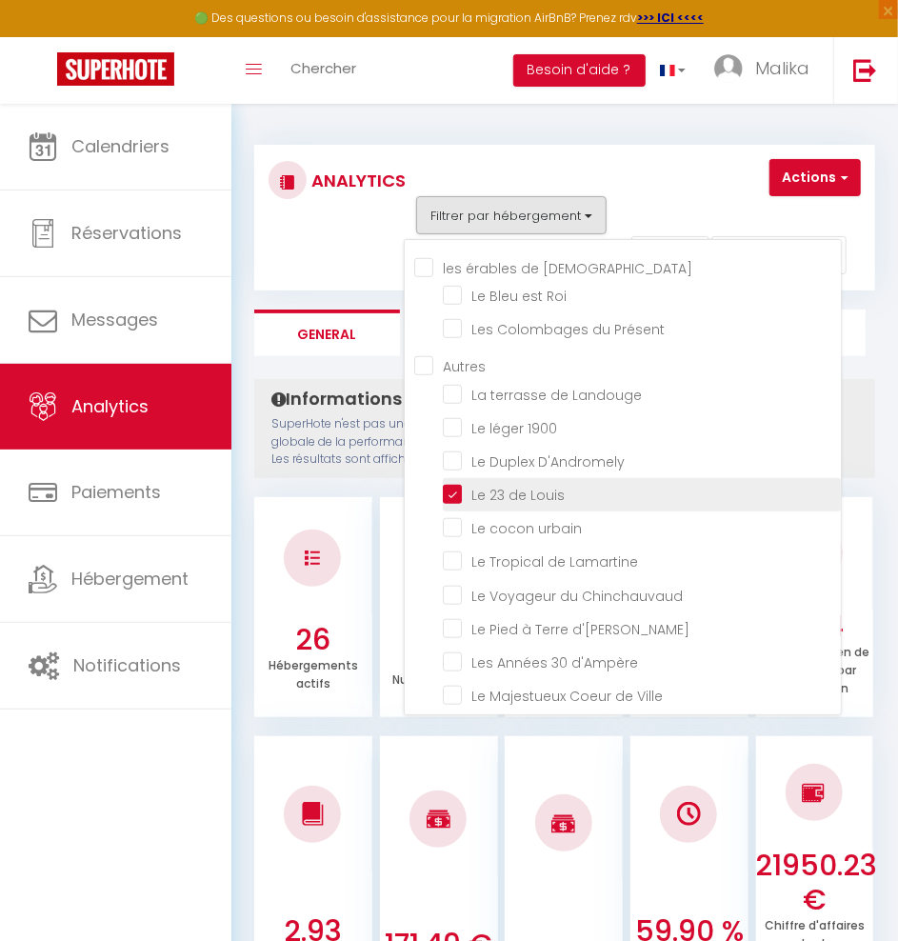
checkbox Montréal "false"
checkbox Manhattan "false"
checkbox Roi "false"
checkbox Présent "false"
checkbox Landouge "false"
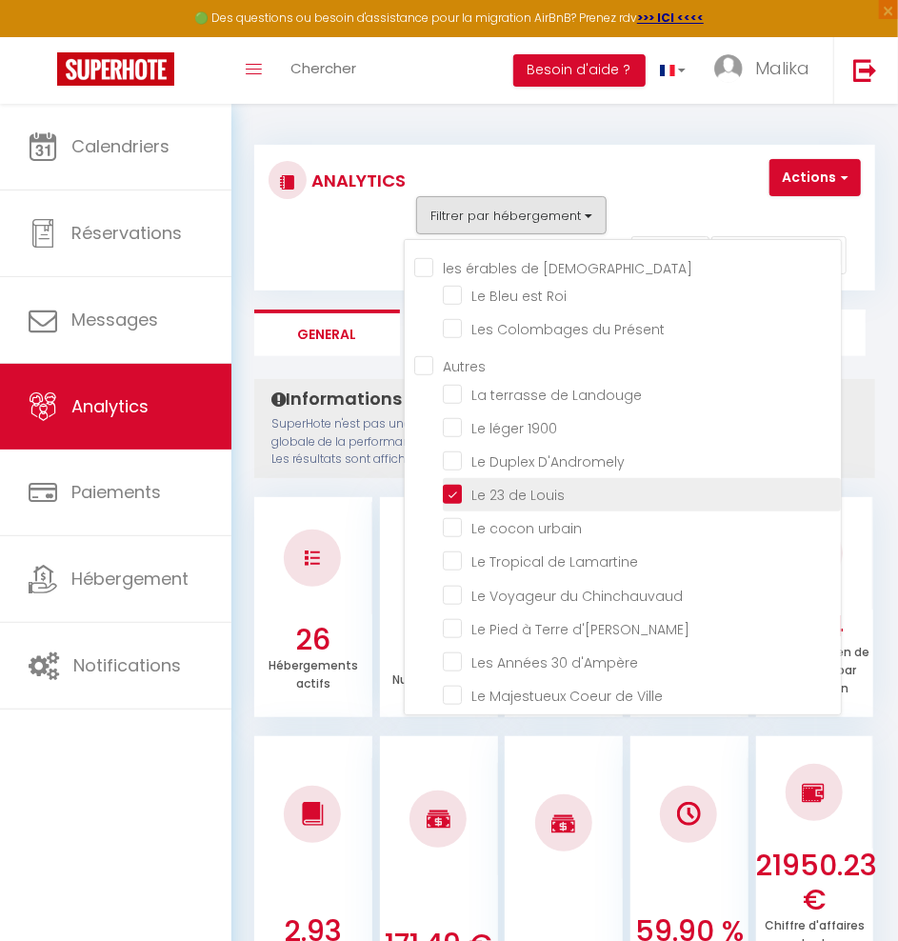
checkbox 1900 "false"
checkbox D\'Andromely "false"
checkbox urbain "false"
checkbox Lamartine "false"
checkbox Chinchauvaud "false"
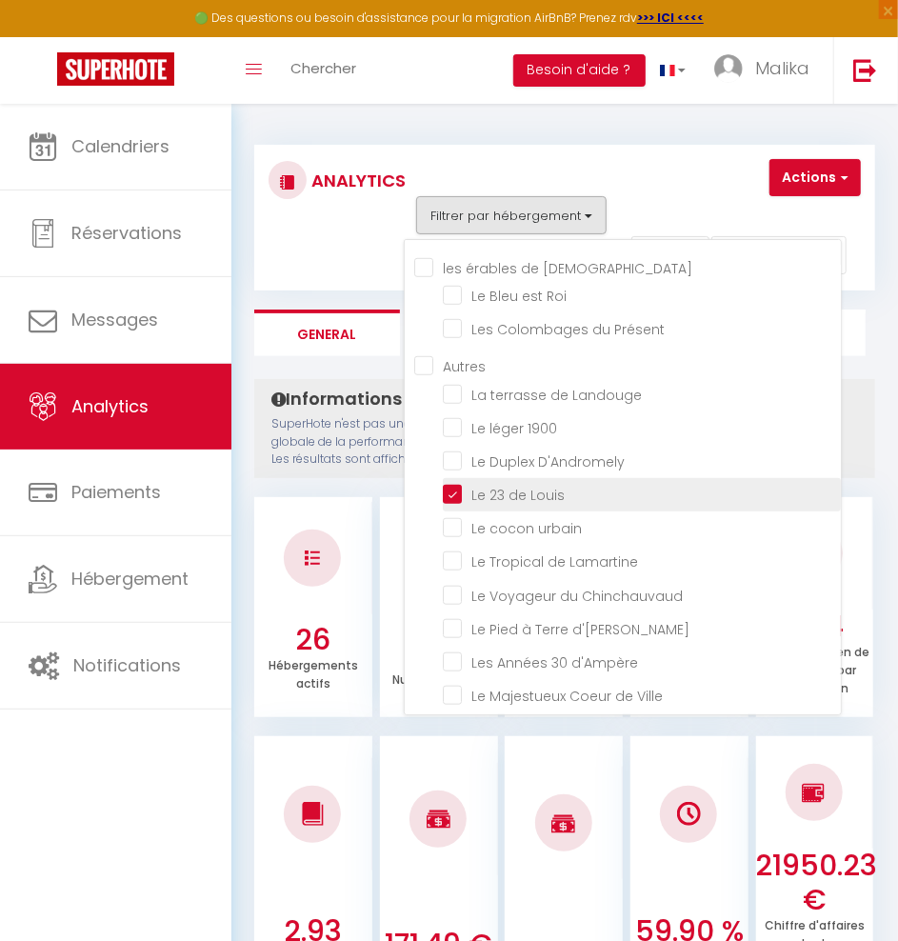
checkbox d\'Ernest "false"
checkbox d\'Ampère "false"
checkbox Ville "false"
checkbox l\'Évêché "false"
checkbox Back "false"
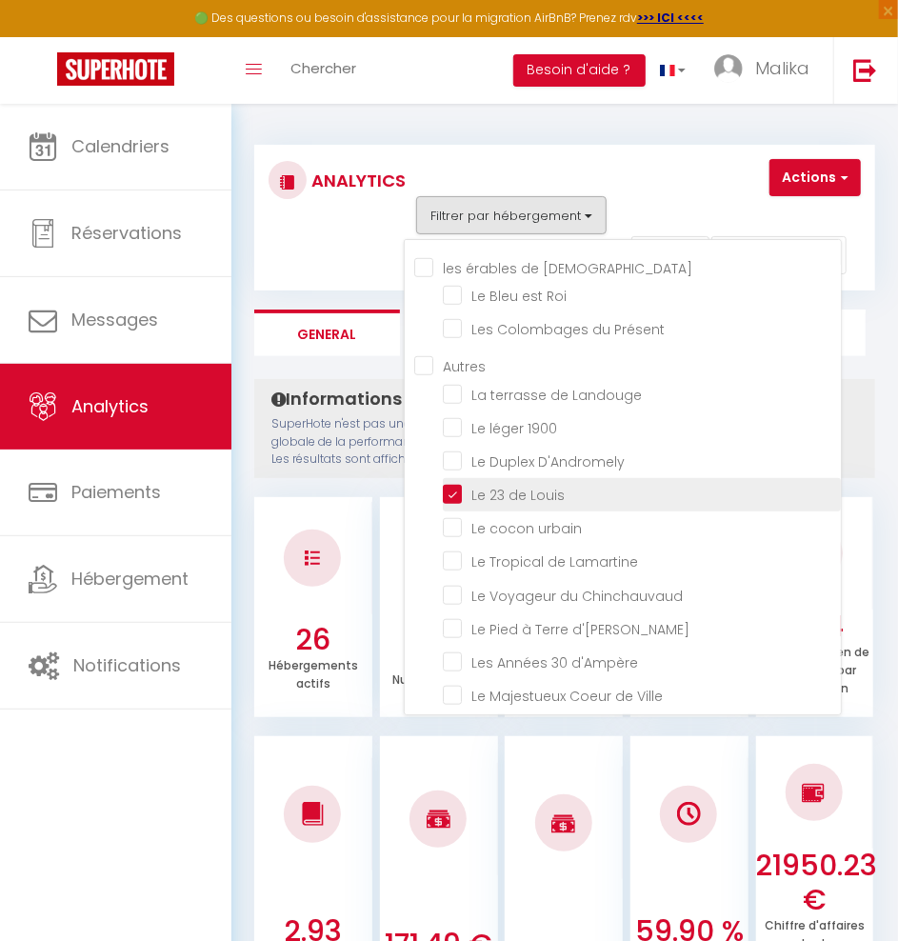
checkbox plaidoyer "false"
checkbox Pop-Up "false"
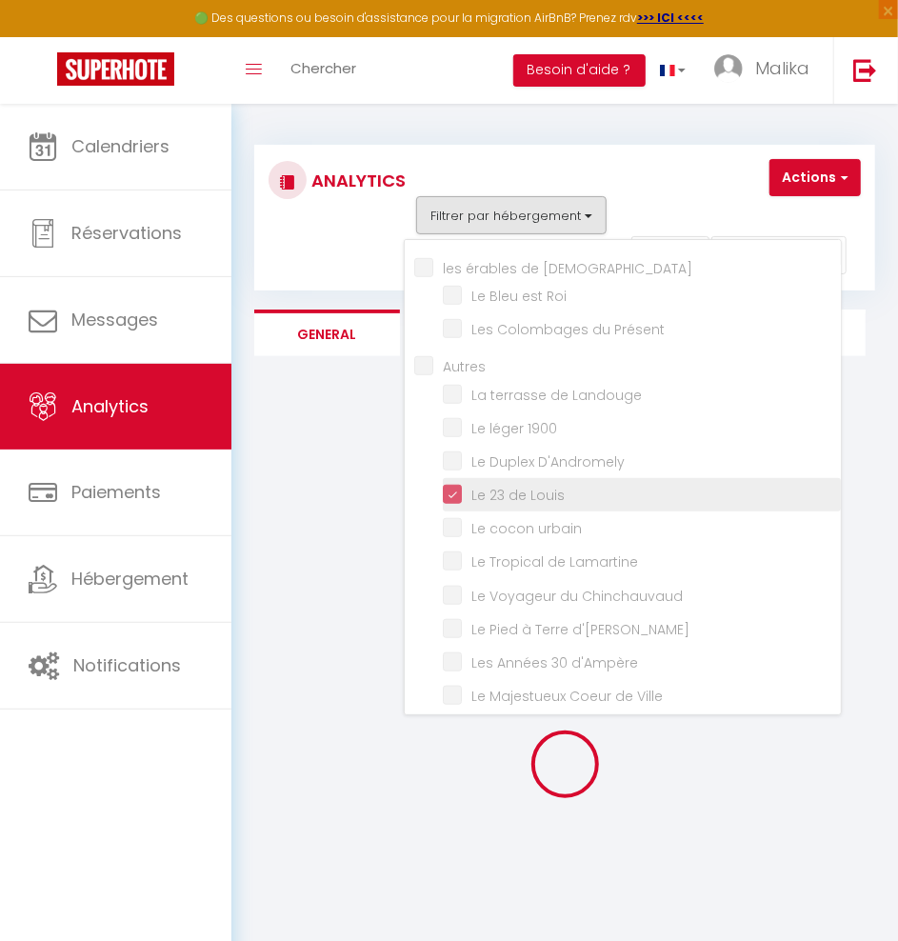
checkbox musée "false"
checkbox l\'Architecte "false"
checkbox III "false"
checkbox II "false"
checkbox I "false"
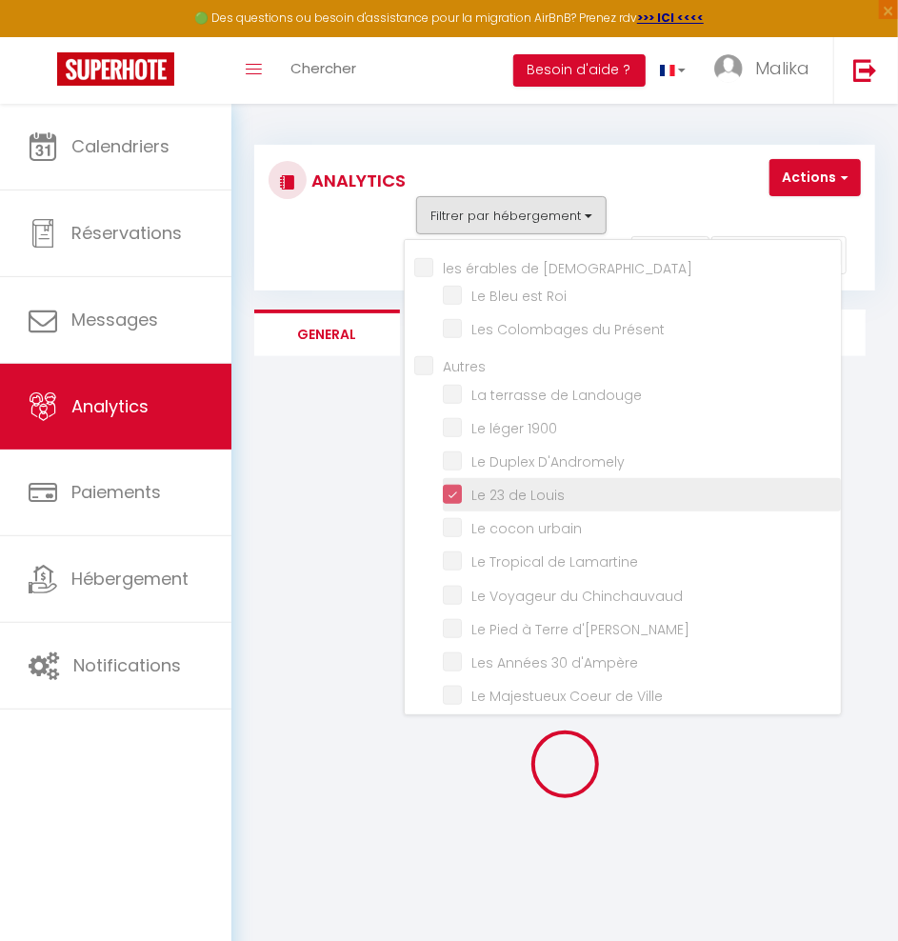
checkbox Convivial "false"
checkbox Boheme "false"
checkbox Boston "false"
checkbox Montréal "false"
checkbox Manhattan "false"
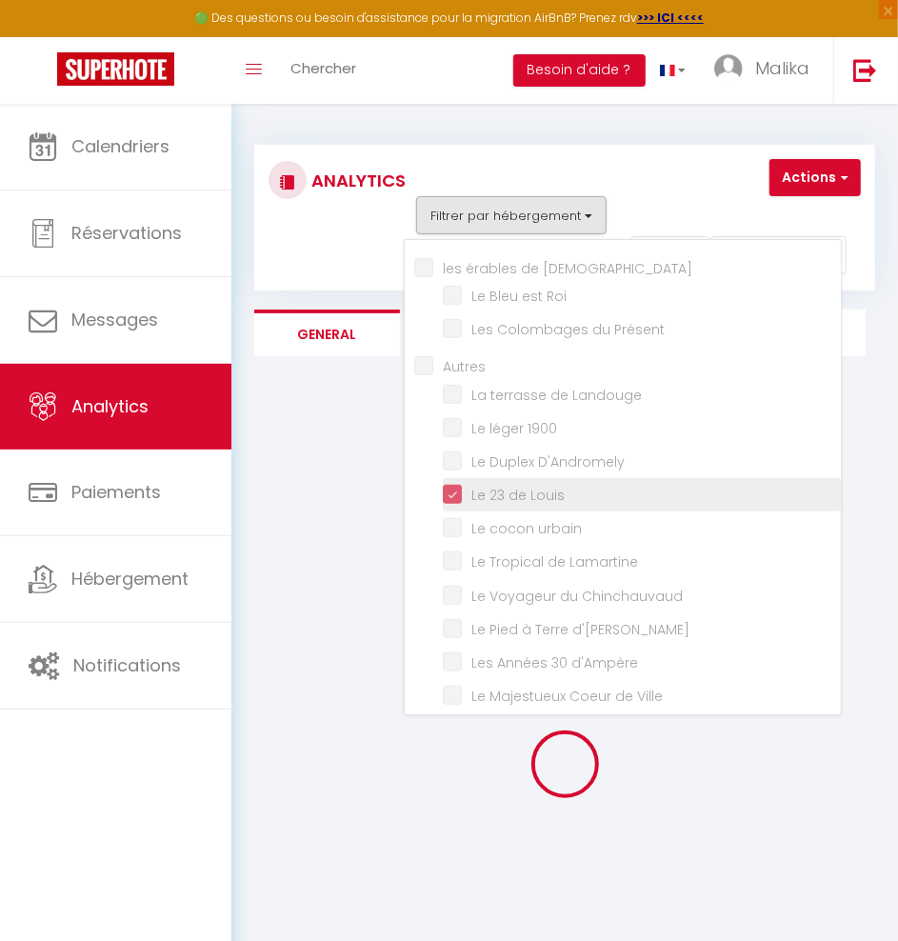
checkbox Roi "false"
checkbox Présent "false"
checkbox Landouge "false"
checkbox 1900 "false"
checkbox D\'Andromely "false"
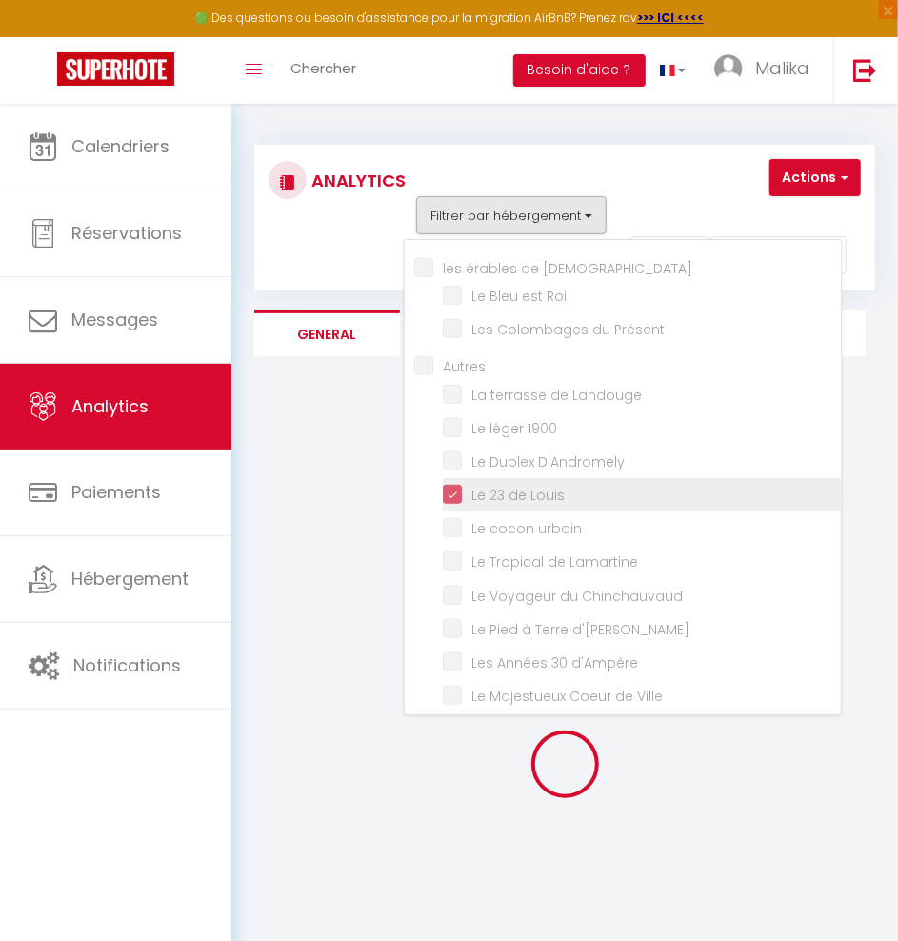
checkbox urbain "false"
checkbox Lamartine "false"
checkbox Chinchauvaud "false"
checkbox d\'Ernest "false"
checkbox d\'Ampère "false"
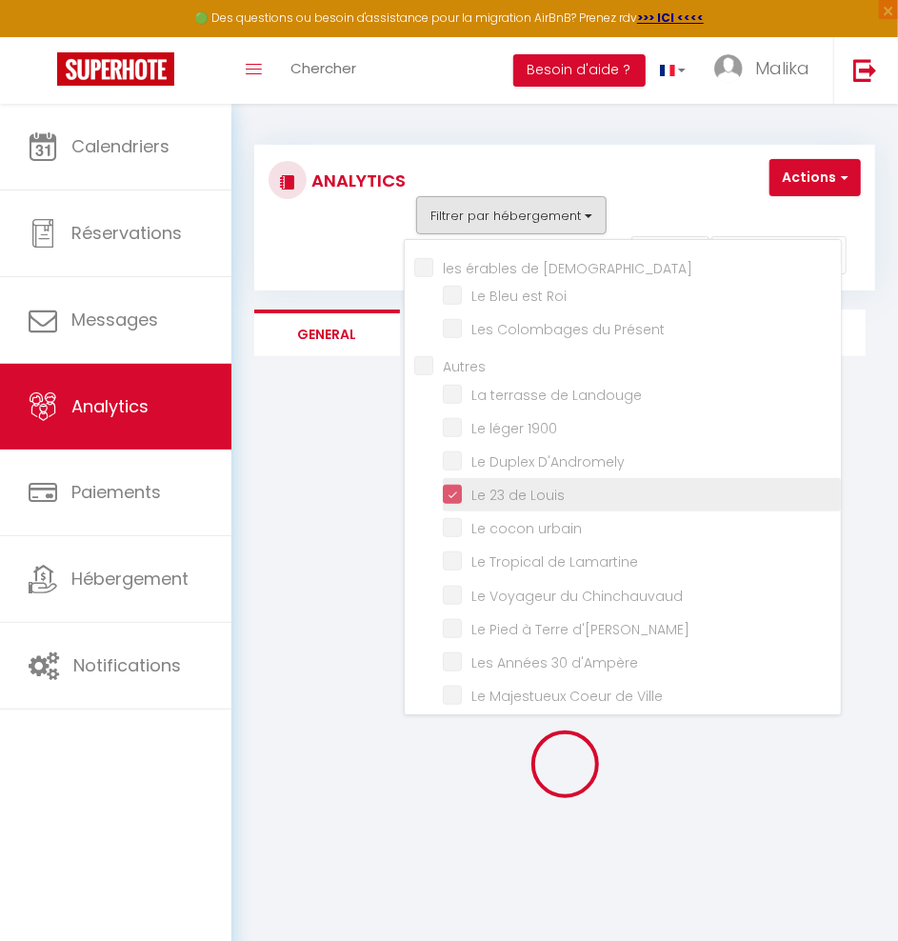
checkbox Ville "false"
checkbox l\'Évêché "false"
checkbox Back "false"
checkbox plaidoyer "false"
checkbox Pop-Up "false"
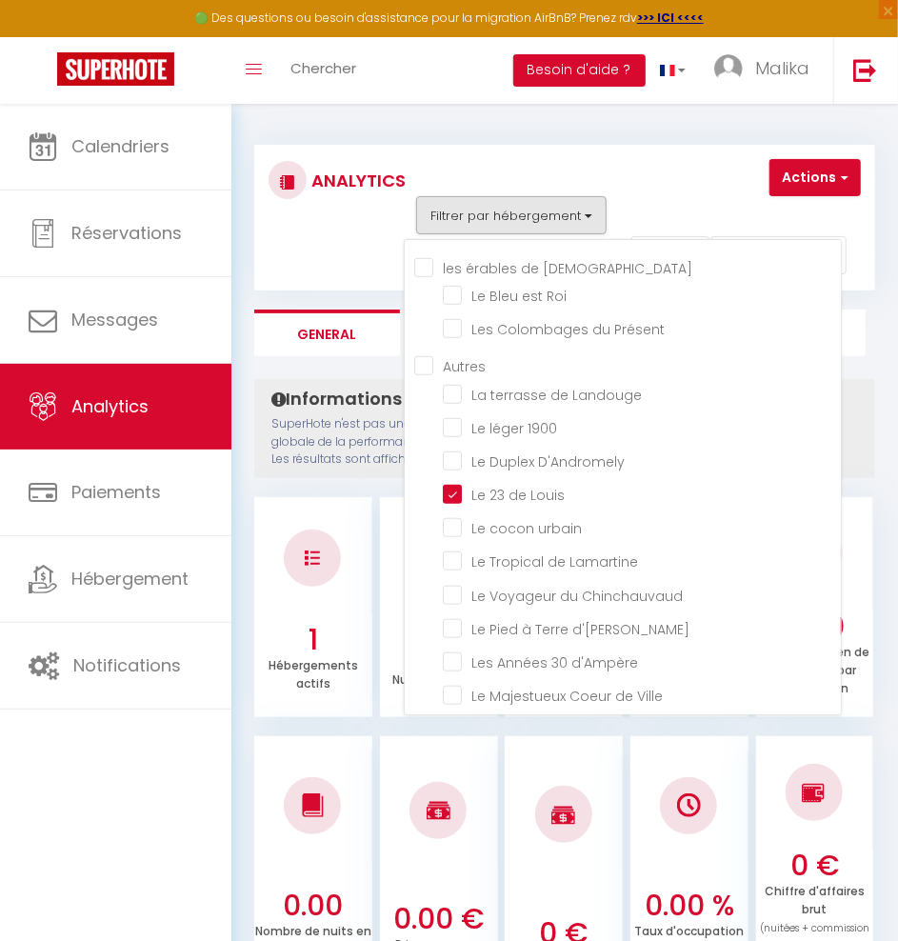
click at [652, 204] on div "Filtrer par hébergement Maison saint surin L'Annexe du musée l'Annexe de l'Arch…" at bounding box center [623, 215] width 438 height 38
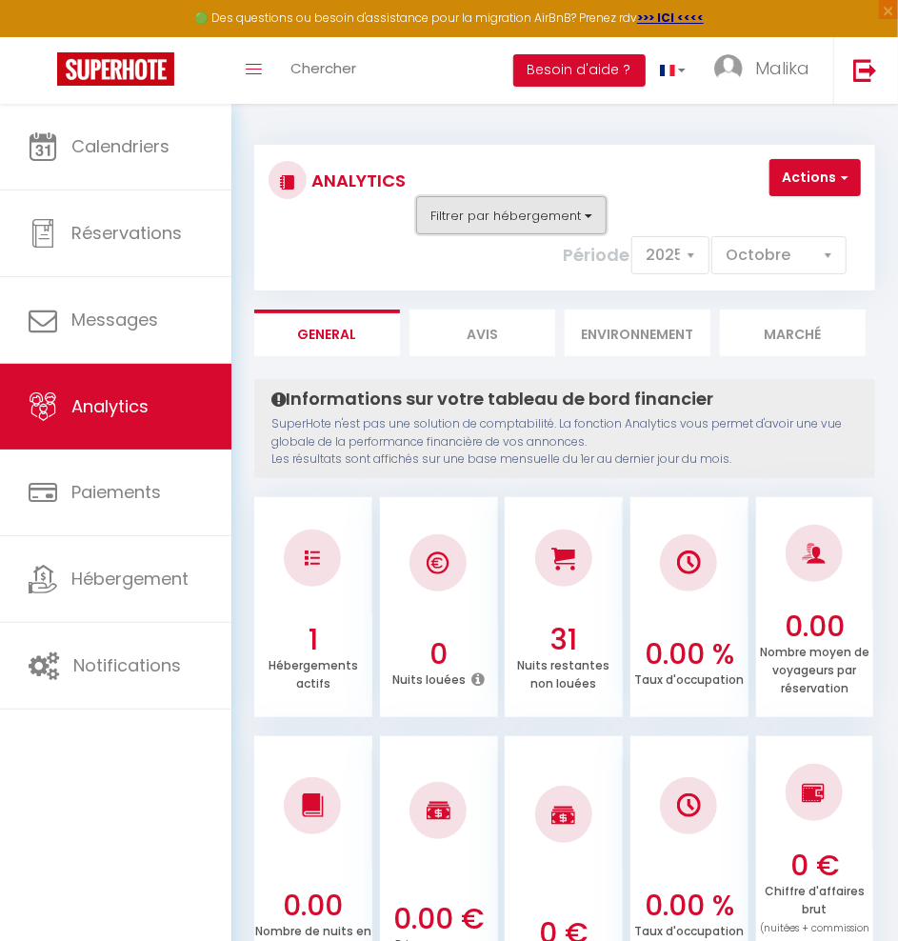
click at [551, 216] on button "Filtrer par hébergement" at bounding box center [511, 215] width 190 height 38
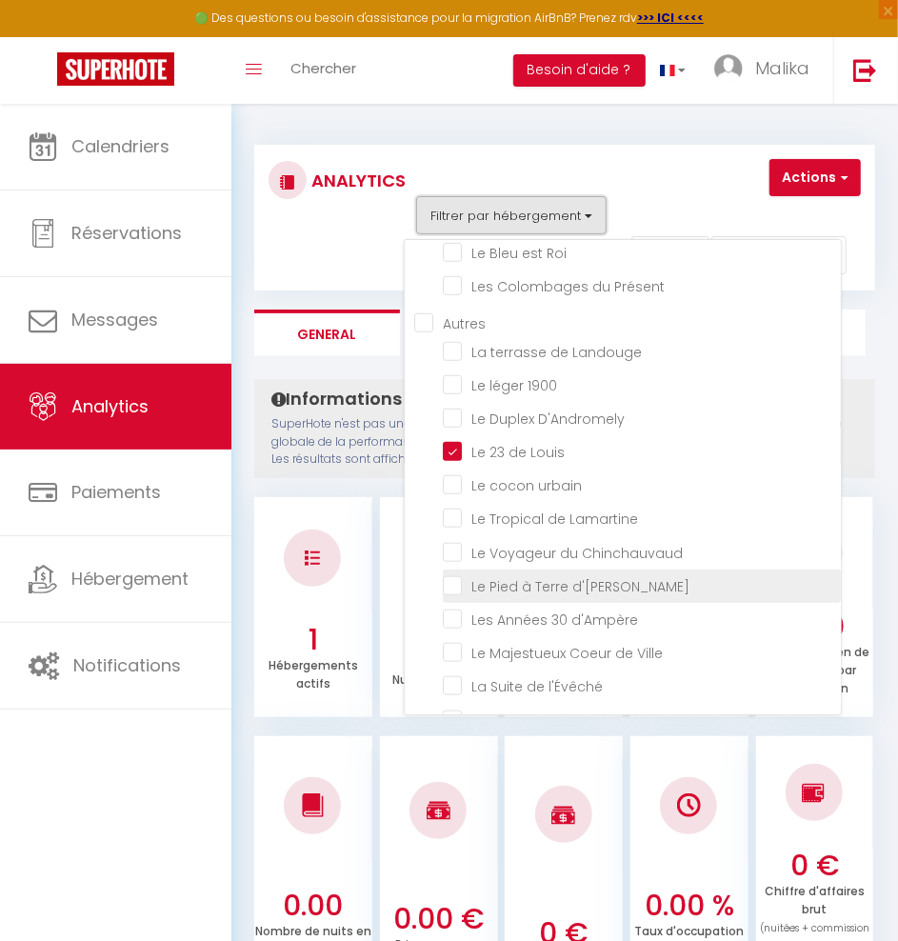
scroll to position [501, 0]
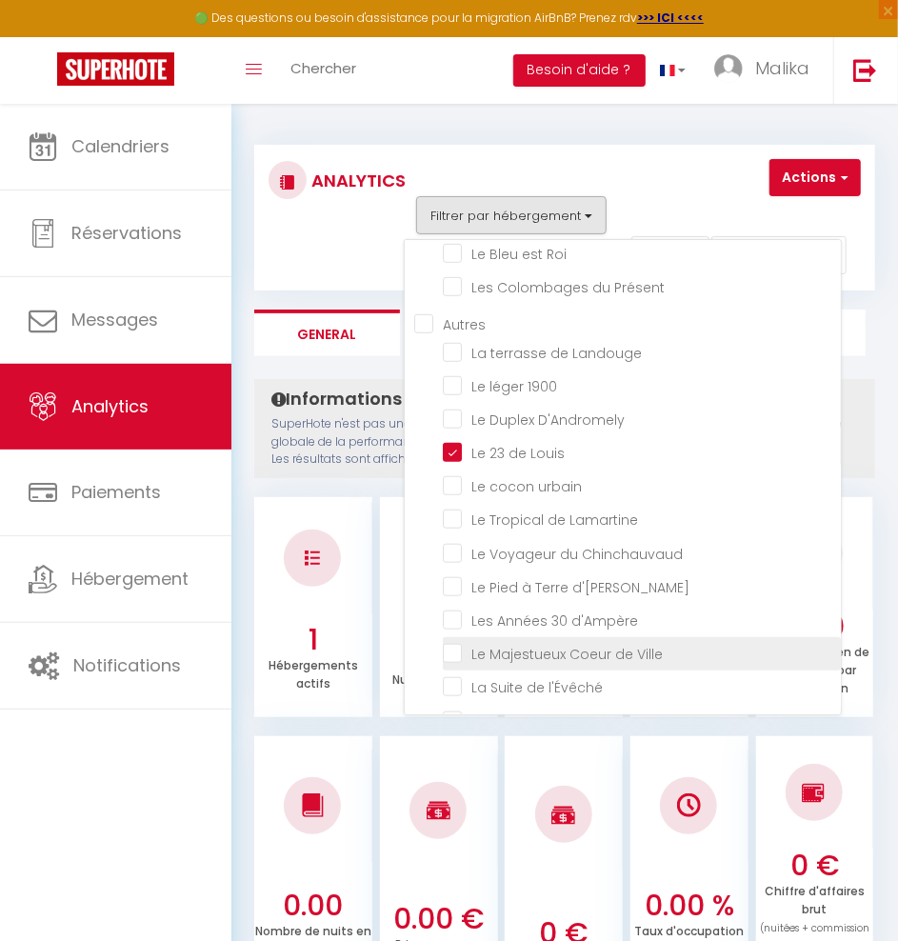
click at [456, 643] on Ville "checkbox" at bounding box center [642, 652] width 398 height 19
checkbox Ville "true"
checkbox musée "false"
checkbox l\'Architecte "false"
checkbox III "false"
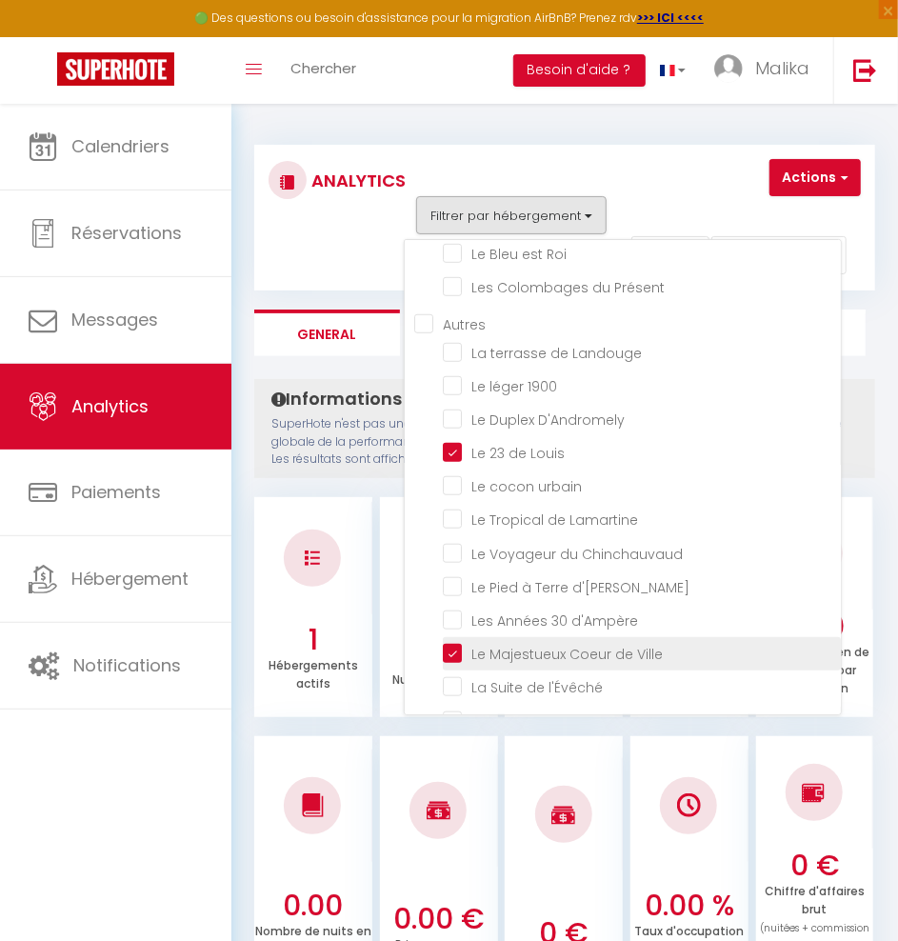
checkbox II "false"
checkbox I "false"
checkbox Convivial "false"
checkbox Boheme "false"
checkbox Boston "false"
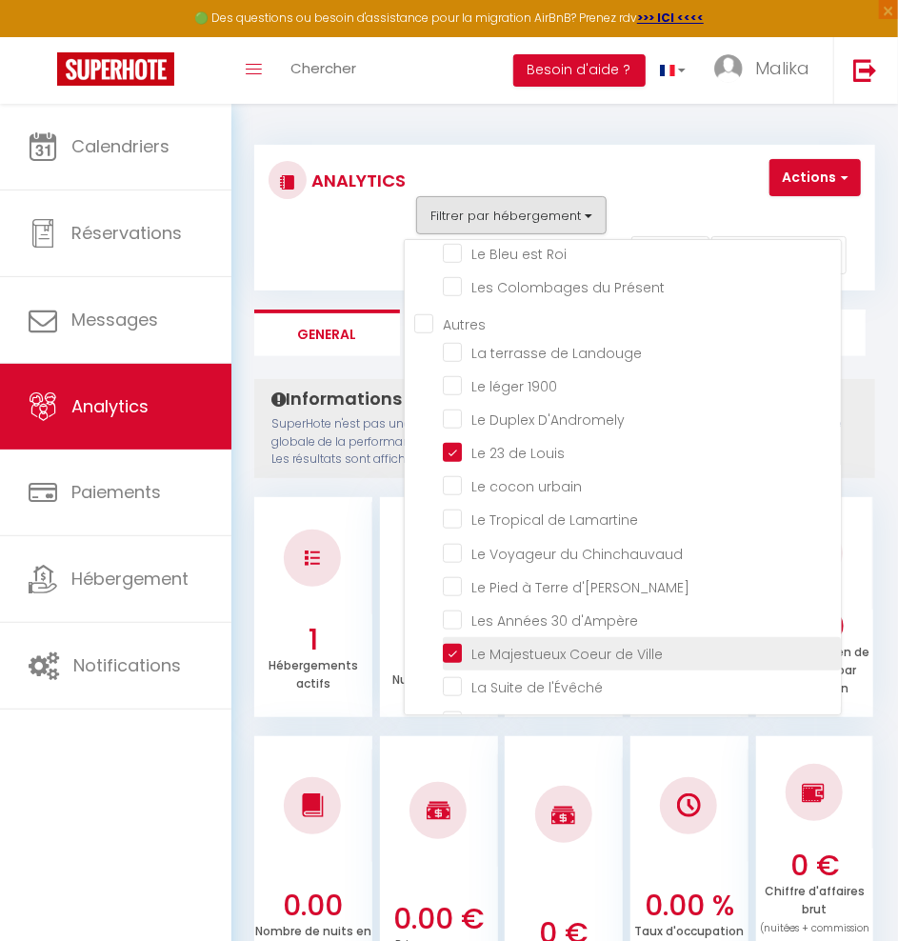
checkbox Montréal "false"
checkbox Manhattan "false"
checkbox Roi "false"
checkbox Présent "false"
checkbox Landouge "false"
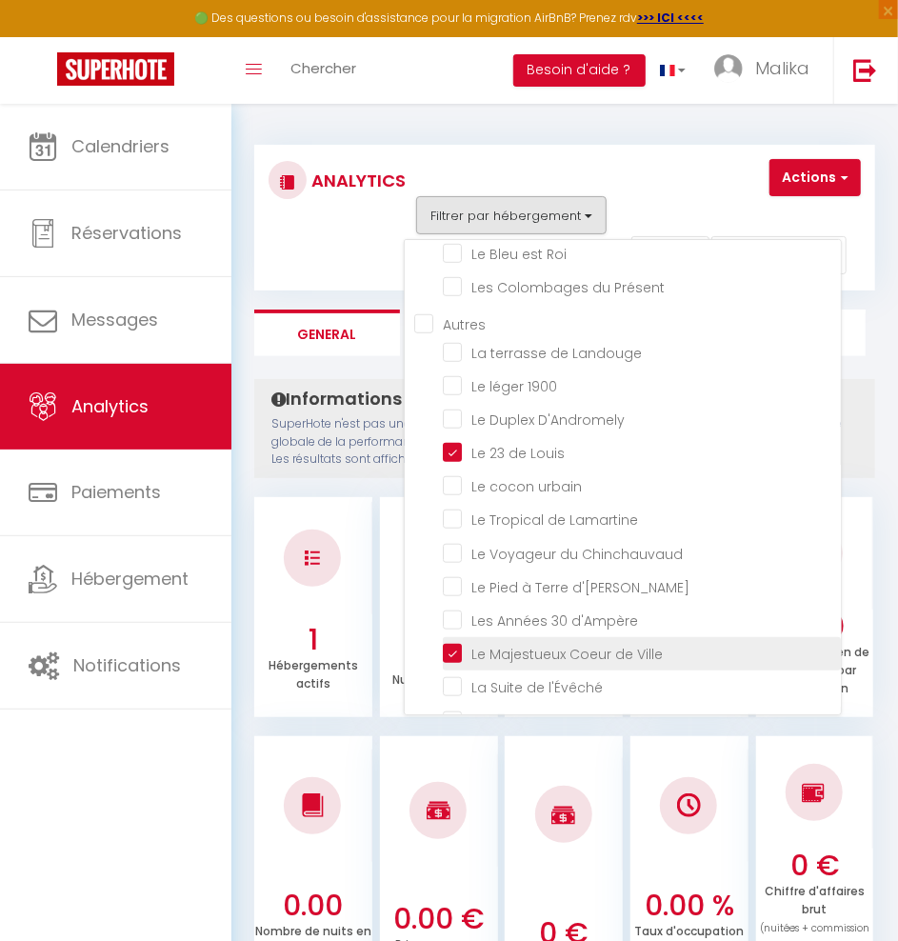
checkbox 1900 "false"
checkbox D\'Andromely "false"
checkbox urbain "false"
checkbox Lamartine "false"
checkbox Chinchauvaud "false"
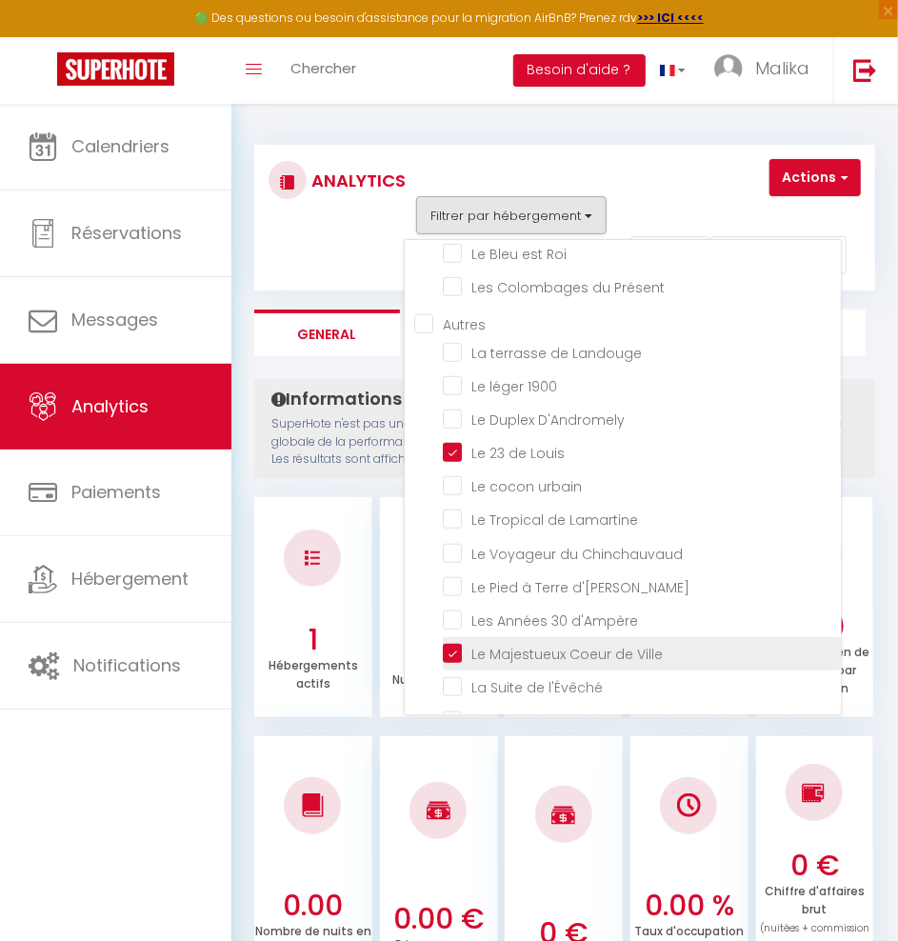
checkbox d\'Ernest "false"
checkbox d\'Ampère "false"
checkbox l\'Évêché "false"
checkbox Back "false"
checkbox plaidoyer "false"
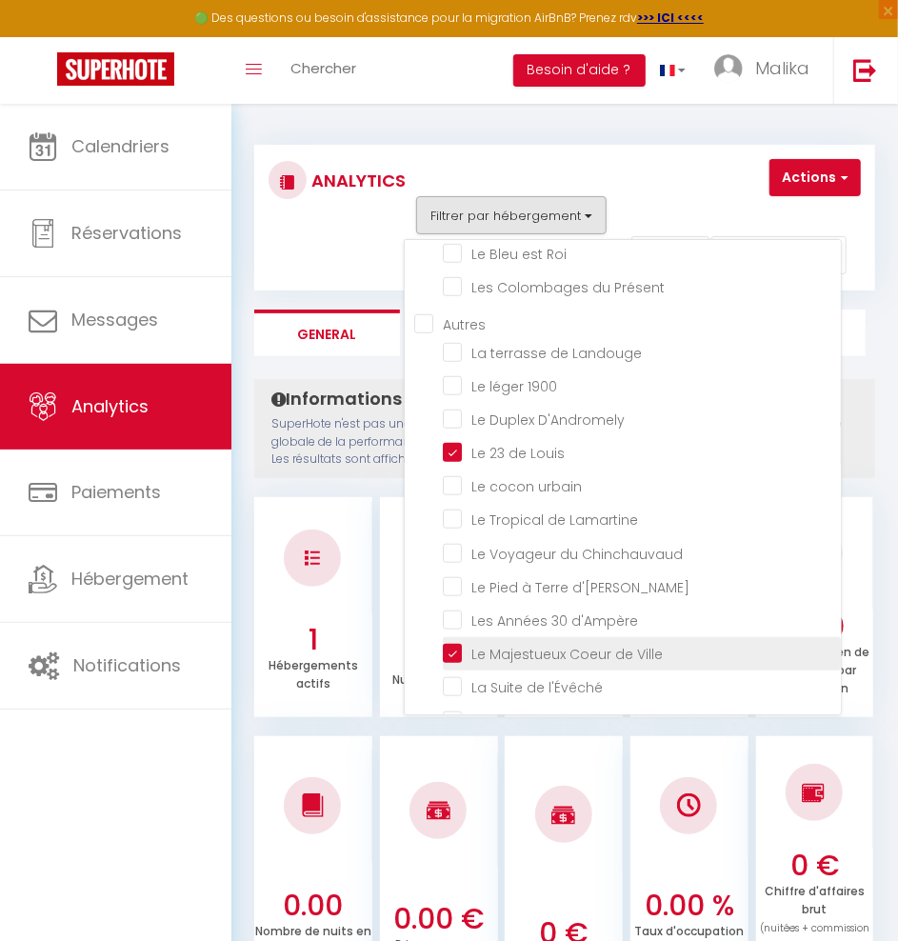
checkbox Pop-Up "false"
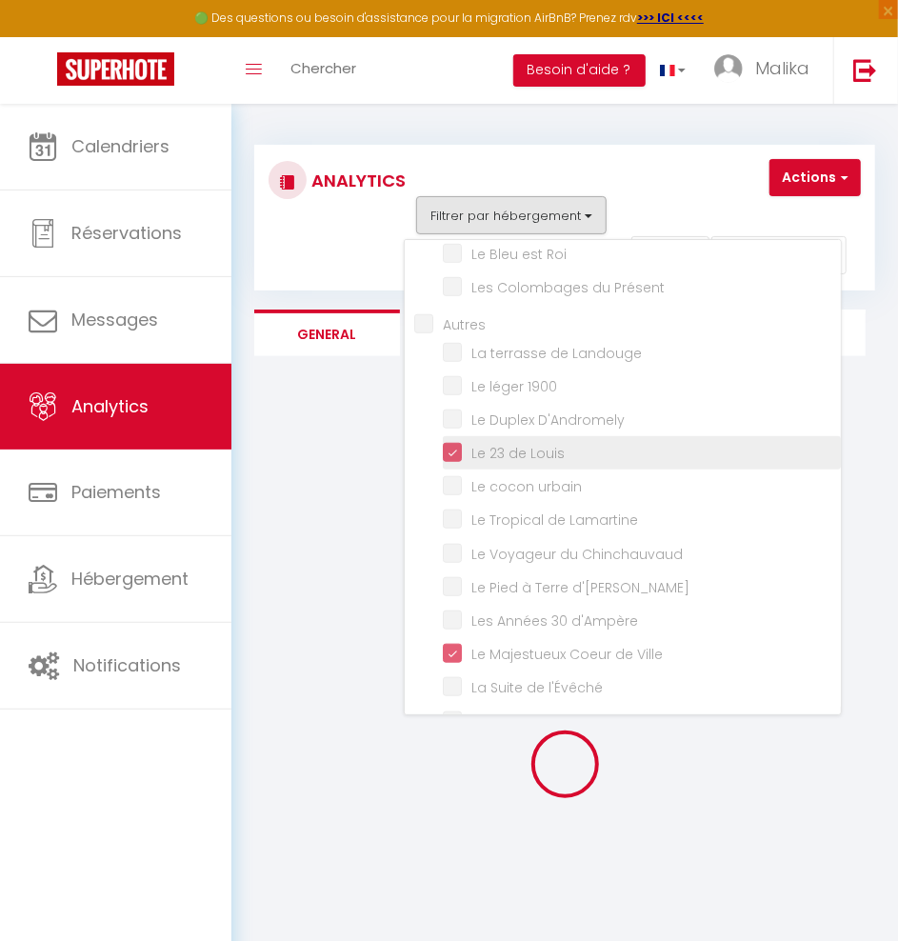
checkbox musée "false"
checkbox l\'Architecte "false"
checkbox III "false"
checkbox II "false"
checkbox I "false"
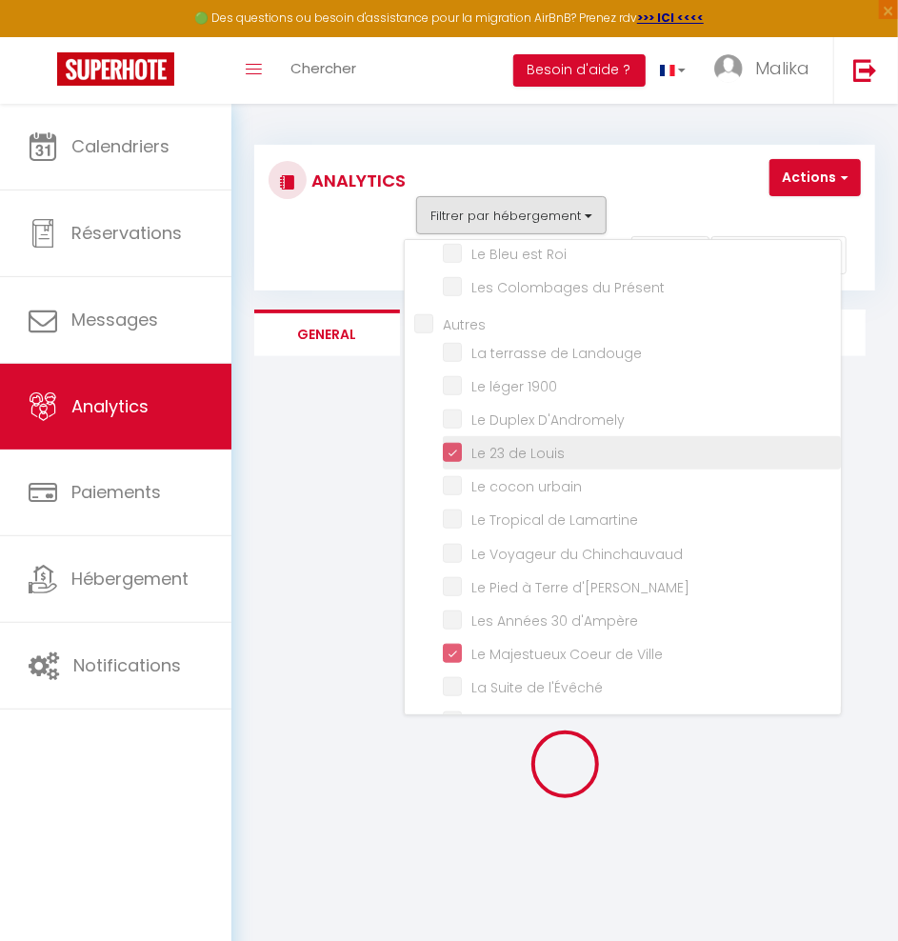
checkbox Convivial "false"
checkbox Boheme "false"
checkbox Boston "false"
checkbox Montréal "false"
checkbox Manhattan "false"
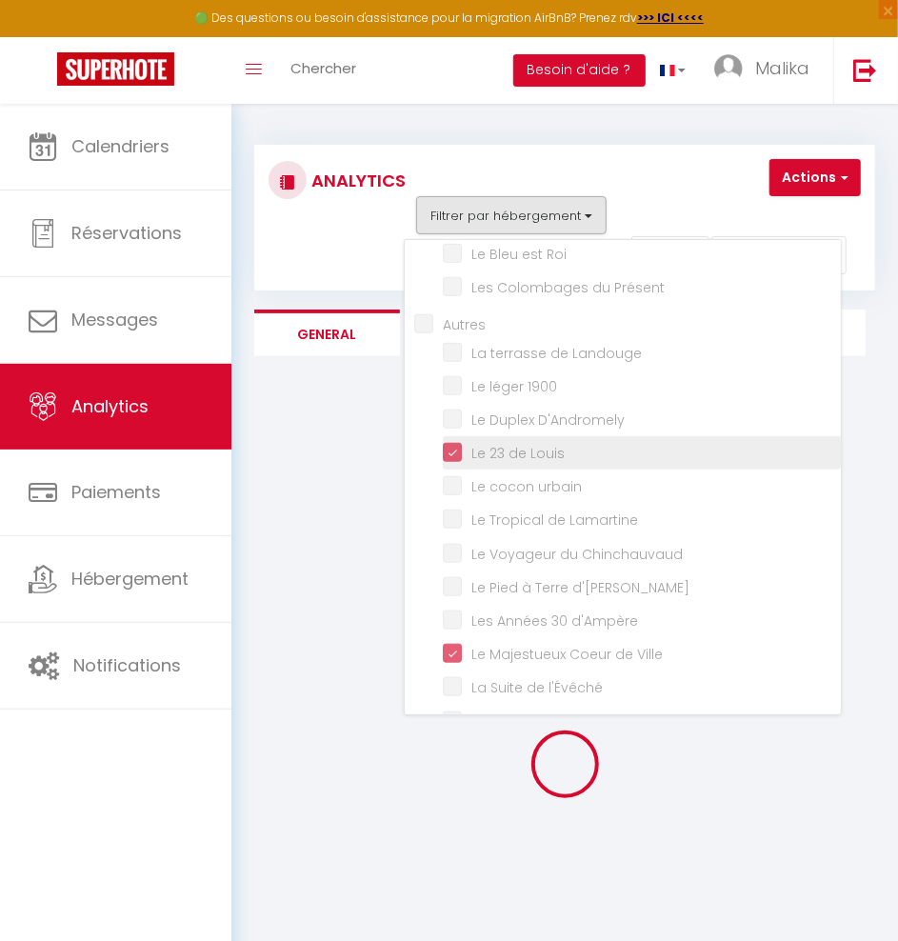
checkbox Roi "false"
checkbox Présent "false"
checkbox Landouge "false"
checkbox 1900 "false"
checkbox D\'Andromely "false"
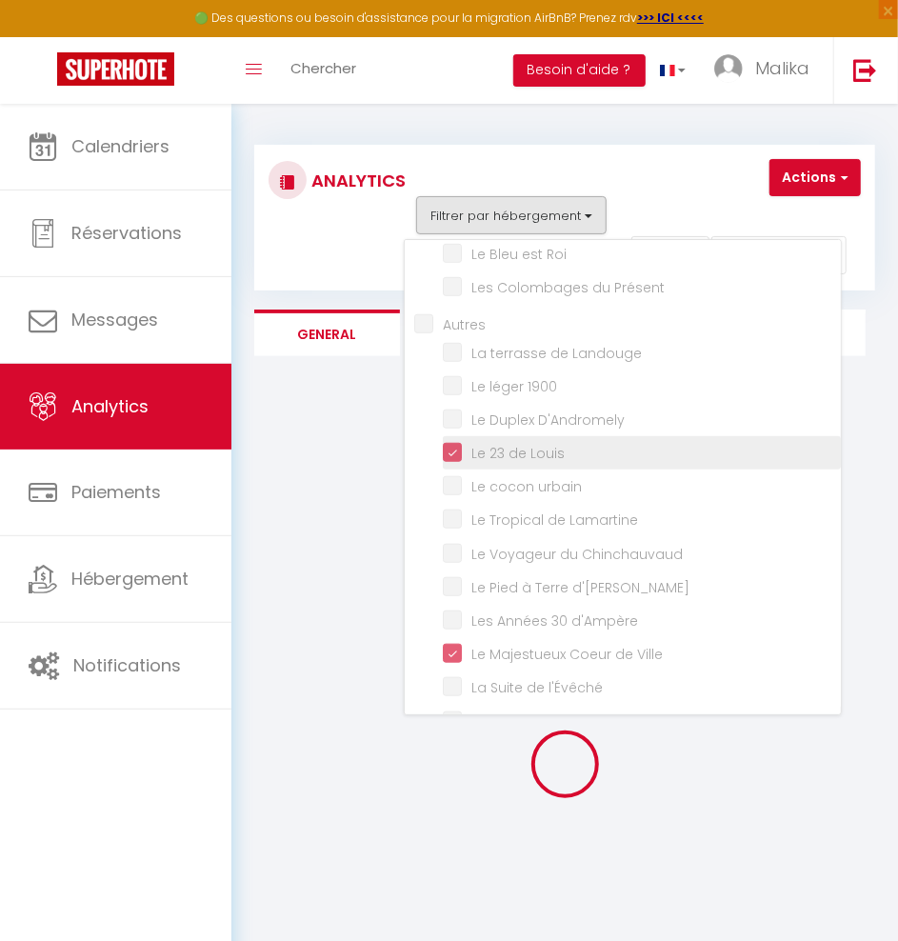
checkbox urbain "false"
checkbox Lamartine "false"
checkbox Chinchauvaud "false"
checkbox d\'Ernest "false"
checkbox d\'Ampère "false"
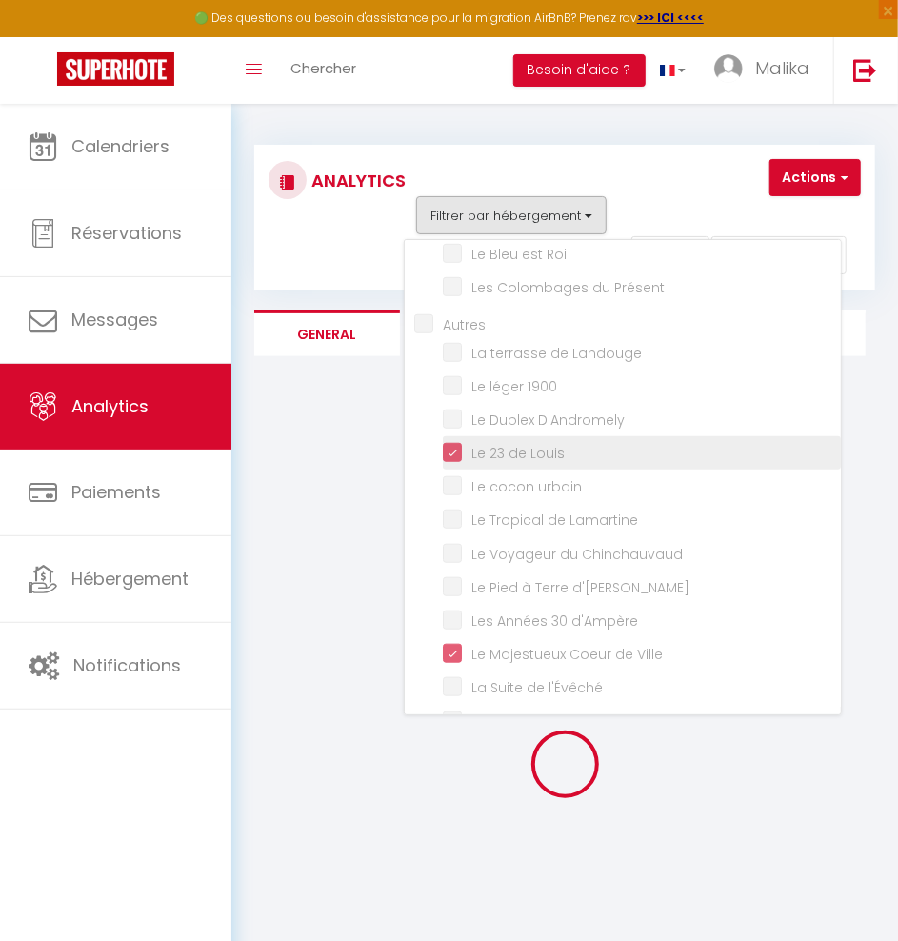
checkbox l\'Évêché "false"
checkbox Back "false"
checkbox plaidoyer "false"
checkbox Pop-Up "false"
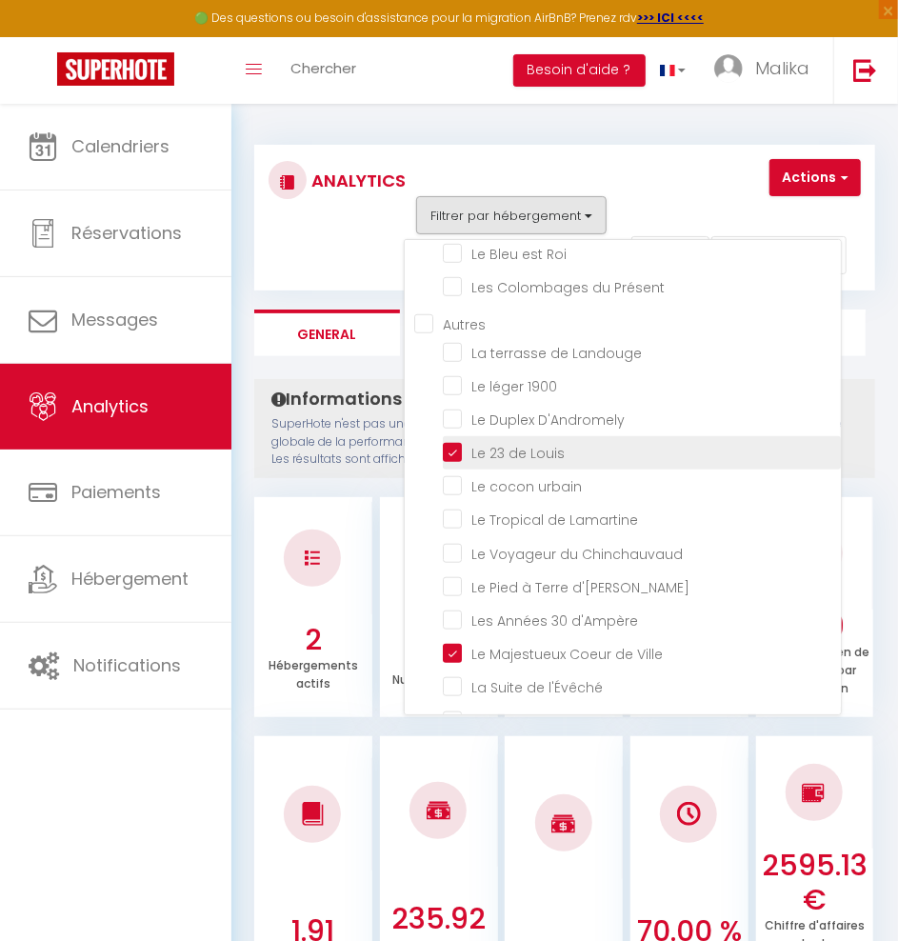
click at [448, 442] on Louis "checkbox" at bounding box center [642, 451] width 398 height 19
checkbox Louis "false"
checkbox musée "false"
checkbox l\'Architecte "false"
checkbox III "false"
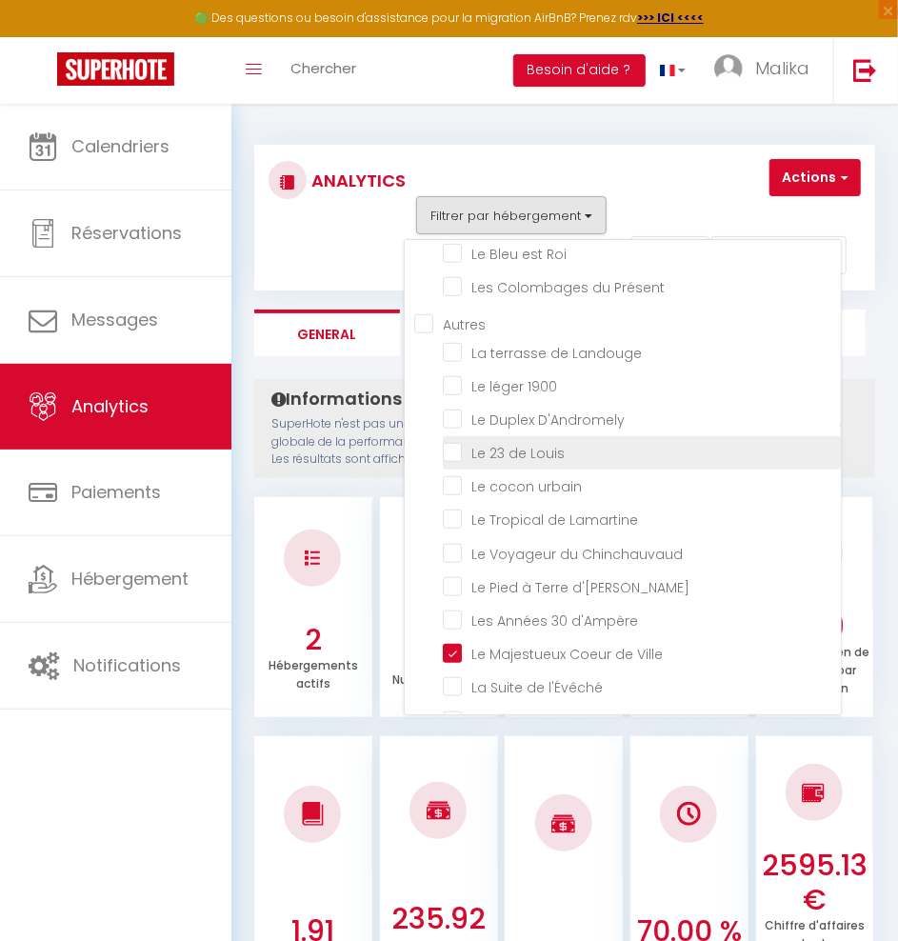
checkbox II "false"
checkbox I "false"
checkbox Convivial "false"
checkbox Boheme "false"
checkbox Boston "false"
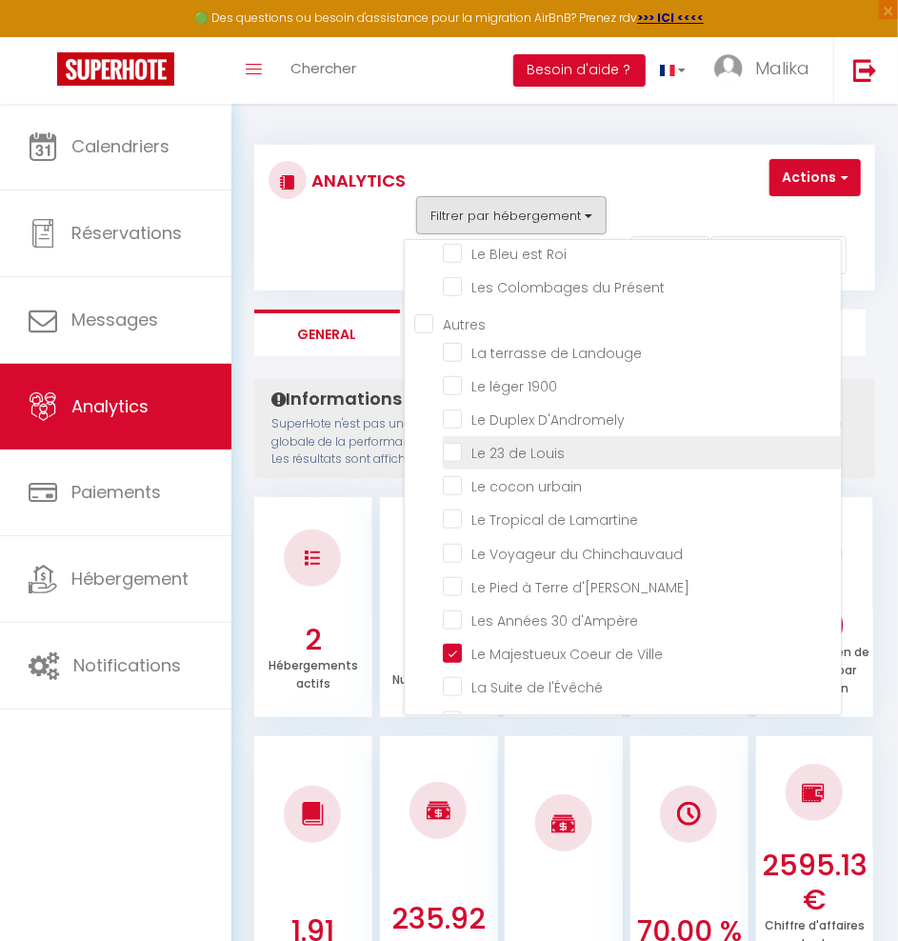
checkbox Montréal "false"
checkbox Manhattan "false"
checkbox Roi "false"
checkbox Présent "false"
checkbox Landouge "false"
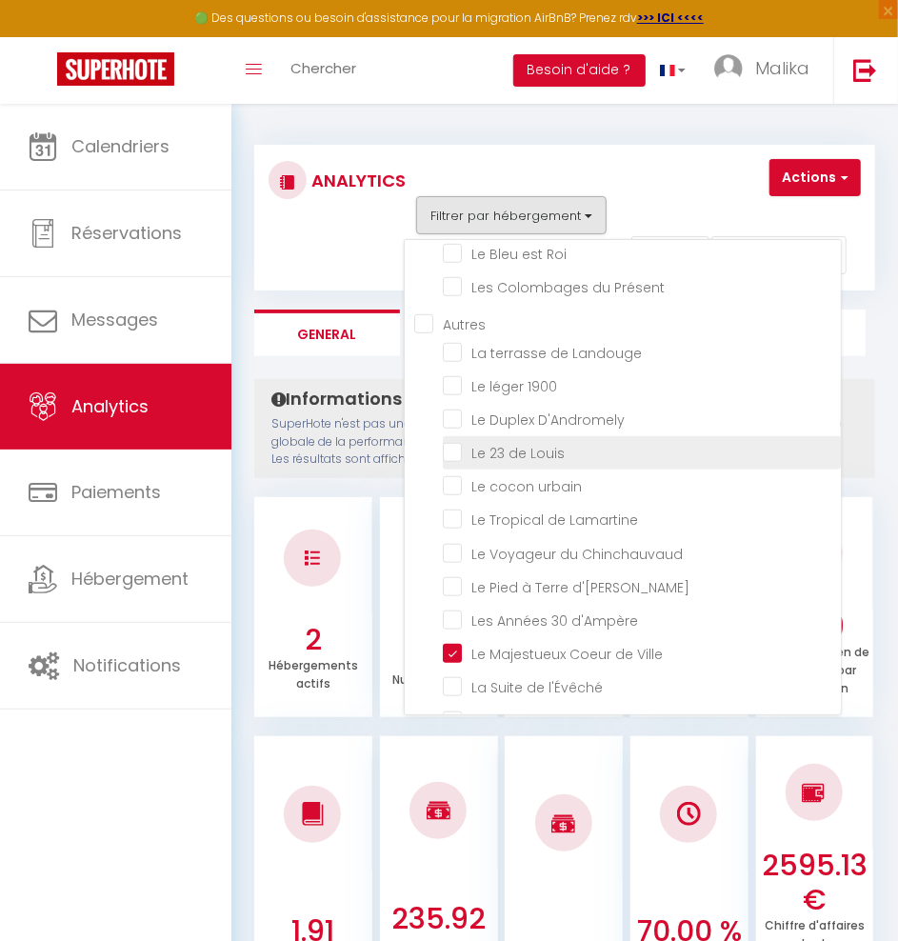
checkbox 1900 "false"
checkbox D\'Andromely "false"
checkbox urbain "false"
checkbox Lamartine "false"
checkbox Chinchauvaud "false"
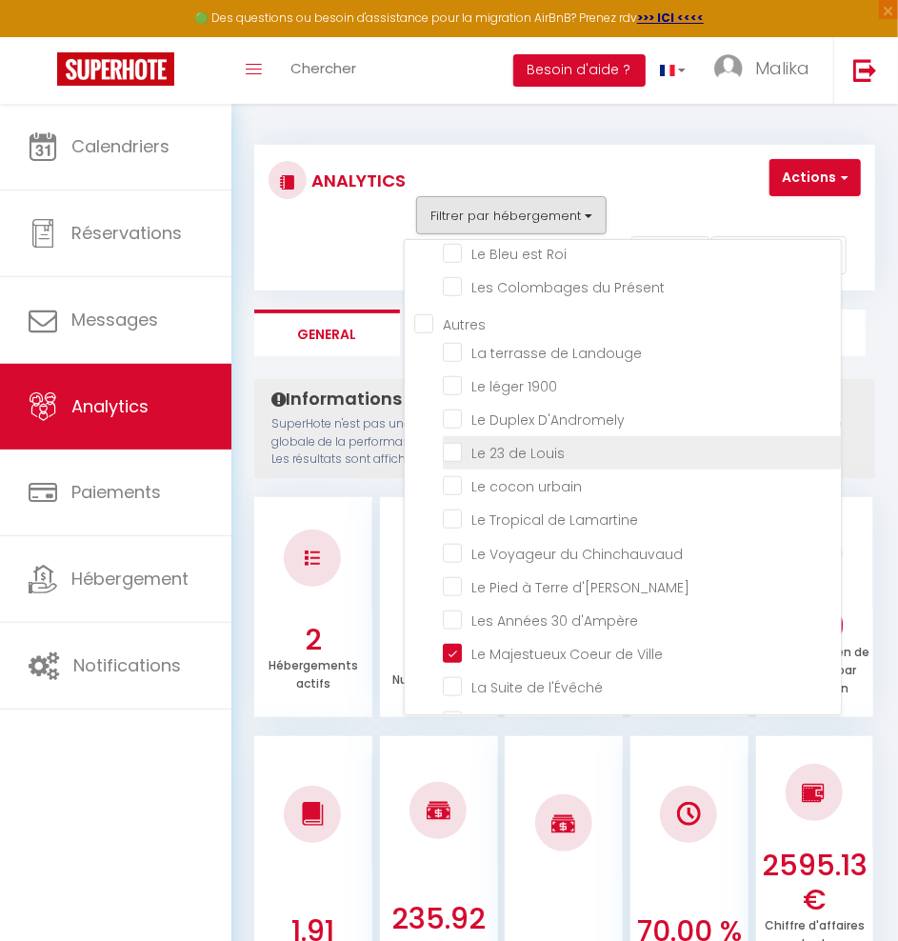
checkbox d\'Ernest "false"
checkbox d\'Ampère "false"
checkbox l\'Évêché "false"
checkbox Back "false"
checkbox plaidoyer "false"
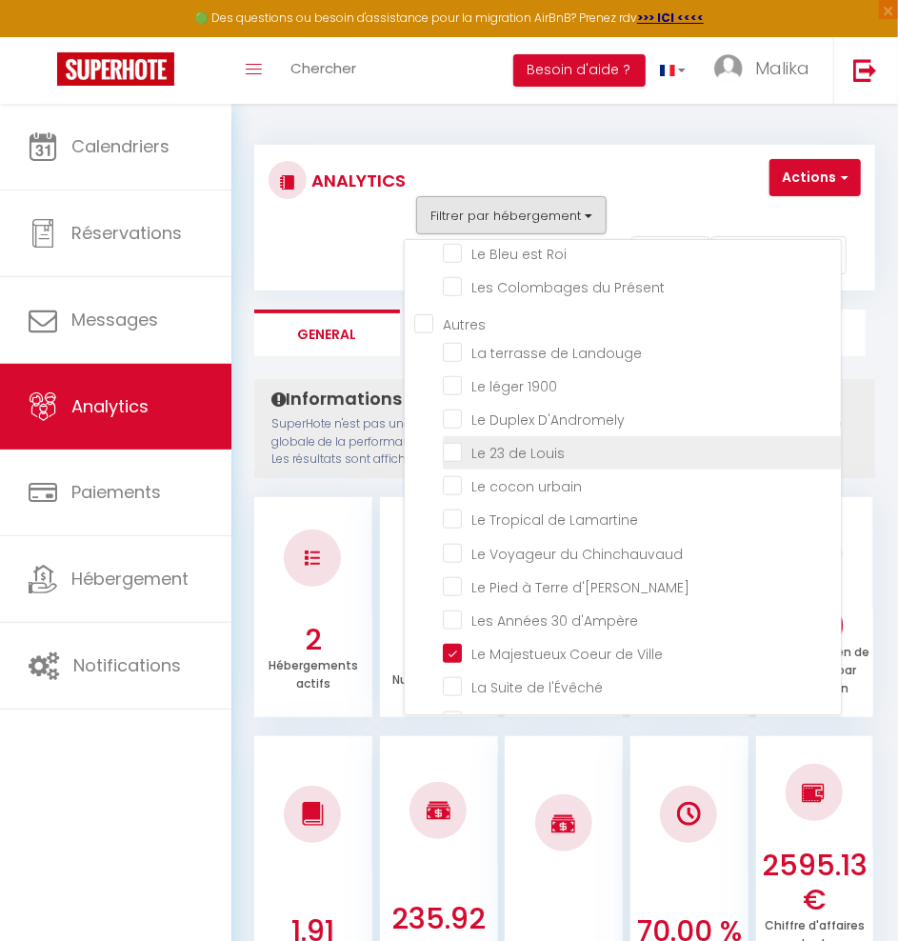
checkbox Pop-Up "false"
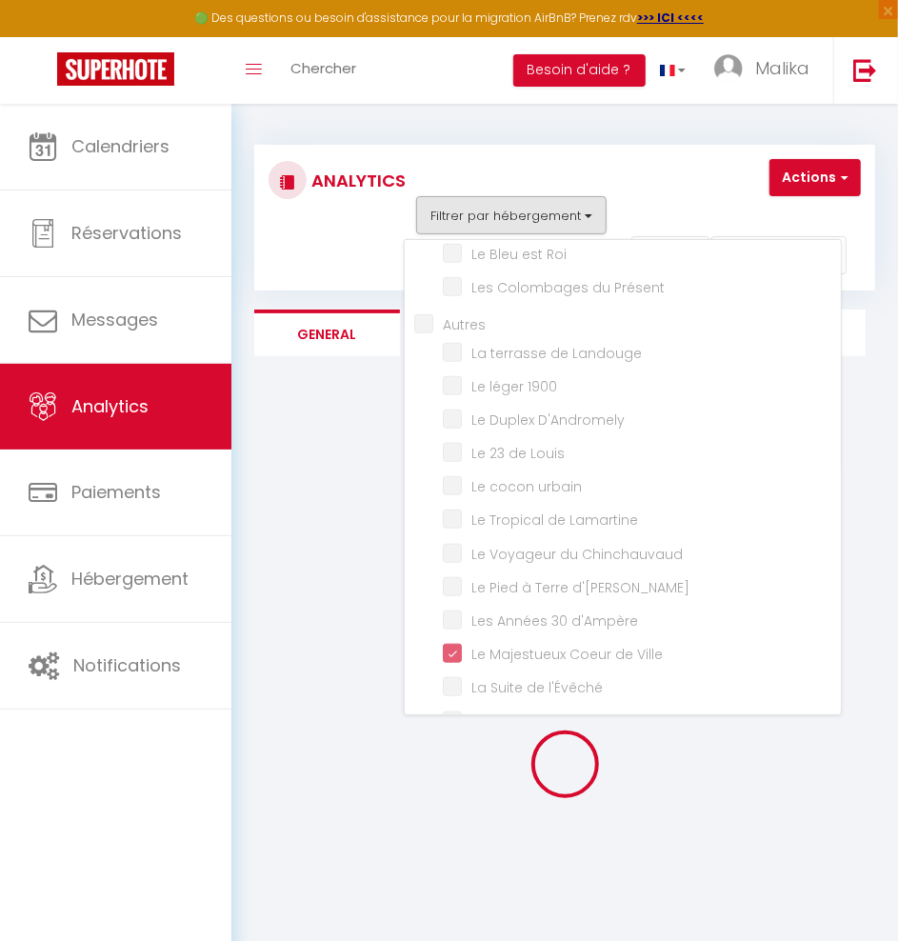
checkbox musée "false"
checkbox l\'Architecte "false"
checkbox III "false"
checkbox II "false"
checkbox I "false"
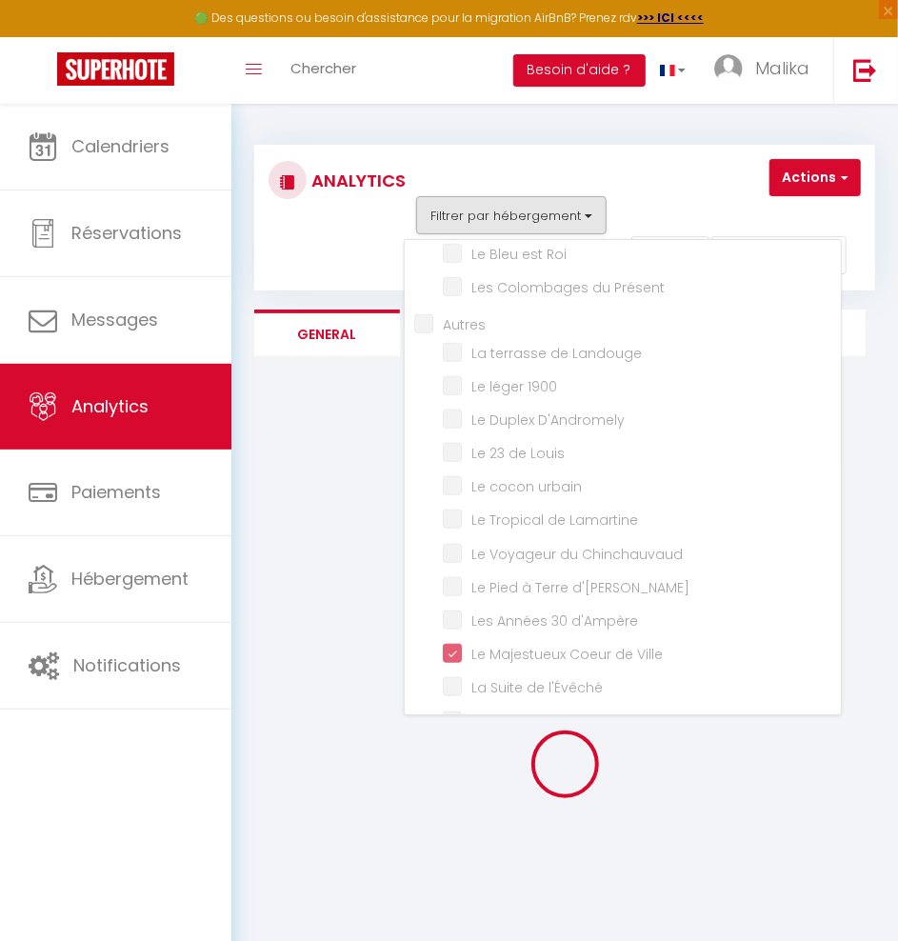
checkbox Convivial "false"
checkbox Boheme "false"
checkbox Boston "false"
checkbox Montréal "false"
checkbox Manhattan "false"
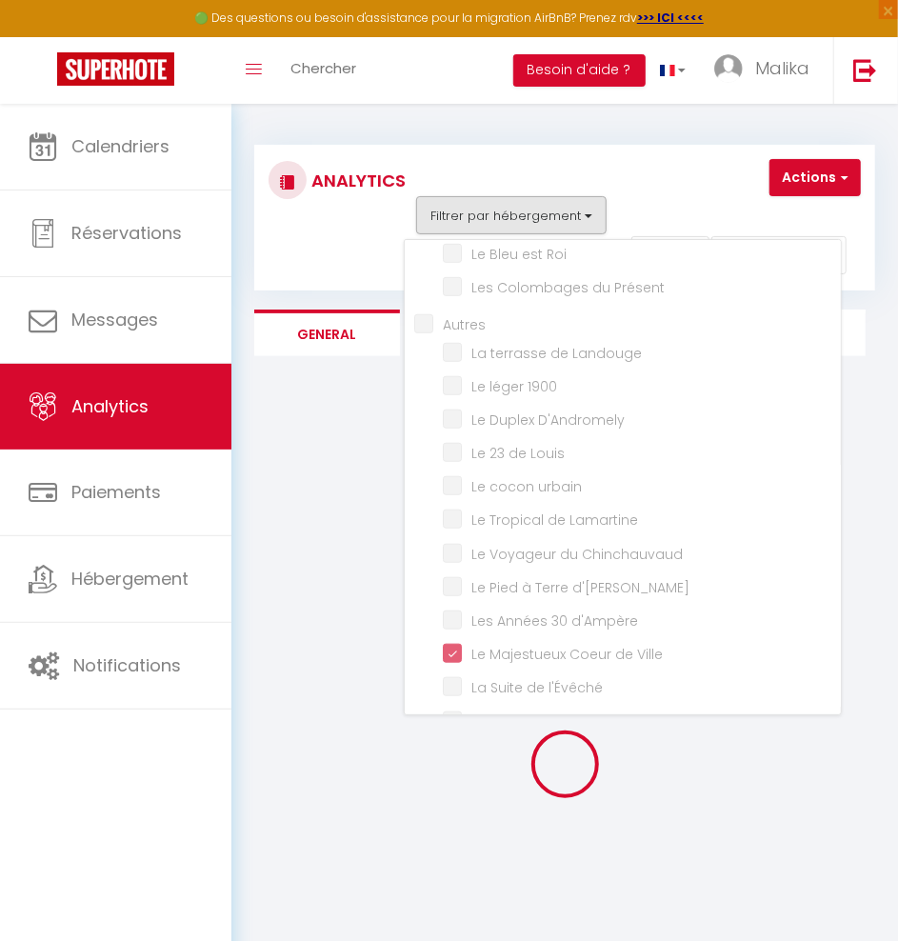
checkbox Roi "false"
checkbox Présent "false"
checkbox Landouge "false"
checkbox 1900 "false"
checkbox D\'Andromely "false"
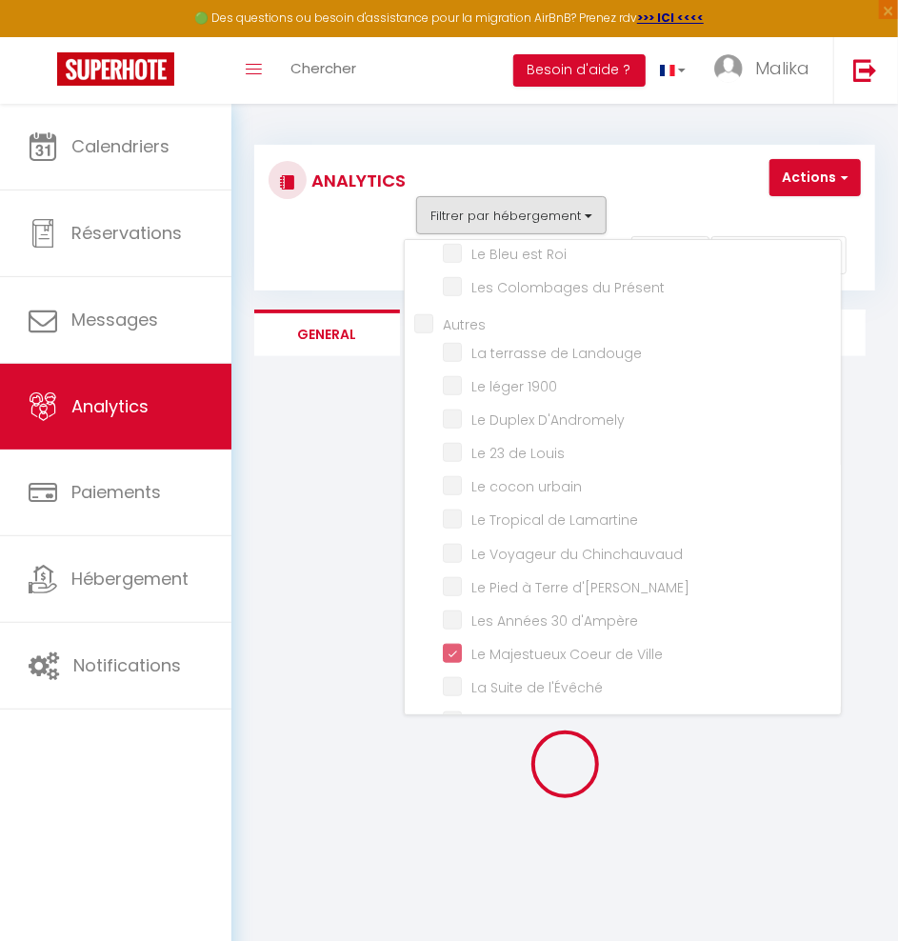
checkbox urbain "false"
checkbox Lamartine "false"
checkbox Chinchauvaud "false"
checkbox d\'Ernest "false"
checkbox d\'Ampère "false"
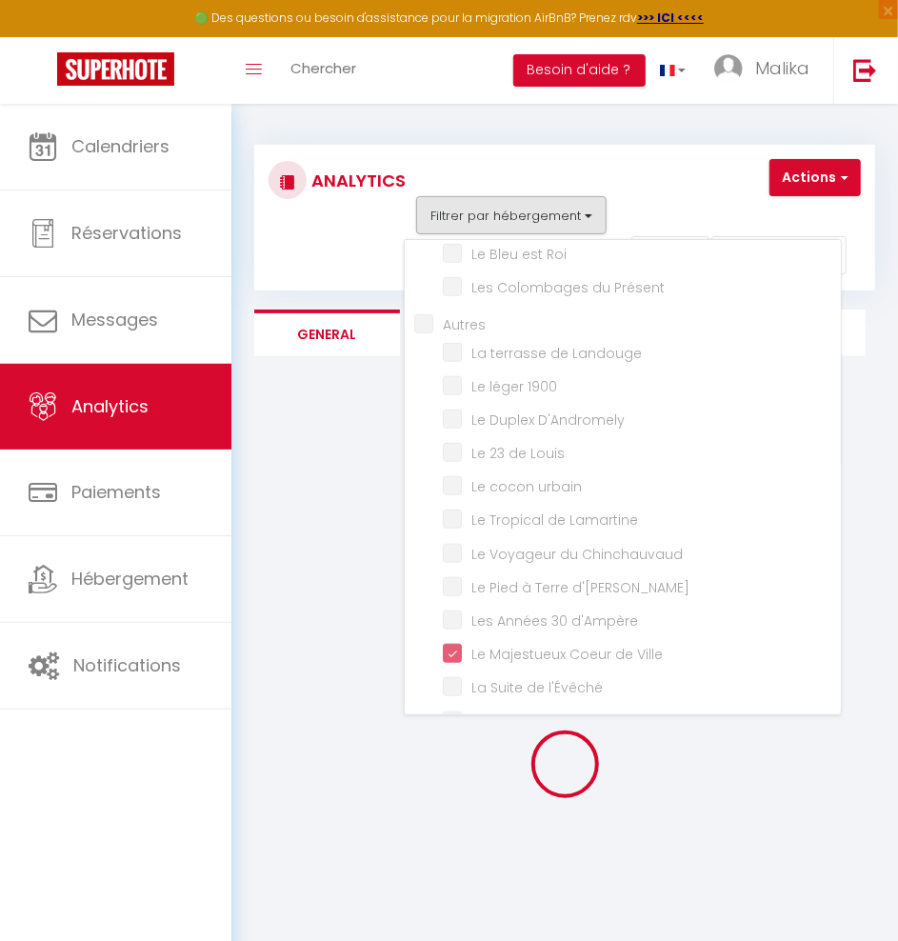
checkbox l\'Évêché "false"
checkbox Back "false"
checkbox plaidoyer "false"
checkbox Pop-Up "false"
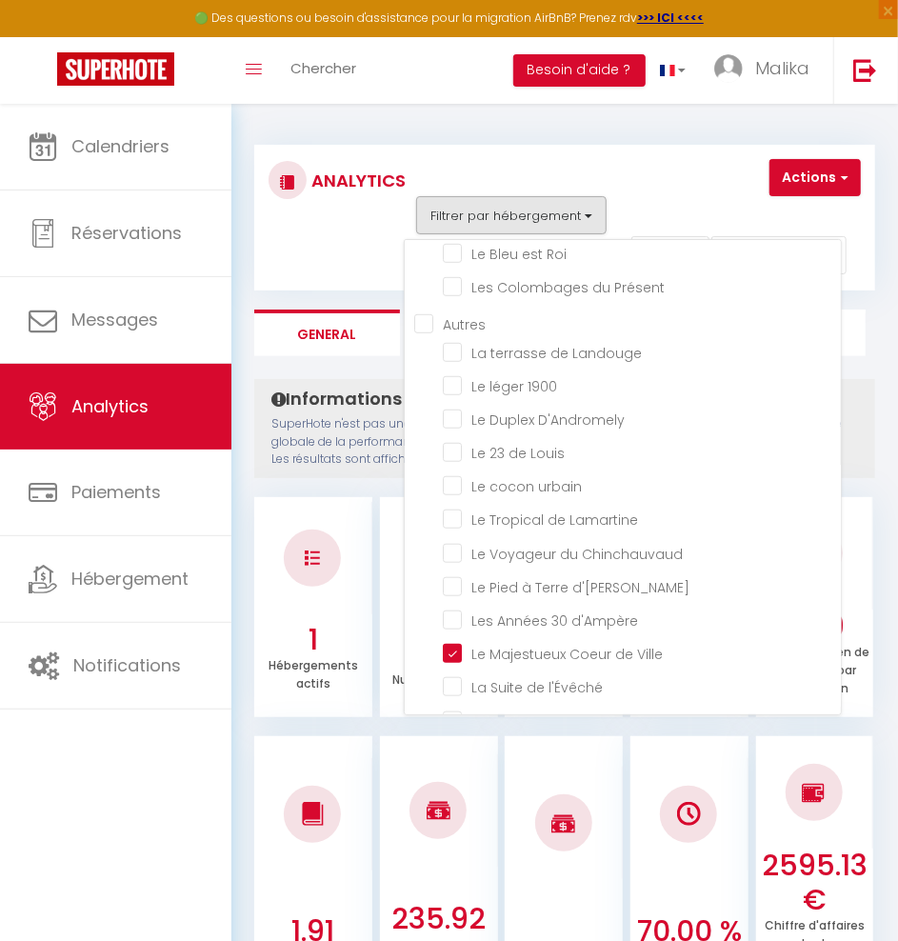
click at [348, 257] on div "Analytics" at bounding box center [333, 218] width 154 height 118
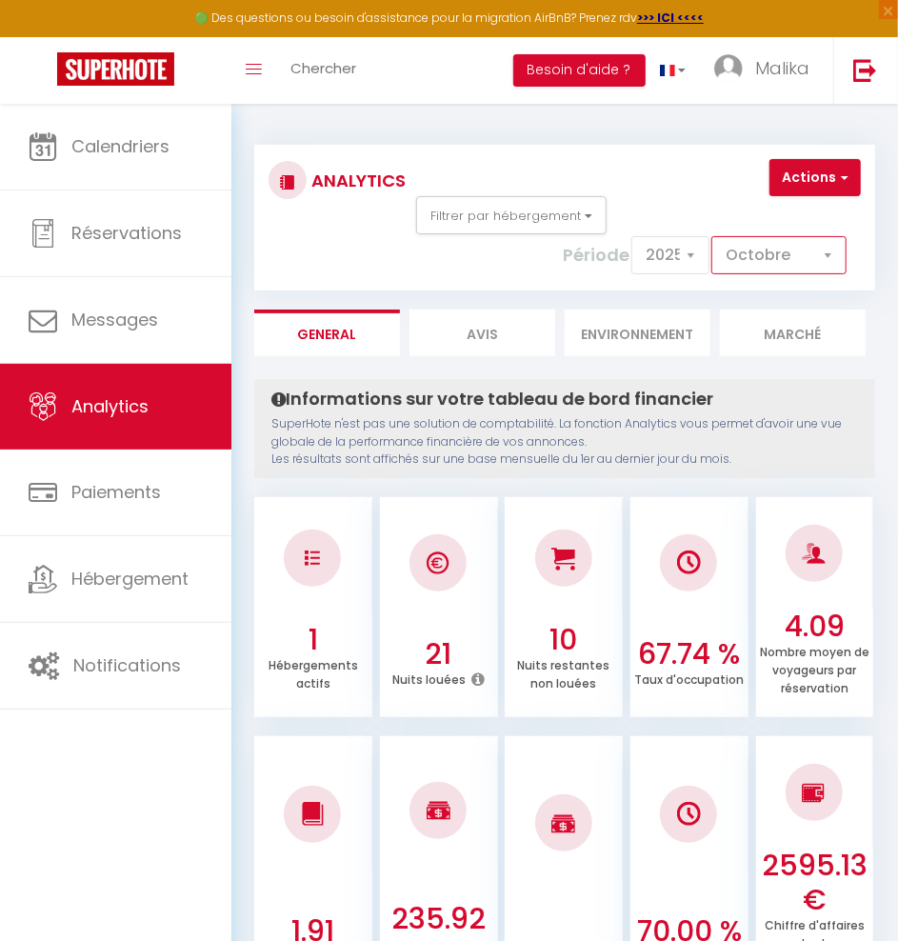
click at [765, 253] on select "[PERSON_NAME] Mars Avril Mai Juin Juillet Août Septembre Octobre Novembre Décem…" at bounding box center [778, 255] width 135 height 38
select select "9"
click at [714, 236] on select "[PERSON_NAME] Mars Avril Mai Juin Juillet Août Septembre Octobre Novembre Décem…" at bounding box center [778, 255] width 135 height 38
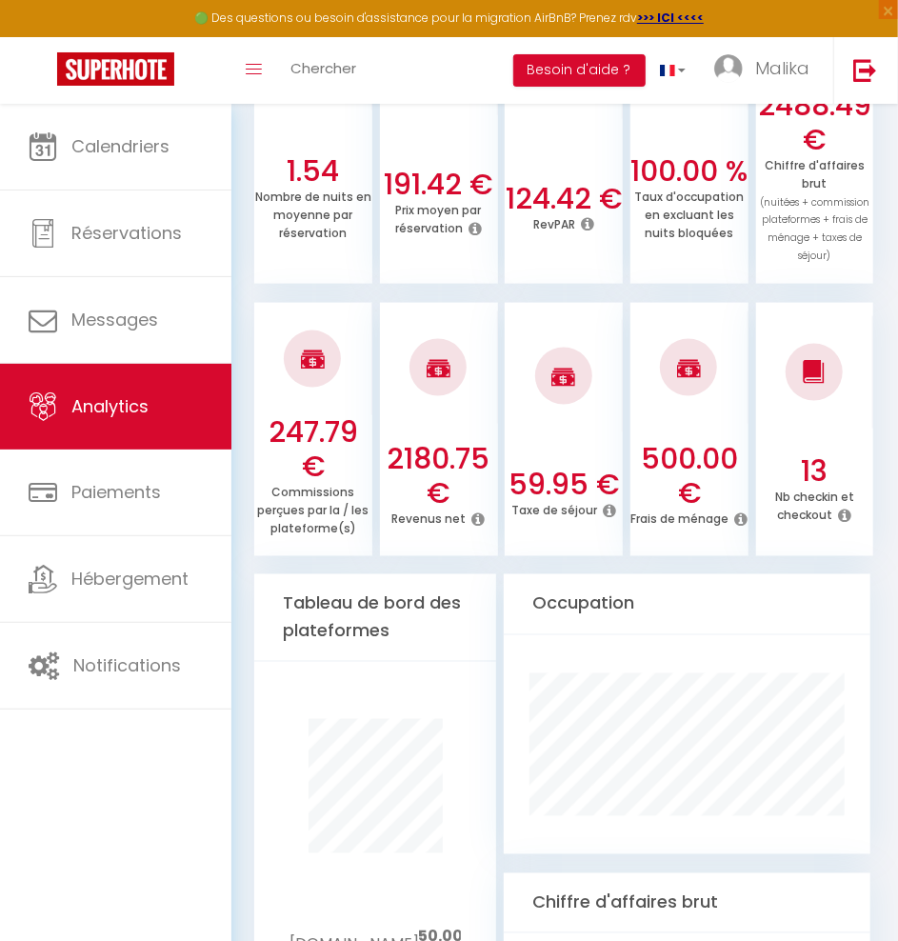
scroll to position [0, 0]
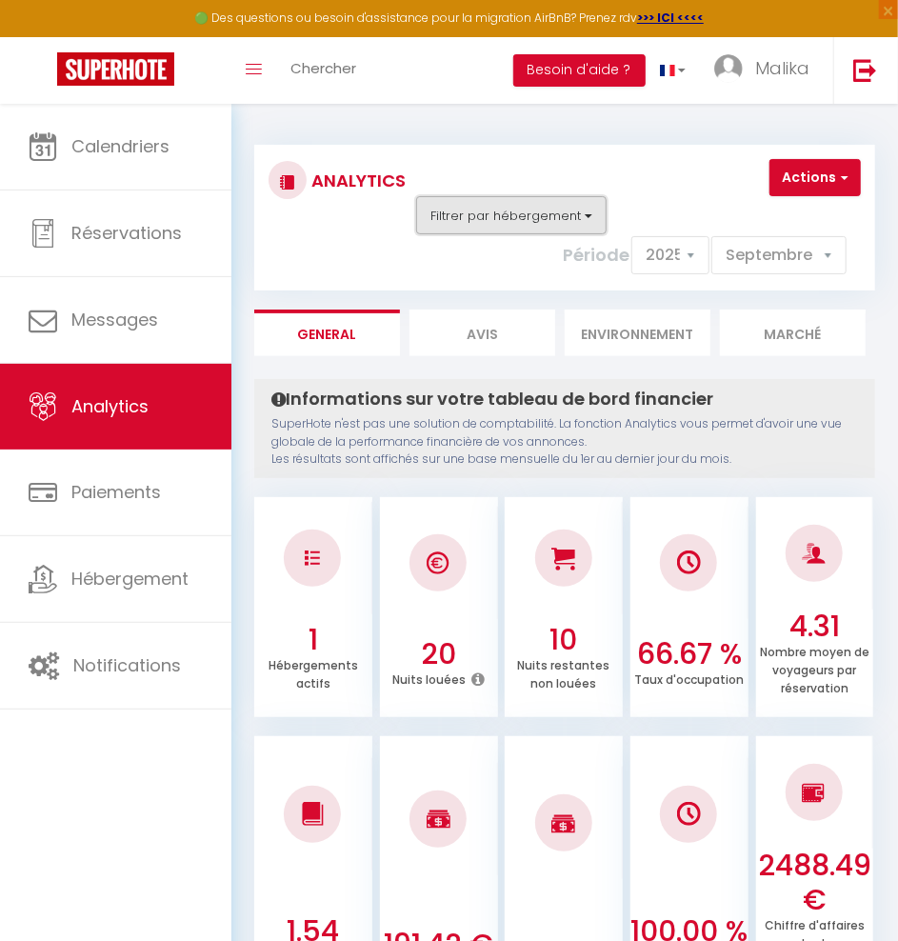
click at [560, 229] on button "Filtrer par hébergement" at bounding box center [511, 215] width 190 height 38
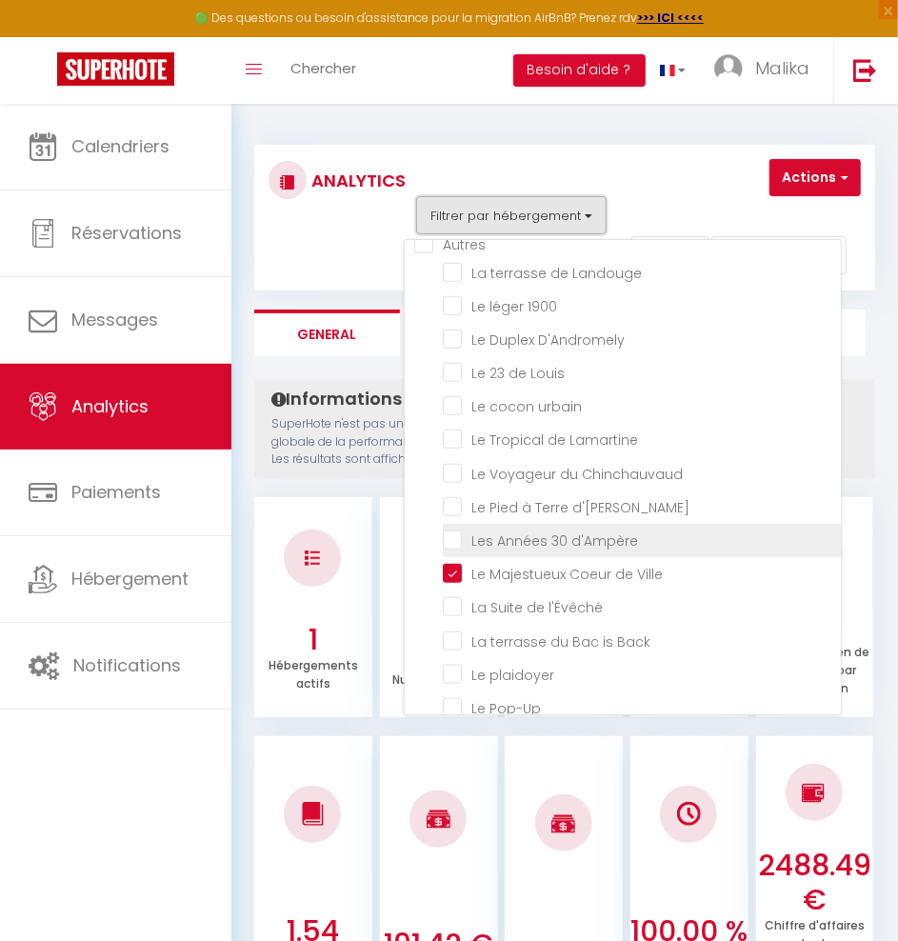
scroll to position [590, 0]
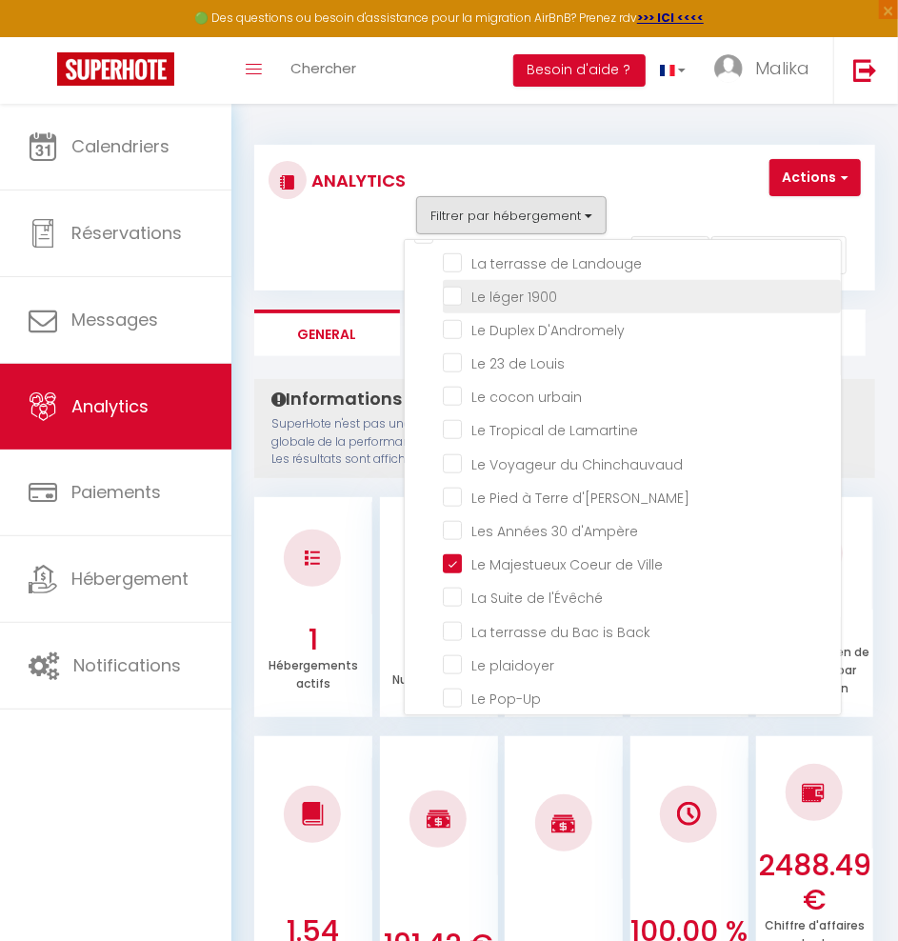
click at [451, 290] on 1900 "checkbox" at bounding box center [642, 295] width 398 height 19
checkbox 1900 "true"
checkbox musée "false"
checkbox l\'Architecte "false"
checkbox III "false"
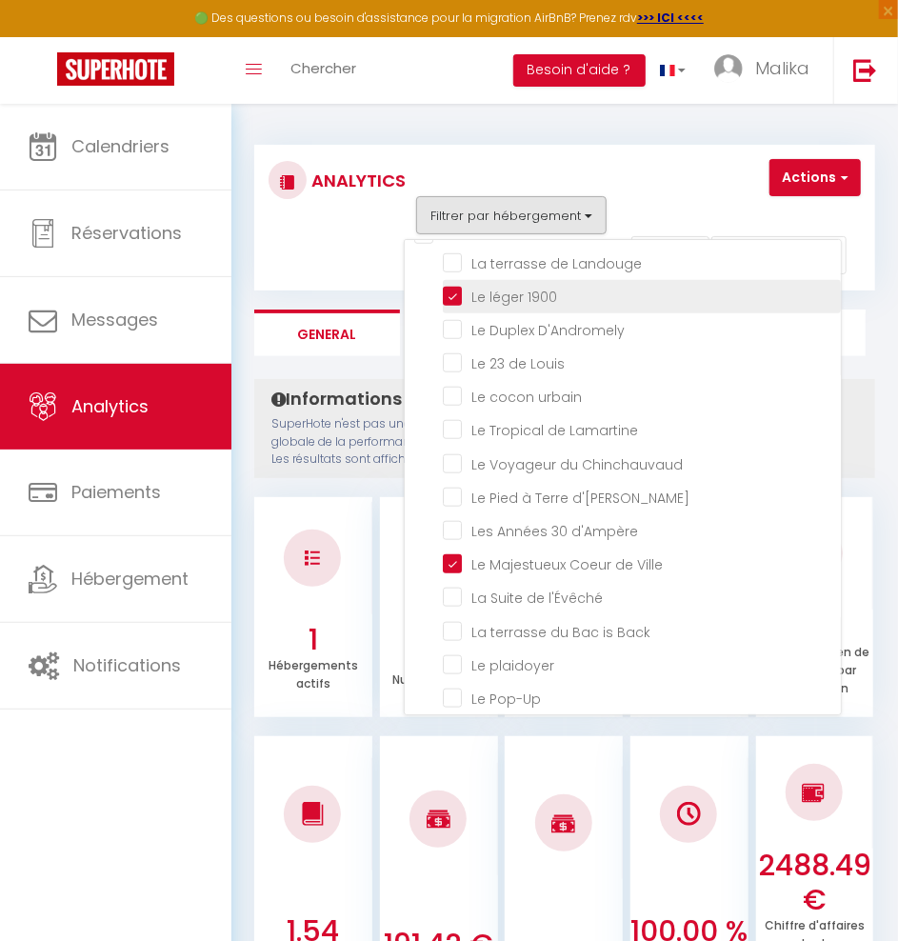
checkbox II "false"
checkbox I "false"
checkbox Convivial "false"
checkbox Boheme "false"
checkbox Boston "false"
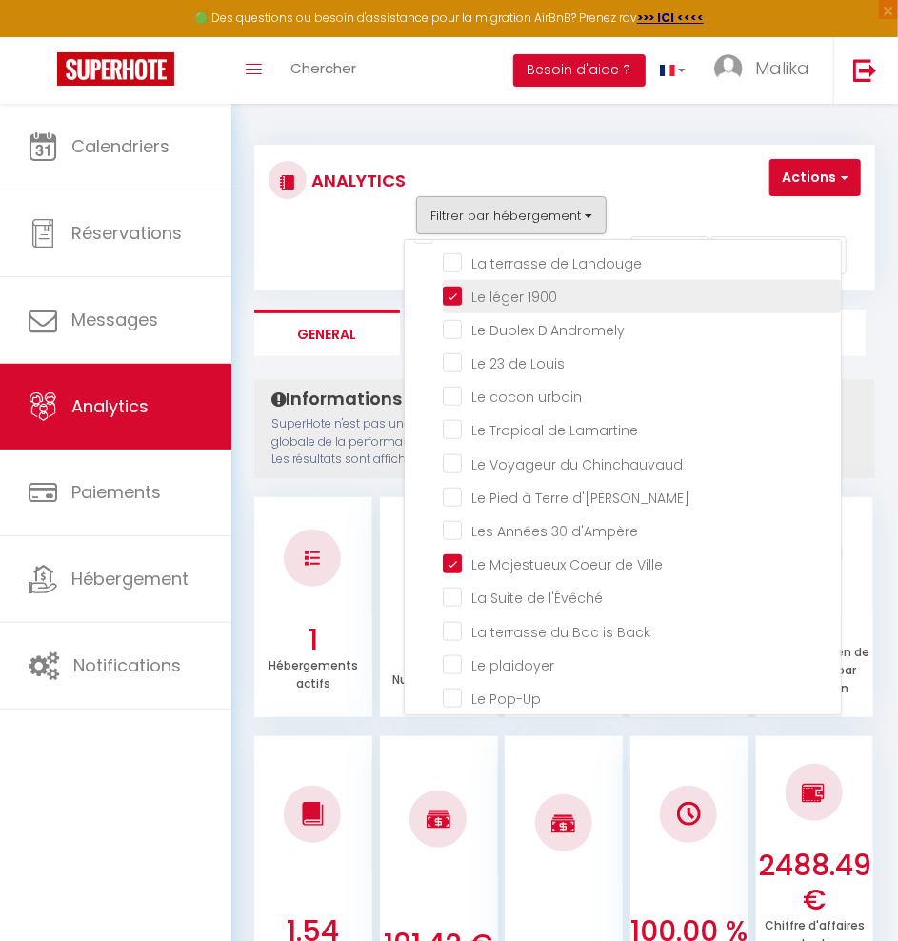
checkbox Montréal "false"
checkbox Manhattan "false"
checkbox Roi "false"
checkbox Présent "false"
checkbox Landouge "false"
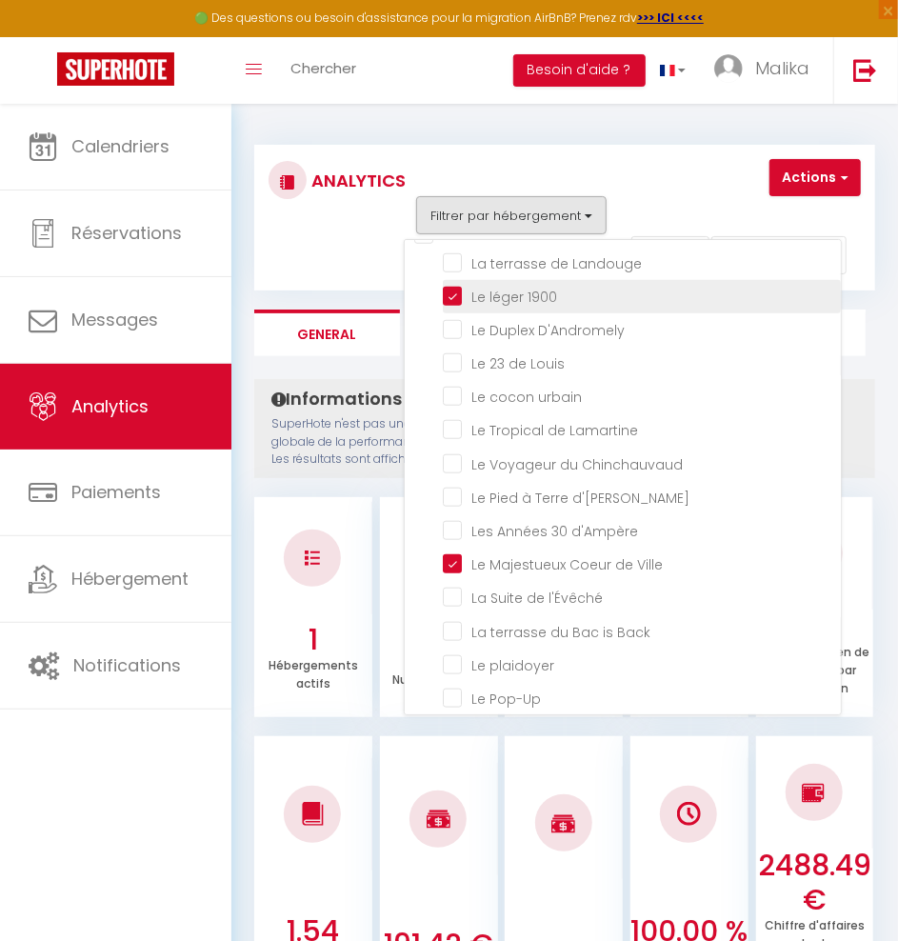
checkbox D\'Andromely "false"
checkbox urbain "false"
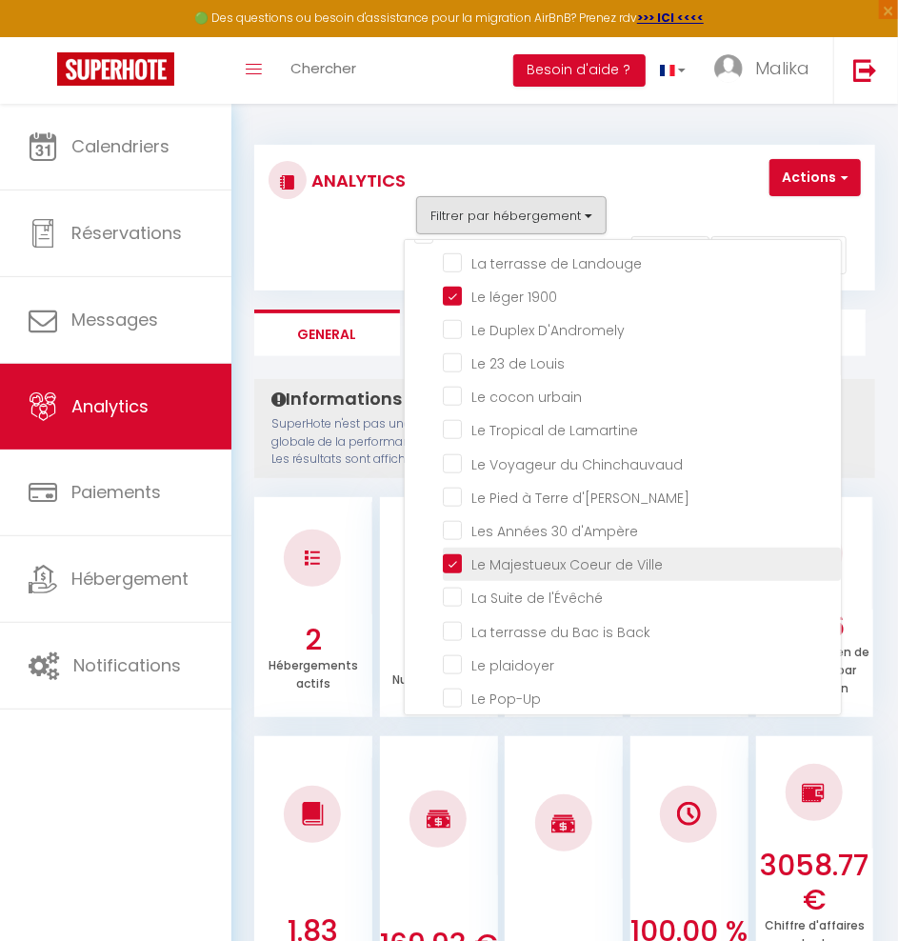
click at [452, 553] on Ville "checkbox" at bounding box center [642, 562] width 398 height 19
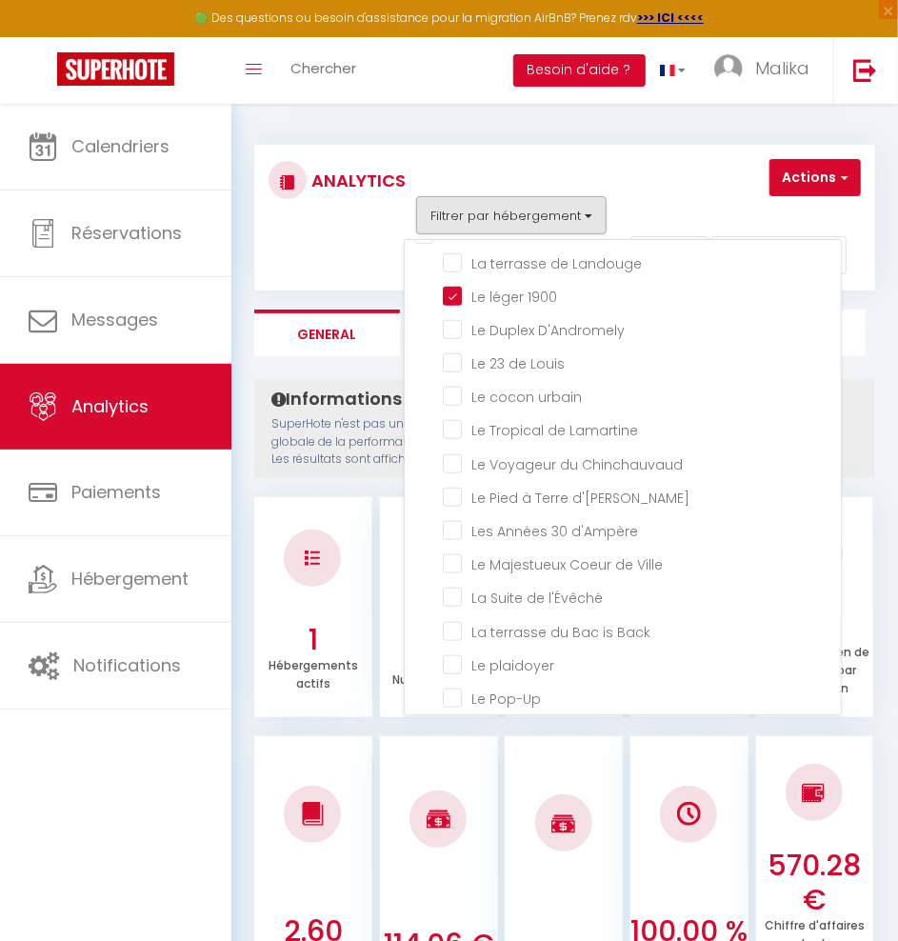
click at [330, 264] on div "Analytics" at bounding box center [333, 218] width 154 height 118
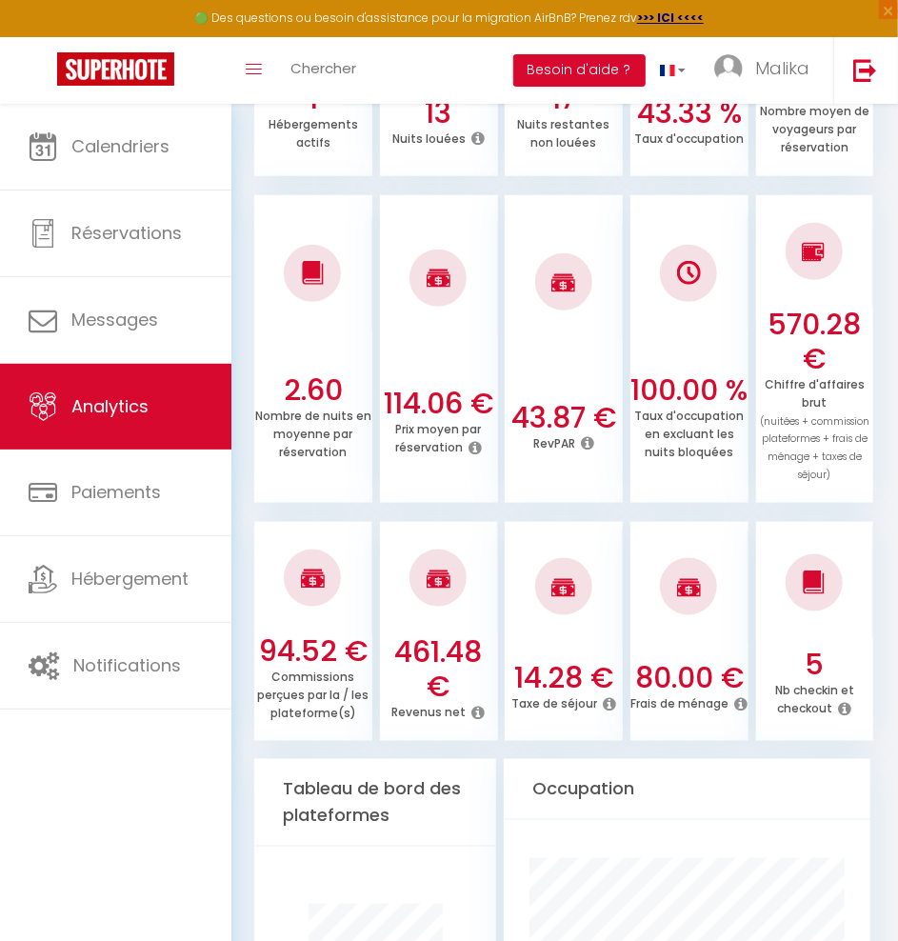
scroll to position [0, 0]
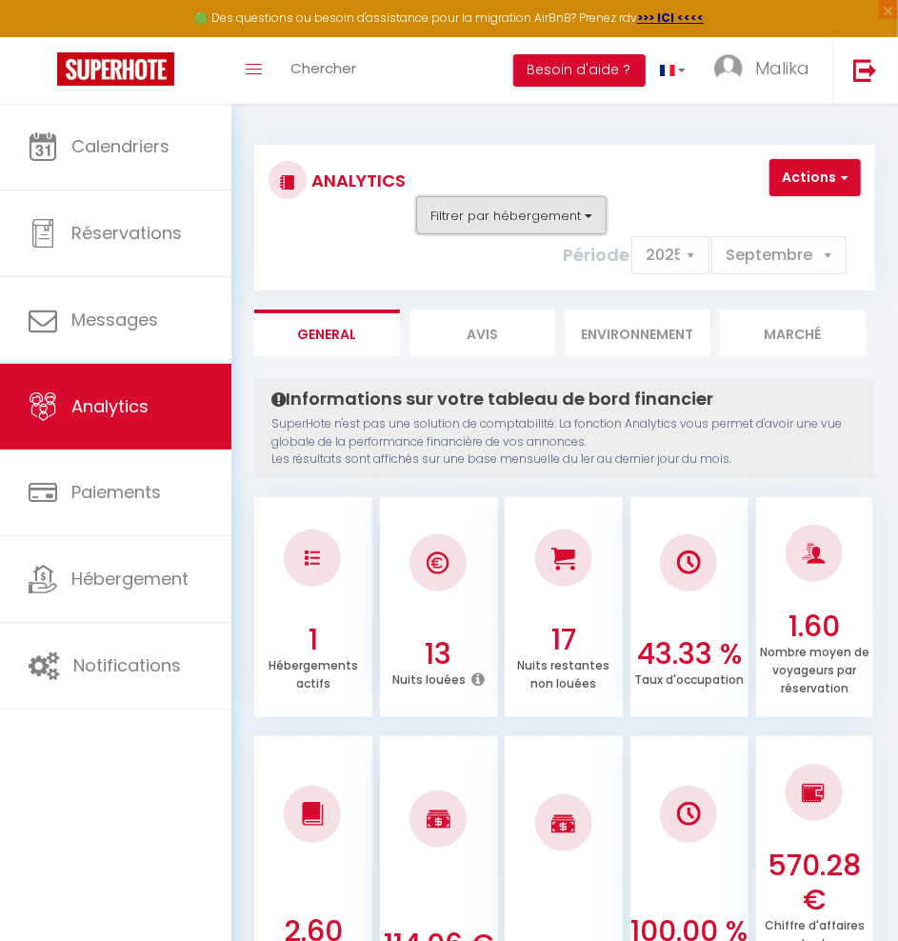
click at [571, 220] on button "Filtrer par hébergement" at bounding box center [511, 215] width 190 height 38
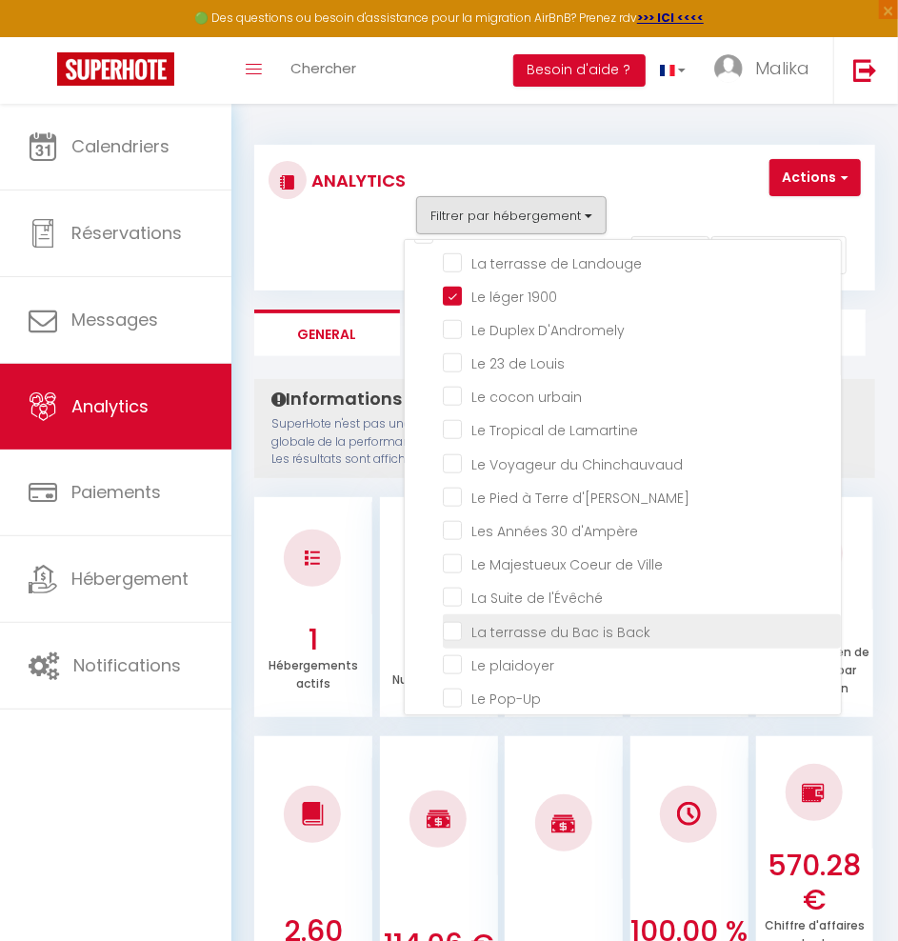
click at [451, 620] on Back "checkbox" at bounding box center [642, 629] width 398 height 19
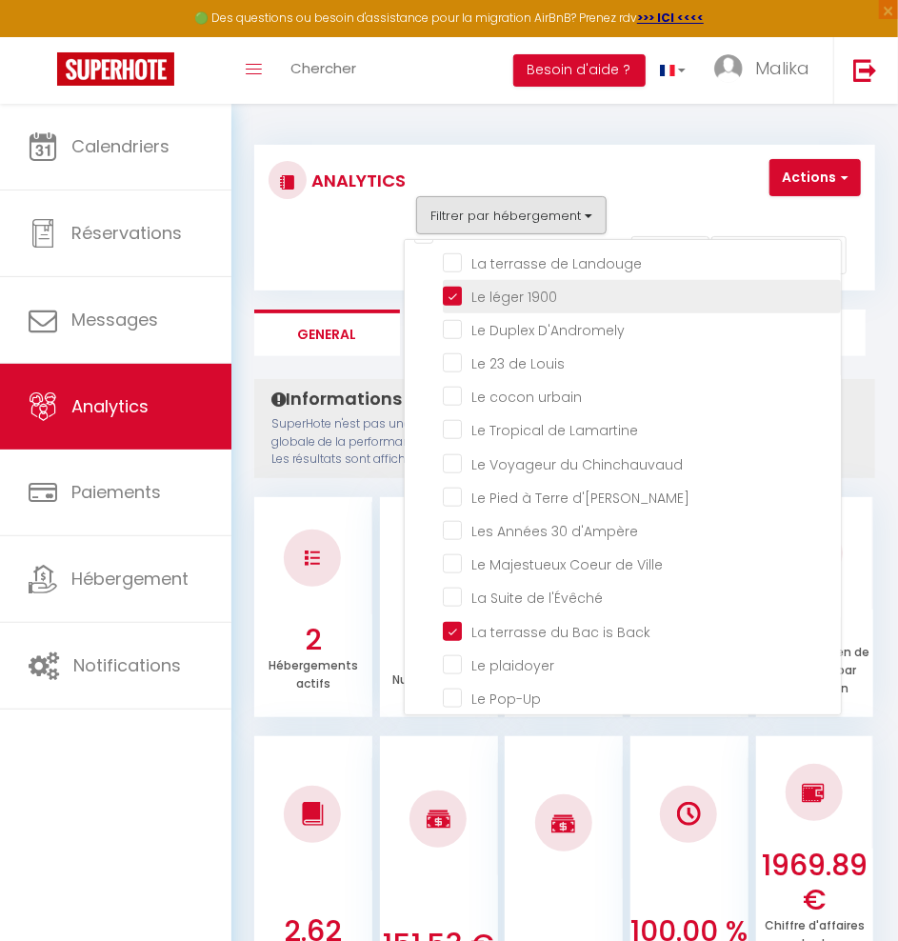
click at [450, 288] on 1900 "checkbox" at bounding box center [642, 295] width 398 height 19
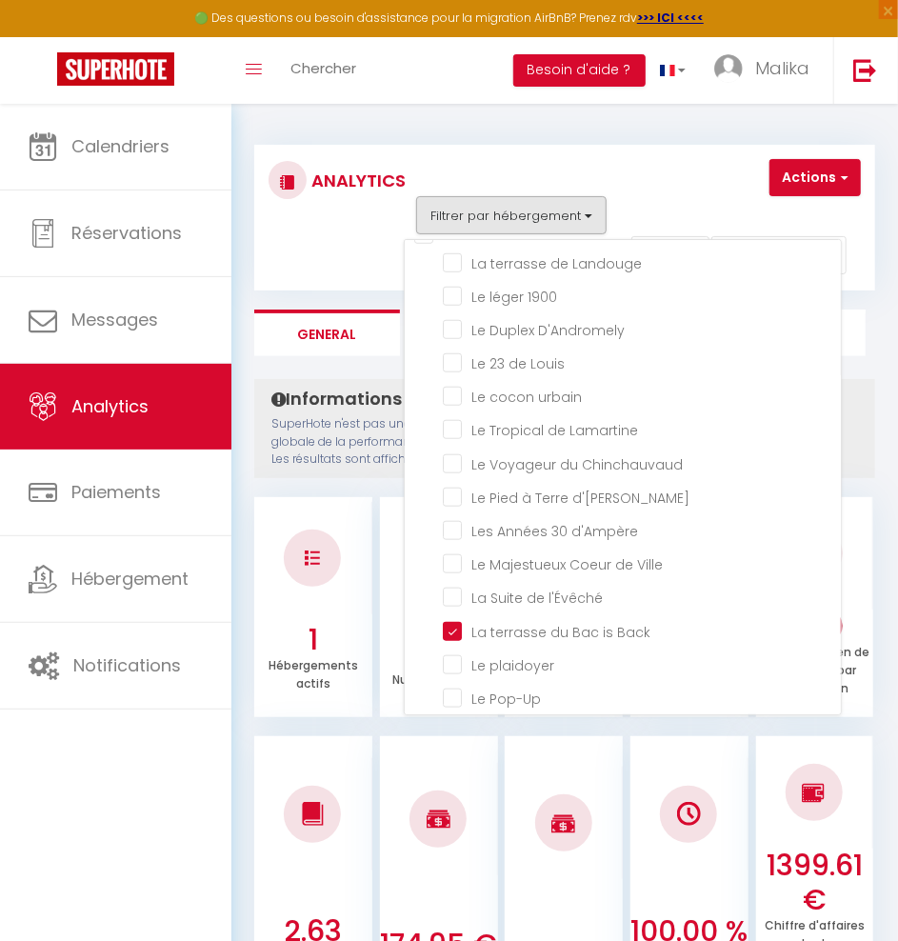
click at [379, 246] on div "Analytics" at bounding box center [333, 218] width 154 height 118
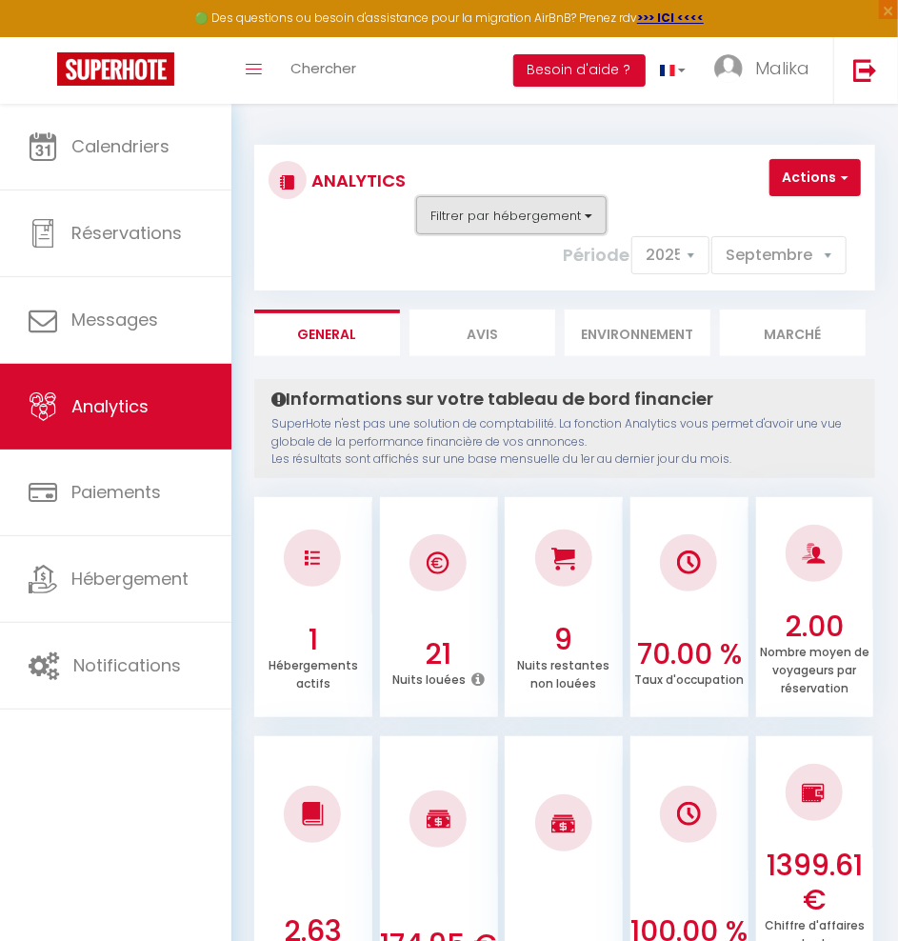
click at [569, 214] on button "Filtrer par hébergement" at bounding box center [511, 215] width 190 height 38
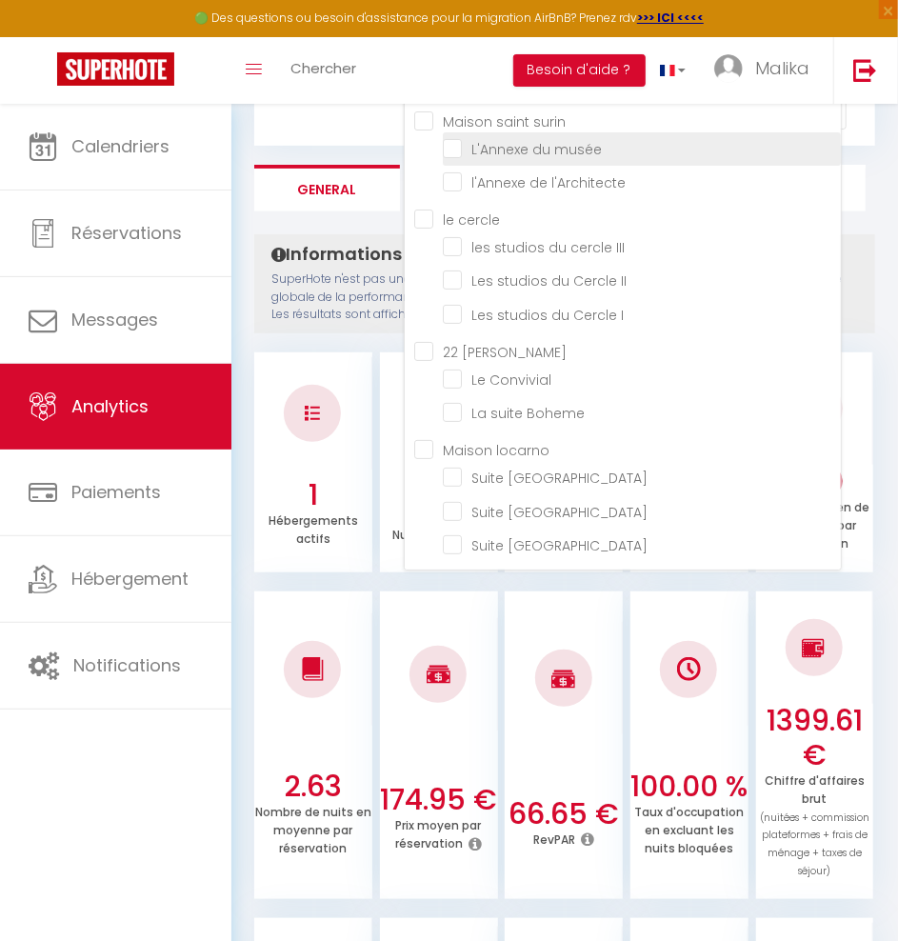
click at [453, 143] on musée "checkbox" at bounding box center [642, 147] width 398 height 19
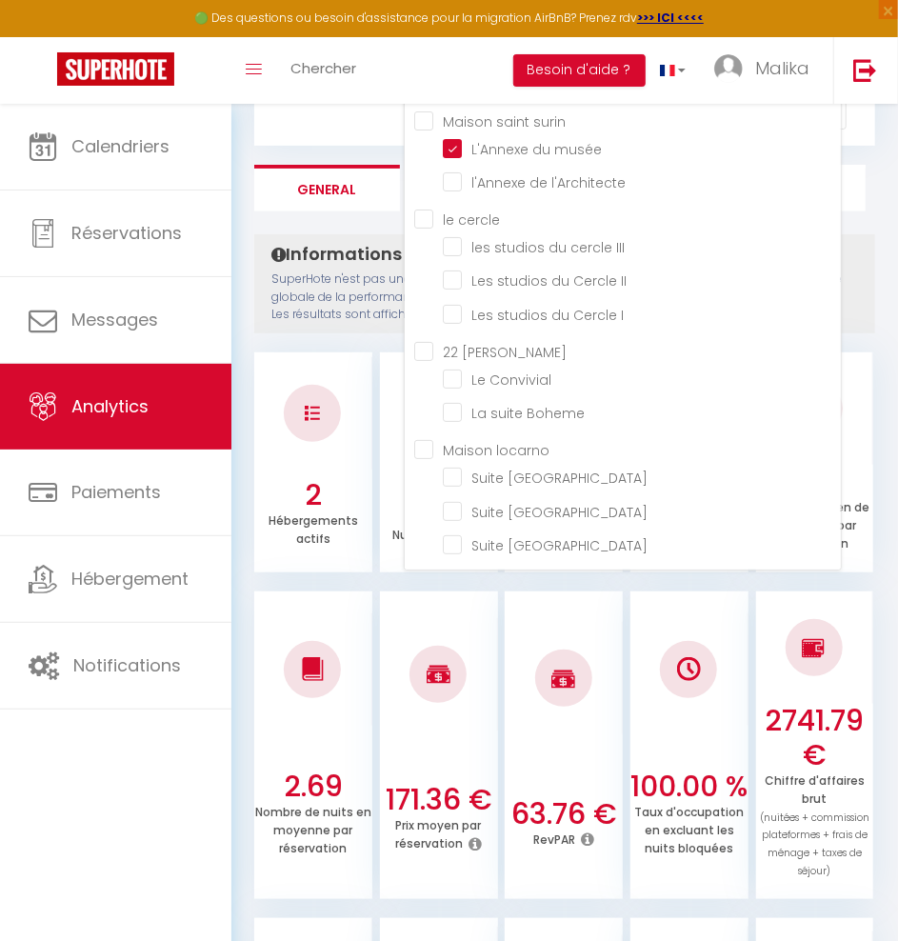
scroll to position [590, 0]
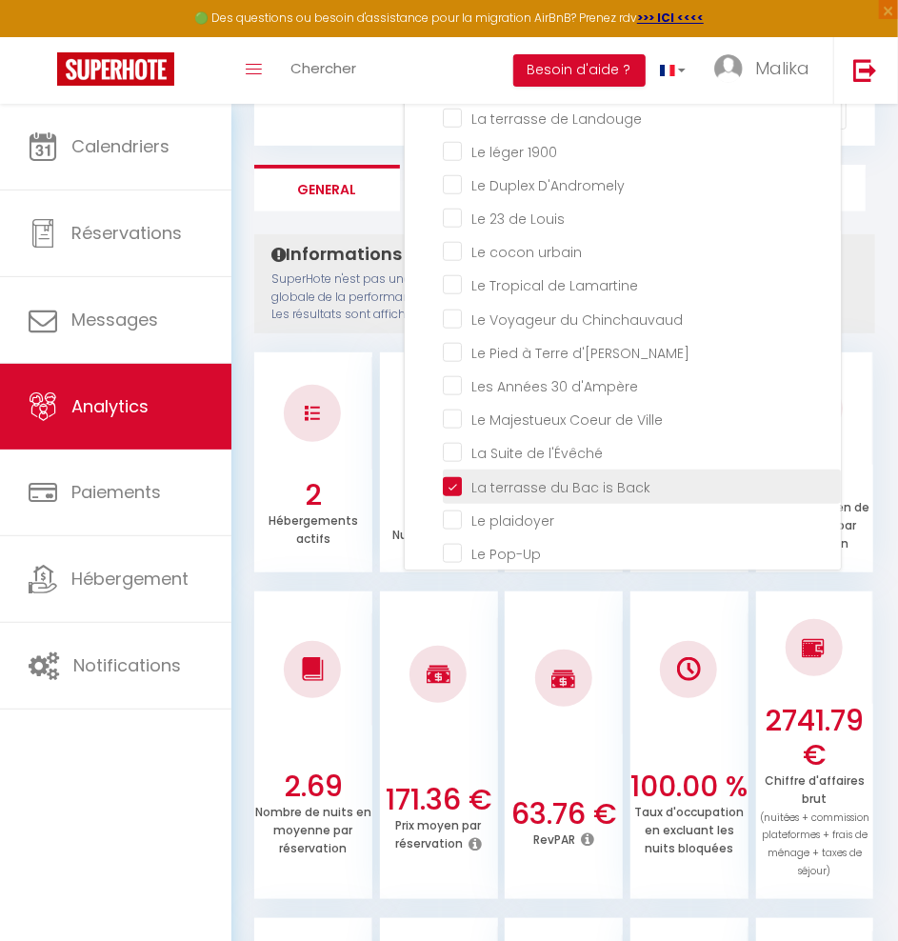
click at [451, 475] on Back "checkbox" at bounding box center [642, 484] width 398 height 19
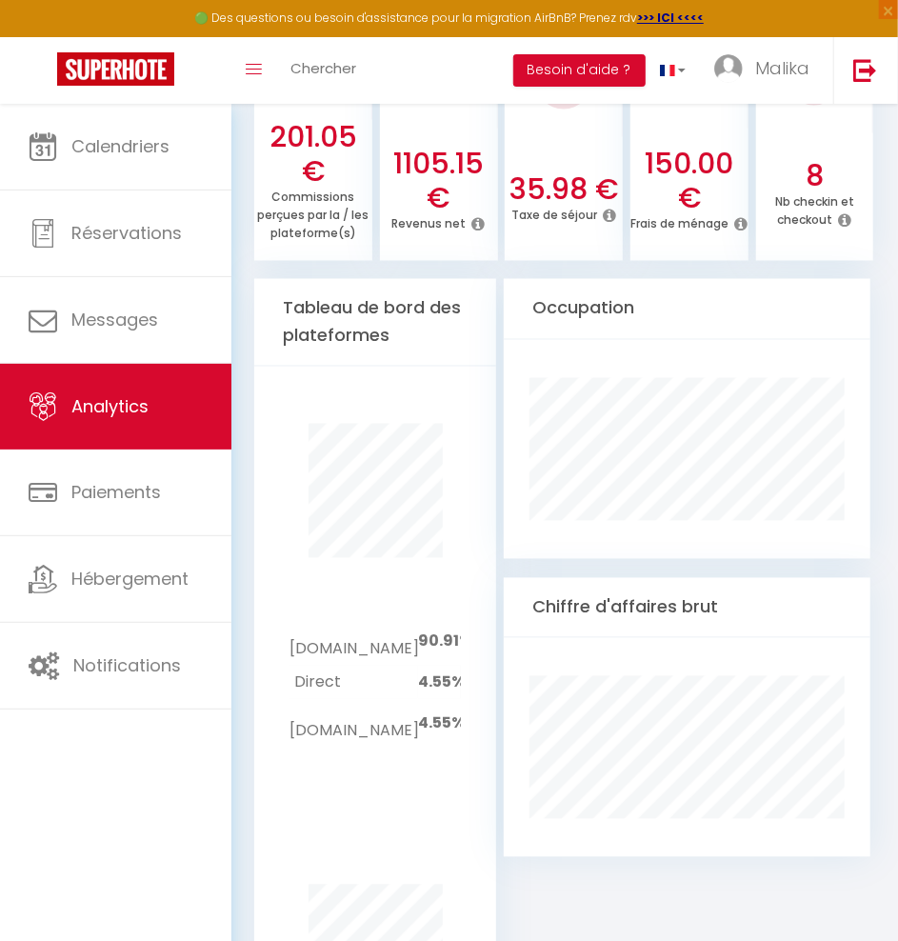
scroll to position [0, 0]
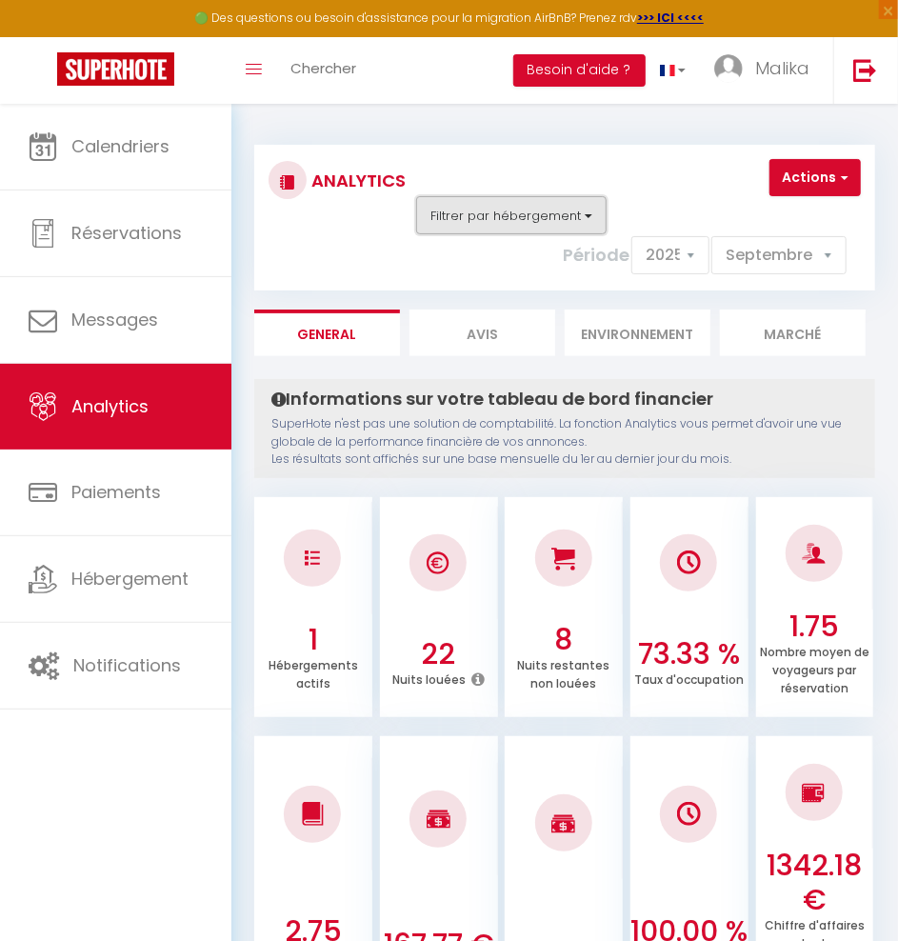
click at [556, 216] on button "Filtrer par hébergement" at bounding box center [511, 215] width 190 height 38
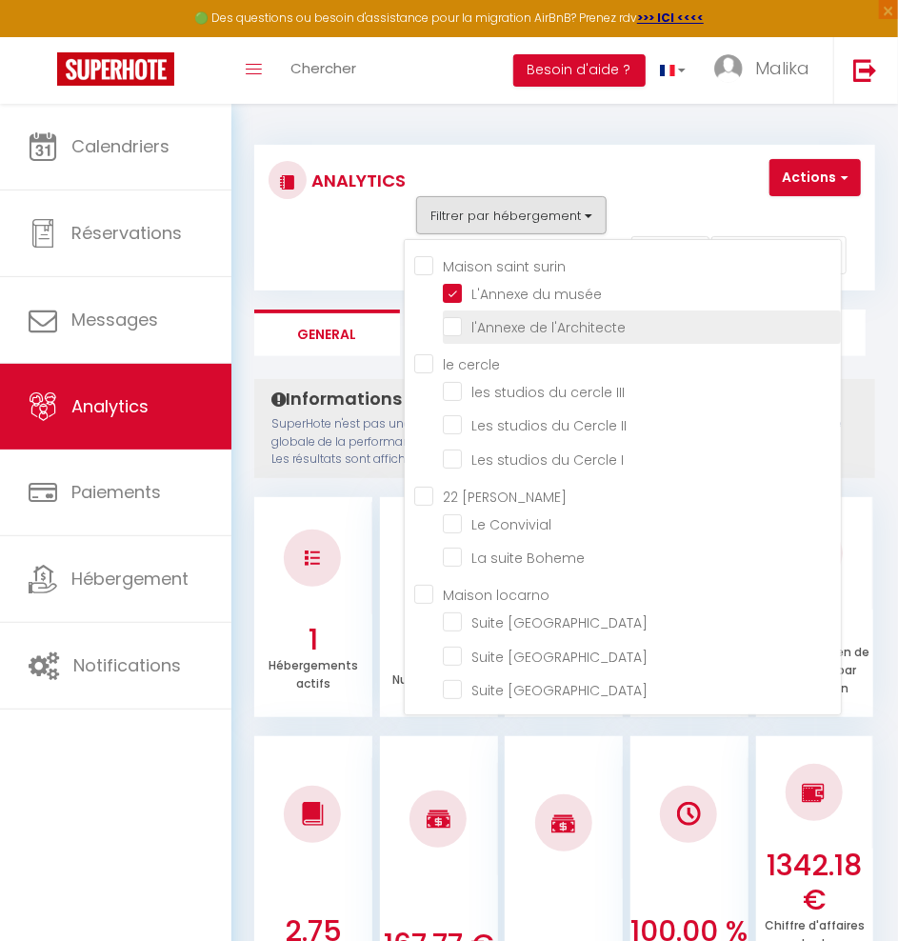
click at [448, 324] on l\'Architecte "checkbox" at bounding box center [642, 325] width 398 height 19
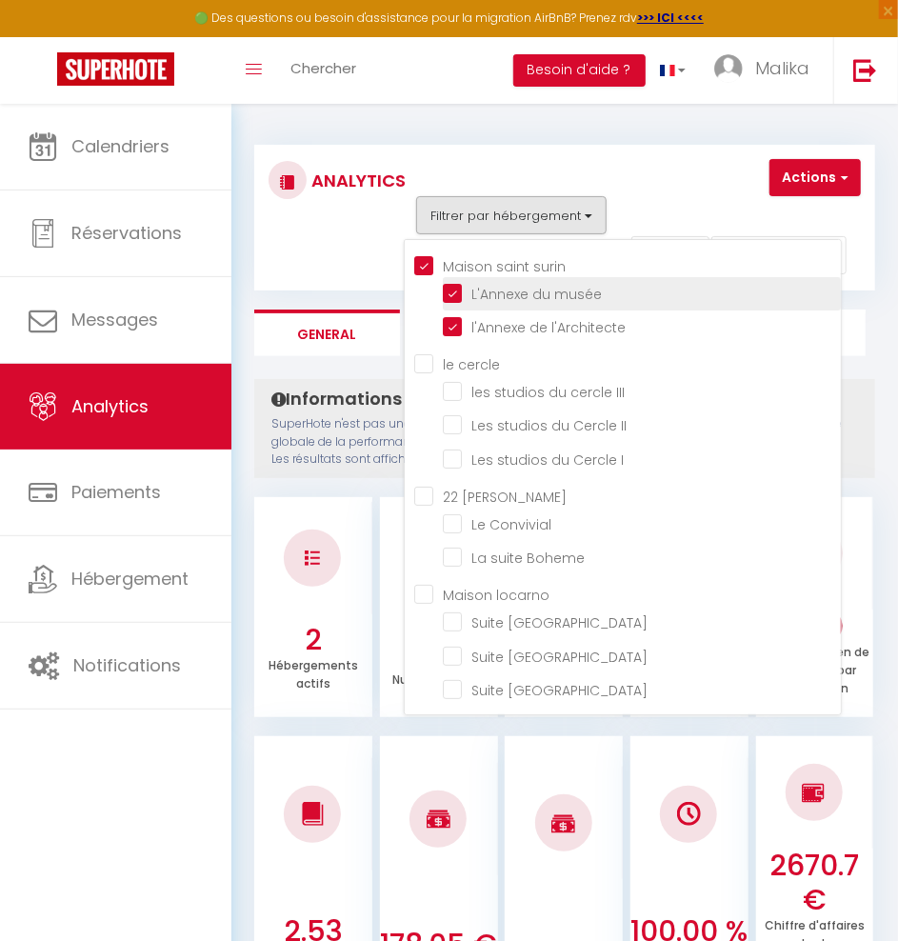
click at [449, 290] on musée "checkbox" at bounding box center [642, 292] width 398 height 19
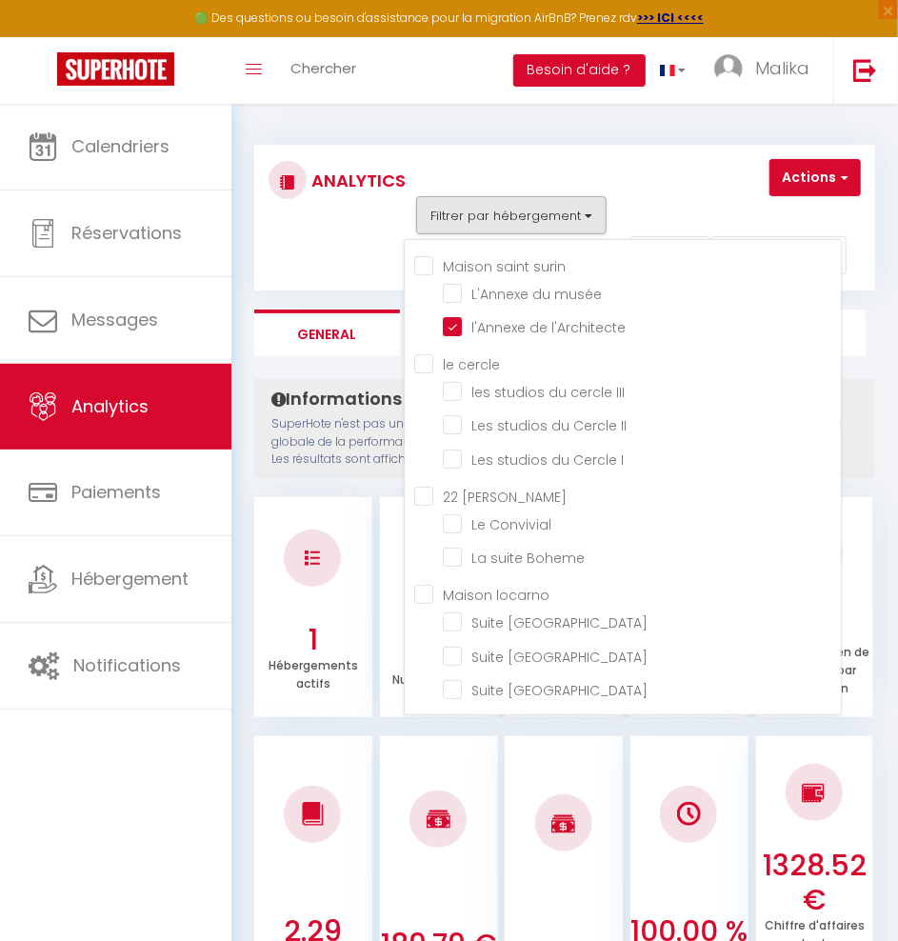
click at [709, 184] on div "Actions Génération SuperConciergerie Génération SuperAnalyzer Génération SuperE…" at bounding box center [641, 218] width 463 height 118
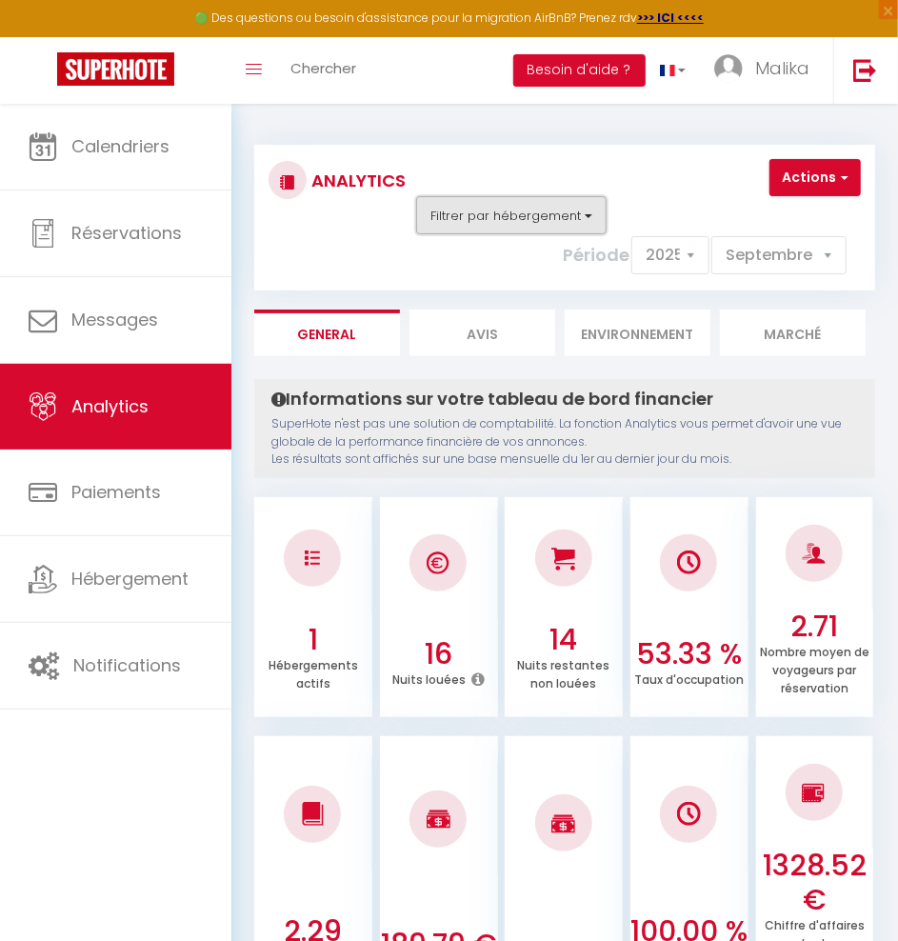
click at [550, 215] on button "Filtrer par hébergement" at bounding box center [511, 215] width 190 height 38
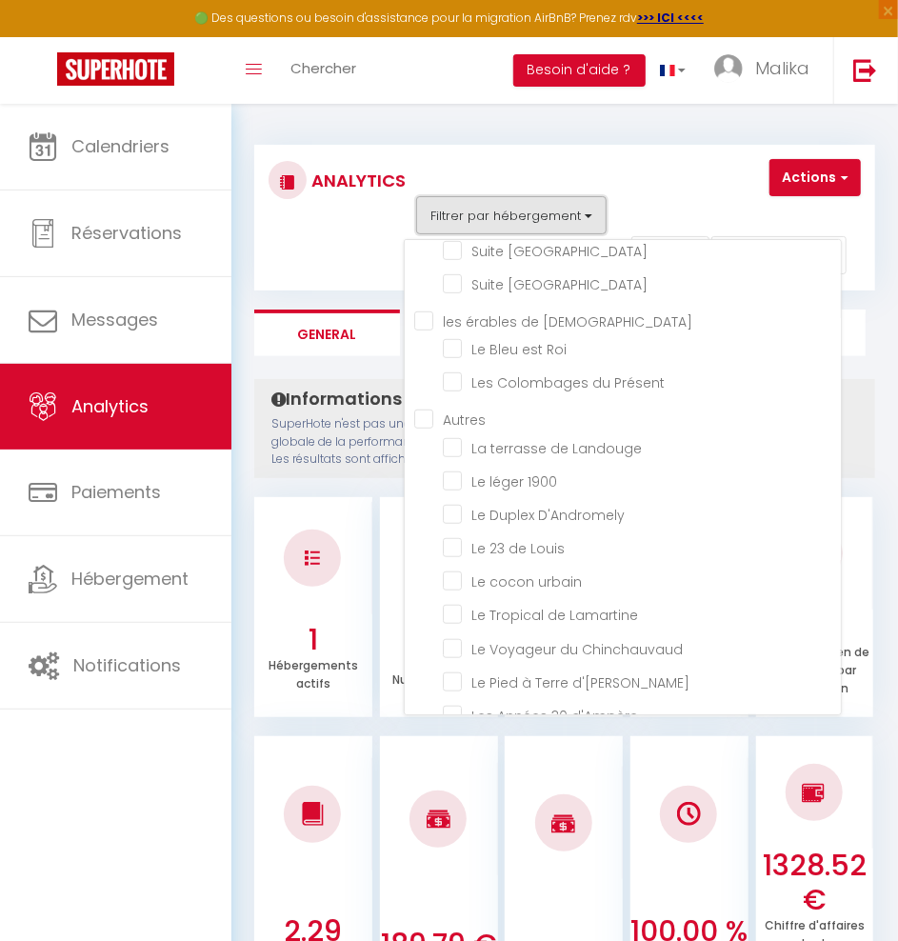
scroll to position [407, 0]
click at [453, 437] on Landouge "checkbox" at bounding box center [642, 444] width 398 height 19
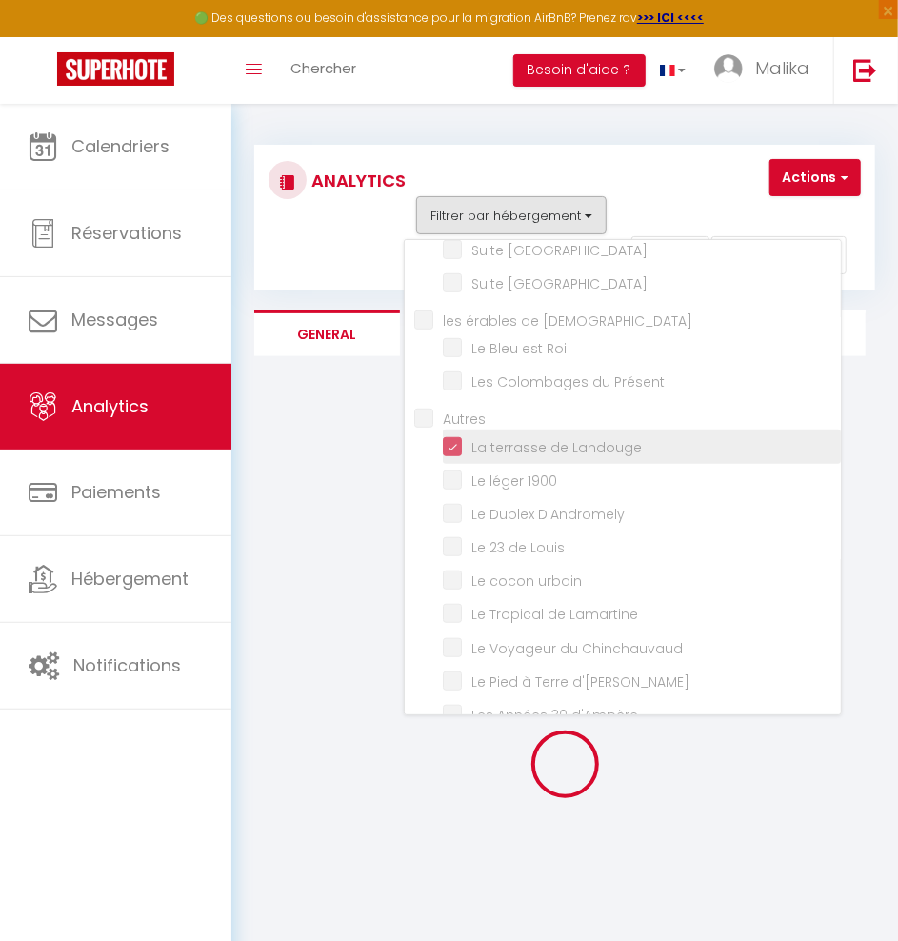
scroll to position [0, 0]
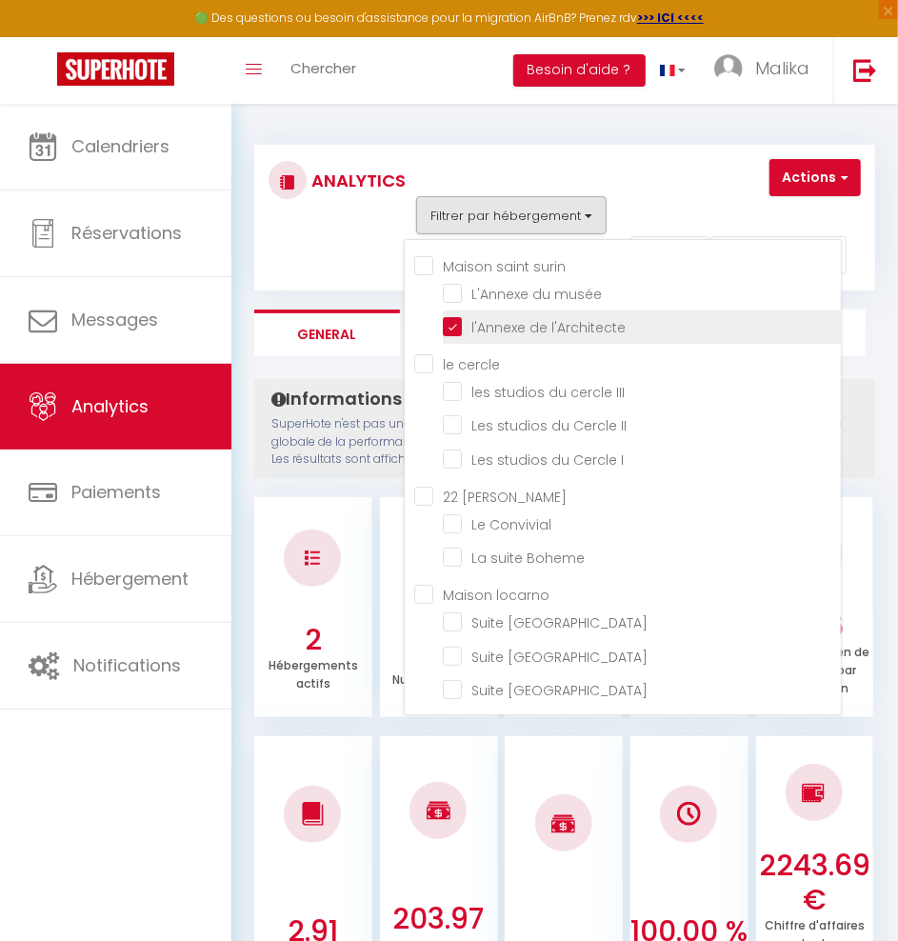
click at [453, 327] on l\'Architecte "checkbox" at bounding box center [642, 325] width 398 height 19
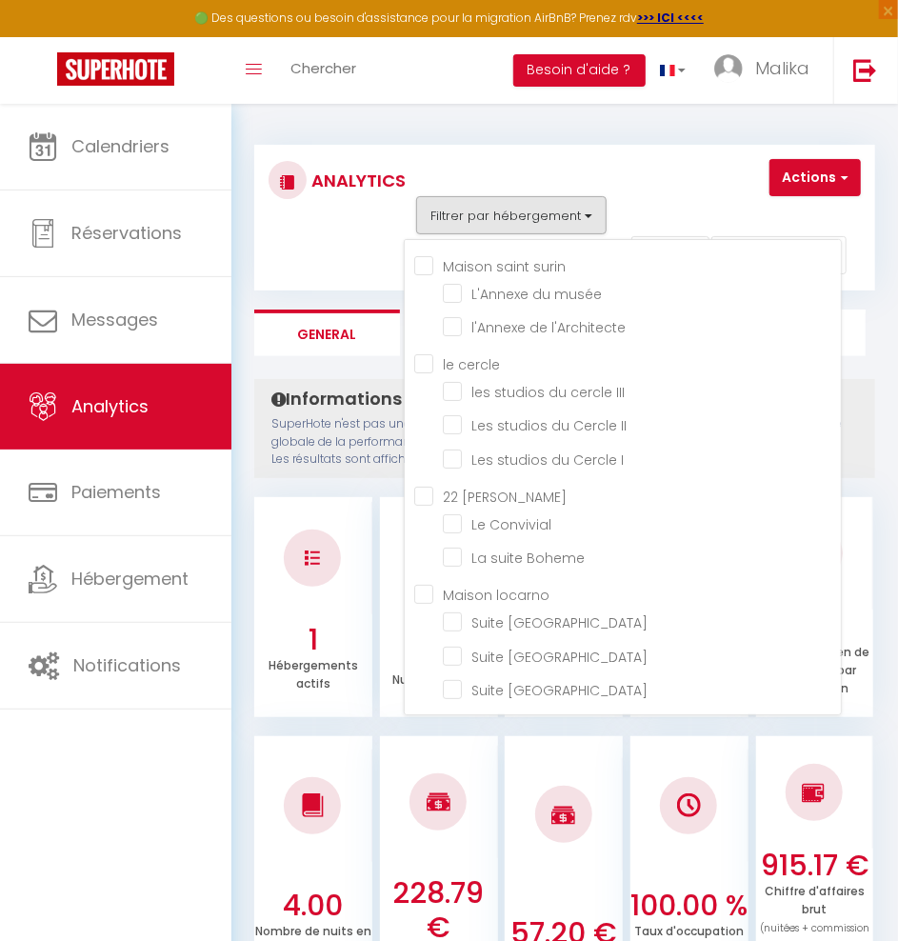
click at [671, 193] on div "Actions Génération SuperConciergerie Génération SuperAnalyzer Génération SuperE…" at bounding box center [641, 218] width 463 height 118
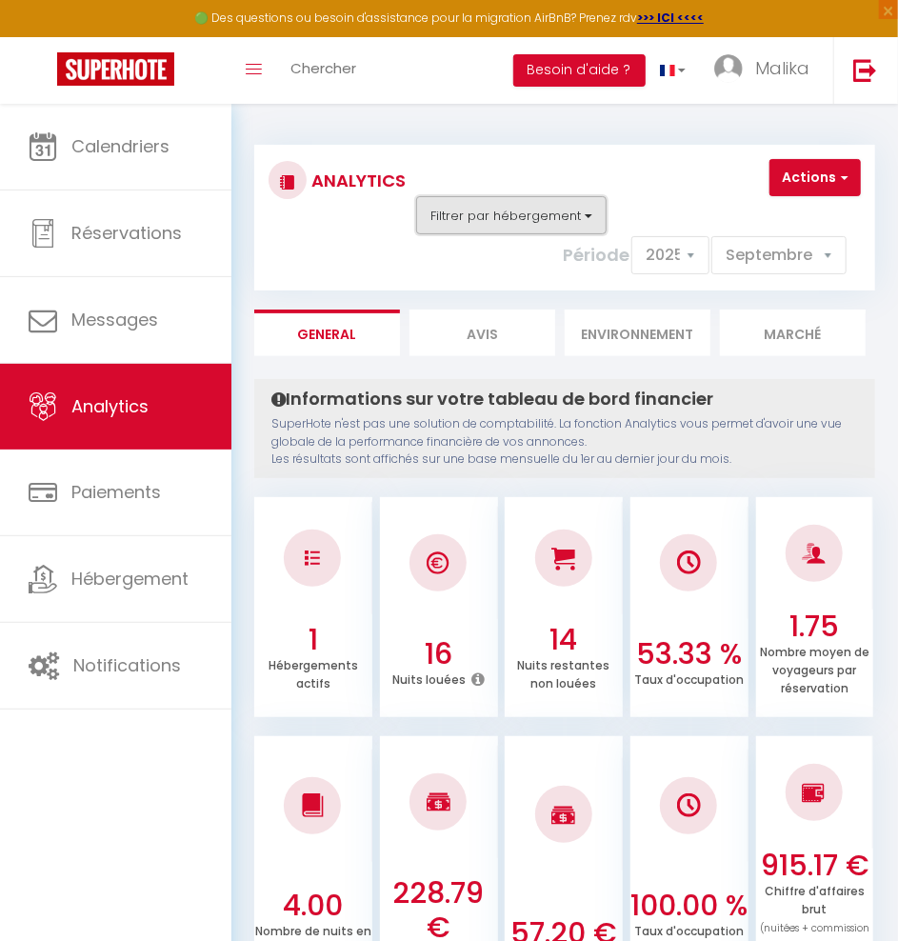
click at [543, 206] on button "Filtrer par hébergement" at bounding box center [511, 215] width 190 height 38
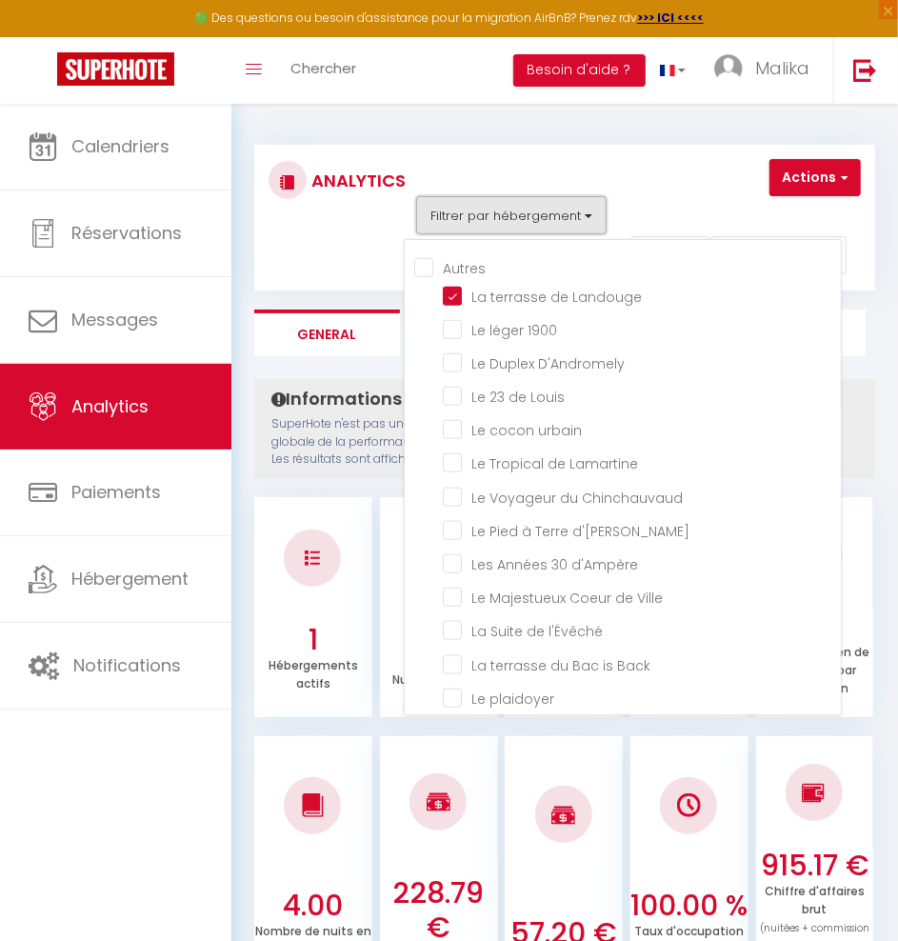
scroll to position [563, 0]
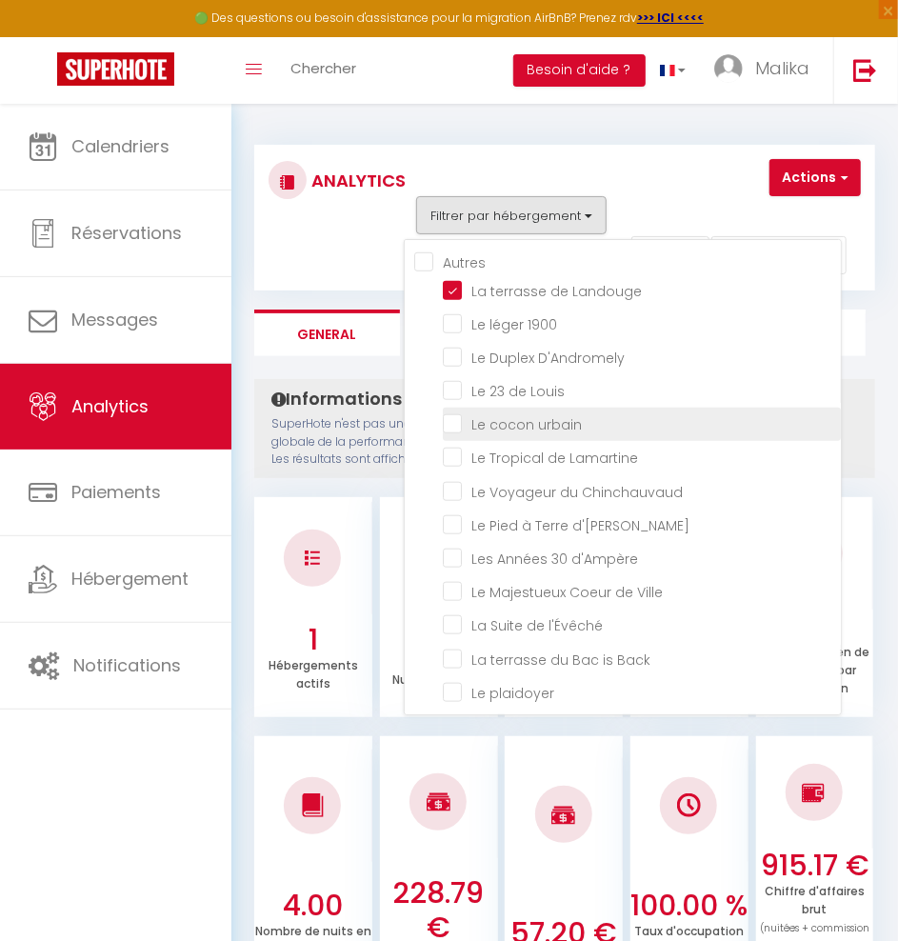
click at [456, 415] on urbain "checkbox" at bounding box center [642, 422] width 398 height 19
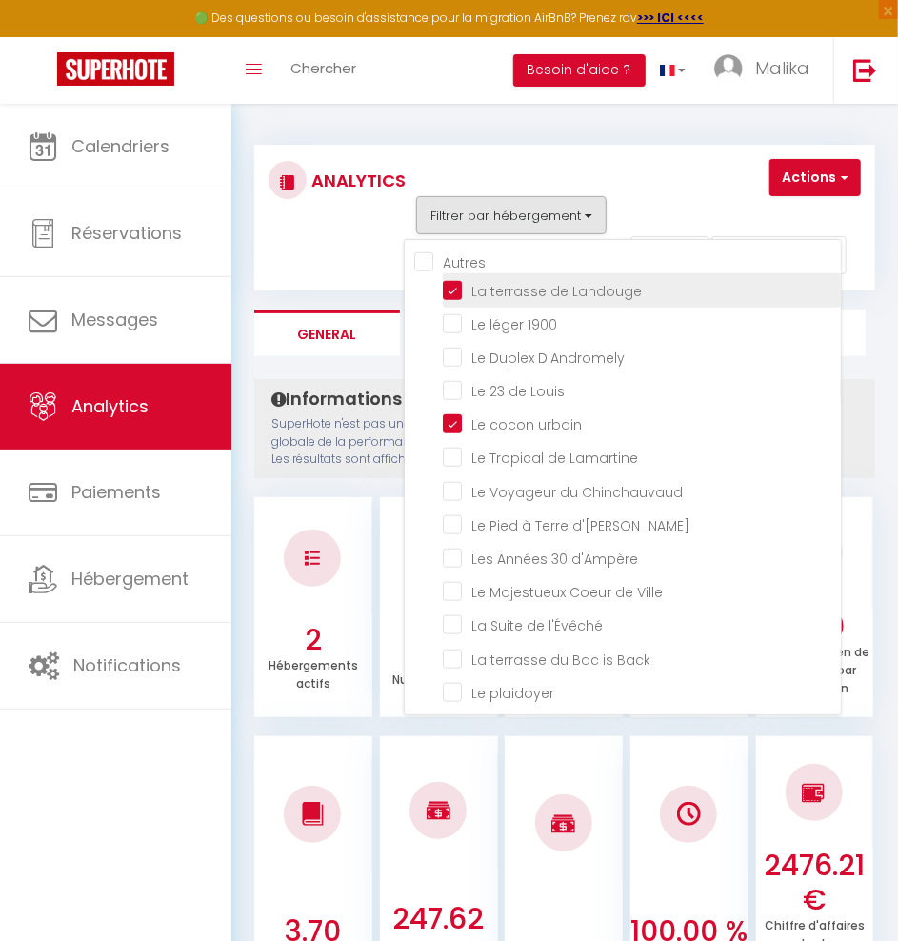
click at [448, 281] on Landouge "checkbox" at bounding box center [642, 288] width 398 height 19
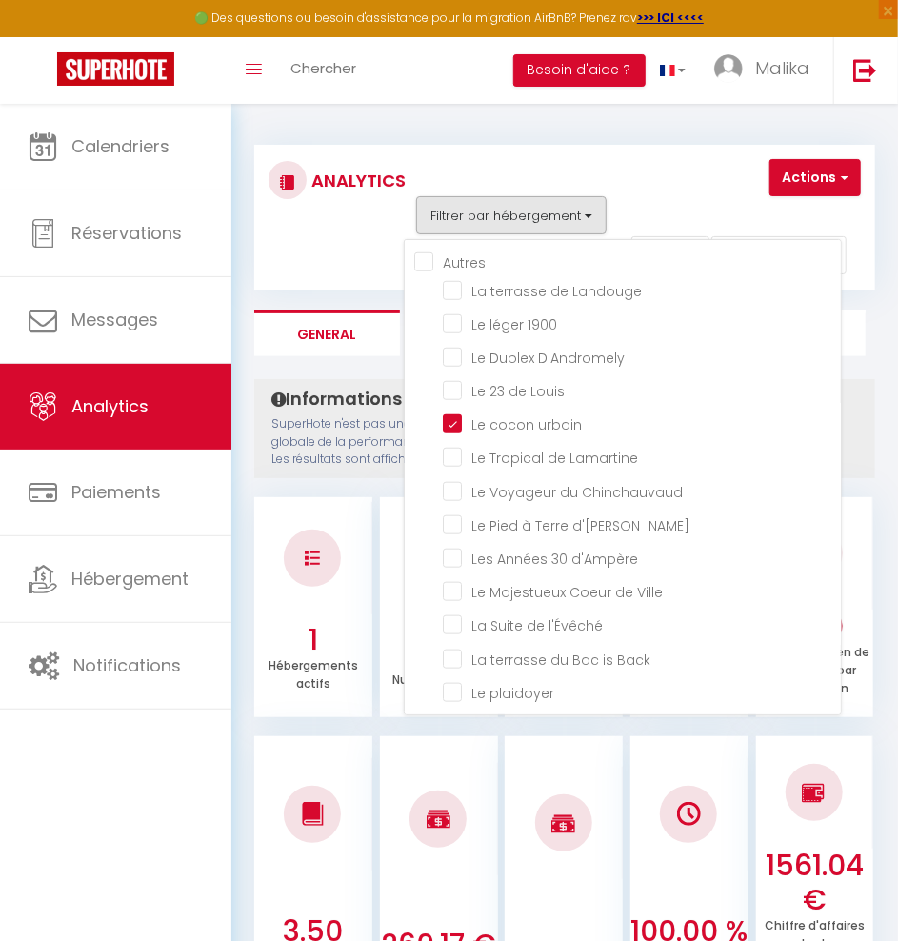
click at [373, 264] on div "Analytics" at bounding box center [333, 218] width 154 height 118
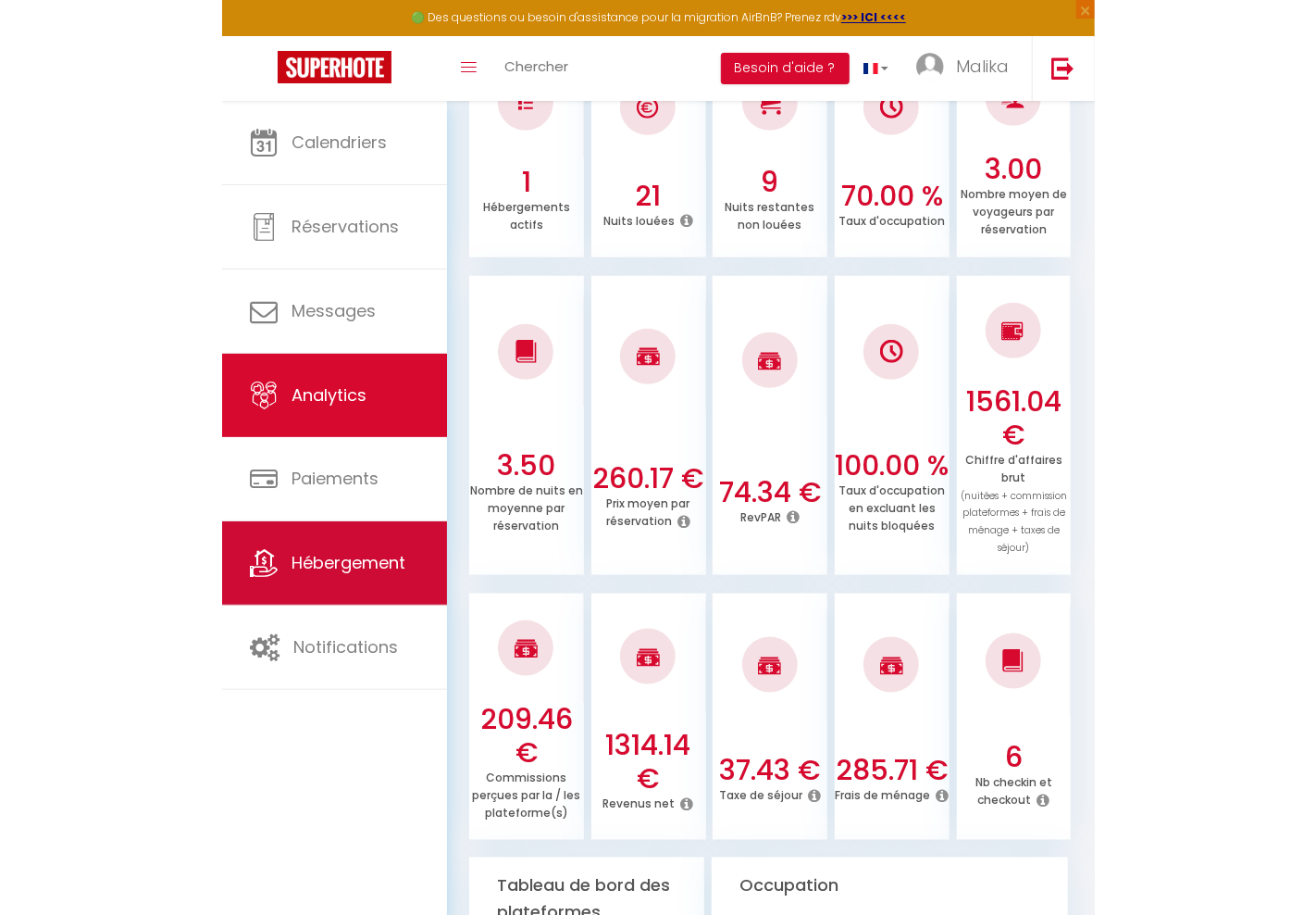
scroll to position [440, 0]
